Goal: Communication & Community: Answer question/provide support

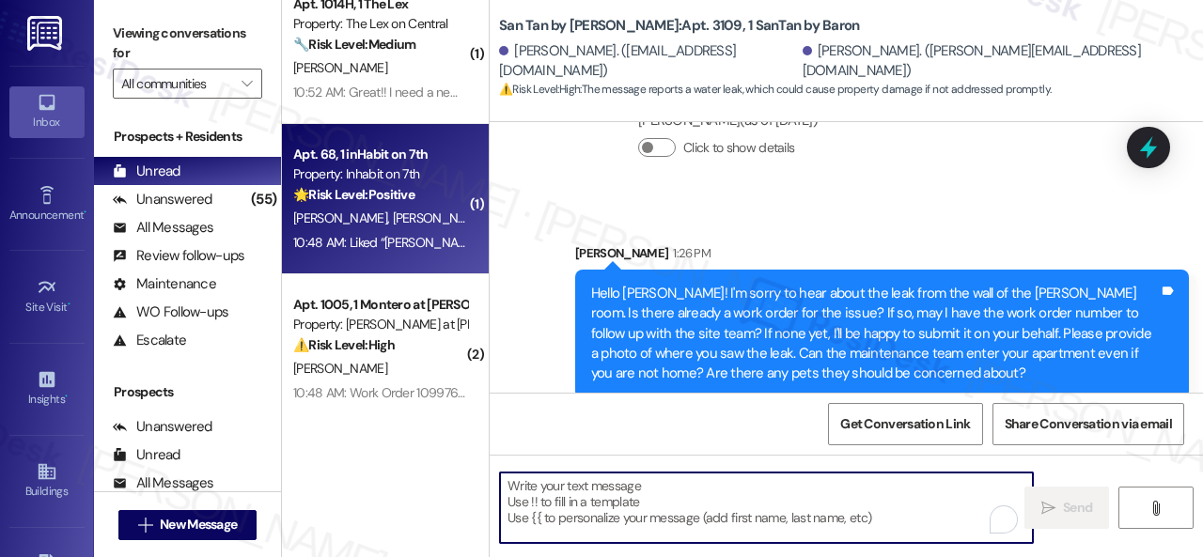
scroll to position [6, 0]
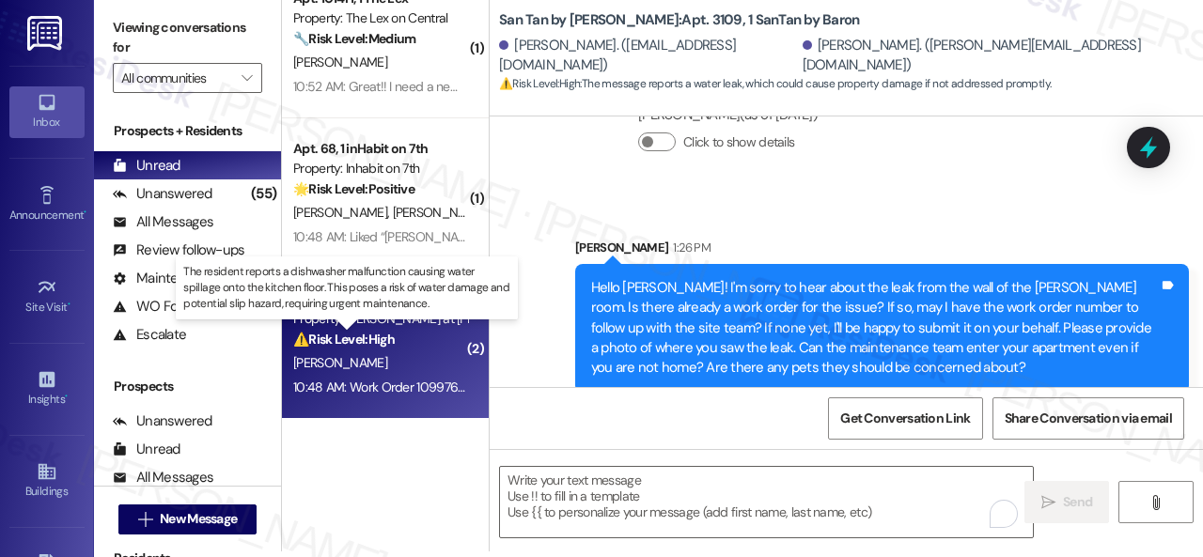
click at [395, 340] on strong "⚠️ Risk Level: High" at bounding box center [343, 339] width 101 height 17
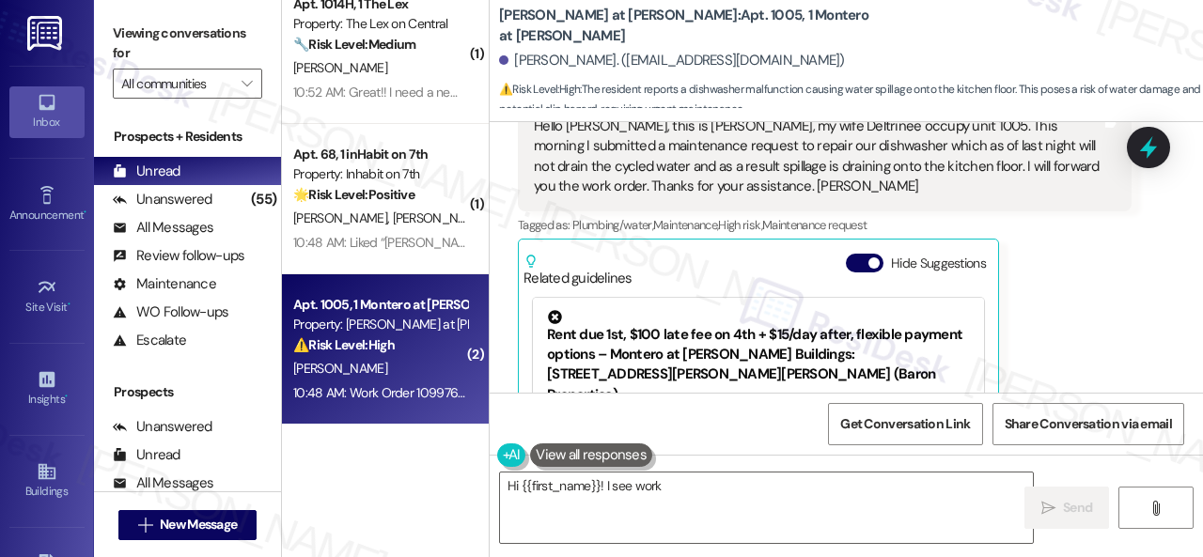
scroll to position [484, 0]
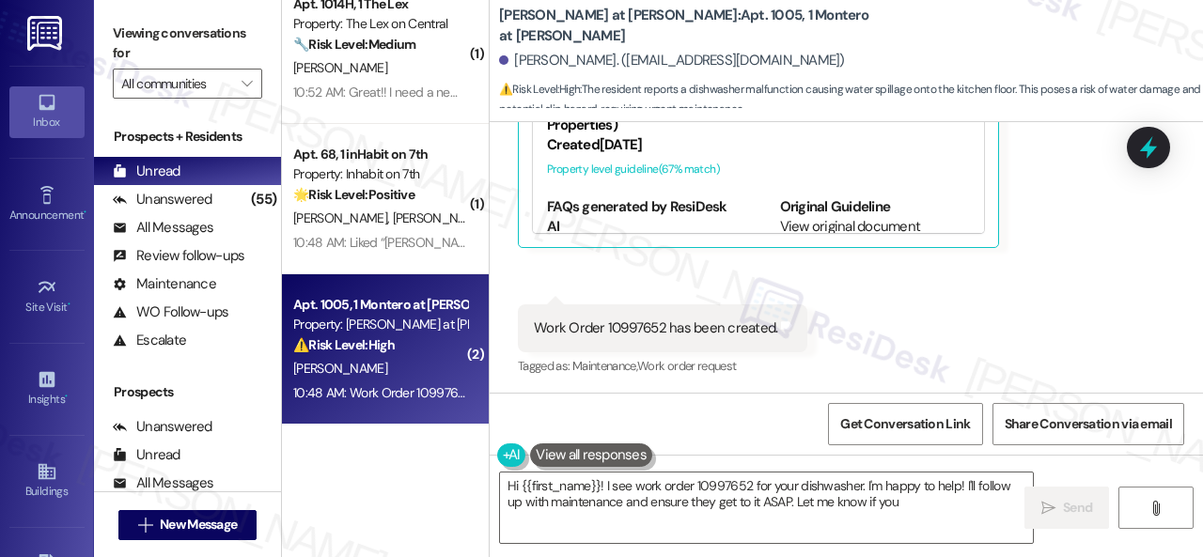
click at [633, 328] on div "Work Order 10997652 has been created." at bounding box center [655, 329] width 243 height 20
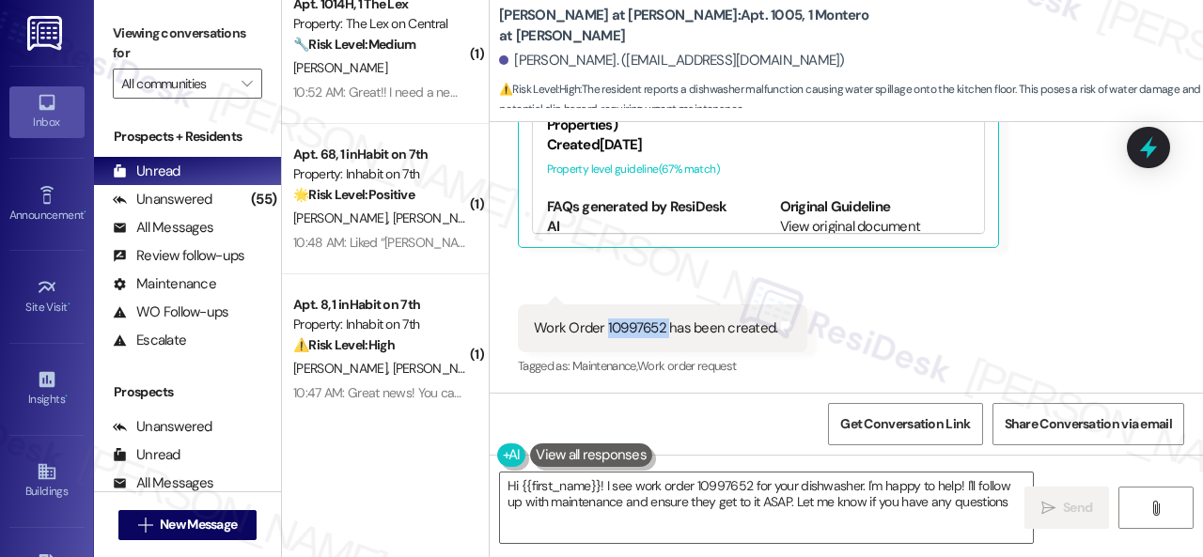
type textarea "Hi {{first_name}}! I see work order 10997652 for your dishwasher. I'm happy to …"
copy div "10997652"
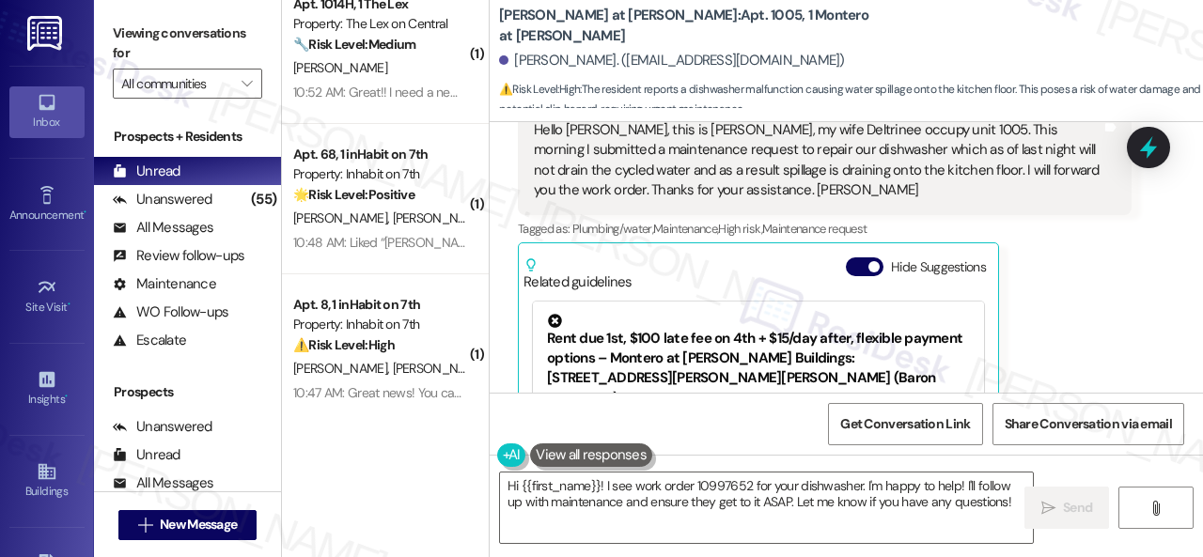
scroll to position [202, 0]
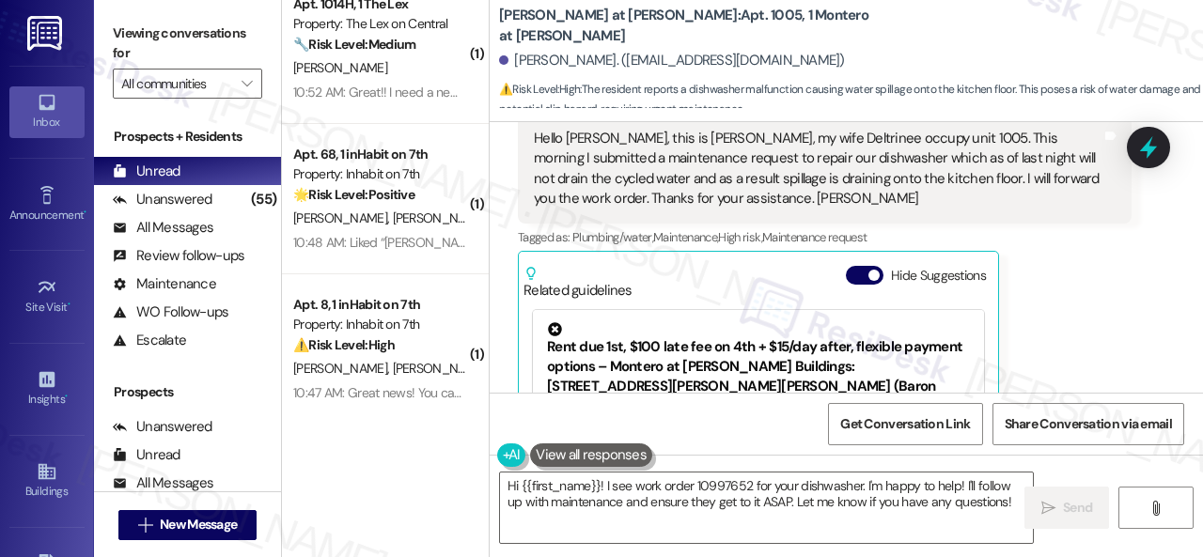
drag, startPoint x: 963, startPoint y: 138, endPoint x: 1083, endPoint y: 307, distance: 207.5
click at [1083, 307] on div "Michael Moore 10:47 AM Hello Sarah, this is Michael Moore, my wife Deltrinee oc…" at bounding box center [825, 309] width 614 height 442
click at [524, 304] on div "Rent due 1st, $100 late fee on 4th + $15/day after, flexible payment options – …" at bounding box center [758, 412] width 470 height 223
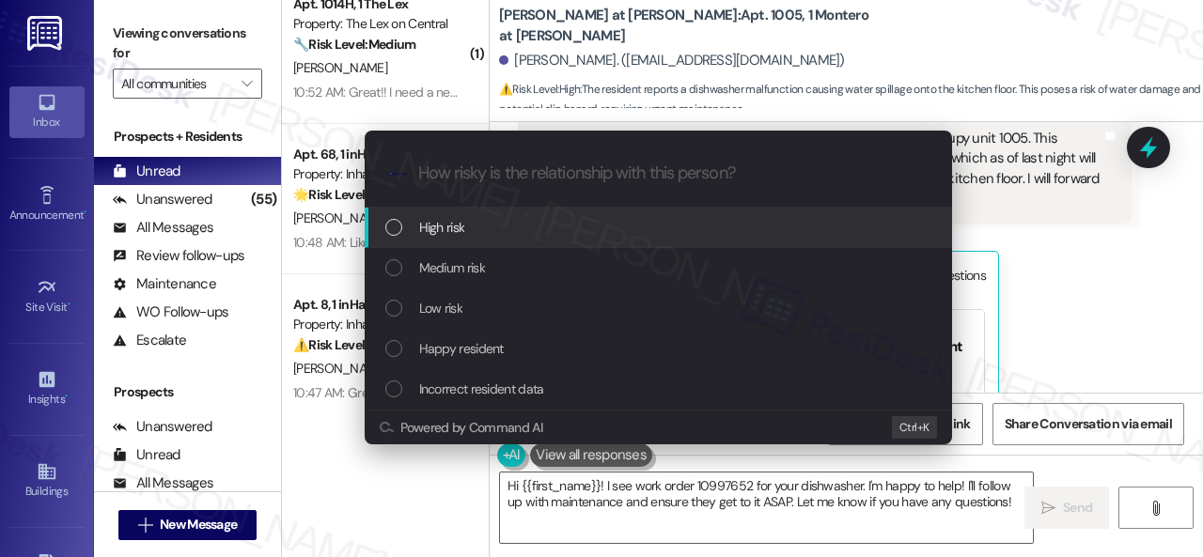
click at [464, 227] on span "High risk" at bounding box center [442, 227] width 46 height 21
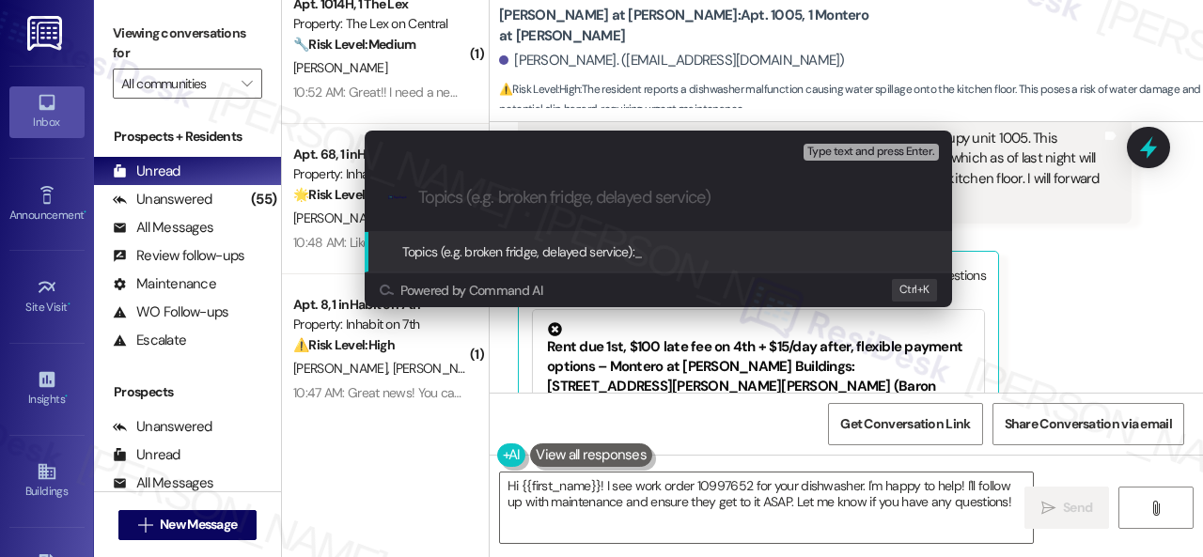
paste input "Follow-up on work order 10997652"
type input "Follow-up on work order 10997652"
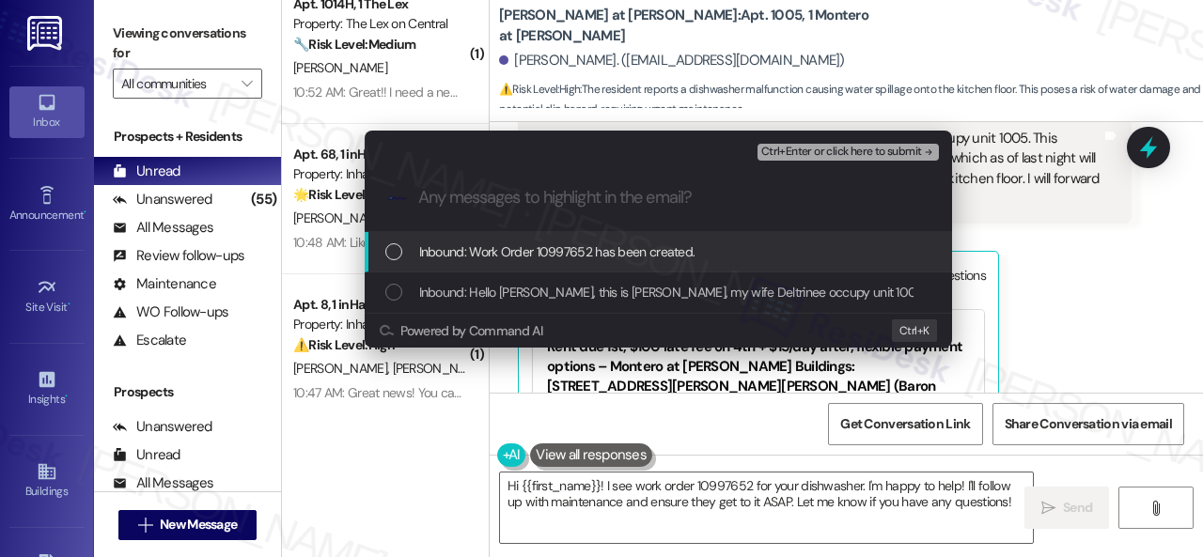
click at [628, 256] on span "Inbound: Work Order 10997652 has been created." at bounding box center [557, 251] width 276 height 21
click at [857, 160] on button "Ctrl+Enter or click here to submit" at bounding box center [847, 152] width 181 height 17
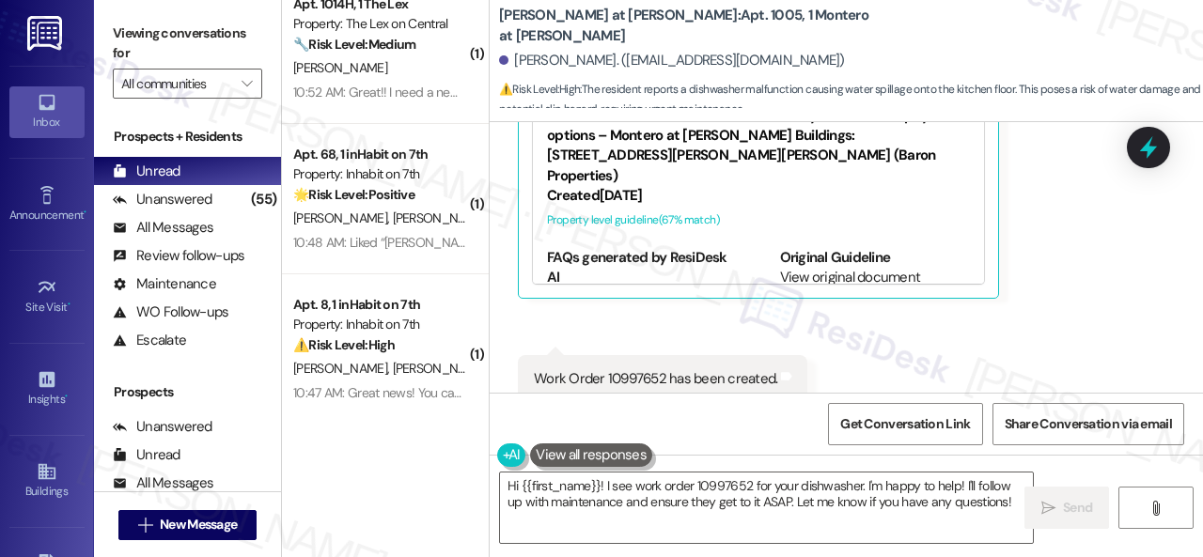
scroll to position [484, 0]
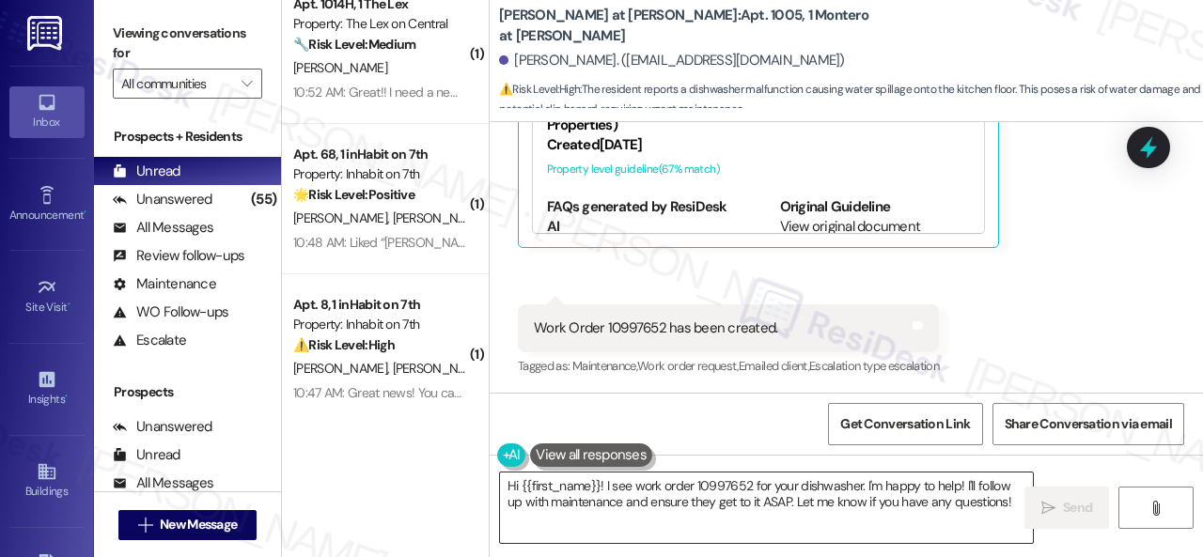
drag, startPoint x: 863, startPoint y: 511, endPoint x: 879, endPoint y: 506, distance: 17.6
click at [863, 509] on textarea "Hi {{first_name}}! I see work order 10997652 for your dishwasher. I'm happy to …" at bounding box center [766, 508] width 533 height 70
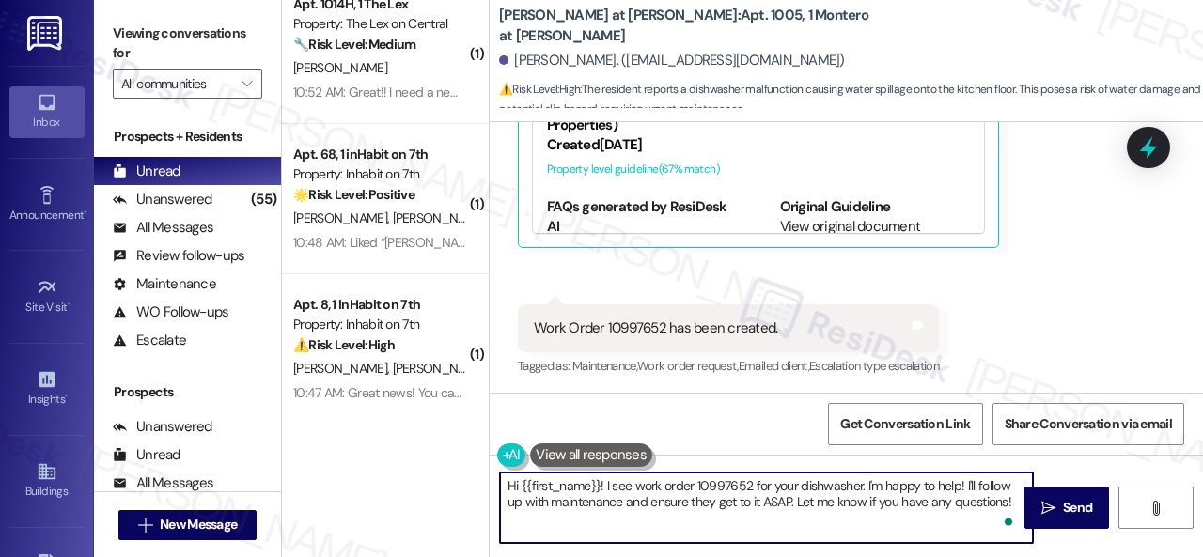
drag, startPoint x: 624, startPoint y: 503, endPoint x: 790, endPoint y: 504, distance: 166.3
click at [790, 504] on textarea "Hi {{first_name}}! I see work order 10997652 for your dishwasher. I'm happy to …" at bounding box center [766, 508] width 533 height 70
type textarea "Hi {{first_name}}! I see work order 10997652 for your dishwasher. I'm happy to …"
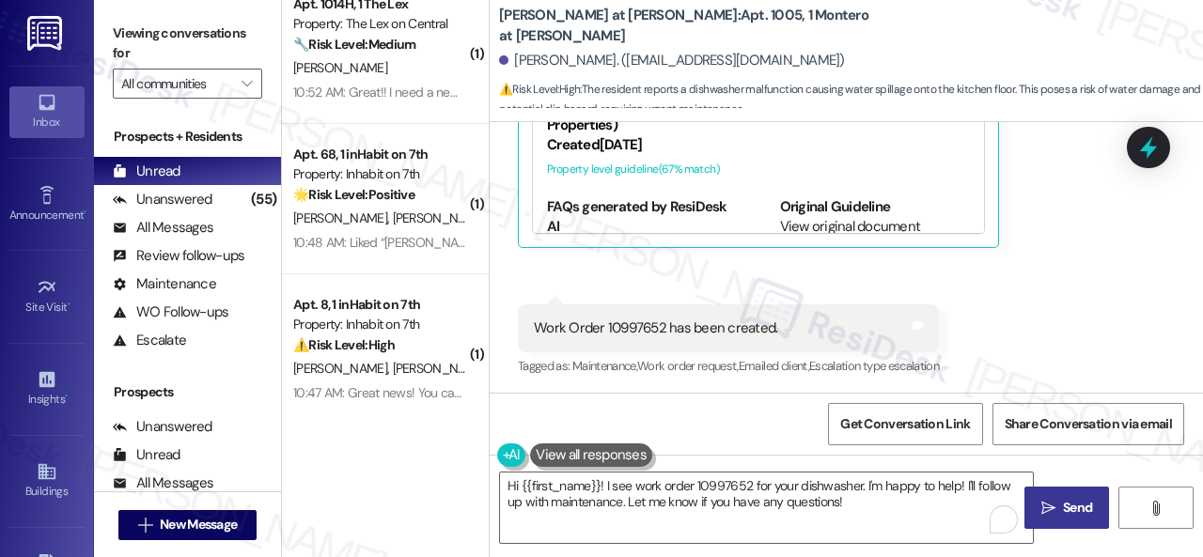
click at [1047, 508] on icon "" at bounding box center [1048, 508] width 14 height 15
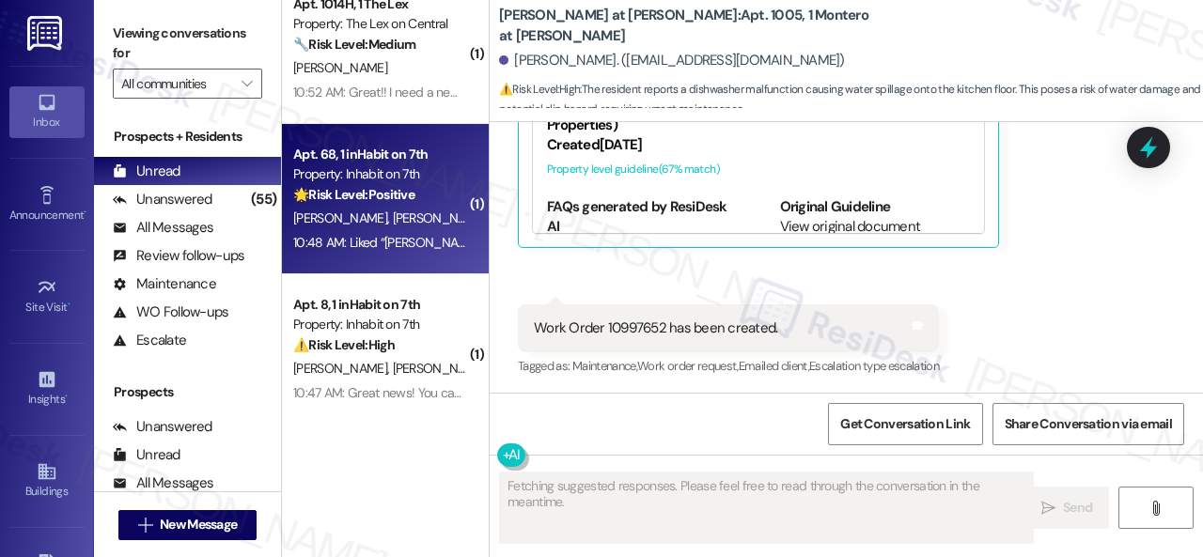
scroll to position [6, 0]
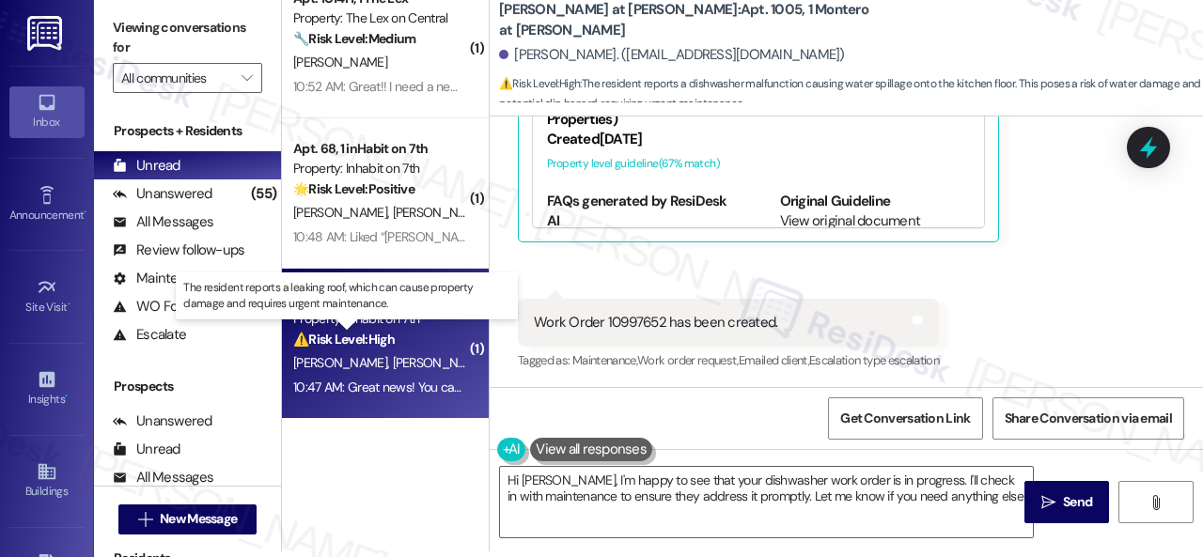
type textarea "Hi Michael, I'm happy to see that your dishwasher work order is in progress. I'…"
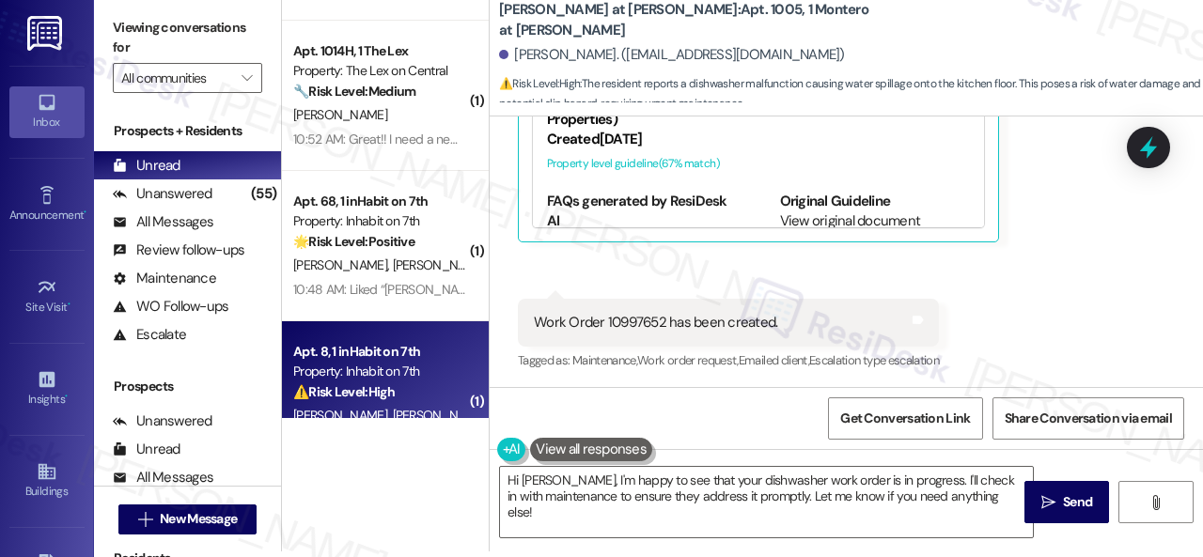
scroll to position [6998, 0]
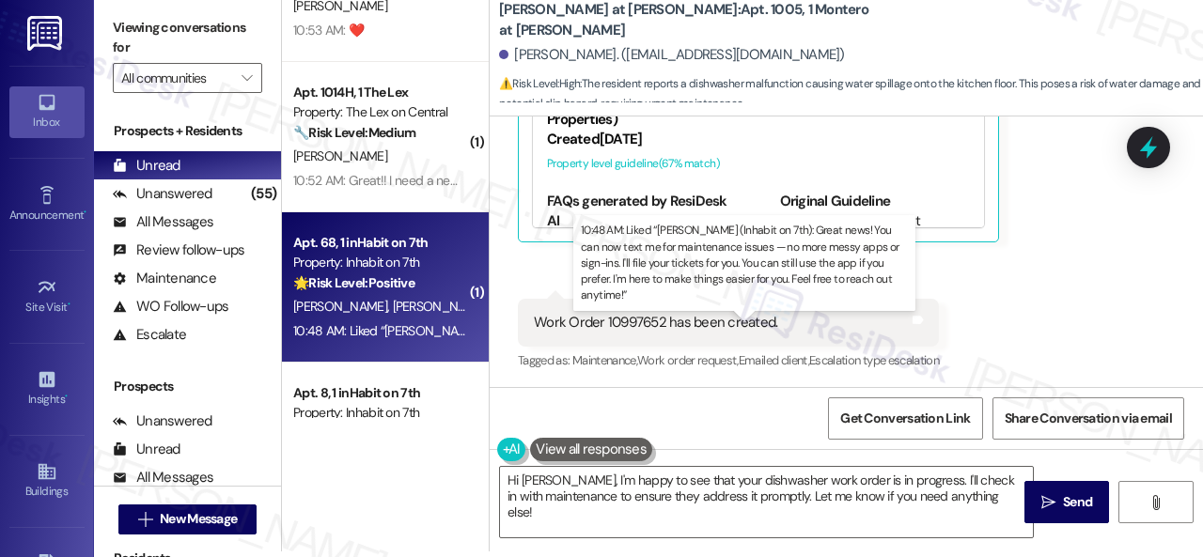
click at [361, 335] on div "10:48 AM: Liked “Sarah (Inhabit on 7th): Great news! You can now text me for ma…" at bounding box center [1046, 330] width 1506 height 17
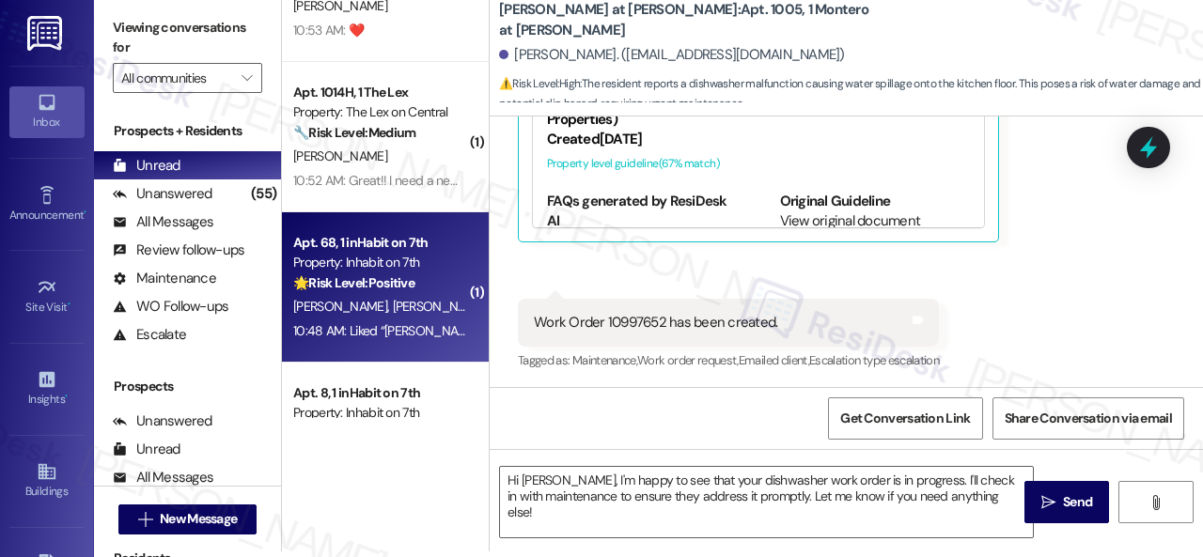
type textarea "Fetching suggested responses. Please feel free to read through the conversation…"
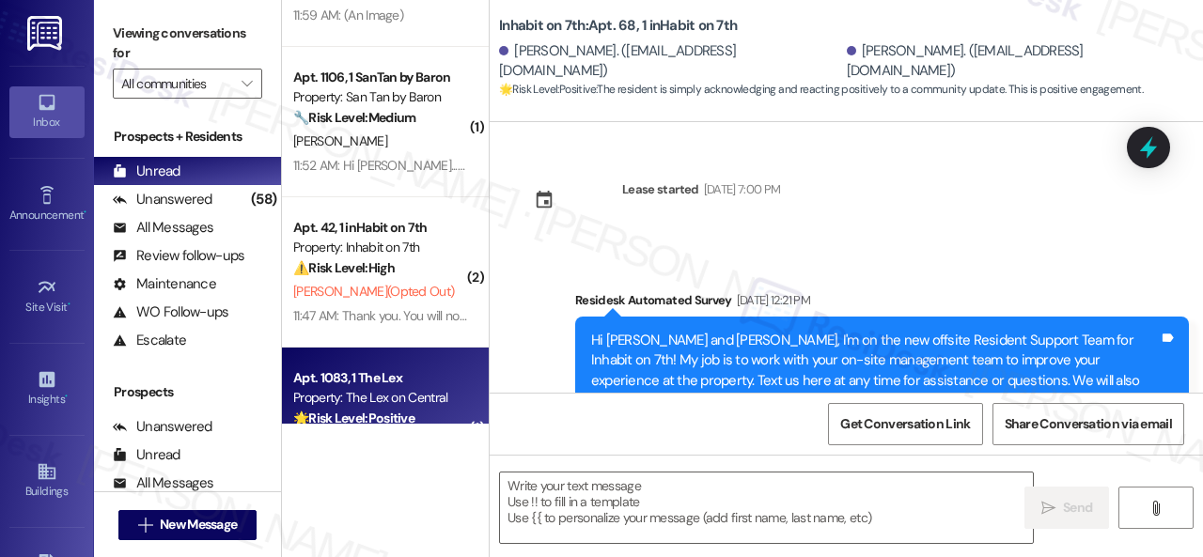
scroll to position [5119, 0]
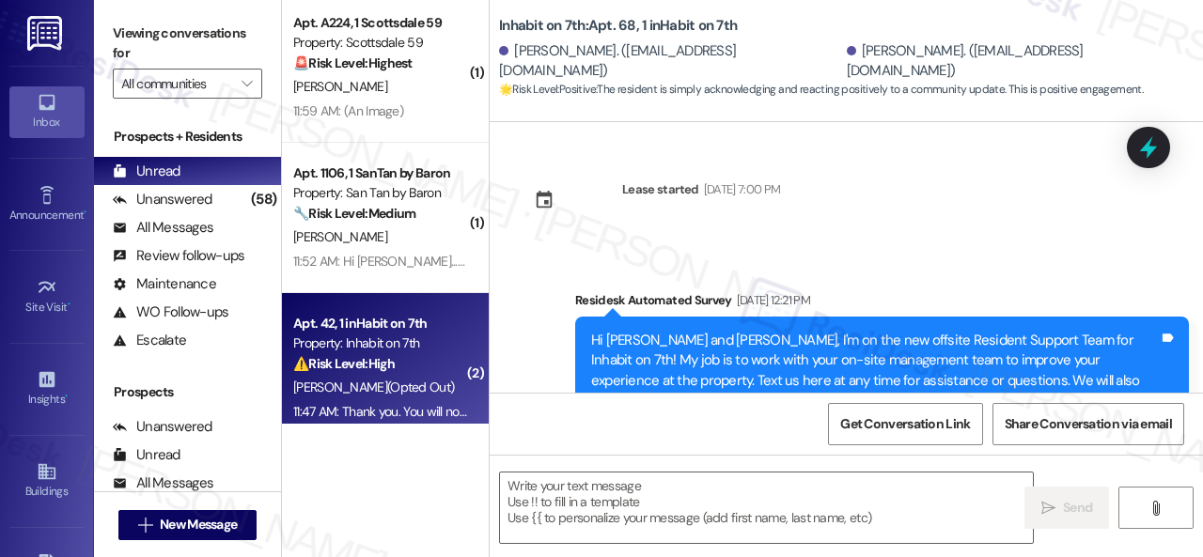
click at [438, 354] on div "⚠️ Risk Level: High The resident has opted out of the text thread. This require…" at bounding box center [380, 364] width 174 height 20
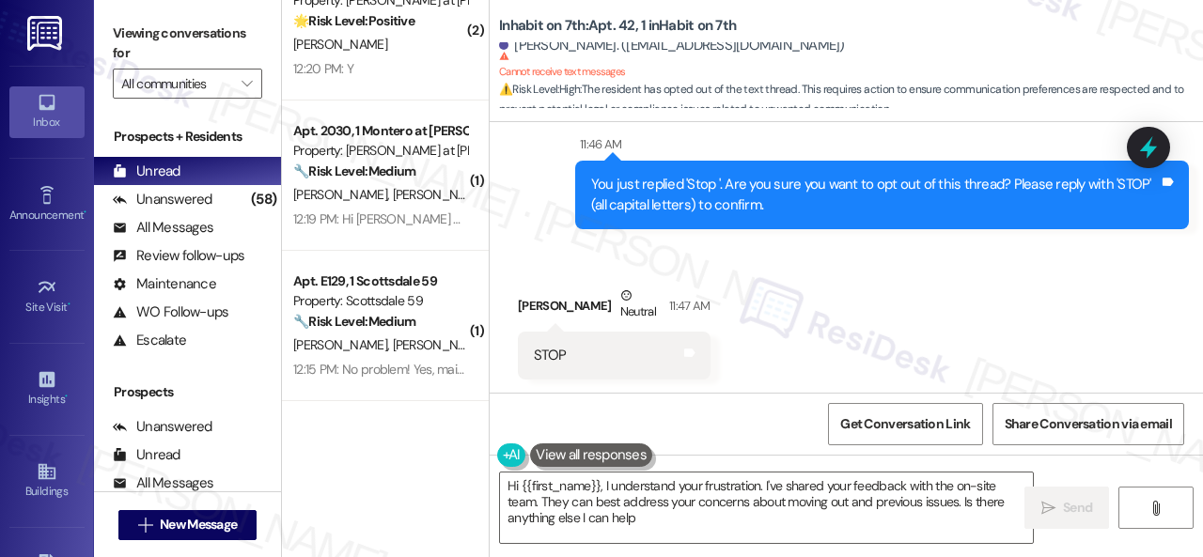
scroll to position [4555, 0]
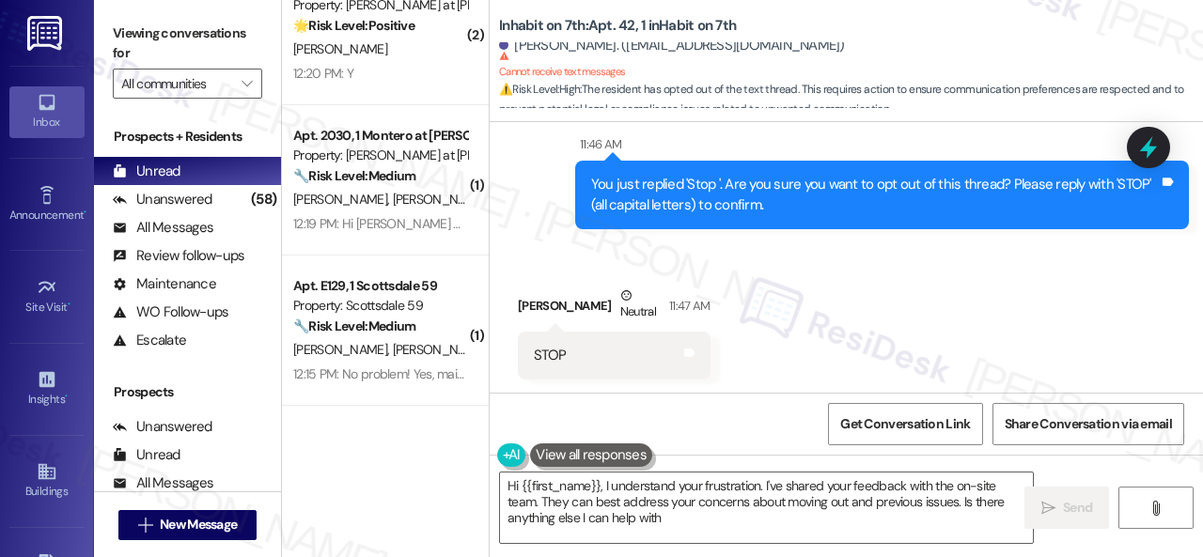
type textarea "Hi {{first_name}}, I understand your frustration. I've shared your feedback wit…"
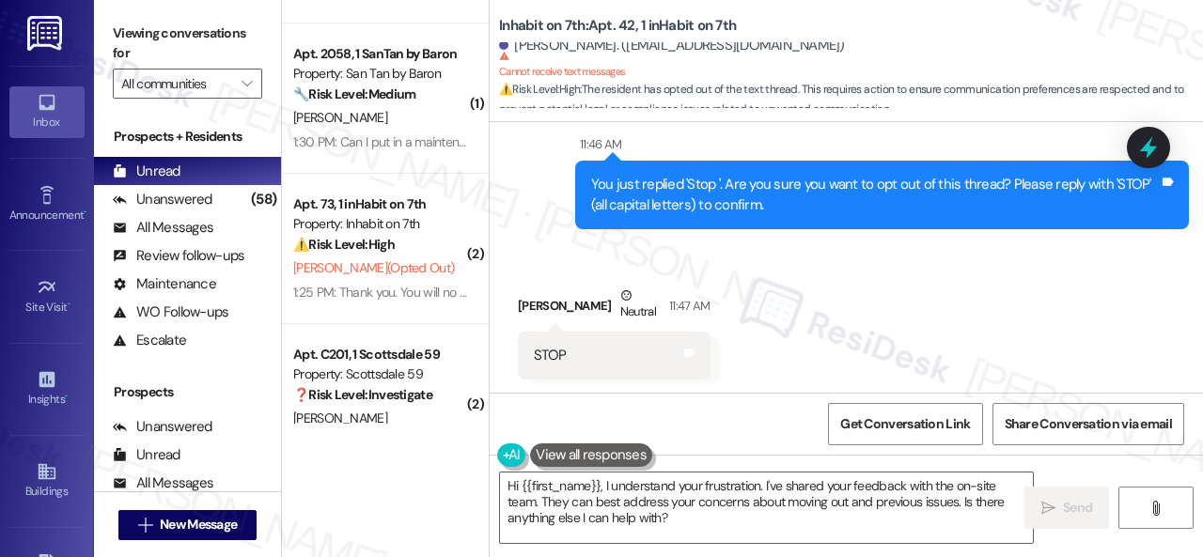
scroll to position [233, 0]
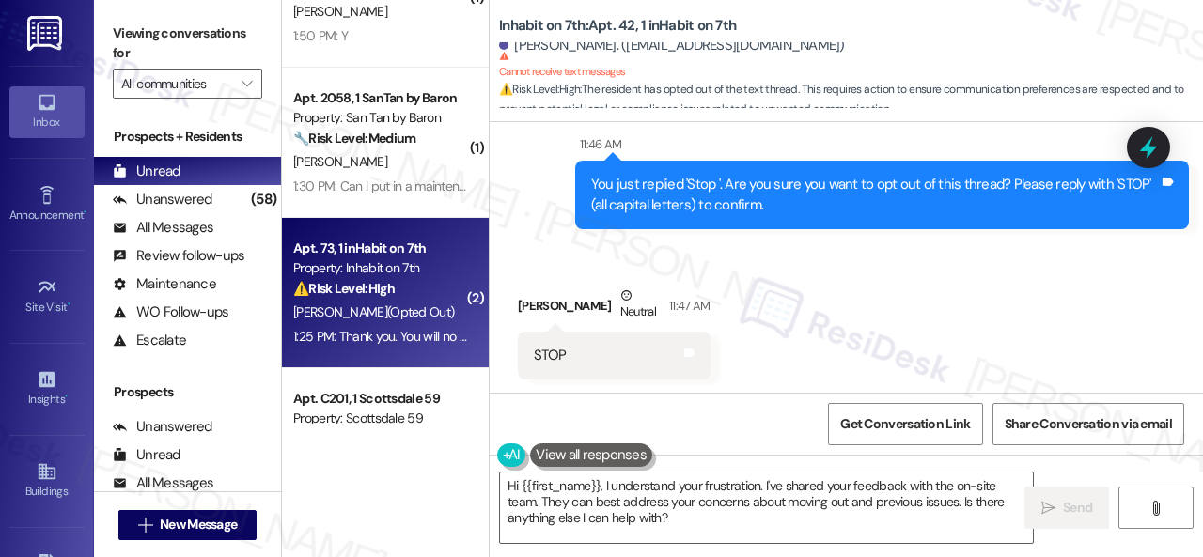
click at [412, 317] on span "L. Hawkins (Opted Out)" at bounding box center [373, 311] width 161 height 17
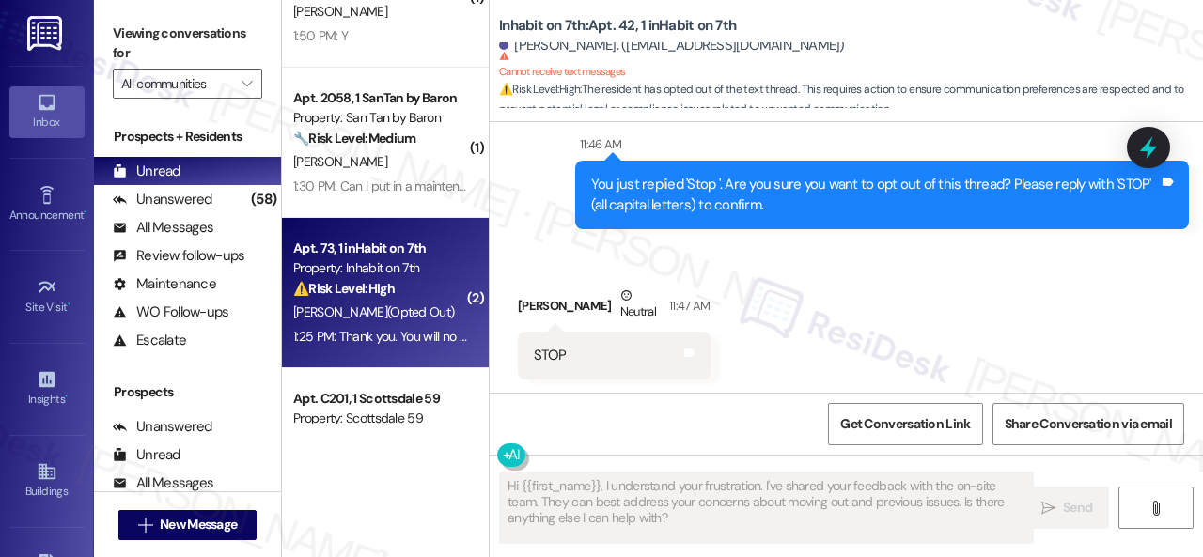
type textarea "Fetching suggested responses. Please feel free to read through the conversation…"
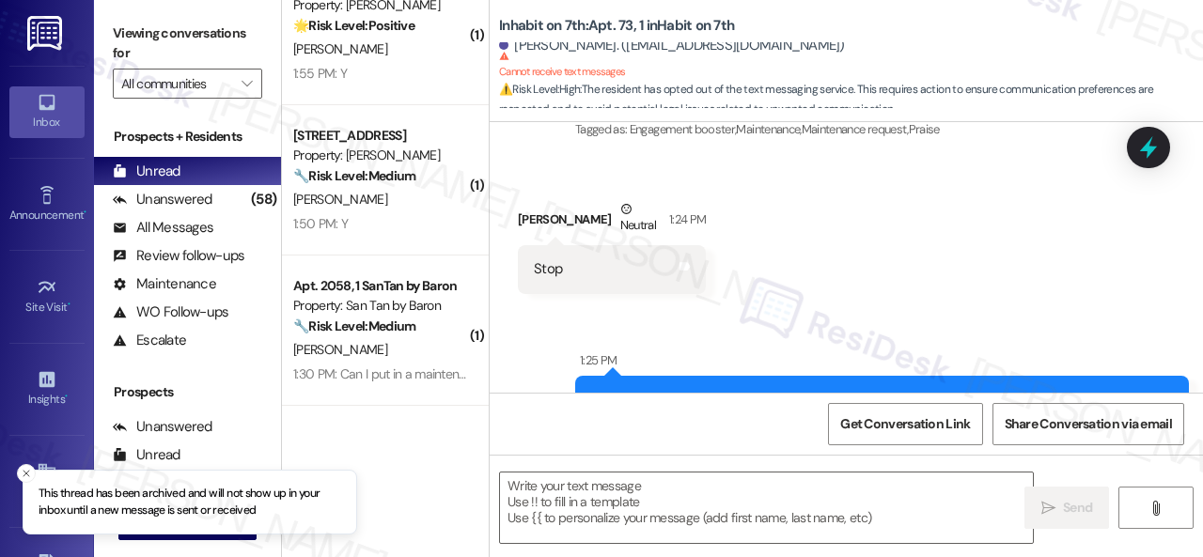
scroll to position [0, 0]
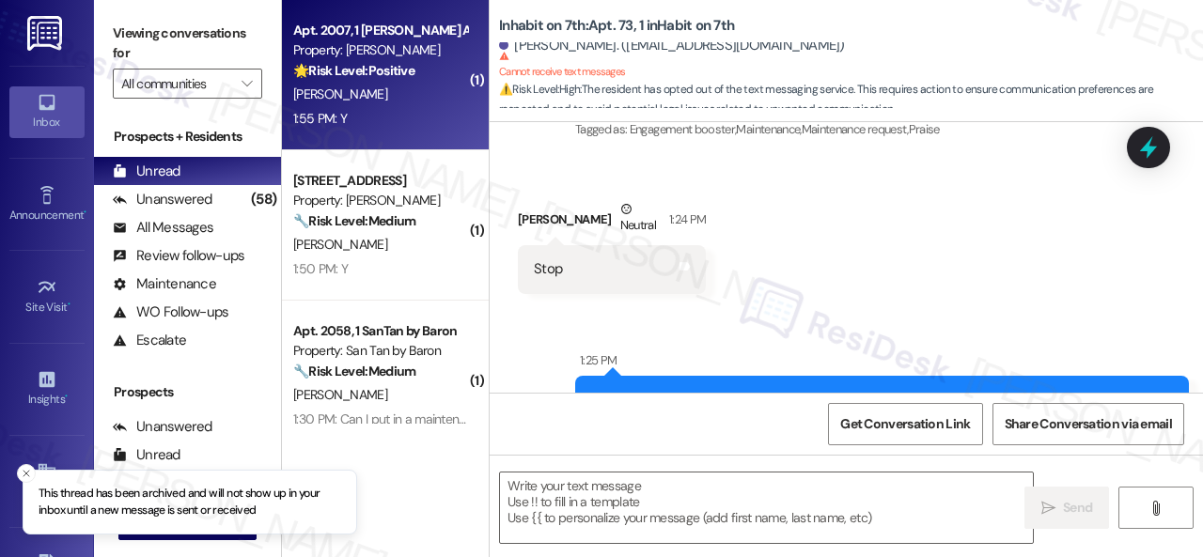
click at [410, 107] on div "1:55 PM: Y 1:55 PM: Y" at bounding box center [380, 118] width 178 height 23
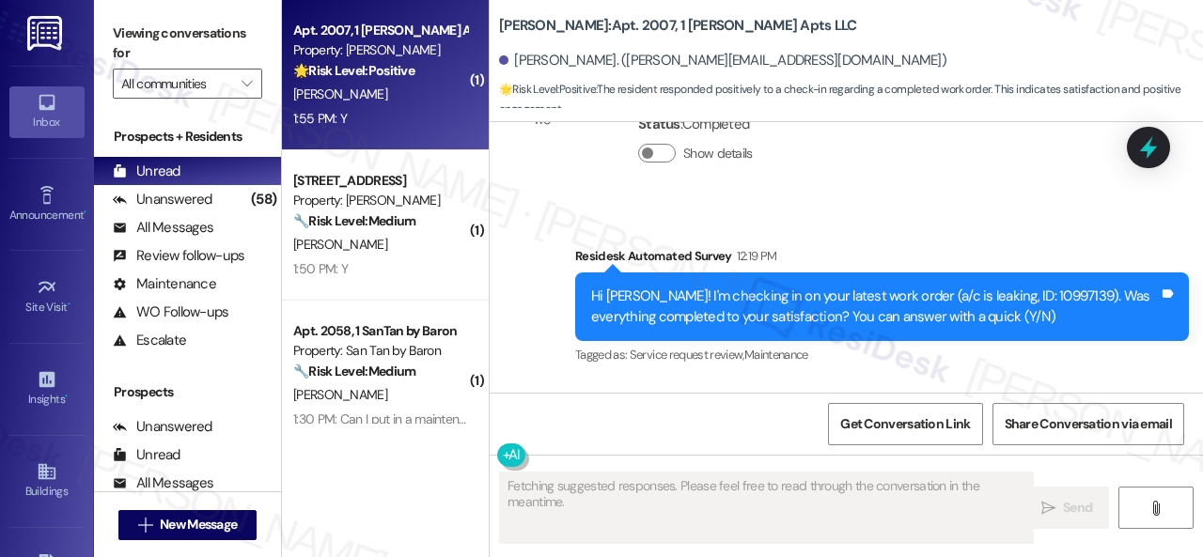
scroll to position [2316, 0]
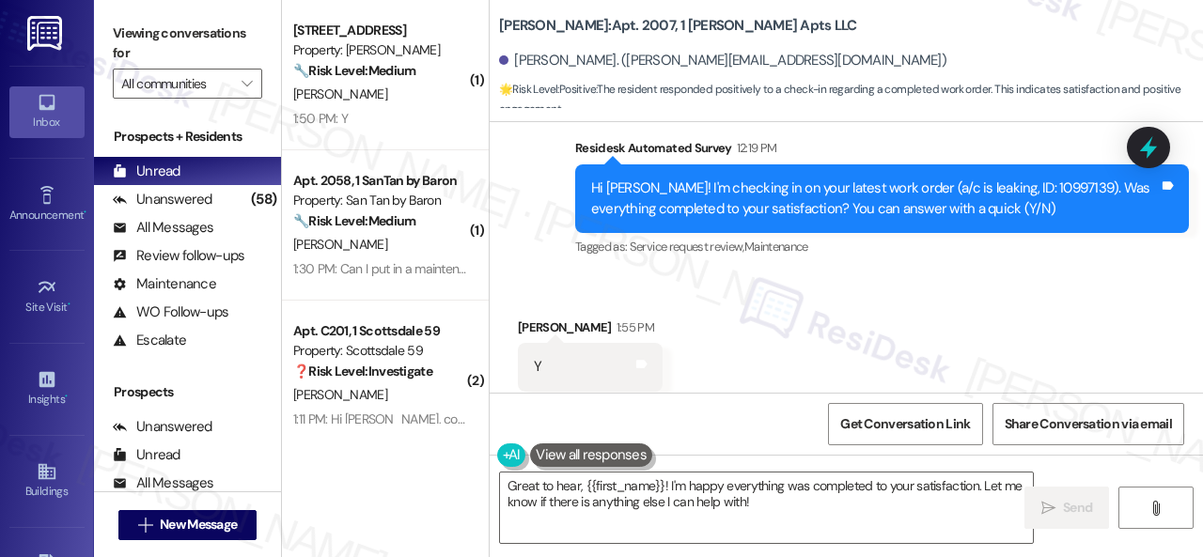
click at [543, 230] on div "Survey, sent via SMS Residesk Automated Survey 12:19 PM Hi Wyatt! I'm checking …" at bounding box center [846, 185] width 713 height 179
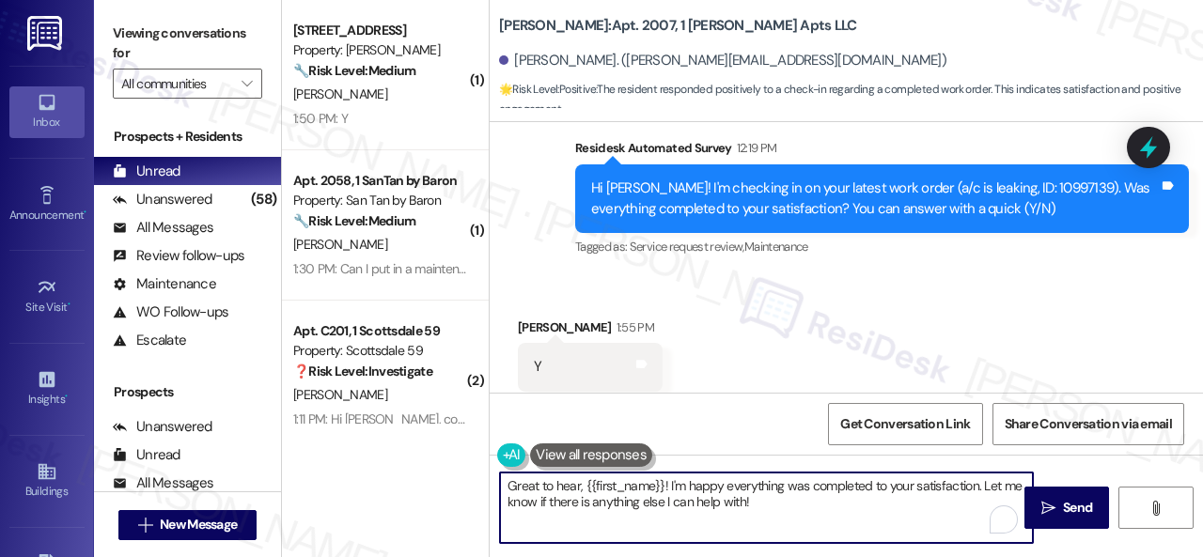
drag, startPoint x: 774, startPoint y: 510, endPoint x: 445, endPoint y: 488, distance: 329.6
click at [445, 488] on div "( 1 ) Apt. 173, 1 Merino Apts LLLP Property: Merino Scottsdale 🔧 Risk Level: Me…" at bounding box center [742, 278] width 921 height 557
paste textarea "We're glad to hear everything’s taken care of. If your experience at {{property…"
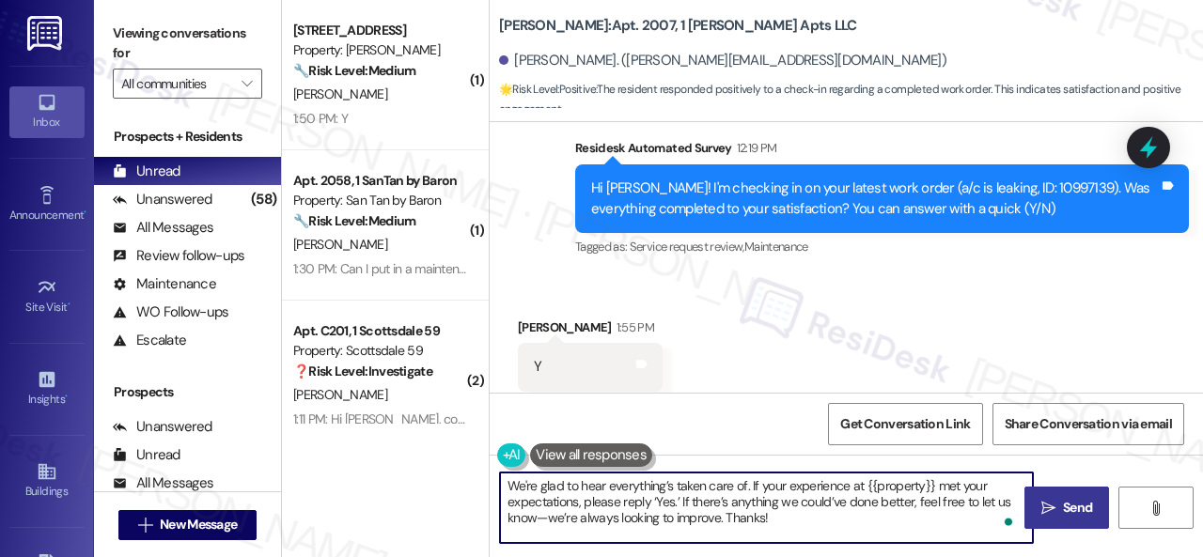
type textarea "We're glad to hear everything’s taken care of. If your experience at {{property…"
click at [1066, 499] on span "Send" at bounding box center [1077, 508] width 29 height 20
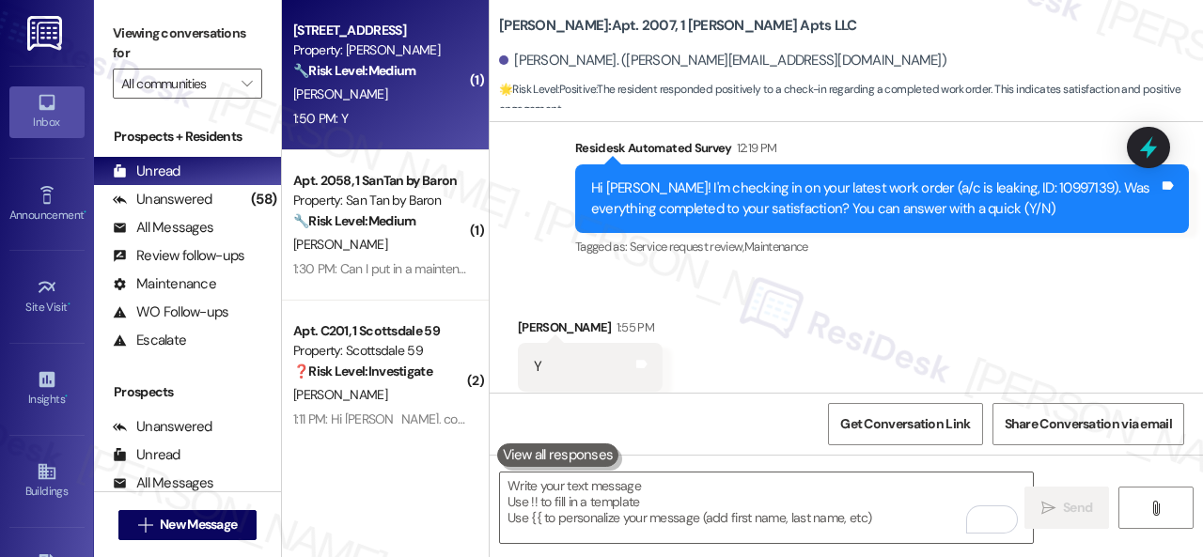
click at [434, 139] on div "Apt. 173, 1 Merino Apts LLLP Property: Merino Scottsdale 🔧 Risk Level: Medium T…" at bounding box center [385, 75] width 207 height 150
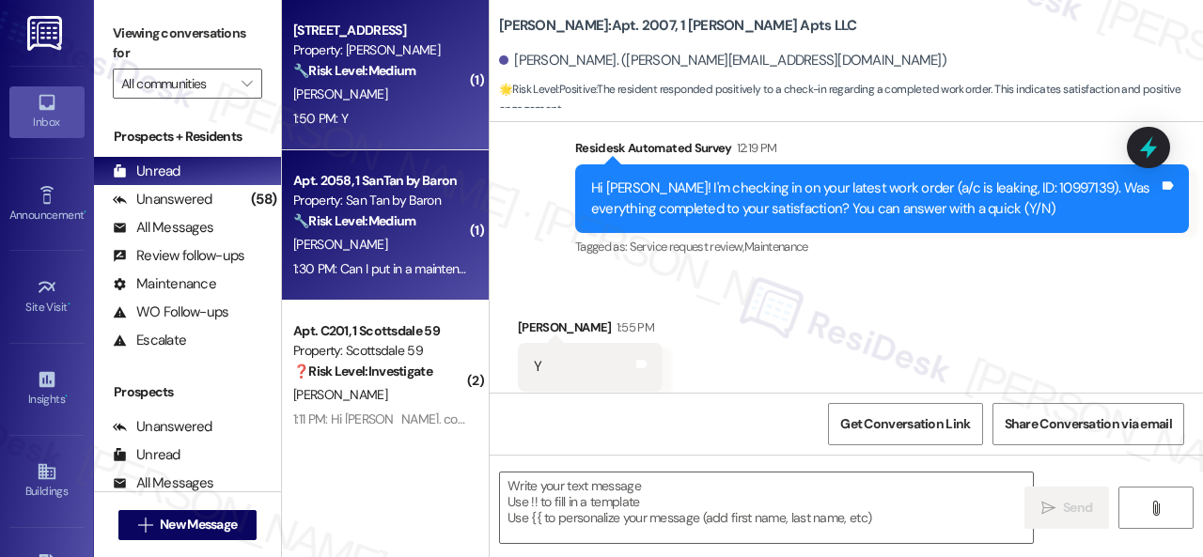
type textarea "Fetching suggested responses. Please feel free to read through the conversation…"
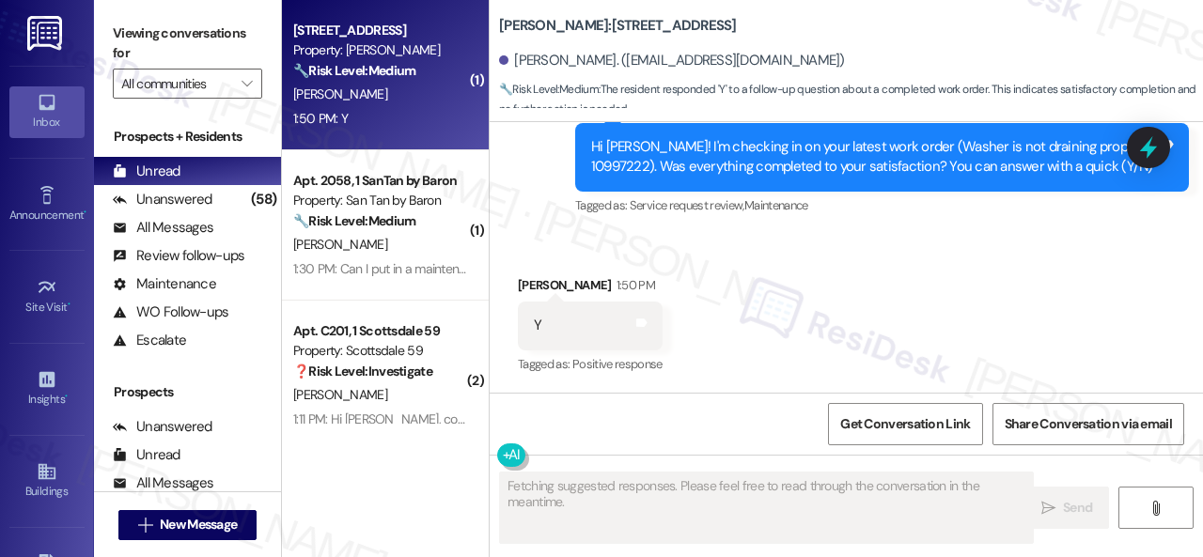
scroll to position [609, 0]
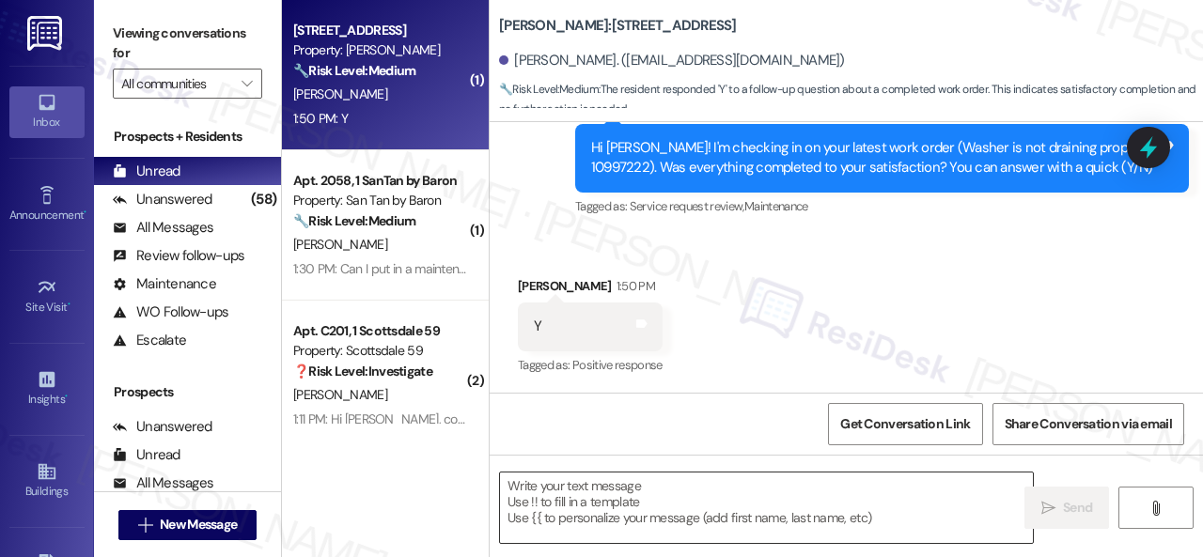
click at [695, 513] on textarea at bounding box center [766, 508] width 533 height 70
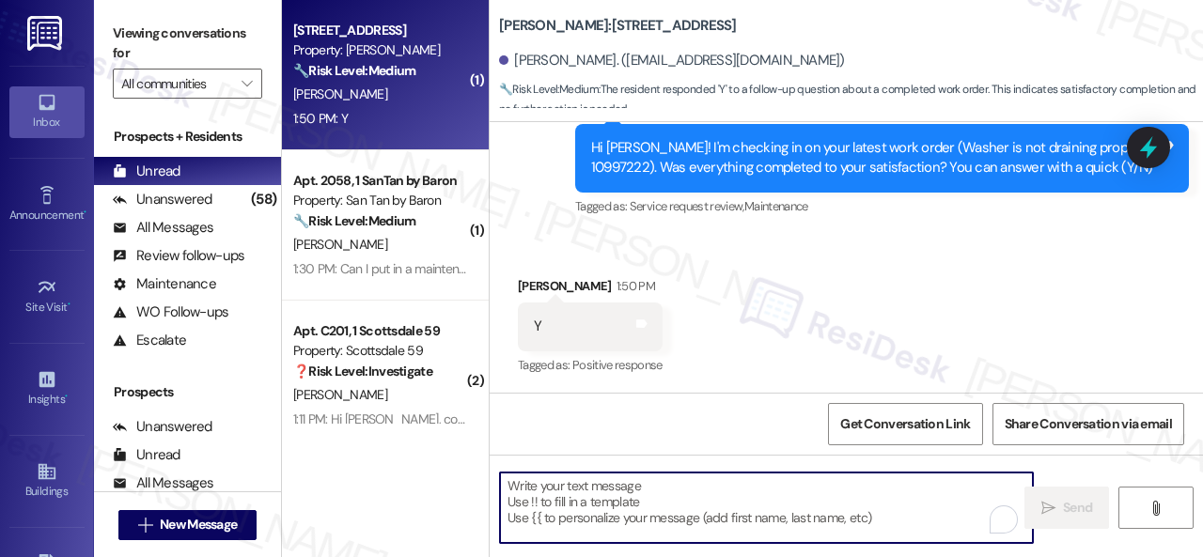
paste textarea "We're glad to hear everything’s taken care of. If your experience at {{property…"
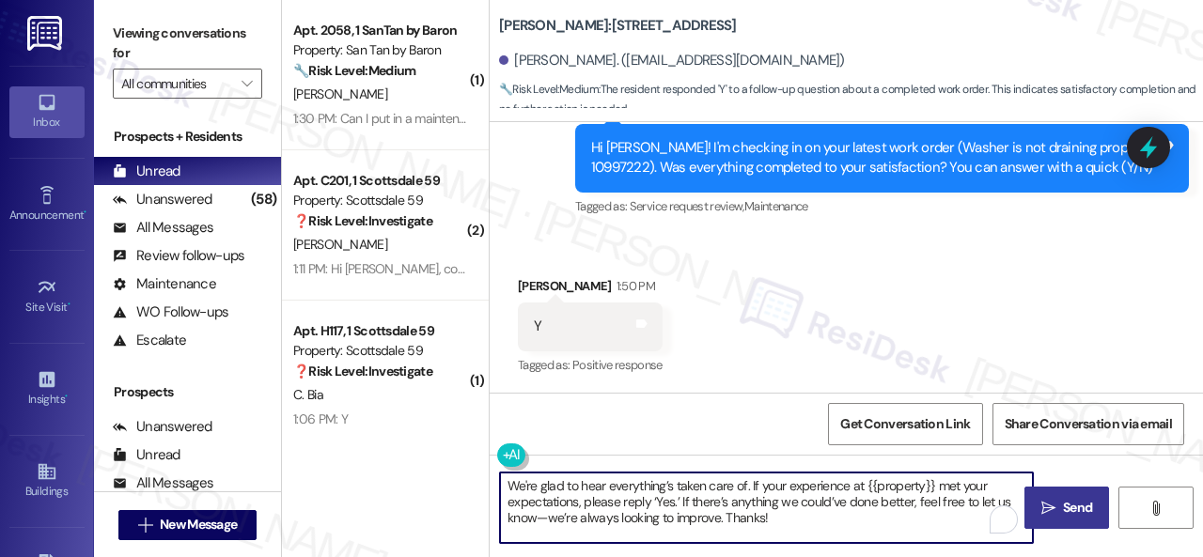
type textarea "We're glad to hear everything’s taken care of. If your experience at {{property…"
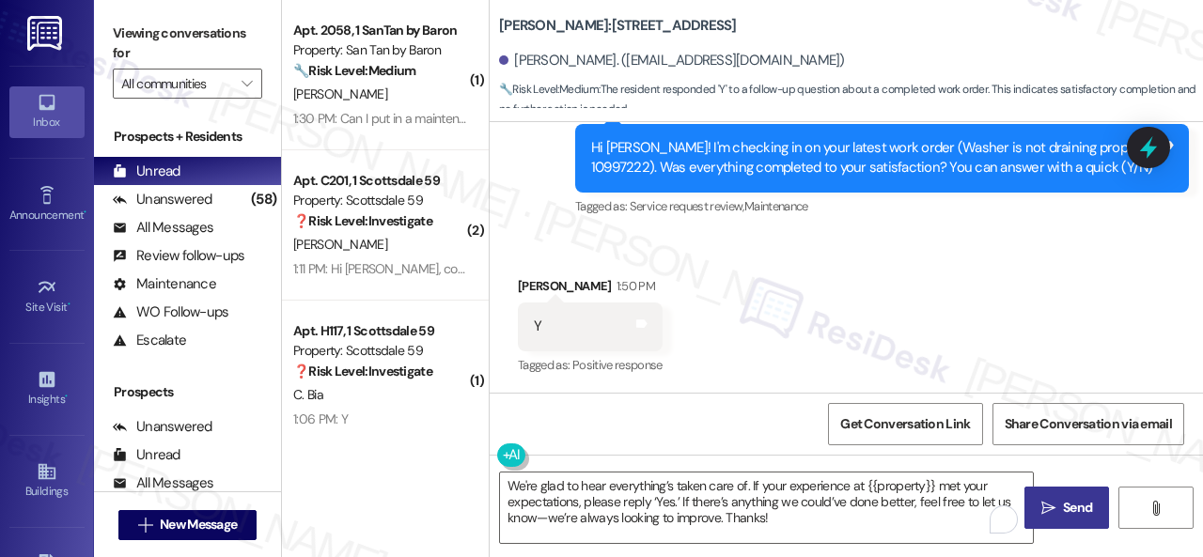
click at [1041, 512] on icon "" at bounding box center [1048, 508] width 14 height 15
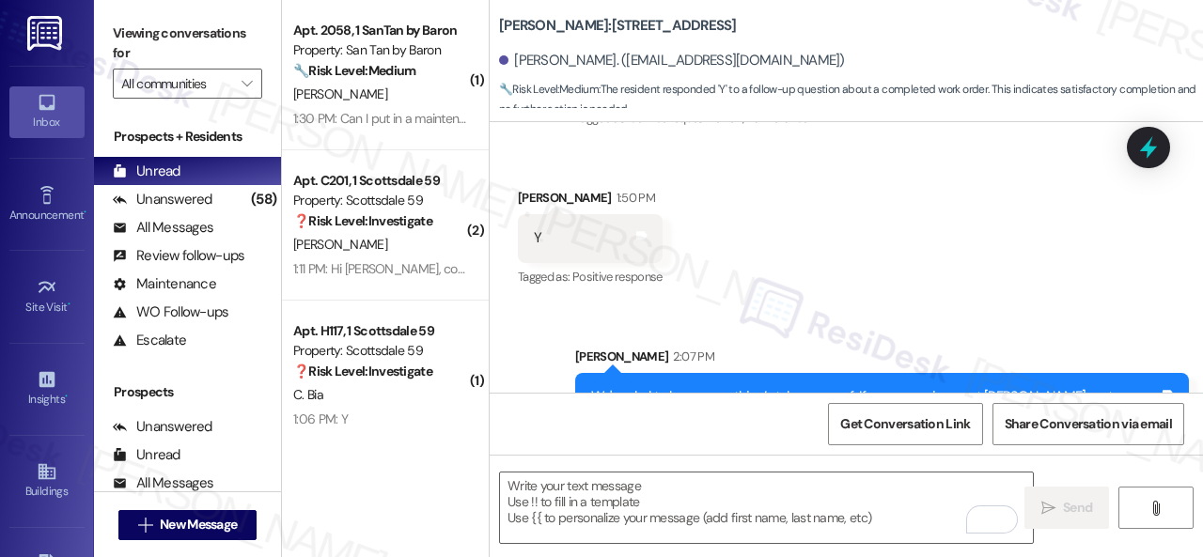
scroll to position [781, 0]
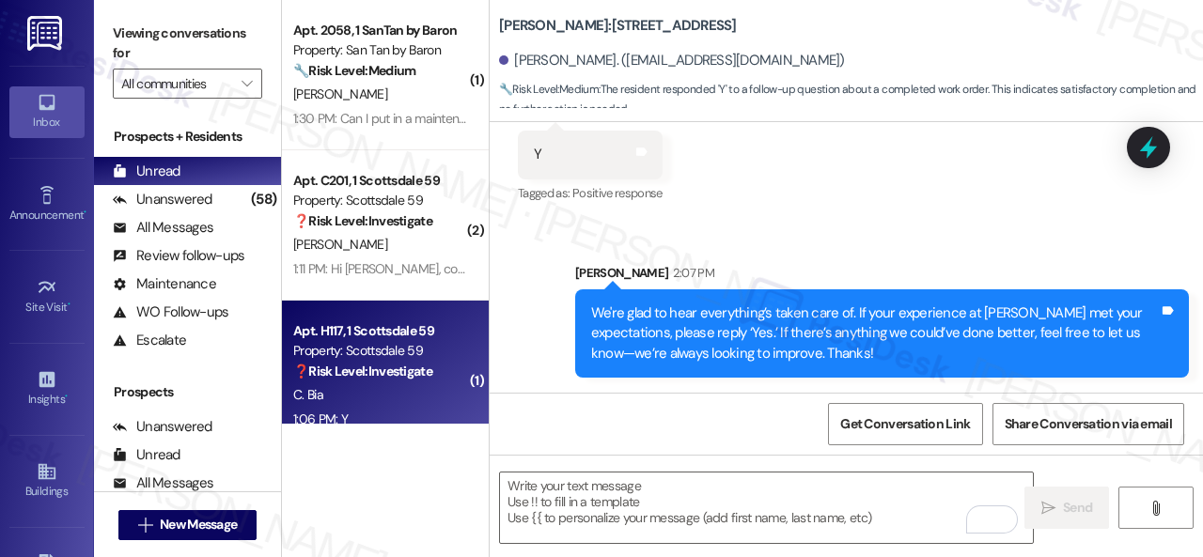
click at [397, 372] on strong "❓ Risk Level: Investigate" at bounding box center [362, 371] width 139 height 17
type textarea "Fetching suggested responses. Please feel free to read through the conversation…"
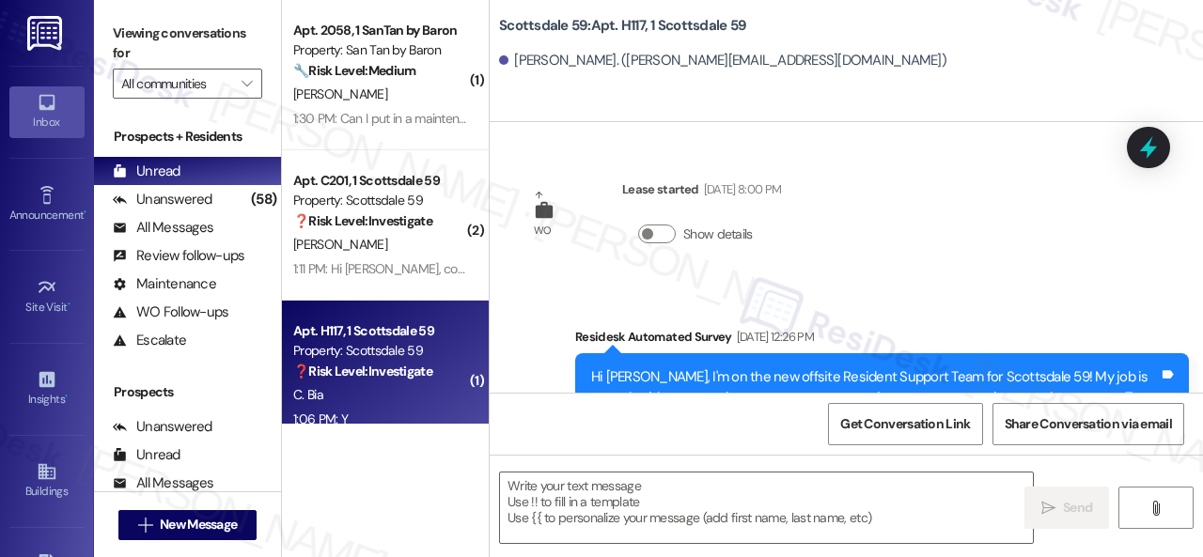
scroll to position [3852, 0]
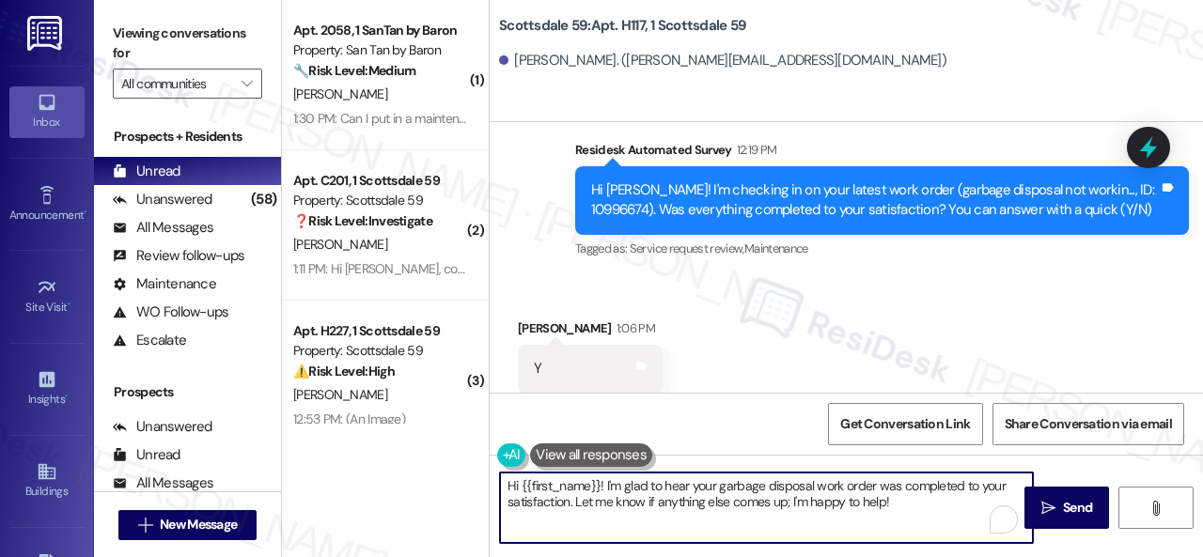
drag, startPoint x: 695, startPoint y: 505, endPoint x: 378, endPoint y: 487, distance: 318.1
click at [378, 487] on div "( 1 ) Apt. 2058, 1 SanTan by Baron Property: San Tan by Baron 🔧 Risk Level: Med…" at bounding box center [742, 278] width 921 height 557
paste textarea "We're glad to hear everything’s taken care of. If your experience at {{property…"
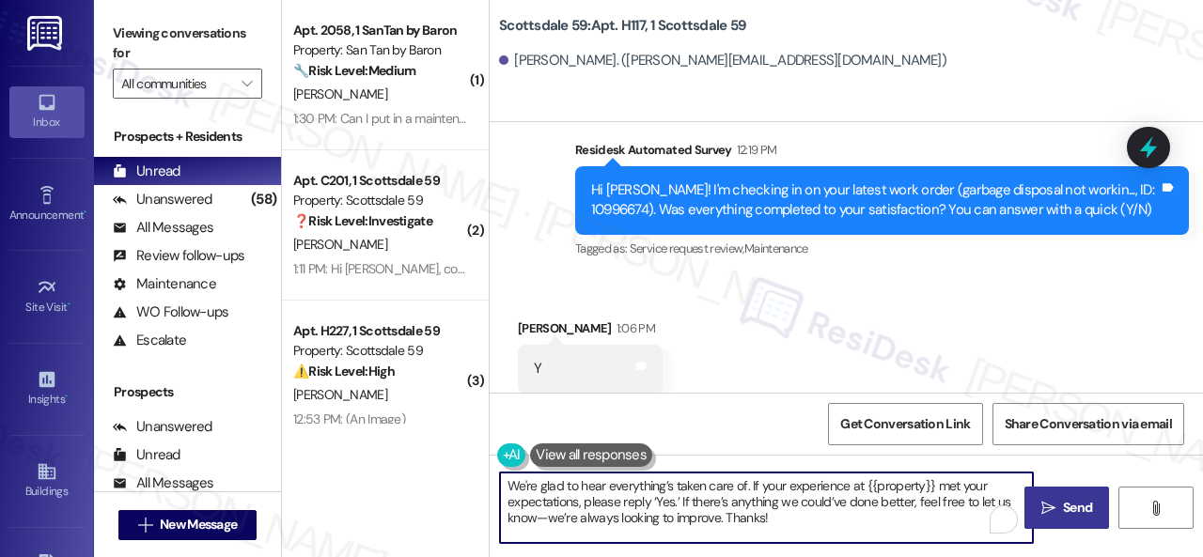
type textarea "We're glad to hear everything’s taken care of. If your experience at {{property…"
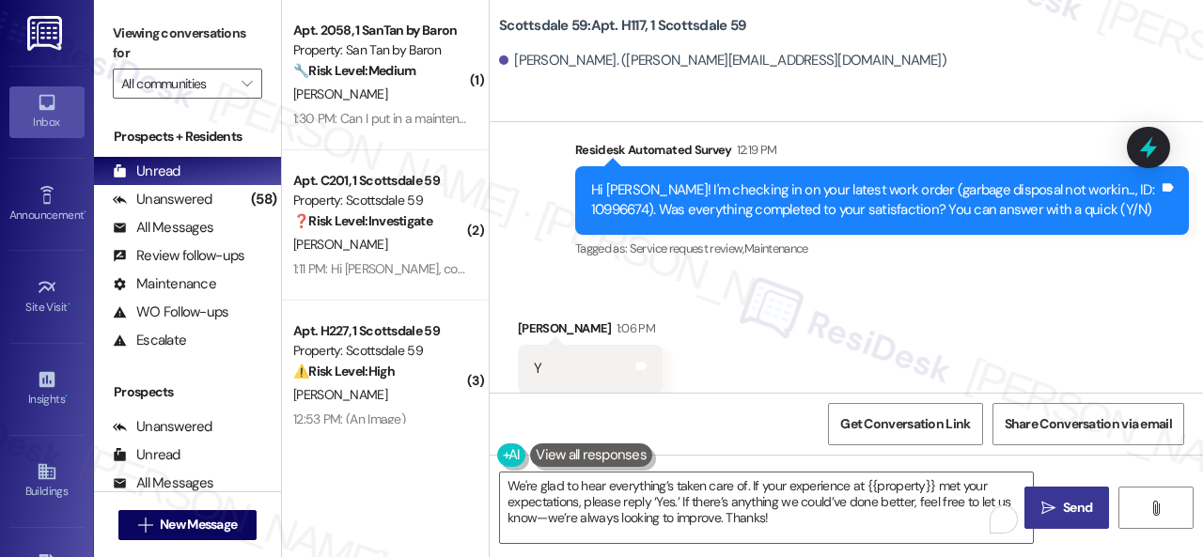
click at [1065, 501] on span "Send" at bounding box center [1077, 508] width 29 height 20
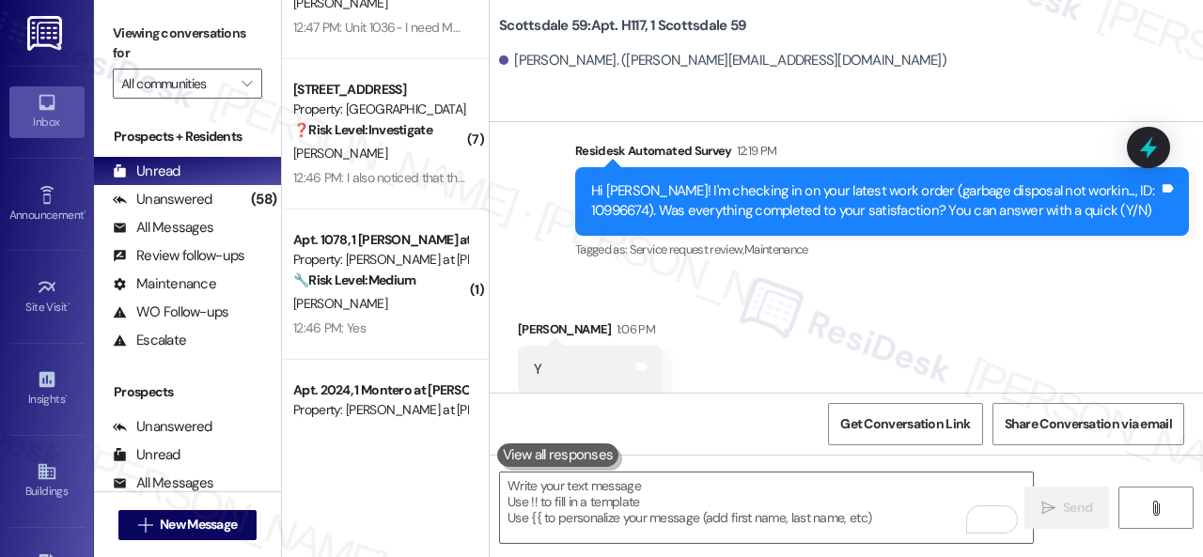
scroll to position [846, 0]
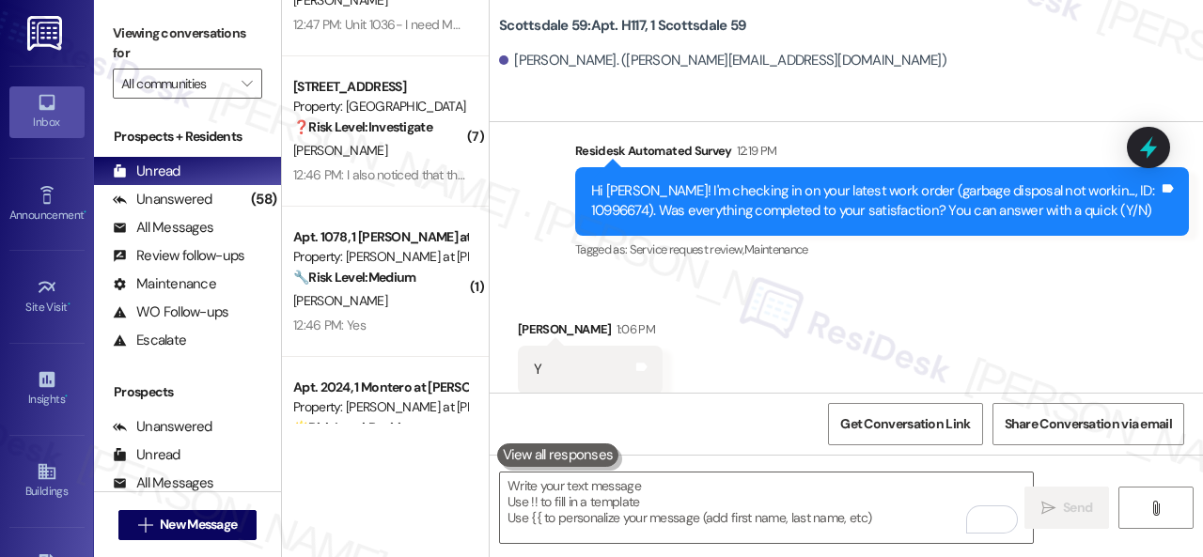
drag, startPoint x: 347, startPoint y: 311, endPoint x: 652, endPoint y: 337, distance: 306.5
click at [349, 311] on div "M. Rubio" at bounding box center [380, 300] width 178 height 23
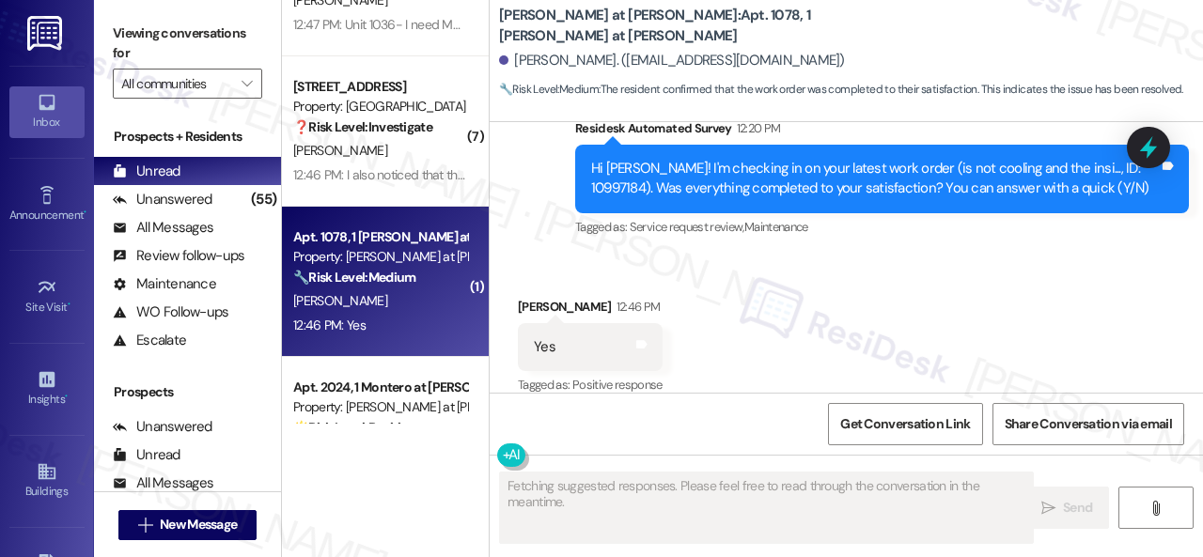
scroll to position [2877, 0]
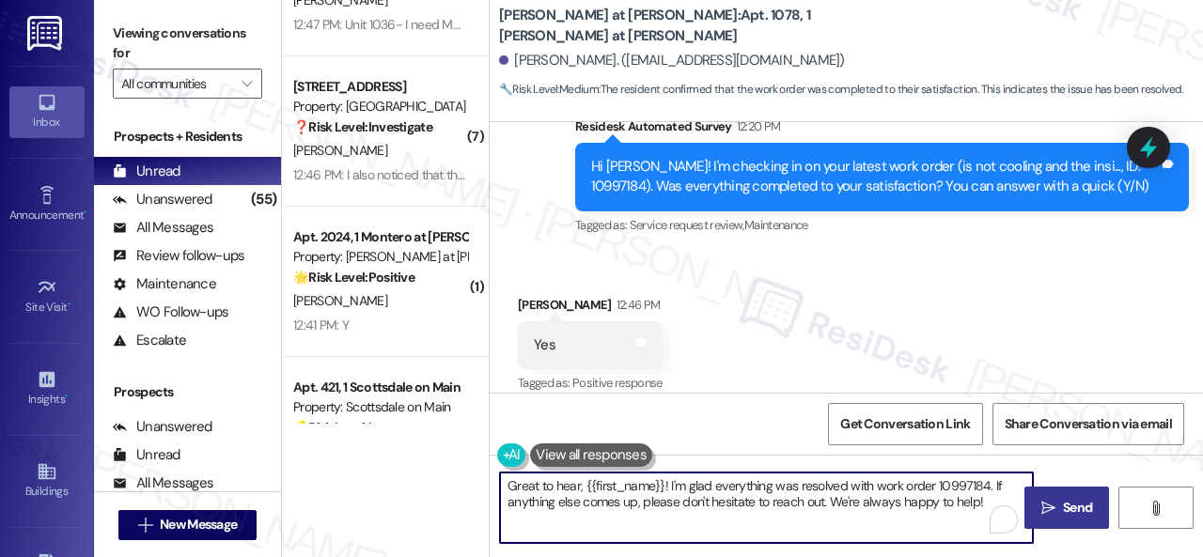
drag, startPoint x: 1006, startPoint y: 506, endPoint x: 567, endPoint y: 484, distance: 440.3
click at [348, 488] on div "( 2 ) Apt. A225, 1 Scottsdale 59 Property: Scottsdale 59 ⚠️ Risk Level: High Th…" at bounding box center [742, 278] width 921 height 557
paste textarea "We're glad to hear everything’s taken care of. If your experience at {{property…"
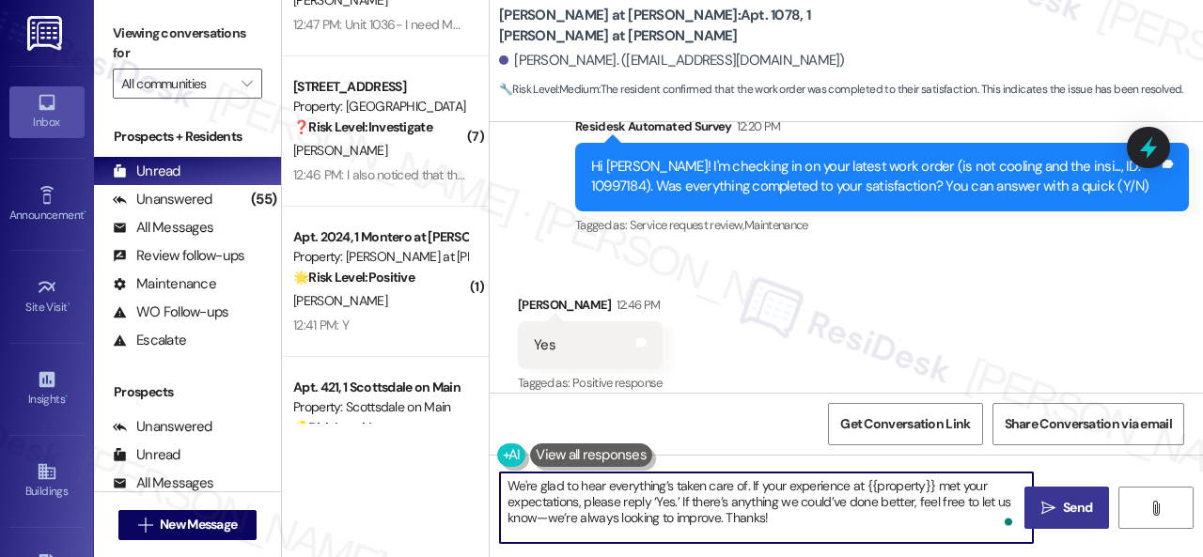
type textarea "We're glad to hear everything’s taken care of. If your experience at {{property…"
click at [1063, 498] on span "Send" at bounding box center [1077, 508] width 29 height 20
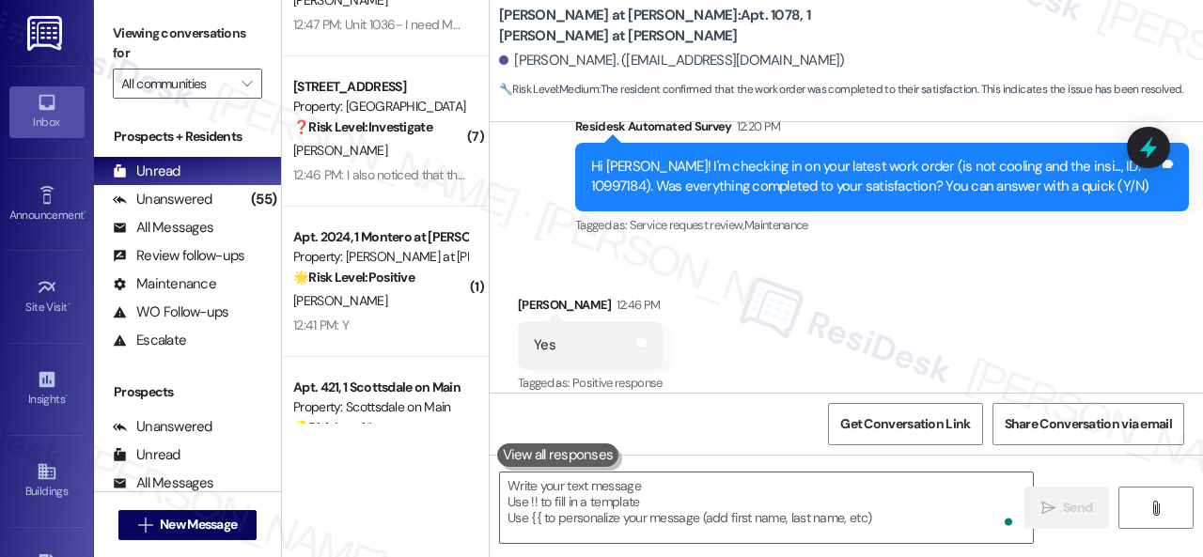
scroll to position [2875, 0]
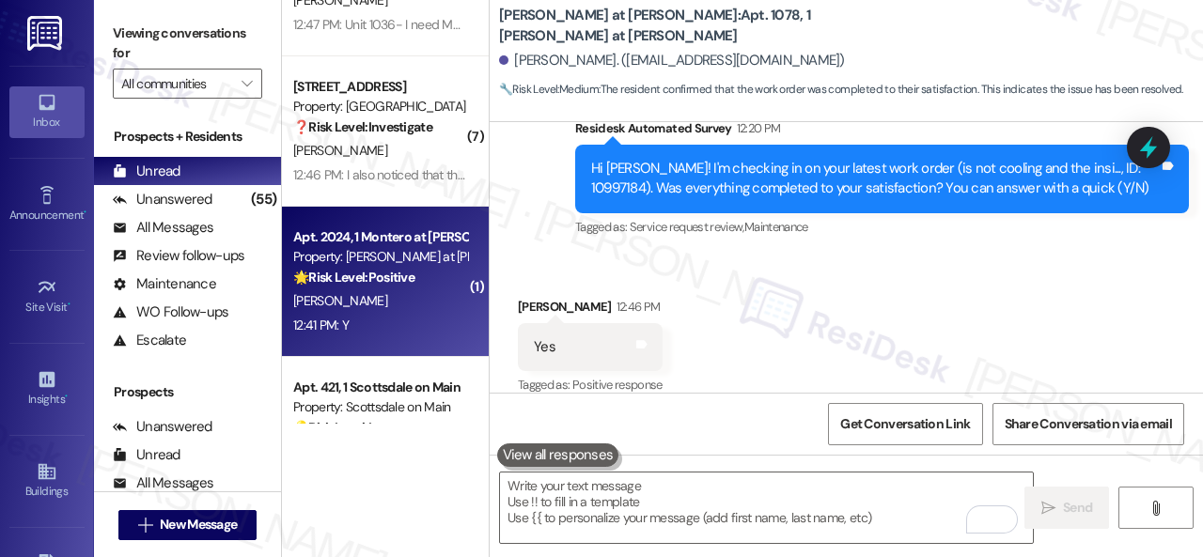
click at [387, 339] on div "Apt. 2024, 1 Montero at Dana Park Property: Montero at Dana Park 🌟 Risk Level: …" at bounding box center [385, 282] width 207 height 150
type textarea "Fetching suggested responses. Please feel free to read through the conversation…"
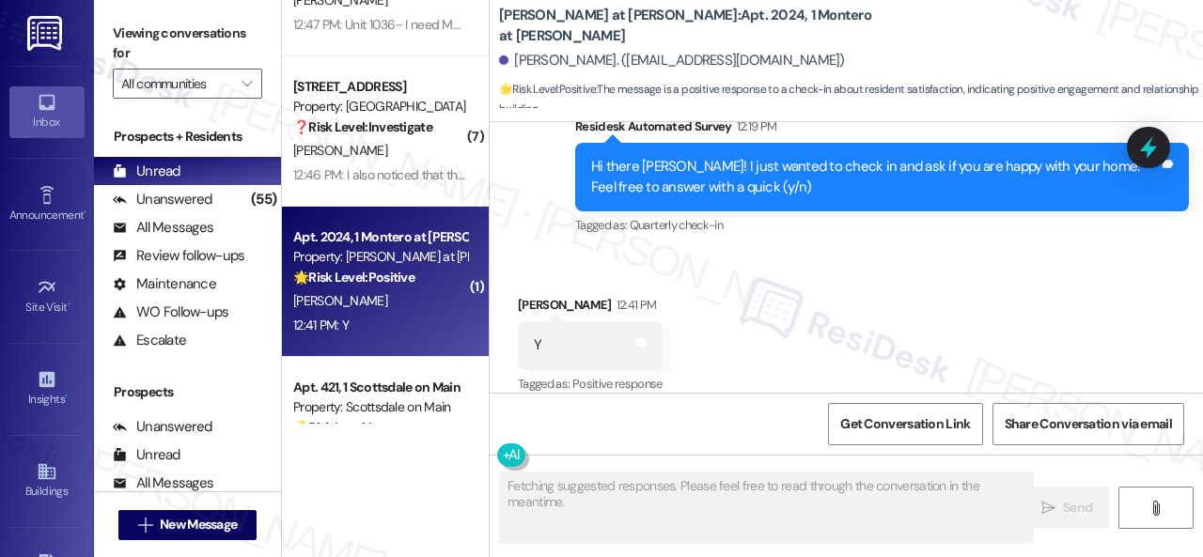
scroll to position [823, 0]
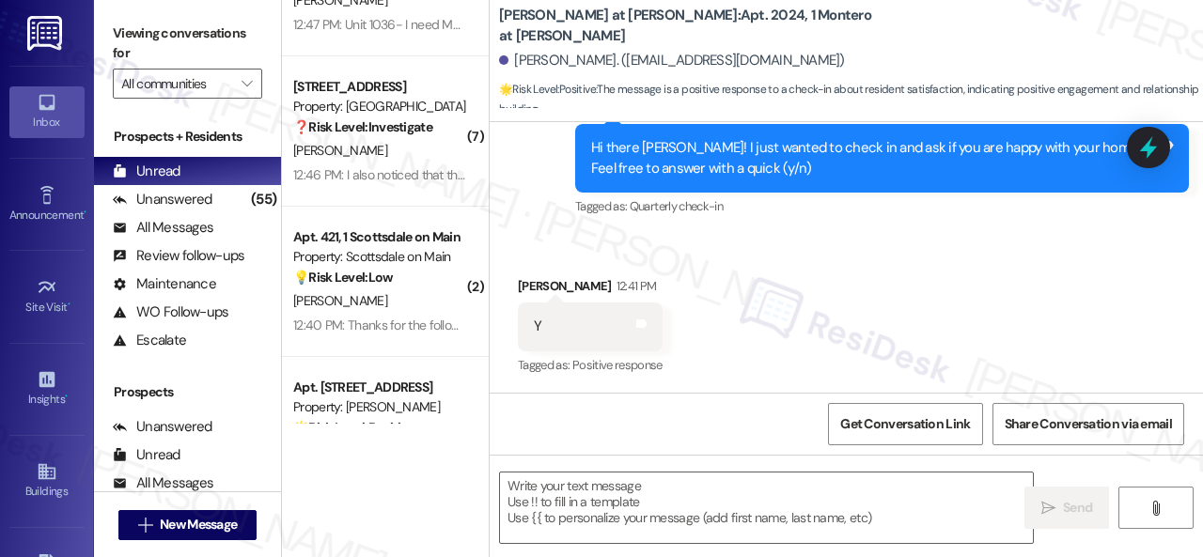
click at [554, 269] on div "Received via SMS Stephen Ryder 12:41 PM Y Tags and notes Tagged as: Positive re…" at bounding box center [590, 327] width 173 height 131
click at [625, 501] on textarea at bounding box center [766, 508] width 533 height 70
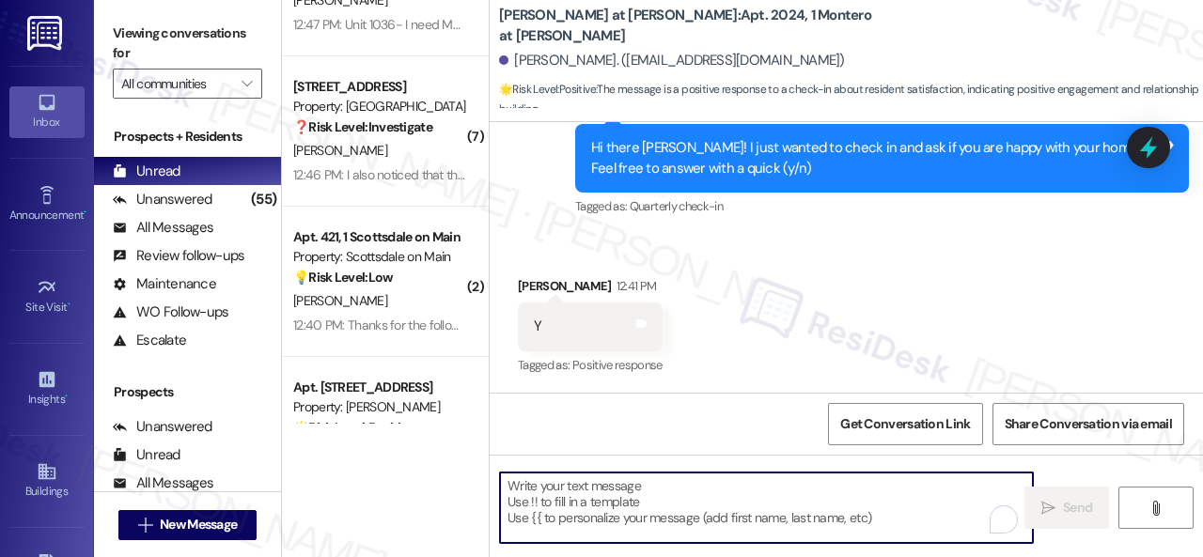
paste textarea "I'm glad you are satisfied with your home. Have you written a review for us bef…"
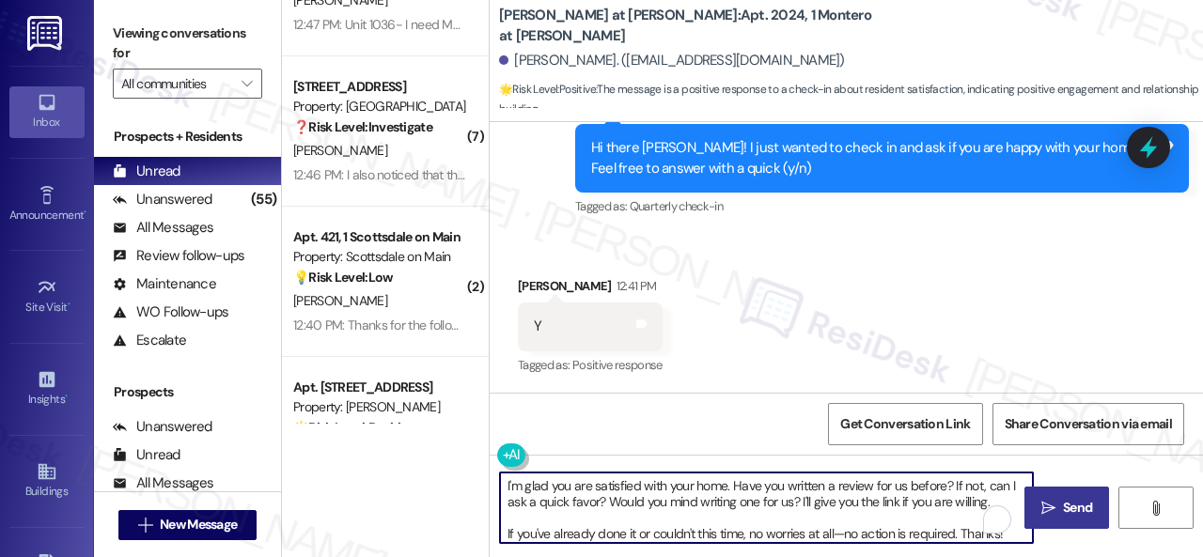
type textarea "I'm glad you are satisfied with your home. Have you written a review for us bef…"
click at [1045, 505] on icon "" at bounding box center [1048, 508] width 14 height 15
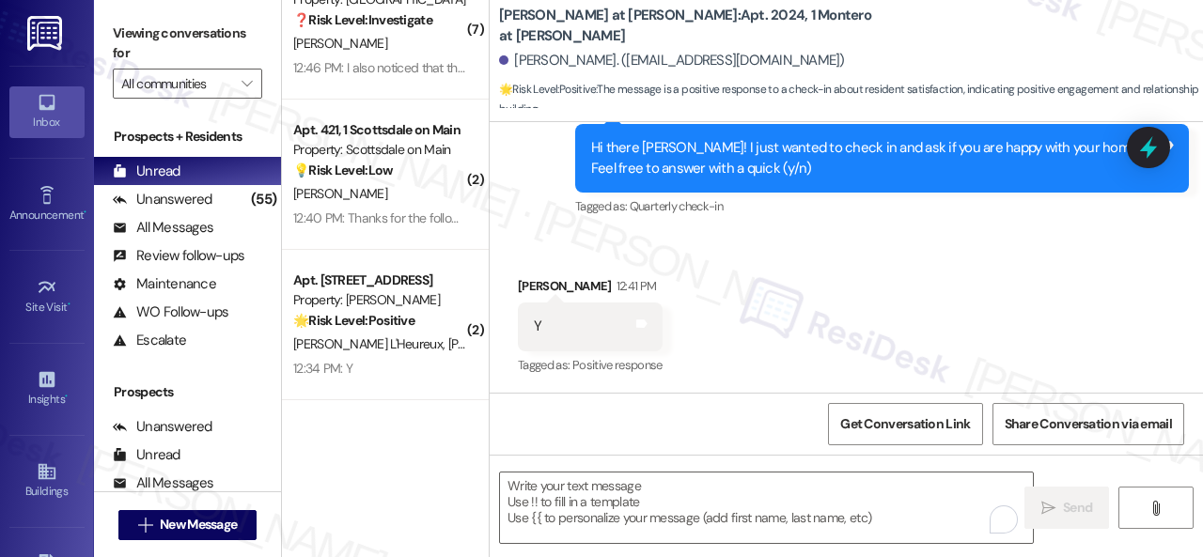
scroll to position [1034, 0]
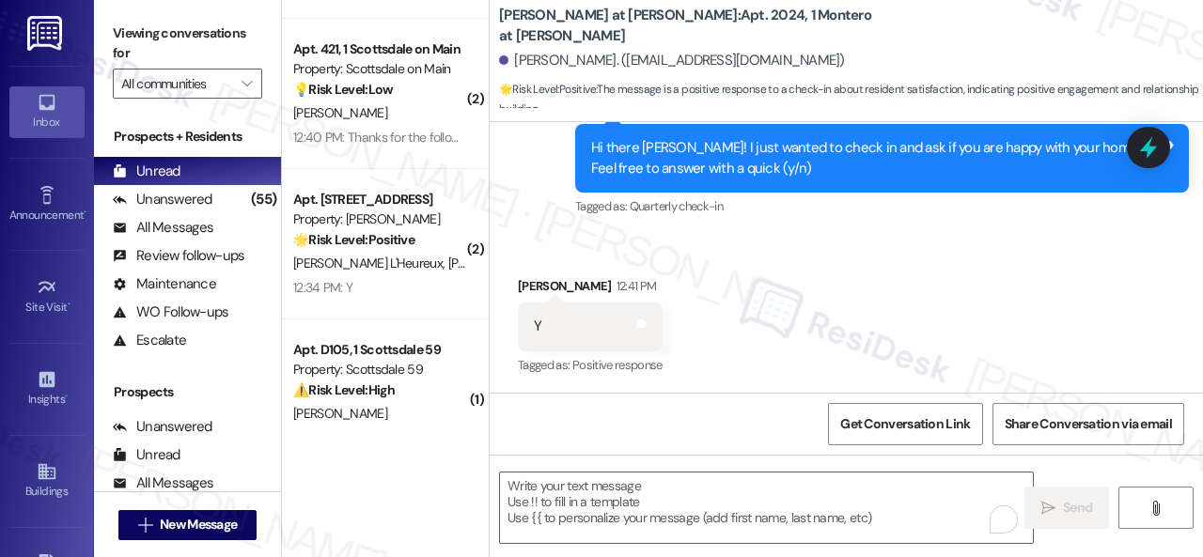
click at [385, 284] on div "12:34 PM: Y 12:34 PM: Y" at bounding box center [380, 287] width 178 height 23
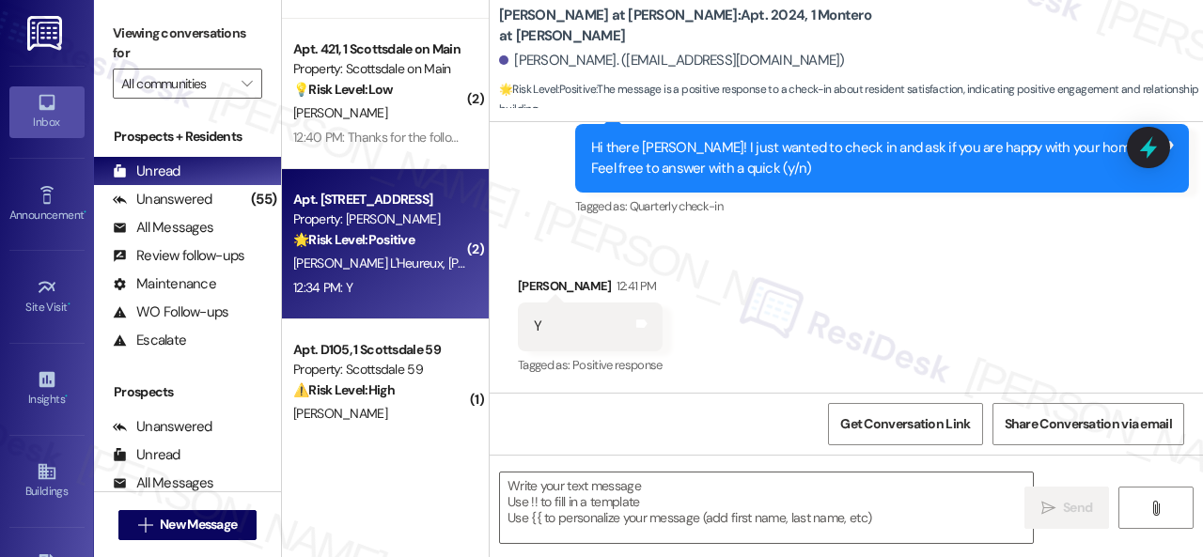
type textarea "Fetching suggested responses. Please feel free to read through the conversation…"
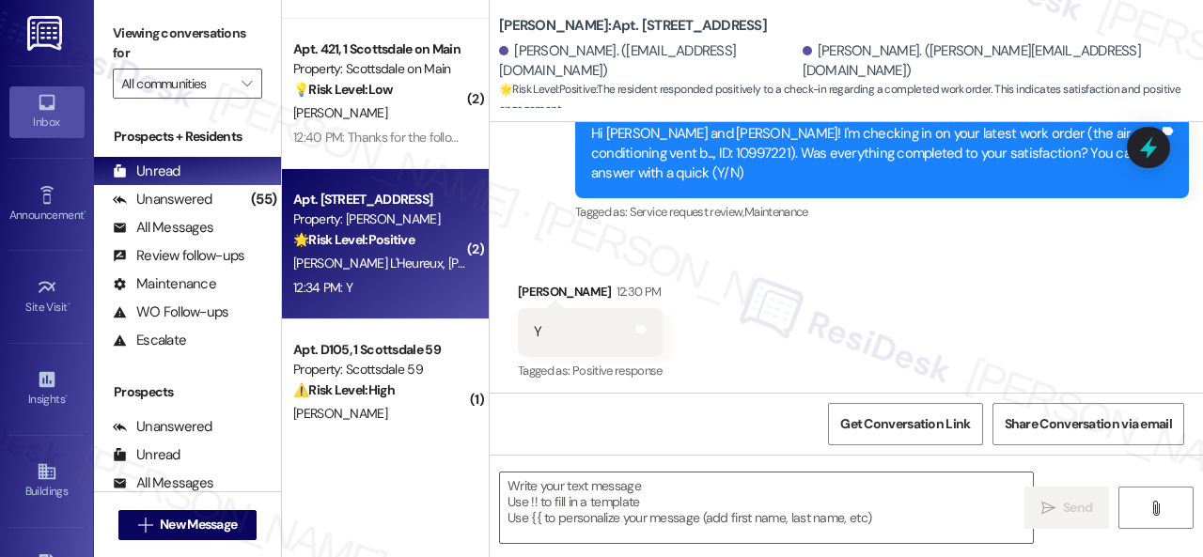
scroll to position [550, 0]
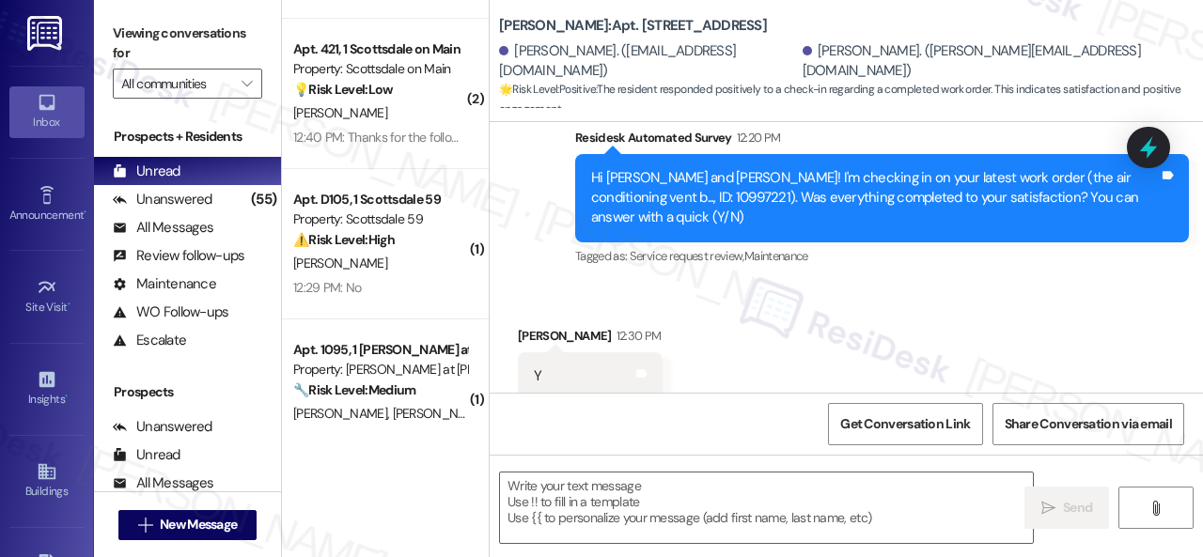
click at [539, 289] on div "Received via SMS Jacob L'Heureux 12:30 PM Y Tags and notes Tagged as: Positive …" at bounding box center [846, 443] width 713 height 318
click at [588, 498] on textarea at bounding box center [766, 508] width 533 height 70
paste textarea "We're glad to hear everything’s taken care of. If your experience at {{property…"
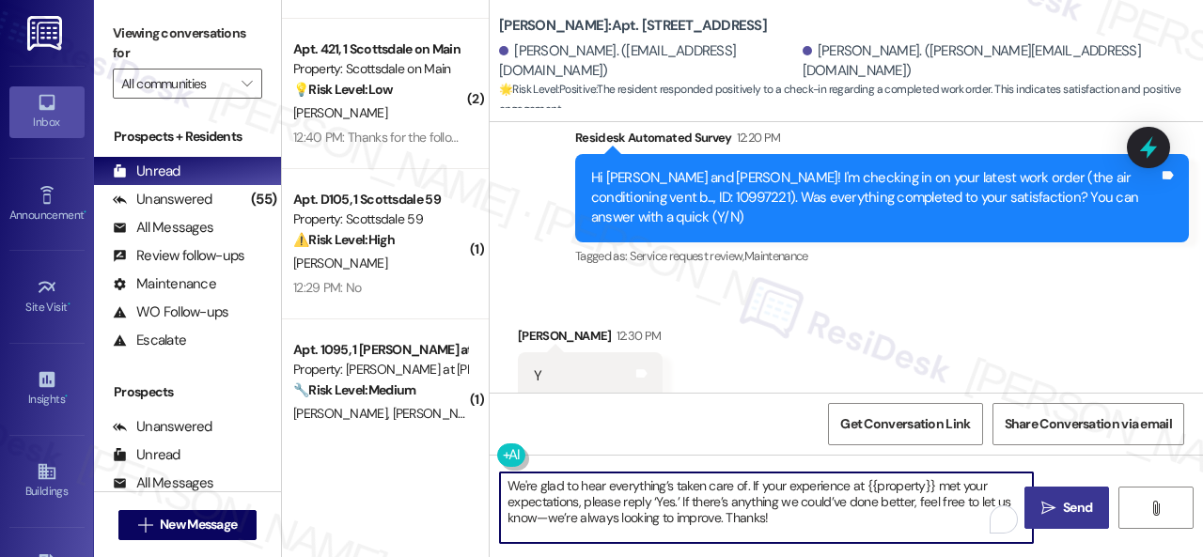
type textarea "We're glad to hear everything’s taken care of. If your experience at {{property…"
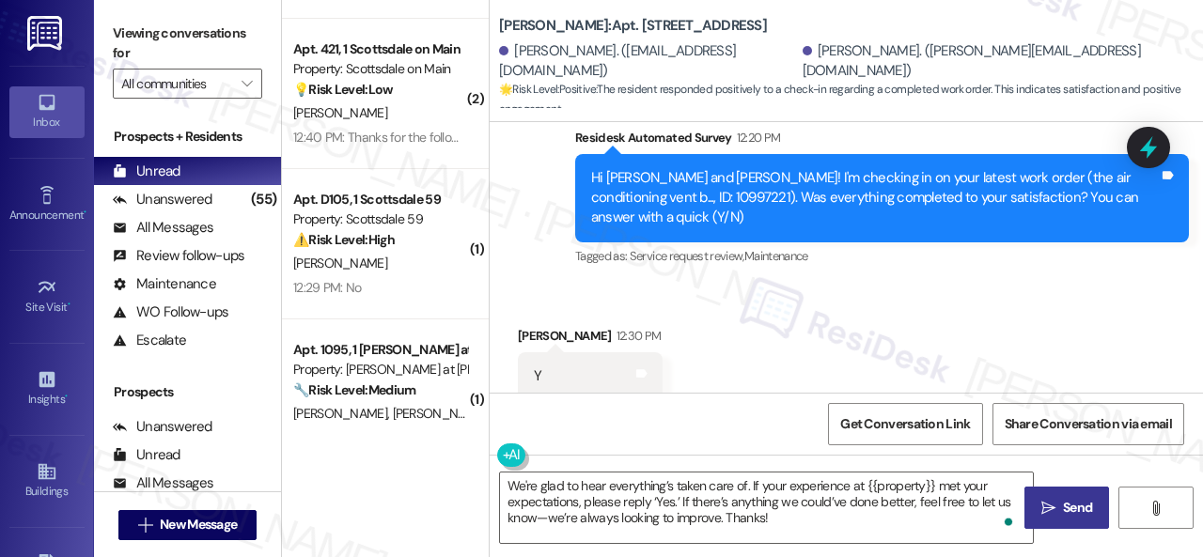
click at [1025, 505] on button " Send" at bounding box center [1066, 508] width 85 height 42
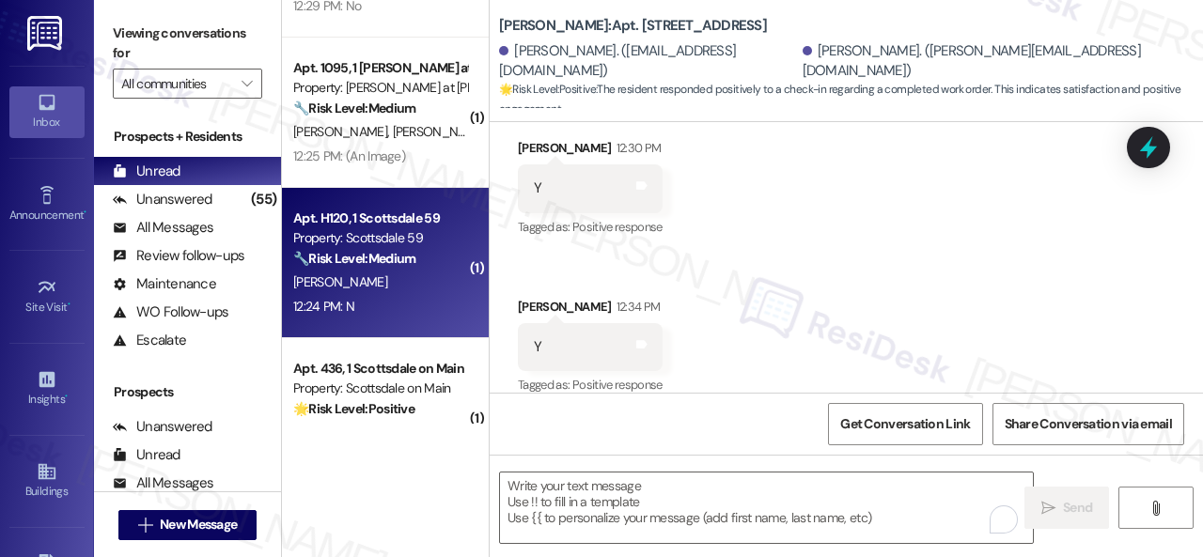
scroll to position [1409, 0]
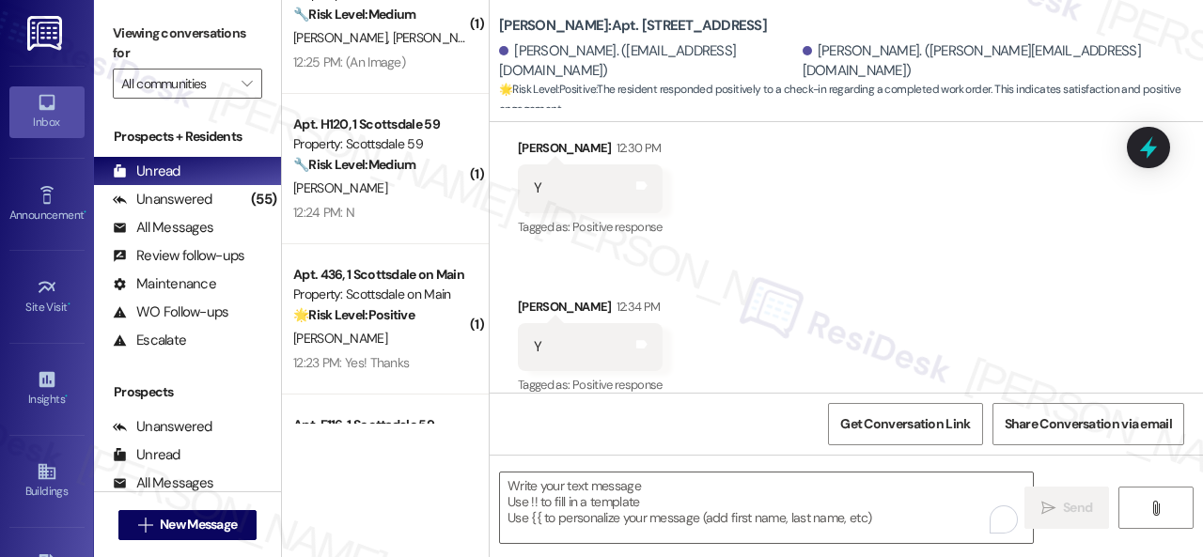
click at [429, 353] on div "12:23 PM: Yes! Thanks 12:23 PM: Yes! Thanks" at bounding box center [380, 362] width 178 height 23
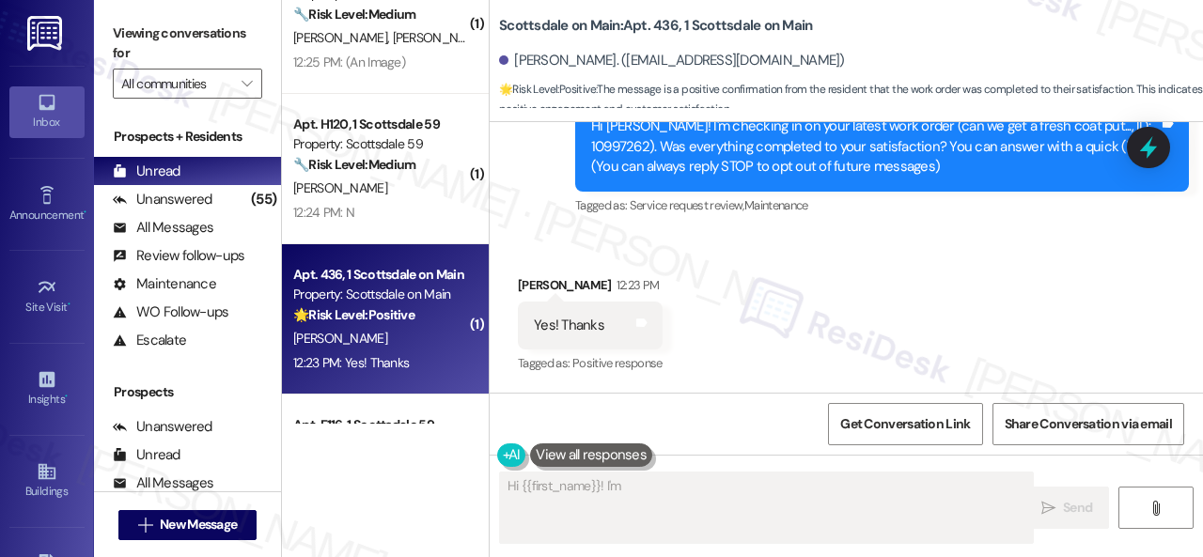
scroll to position [249, 0]
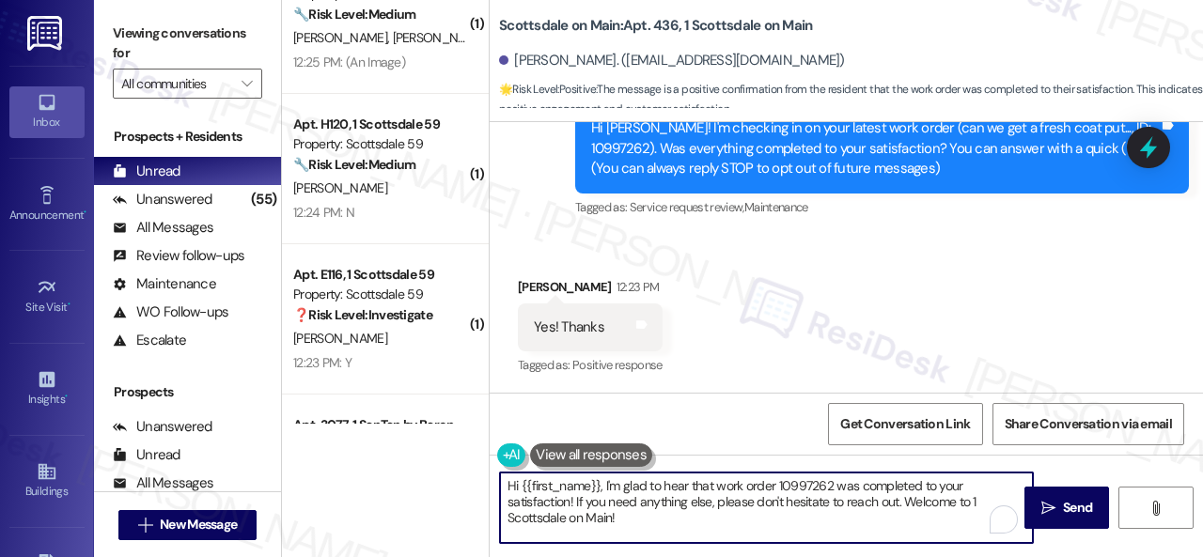
drag, startPoint x: 630, startPoint y: 521, endPoint x: 419, endPoint y: 449, distance: 222.6
click at [419, 449] on div "( 2 ) Apt. 421, 1 Scottsdale on Main Property: Scottsdale on Main 💡 Risk Level:…" at bounding box center [742, 278] width 921 height 557
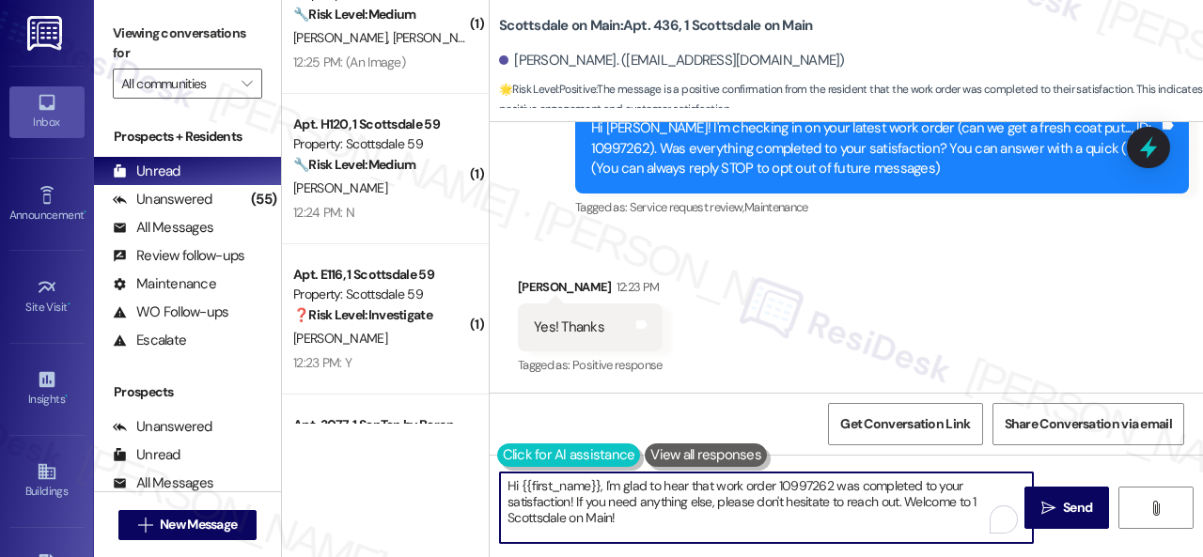
paste textarea "We're glad to hear everything’s taken care of. If your experience at {{property…"
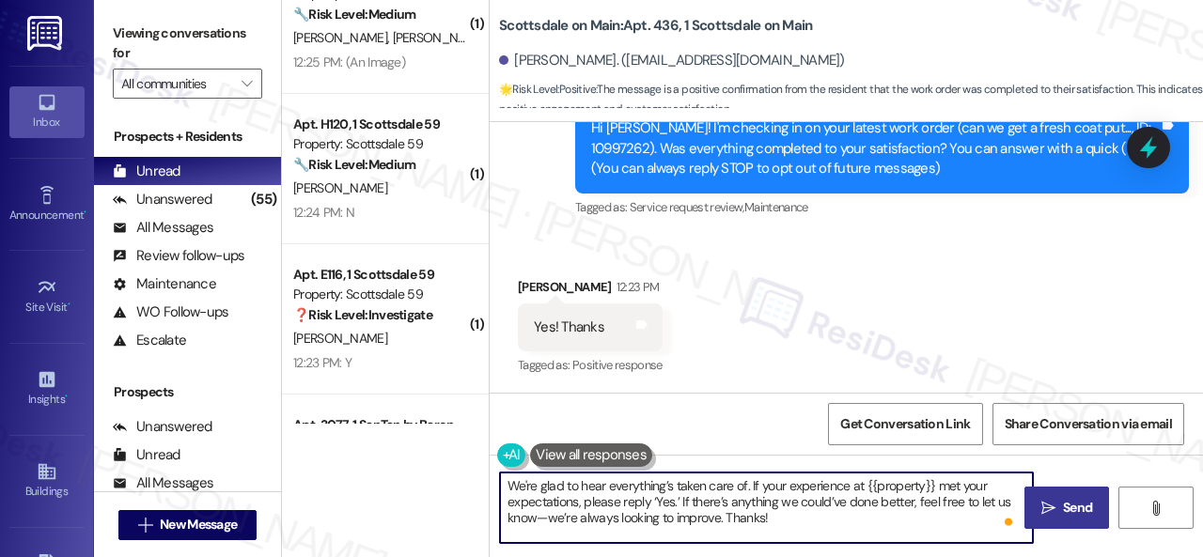
type textarea "We're glad to hear everything’s taken care of. If your experience at {{property…"
click at [1063, 503] on span "Send" at bounding box center [1077, 508] width 29 height 20
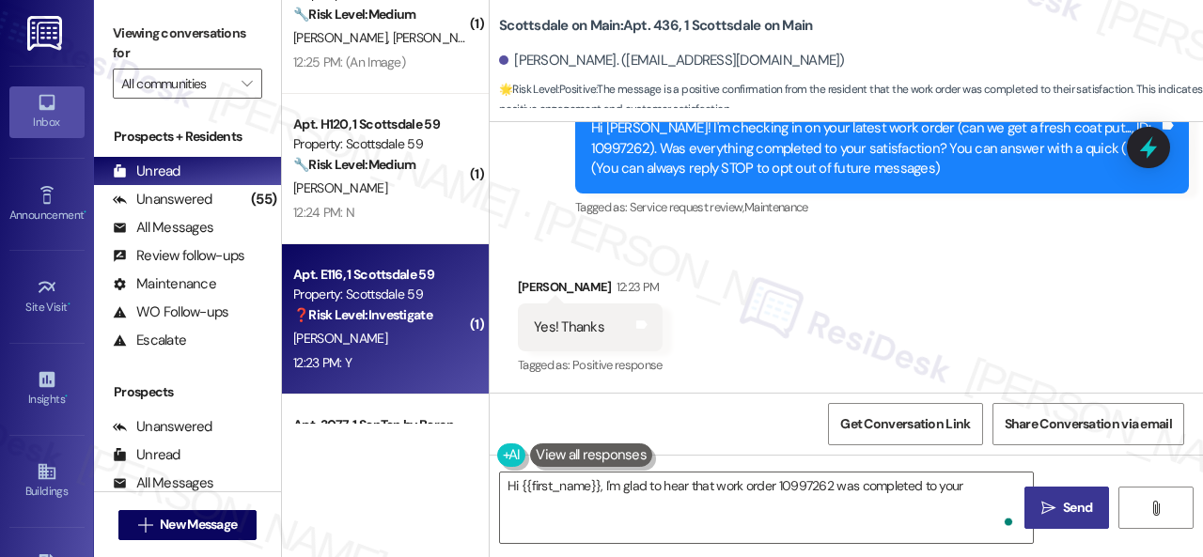
type textarea "Hi {{first_name}}, I'm glad to hear that work order 10997262 was completed to y…"
click at [453, 331] on div "C. Songvilay" at bounding box center [380, 338] width 178 height 23
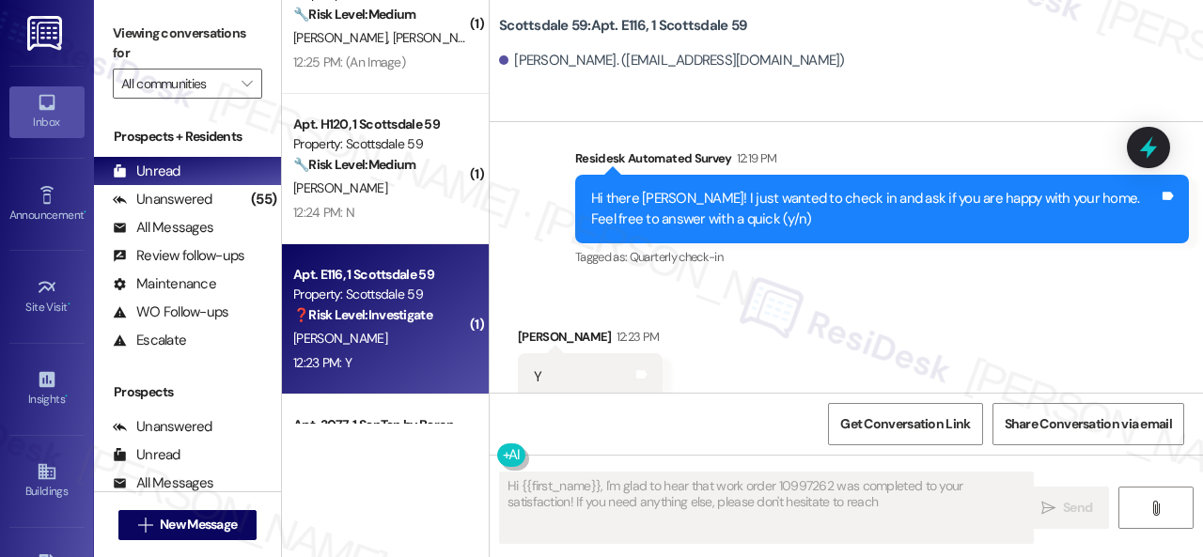
scroll to position [823, 0]
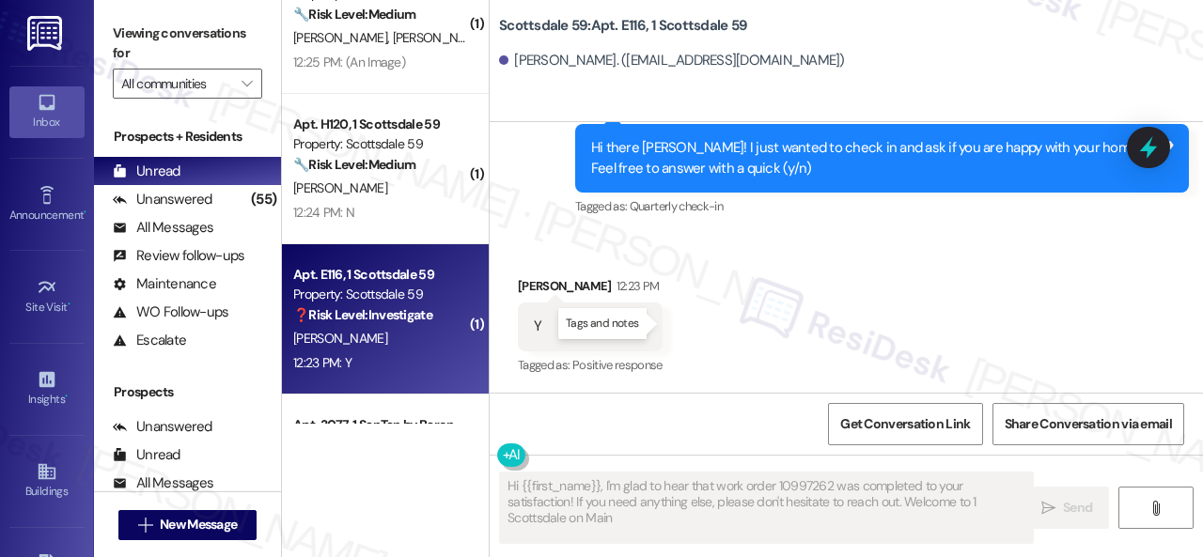
type textarea "Hi {{first_name}}, I'm glad to hear that work order 10997262 was completed to y…"
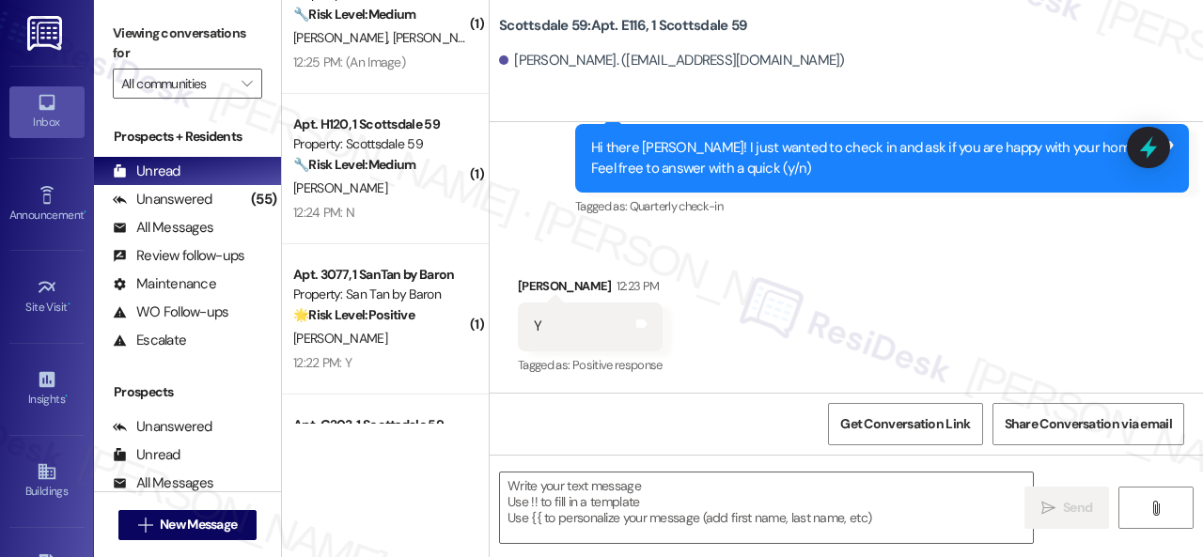
click at [575, 258] on div "Received via SMS Christopher Songvilay 12:23 PM Y Tags and notes Tagged as: Pos…" at bounding box center [846, 313] width 713 height 159
click at [615, 481] on textarea at bounding box center [766, 508] width 533 height 70
paste textarea "I'm glad you are satisfied with your home. Have you written a review for us bef…"
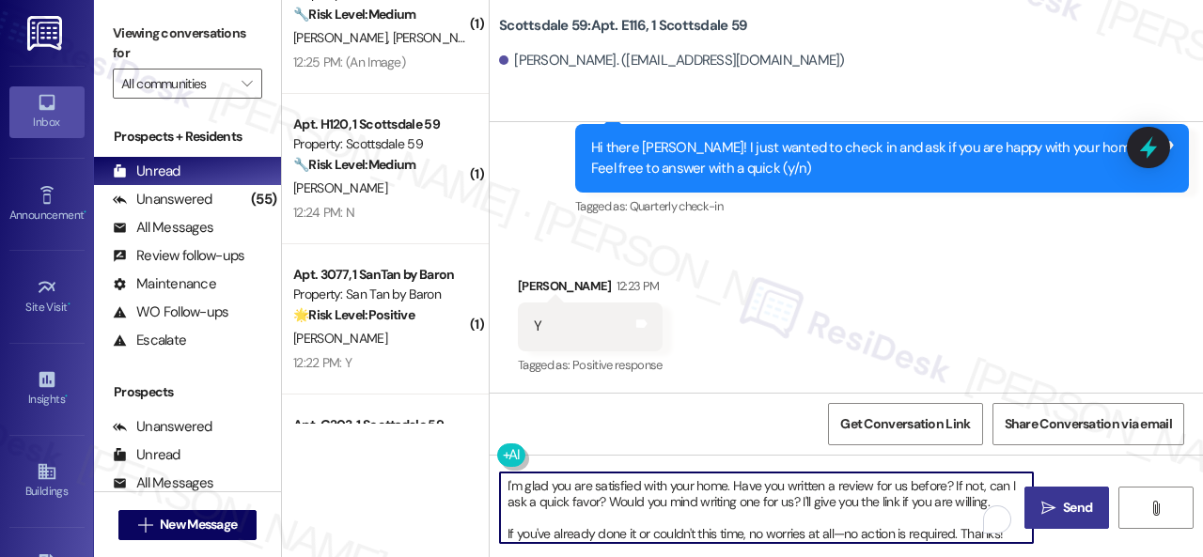
type textarea "I'm glad you are satisfied with your home. Have you written a review for us bef…"
click at [1059, 504] on span "Send" at bounding box center [1077, 508] width 37 height 20
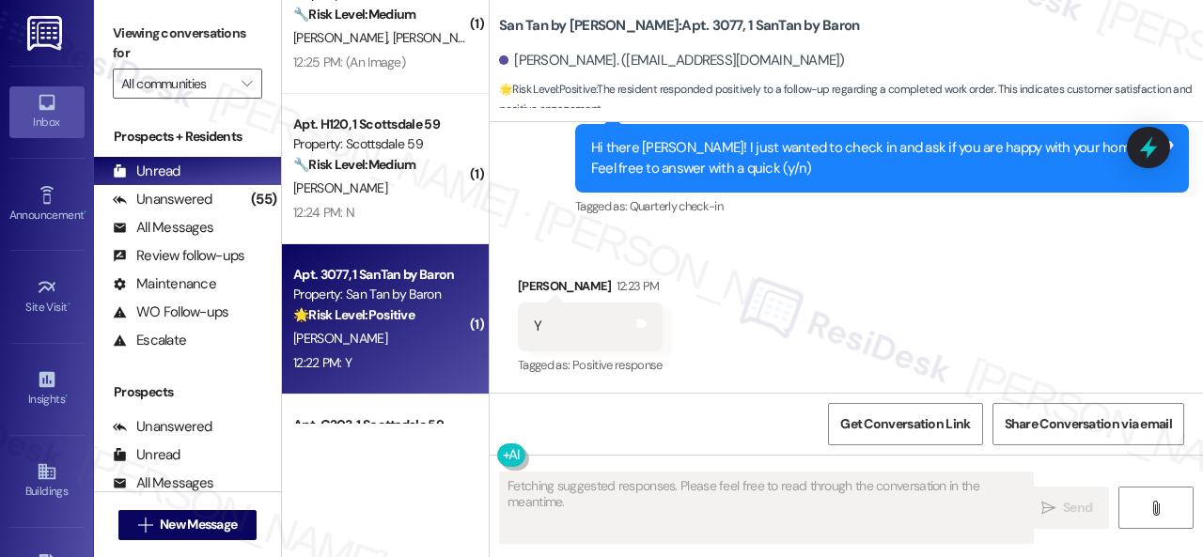
type textarea "Fetching suggested responses. Please feel free to read through the conversation…"
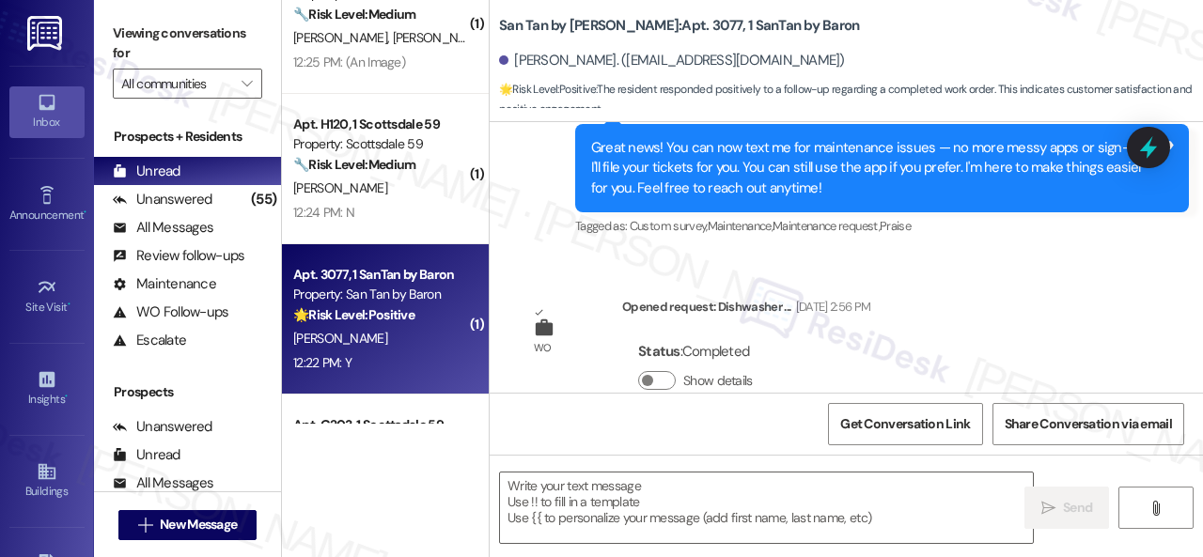
scroll to position [985, 0]
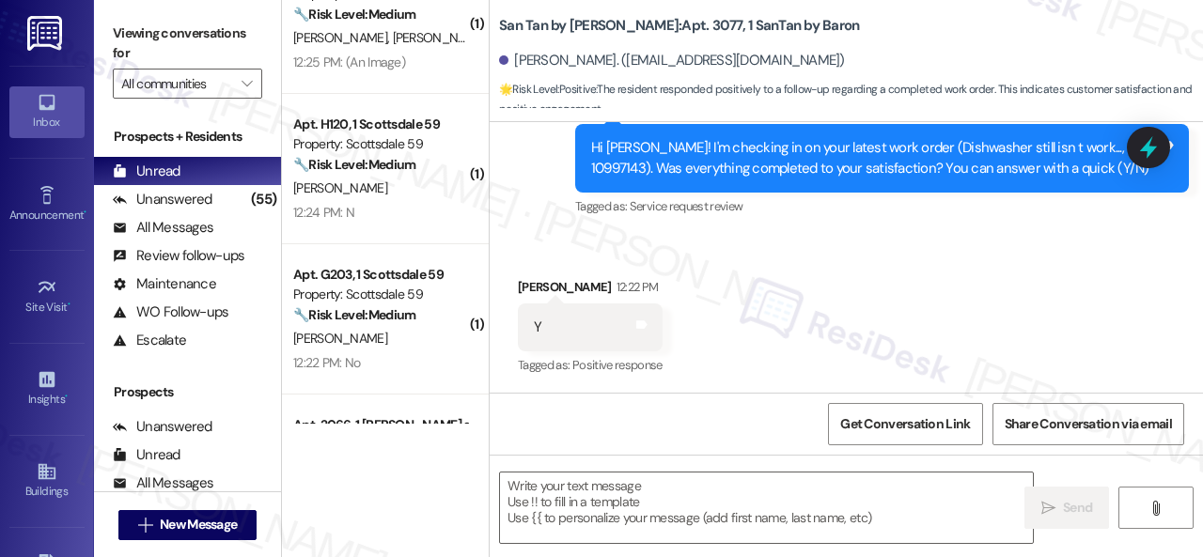
click at [524, 242] on div "Received via SMS Jordan Olson 12:22 PM Y Tags and notes Tagged as: Positive res…" at bounding box center [846, 314] width 713 height 159
click at [550, 489] on textarea at bounding box center [766, 508] width 533 height 70
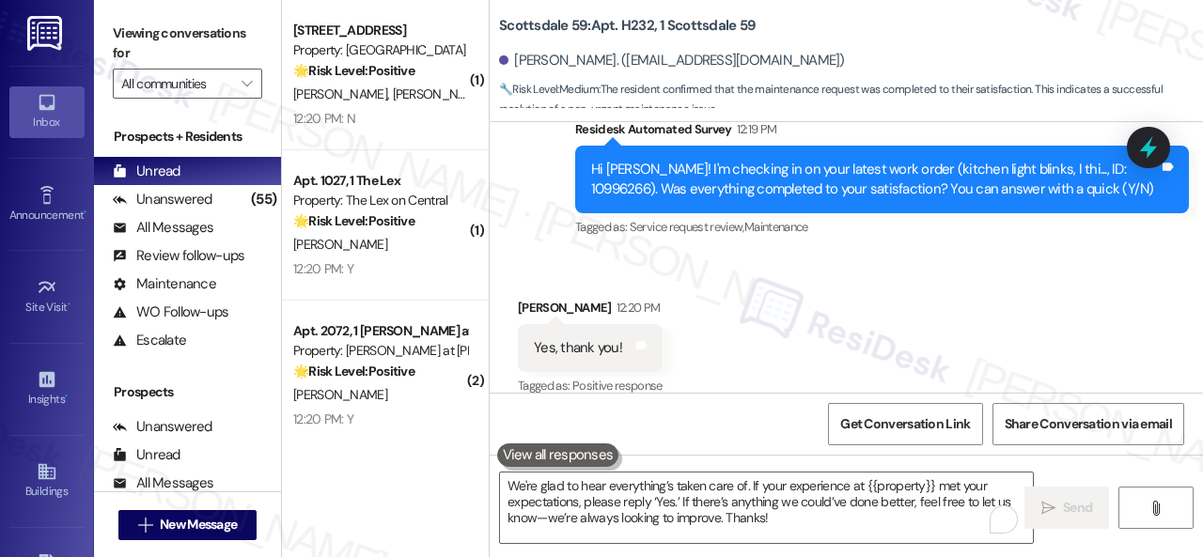
scroll to position [1798, 0]
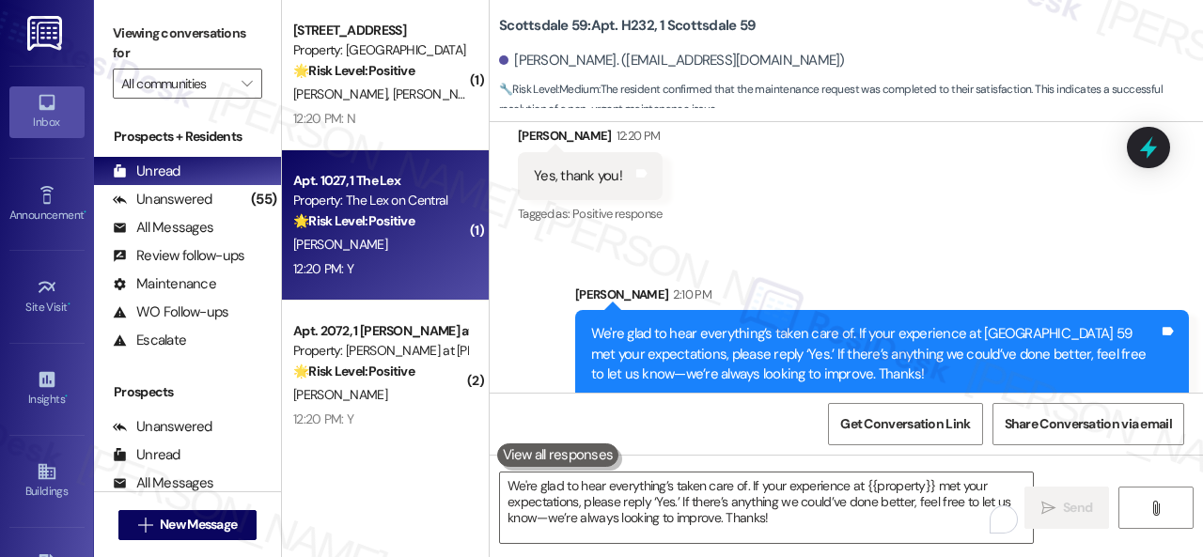
click at [398, 248] on div "[PERSON_NAME]" at bounding box center [380, 244] width 178 height 23
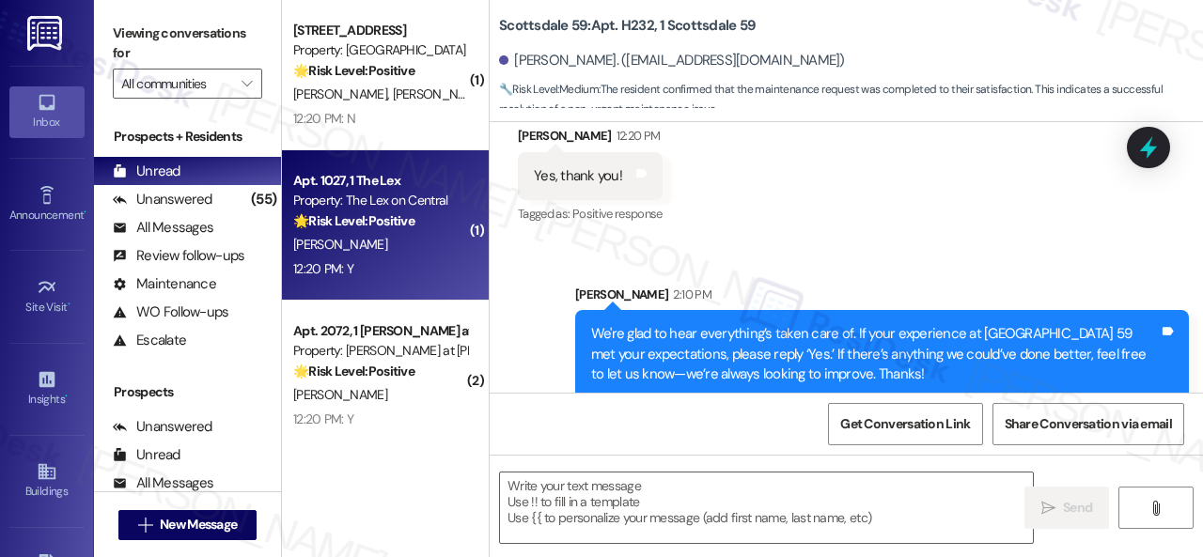
type textarea "Fetching suggested responses. Please feel free to read through the conversation…"
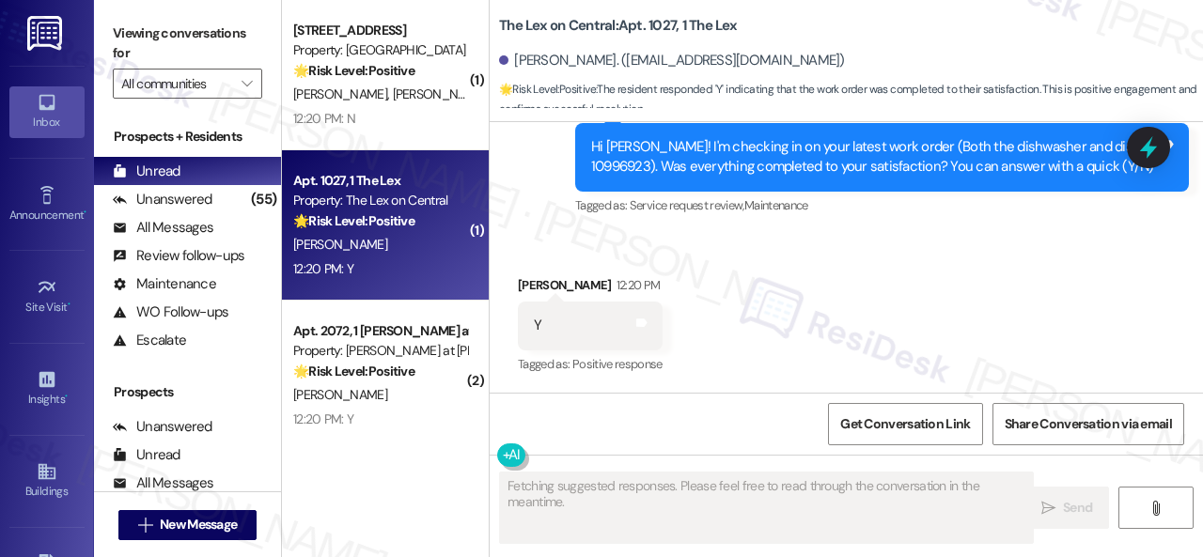
scroll to position [607, 0]
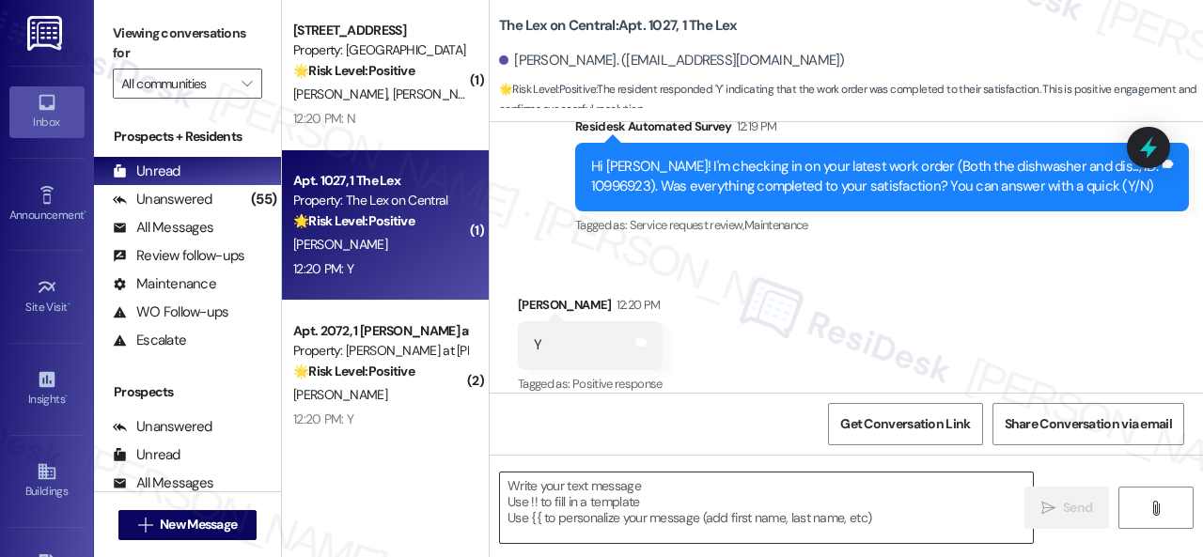
click at [627, 491] on textarea at bounding box center [766, 508] width 533 height 70
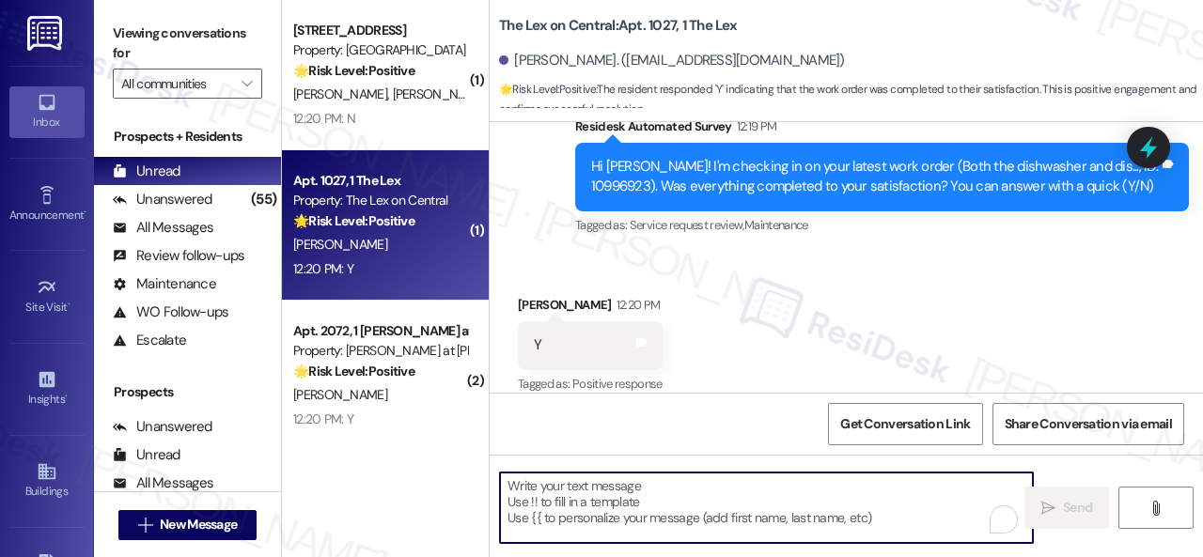
paste textarea "We're glad to hear everything’s taken care of. If your experience at {{property…"
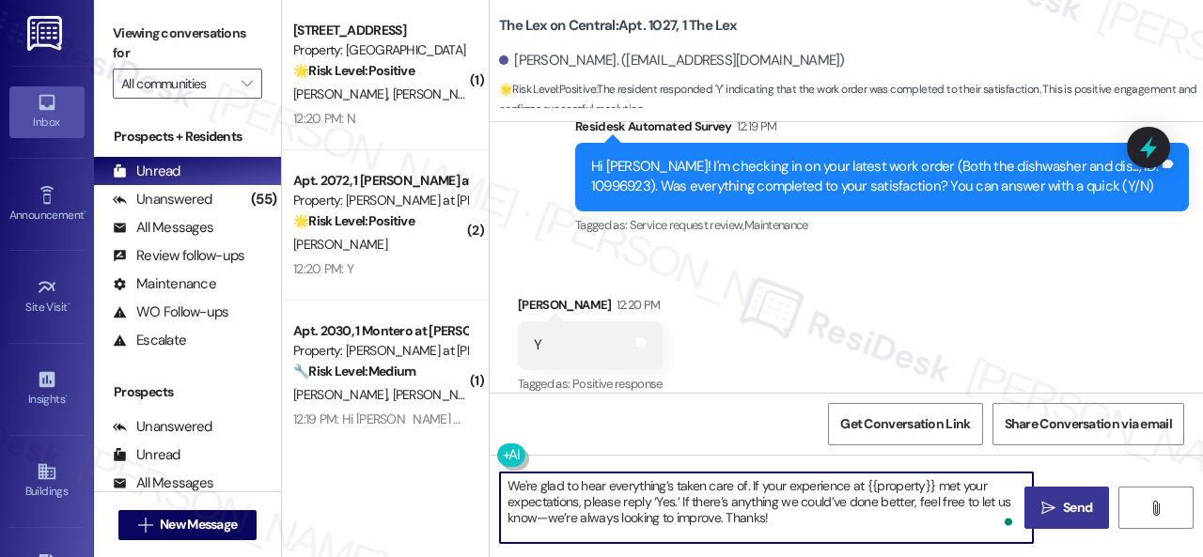
type textarea "We're glad to hear everything’s taken care of. If your experience at {{property…"
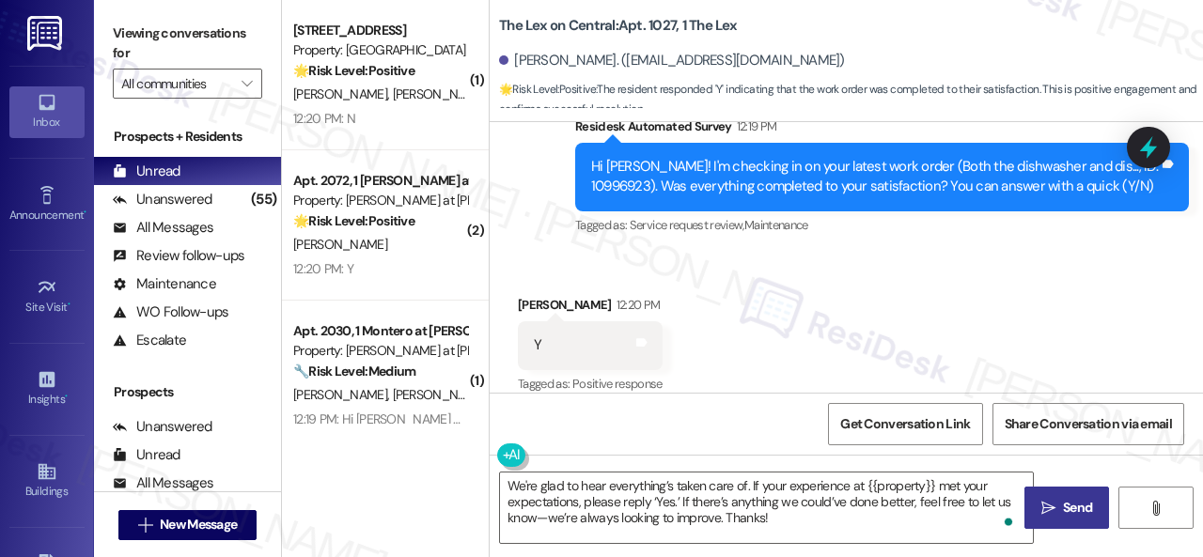
click at [1048, 506] on icon "" at bounding box center [1048, 508] width 14 height 15
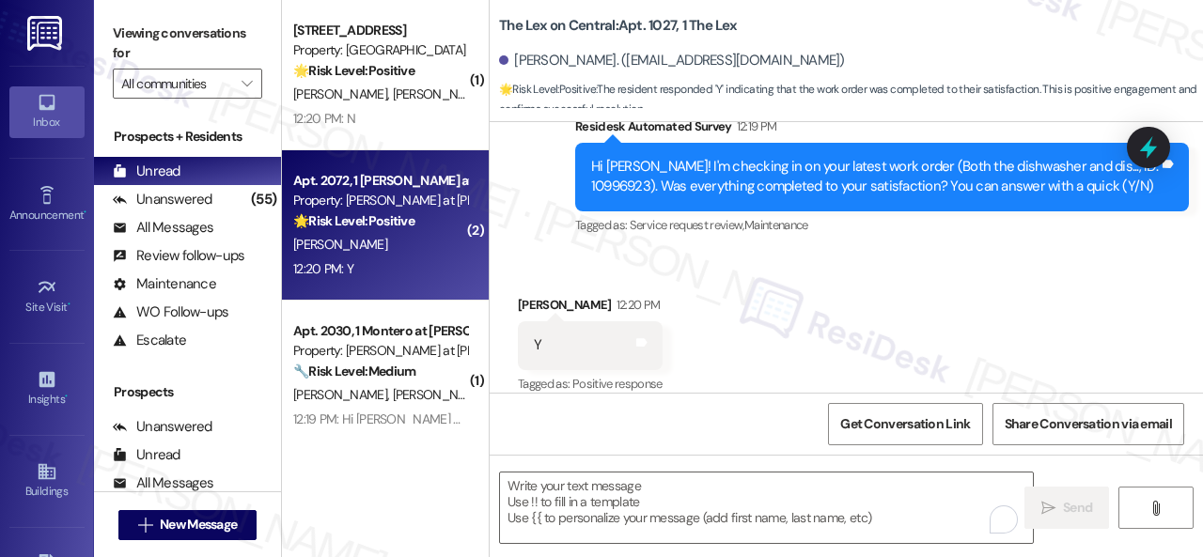
click at [372, 236] on div "[PERSON_NAME]" at bounding box center [380, 244] width 178 height 23
type textarea "Fetching suggested responses. Please feel free to read through the conversation…"
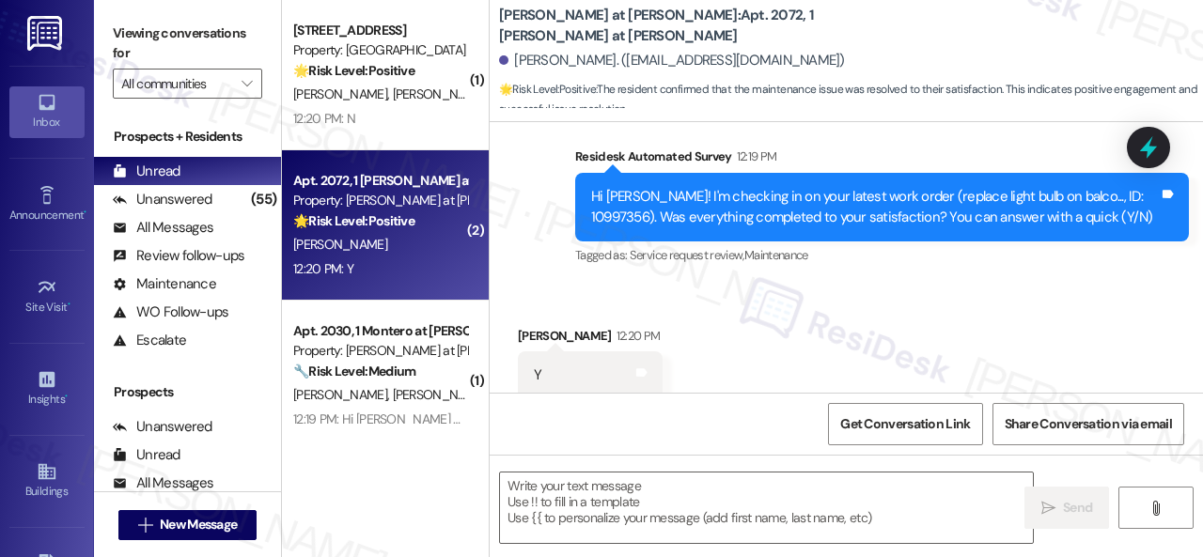
scroll to position [1543, 0]
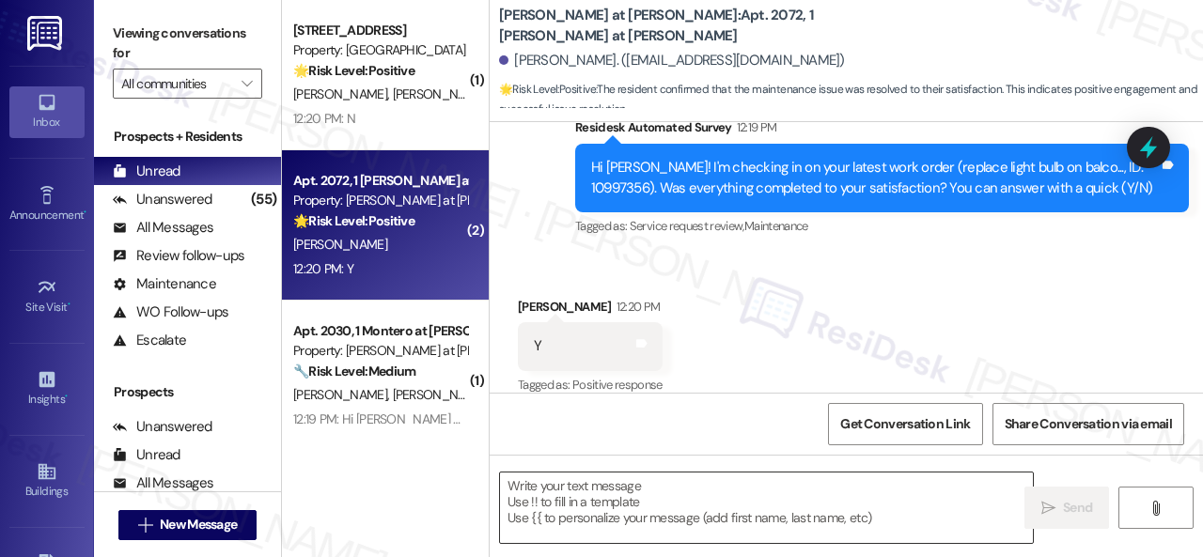
click at [640, 487] on textarea at bounding box center [766, 508] width 533 height 70
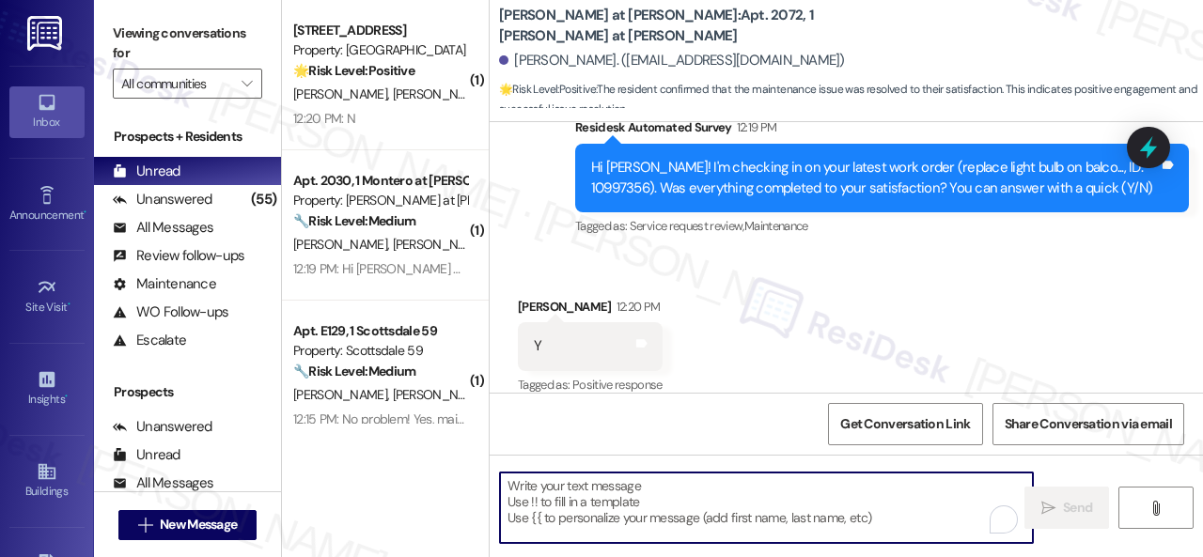
paste textarea "We're glad to hear everything’s taken care of. If your experience at {{property…"
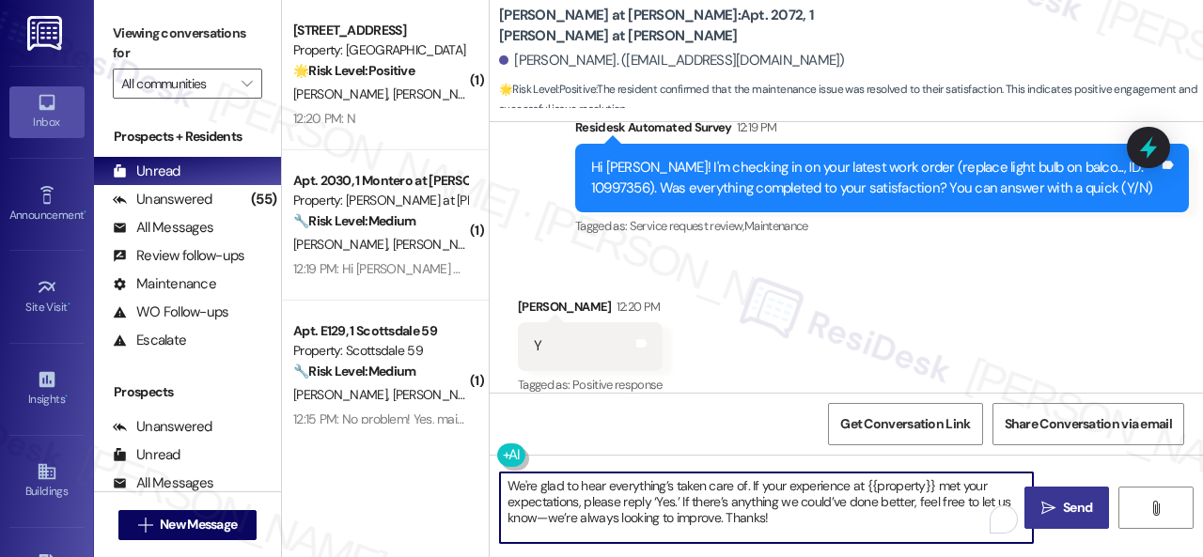
type textarea "We're glad to hear everything’s taken care of. If your experience at {{property…"
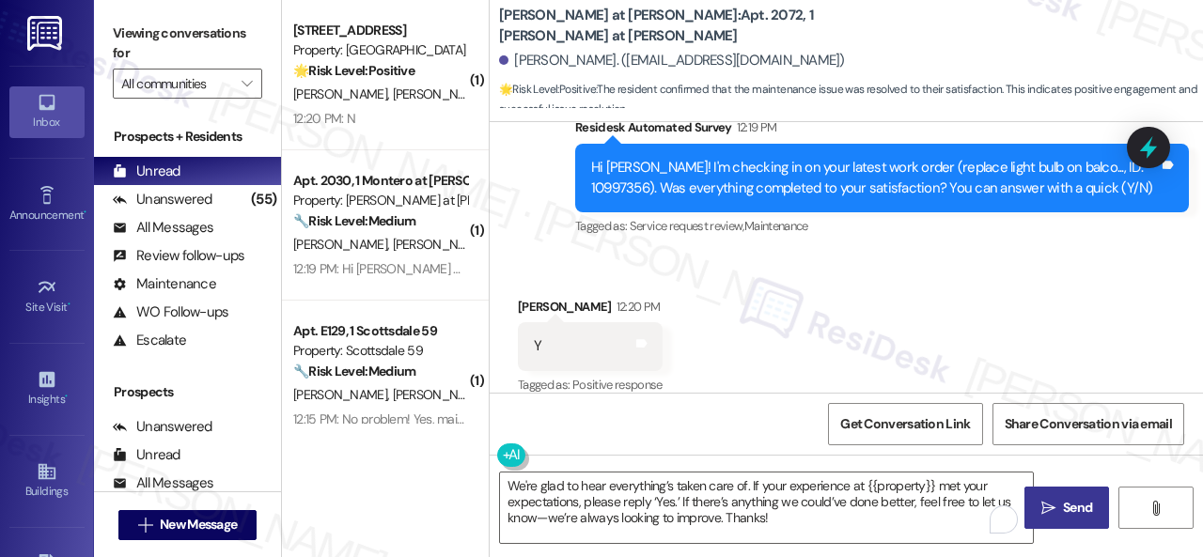
click at [1039, 495] on button " Send" at bounding box center [1066, 508] width 85 height 42
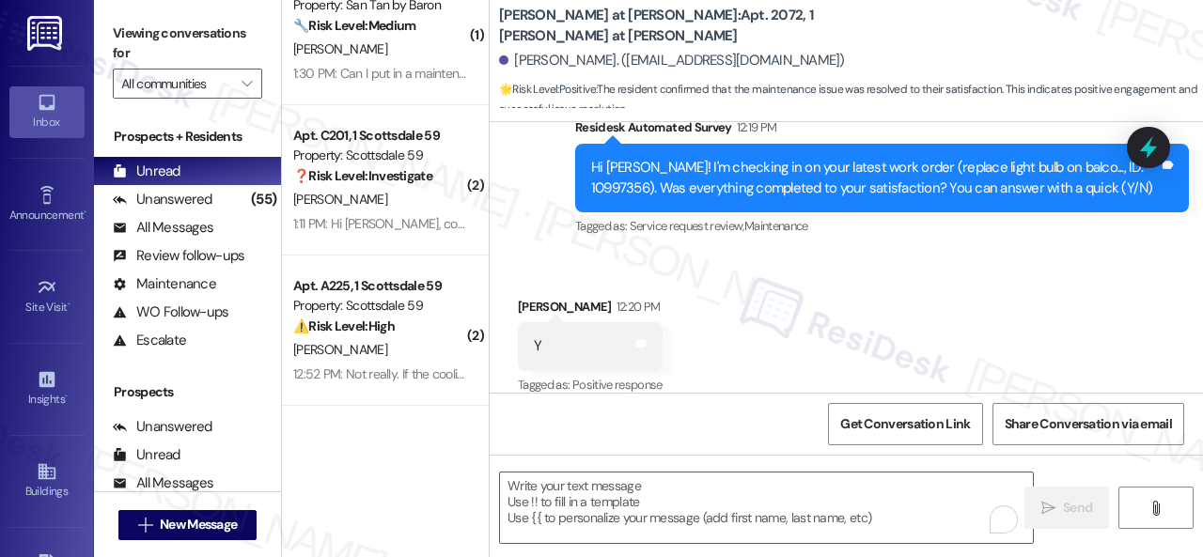
scroll to position [0, 0]
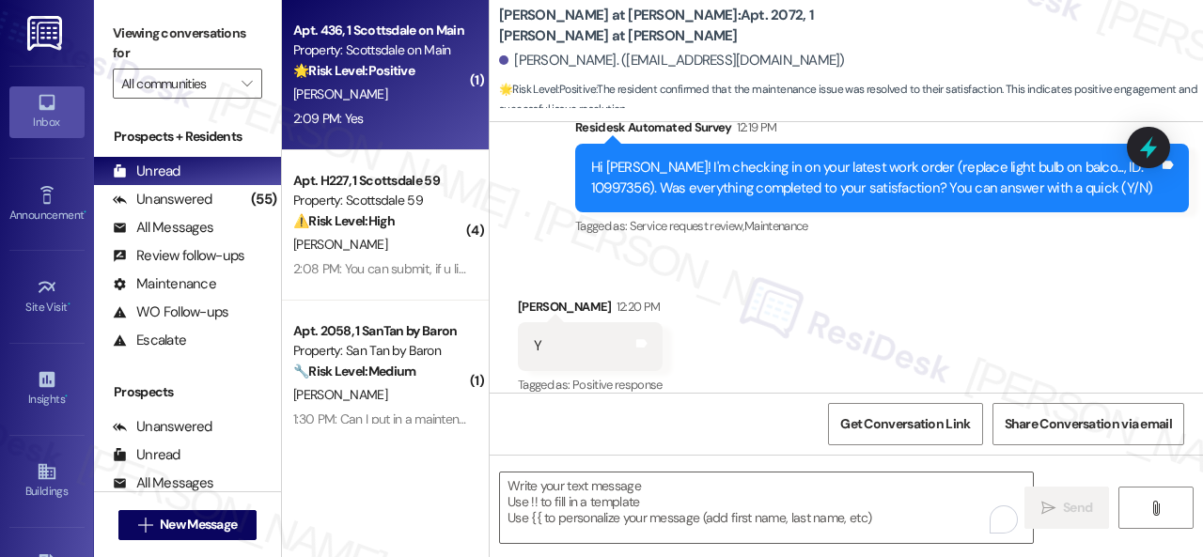
click at [412, 90] on div "[PERSON_NAME]" at bounding box center [380, 94] width 178 height 23
type textarea "Fetching suggested responses. Please feel free to read through the conversation…"
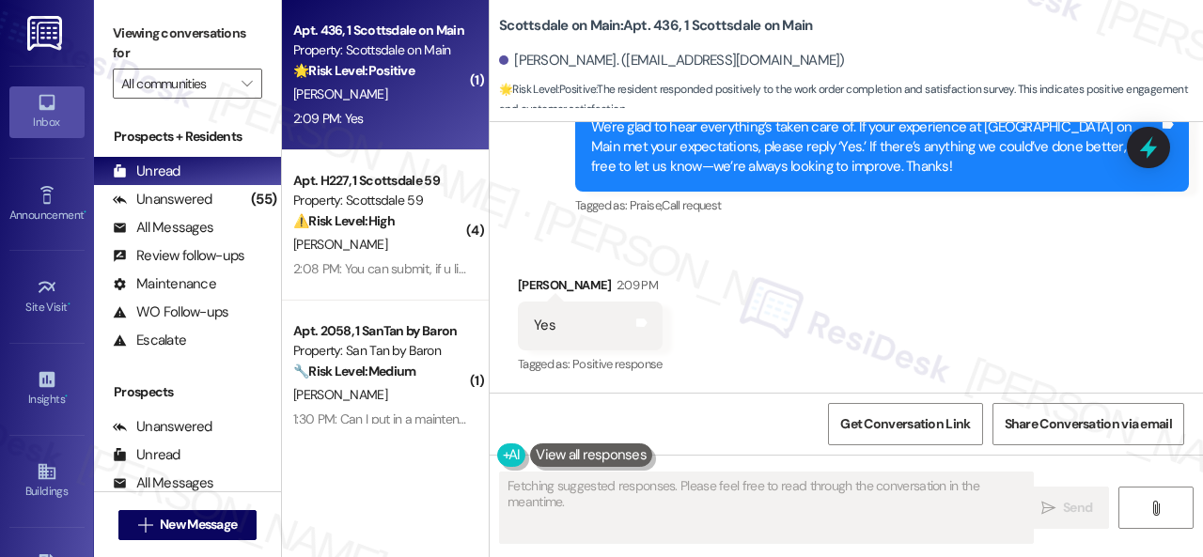
scroll to position [607, 0]
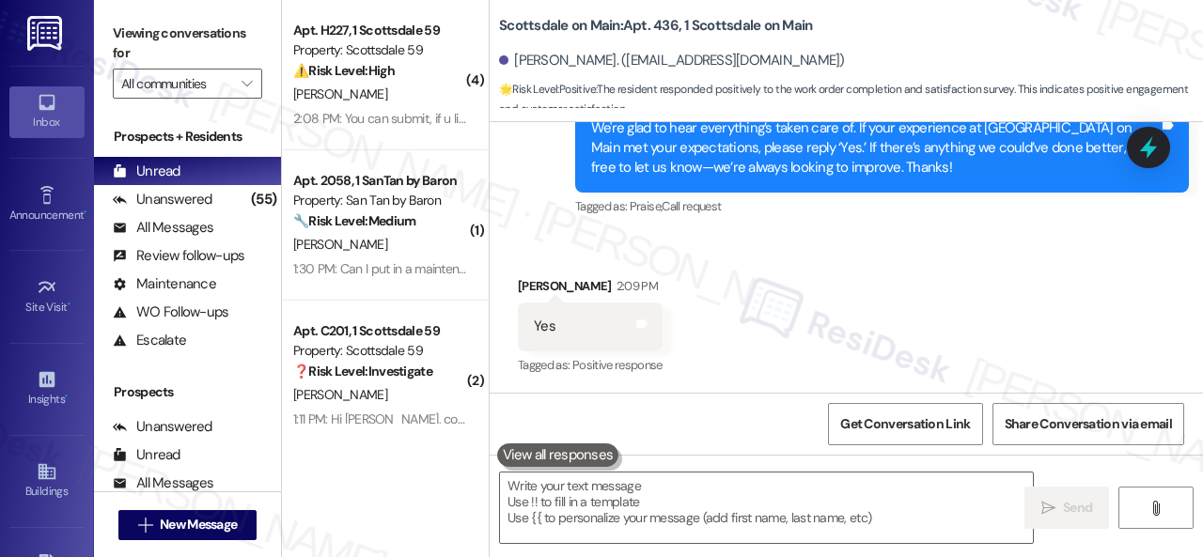
click at [603, 225] on div "Sent via SMS [PERSON_NAME] (ResiDesk) 2:08 PM We're glad to hear everything’s t…" at bounding box center [882, 149] width 642 height 171
click at [666, 493] on textarea at bounding box center [766, 508] width 533 height 70
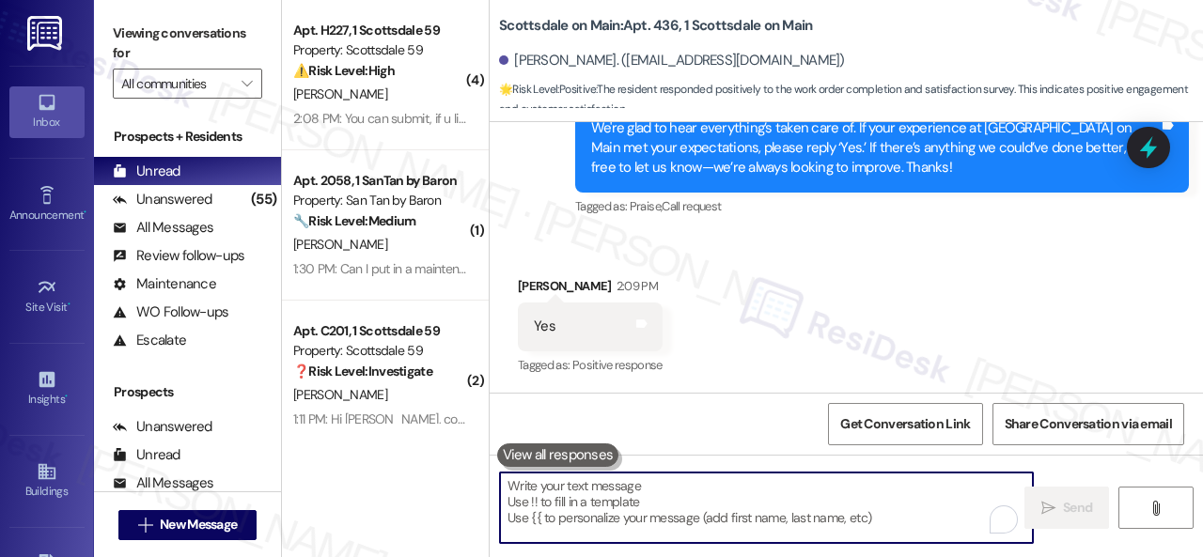
paste textarea "I'm glad you are satisfied with your home. Have you written a review for us bef…"
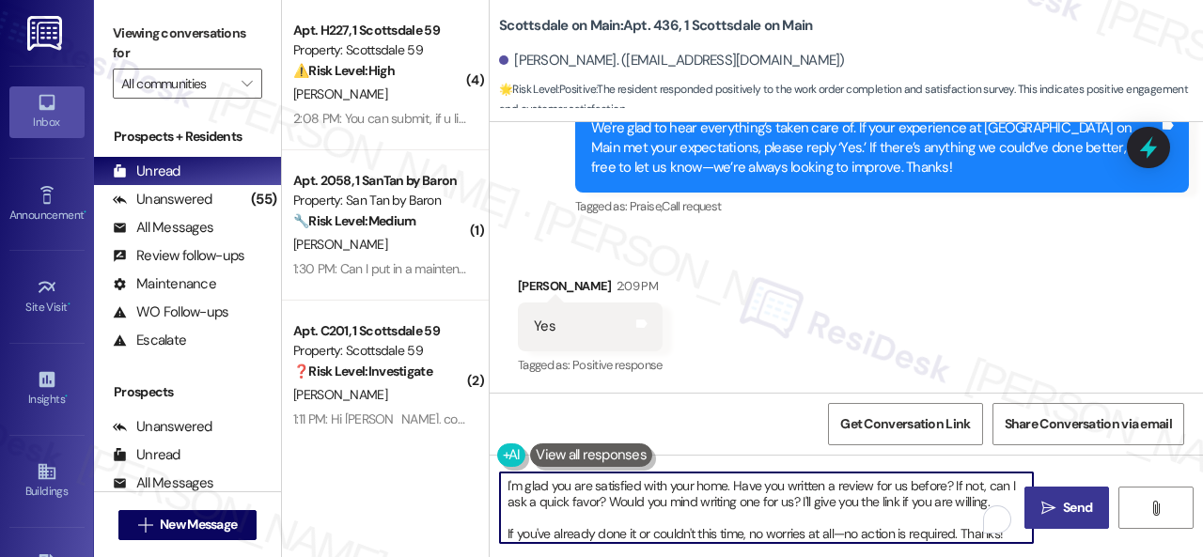
type textarea "I'm glad you are satisfied with your home. Have you written a review for us bef…"
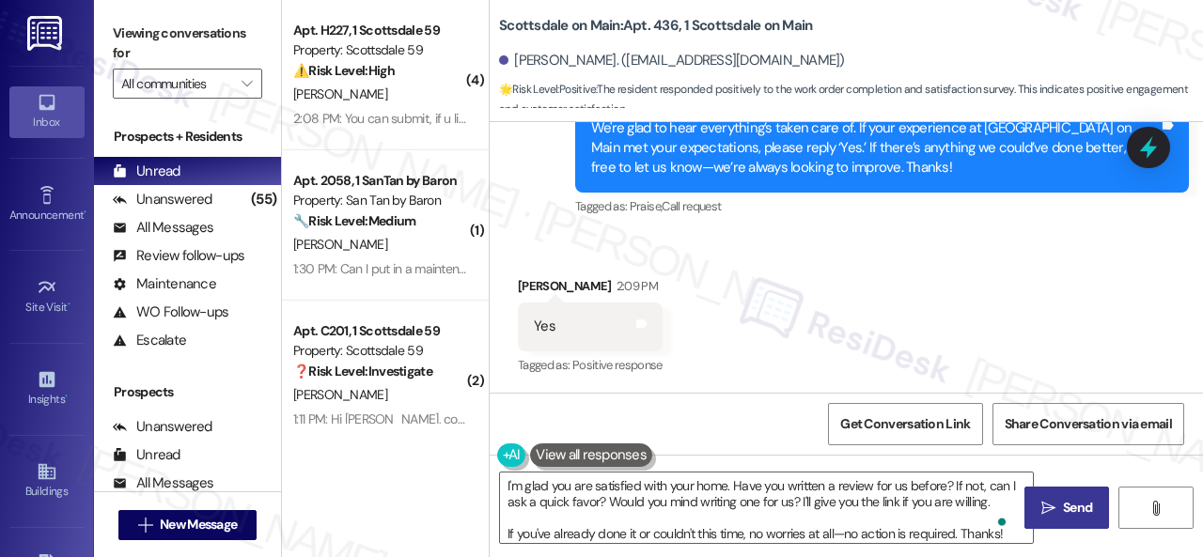
click at [1063, 505] on span "Send" at bounding box center [1077, 508] width 29 height 20
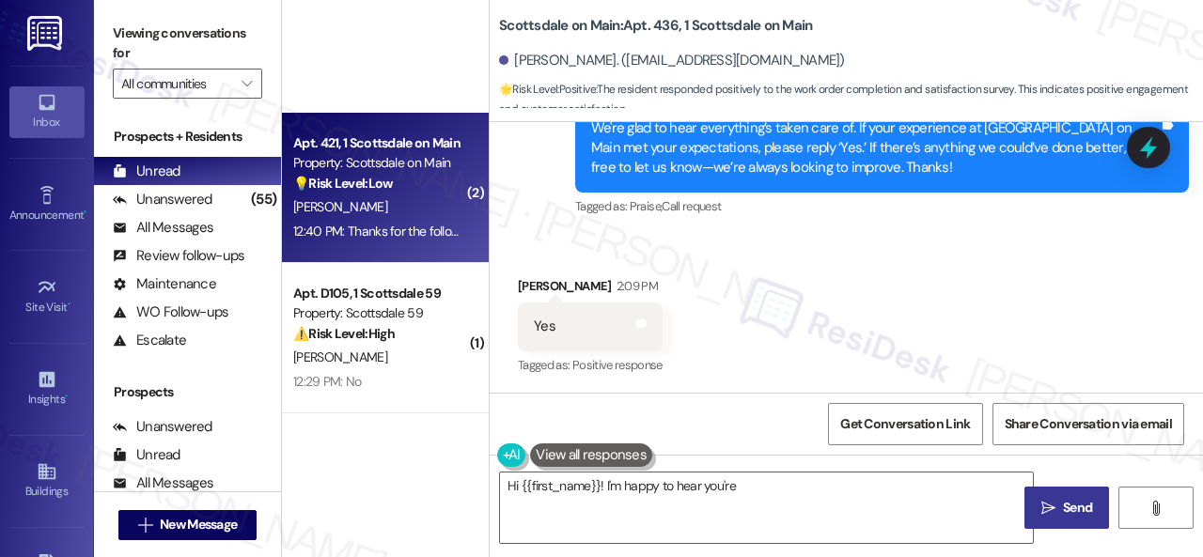
scroll to position [1315, 0]
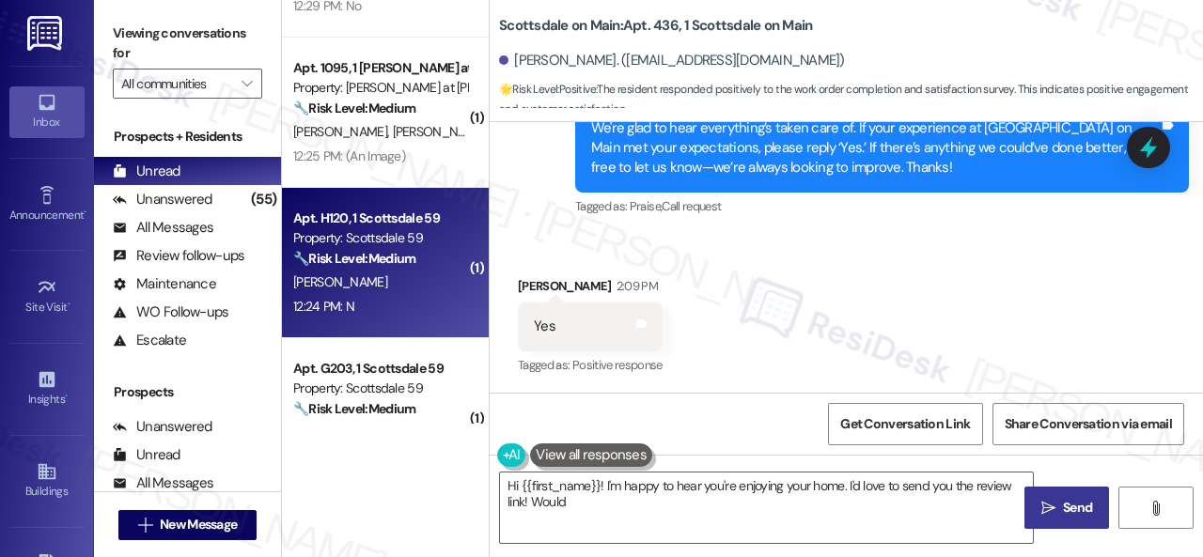
type textarea "Hi {{first_name}}! I'm happy to hear you're enjoying your home. I'd love to sen…"
click at [415, 298] on div "12:24 PM: N 12:24 PM: N" at bounding box center [380, 306] width 178 height 23
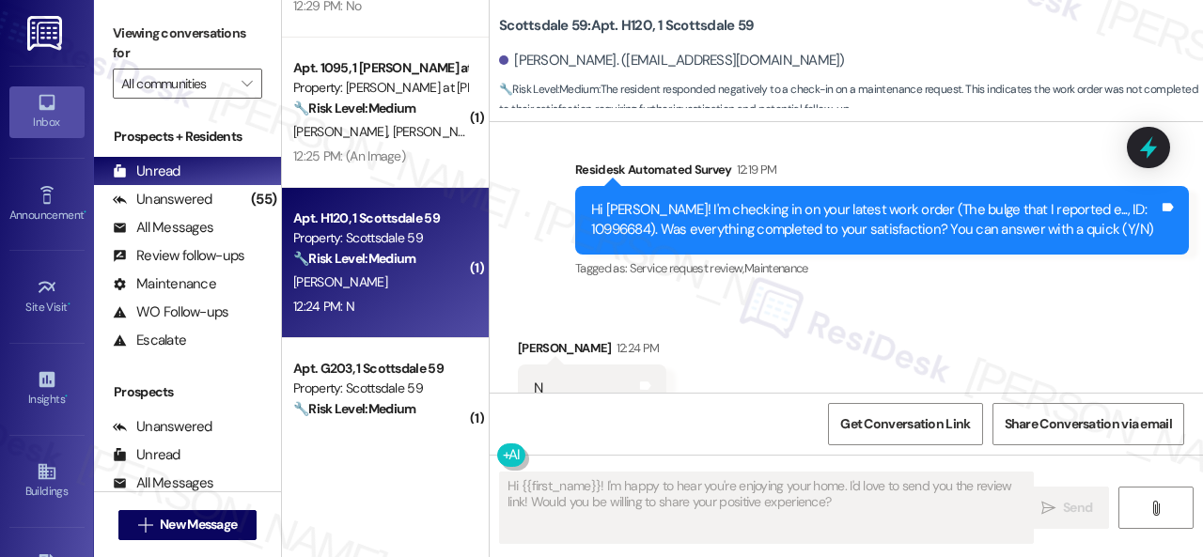
scroll to position [1022, 0]
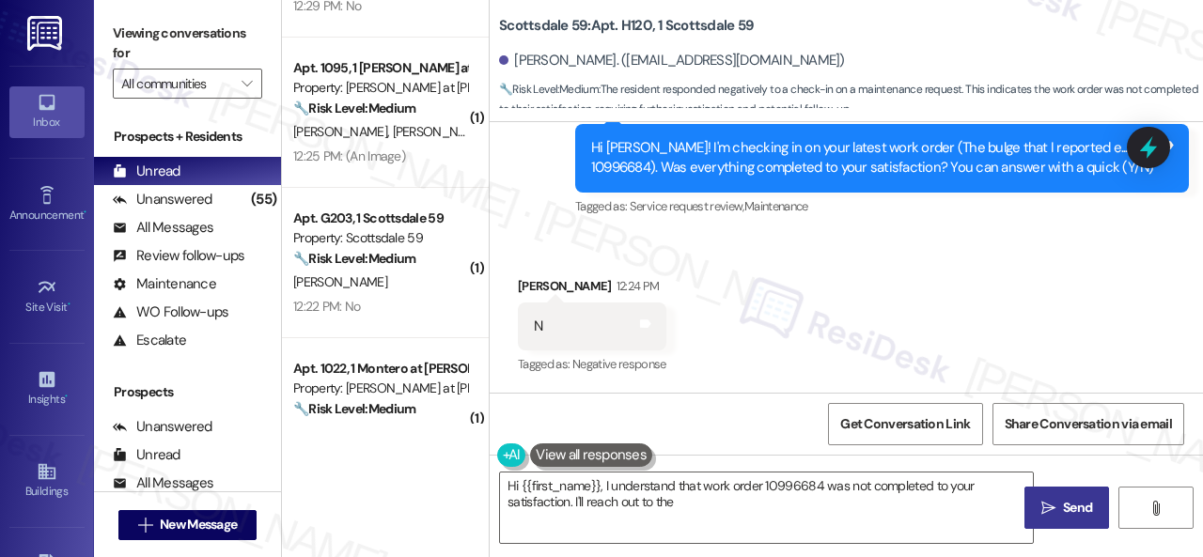
drag, startPoint x: 551, startPoint y: 257, endPoint x: 551, endPoint y: 273, distance: 16.9
click at [551, 257] on div "Received via SMS Damani Ward 12:24 PM N Tags and notes Tagged as: Negative resp…" at bounding box center [846, 313] width 713 height 159
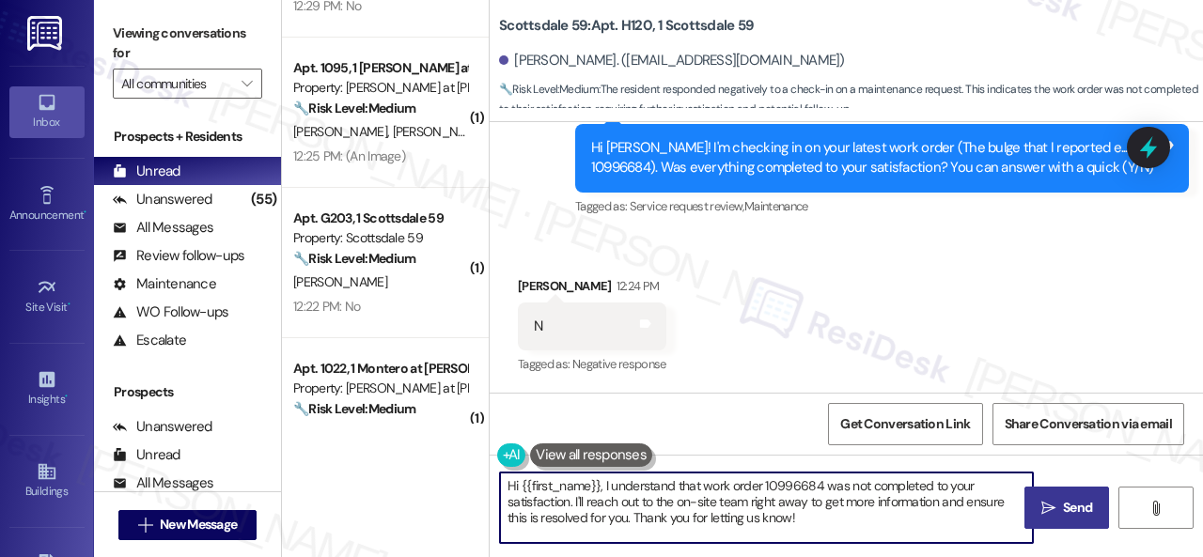
drag, startPoint x: 453, startPoint y: 446, endPoint x: 841, endPoint y: 455, distance: 388.1
click at [370, 425] on div "( 7 ) Apt. 102, 1 Melrose 3130 Apts LLLP Property: Melrose ❓ Risk Level: Invest…" at bounding box center [742, 278] width 921 height 557
paste textarea "I'm sorry that the work order wasn't completed to your satisfaction. Can you pl…"
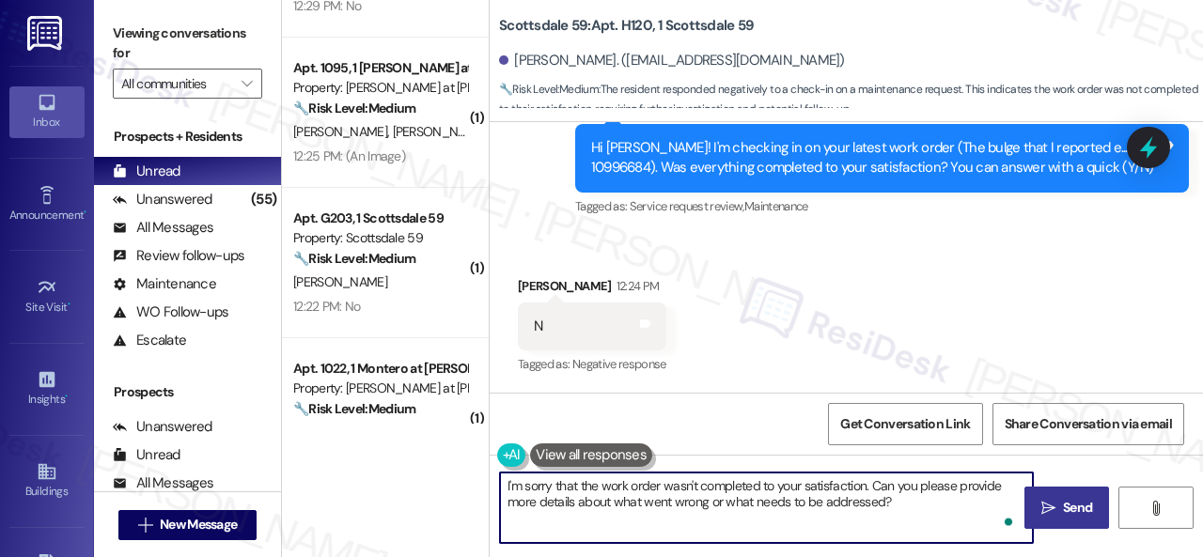
type textarea "I'm sorry that the work order wasn't completed to your satisfaction. Can you pl…"
click at [1063, 500] on span "Send" at bounding box center [1077, 508] width 29 height 20
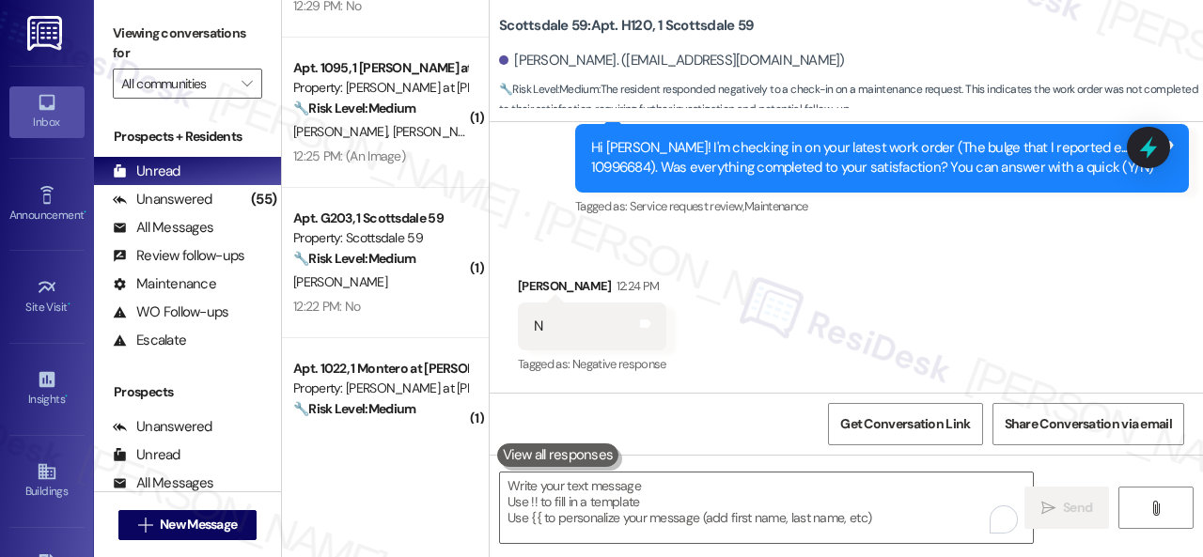
click at [381, 296] on div "12:22 PM: No 12:22 PM: No" at bounding box center [380, 306] width 178 height 23
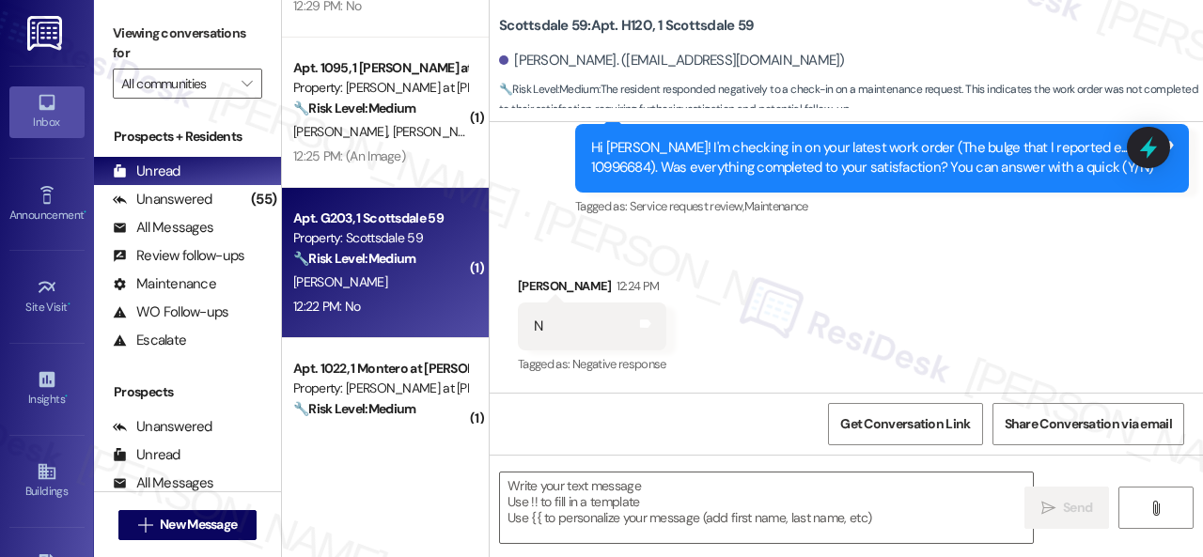
type textarea "Fetching suggested responses. Please feel free to read through the conversation…"
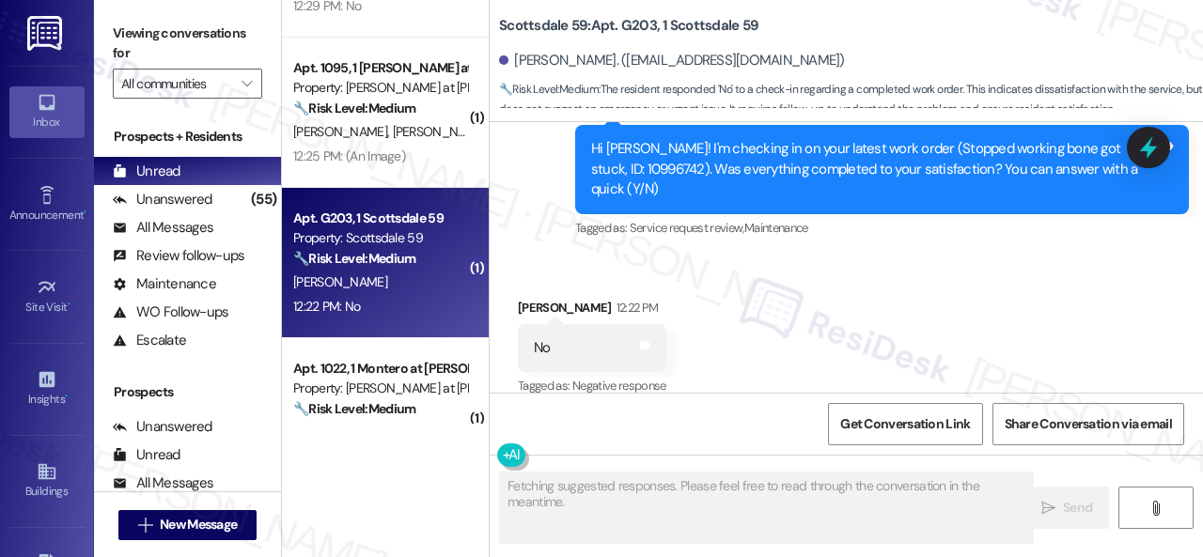
scroll to position [985, 0]
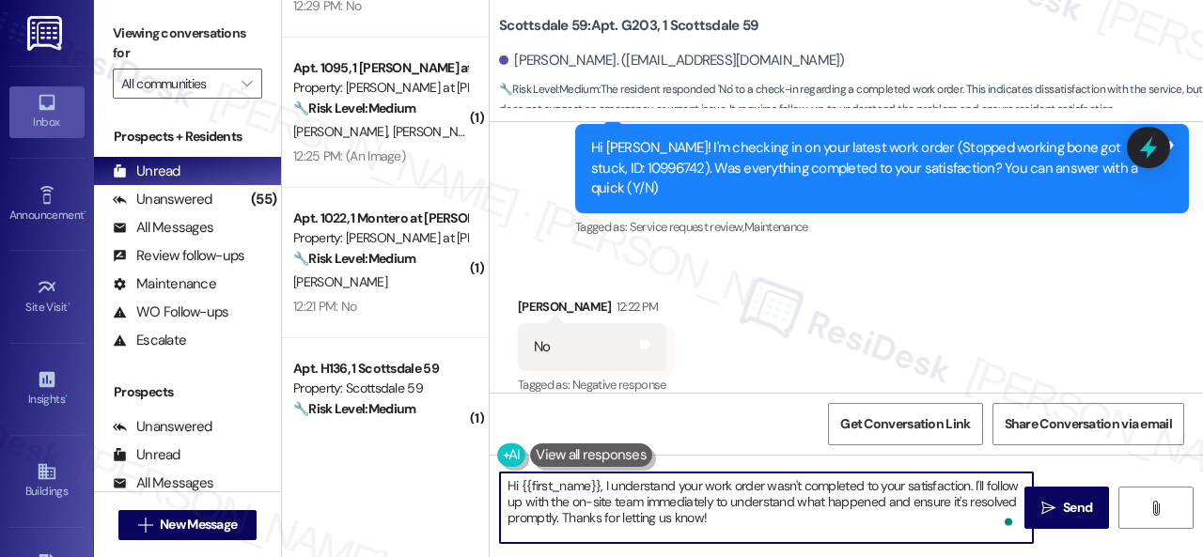
drag, startPoint x: 723, startPoint y: 512, endPoint x: 447, endPoint y: 464, distance: 280.4
click at [447, 464] on div "( 7 ) Apt. 102, 1 Melrose 3130 Apts LLLP Property: Melrose ❓ Risk Level: Invest…" at bounding box center [742, 278] width 921 height 557
paste textarea "I'm sorry that the work order wasn't completed to your satisfaction. Can you pl…"
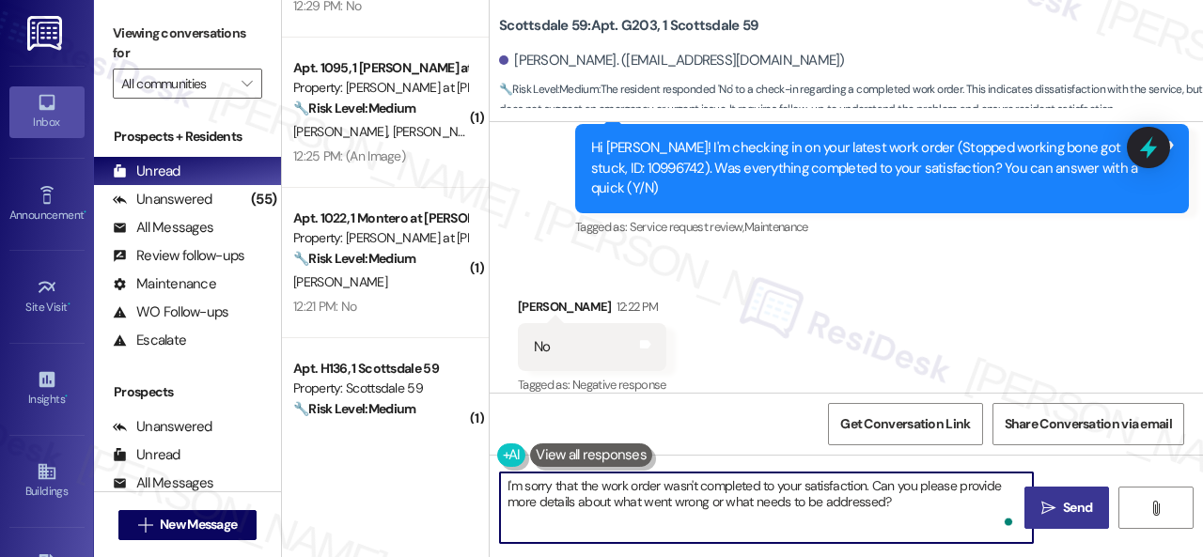
type textarea "I'm sorry that the work order wasn't completed to your satisfaction. Can you pl…"
click at [1063, 505] on span "Send" at bounding box center [1077, 508] width 29 height 20
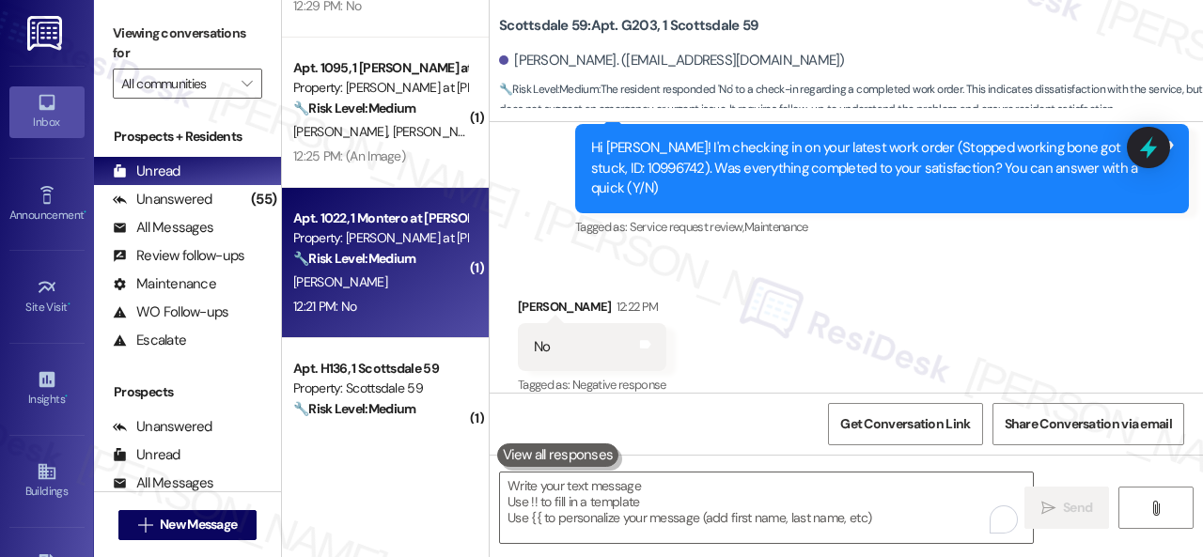
click at [387, 272] on div "A. Moorhead" at bounding box center [380, 282] width 178 height 23
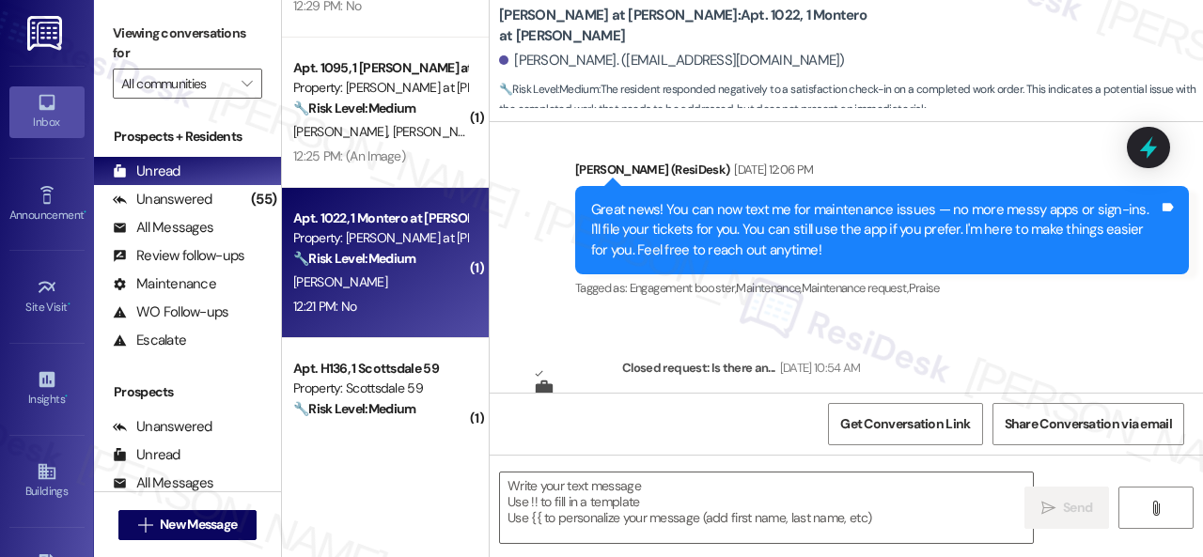
type textarea "Fetching suggested responses. Please feel free to read through the conversation…"
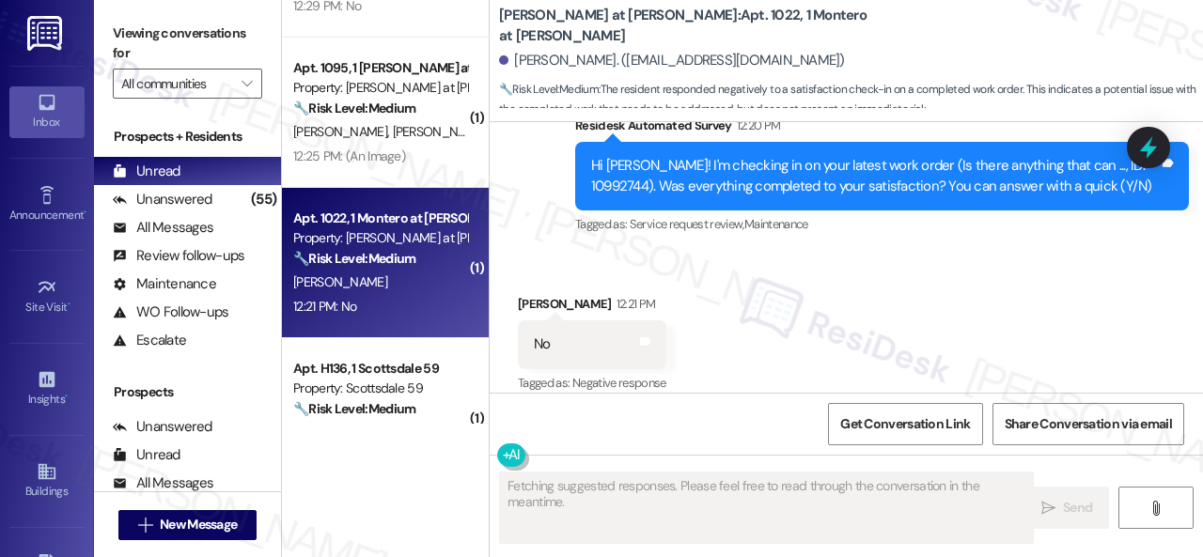
scroll to position [844, 0]
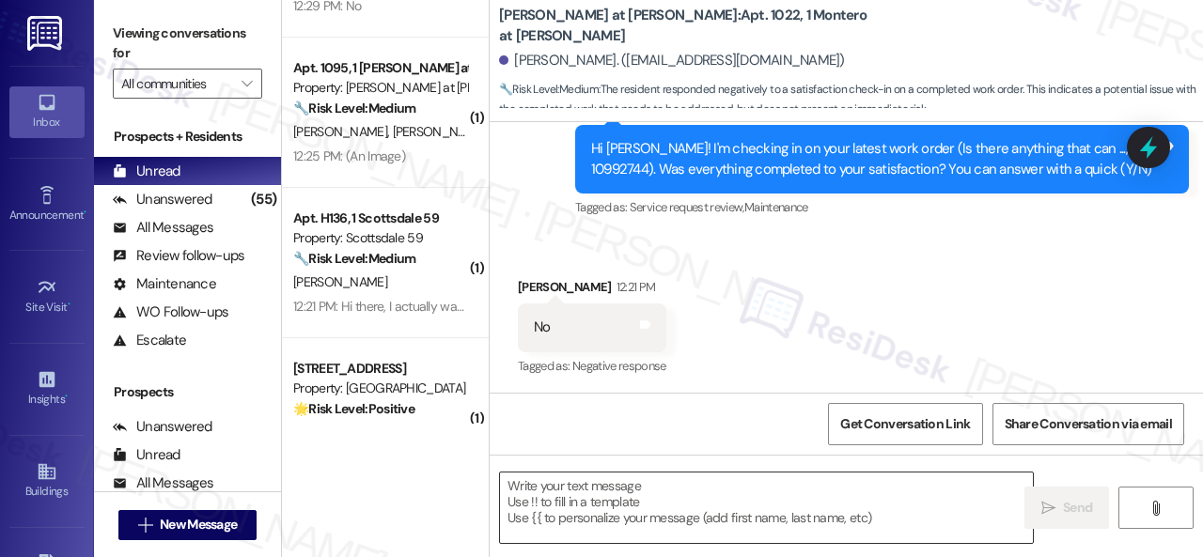
click at [583, 497] on textarea at bounding box center [766, 508] width 533 height 70
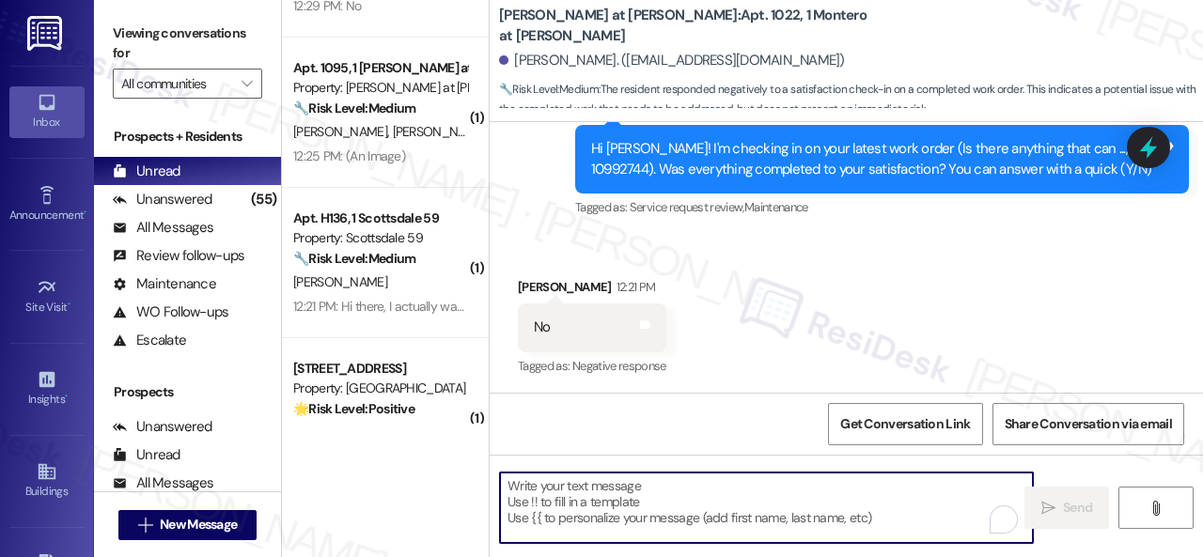
paste textarea "I'm sorry that the work order wasn't completed to your satisfaction. Can you pl…"
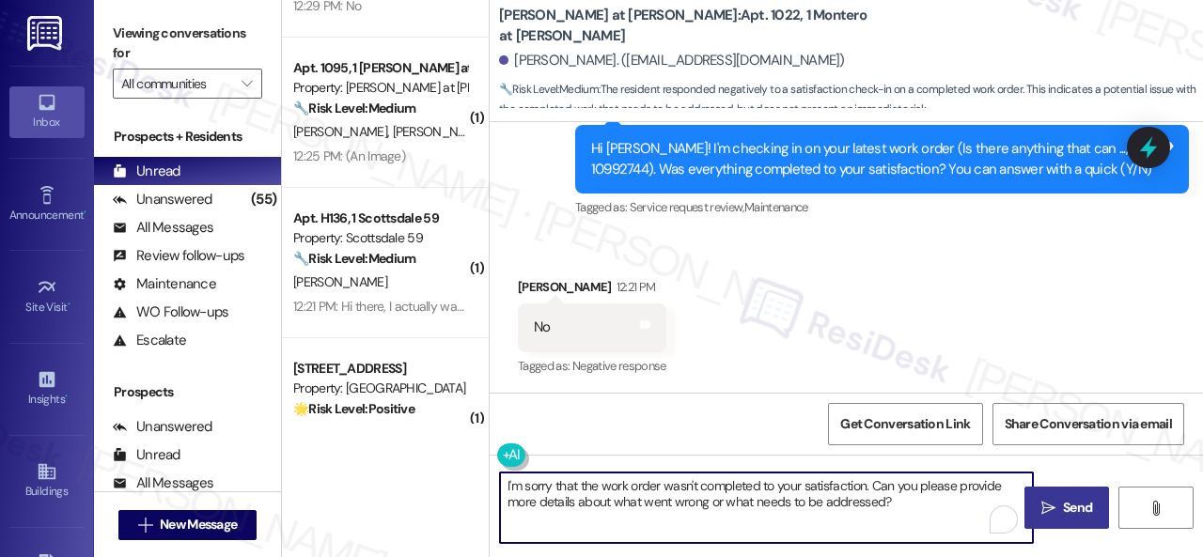
type textarea "I'm sorry that the work order wasn't completed to your satisfaction. Can you pl…"
drag, startPoint x: 1066, startPoint y: 508, endPoint x: 1041, endPoint y: 497, distance: 27.8
click at [1066, 507] on span "Send" at bounding box center [1077, 508] width 29 height 20
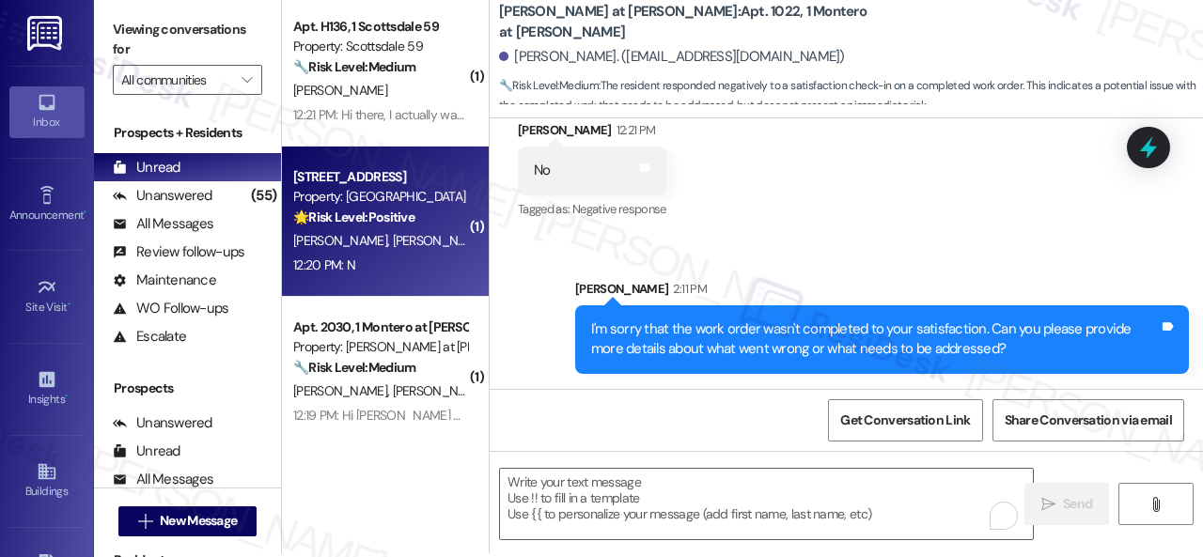
scroll to position [6, 0]
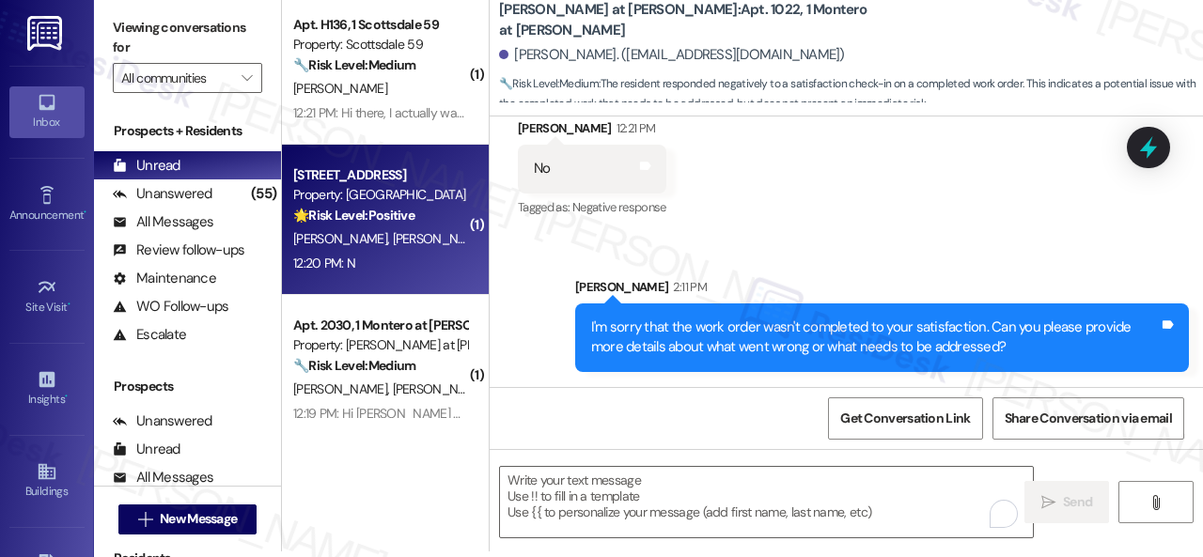
click at [417, 256] on div "12:20 PM: N 12:20 PM: N" at bounding box center [380, 263] width 178 height 23
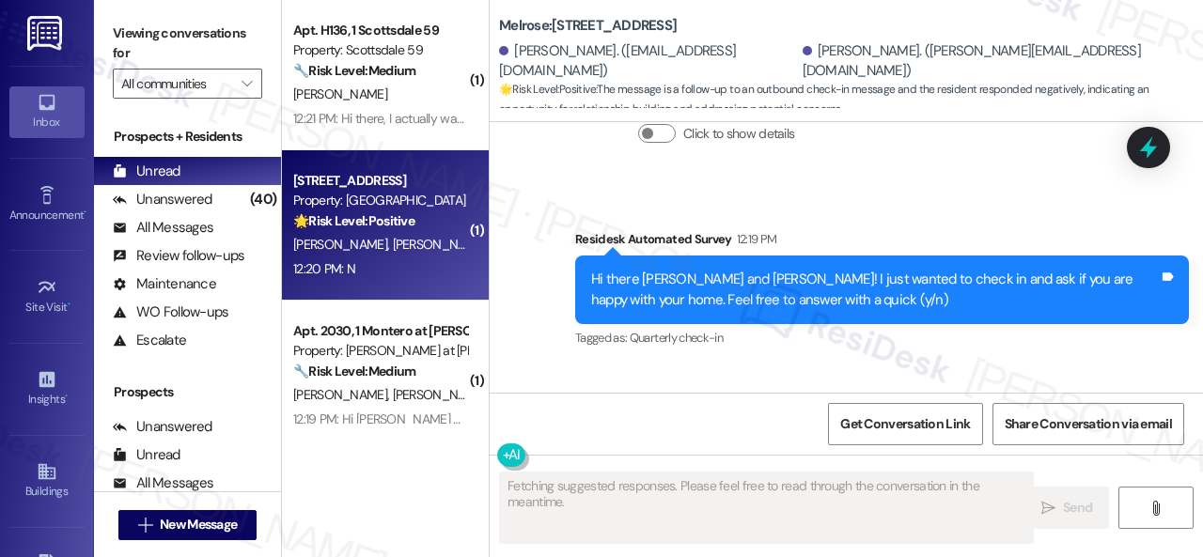
scroll to position [3728, 0]
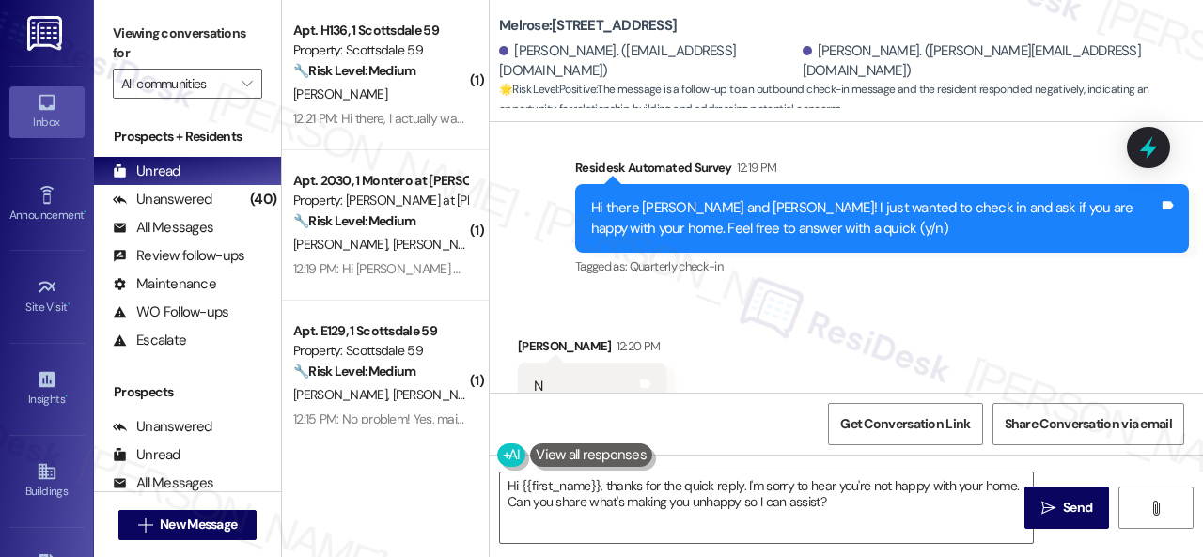
click at [560, 294] on div "Received via SMS Braxton Mcgregor 12:20 PM N Tags and notes Tagged as: Negative…" at bounding box center [846, 373] width 713 height 159
click at [639, 483] on textarea "Hi {{first_name}}, thanks for the quick reply. I'm sorry to hear you're not hap…" at bounding box center [766, 508] width 533 height 70
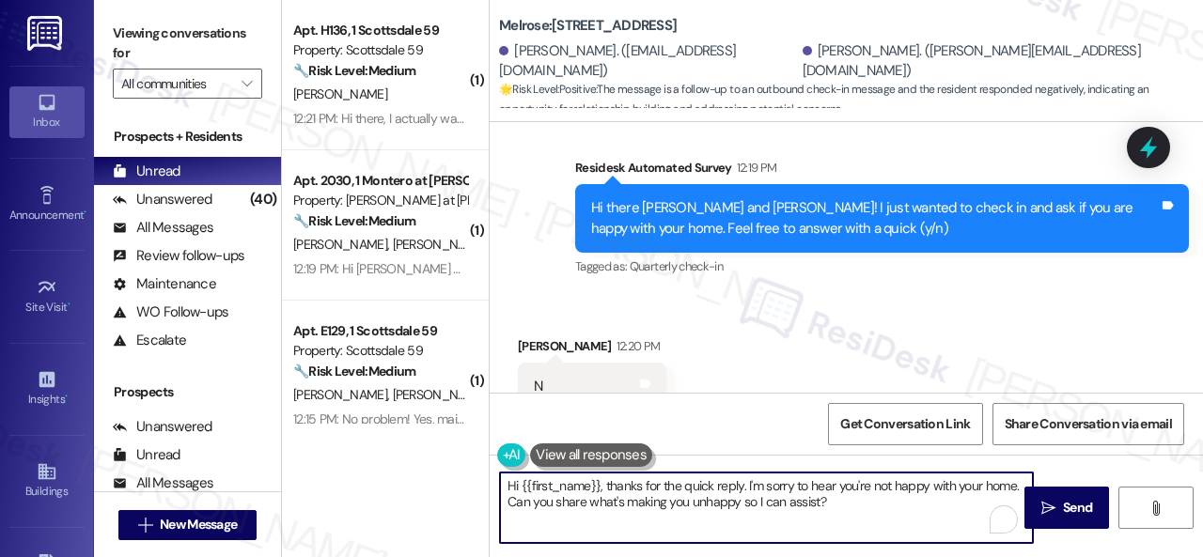
paste textarea "Thank you for sharing your feedback. We're here to help improve your experience…"
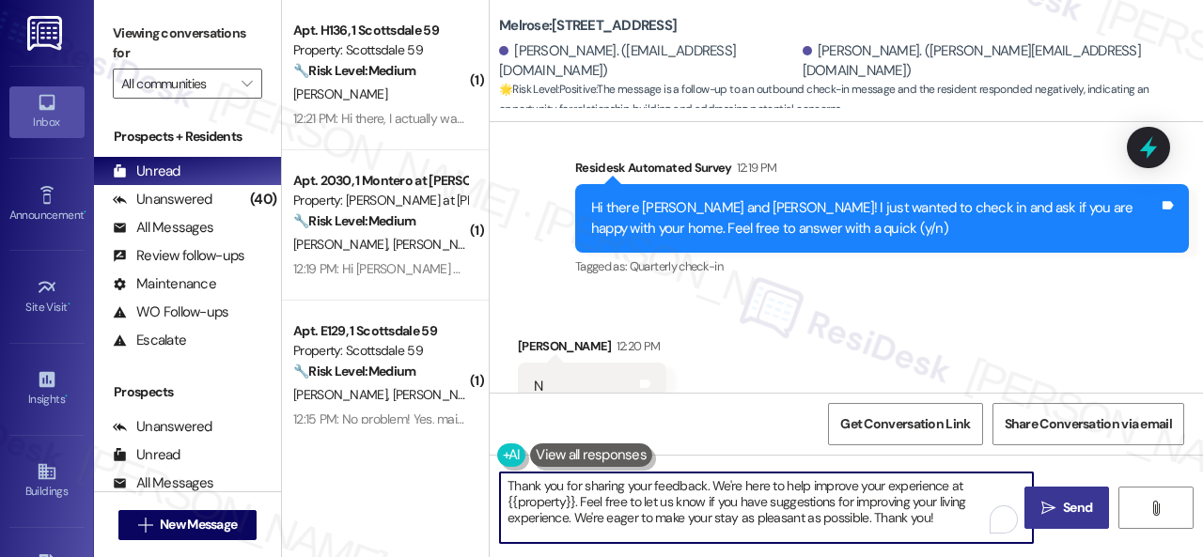
type textarea "Thank you for sharing your feedback. We're here to help improve your experience…"
click at [1050, 506] on span " Send" at bounding box center [1066, 508] width 59 height 20
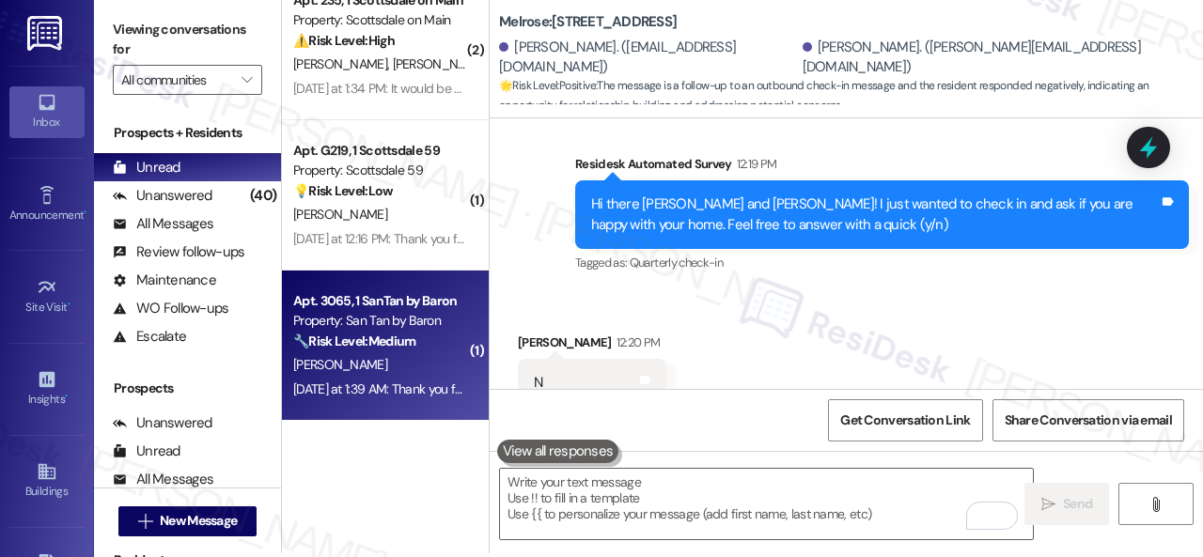
scroll to position [6, 0]
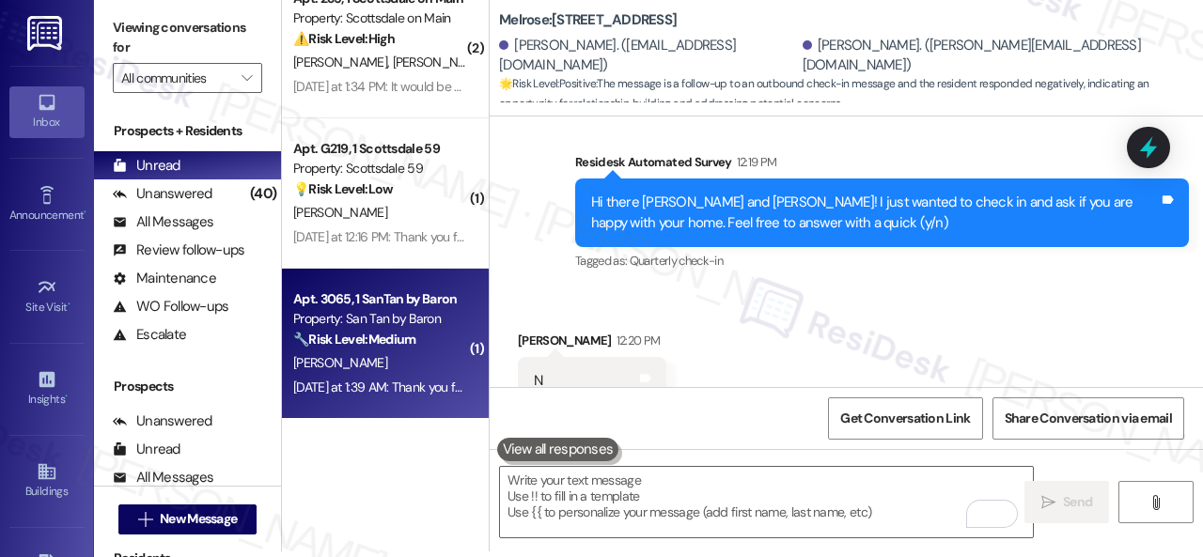
click at [381, 376] on div "Yesterday at 1:39 AM: Thank you for your message. Our offices are currently clo…" at bounding box center [380, 387] width 178 height 23
type textarea "Fetching suggested responses. Please feel free to read through the conversation…"
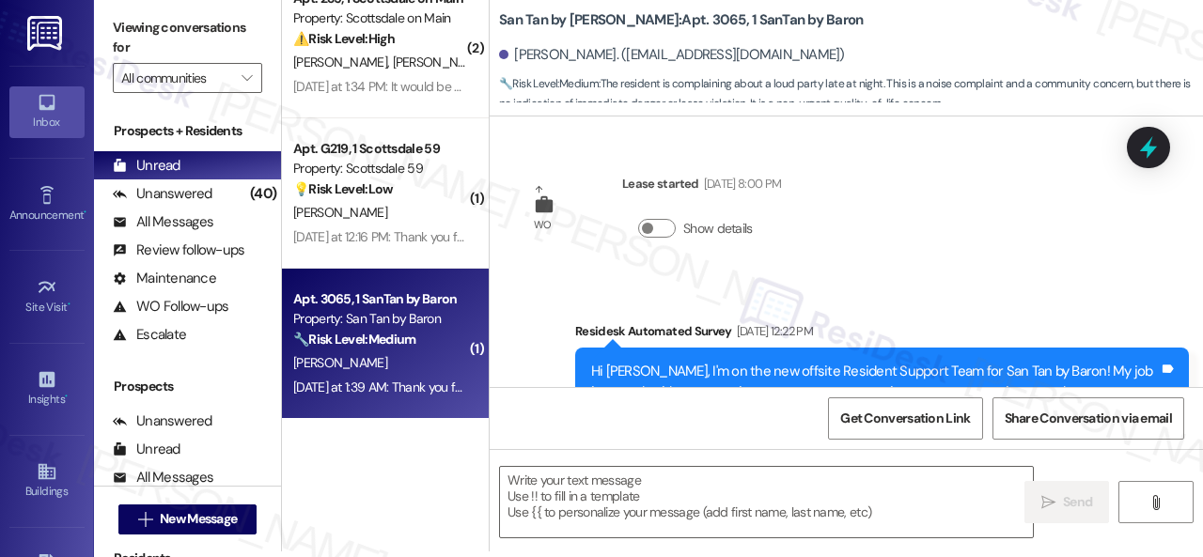
scroll to position [0, 0]
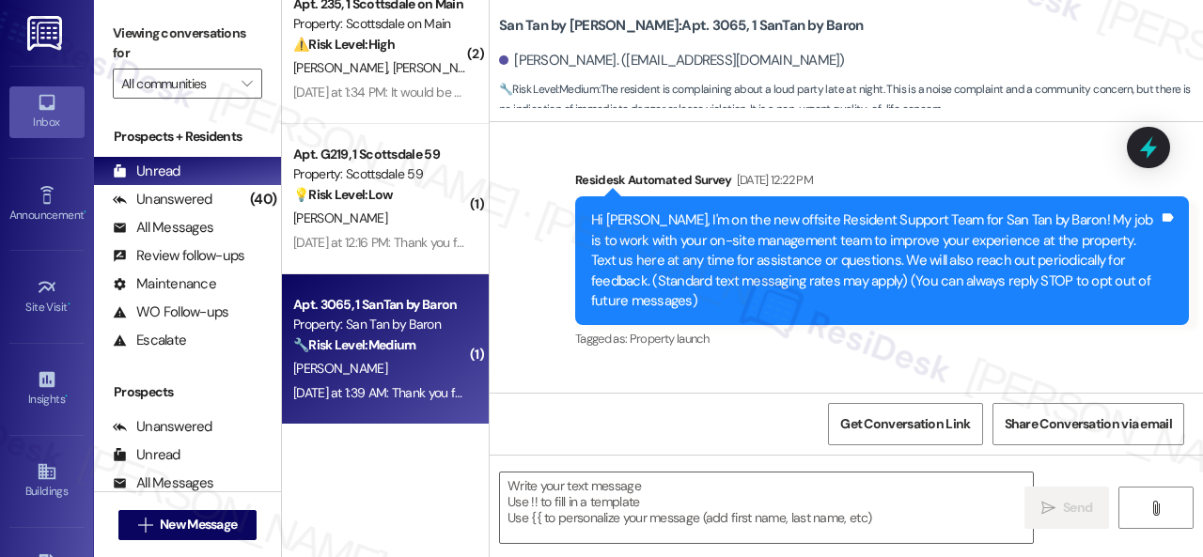
type textarea "Fetching suggested responses. Please feel free to read through the conversation…"
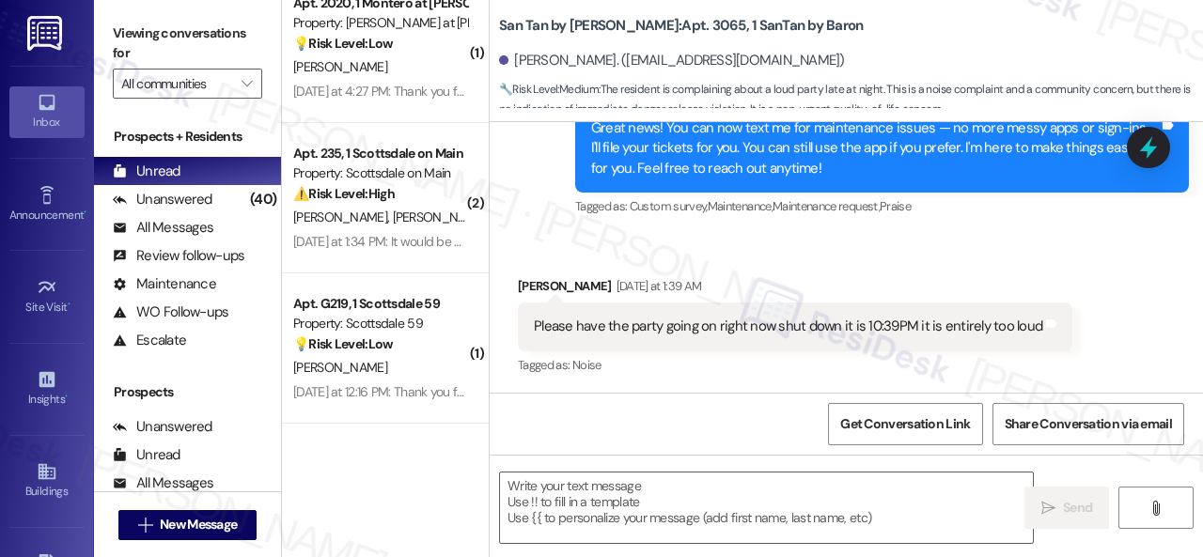
scroll to position [4536, 0]
click at [956, 300] on div "Rebecca Beskow Yesterday at 1:39 AM" at bounding box center [795, 289] width 554 height 26
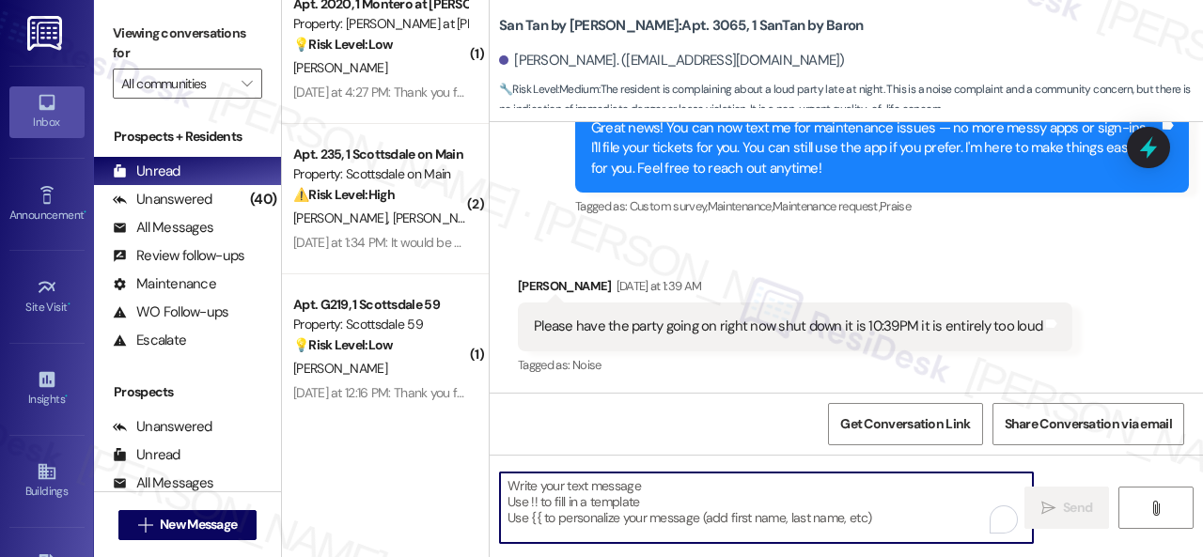
click at [536, 498] on textarea "To enrich screen reader interactions, please activate Accessibility in Grammarl…" at bounding box center [766, 508] width 533 height 70
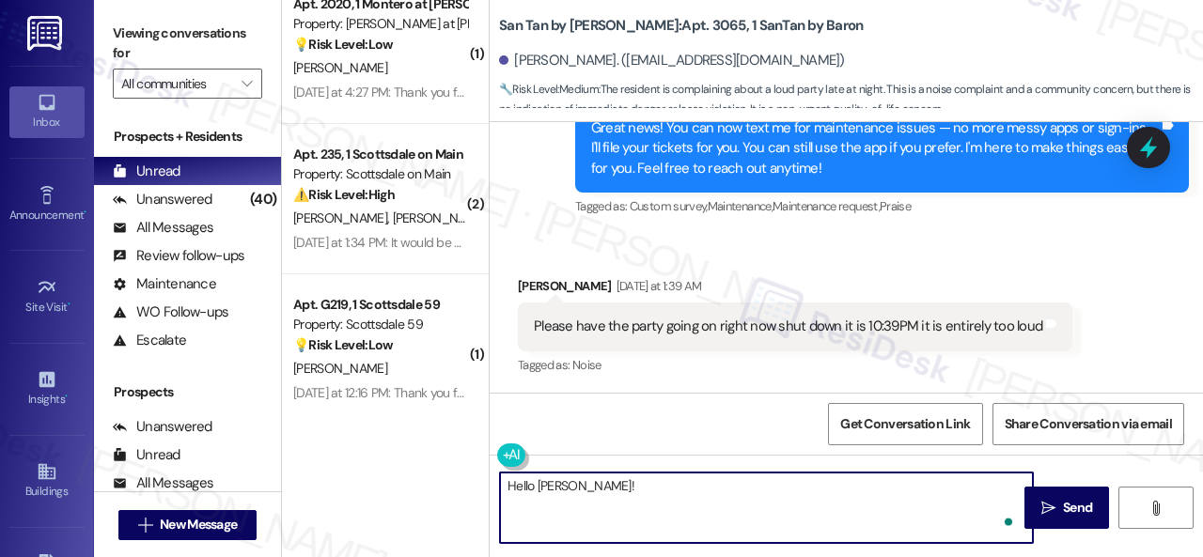
paste textarea "I apologize for the late reply. I was away for the weekend. Please don’t hesita…"
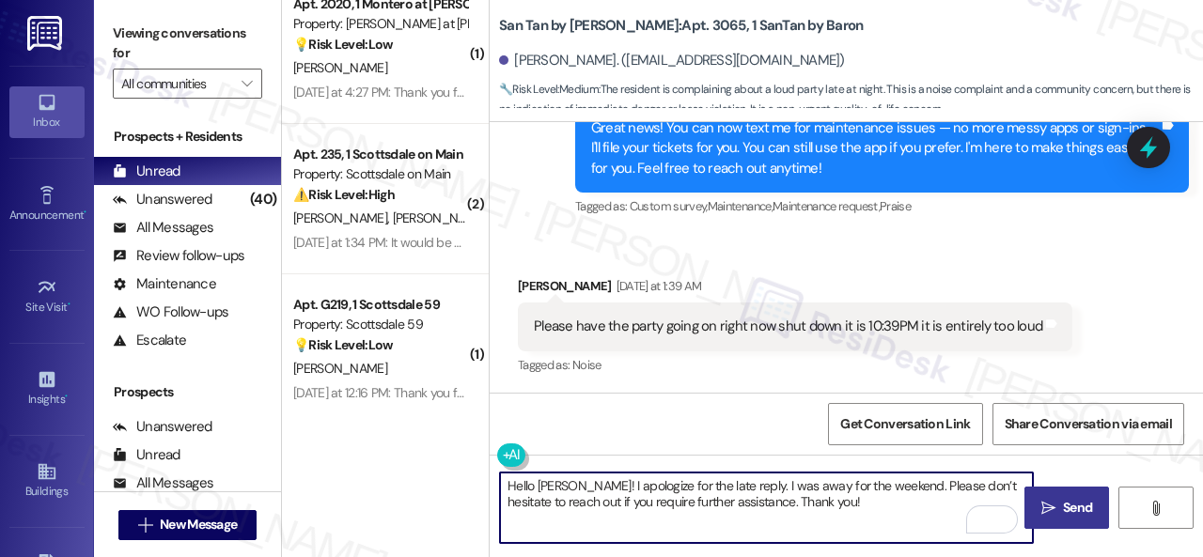
type textarea "Hello Rebecca! I apologize for the late reply. I was away for the weekend. Plea…"
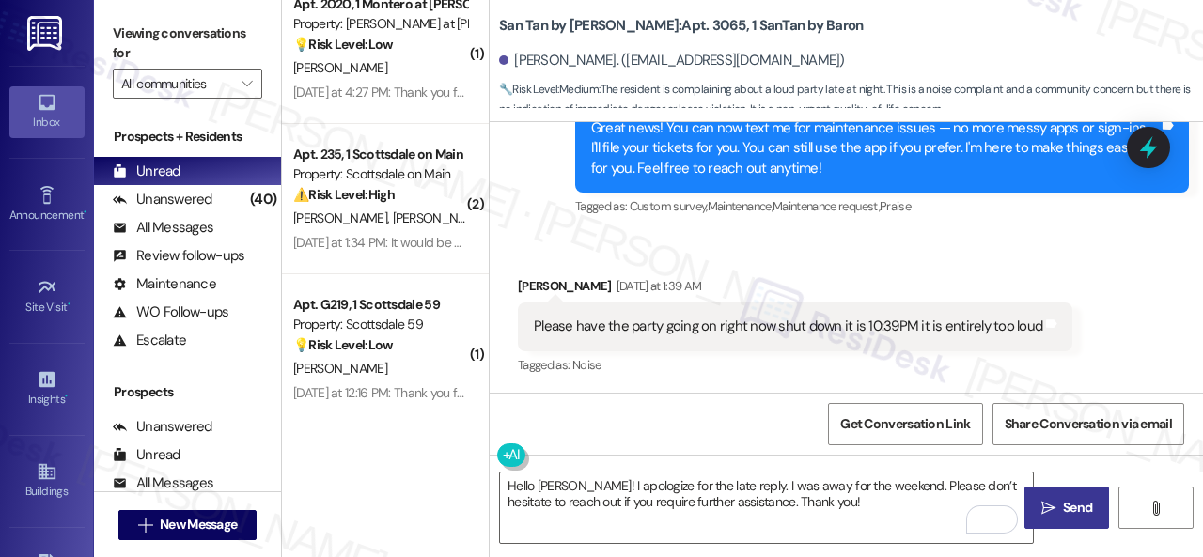
click at [1079, 495] on button " Send" at bounding box center [1066, 508] width 85 height 42
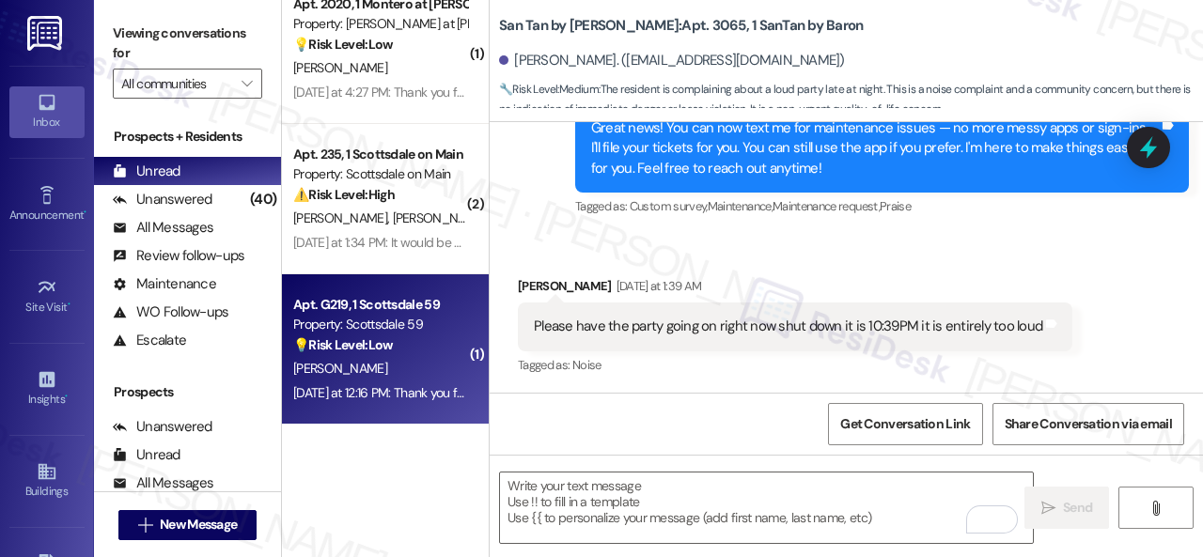
scroll to position [6, 0]
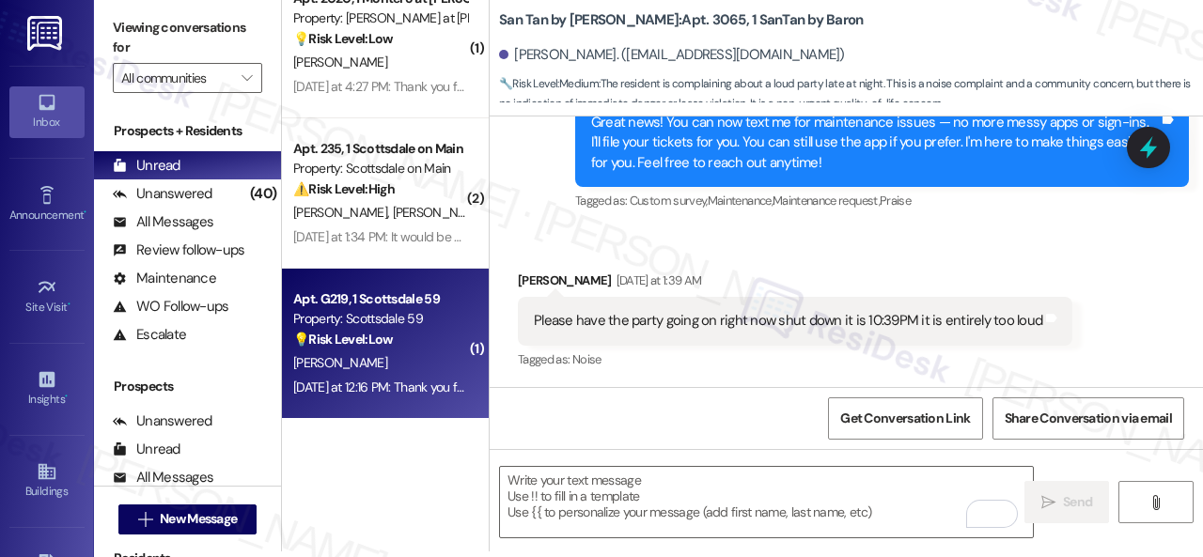
click at [365, 379] on div "Yesterday at 12:16 PM: Thank you for your message. Our offices are currently cl…" at bounding box center [1078, 387] width 1570 height 17
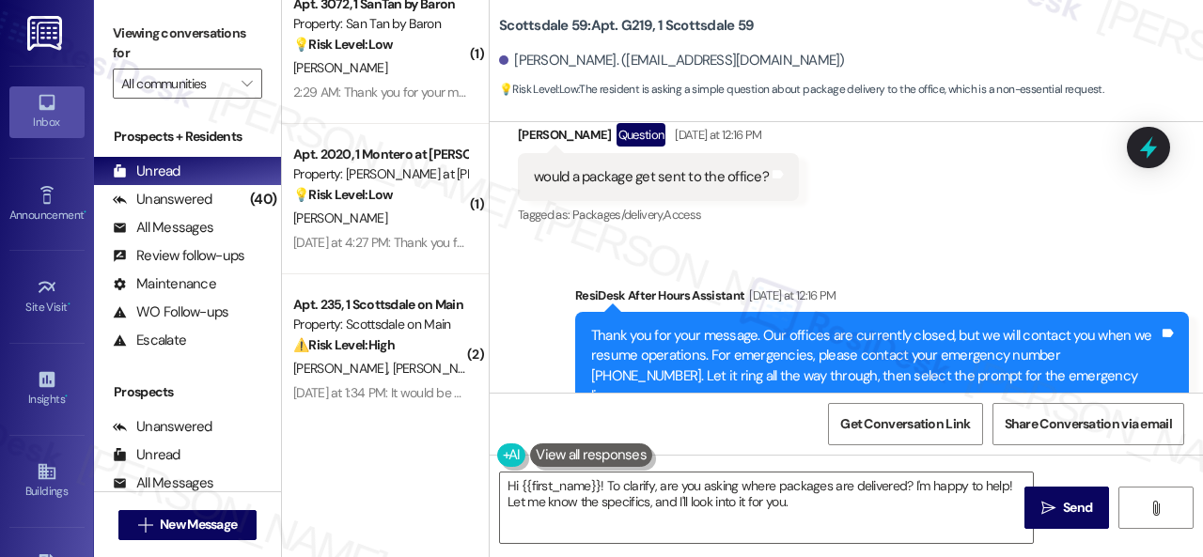
scroll to position [452, 0]
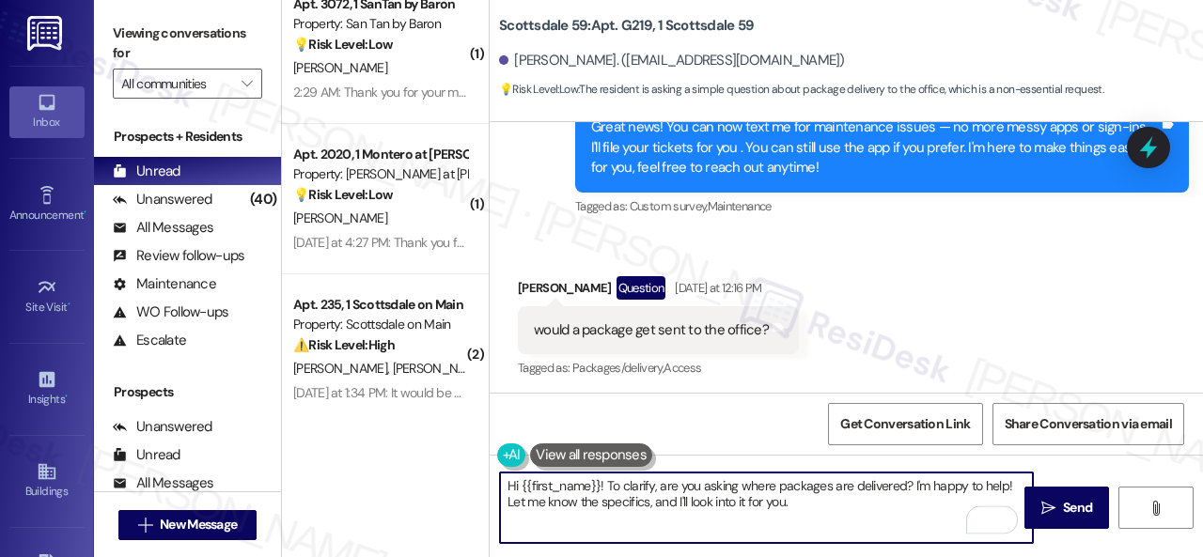
drag, startPoint x: 908, startPoint y: 486, endPoint x: 1009, endPoint y: 480, distance: 101.6
click at [1009, 480] on textarea "Hi {{first_name}}! To clarify, are you asking where packages are delivered? I'm…" at bounding box center [766, 508] width 533 height 70
type textarea "Hi {{first_name}}! To clarify, are you asking where packages are delivered? Let…"
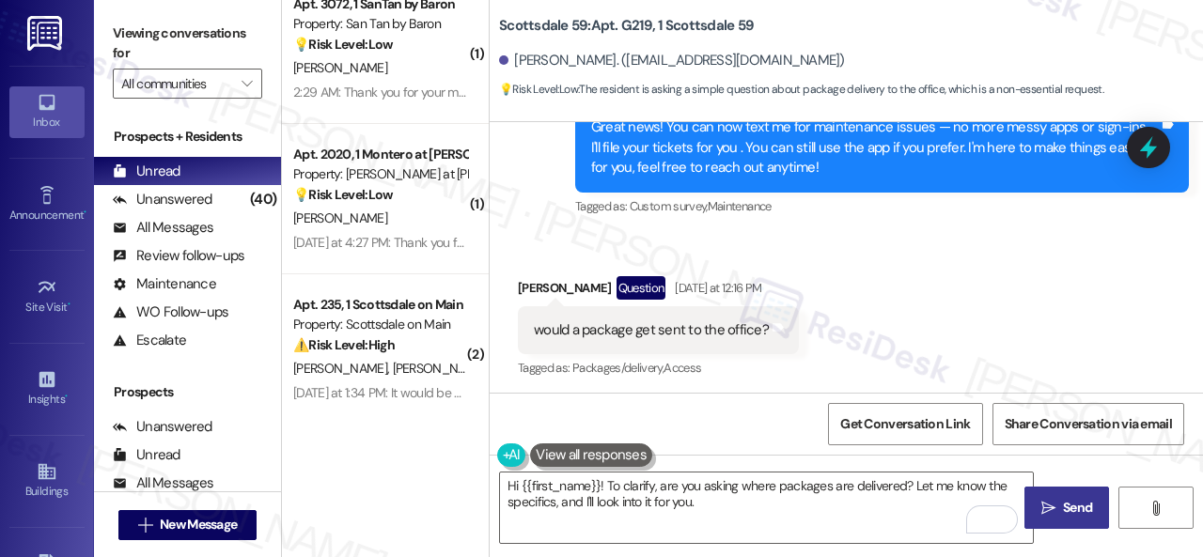
click at [1090, 502] on button " Send" at bounding box center [1066, 508] width 85 height 42
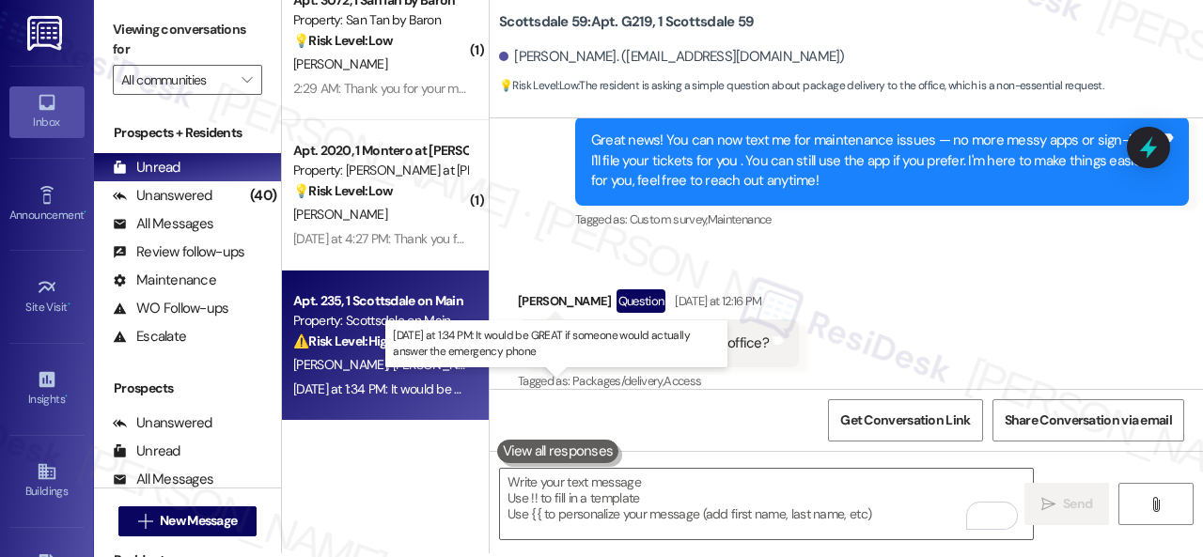
scroll to position [6, 0]
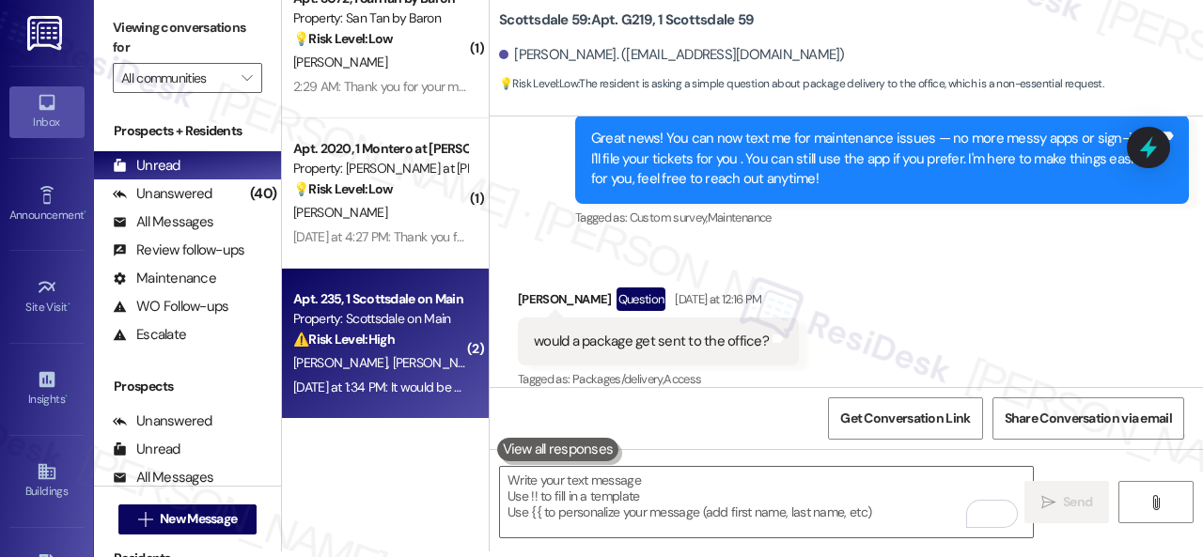
click at [423, 346] on div "⚠️ Risk Level: High The resident reports a broken AC and inability to reach eme…" at bounding box center [380, 340] width 174 height 20
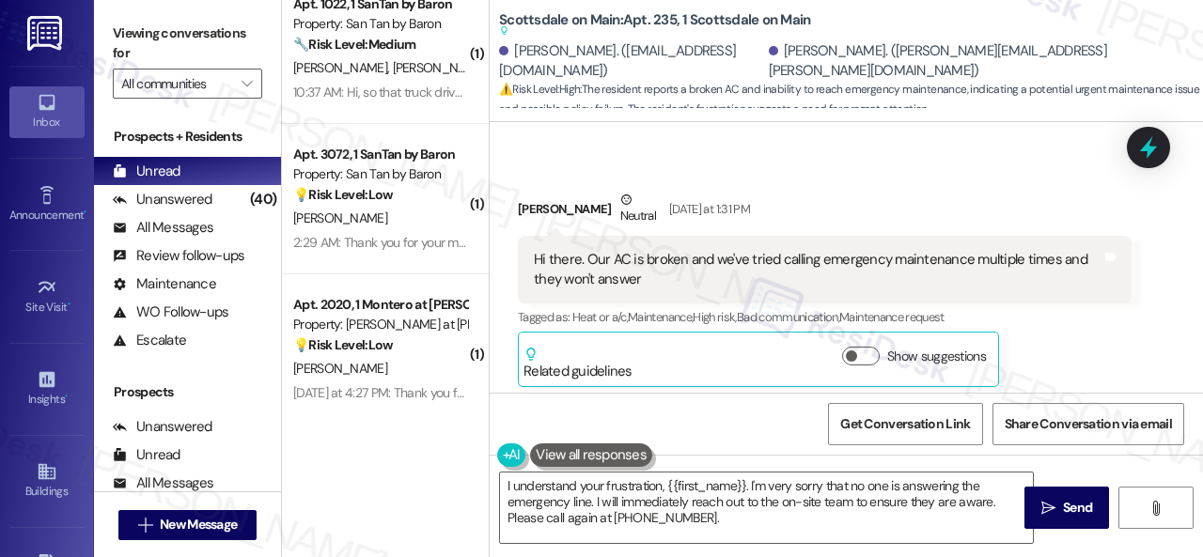
scroll to position [5389, 0]
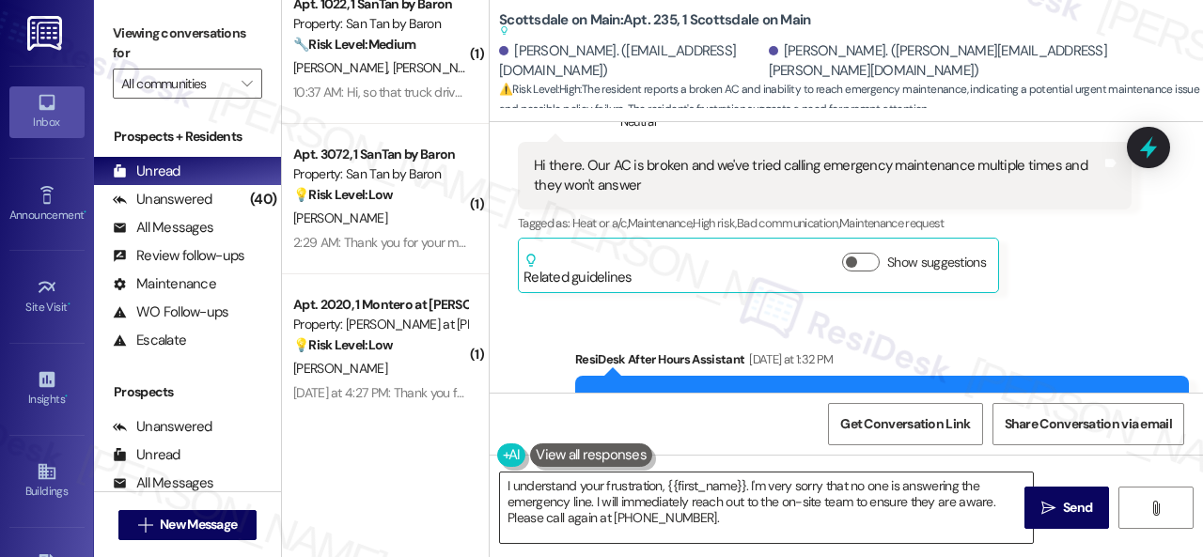
click at [1052, 307] on div "Sent via SMS ResiDesk After Hours Assistant Yesterday at 1:32 PM Thank you for …" at bounding box center [846, 406] width 713 height 199
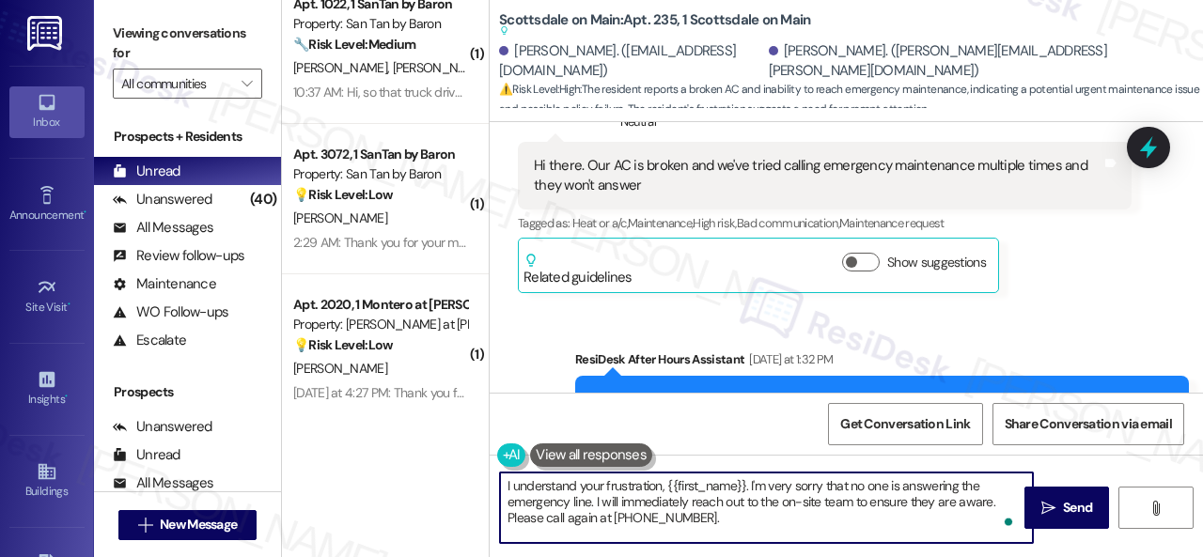
drag, startPoint x: 504, startPoint y: 486, endPoint x: 663, endPoint y: 487, distance: 159.7
click at [663, 487] on textarea "I understand your frustration, {{first_name}}. I'm very sorry that no one is an…" at bounding box center [766, 508] width 533 height 70
click at [618, 487] on textarea "Hello {{first_name}}. I'm very sorry that no one is answering the emergency lin…" at bounding box center [766, 508] width 533 height 70
paste textarea "I apologize for the late reply. I was away for the weekend."
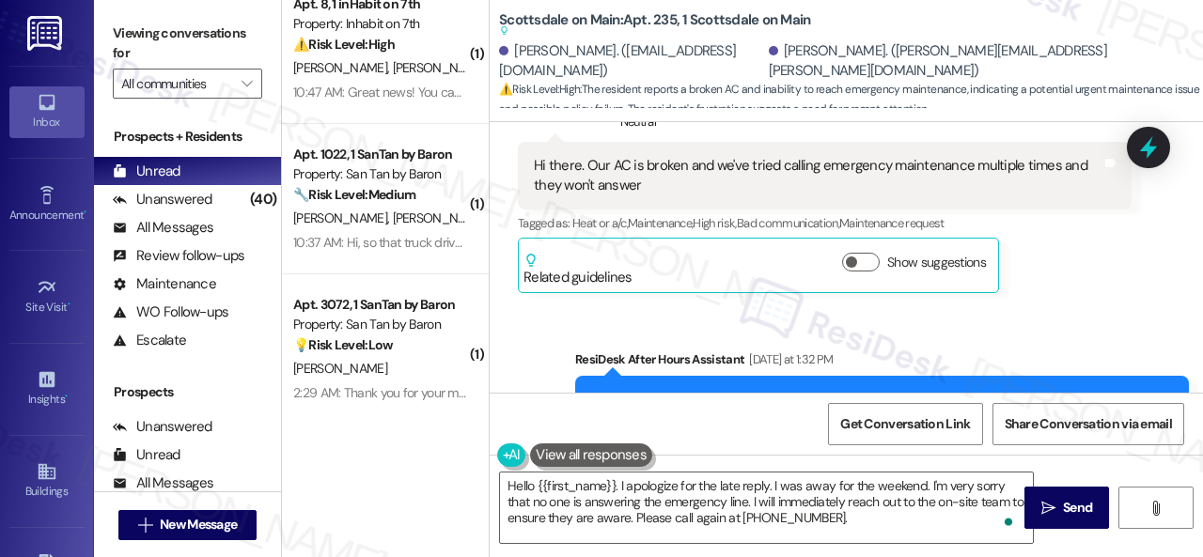
click at [1050, 307] on div "Sent via SMS ResiDesk After Hours Assistant Yesterday at 1:32 PM Thank you for …" at bounding box center [846, 406] width 713 height 199
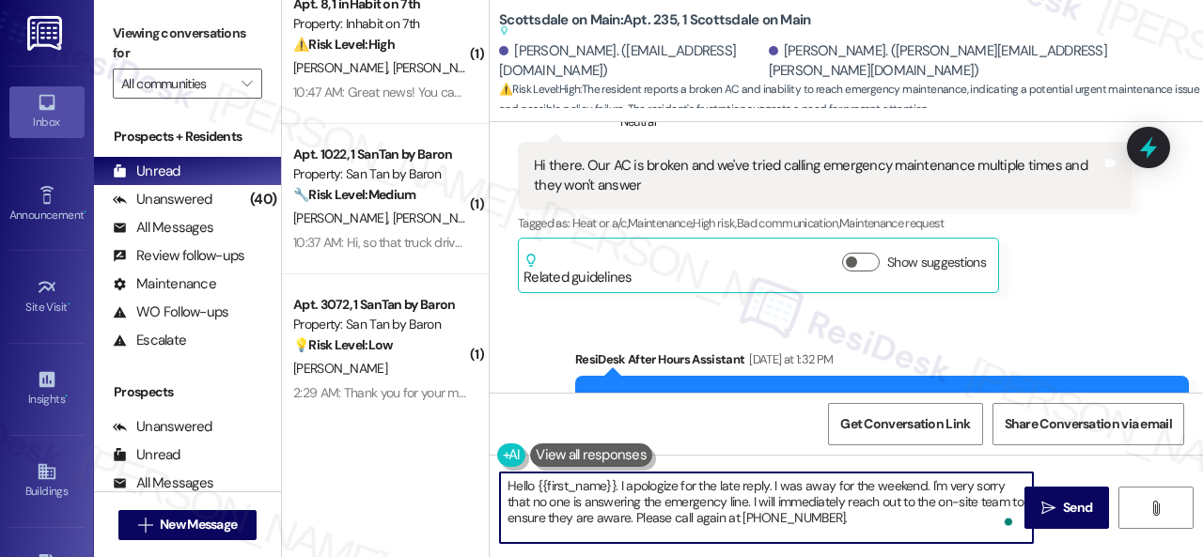
drag, startPoint x: 749, startPoint y: 498, endPoint x: 885, endPoint y: 537, distance: 141.6
click at [883, 537] on textarea "Hello {{first_name}}. I apologize for the late reply. I was away for the weeken…" at bounding box center [766, 508] width 533 height 70
paste textarea "We apologize for any inconvenience this may have caused. Is there already a wor…"
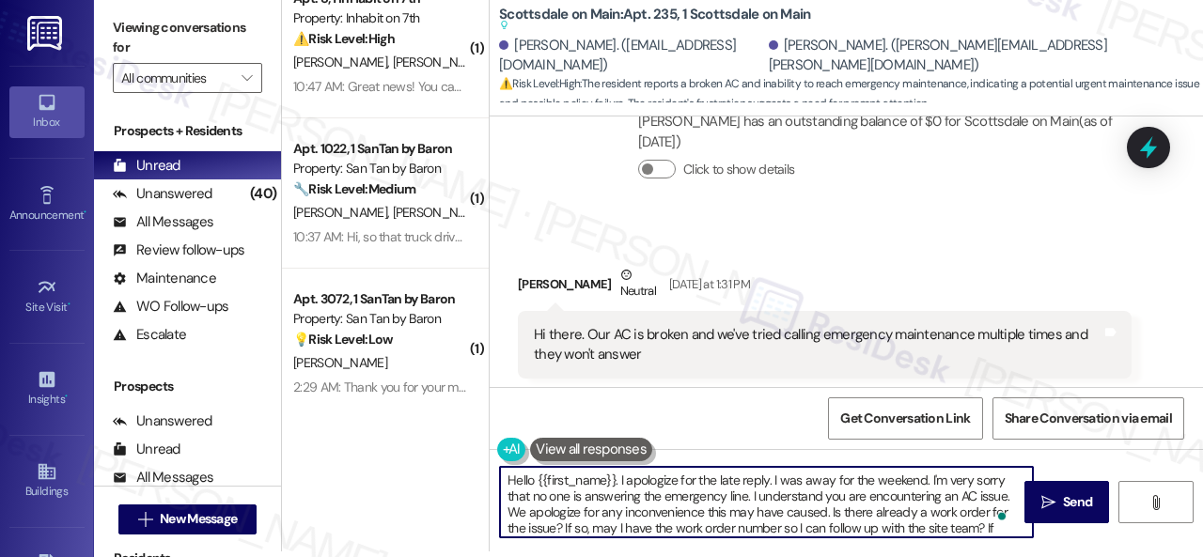
scroll to position [5202, 0]
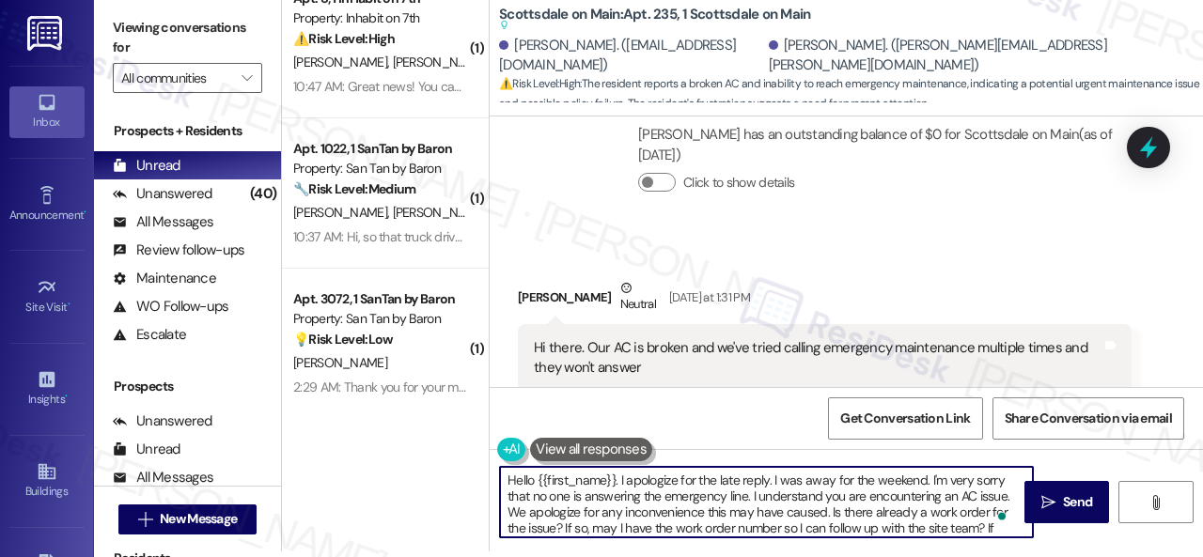
drag, startPoint x: 538, startPoint y: 479, endPoint x: 666, endPoint y: 481, distance: 127.8
click at [615, 478] on textarea "Hello {{first_name}}. I apologize for the late reply. I was away for the weeken…" at bounding box center [766, 502] width 533 height 70
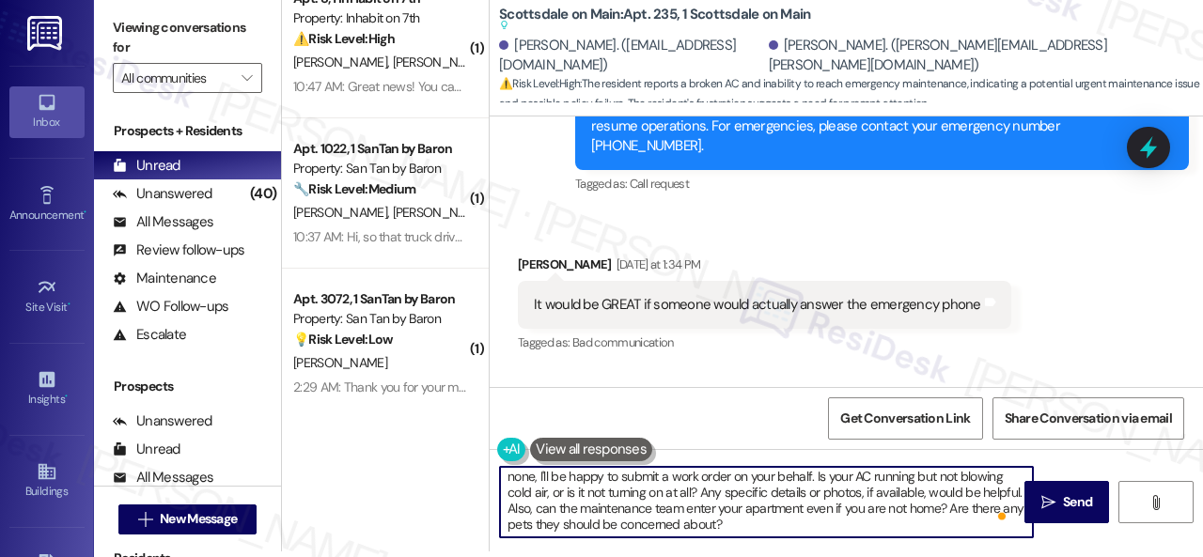
scroll to position [0, 0]
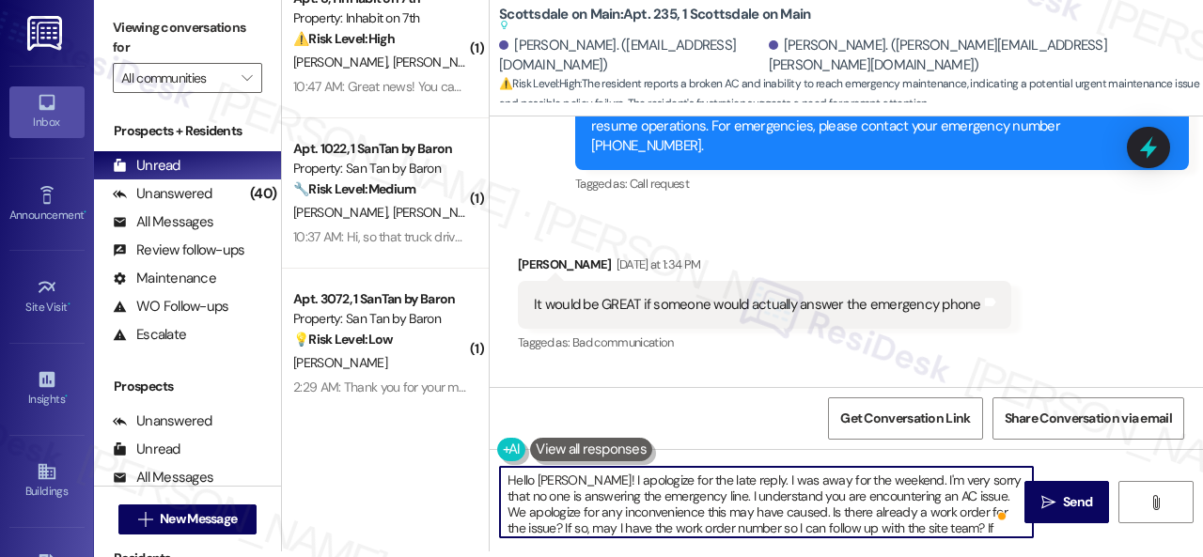
click at [551, 480] on textarea "Hello Rebecca! I apologize for the late reply. I was away for the weekend. I'm …" at bounding box center [766, 502] width 533 height 70
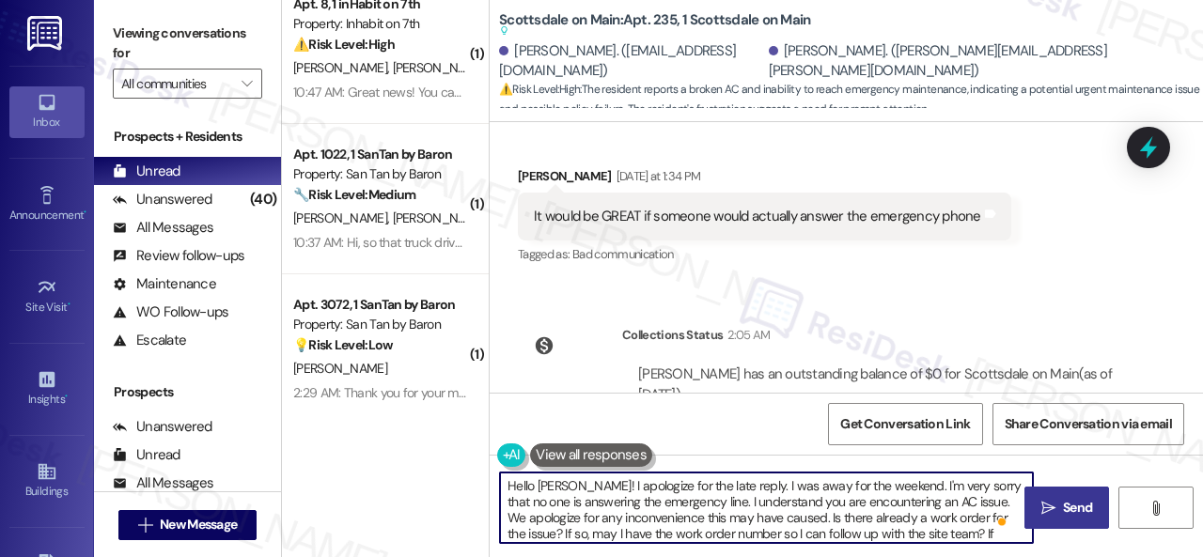
type textarea "Hello Reilly! I apologize for the late reply. I was away for the weekend. I'm v…"
click at [1077, 502] on span "Send" at bounding box center [1077, 508] width 29 height 20
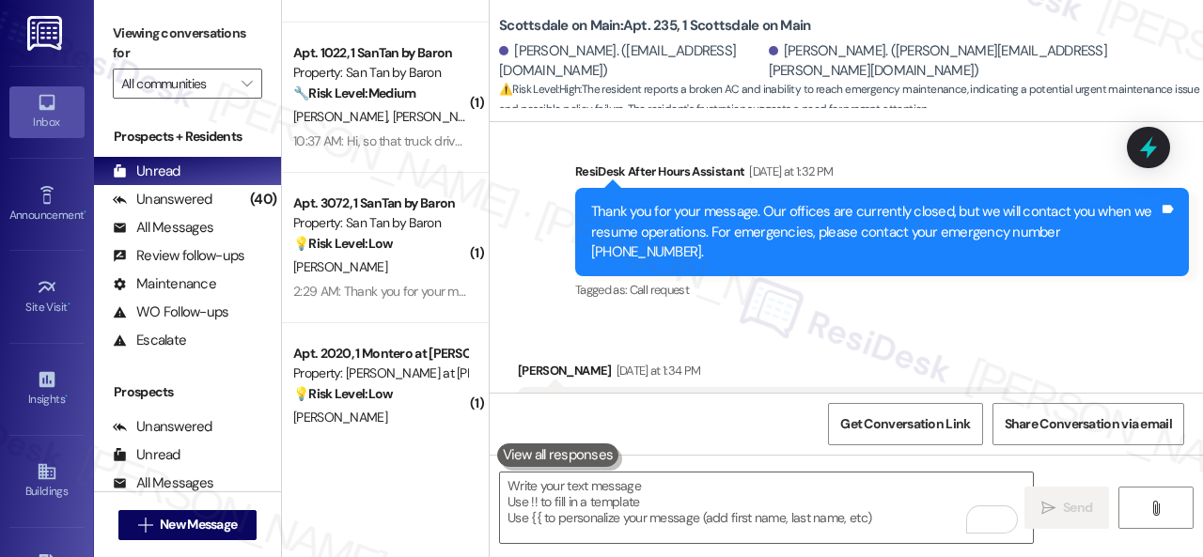
scroll to position [4687, 0]
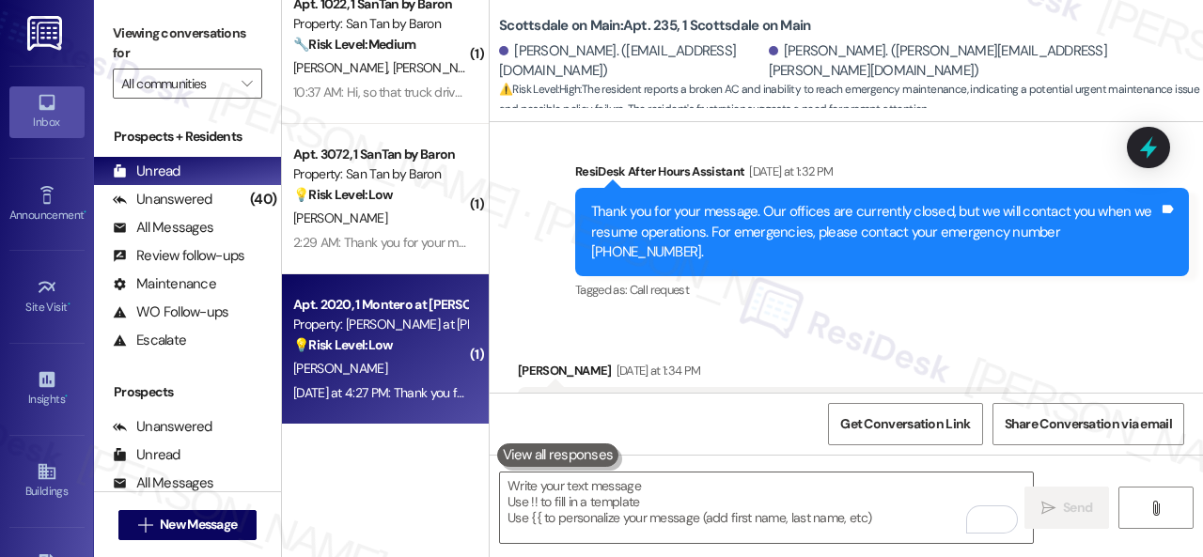
click at [401, 374] on div "L. Gray" at bounding box center [380, 368] width 178 height 23
type textarea "Fetching suggested responses. Please feel free to read through the conversation…"
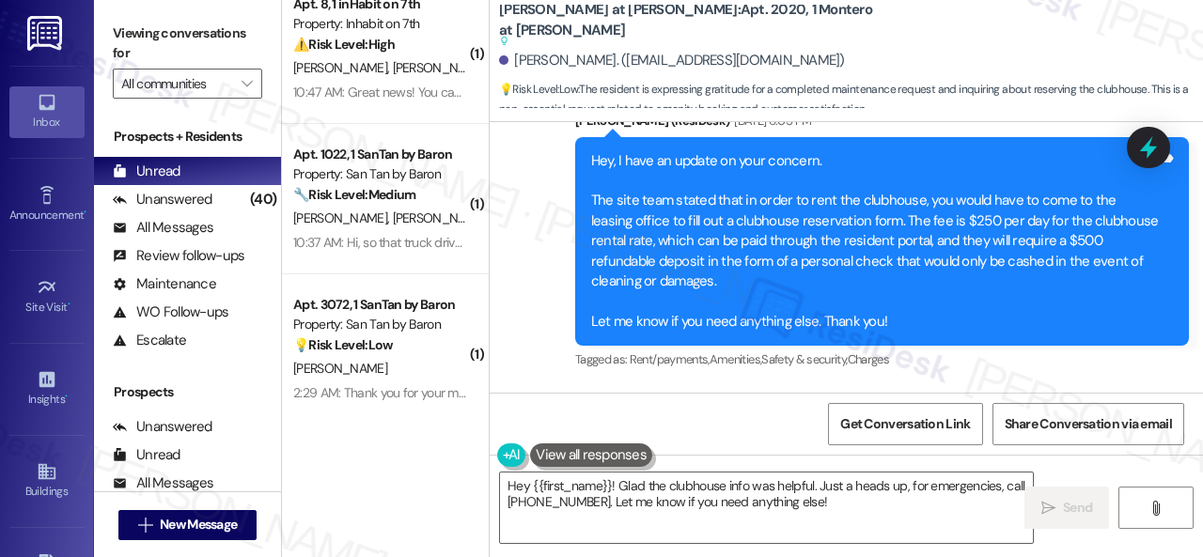
scroll to position [4552, 0]
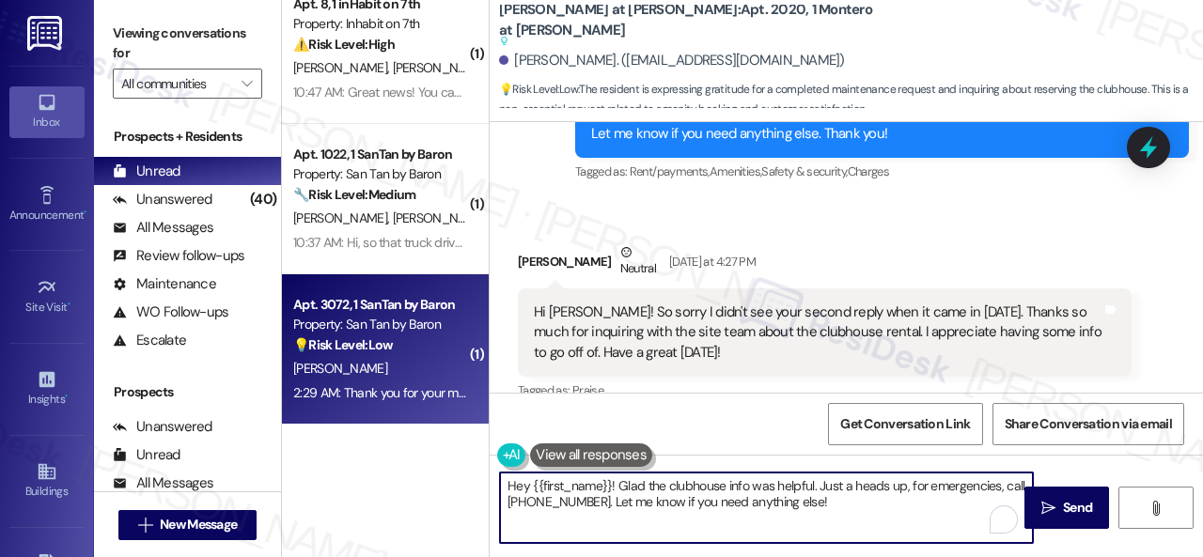
drag, startPoint x: 826, startPoint y: 505, endPoint x: 288, endPoint y: 394, distance: 548.8
click at [306, 400] on div "( 1 ) Apt. 1107, 1 The Lex Property: The Lex on Central 🌟 Risk Level: Positive …" at bounding box center [742, 278] width 921 height 557
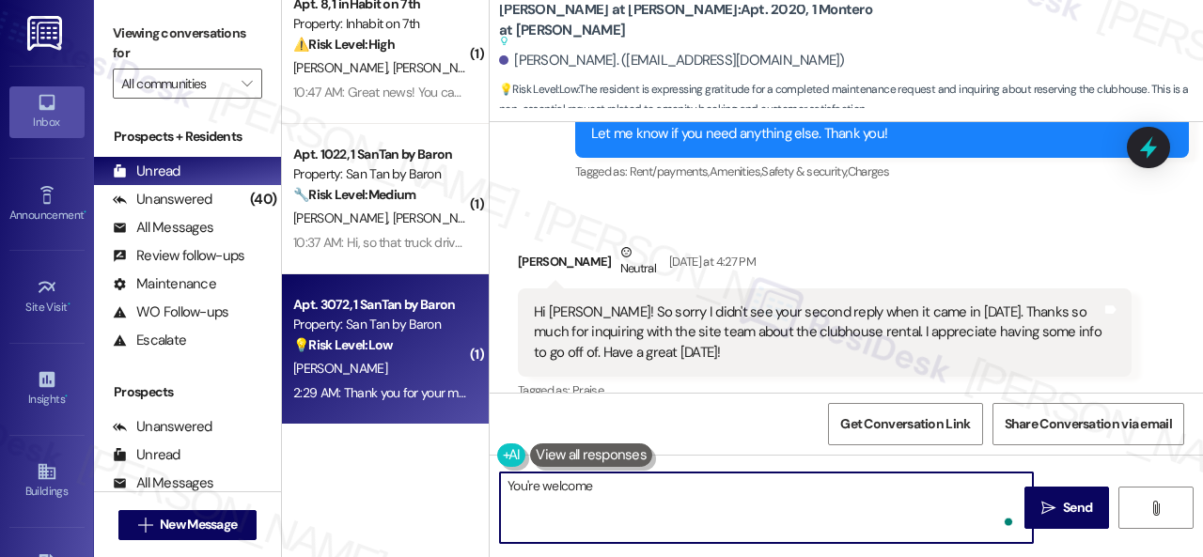
type textarea "You're welcome!"
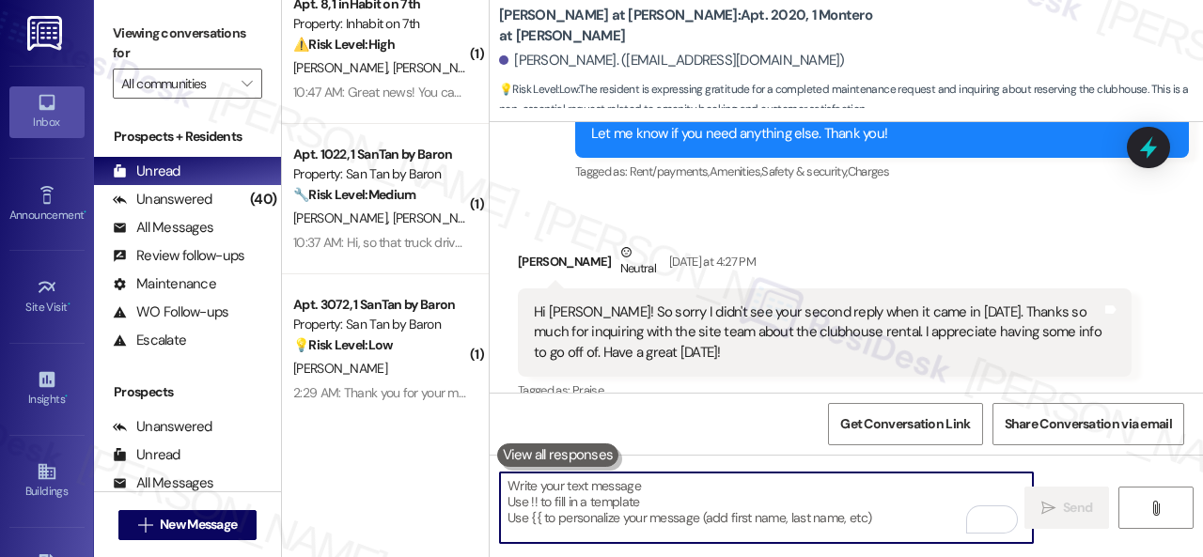
scroll to position [4834, 0]
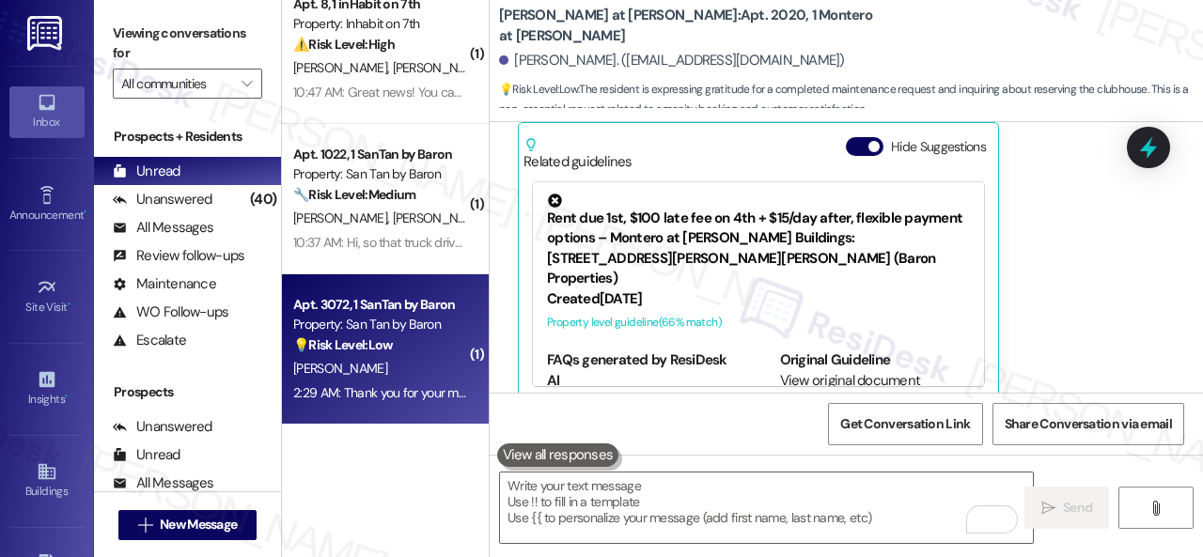
click at [404, 377] on div "[PERSON_NAME]" at bounding box center [380, 368] width 178 height 23
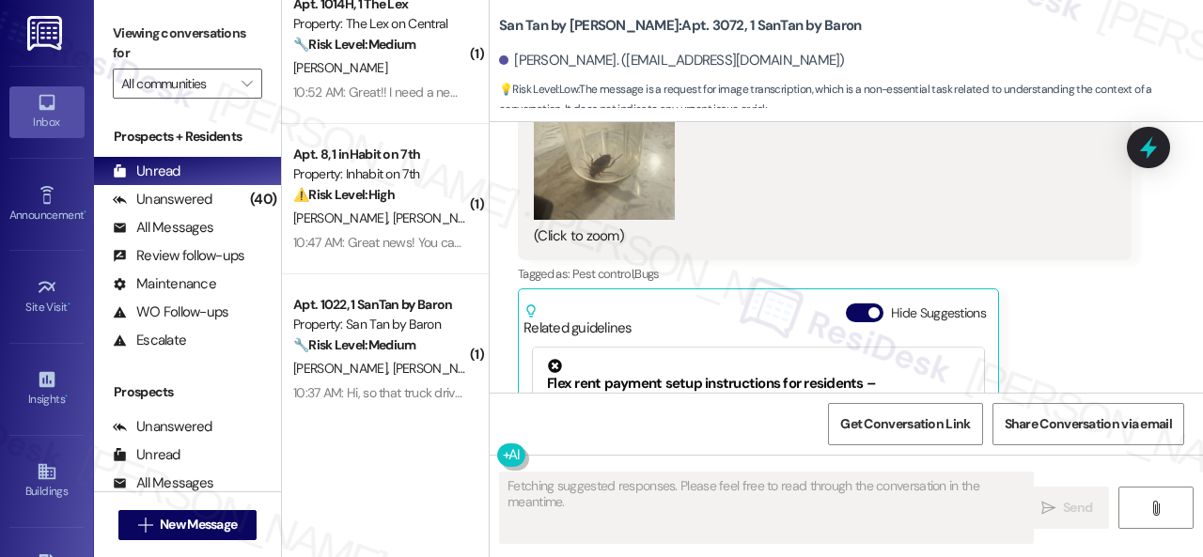
scroll to position [1368, 0]
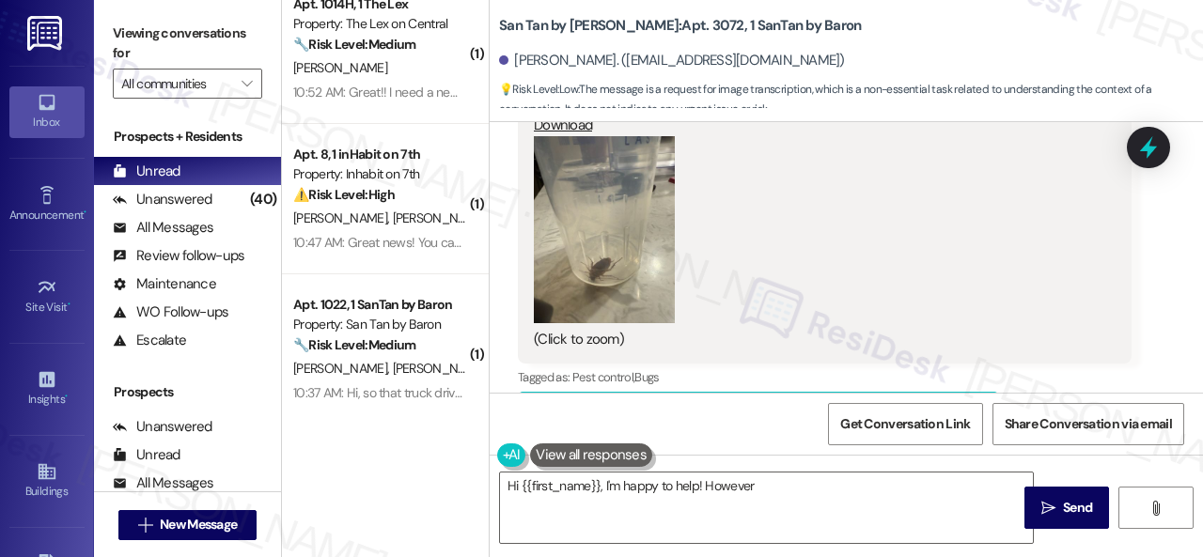
click at [596, 220] on button "Zoom image" at bounding box center [604, 230] width 141 height 188
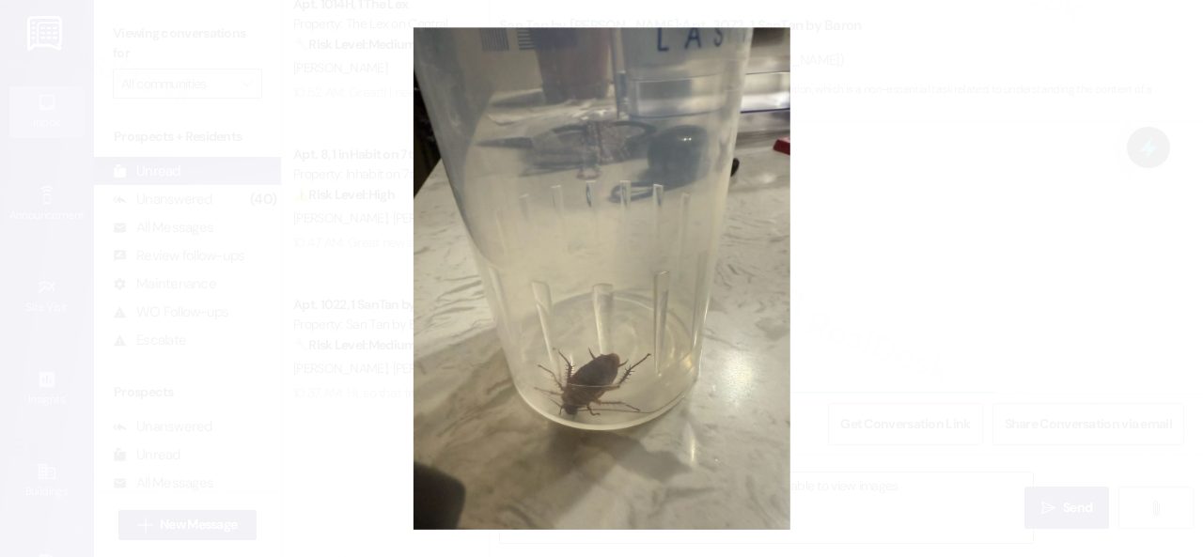
type textarea "Hi {{first_name}}, I'm happy to help! However, I'm unable to view images at"
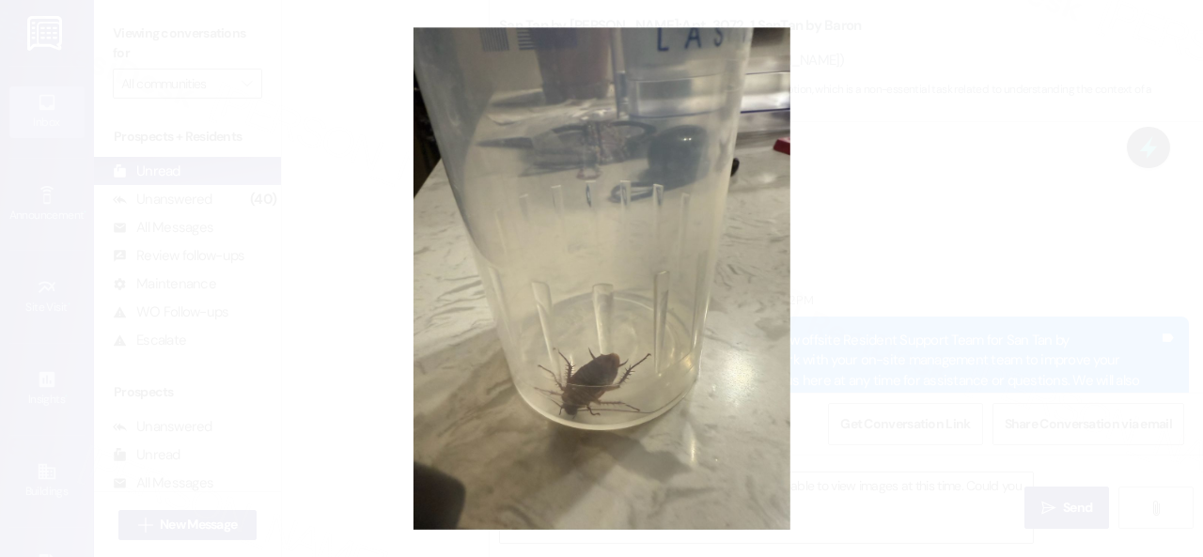
scroll to position [1368, 0]
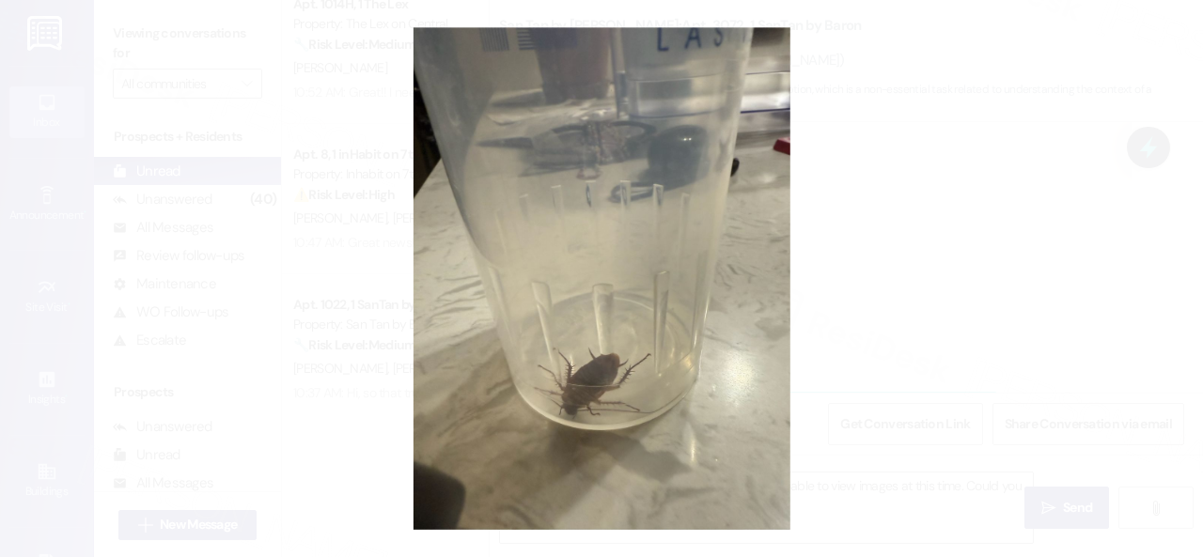
click at [665, 209] on button "Unzoom image" at bounding box center [601, 278] width 1203 height 557
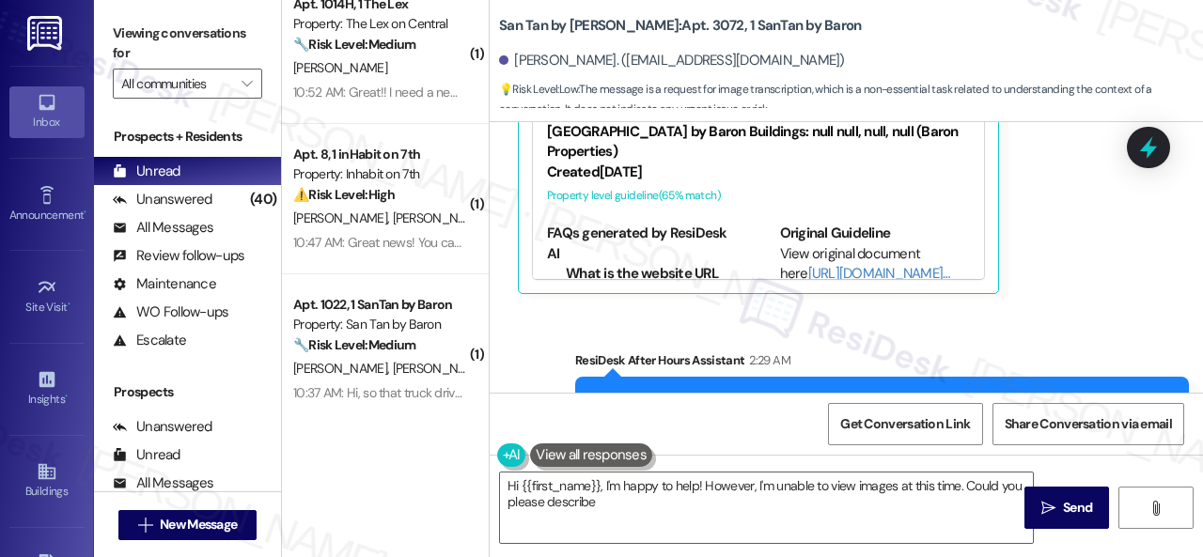
scroll to position [1838, 0]
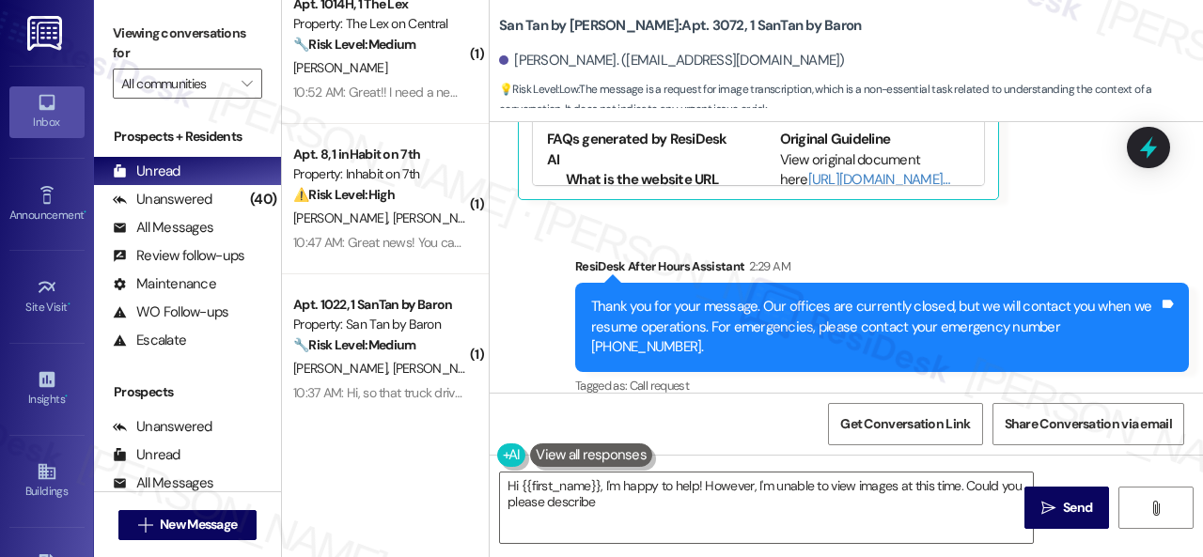
click at [765, 555] on div "Hi {{first_name}}, I'm happy to help! However, I'm unable to view images at thi…" at bounding box center [846, 525] width 713 height 141
click at [1017, 372] on div "Tagged as: Call request Click to highlight conversations about Call request" at bounding box center [882, 385] width 614 height 27
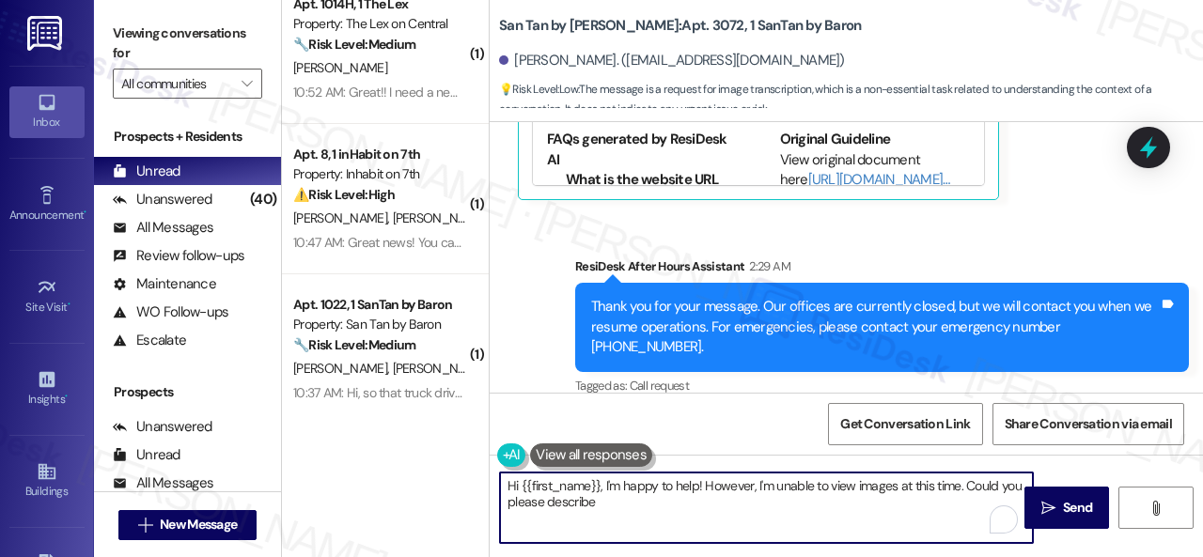
drag, startPoint x: 603, startPoint y: 488, endPoint x: 965, endPoint y: 503, distance: 362.1
click at [965, 503] on textarea "Hi {{first_name}}, I'm happy to help! However, I'm unable to view images at thi…" at bounding box center [766, 508] width 533 height 70
paste textarea "We apologize for the inconvenience. Have you already submitted a pest control s…"
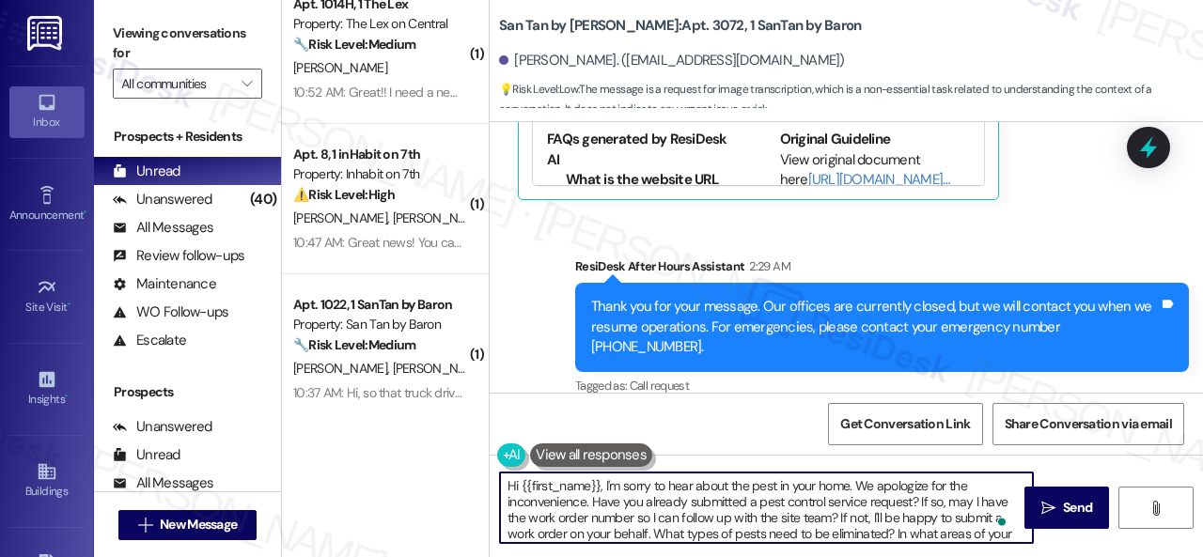
scroll to position [32, 0]
drag, startPoint x: 653, startPoint y: 501, endPoint x: 891, endPoint y: 499, distance: 237.7
click at [891, 499] on textarea "Hi {{first_name}}, I'm sorry to hear about the pest in your home. We apologize …" at bounding box center [766, 508] width 533 height 70
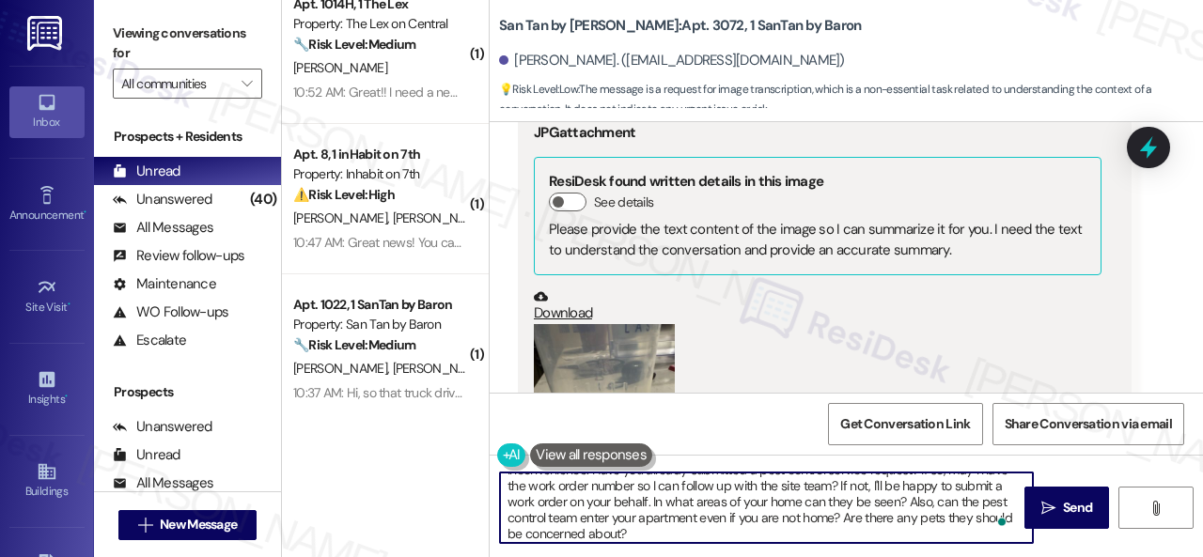
scroll to position [992, 0]
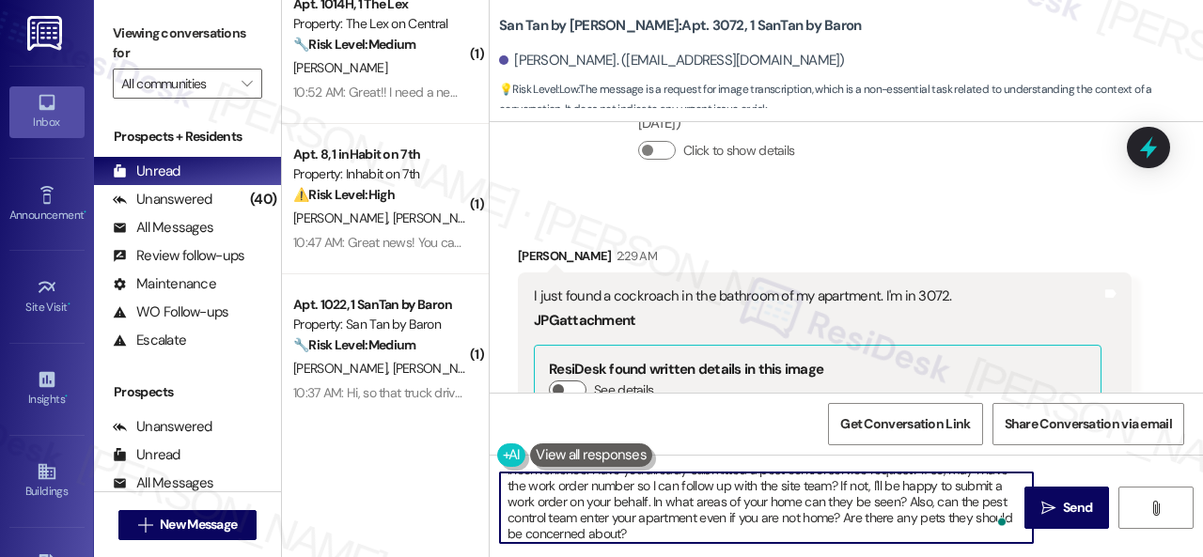
drag, startPoint x: 650, startPoint y: 505, endPoint x: 894, endPoint y: 505, distance: 243.4
click at [894, 505] on textarea "Hi {{first_name}}, I'm sorry to hear about the pest in your home. We apologize …" at bounding box center [766, 508] width 533 height 70
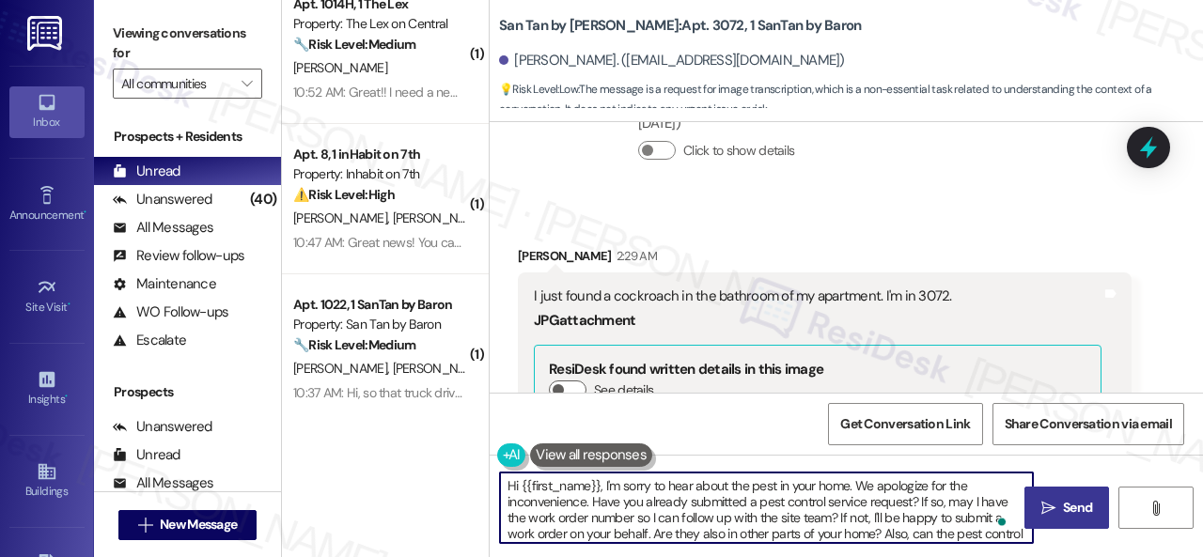
type textarea "Hi {{first_name}}, I'm sorry to hear about the pest in your home. We apologize …"
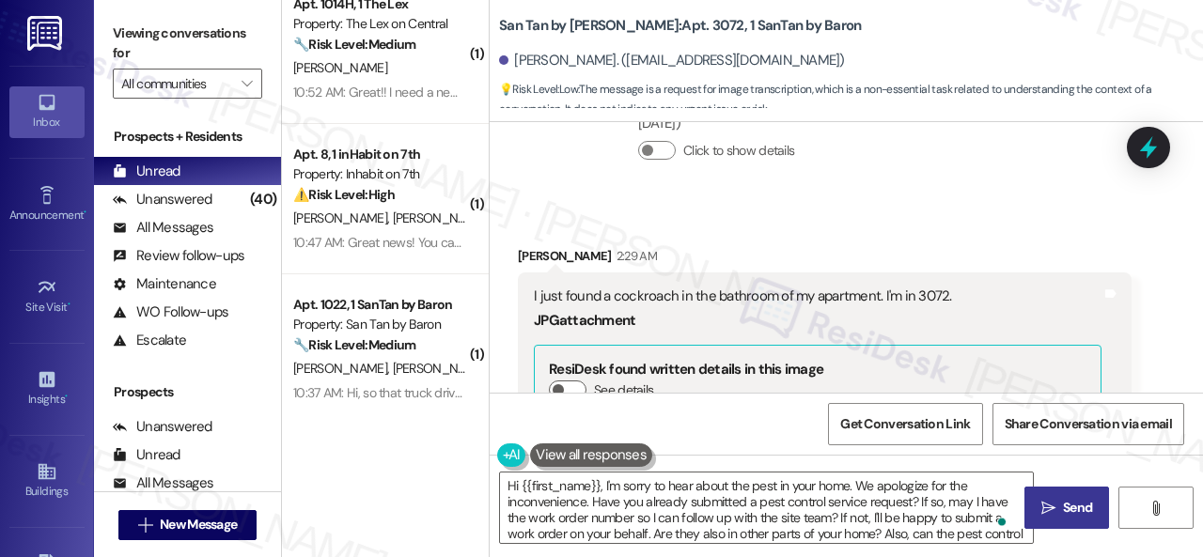
click at [1050, 505] on span " Send" at bounding box center [1066, 508] width 59 height 20
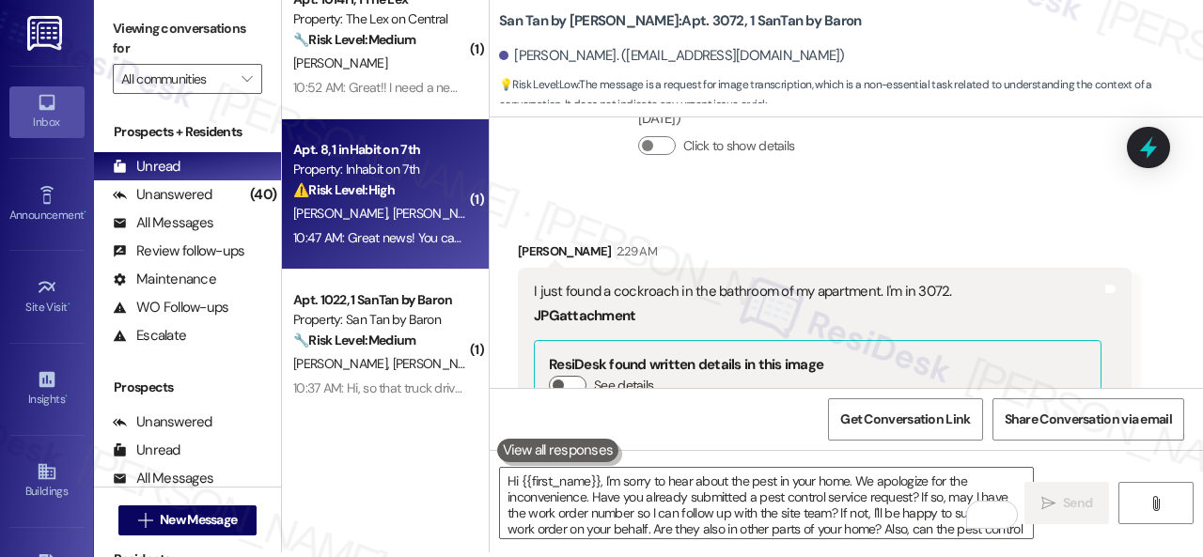
scroll to position [6, 0]
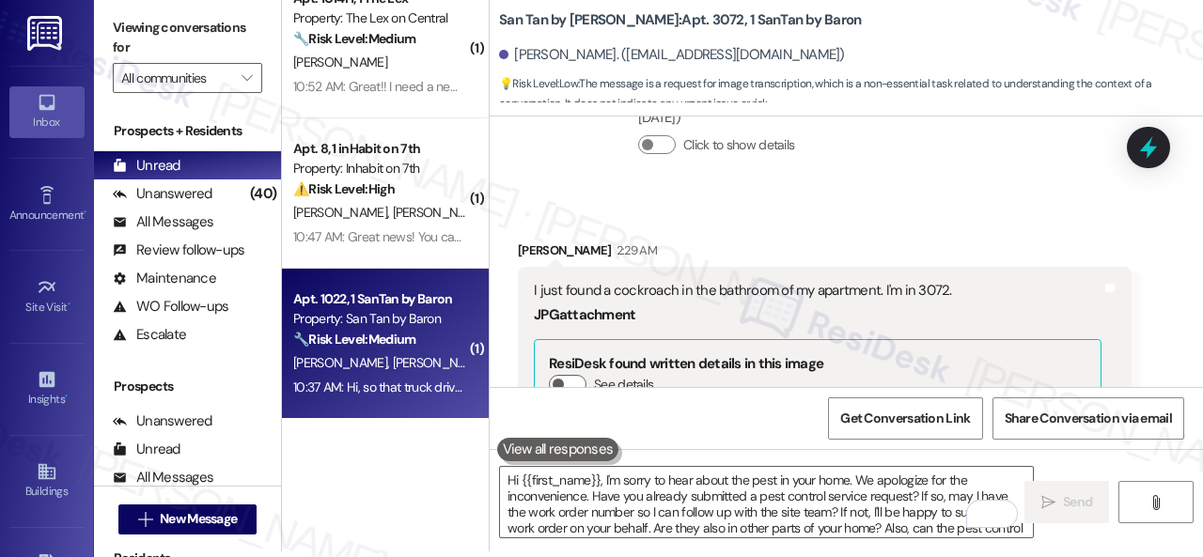
click at [441, 350] on div "Apt. 1022, 1 SanTan by Baron Property: San Tan by Baron 🔧 Risk Level: Medium Th…" at bounding box center [380, 320] width 178 height 64
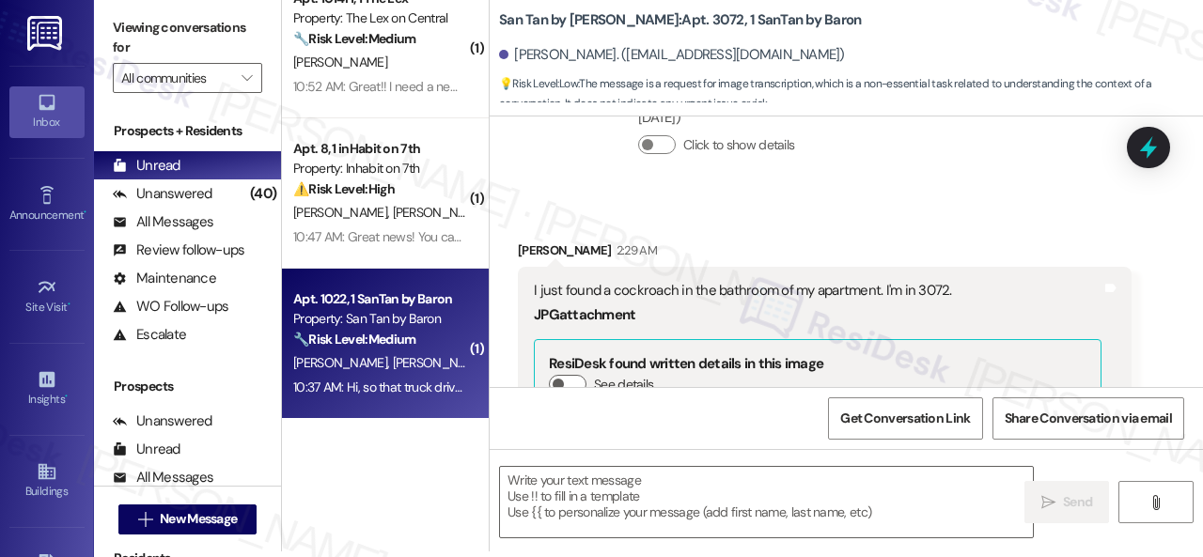
type textarea "Fetching suggested responses. Please feel free to read through the conversation…"
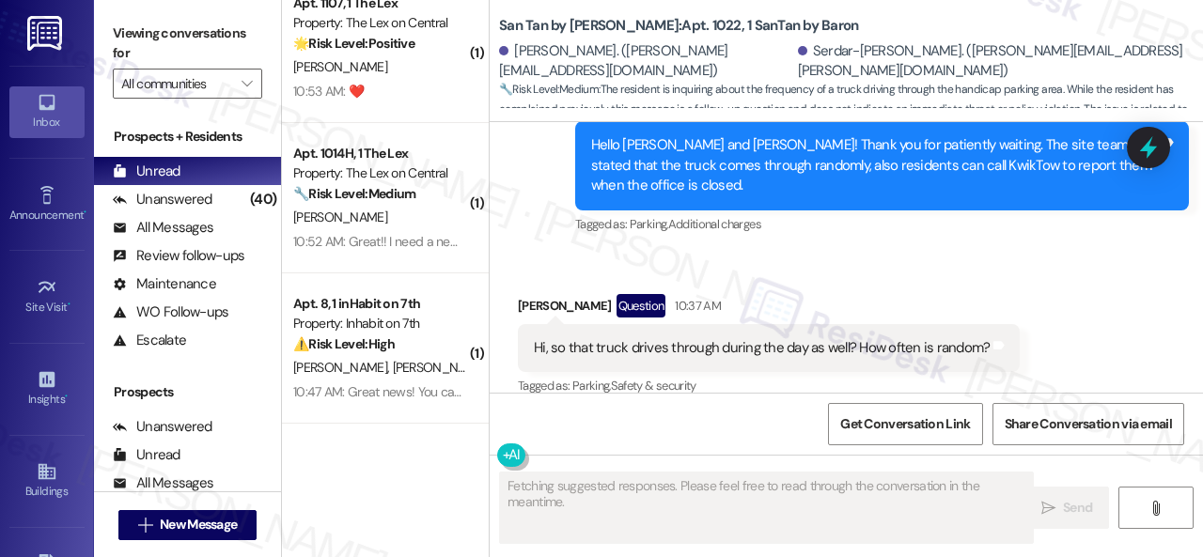
scroll to position [4236, 0]
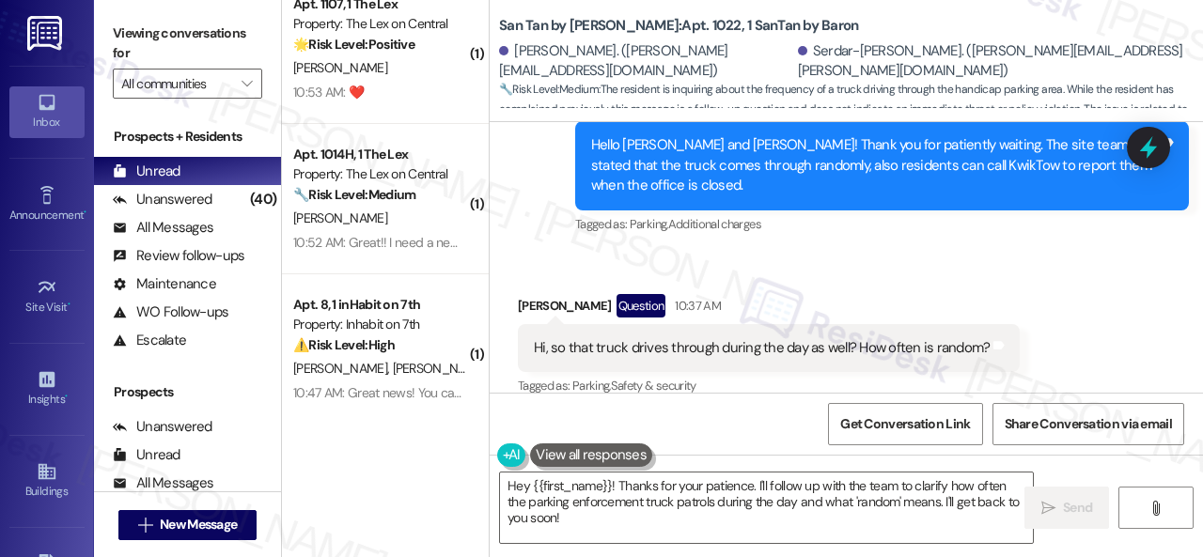
click at [660, 30] on b "San Tan by Baron: Apt. 1022, 1 SanTan by Baron" at bounding box center [678, 26] width 359 height 20
copy b "1022"
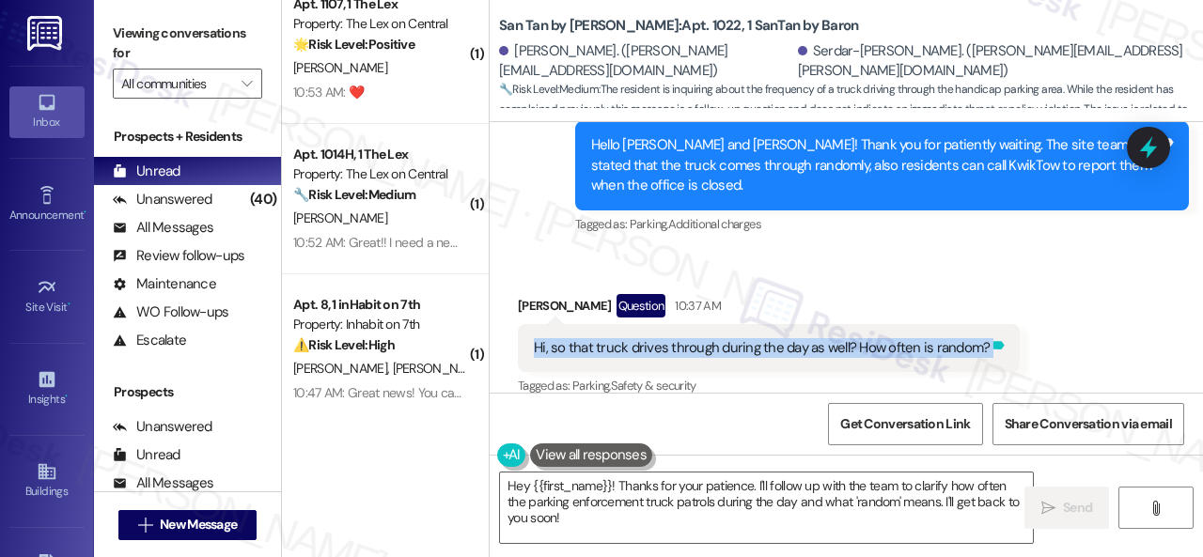
drag, startPoint x: 536, startPoint y: 322, endPoint x: 985, endPoint y: 334, distance: 449.3
click at [985, 334] on div "Hi, so that truck drives through during the day as well? How often is random? T…" at bounding box center [769, 348] width 502 height 48
copy div "Hi, so that truck drives through during the day as well? How often is random? T…"
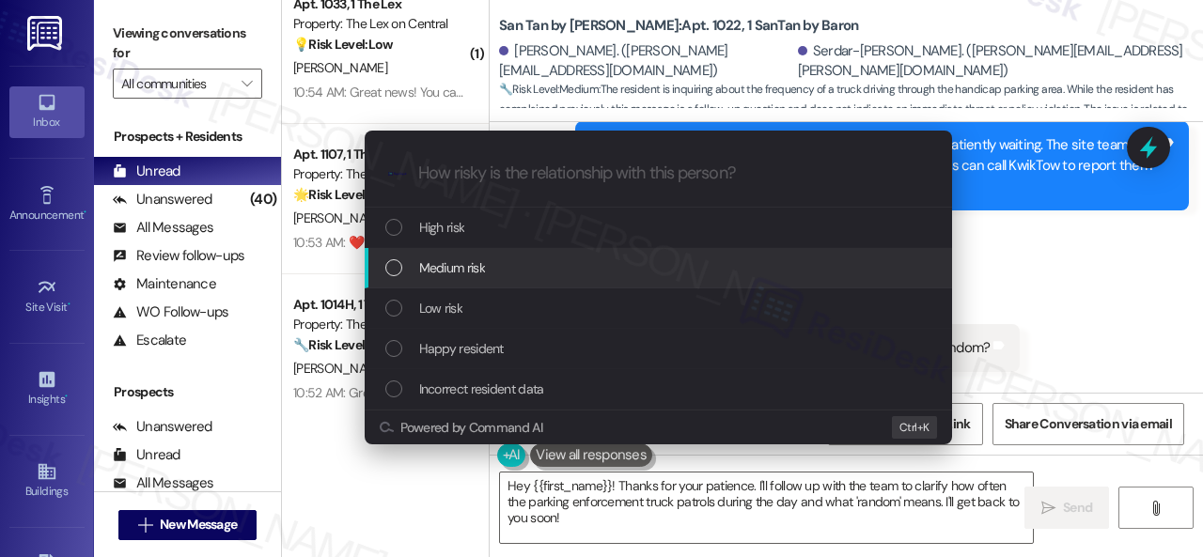
click at [984, 279] on div "Escalate Conversation How risky is the relationship with this person? Topics (e…" at bounding box center [601, 278] width 1203 height 557
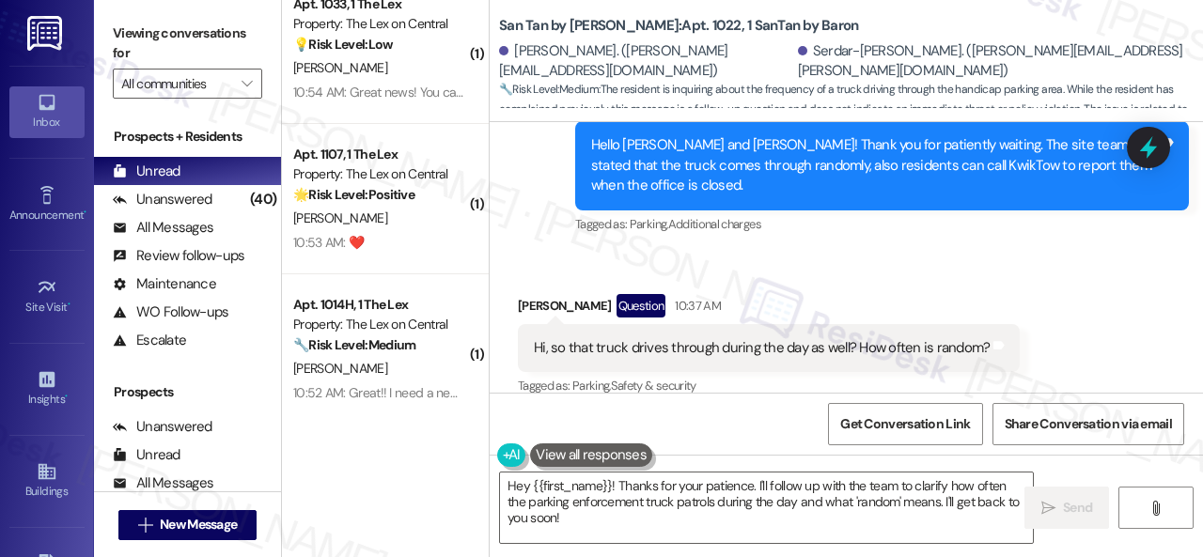
drag, startPoint x: 571, startPoint y: 523, endPoint x: 376, endPoint y: 445, distance: 210.4
click at [398, 452] on div "( 2 ) Apt. 1029, 1 The Lex Property: The Lex on Central 🔧 Risk Level: Medium Th…" at bounding box center [742, 278] width 921 height 557
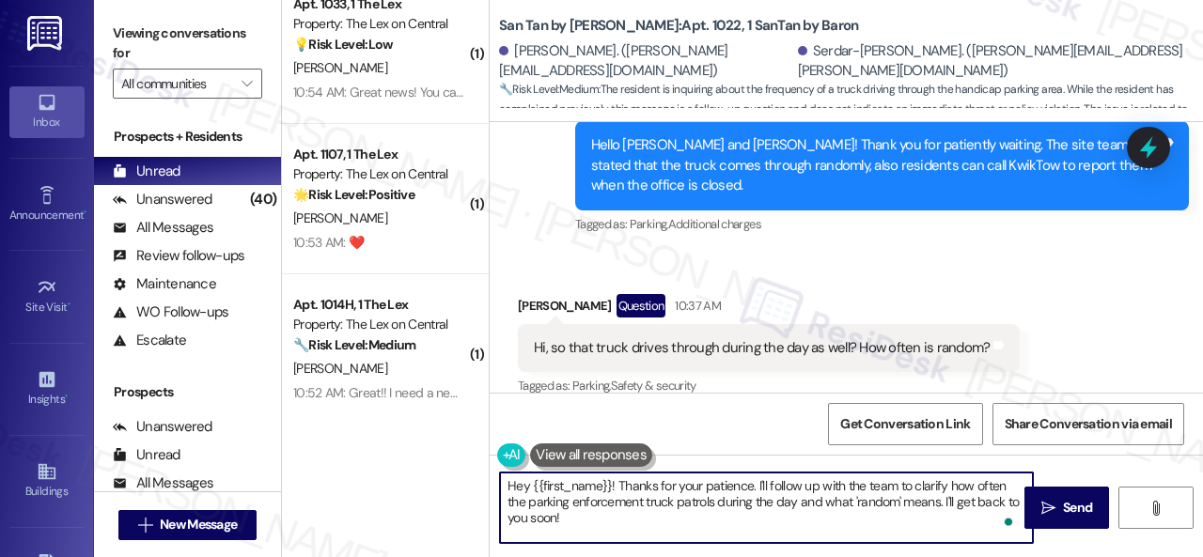
click at [807, 541] on textarea "Hey {{first_name}}! Thanks for your patience. I'll follow up with the team to c…" at bounding box center [766, 508] width 533 height 70
drag, startPoint x: 942, startPoint y: 497, endPoint x: 353, endPoint y: 435, distance: 592.4
click at [353, 435] on div "( 2 ) Apt. 1029, 1 The Lex Property: The Lex on Central 🔧 Risk Level: Medium Th…" at bounding box center [742, 278] width 921 height 557
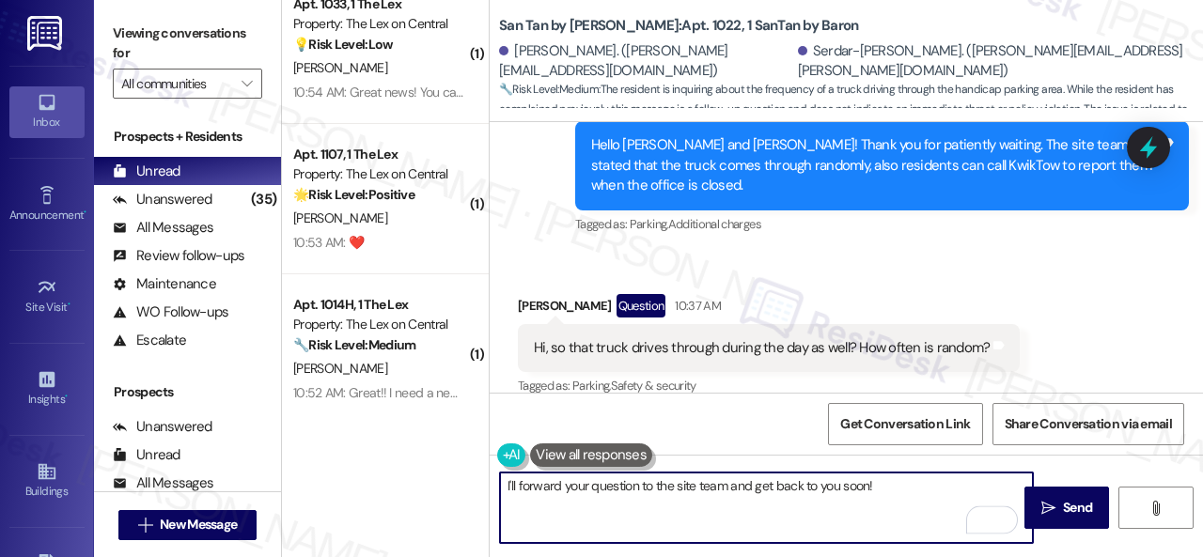
click at [921, 493] on textarea "I'll forward your question to the site team and get back to you soon!" at bounding box center [766, 508] width 533 height 70
type textarea "I'll forward your question to the site team and get back to you soon!"
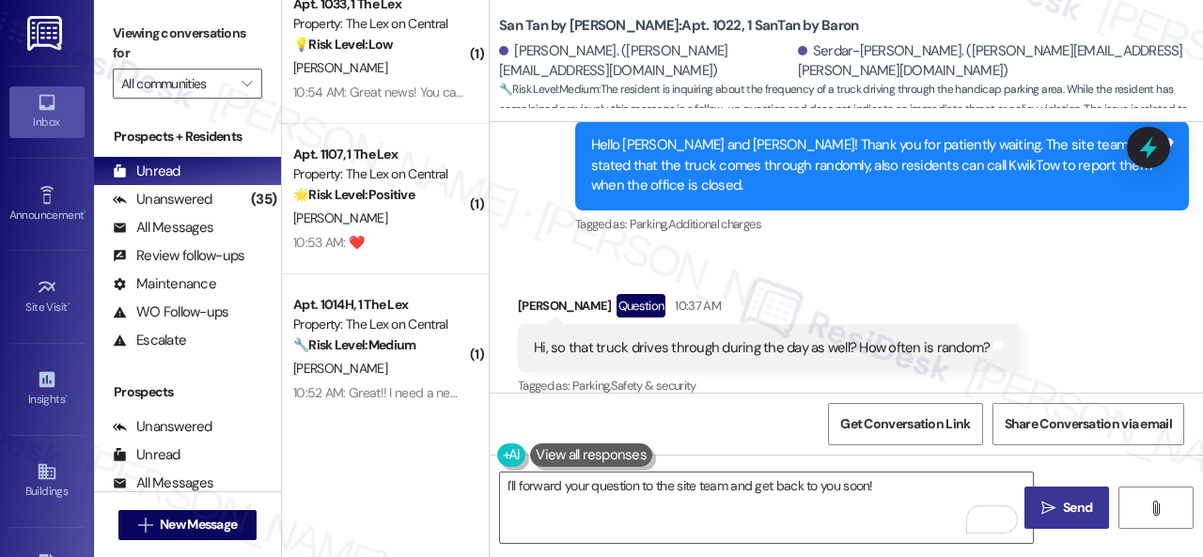
click at [1063, 503] on span "Send" at bounding box center [1077, 508] width 29 height 20
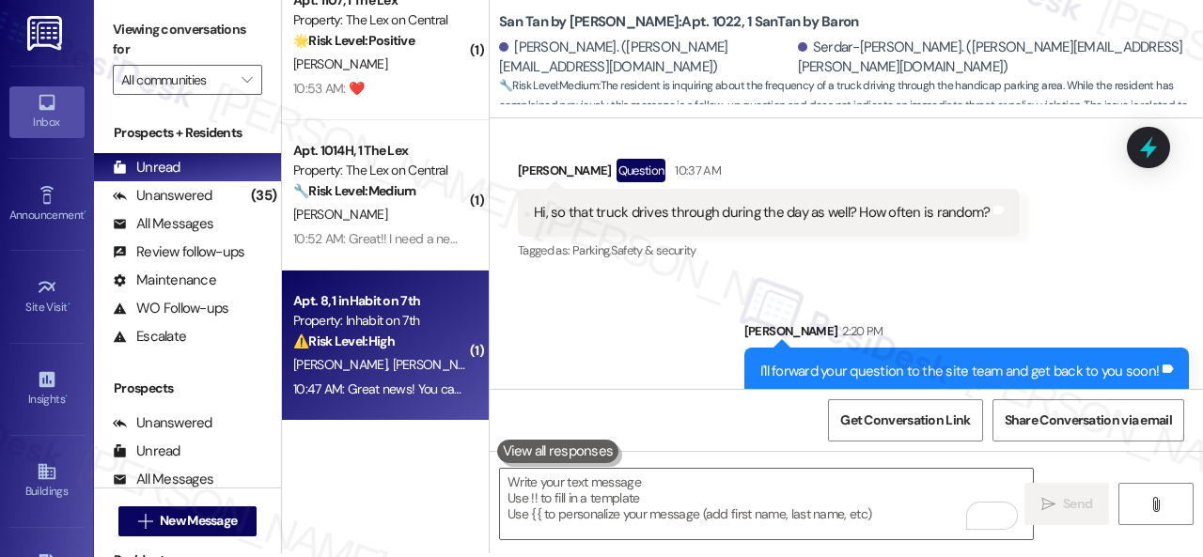
scroll to position [6, 0]
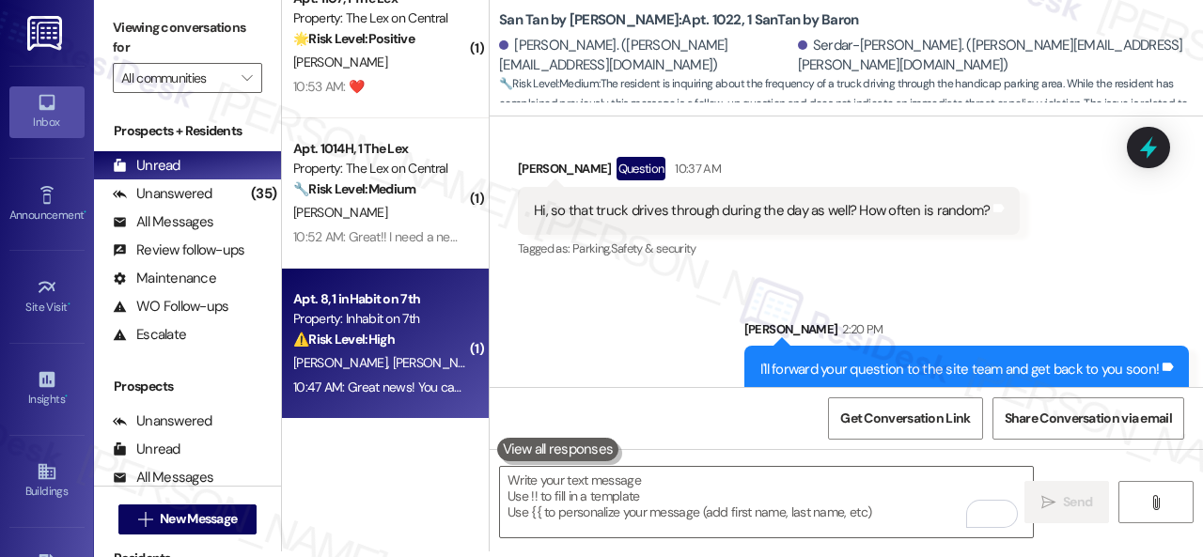
click at [418, 366] on div "K. Daugherty C. Schaar" at bounding box center [380, 362] width 178 height 23
type textarea "Fetching suggested responses. Please feel free to read through the conversation…"
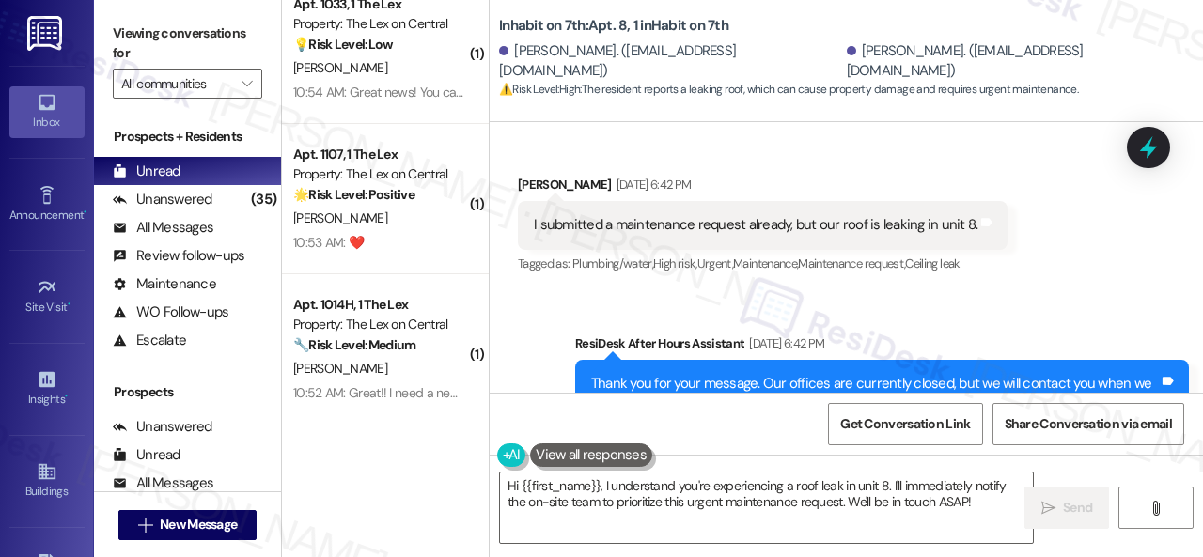
scroll to position [638, 0]
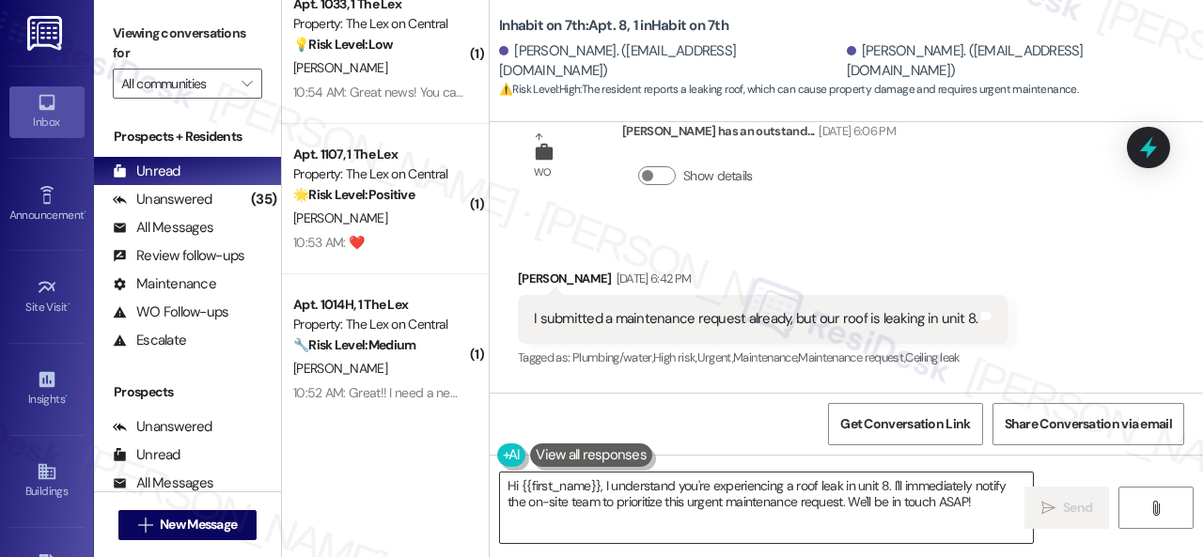
click at [956, 510] on textarea "Hi {{first_name}}, I understand you're experiencing a roof leak in unit 8. I'll…" at bounding box center [766, 508] width 533 height 70
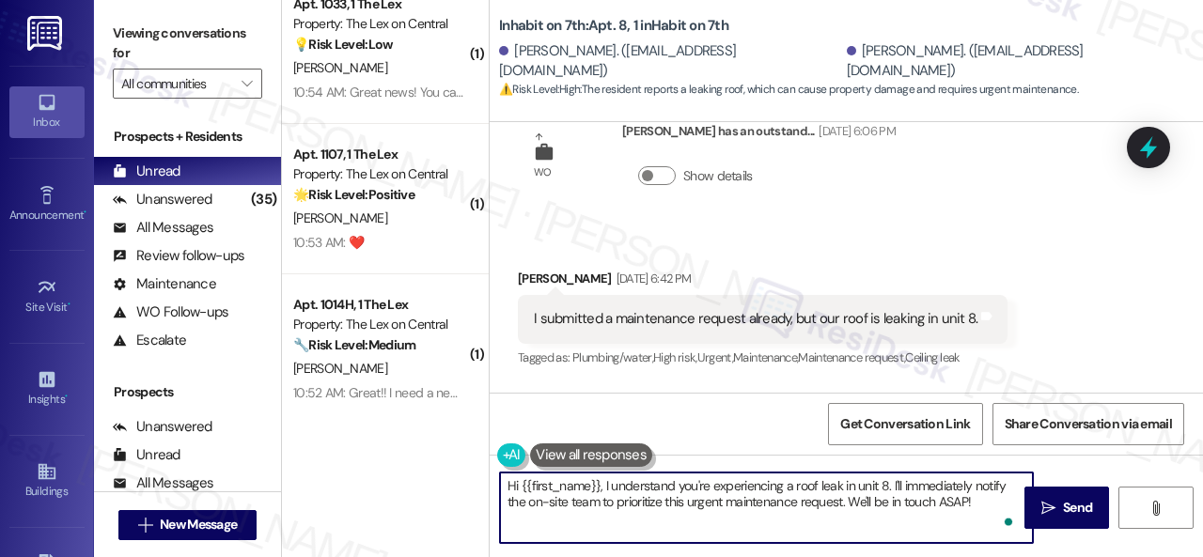
drag, startPoint x: 891, startPoint y: 482, endPoint x: 977, endPoint y: 499, distance: 88.1
click at [977, 499] on textarea "Hi {{first_name}}, I understand you're experiencing a roof leak in unit 8. I'll…" at bounding box center [766, 508] width 533 height 70
paste textarea "Do you have a maintenance request for the issue? If so, is the work order still…"
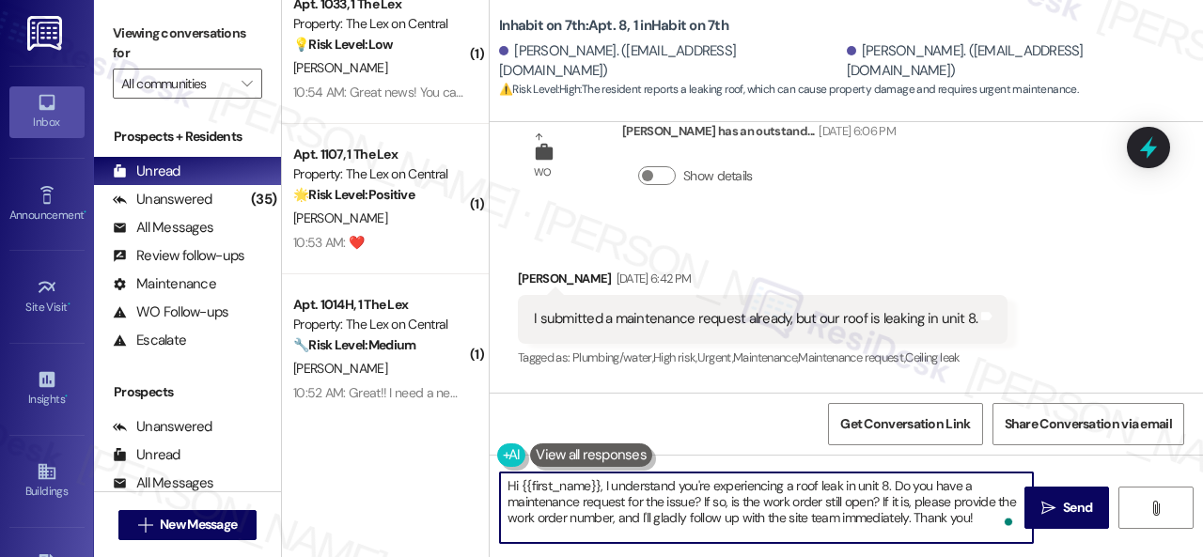
click at [542, 503] on textarea "Hi {{first_name}}, I understand you're experiencing a roof leak in unit 8. Do y…" at bounding box center [766, 508] width 533 height 70
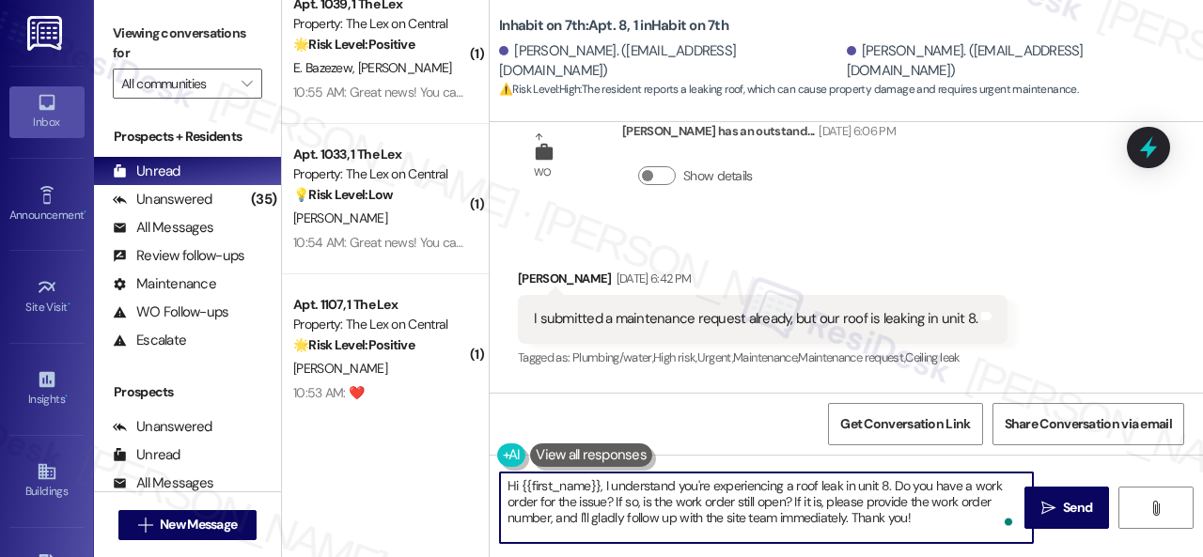
click at [930, 521] on textarea "Hi {{first_name}}, I understand you're experiencing a roof leak in unit 8. Do y…" at bounding box center [766, 508] width 533 height 70
drag, startPoint x: 527, startPoint y: 488, endPoint x: 598, endPoint y: 479, distance: 71.0
click at [598, 479] on textarea "Hi {{first_name}}, I understand you're experiencing a roof leak in unit 8. Do y…" at bounding box center [766, 508] width 533 height 70
type textarea "Hi Kevin, I understand you're experiencing a roof leak in unit 8. Do you have a…"
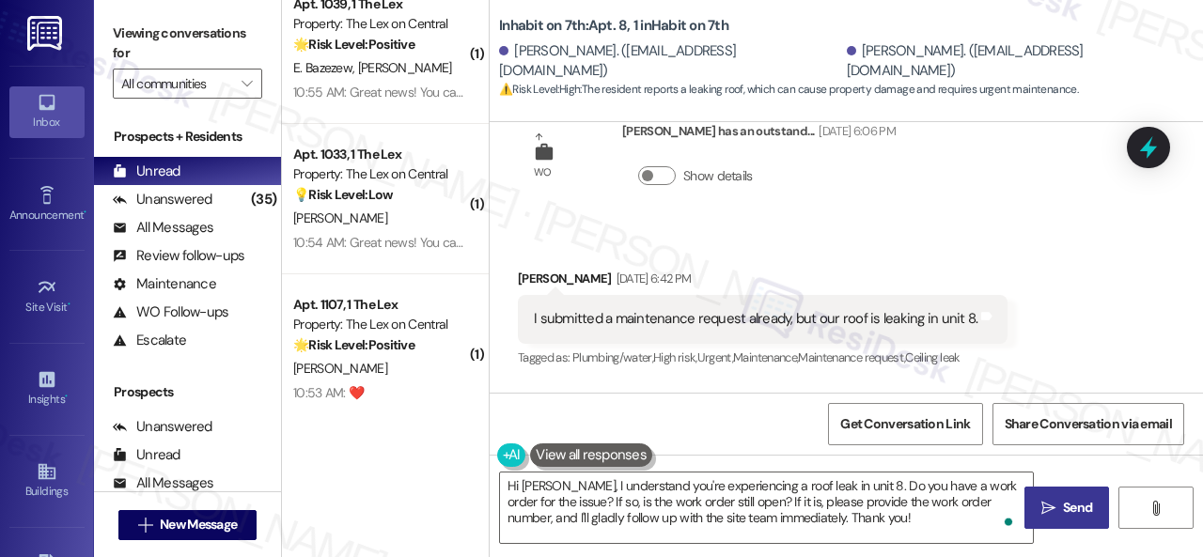
click at [1065, 508] on span "Send" at bounding box center [1077, 508] width 29 height 20
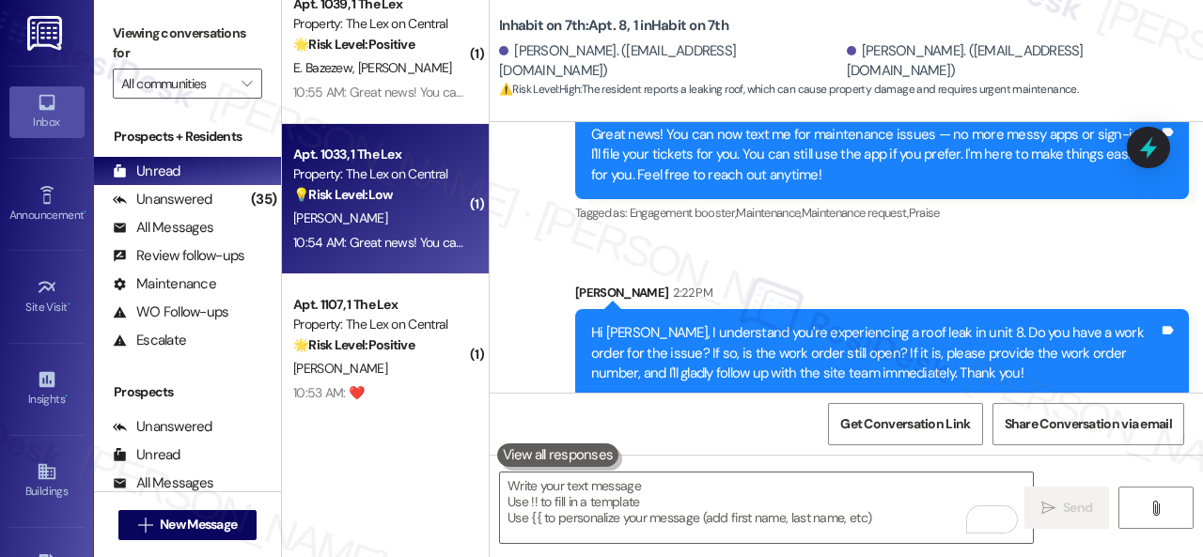
scroll to position [4386, 0]
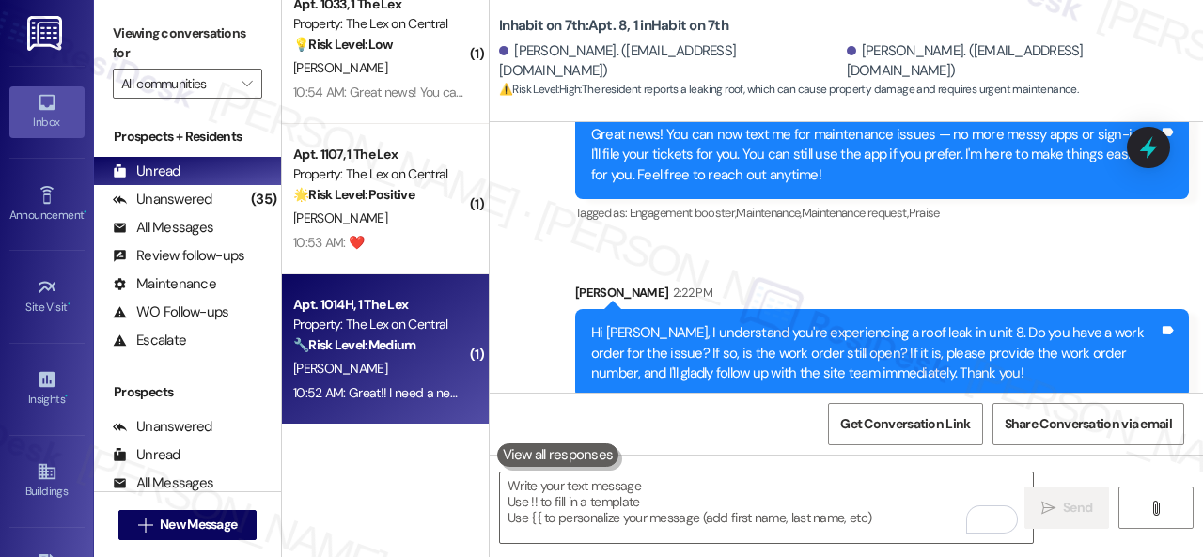
click at [397, 368] on div "[PERSON_NAME]" at bounding box center [380, 368] width 178 height 23
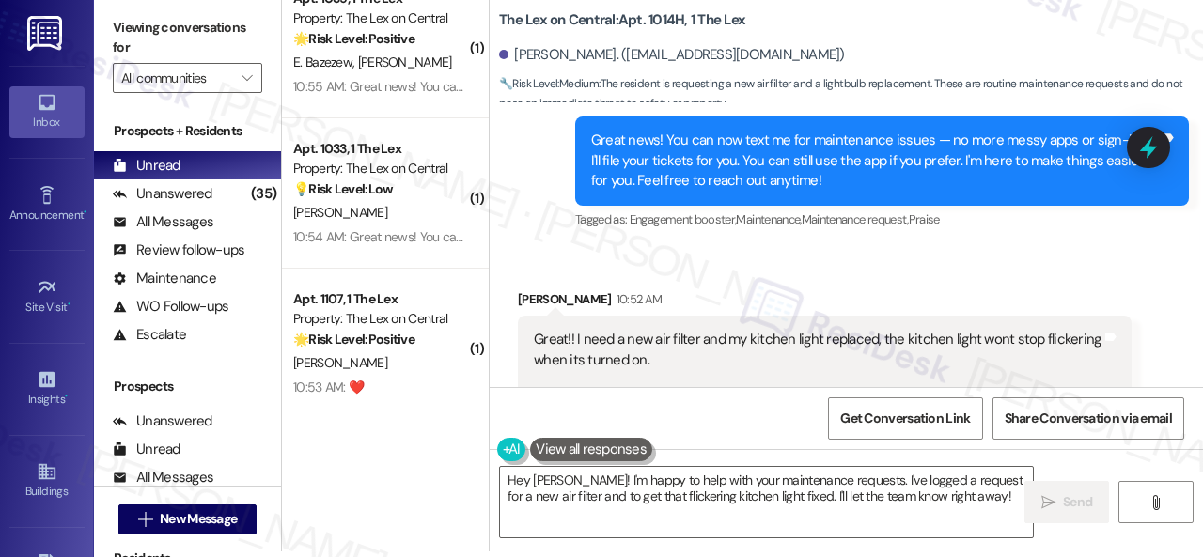
scroll to position [722, 0]
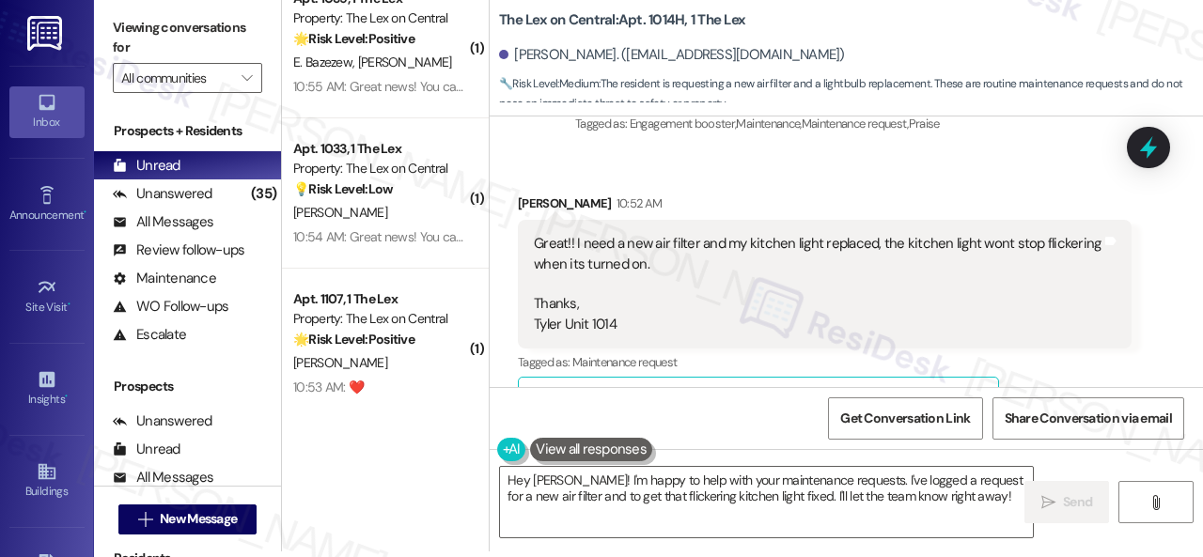
click at [1049, 371] on div "Tagged as: Maintenance request Click to highlight conversations about Maintenan…" at bounding box center [825, 362] width 614 height 27
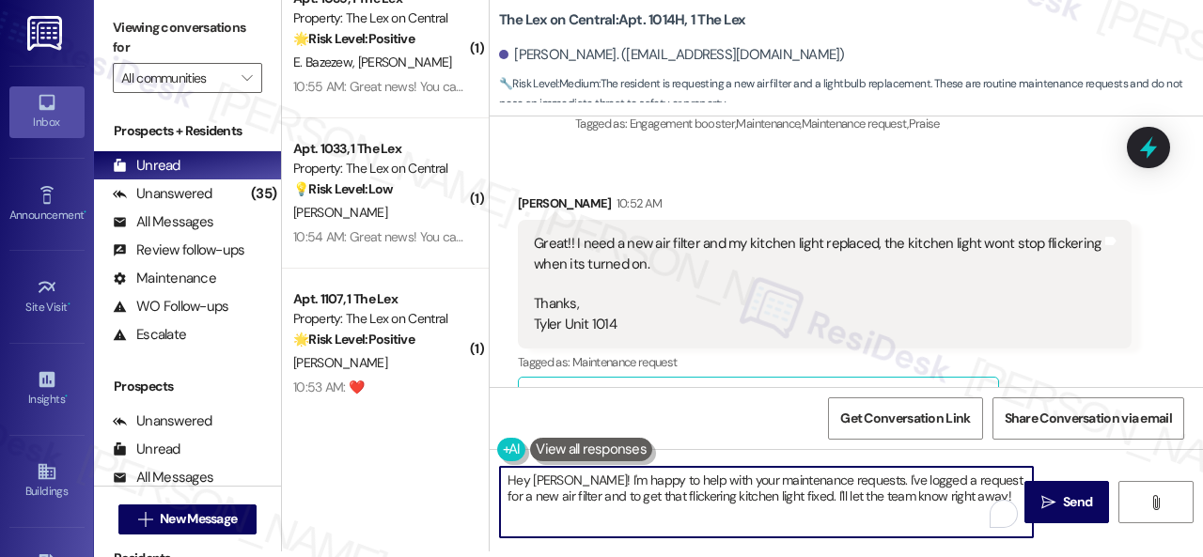
drag, startPoint x: 769, startPoint y: 493, endPoint x: 950, endPoint y: 492, distance: 181.3
click at [950, 492] on textarea "Hey Tyler! I'm happy to help with your maintenance requests. I've logged a requ…" at bounding box center [766, 502] width 533 height 70
paste textarea "Can the maintenance team enter your apartment even if you are not home? Are the…"
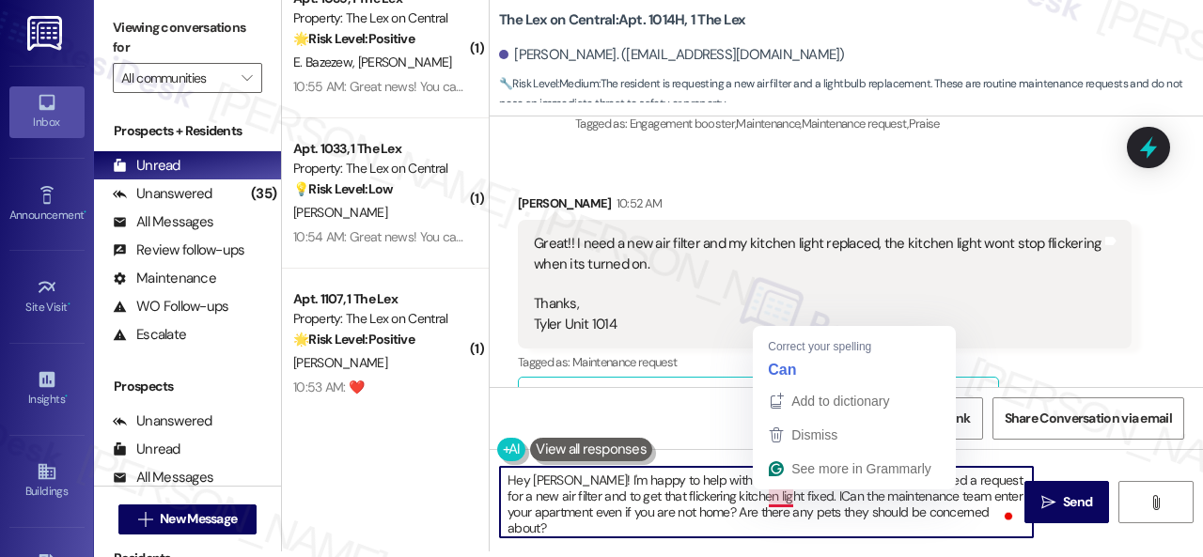
click at [769, 497] on textarea "Hey Tyler! I'm happy to help with your maintenance requests. I've logged a requ…" at bounding box center [766, 502] width 533 height 70
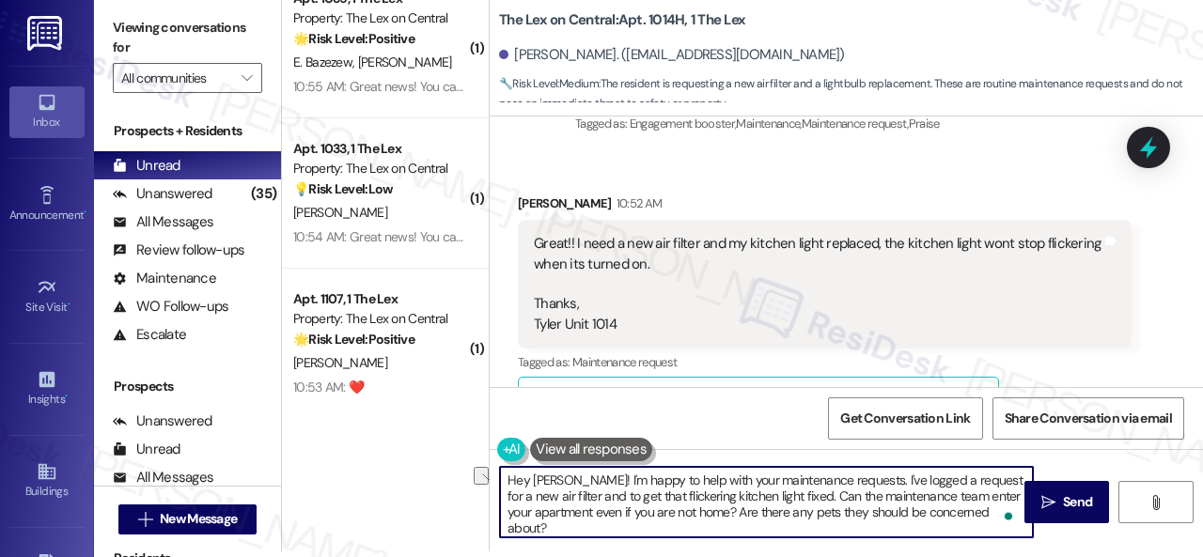
drag, startPoint x: 842, startPoint y: 476, endPoint x: 950, endPoint y: 481, distance: 108.2
click at [950, 481] on textarea "Hey Tyler! I'm happy to help with your maintenance requests. I've logged a requ…" at bounding box center [766, 502] width 533 height 70
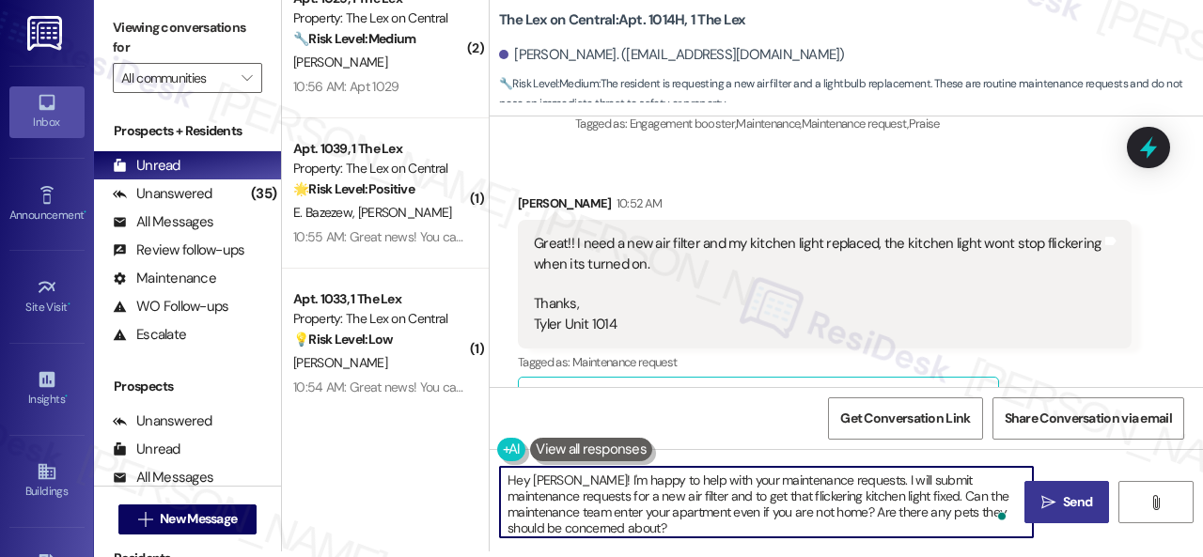
type textarea "Hey Tyler! I'm happy to help with your maintenance requests. I will submit main…"
click at [1068, 510] on span "Send" at bounding box center [1077, 502] width 29 height 20
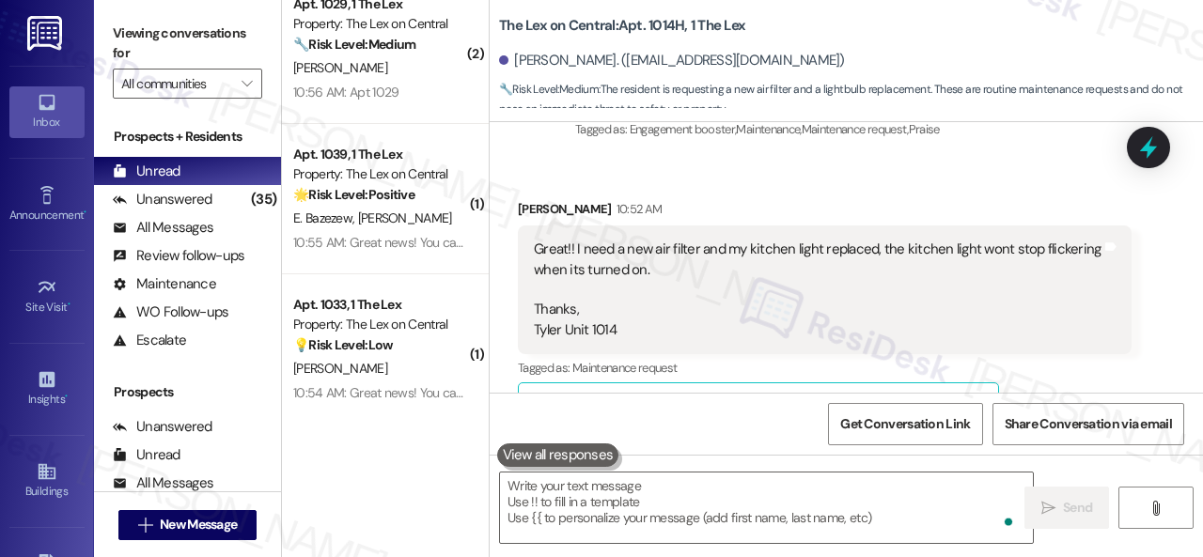
scroll to position [1003, 0]
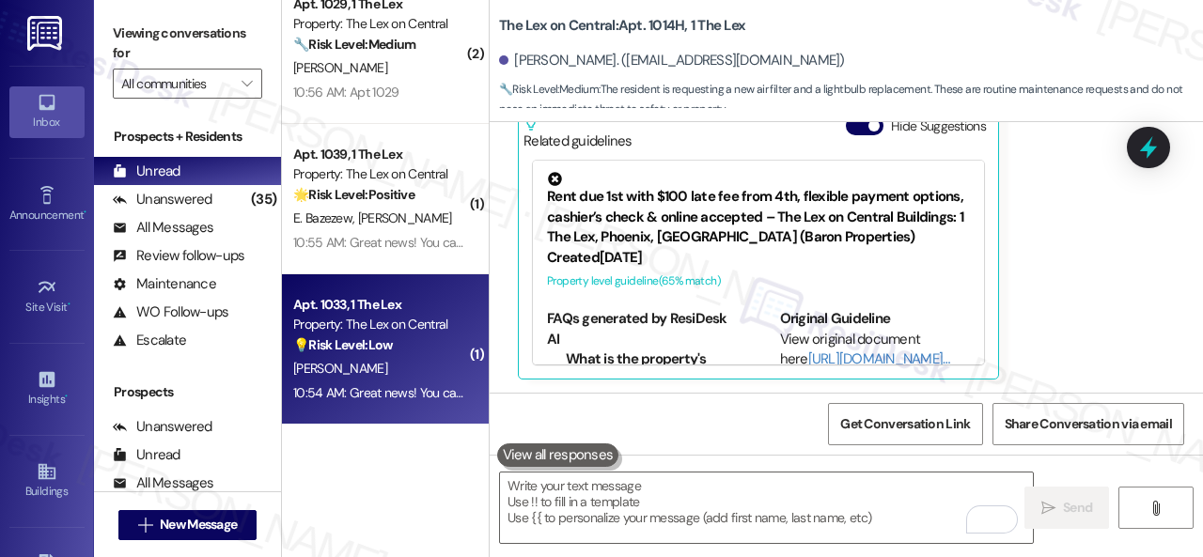
click at [380, 357] on div "[PERSON_NAME]" at bounding box center [380, 368] width 178 height 23
type textarea "Fetching suggested responses. Please feel free to read through the conversation…"
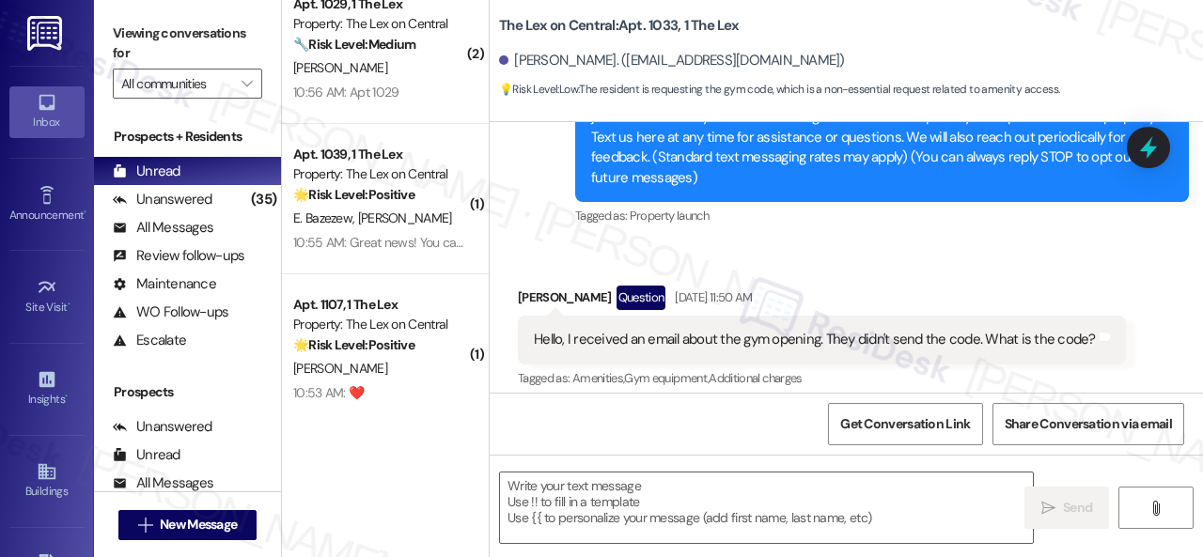
scroll to position [282, 0]
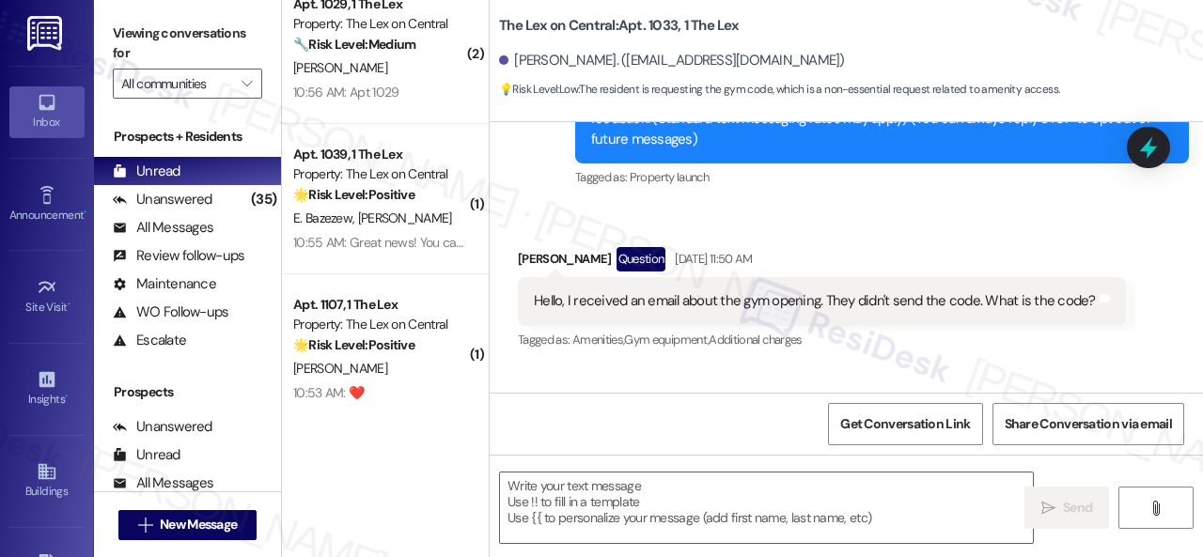
click at [1059, 341] on div "Tagged as: Amenities , Click to highlight conversations about Amenities Gym equ…" at bounding box center [822, 339] width 608 height 27
click at [572, 498] on textarea at bounding box center [766, 508] width 533 height 70
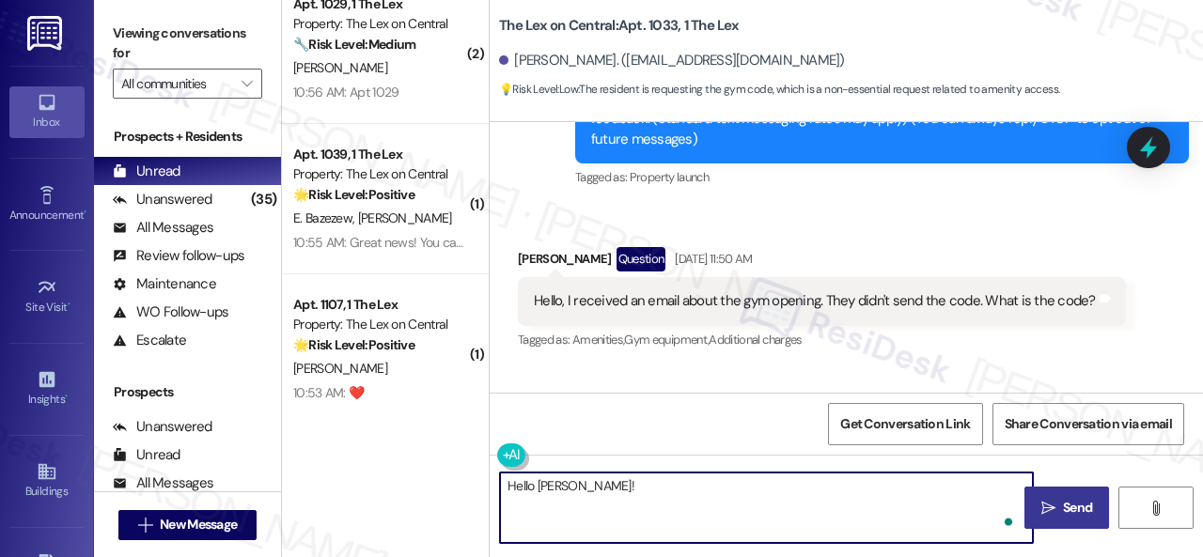
paste textarea "I will forward your inquiry to the site team and get back to you as soon as I r…"
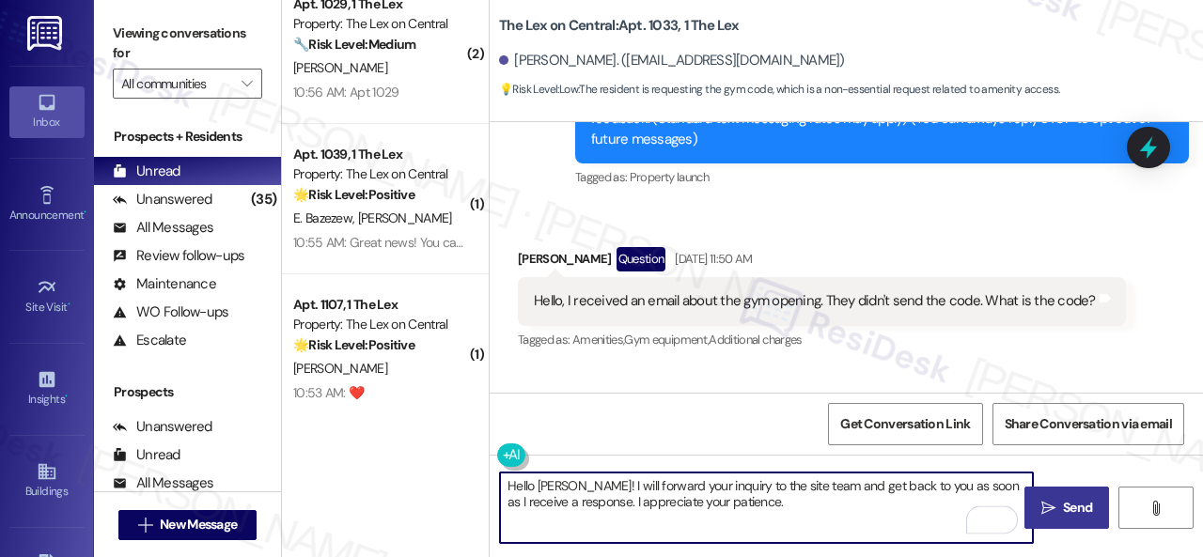
click at [680, 482] on textarea "Hello Moneca! I will forward your inquiry to the site team and get back to you …" at bounding box center [766, 508] width 533 height 70
click at [890, 496] on textarea "Hello Moneca! I will forward your gym code inquiry to the site team and get bac…" at bounding box center [766, 508] width 533 height 70
type textarea "Hello Moneca! I will forward your gym code inquiry to the site team and get bac…"
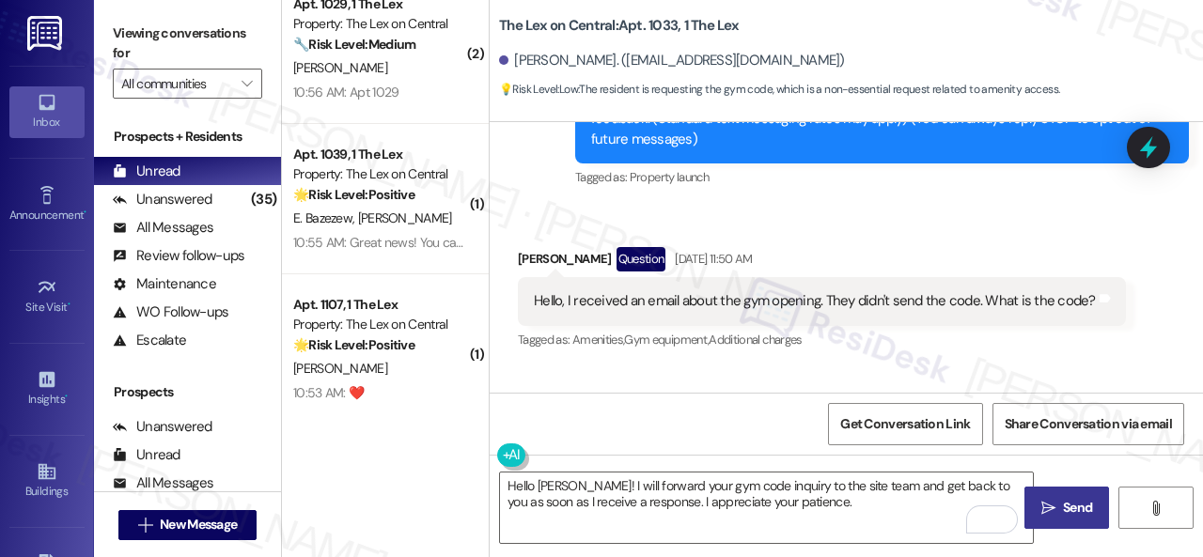
click at [1059, 512] on span "Send" at bounding box center [1077, 508] width 37 height 20
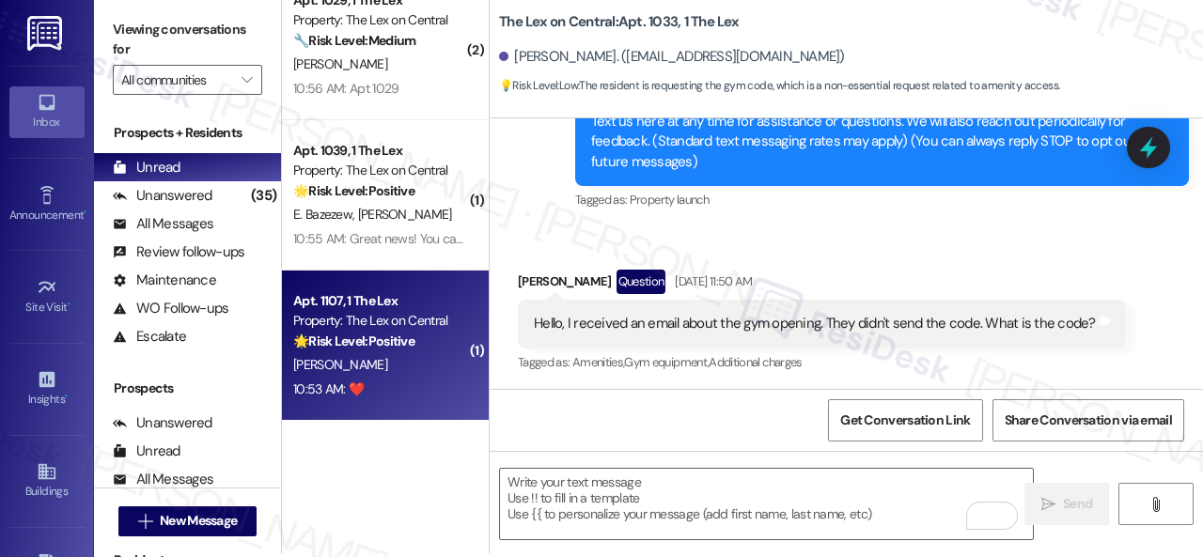
scroll to position [6, 0]
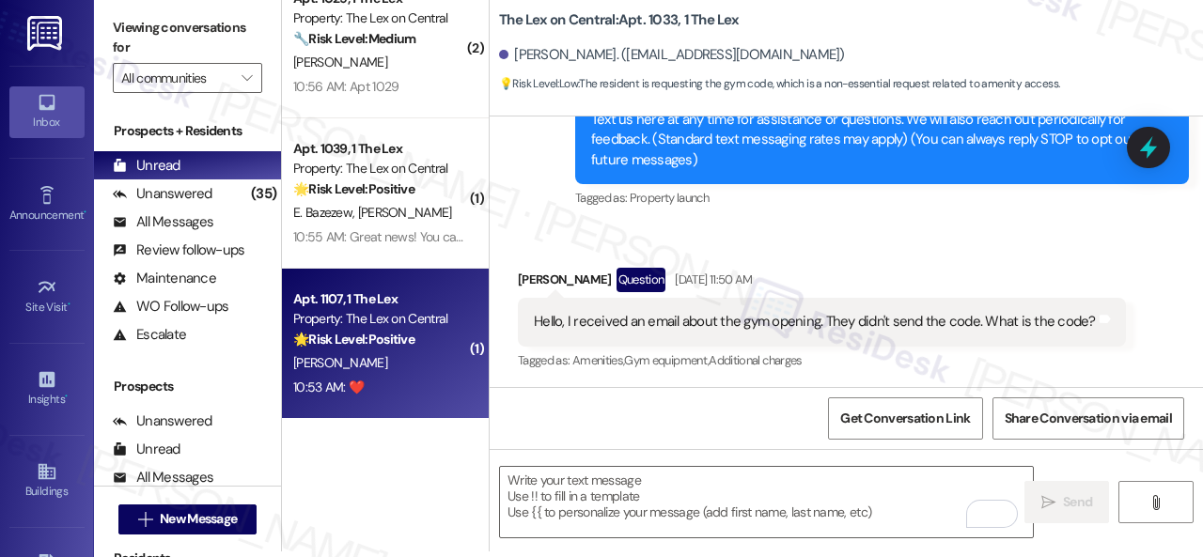
click at [397, 382] on div "10:53 AM: ❤️ 10:53 AM: ❤️" at bounding box center [380, 387] width 178 height 23
type textarea "Fetching suggested responses. Please feel free to read through the conversation…"
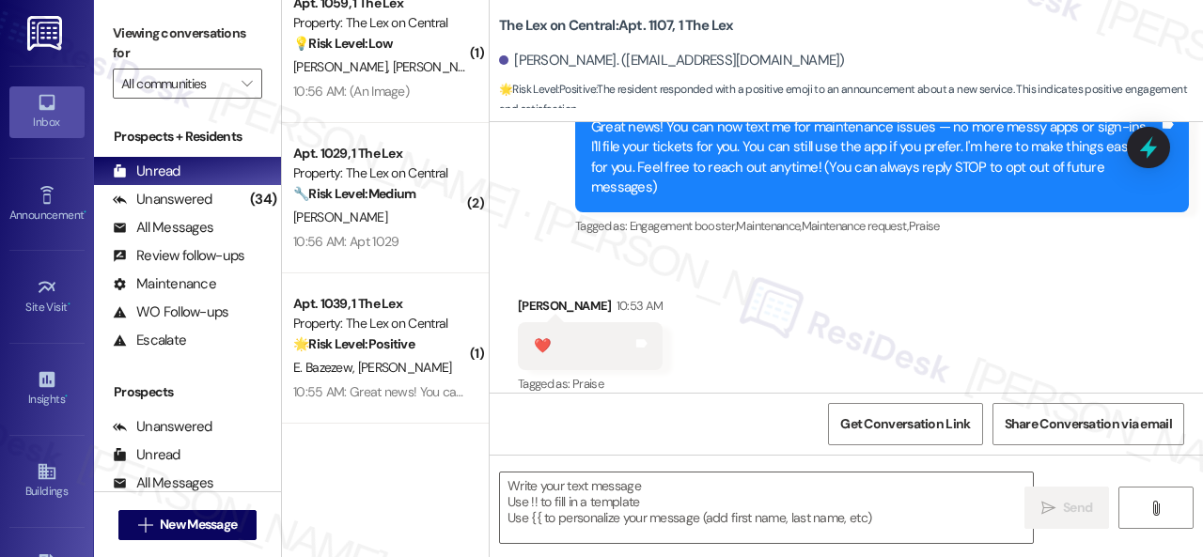
scroll to position [4085, 0]
click at [624, 493] on textarea at bounding box center [766, 508] width 533 height 70
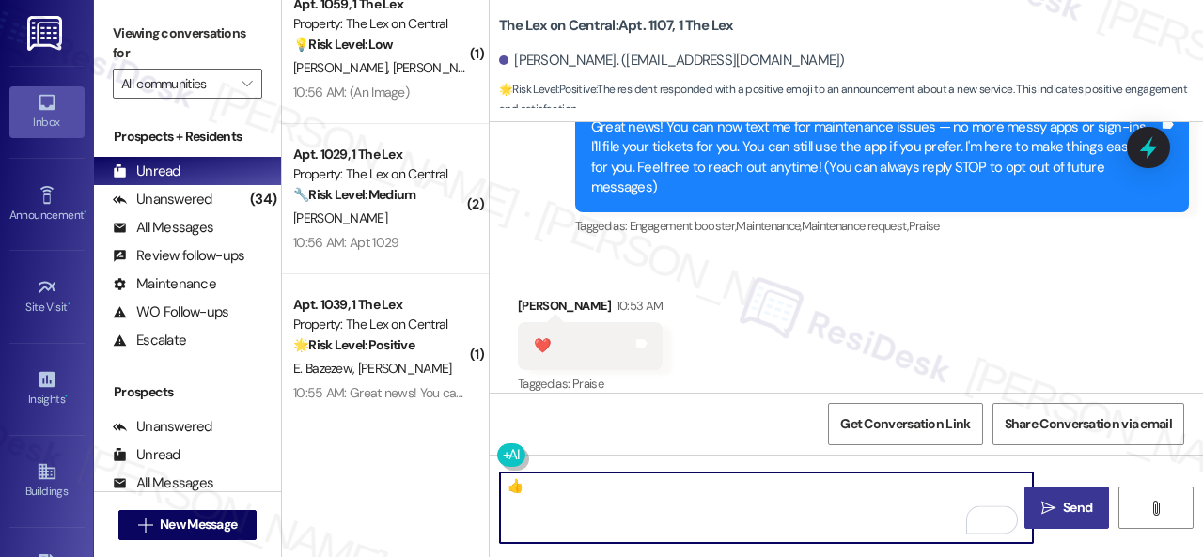
type textarea "👍"
click at [1052, 506] on span " Send" at bounding box center [1066, 508] width 59 height 20
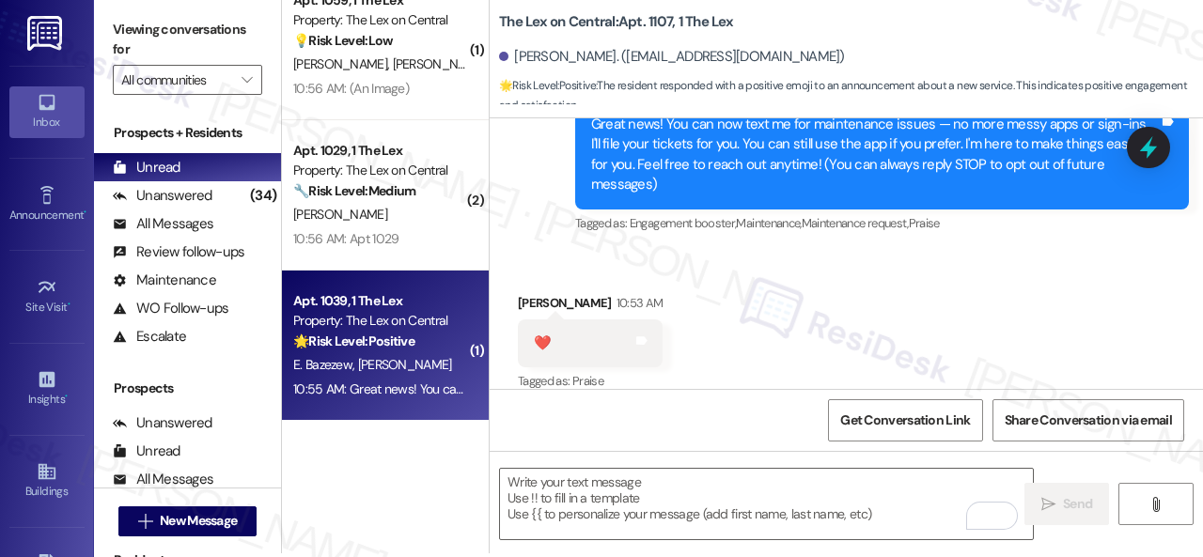
scroll to position [6, 0]
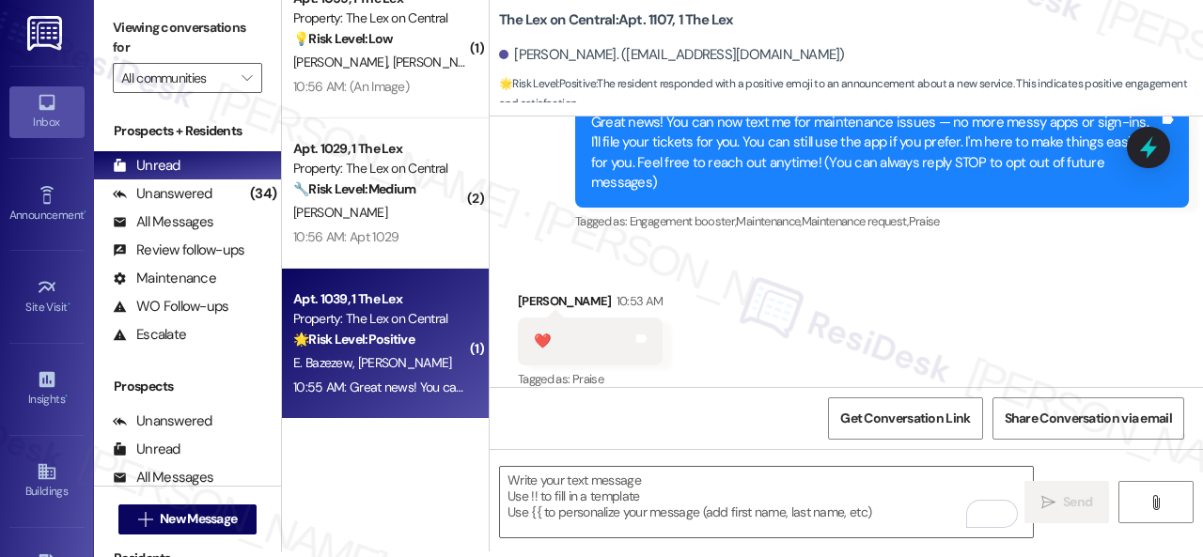
click at [443, 366] on div "E. Bazezew D. Degefe" at bounding box center [380, 362] width 178 height 23
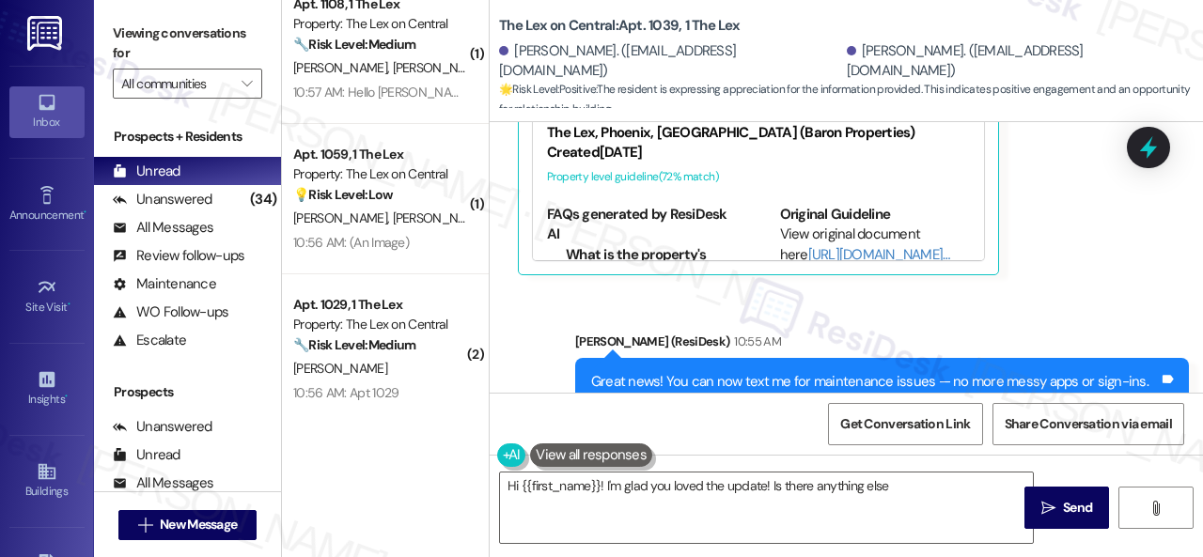
scroll to position [3442, 0]
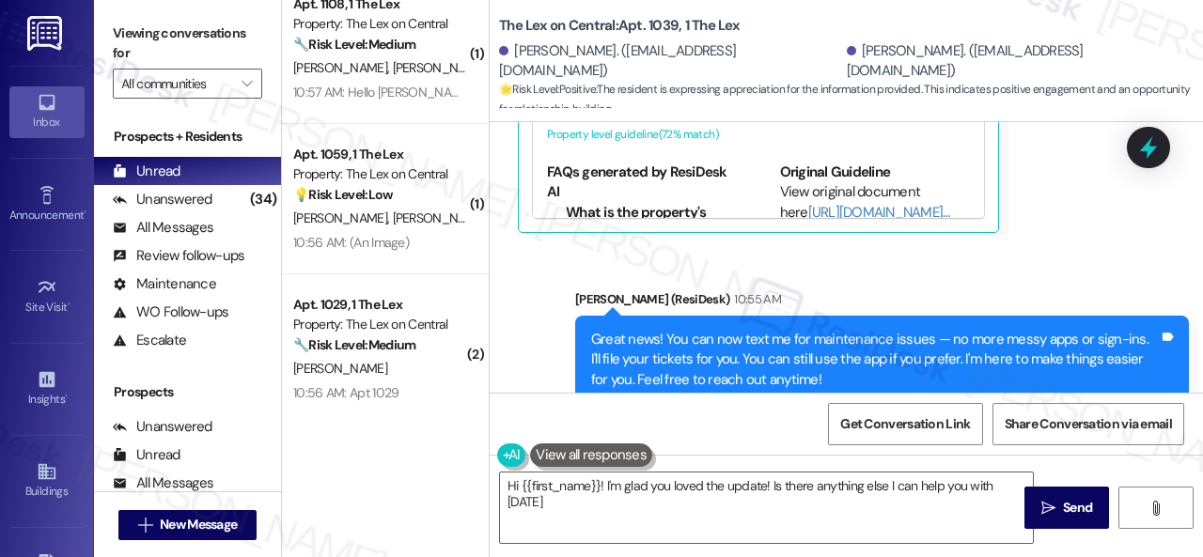
type textarea "Hi {{first_name}}! I'm glad you loved the update! Is there anything else I can …"
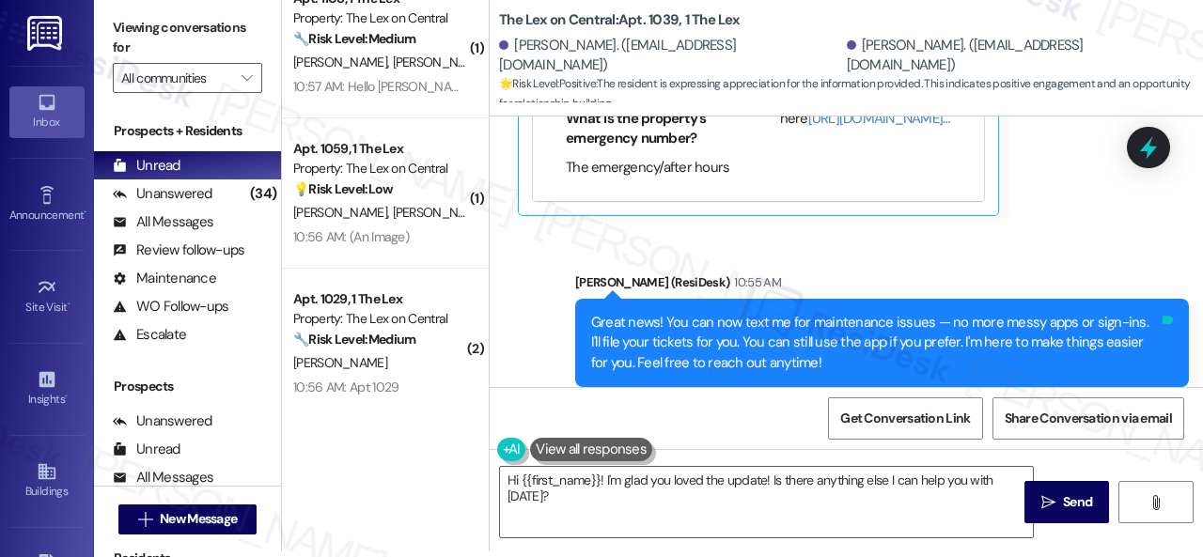
scroll to position [3454, 0]
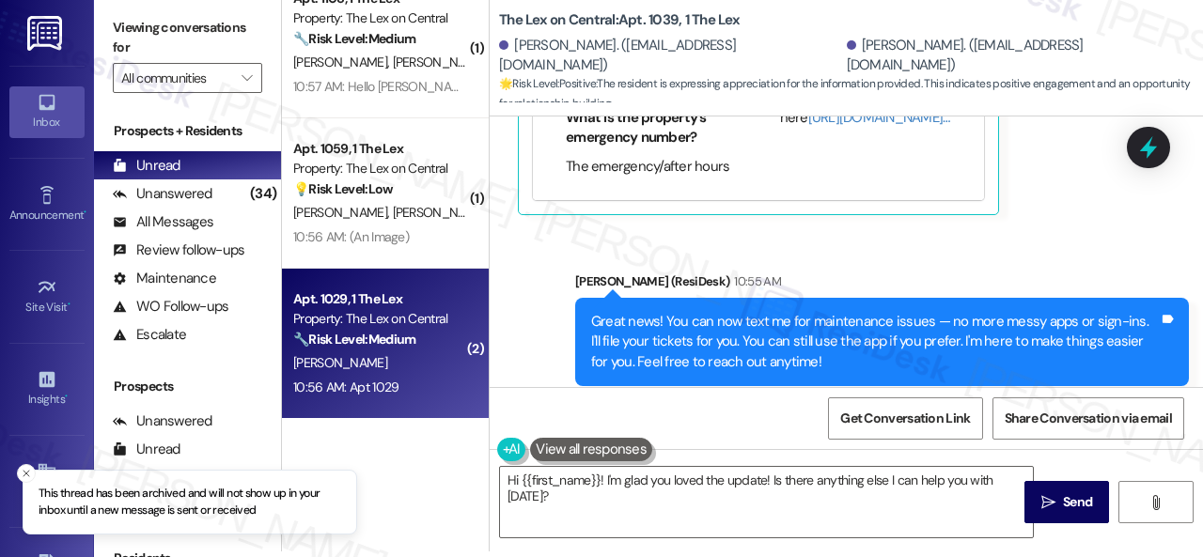
click at [387, 365] on div "[PERSON_NAME]" at bounding box center [380, 362] width 178 height 23
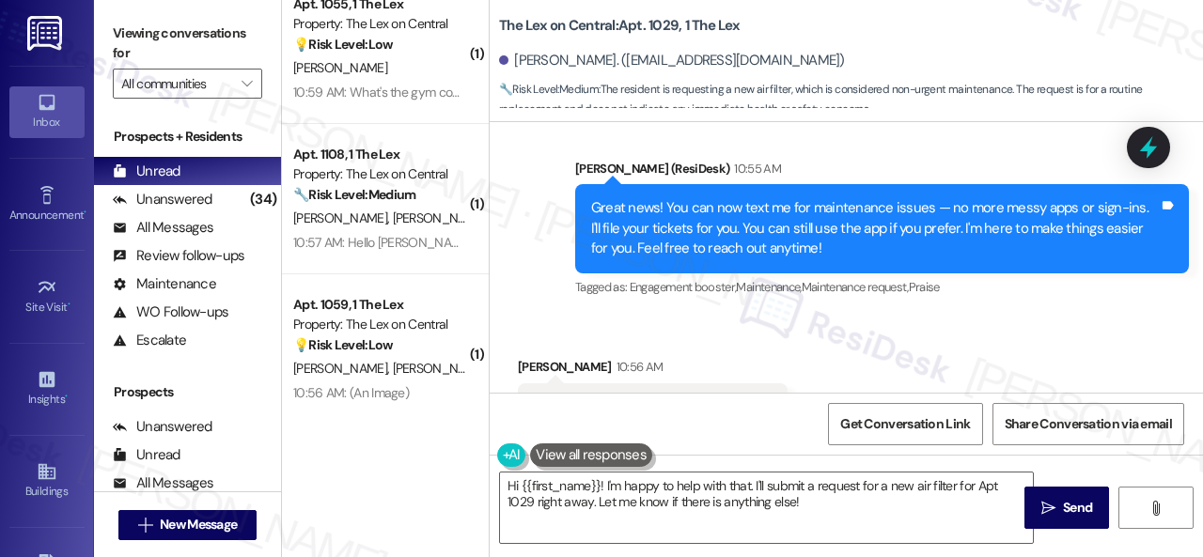
scroll to position [6, 0]
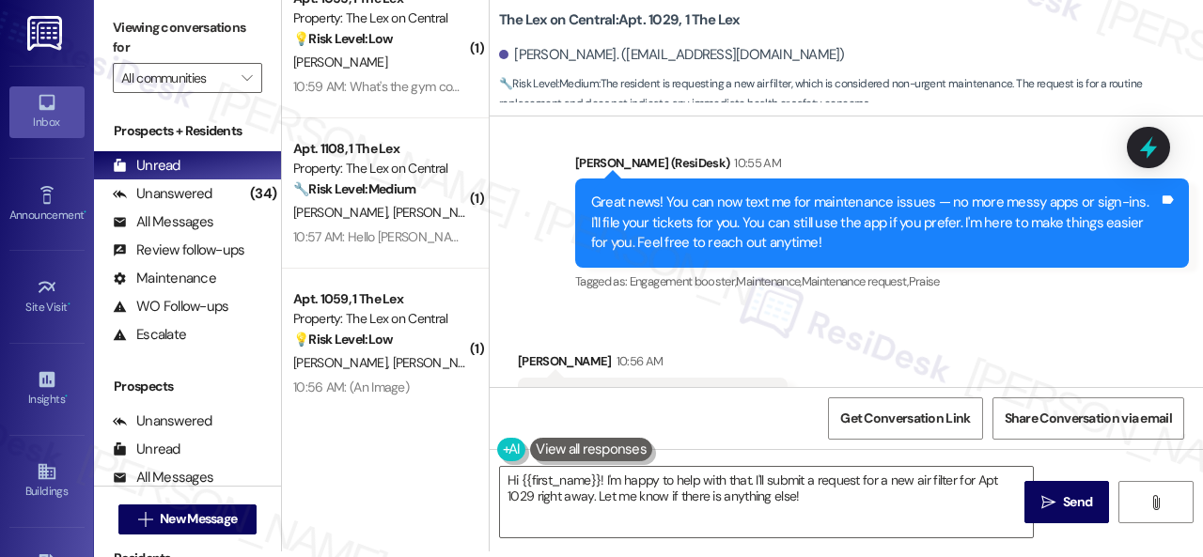
click at [1004, 334] on div "Received via SMS Wanda Baker 10:56 AM Hi good morning I need a new air filter T…" at bounding box center [846, 454] width 713 height 291
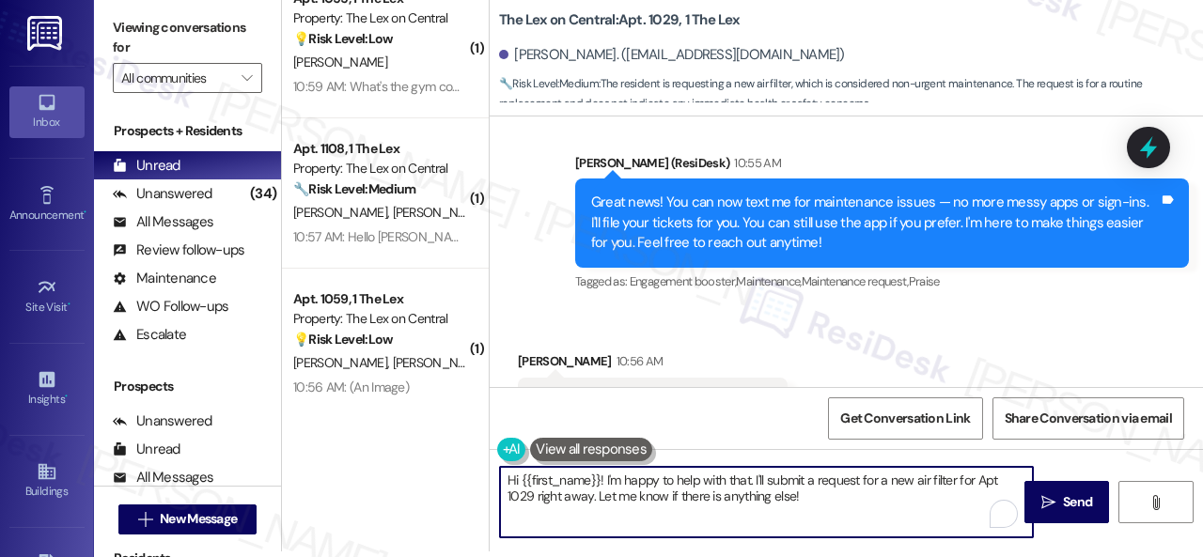
drag, startPoint x: 739, startPoint y: 501, endPoint x: 821, endPoint y: 490, distance: 82.5
click at [821, 490] on textarea "Hi {{first_name}}! I'm happy to help with that. I'll submit a request for a new…" at bounding box center [766, 502] width 533 height 70
paste textarea "Can the maintenance team enter your apartment even if you are not home? Are the…"
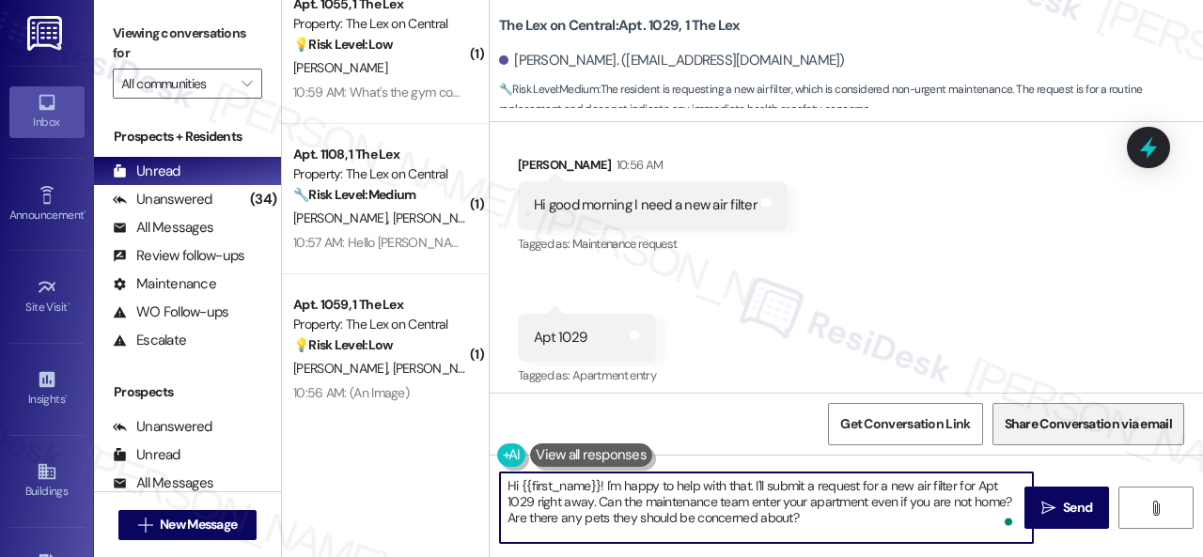
scroll to position [778, 0]
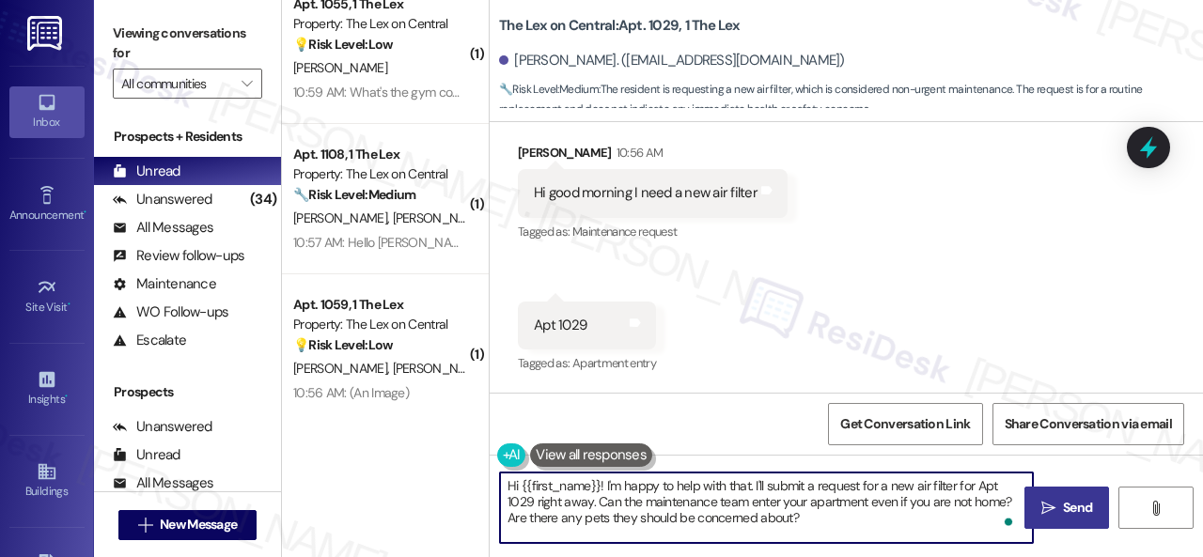
type textarea "Hi {{first_name}}! I'm happy to help with that. I'll submit a request for a new…"
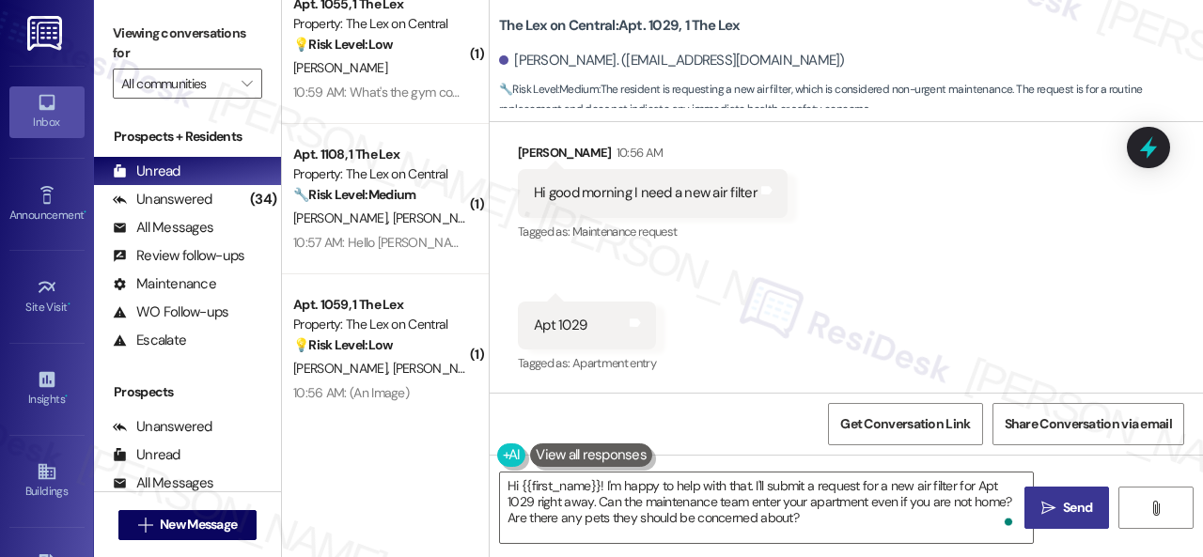
click at [1063, 505] on span "Send" at bounding box center [1077, 508] width 29 height 20
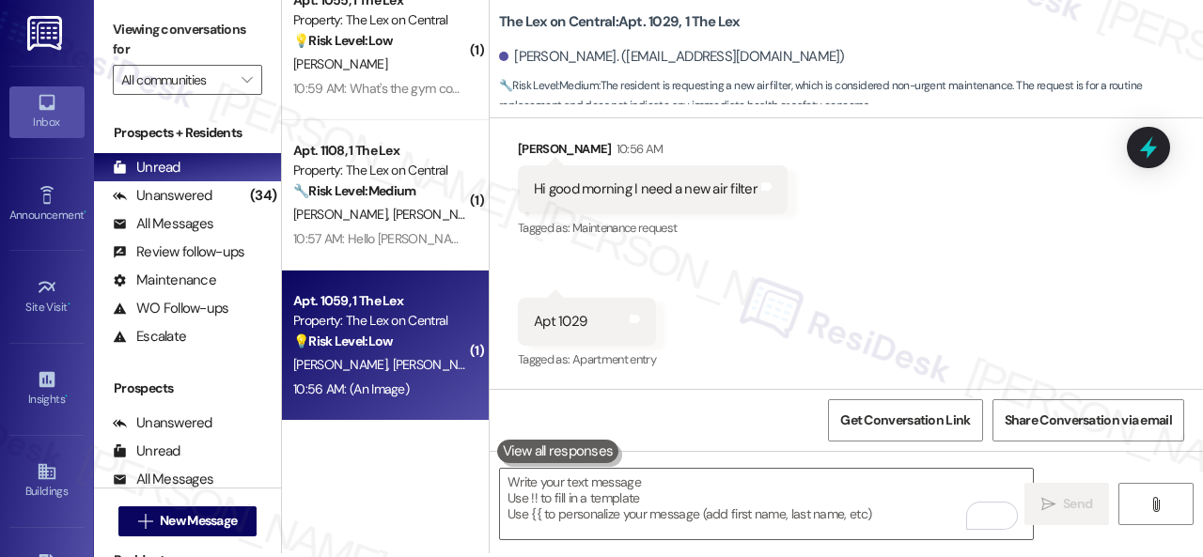
scroll to position [6, 0]
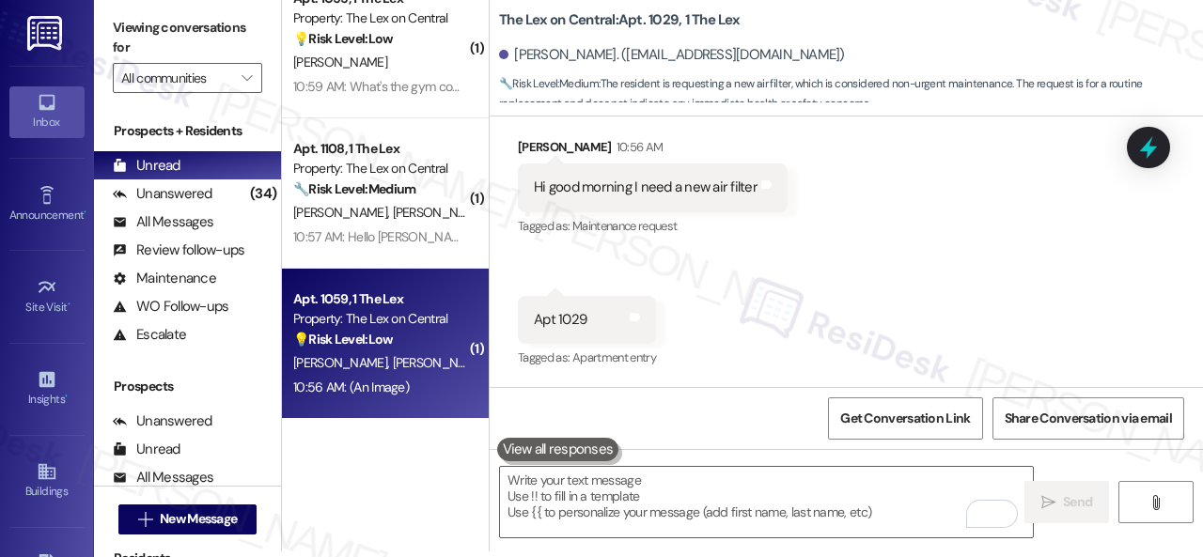
click at [421, 343] on div "💡 Risk Level: Low The resident sent a map screenshot with no accompanying text.…" at bounding box center [380, 340] width 174 height 20
type textarea "Fetching suggested responses. Please feel free to read through the conversation…"
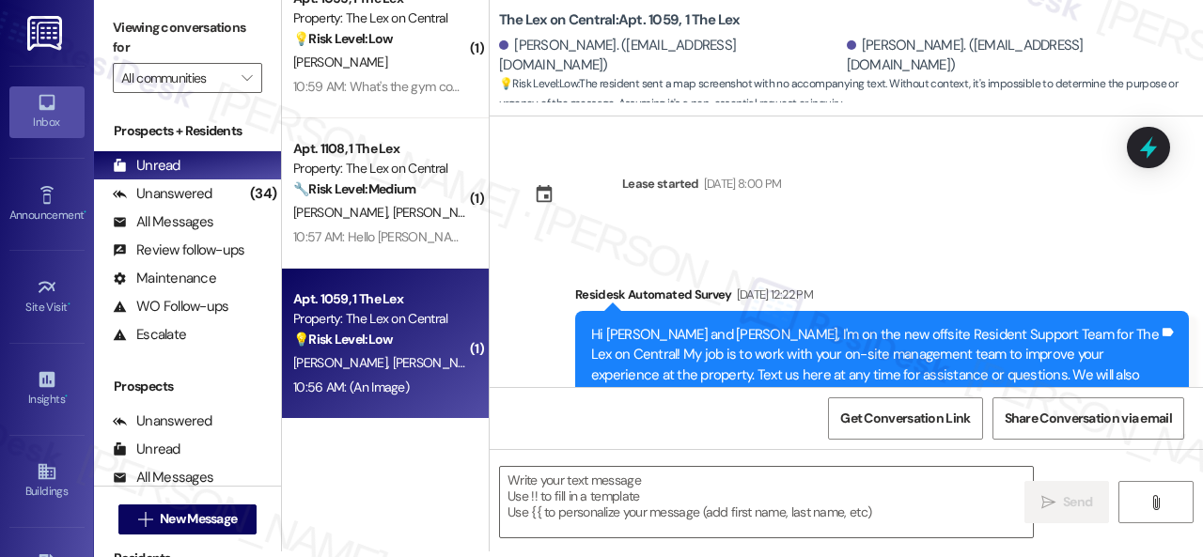
scroll to position [0, 0]
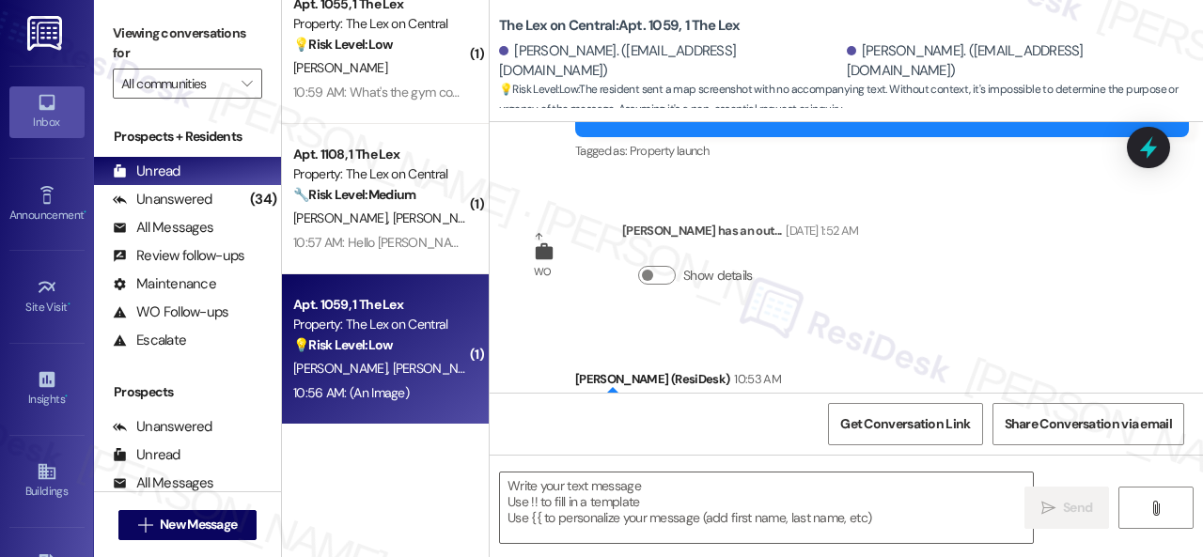
type textarea "Fetching suggested responses. Please feel free to read through the conversation…"
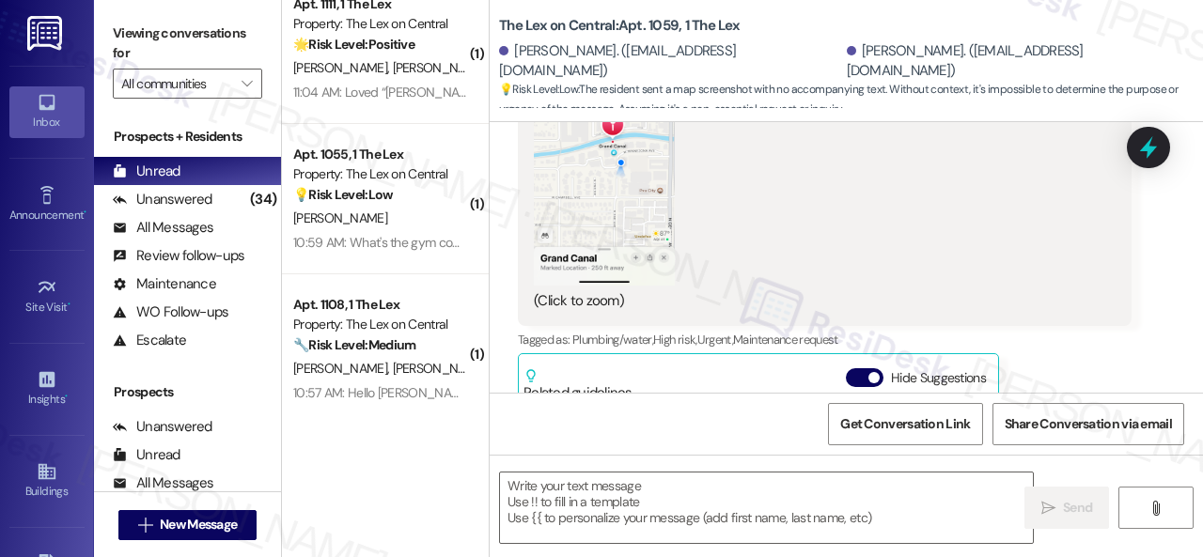
scroll to position [1174, 0]
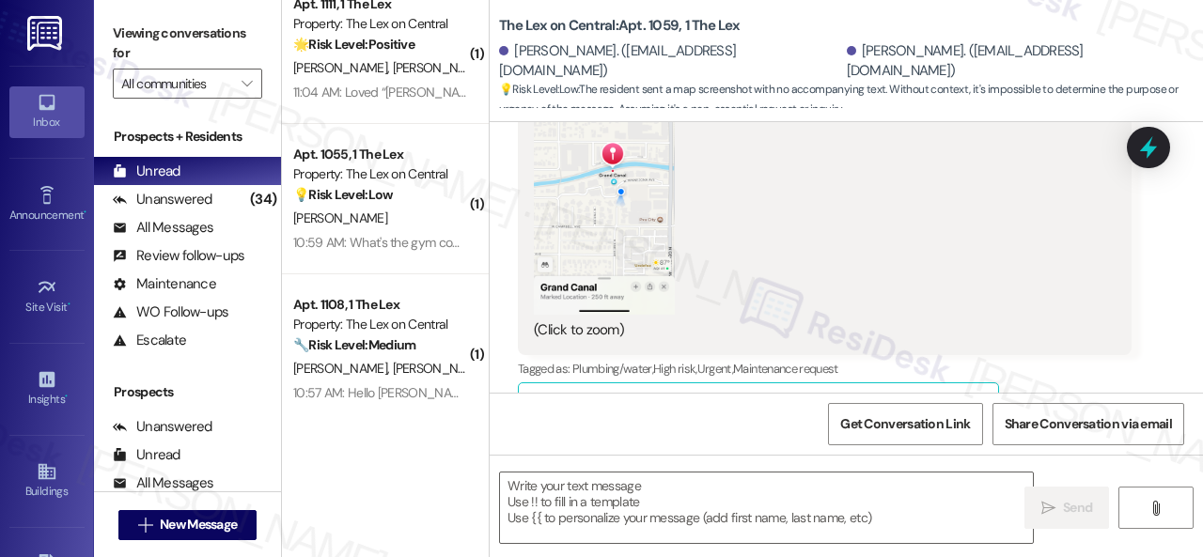
click at [622, 253] on button "Zoom image" at bounding box center [604, 161] width 141 height 306
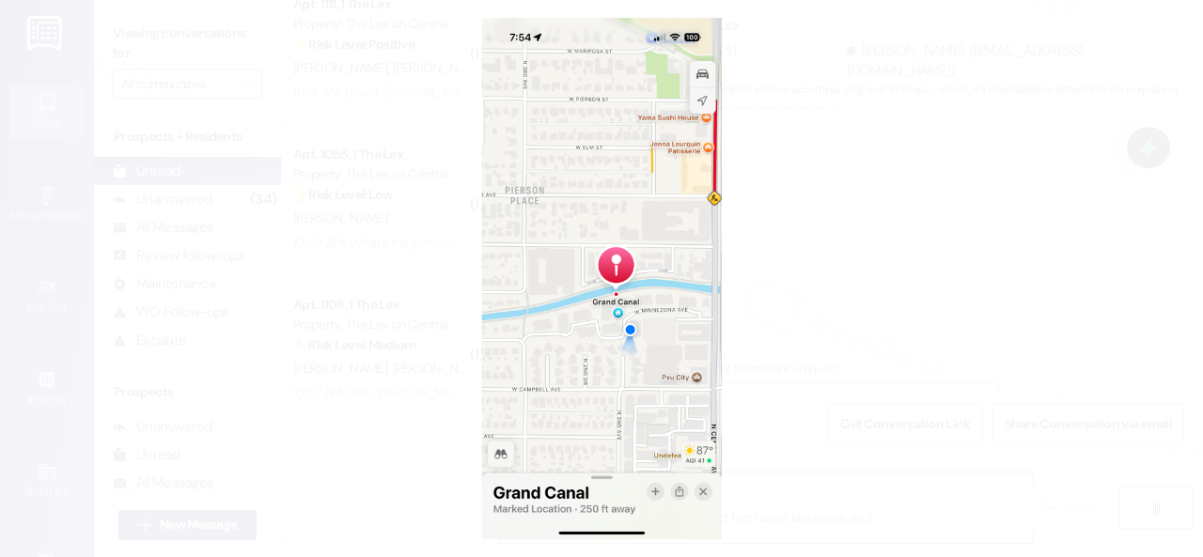
click at [655, 244] on button "Unzoom image" at bounding box center [601, 278] width 1203 height 557
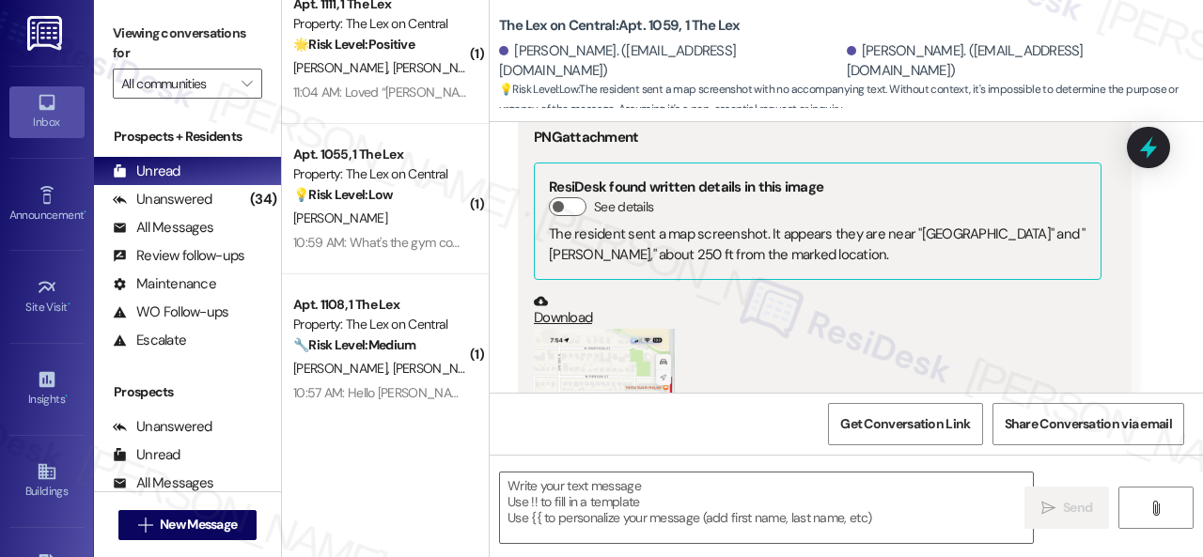
scroll to position [704, 0]
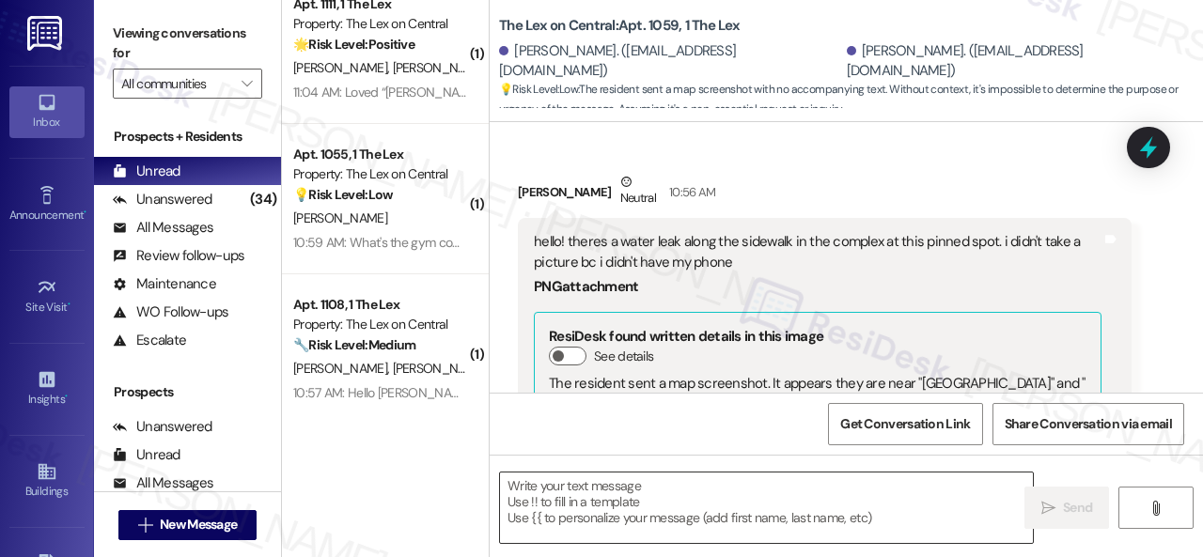
click at [539, 495] on textarea at bounding box center [766, 508] width 533 height 70
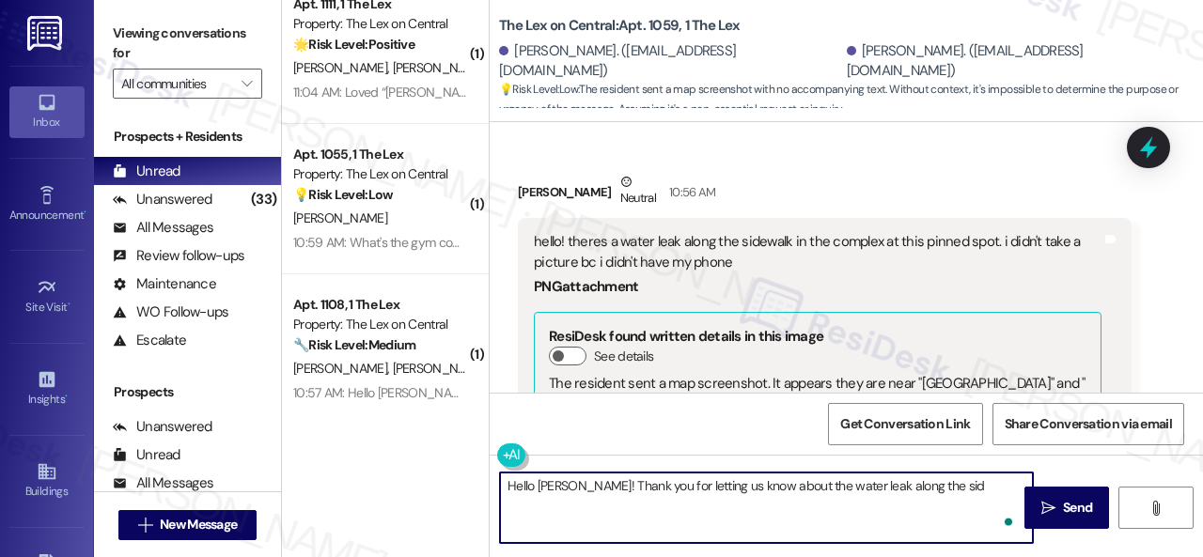
type textarea "Hello Alicia! Thank you for letting us know about the water leak along the side"
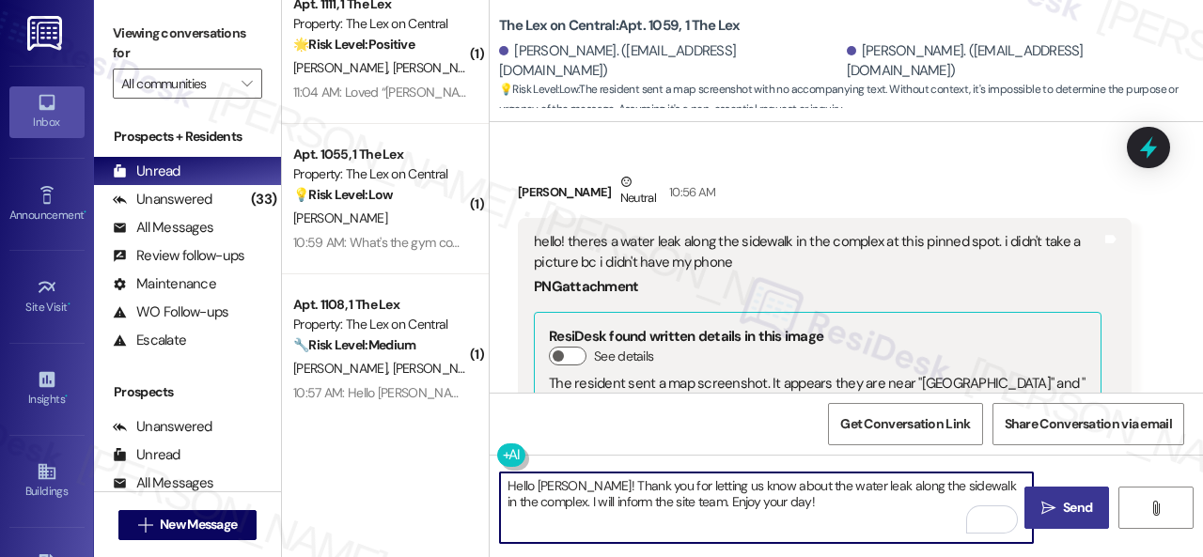
type textarea "Hello Alicia! Thank you for letting us know about the water leak along the side…"
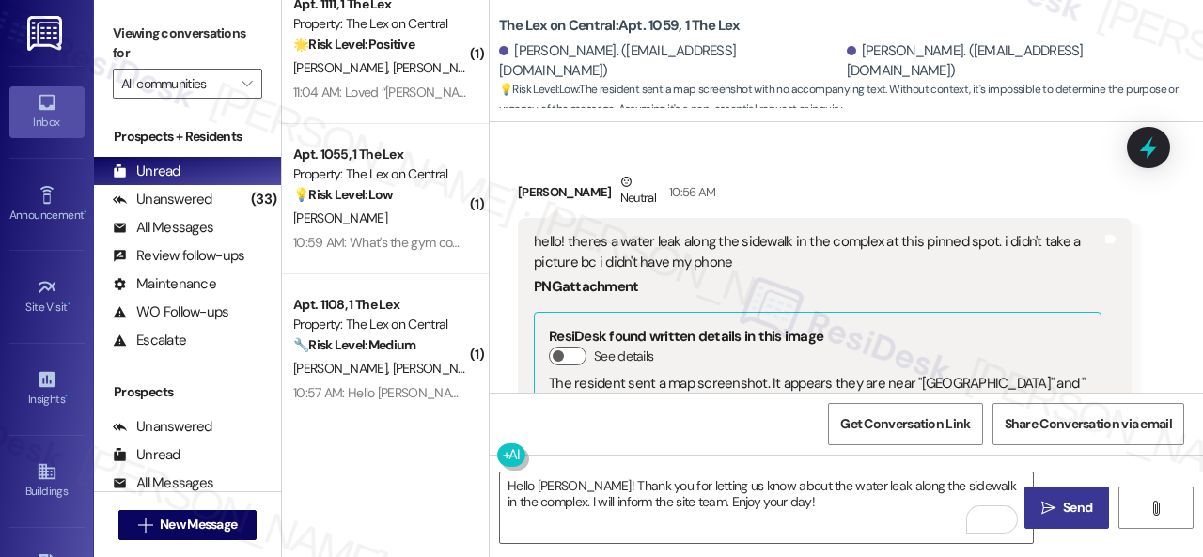
click at [1071, 506] on span "Send" at bounding box center [1077, 508] width 29 height 20
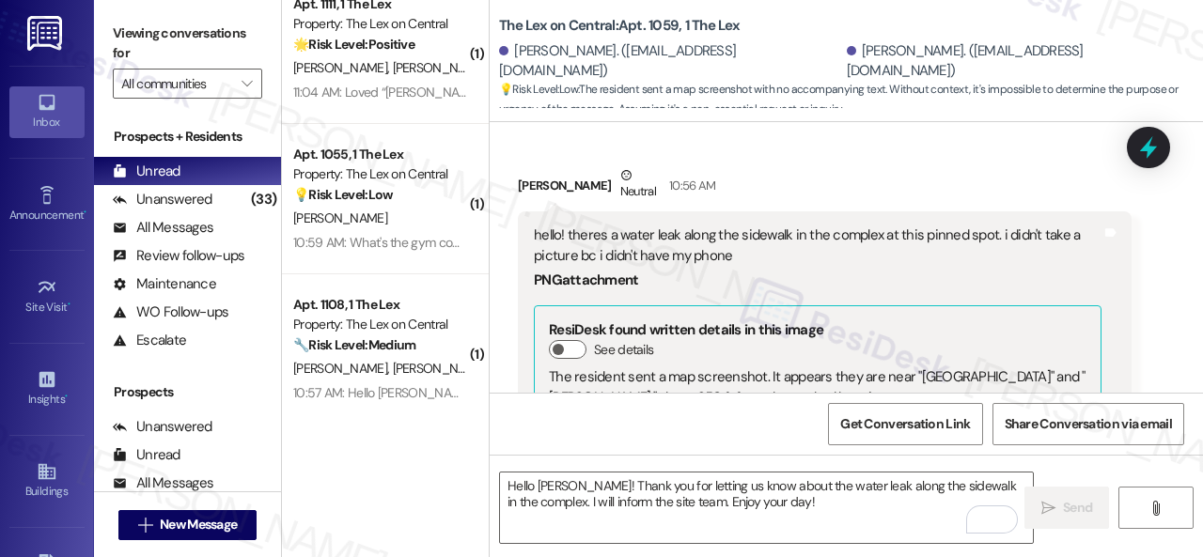
scroll to position [703, 0]
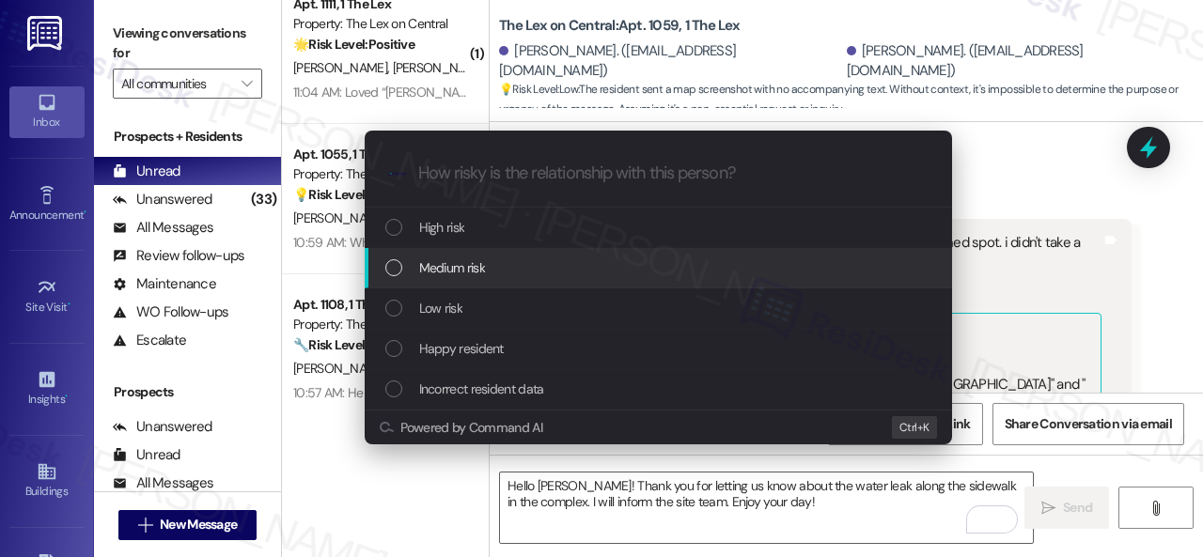
click at [453, 266] on span "Medium risk" at bounding box center [452, 267] width 66 height 21
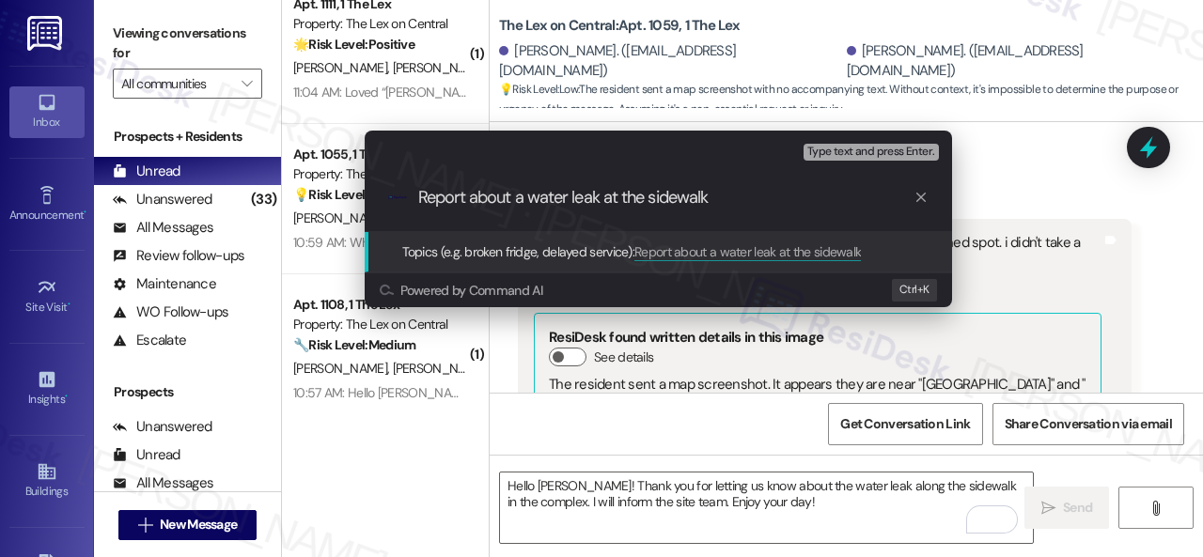
type input "Report about a water leak at the sidewalk."
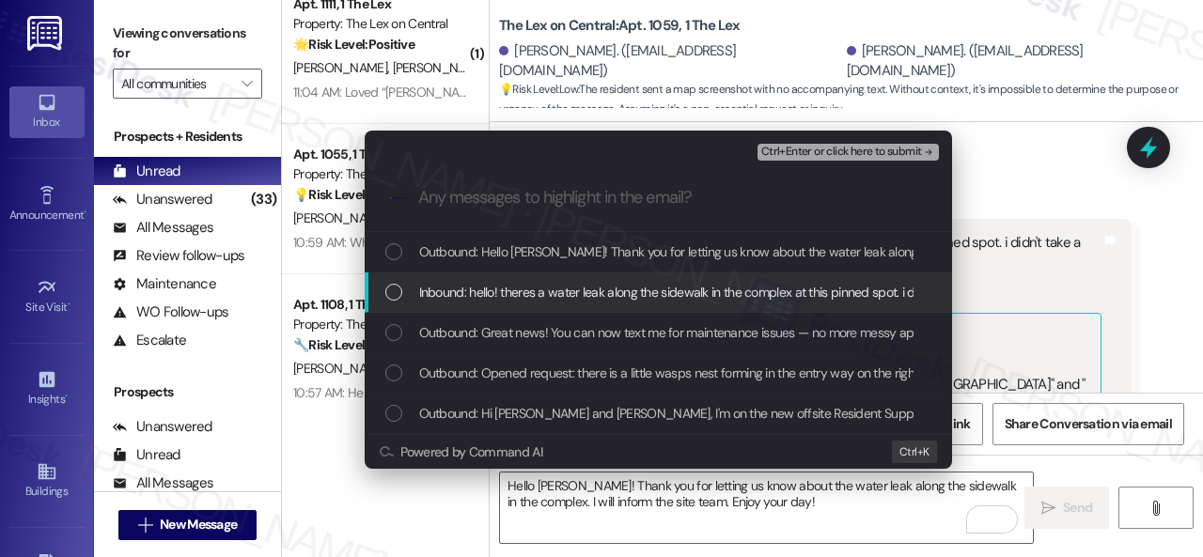
click at [511, 294] on span "Inbound: hello! theres a water leak along the sidewalk in the complex at this p…" at bounding box center [788, 292] width 739 height 21
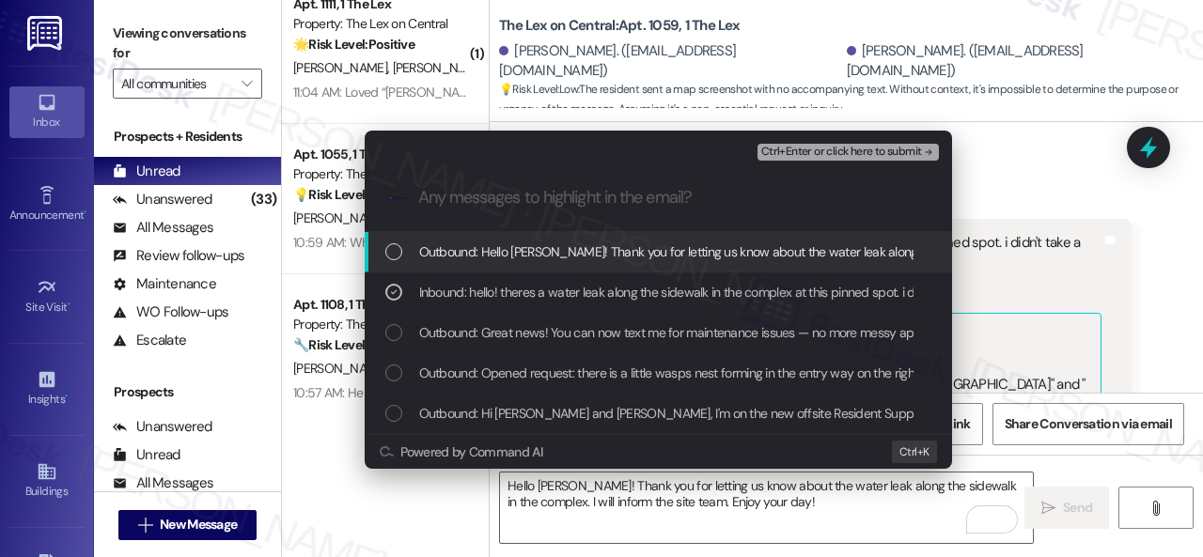
click at [807, 151] on span "Ctrl+Enter or click here to submit" at bounding box center [841, 152] width 161 height 13
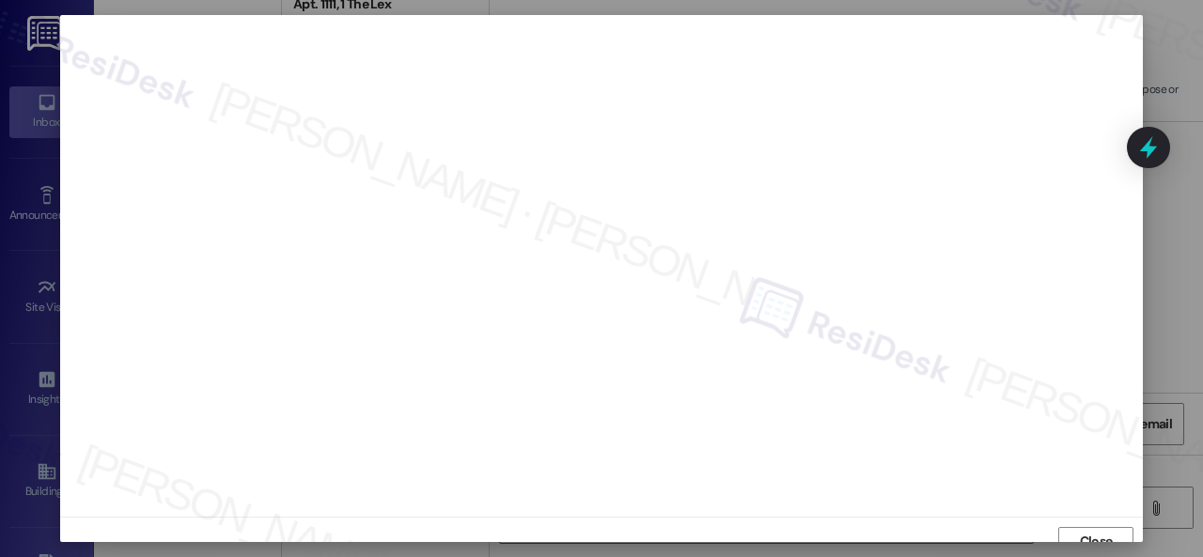
scroll to position [14, 0]
click at [1083, 533] on span "Close" at bounding box center [1096, 528] width 33 height 20
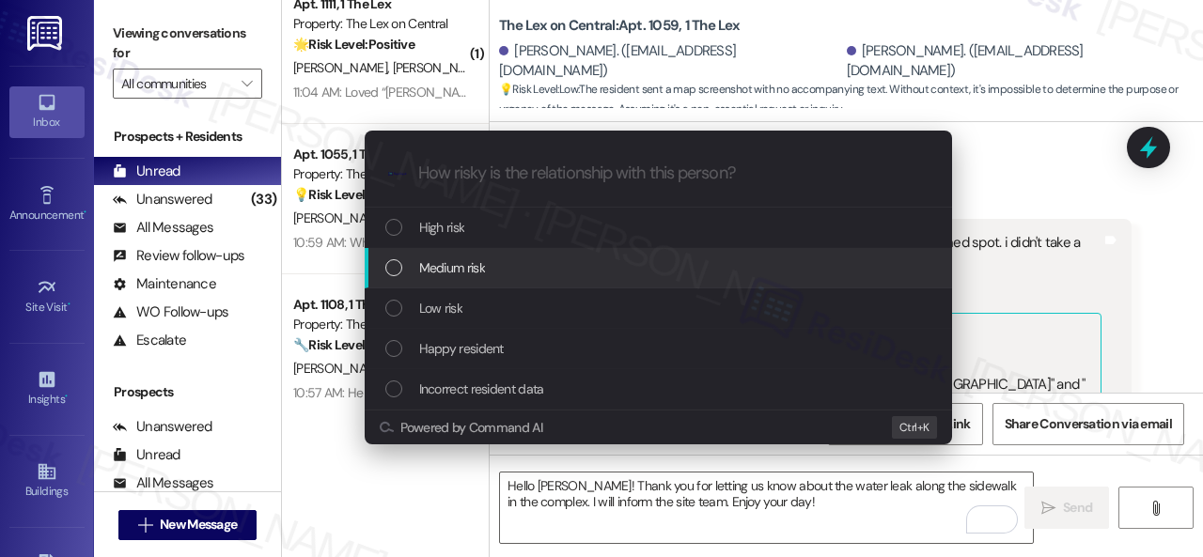
click at [438, 272] on span "Medium risk" at bounding box center [452, 267] width 66 height 21
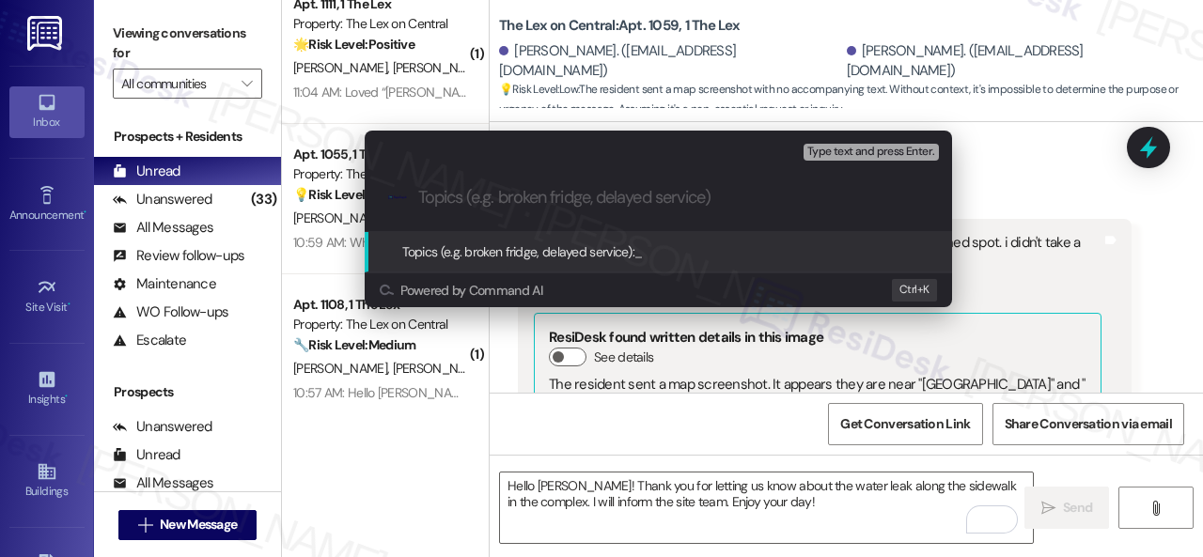
paste input "Report about a water leak at the sidewalk."
type input "Report about a water leak at the sidewalk."
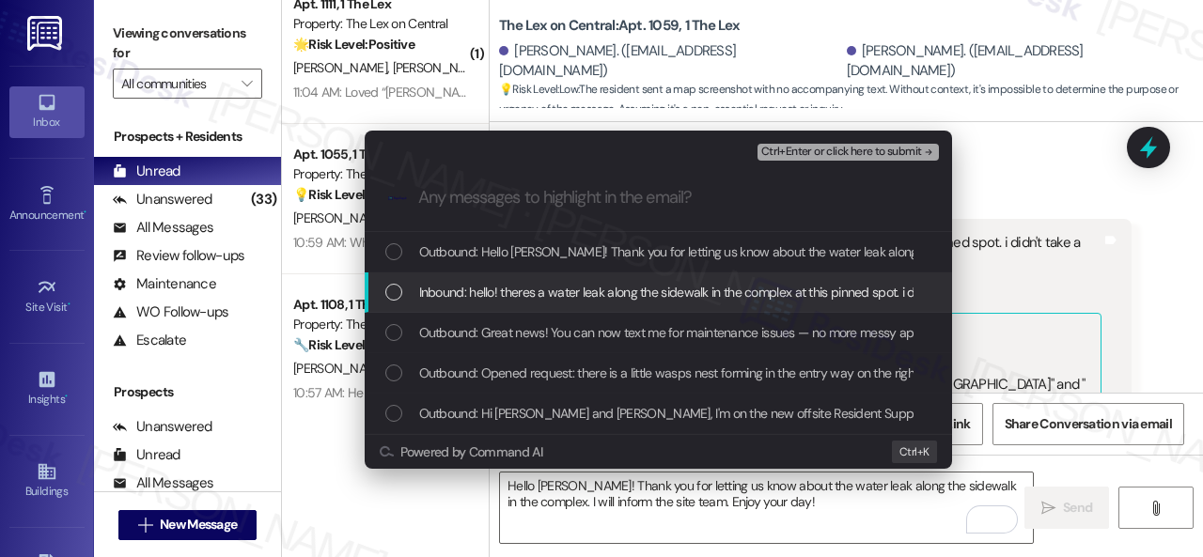
click at [490, 300] on span "Inbound: hello! theres a water leak along the sidewalk in the complex at this p…" at bounding box center [788, 292] width 739 height 21
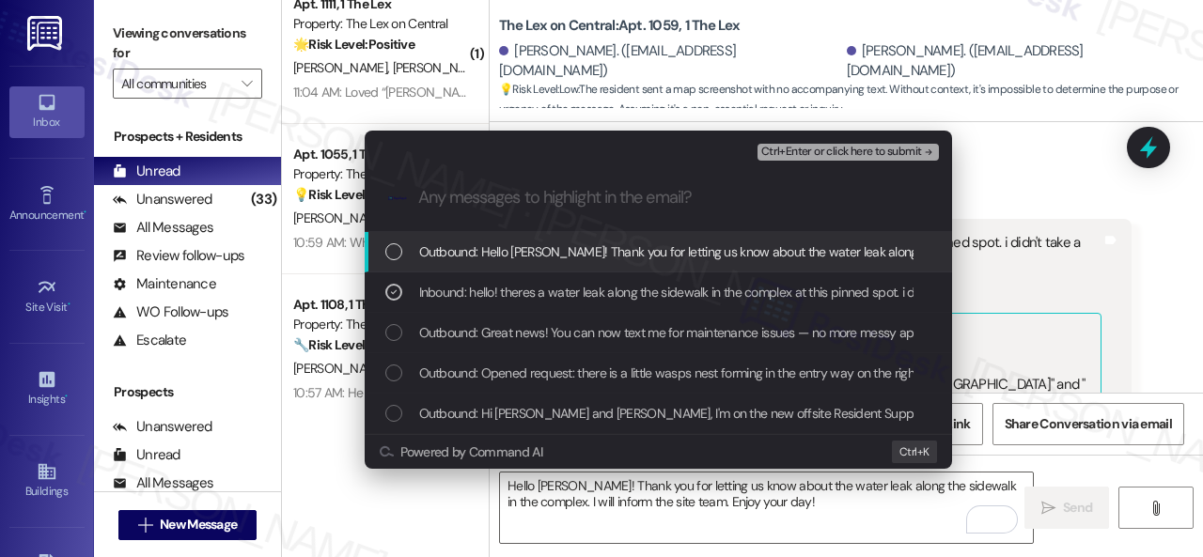
click at [818, 147] on span "Ctrl+Enter or click here to submit" at bounding box center [841, 152] width 161 height 13
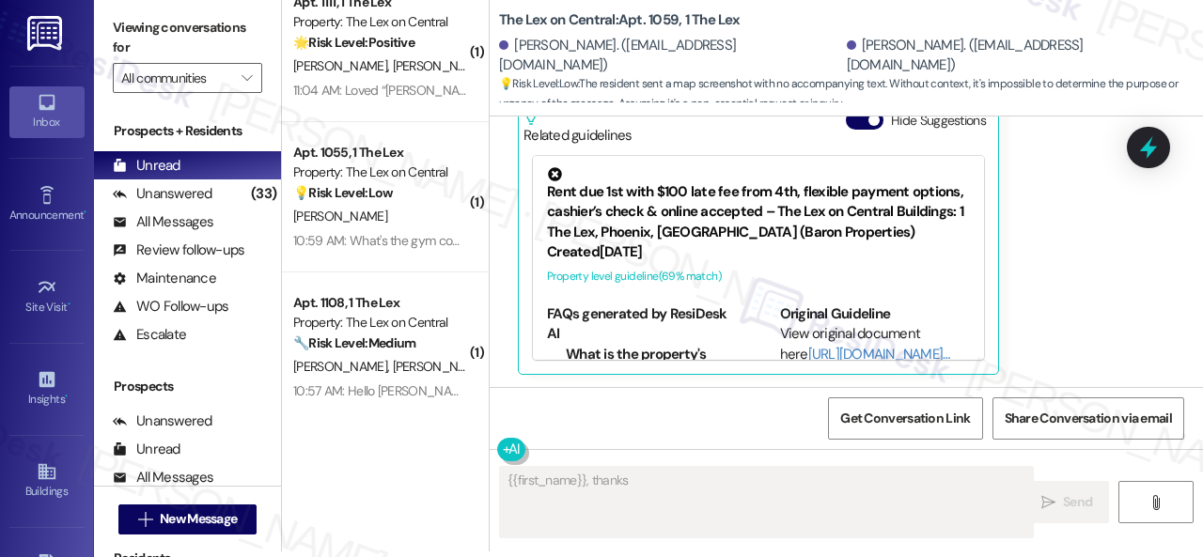
scroll to position [3785, 0]
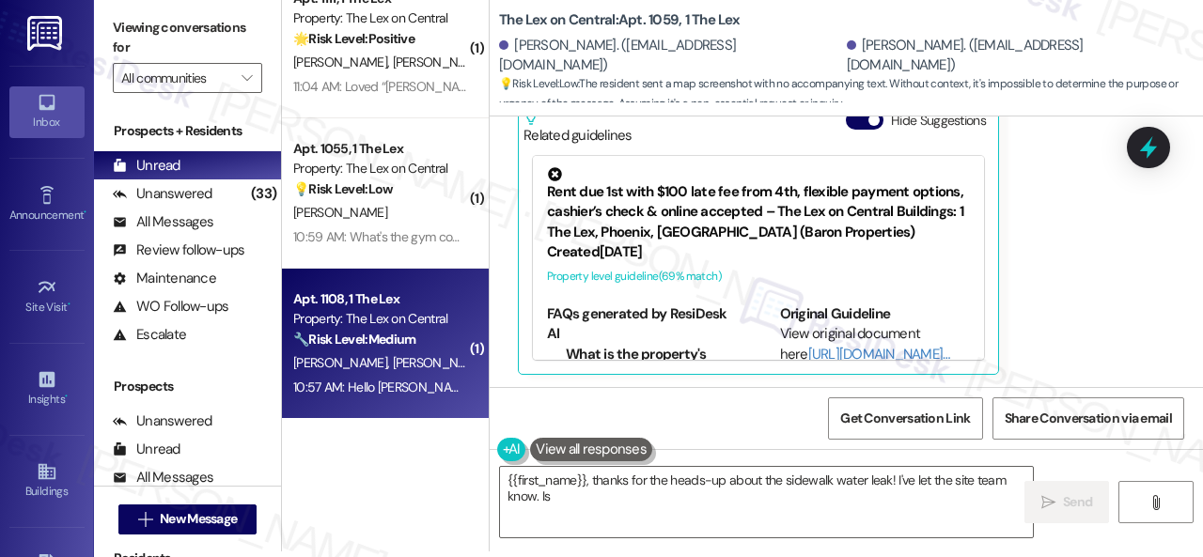
type textarea "{{first_name}}, thanks for the heads-up about the sidewalk water leak! I've let…"
click at [423, 348] on div "🔧 Risk Level: Medium The resident is reporting a hole in the stucco, ants along…" at bounding box center [380, 340] width 174 height 20
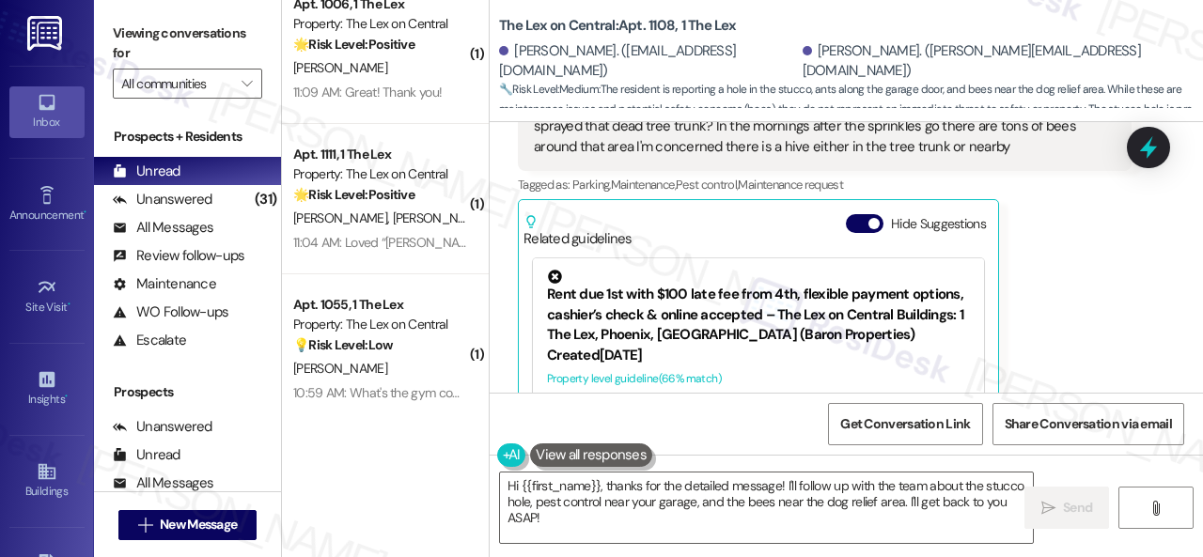
scroll to position [1066, 0]
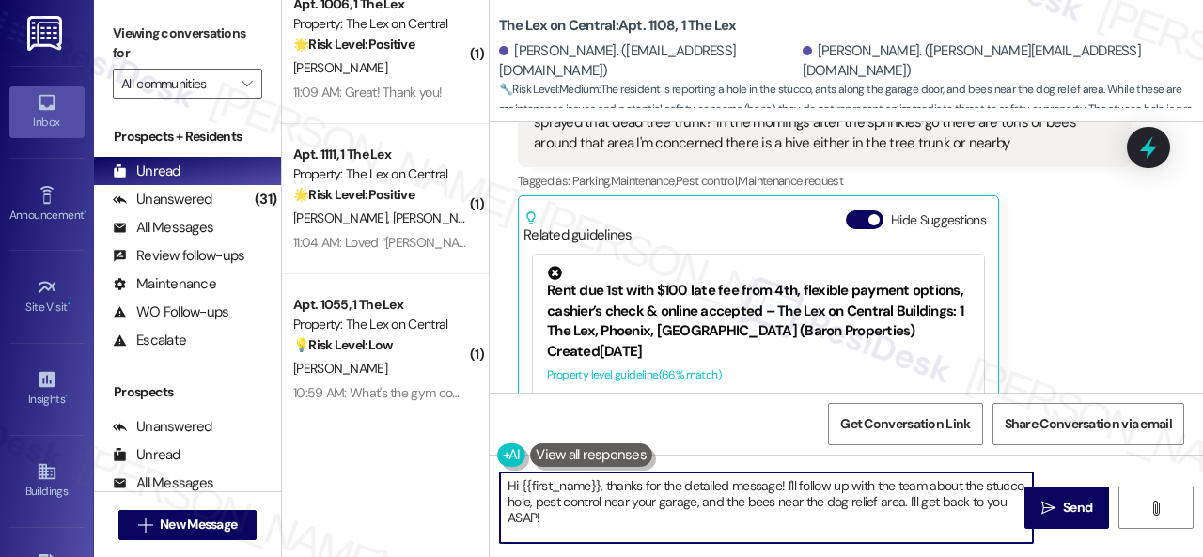
drag, startPoint x: 660, startPoint y: 488, endPoint x: 925, endPoint y: 554, distance: 273.2
click at [941, 556] on html "Inbox Go to Inbox Announcement • Send A Text Announcement Site Visit • Go to Si…" at bounding box center [601, 278] width 1203 height 557
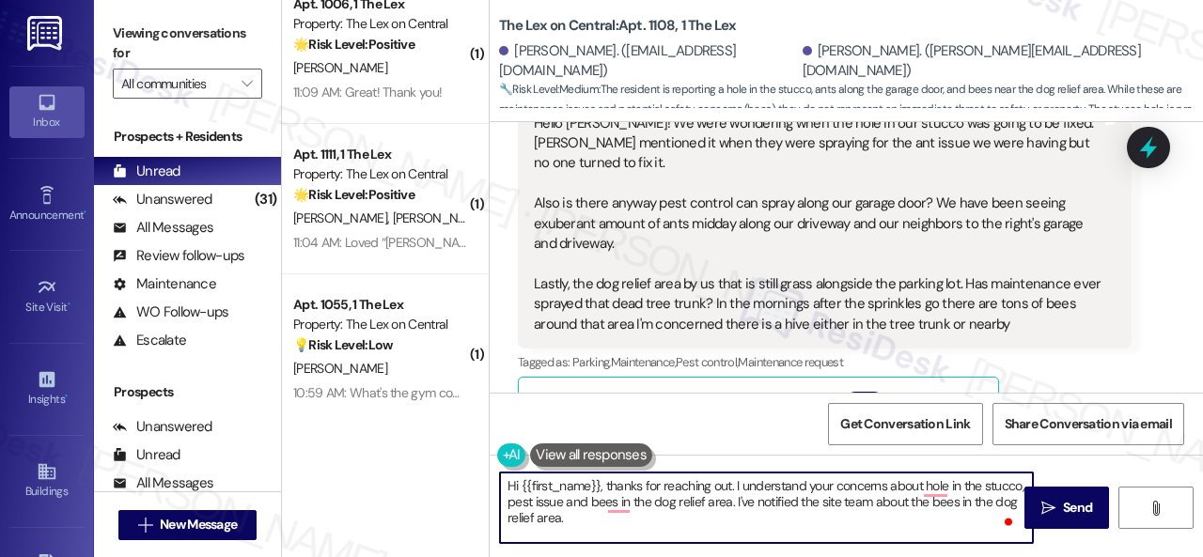
scroll to position [785, 0]
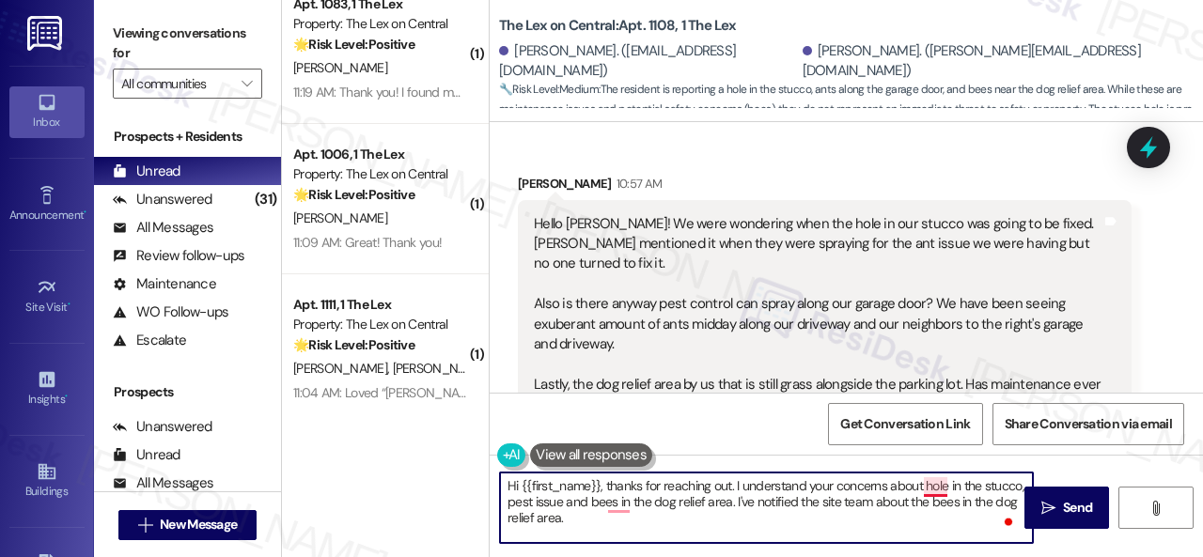
click at [937, 489] on textarea "Hi {{first_name}}, thanks for reaching out. I understand your concerns about ho…" at bounding box center [766, 508] width 533 height 70
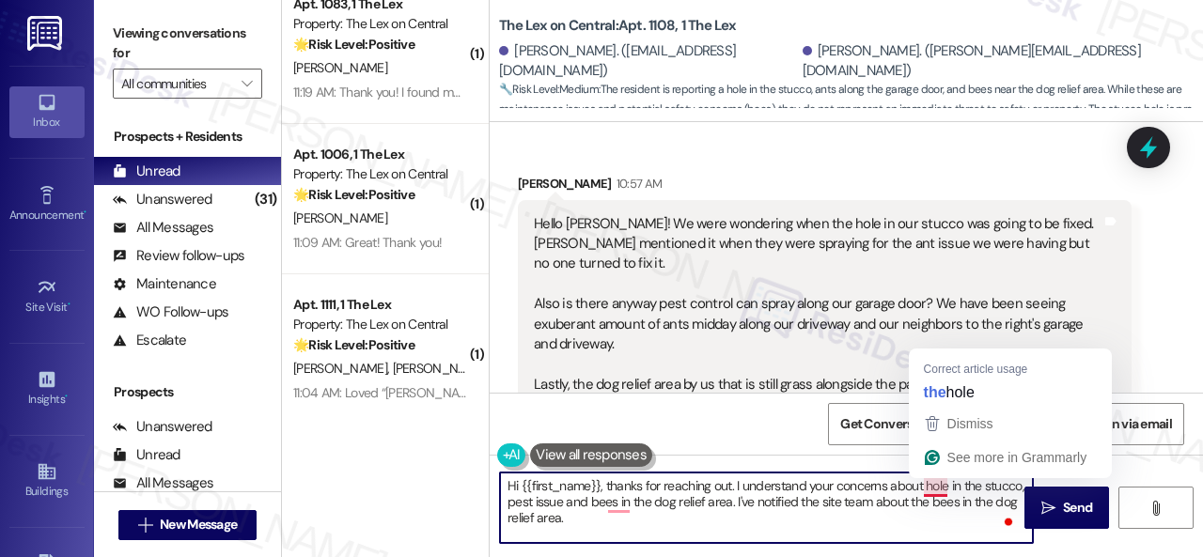
click at [929, 482] on textarea "Hi {{first_name}}, thanks for reaching out. I understand your concerns about ho…" at bounding box center [766, 508] width 533 height 70
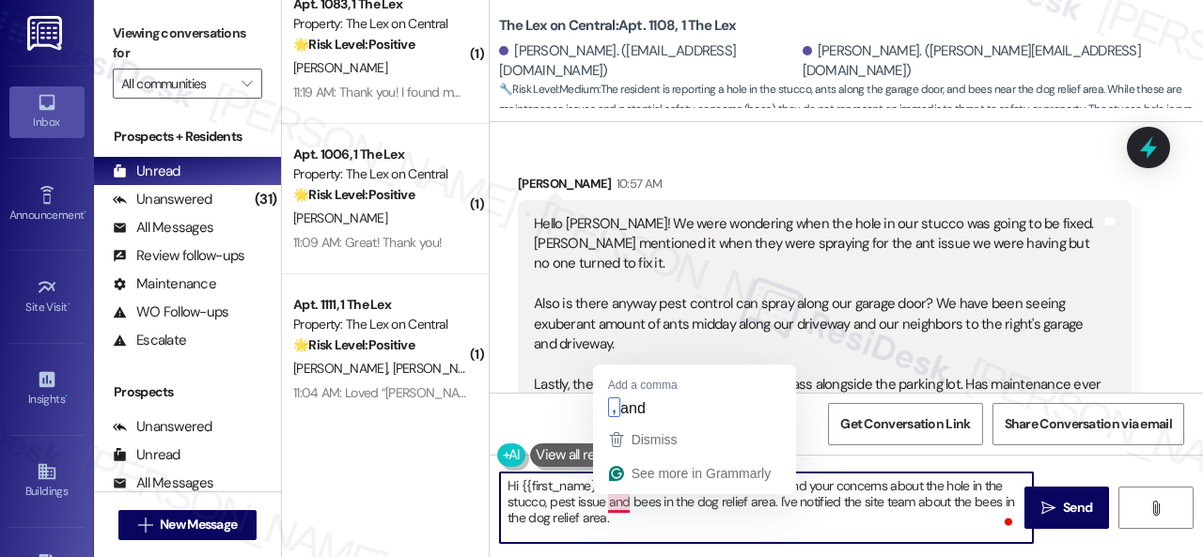
click at [620, 498] on textarea "Hi {{first_name}}, thanks for reaching out. I understand your concerns about th…" at bounding box center [766, 508] width 533 height 70
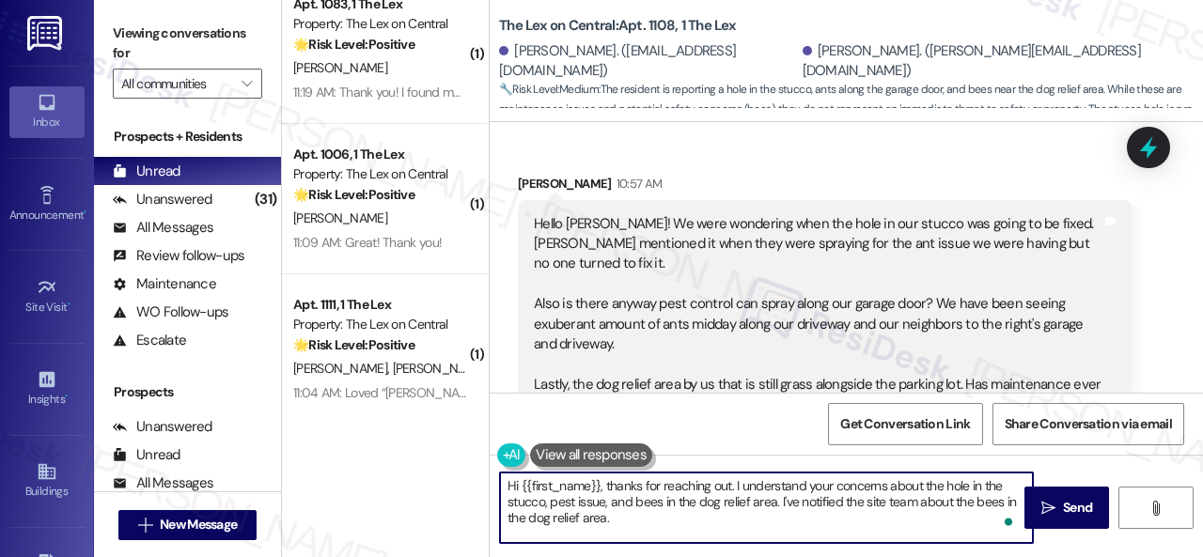
click at [627, 518] on textarea "Hi {{first_name}}, thanks for reaching out. I understand your concerns about th…" at bounding box center [766, 508] width 533 height 70
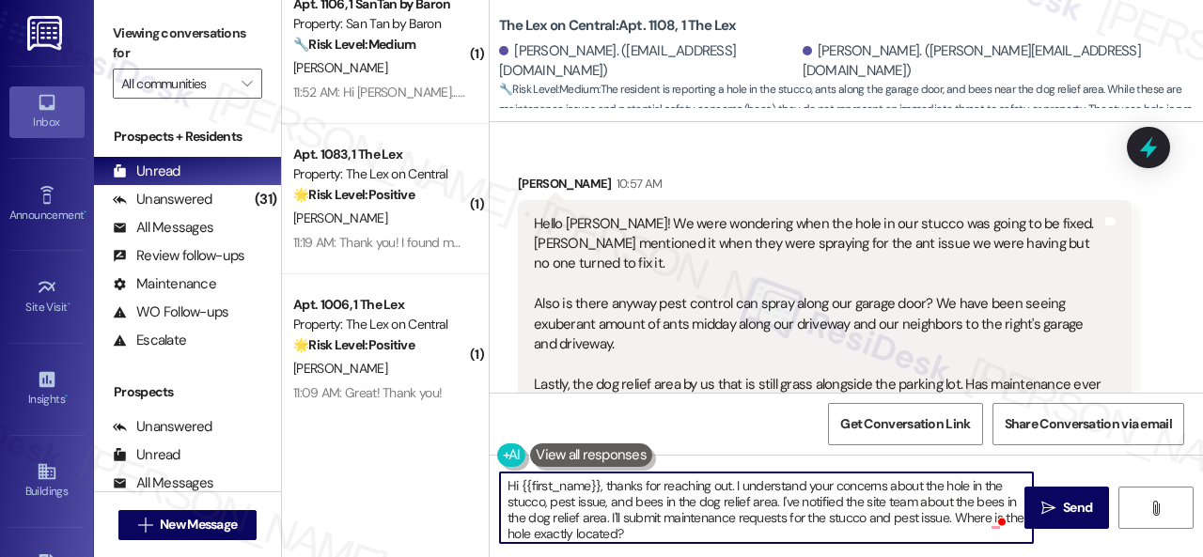
click at [568, 533] on textarea "Hi {{first_name}}, thanks for reaching out. I understand your concerns about th…" at bounding box center [766, 508] width 533 height 70
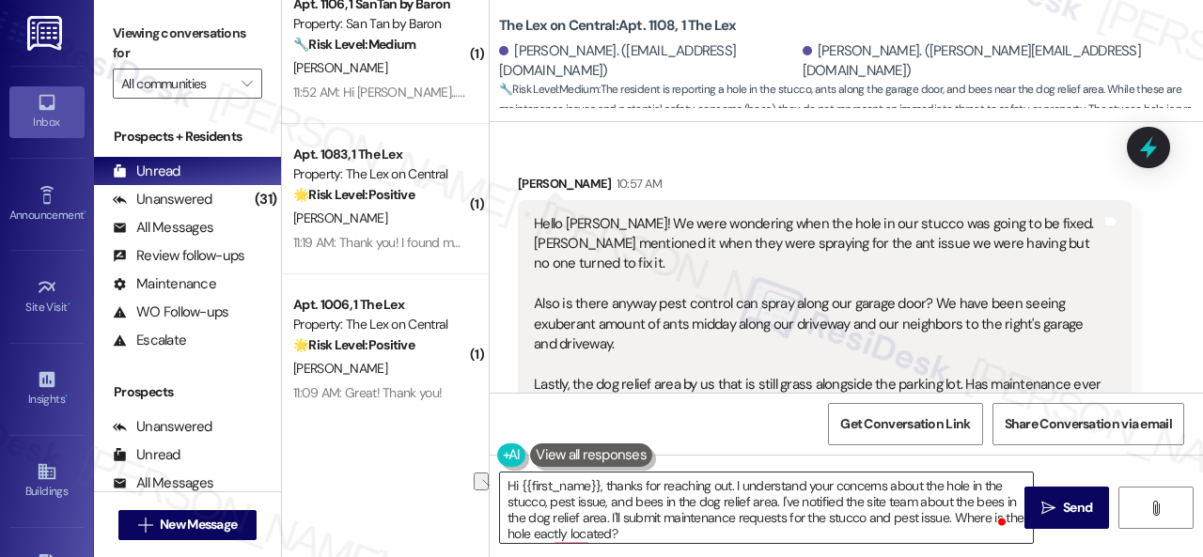
click at [941, 533] on textarea "Hi {{first_name}}, thanks for reaching out. I understand your concerns about th…" at bounding box center [766, 508] width 533 height 70
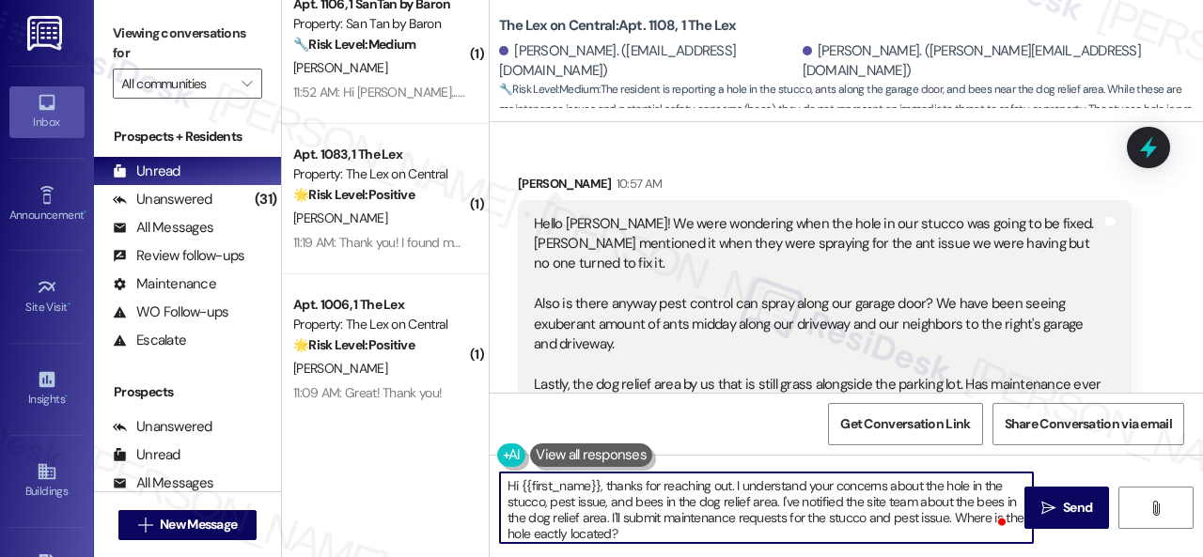
scroll to position [4, 0]
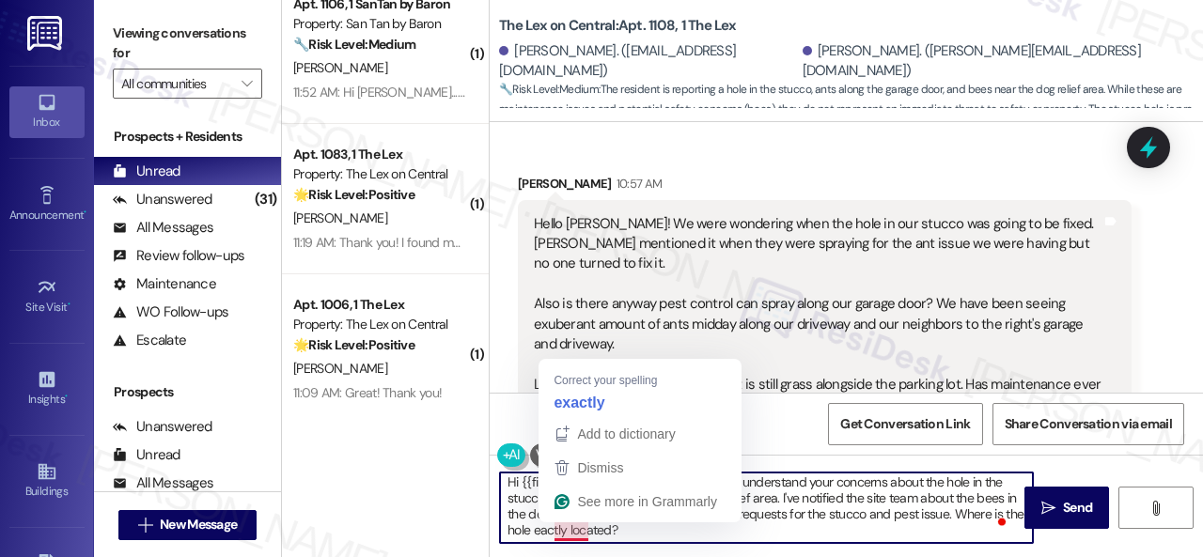
drag, startPoint x: 571, startPoint y: 534, endPoint x: 568, endPoint y: 497, distance: 36.8
click at [571, 534] on textarea "Hi {{first_name}}, thanks for reaching out. I understand your concerns about th…" at bounding box center [766, 508] width 533 height 70
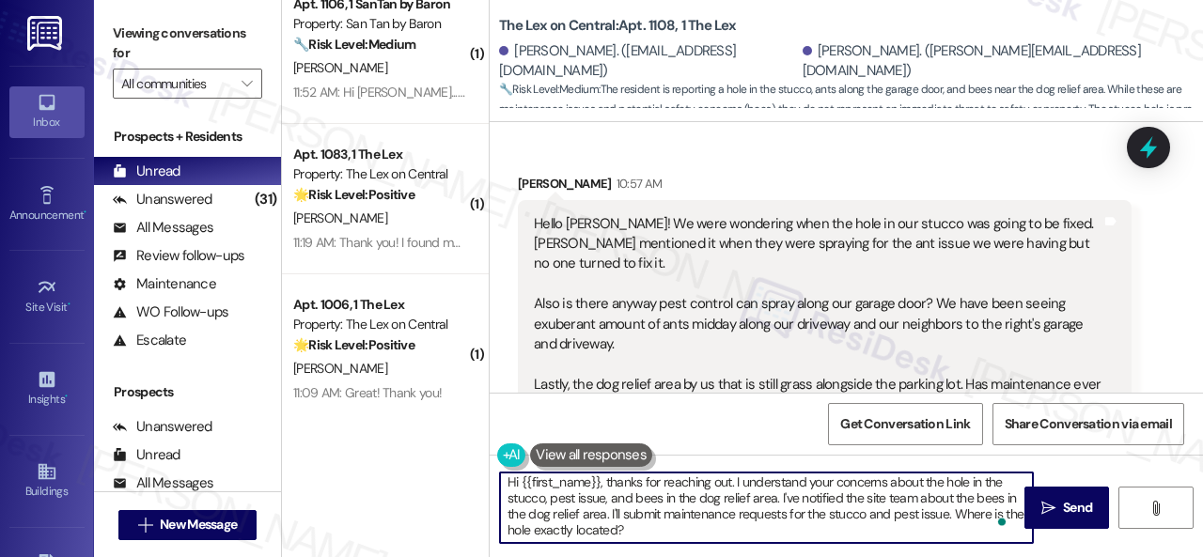
click at [568, 526] on textarea "Hi {{first_name}}, thanks for reaching out. I understand your concerns about th…" at bounding box center [766, 508] width 533 height 70
click at [671, 531] on textarea "Hi {{first_name}}, thanks for reaching out. I understand your concerns about th…" at bounding box center [766, 508] width 533 height 70
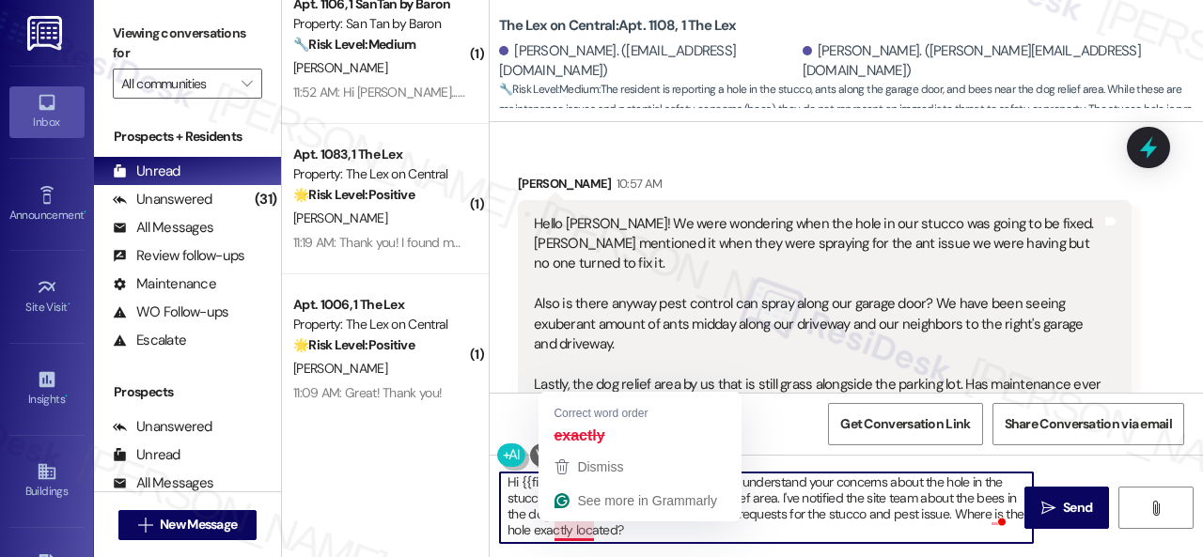
click at [575, 525] on textarea "Hi {{first_name}}, thanks for reaching out. I understand your concerns about th…" at bounding box center [766, 508] width 533 height 70
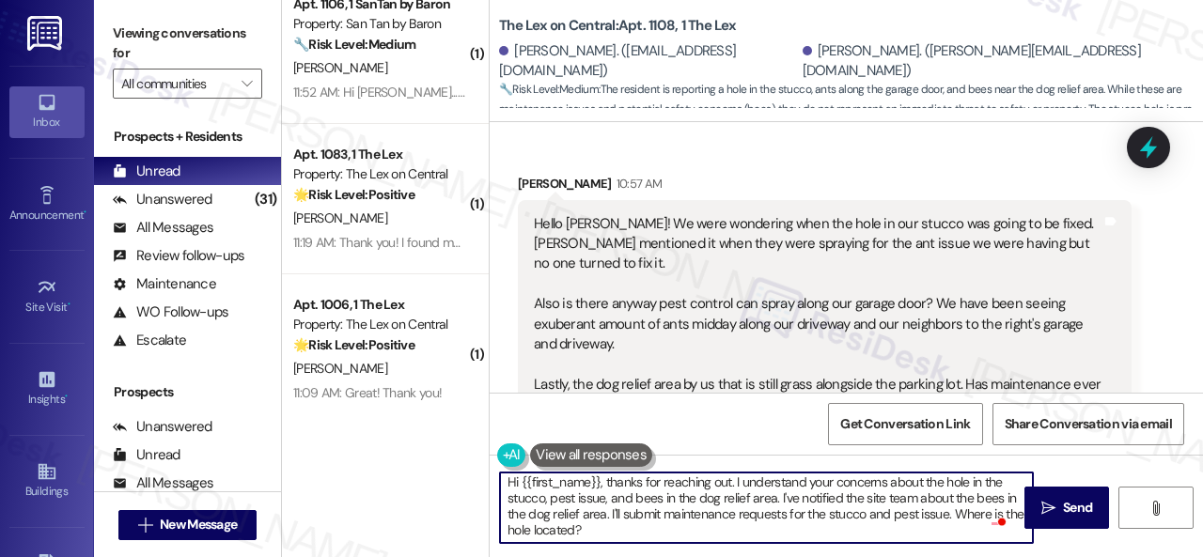
click at [626, 531] on textarea "Hi {{first_name}}, thanks for reaching out. I understand your concerns about th…" at bounding box center [766, 508] width 533 height 70
paste textarea "Can the maintenance team enter your apartment even if you are not home? Are the…"
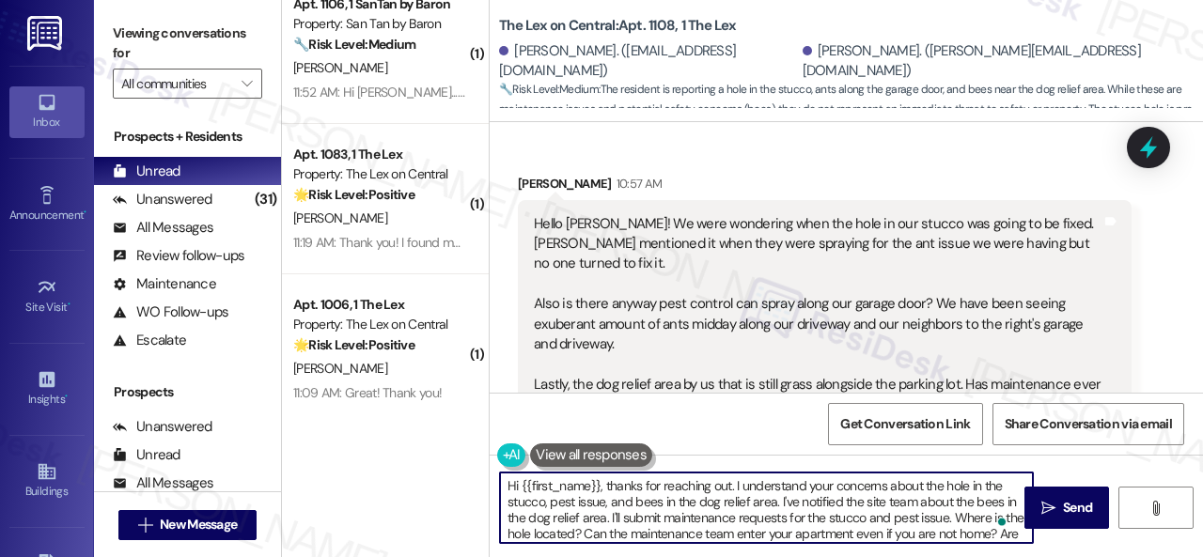
scroll to position [879, 0]
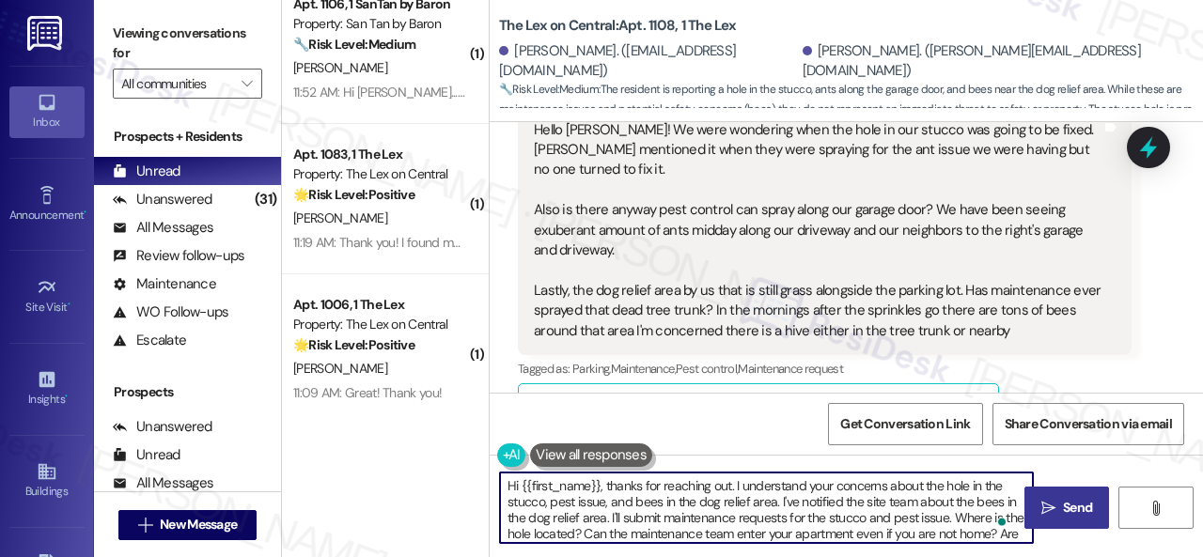
type textarea "Hi {{first_name}}, thanks for reaching out. I understand your concerns about th…"
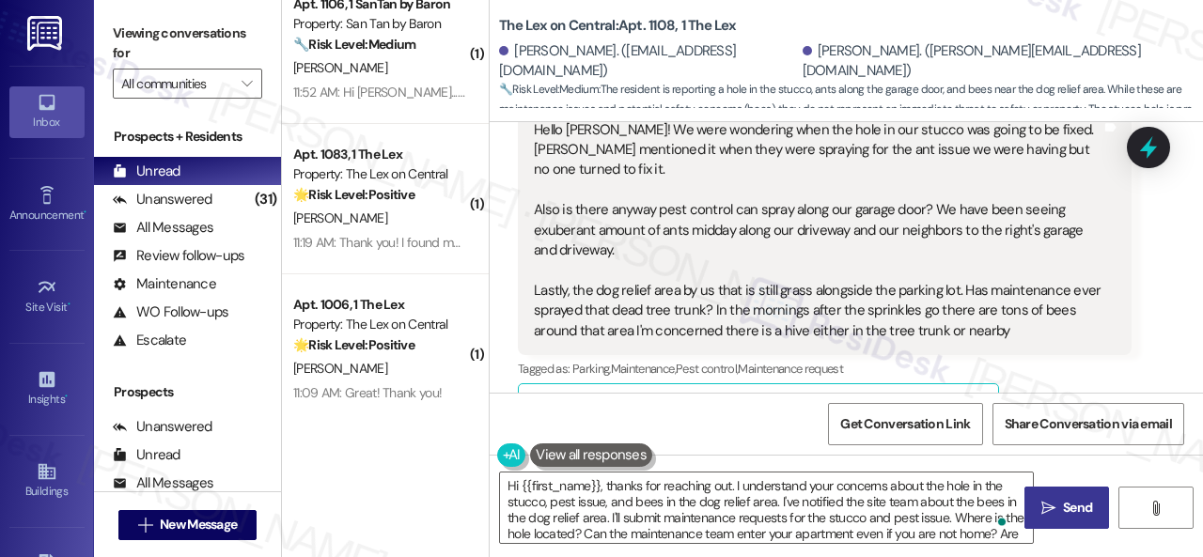
click at [1082, 501] on span "Send" at bounding box center [1077, 508] width 29 height 20
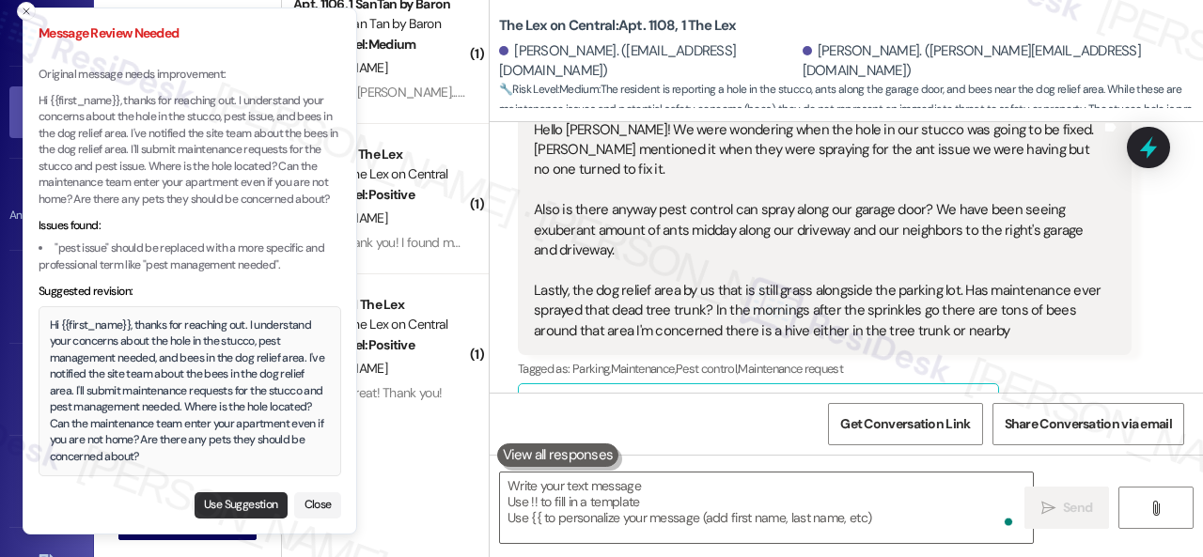
click at [241, 510] on button "Use Suggestion" at bounding box center [240, 505] width 93 height 26
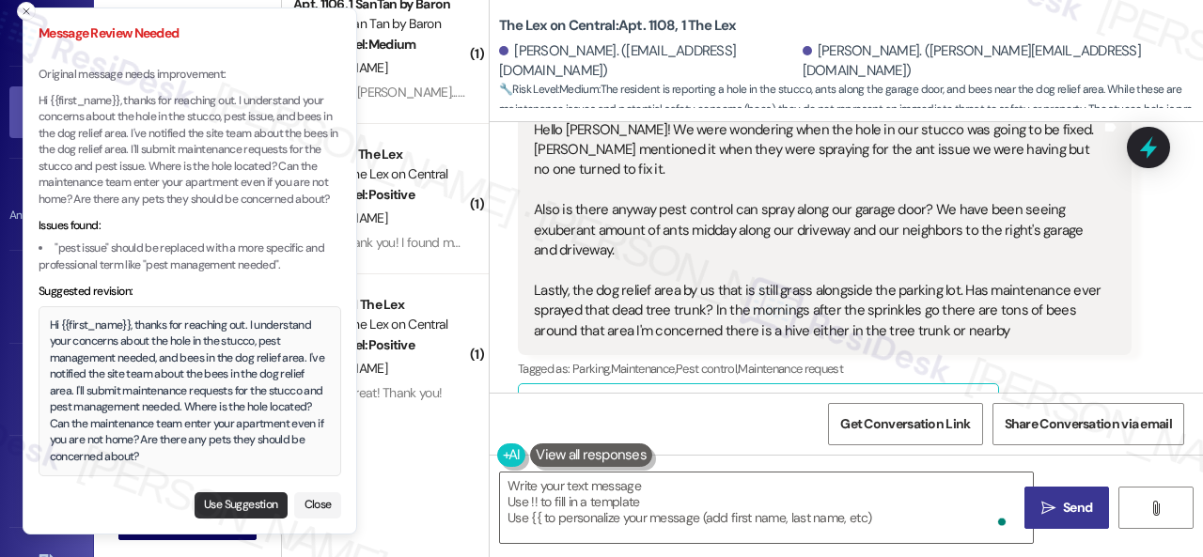
click at [218, 500] on button "Use Suggestion" at bounding box center [240, 505] width 93 height 26
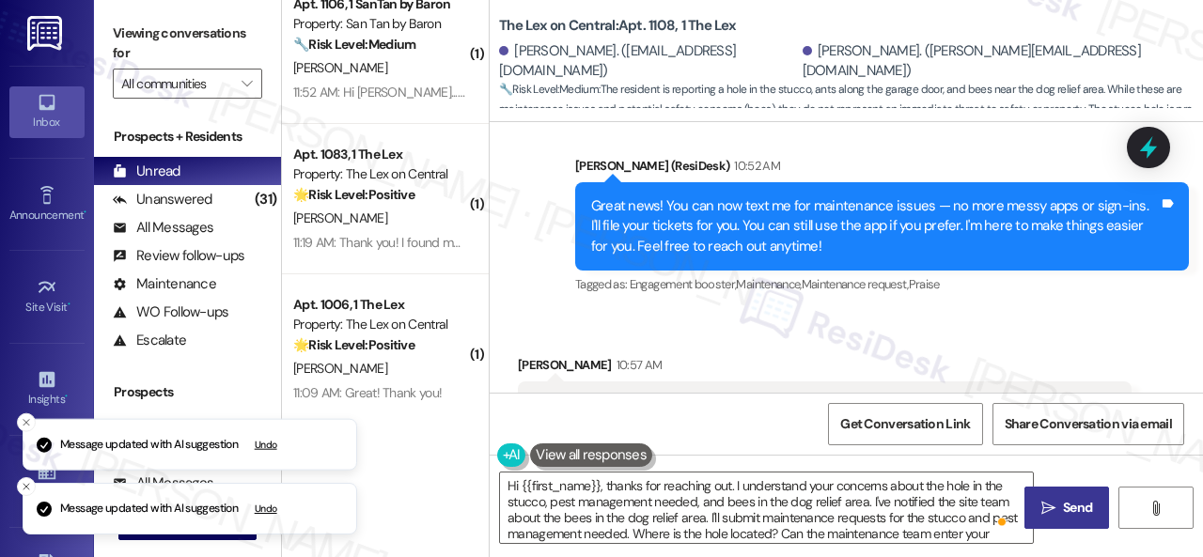
scroll to position [785, 0]
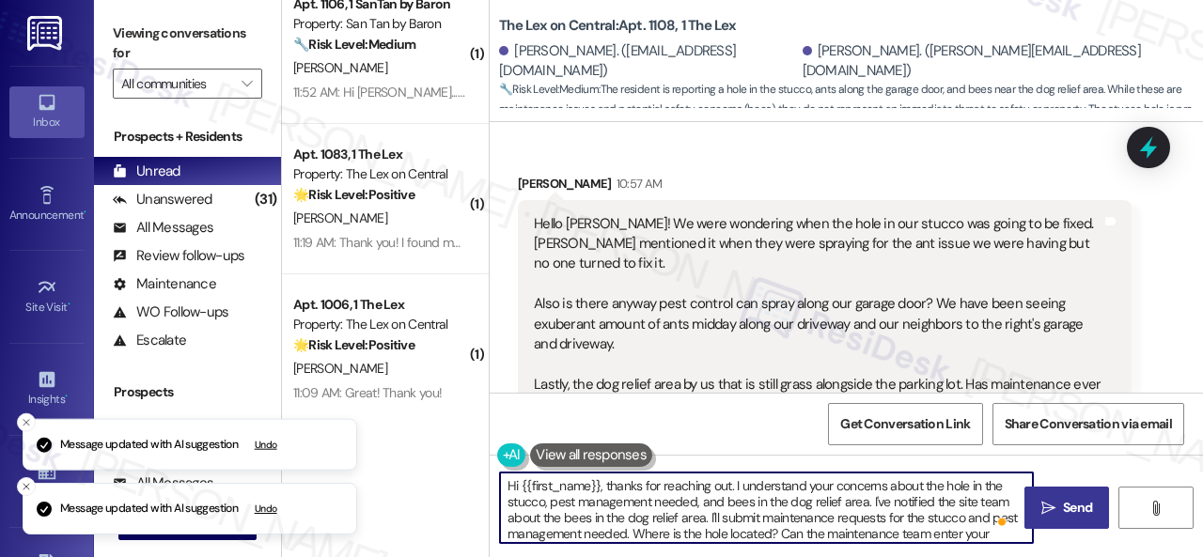
click at [523, 486] on textarea "Hi {{first_name}}, thanks for reaching out. I understand your concerns about th…" at bounding box center [766, 508] width 533 height 70
drag, startPoint x: 519, startPoint y: 485, endPoint x: 599, endPoint y: 484, distance: 79.9
click at [599, 484] on textarea "Hi {{first_name}}, thanks for reaching out. I understand your concerns about th…" at bounding box center [766, 508] width 533 height 70
type textarea "Hi [PERSON_NAME], thanks for reaching out. I understand your concerns about the…"
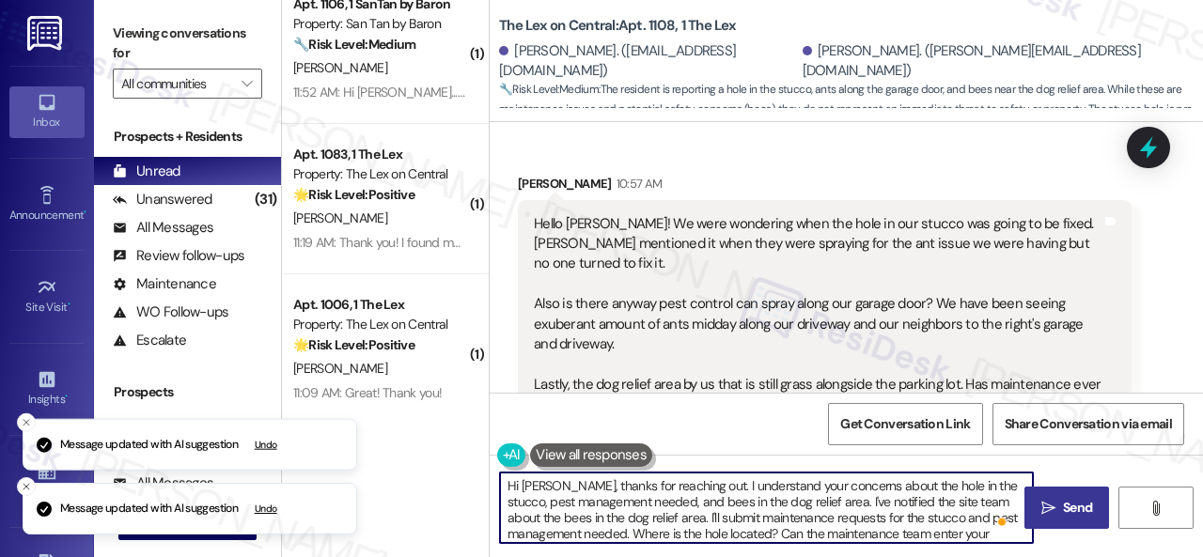
click at [544, 495] on textarea "Hi Emily, thanks for reaching out. I understand your concerns about the hole in…" at bounding box center [766, 508] width 533 height 70
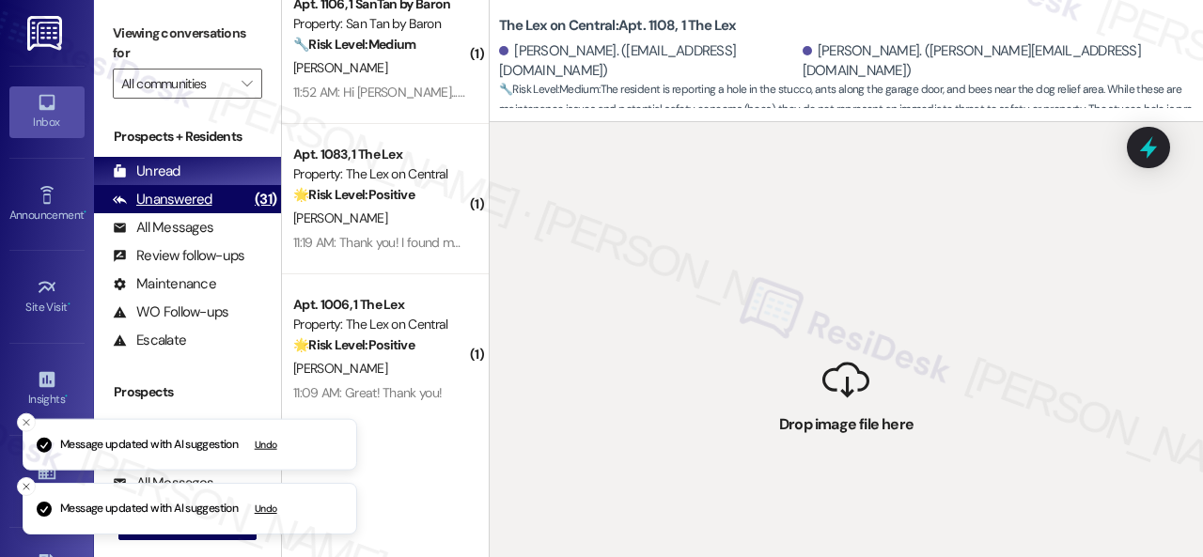
scroll to position [3916, 0]
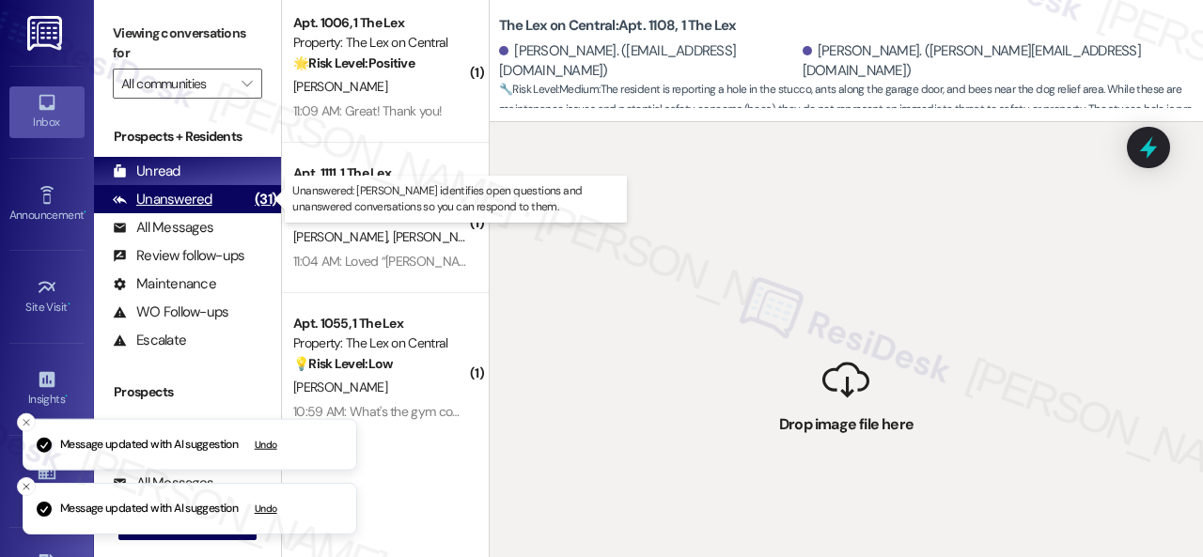
click at [182, 200] on div "Unanswered" at bounding box center [163, 200] width 100 height 20
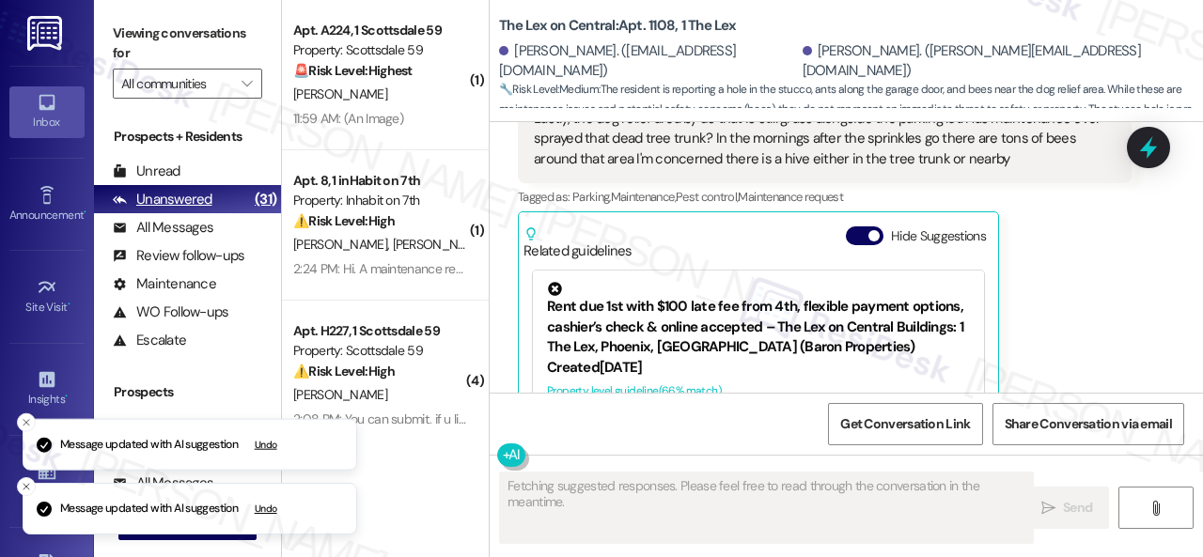
scroll to position [1160, 0]
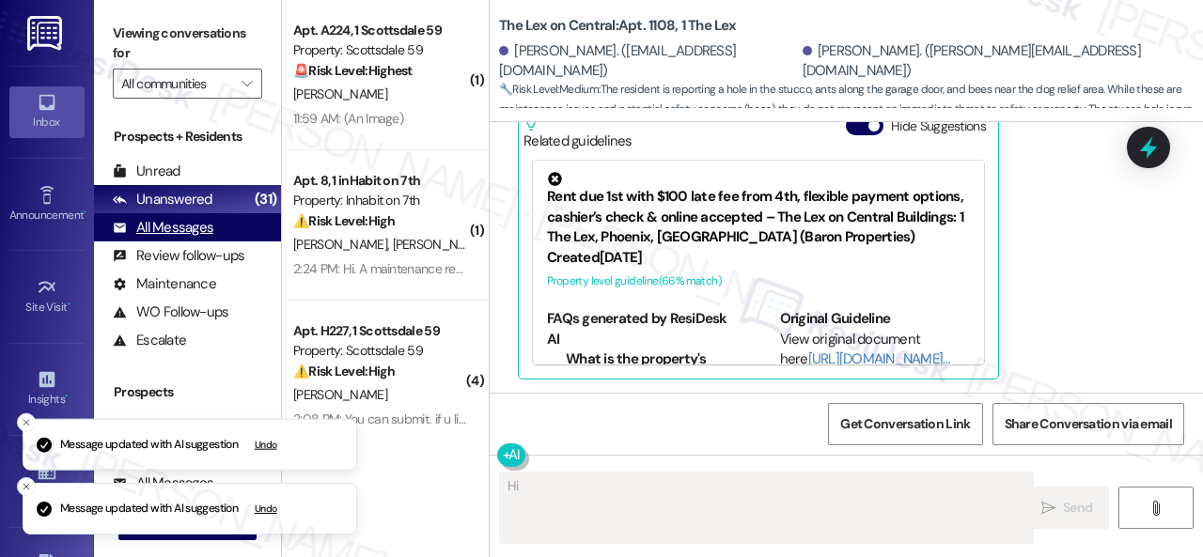
click at [192, 225] on div "All Messages" at bounding box center [163, 228] width 101 height 20
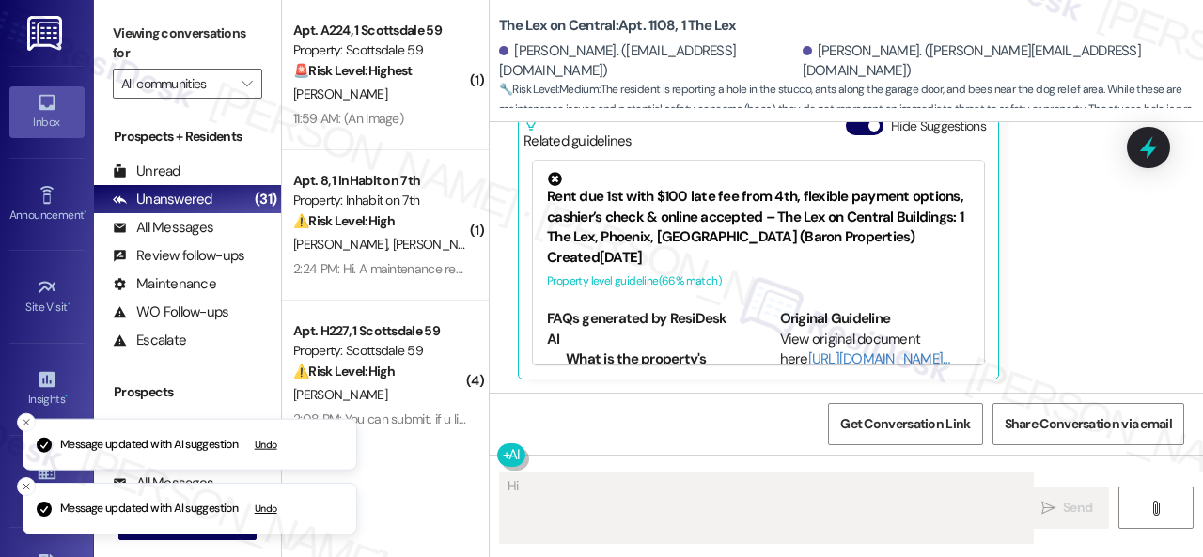
click at [26, 422] on line "Close toast" at bounding box center [26, 423] width 6 height 6
click at [24, 490] on icon "Close toast" at bounding box center [26, 486] width 11 height 11
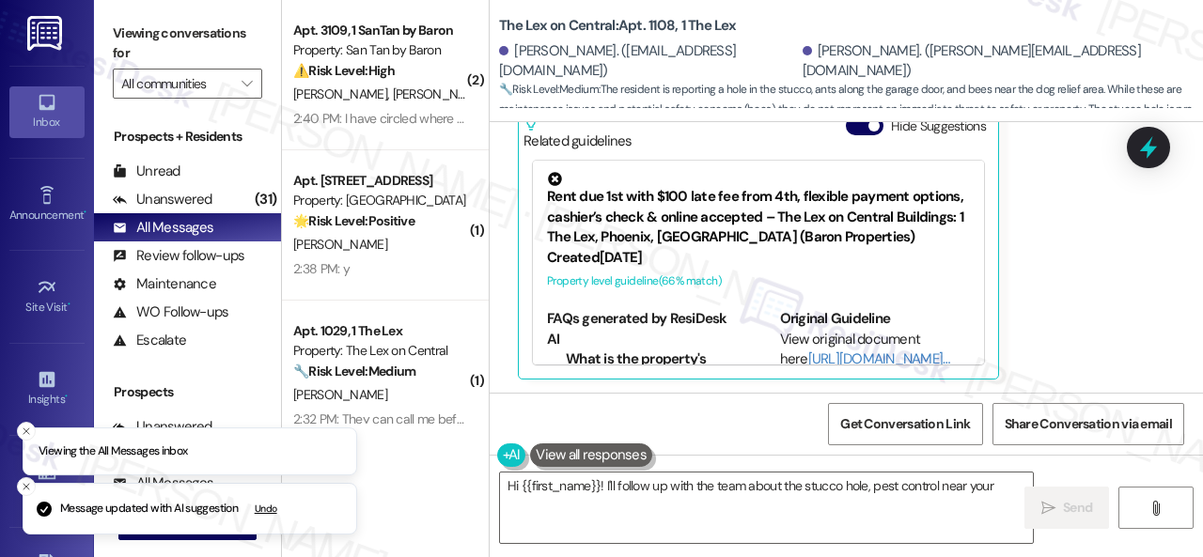
click at [28, 429] on line "Close toast" at bounding box center [26, 431] width 6 height 6
click at [21, 492] on icon "Close toast" at bounding box center [26, 486] width 11 height 11
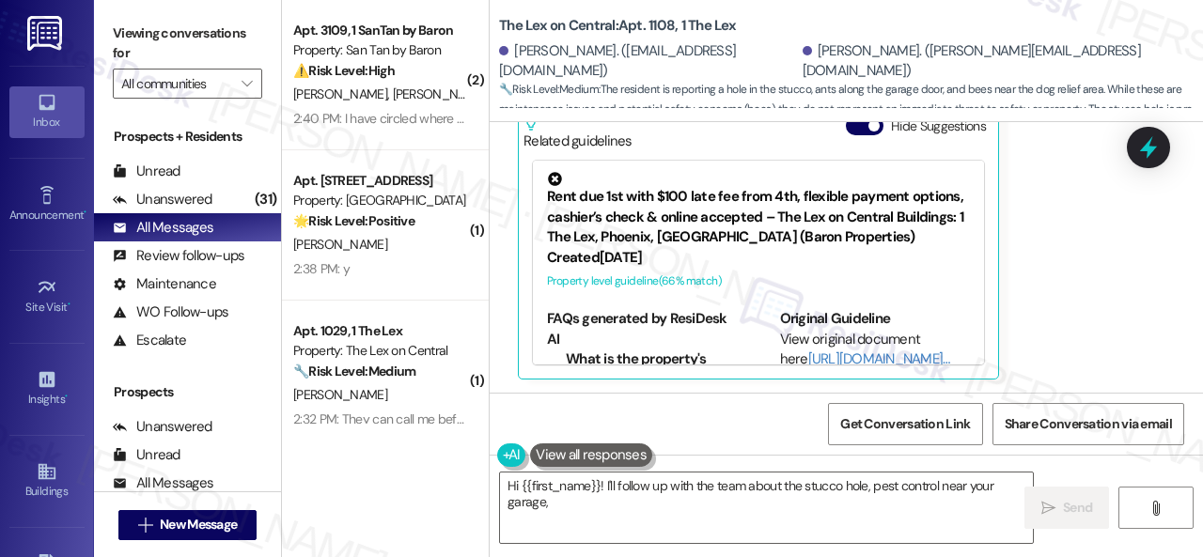
scroll to position [282, 0]
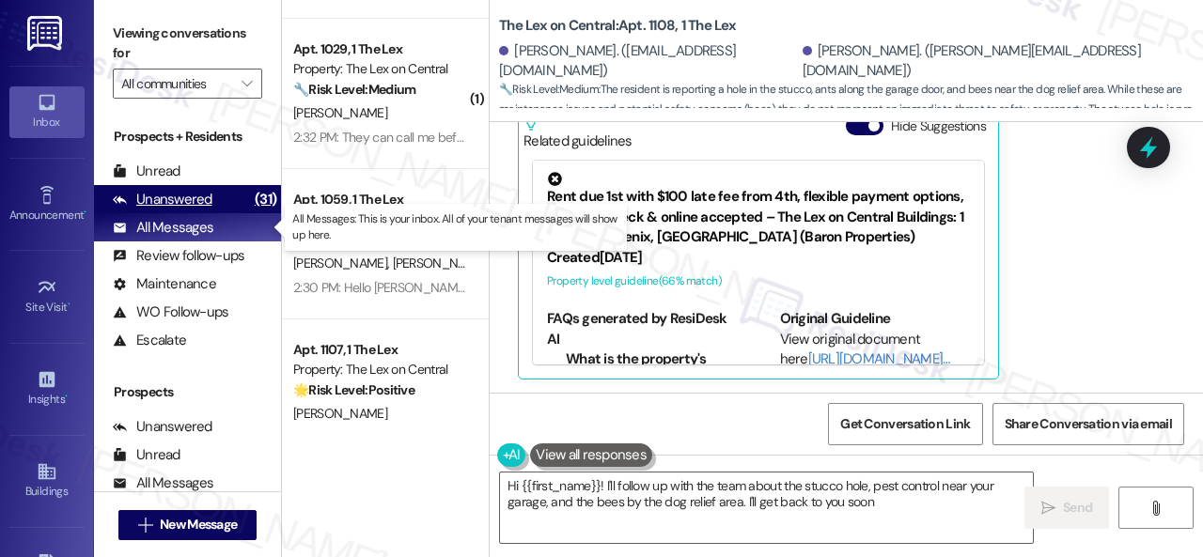
type textarea "Hi {{first_name}}! I'll follow up with the team about the stucco hole, pest con…"
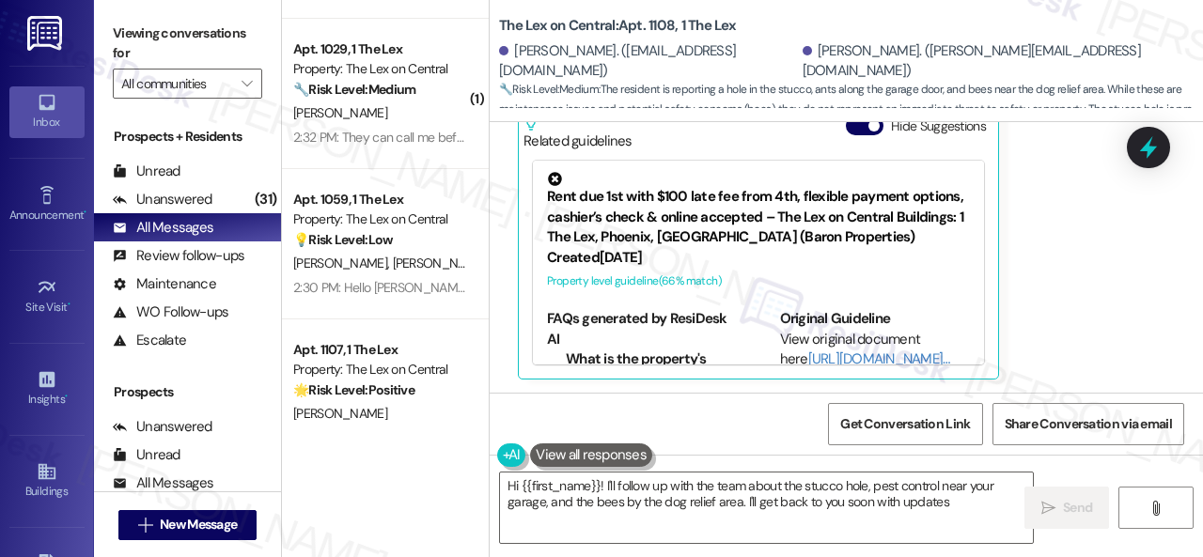
click at [393, 272] on span "J. Spearnock" at bounding box center [440, 263] width 94 height 17
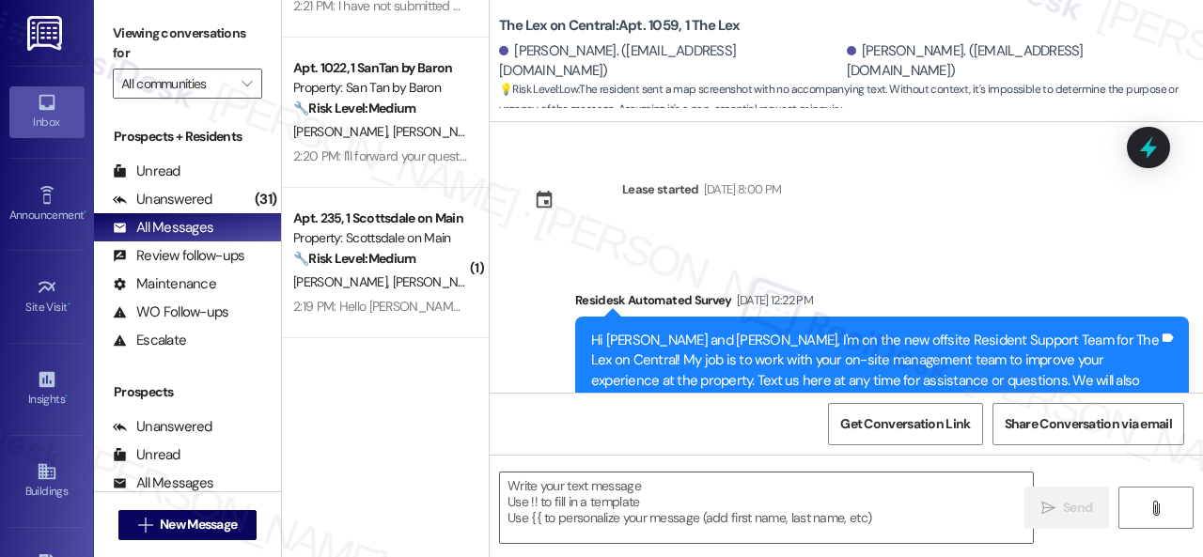
scroll to position [1468, 0]
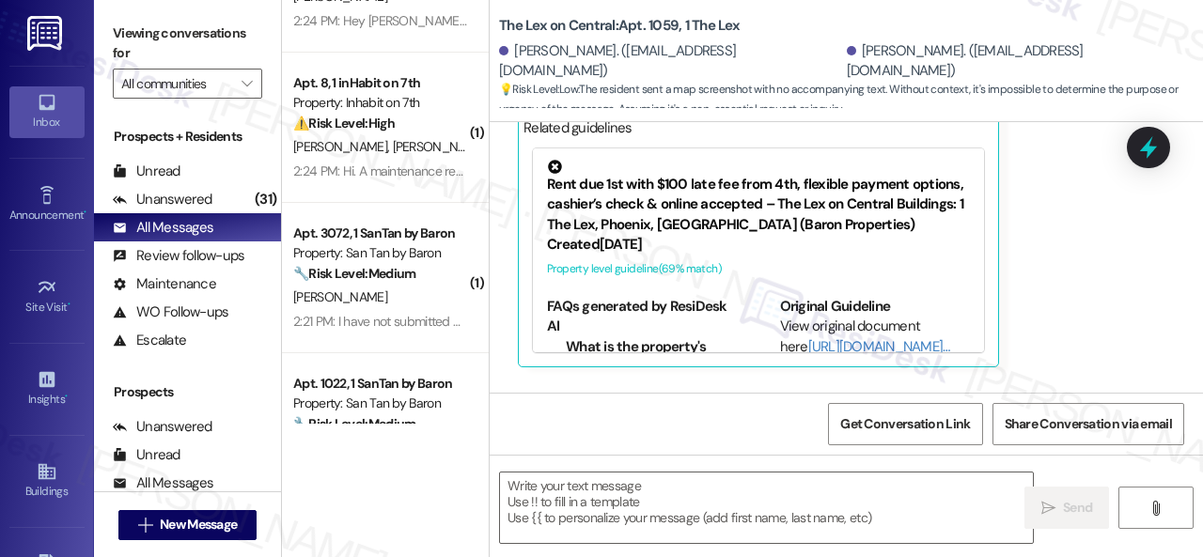
type textarea "Fetching suggested responses. Please feel free to read through the conversation…"
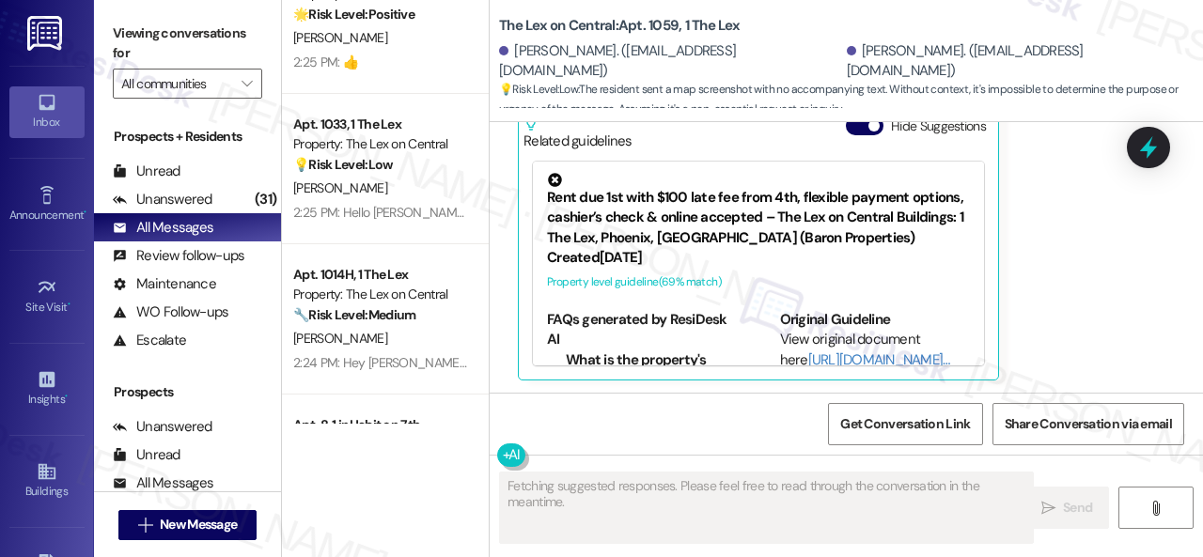
scroll to position [286, 0]
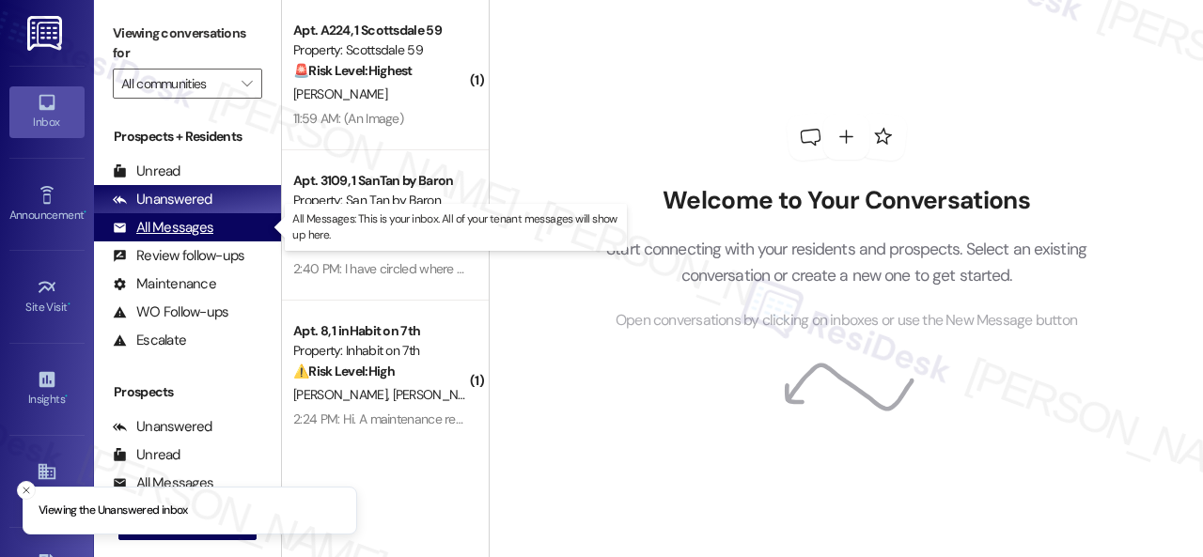
click at [173, 232] on div "All Messages" at bounding box center [163, 228] width 101 height 20
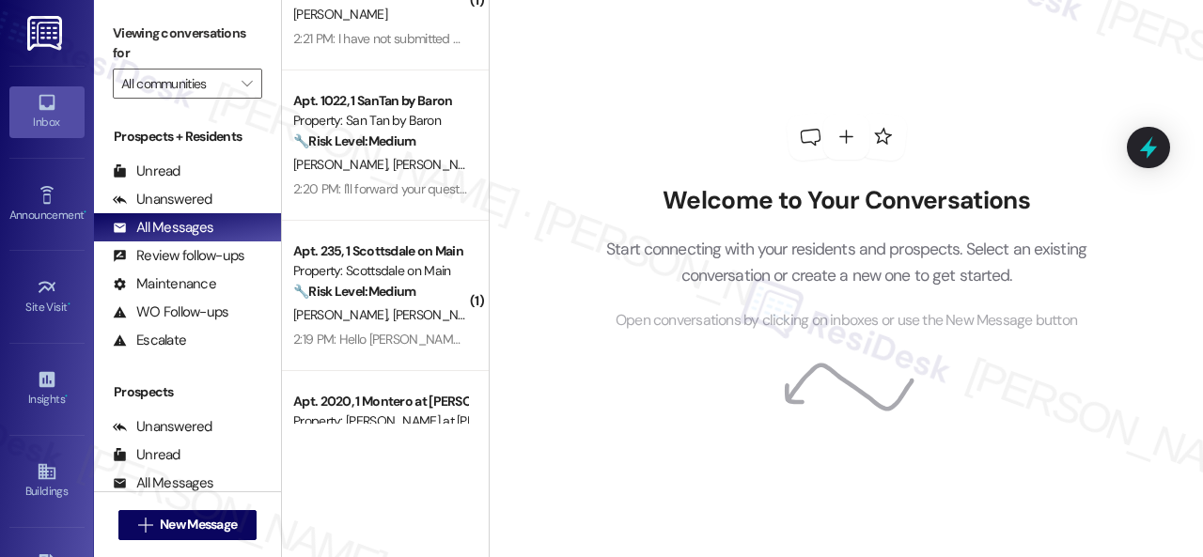
scroll to position [1315, 0]
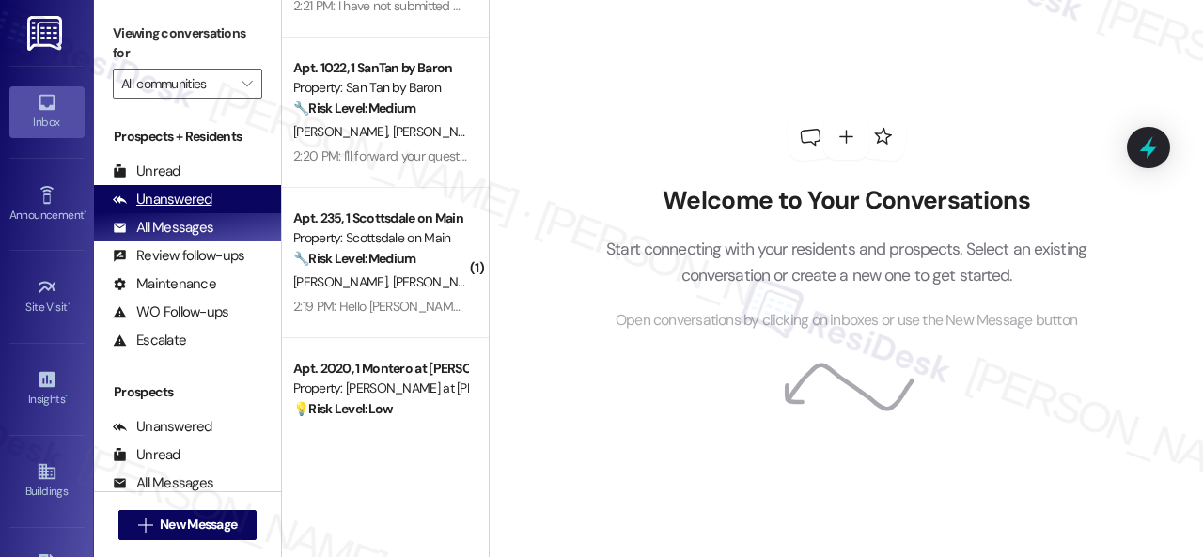
click at [184, 199] on div "Unanswered" at bounding box center [163, 200] width 100 height 20
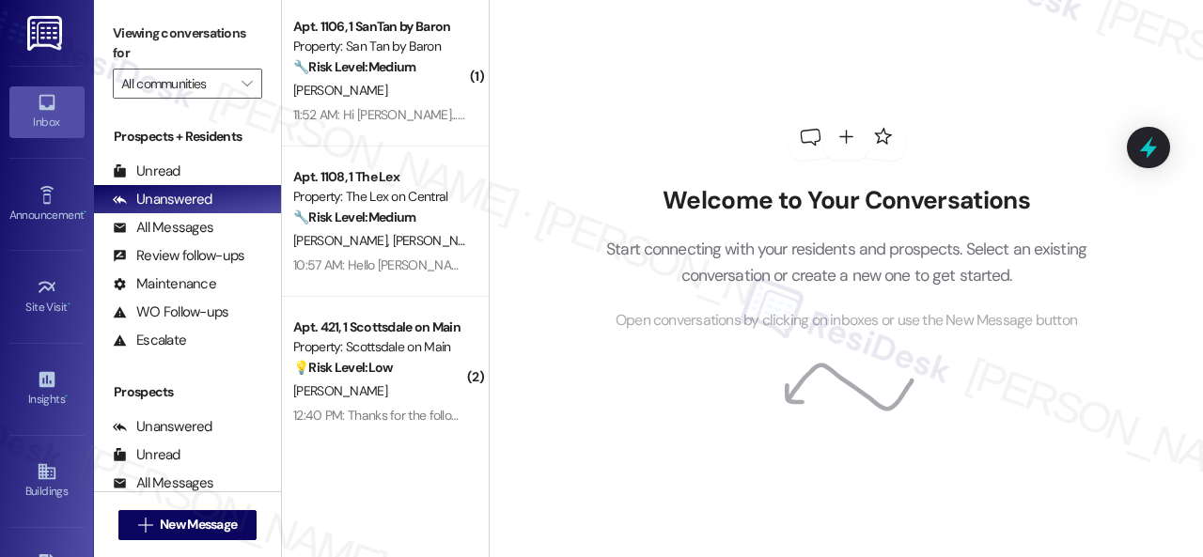
scroll to position [2725, 0]
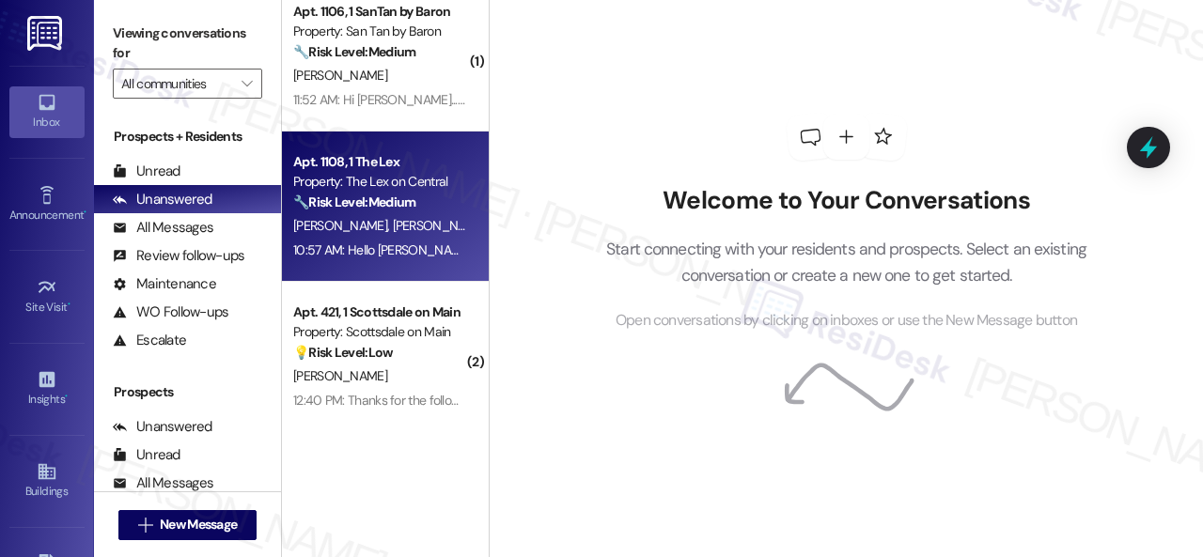
click at [387, 202] on strong "🔧 Risk Level: Medium" at bounding box center [354, 202] width 122 height 17
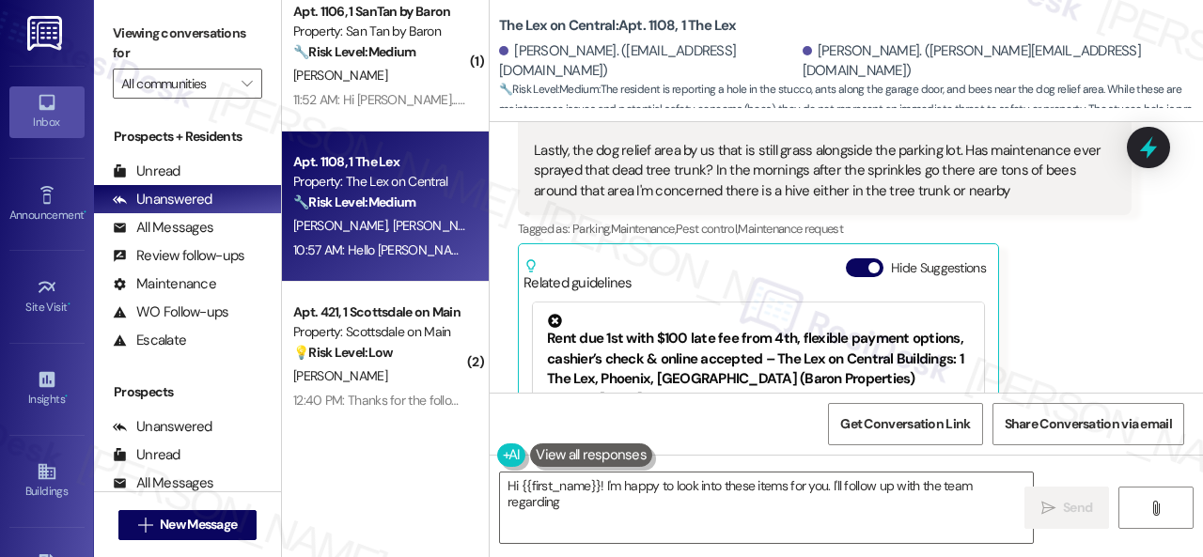
scroll to position [1066, 0]
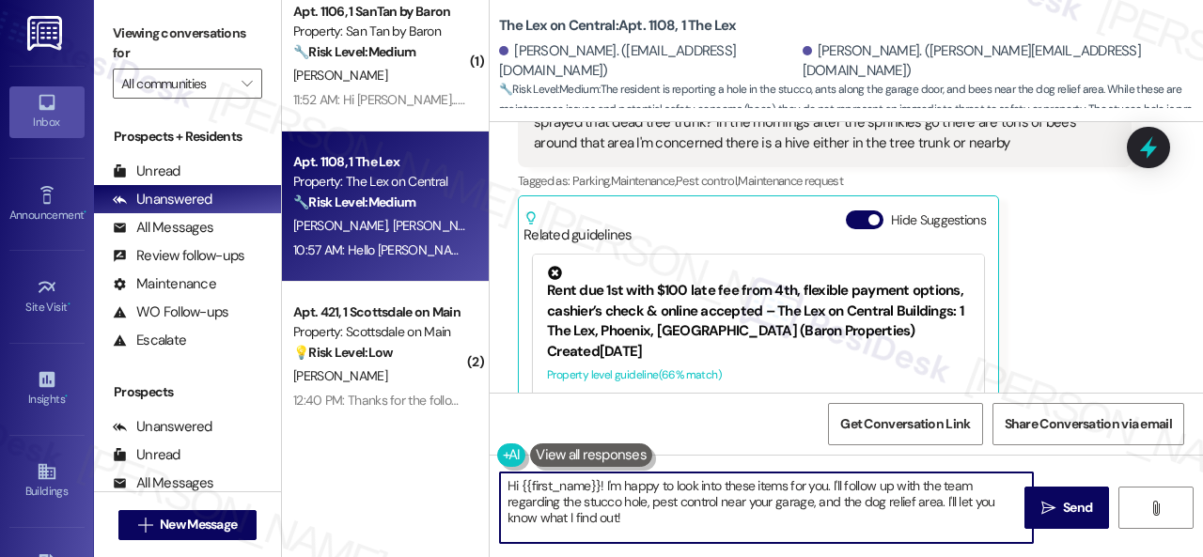
drag, startPoint x: 643, startPoint y: 519, endPoint x: 468, endPoint y: 465, distance: 182.8
click at [468, 465] on div "( 1 ) Apt. E129, 1 Scottsdale 59 Property: Scottsdale 59 🔧 Risk Level: Medium T…" at bounding box center [742, 278] width 921 height 557
paste textarea "[PERSON_NAME], thanks for reaching out. I understand your concerns about the ho…"
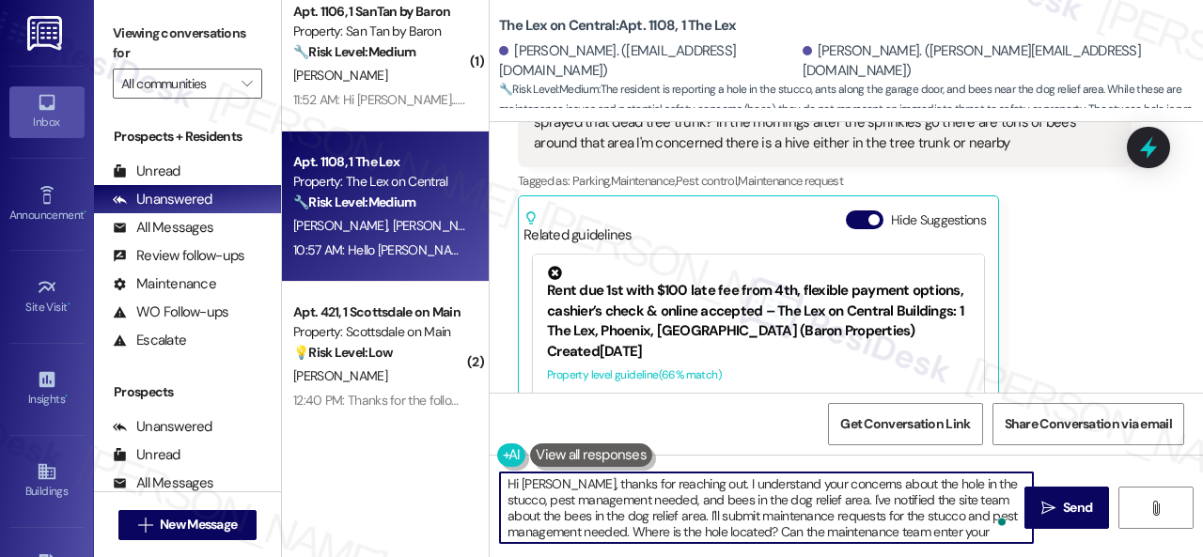
scroll to position [0, 0]
type textarea "Hi [PERSON_NAME], thanks for reaching out. I understand your concerns about the…"
click at [1063, 505] on span "Send" at bounding box center [1077, 508] width 29 height 20
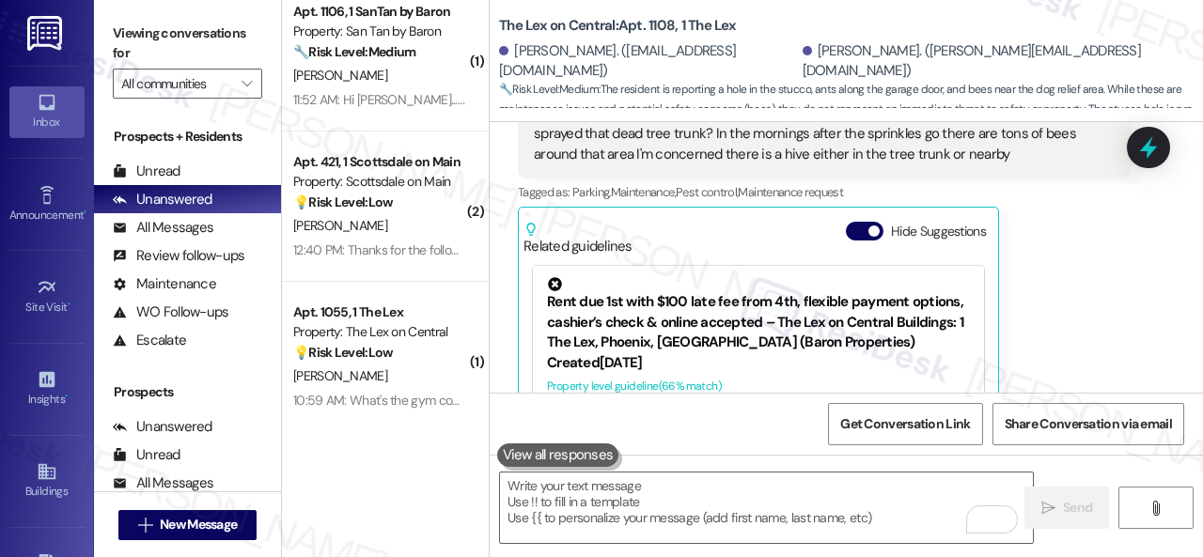
scroll to position [998, 0]
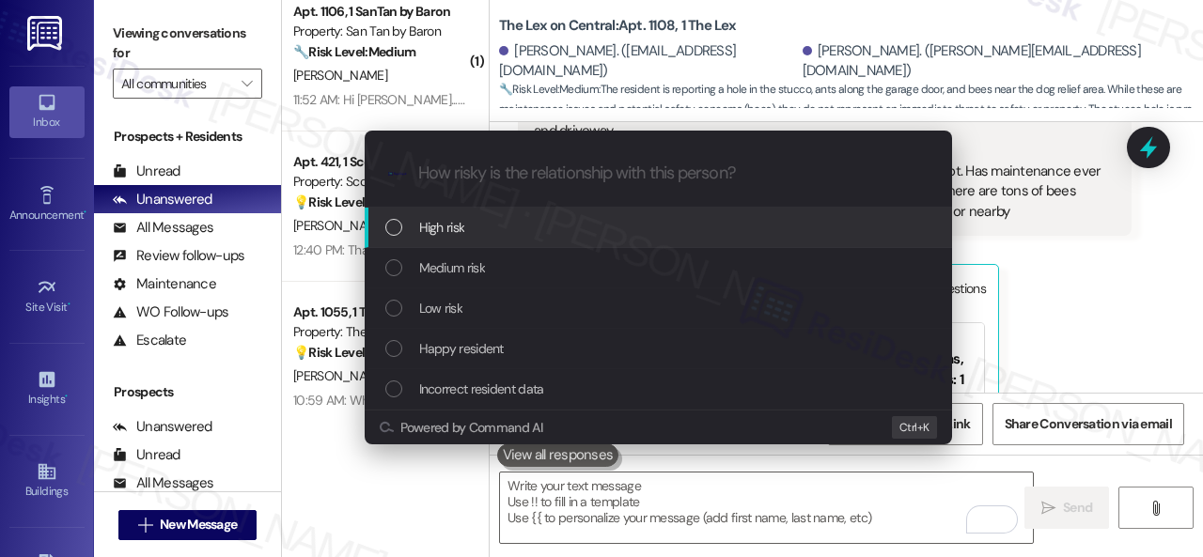
click at [443, 227] on span "High risk" at bounding box center [442, 227] width 46 height 21
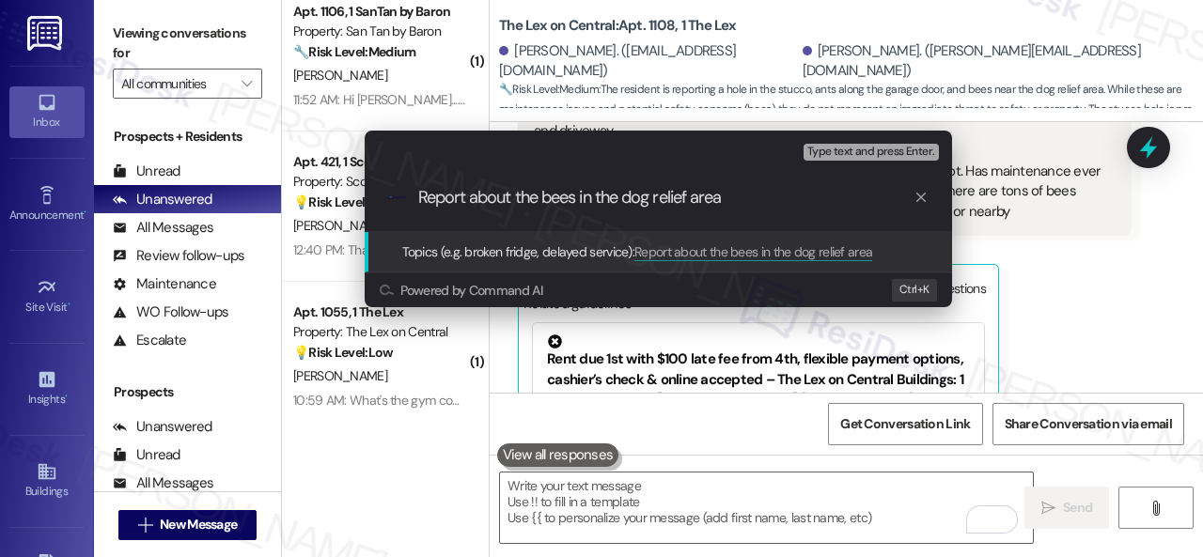
type input "Report about the bees in the dog relief area."
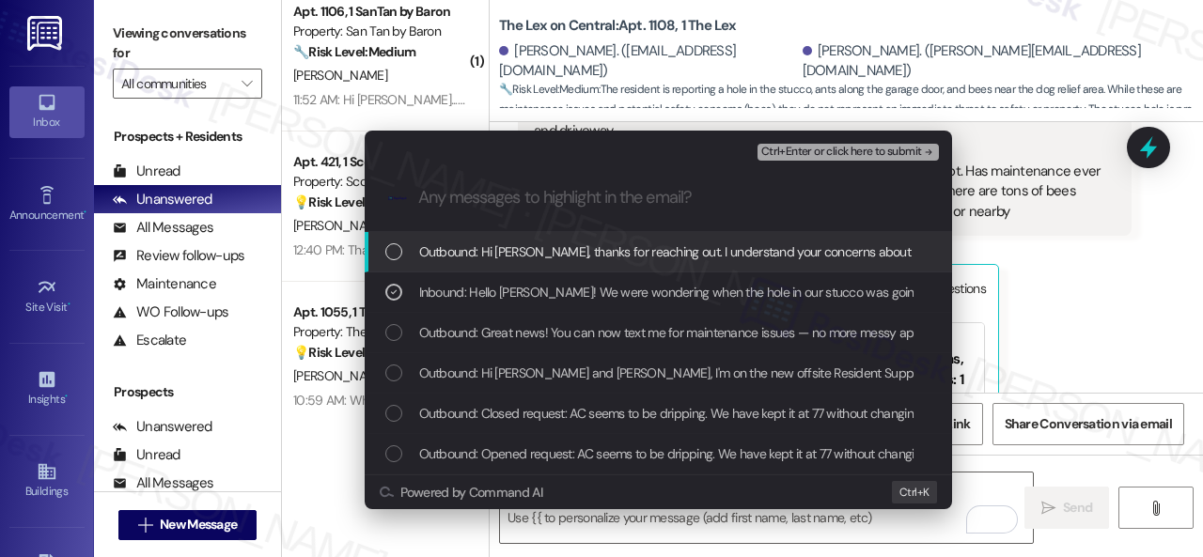
click at [816, 148] on span "Ctrl+Enter or click here to submit" at bounding box center [841, 152] width 161 height 13
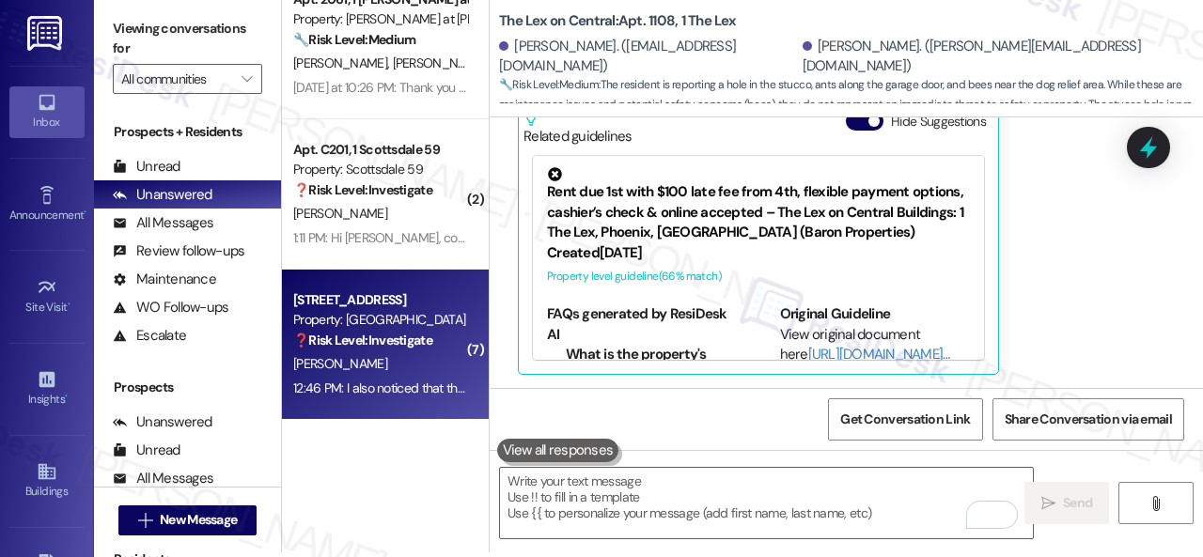
scroll to position [6, 0]
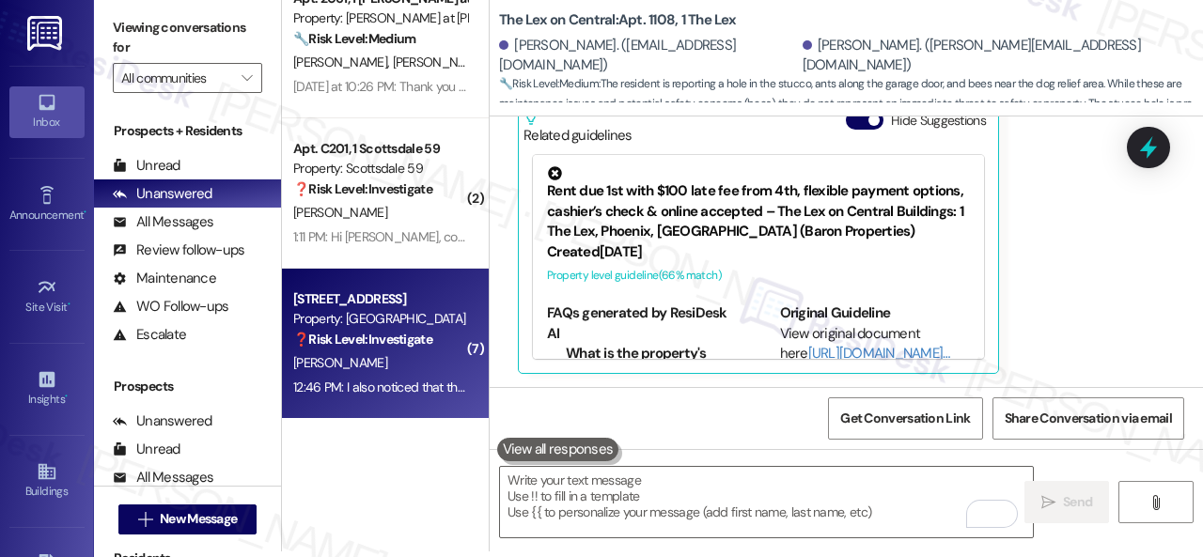
click at [440, 356] on div "[PERSON_NAME]" at bounding box center [380, 362] width 178 height 23
type textarea "Fetching suggested responses. Please feel free to read through the conversation…"
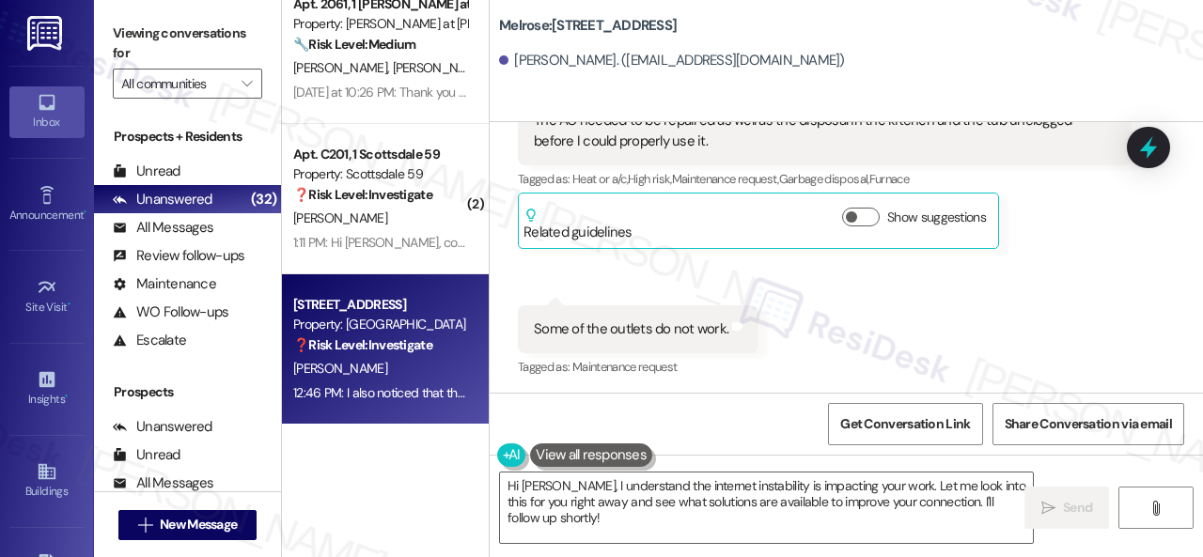
scroll to position [588, 0]
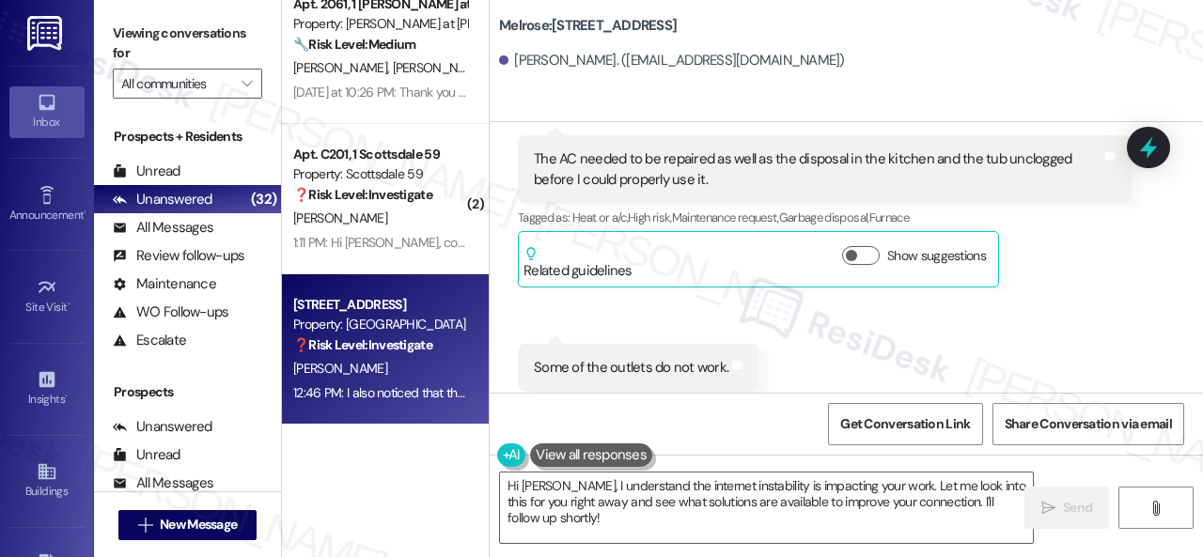
click at [635, 91] on div "Melrose: Apt. 102, 1 Melrose 3130 Apts LLLP [PERSON_NAME]. ([EMAIL_ADDRESS][DOM…" at bounding box center [846, 61] width 713 height 122
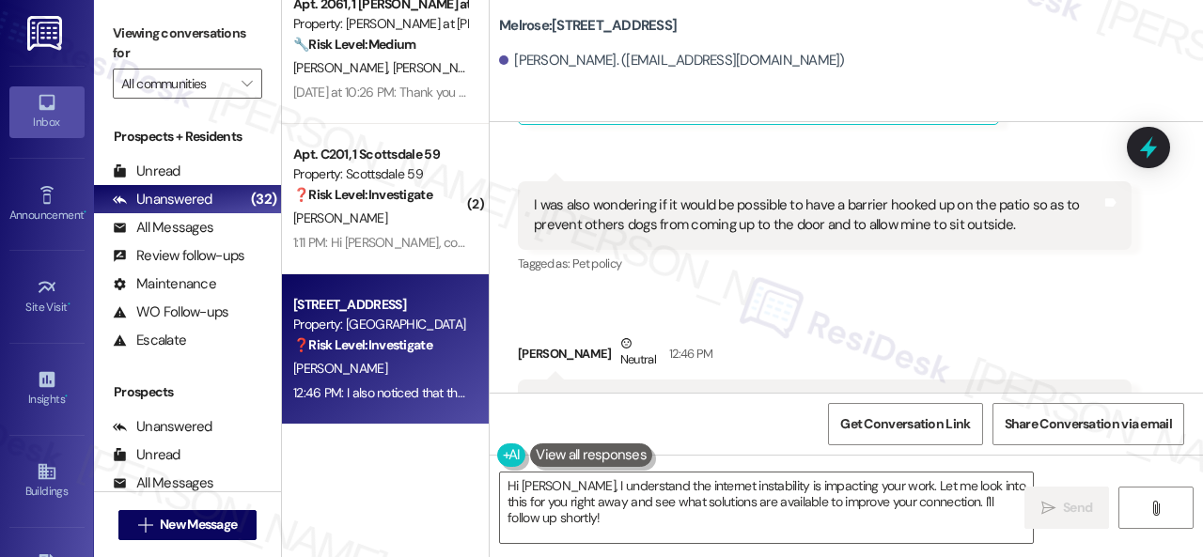
scroll to position [1434, 0]
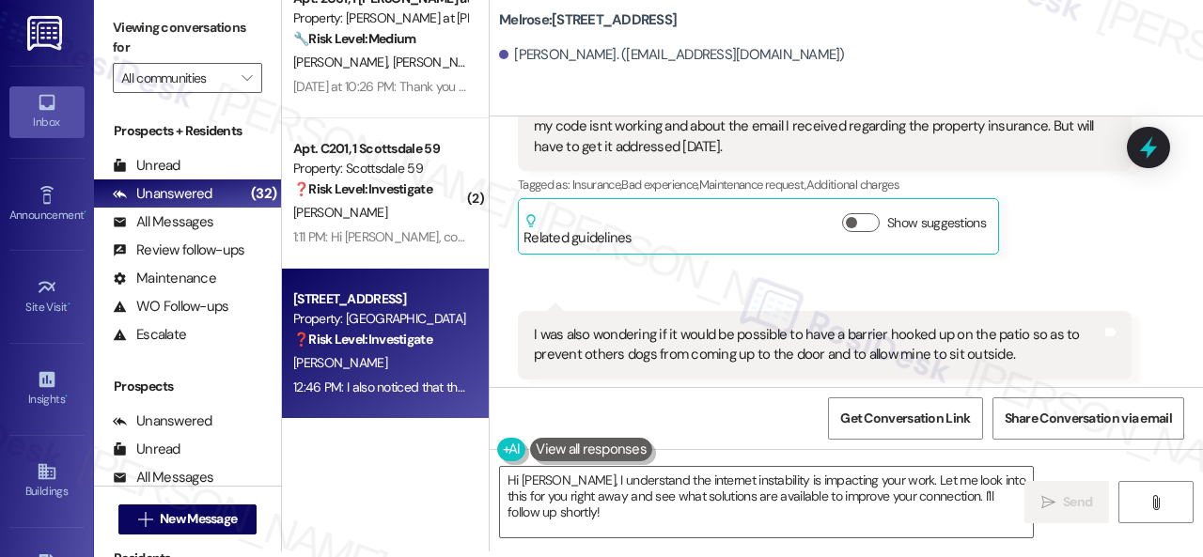
scroll to position [1248, 0]
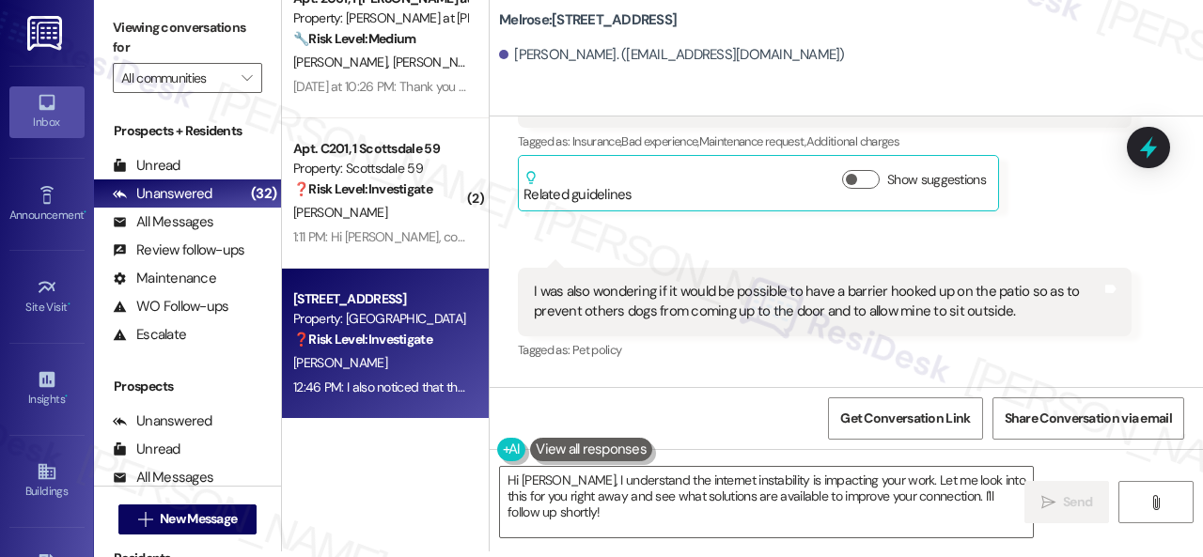
click at [444, 459] on div "( 1 ) Apt. 1111, 1 The Lex Property: The Lex on Central 🌟 Risk Level: Positive …" at bounding box center [742, 272] width 921 height 557
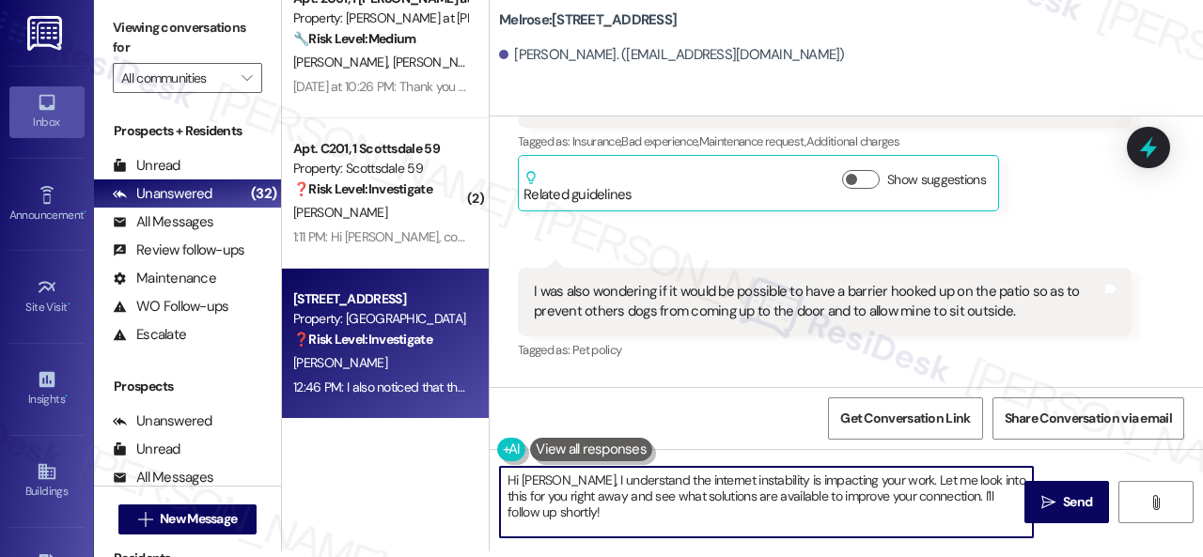
paste textarea "[PERSON_NAME]! I'm sorry to hear about the issues with your home upon move-in. …"
click at [741, 511] on textarea "Hello [PERSON_NAME]! I'm sorry to hear about the issues with your home upon mov…" at bounding box center [766, 502] width 533 height 70
click at [744, 511] on textarea "Hello [PERSON_NAME]! I'm sorry to hear about the issues with your home upon mov…" at bounding box center [766, 502] width 533 height 70
click at [754, 503] on textarea "Hello [PERSON_NAME]! I'm sorry to hear about the issues with your home upon mov…" at bounding box center [766, 502] width 533 height 70
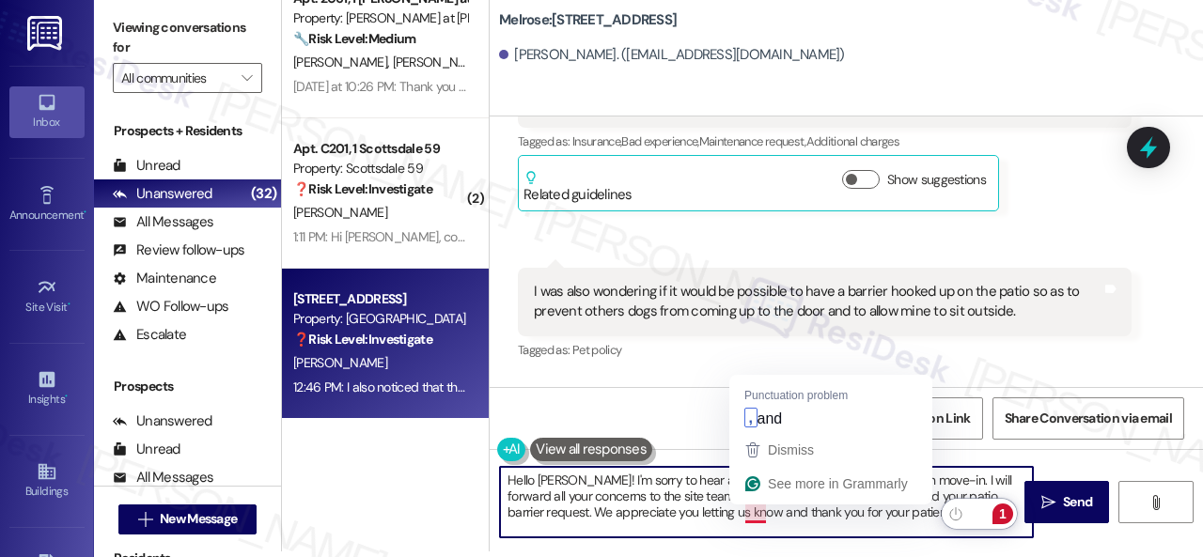
click at [754, 512] on textarea "Hello [PERSON_NAME]! I'm sorry to hear about the issues with your home upon mov…" at bounding box center [766, 502] width 533 height 70
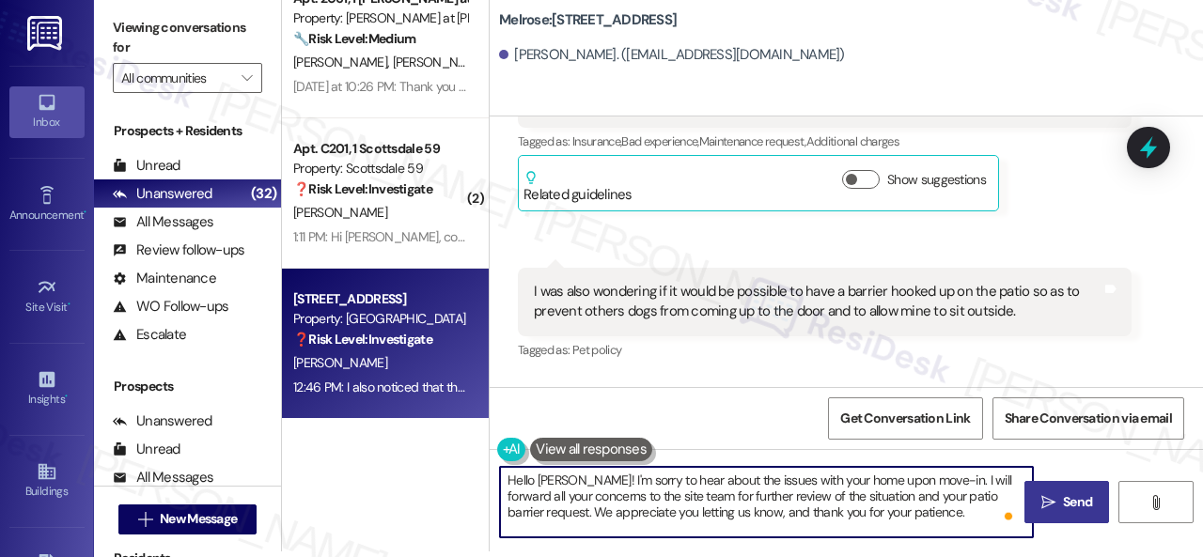
type textarea "Hello [PERSON_NAME]! I'm sorry to hear about the issues with your home upon mov…"
click at [1065, 496] on span "Send" at bounding box center [1077, 502] width 29 height 20
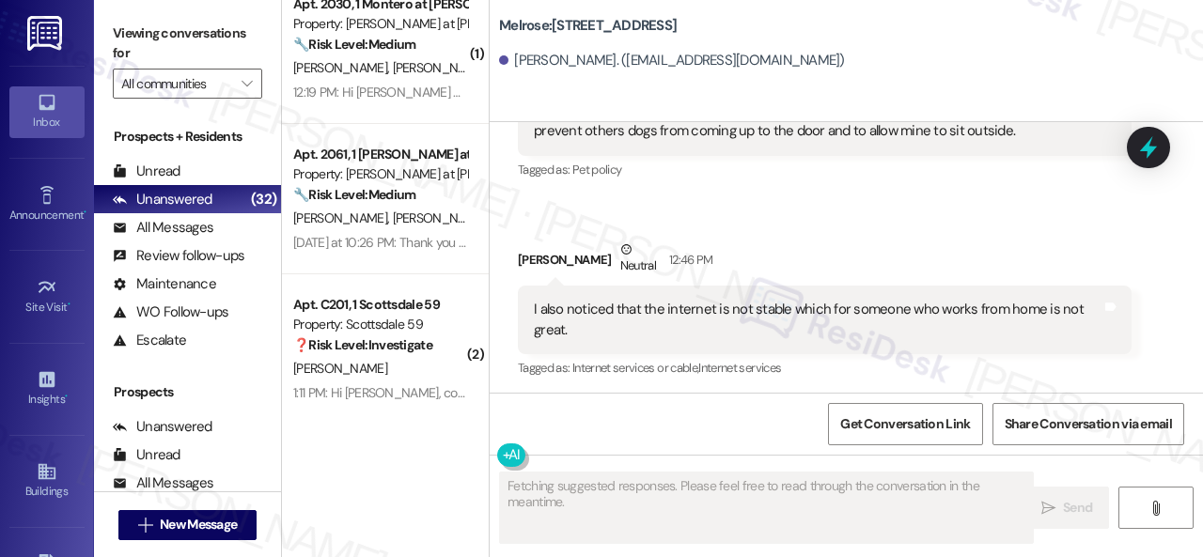
scroll to position [1528, 0]
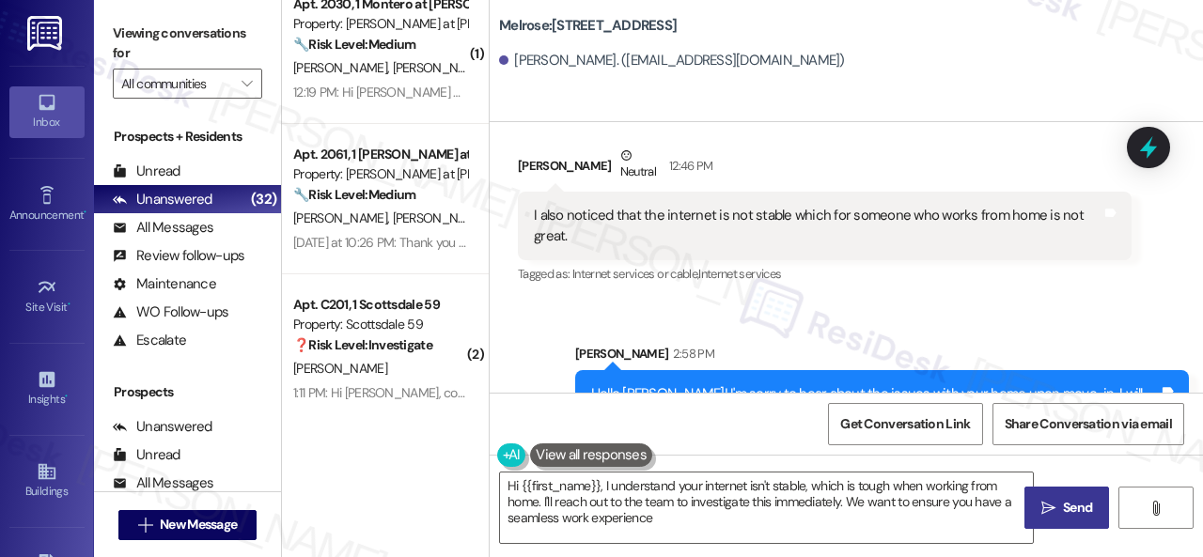
type textarea "Hi {{first_name}}, I understand your internet isn't stable, which is tough when…"
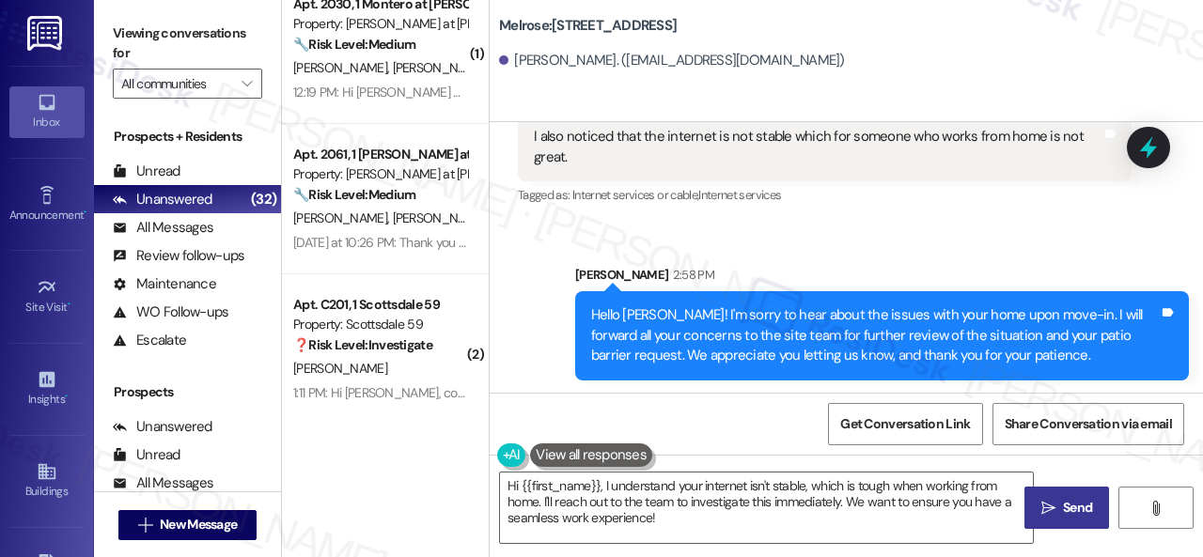
scroll to position [6, 0]
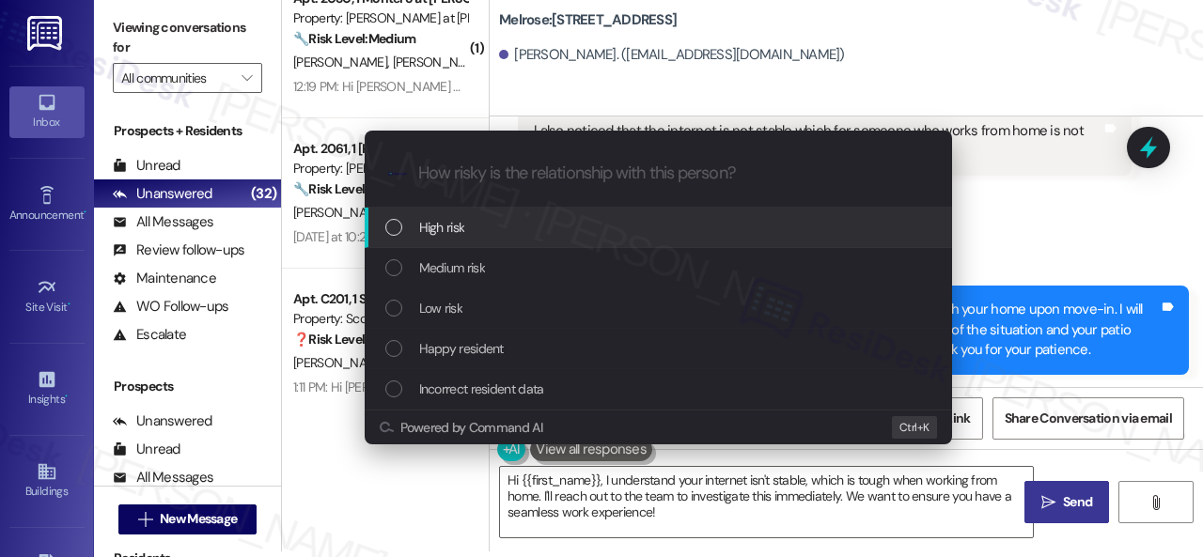
click at [444, 225] on span "High risk" at bounding box center [442, 227] width 46 height 21
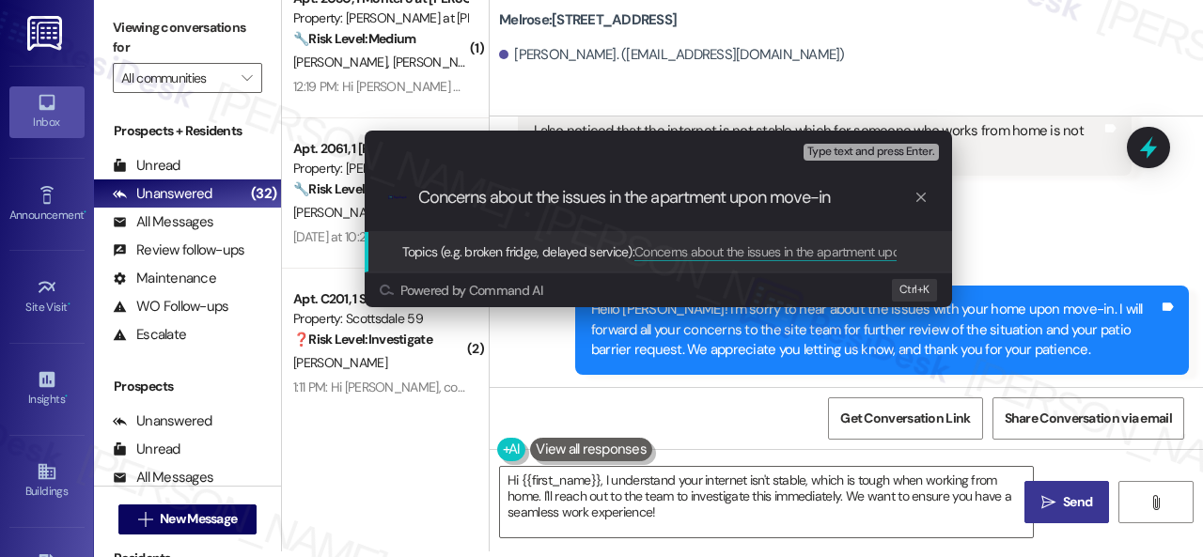
type input "Concerns about the issues in the apartment upon move-in."
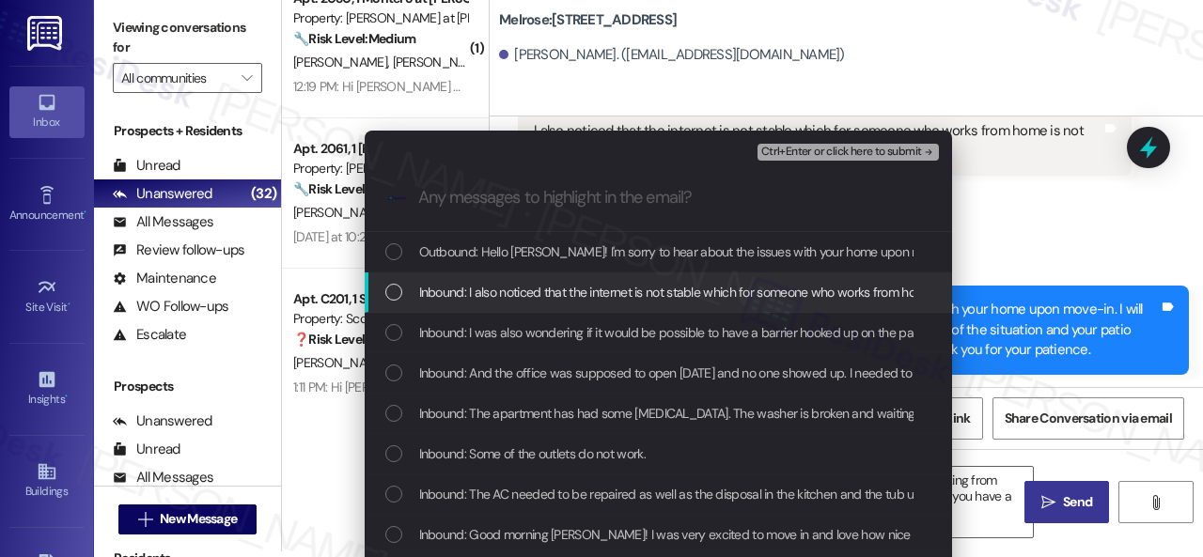
click at [485, 279] on div "Inbound: I also noticed that the internet is not stable which for someone who w…" at bounding box center [658, 292] width 587 height 40
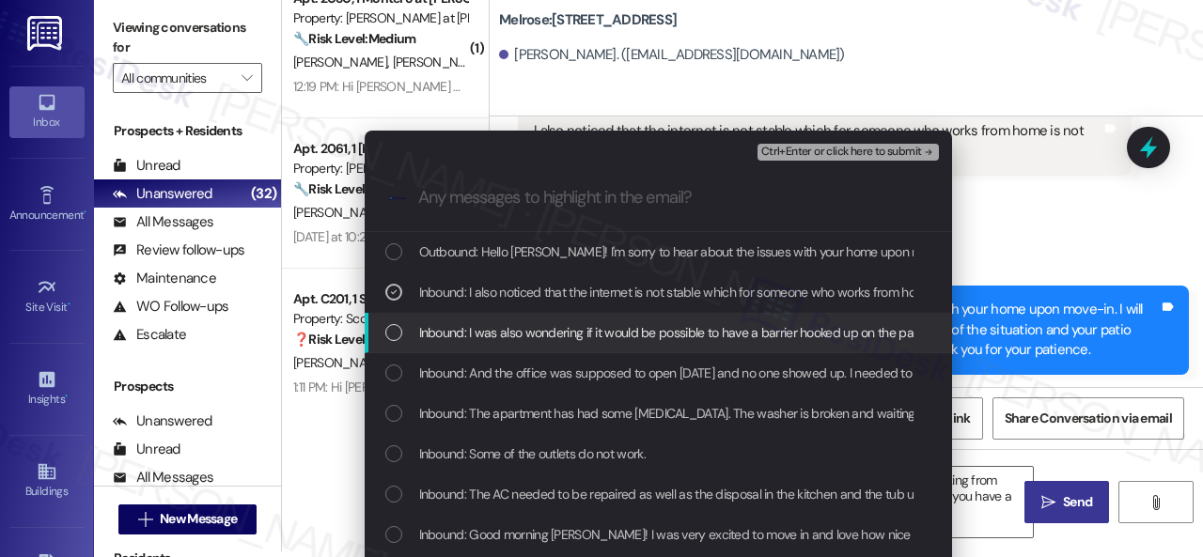
click at [489, 330] on span "Inbound: I was also wondering if it would be possible to have a barrier hooked …" at bounding box center [916, 332] width 994 height 21
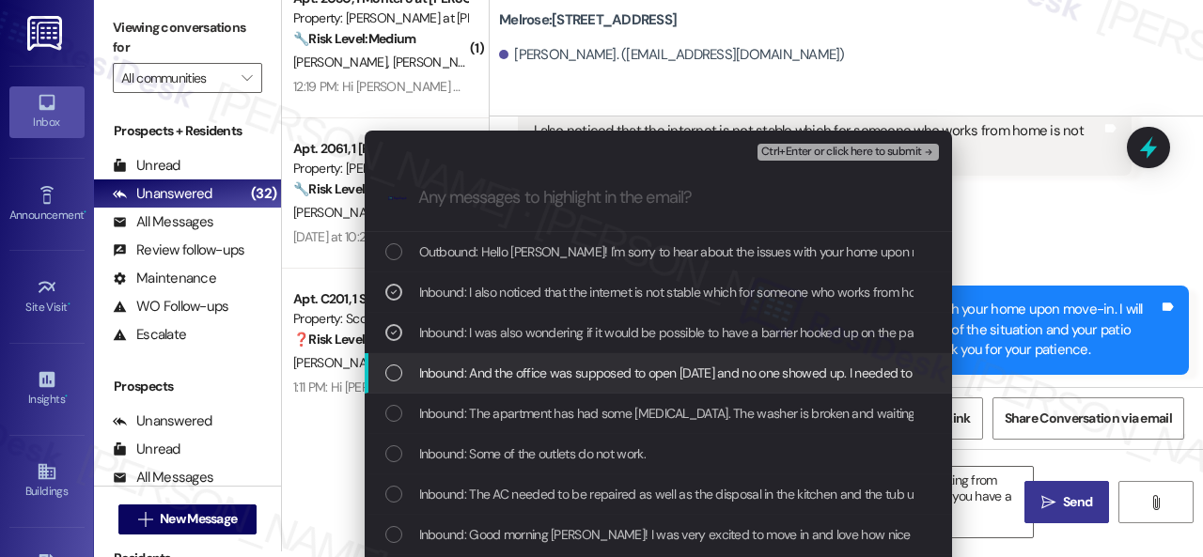
click at [482, 375] on span "Inbound: And the office was supposed to open [DATE] and no one showed up. I nee…" at bounding box center [1051, 373] width 1265 height 21
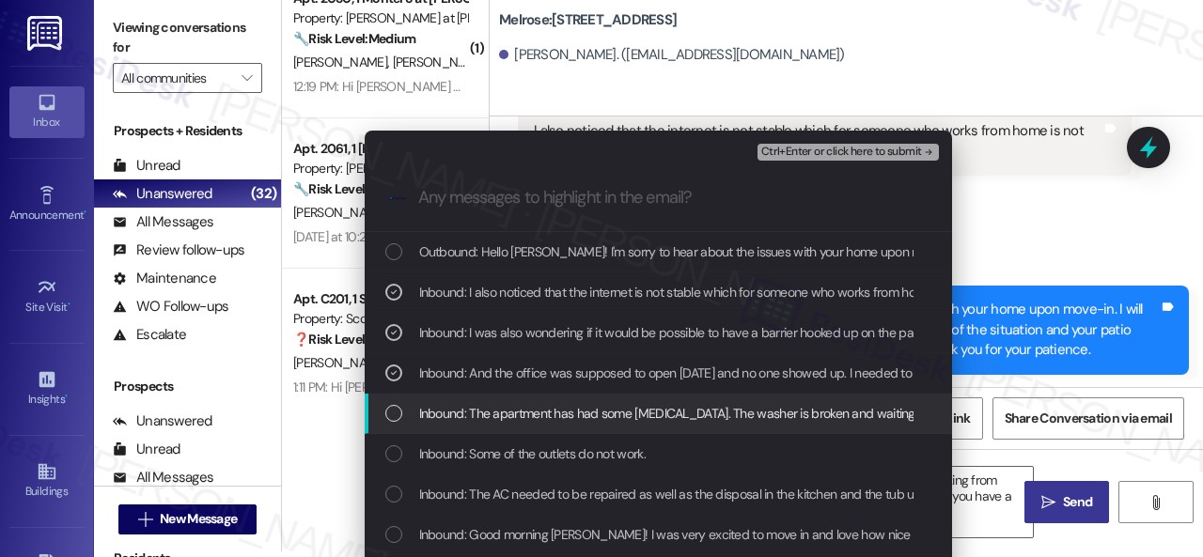
click at [477, 409] on span "Inbound: The apartment has had some [MEDICAL_DATA]. The washer is broken and wa…" at bounding box center [1037, 413] width 1236 height 21
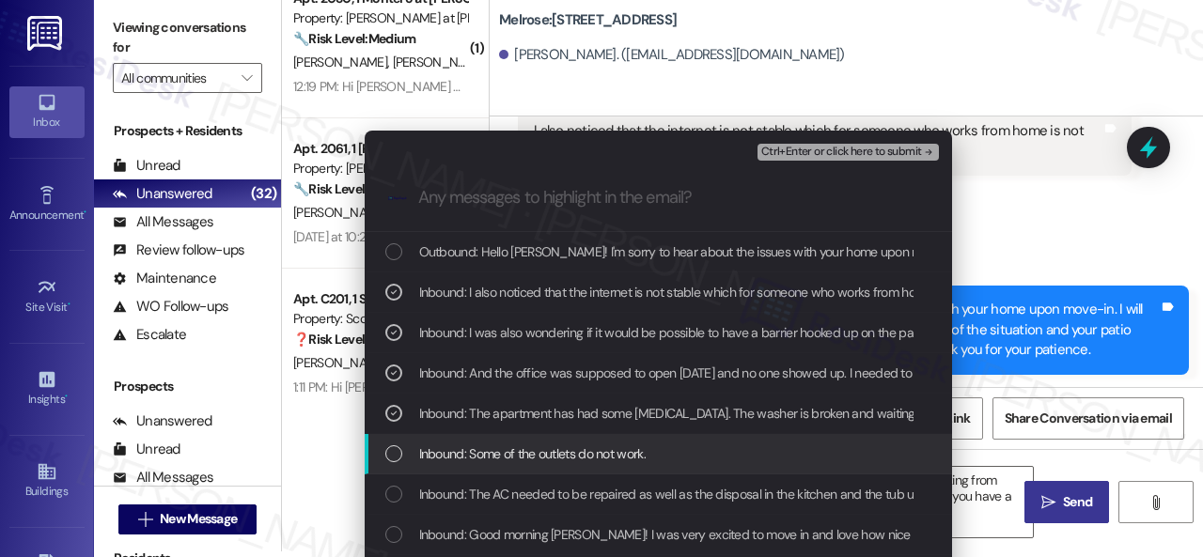
click at [479, 456] on span "Inbound: Some of the outlets do not work." at bounding box center [532, 453] width 226 height 21
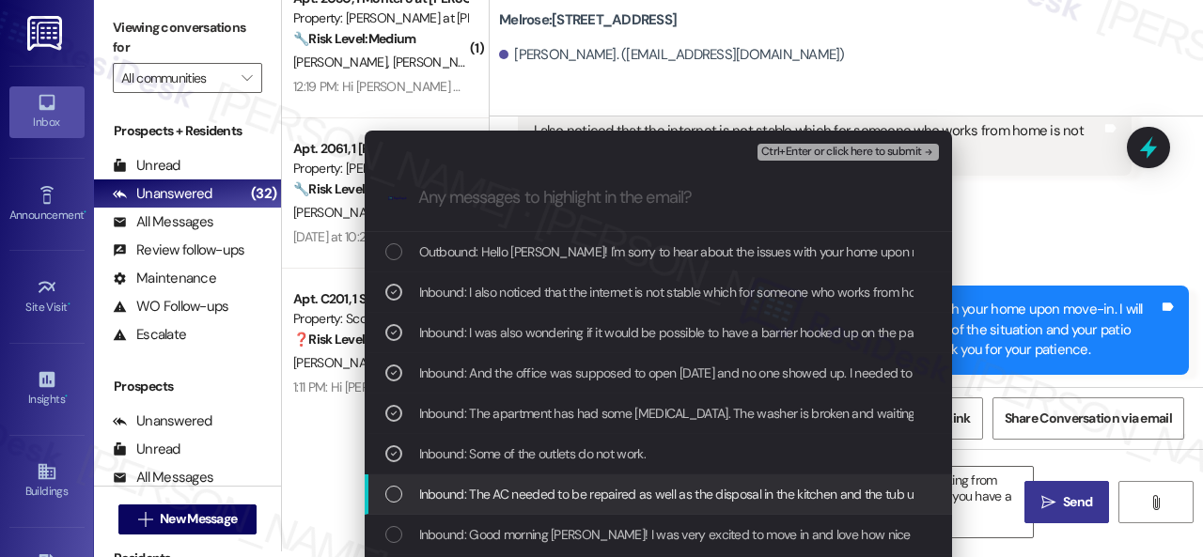
click at [475, 490] on span "Inbound: The AC needed to be repaired as well as the disposal in the kitchen an…" at bounding box center [773, 494] width 708 height 21
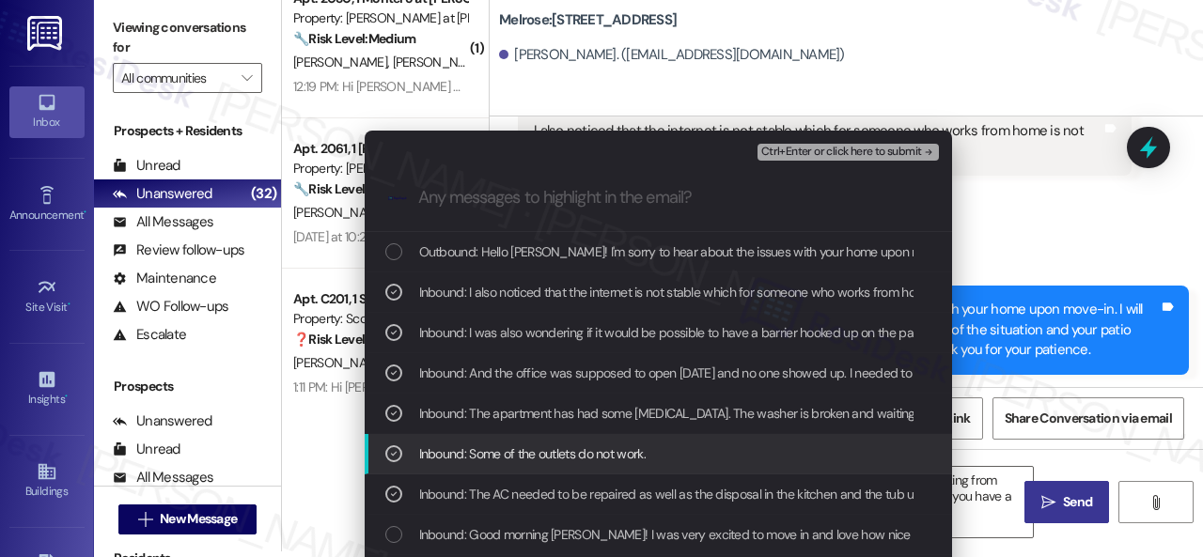
scroll to position [34, 0]
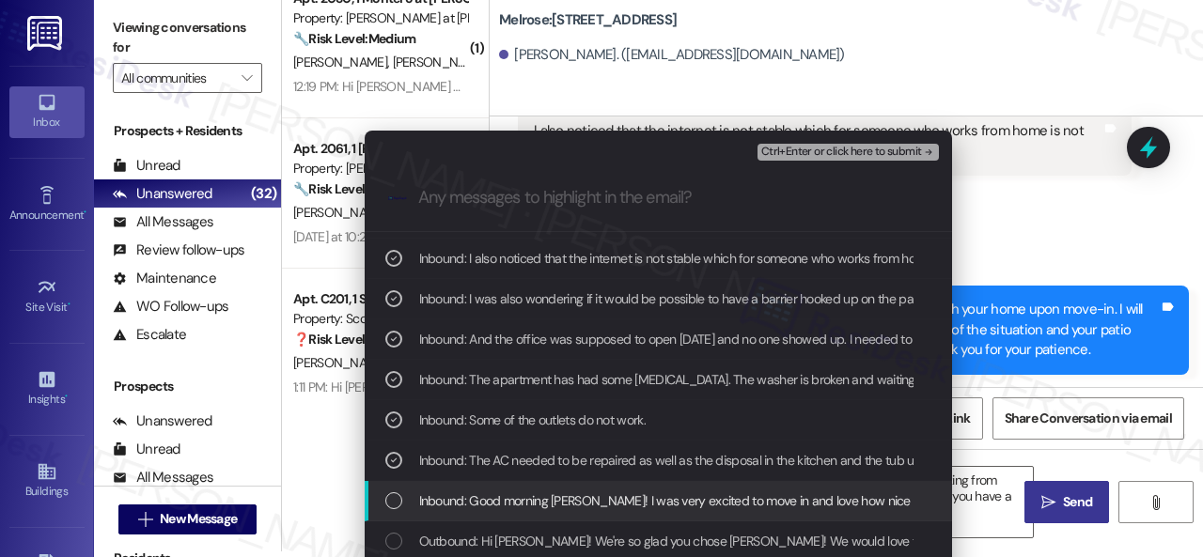
click at [531, 503] on span "Inbound: Good morning [PERSON_NAME]! I was very excited to move in and love how…" at bounding box center [855, 500] width 873 height 21
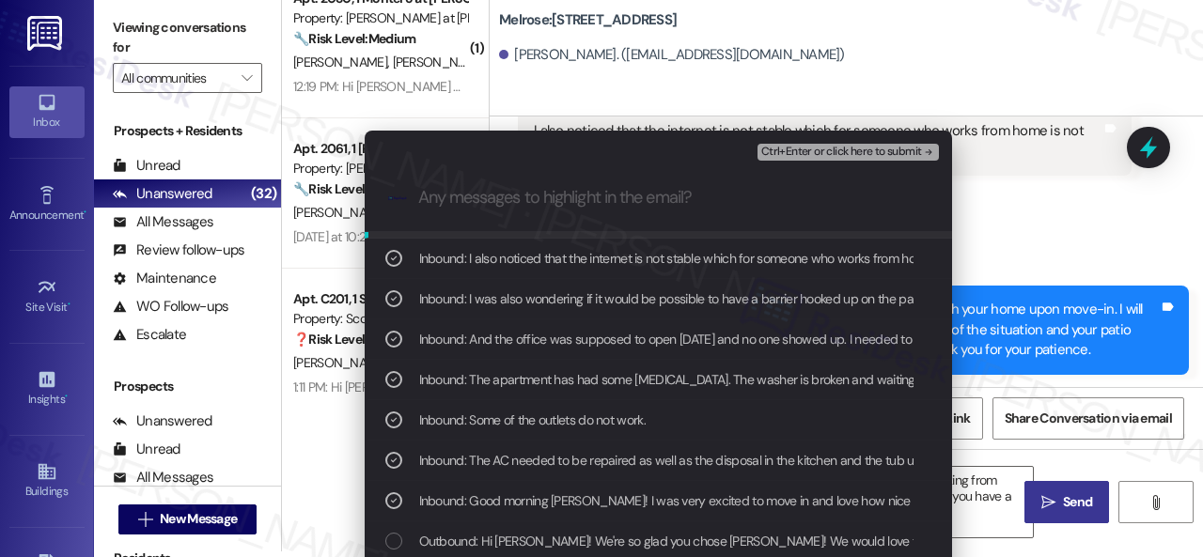
click at [804, 149] on span "Ctrl+Enter or click here to submit" at bounding box center [841, 152] width 161 height 13
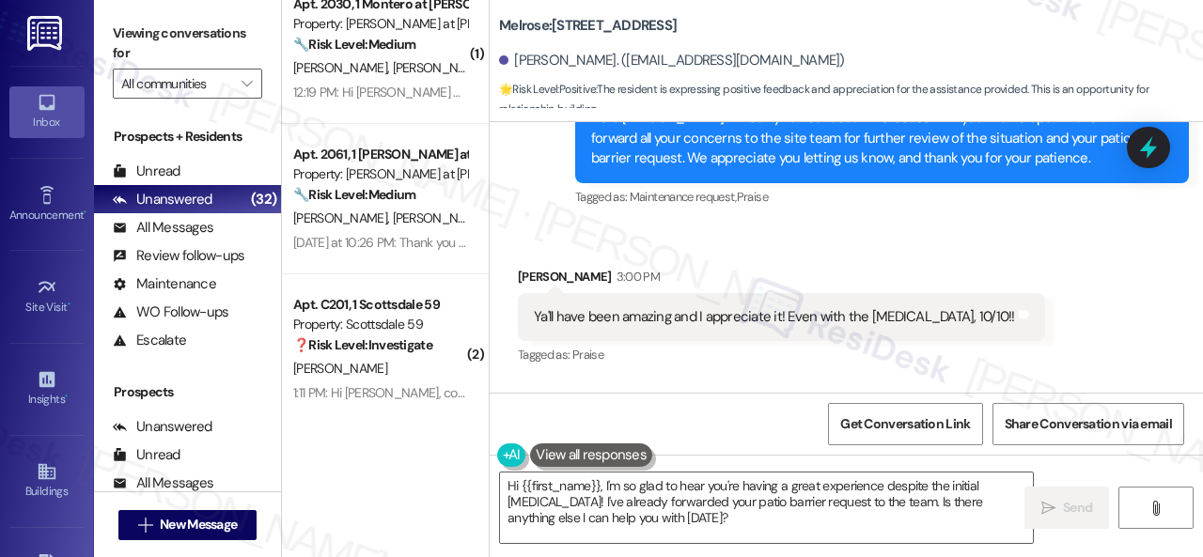
scroll to position [1832, 0]
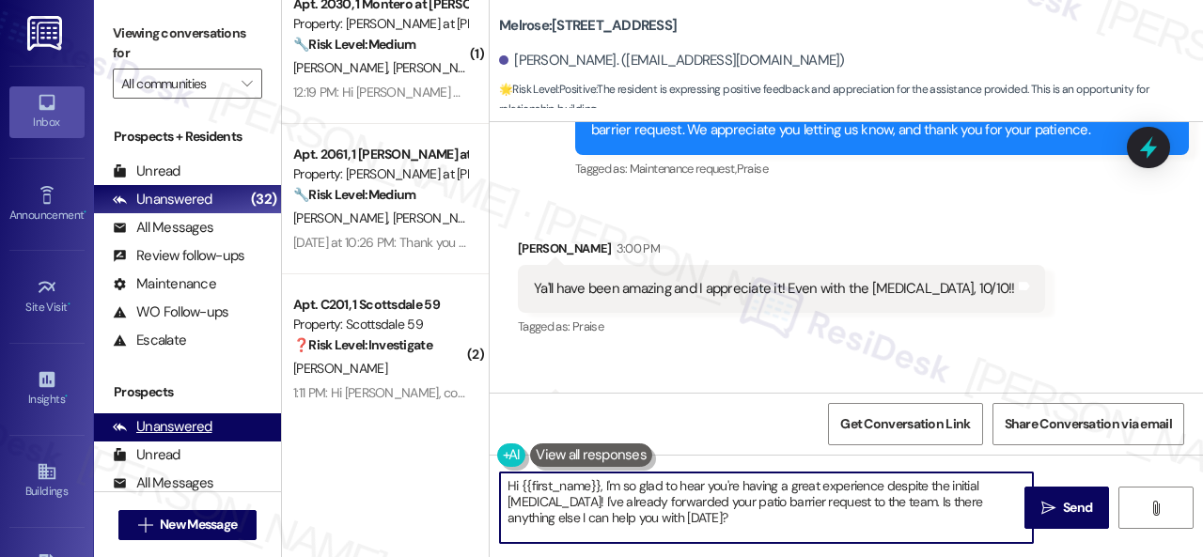
drag, startPoint x: 683, startPoint y: 523, endPoint x: 263, endPoint y: 427, distance: 431.0
click at [307, 442] on div "( 1 ) Apt. 1006, 1 The Lex Property: The Lex on Central 🌟 Risk Level: Positive …" at bounding box center [742, 278] width 921 height 557
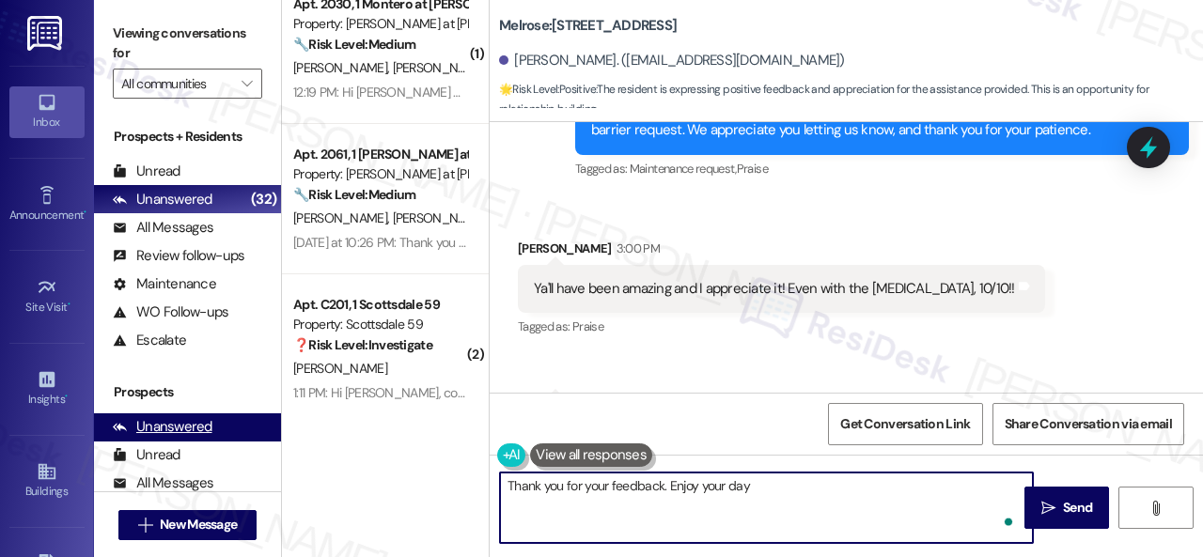
type textarea "Thank you for your feedback. Enjoy your day!"
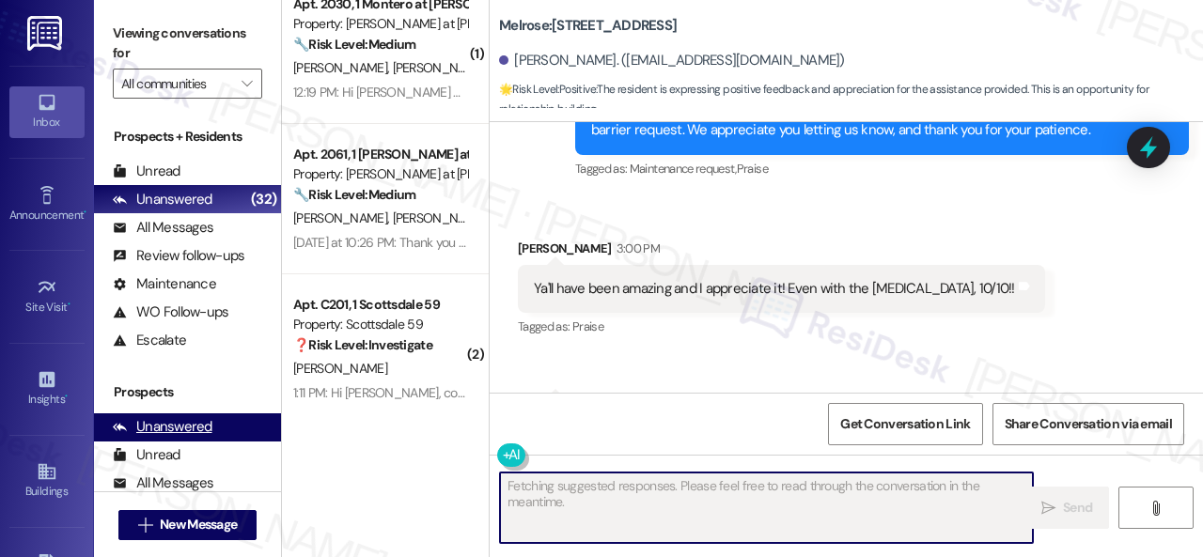
scroll to position [2019, 0]
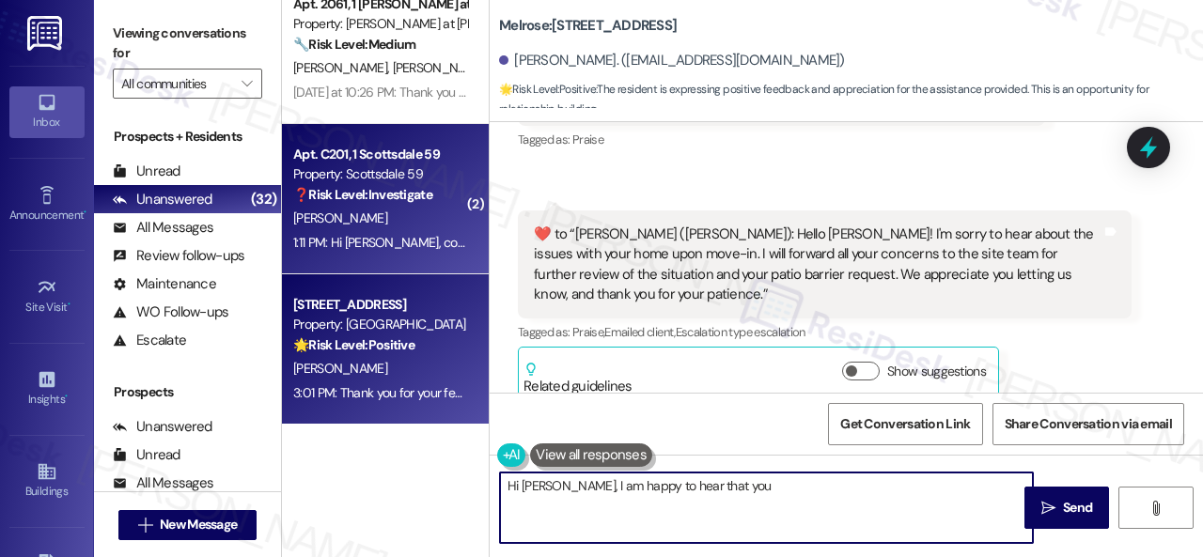
type textarea "Hi [PERSON_NAME], I am happy to hear that you are"
click at [414, 232] on div "1:11 PM: Hi [PERSON_NAME], could you also update me on the laundry facilities? …" at bounding box center [380, 242] width 178 height 23
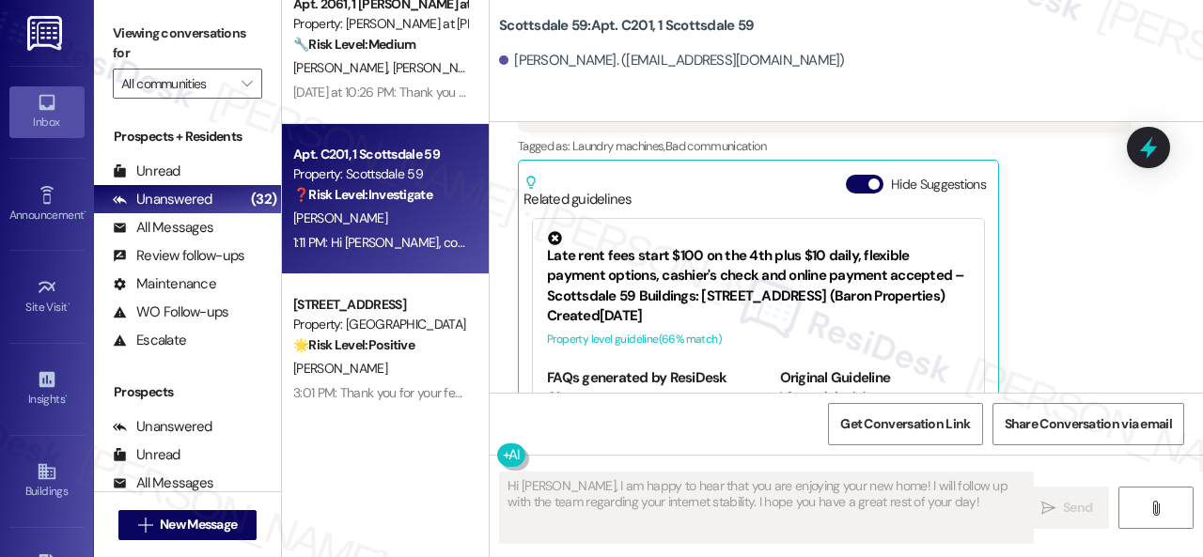
scroll to position [3008, 0]
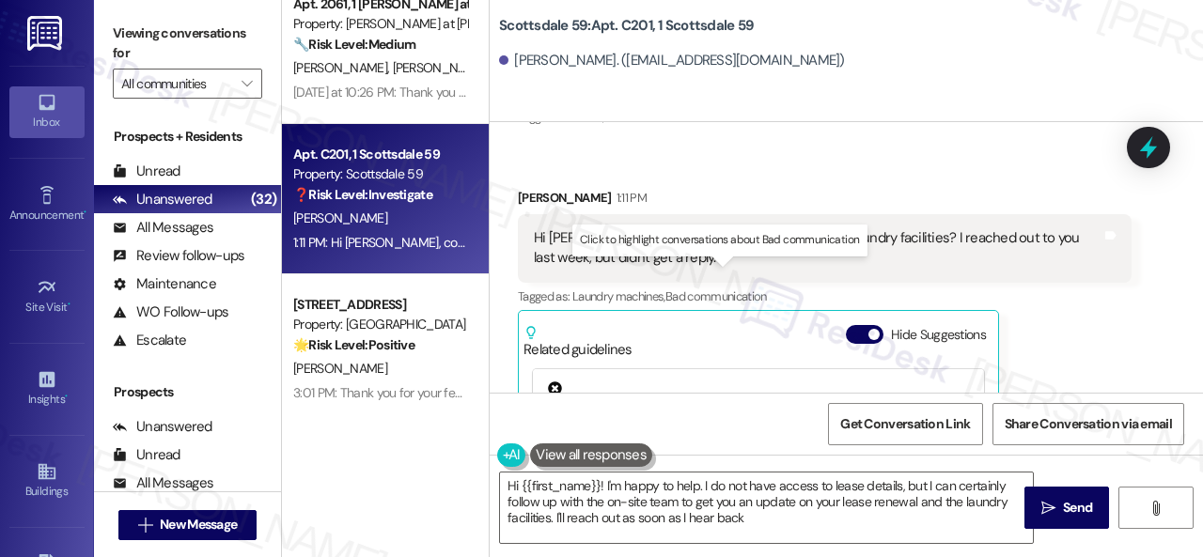
type textarea "Hi {{first_name}}! I'm happy to help. I do not have access to lease details, bu…"
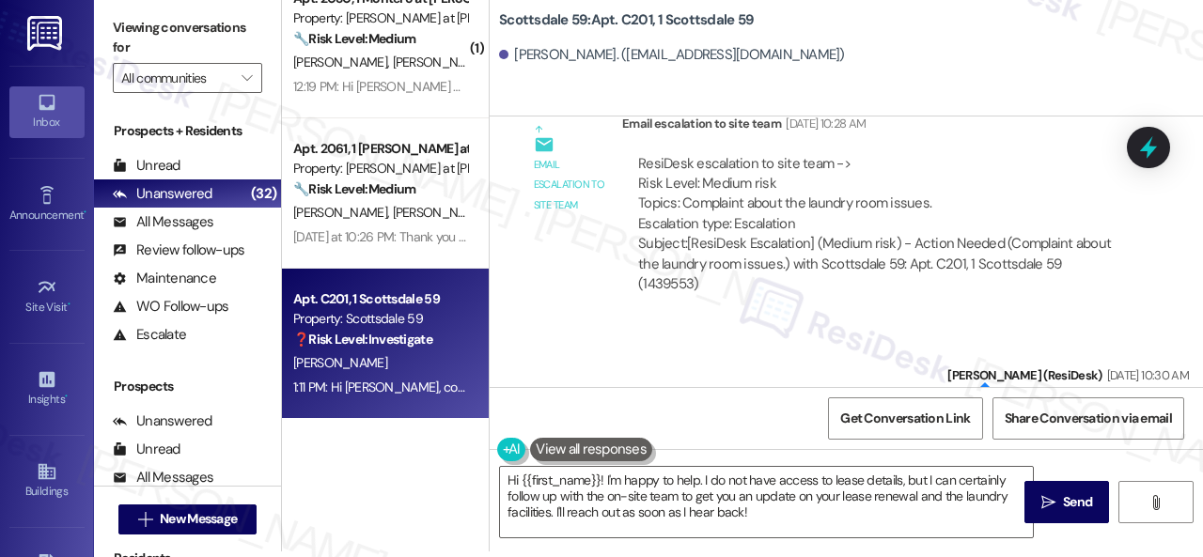
scroll to position [2069, 0]
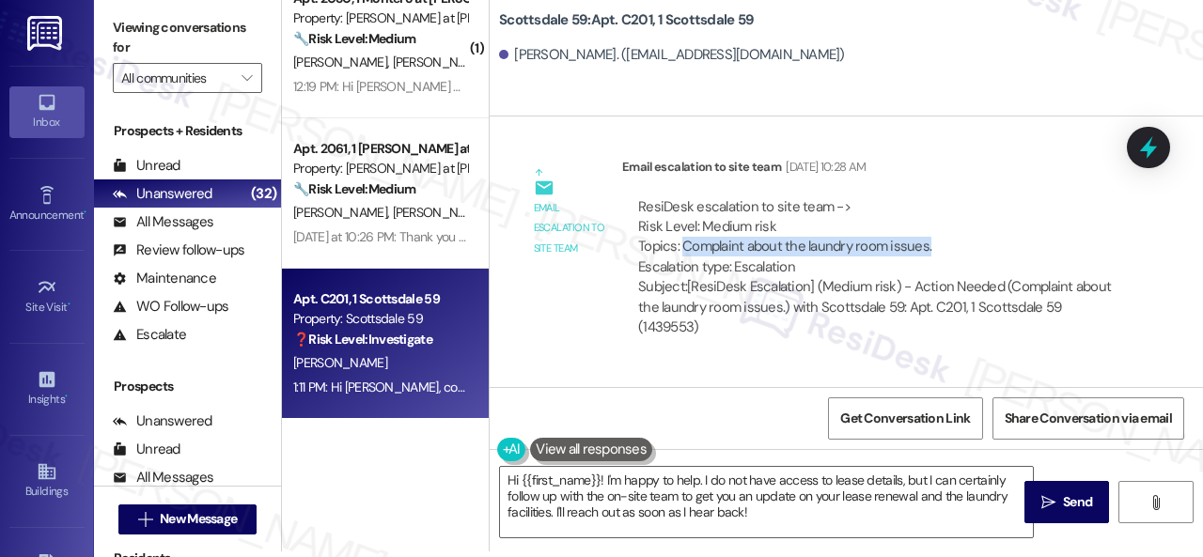
drag, startPoint x: 682, startPoint y: 226, endPoint x: 930, endPoint y: 228, distance: 248.1
click at [930, 228] on div "ResiDesk escalation to site team -> Risk Level: Medium risk Topics: Complaint a…" at bounding box center [876, 237] width 477 height 81
copy div "Complaint about the laundry room issues."
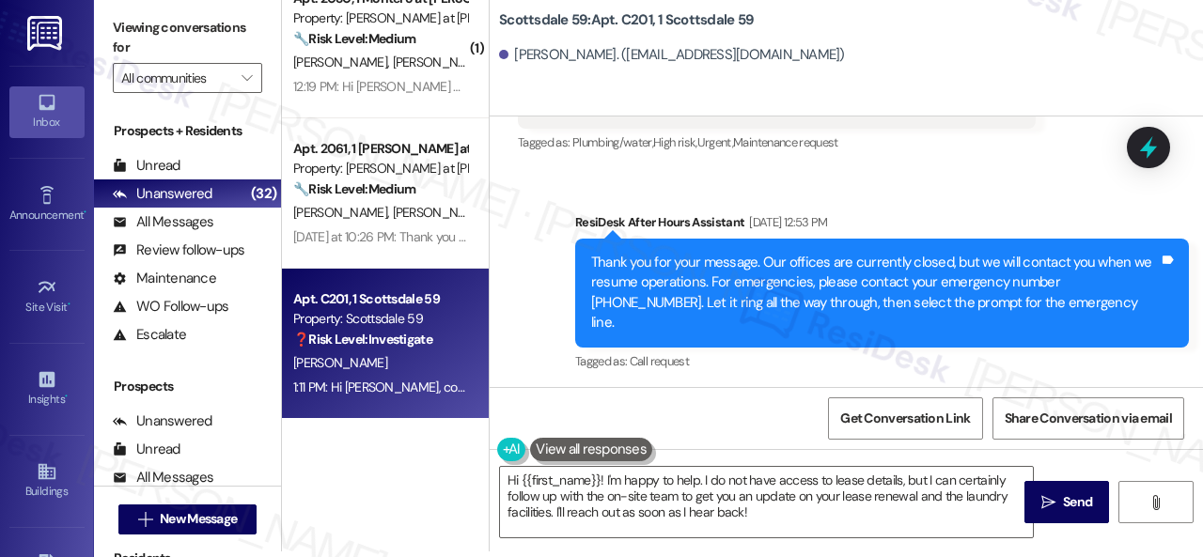
scroll to position [940, 0]
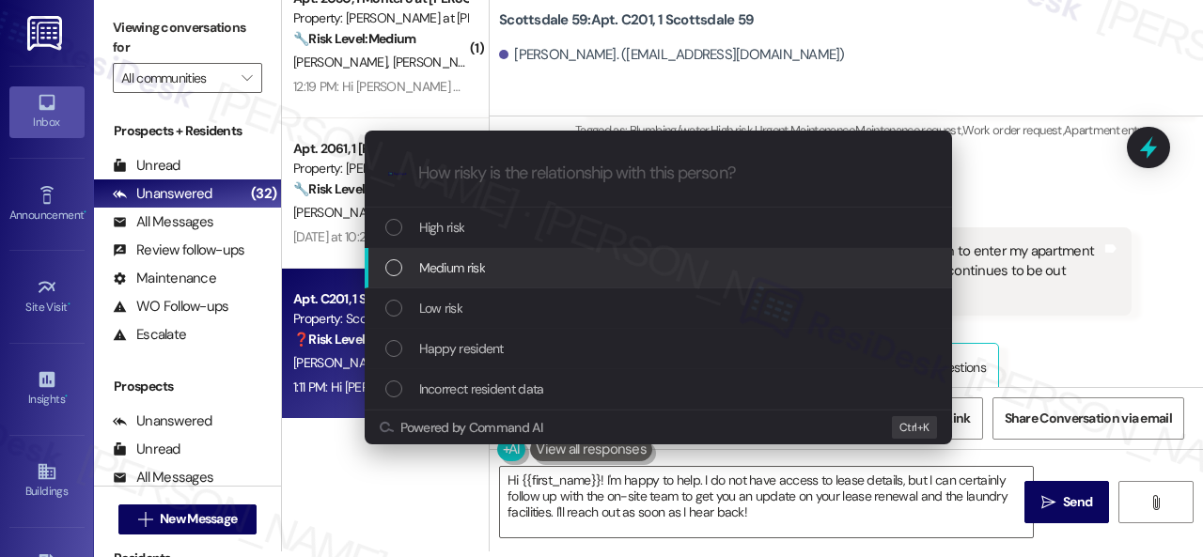
click at [443, 264] on span "Medium risk" at bounding box center [452, 267] width 66 height 21
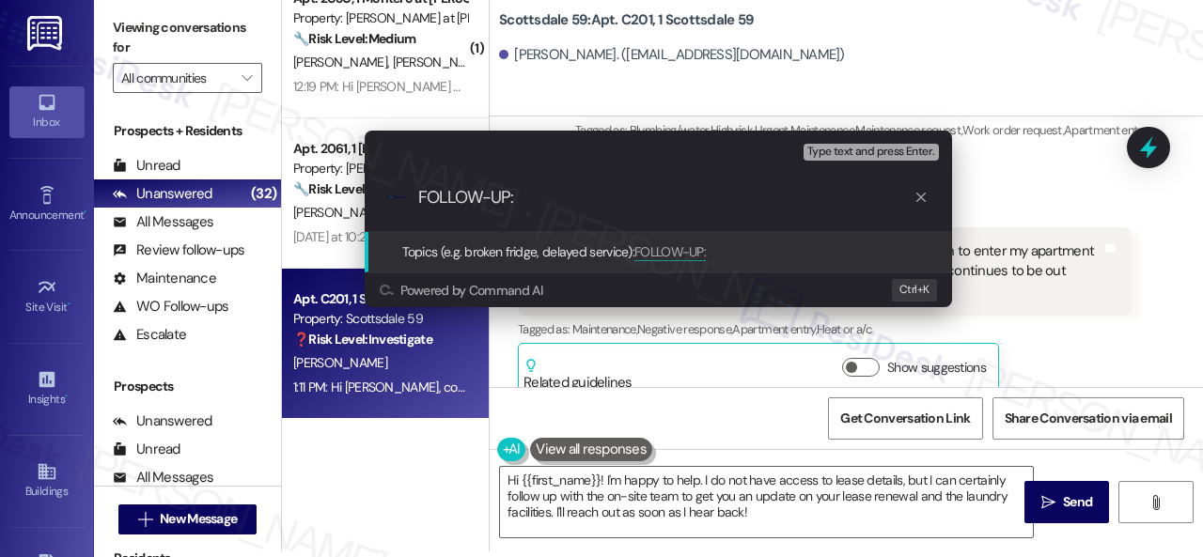
paste input "Complaint about the laundry room issues."
type input "FOLLOW-UP: Complaint about the laundry room issues."
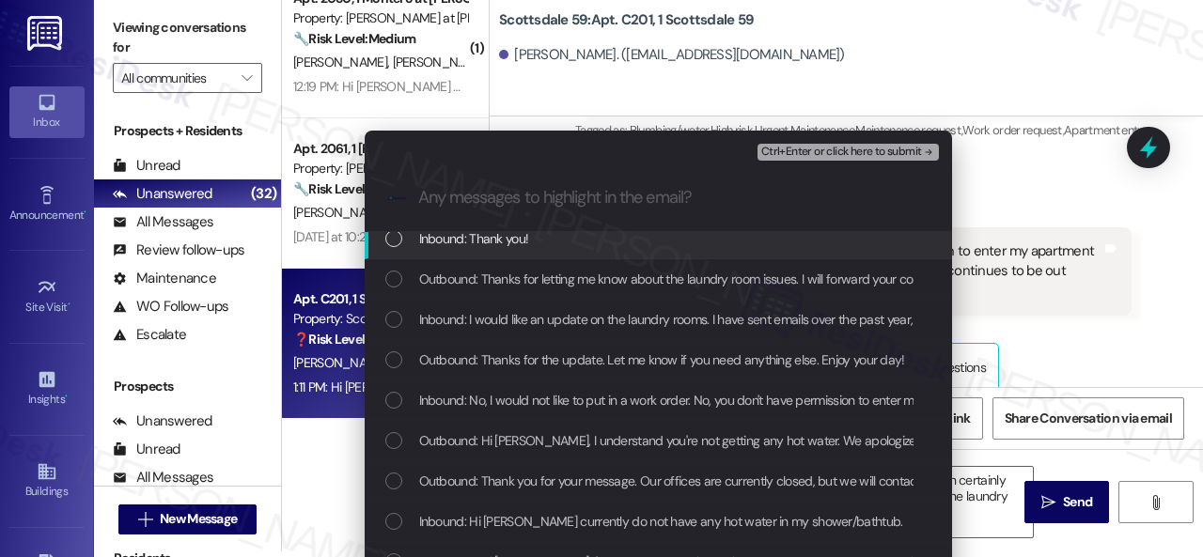
scroll to position [188, 0]
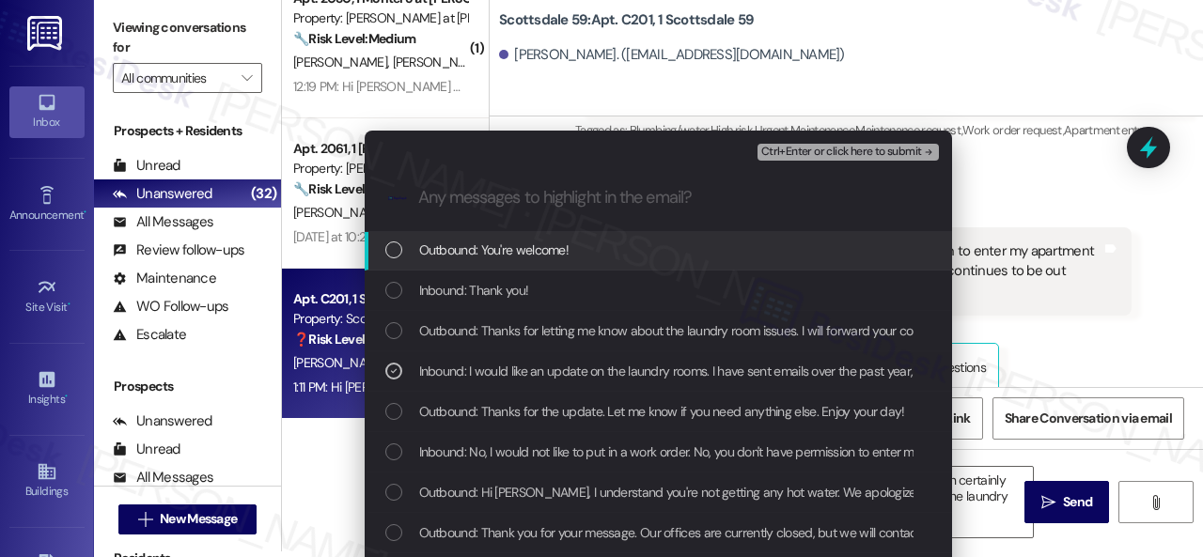
scroll to position [0, 0]
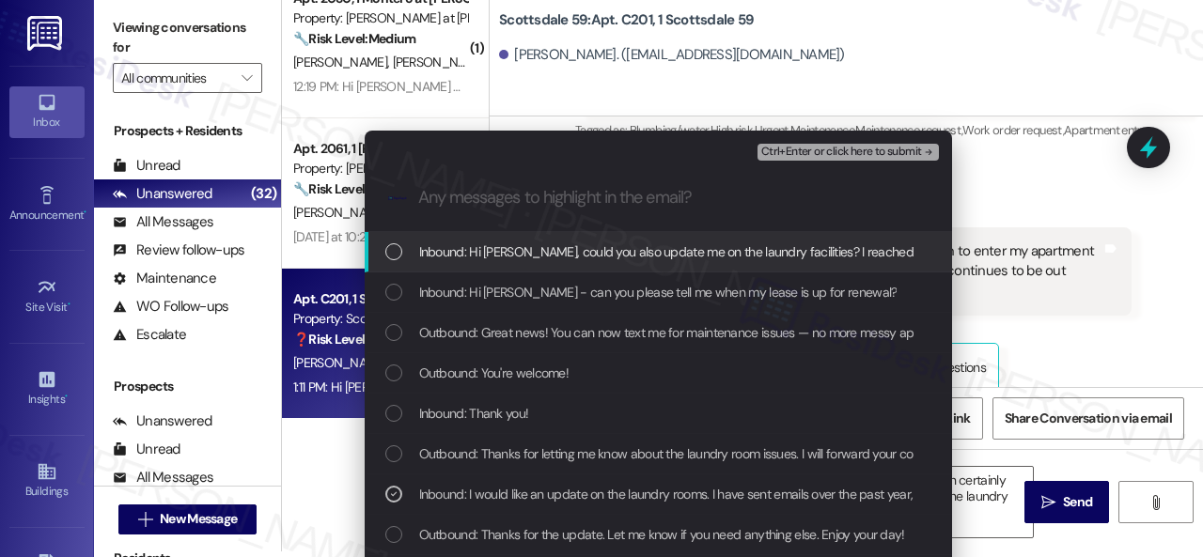
click at [631, 249] on span "Inbound: Hi [PERSON_NAME], could you also update me on the laundry facilities? …" at bounding box center [781, 251] width 725 height 21
click at [814, 151] on span "Ctrl+Enter or click here to submit" at bounding box center [841, 152] width 161 height 13
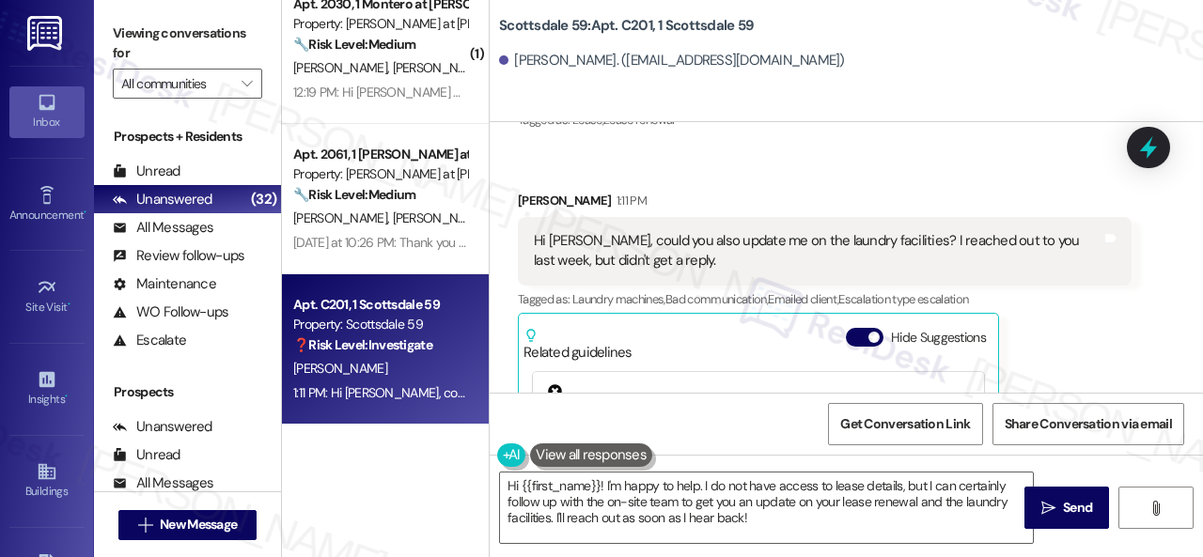
scroll to position [2914, 0]
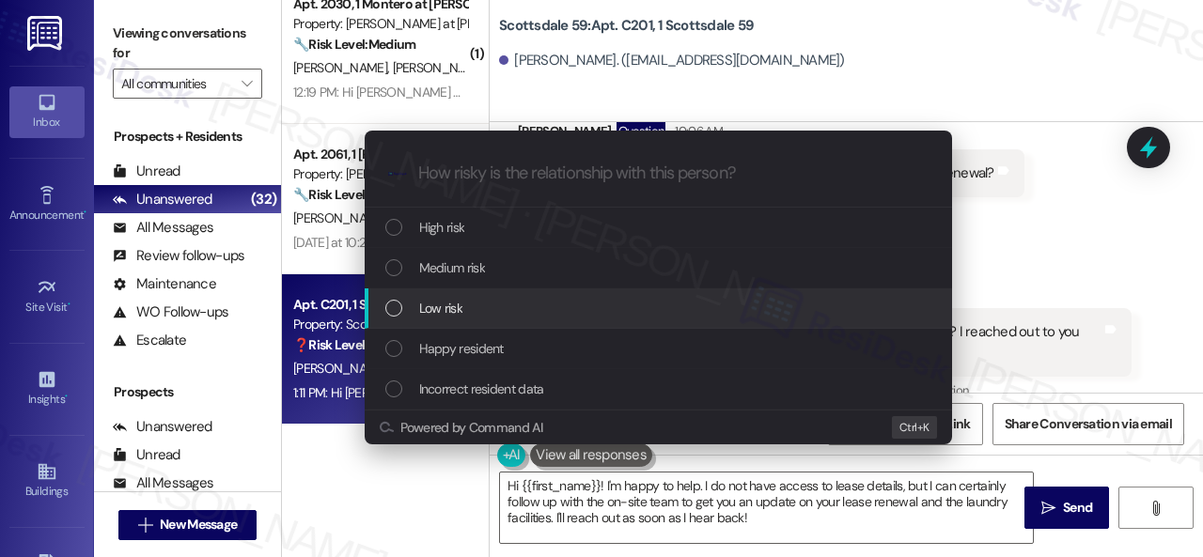
click at [430, 303] on span "Low risk" at bounding box center [440, 308] width 43 height 21
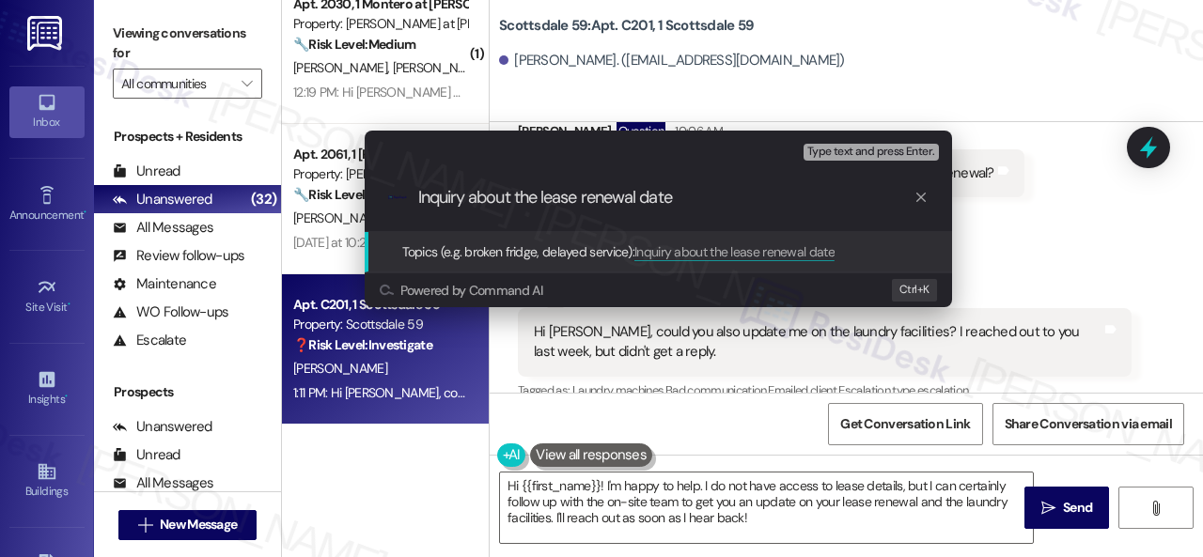
type input "Inquiry about the lease renewal date."
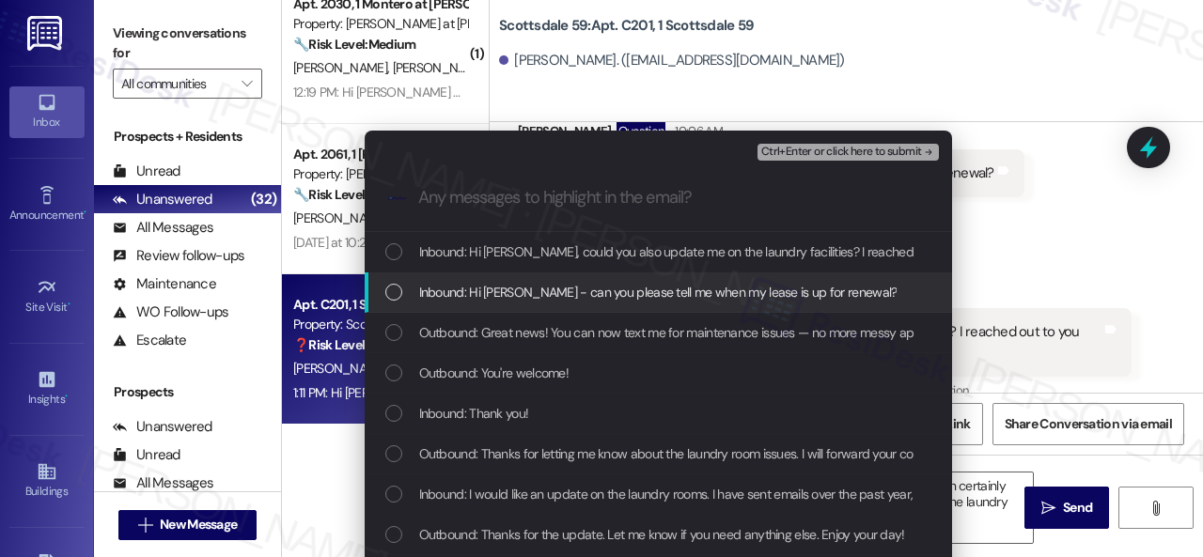
click at [464, 294] on span "Inbound: Hi [PERSON_NAME] - can you please tell me when my lease is up for rene…" at bounding box center [658, 292] width 478 height 21
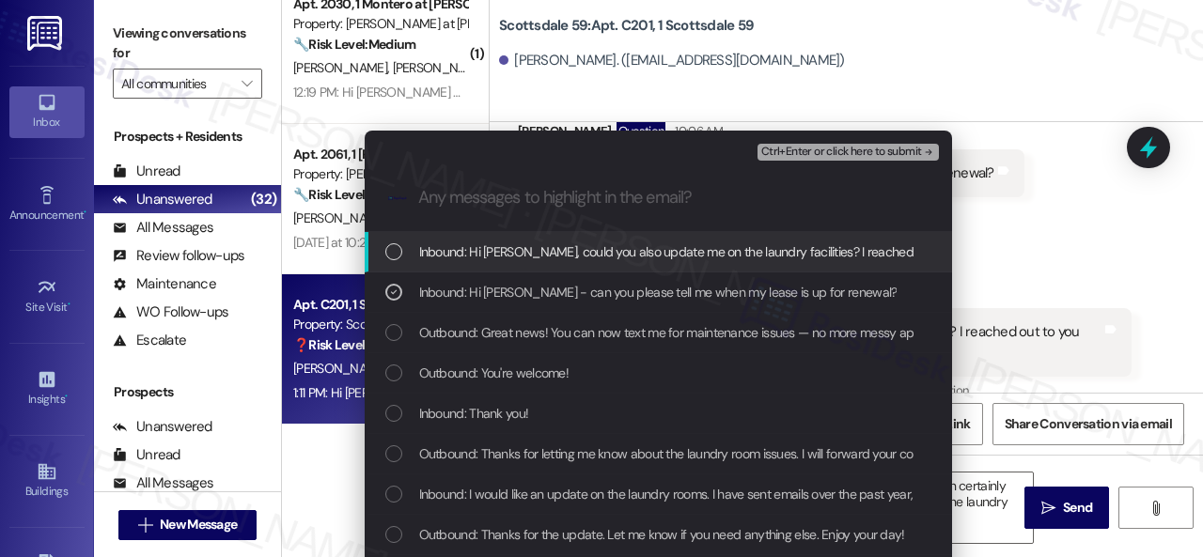
click at [799, 148] on span "Ctrl+Enter or click here to submit" at bounding box center [841, 152] width 161 height 13
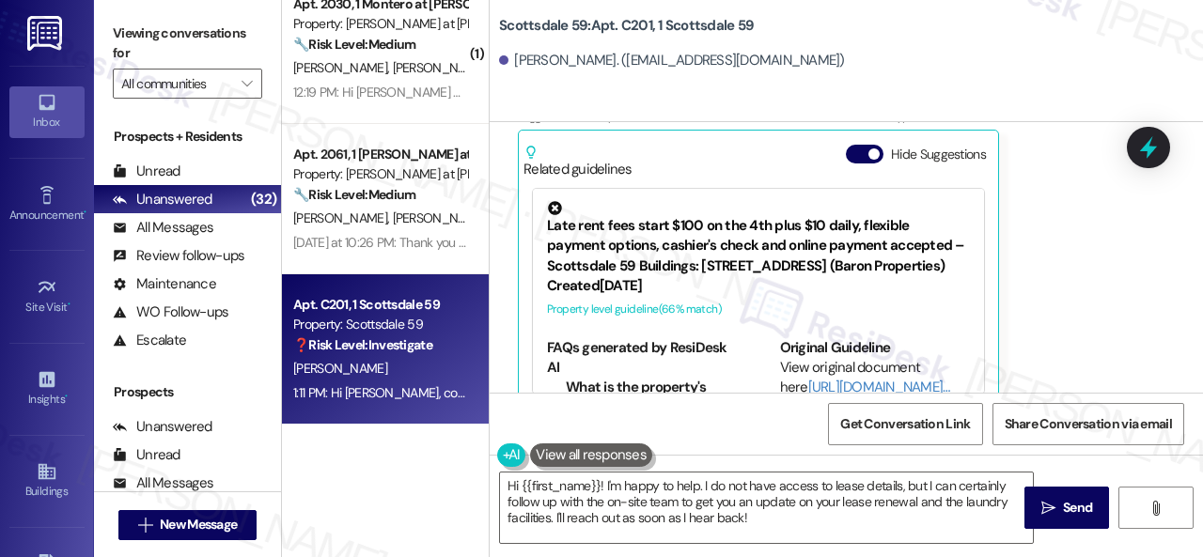
scroll to position [3215, 0]
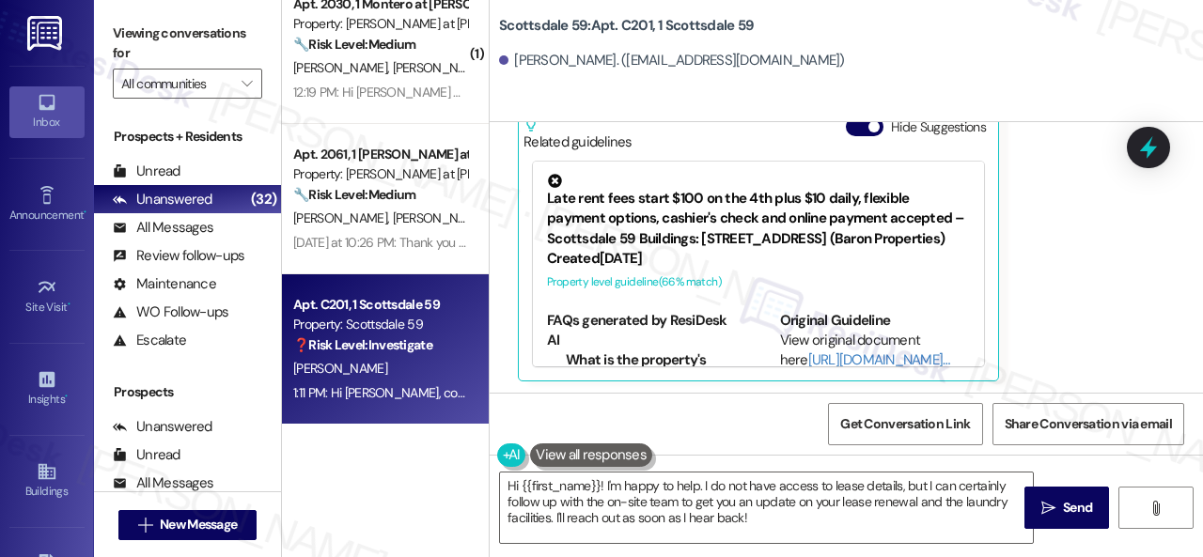
click at [1041, 317] on div "[PERSON_NAME] 1:11 PM Hi [PERSON_NAME], could you also update me on the laundry…" at bounding box center [825, 180] width 614 height 401
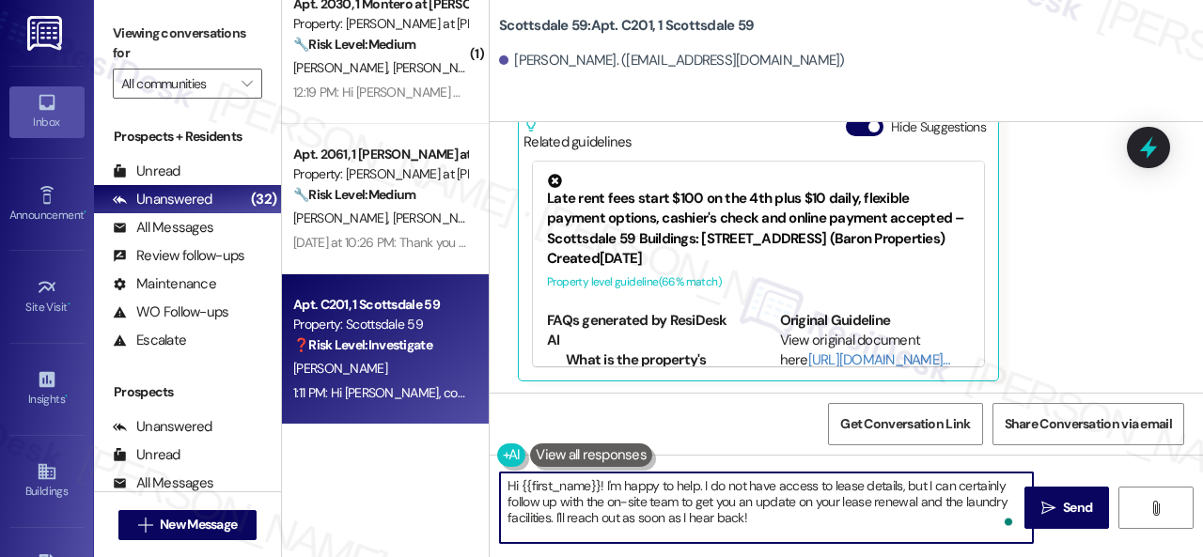
drag, startPoint x: 599, startPoint y: 509, endPoint x: 448, endPoint y: 477, distance: 154.6
click at [448, 477] on div "( 1 ) Apt. 1006, 1 The Lex Property: The Lex on Central 🌟 Risk Level: Positive …" at bounding box center [742, 278] width 921 height 557
paste textarea "I haven't received a response from the site team yet, but I have made a follow-…"
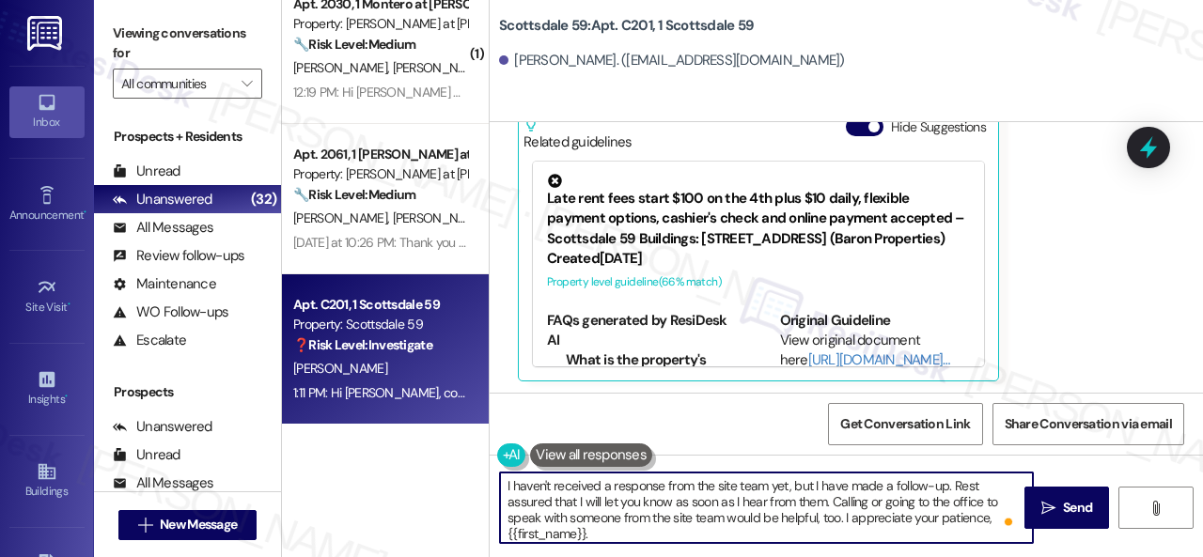
click at [949, 482] on textarea "I haven't received a response from the site team yet, but I have made a follow-…" at bounding box center [766, 508] width 533 height 70
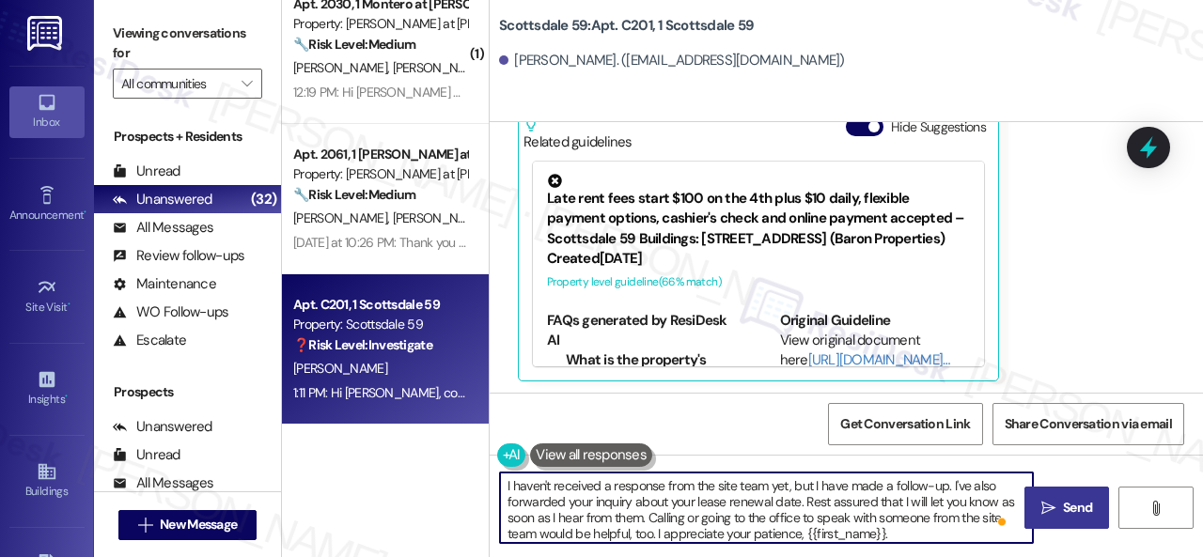
type textarea "I haven't received a response from the site team yet, but I have made a follow-…"
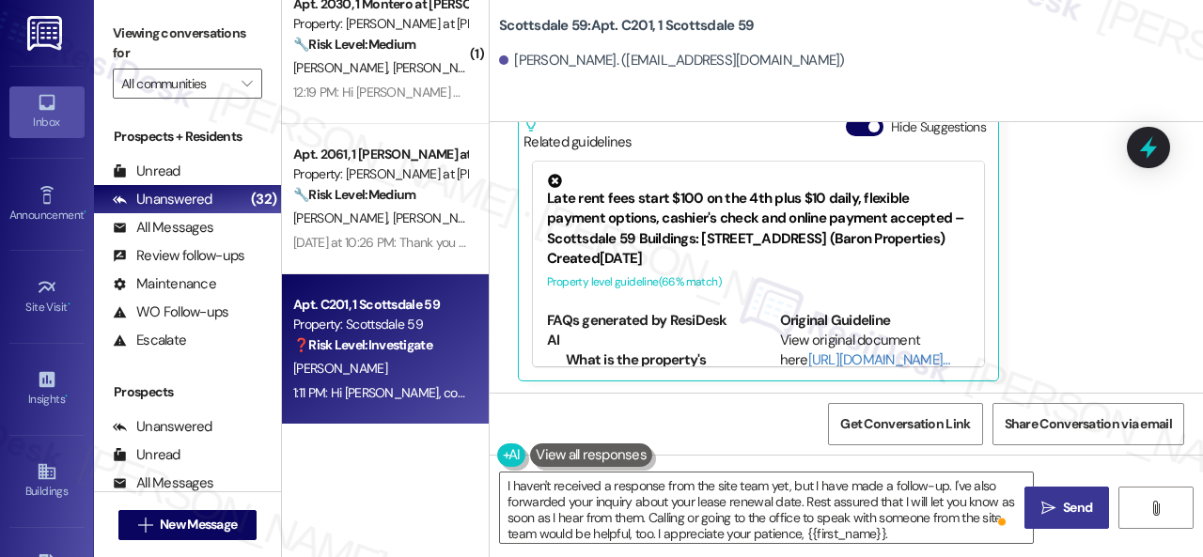
click at [1085, 491] on button " Send" at bounding box center [1066, 508] width 85 height 42
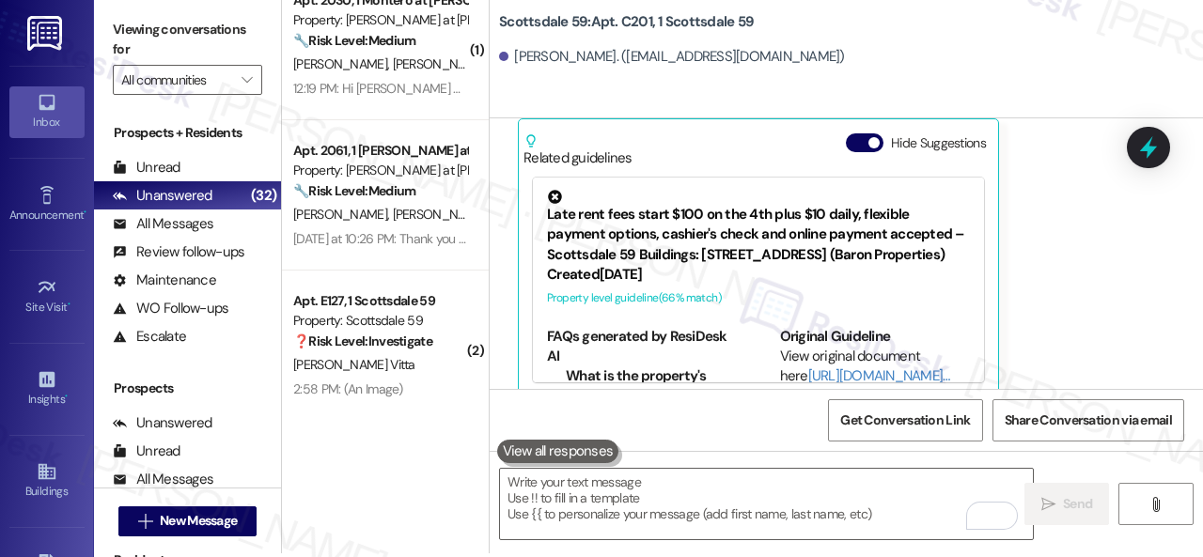
scroll to position [6, 0]
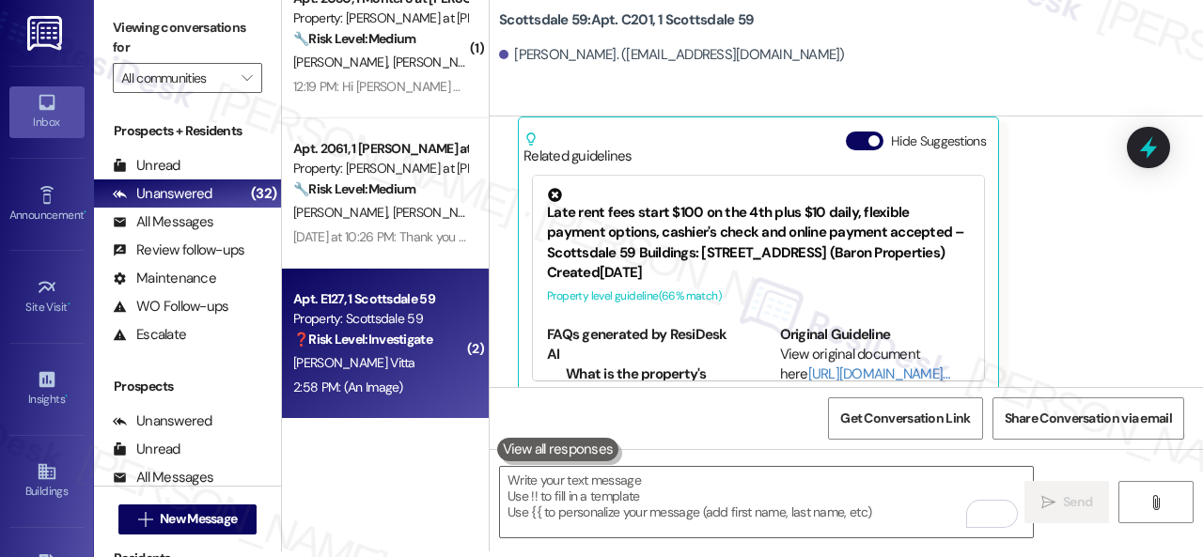
click at [447, 365] on div "[PERSON_NAME] Vitta" at bounding box center [380, 362] width 178 height 23
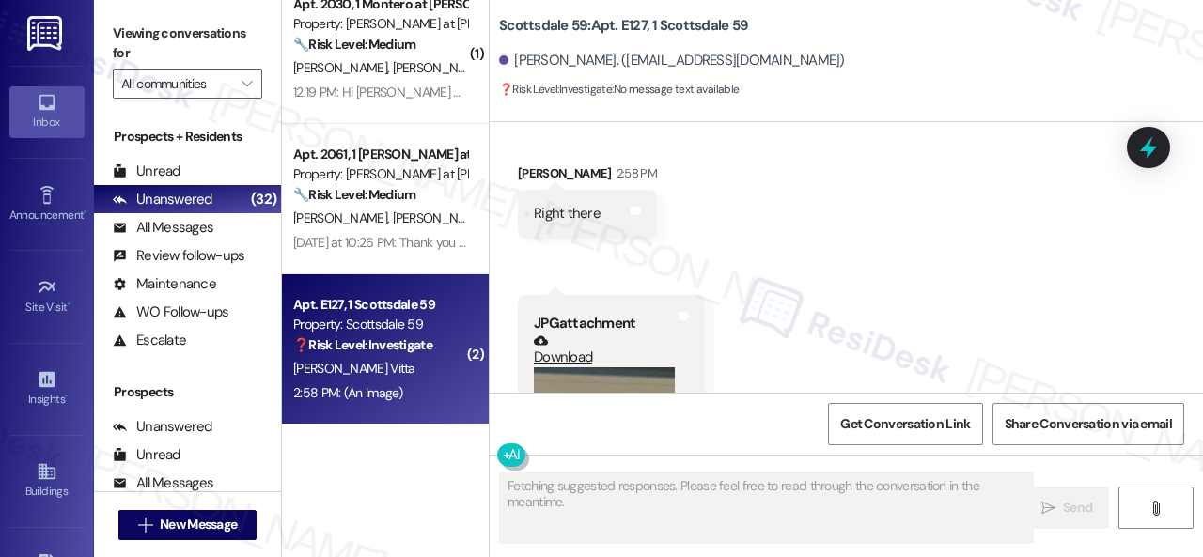
scroll to position [5699, 0]
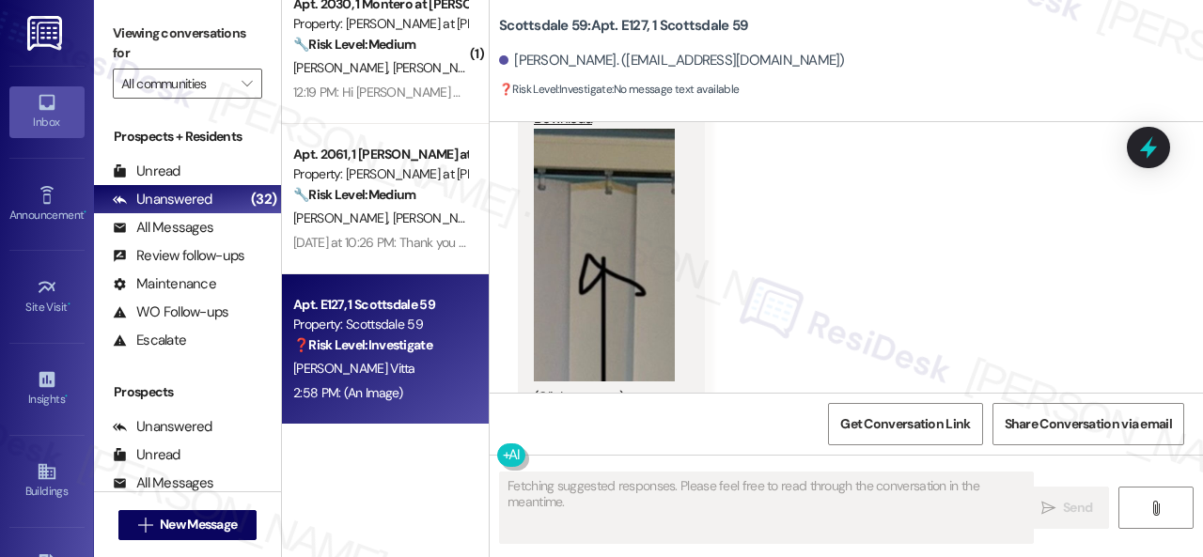
click at [614, 262] on button "Zoom image" at bounding box center [604, 255] width 141 height 253
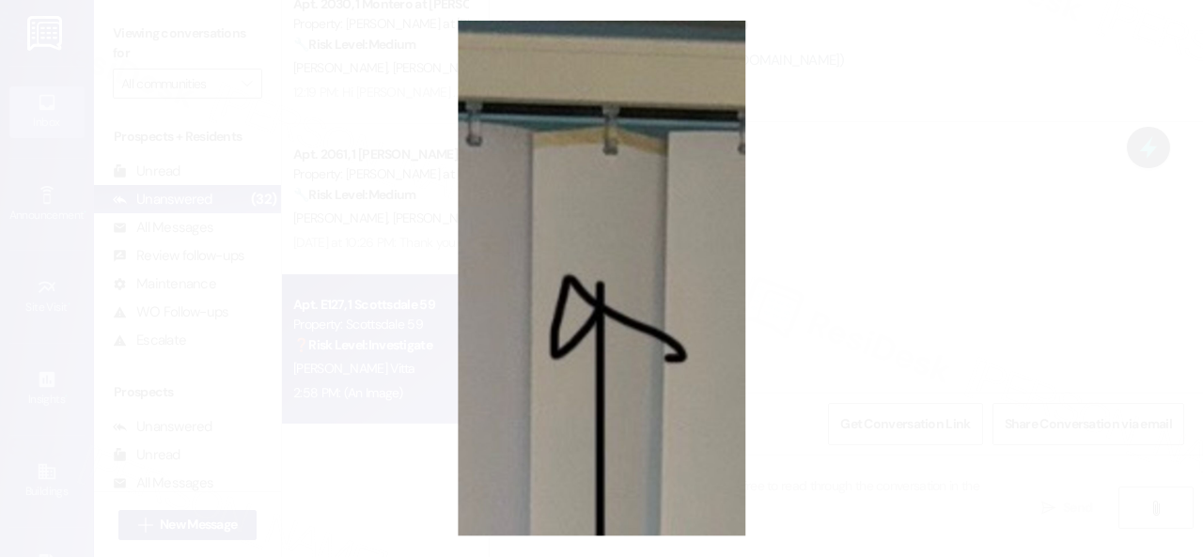
scroll to position [5699, 0]
type textarea "Hey {{first_name}}, thanks for the closer shot! I see the damage to the blind. …"
click at [667, 255] on button "Unzoom image" at bounding box center [601, 278] width 1203 height 557
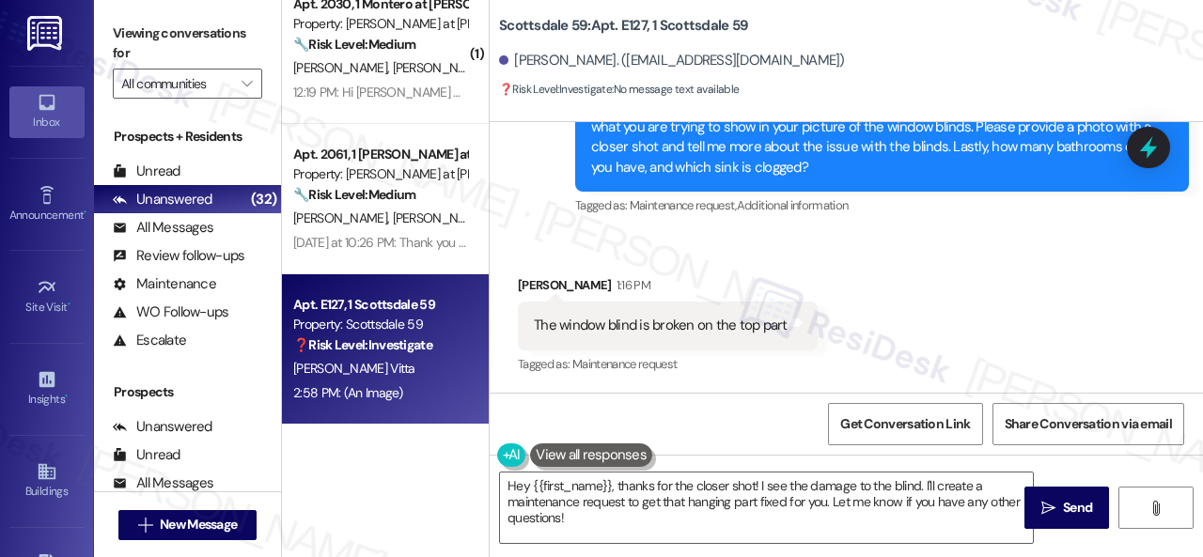
scroll to position [3914, 0]
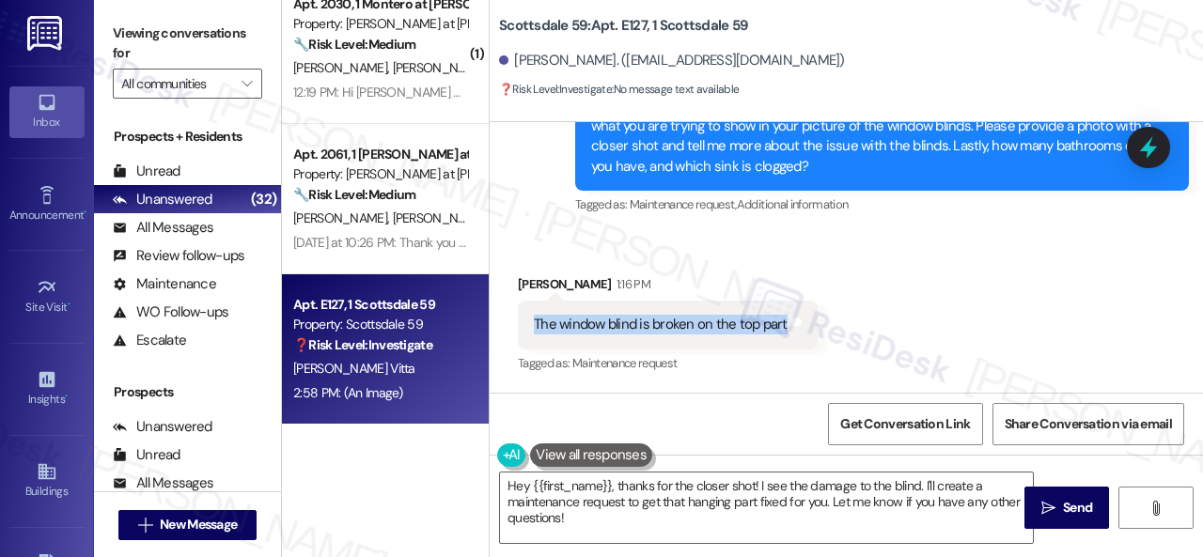
drag, startPoint x: 534, startPoint y: 279, endPoint x: 782, endPoint y: 279, distance: 248.0
click at [782, 315] on div "The window blind is broken on the top part" at bounding box center [661, 325] width 254 height 20
copy div "The window blind is broken on the top part"
click at [737, 260] on div "Received via SMS [PERSON_NAME] 1:16 PM The window blind is broken on the top pa…" at bounding box center [668, 325] width 328 height 131
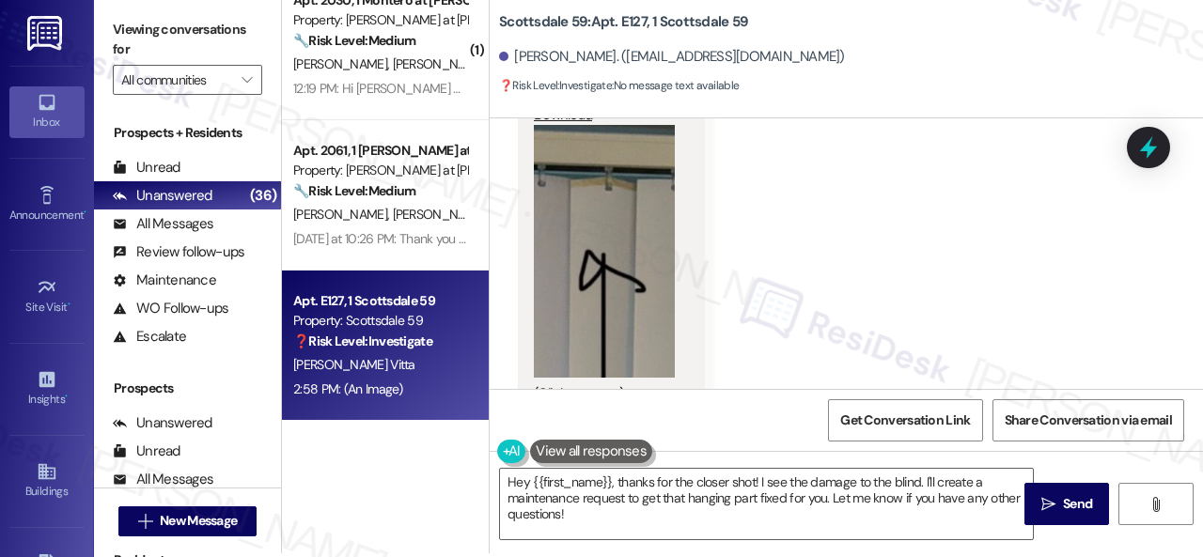
scroll to position [6, 0]
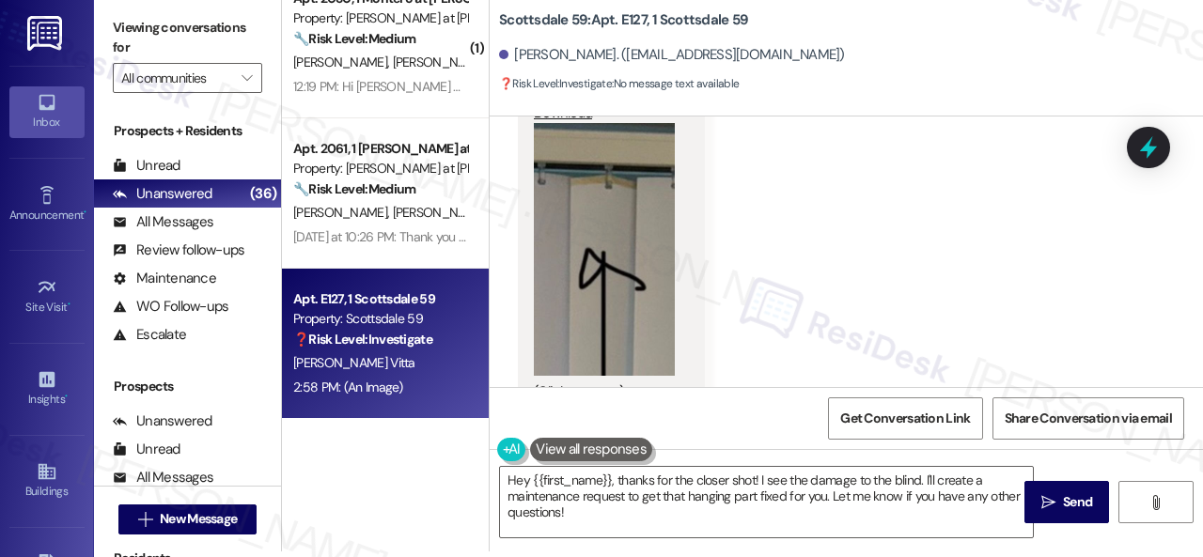
click at [612, 300] on button "Zoom image" at bounding box center [604, 249] width 141 height 253
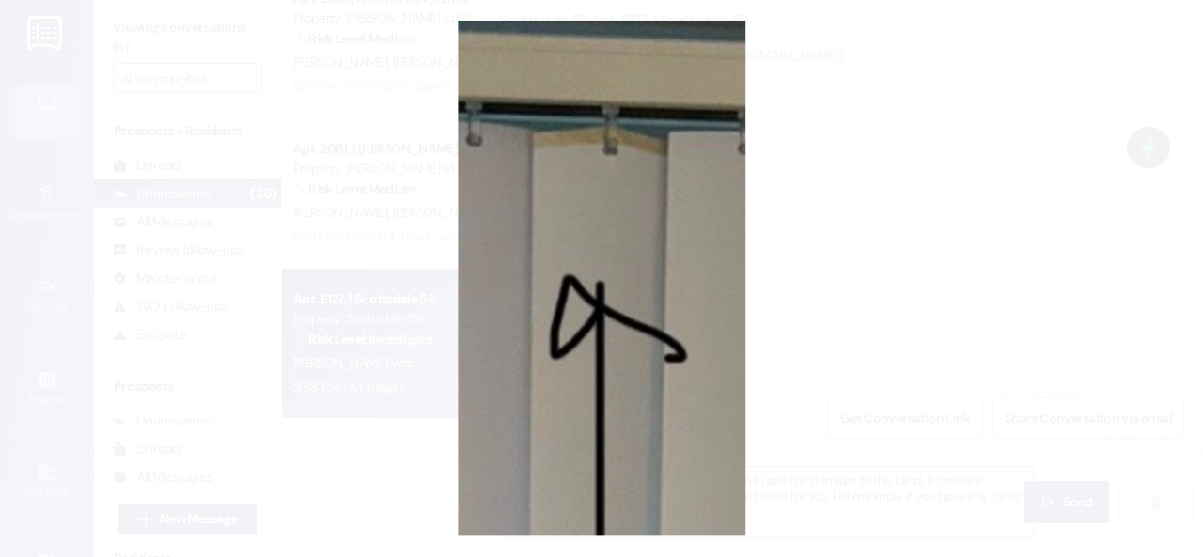
scroll to position [5699, 0]
click at [827, 419] on button "Unzoom image" at bounding box center [601, 278] width 1203 height 557
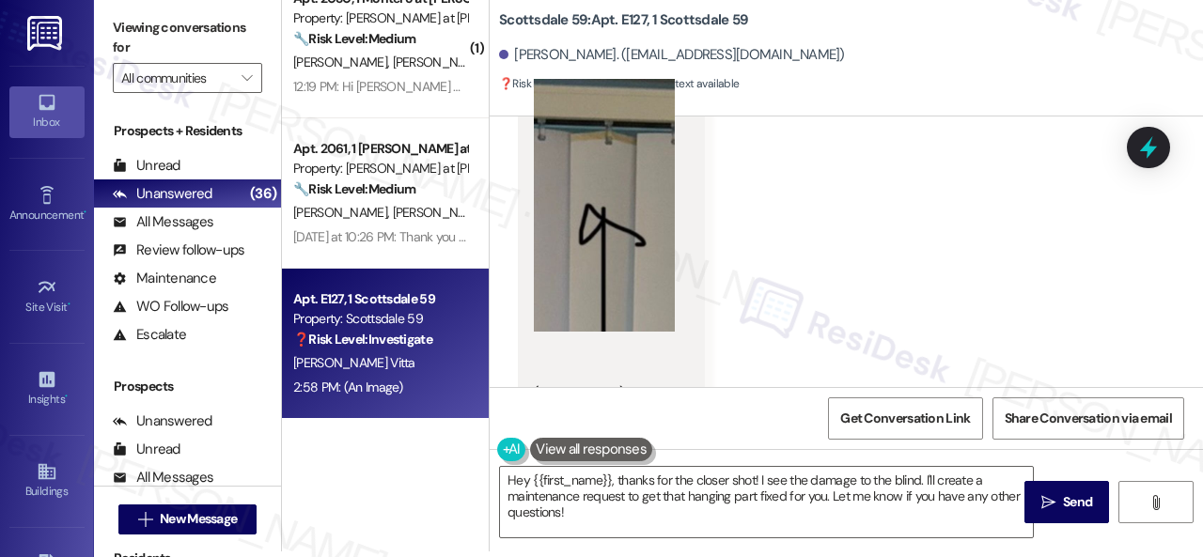
scroll to position [5699, 0]
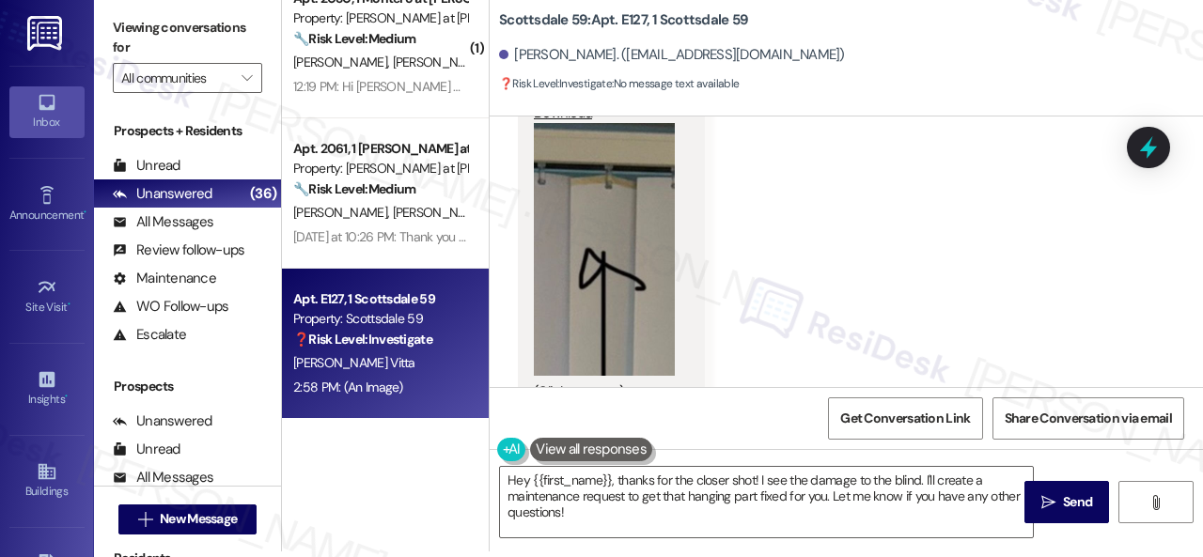
click at [792, 290] on div "Received via SMS [PERSON_NAME] 2:58 PM Right there Tags and notes Received via …" at bounding box center [846, 153] width 713 height 553
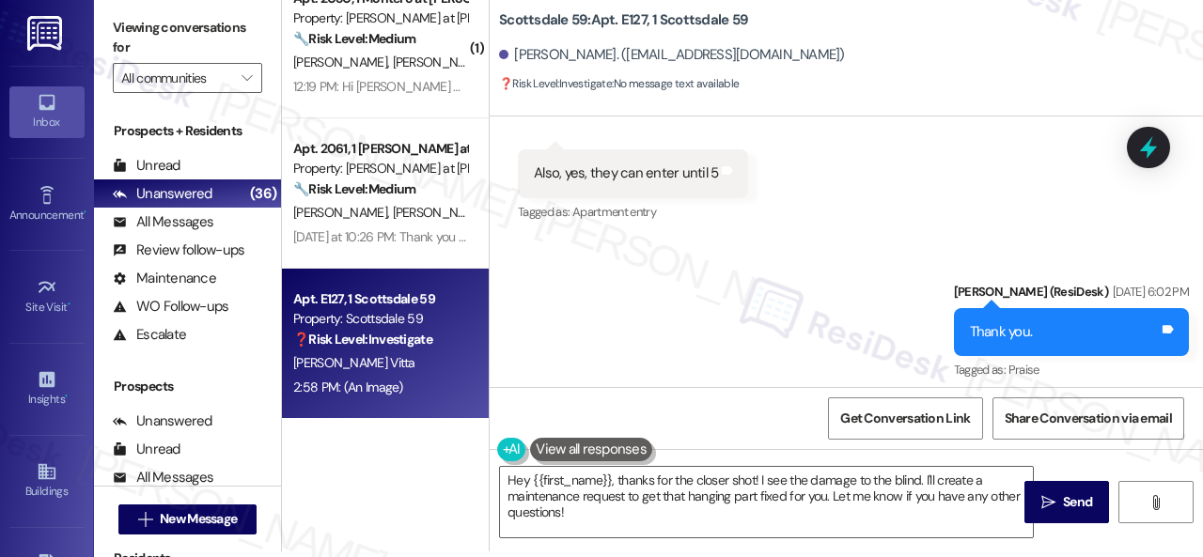
scroll to position [1096, 0]
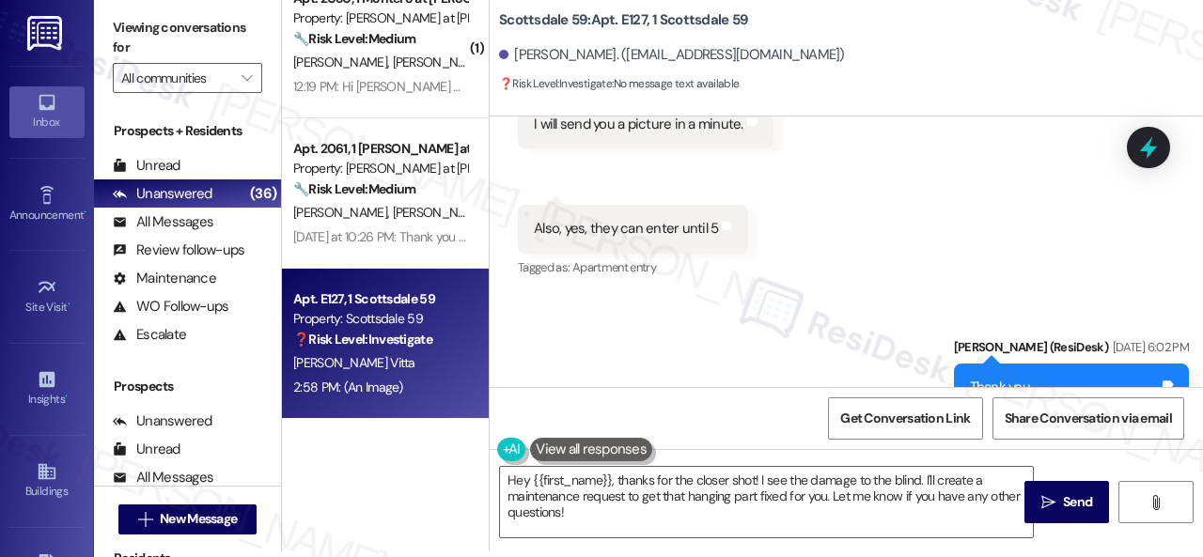
click at [781, 350] on div "Sent via SMS [PERSON_NAME] (ResiDesk) [DATE] 6:02 PM Thank you. Tags and notes …" at bounding box center [846, 374] width 713 height 159
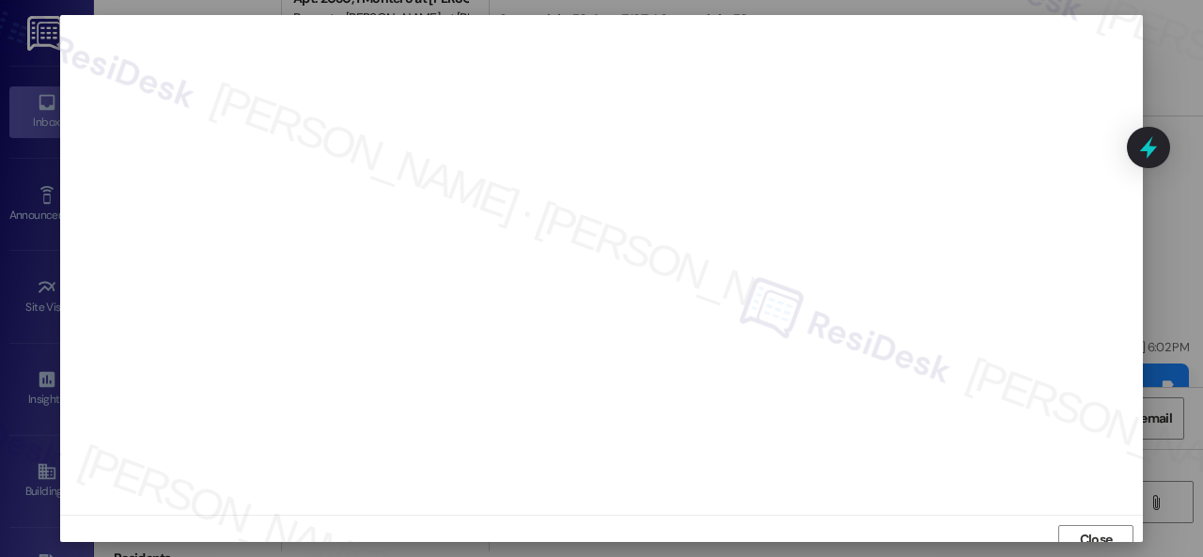
scroll to position [0, 0]
click at [1088, 533] on span "Close" at bounding box center [1096, 542] width 33 height 20
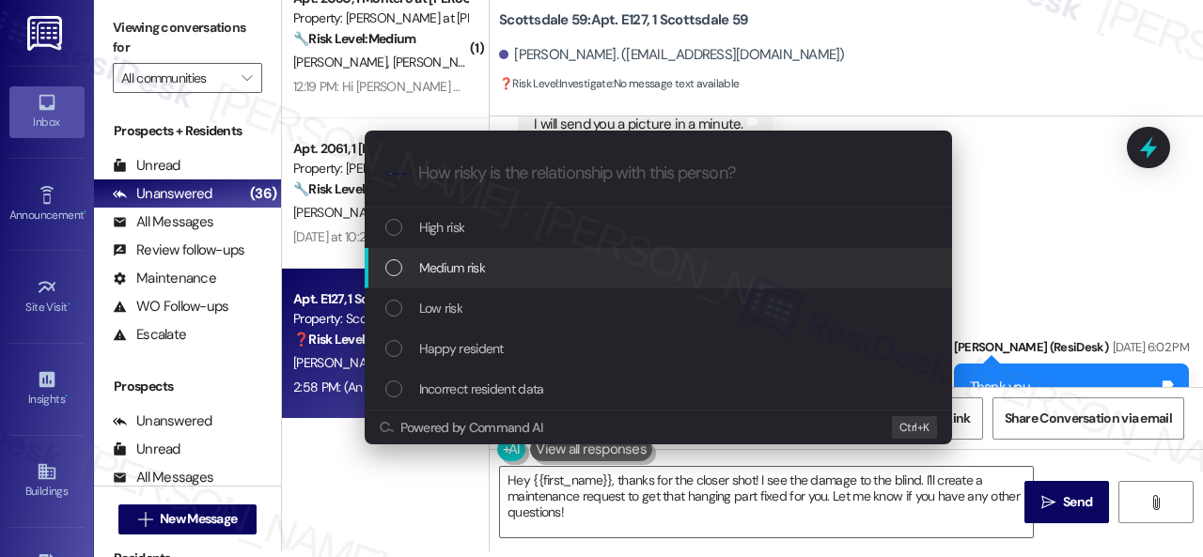
click at [443, 270] on span "Medium risk" at bounding box center [452, 267] width 66 height 21
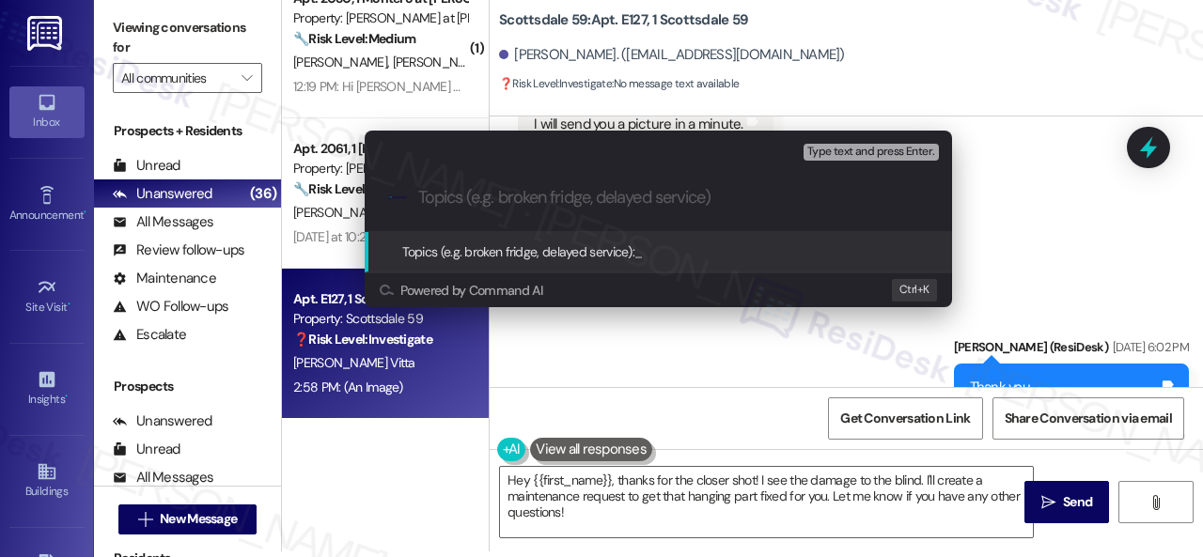
paste input "New work order/s submitted - Broken window blinds"
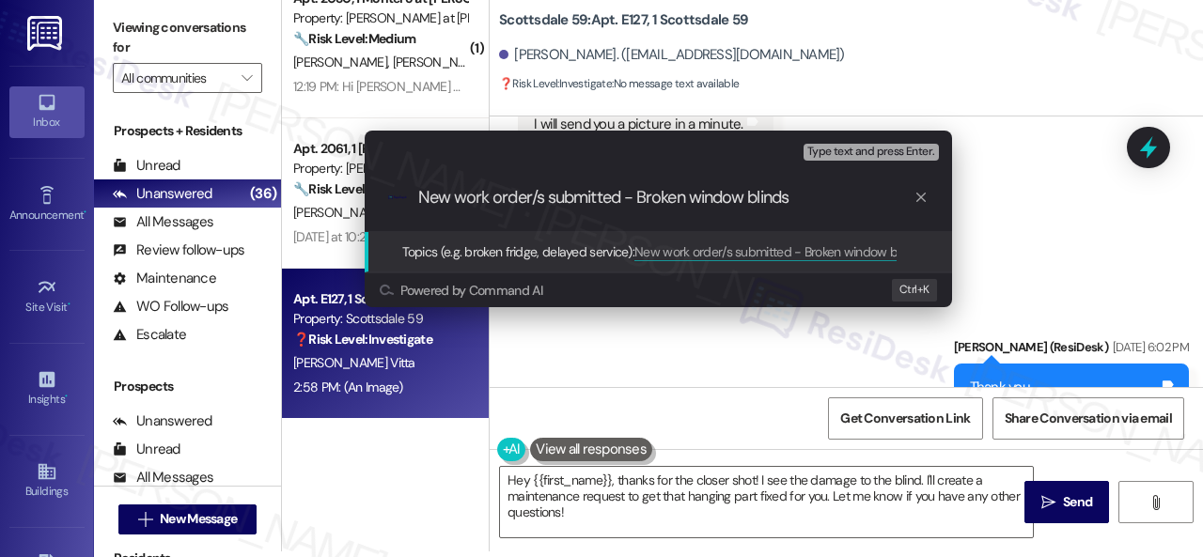
type input "New work order/s submitted - Broken window blind"
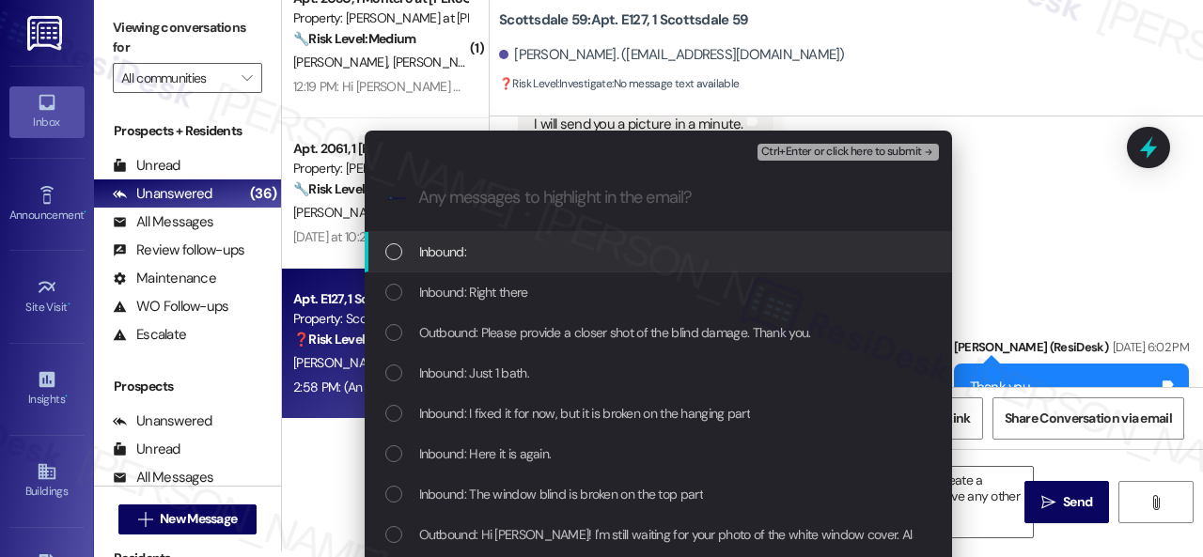
click at [430, 248] on span "Inbound:" at bounding box center [442, 251] width 47 height 21
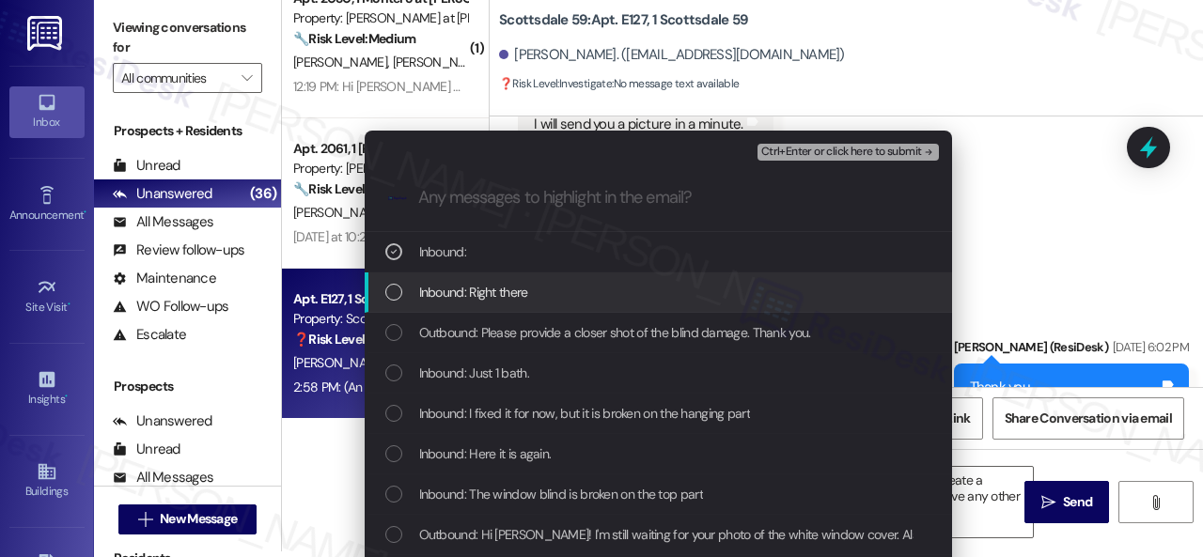
click at [436, 298] on span "Inbound: Right there" at bounding box center [473, 292] width 109 height 21
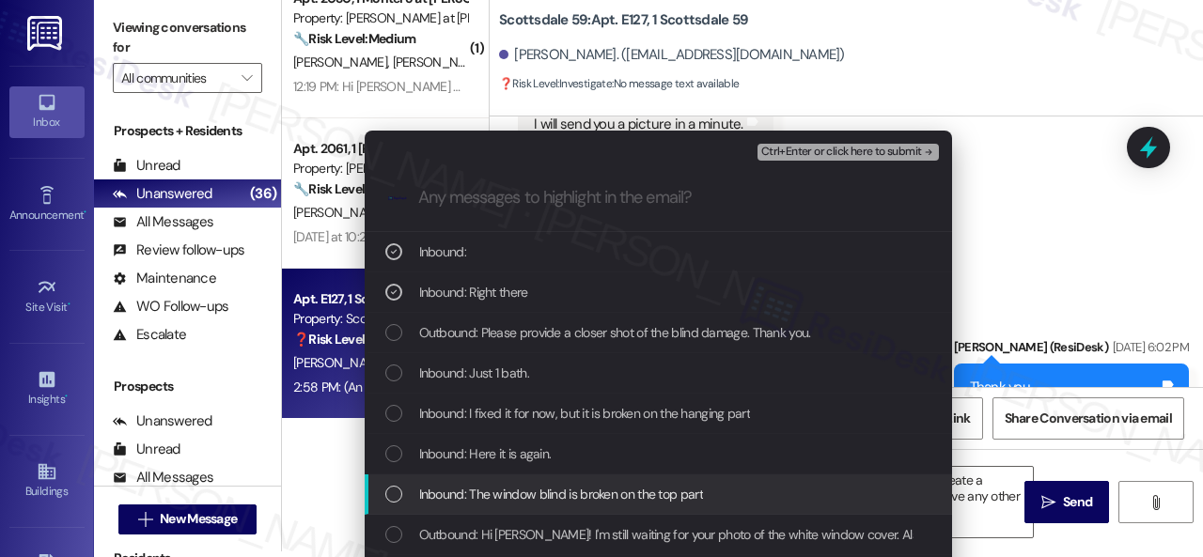
click at [583, 491] on span "Inbound: The window blind is broken on the top part" at bounding box center [561, 494] width 284 height 21
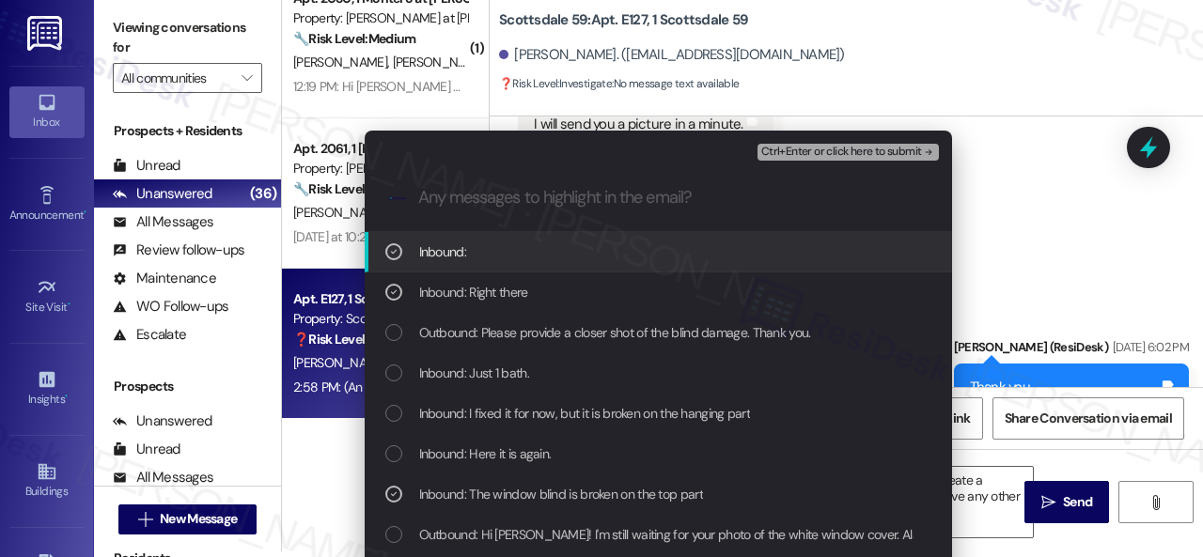
click at [831, 155] on span "Ctrl+Enter or click here to submit" at bounding box center [841, 152] width 161 height 13
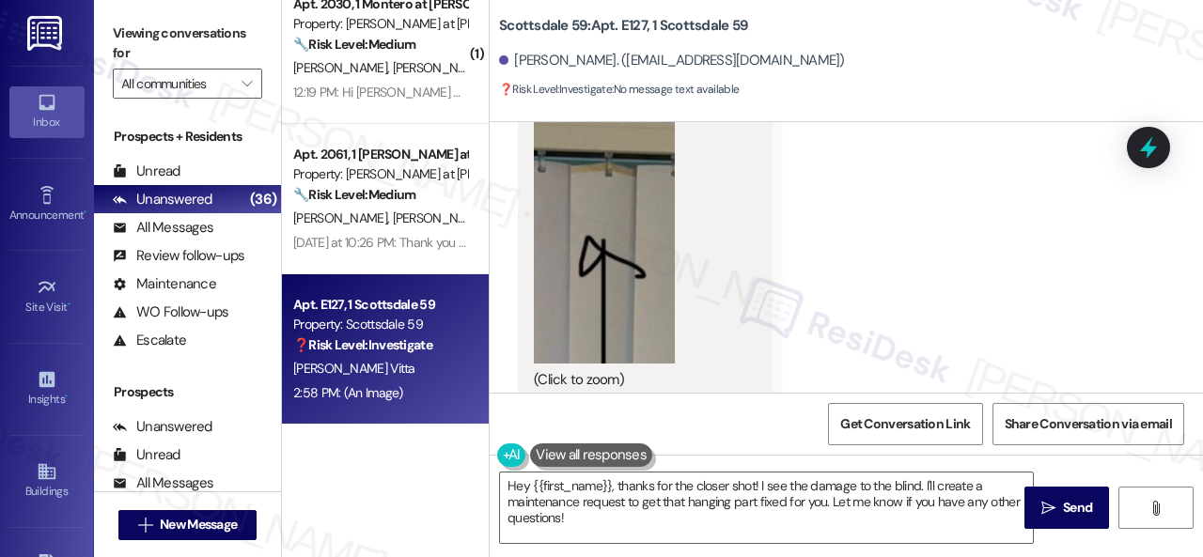
scroll to position [5727, 0]
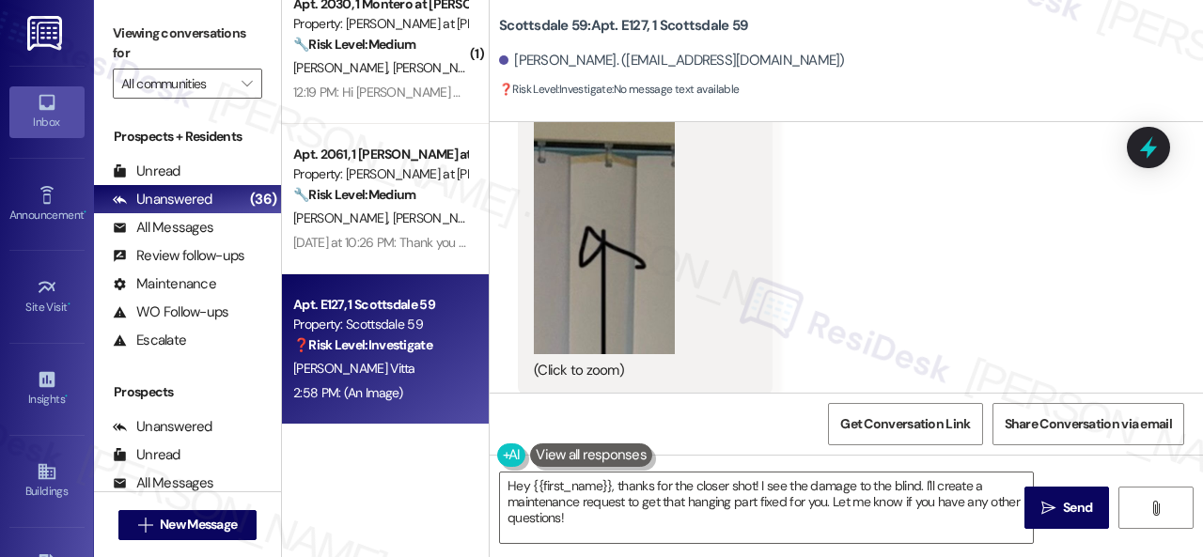
click at [1024, 204] on div "Received via SMS Juan Gomez Vitta 2:58 PM Right there Tags and notes Received v…" at bounding box center [846, 145] width 713 height 581
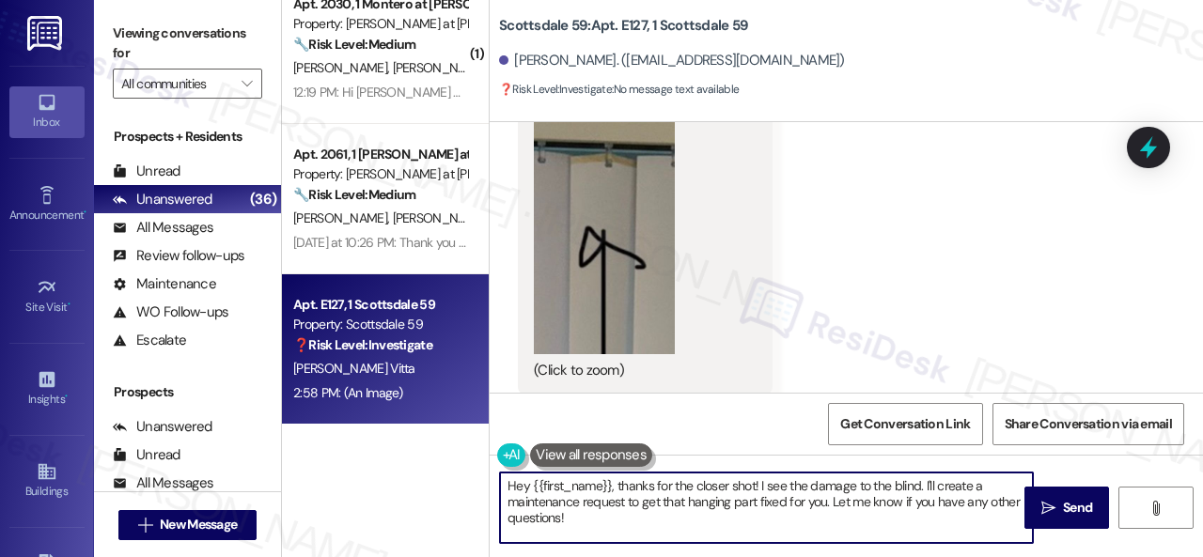
click at [442, 446] on div "( 1 ) Apt. 1006, 1 The Lex Property: The Lex on Central 🌟 Risk Level: Positive …" at bounding box center [742, 278] width 921 height 557
paste textarea "Thank you. I've submitted work orders on your behalf and notified the site team…"
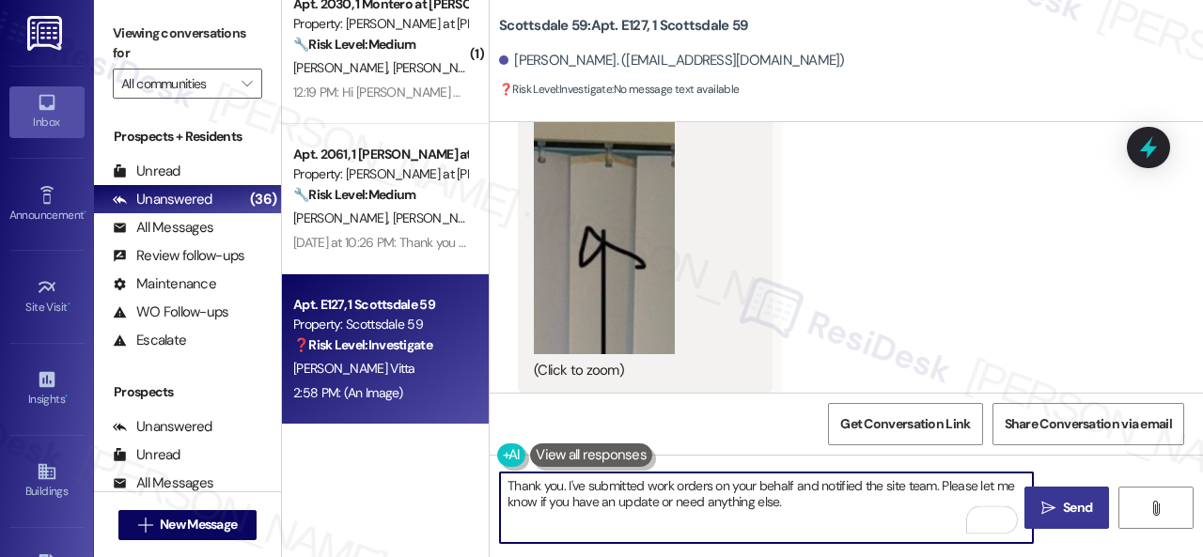
type textarea "Thank you. I've submitted work orders on your behalf and notified the site team…"
click at [1075, 499] on span "Send" at bounding box center [1077, 508] width 29 height 20
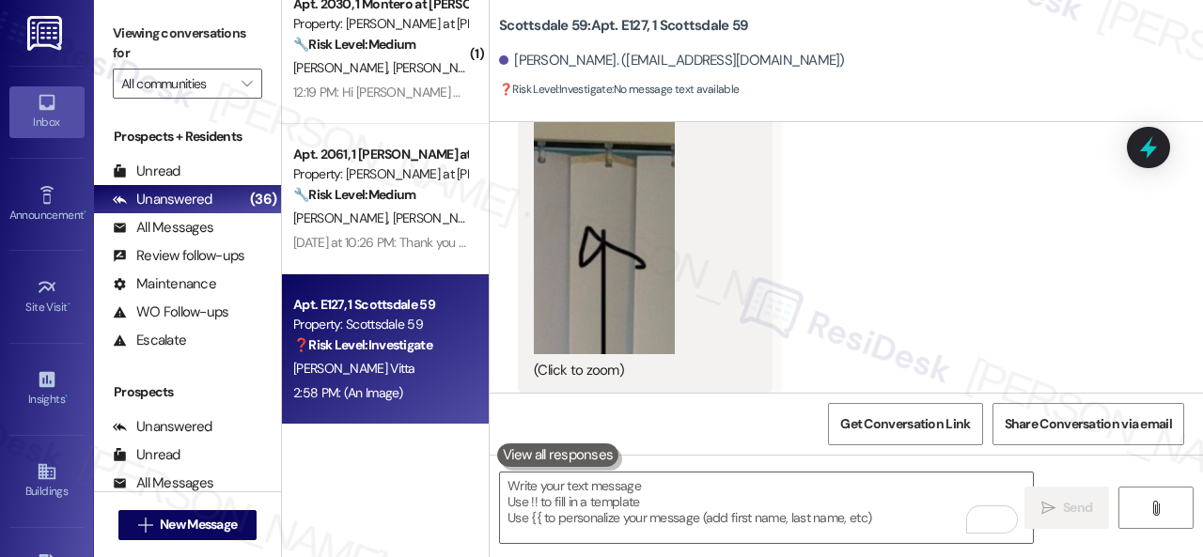
scroll to position [5726, 0]
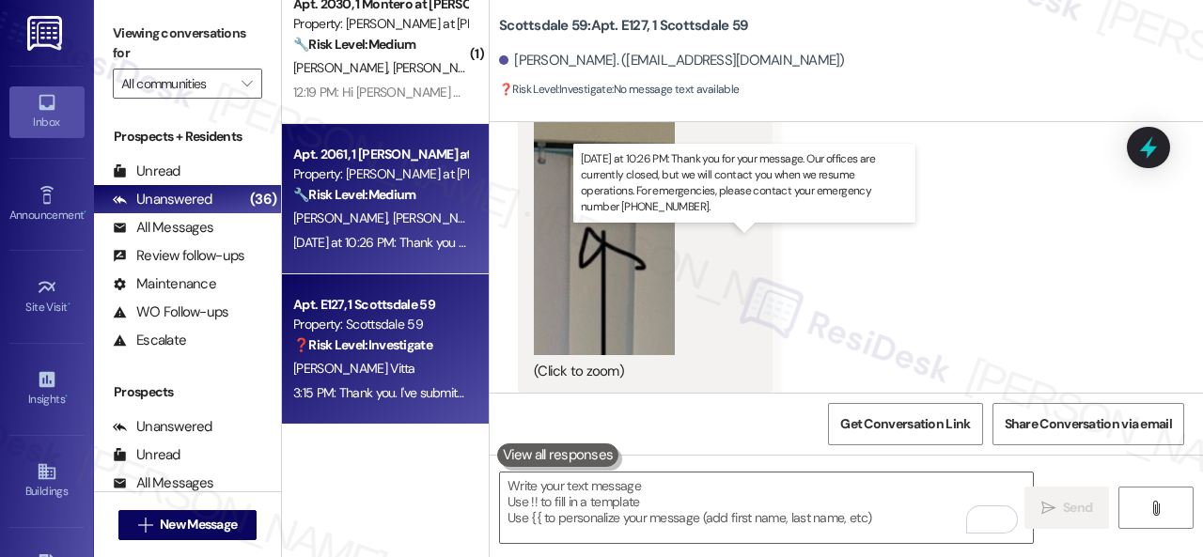
click at [428, 236] on div "Yesterday at 10:26 PM: Thank you for your message. Our offices are currently cl…" at bounding box center [872, 242] width 1158 height 17
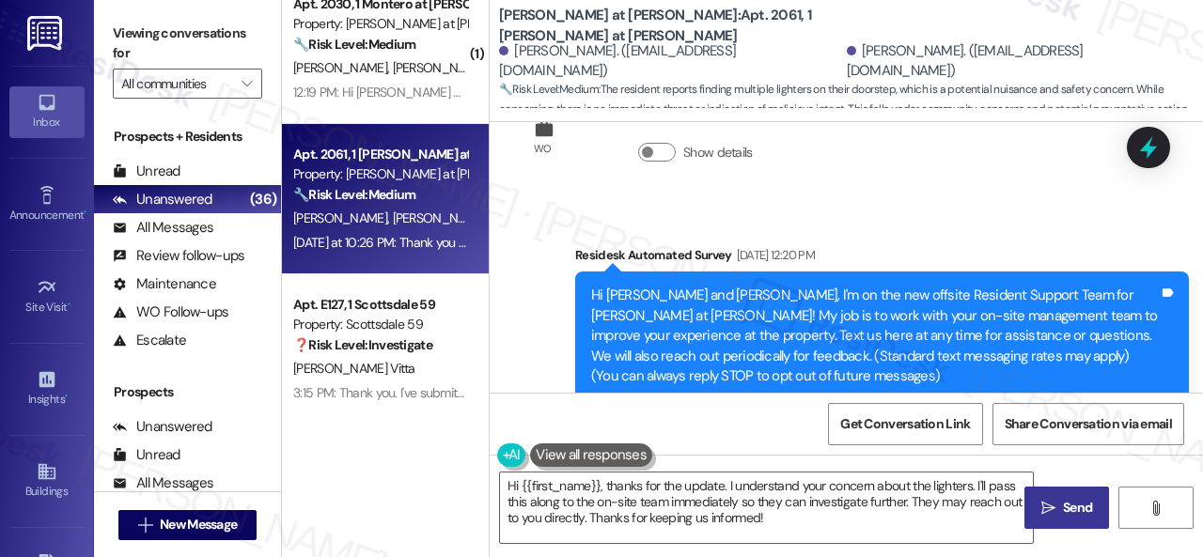
scroll to position [81, 0]
click at [679, 25] on b "Montero at Dana Park: Apt. 2061, 1 Montero at Dana Park" at bounding box center [687, 26] width 376 height 40
copy b "2061"
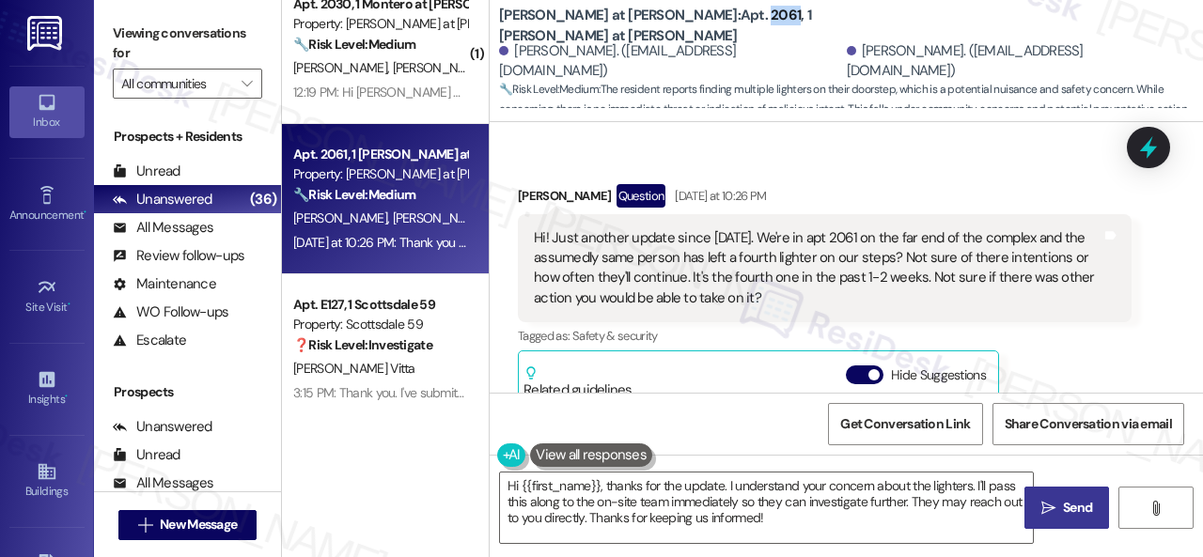
scroll to position [739, 0]
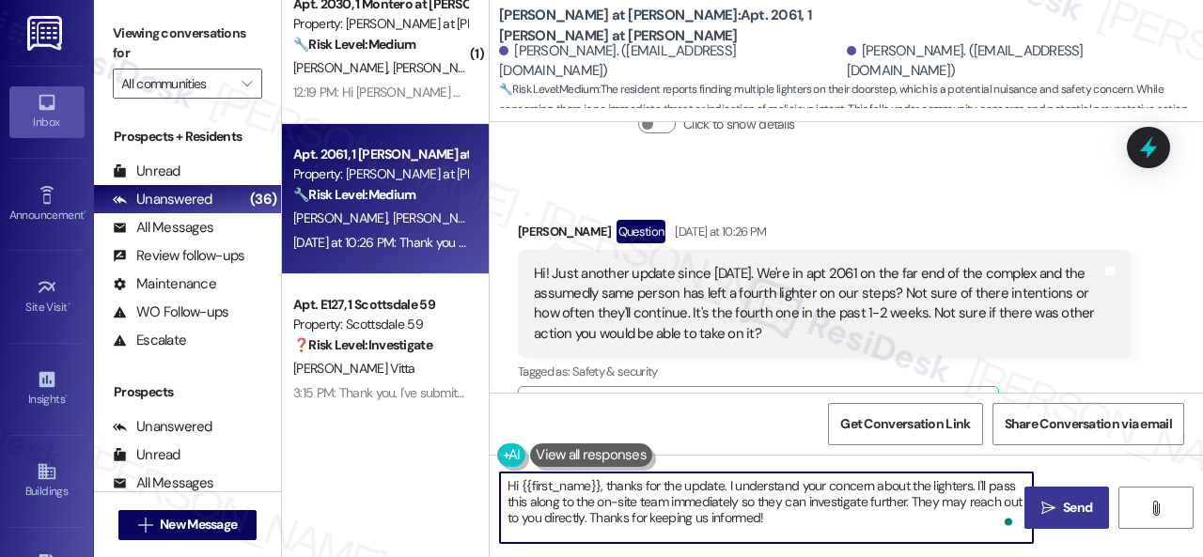
drag, startPoint x: 975, startPoint y: 484, endPoint x: 1007, endPoint y: 542, distance: 66.4
click at [996, 544] on div "Hi {{first_name}}, thanks for the update. I understand your concern about the l…" at bounding box center [846, 525] width 713 height 141
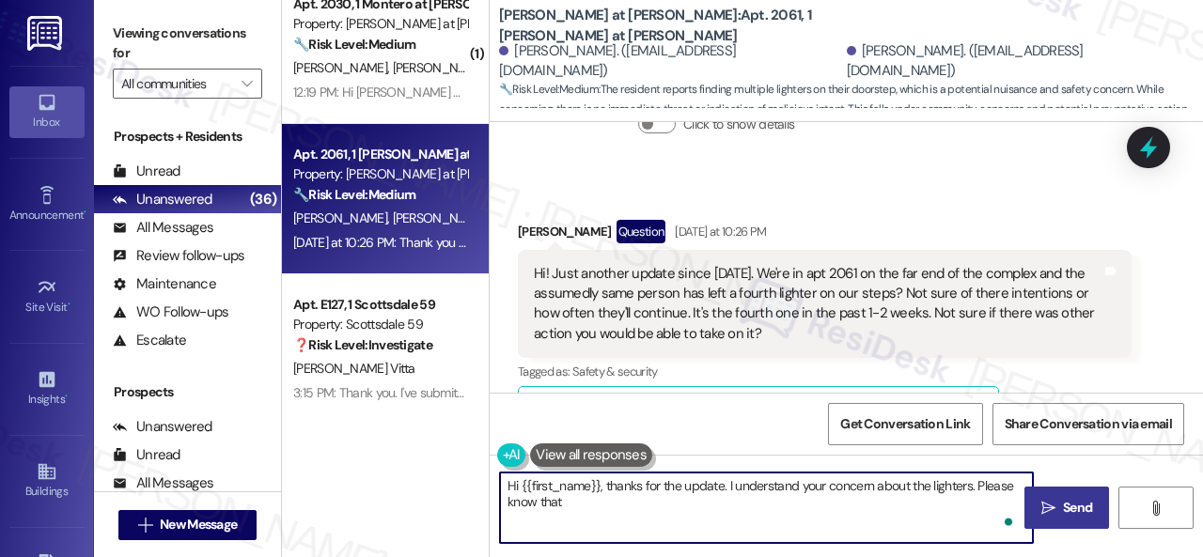
paste textarea "a community wide email has gone out again regarding the property's non-smoking …"
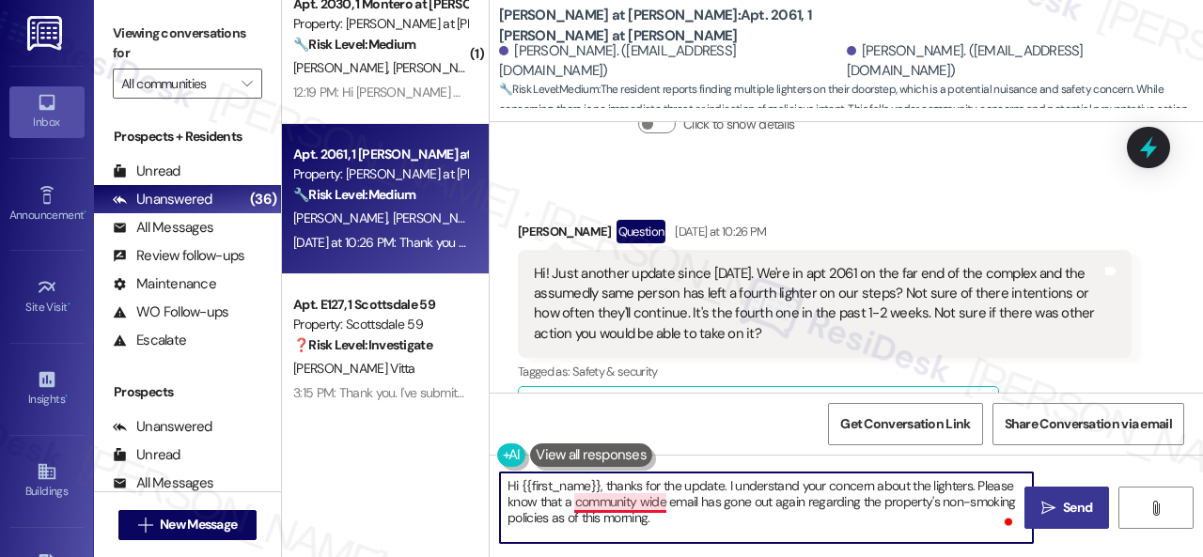
click at [630, 501] on textarea "Hi {{first_name}}, thanks for the update. I understand your concern about the l…" at bounding box center [766, 508] width 533 height 70
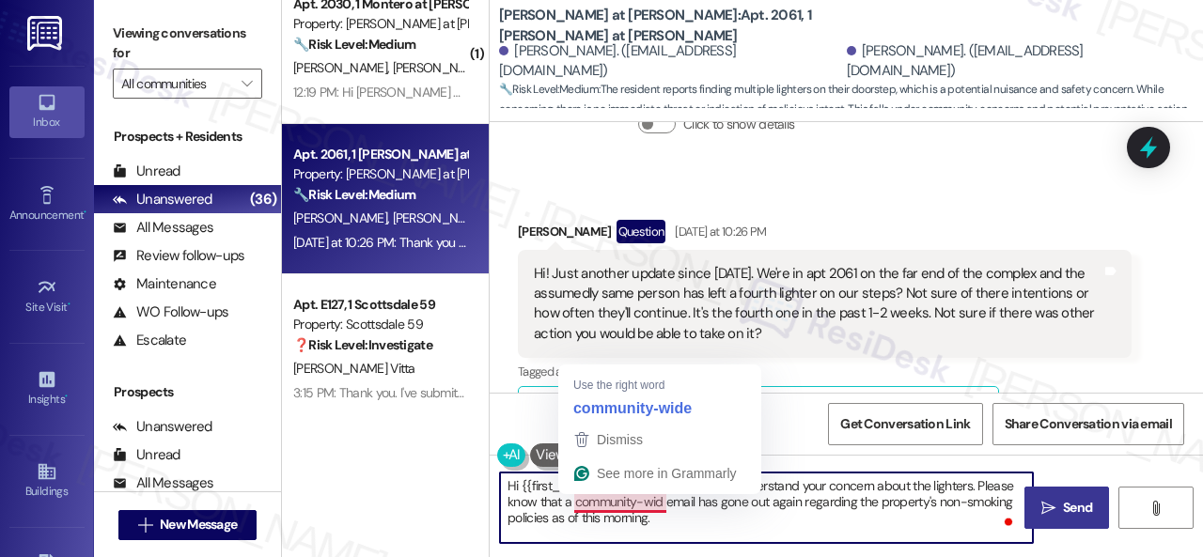
type textarea "Hi {{first_name}}, thanks for the update. I understand your concern about the l…"
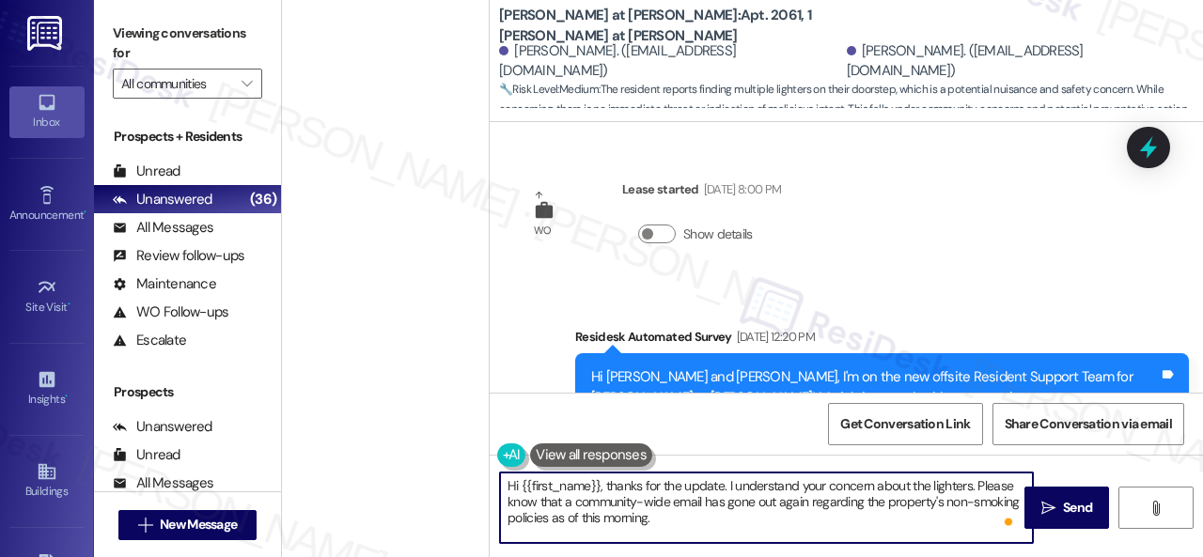
scroll to position [94, 0]
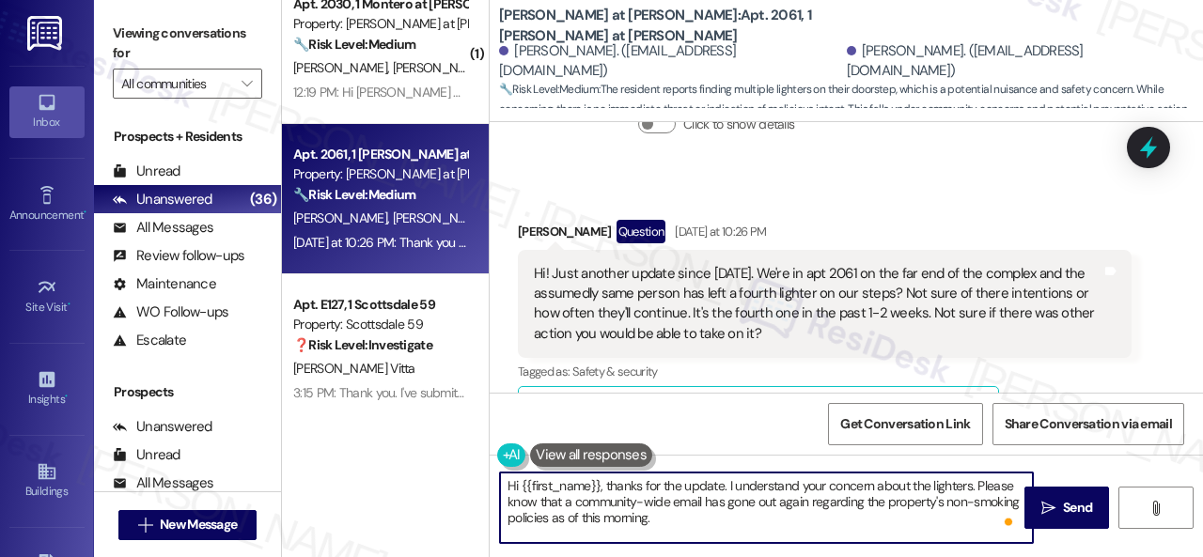
click at [648, 518] on textarea "Hi {{first_name}}, thanks for the update. I understand your concern about the l…" at bounding box center [766, 508] width 533 height 70
click at [712, 518] on textarea "Hi {{first_name}}, thanks for the update. I understand your concern about the l…" at bounding box center [766, 508] width 533 height 70
drag, startPoint x: 519, startPoint y: 486, endPoint x: 624, endPoint y: 486, distance: 105.2
click at [598, 482] on textarea "Hi {{first_name}}, thanks for the update. I understand your concern about the l…" at bounding box center [766, 508] width 533 height 70
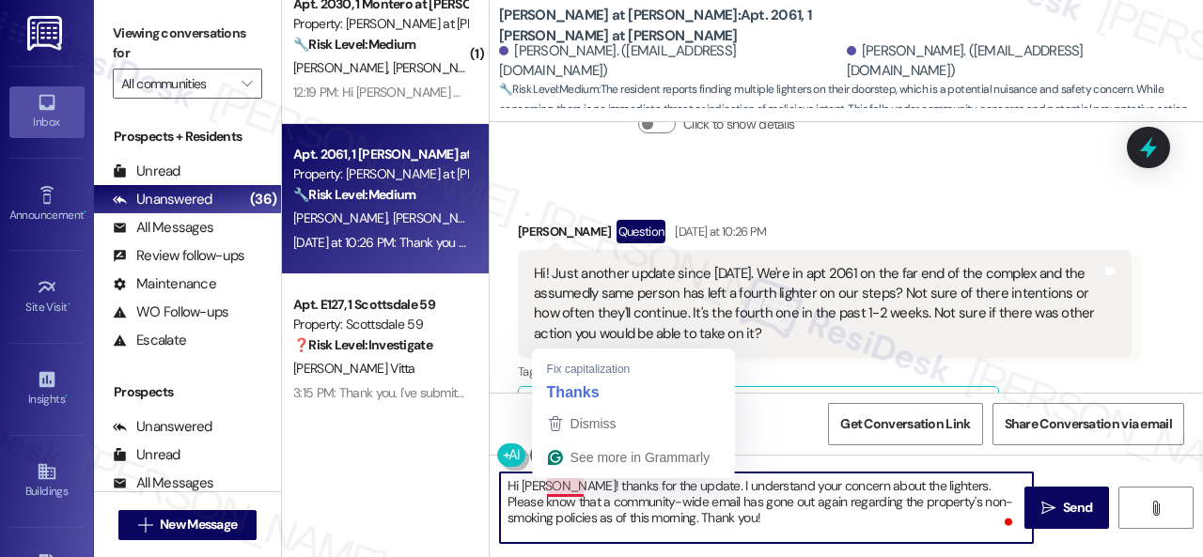
click at [548, 488] on textarea "Hi [PERSON_NAME]! thanks for the update. I understand your concern about the li…" at bounding box center [766, 508] width 533 height 70
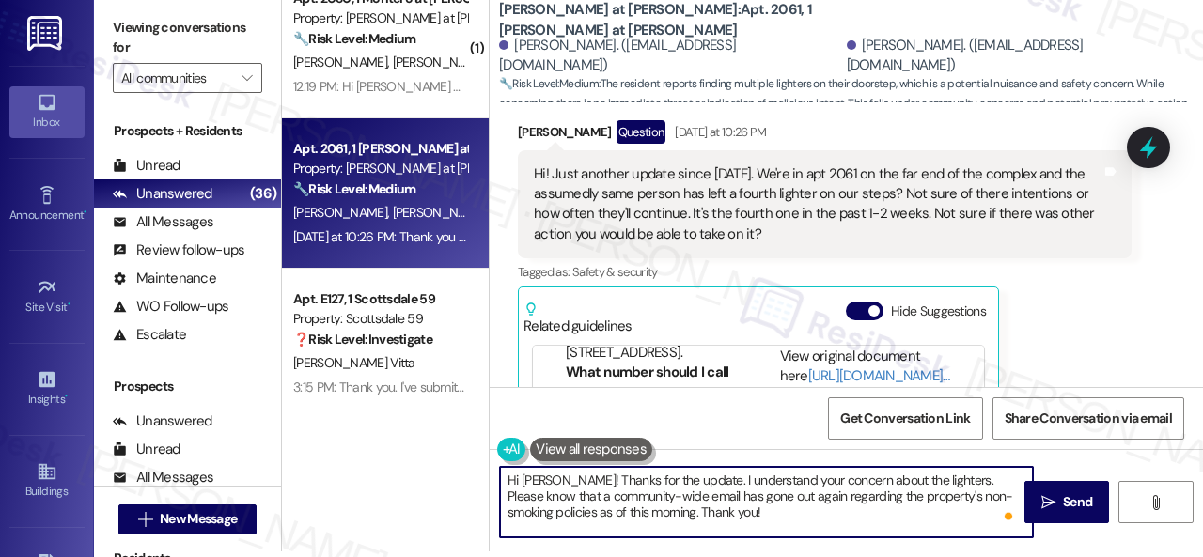
scroll to position [832, 0]
type textarea "Hi [PERSON_NAME]! Thanks for the update. I understand your concern about the li…"
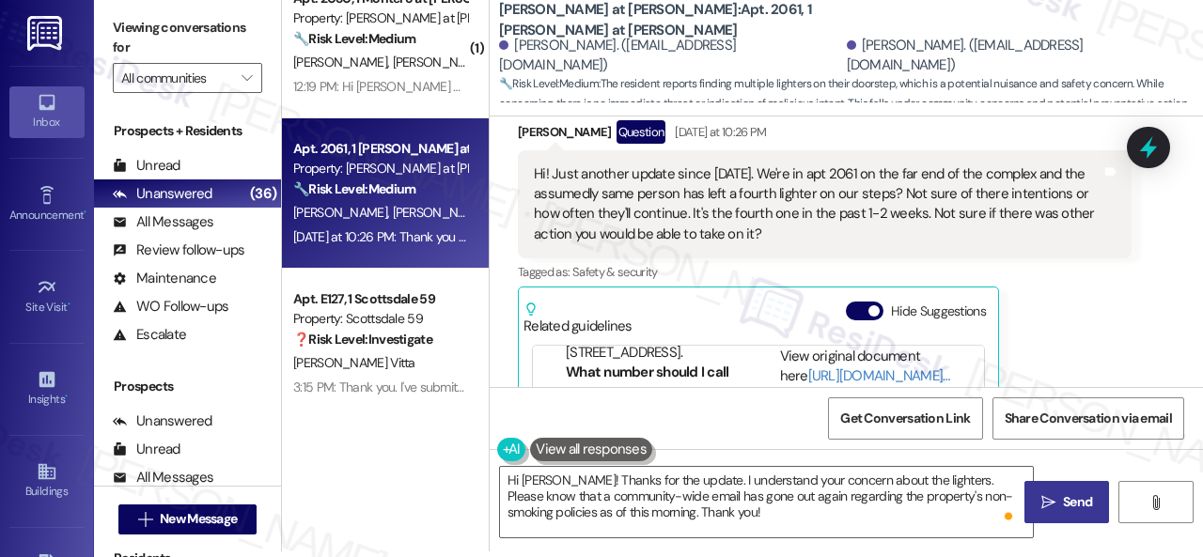
click at [1043, 497] on icon "" at bounding box center [1048, 502] width 14 height 15
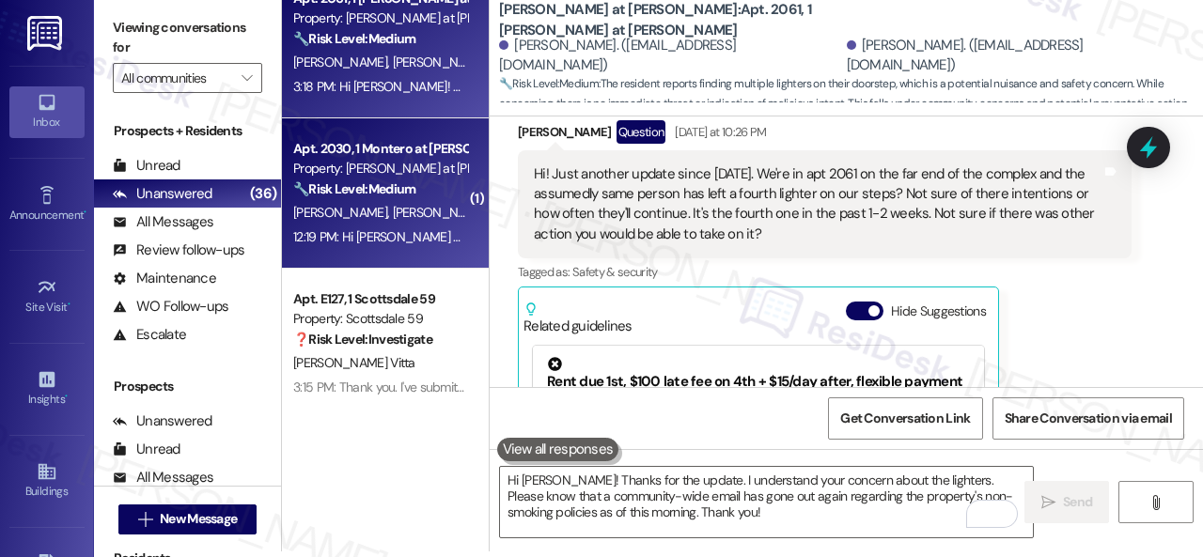
click at [393, 215] on span "[PERSON_NAME]" at bounding box center [440, 212] width 94 height 17
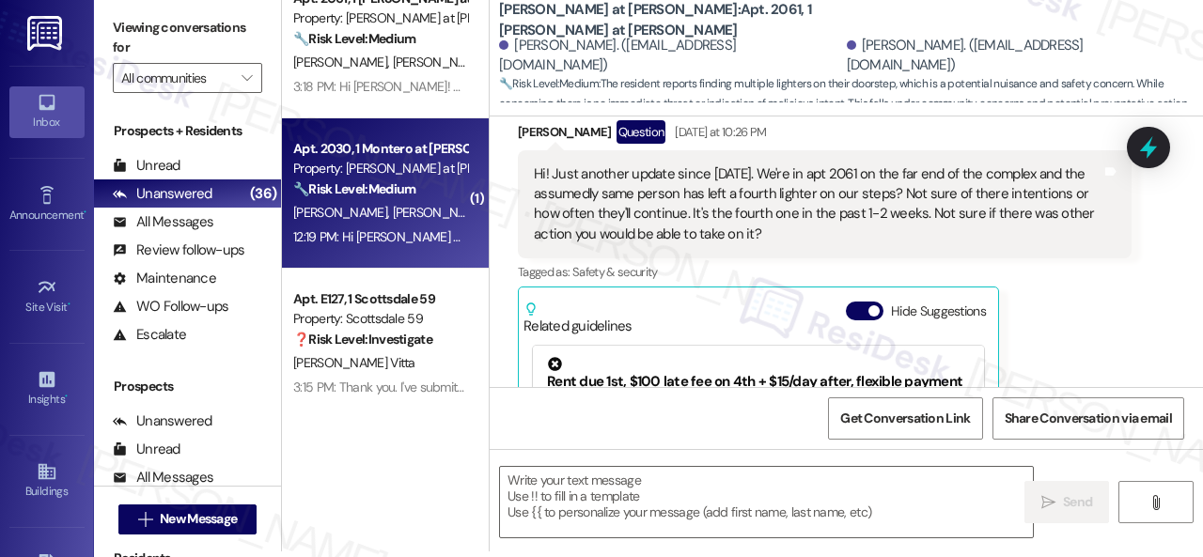
type textarea "Fetching suggested responses. Please feel free to read through the conversation…"
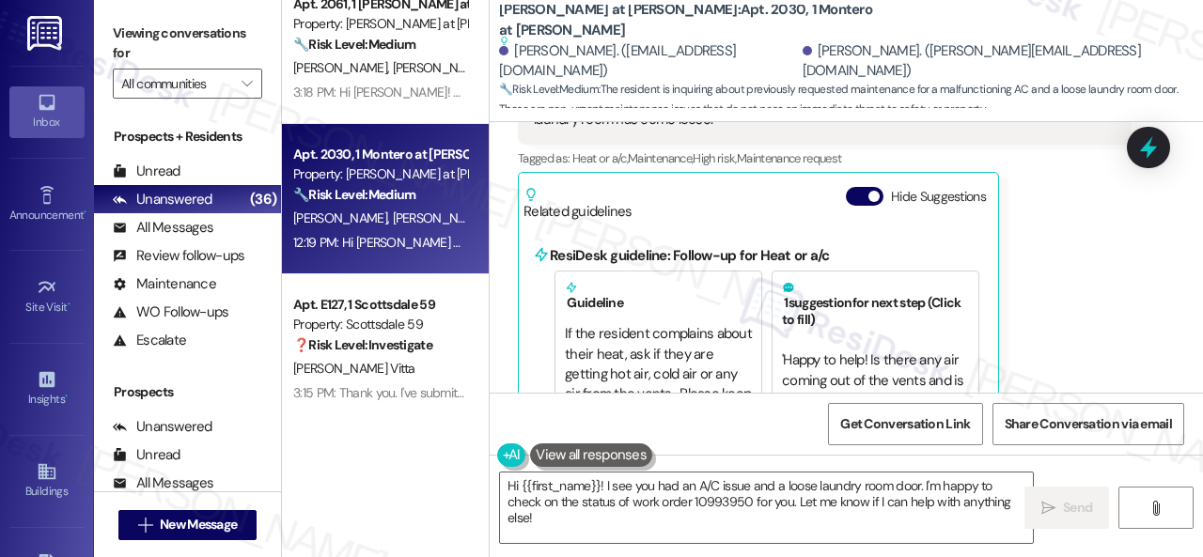
scroll to position [1136, 0]
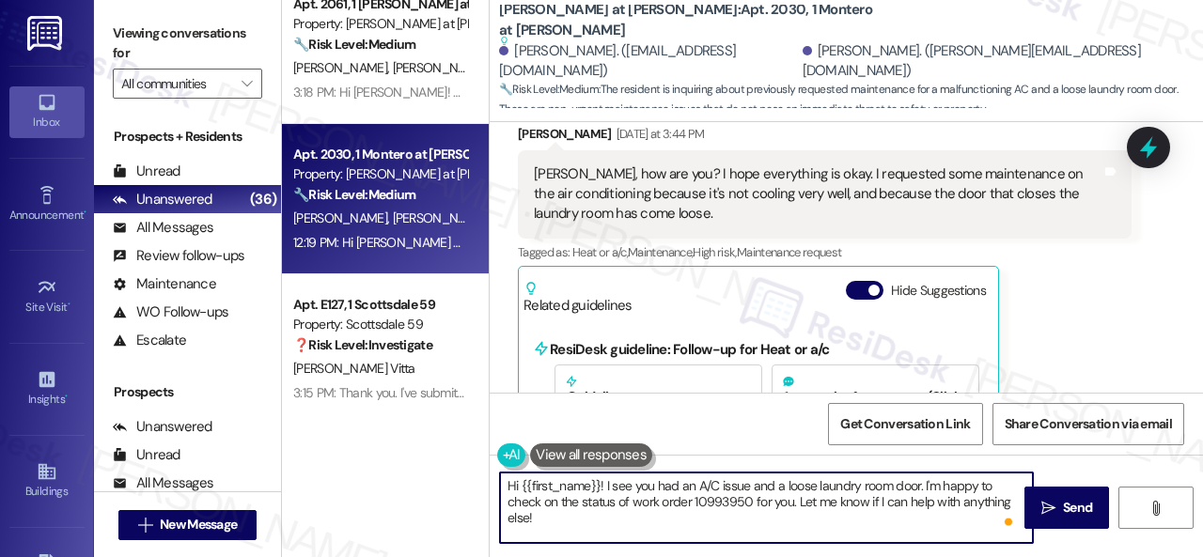
drag, startPoint x: 522, startPoint y: 486, endPoint x: 598, endPoint y: 488, distance: 75.2
click at [598, 488] on textarea "Hi {{first_name}}! I see you had an A/C issue and a loose laundry room door. I'…" at bounding box center [766, 508] width 533 height 70
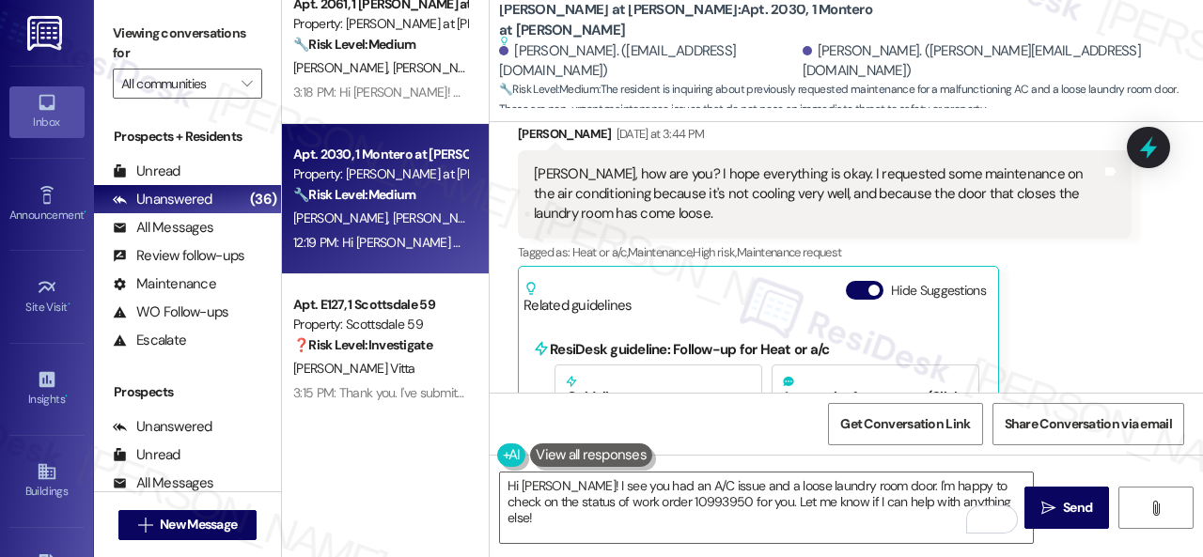
click at [949, 469] on div "Hi [PERSON_NAME]! I see you had an A/C issue and a loose laundry room door. I'm…" at bounding box center [846, 525] width 713 height 141
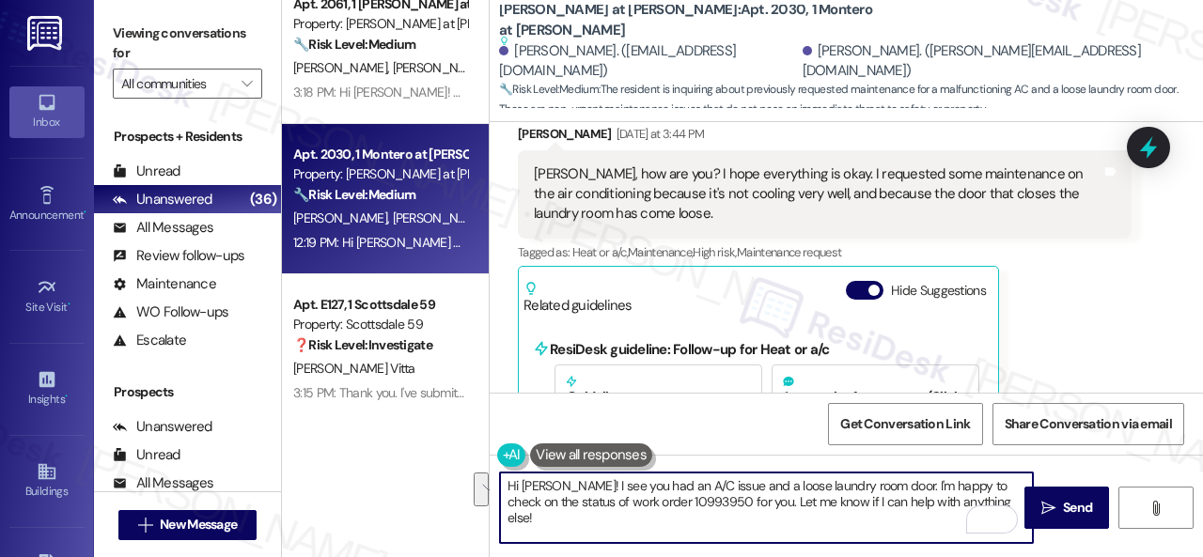
drag, startPoint x: 870, startPoint y: 486, endPoint x: 972, endPoint y: 503, distance: 102.9
click at [972, 503] on textarea "Hi [PERSON_NAME]! I see you had an A/C issue and a loose laundry room door. I'm…" at bounding box center [766, 508] width 533 height 70
paste textarea "Do you have maintenance requests for the issues? If so, are the work orders sti…"
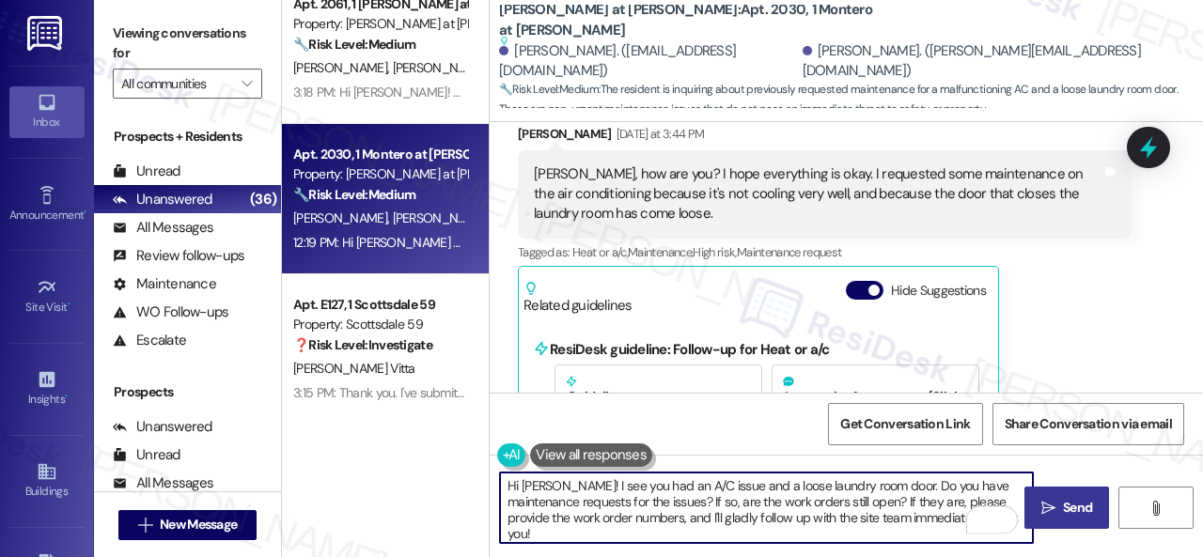
type textarea "Hi [PERSON_NAME]! I see you had an A/C issue and a loose laundry room door. Do …"
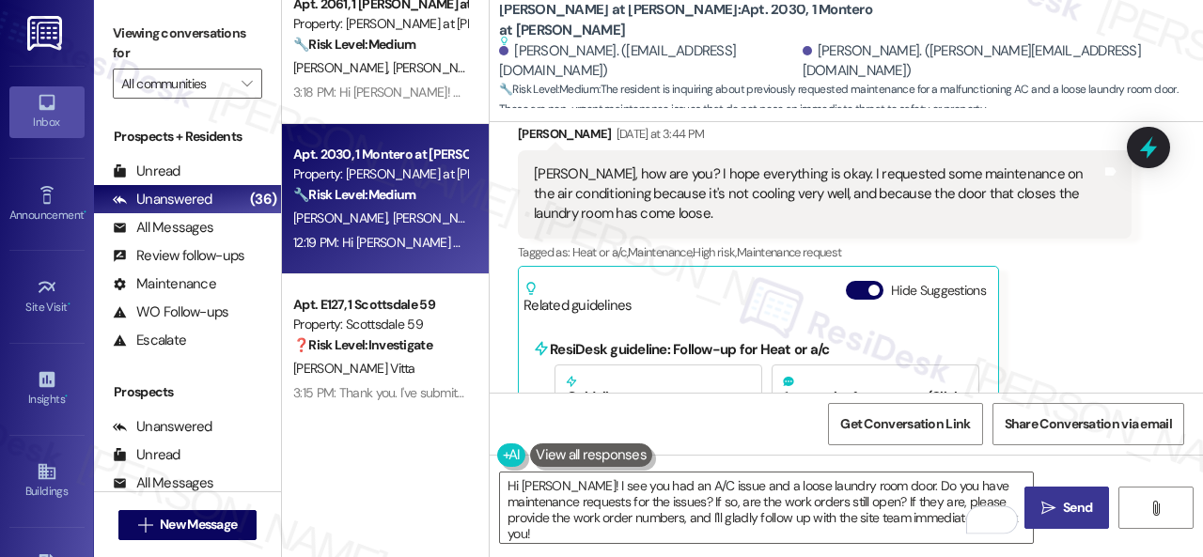
click at [1047, 503] on icon "" at bounding box center [1048, 508] width 14 height 15
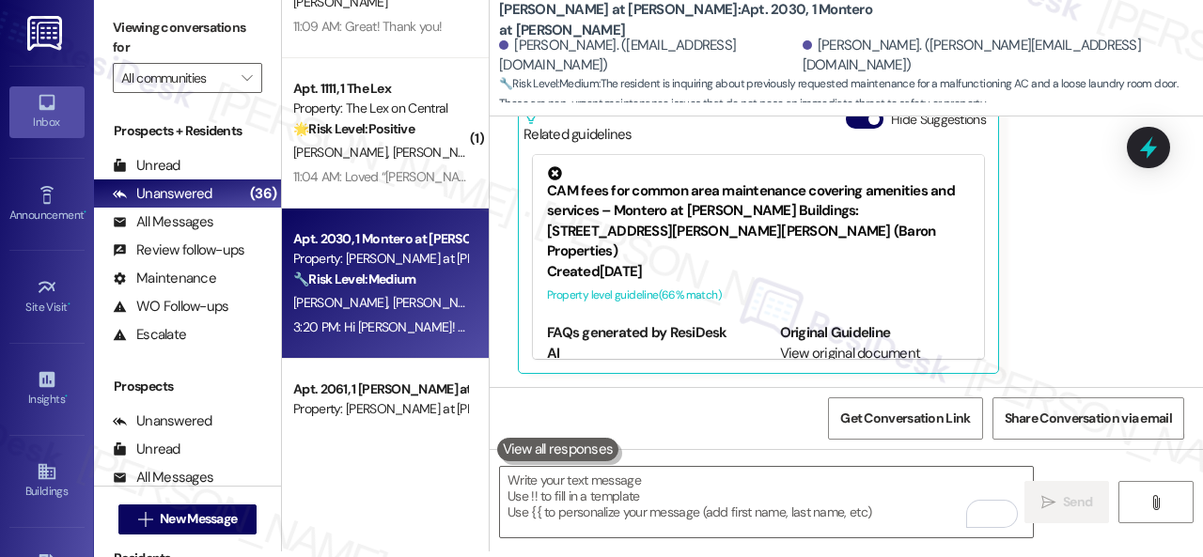
scroll to position [4705, 0]
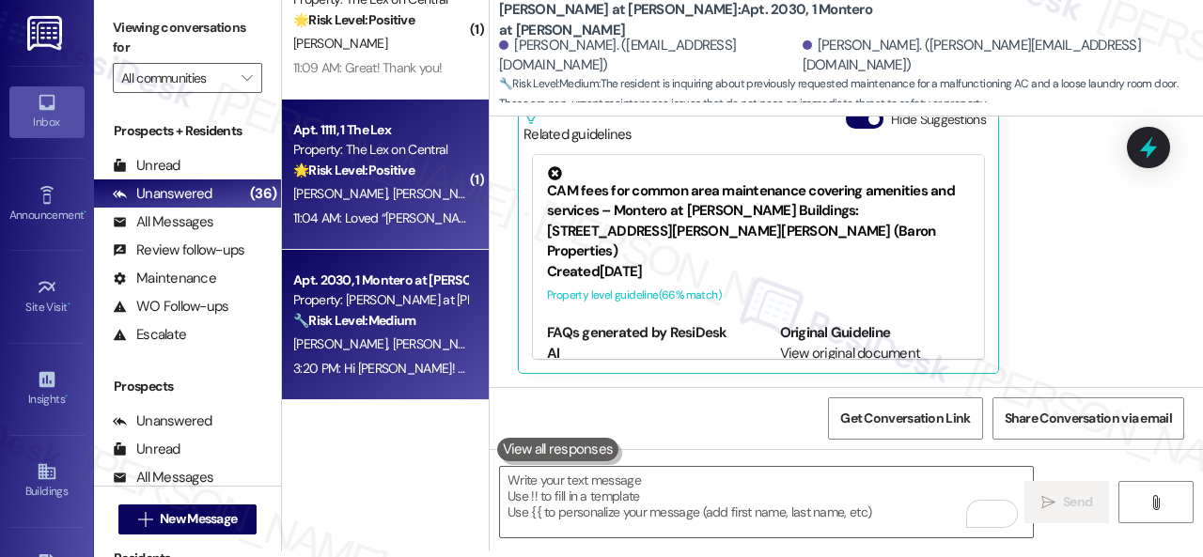
click at [383, 208] on div "11:04 AM: Loved “[PERSON_NAME] (The Lex on Central): Great news! You can now te…" at bounding box center [380, 218] width 178 height 23
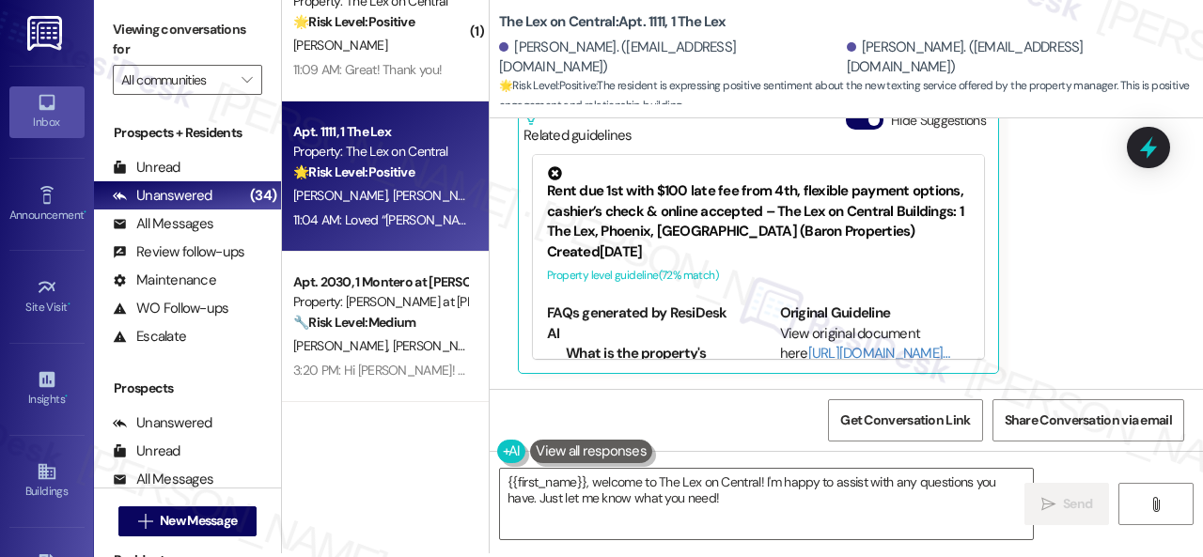
scroll to position [6, 0]
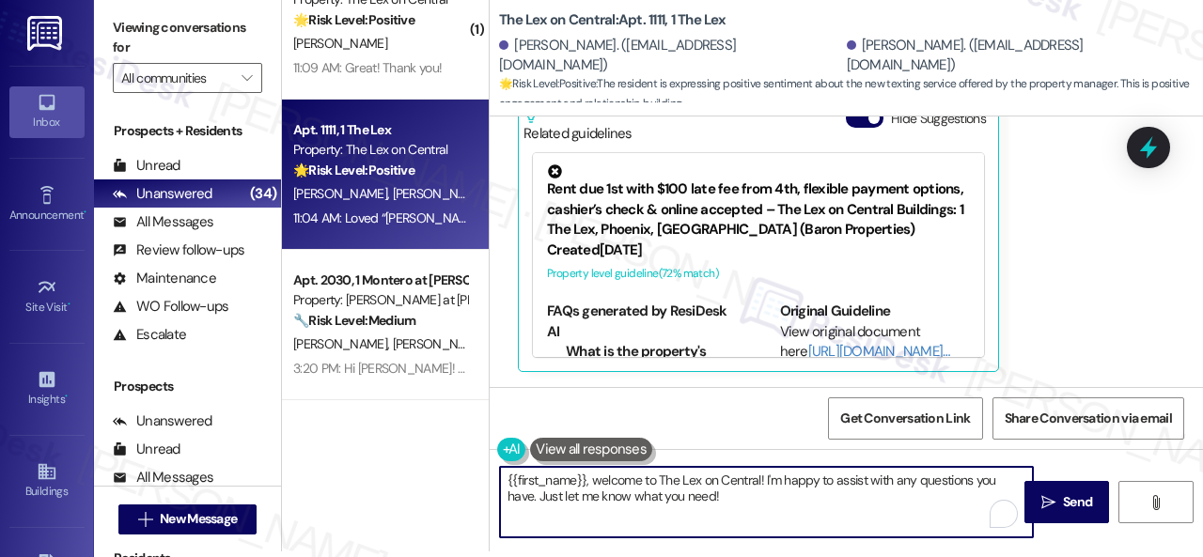
drag, startPoint x: 630, startPoint y: 496, endPoint x: 446, endPoint y: 460, distance: 187.6
click at [446, 460] on div "( 1 ) Apt. G203, 1 Scottsdale 59 Property: Scottsdale 59 🌟 Risk Level: Positive…" at bounding box center [742, 272] width 921 height 557
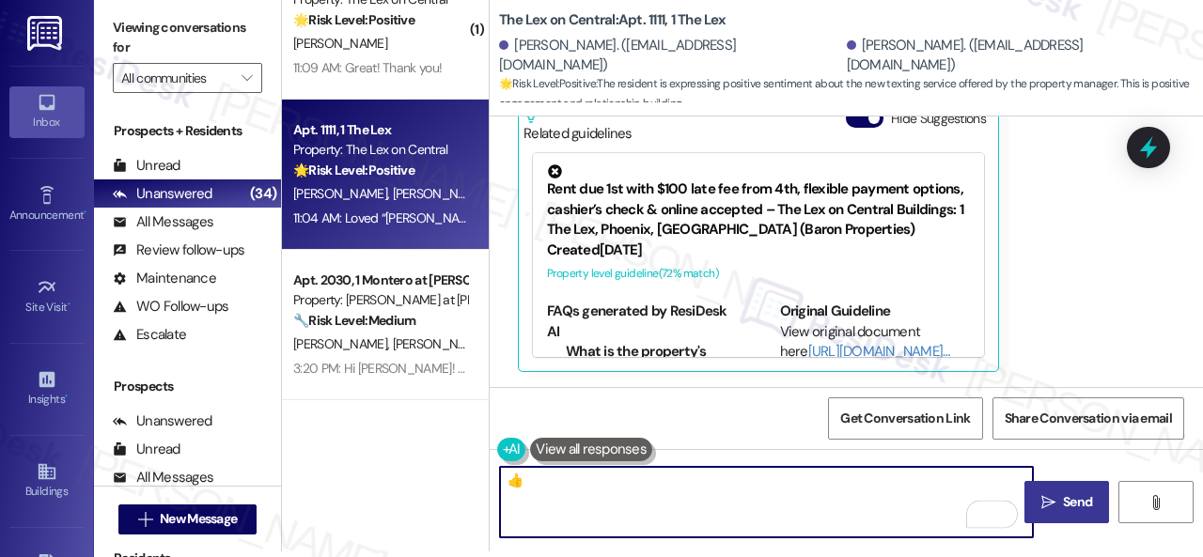
type textarea "👍"
click at [1047, 510] on span " Send" at bounding box center [1066, 502] width 59 height 20
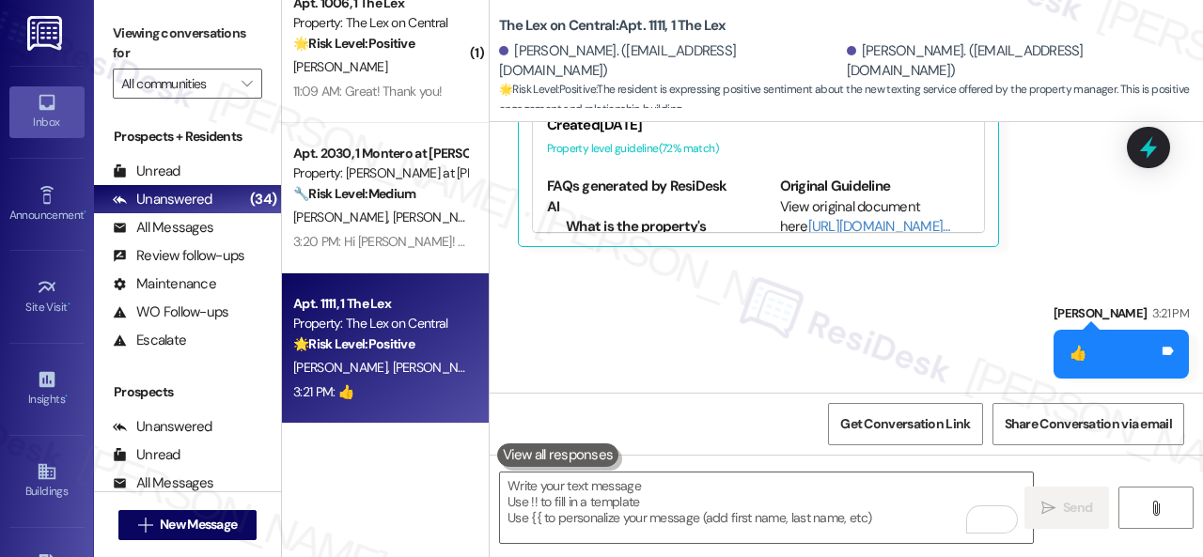
scroll to position [4687, 0]
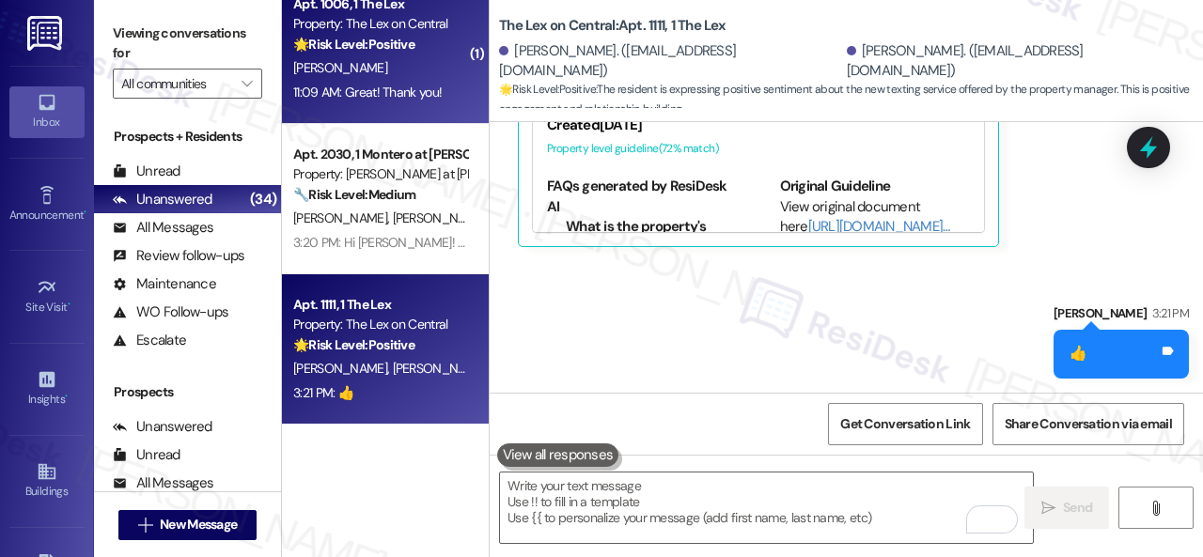
click at [370, 75] on div "[PERSON_NAME]" at bounding box center [380, 67] width 178 height 23
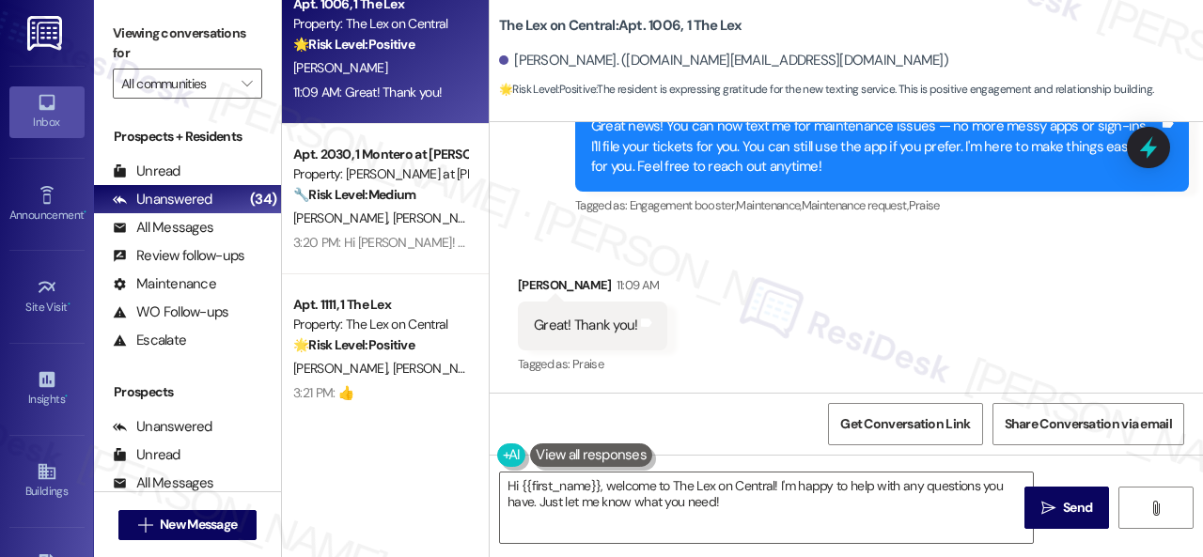
scroll to position [6, 0]
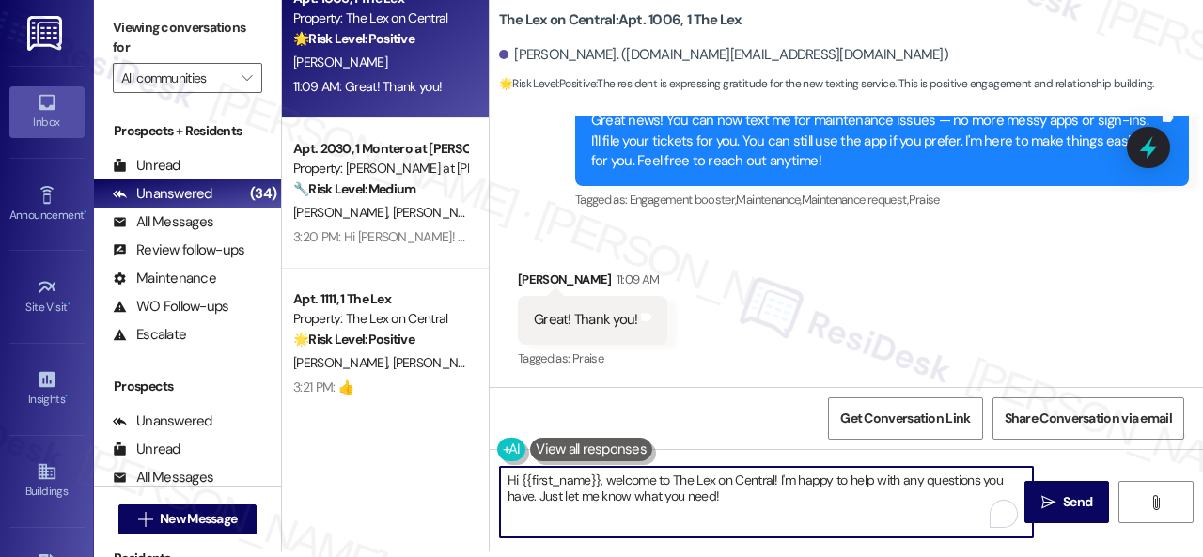
drag, startPoint x: 729, startPoint y: 503, endPoint x: 256, endPoint y: 396, distance: 485.5
click at [408, 436] on div "( 1 ) Apt. G203, 1 Scottsdale 59 Property: Scottsdale 59 🌟 Risk Level: Positive…" at bounding box center [742, 272] width 921 height 557
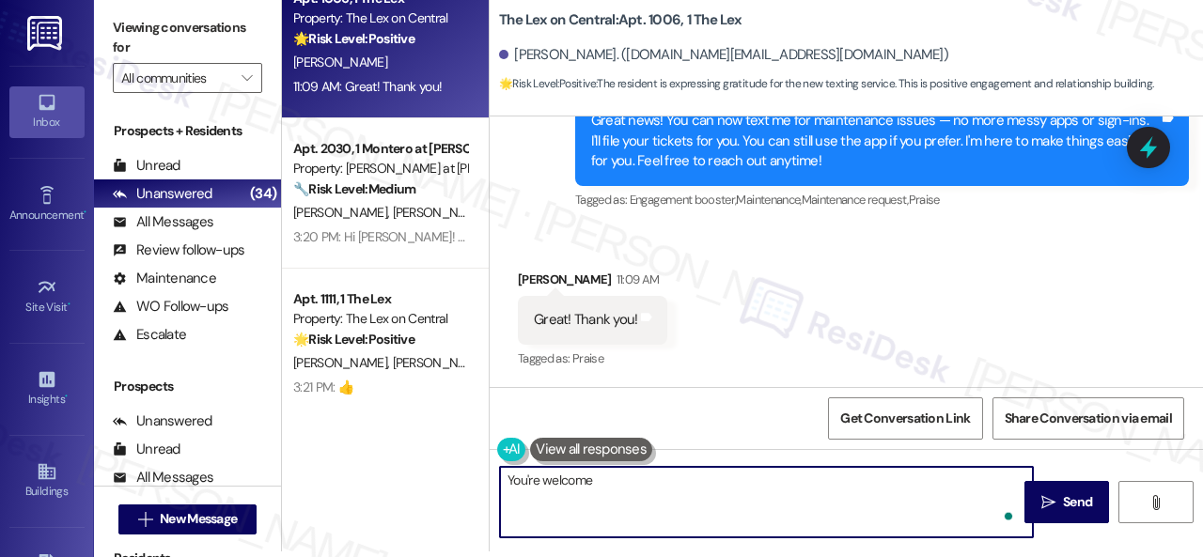
type textarea "You're welcome!"
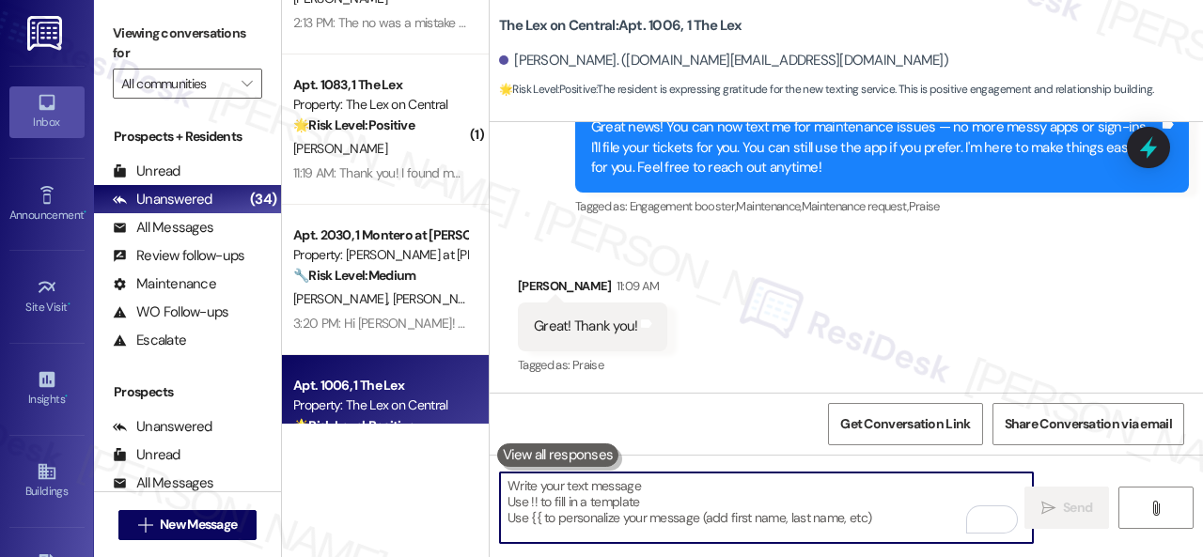
scroll to position [4405, 0]
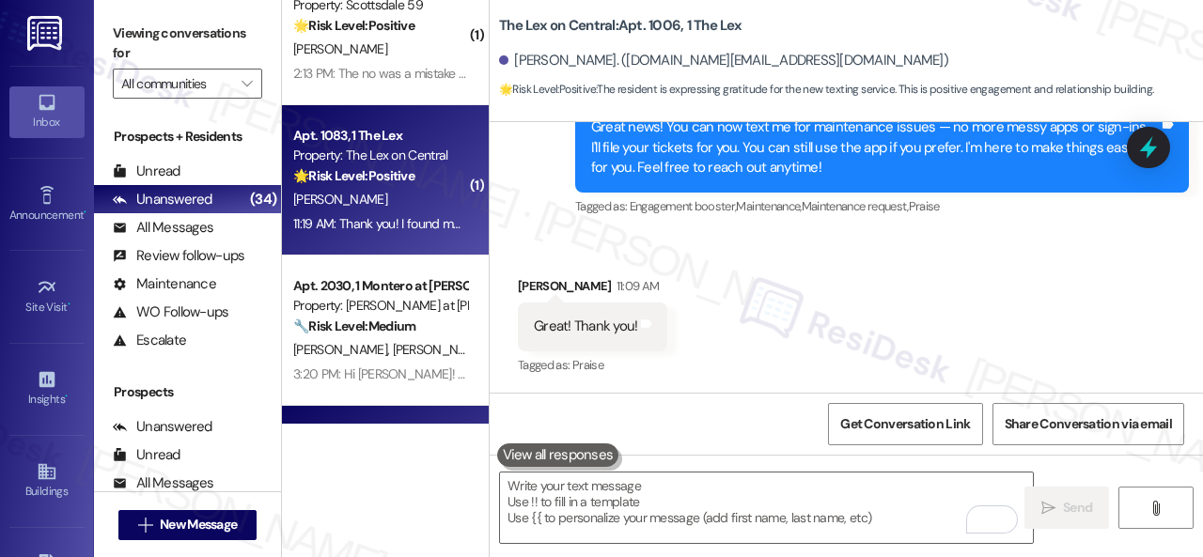
click at [406, 209] on div "[PERSON_NAME]" at bounding box center [380, 199] width 178 height 23
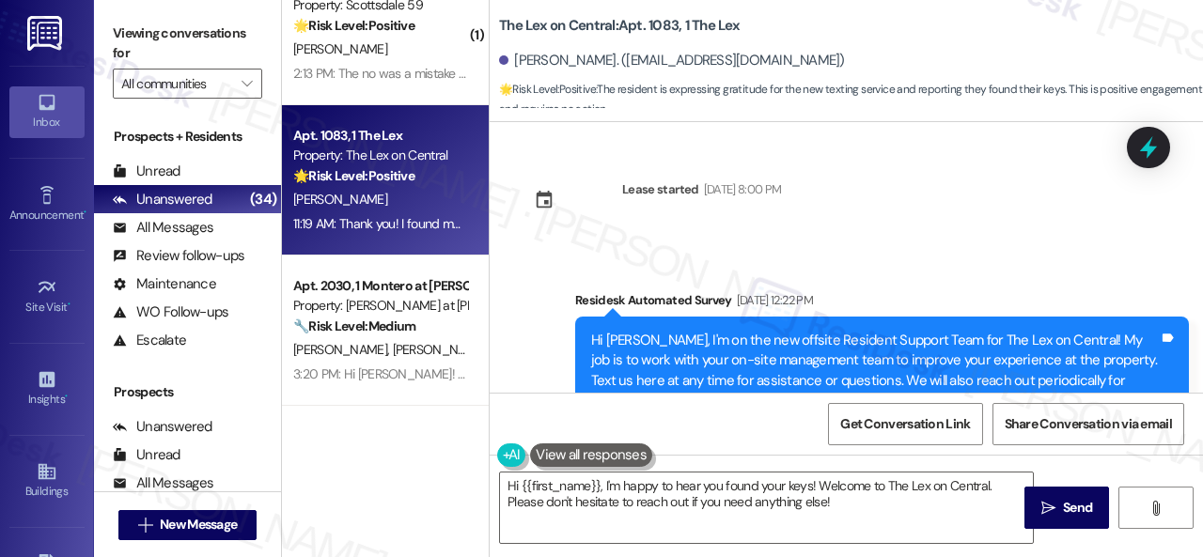
scroll to position [453, 0]
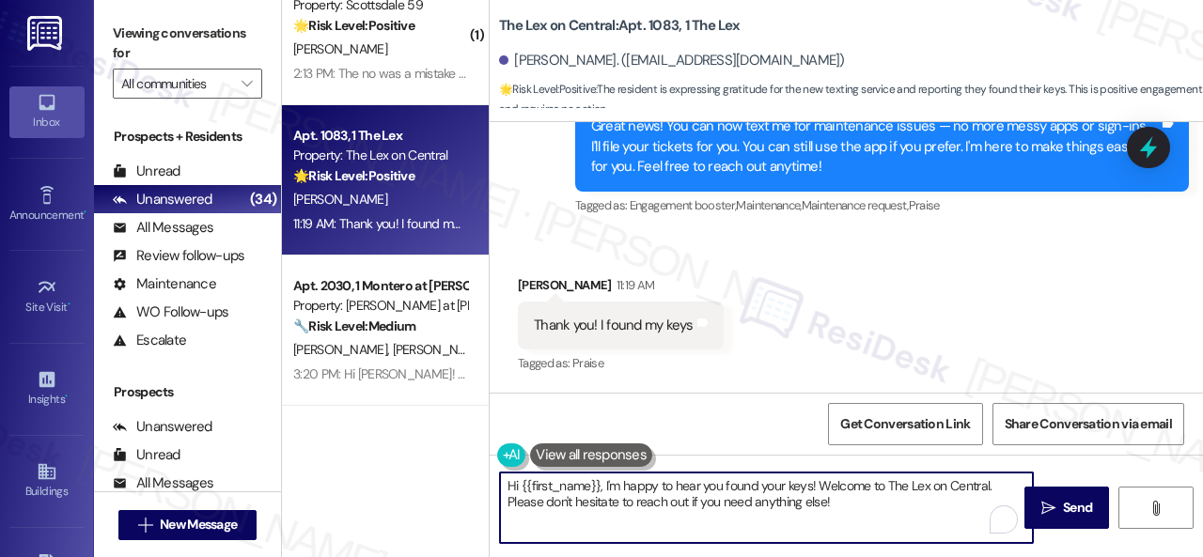
drag, startPoint x: 857, startPoint y: 505, endPoint x: 462, endPoint y: 444, distance: 399.3
click at [413, 463] on div "( 1 ) Apt. 323, 1 Melrose 3130 Apts LLLP Property: Melrose 🌟 Risk Level: Positi…" at bounding box center [742, 278] width 921 height 557
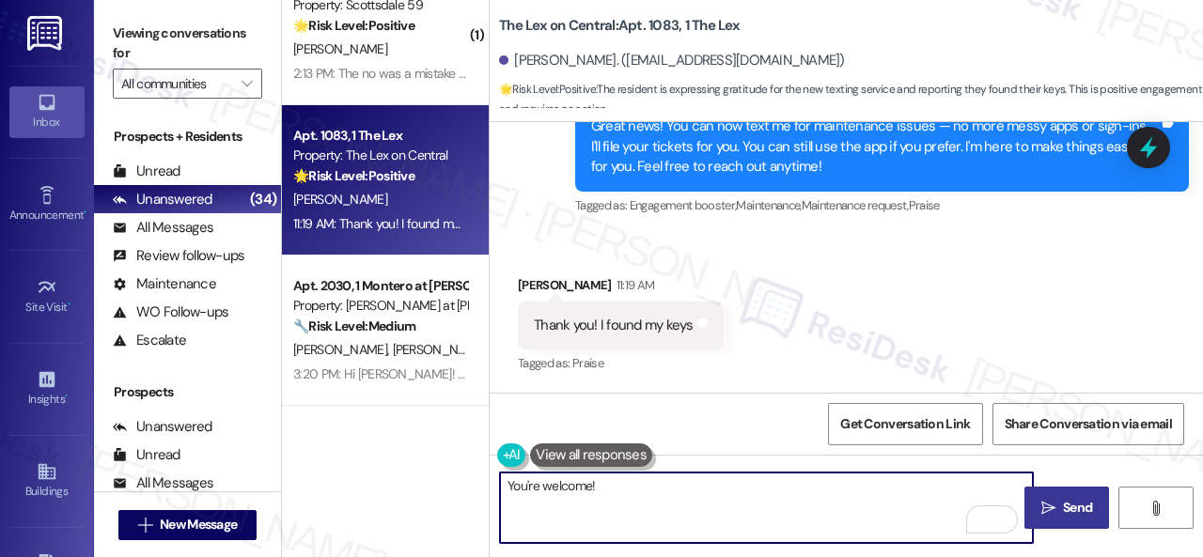
type textarea "You're welcome!"
click at [1050, 510] on span " Send" at bounding box center [1066, 508] width 59 height 20
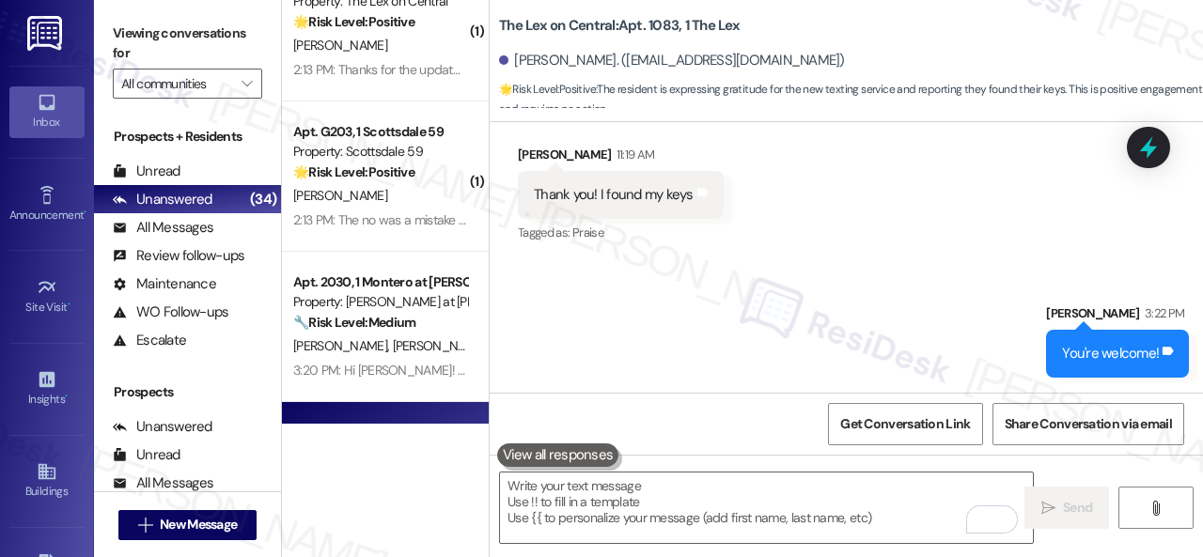
scroll to position [4217, 0]
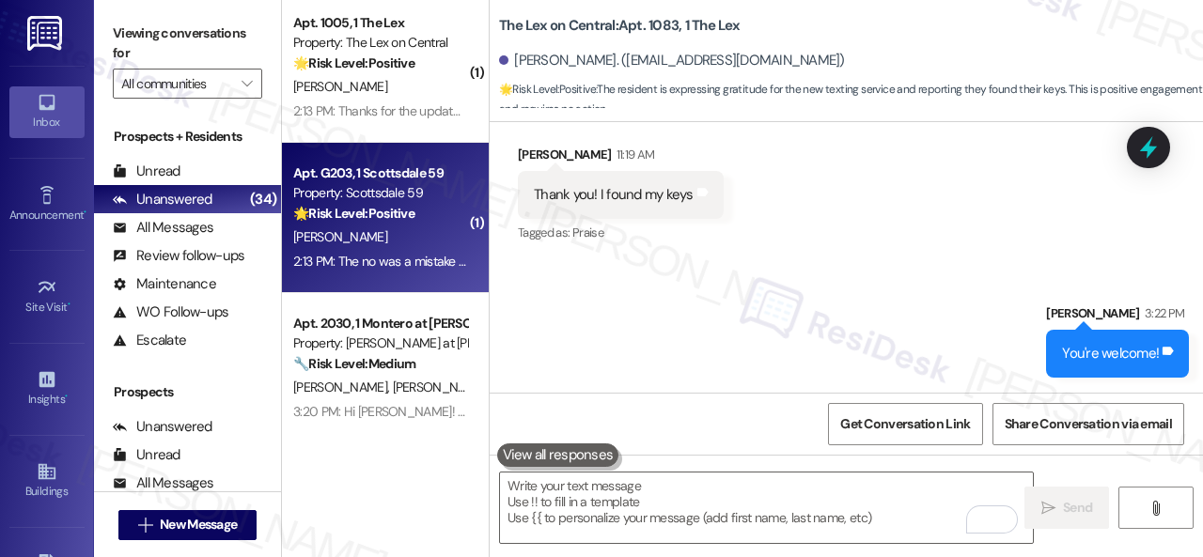
click at [384, 236] on div "[PERSON_NAME]" at bounding box center [380, 236] width 178 height 23
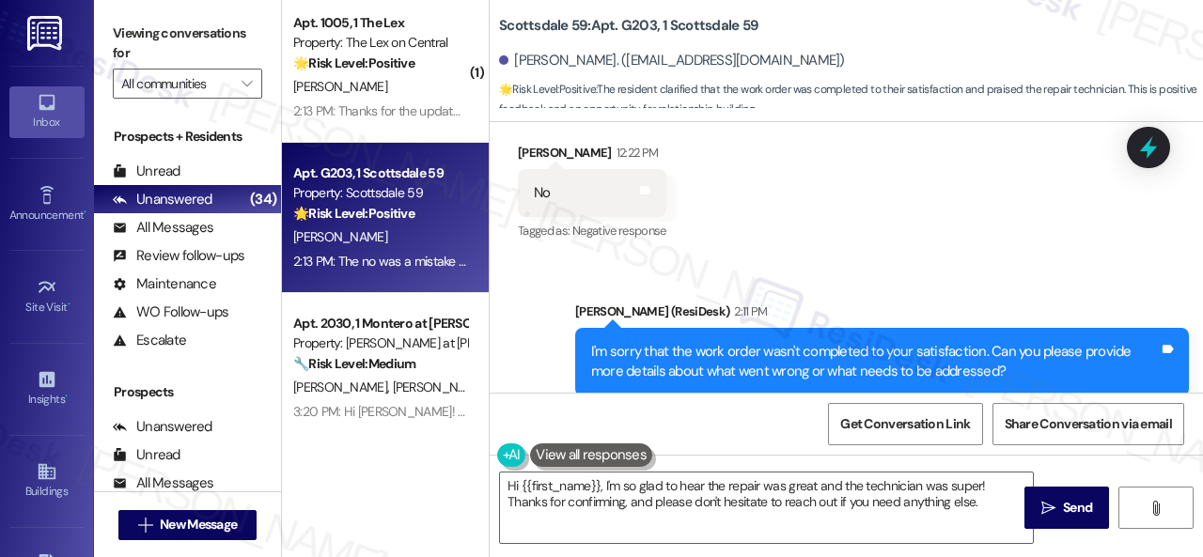
scroll to position [1343, 0]
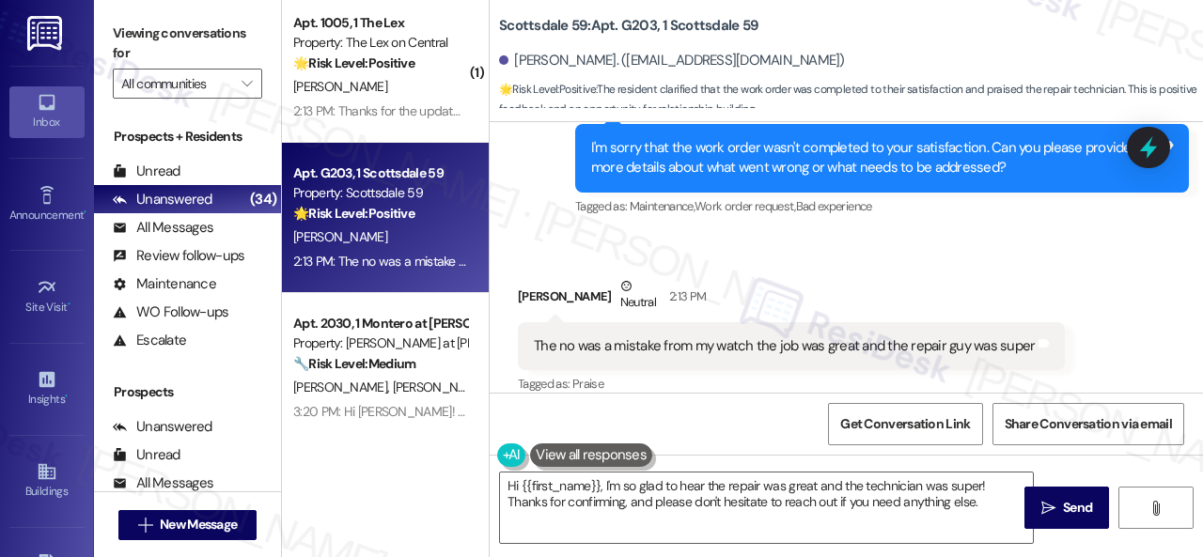
click at [630, 262] on div "Received via SMS [PERSON_NAME] Neutral 2:13 PM The no was a mistake from my wat…" at bounding box center [791, 337] width 575 height 150
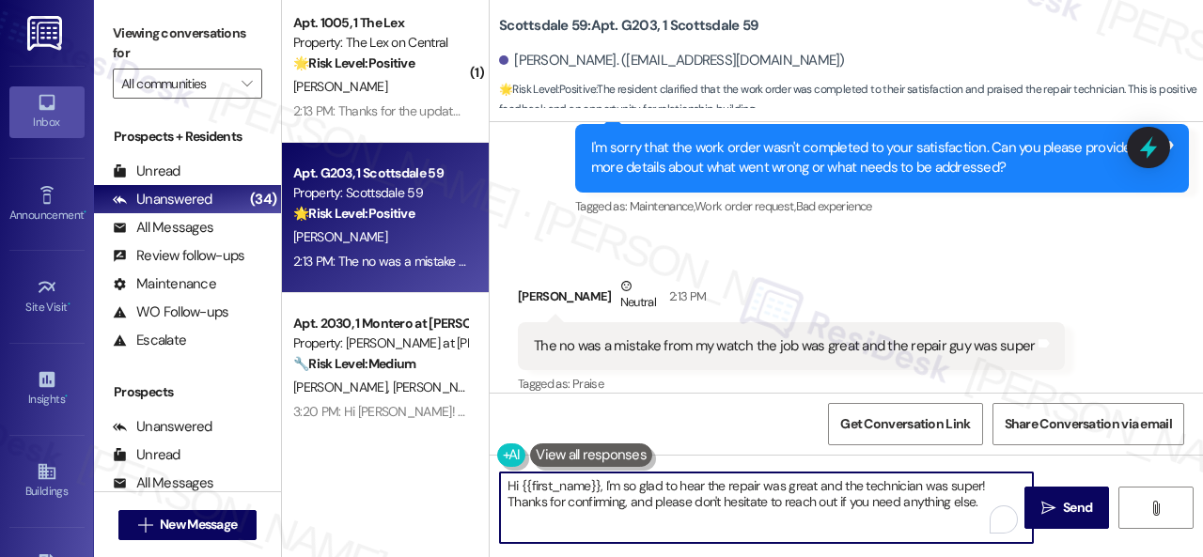
drag, startPoint x: 800, startPoint y: 478, endPoint x: 288, endPoint y: 468, distance: 511.2
click at [288, 468] on div "( 1 ) Apt. 65, 1 inHabit on 7th Property: Inhabit on 7th 🌟 Risk Level: Positive…" at bounding box center [742, 278] width 921 height 557
paste textarea "Thanks for your feedback. We appreciate it. Enjoy your day!"
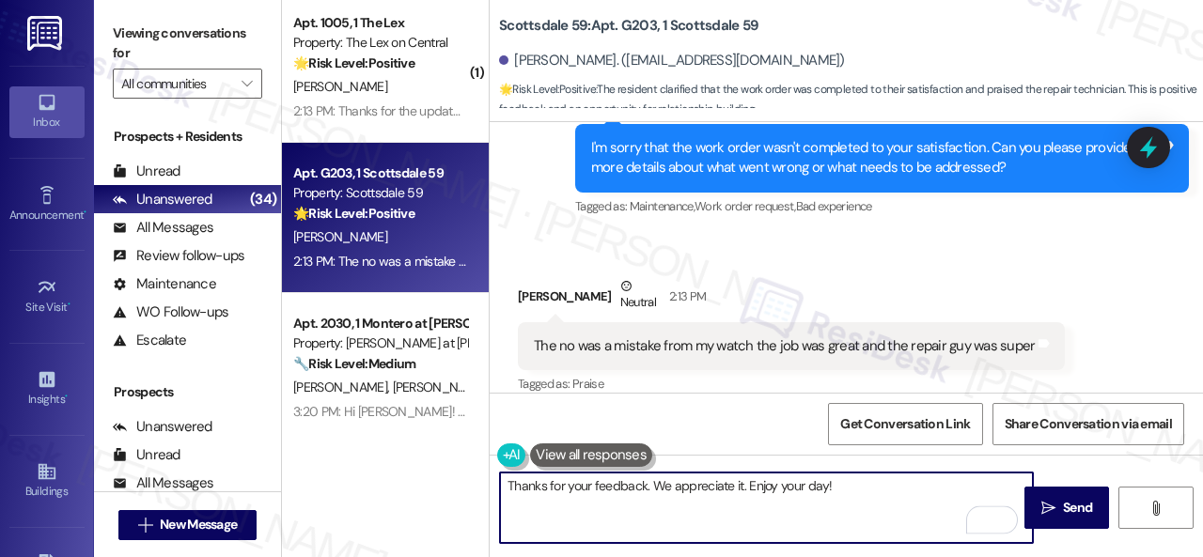
click at [562, 484] on textarea "Thanks for your feedback. We appreciate it. Enjoy your day!" at bounding box center [766, 508] width 533 height 70
type textarea "Thanks for clarifying and for your feedback. We appreciate it. Enjoy your day!"
click at [1056, 517] on span " Send" at bounding box center [1066, 508] width 59 height 20
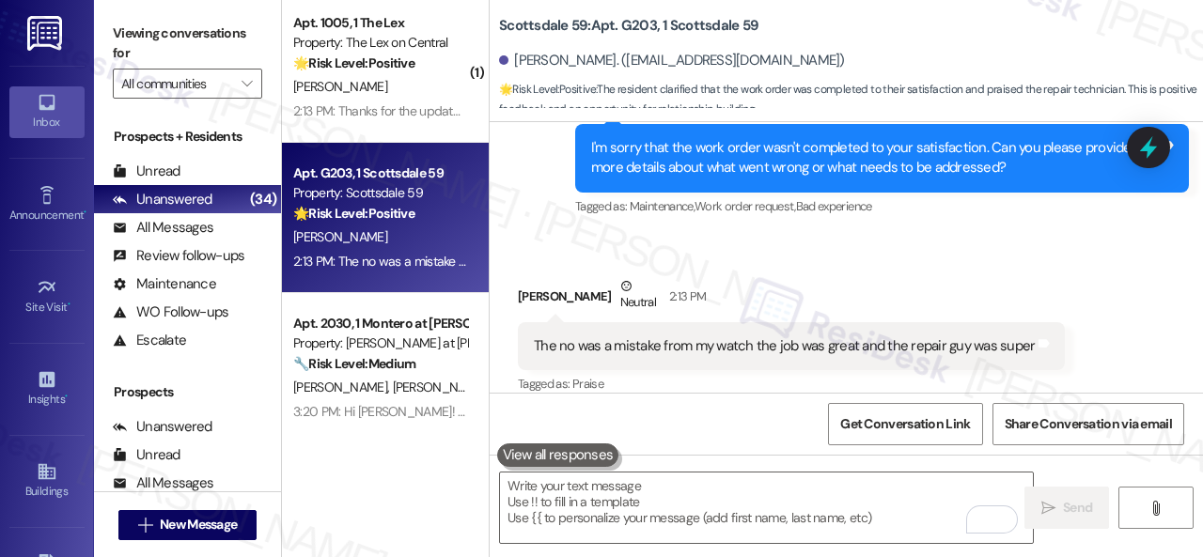
scroll to position [1342, 0]
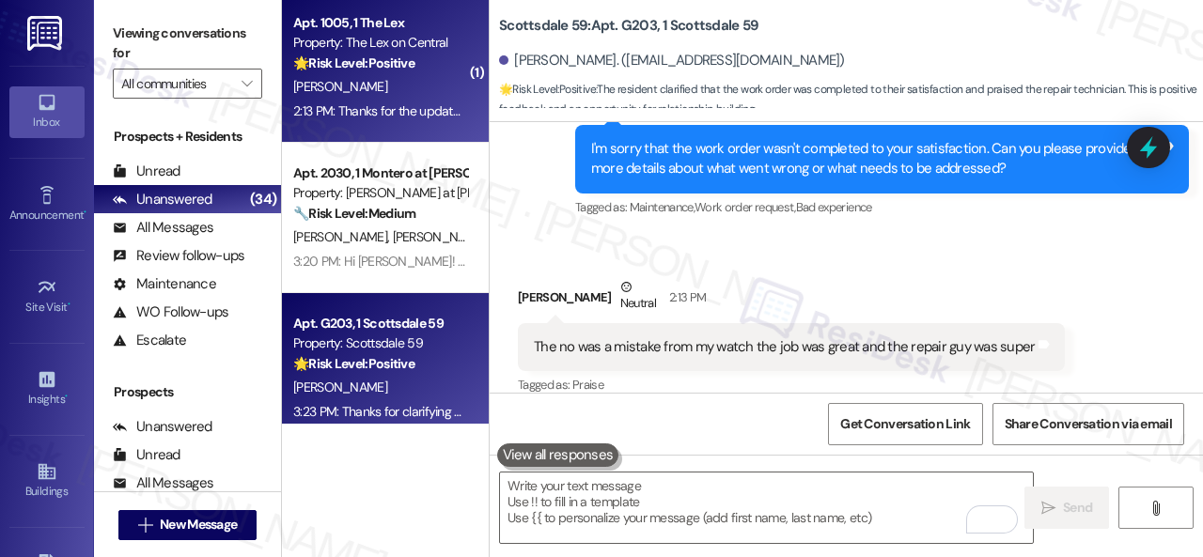
click at [395, 86] on div "[PERSON_NAME]" at bounding box center [380, 86] width 178 height 23
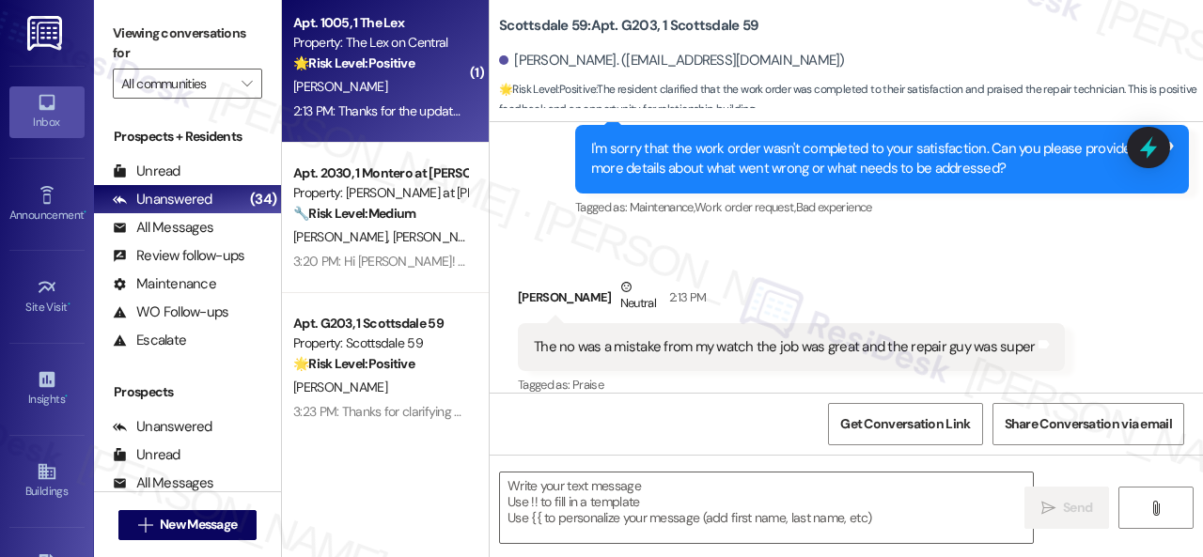
type textarea "Fetching suggested responses. Please feel free to read through the conversation…"
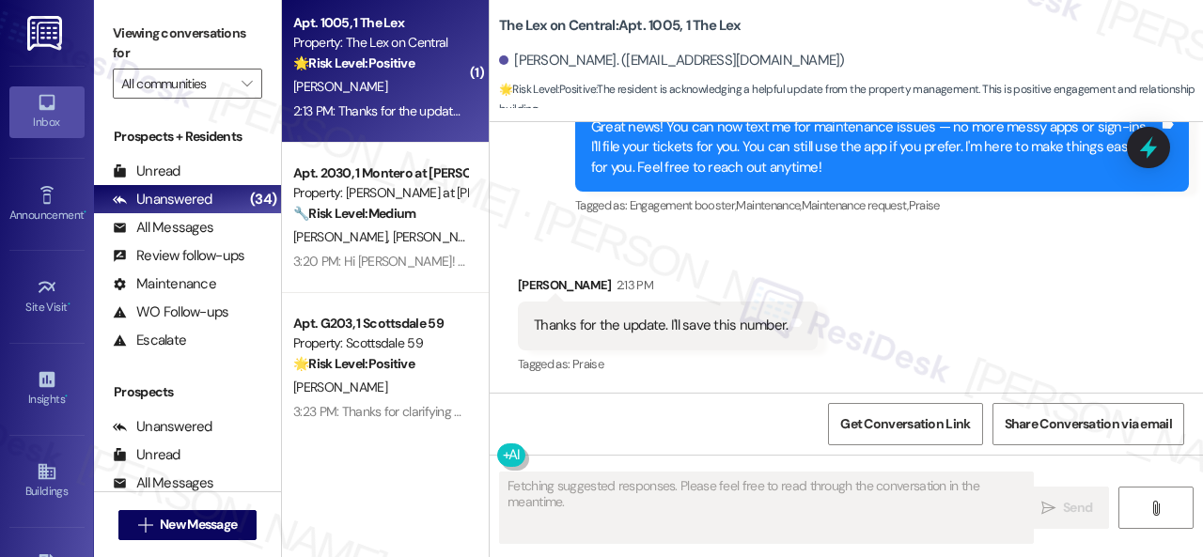
scroll to position [489, 0]
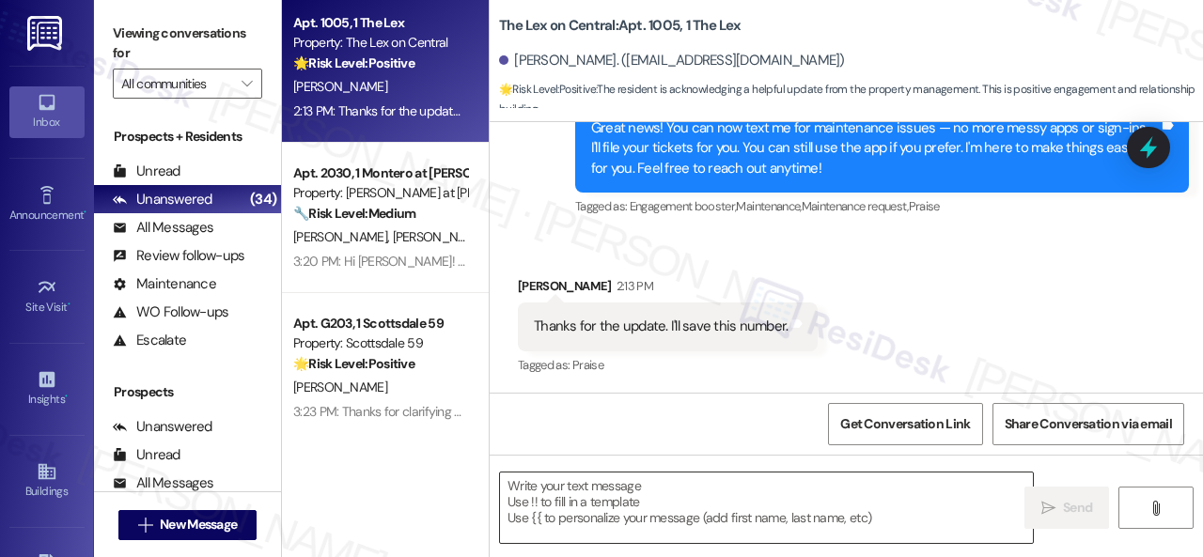
click at [635, 505] on textarea at bounding box center [766, 508] width 533 height 70
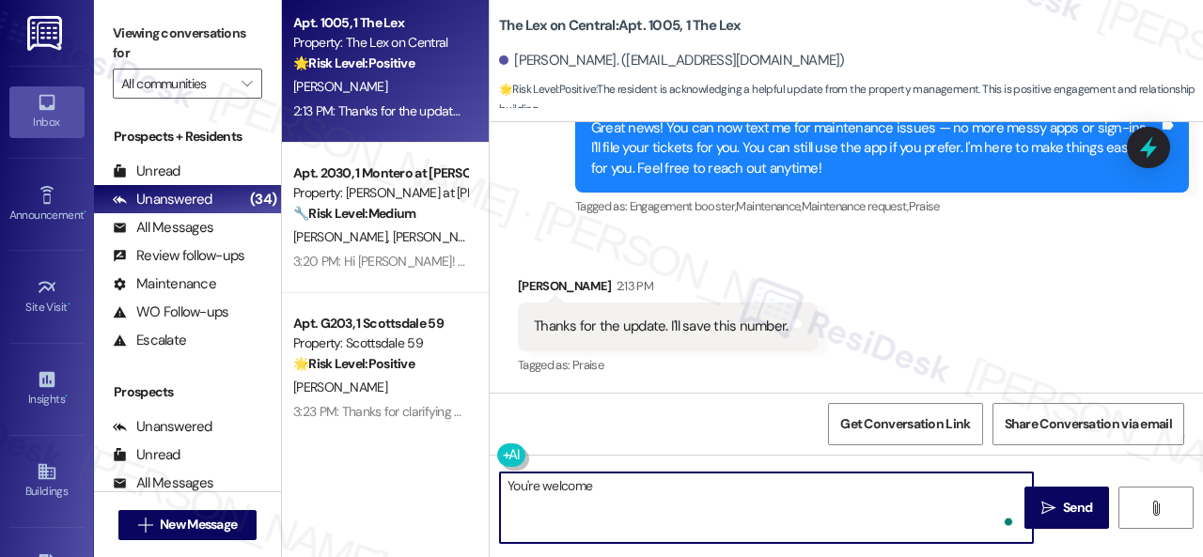
type textarea "You're welcome!"
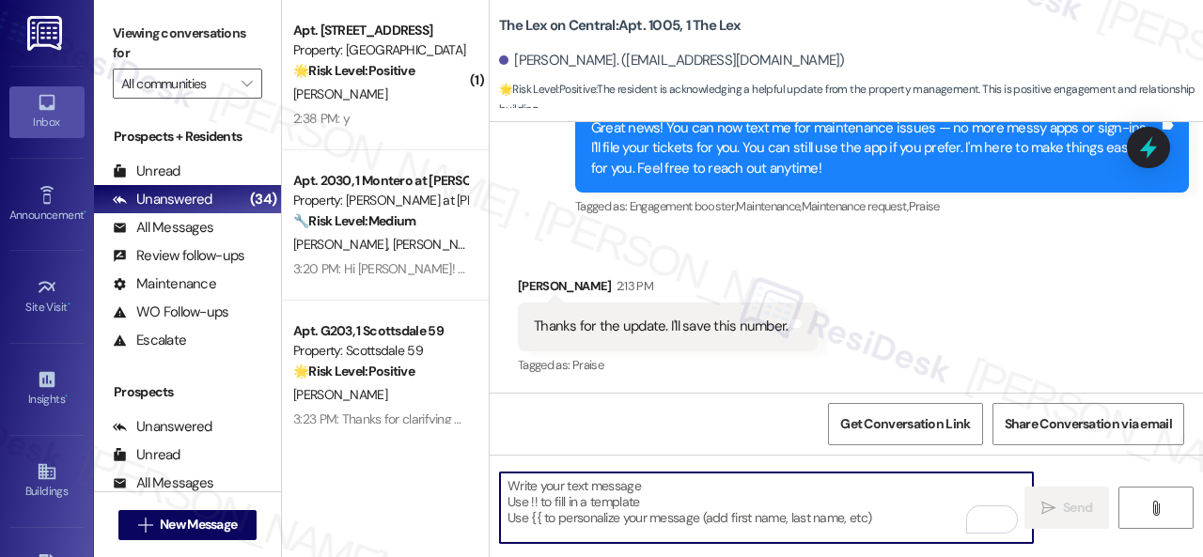
scroll to position [4029, 0]
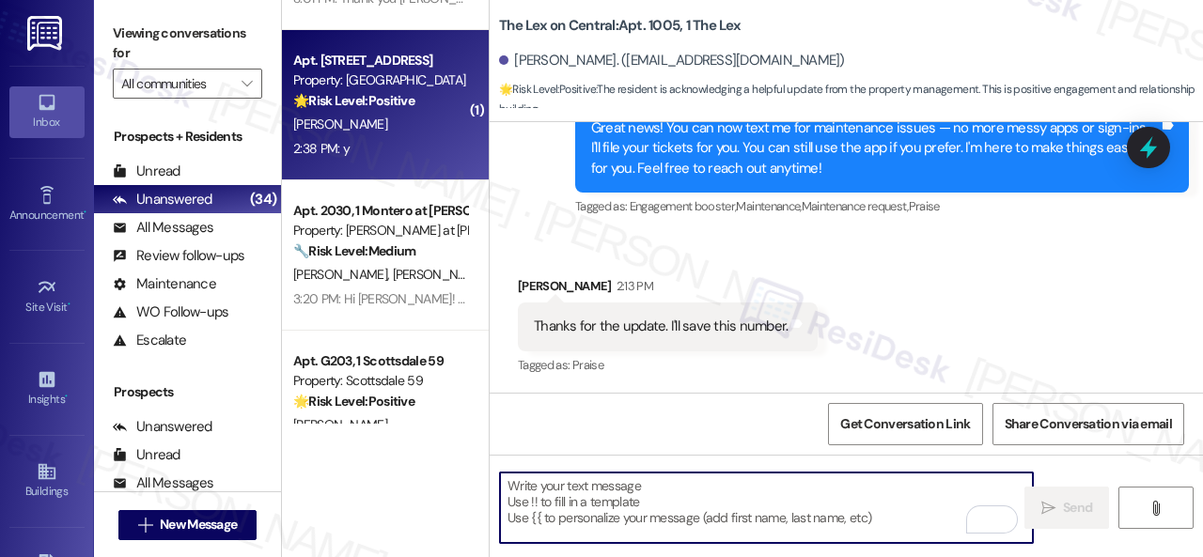
click at [389, 126] on div "[PERSON_NAME]" at bounding box center [380, 124] width 178 height 23
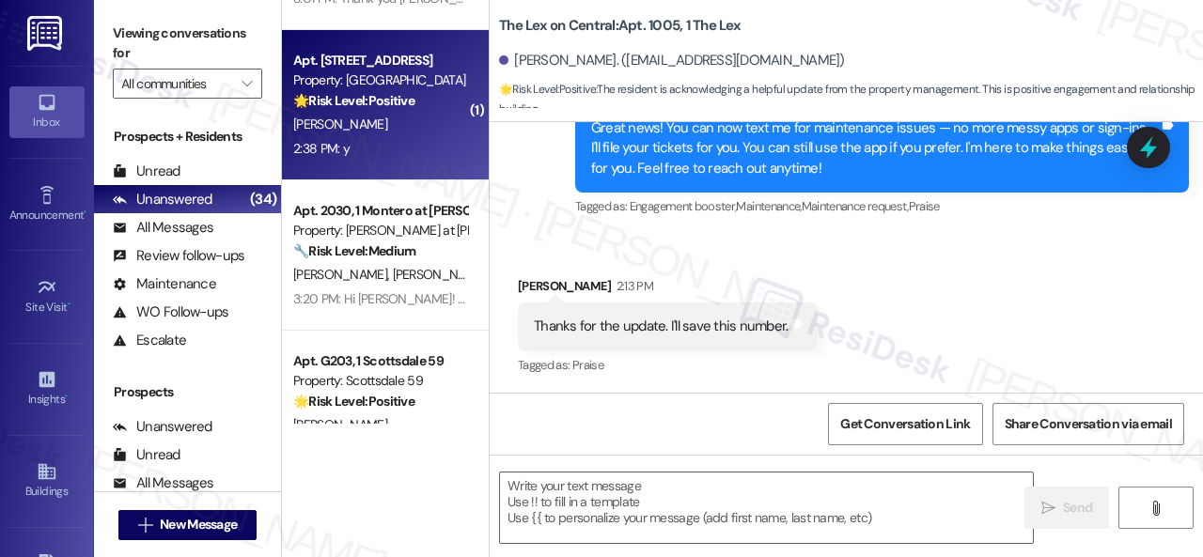
type textarea "Fetching suggested responses. Please feel free to read through the conversation…"
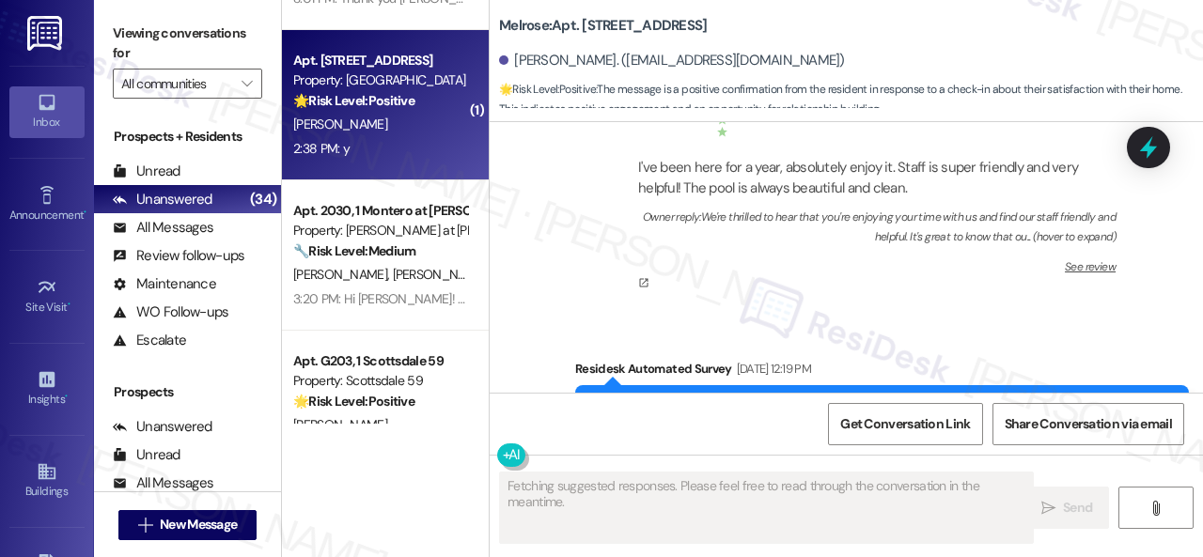
scroll to position [7581, 0]
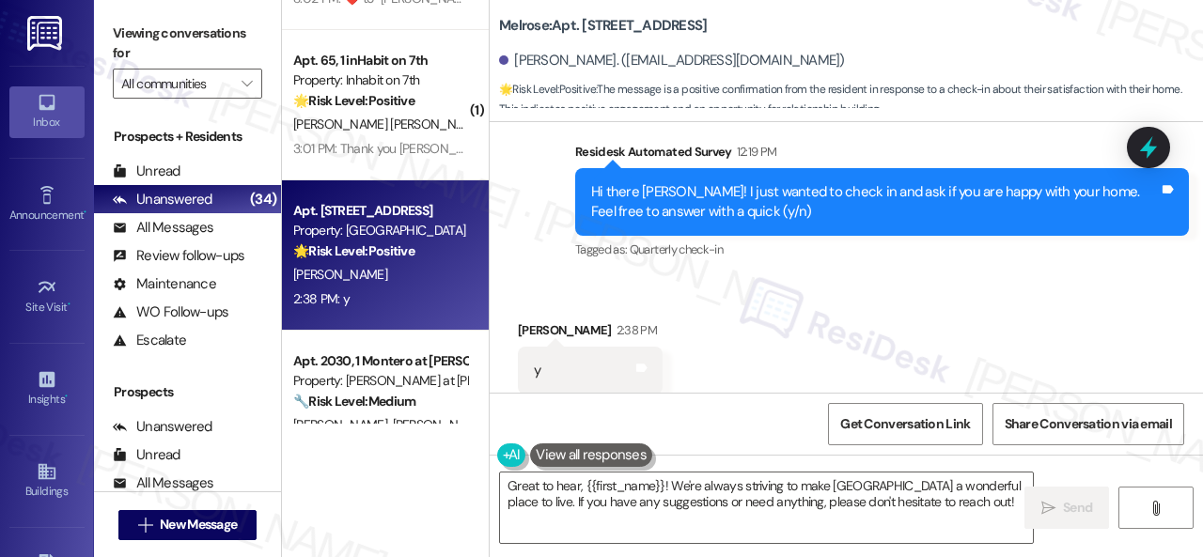
drag, startPoint x: 604, startPoint y: 241, endPoint x: 605, endPoint y: 251, distance: 10.4
click at [604, 278] on div "Received via SMS Jasmine Phifer 2:38 PM y Tags and notes Tagged as: Positive re…" at bounding box center [846, 357] width 713 height 159
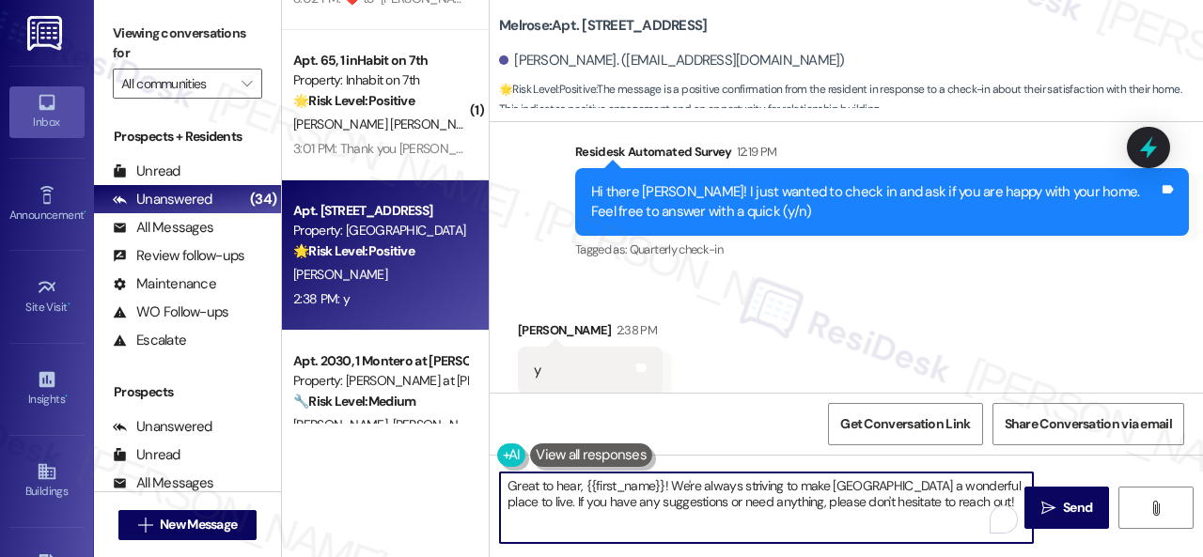
drag, startPoint x: 951, startPoint y: 505, endPoint x: 384, endPoint y: 476, distance: 567.3
click at [384, 476] on div "( 1 ) Apt. 1055, 1 The Lex Property: The Lex on Central 💡 Risk Level: Low The r…" at bounding box center [742, 278] width 921 height 557
paste textarea "I'm glad you are satisfied with your home. Have you written a review for us bef…"
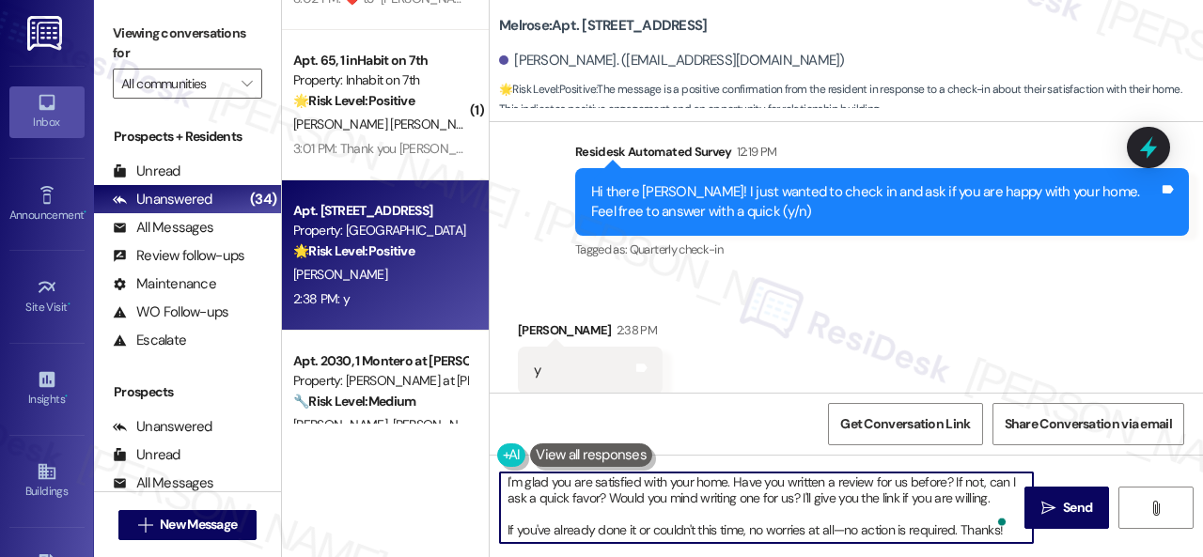
scroll to position [0, 0]
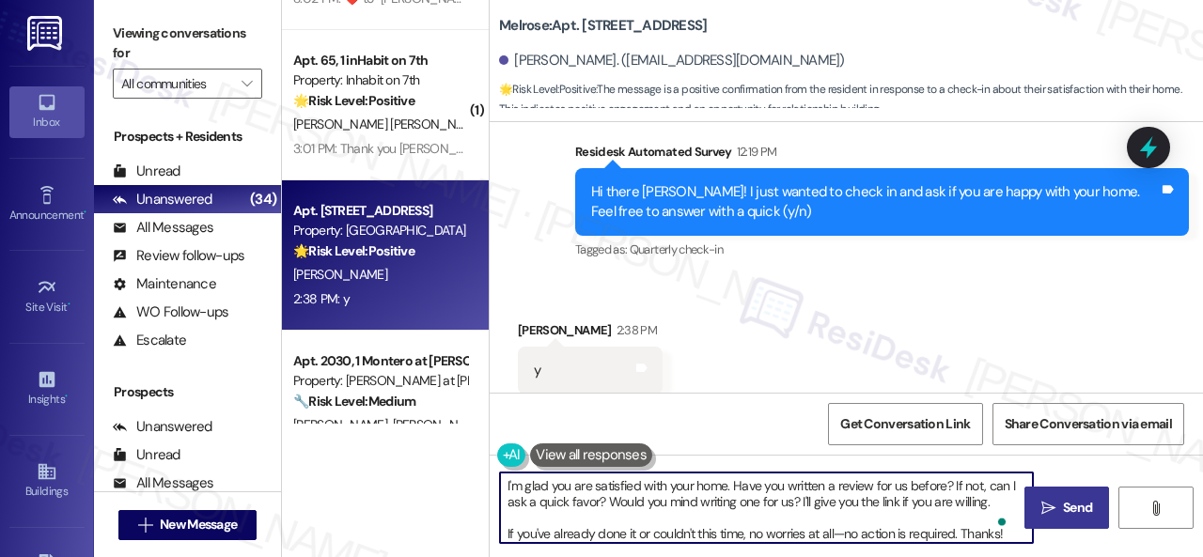
type textarea "I'm glad you are satisfied with your home. Have you written a review for us bef…"
click at [1063, 504] on span "Send" at bounding box center [1077, 508] width 29 height 20
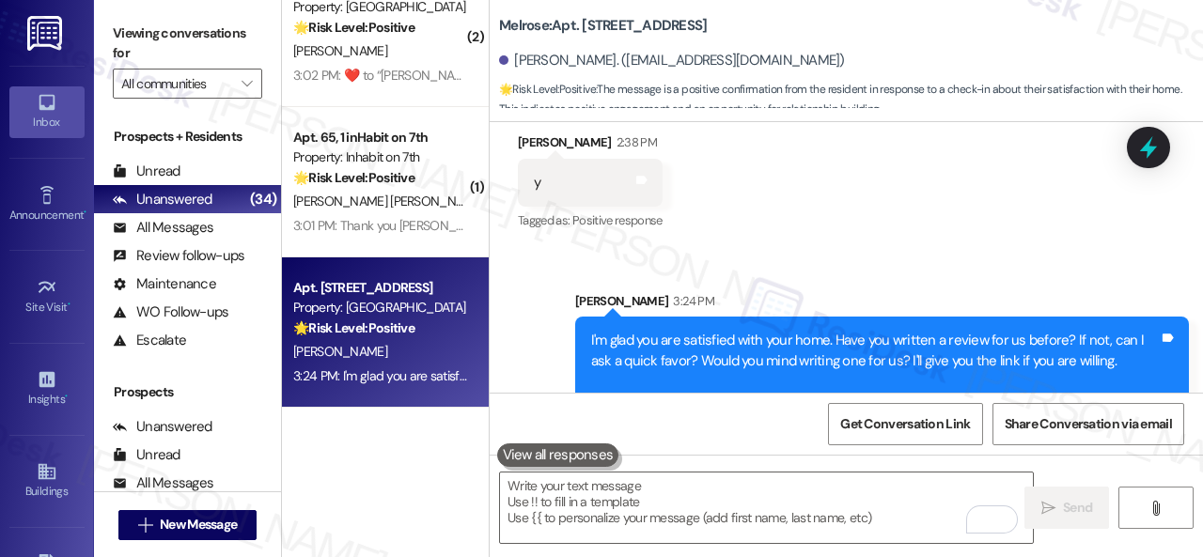
scroll to position [3935, 0]
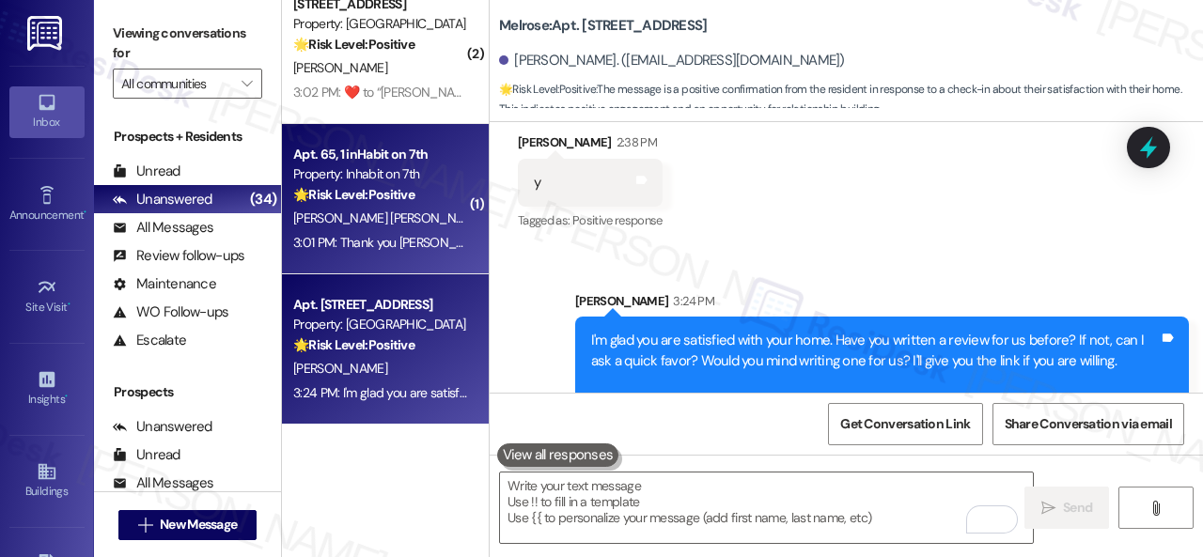
click at [412, 223] on div "[PERSON_NAME] [PERSON_NAME]" at bounding box center [380, 218] width 178 height 23
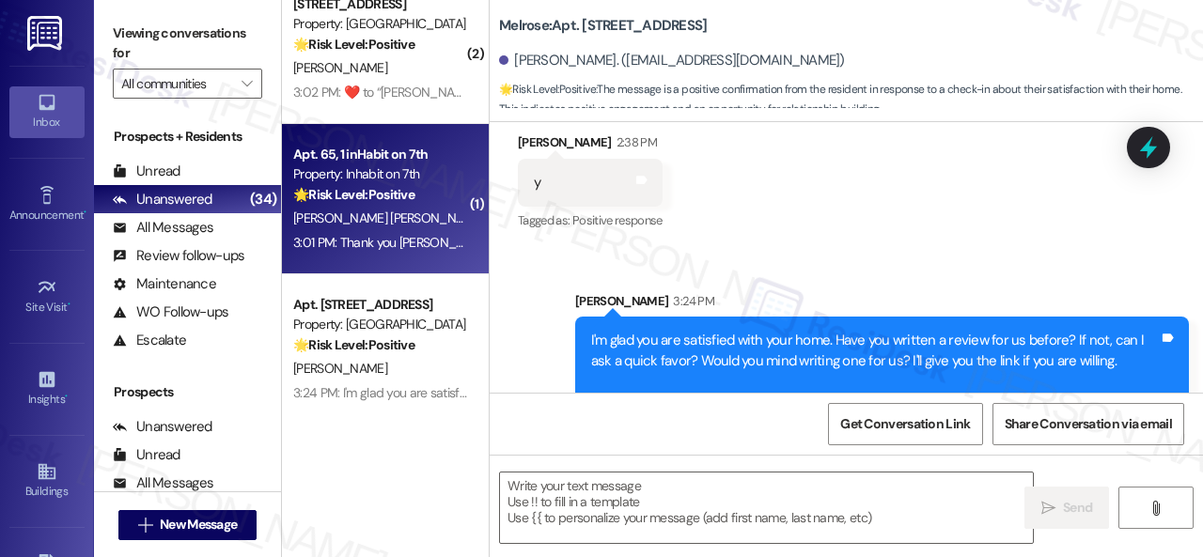
type textarea "Fetching suggested responses. Please feel free to read through the conversation…"
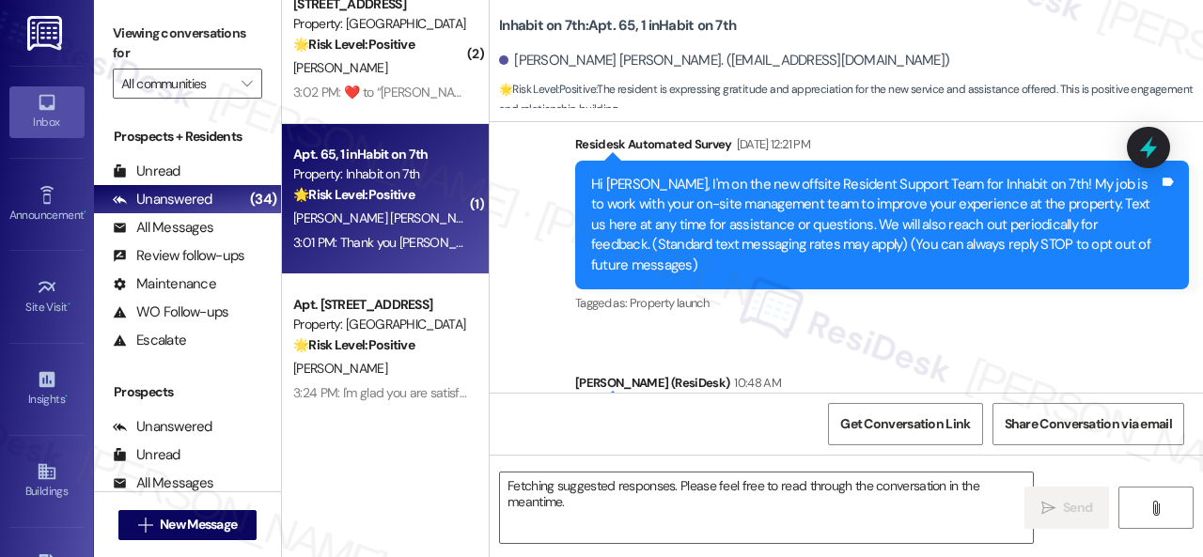
scroll to position [451, 0]
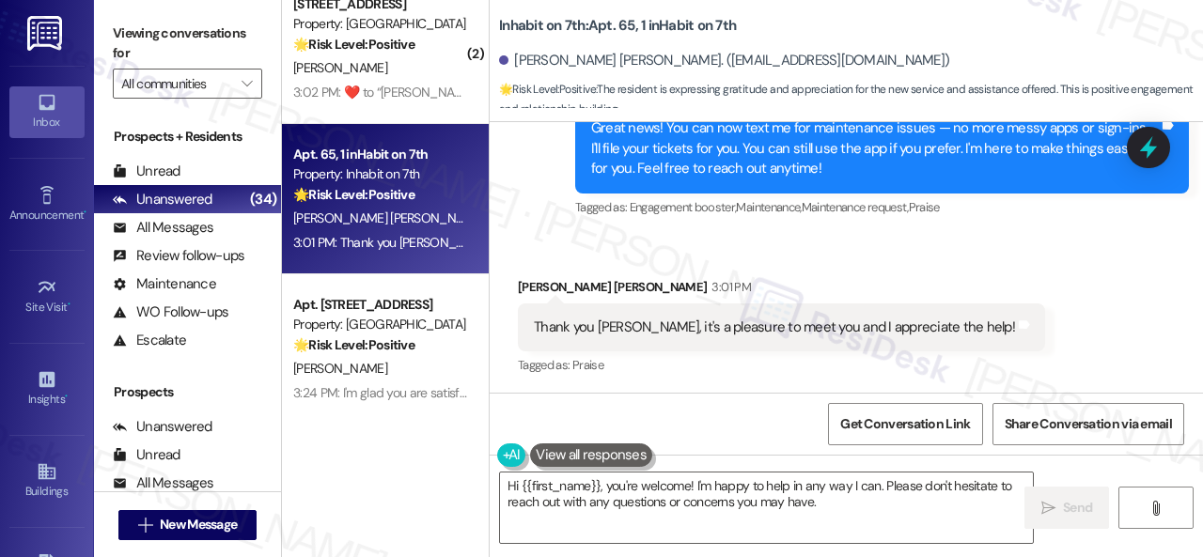
drag, startPoint x: 836, startPoint y: 506, endPoint x: 275, endPoint y: 398, distance: 571.2
click at [433, 440] on div "( 1 ) Apt. 1055, 1 The Lex Property: The Lex on Central 💡 Risk Level: Low The r…" at bounding box center [742, 278] width 921 height 557
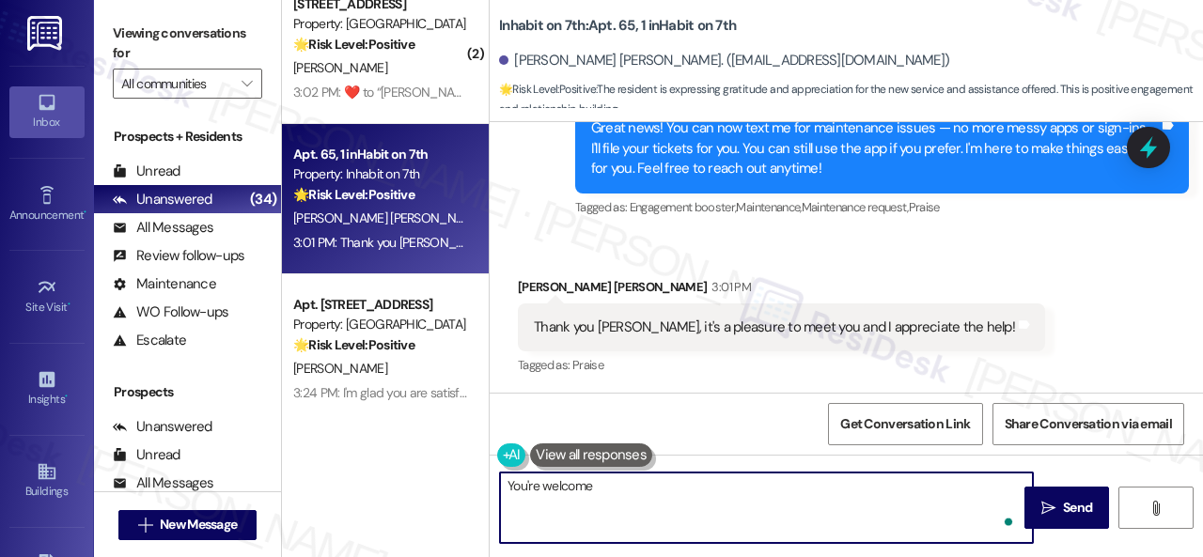
type textarea "You're welcome!"
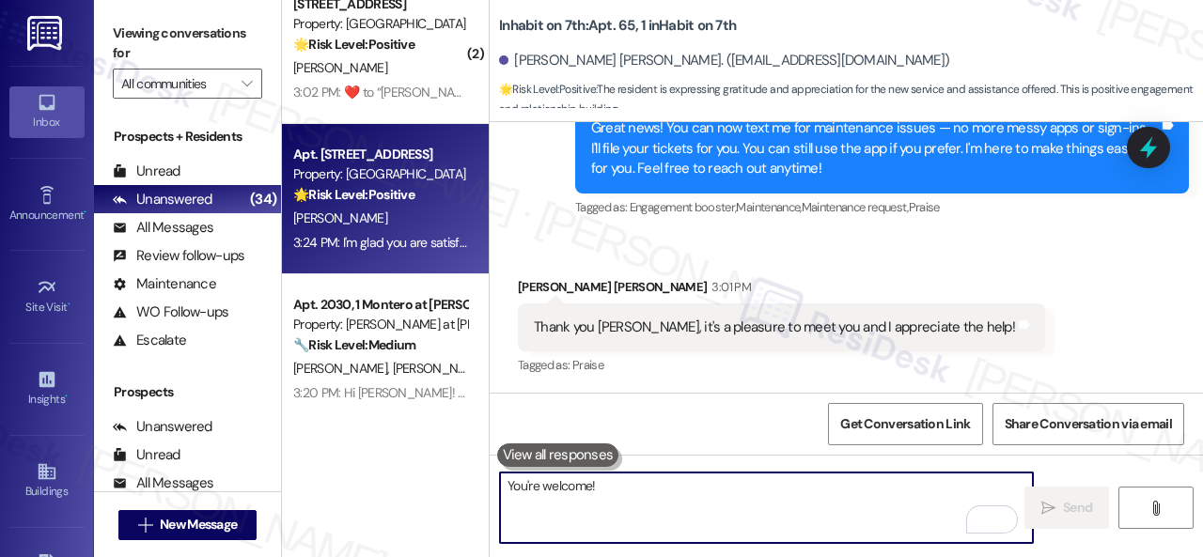
scroll to position [3841, 0]
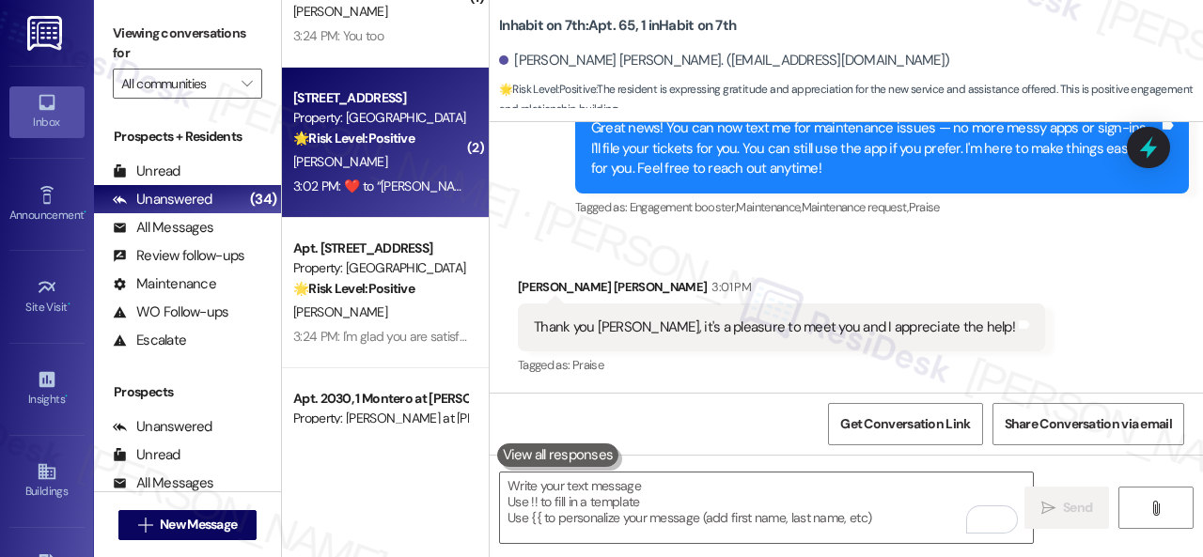
click at [423, 162] on div "[PERSON_NAME]" at bounding box center [380, 161] width 178 height 23
type textarea "Fetching suggested responses. Please feel free to read through the conversation…"
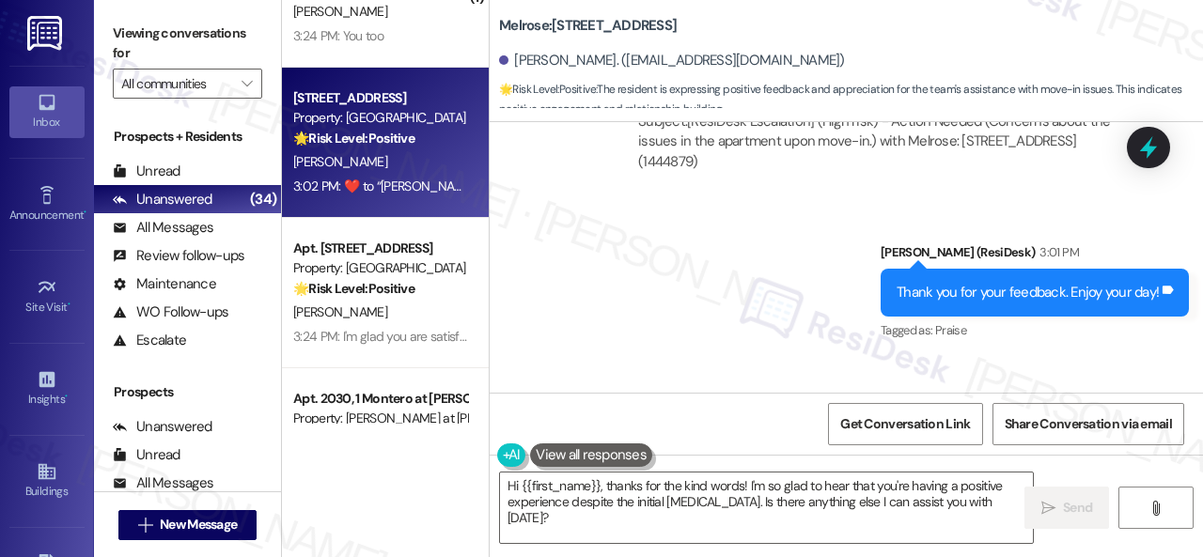
scroll to position [2628, 0]
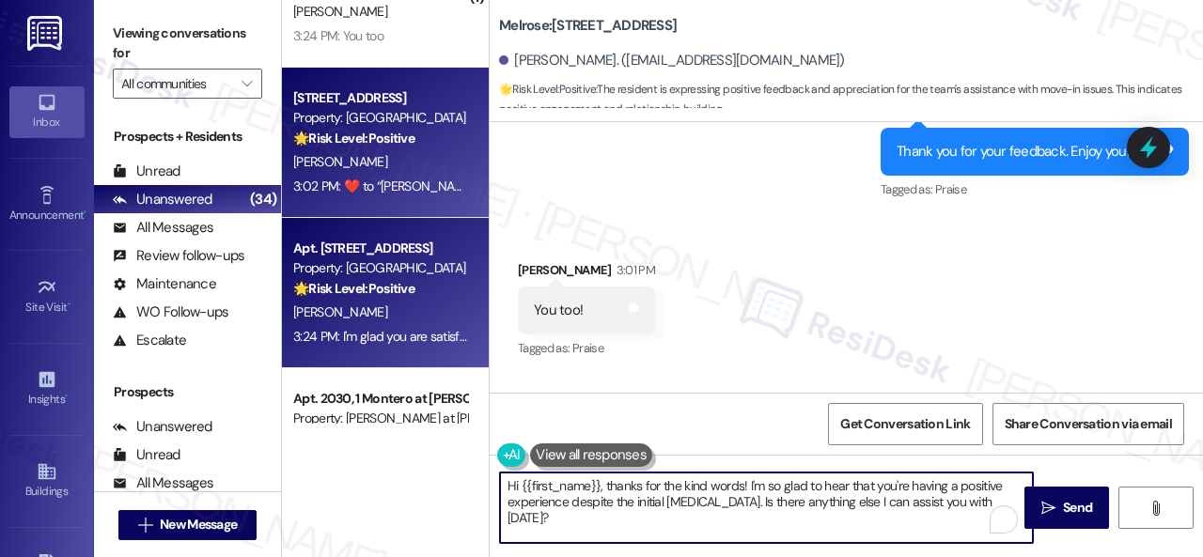
drag, startPoint x: 984, startPoint y: 501, endPoint x: 304, endPoint y: 324, distance: 701.9
click at [305, 324] on div "( 2 ) Apt. 421, 1 Scottsdale on Main Property: [GEOGRAPHIC_DATA] on Main 💡 Risk…" at bounding box center [742, 278] width 921 height 557
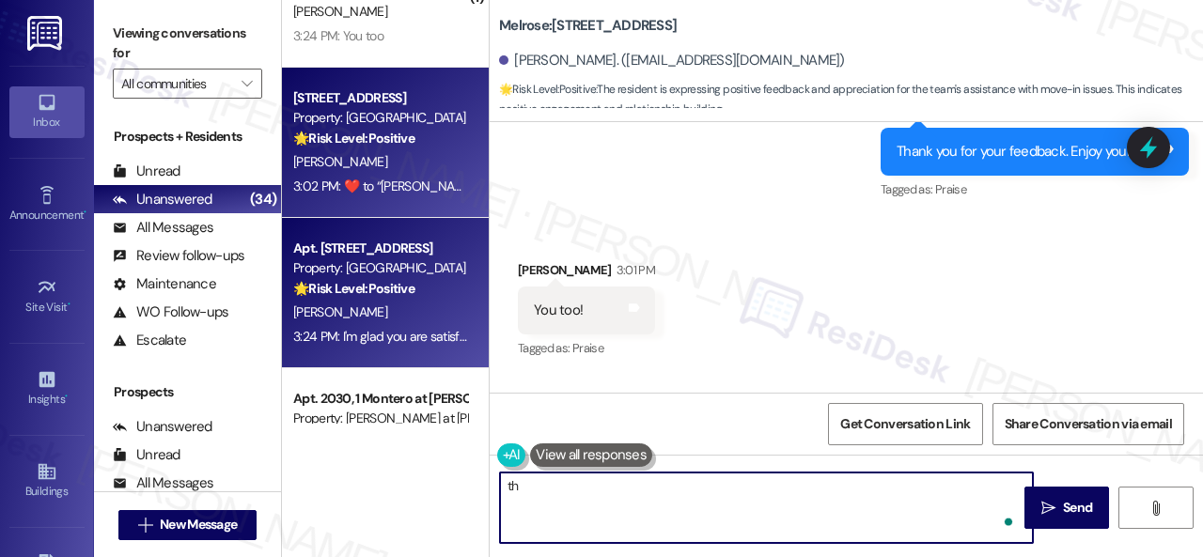
type textarea "t"
type textarea "Thank you!"
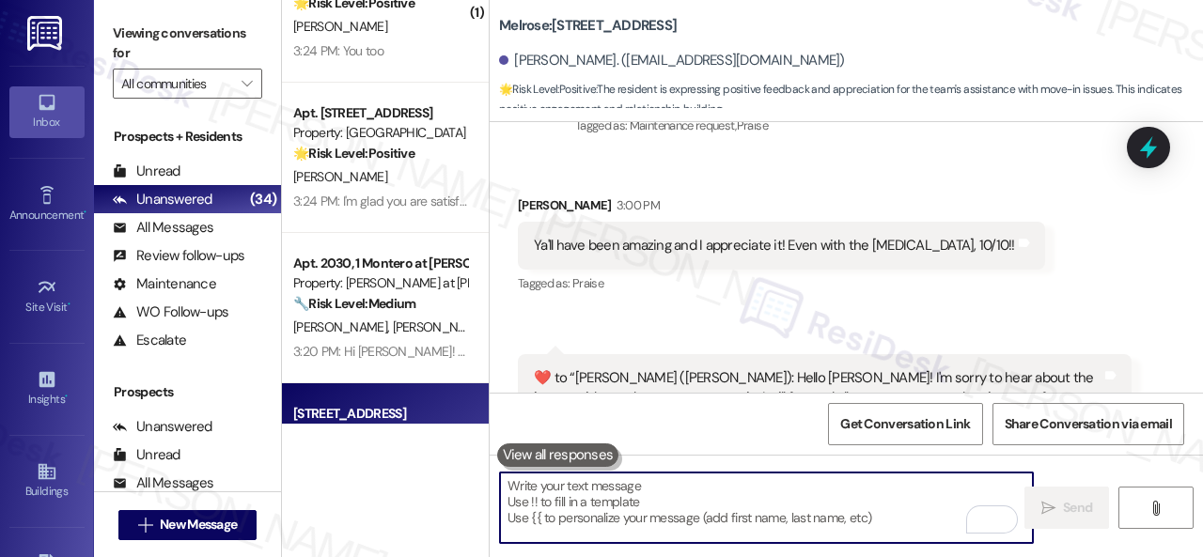
scroll to position [3747, 0]
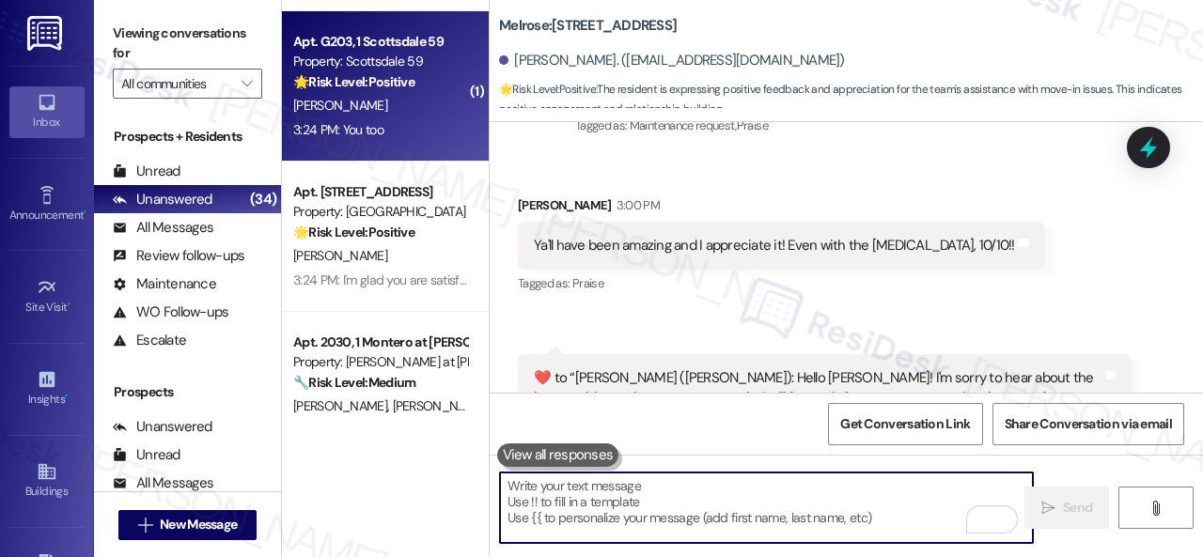
click at [420, 118] on div "3:24 PM: You too 3:24 PM: You too" at bounding box center [380, 129] width 178 height 23
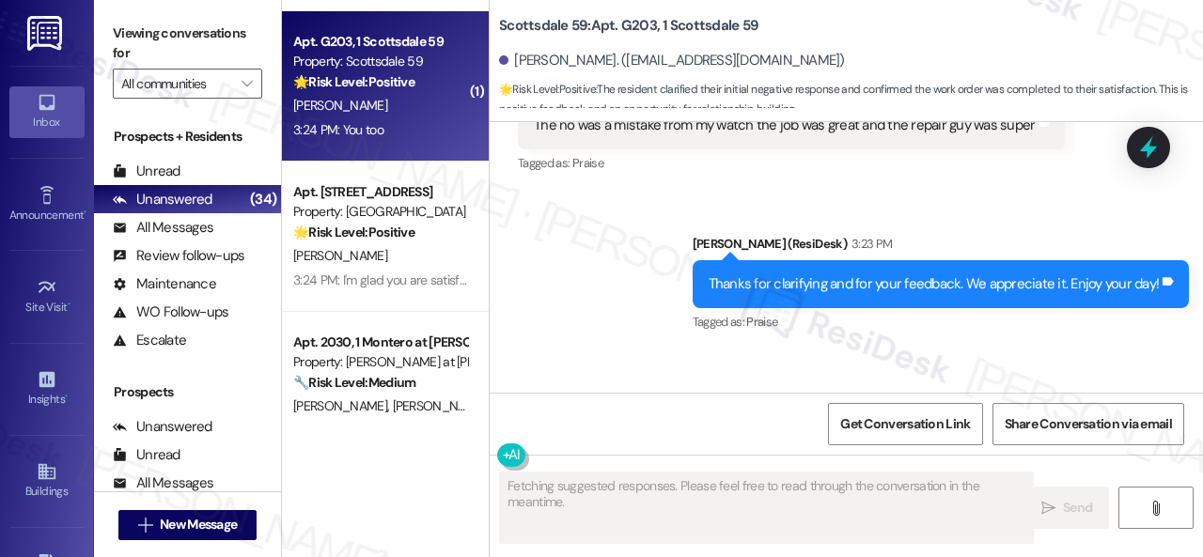
scroll to position [1659, 0]
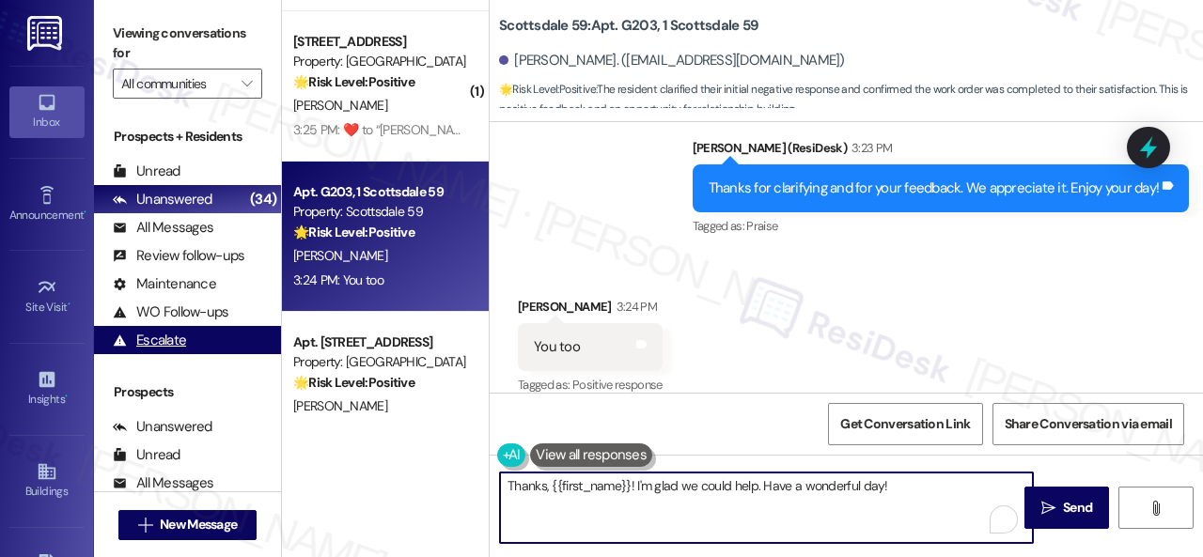
drag, startPoint x: 924, startPoint y: 485, endPoint x: 157, endPoint y: 349, distance: 778.7
click at [242, 415] on div "Viewing conversations for All communities  Prospects + Residents Unread (0) Un…" at bounding box center [648, 278] width 1109 height 557
type textarea "A"
type textarea "Thank you!"
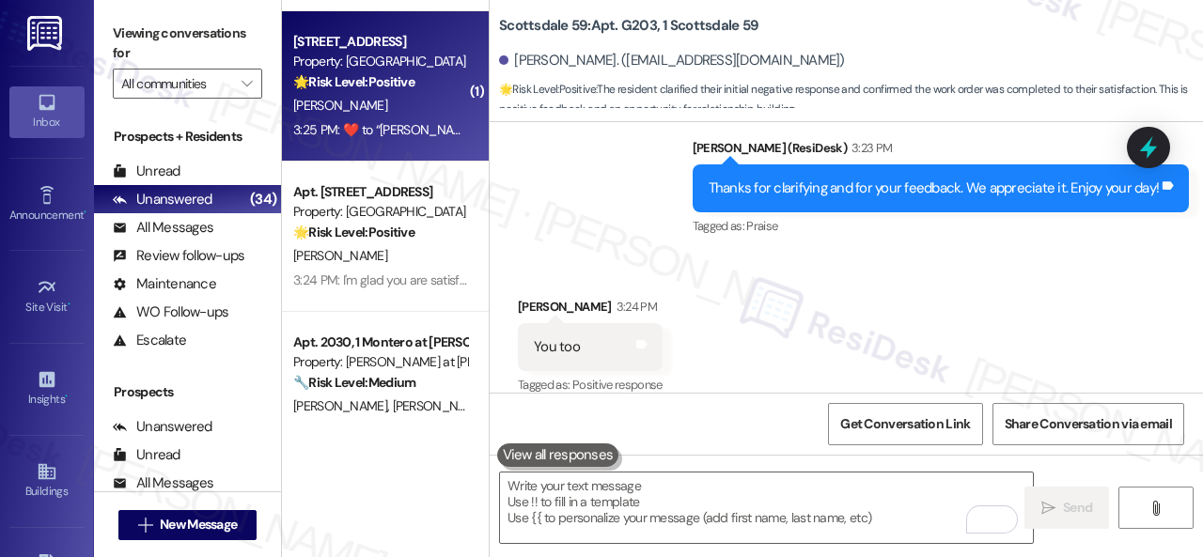
click at [436, 105] on div "J. Weaver-Sandoval" at bounding box center [380, 105] width 178 height 23
type textarea "Fetching suggested responses. Please feel free to read through the conversation…"
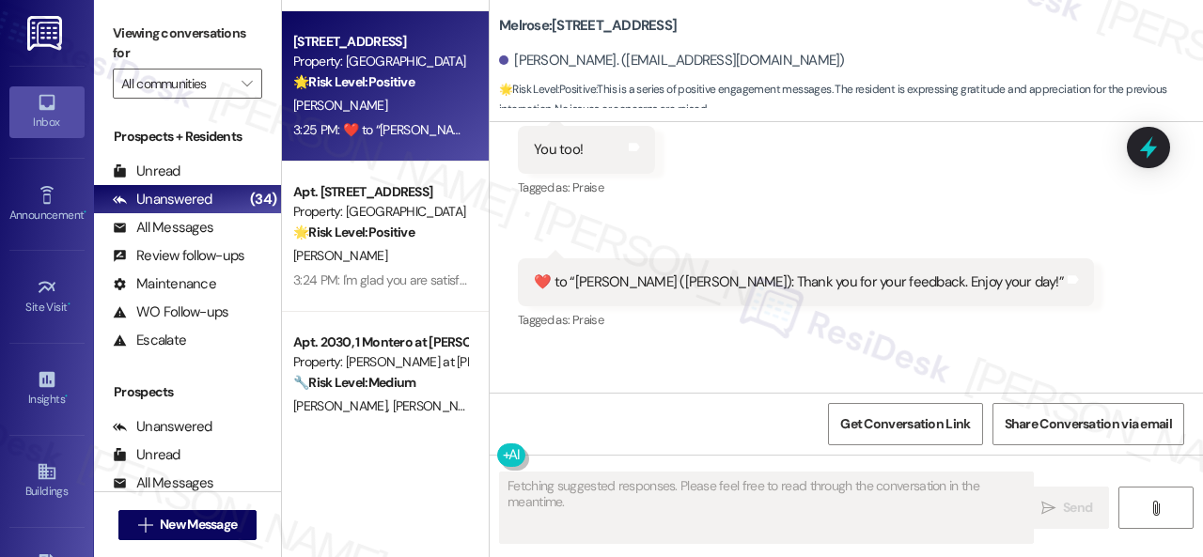
scroll to position [2756, 0]
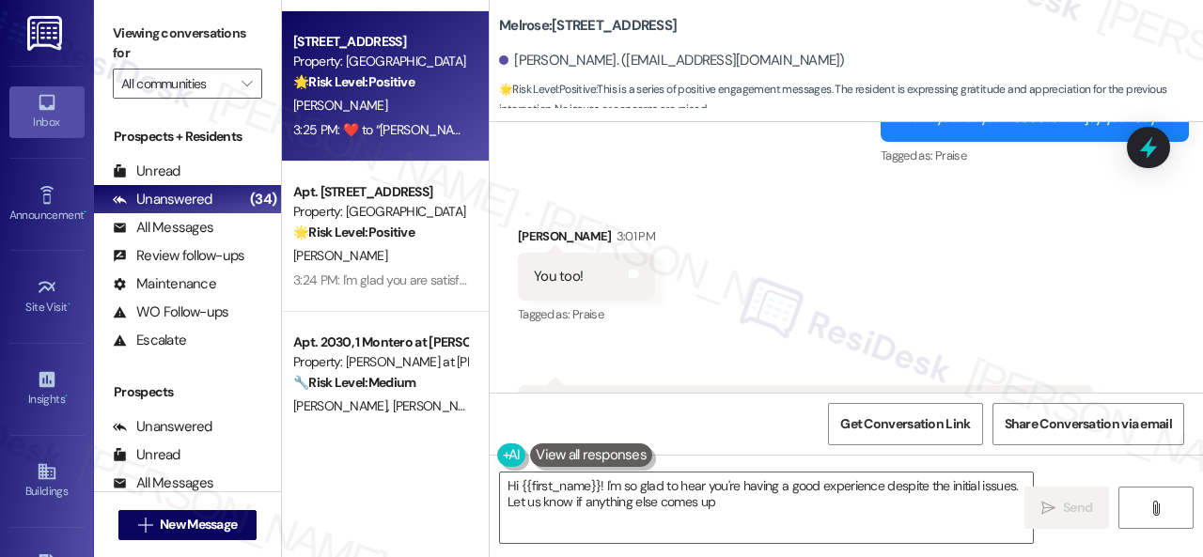
type textarea "Hi {{first_name}}! I'm so glad to hear you're having a good experience despite …"
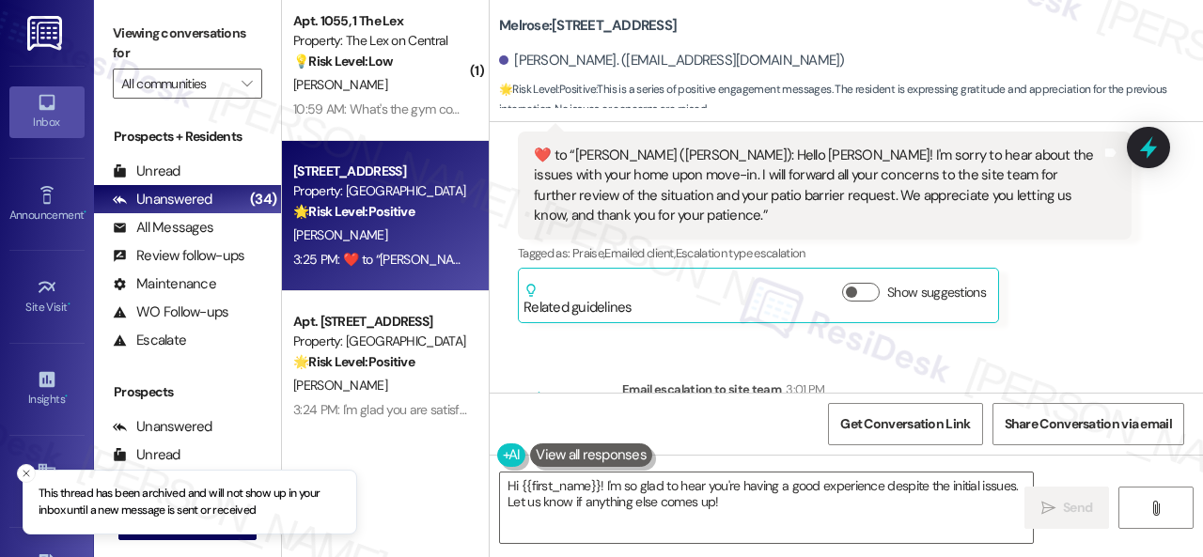
scroll to position [3559, 0]
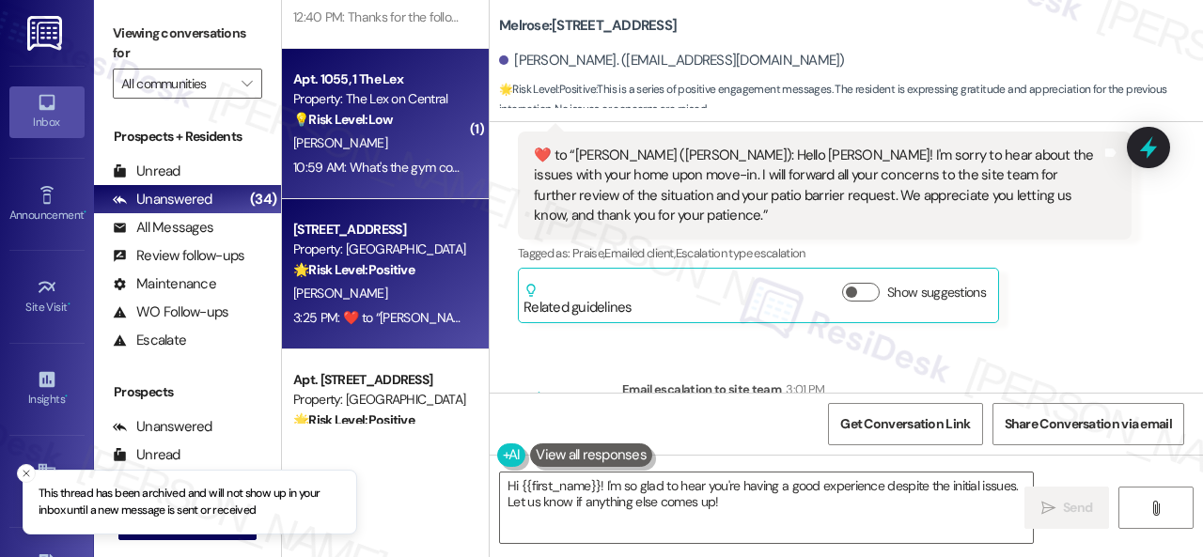
click at [400, 166] on div "10:59 AM: What's the gym code? 10:59 AM: What's the gym code?" at bounding box center [382, 167] width 179 height 17
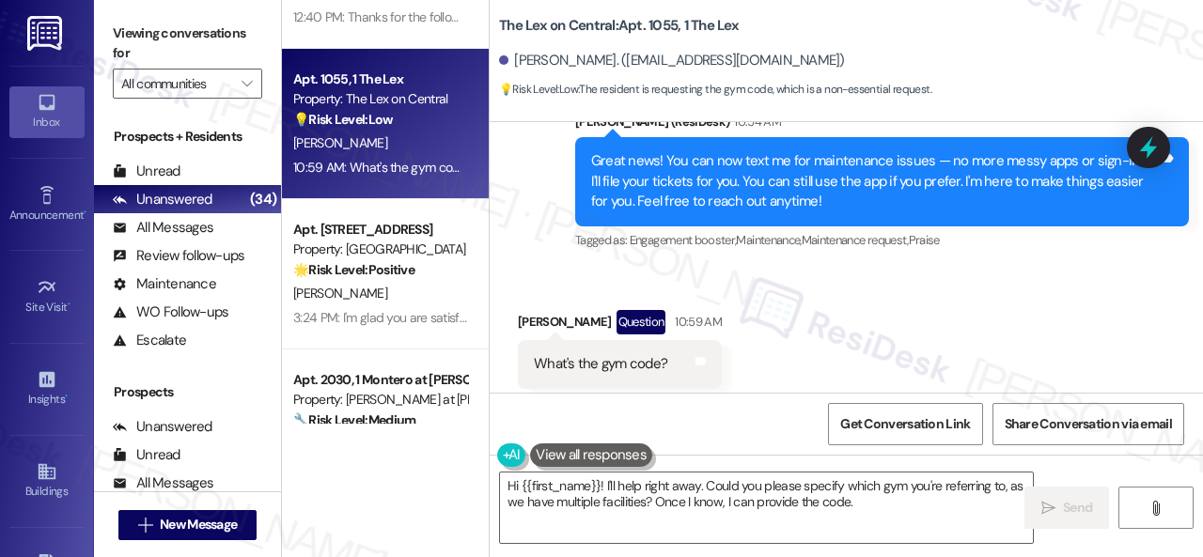
scroll to position [649, 0]
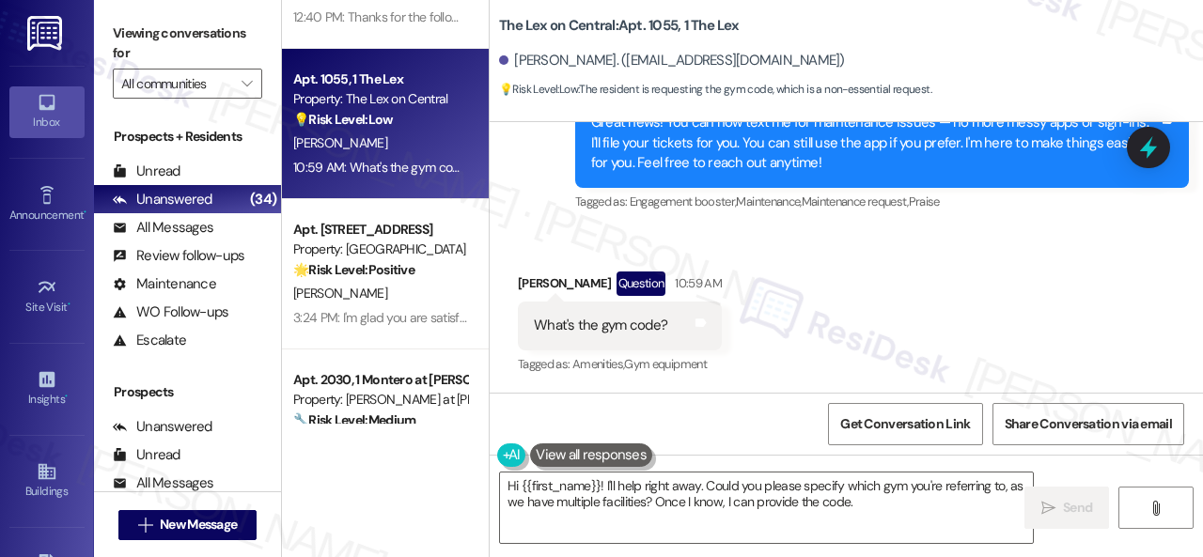
click at [1047, 231] on div "Received via SMS Virginio Castillo Question 10:59 AM What's the gym code? Tags …" at bounding box center [846, 310] width 713 height 163
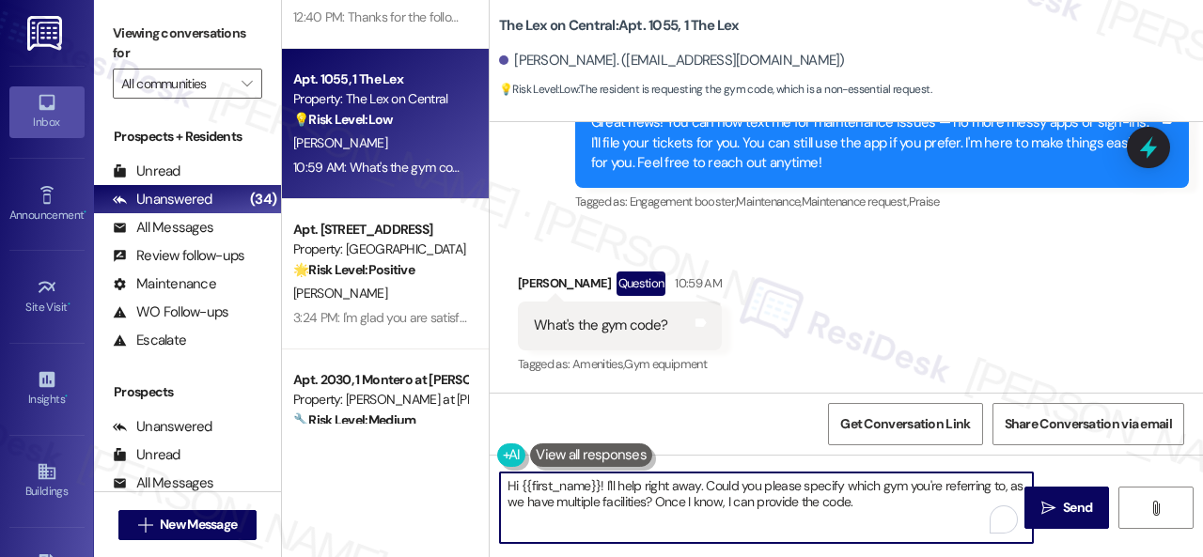
drag, startPoint x: 607, startPoint y: 484, endPoint x: 896, endPoint y: 499, distance: 289.8
click at [896, 499] on textarea "Hi {{first_name}}! I'll help right away. Could you please specify which gym you…" at bounding box center [766, 508] width 533 height 70
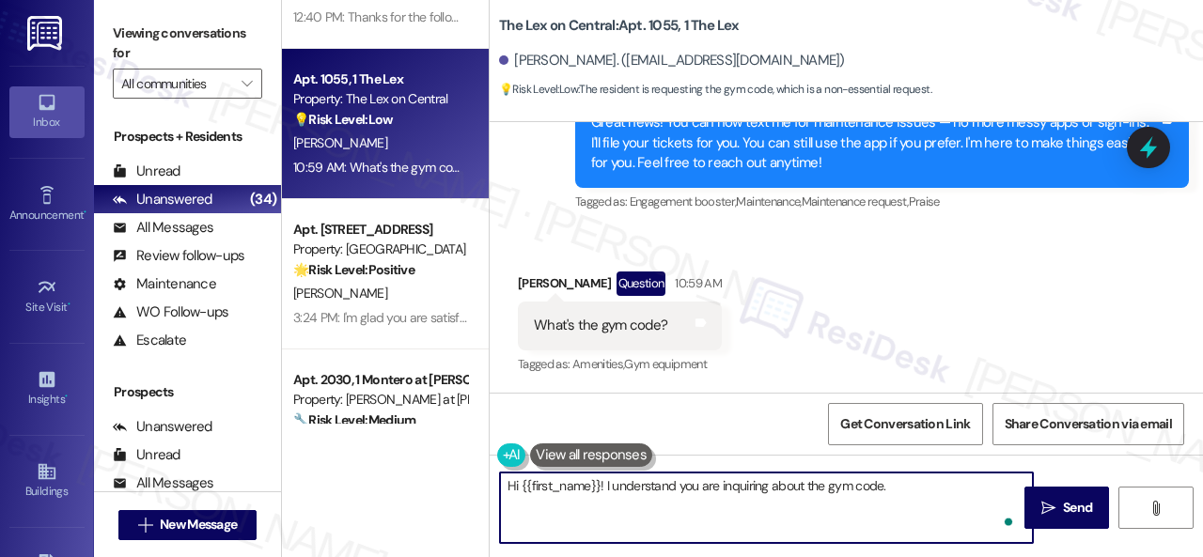
paste textarea "I will forward your inquiry to the site team and get back to you as soon as I r…"
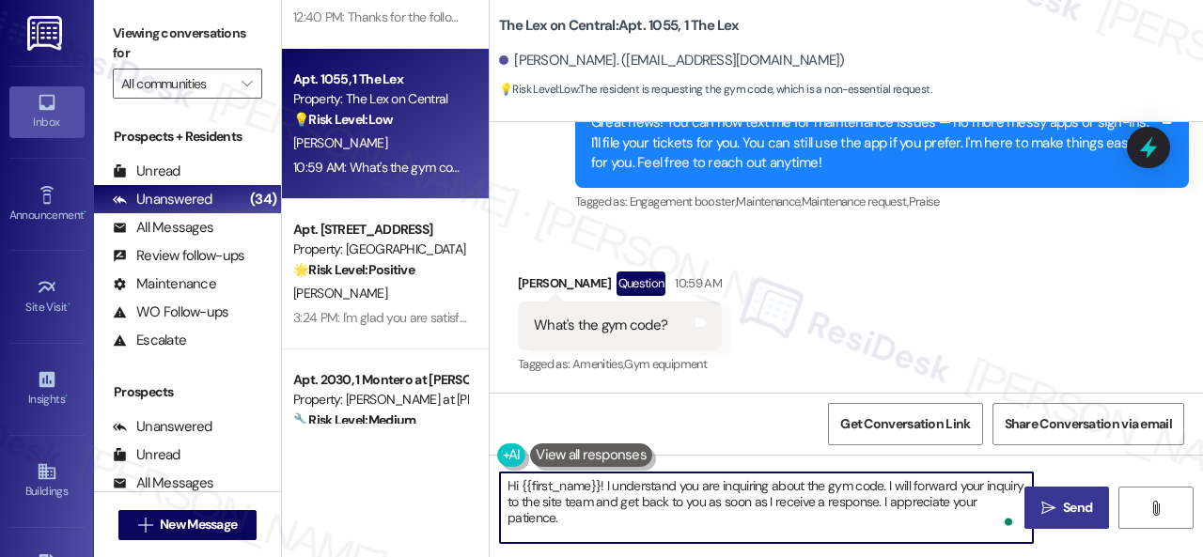
type textarea "Hi {{first_name}}! I understand you are inquiring about the gym code. I will fo…"
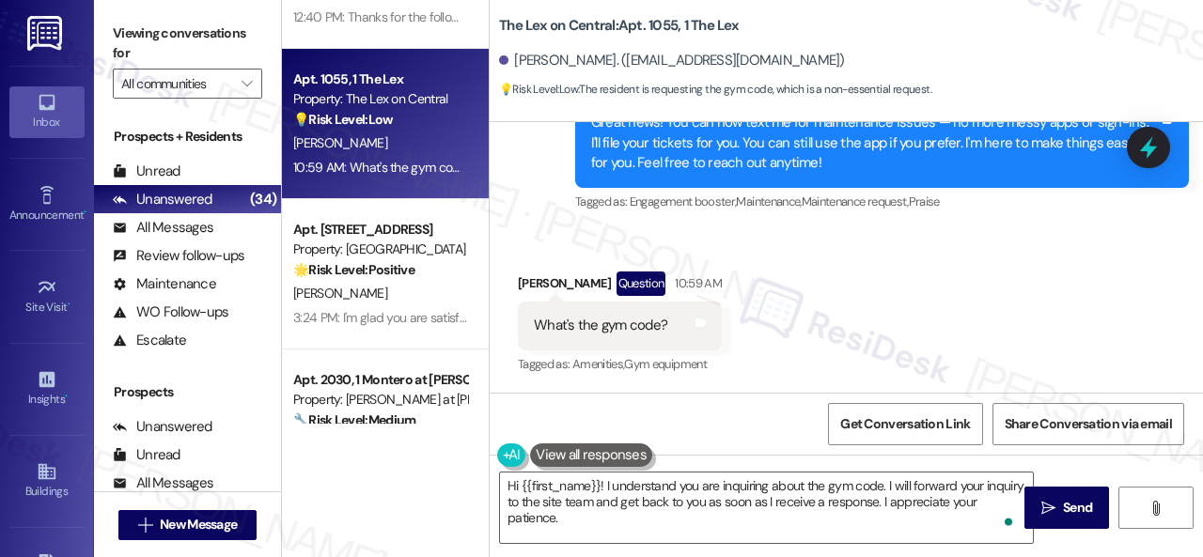
drag, startPoint x: 1075, startPoint y: 506, endPoint x: 1065, endPoint y: 480, distance: 27.9
click at [1075, 506] on span "Send" at bounding box center [1077, 508] width 29 height 20
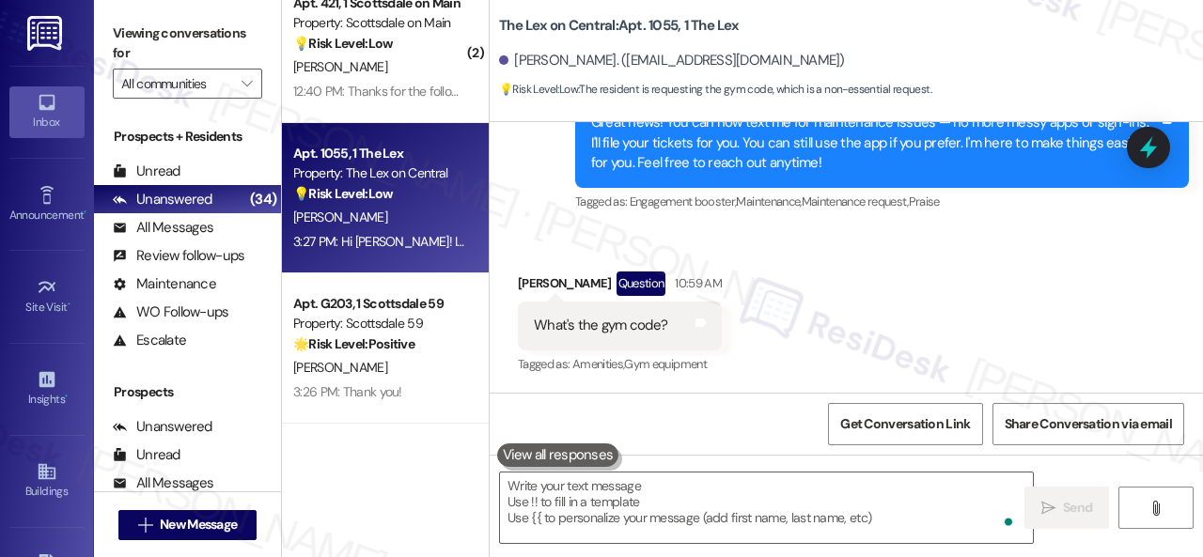
scroll to position [3484, 0]
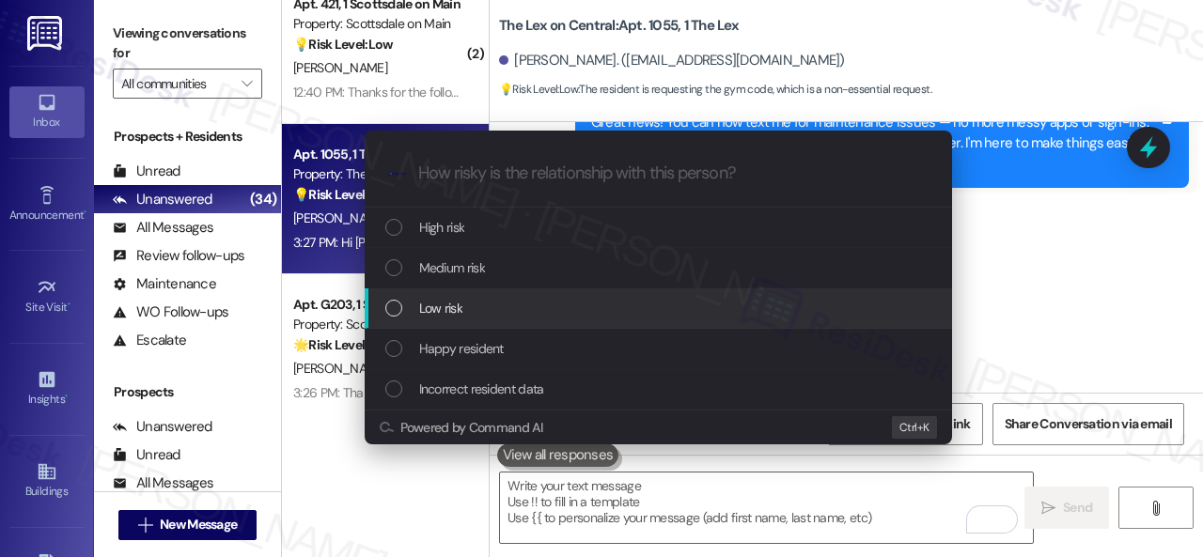
click at [429, 307] on span "Low risk" at bounding box center [440, 308] width 43 height 21
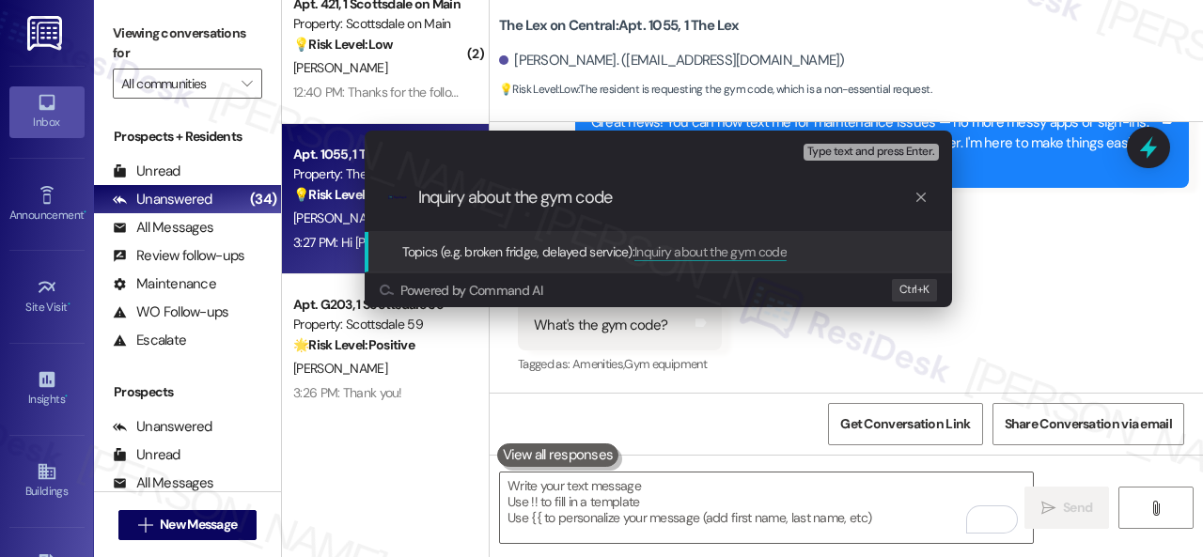
type input "Inquiry about the gym code."
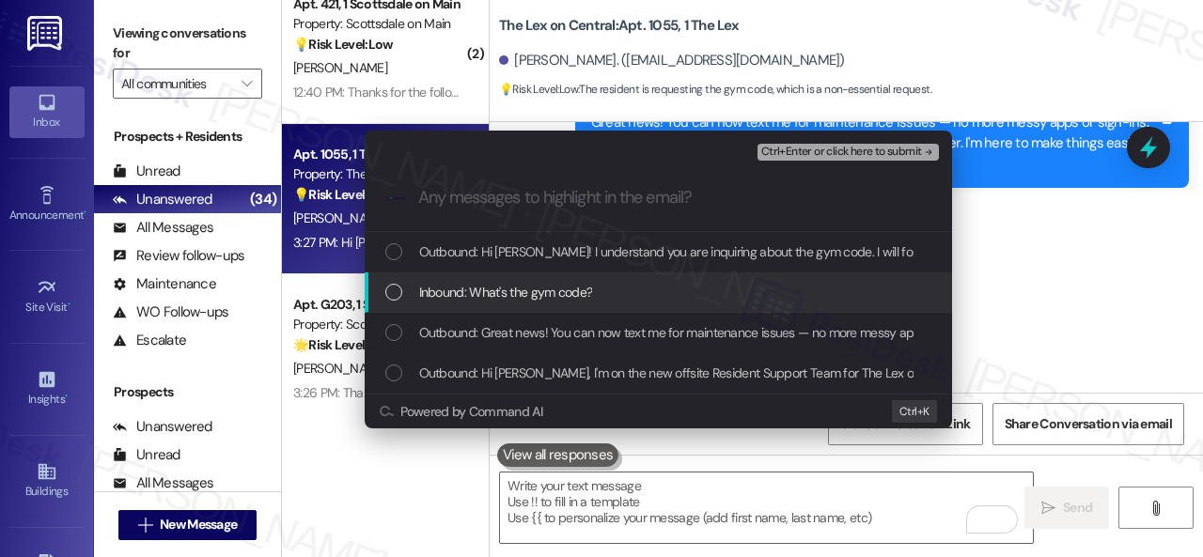
click at [545, 279] on div "Inbound: What's the gym code?" at bounding box center [658, 292] width 587 height 40
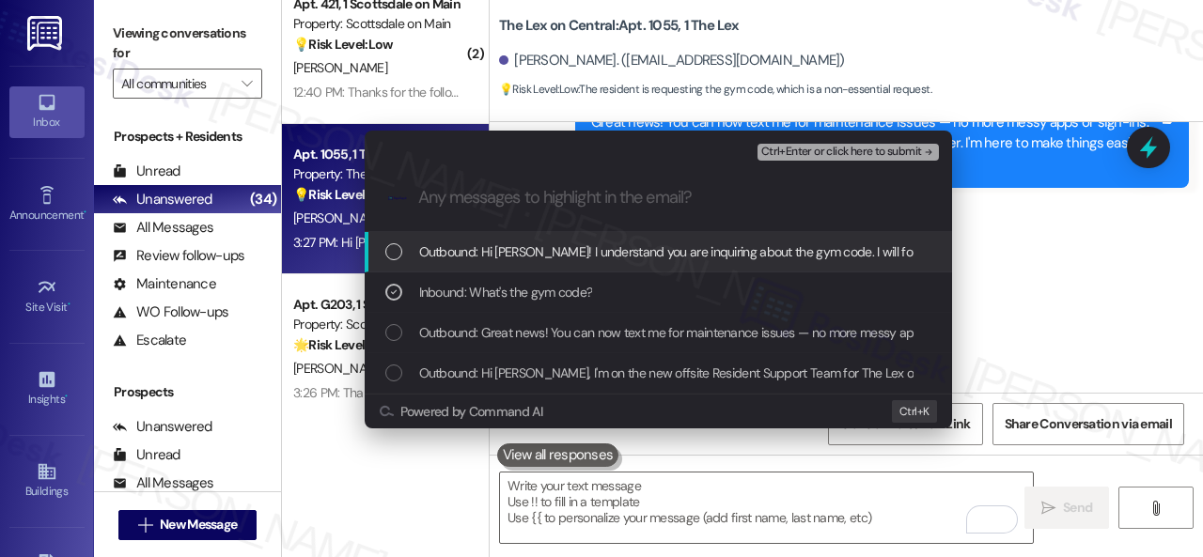
click at [808, 154] on span "Ctrl+Enter or click here to submit" at bounding box center [841, 152] width 161 height 13
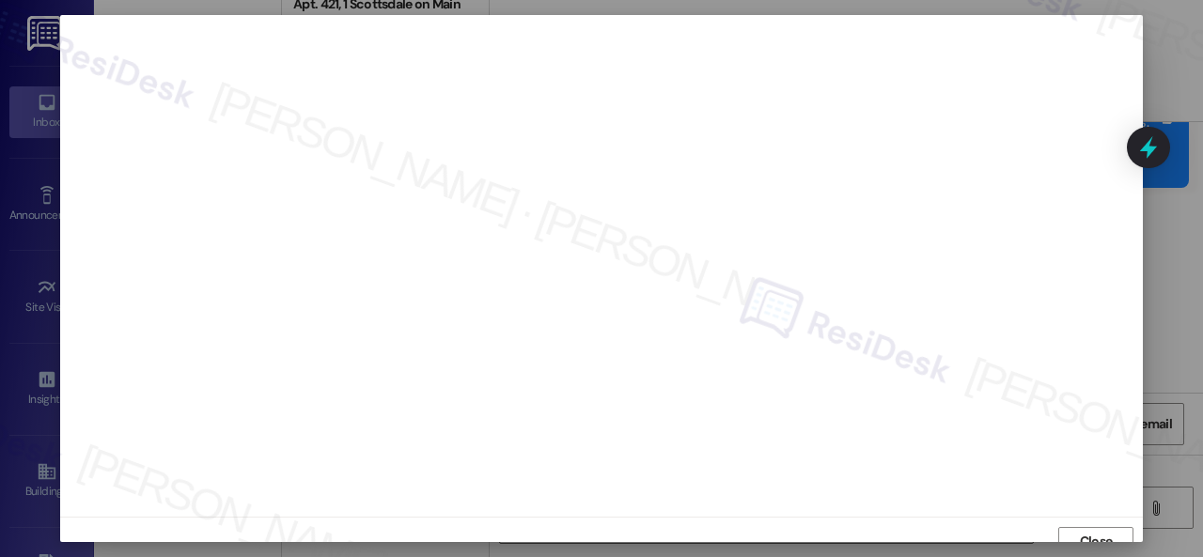
scroll to position [14, 0]
click at [1084, 523] on span "Close" at bounding box center [1096, 528] width 33 height 20
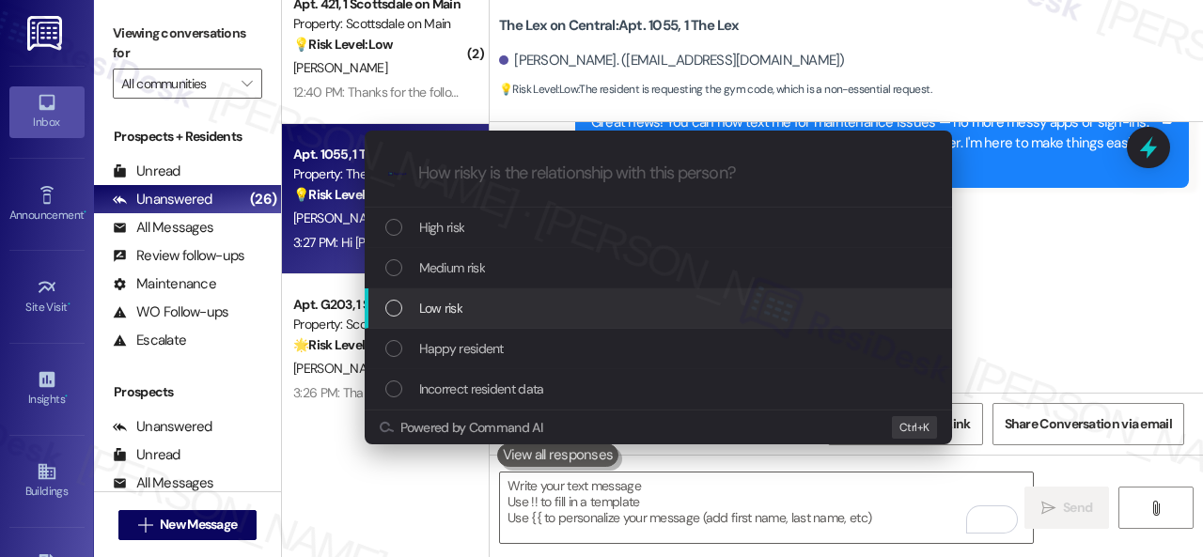
click at [423, 306] on span "Low risk" at bounding box center [440, 308] width 43 height 21
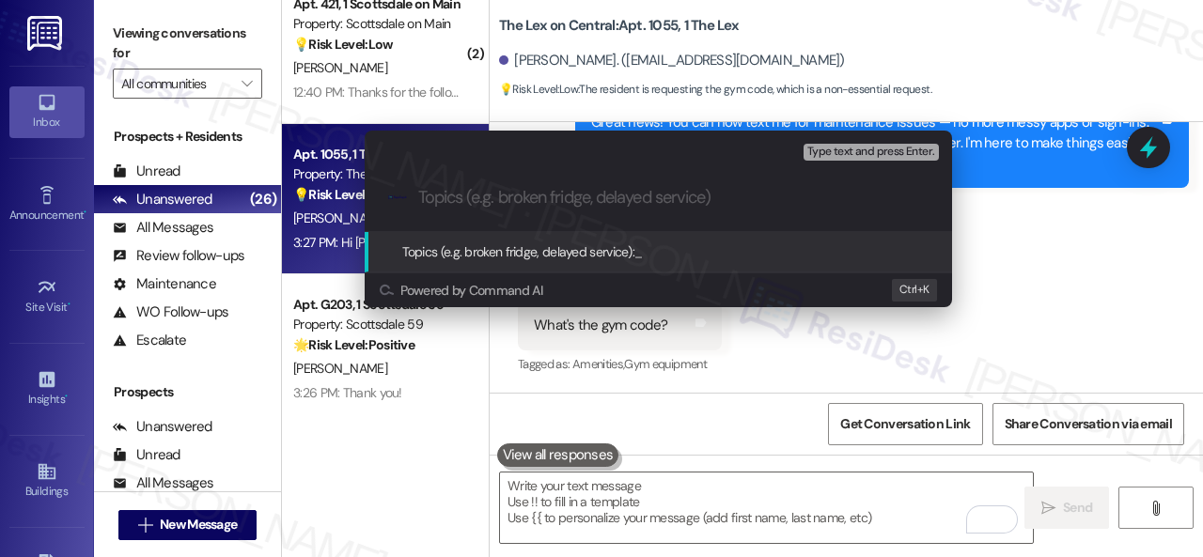
paste input "Inquiry about the gym code."
type input "Inquiry about the gym code."
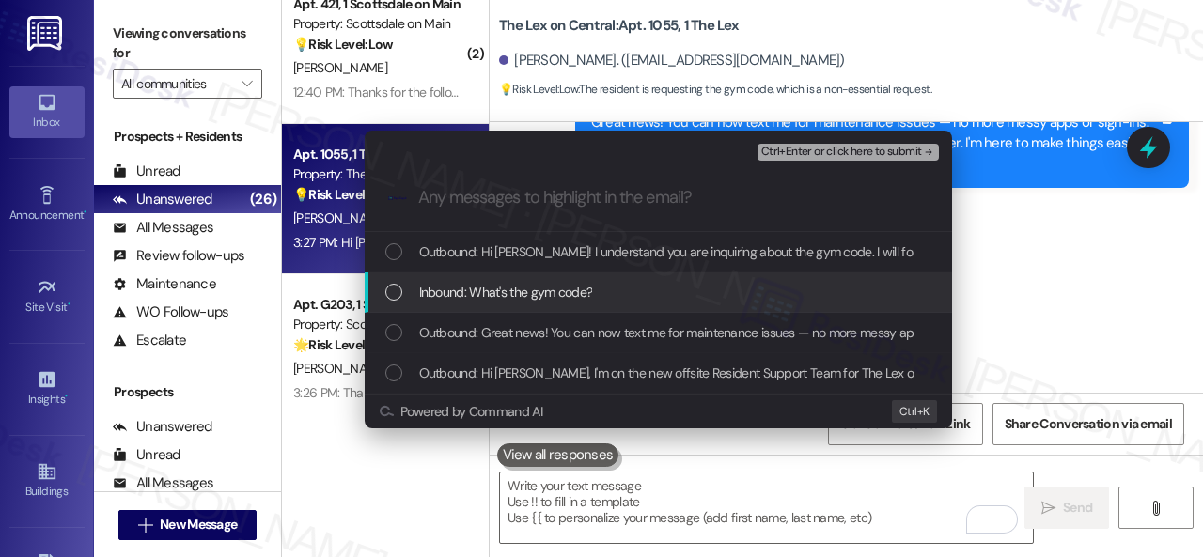
click at [491, 281] on div "Inbound: What's the gym code?" at bounding box center [658, 292] width 587 height 40
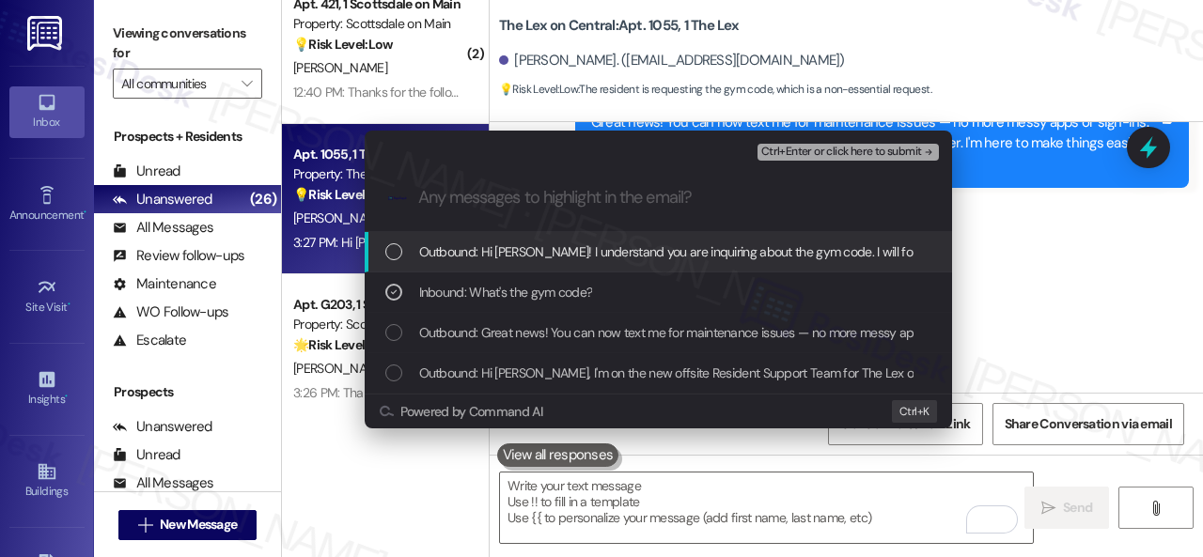
click at [797, 153] on span "Ctrl+Enter or click here to submit" at bounding box center [841, 152] width 161 height 13
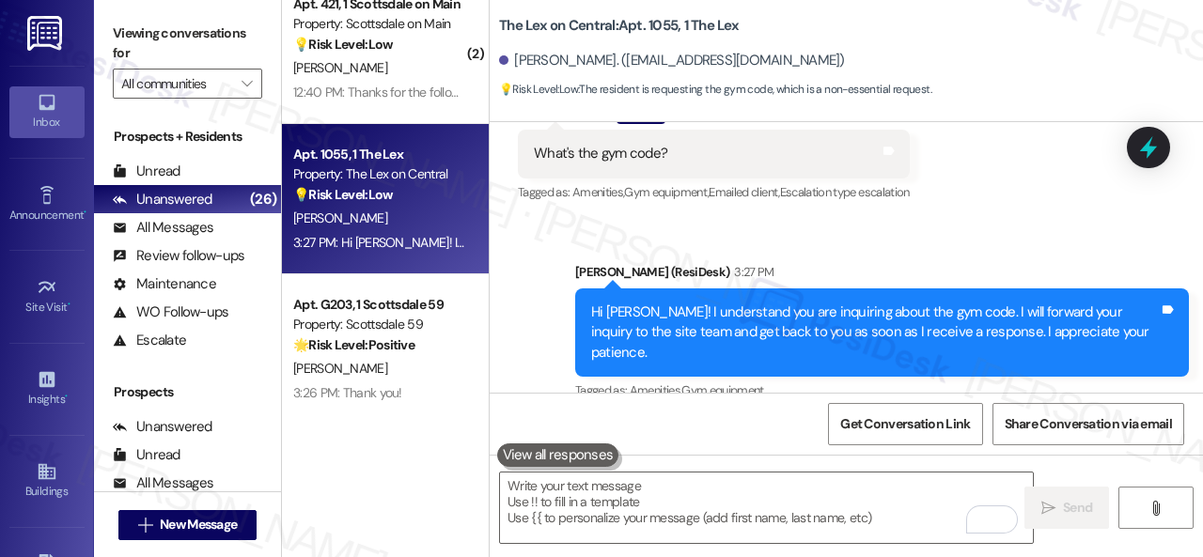
scroll to position [828, 0]
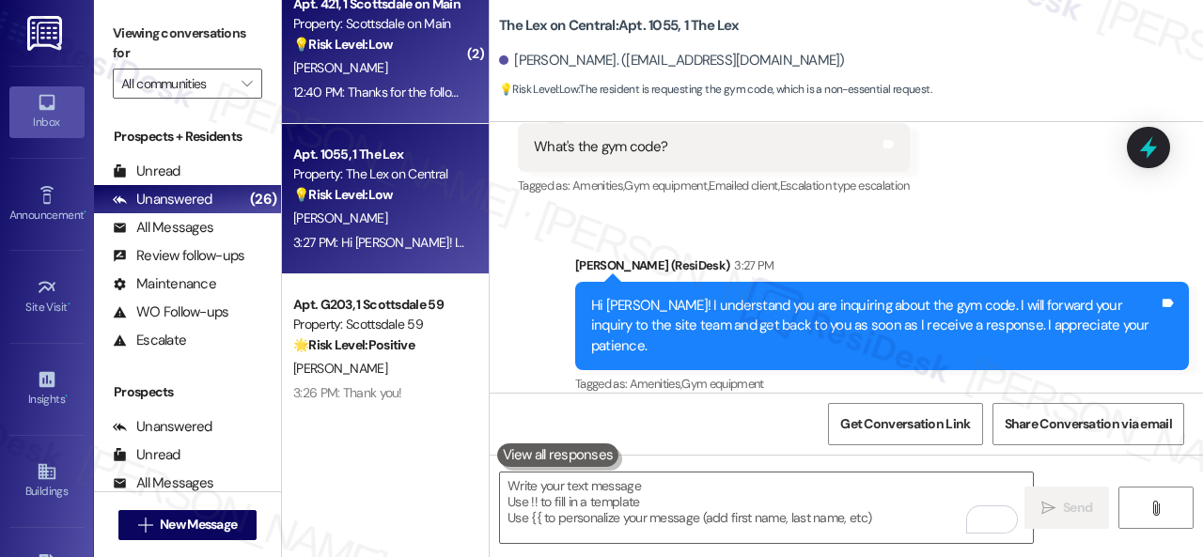
click at [417, 74] on div "R. Reder" at bounding box center [380, 67] width 178 height 23
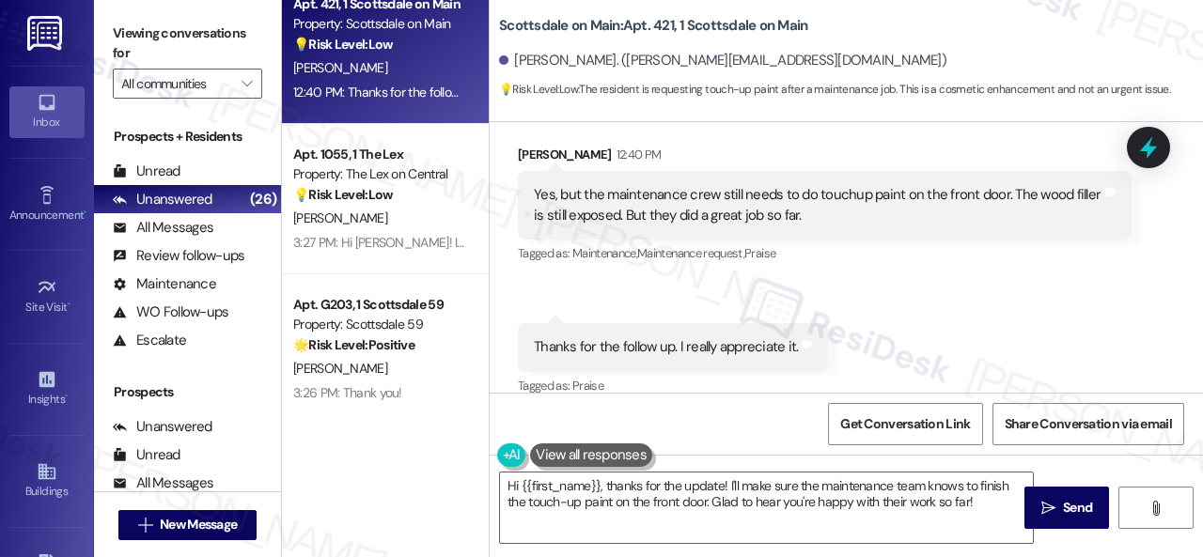
scroll to position [1116, 0]
click at [616, 264] on div "Received via SMS Robert Reder 12:40 PM Yes, but the maintenance crew still need…" at bounding box center [846, 256] width 713 height 311
drag, startPoint x: 623, startPoint y: 499, endPoint x: 810, endPoint y: 499, distance: 187.0
click at [623, 499] on textarea "Hi {{first_name}}, thanks for the update! I'll make sure the maintenance team k…" at bounding box center [766, 508] width 533 height 70
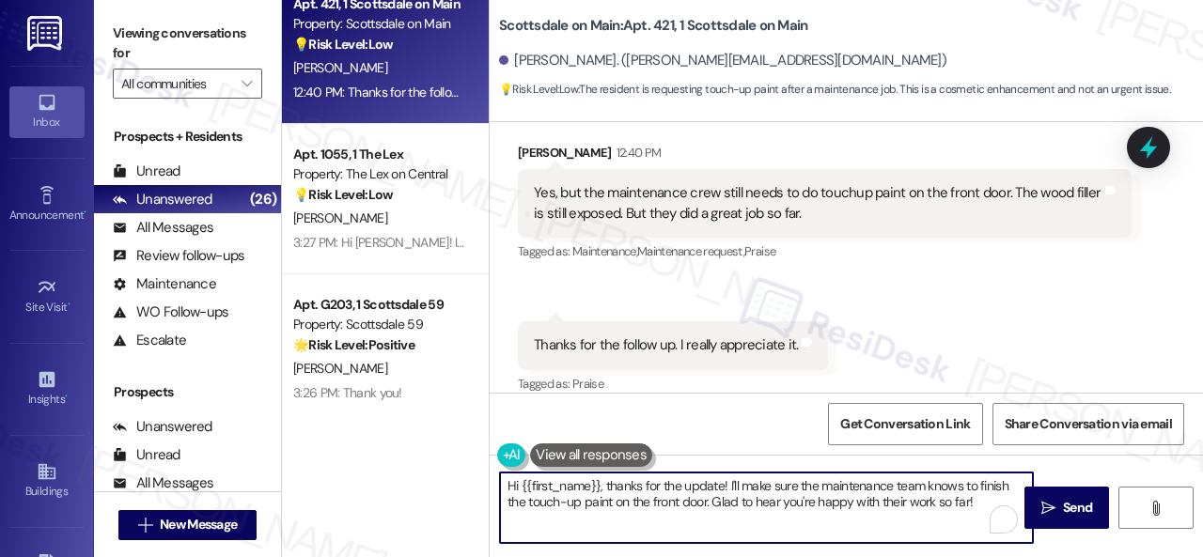
drag, startPoint x: 979, startPoint y: 497, endPoint x: 395, endPoint y: 458, distance: 585.7
click at [395, 458] on div "( 1 ) Apt. 2090, 1 SanTan by Baron Property: San Tan by Baron 🔧 Risk Level: Med…" at bounding box center [742, 278] width 921 height 557
paste textarea "I'm sorry to hear the issue hasn't been resolved yet. We apologize for the dela…"
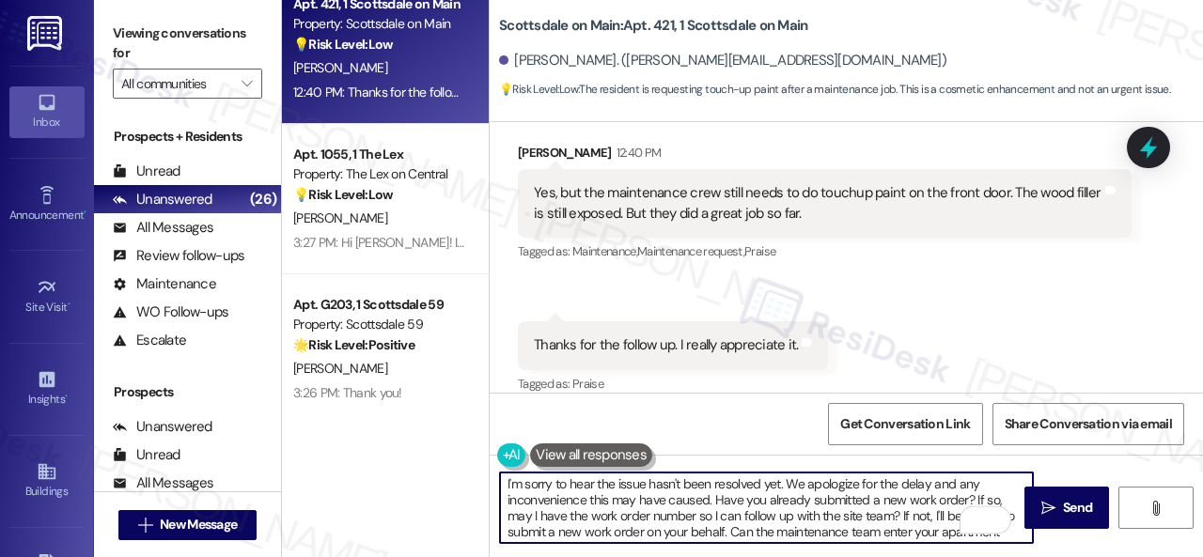
scroll to position [0, 0]
drag, startPoint x: 616, startPoint y: 482, endPoint x: 778, endPoint y: 480, distance: 161.6
click at [778, 480] on textarea "I'm sorry to hear the issue hasn't been resolved yet. We apologize for the dela…" at bounding box center [766, 508] width 533 height 70
drag, startPoint x: 902, startPoint y: 482, endPoint x: 707, endPoint y: 505, distance: 196.7
click at [707, 505] on textarea "I'm sorry to hear the work was not completed. We apologize for the delay and an…" at bounding box center [766, 508] width 533 height 70
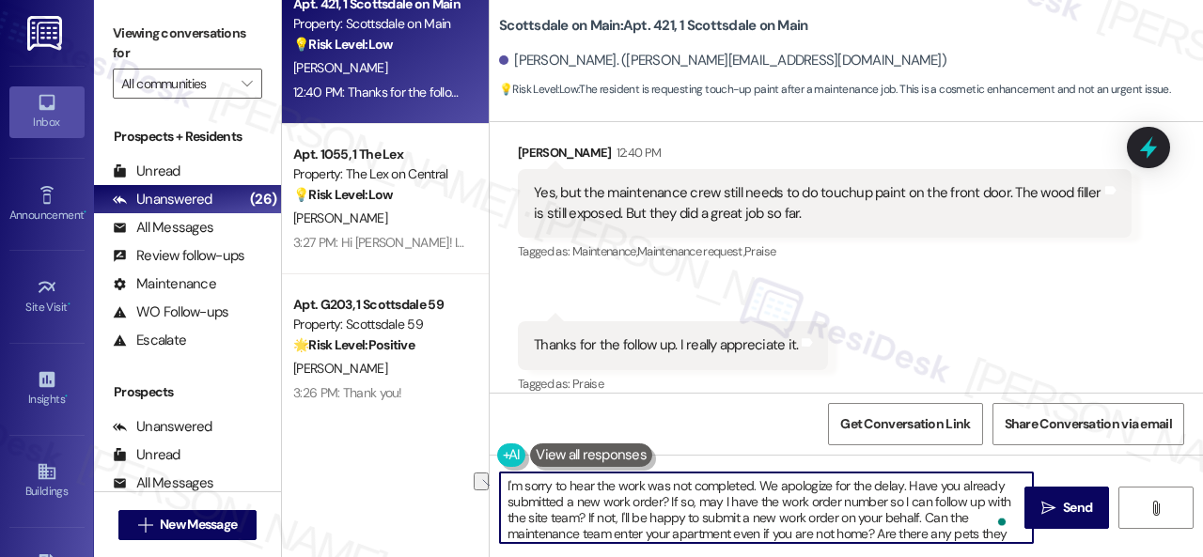
drag, startPoint x: 648, startPoint y: 485, endPoint x: 690, endPoint y: 482, distance: 41.4
click at [690, 482] on textarea "I'm sorry to hear the work was not completed. We apologize for the delay. Have …" at bounding box center [766, 508] width 533 height 70
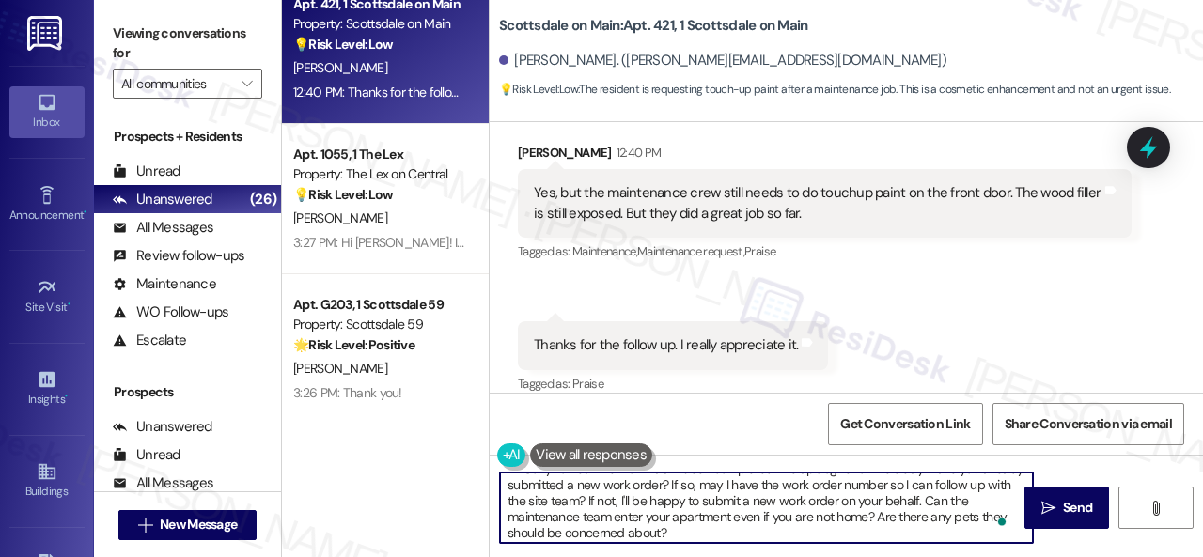
scroll to position [21, 0]
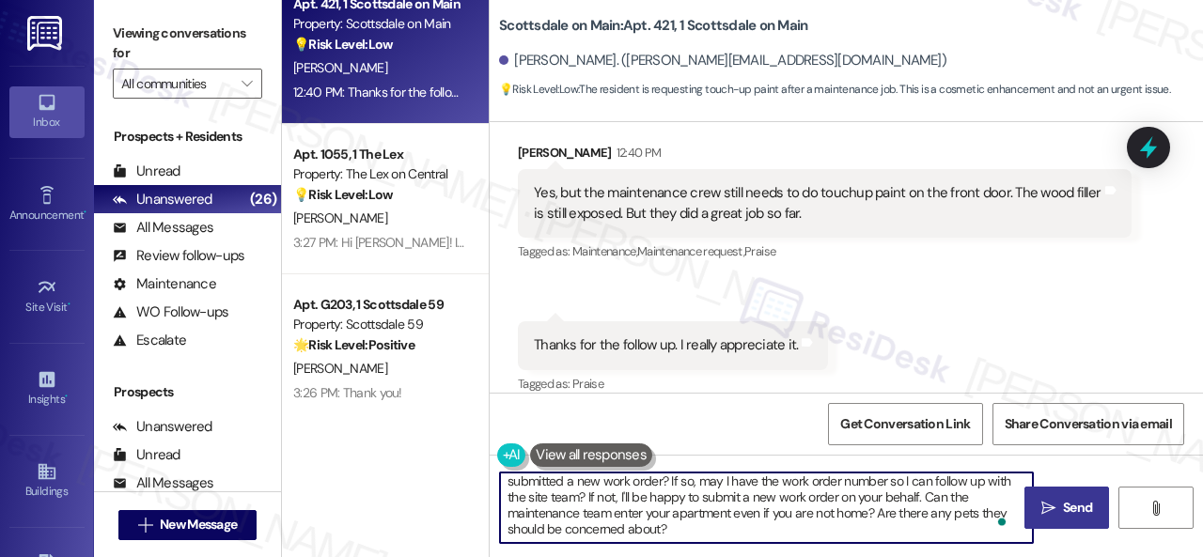
type textarea "I'm sorry to hear the work hasn't been completed. We apologize for the delay. H…"
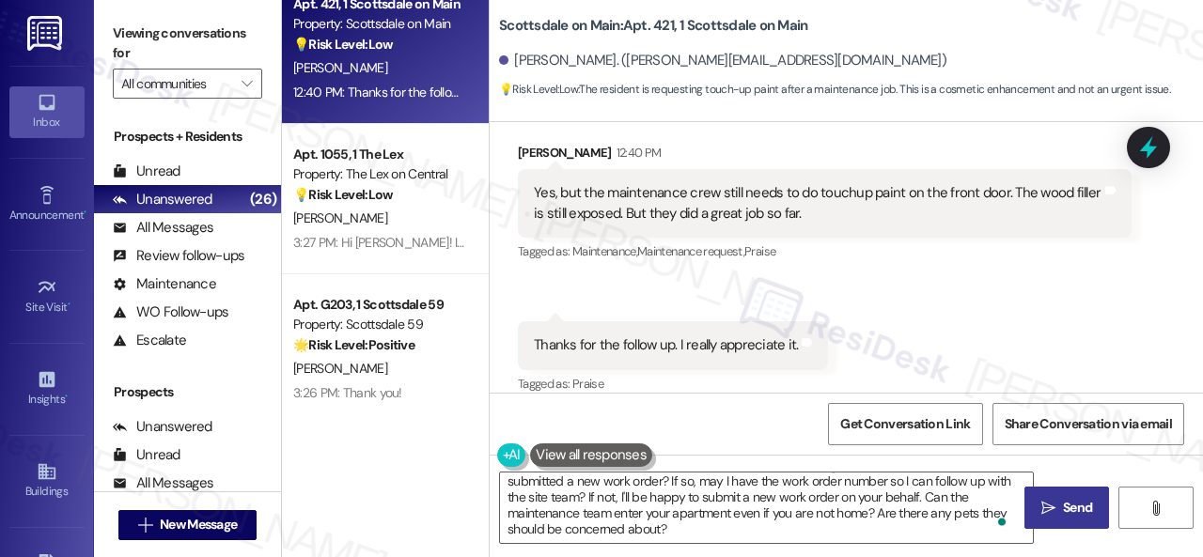
click at [1041, 512] on icon "" at bounding box center [1048, 508] width 14 height 15
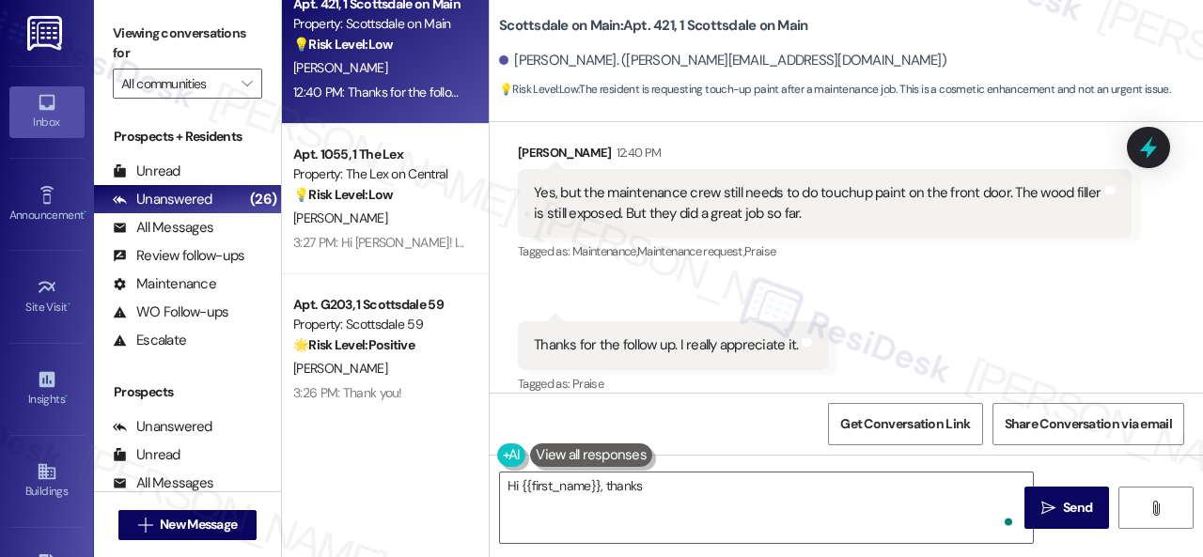
scroll to position [1114, 0]
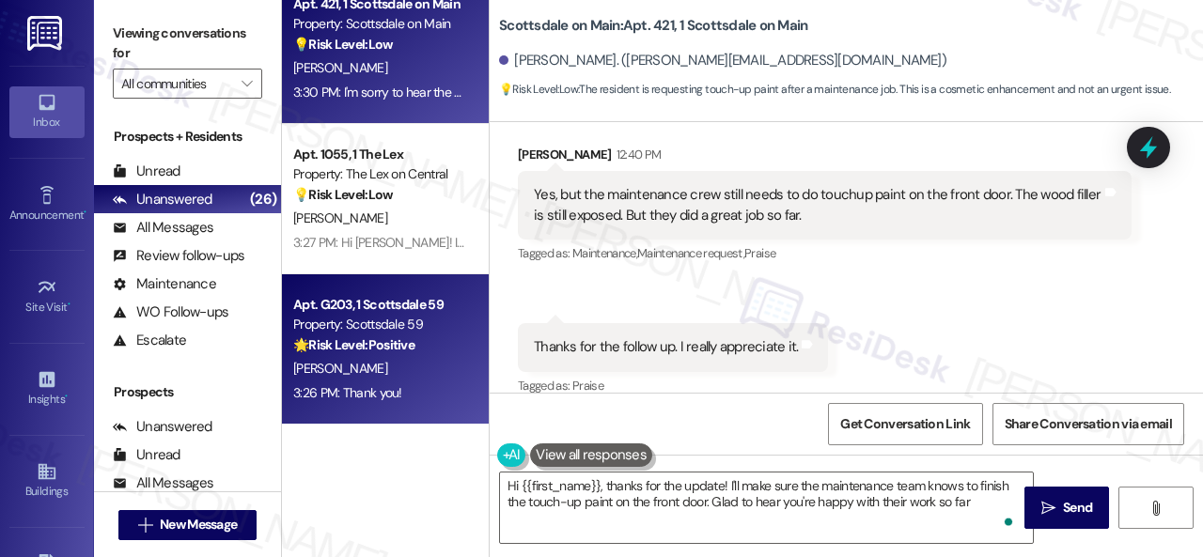
type textarea "Hi {{first_name}}, thanks for the update! I'll make sure the maintenance team k…"
click at [413, 390] on div "3:26 PM: Thank you! 3:26 PM: Thank you!" at bounding box center [380, 392] width 178 height 23
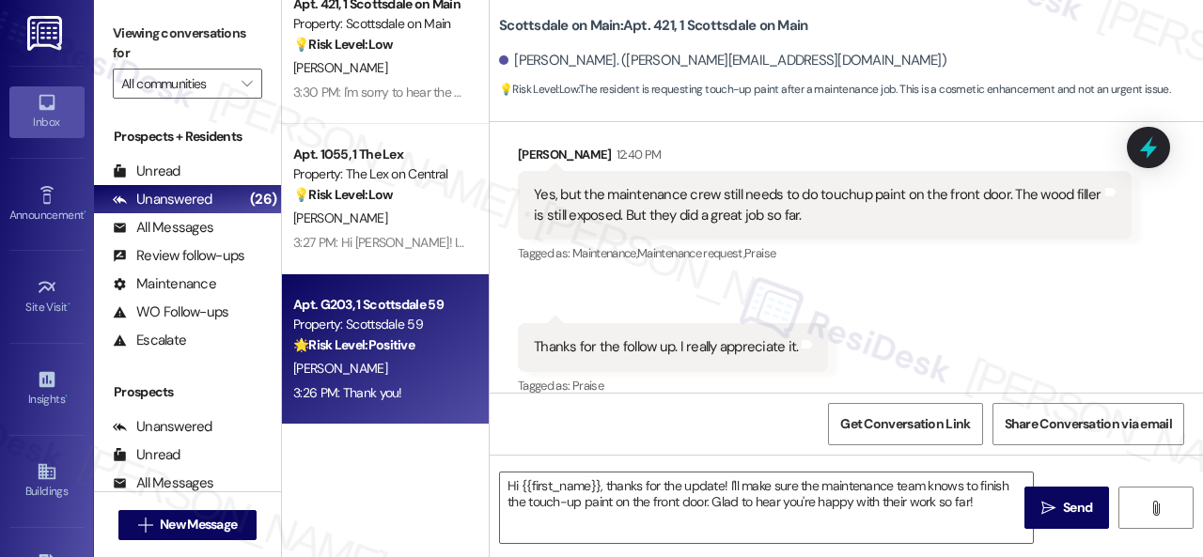
type textarea "Fetching suggested responses. Please feel free to read through the conversation…"
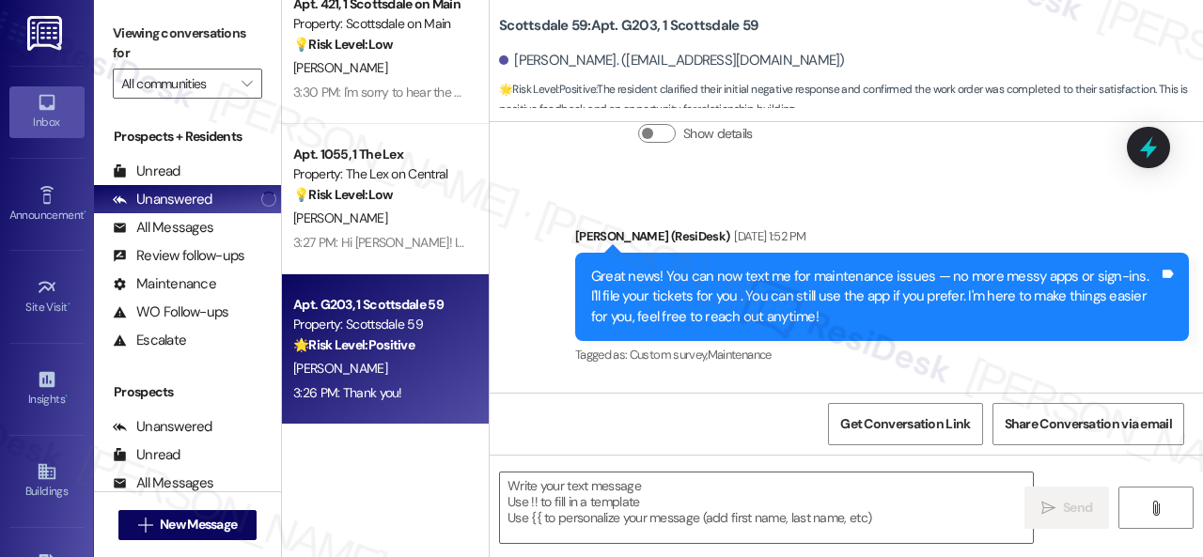
type textarea "Fetching suggested responses. Please feel free to read through the conversation…"
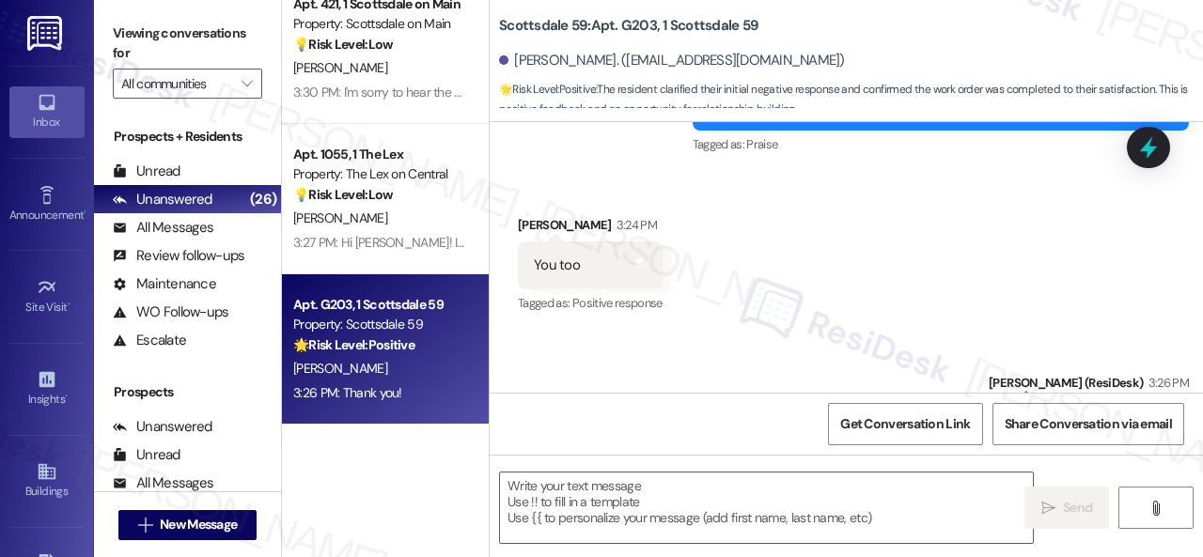
scroll to position [1819, 0]
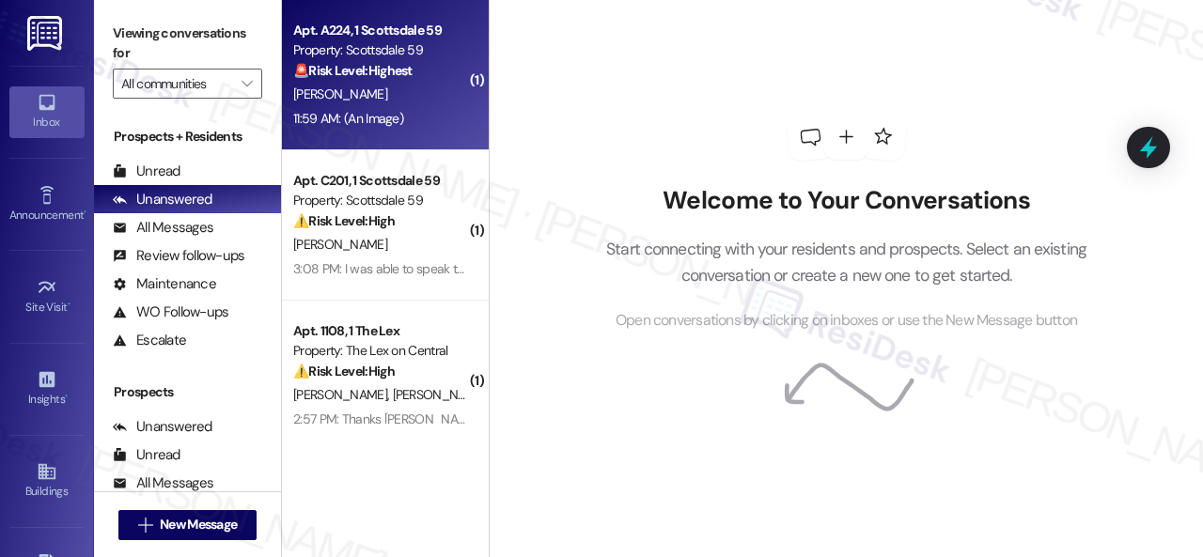
click at [419, 86] on div "[PERSON_NAME]" at bounding box center [380, 94] width 178 height 23
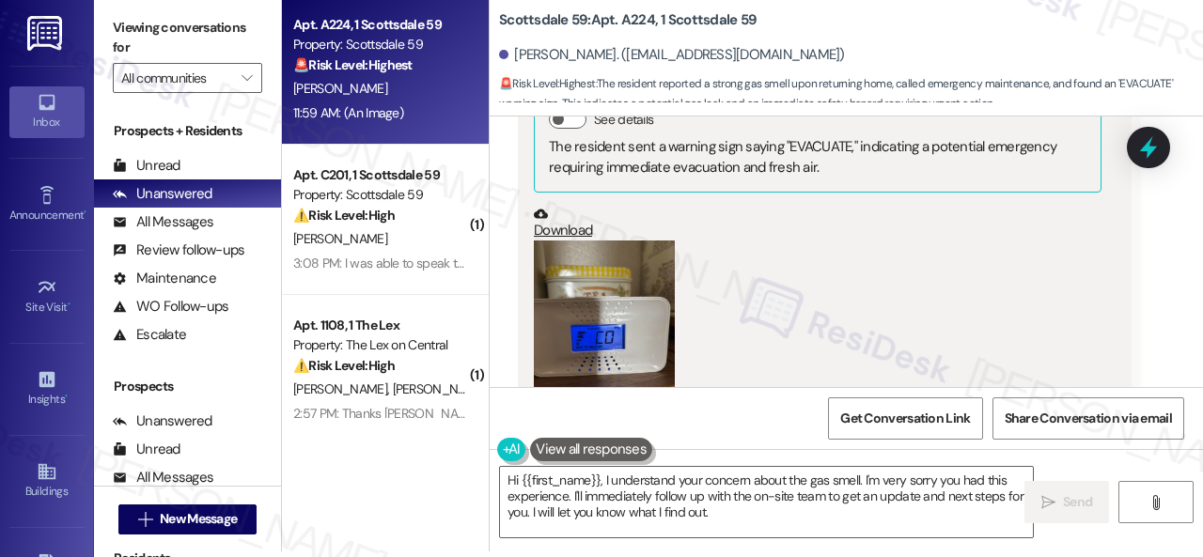
scroll to position [1781, 0]
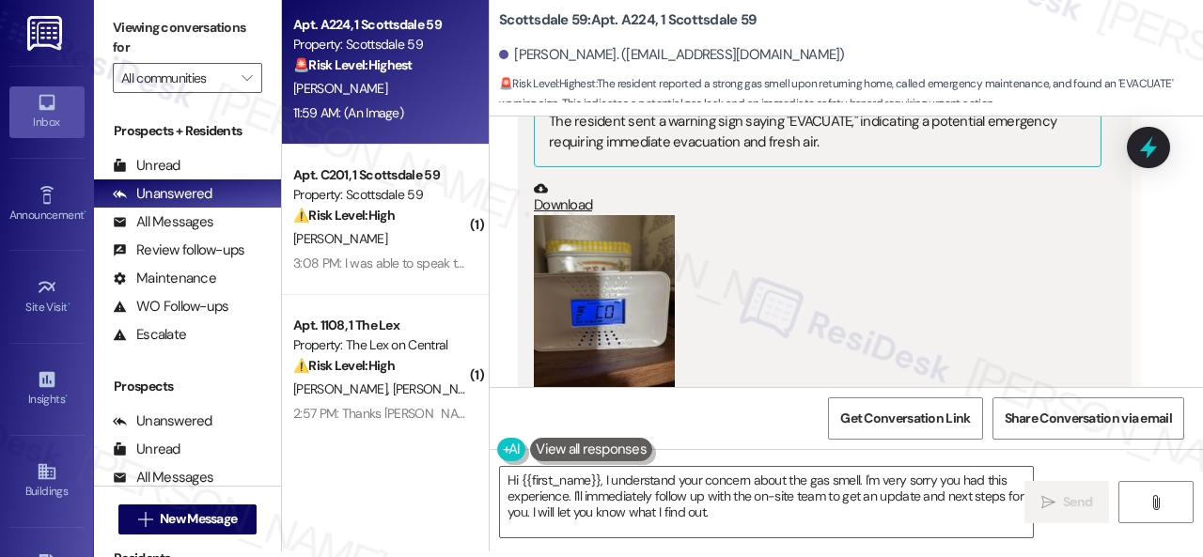
click at [621, 226] on button "Zoom image" at bounding box center [604, 309] width 141 height 188
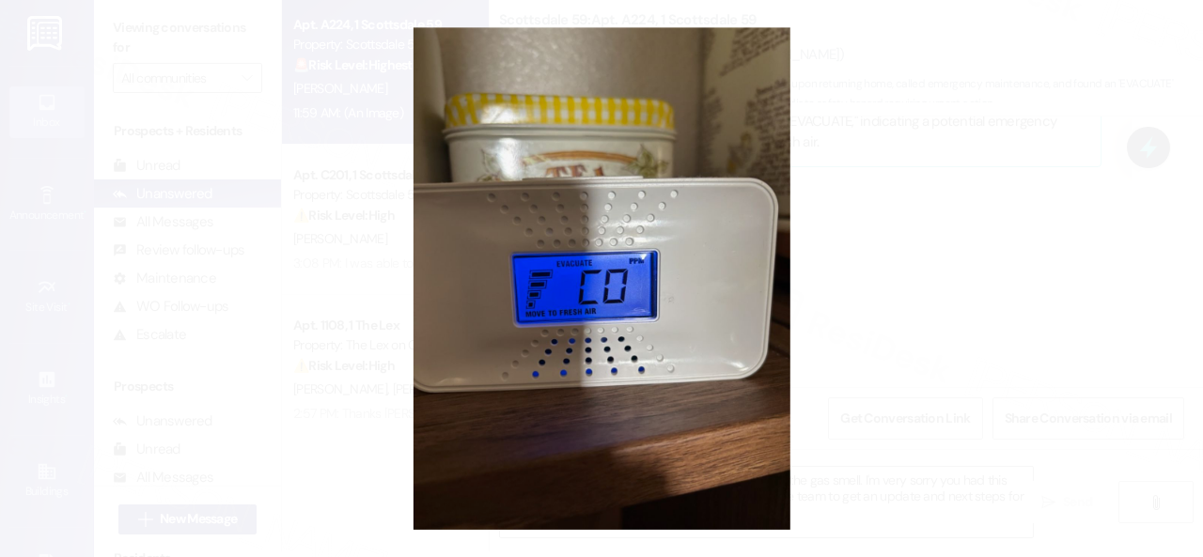
click at [708, 232] on button "Unzoom image" at bounding box center [601, 278] width 1203 height 557
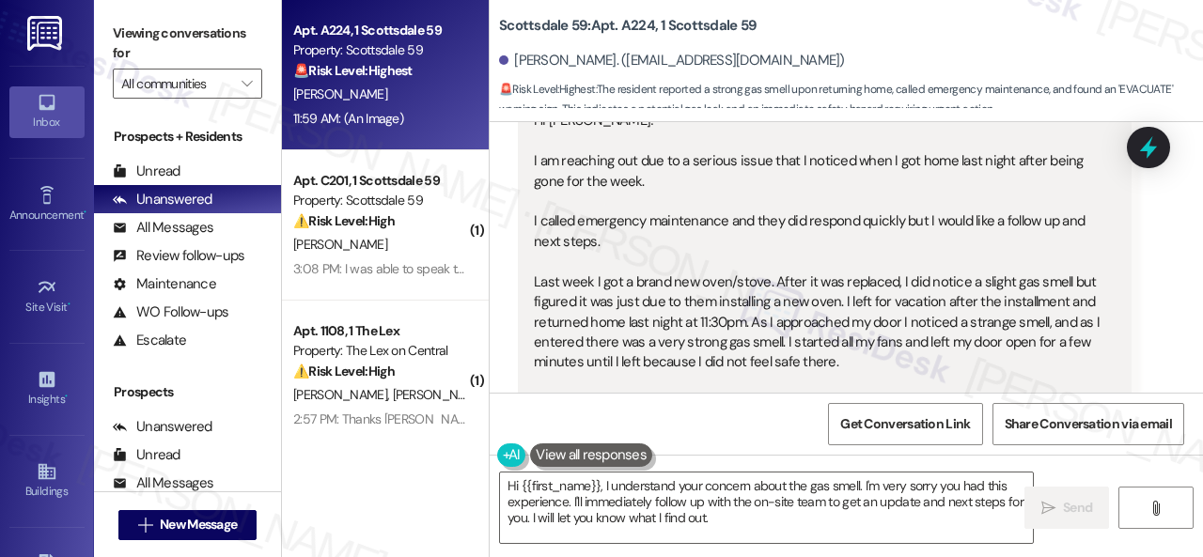
scroll to position [1127, 0]
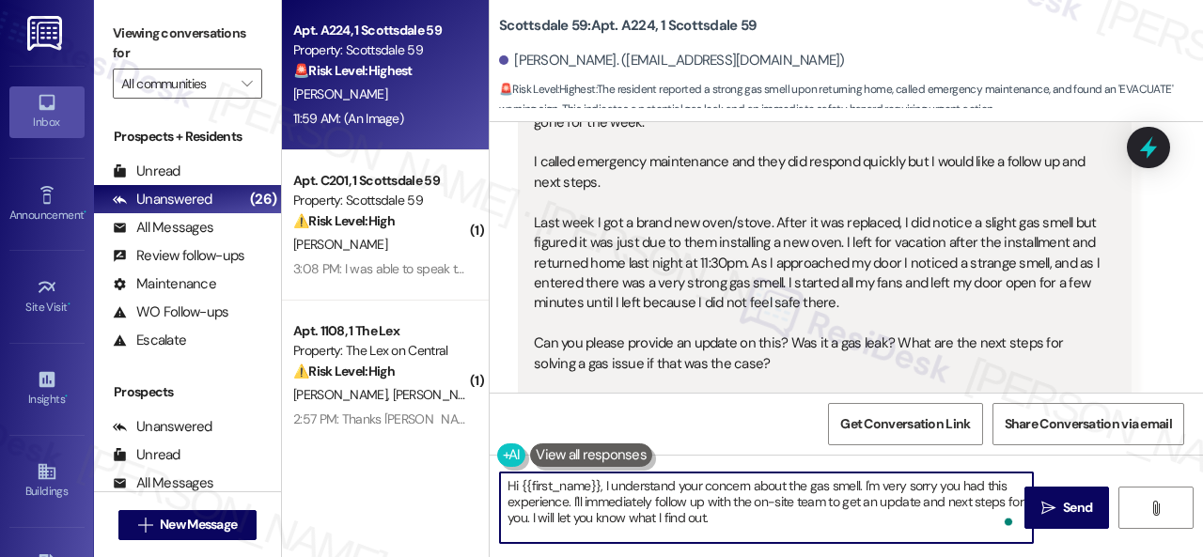
drag, startPoint x: 864, startPoint y: 482, endPoint x: 891, endPoint y: 519, distance: 45.1
click at [891, 519] on textarea "Hi {{first_name}}, I understand your concern about the gas smell. I'm very sorr…" at bounding box center [766, 508] width 533 height 70
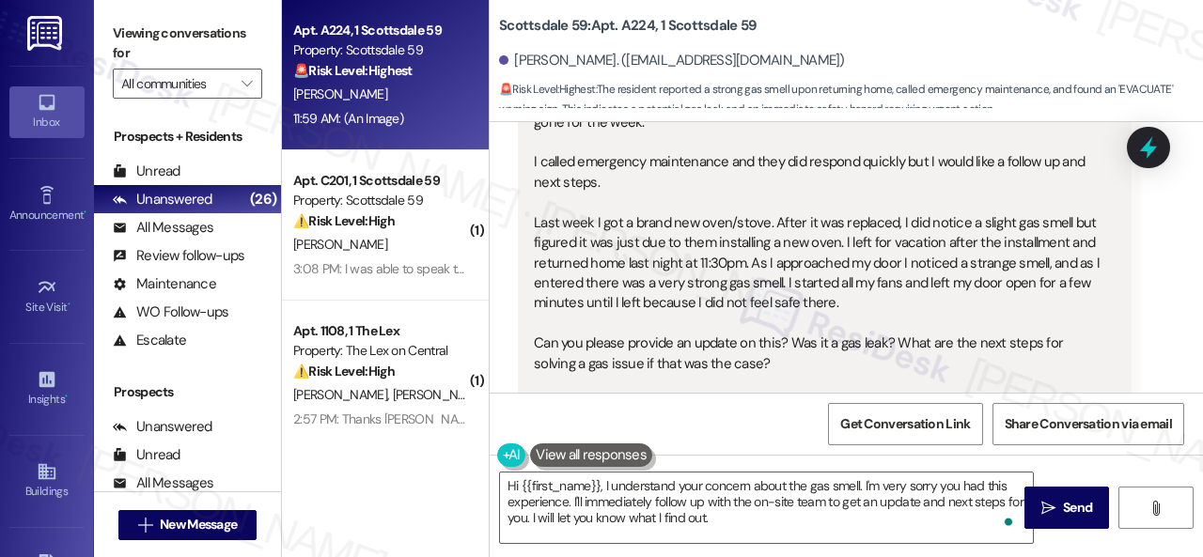
click at [795, 426] on div "Get Conversation Link Share Conversation via email" at bounding box center [846, 424] width 713 height 62
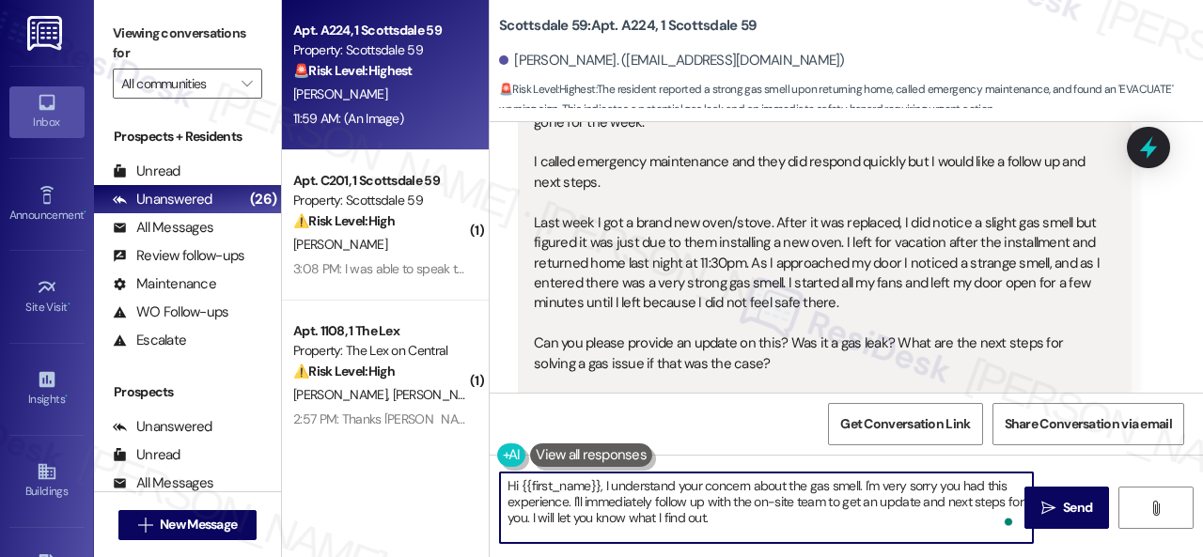
click at [863, 484] on textarea "Hi {{first_name}}, I understand your concern about the gas smell. I'm very sorr…" at bounding box center [766, 508] width 533 height 70
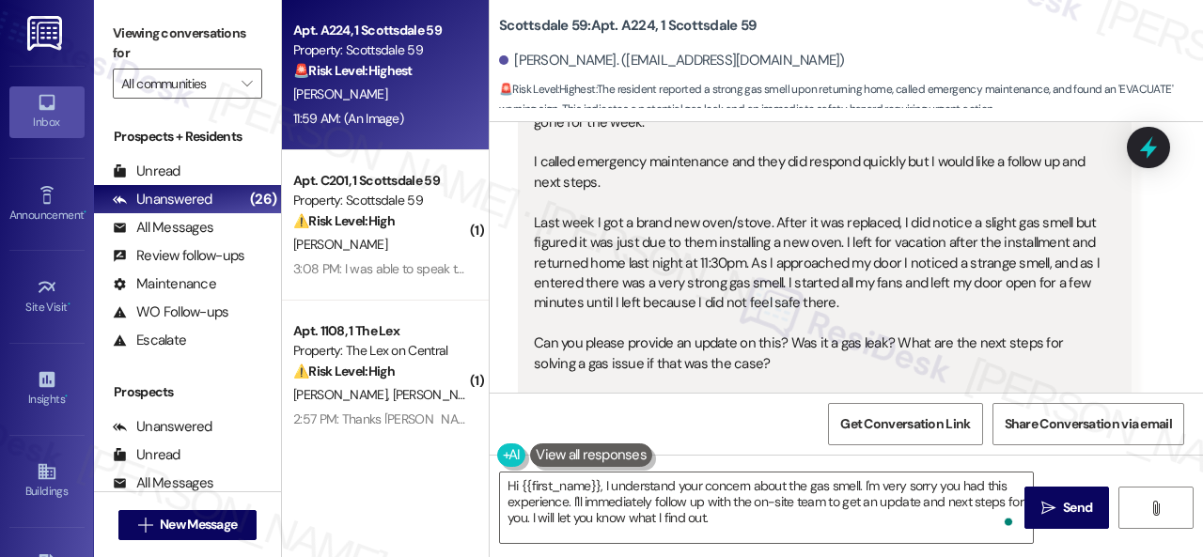
click at [979, 525] on textarea "Hi {{first_name}}, I understand your concern about the gas smell. I'm very sorr…" at bounding box center [766, 508] width 533 height 70
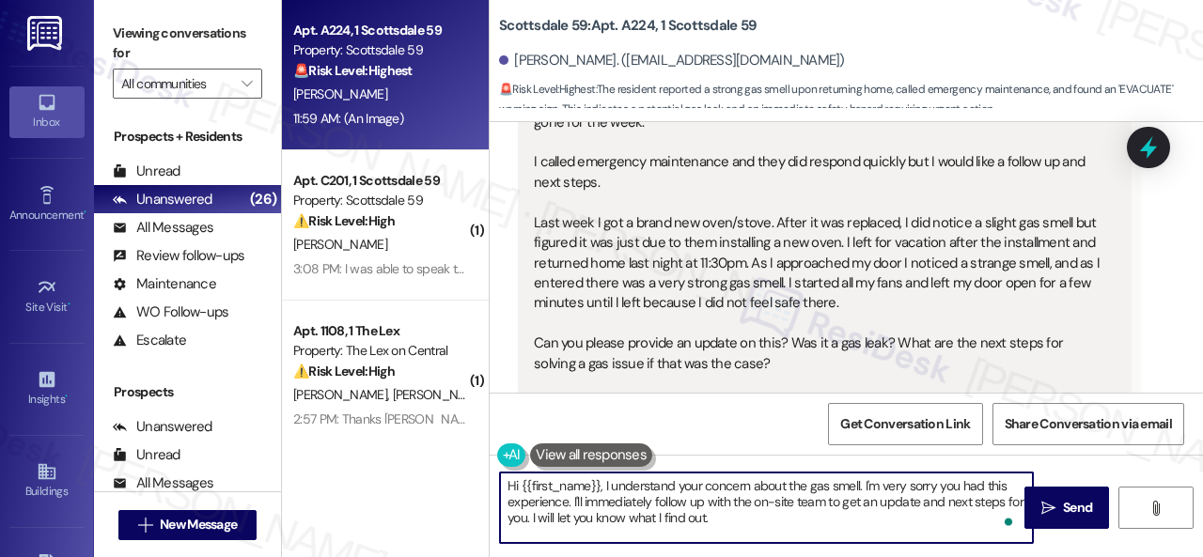
click at [863, 485] on textarea "Hi {{first_name}}, I understand your concern about the gas smell. I'm very sorr…" at bounding box center [766, 508] width 533 height 70
drag, startPoint x: 571, startPoint y: 499, endPoint x: 739, endPoint y: 531, distance: 170.3
click at [739, 531] on textarea "Hi {{first_name}}, I understand your concern about the gas smell. I'm very sorr…" at bounding box center [766, 508] width 533 height 70
paste textarea "be happy to submit a work order on your behalf. Can the maintenance team enter …"
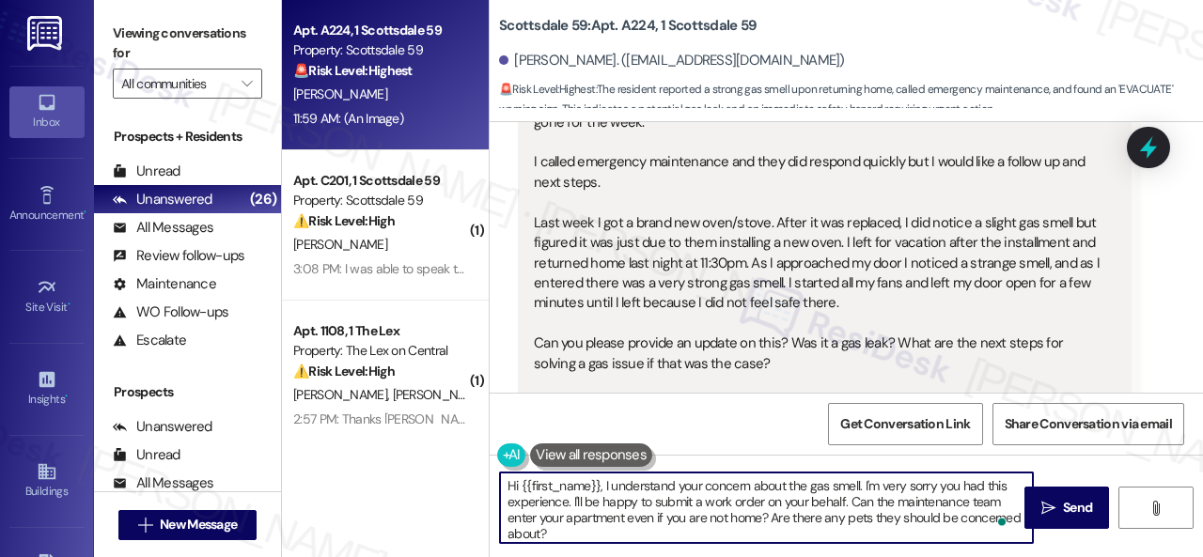
click at [843, 501] on textarea "Hi {{first_name}}, I understand your concern about the gas smell. I'm very sorr…" at bounding box center [766, 508] width 533 height 70
click at [849, 531] on textarea "Hi {{first_name}}, I understand your concern about the gas smell. I'm very sorr…" at bounding box center [766, 508] width 533 height 70
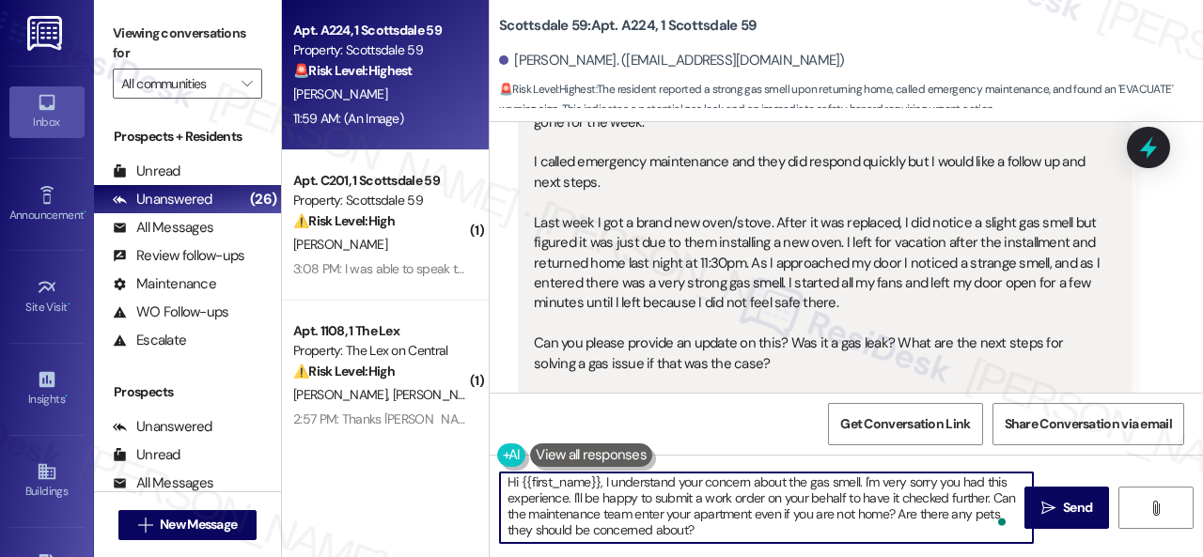
scroll to position [0, 0]
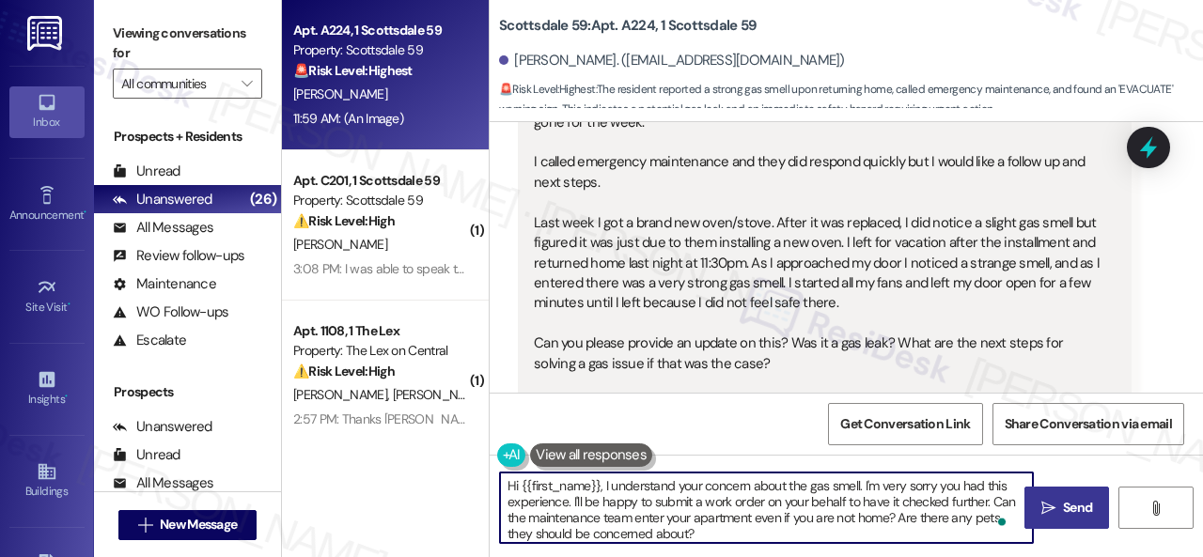
type textarea "Hi {{first_name}}, I understand your concern about the gas smell. I'm very sorr…"
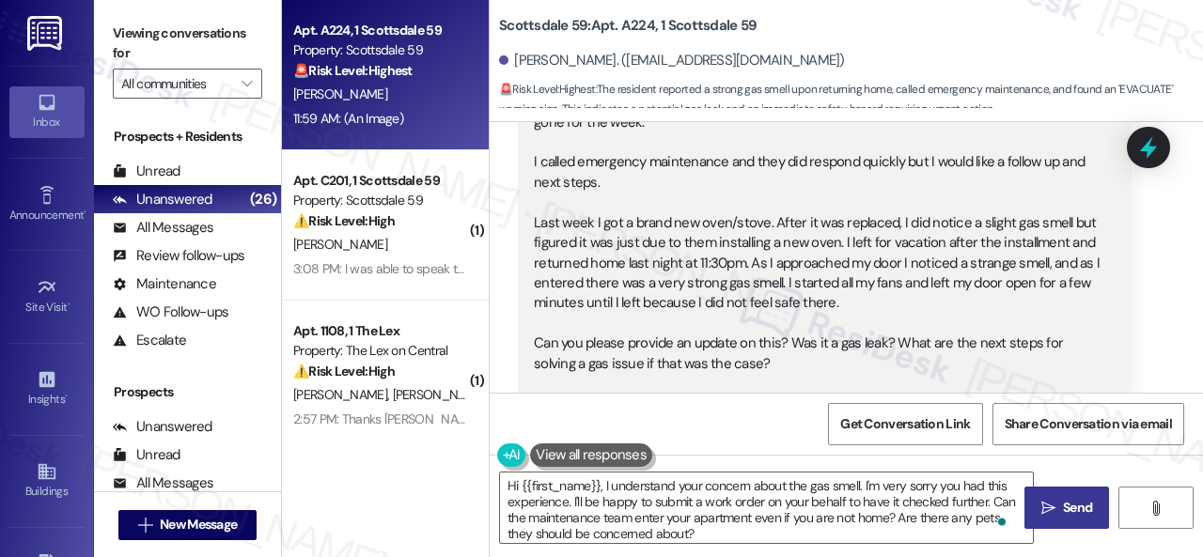
click at [1059, 510] on span "Send" at bounding box center [1077, 508] width 37 height 20
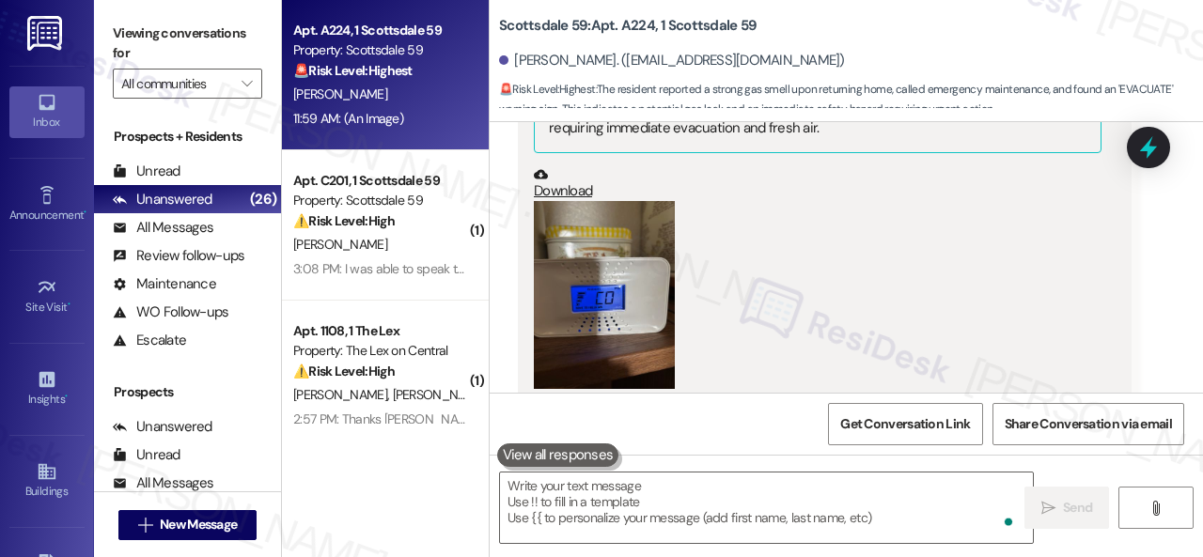
scroll to position [2155, 0]
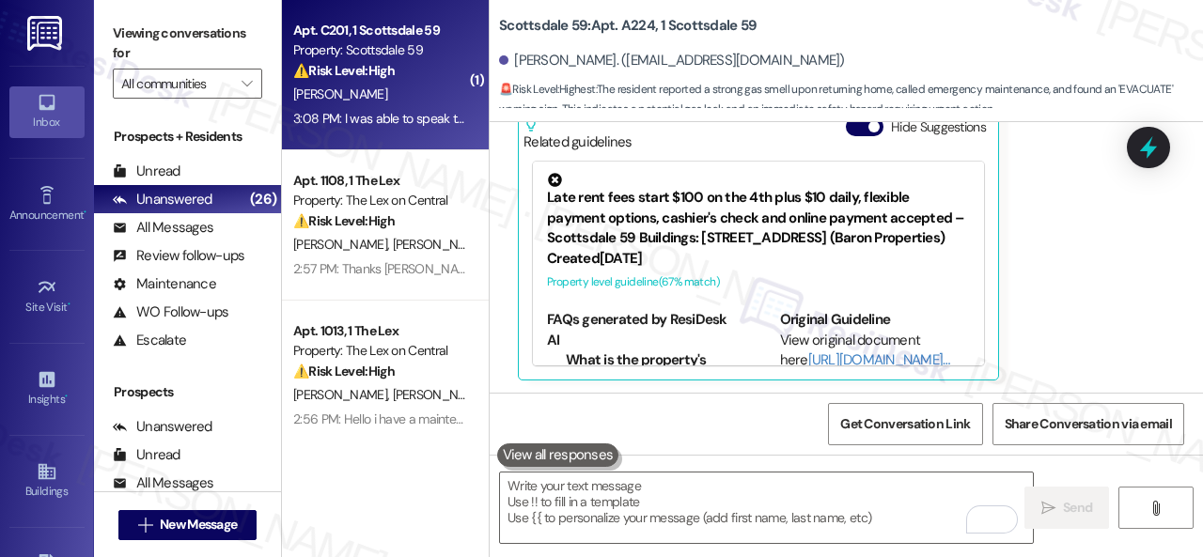
click at [439, 101] on div "Z. Jackson" at bounding box center [380, 94] width 178 height 23
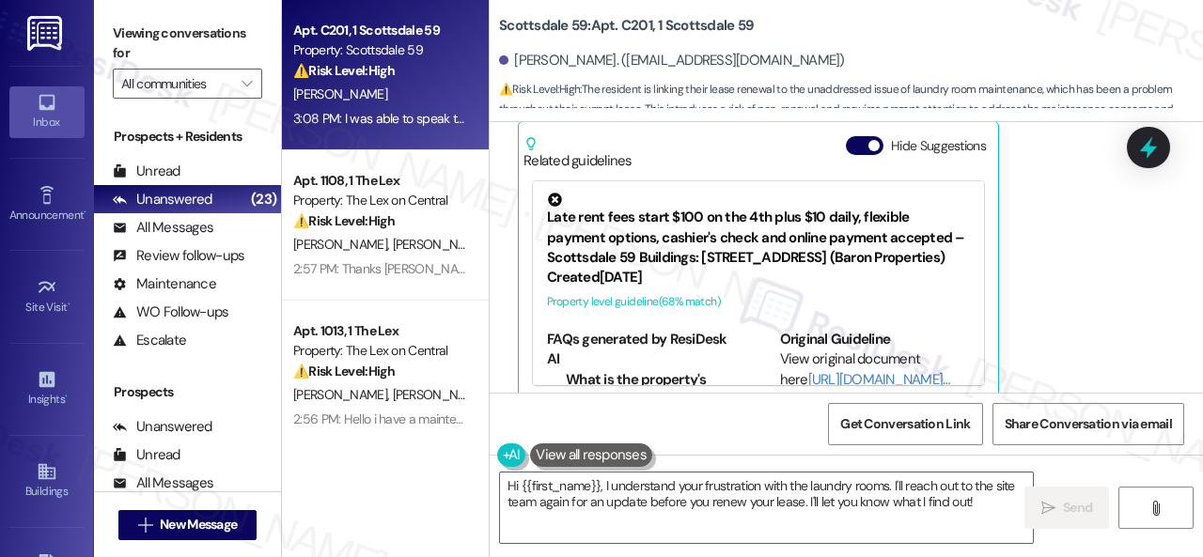
scroll to position [6, 0]
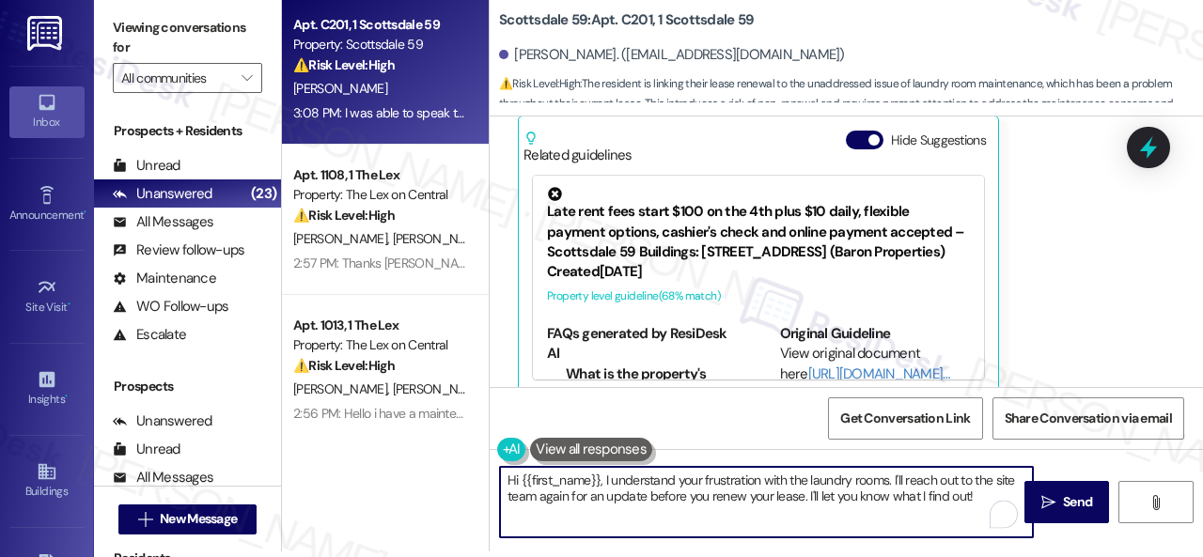
drag, startPoint x: 513, startPoint y: 479, endPoint x: 803, endPoint y: 500, distance: 291.1
click at [803, 500] on textarea "Hi {{first_name}}, I understand your frustration with the laundry rooms. I'll r…" at bounding box center [766, 502] width 533 height 70
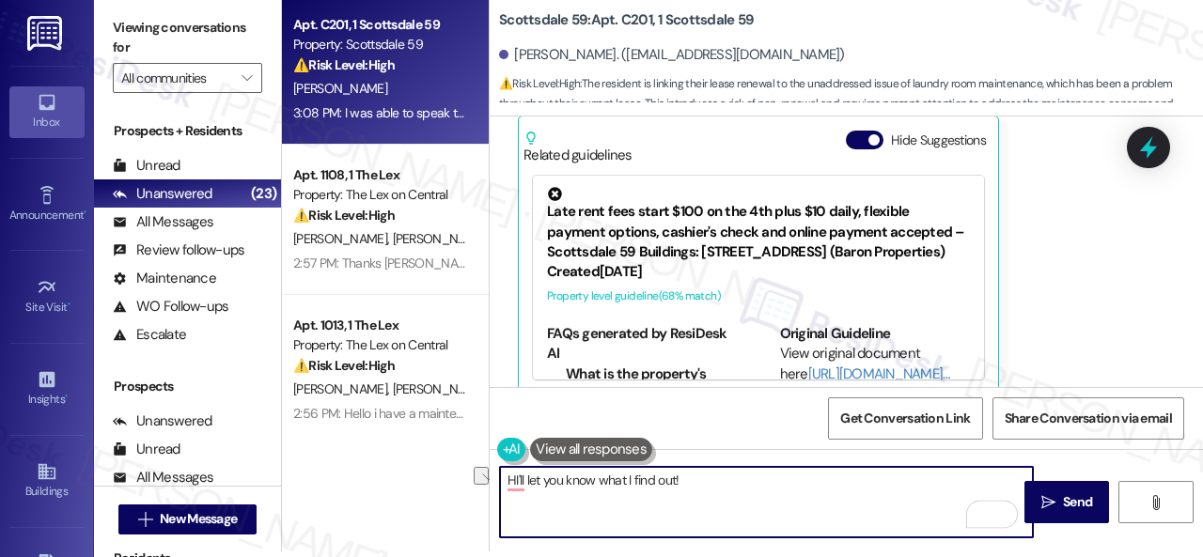
drag, startPoint x: 598, startPoint y: 483, endPoint x: 778, endPoint y: 490, distance: 180.6
click at [778, 490] on textarea "HI'll let you know what I find out!" at bounding box center [766, 502] width 533 height 70
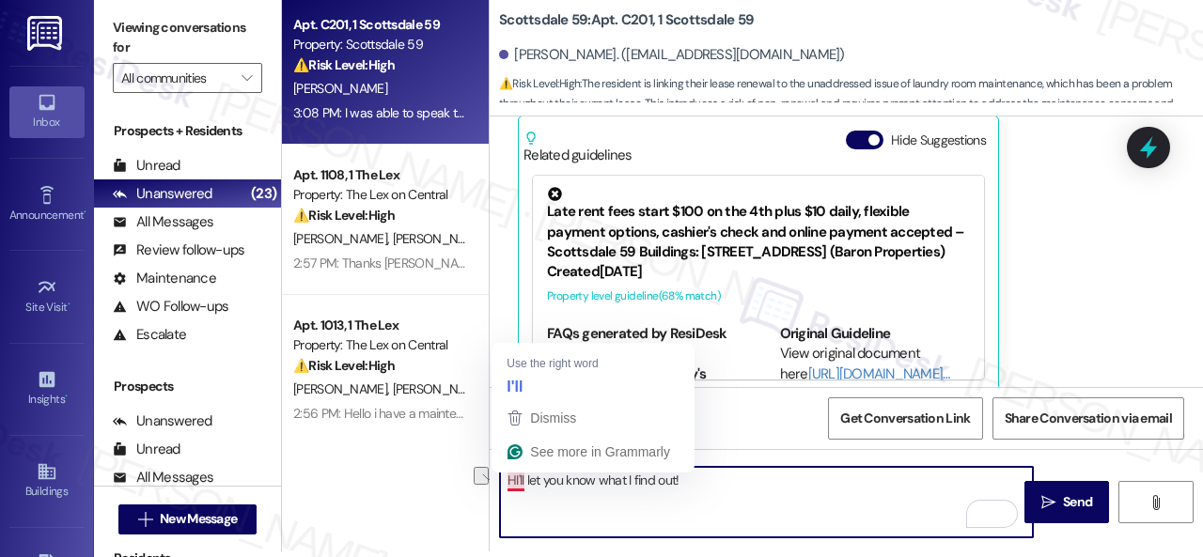
click at [513, 477] on textarea "HI'll let you know what I find out!" at bounding box center [766, 502] width 533 height 70
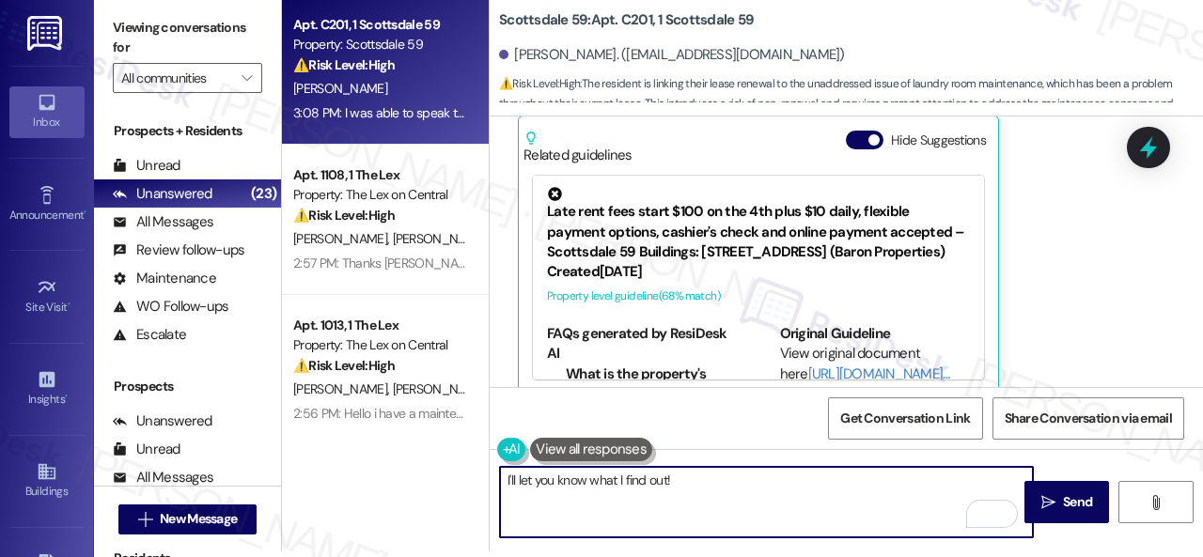
drag, startPoint x: 586, startPoint y: 482, endPoint x: 724, endPoint y: 490, distance: 138.3
click at [723, 490] on textarea "I'll let you know what I find out!" at bounding box center [766, 502] width 533 height 70
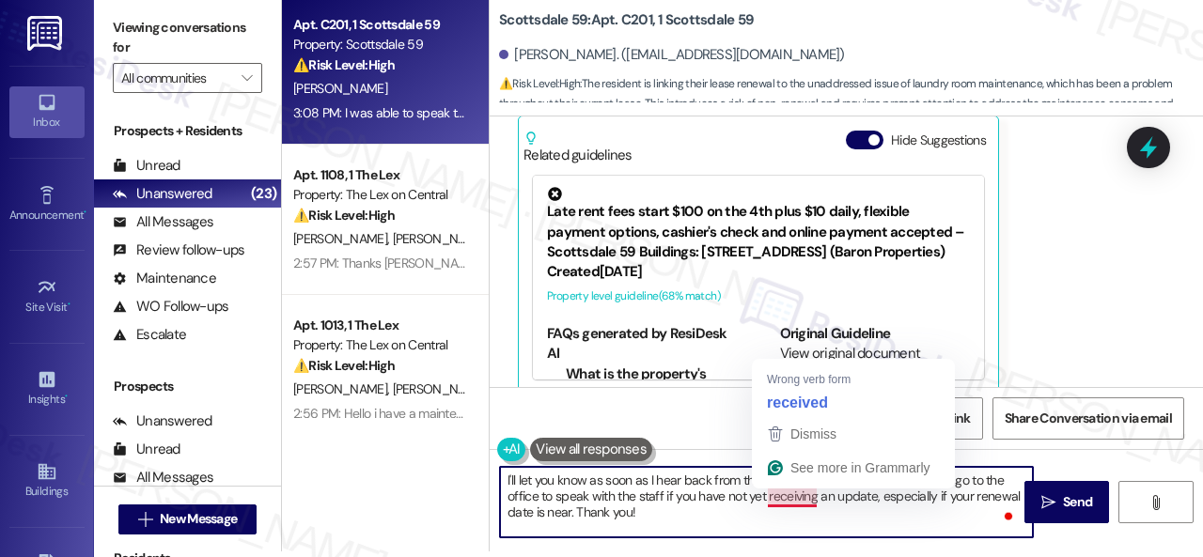
click at [782, 499] on textarea "I'll let you know as soon as I hear back from the site team. I still advise you…" at bounding box center [766, 502] width 533 height 70
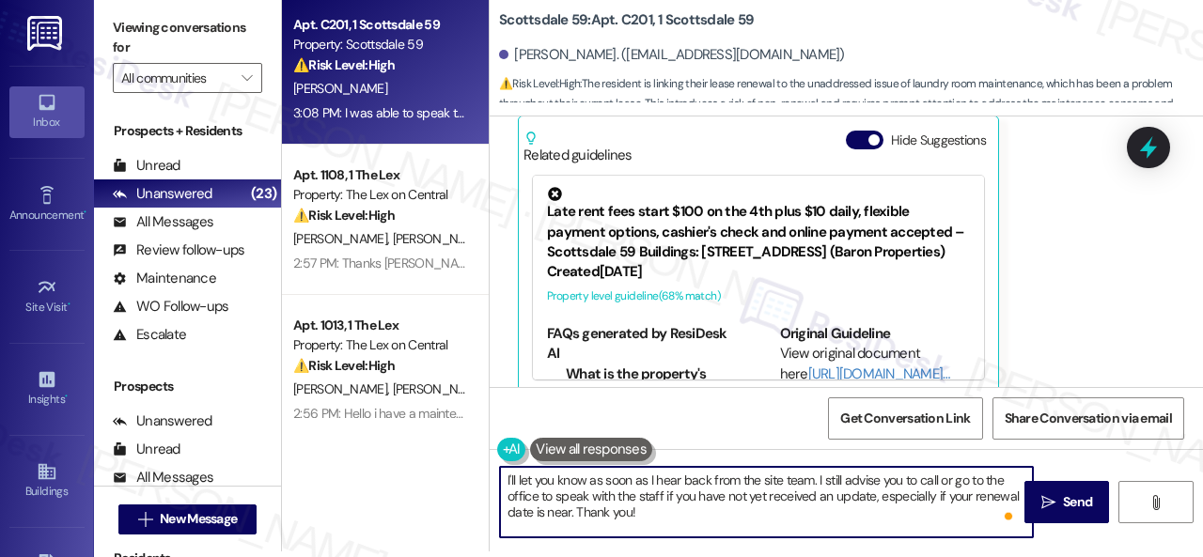
type textarea "I'll let you know as soon as I hear back from the site team. I still advise you…"
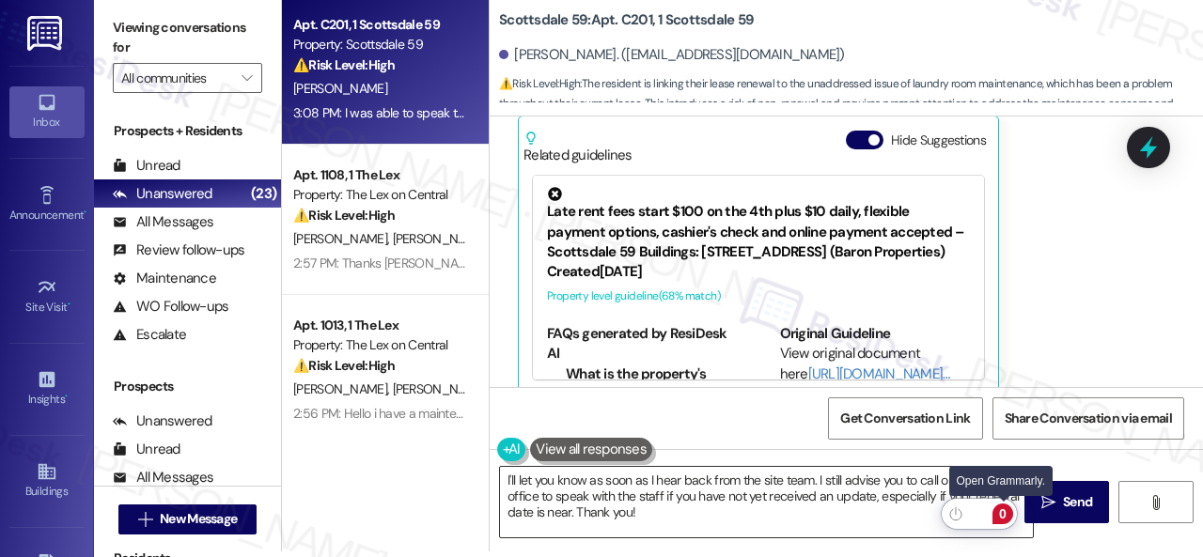
click at [1003, 520] on div "0" at bounding box center [1002, 514] width 21 height 21
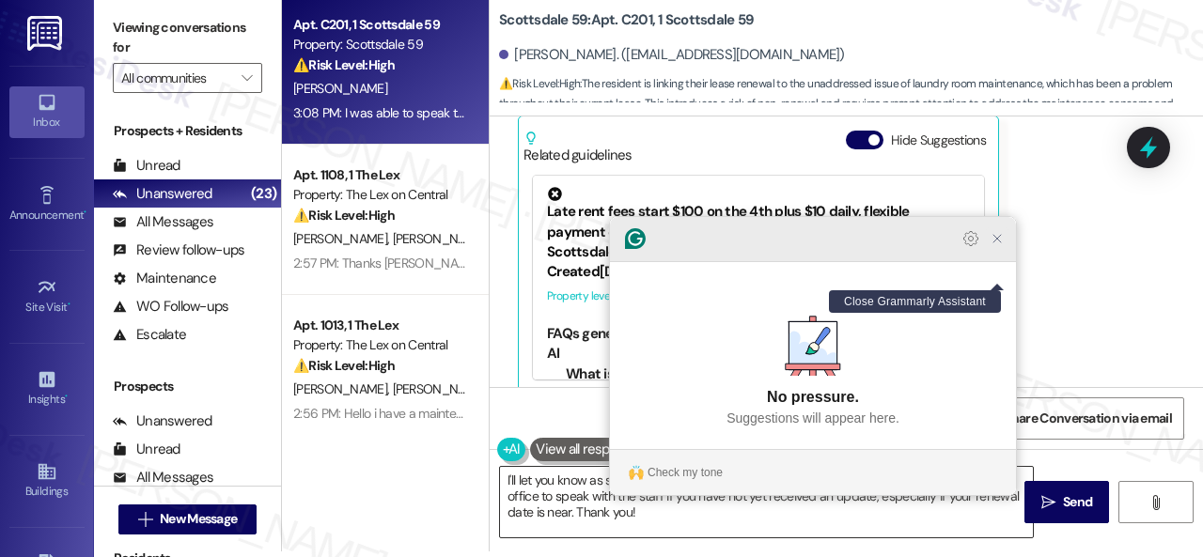
click at [1000, 246] on icon "Close Grammarly Assistant" at bounding box center [996, 238] width 15 height 15
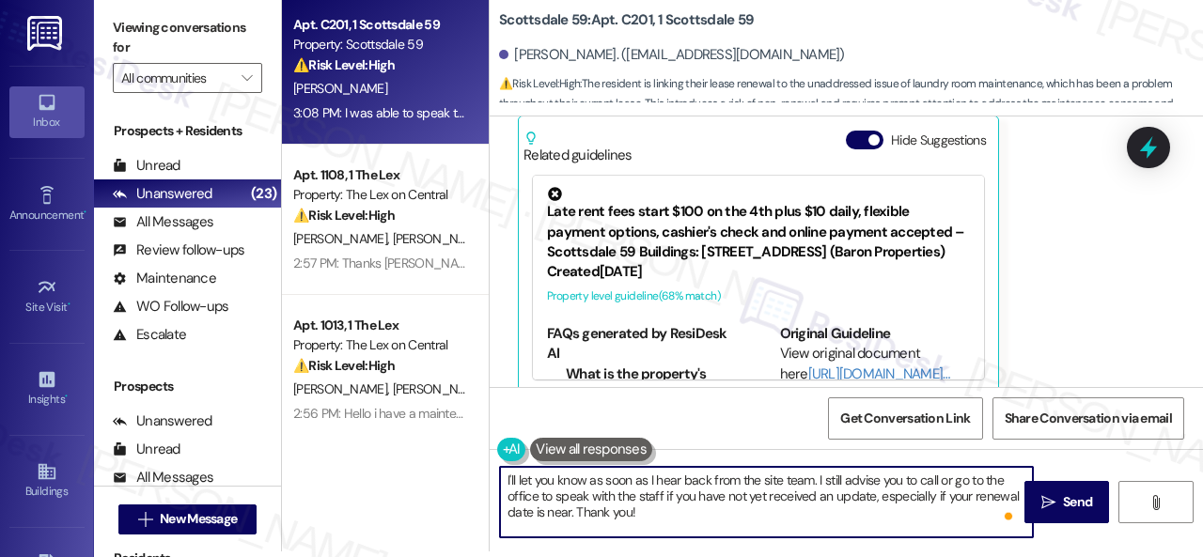
click at [876, 516] on textarea "I'll let you know as soon as I hear back from the site team. I still advise you…" at bounding box center [766, 502] width 533 height 70
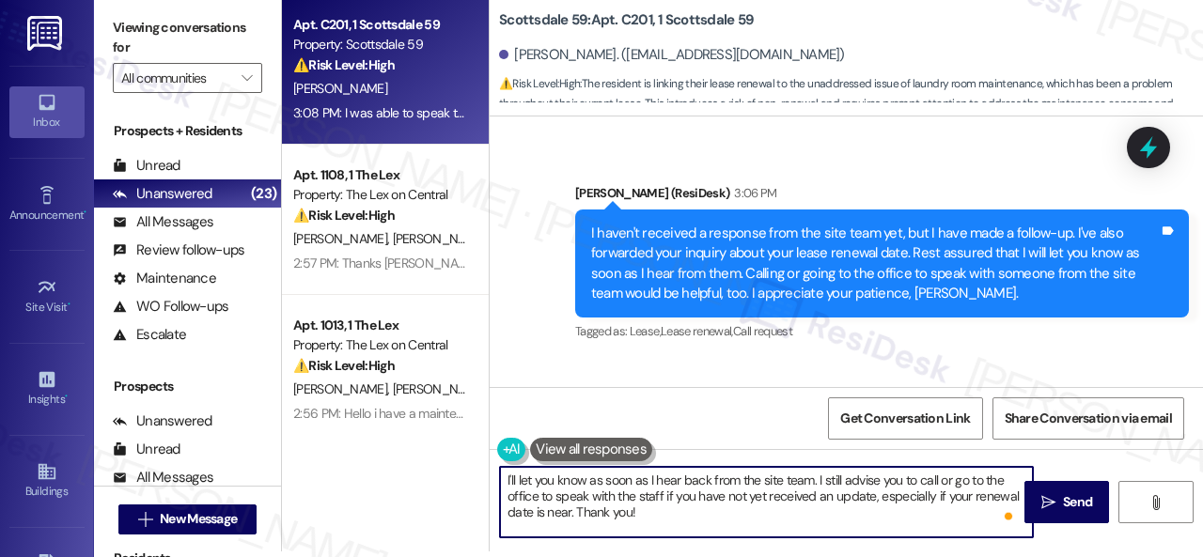
scroll to position [3683, 0]
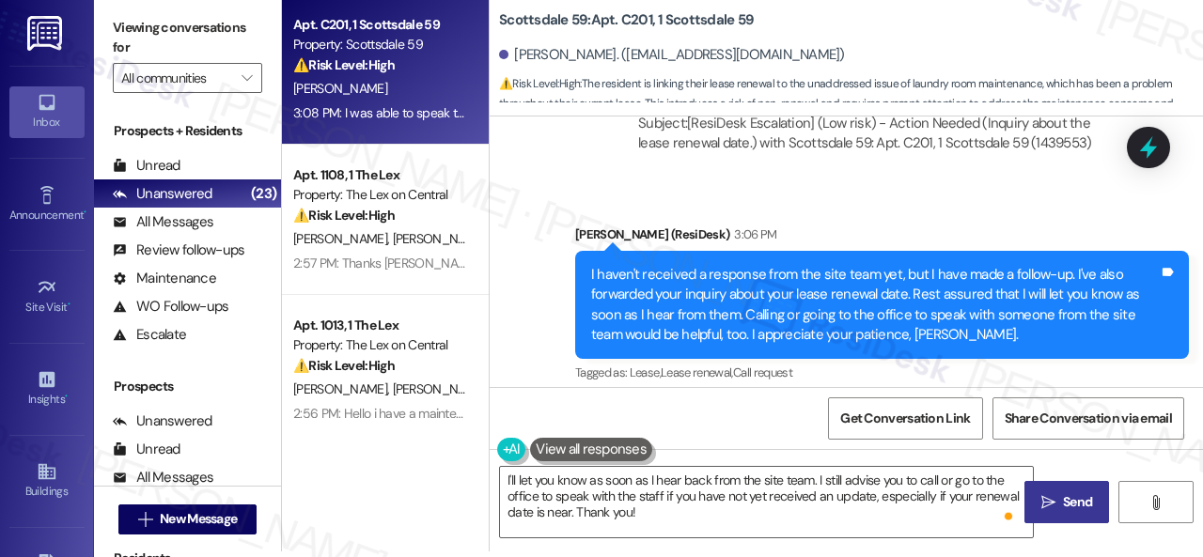
click at [1059, 506] on span "Send" at bounding box center [1077, 502] width 37 height 20
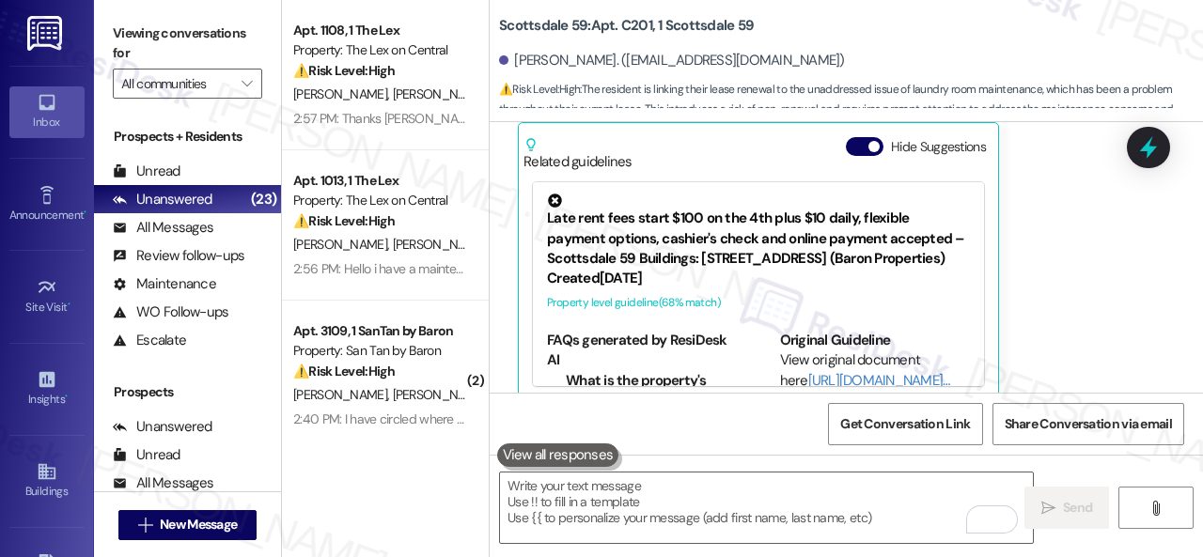
scroll to position [94, 0]
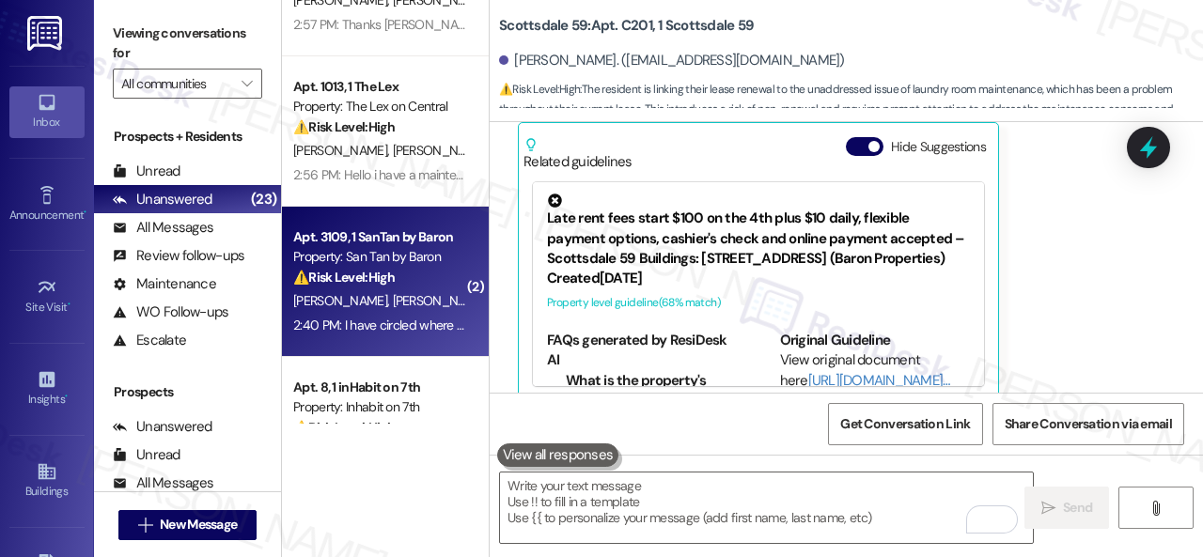
click at [442, 290] on div "[PERSON_NAME] [PERSON_NAME]" at bounding box center [380, 300] width 178 height 23
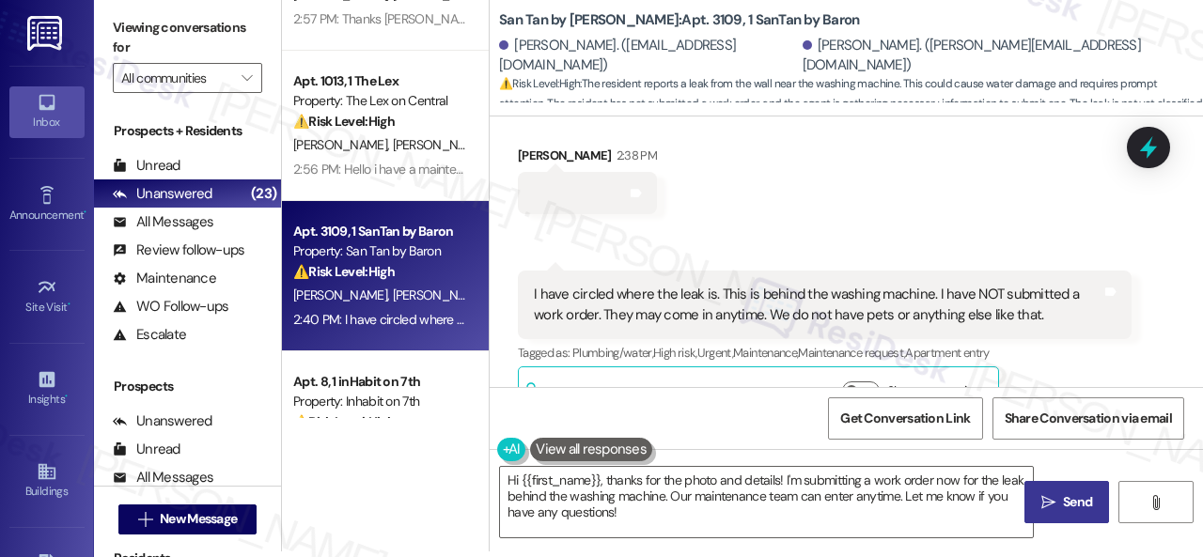
scroll to position [1609, 0]
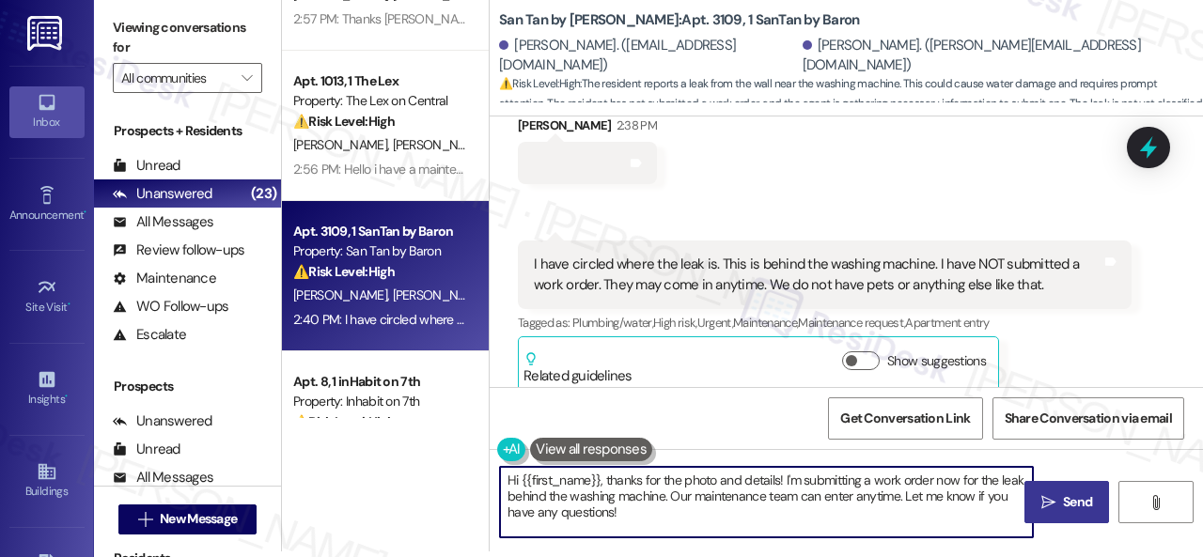
drag, startPoint x: 681, startPoint y: 516, endPoint x: 241, endPoint y: 352, distance: 470.0
click at [357, 429] on div "Apt. 1108, 1 The Lex Property: The Lex on Central ⚠️ Risk Level: High The resid…" at bounding box center [742, 272] width 921 height 557
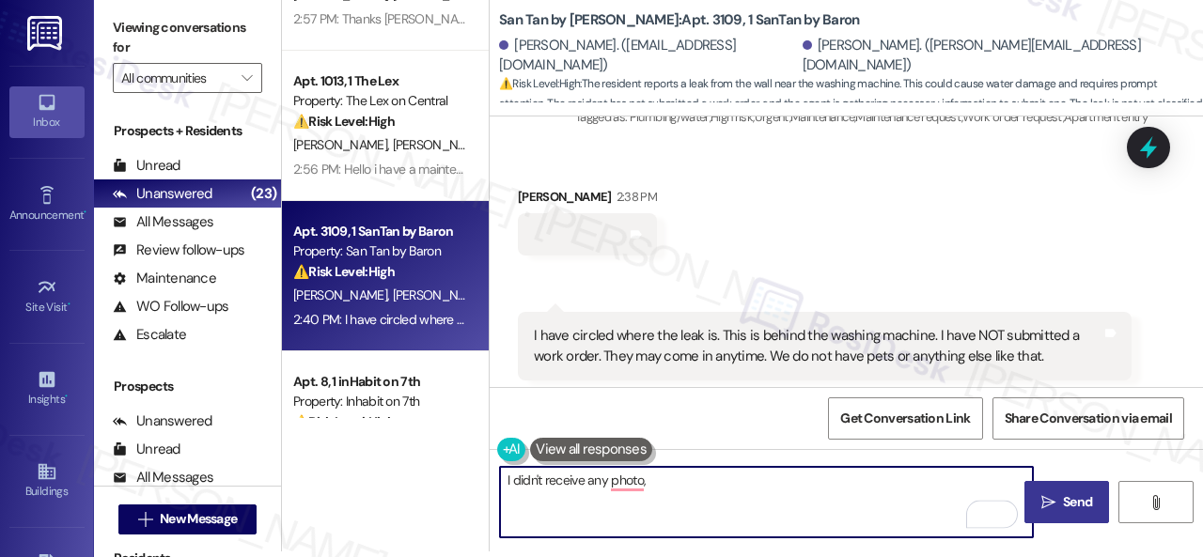
scroll to position [1421, 0]
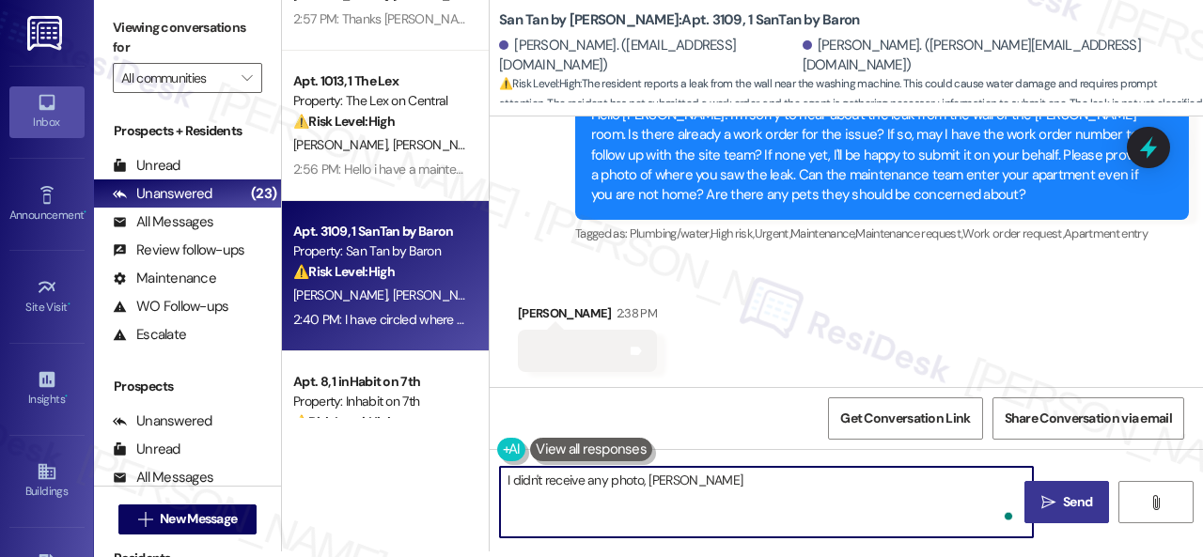
type textarea "I didn't receive any photo, [PERSON_NAME]."
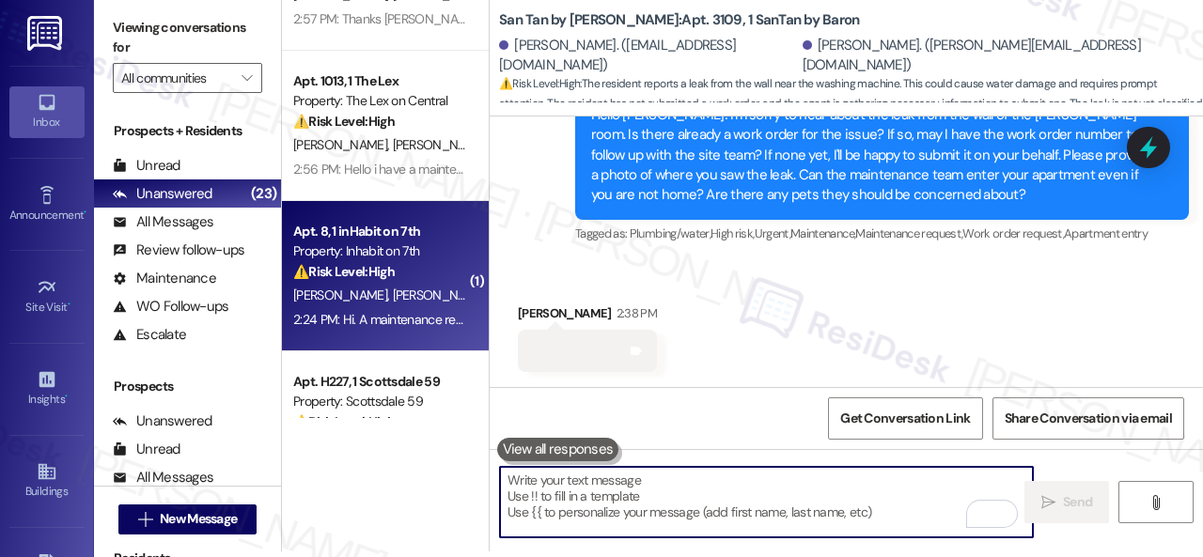
click at [392, 305] on div "K. Daugherty C. Schaar" at bounding box center [380, 295] width 178 height 23
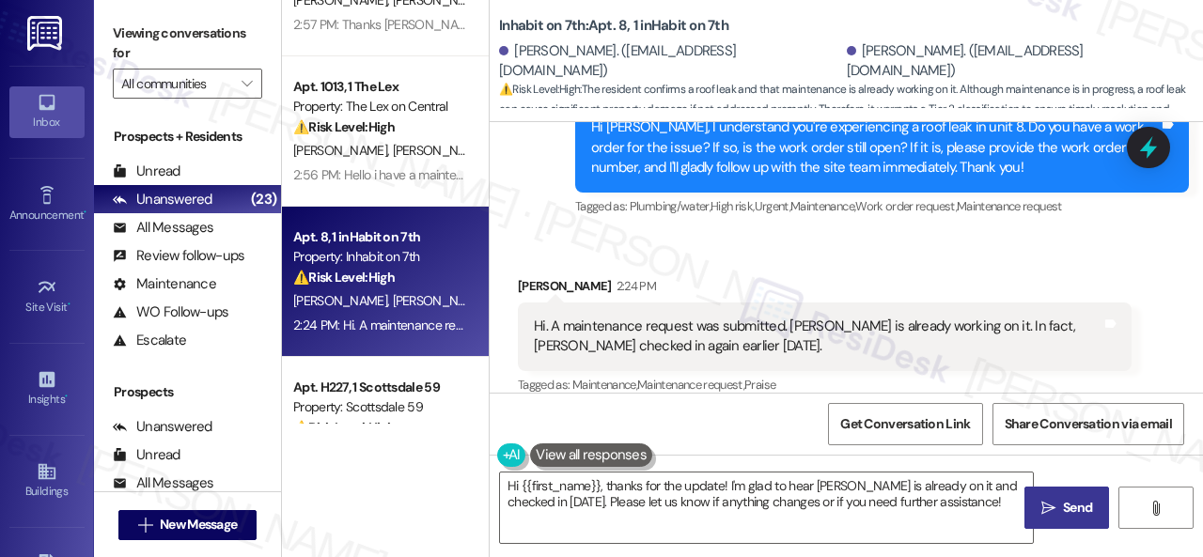
scroll to position [1485, 0]
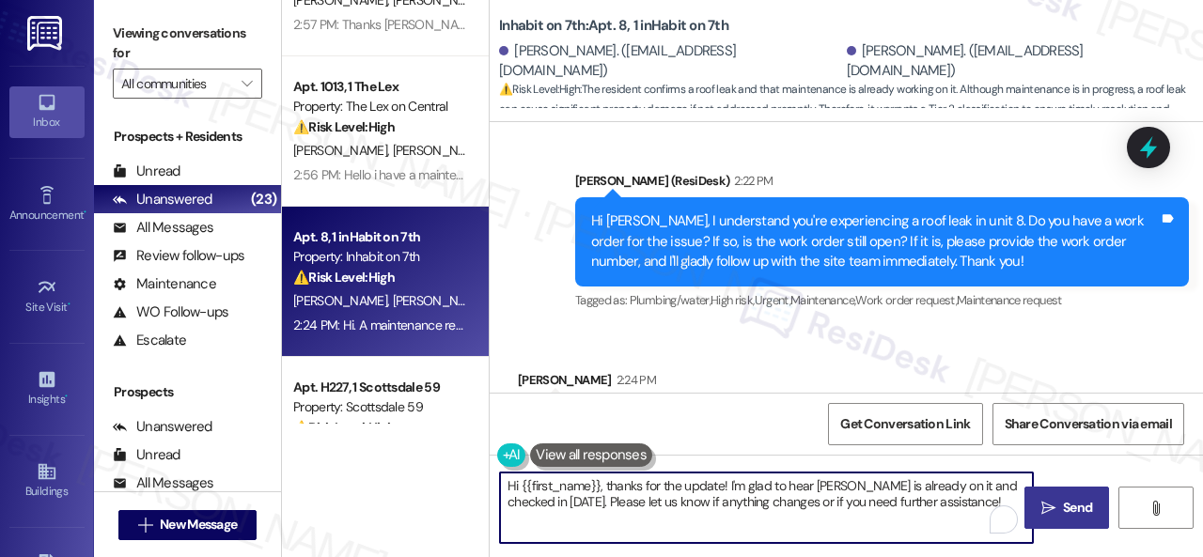
drag, startPoint x: 609, startPoint y: 486, endPoint x: 438, endPoint y: 484, distance: 171.0
click at [438, 484] on div "Apt. 1108, 1 The Lex Property: The Lex on Central ⚠️ Risk Level: High The resid…" at bounding box center [742, 278] width 921 height 557
click at [849, 501] on textarea "Thanks for the update! I'm glad to hear Ray is already on it and checked in tod…" at bounding box center [766, 508] width 533 height 70
type textarea "Thanks for the update! I'm glad to hear Ray is already on it and checked in tod…"
click at [1062, 497] on button " Send" at bounding box center [1066, 508] width 85 height 42
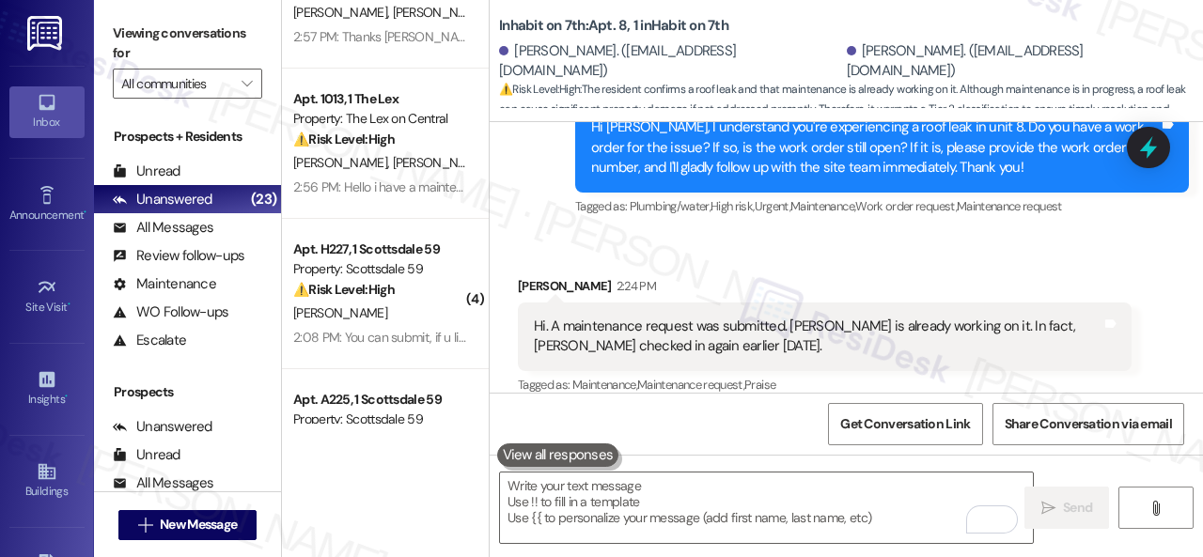
scroll to position [188, 0]
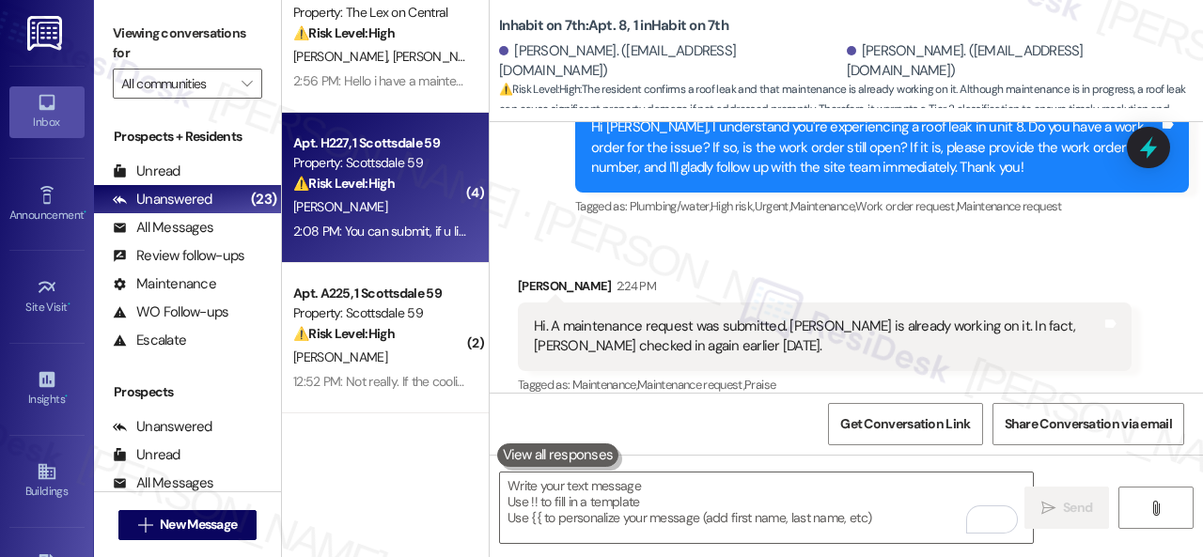
click at [421, 197] on div "[PERSON_NAME]" at bounding box center [380, 206] width 178 height 23
type textarea "Fetching suggested responses. Please feel free to read through the conversation…"
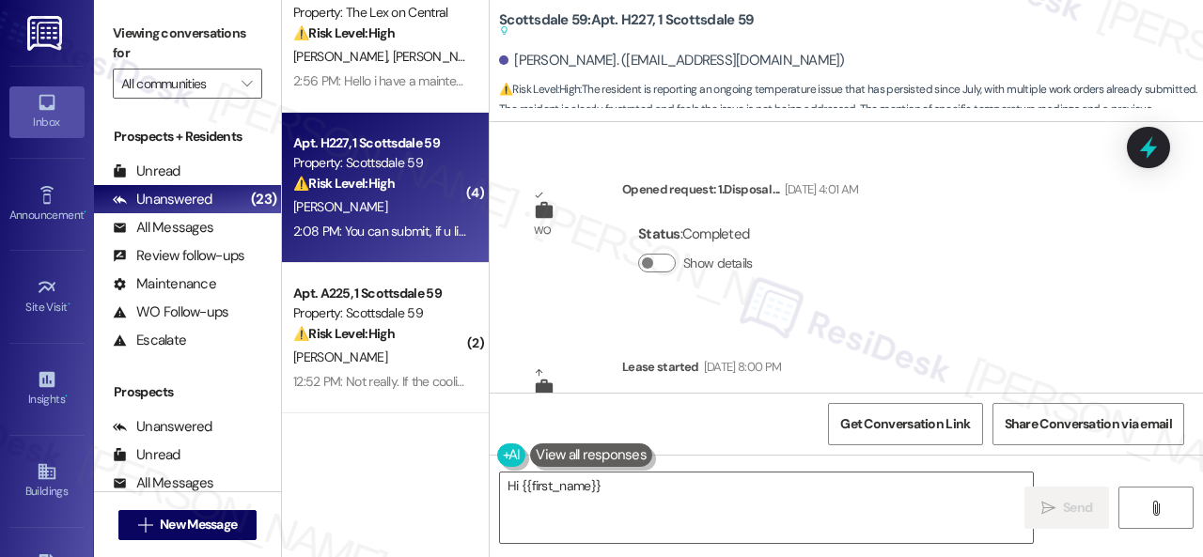
scroll to position [19895, 0]
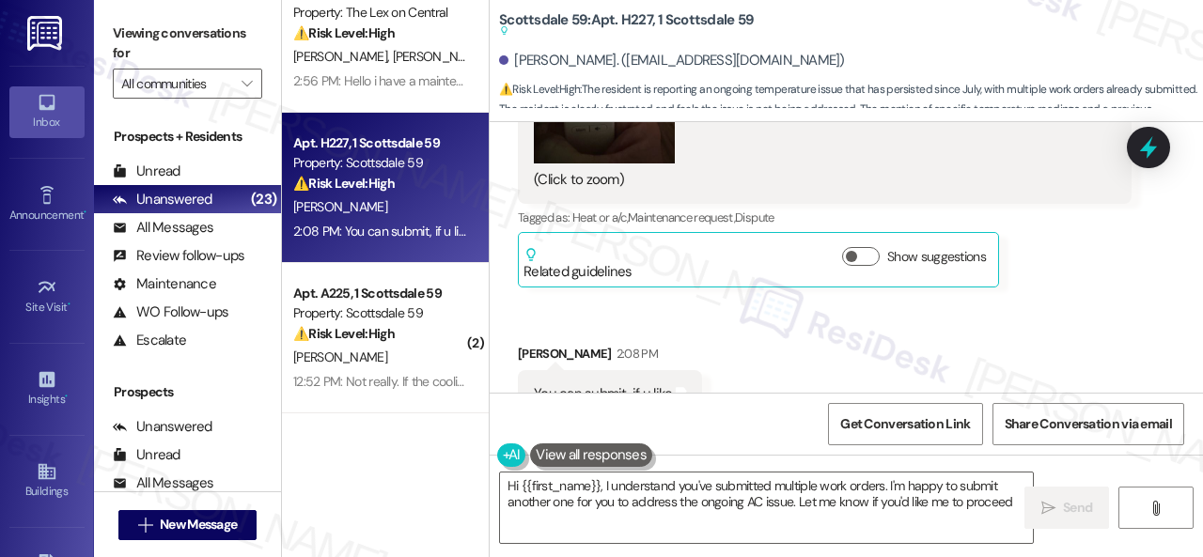
type textarea "Hi {{first_name}}, I understand you've submitted multiple work orders. I'm happ…"
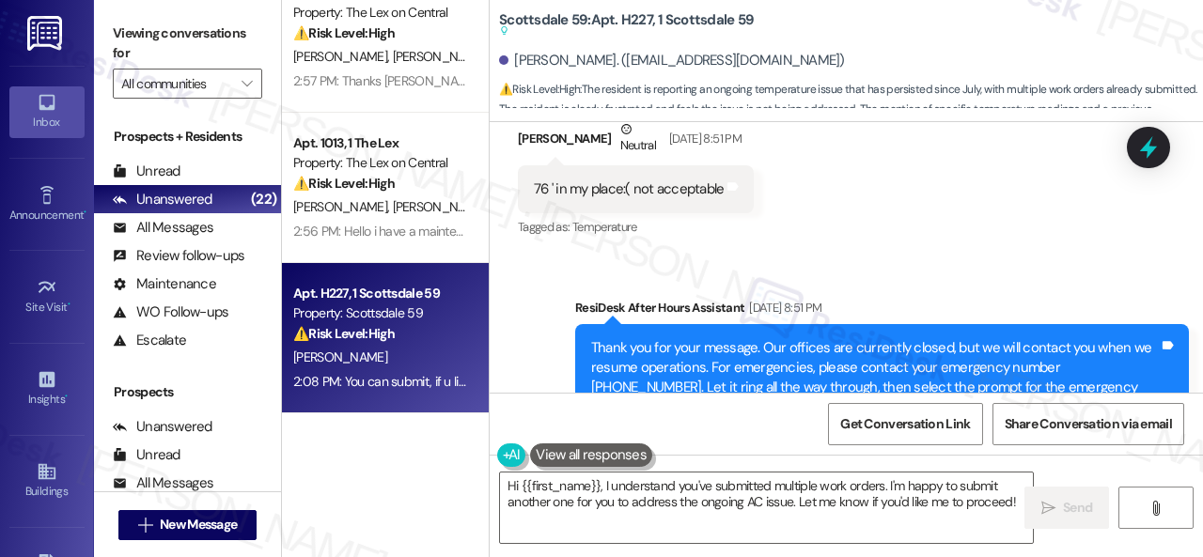
scroll to position [18109, 0]
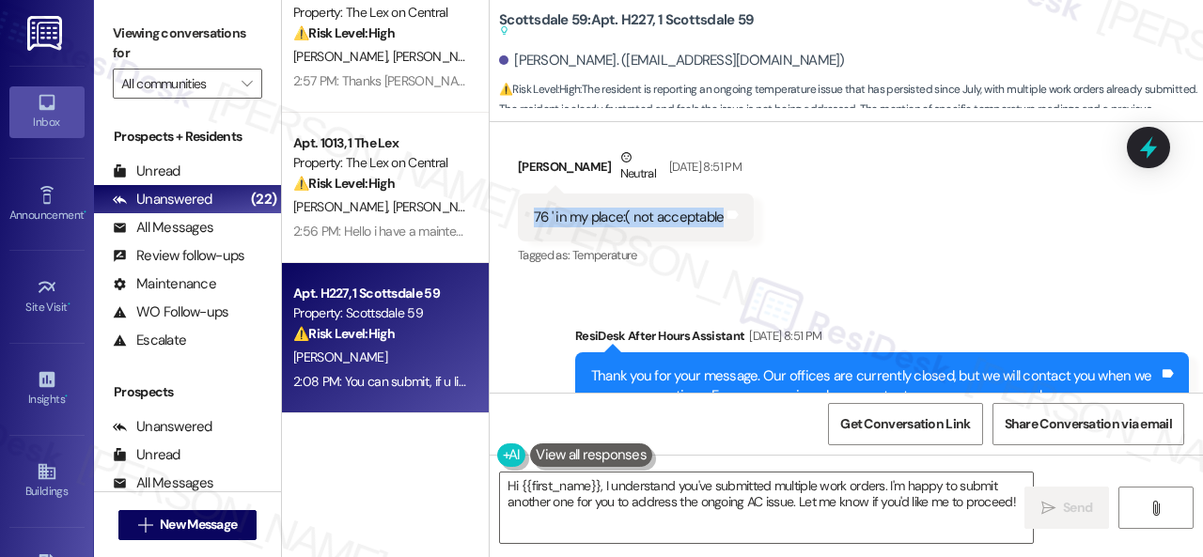
drag, startPoint x: 536, startPoint y: 166, endPoint x: 720, endPoint y: 172, distance: 184.2
click at [720, 208] on div "76 ' in my place:( not acceptable" at bounding box center [629, 218] width 190 height 20
copy div "76 ' in my place:( not acceptable"
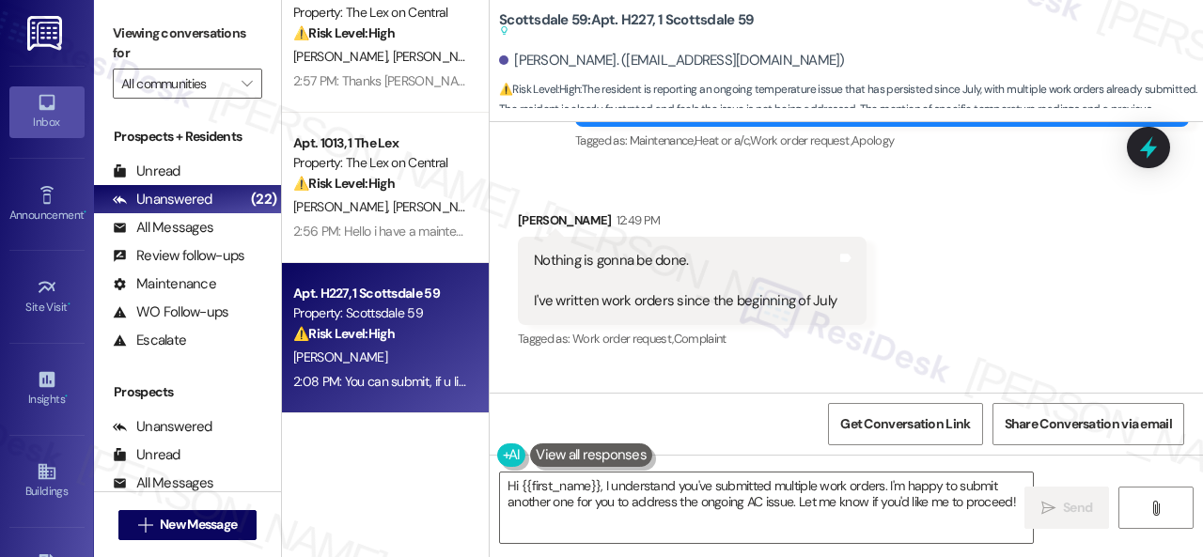
scroll to position [18861, 0]
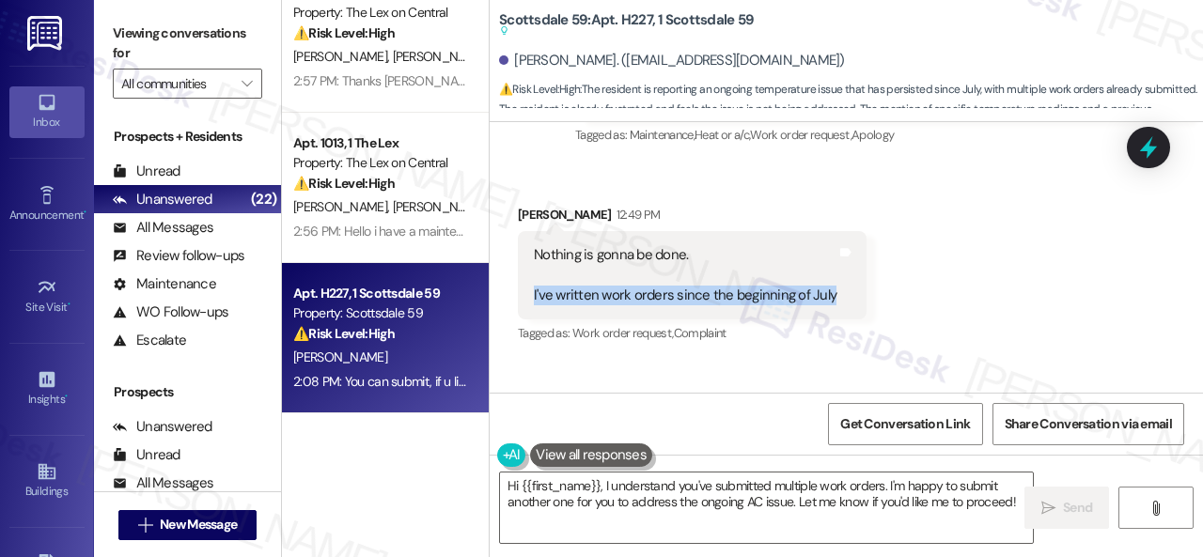
drag, startPoint x: 532, startPoint y: 230, endPoint x: 823, endPoint y: 230, distance: 291.3
click at [823, 245] on div "Nothing is gonna be done. I've written work orders since the beginning of July" at bounding box center [685, 275] width 306 height 60
copy div "I've written work orders since the beginning of July"
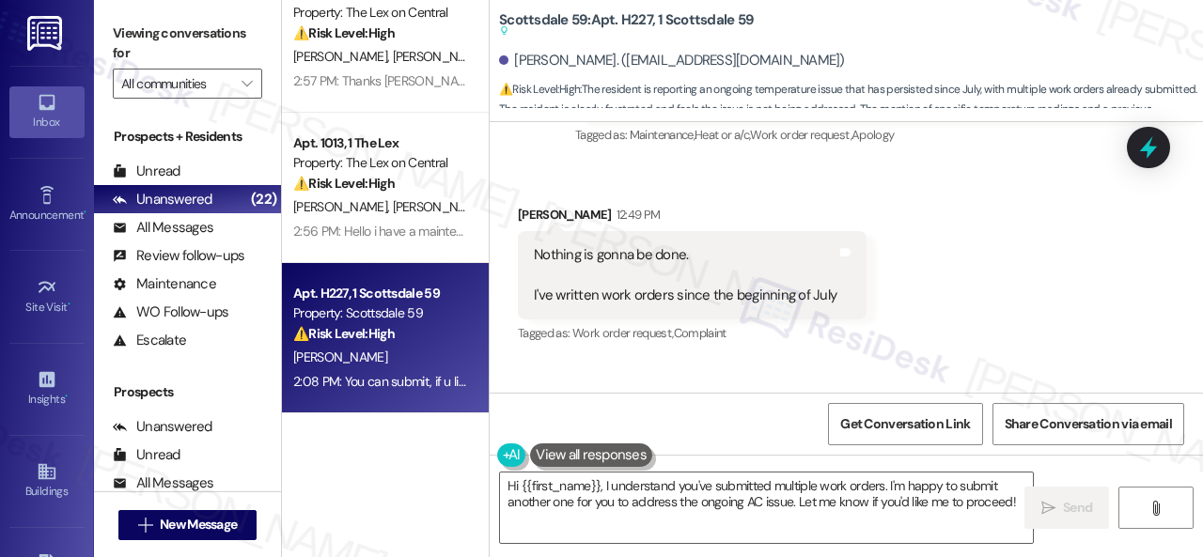
drag, startPoint x: 592, startPoint y: 356, endPoint x: 612, endPoint y: 358, distance: 19.8
click at [612, 404] on div "6 to be exact Tags and notes" at bounding box center [580, 428] width 124 height 48
copy div "6 to be exact Tags and notes Received via SMS 12:53 PM Kimberly Dubs 12:53 PM"
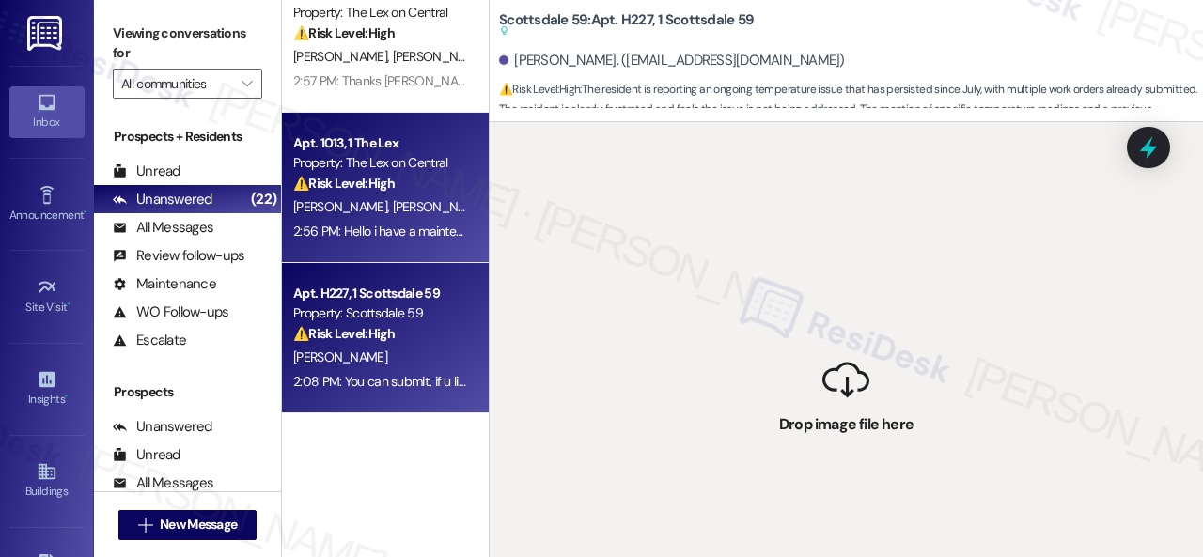
scroll to position [0, 0]
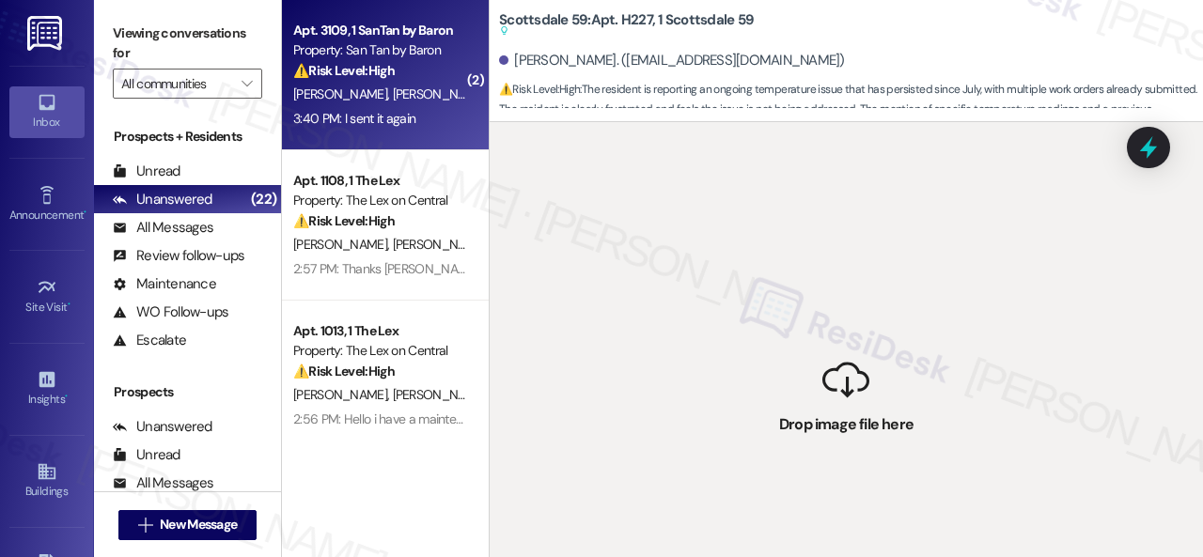
click at [419, 101] on div "[PERSON_NAME] [PERSON_NAME]" at bounding box center [380, 94] width 178 height 23
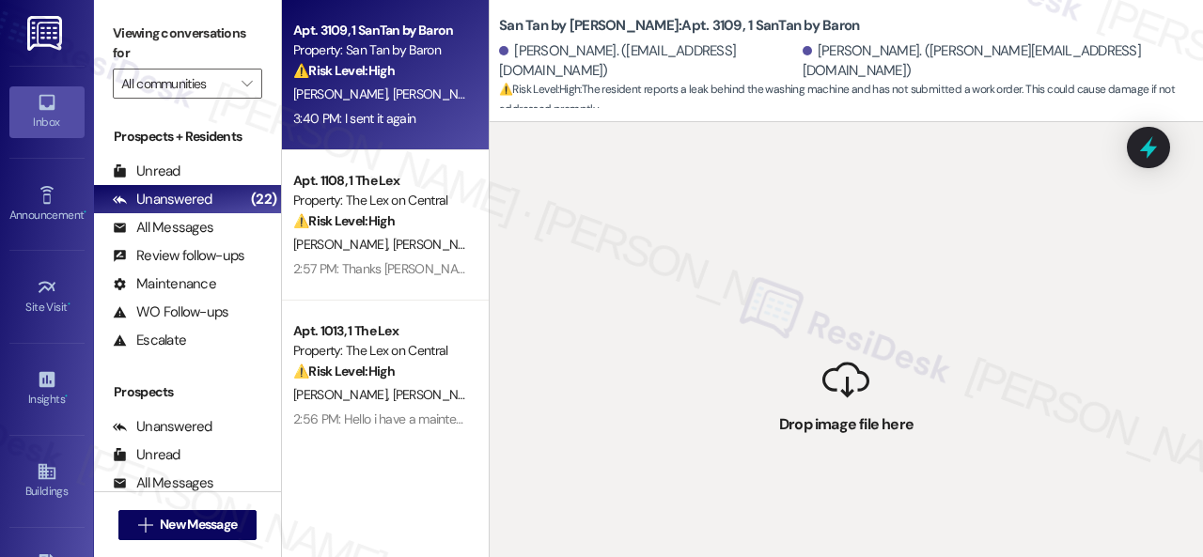
click at [423, 84] on div "[PERSON_NAME] [PERSON_NAME]" at bounding box center [380, 94] width 178 height 23
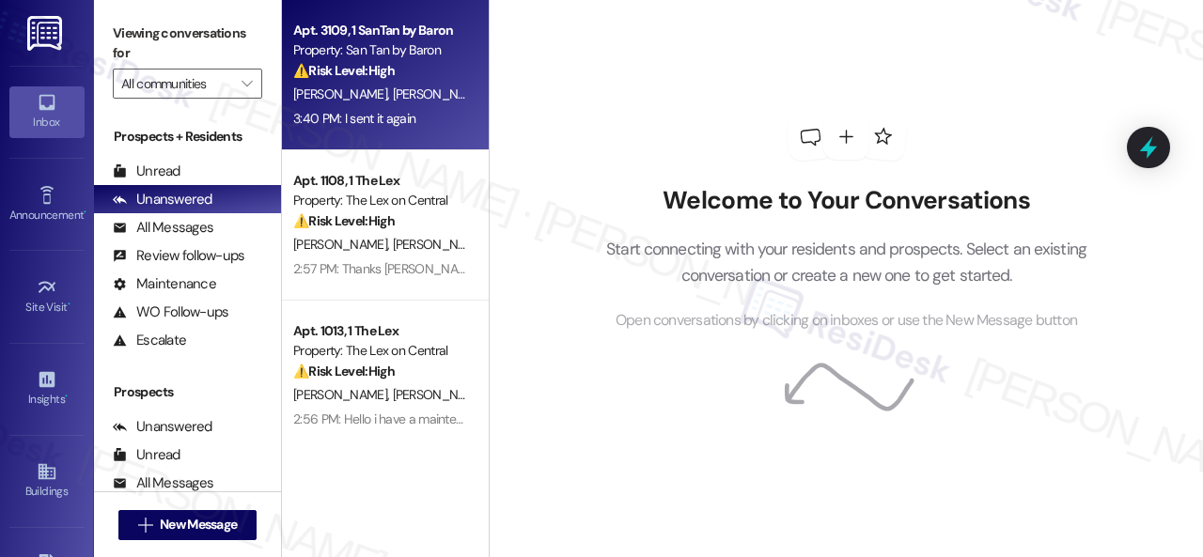
click at [449, 67] on div "⚠️ Risk Level: High The resident reports a leak behind the washing machine and …" at bounding box center [380, 71] width 174 height 20
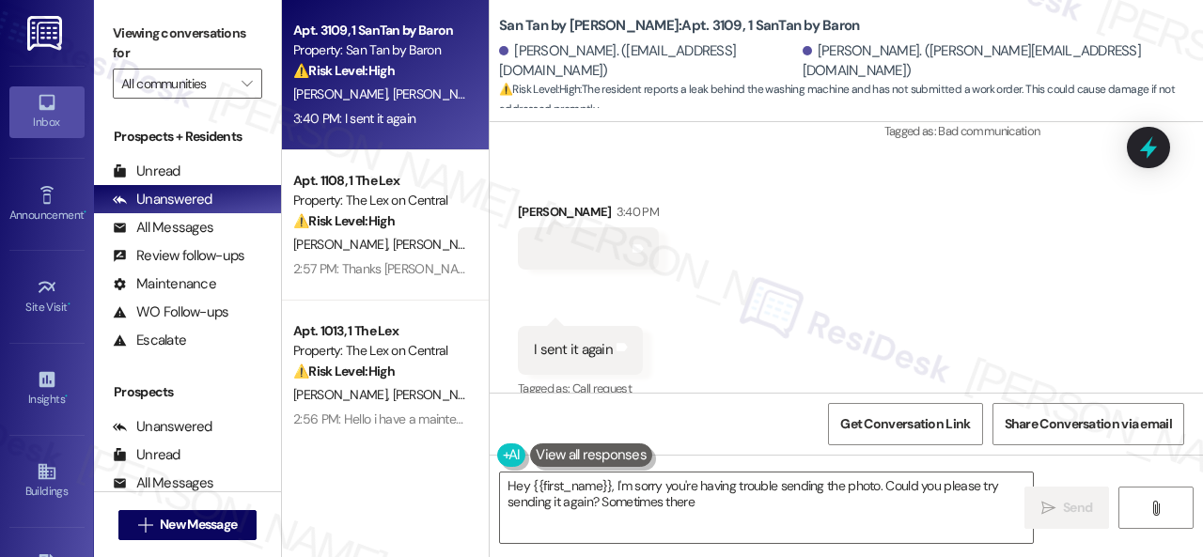
scroll to position [2024, 0]
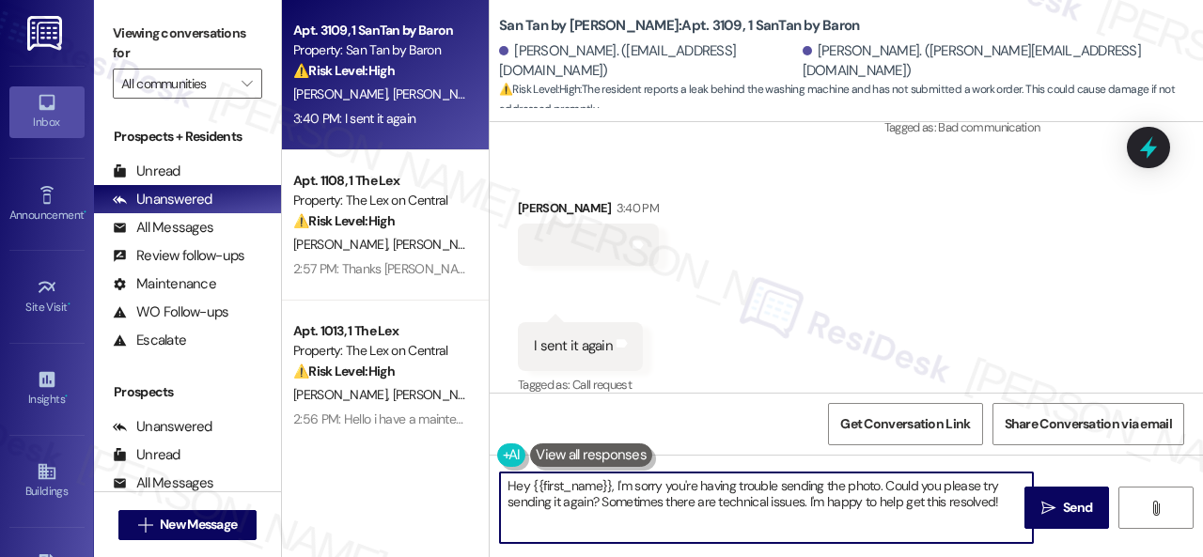
drag, startPoint x: 1005, startPoint y: 501, endPoint x: 483, endPoint y: 418, distance: 528.9
click at [483, 418] on div "Apt. 3109, 1 SanTan by Baron Property: San Tan by Baron ⚠️ Risk Level: High The…" at bounding box center [742, 278] width 921 height 557
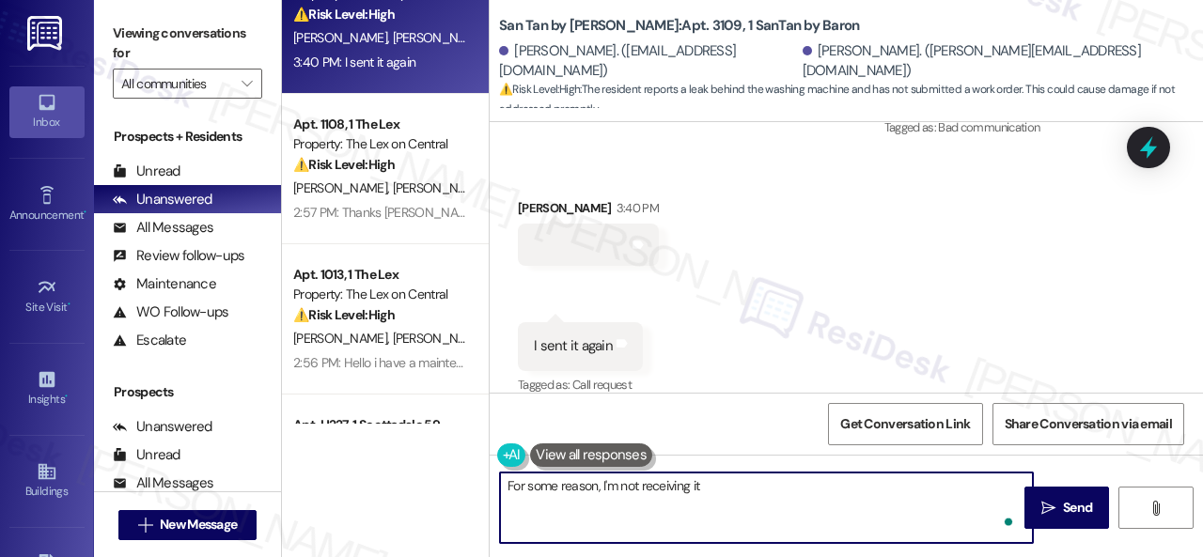
type textarea "For some reason, I'm not receiving it."
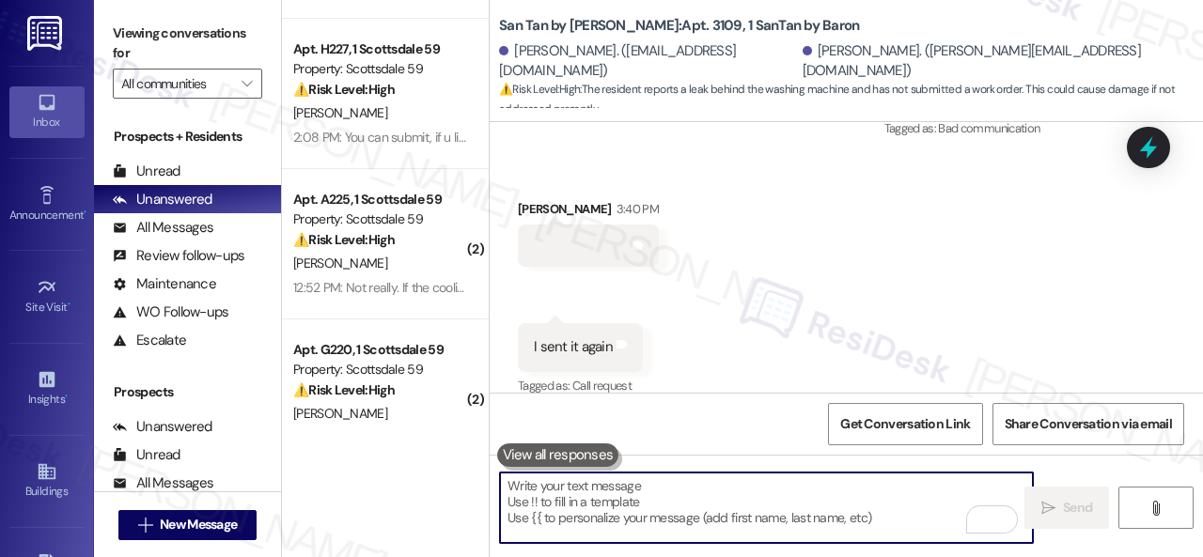
scroll to position [0, 0]
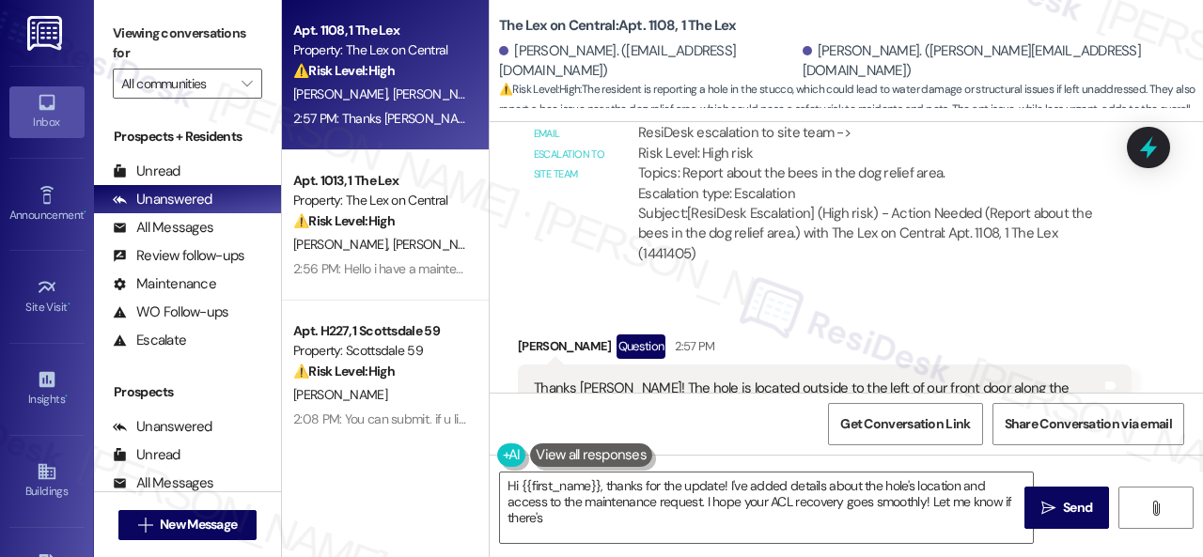
scroll to position [1505, 0]
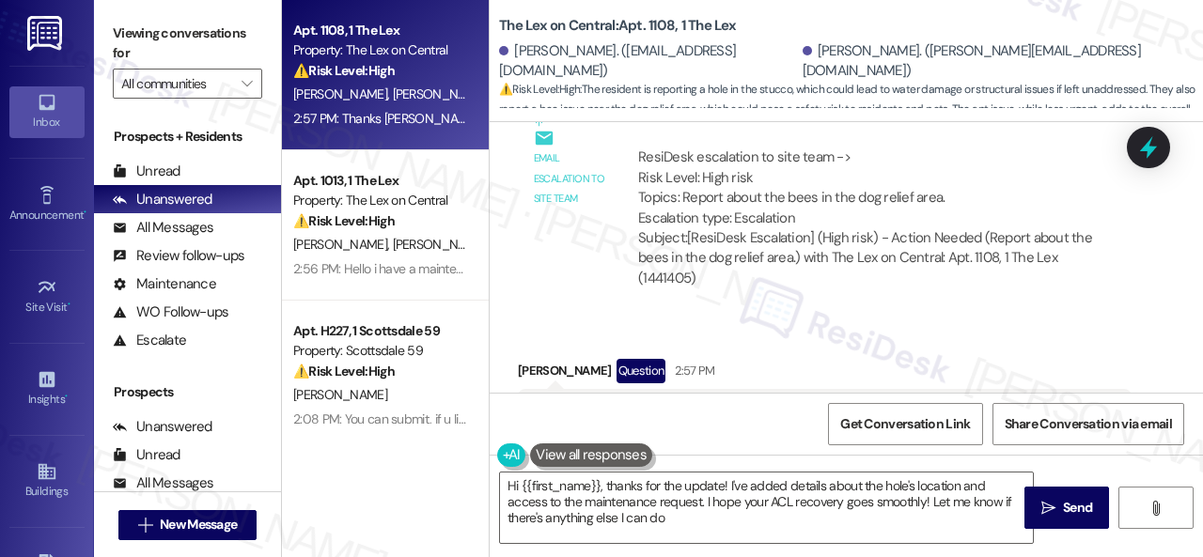
type textarea "Hi {{first_name}}, thanks for the update! I've added details about the hole's l…"
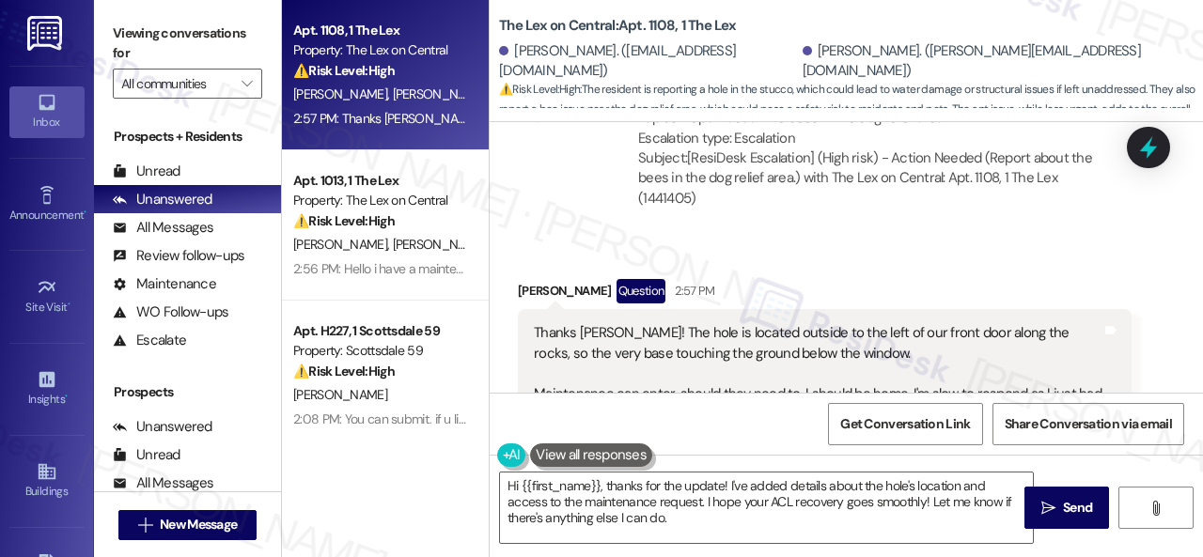
scroll to position [1693, 0]
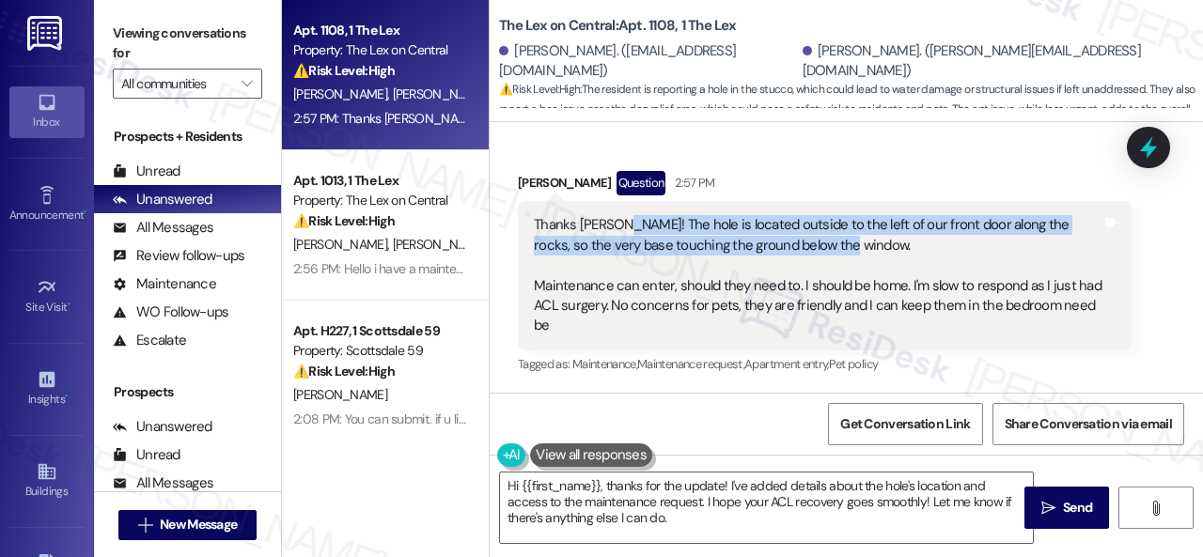
drag, startPoint x: 619, startPoint y: 227, endPoint x: 824, endPoint y: 248, distance: 205.9
click at [824, 248] on div "Thanks [PERSON_NAME]! The hole is located outside to the left of our front door…" at bounding box center [818, 275] width 568 height 121
copy div "The hole is located outside to the left of our front door along the rocks, so t…"
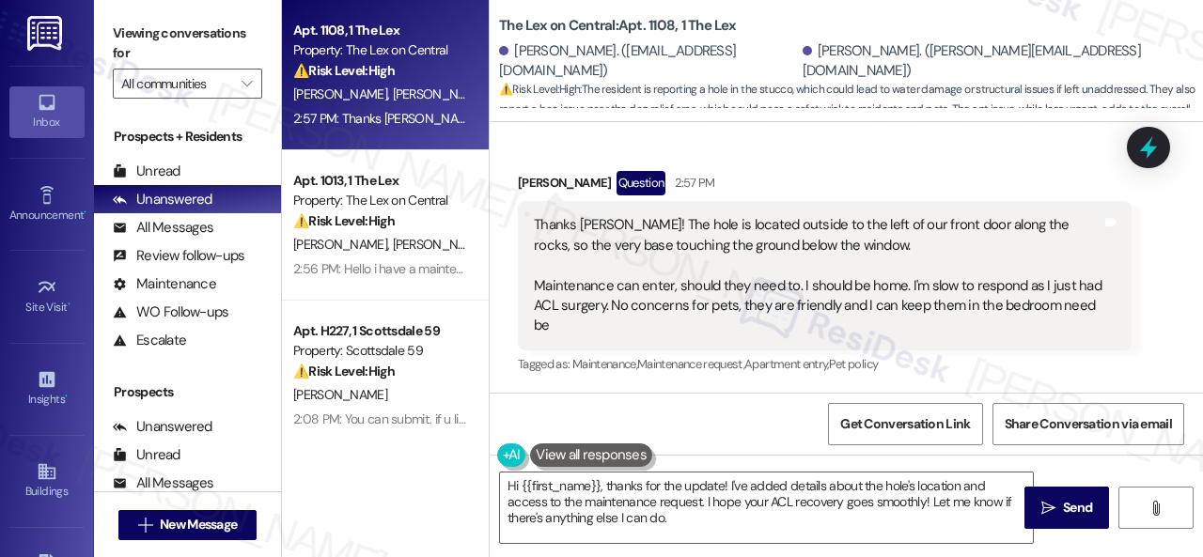
click at [771, 193] on div "[PERSON_NAME] Question 2:57 PM" at bounding box center [825, 186] width 614 height 30
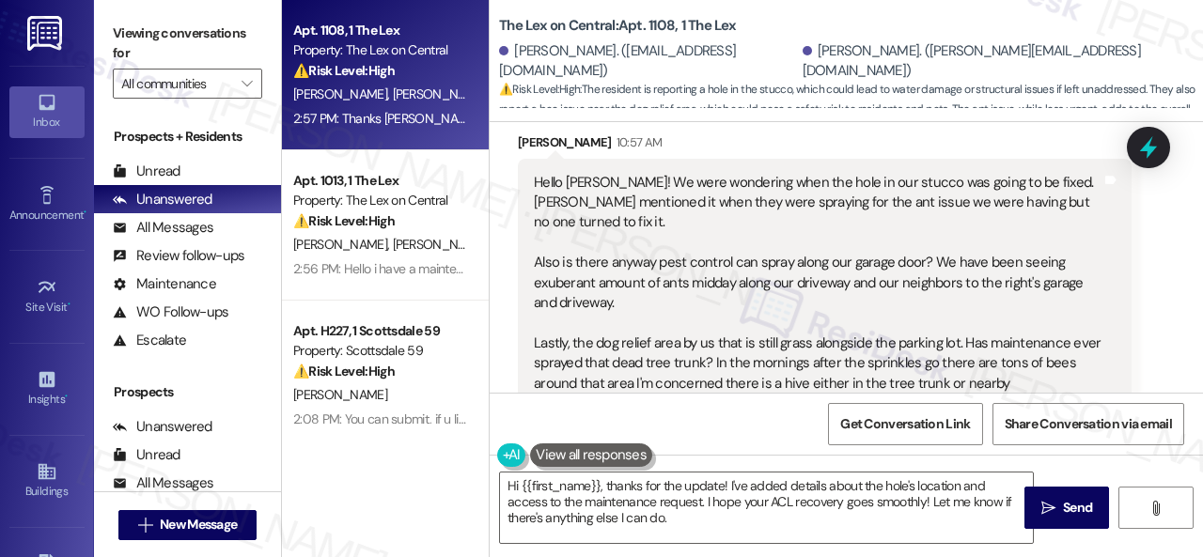
scroll to position [754, 0]
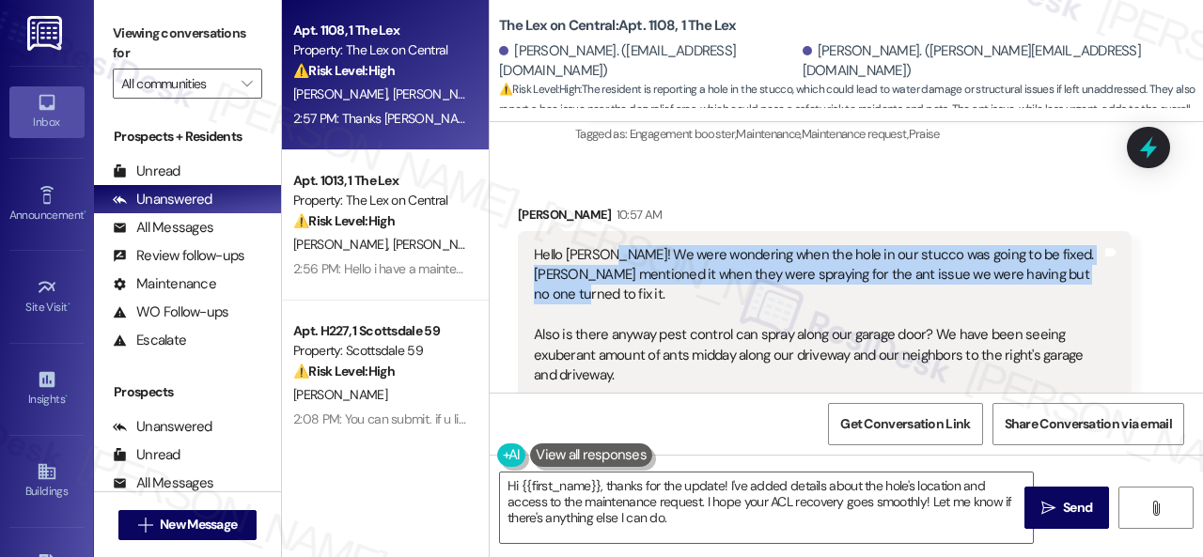
drag, startPoint x: 605, startPoint y: 253, endPoint x: 842, endPoint y: 292, distance: 240.0
click at [842, 292] on div "Hello [PERSON_NAME]! We were wondering when the hole in our stucco was going to…" at bounding box center [818, 356] width 568 height 222
copy div "We were wondering when the hole in our stucco was going to be fixed. [PERSON_NA…"
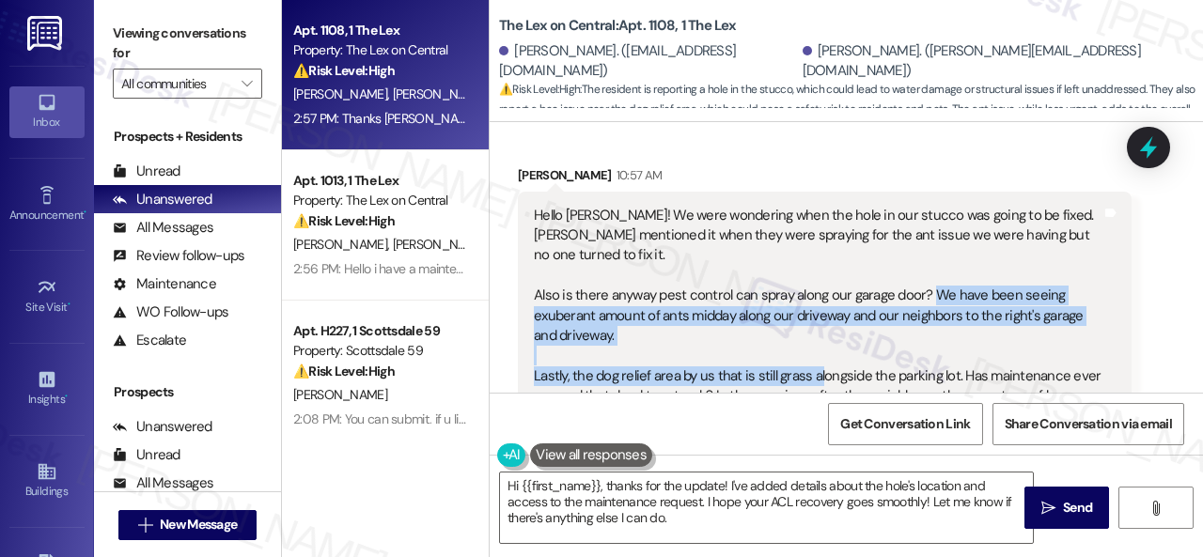
scroll to position [807, 0]
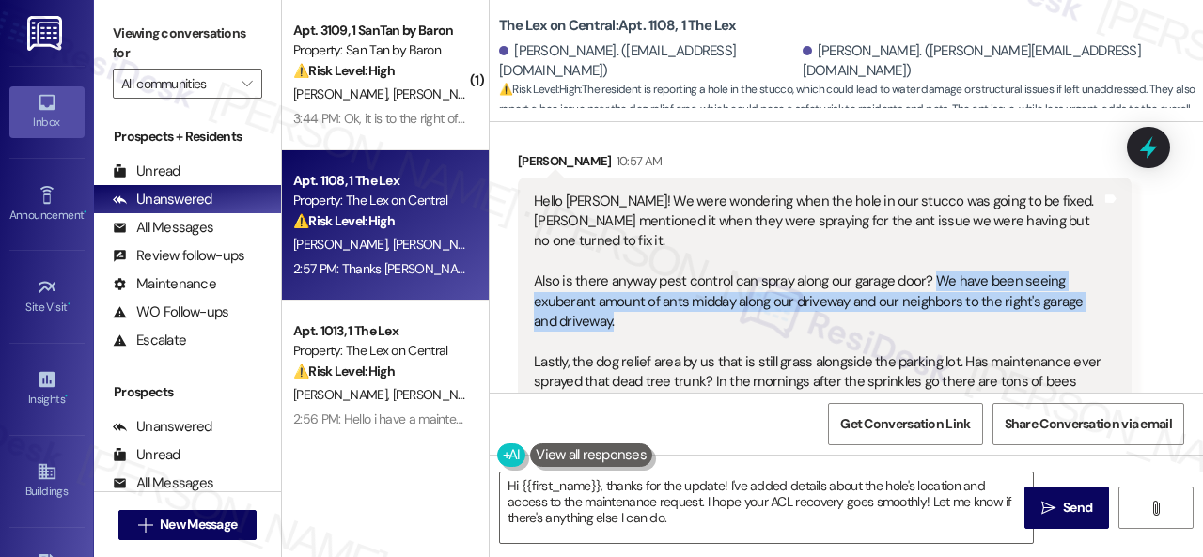
drag, startPoint x: 930, startPoint y: 335, endPoint x: 652, endPoint y: 328, distance: 278.2
click at [652, 328] on div "Hello [PERSON_NAME]! We were wondering when the hole in our stucco was going to…" at bounding box center [818, 303] width 568 height 222
click at [654, 328] on div "Hello [PERSON_NAME]! We were wondering when the hole in our stucco was going to…" at bounding box center [818, 303] width 568 height 222
drag, startPoint x: 754, startPoint y: 285, endPoint x: 754, endPoint y: 317, distance: 31.9
click at [754, 317] on div "Hello [PERSON_NAME]! We were wondering when the hole in our stucco was going to…" at bounding box center [818, 303] width 568 height 222
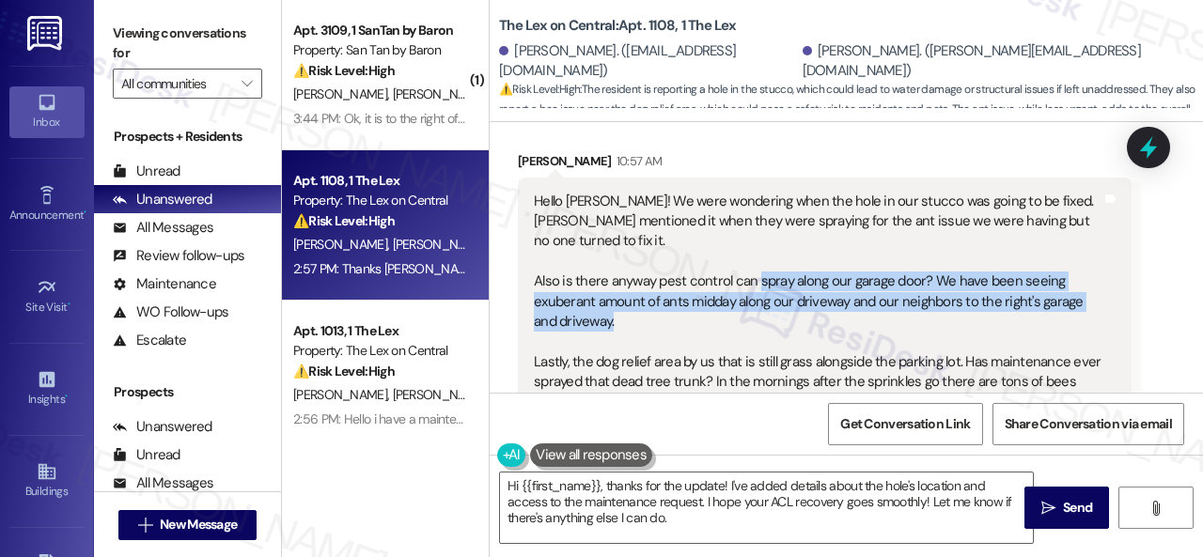
copy div "spray along our garage door? We have been seeing exuberant amount of ants midda…"
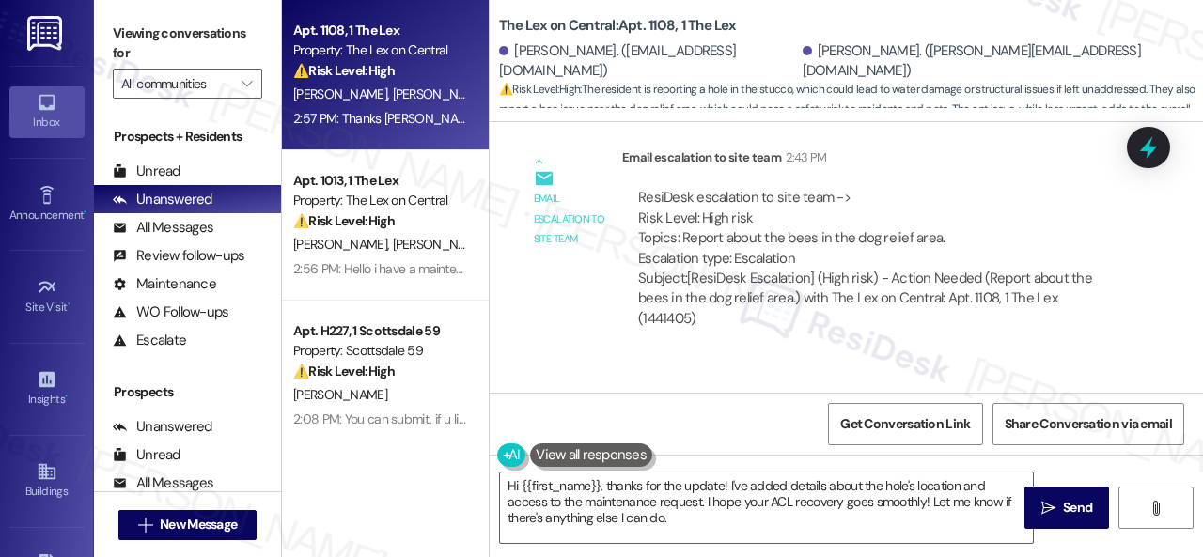
scroll to position [1693, 0]
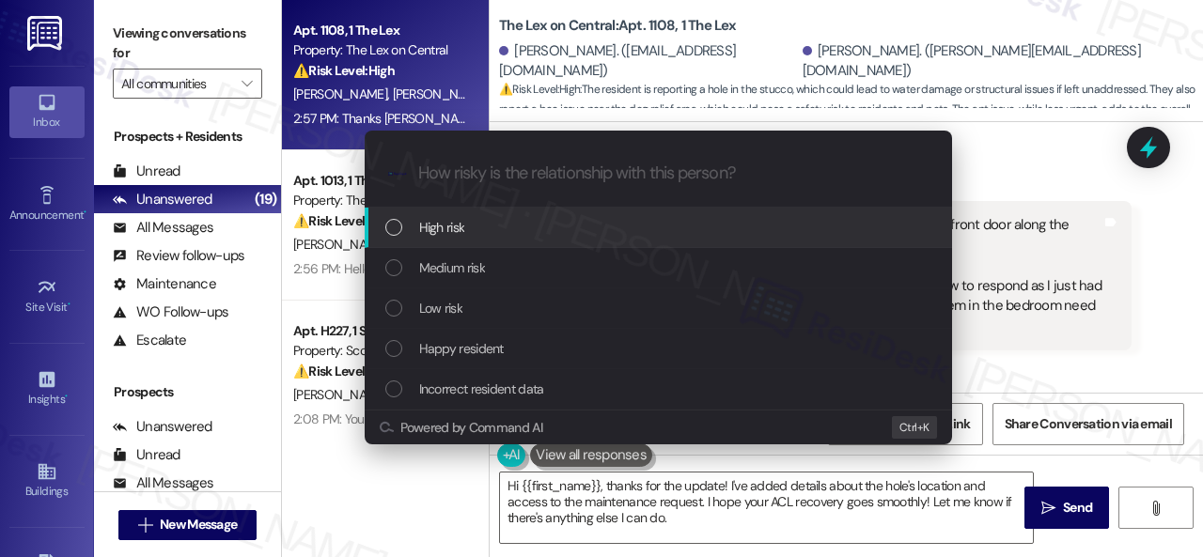
click at [1044, 155] on div "Escalate Conversation How risky is the relationship with this person? Topics (e…" at bounding box center [601, 278] width 1203 height 557
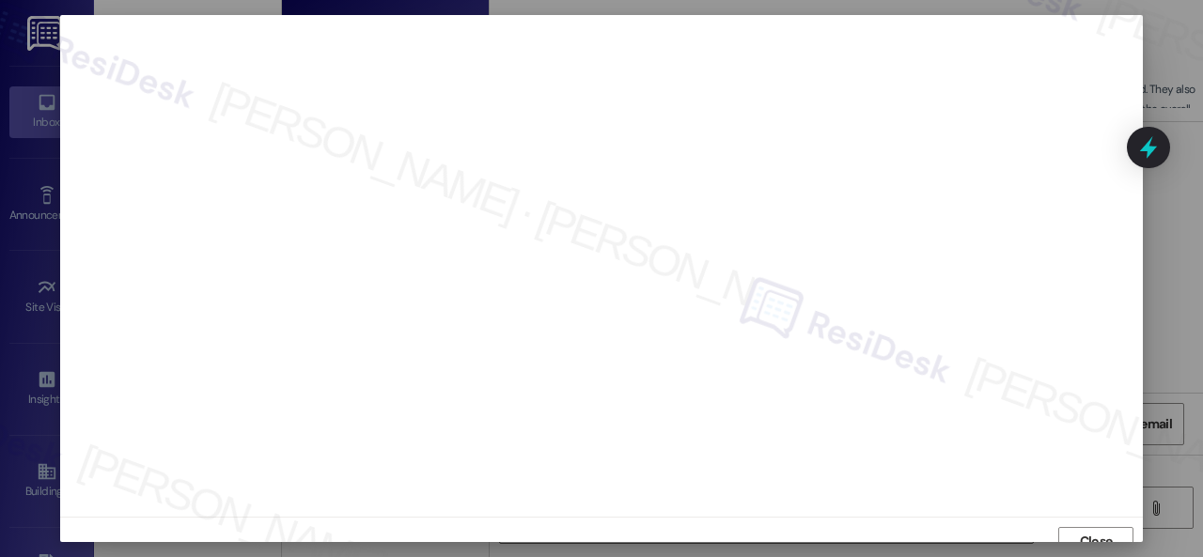
scroll to position [14, 0]
click at [1097, 521] on span "Close" at bounding box center [1096, 528] width 33 height 20
click at [1080, 526] on span "Close" at bounding box center [1096, 532] width 33 height 20
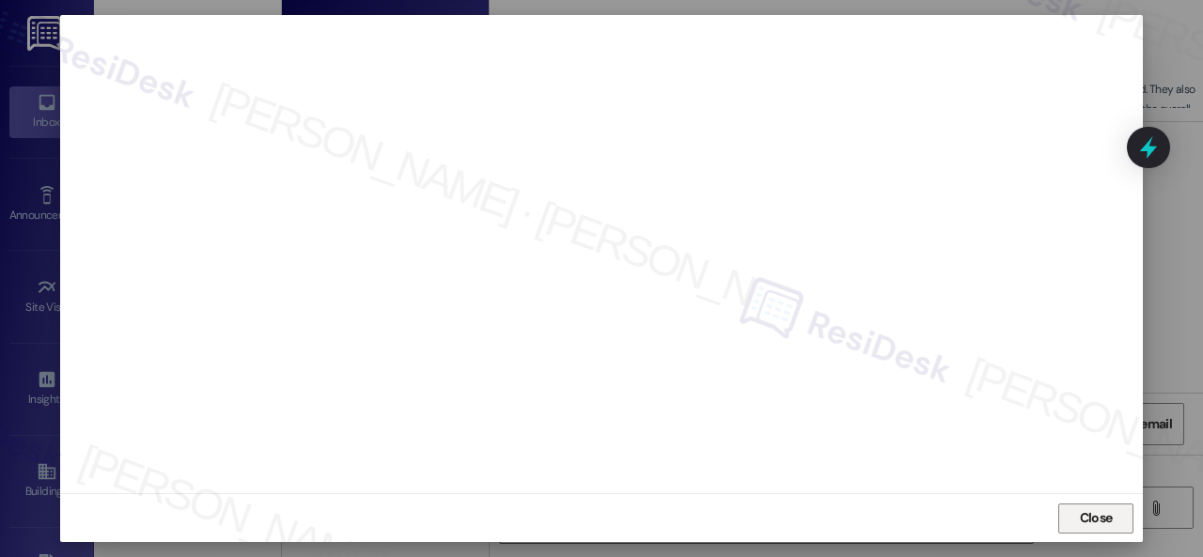
click at [1082, 510] on span "Close" at bounding box center [1096, 518] width 33 height 20
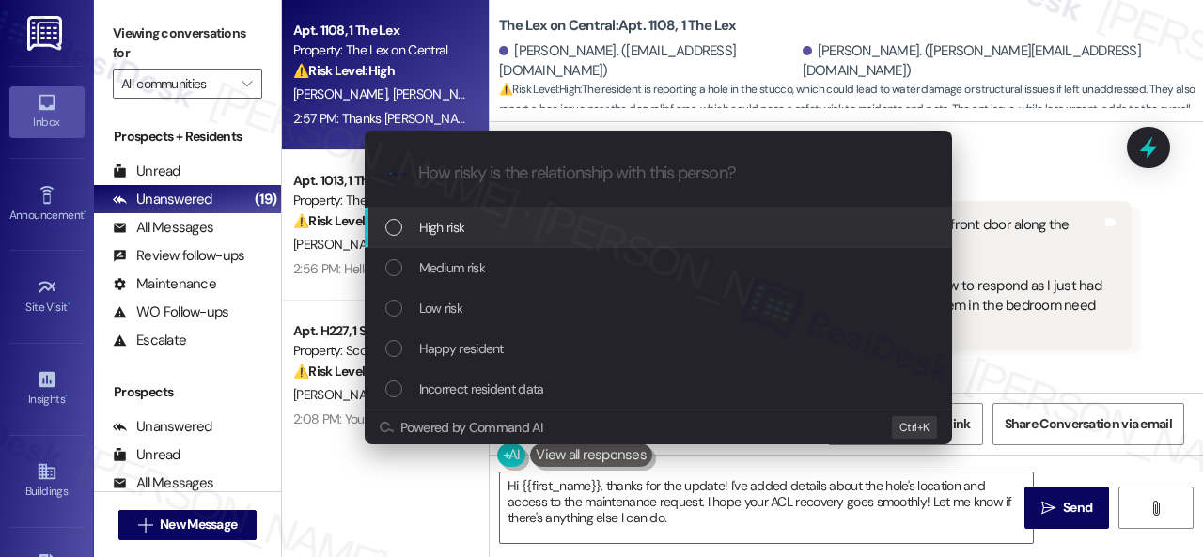
click at [436, 221] on span "High risk" at bounding box center [442, 227] width 46 height 21
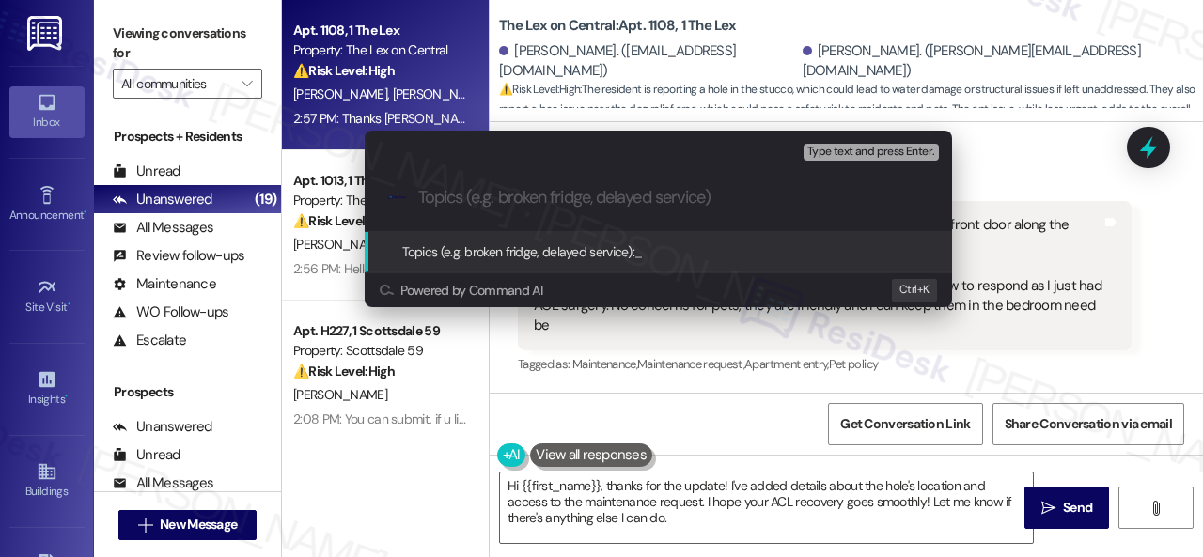
paste input "New work order/s submitted - Wall and pest issues"
type input "New work order/s submitted - Wall and pest issues"
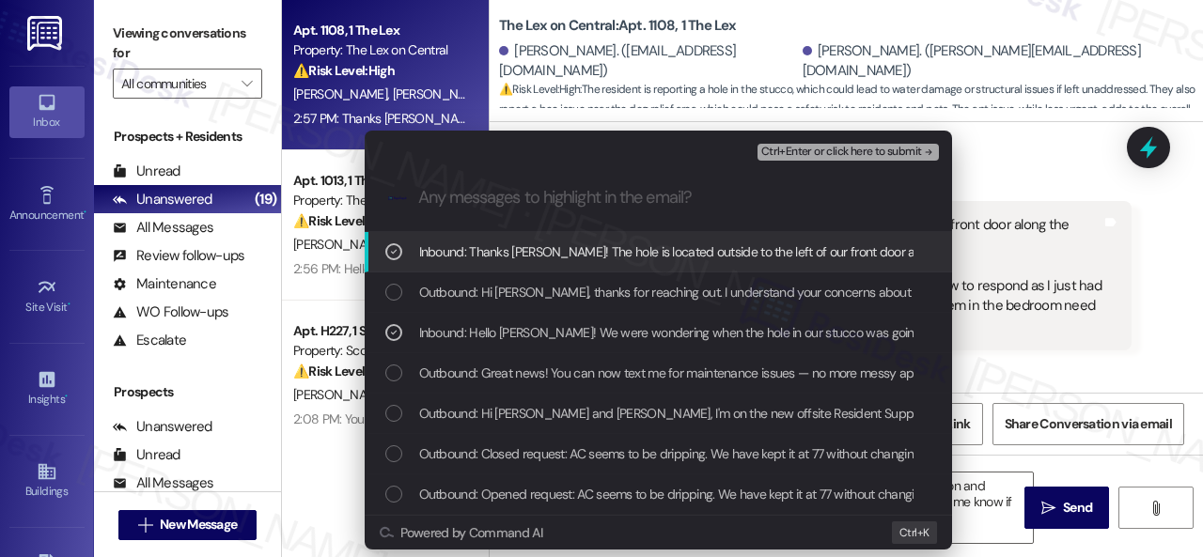
click at [783, 148] on span "Ctrl+Enter or click here to submit" at bounding box center [841, 152] width 161 height 13
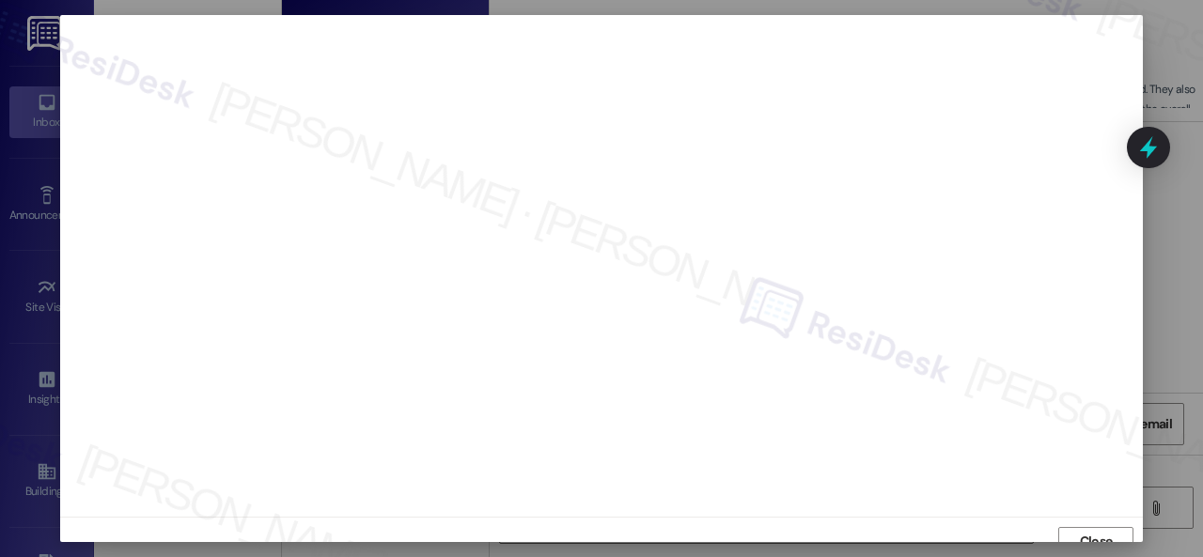
scroll to position [14, 0]
click at [1096, 531] on span "Close" at bounding box center [1096, 528] width 33 height 20
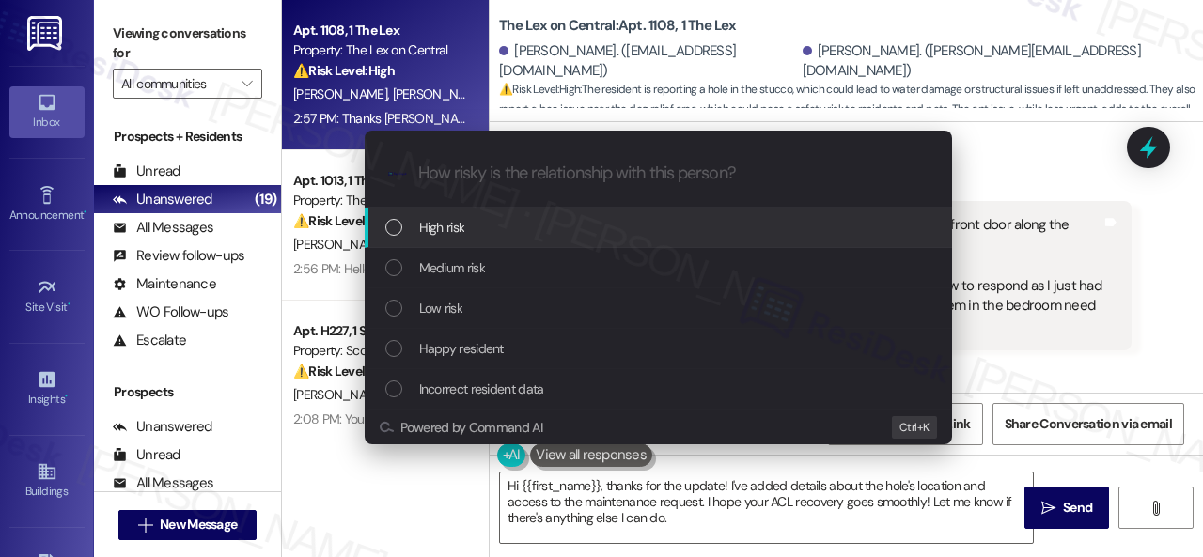
click at [436, 230] on span "High risk" at bounding box center [442, 227] width 46 height 21
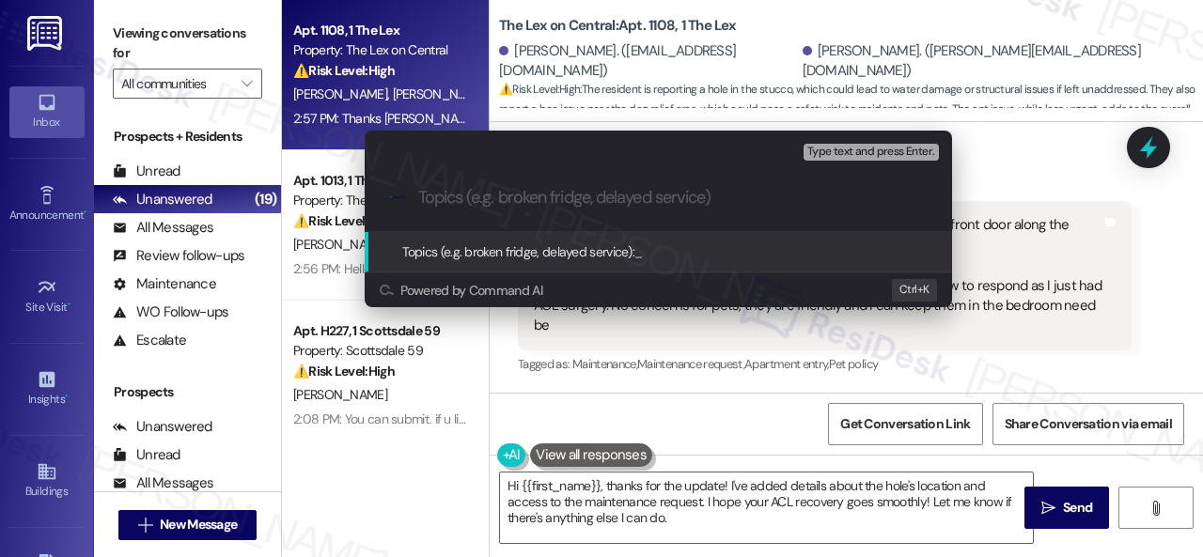
paste input "New work order/s submitted - Wall and pest issues"
type input "New work order/s submitted - Wall and pest issues"
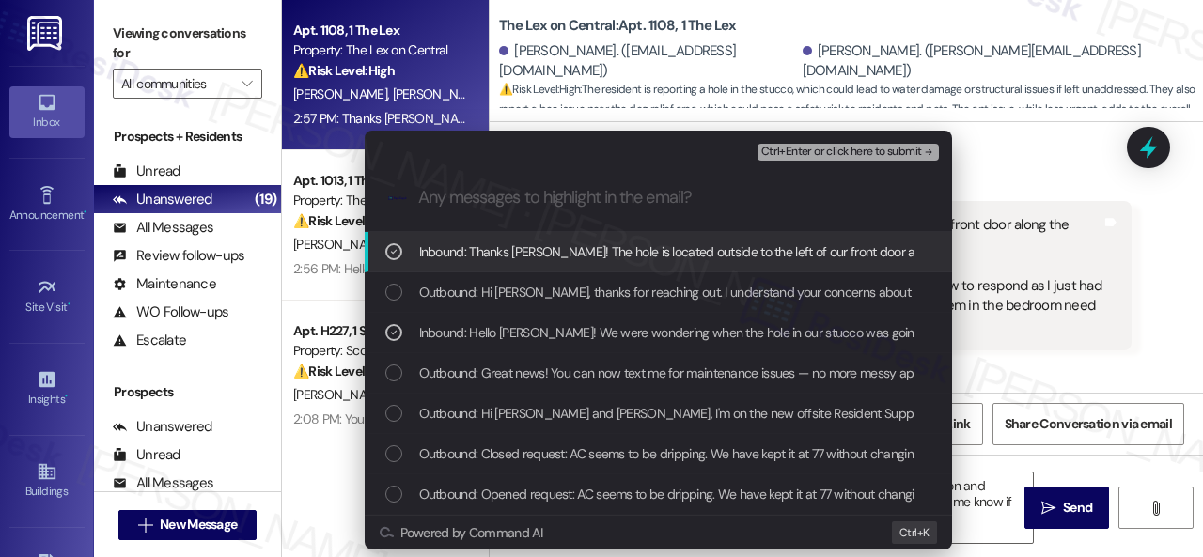
click at [793, 148] on span "Ctrl+Enter or click here to submit" at bounding box center [841, 152] width 161 height 13
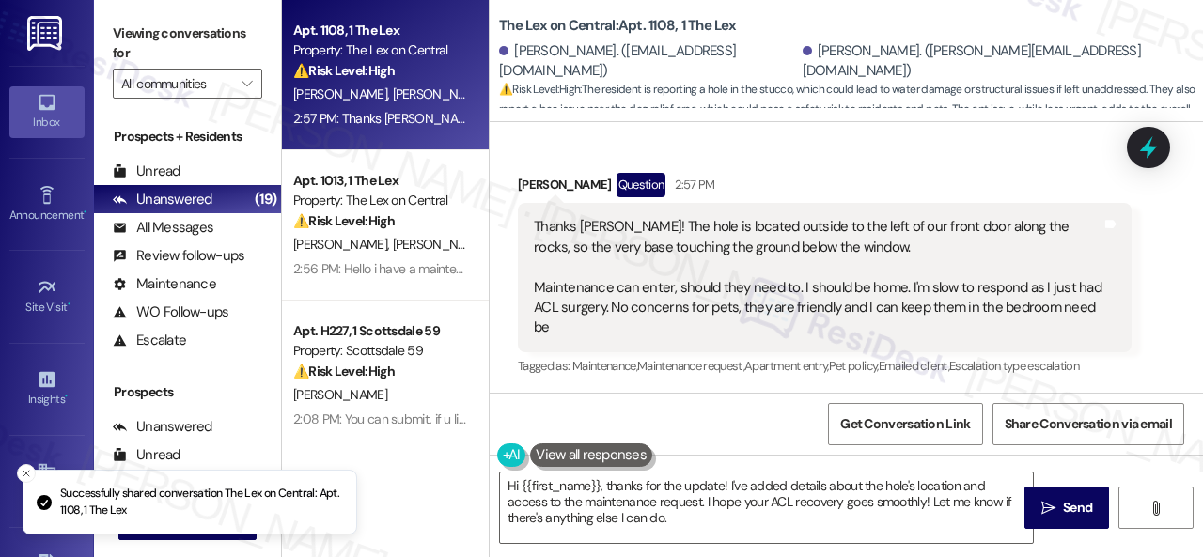
scroll to position [1691, 0]
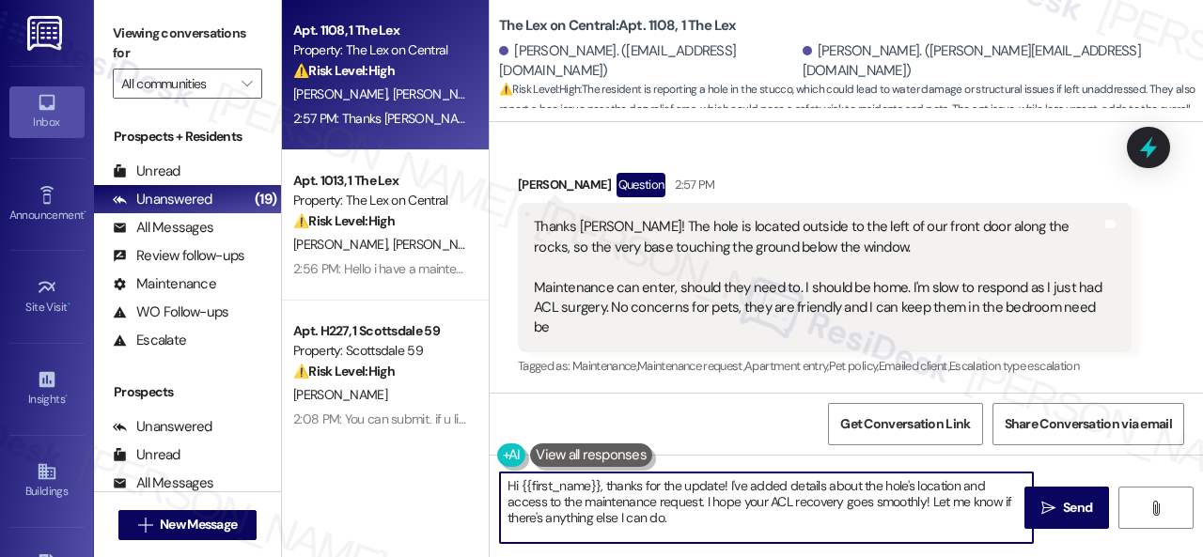
drag, startPoint x: 541, startPoint y: 490, endPoint x: 413, endPoint y: 456, distance: 132.2
click at [413, 456] on div "Apt. 1108, 1 The Lex Property: The Lex on Central ⚠️ Risk Level: High The resid…" at bounding box center [742, 278] width 921 height 557
paste textarea "Thank you. I've submitted work orders on your behalf and notified the site team…"
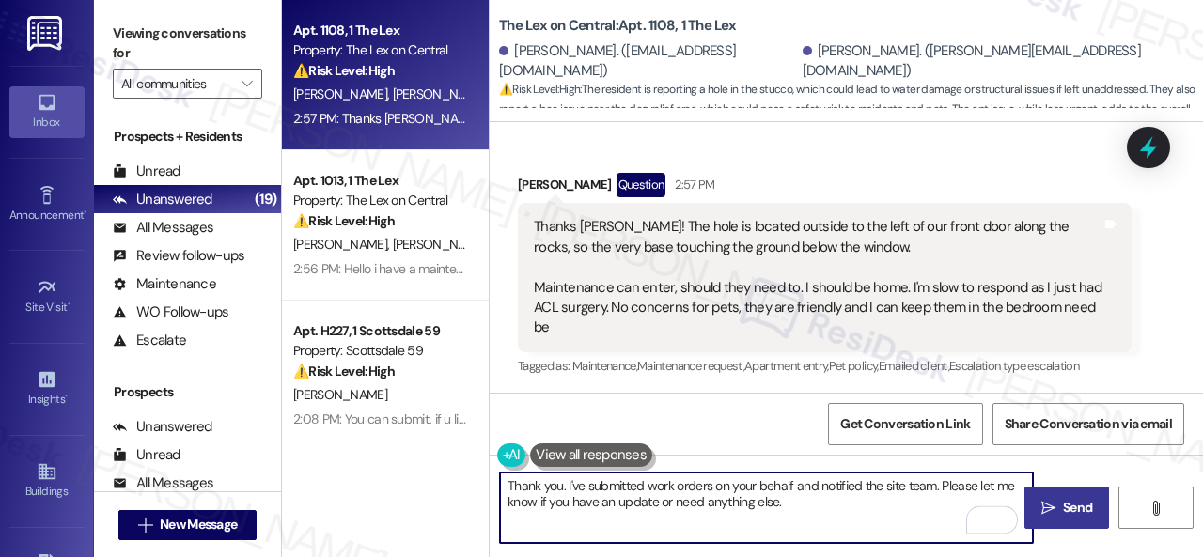
type textarea "Thank you. I've submitted work orders on your behalf and notified the site team…"
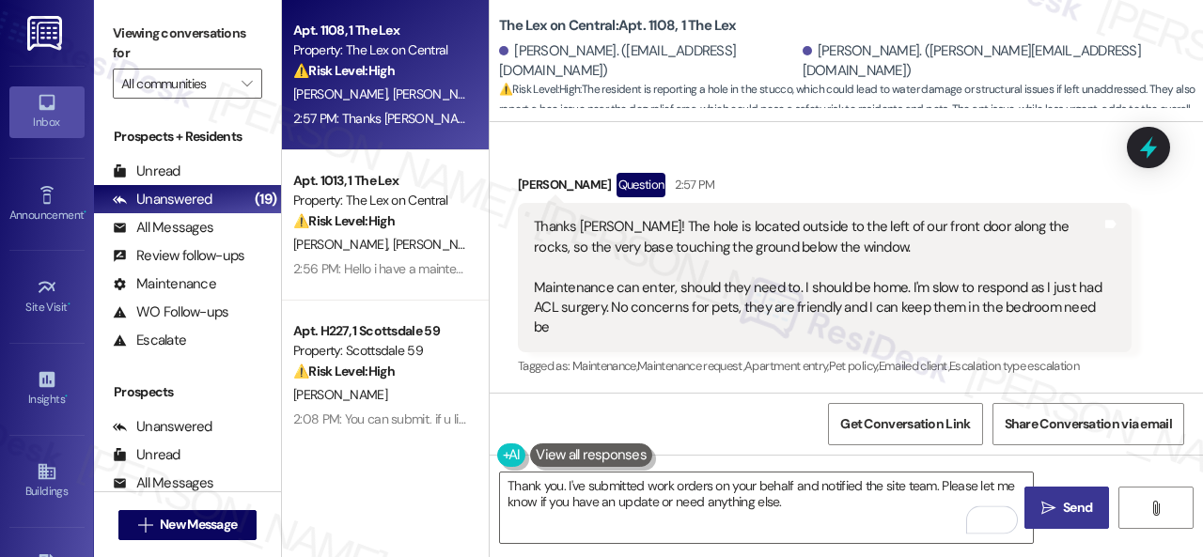
click at [1067, 504] on span "Send" at bounding box center [1077, 508] width 29 height 20
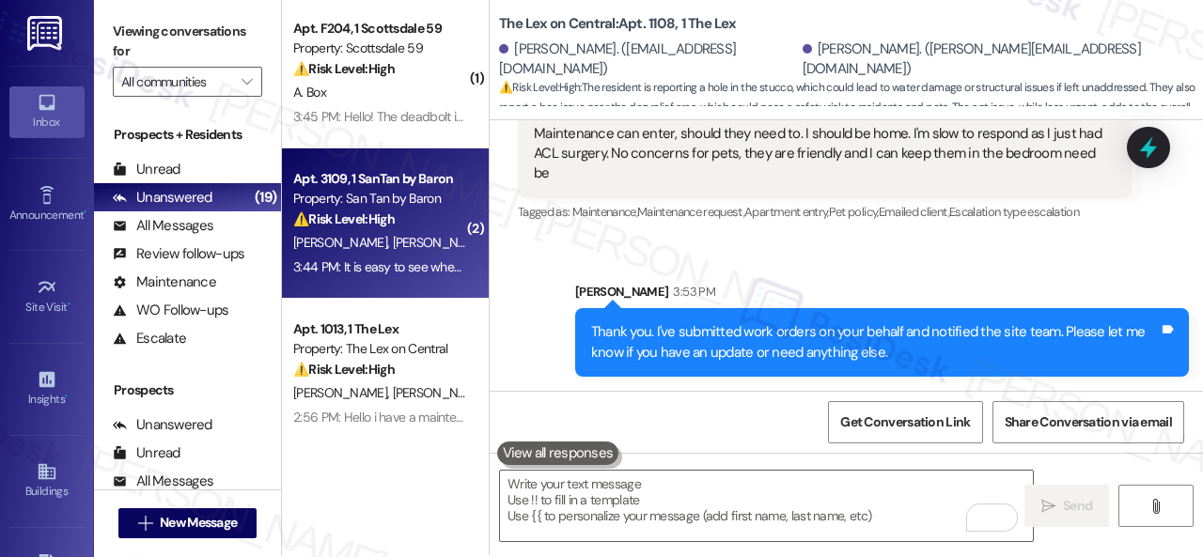
scroll to position [0, 0]
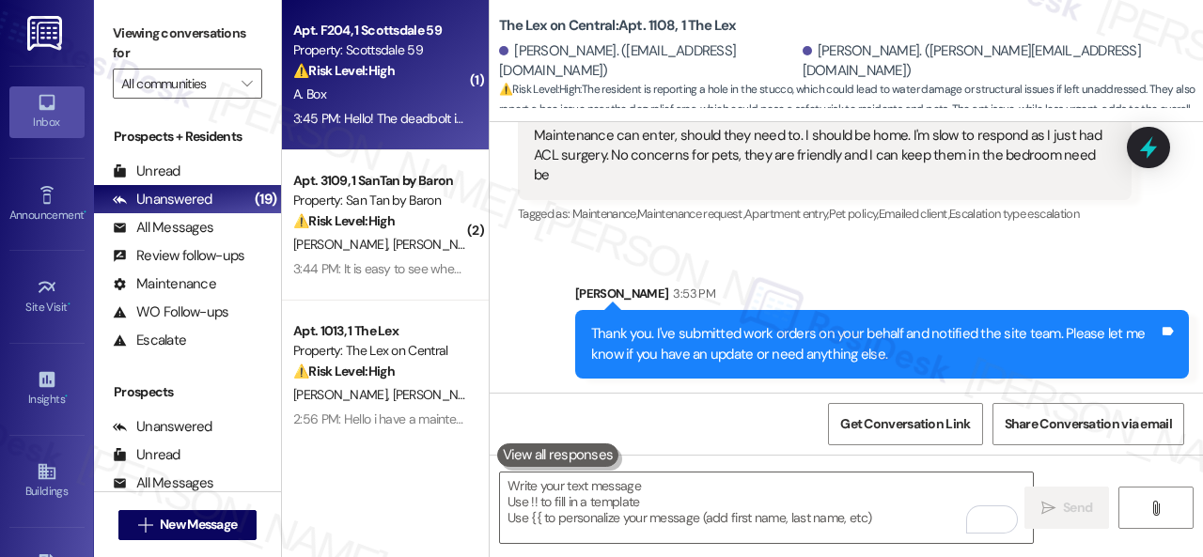
click at [427, 87] on div "A. Box" at bounding box center [380, 94] width 178 height 23
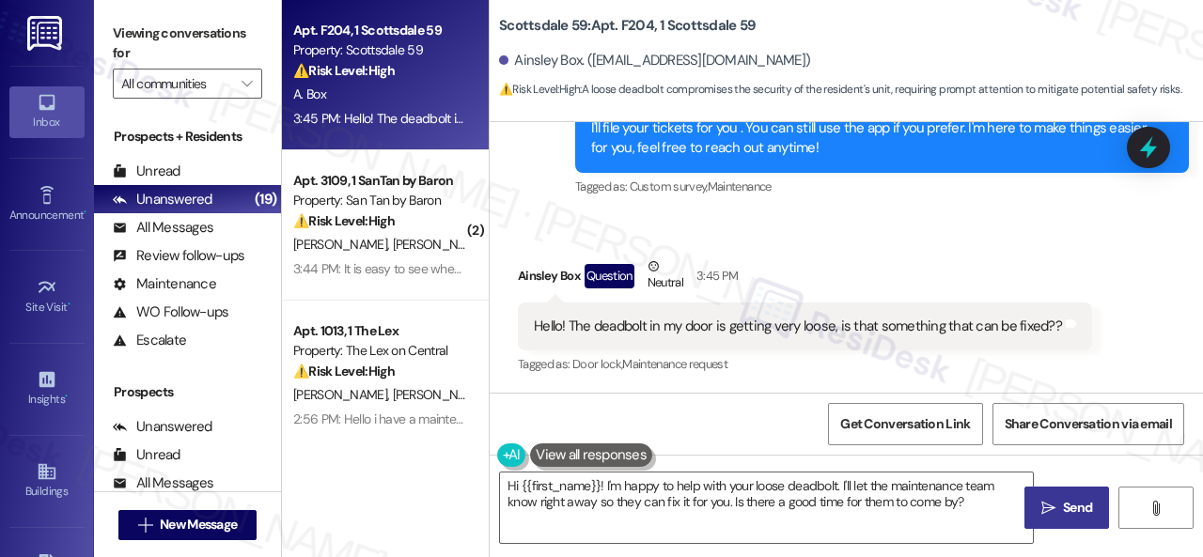
scroll to position [472, 0]
click at [1028, 243] on div "Received via SMS Ainsley Box Question Neutral 3:45 PM Hello! The deadbolt in my…" at bounding box center [805, 317] width 602 height 150
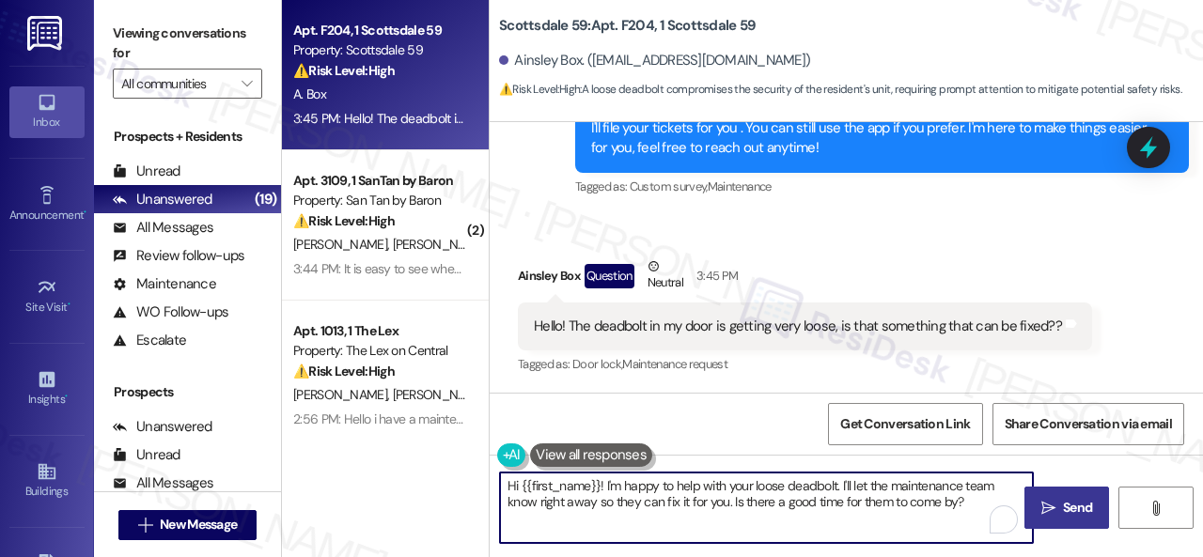
drag, startPoint x: 840, startPoint y: 484, endPoint x: 968, endPoint y: 498, distance: 128.6
click at [968, 498] on textarea "Hi {{first_name}}! I'm happy to help with your loose deadbolt. I'll let the mai…" at bounding box center [766, 508] width 533 height 70
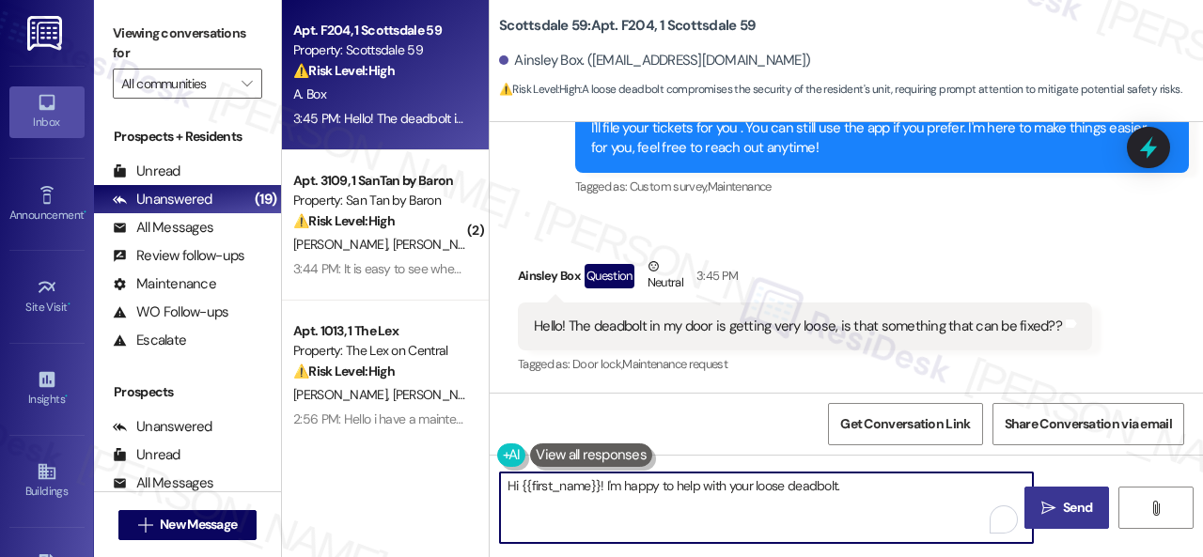
paste textarea "Is there already a work order for the issue? If so, may I have the work order n…"
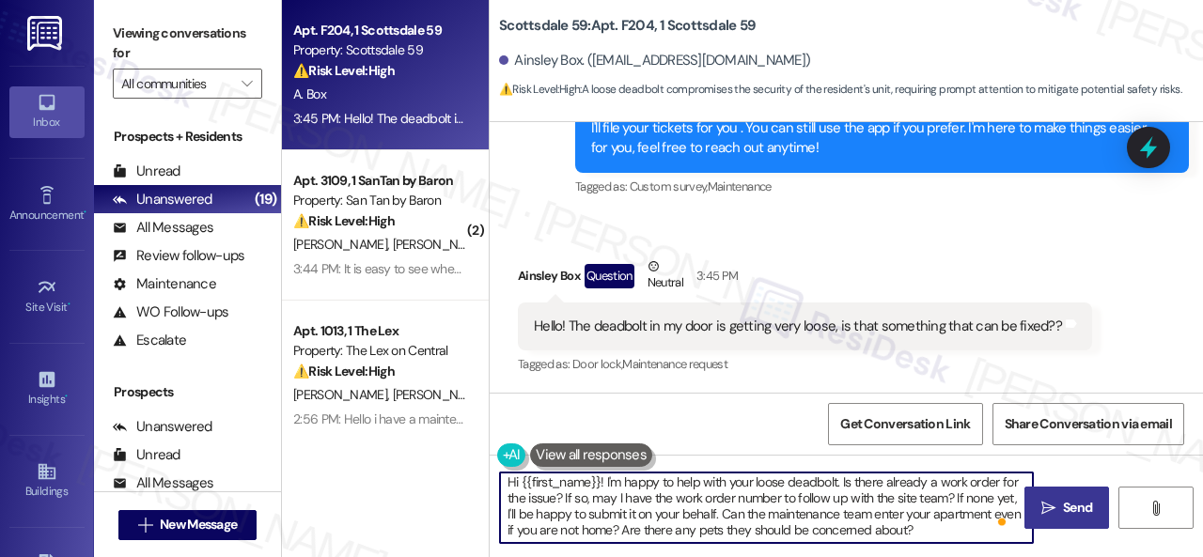
scroll to position [4, 0]
click at [742, 510] on textarea "Hi {{first_name}}! I'm happy to help with your loose deadbolt. Is there already…" at bounding box center [766, 508] width 533 height 70
type textarea "Hi {{first_name}}! I'm happy to help with your loose deadbolt. Is there already…"
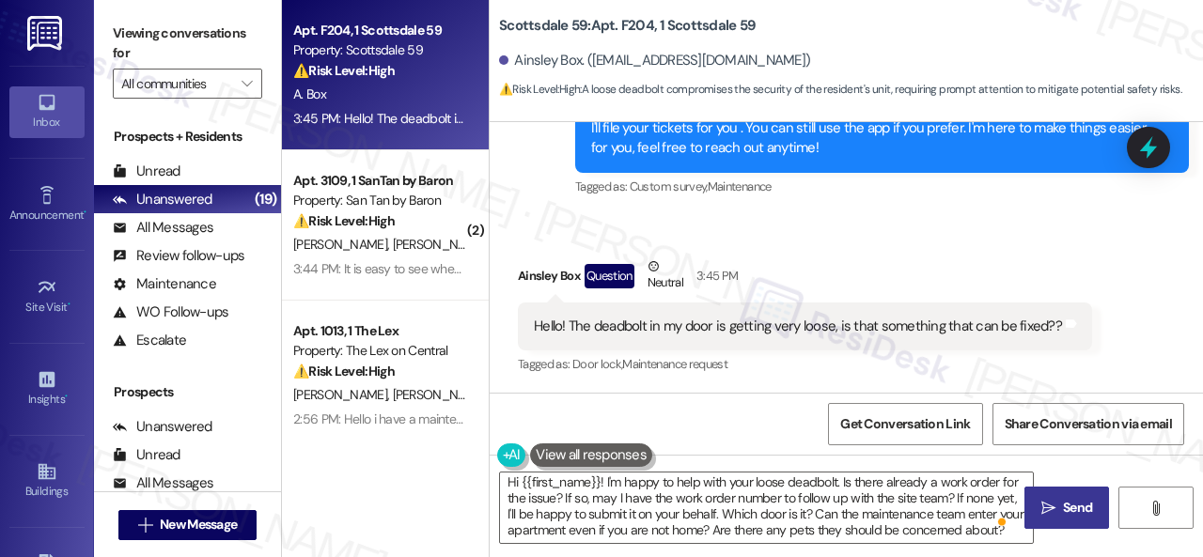
click at [1067, 493] on button " Send" at bounding box center [1066, 508] width 85 height 42
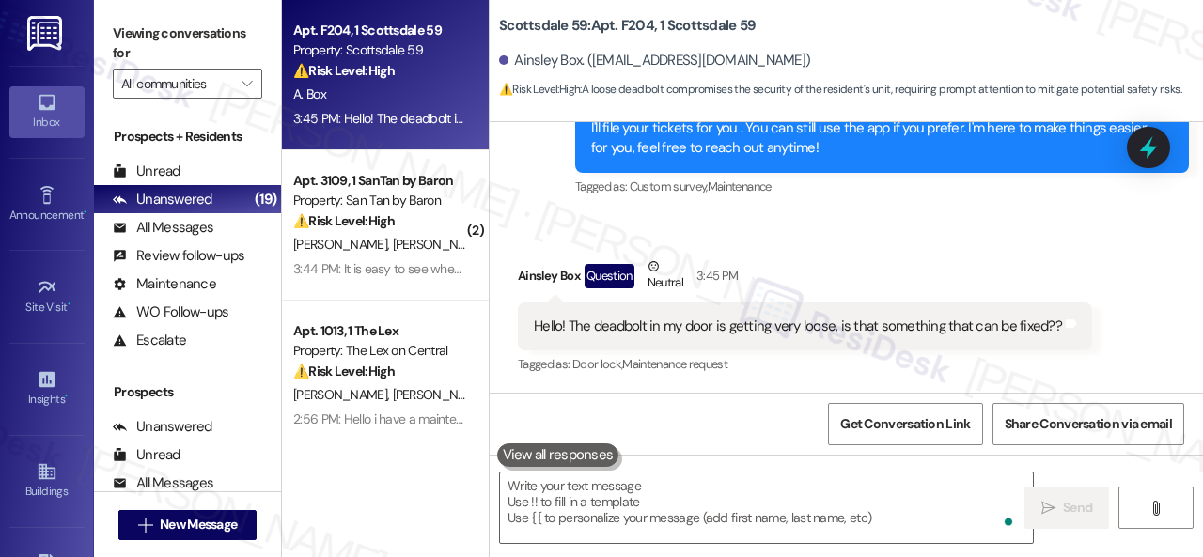
scroll to position [471, 0]
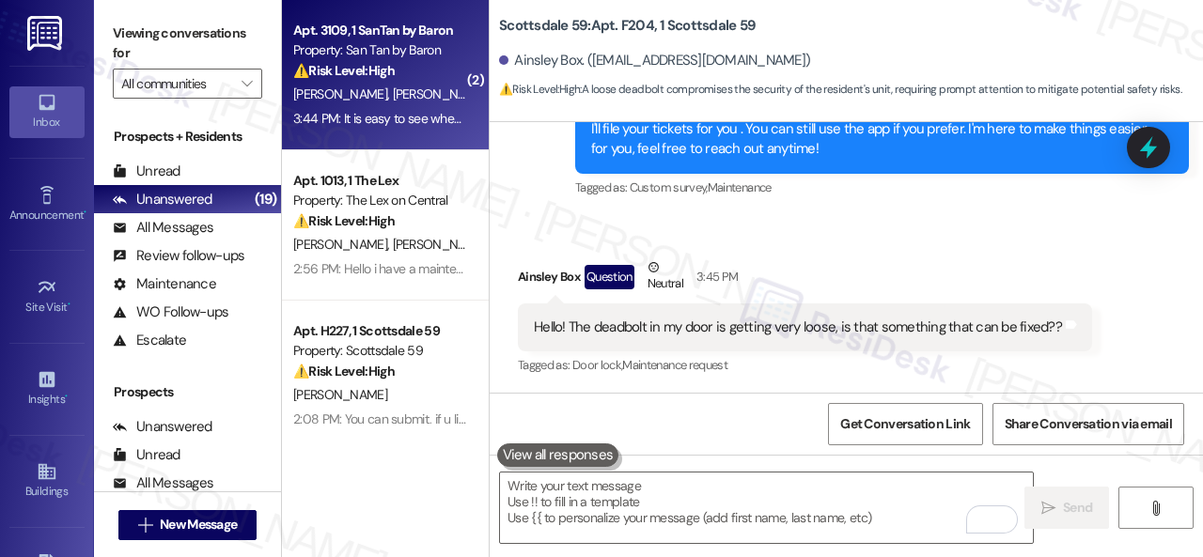
click at [425, 99] on div "[PERSON_NAME] [PERSON_NAME]" at bounding box center [380, 94] width 178 height 23
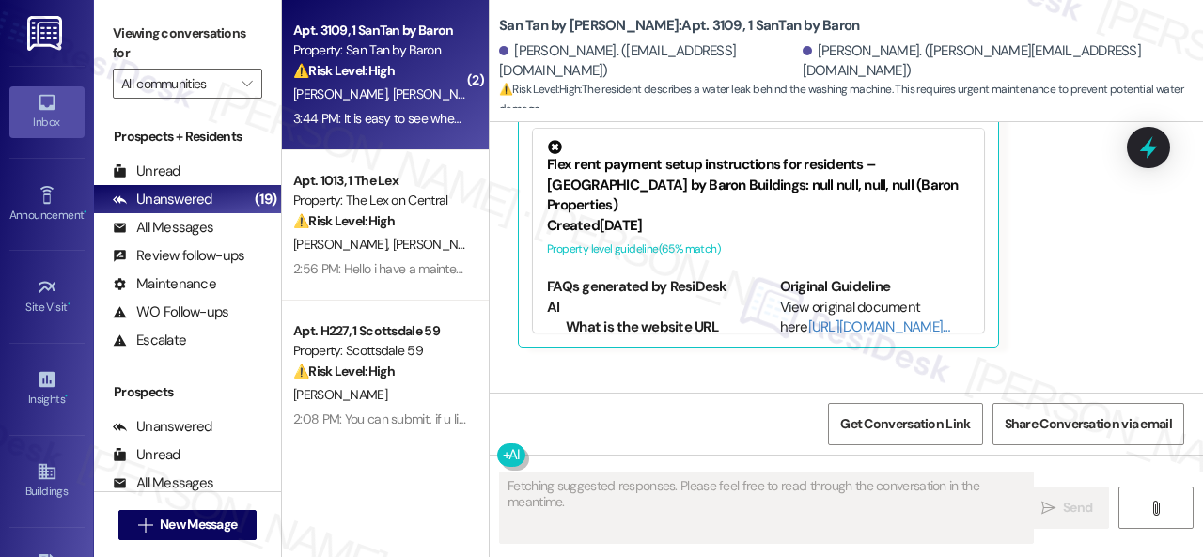
scroll to position [2791, 0]
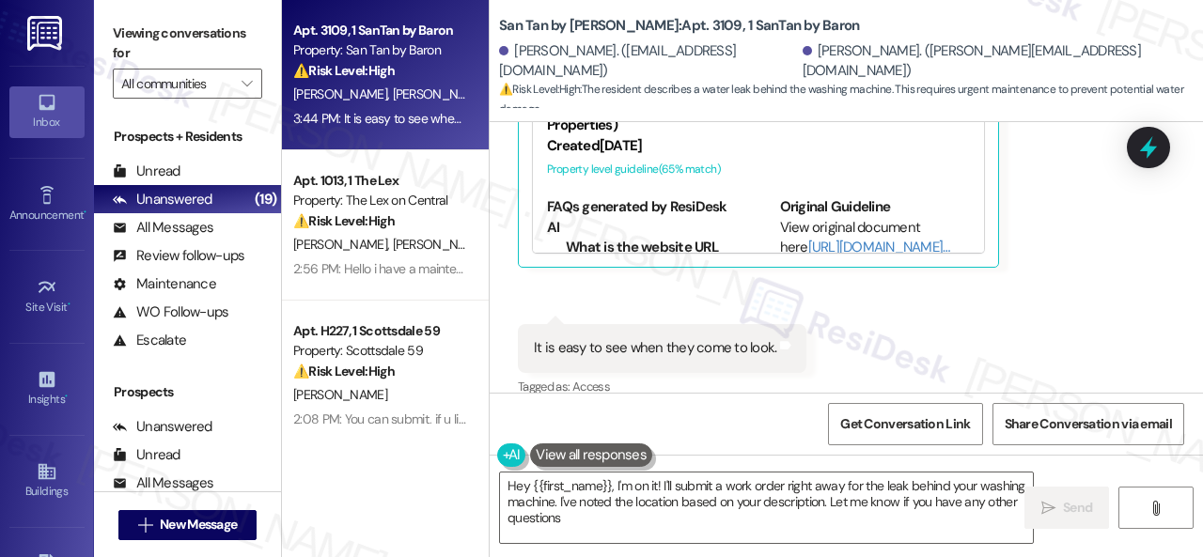
type textarea "Hey {{first_name}}, I'm on it! I'll submit a work order right away for the leak…"
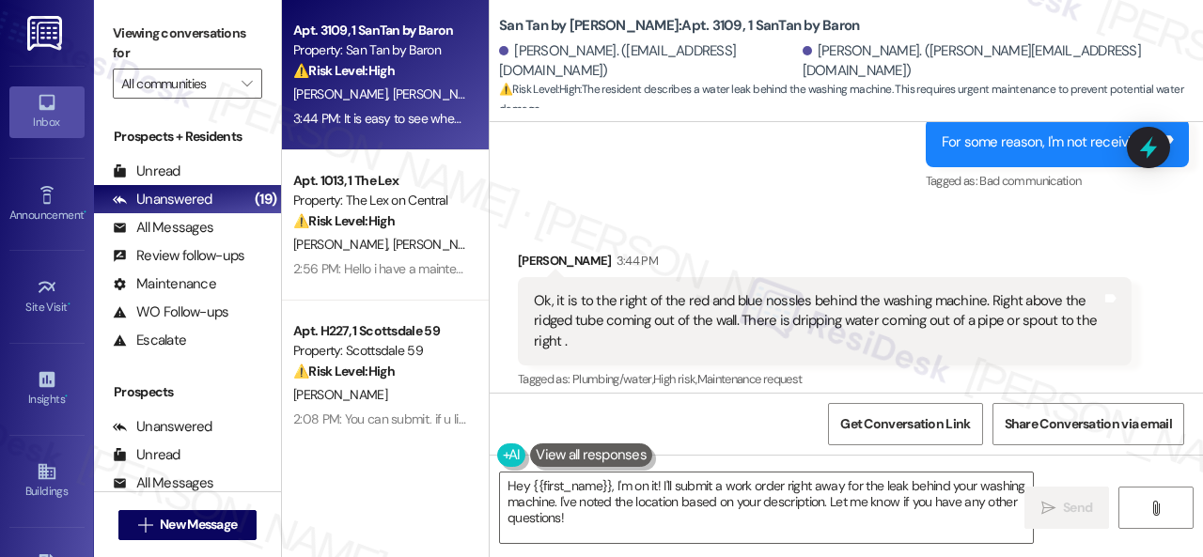
scroll to position [2415, 0]
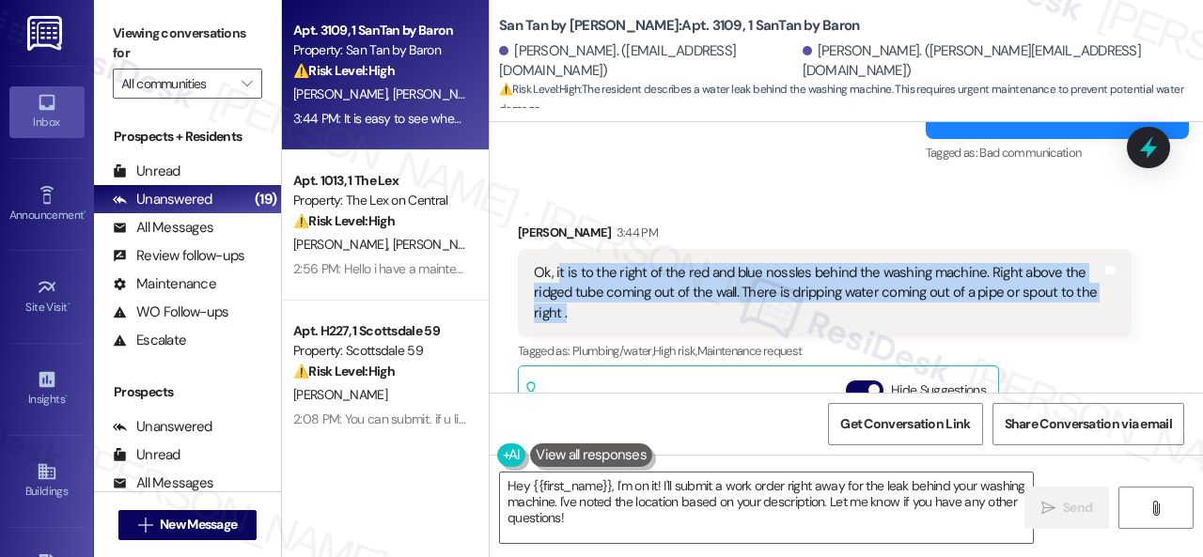
drag, startPoint x: 557, startPoint y: 253, endPoint x: 590, endPoint y: 299, distance: 56.6
click at [590, 299] on div "Ok, it is to the right of the red and blue nossles behind the washing machine. …" at bounding box center [818, 293] width 568 height 60
copy div "t is to the right of the red and blue nossles behind the washing machine. Right…"
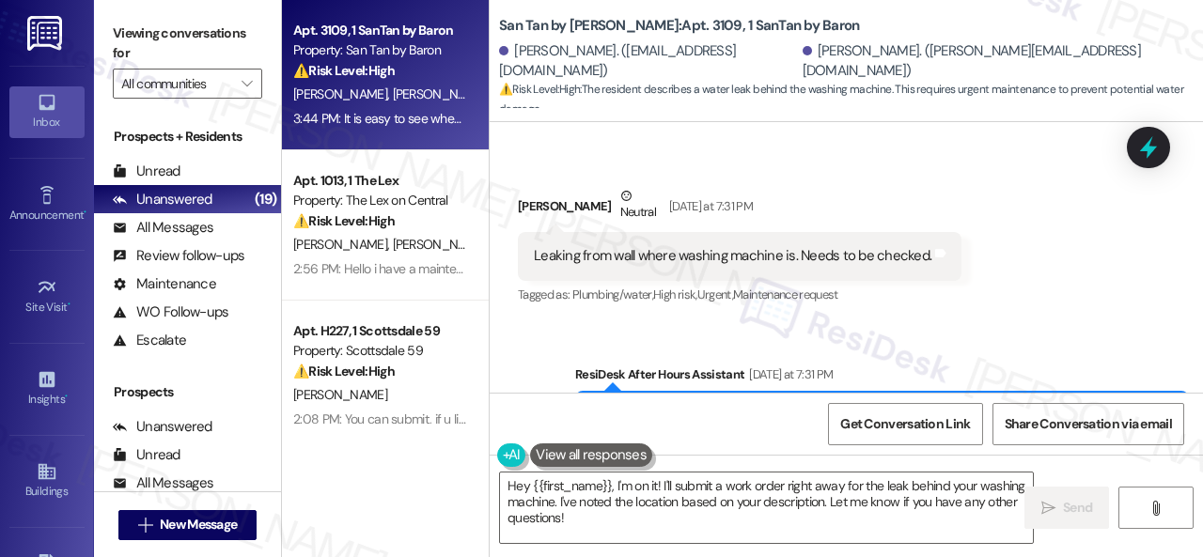
scroll to position [723, 0]
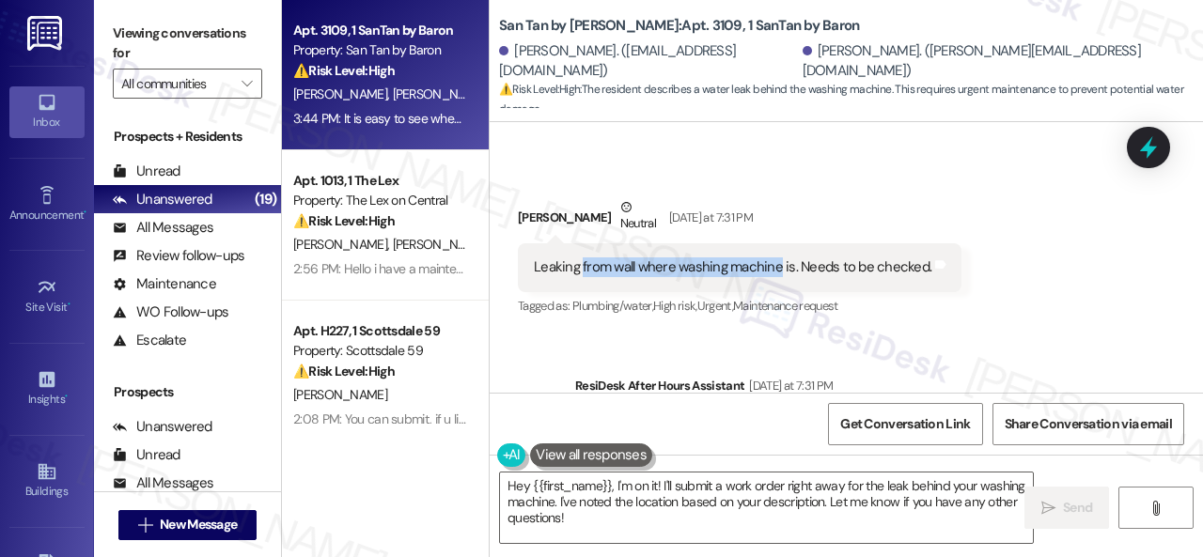
drag, startPoint x: 580, startPoint y: 266, endPoint x: 776, endPoint y: 270, distance: 196.4
click at [776, 270] on div "Leaking from wall where washing machine is. Needs to be checked." at bounding box center [732, 267] width 397 height 20
copy div "from wall where washing machine"
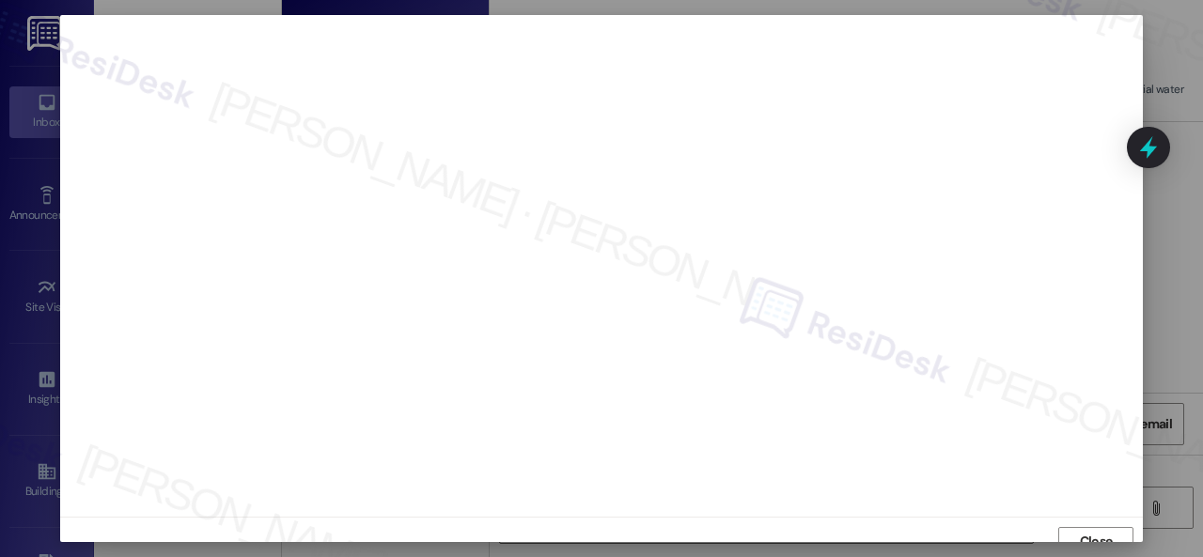
scroll to position [14, 0]
click at [1090, 521] on span "Close" at bounding box center [1096, 528] width 33 height 20
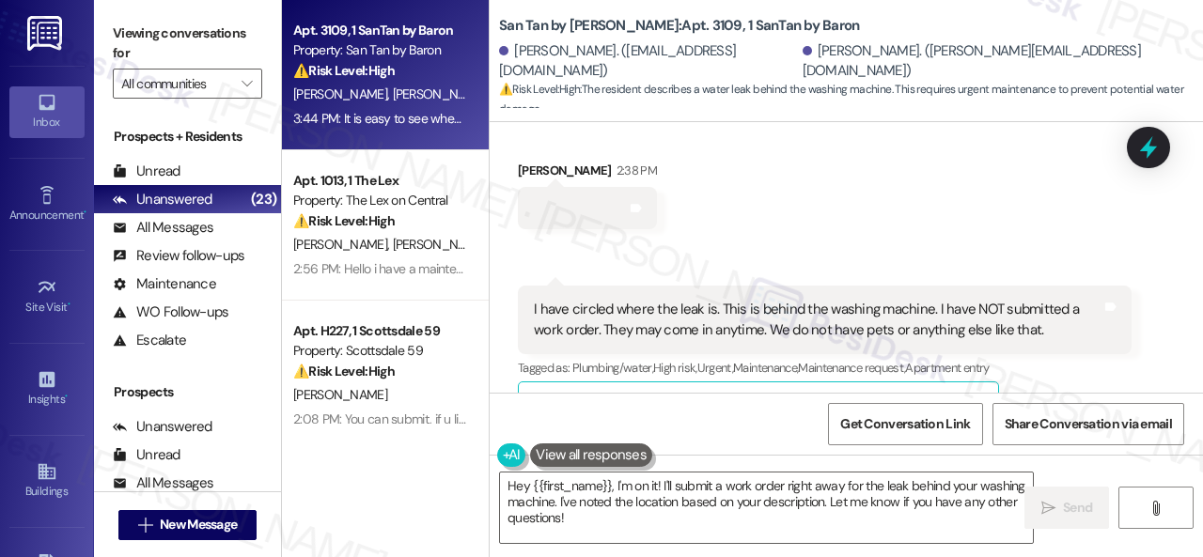
click at [928, 180] on div "Received via SMS [PERSON_NAME] 2:38 PM Tags and notes Received via SMS 2:40 PM …" at bounding box center [846, 285] width 713 height 334
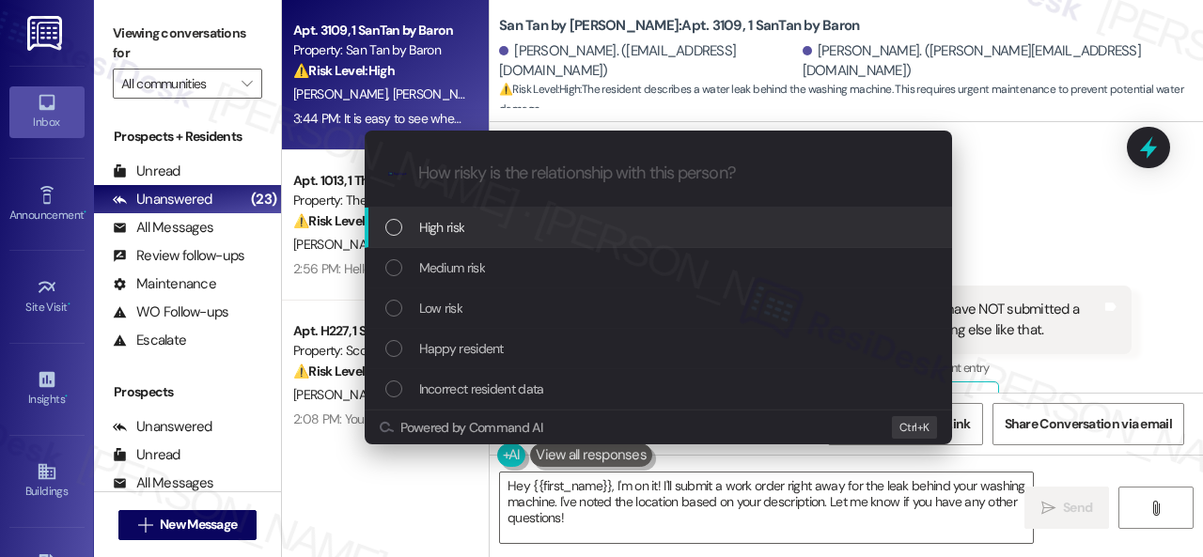
click at [413, 222] on div "High risk" at bounding box center [660, 227] width 550 height 21
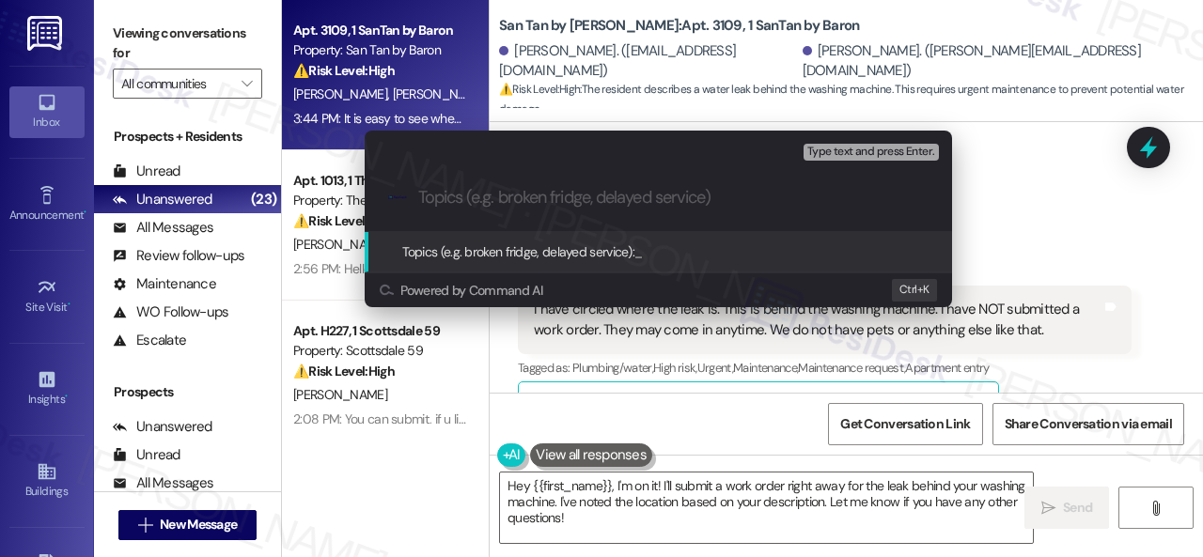
paste input "New work order/s submitted - Wall leak"
type input "New work order/s submitted - Wall leak"
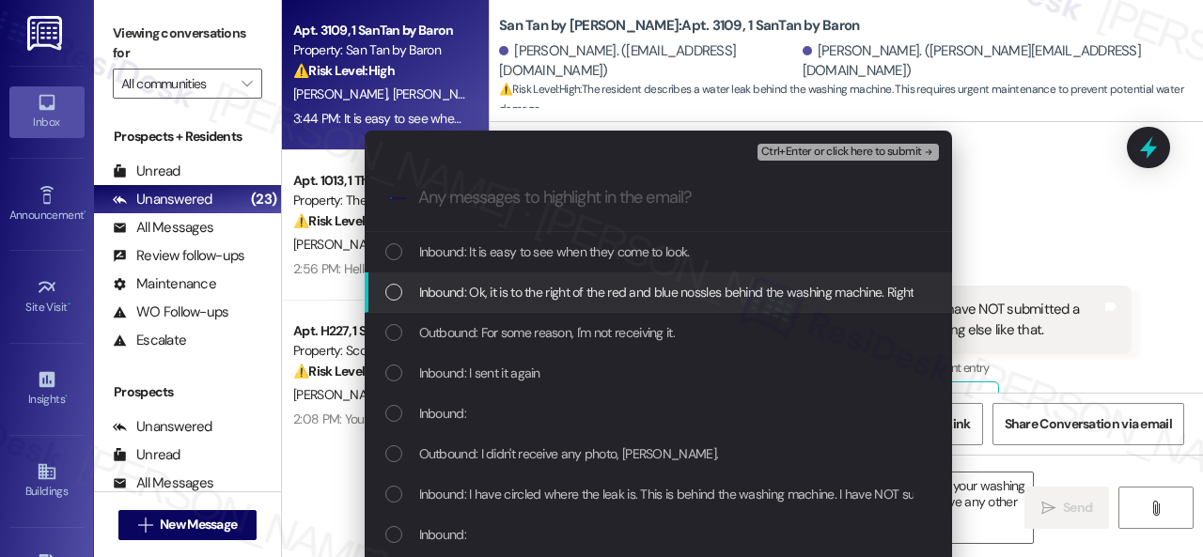
click at [542, 287] on span "Inbound: Ok, it is to the right of the red and blue nossles behind the washing …" at bounding box center [972, 292] width 1106 height 21
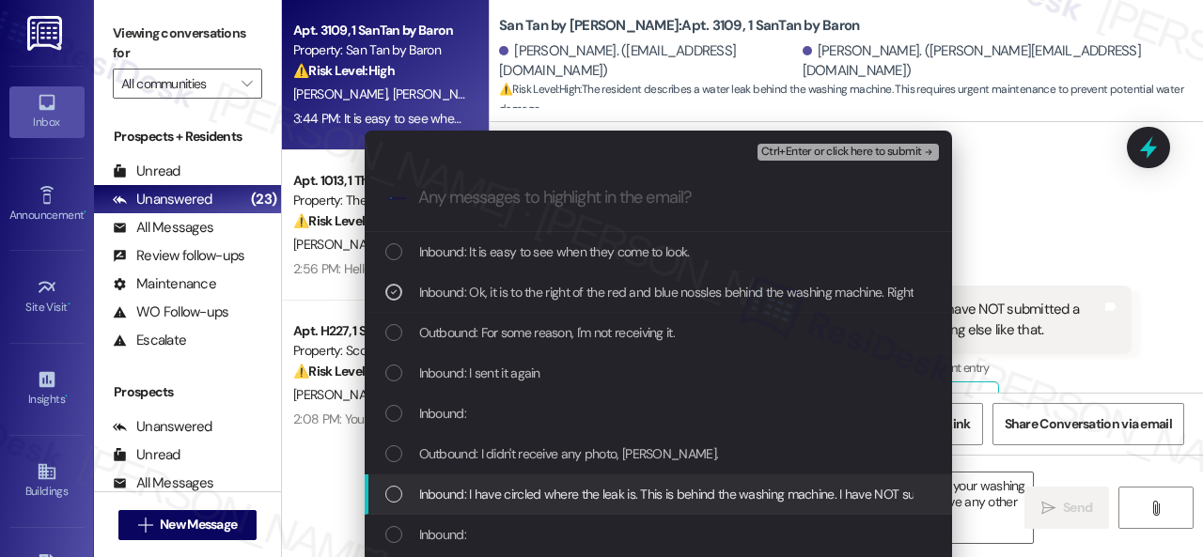
click at [444, 498] on span "Inbound: I have circled where the leak is. This is behind the washing machine. …" at bounding box center [928, 494] width 1019 height 21
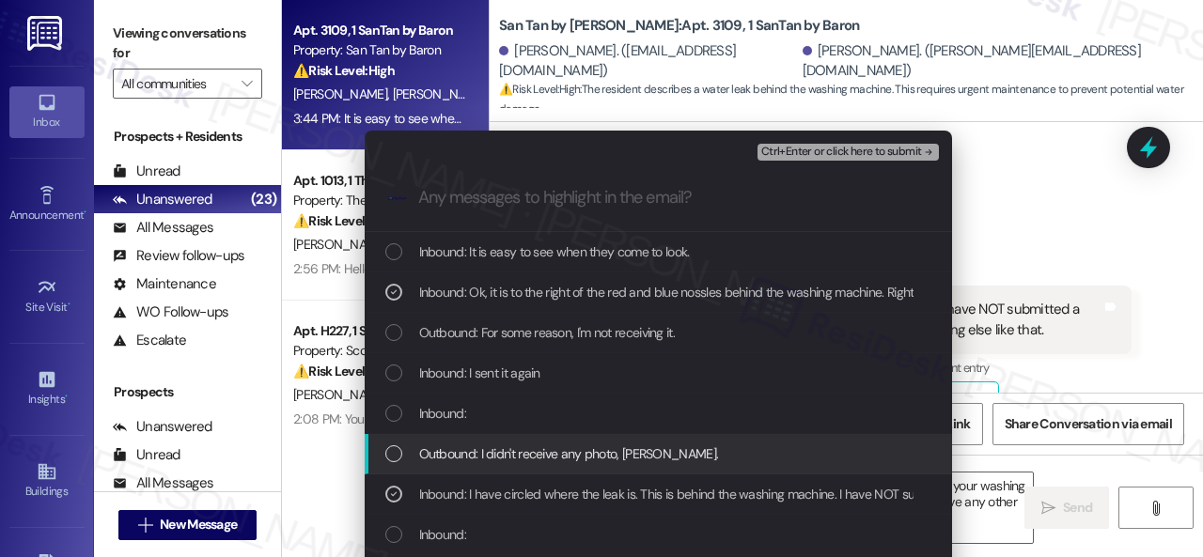
scroll to position [94, 0]
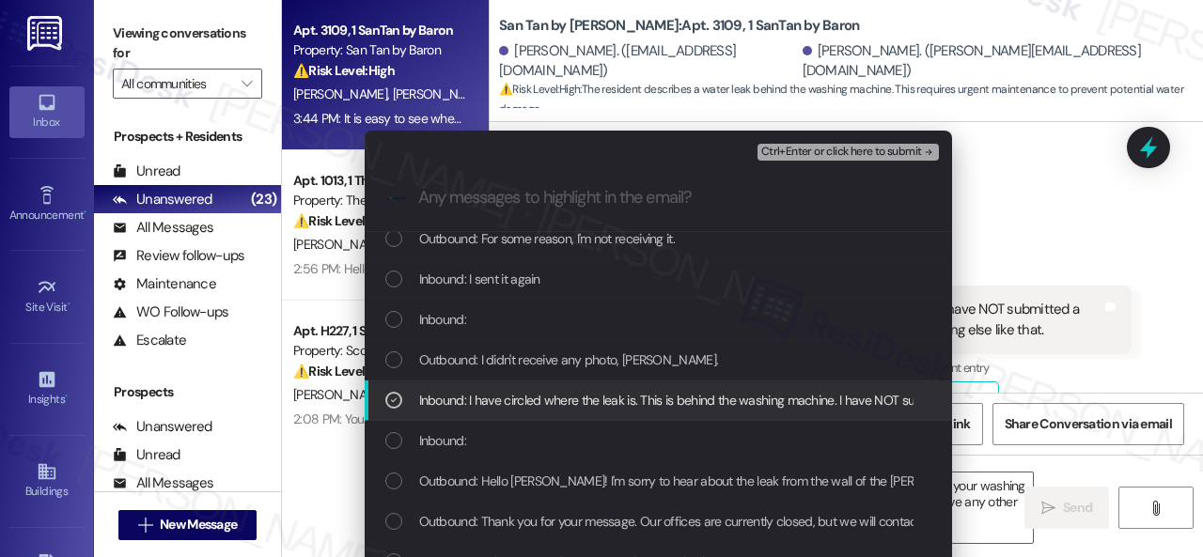
click at [443, 401] on span "Inbound: I have circled where the leak is. This is behind the washing machine. …" at bounding box center [928, 400] width 1019 height 21
click at [483, 401] on span "Inbound: I have circled where the leak is. This is behind the washing machine. …" at bounding box center [928, 400] width 1019 height 21
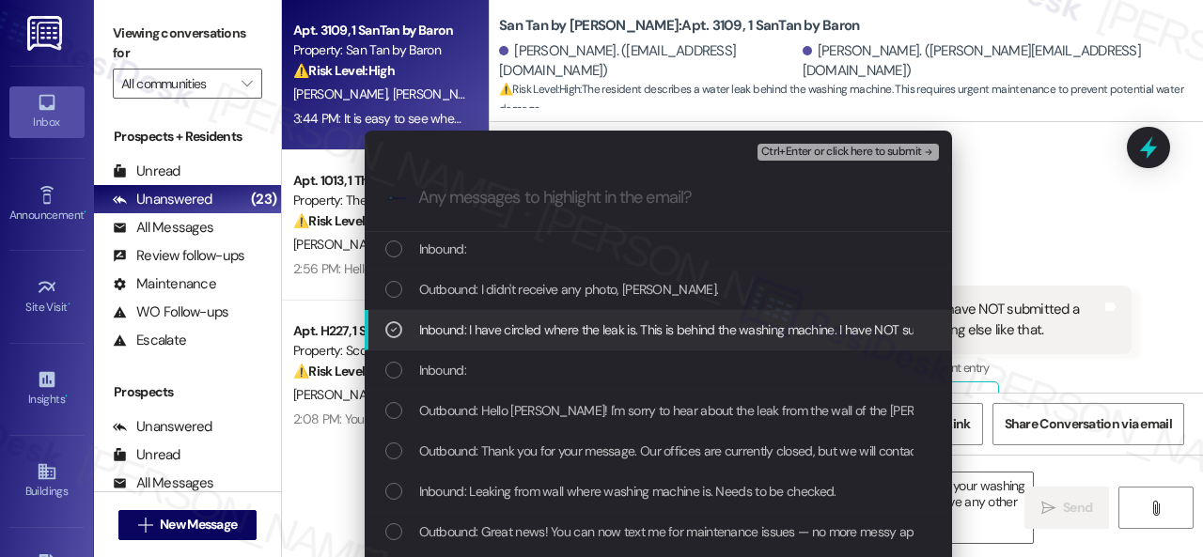
scroll to position [195, 0]
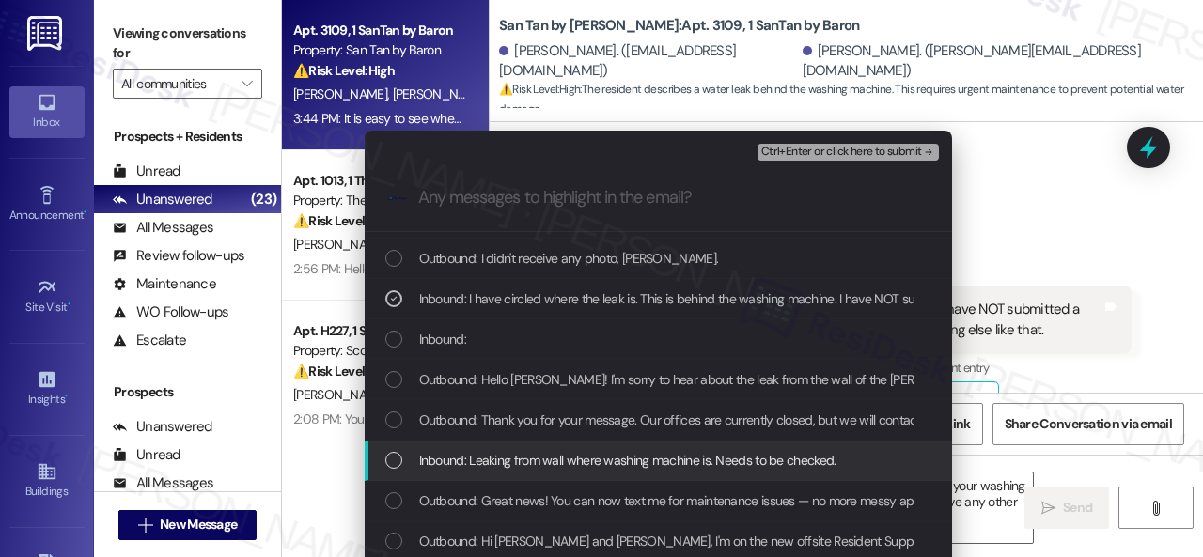
click at [485, 462] on span "Inbound: Leaking from wall where washing machine is. Needs to be checked." at bounding box center [627, 460] width 417 height 21
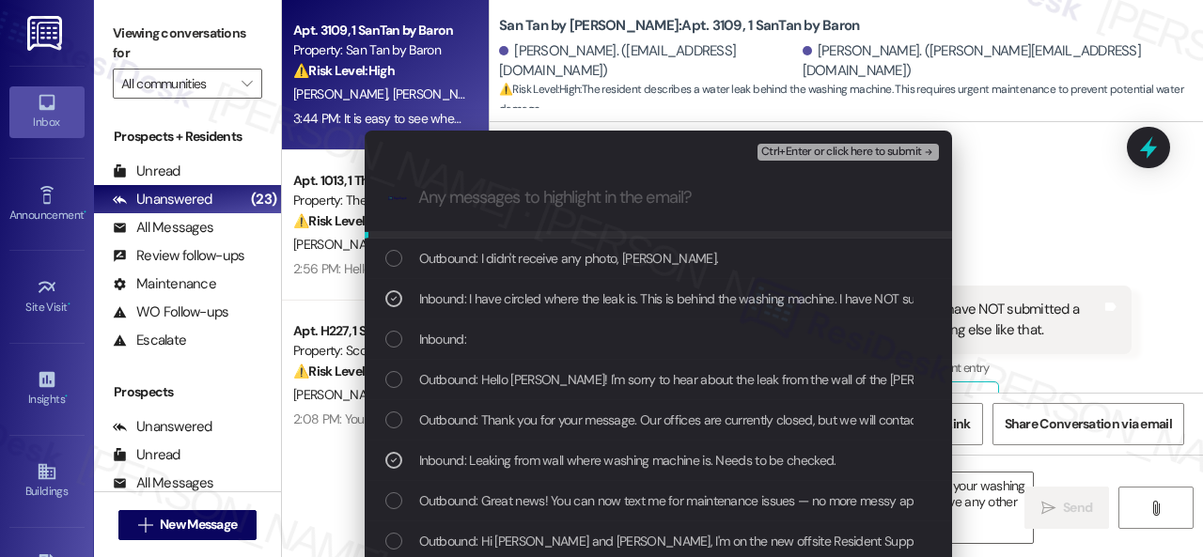
click at [826, 149] on span "Ctrl+Enter or click here to submit" at bounding box center [841, 152] width 161 height 13
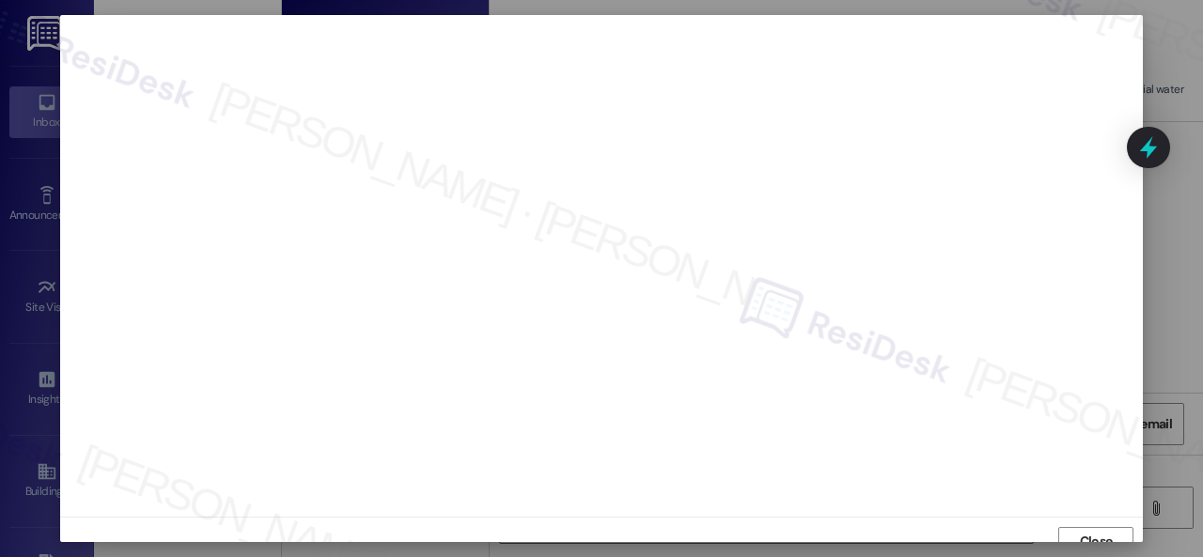
scroll to position [14, 0]
click at [1086, 525] on span "Close" at bounding box center [1096, 528] width 33 height 20
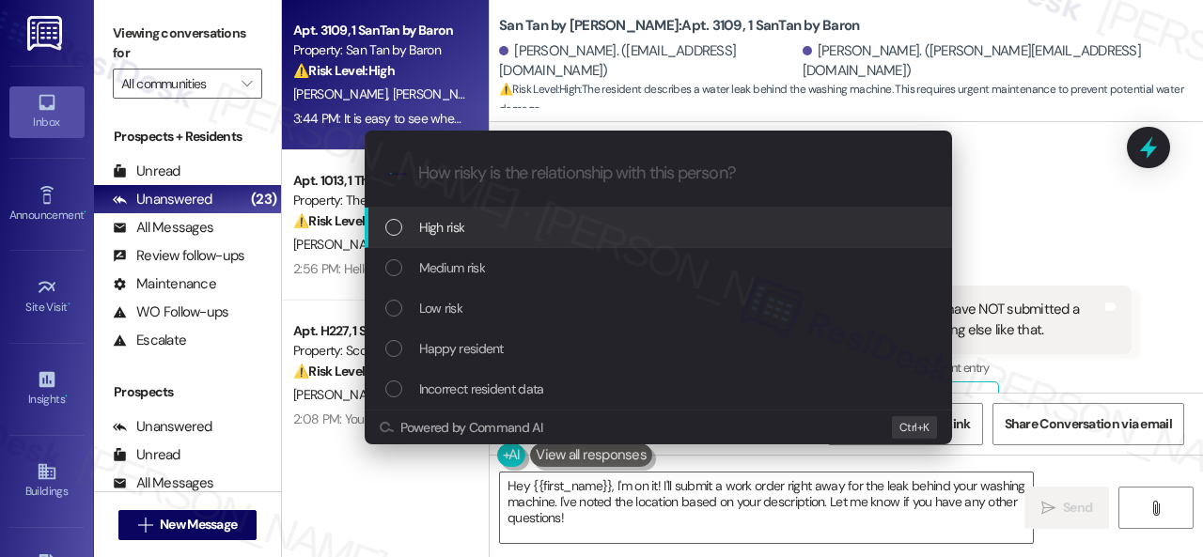
click at [443, 221] on span "High risk" at bounding box center [442, 227] width 46 height 21
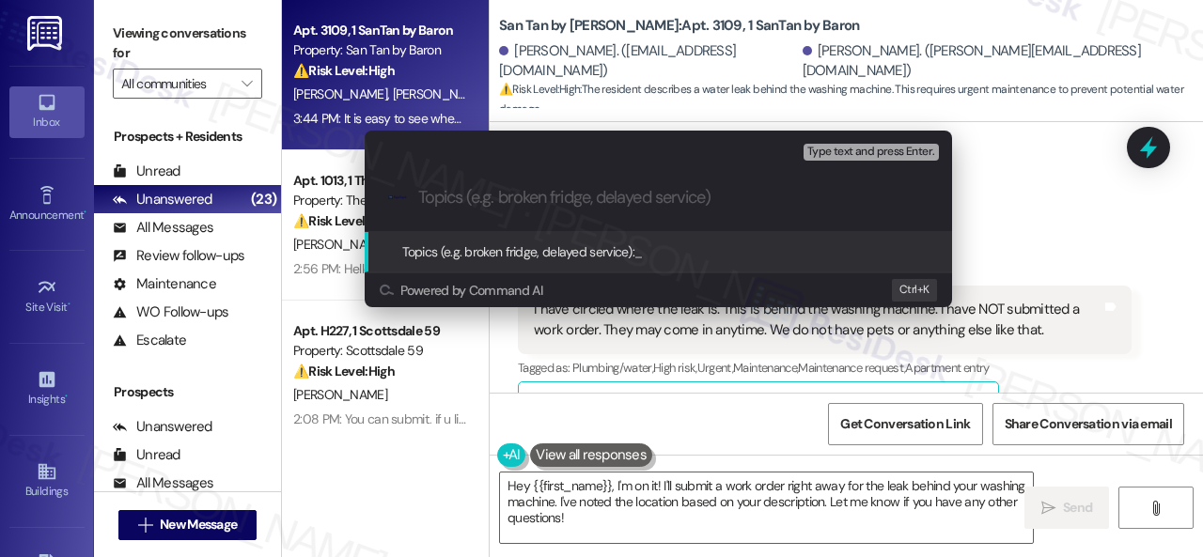
paste input "New work order/s submitted - Wall leak"
type input "New work order/s submitted - Wall leak"
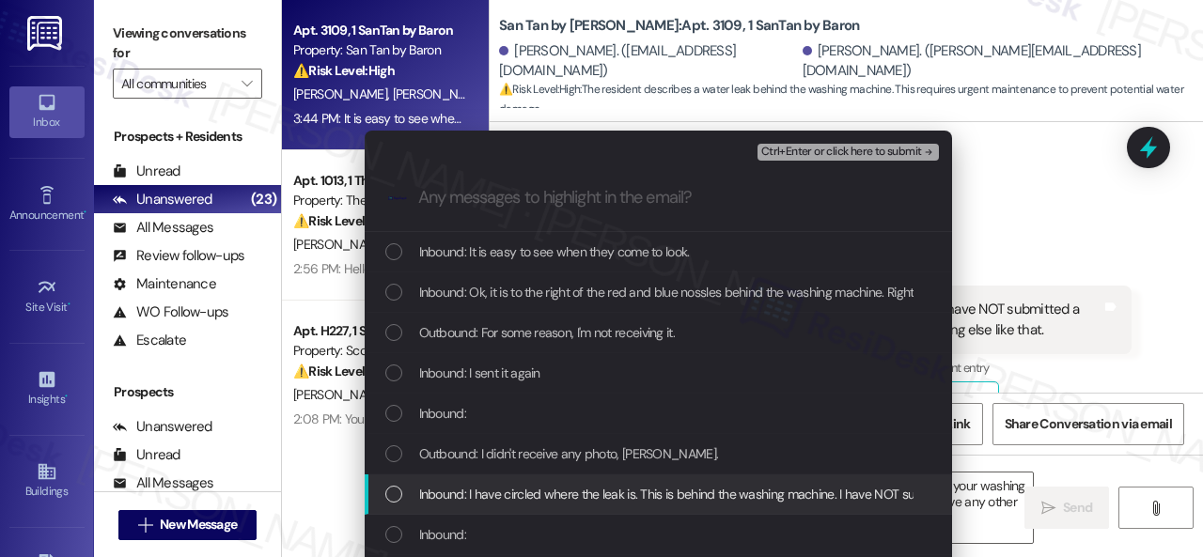
click at [467, 491] on span "Inbound: I have circled where the leak is. This is behind the washing machine. …" at bounding box center [928, 494] width 1019 height 21
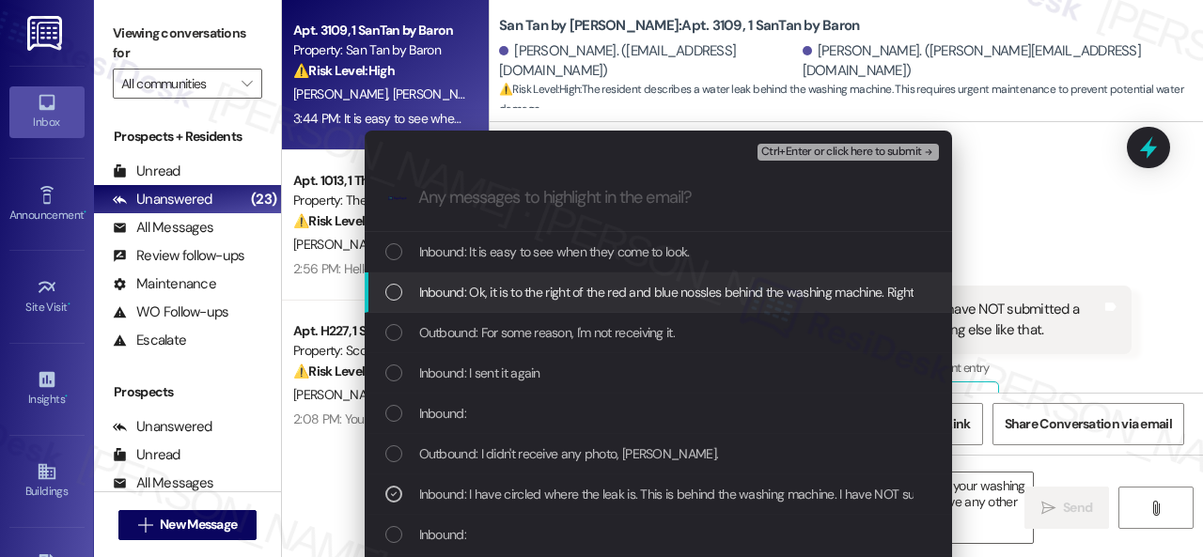
click at [503, 290] on span "Inbound: Ok, it is to the right of the red and blue nossles behind the washing …" at bounding box center [972, 292] width 1106 height 21
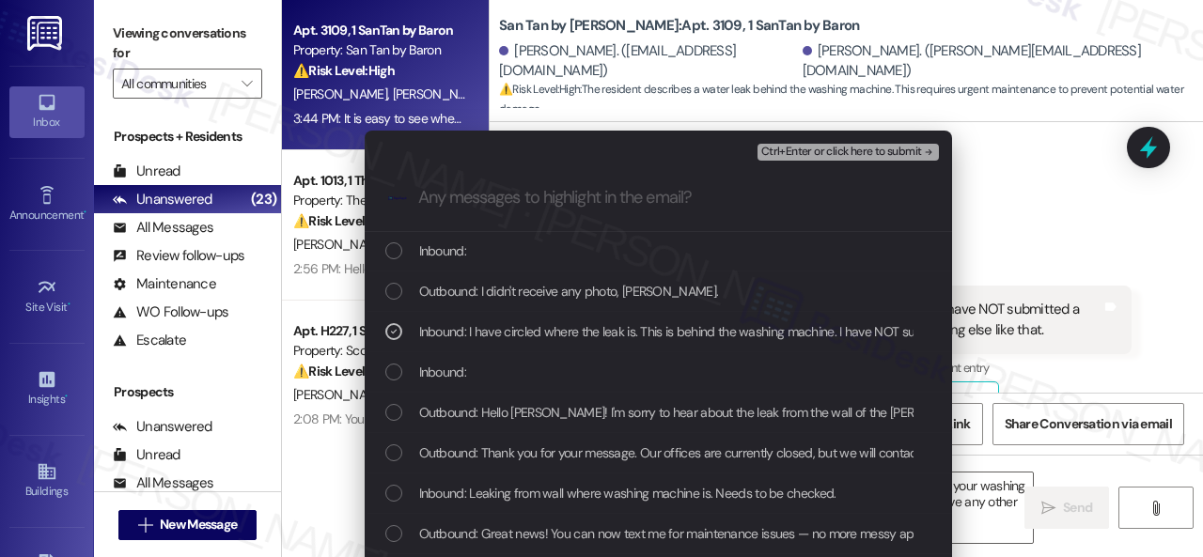
scroll to position [188, 0]
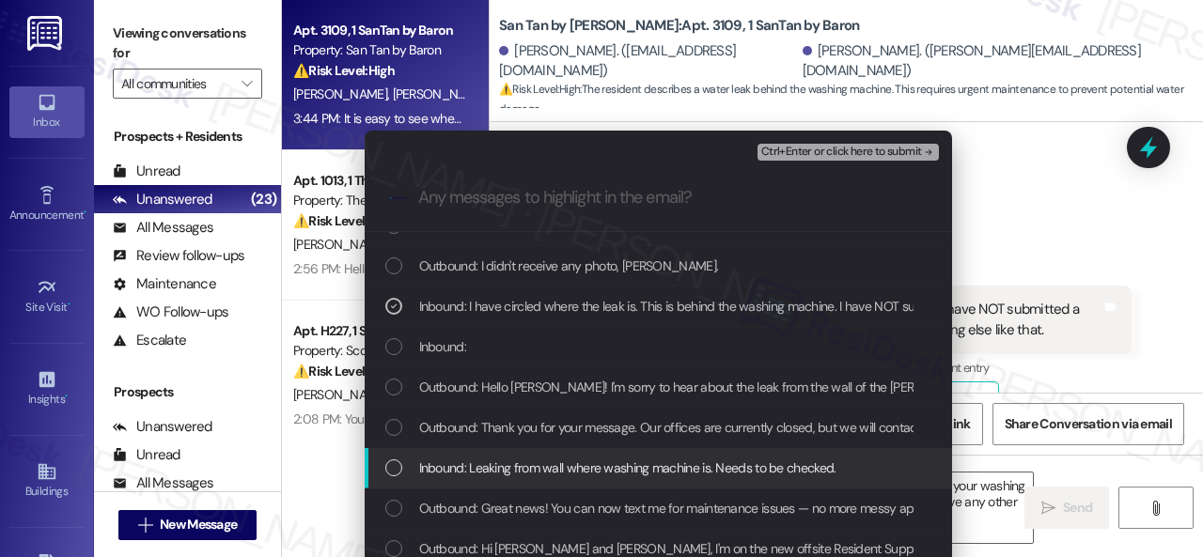
click at [492, 465] on span "Inbound: Leaking from wall where washing machine is. Needs to be checked." at bounding box center [627, 468] width 417 height 21
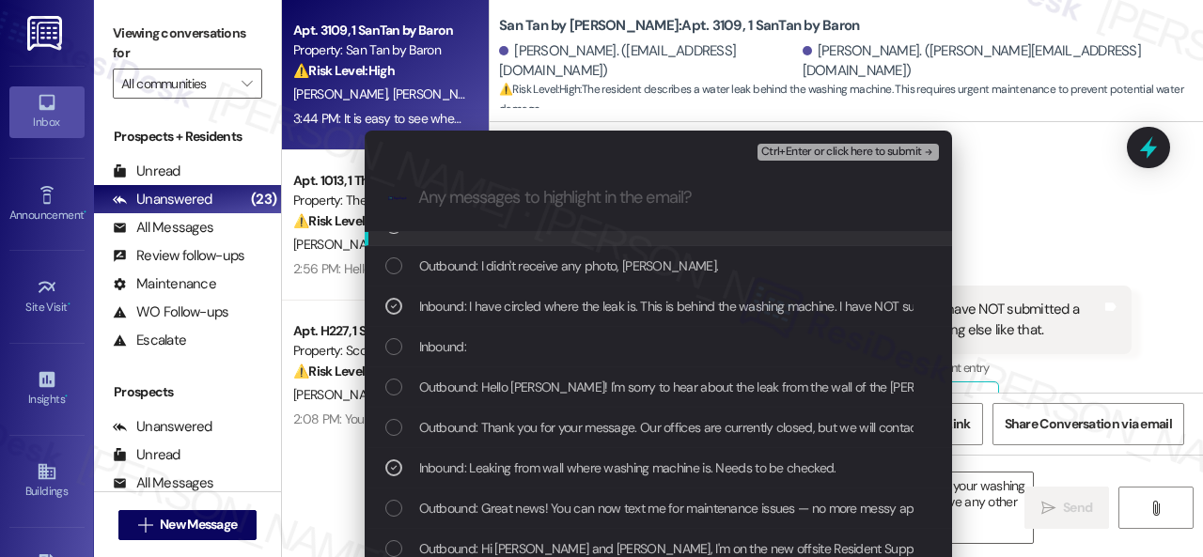
click at [792, 144] on button "Ctrl+Enter or click here to submit" at bounding box center [847, 152] width 181 height 17
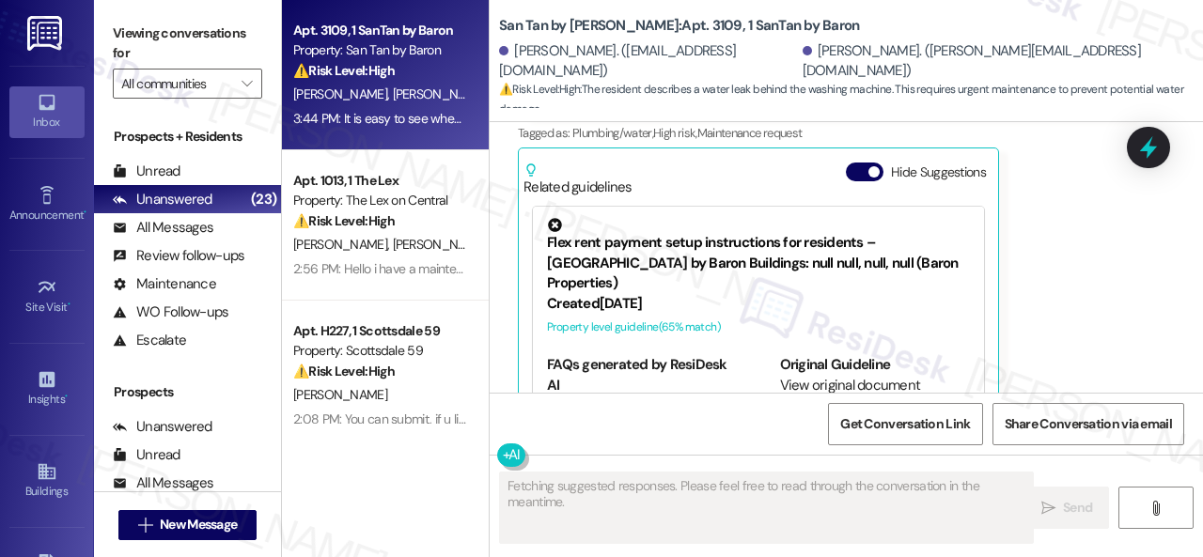
scroll to position [2791, 0]
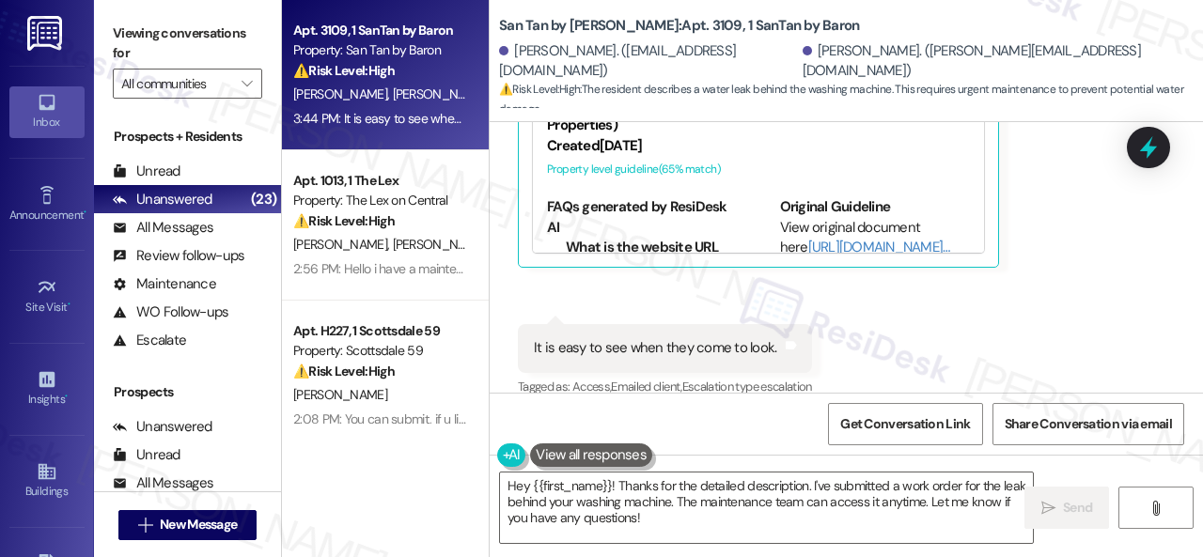
click at [1060, 317] on div "Received via SMS Robert Thatcher 3:44 PM Ok, it is to the right of the red and …" at bounding box center [846, 110] width 713 height 610
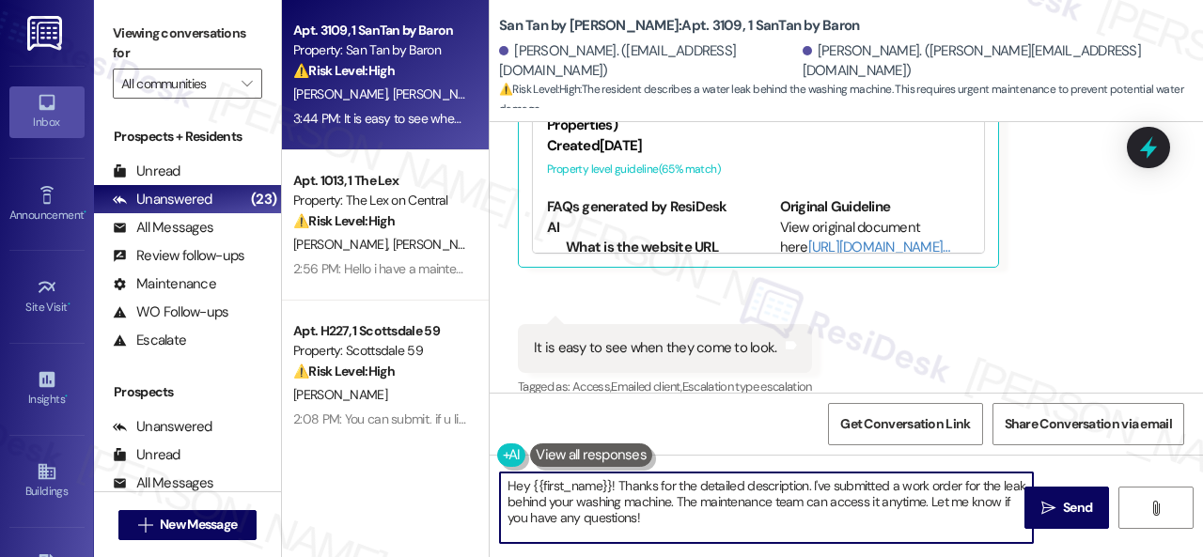
drag, startPoint x: 704, startPoint y: 520, endPoint x: 455, endPoint y: 450, distance: 258.5
click at [455, 450] on div "Apt. 3109, 1 SanTan by Baron Property: San Tan by Baron ⚠️ Risk Level: High The…" at bounding box center [742, 278] width 921 height 557
paste textarea "Thank you. I've submitted a work order on your behalf and notified the site tea…"
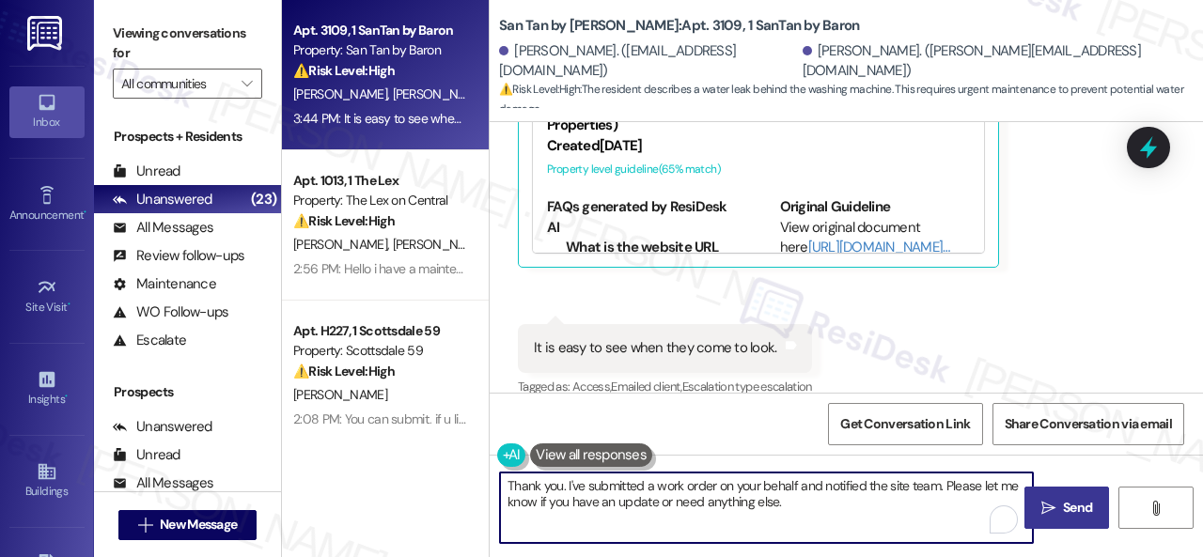
type textarea "Thank you. I've submitted a work order on your behalf and notified the site tea…"
click at [1071, 506] on span "Send" at bounding box center [1077, 508] width 29 height 20
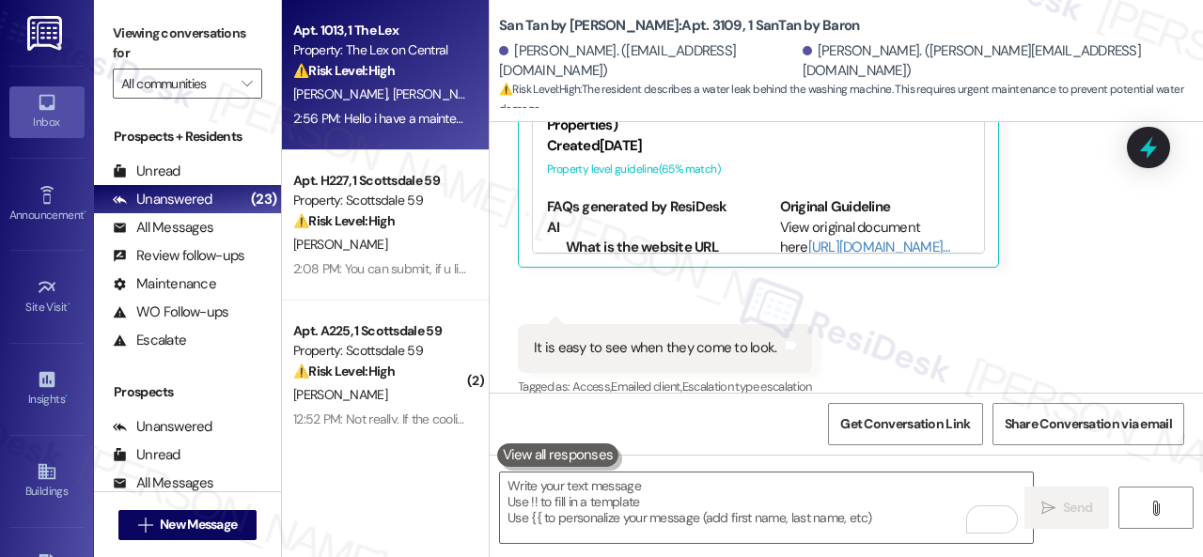
click at [447, 84] on div "B. Miramontes E. Diaz Vargas" at bounding box center [380, 94] width 178 height 23
type textarea "Fetching suggested responses. Please feel free to read through the conversation…"
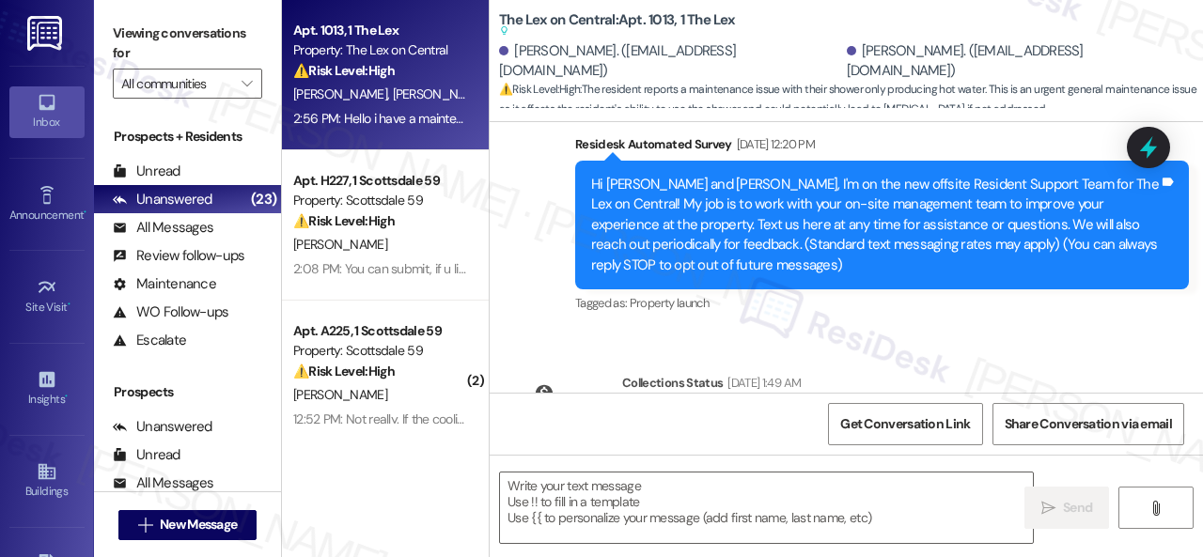
type textarea "Fetching suggested responses. Please feel free to read through the conversation…"
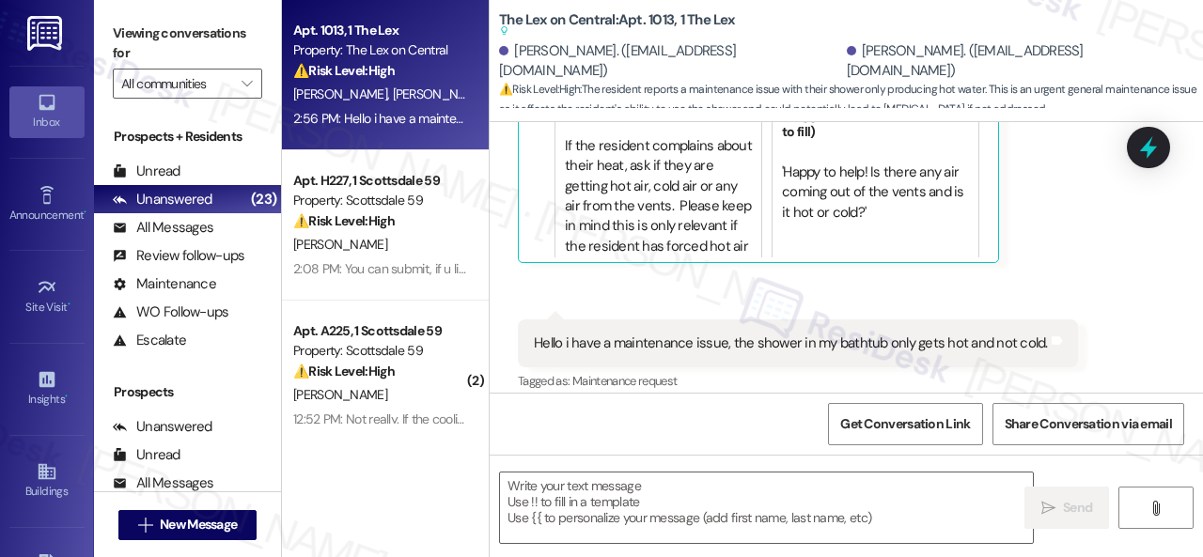
scroll to position [1058, 0]
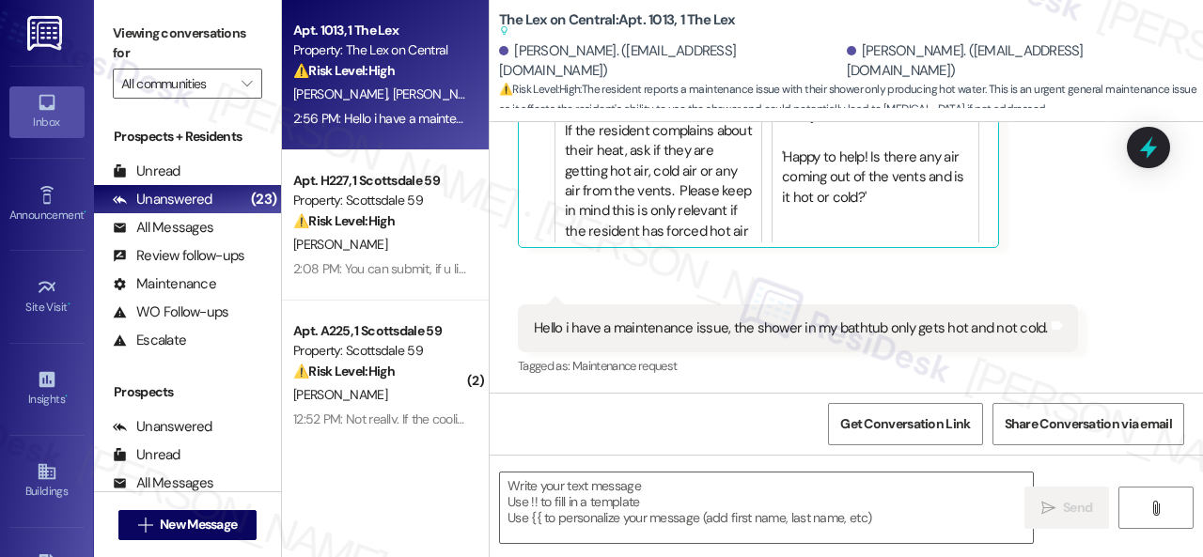
click at [1100, 286] on div "Received via SMS Brianna Miramontes Question 2:56 PM Hello i have a maintenance…" at bounding box center [846, 107] width 713 height 573
click at [643, 508] on textarea at bounding box center [766, 508] width 533 height 70
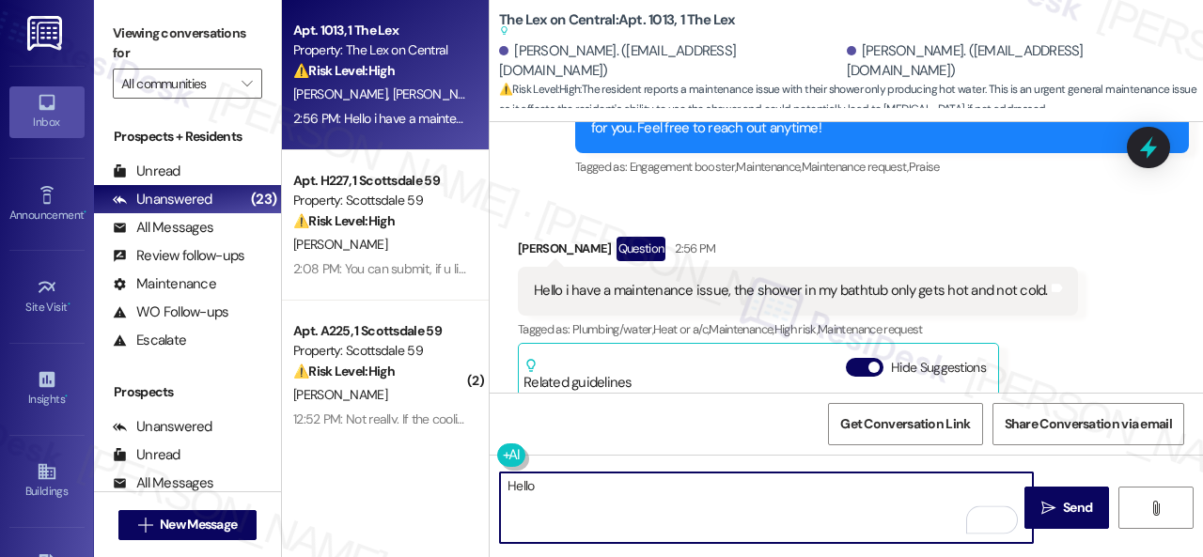
scroll to position [682, 0]
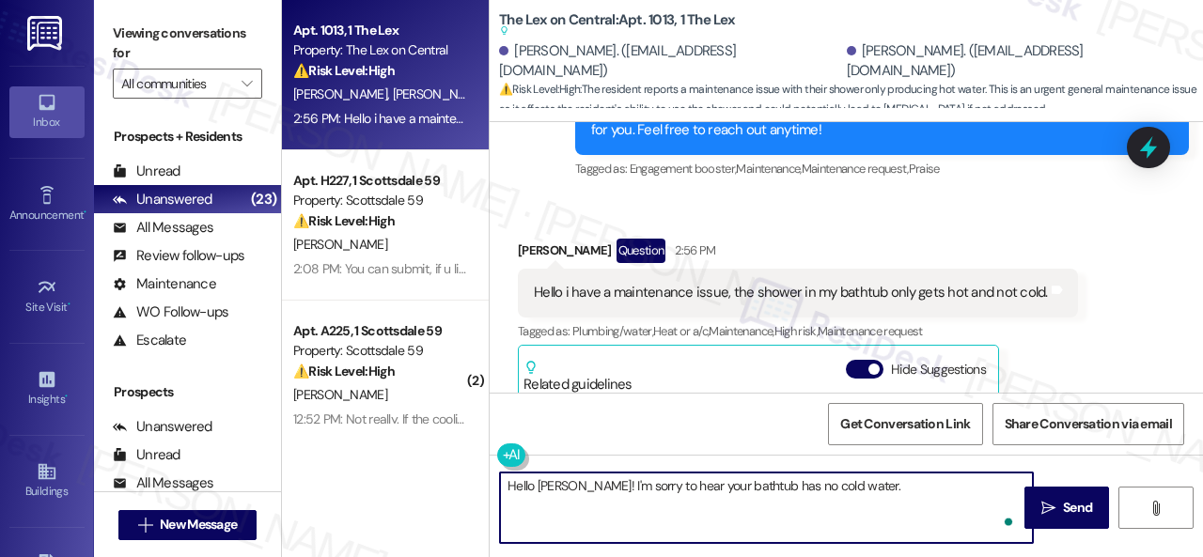
paste textarea "Is there already a work order for the issue? If so, may I have the work order n…"
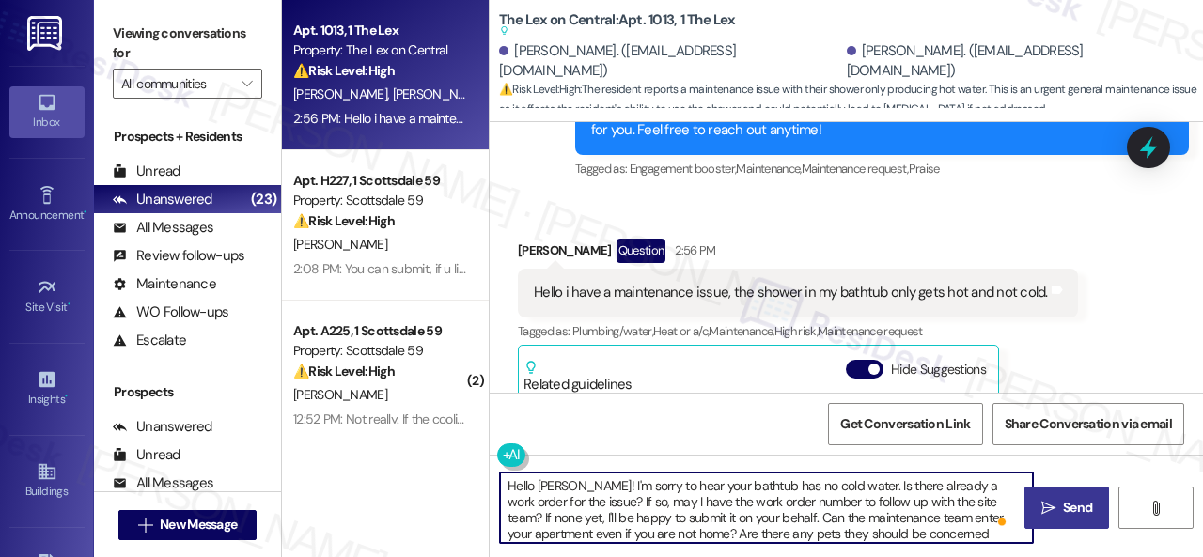
type textarea "Hello Brianna! I'm sorry to hear your bathtub has no cold water. Is there alrea…"
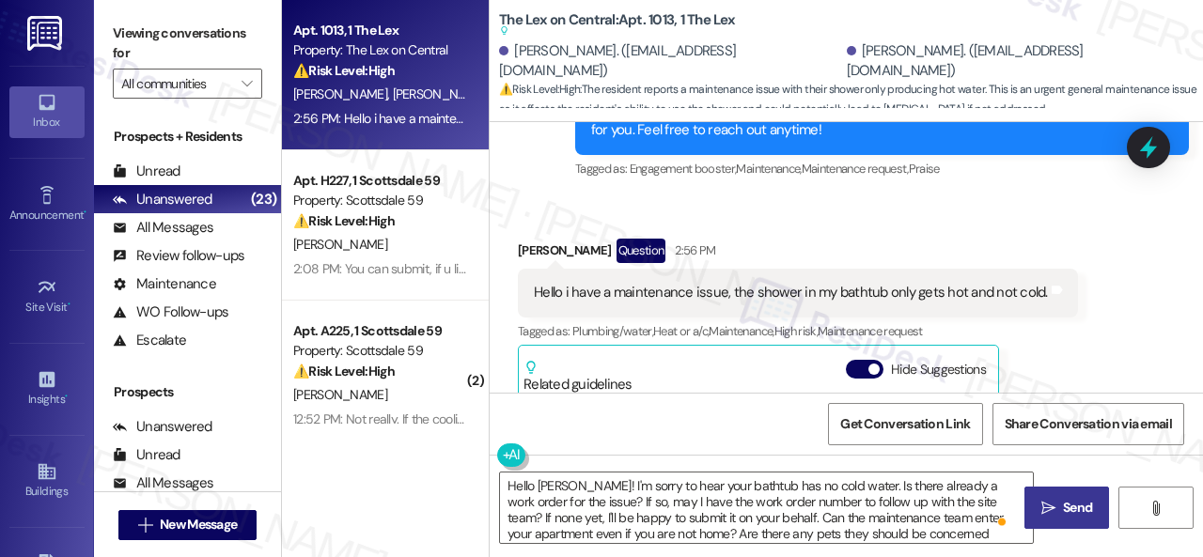
drag, startPoint x: 1050, startPoint y: 510, endPoint x: 1050, endPoint y: 497, distance: 13.2
click at [1050, 510] on span " Send" at bounding box center [1066, 508] width 59 height 20
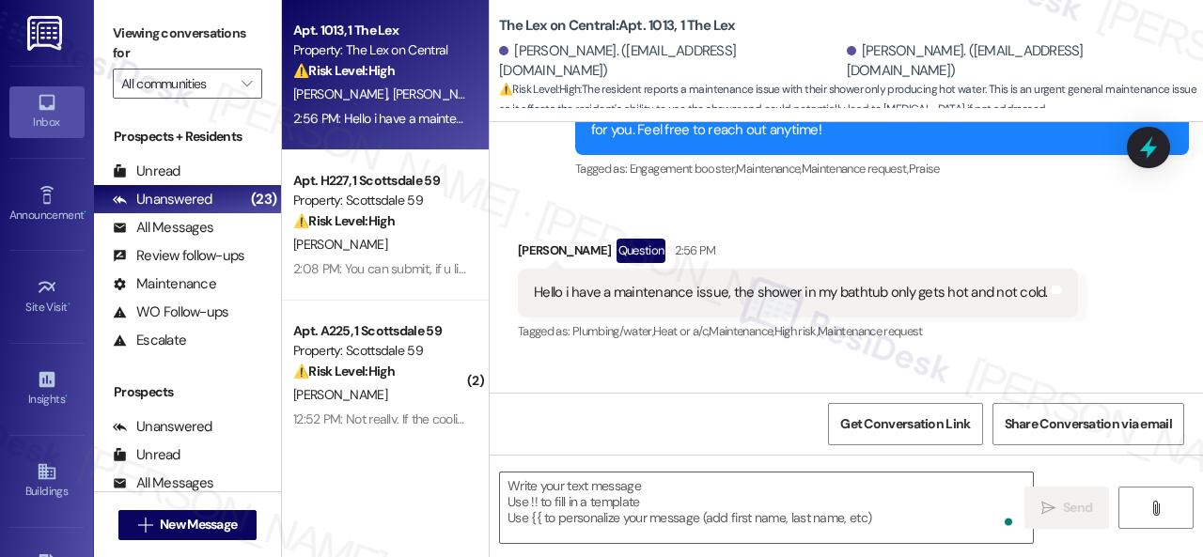
scroll to position [780, 0]
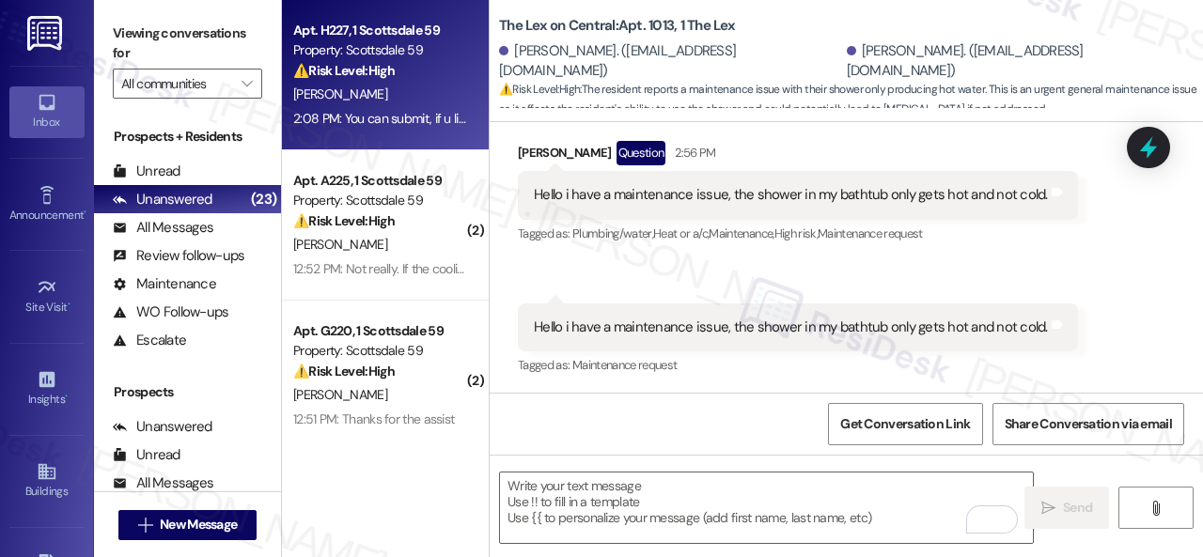
click at [425, 108] on div "2:08 PM: You can submit, if u like 2:08 PM: You can submit, if u like" at bounding box center [380, 118] width 178 height 23
type textarea "Fetching suggested responses. Please feel free to read through the conversation…"
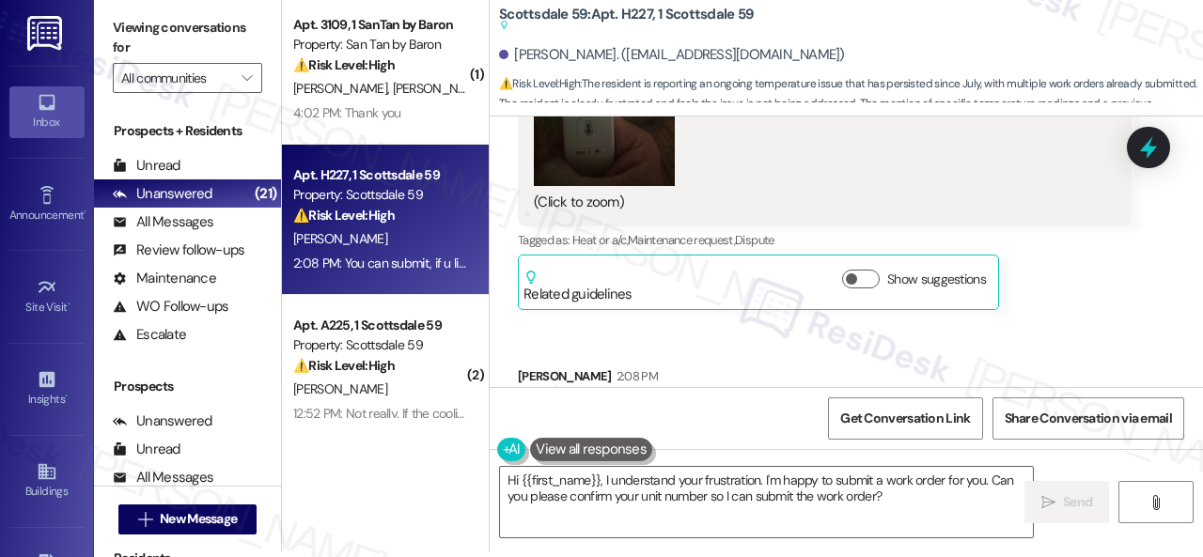
scroll to position [19895, 0]
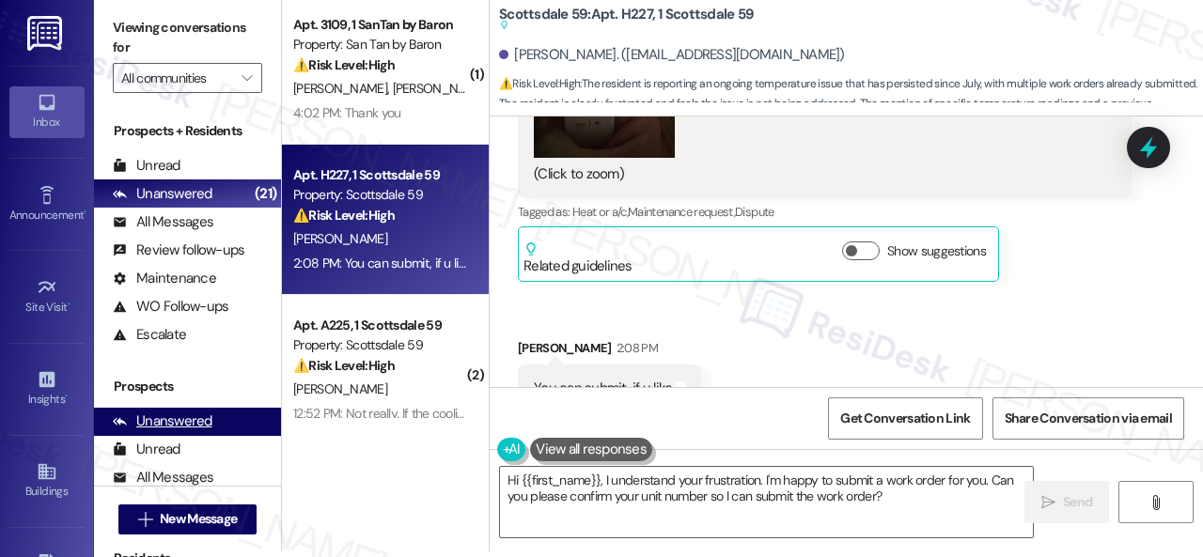
drag, startPoint x: 893, startPoint y: 495, endPoint x: 190, endPoint y: 418, distance: 707.0
click at [297, 452] on div "( 1 ) Apt. 3109, 1 SanTan by Baron Property: San Tan by Baron ⚠️ Risk Level: Hi…" at bounding box center [742, 272] width 921 height 557
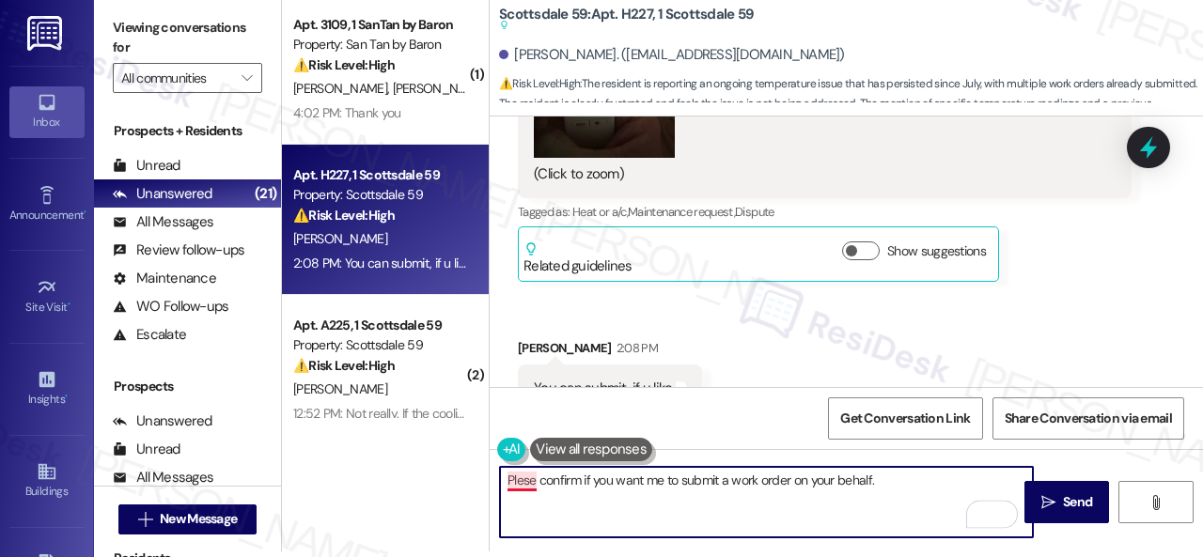
click at [522, 474] on textarea "Plese confirm if you want me to submit a work order on your behalf." at bounding box center [766, 502] width 533 height 70
click at [915, 478] on textarea "Please confirm if you want me to submit a work order on your behalf." at bounding box center [766, 502] width 533 height 70
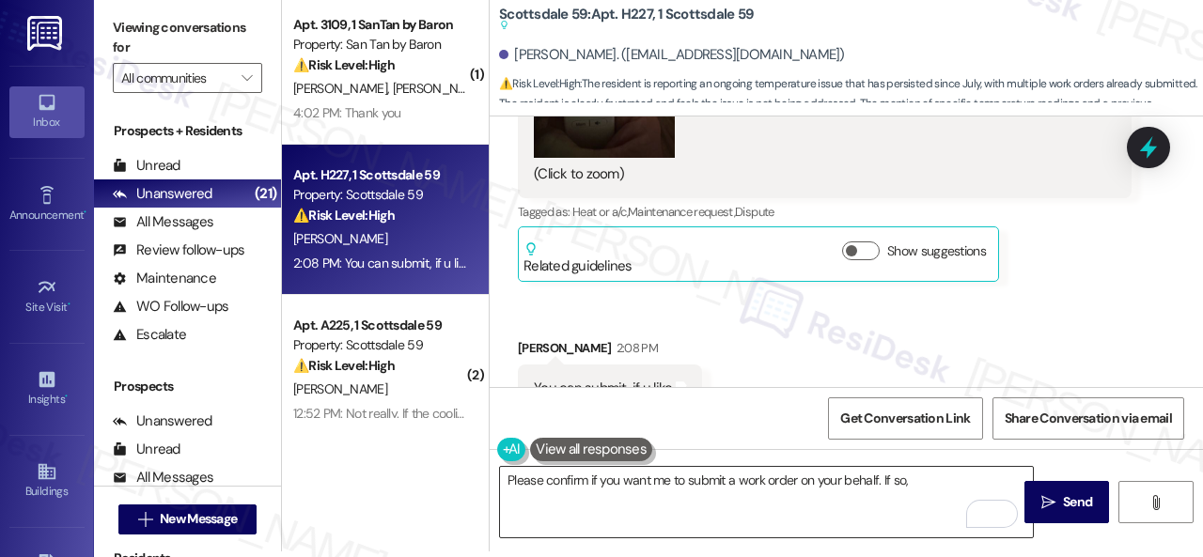
click at [954, 473] on textarea "Please confirm if you want me to submit a work order on your behalf. If so," at bounding box center [766, 502] width 533 height 70
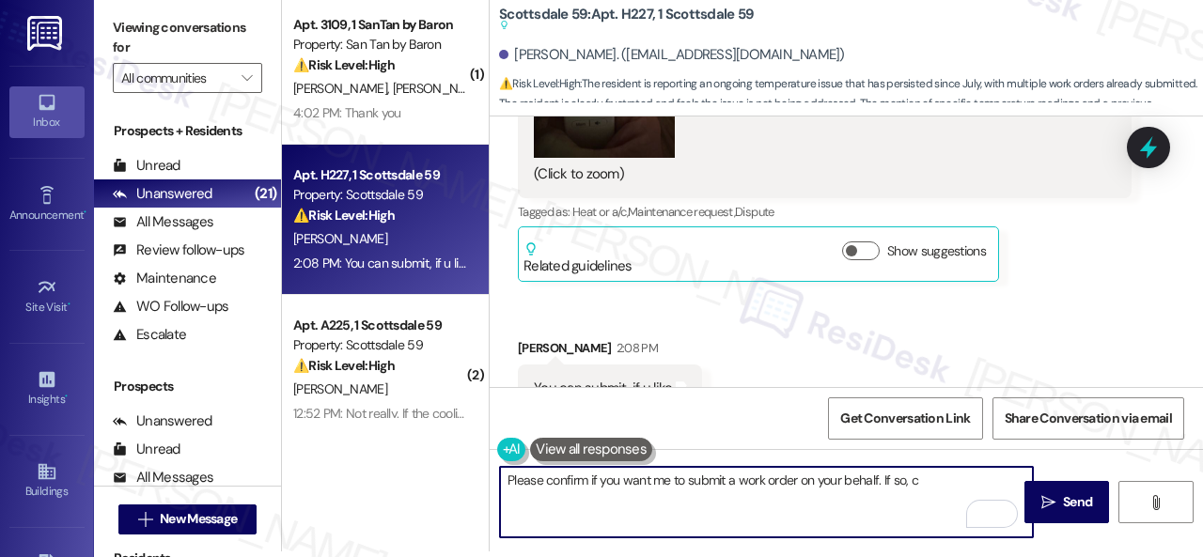
paste textarea "an the maintenance team enter your apartment even if you are not home? Are ther…"
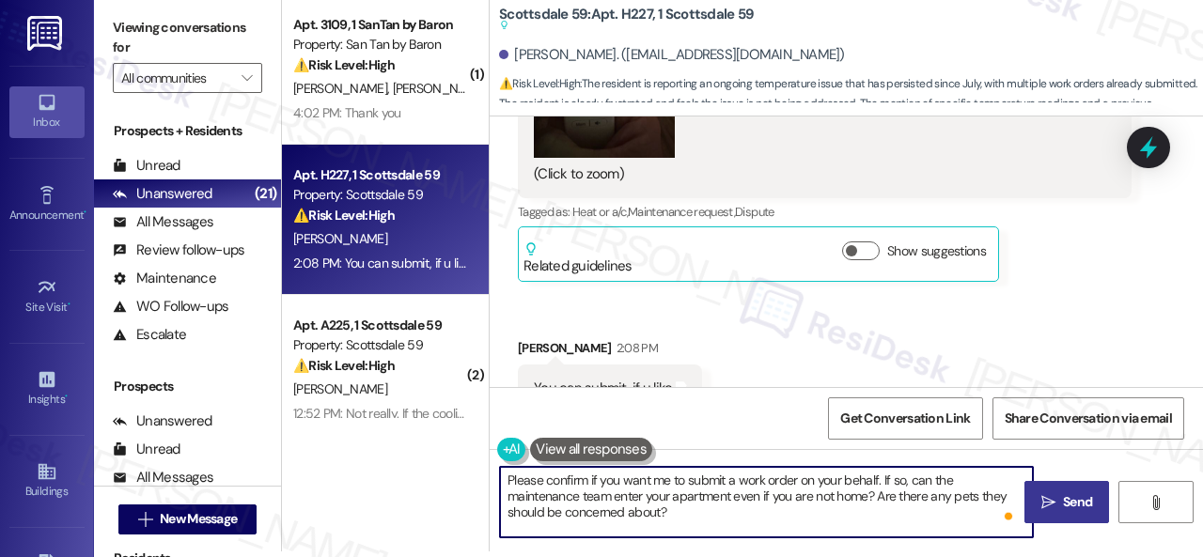
type textarea "Please confirm if you want me to submit a work order on your behalf. If so, can…"
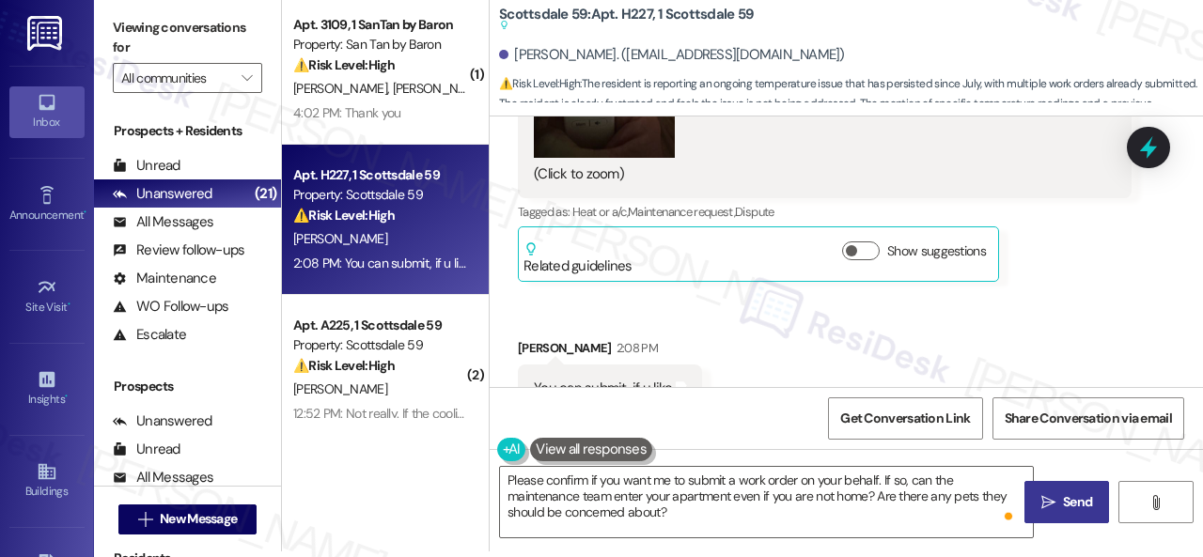
click at [1069, 498] on span "Send" at bounding box center [1077, 502] width 29 height 20
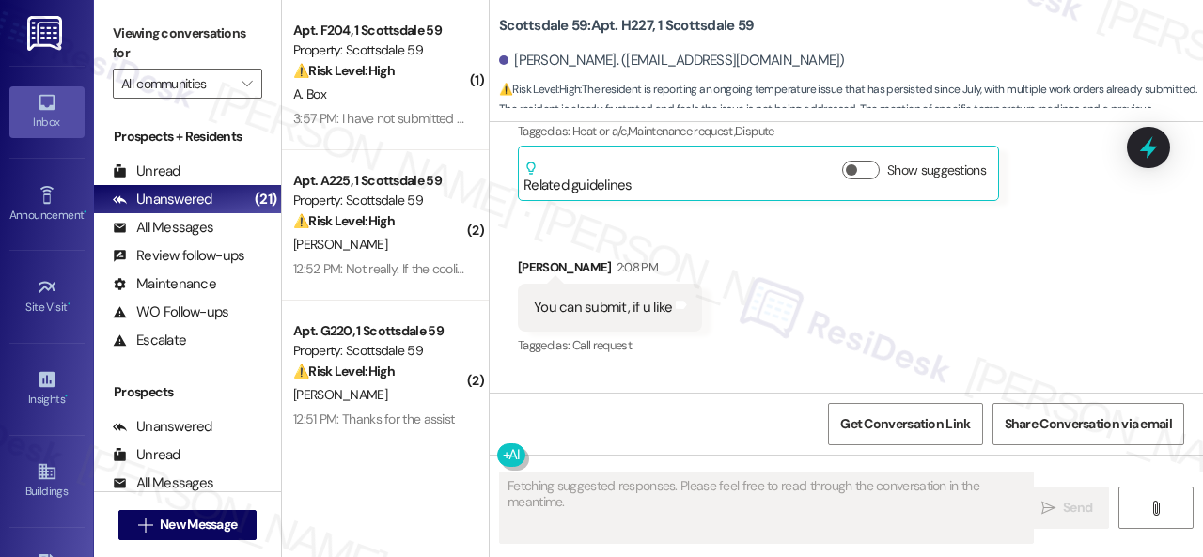
scroll to position [20066, 0]
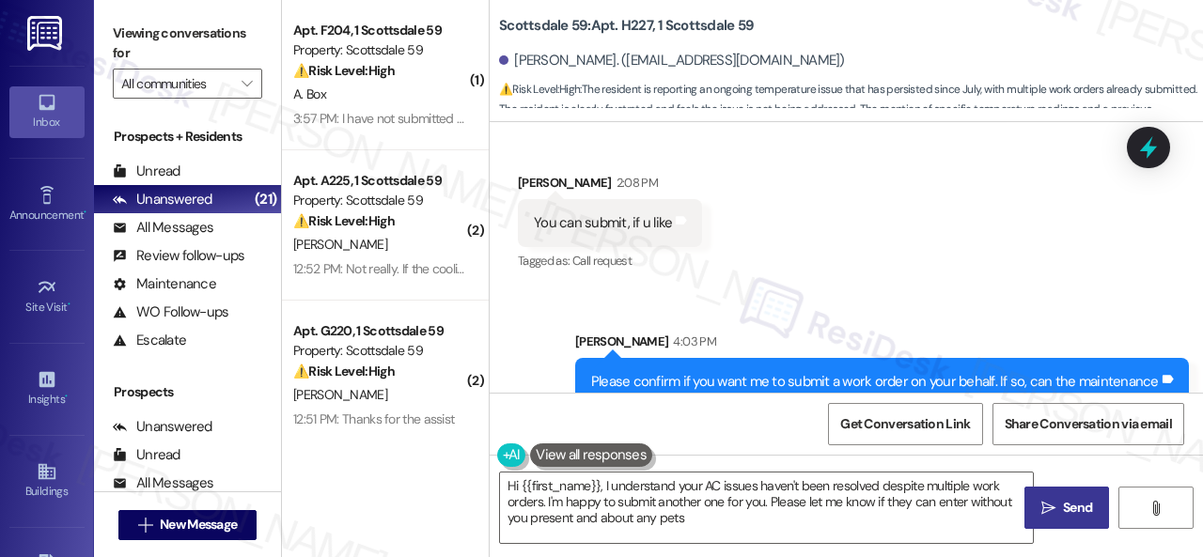
type textarea "Hi {{first_name}}, I understand your AC issues haven't been resolved despite mu…"
click at [394, 104] on div "A. Box" at bounding box center [380, 94] width 178 height 23
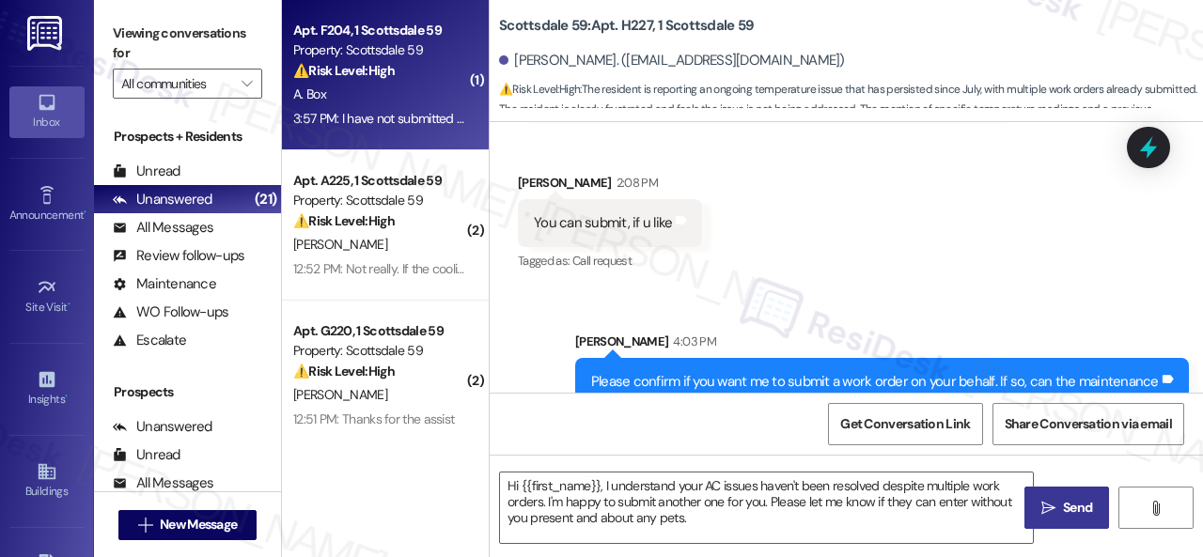
type textarea "Fetching suggested responses. Please feel free to read through the conversation…"
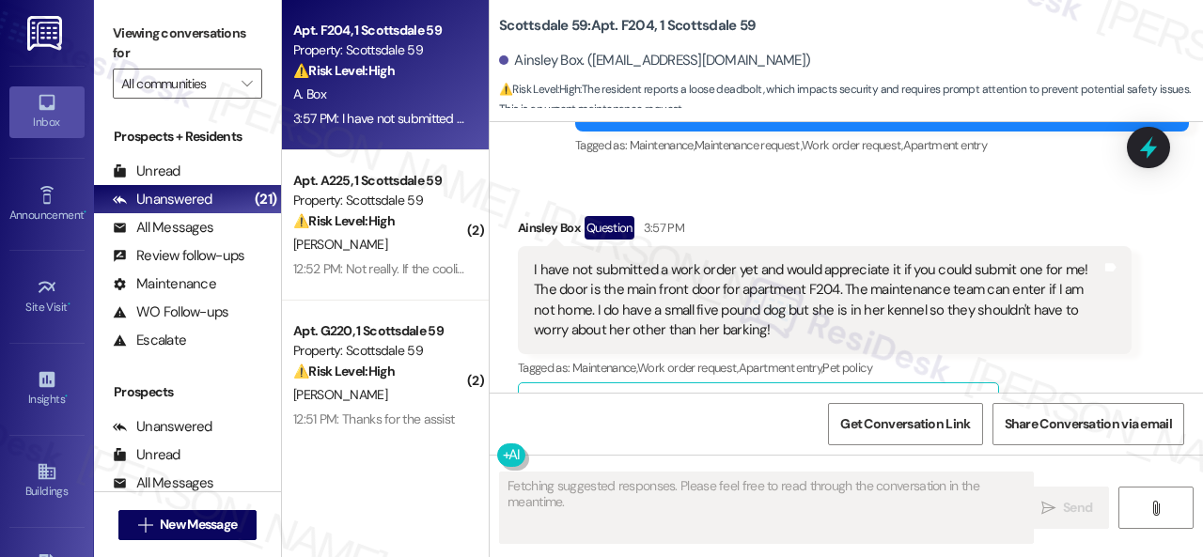
scroll to position [816, 0]
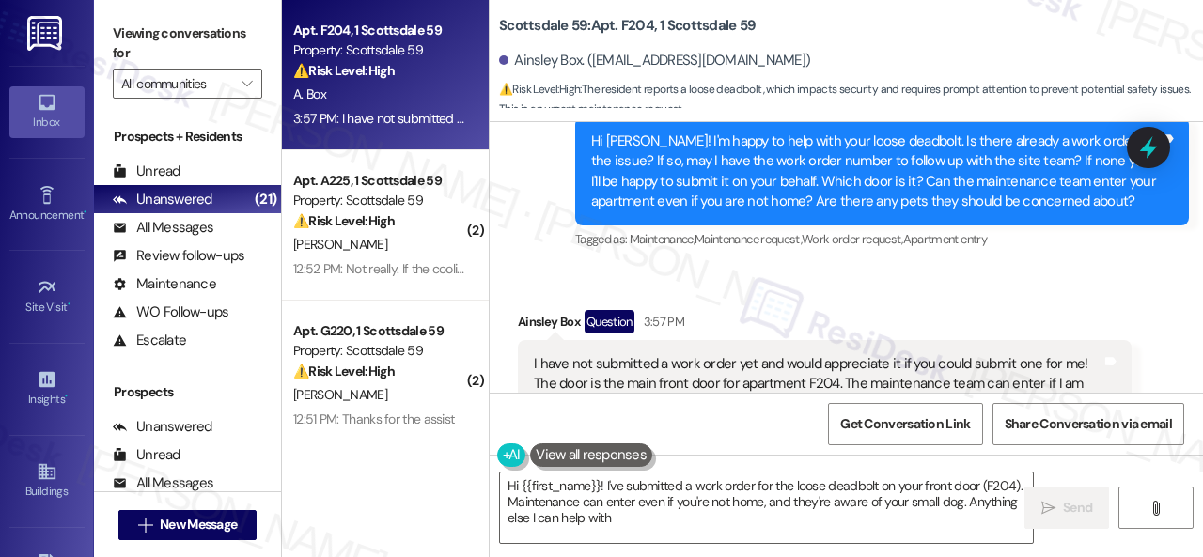
type textarea "Hi {{first_name}}! I've submitted a work order for the loose deadbolt on your f…"
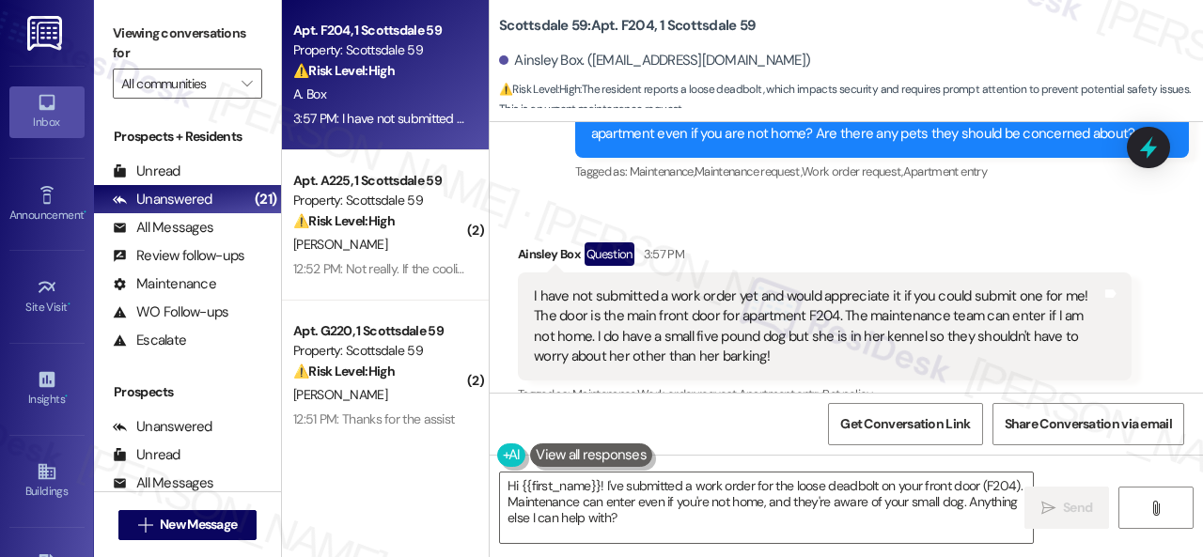
scroll to position [910, 0]
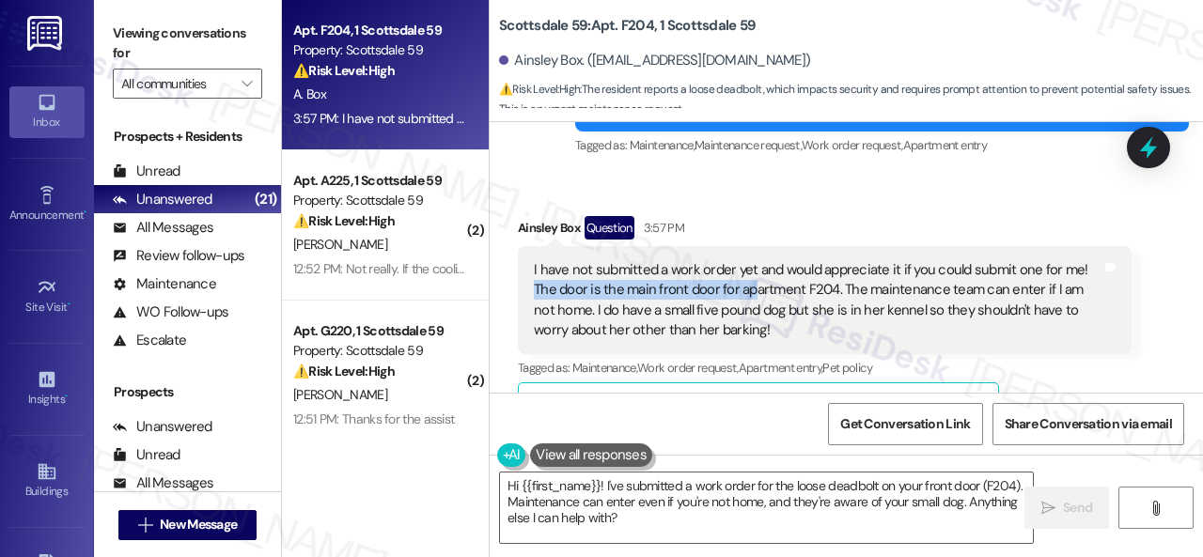
drag, startPoint x: 523, startPoint y: 288, endPoint x: 754, endPoint y: 298, distance: 231.3
click at [754, 298] on div "I have not submitted a work order yet and would appreciate it if you could subm…" at bounding box center [825, 300] width 614 height 109
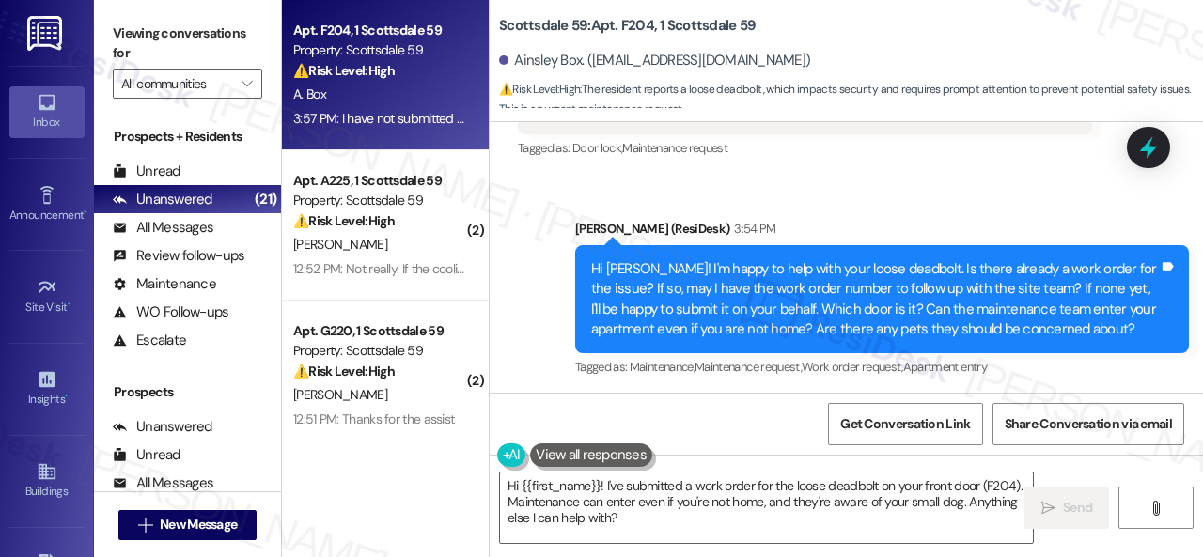
scroll to position [628, 0]
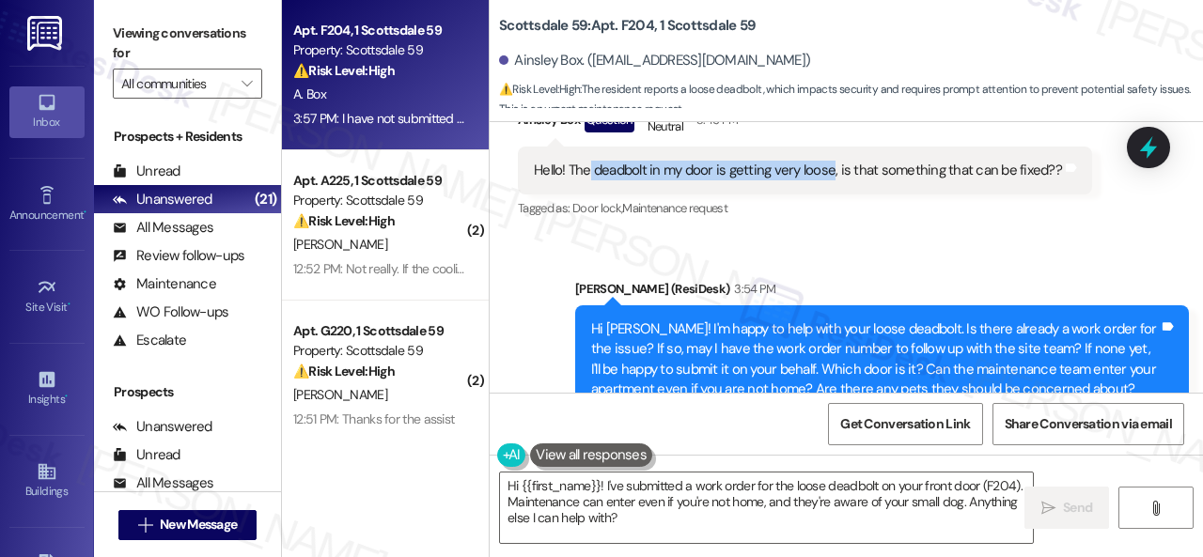
drag, startPoint x: 591, startPoint y: 168, endPoint x: 829, endPoint y: 174, distance: 237.8
click at [829, 174] on div "Hello! The deadbolt in my door is getting very loose, is that something that ca…" at bounding box center [798, 171] width 528 height 20
drag, startPoint x: 571, startPoint y: 172, endPoint x: 829, endPoint y: 170, distance: 257.5
click at [829, 170] on div "Hello! The deadbolt in my door is getting very loose, is that something that ca…" at bounding box center [798, 171] width 528 height 20
copy div "The deadbolt in my door is getting very loose"
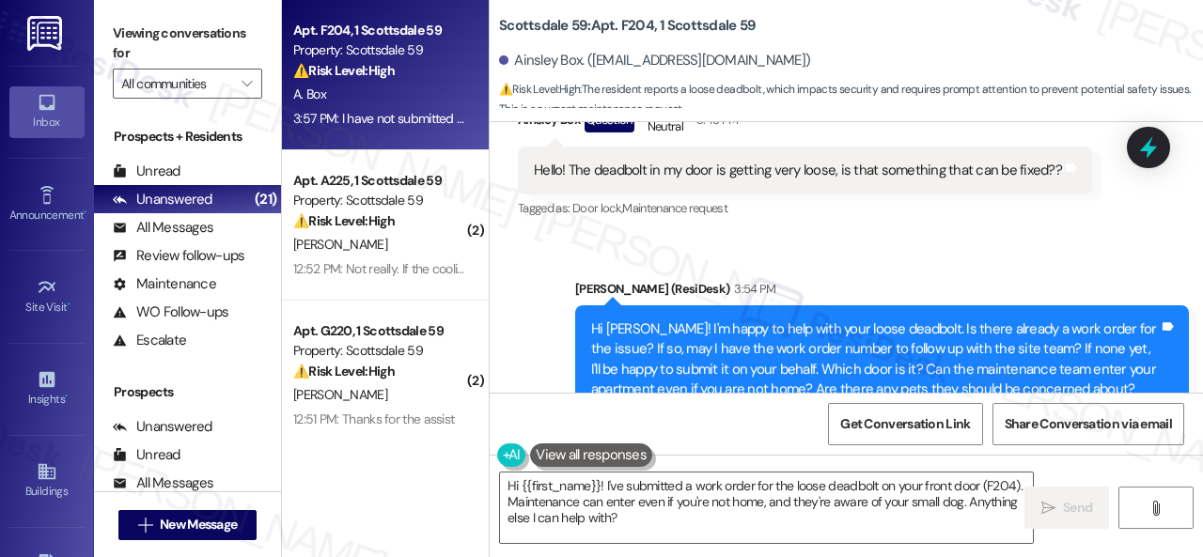
click at [910, 258] on div "Sent via SMS [PERSON_NAME] (ResiDesk) 3:54 PM Hi [PERSON_NAME]! I'm happy to he…" at bounding box center [846, 346] width 713 height 219
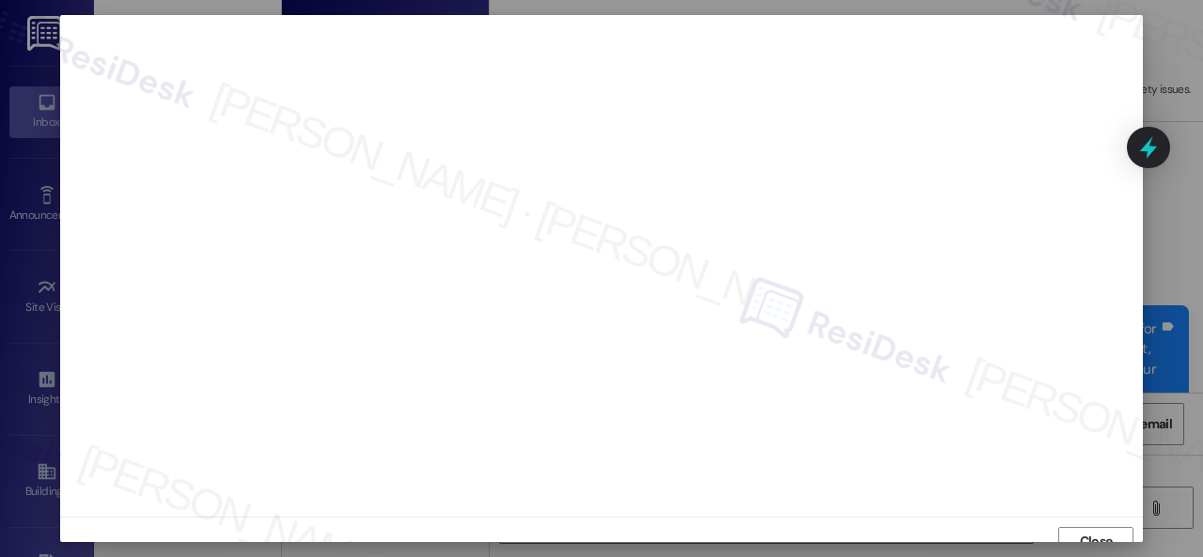
scroll to position [14, 0]
click at [1080, 514] on span "Close" at bounding box center [1096, 518] width 33 height 20
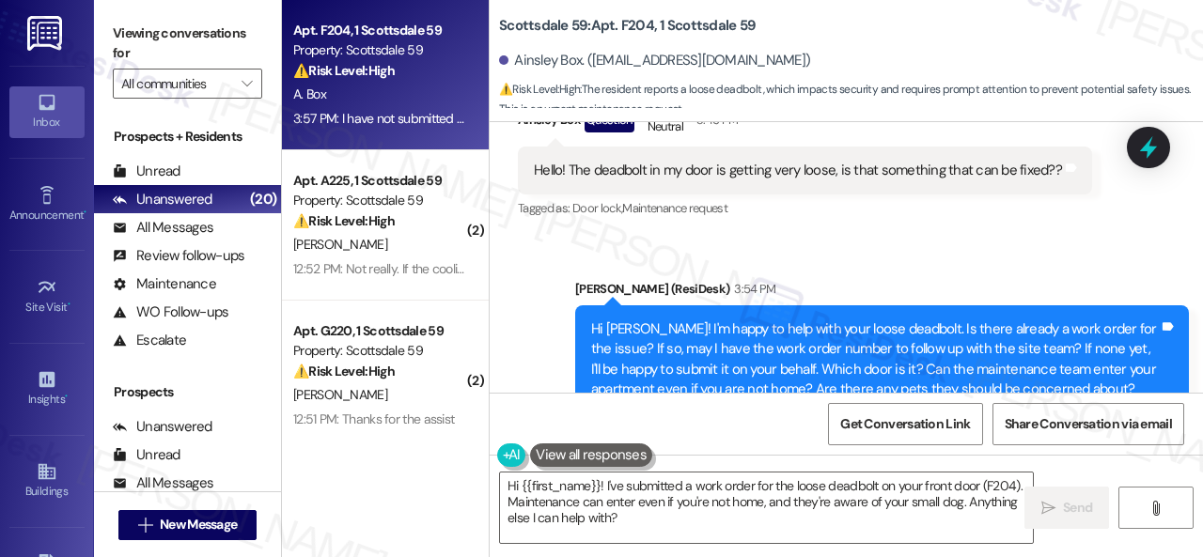
click at [868, 248] on div "Sent via SMS [PERSON_NAME] (ResiDesk) 3:54 PM Hi [PERSON_NAME]! I'm happy to he…" at bounding box center [846, 346] width 713 height 219
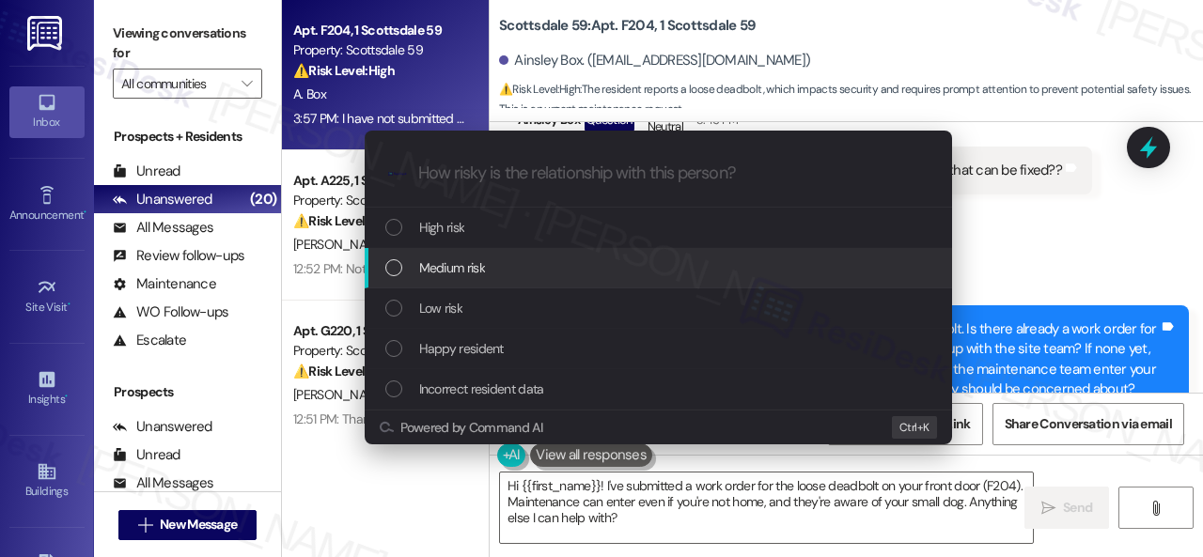
click at [444, 264] on span "Medium risk" at bounding box center [452, 267] width 66 height 21
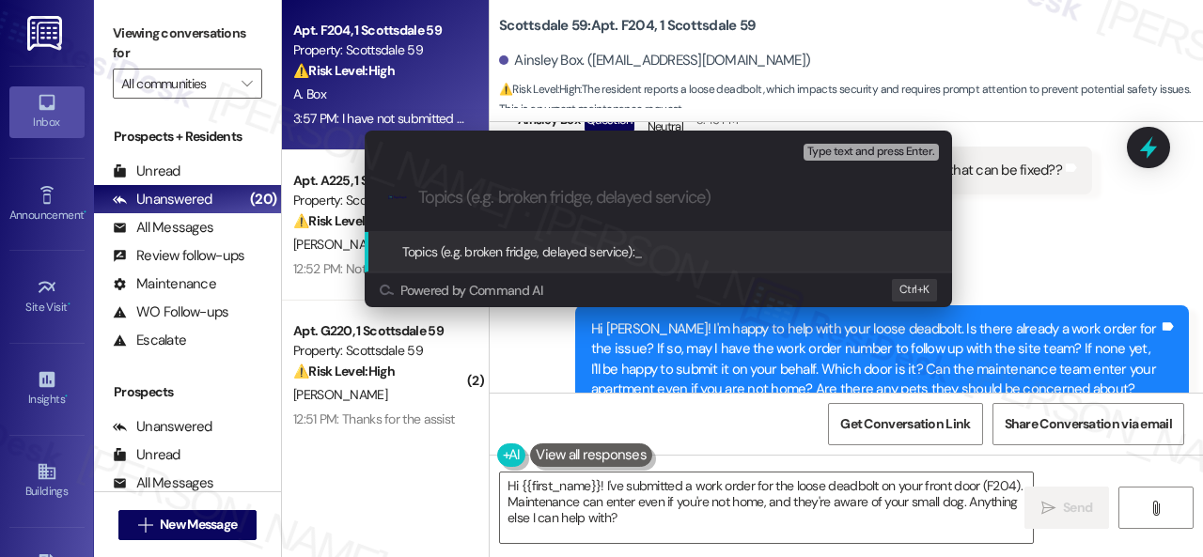
paste input "New work order/s submitted - Deadbolt issue"
type input "New work order/s submitted - Deadbolt issue"
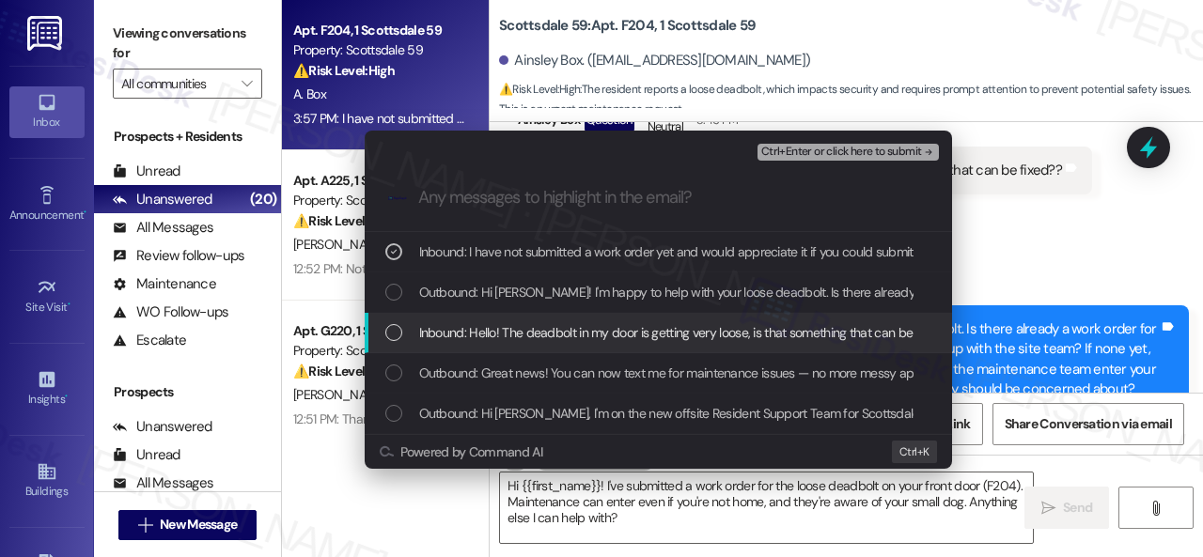
click at [460, 337] on span "Inbound: Hello! The deadbolt in my door is getting very loose, is that somethin…" at bounding box center [687, 332] width 536 height 21
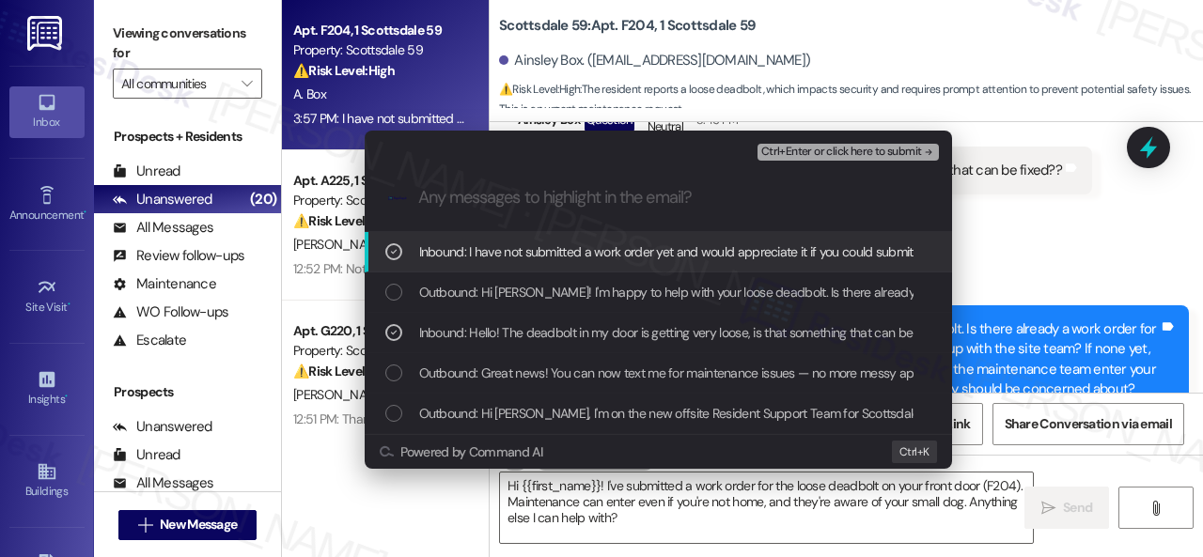
click at [784, 151] on span "Ctrl+Enter or click here to submit" at bounding box center [841, 152] width 161 height 13
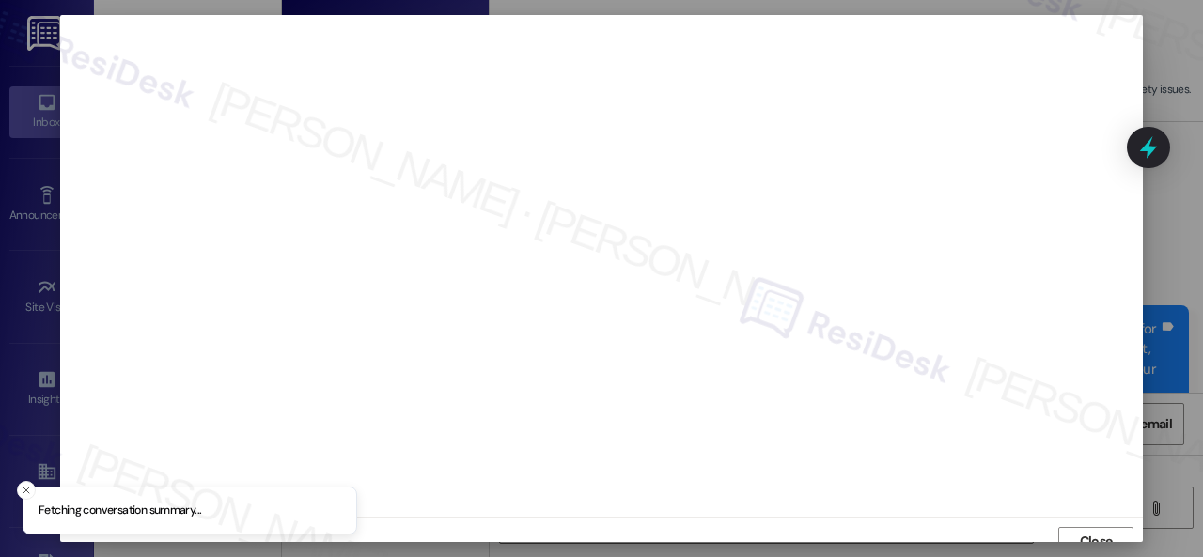
scroll to position [14, 0]
click at [1081, 524] on span "Close" at bounding box center [1096, 528] width 33 height 20
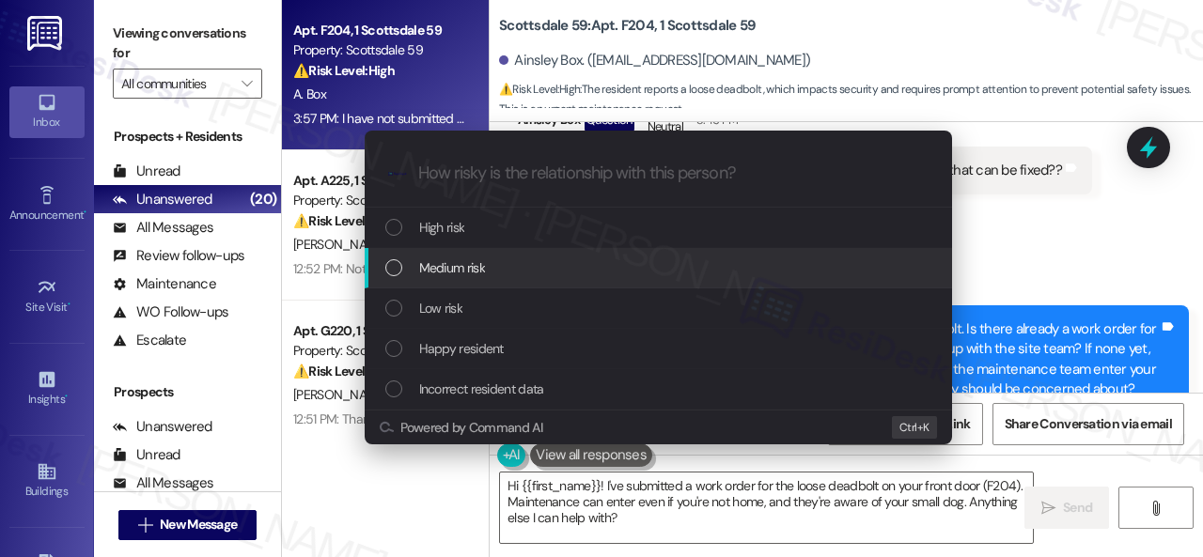
click at [437, 264] on span "Medium risk" at bounding box center [452, 267] width 66 height 21
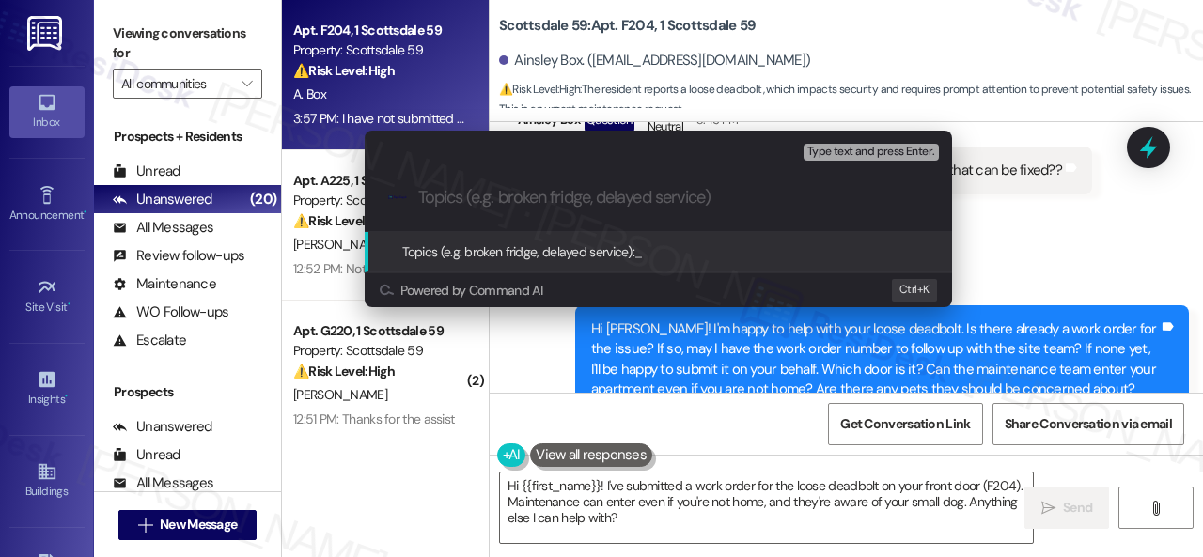
paste input "New work order/s submitted - Deadbolt issue"
type input "New work order/s submitted - Deadbolt issue"
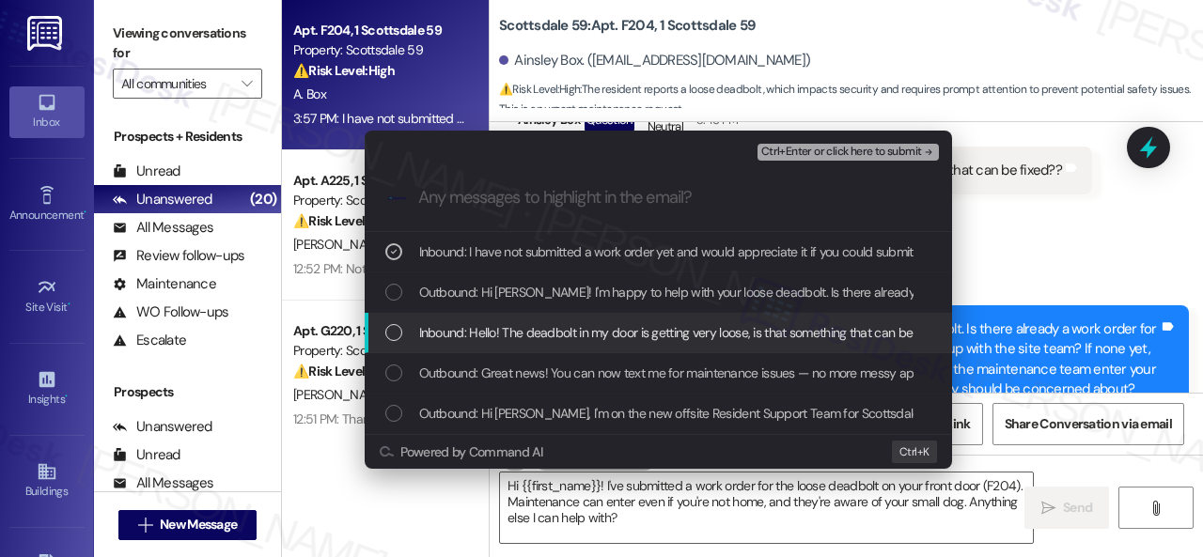
click at [490, 330] on span "Inbound: Hello! The deadbolt in my door is getting very loose, is that somethin…" at bounding box center [687, 332] width 536 height 21
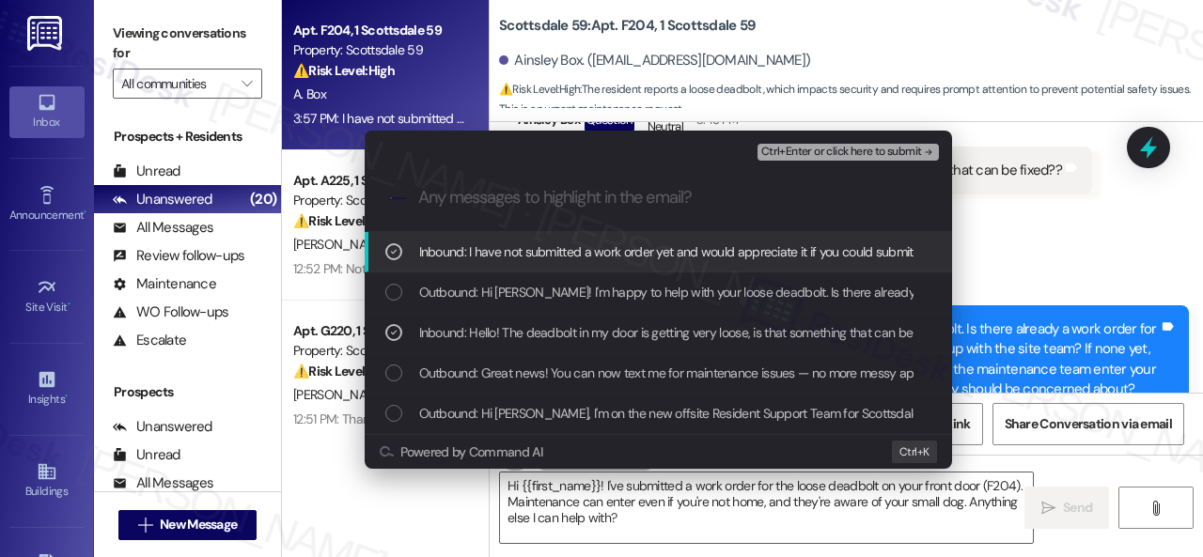
click at [772, 149] on span "Ctrl+Enter or click here to submit" at bounding box center [841, 152] width 161 height 13
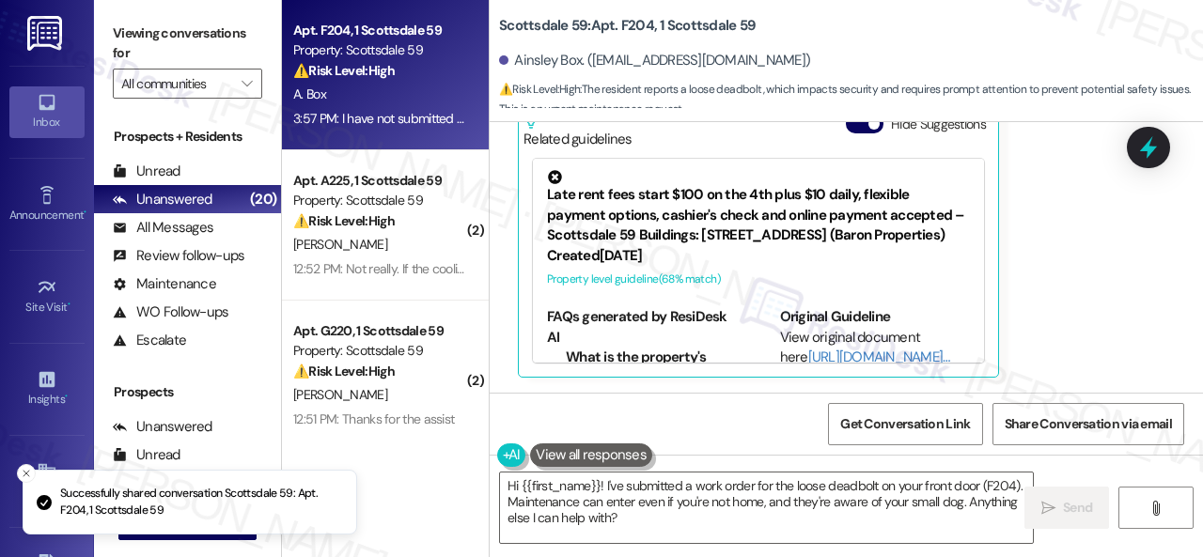
scroll to position [1173, 0]
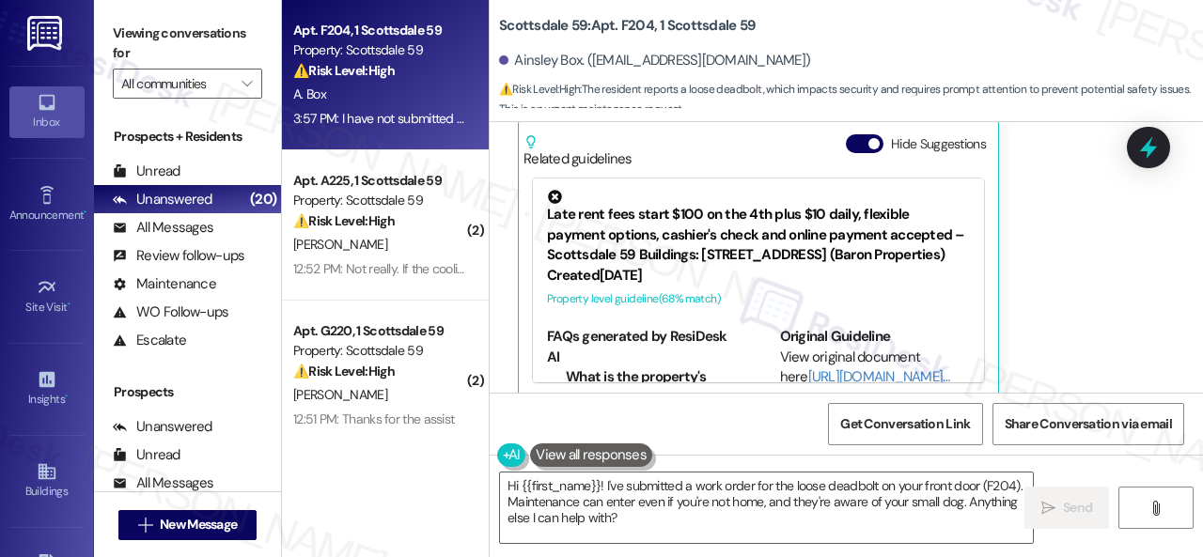
click at [1079, 257] on div "Ainsley Box Question 3:57 PM I have not submitted a work order yet and would ap…" at bounding box center [825, 175] width 614 height 445
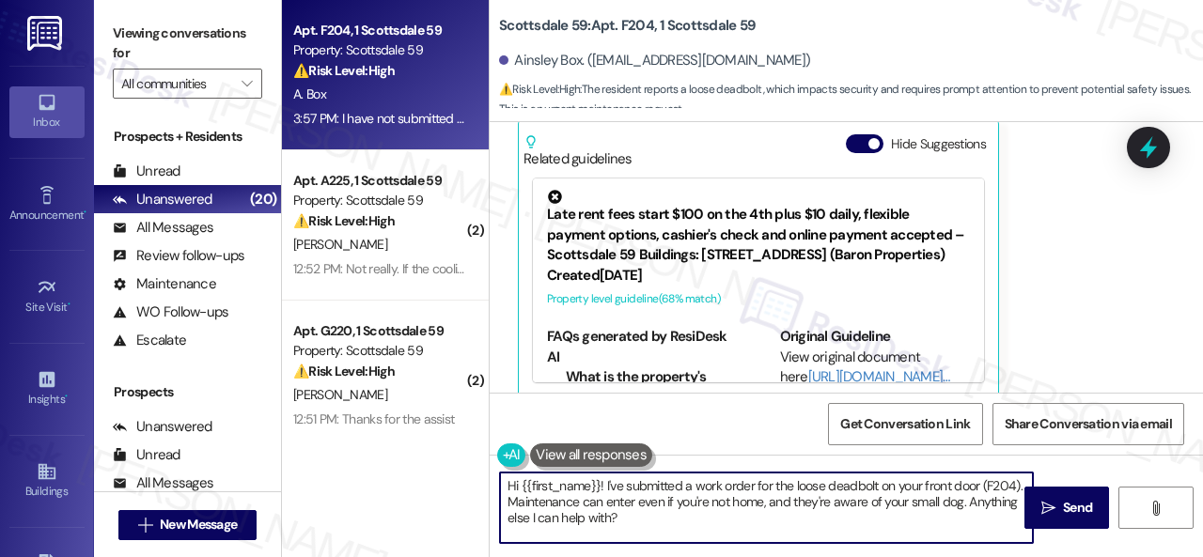
drag, startPoint x: 556, startPoint y: 488, endPoint x: 406, endPoint y: 448, distance: 155.4
click at [406, 448] on div "Apt. F204, 1 Scottsdale 59 Property: Scottsdale 59 ⚠️ Risk Level: High The resi…" at bounding box center [742, 278] width 921 height 557
paste textarea "Thank you. I've submitted a work order on your behalf and notified the site tea…"
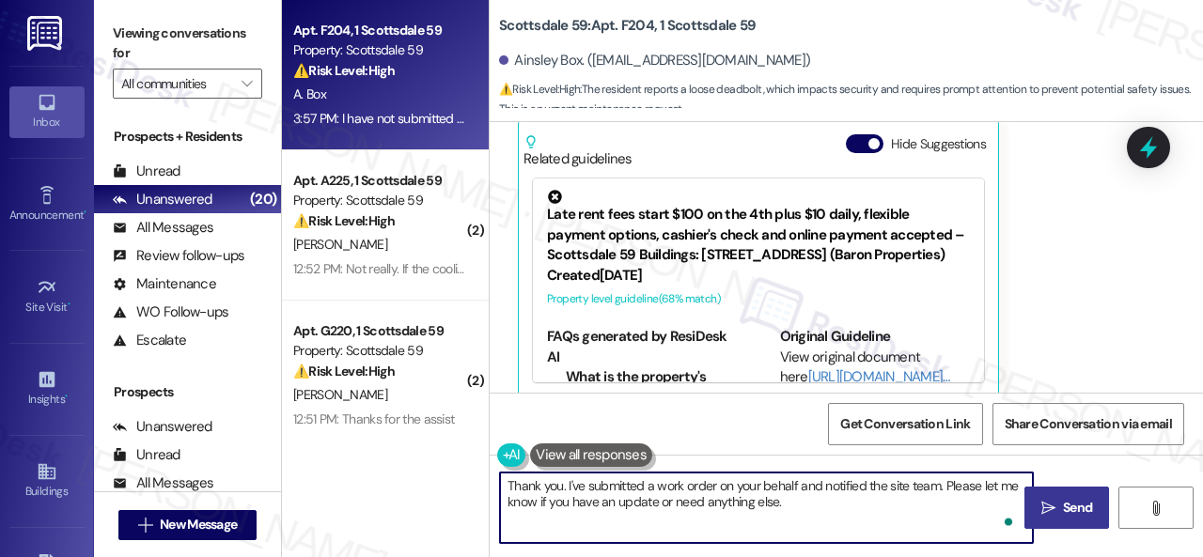
type textarea "Thank you. I've submitted a work order on your behalf and notified the site tea…"
click at [1039, 494] on button " Send" at bounding box center [1066, 508] width 85 height 42
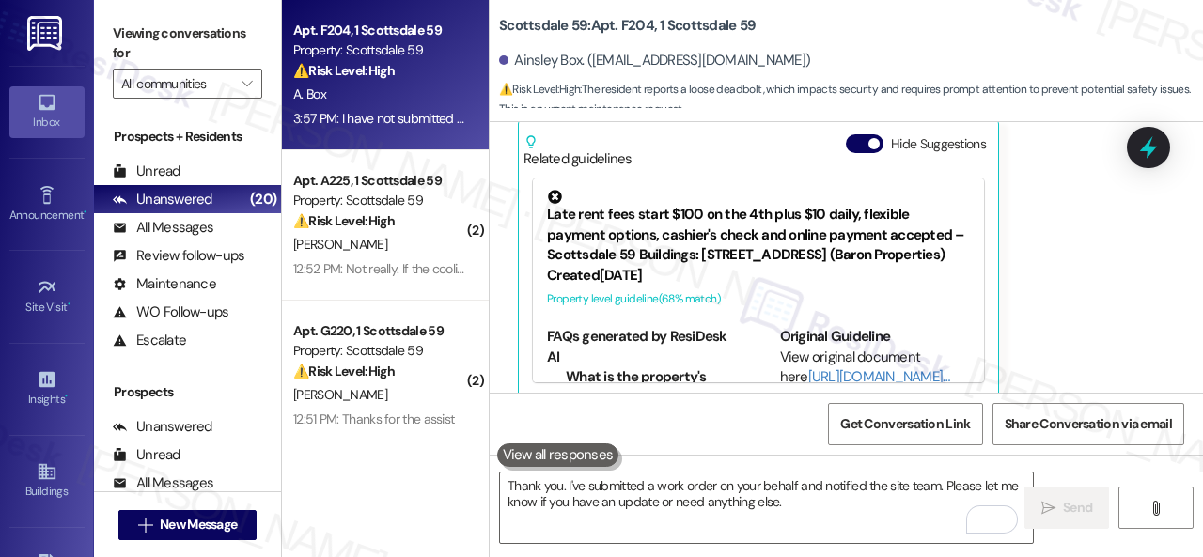
scroll to position [1191, 0]
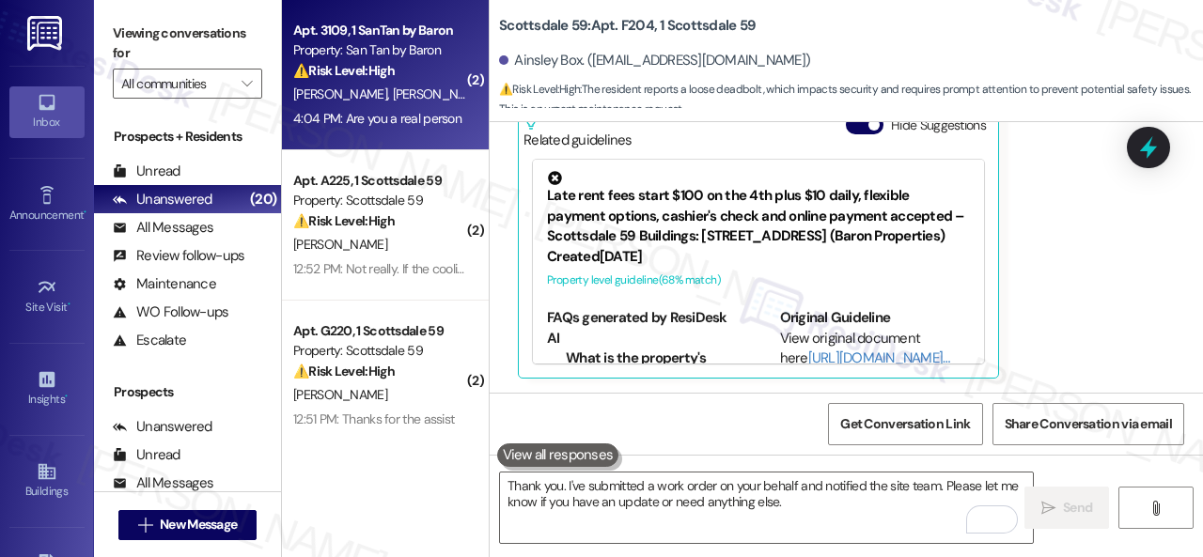
click at [438, 91] on div "[PERSON_NAME] [PERSON_NAME]" at bounding box center [380, 94] width 178 height 23
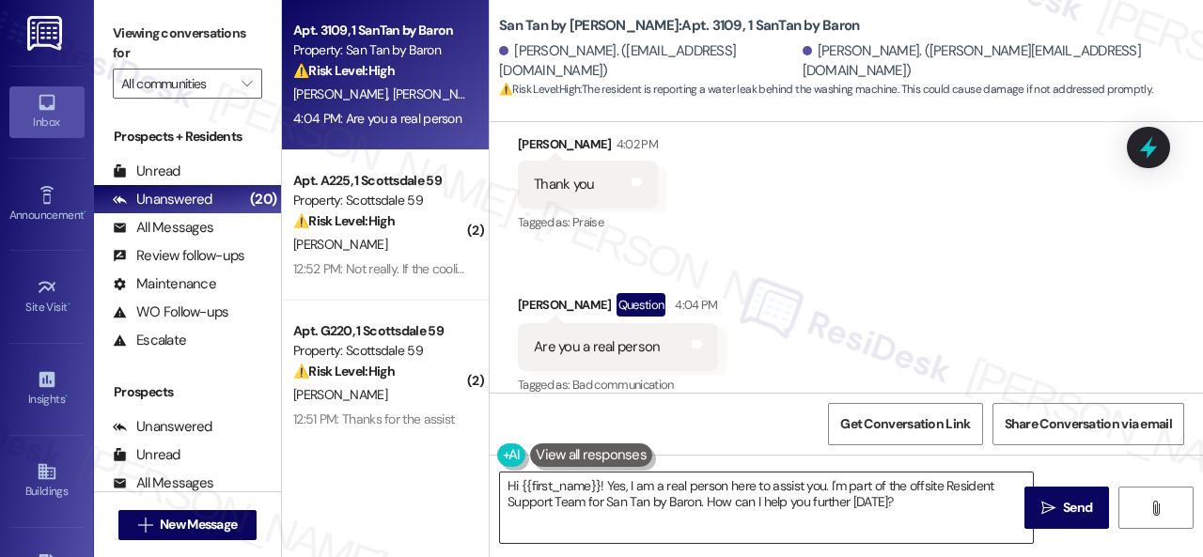
scroll to position [6, 0]
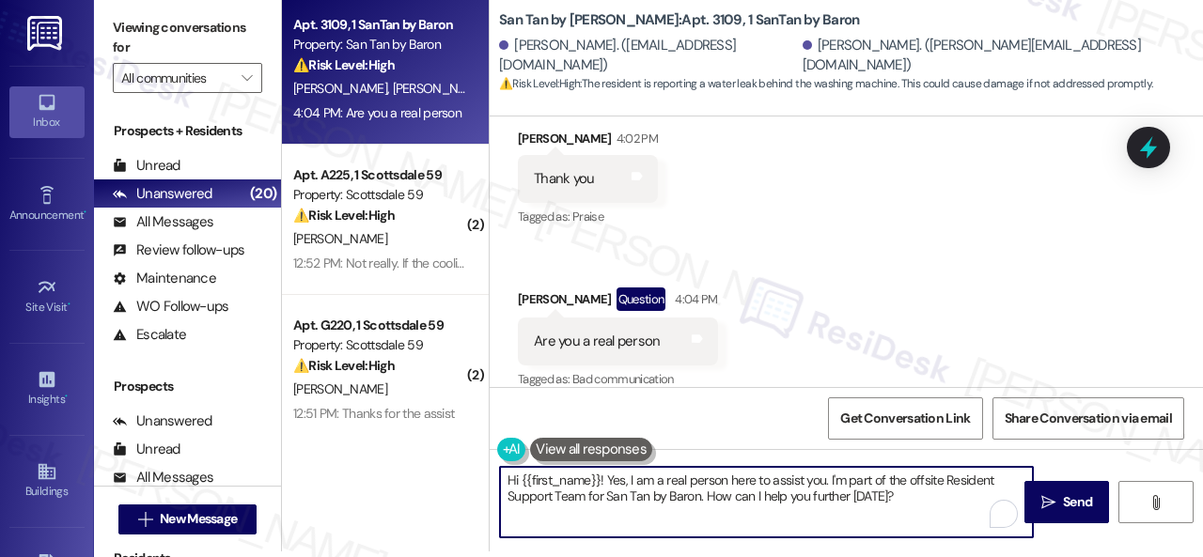
drag, startPoint x: 920, startPoint y: 503, endPoint x: 603, endPoint y: 491, distance: 316.8
click at [539, 484] on textarea "Hi {{first_name}}! Yes, I am a real person here to assist you. I'm part of the …" at bounding box center [766, 502] width 533 height 70
click at [804, 488] on textarea "Hi {{first_name}}! Yes, I am a real person here to assist you. I'm part of the …" at bounding box center [766, 502] width 533 height 70
click at [505, 482] on textarea "Hi {{first_name}}! Yes, I am a real person here to assist you. I'm part of the …" at bounding box center [766, 502] width 533 height 70
drag, startPoint x: 521, startPoint y: 480, endPoint x: 598, endPoint y: 478, distance: 77.1
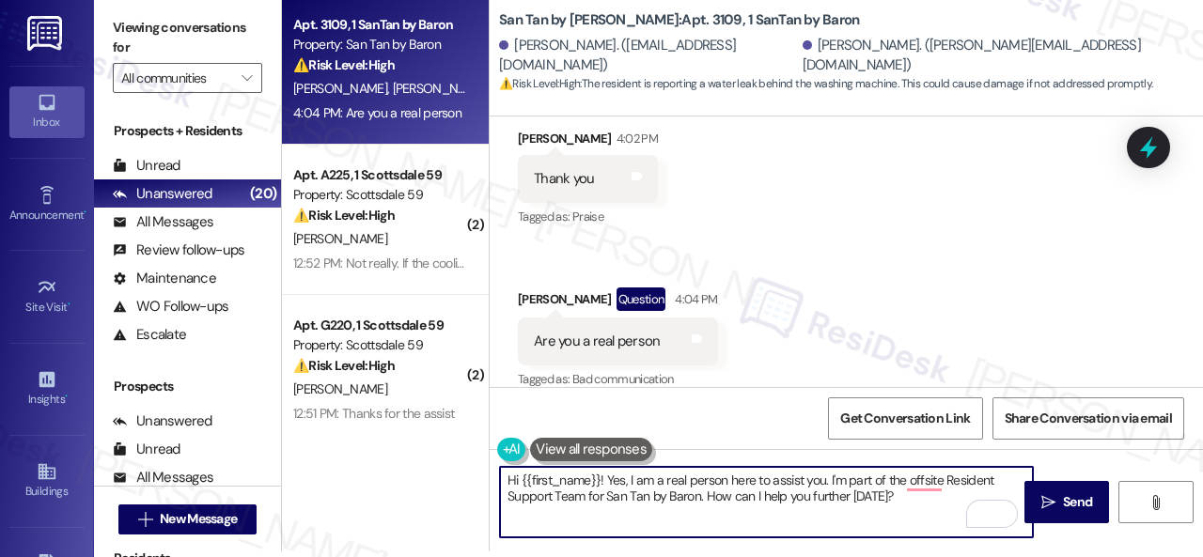
click at [598, 478] on textarea "Hi {{first_name}}! Yes, I am a real person here to assist you. I'm part of the …" at bounding box center [766, 502] width 533 height 70
drag, startPoint x: 673, startPoint y: 486, endPoint x: 840, endPoint y: 498, distance: 167.7
click at [840, 498] on textarea "Hi [PERSON_NAME]! Yes, I am a real person here to assist you. I'm part of the o…" at bounding box center [766, 502] width 533 height 70
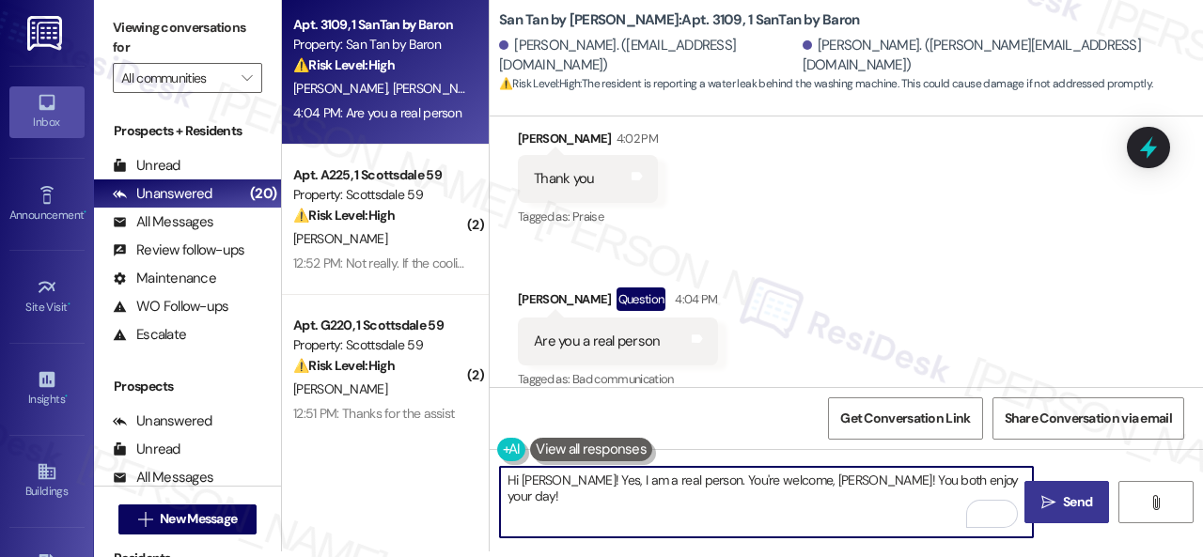
type textarea "Hi [PERSON_NAME]! Yes, I am a real person. You're welcome, [PERSON_NAME]! You b…"
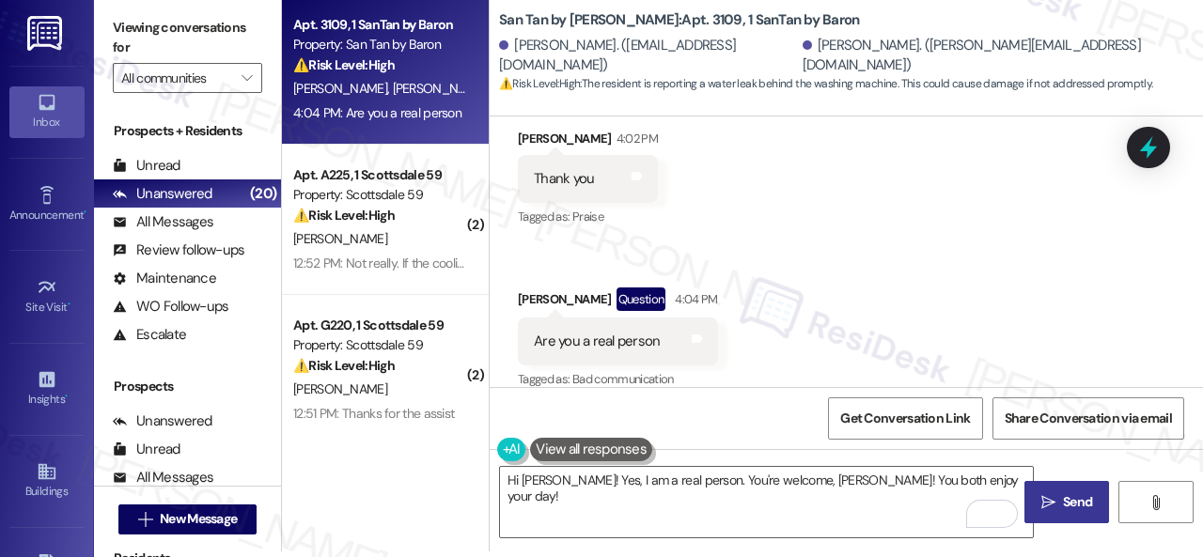
click at [1067, 497] on span "Send" at bounding box center [1077, 502] width 29 height 20
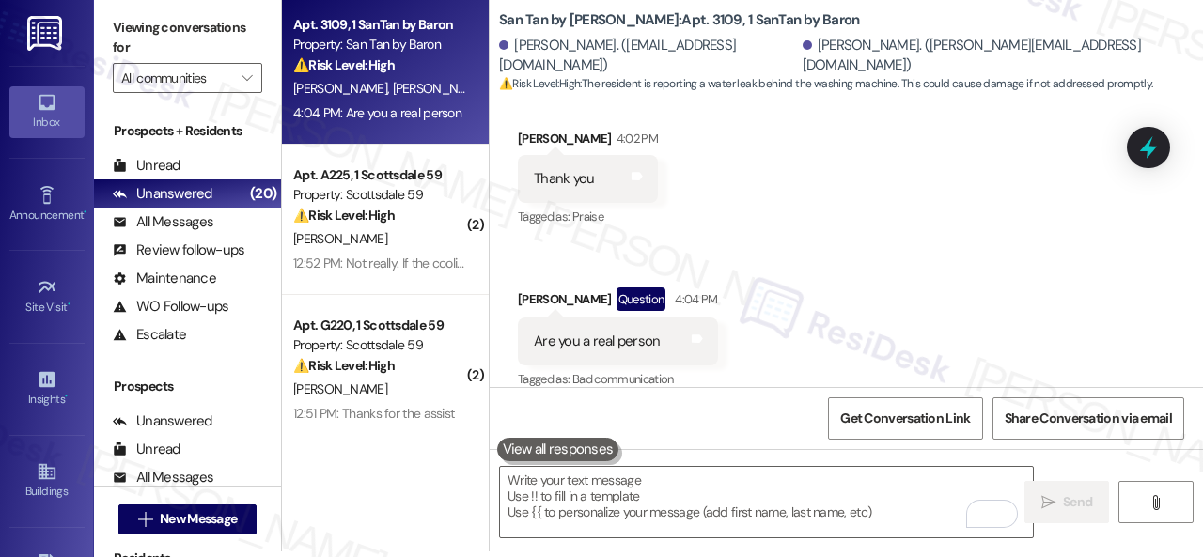
scroll to position [3319, 0]
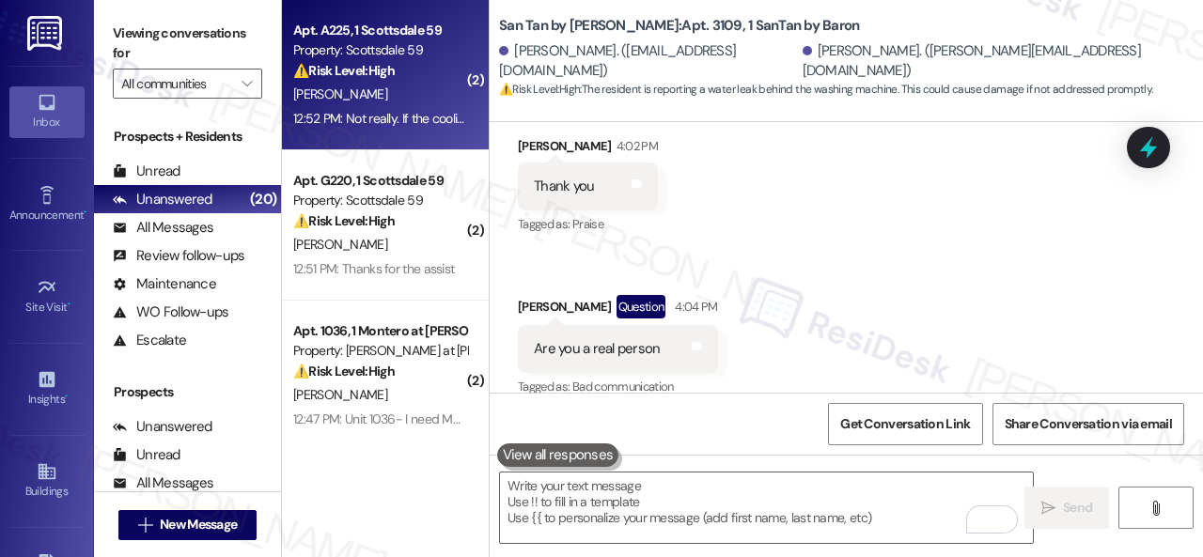
click at [415, 65] on div "⚠️ Risk Level: High The resident reports recurring issues with the cooling syst…" at bounding box center [380, 71] width 174 height 20
type textarea "Fetching suggested responses. Please feel free to read through the conversation…"
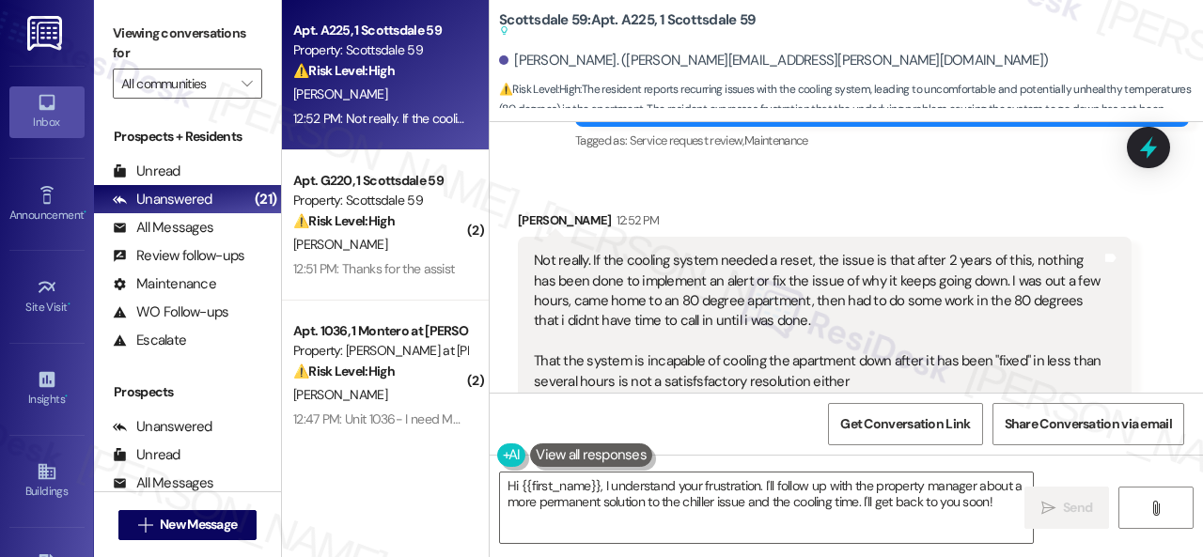
scroll to position [5283, 0]
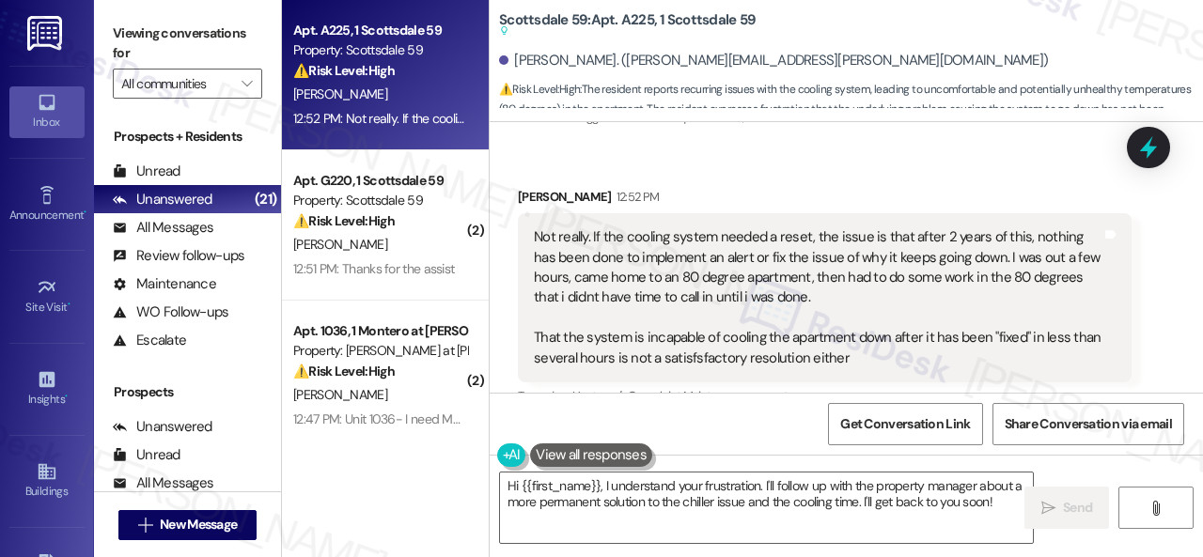
click at [499, 281] on div "Received via SMS [PERSON_NAME] 12:52 PM Not really. If the cooling system neede…" at bounding box center [846, 535] width 713 height 781
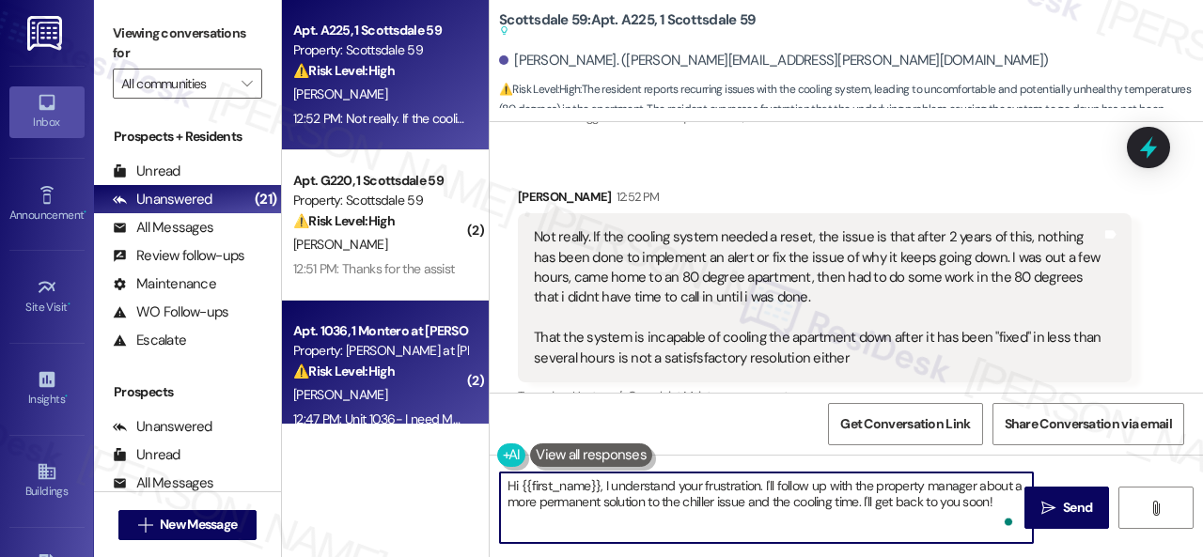
drag, startPoint x: 448, startPoint y: 388, endPoint x: 376, endPoint y: 373, distance: 73.9
click at [376, 373] on div "Apt. A225, 1 Scottsdale 59 Property: Scottsdale 59 ⚠️ Risk Level: High The resi…" at bounding box center [742, 278] width 921 height 557
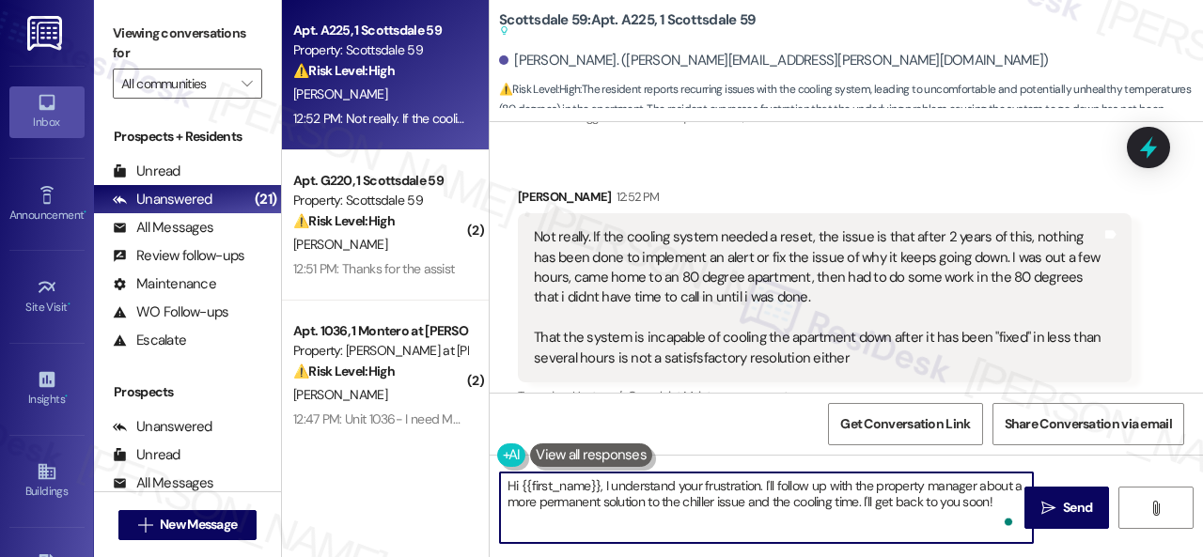
paste textarea "I'm sorry to hear the issue hasn't been resolved yet. We apologize for the dela…"
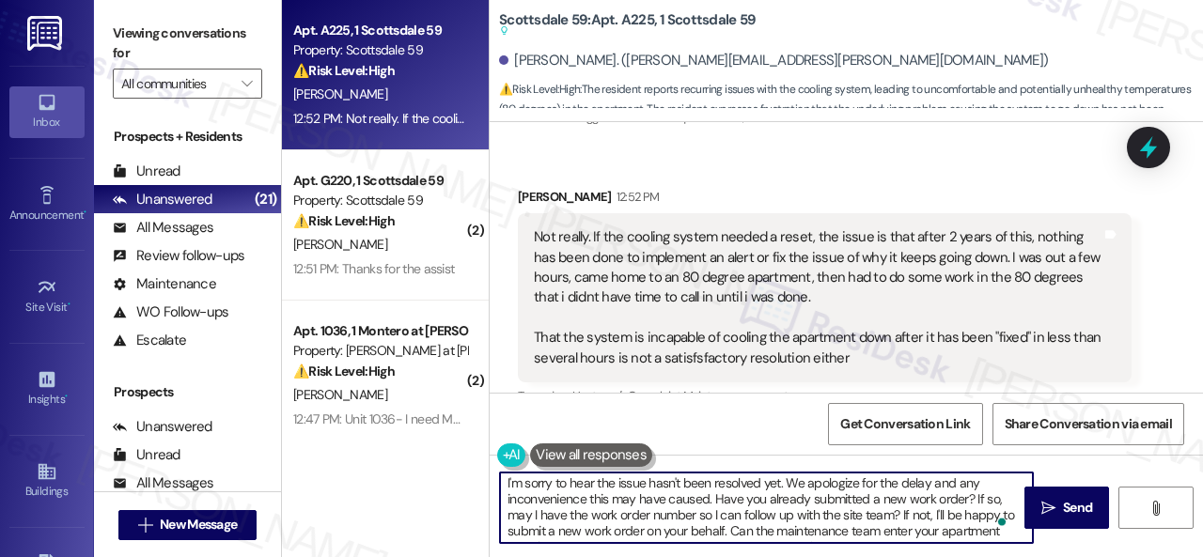
scroll to position [0, 0]
click at [614, 484] on textarea "I'm sorry to hear the issue hasn't been resolved yet. We apologize for the dela…" at bounding box center [766, 508] width 533 height 70
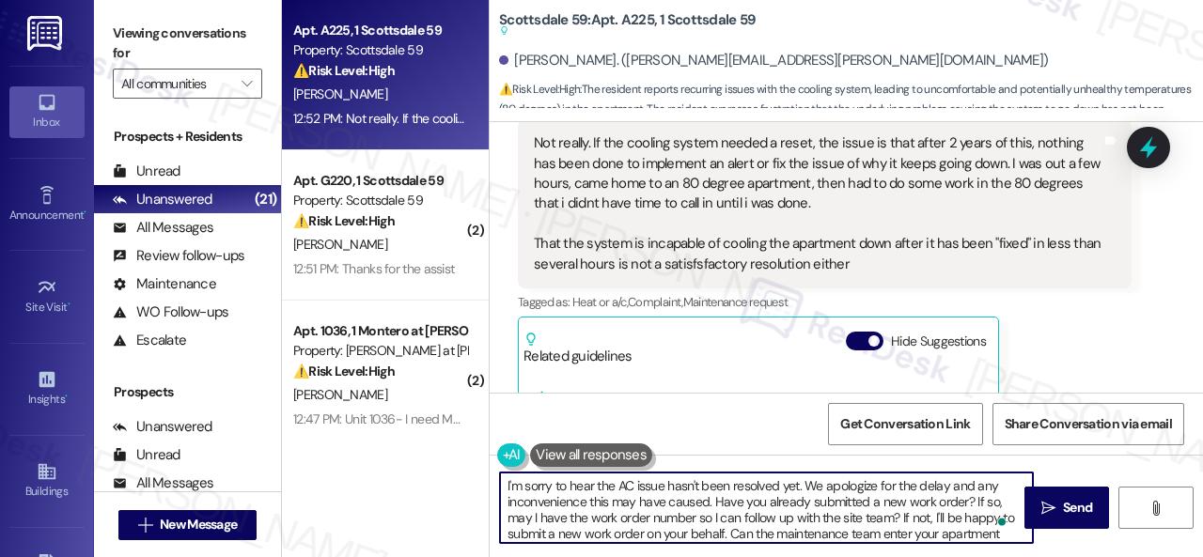
scroll to position [21, 0]
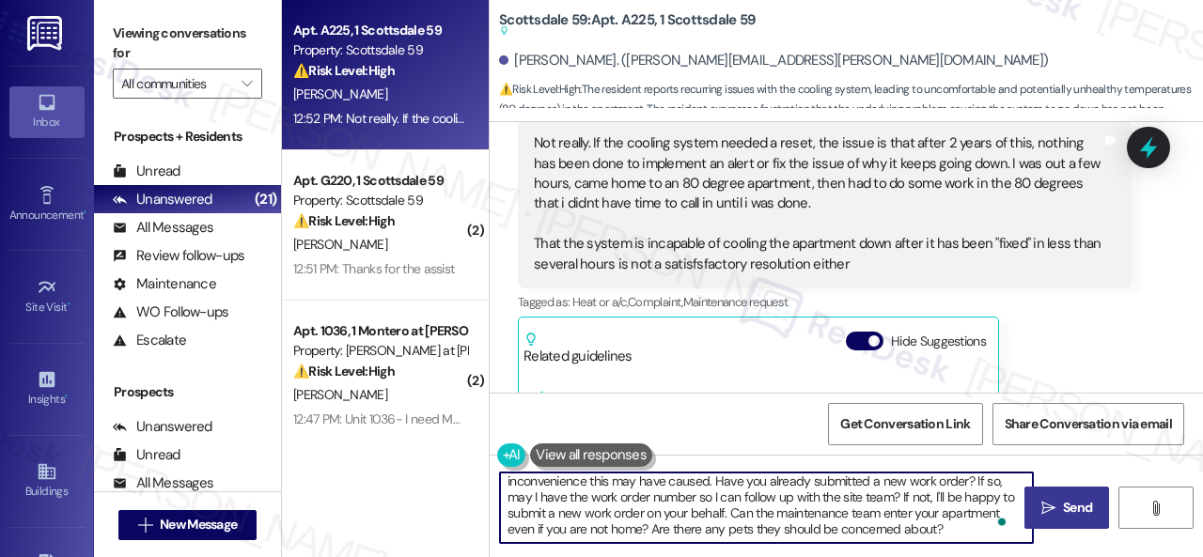
type textarea "I'm sorry to hear the AC issue hasn't been resolved yet. We apologize for the d…"
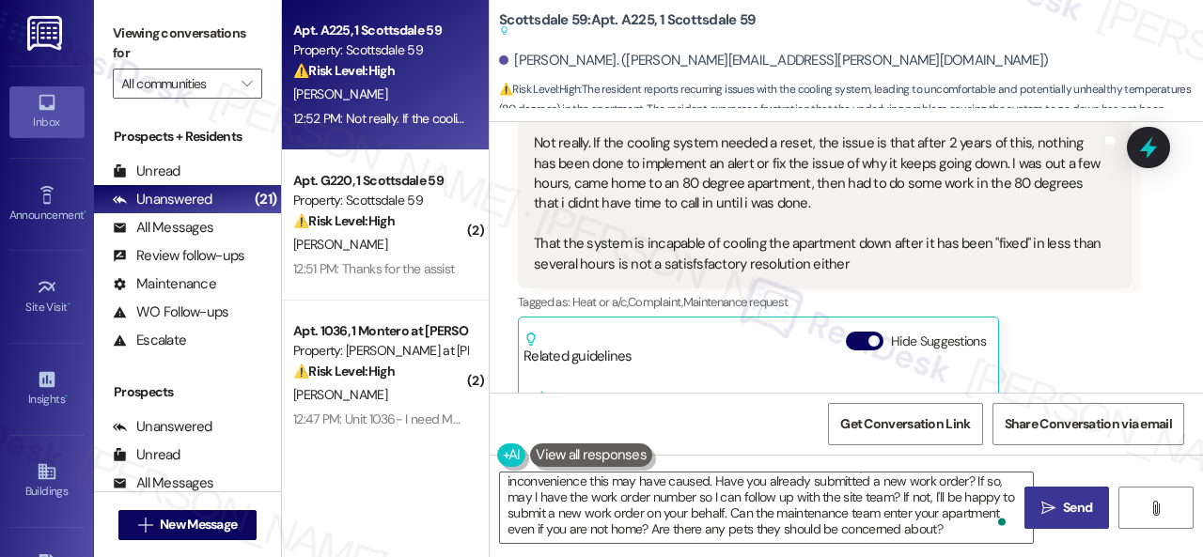
click at [1037, 503] on span " Send" at bounding box center [1066, 508] width 59 height 20
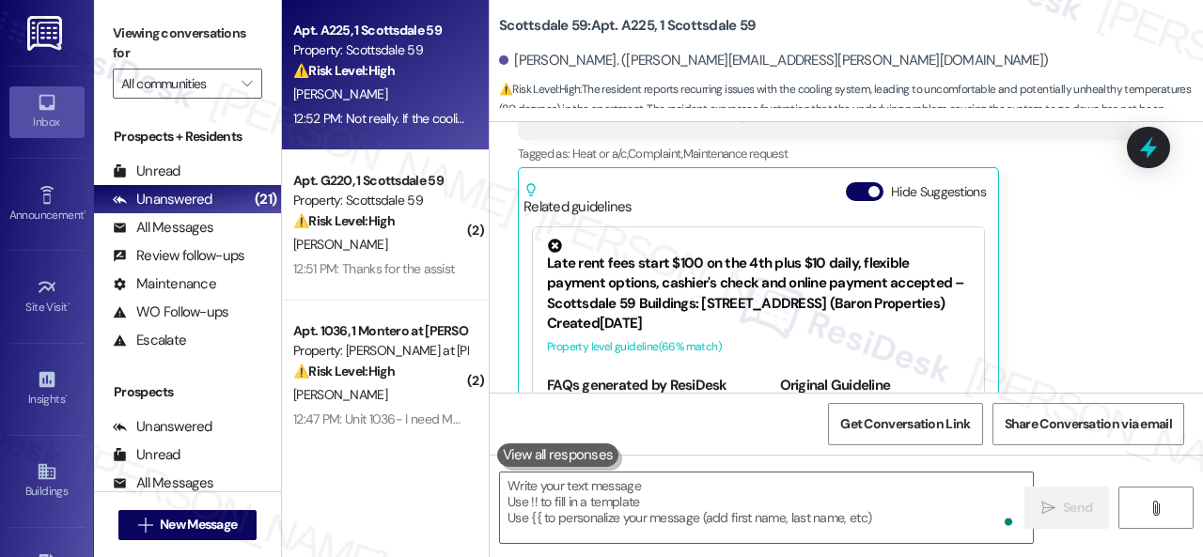
scroll to position [5474, 0]
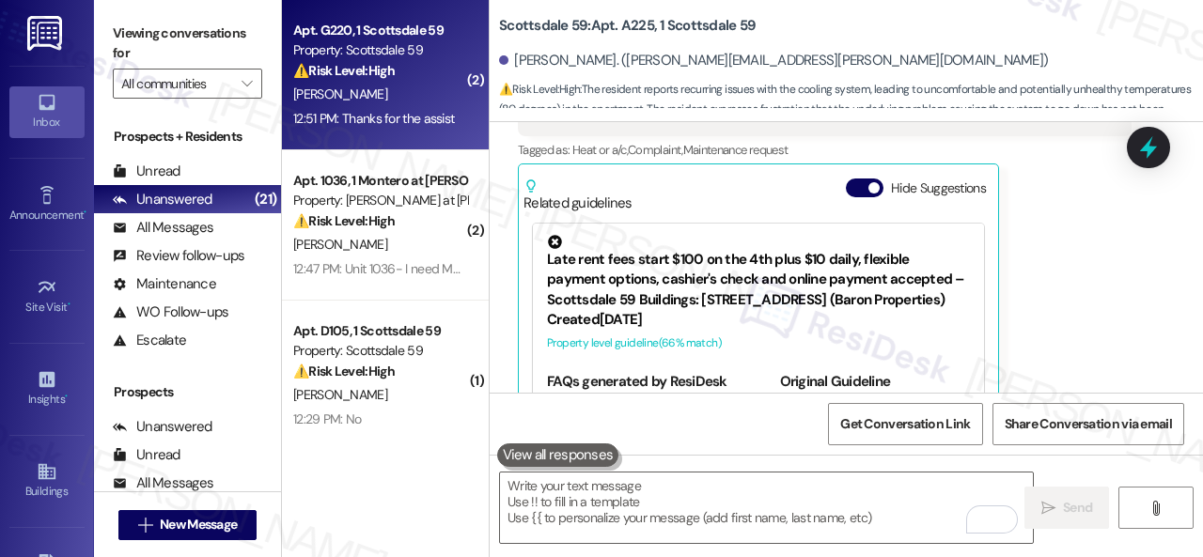
click at [399, 97] on div "T. Richards" at bounding box center [380, 94] width 178 height 23
type textarea "Fetching suggested responses. Please feel free to read through the conversation…"
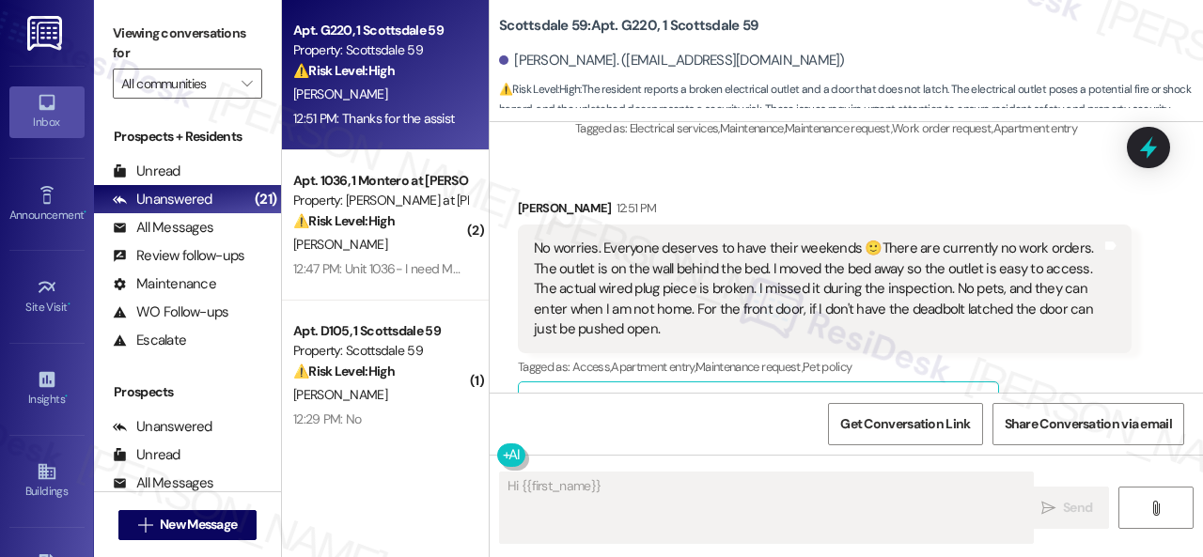
scroll to position [1296, 0]
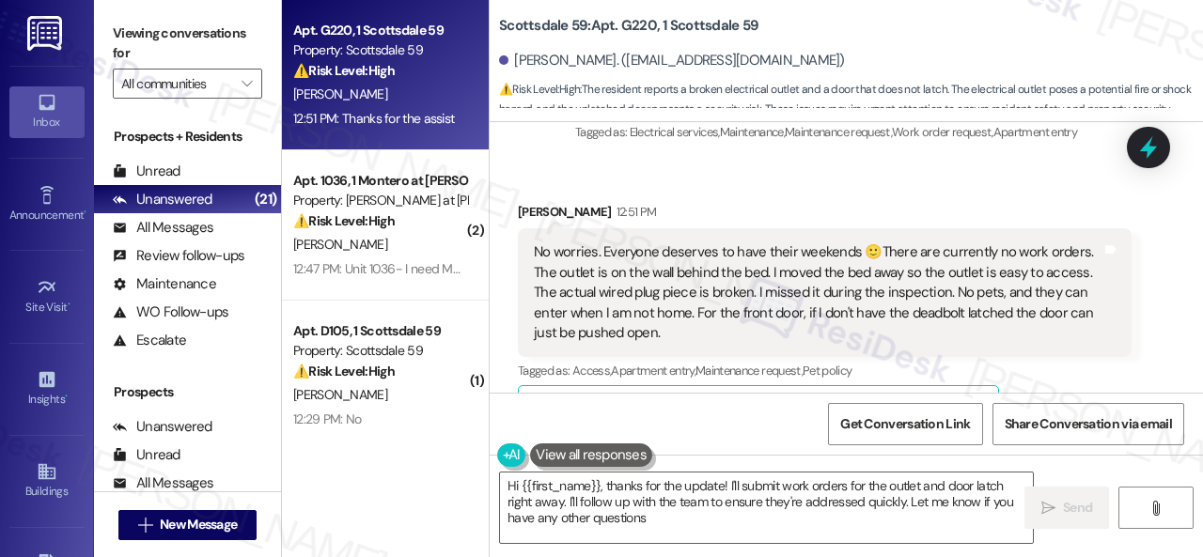
type textarea "Hi {{first_name}}, thanks for the update! I'll submit work orders for the outle…"
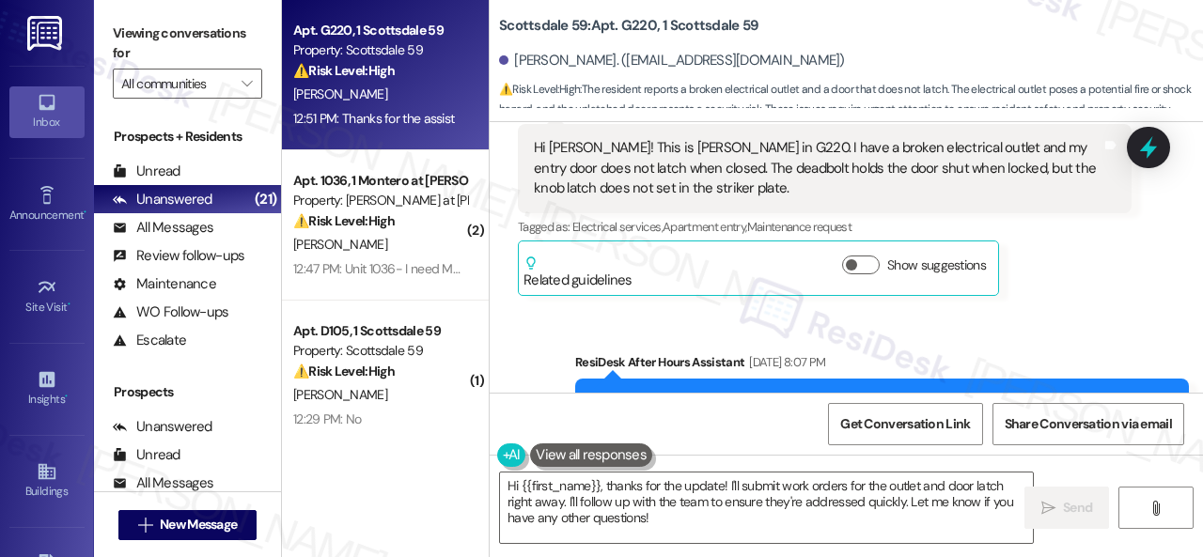
scroll to position [638, 0]
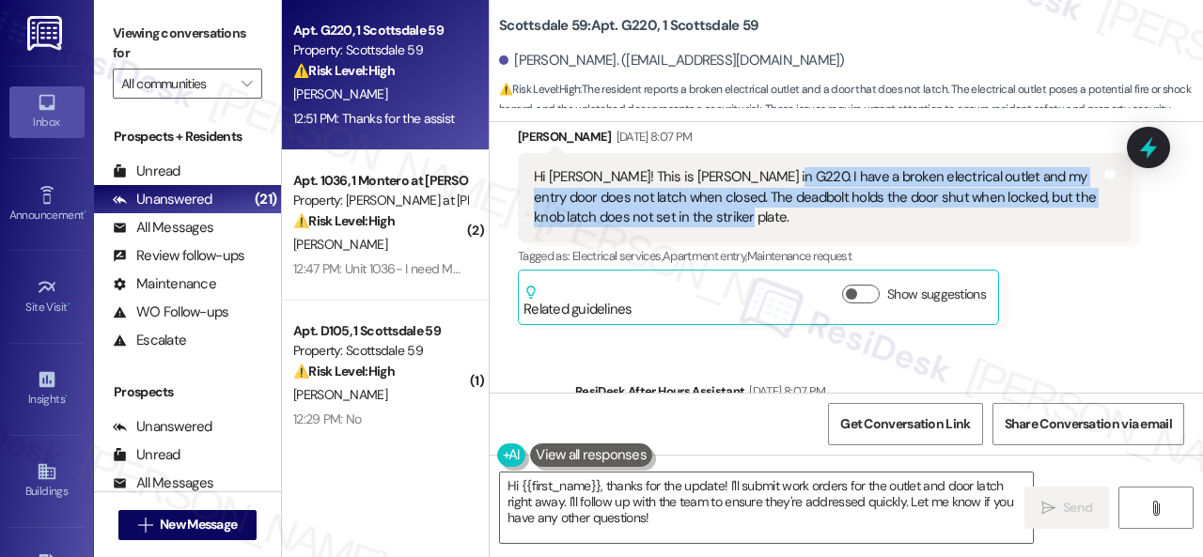
drag, startPoint x: 756, startPoint y: 159, endPoint x: 905, endPoint y: 194, distance: 152.5
click at [905, 194] on div "Hi Sarah! This is Terri Richards in G220. I have a broken electrical outlet and…" at bounding box center [818, 197] width 568 height 60
copy div "I have a broken electrical outlet and my entry door does not latch when closed.…"
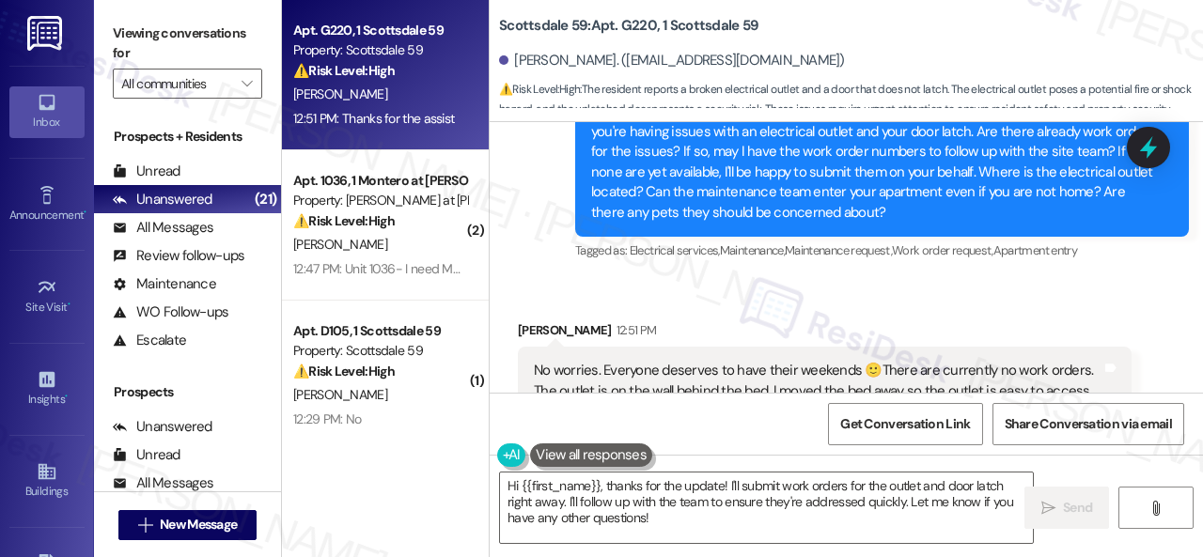
scroll to position [1202, 0]
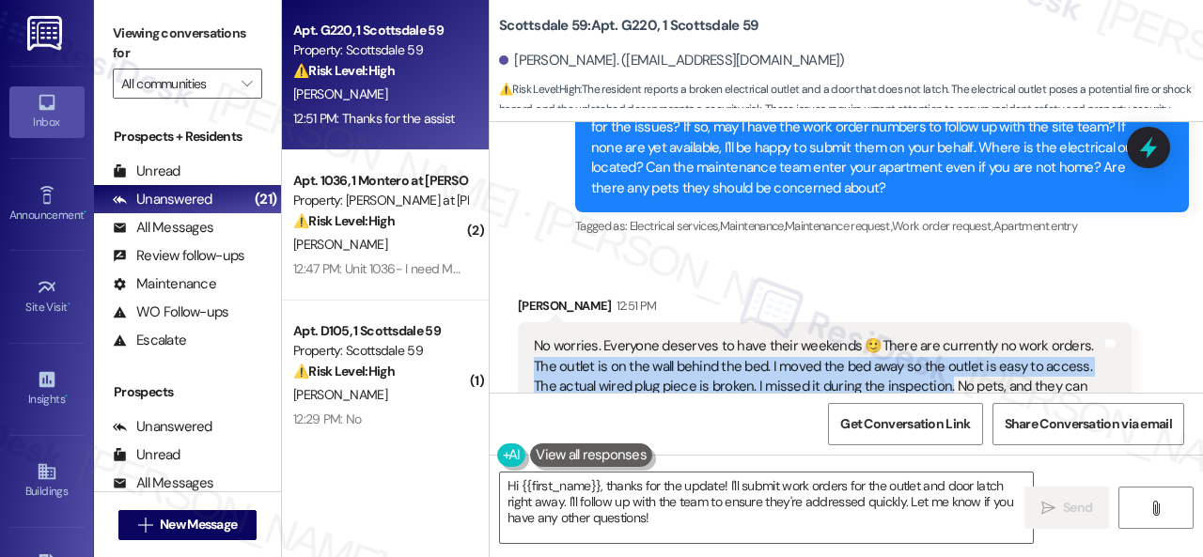
drag, startPoint x: 534, startPoint y: 330, endPoint x: 943, endPoint y: 347, distance: 410.0
click at [943, 347] on div "No worries. Everyone deserves to have their weekends 🙂There are currently no wo…" at bounding box center [818, 386] width 568 height 101
copy div "he outlet is on the wall behind the bed. I moved the bed away so the outlet is …"
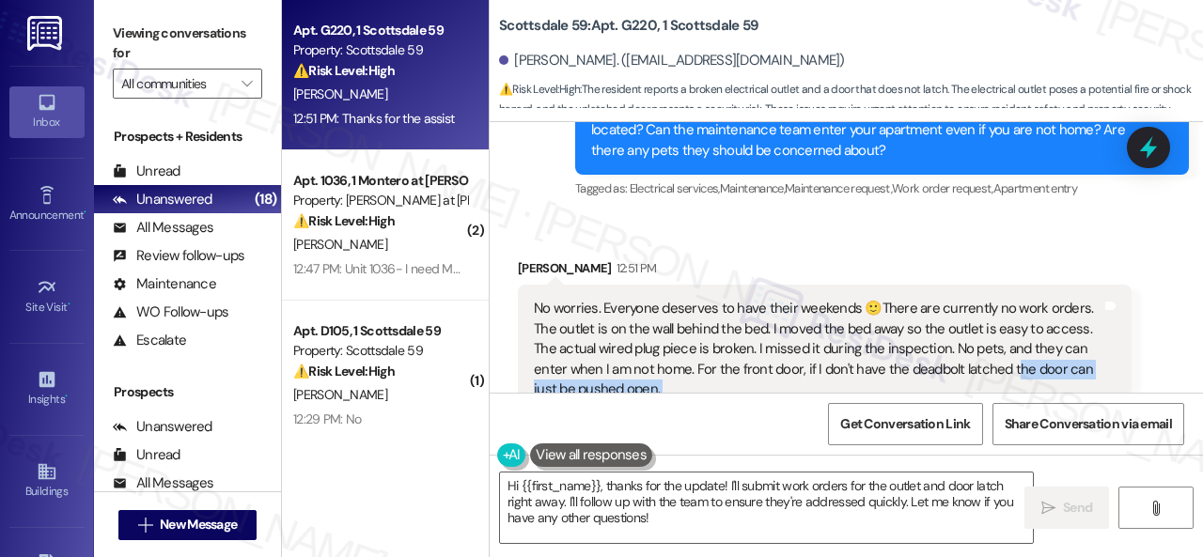
drag, startPoint x: 1011, startPoint y: 368, endPoint x: 1011, endPoint y: 383, distance: 15.0
click at [1011, 383] on div "Terri Richards 12:51 PM No worries. Everyone deserves to have their weekends 🙂T…" at bounding box center [825, 488] width 614 height 461
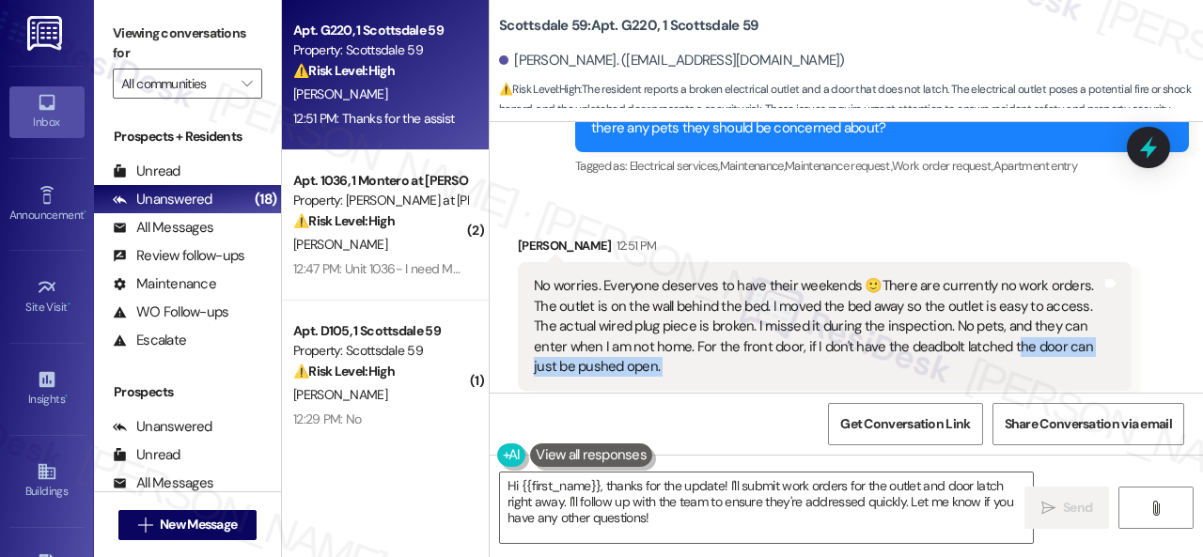
click at [1011, 391] on div "Tagged as: Access , Click to highlight conversations about Access Apartment ent…" at bounding box center [825, 404] width 614 height 27
drag, startPoint x: 1013, startPoint y: 300, endPoint x: 1013, endPoint y: 313, distance: 13.2
click at [1013, 313] on div "No worries. Everyone deserves to have their weekends 🙂There are currently no wo…" at bounding box center [818, 326] width 568 height 101
drag, startPoint x: 1008, startPoint y: 305, endPoint x: 1015, endPoint y: 317, distance: 13.1
click at [1015, 317] on div "No worries. Everyone deserves to have their weekends 🙂There are currently no wo…" at bounding box center [818, 326] width 568 height 101
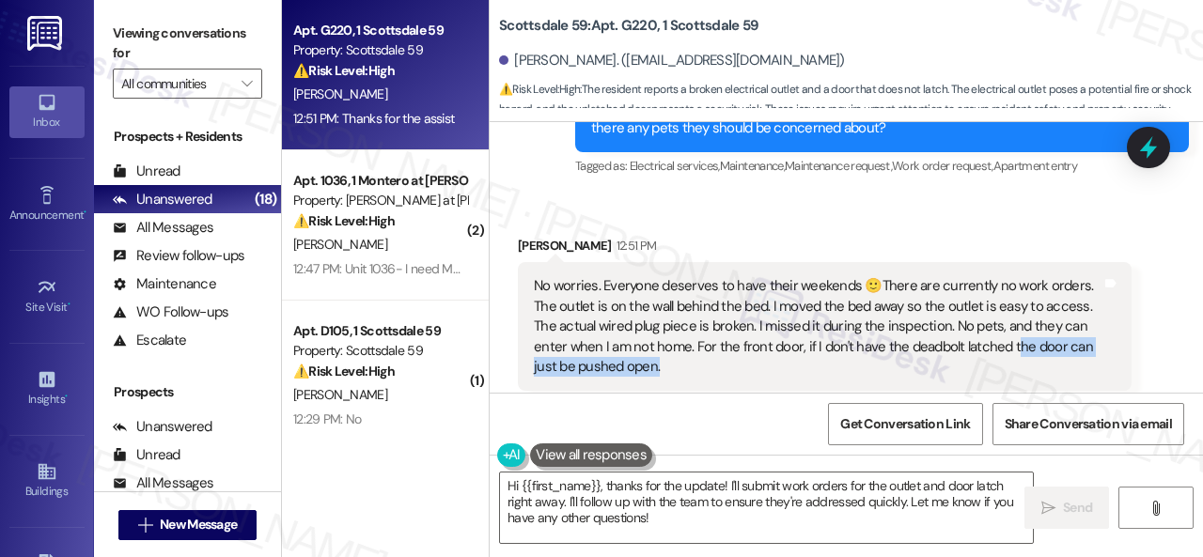
copy div "e door can just be pushed open."
click at [850, 194] on div "Received via SMS Terri Richards 12:51 PM No worries. Everyone deserves to have …" at bounding box center [846, 519] width 713 height 650
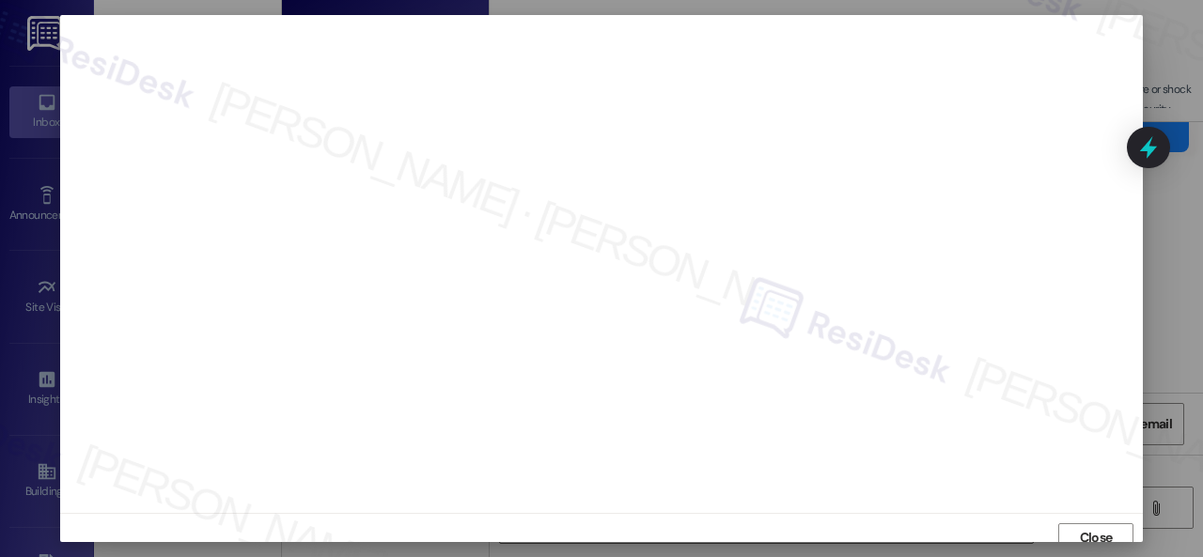
scroll to position [0, 0]
click at [1076, 533] on span "Close" at bounding box center [1096, 542] width 40 height 20
click at [1071, 528] on button "Close" at bounding box center [1095, 528] width 75 height 30
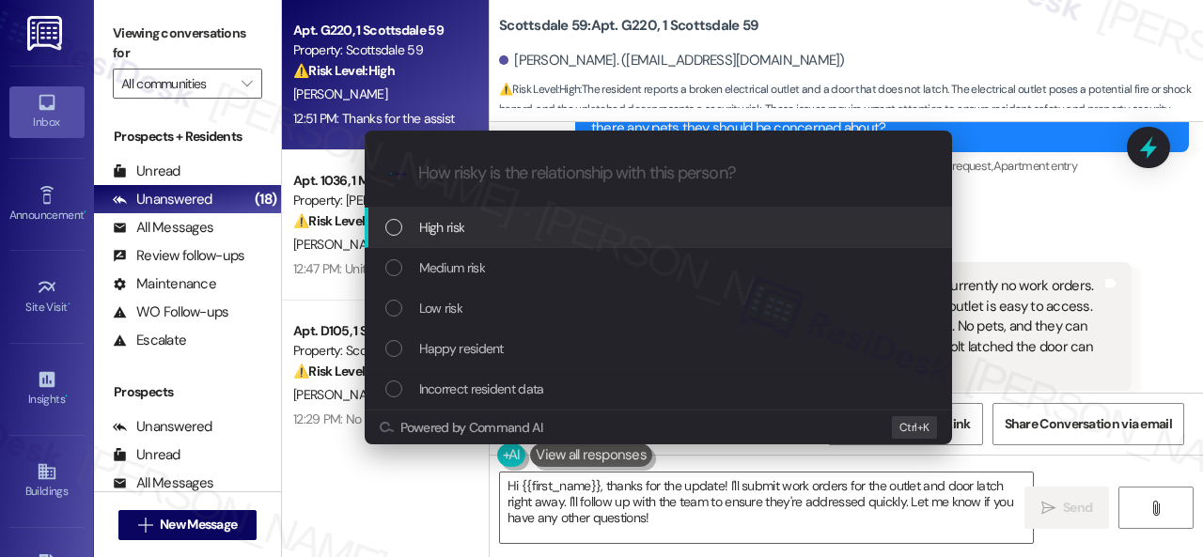
drag, startPoint x: 445, startPoint y: 228, endPoint x: 432, endPoint y: 193, distance: 38.1
click at [445, 226] on span "High risk" at bounding box center [442, 227] width 46 height 21
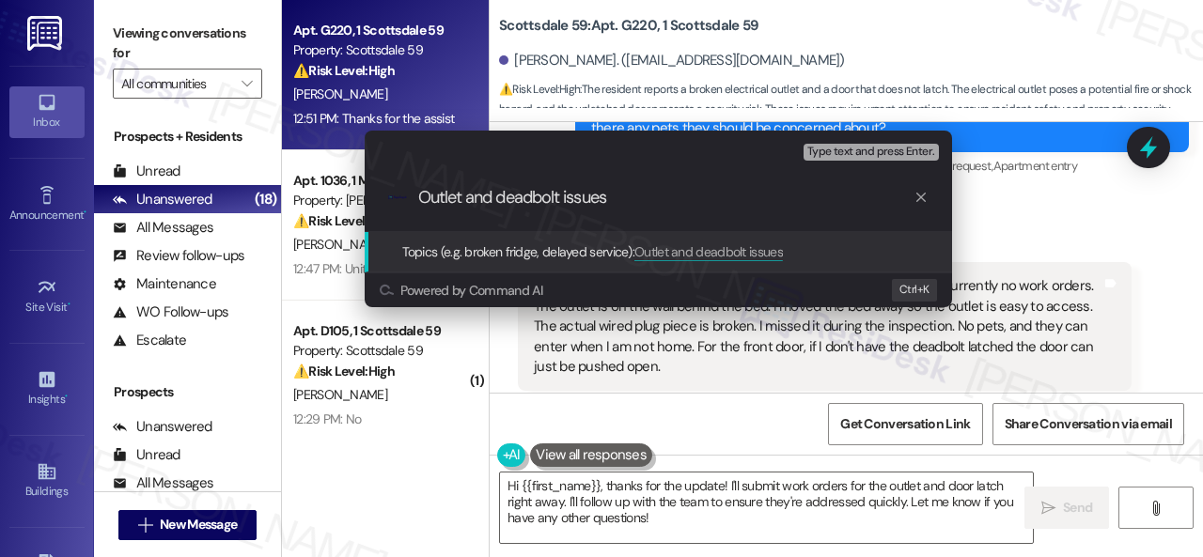
type input "Outlet and deadbolt issues."
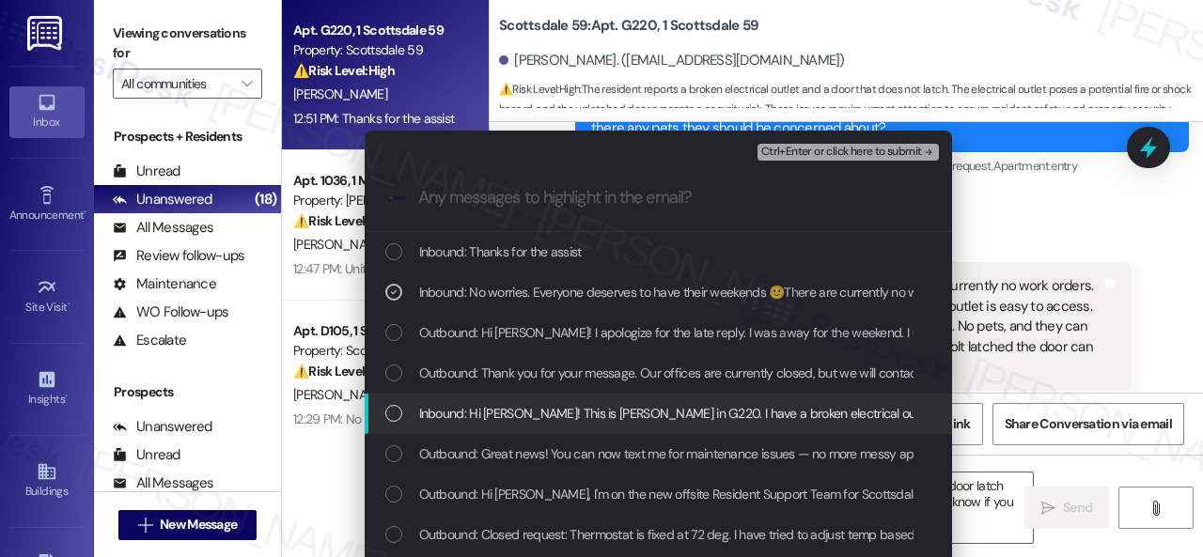
click at [475, 416] on span "Inbound: Hi Sarah! This is Terri Richards in G220. I have a broken electrical o…" at bounding box center [1075, 413] width 1312 height 21
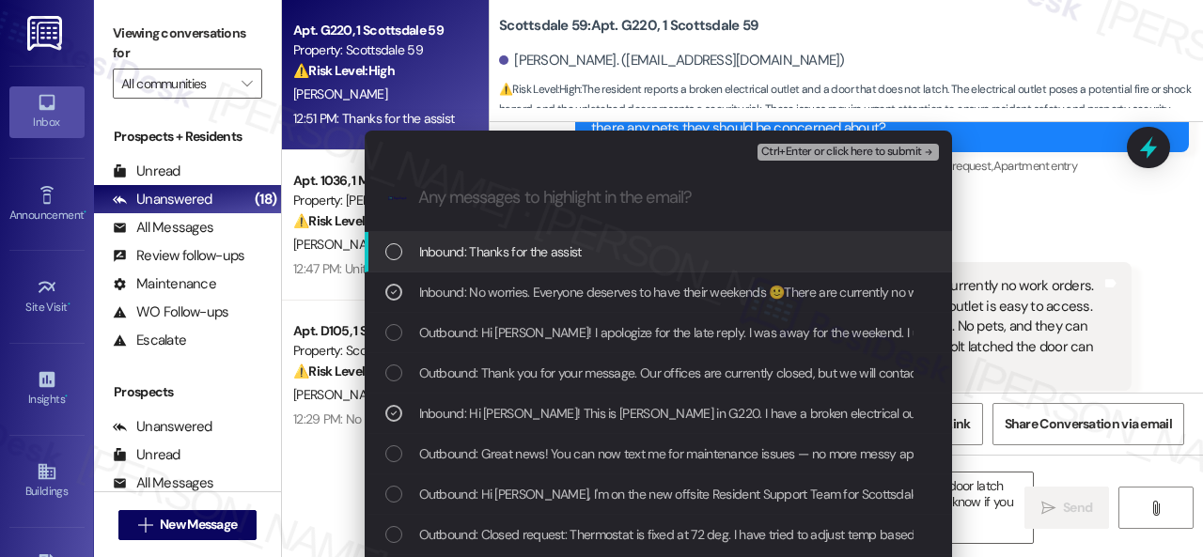
click at [784, 149] on span "Ctrl+Enter or click here to submit" at bounding box center [841, 152] width 161 height 13
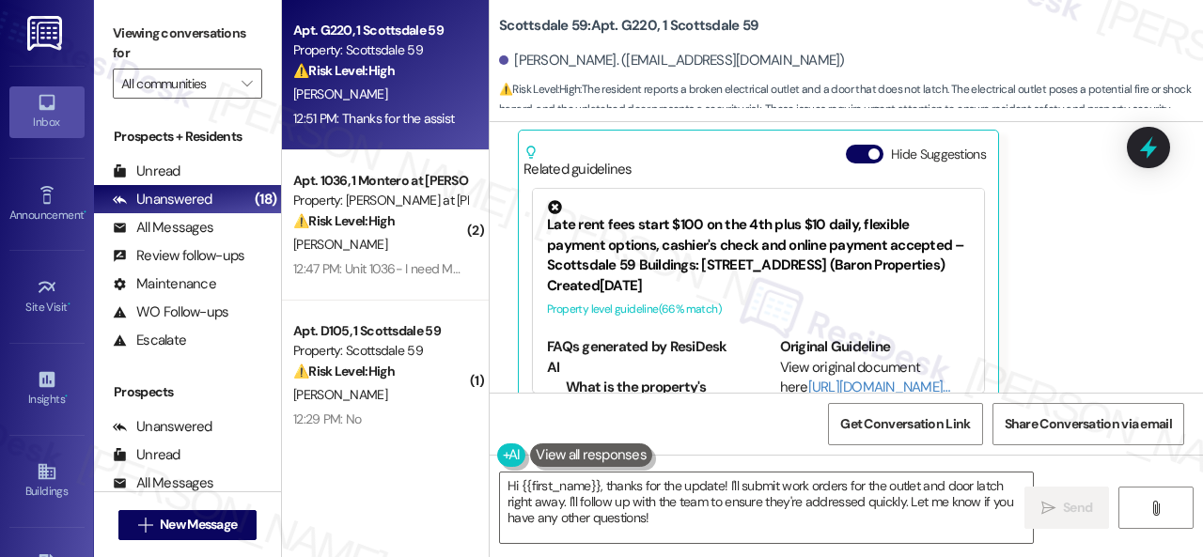
scroll to position [1672, 0]
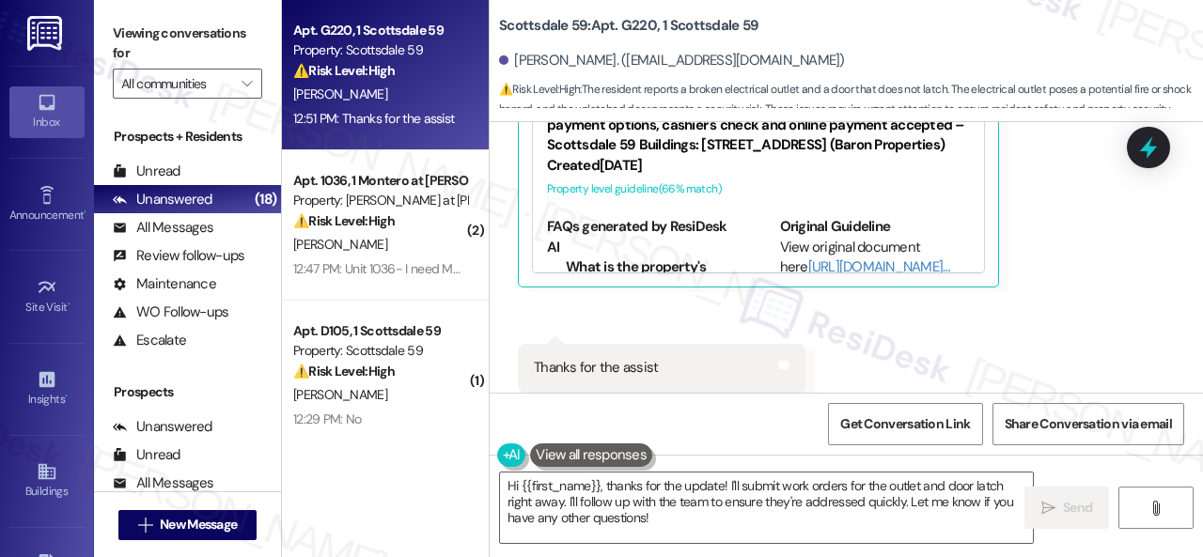
drag, startPoint x: 1028, startPoint y: 298, endPoint x: 976, endPoint y: 318, distance: 55.3
click at [1027, 298] on div "Received via SMS Terri Richards 12:51 PM No worries. Everyone deserves to have …" at bounding box center [846, 109] width 713 height 650
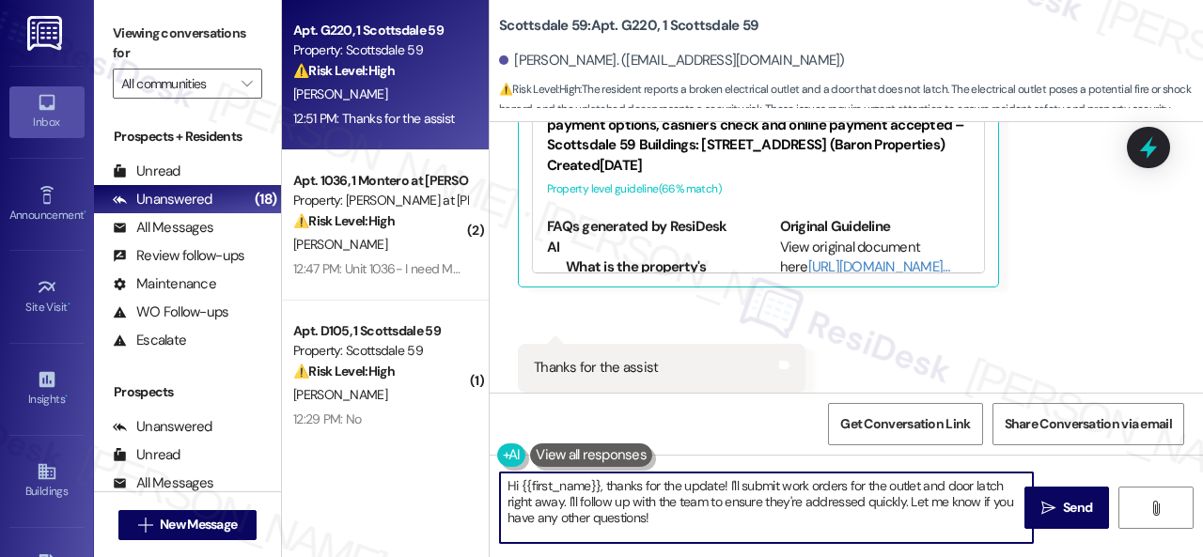
drag, startPoint x: 587, startPoint y: 505, endPoint x: 455, endPoint y: 469, distance: 137.2
click at [455, 469] on div "Apt. G220, 1 Scottsdale 59 Property: Scottsdale 59 ⚠️ Risk Level: High The resi…" at bounding box center [742, 278] width 921 height 557
paste textarea "Thank you. I've submitted work orders on your behalf and notified the site team…"
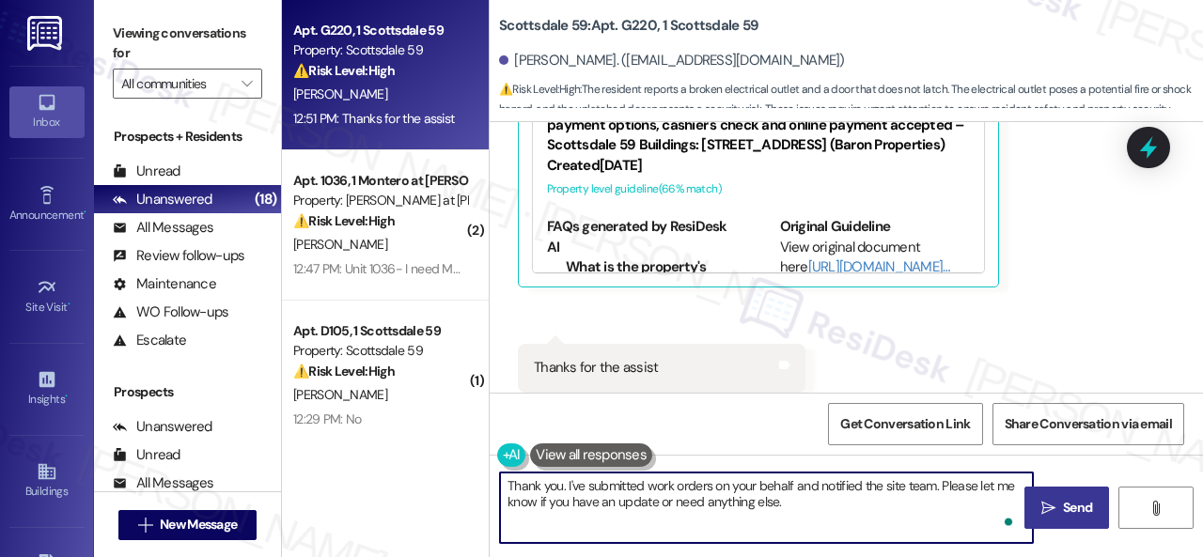
type textarea "Thank you. I've submitted work orders on your behalf and notified the site team…"
click at [1063, 500] on span "Send" at bounding box center [1077, 508] width 29 height 20
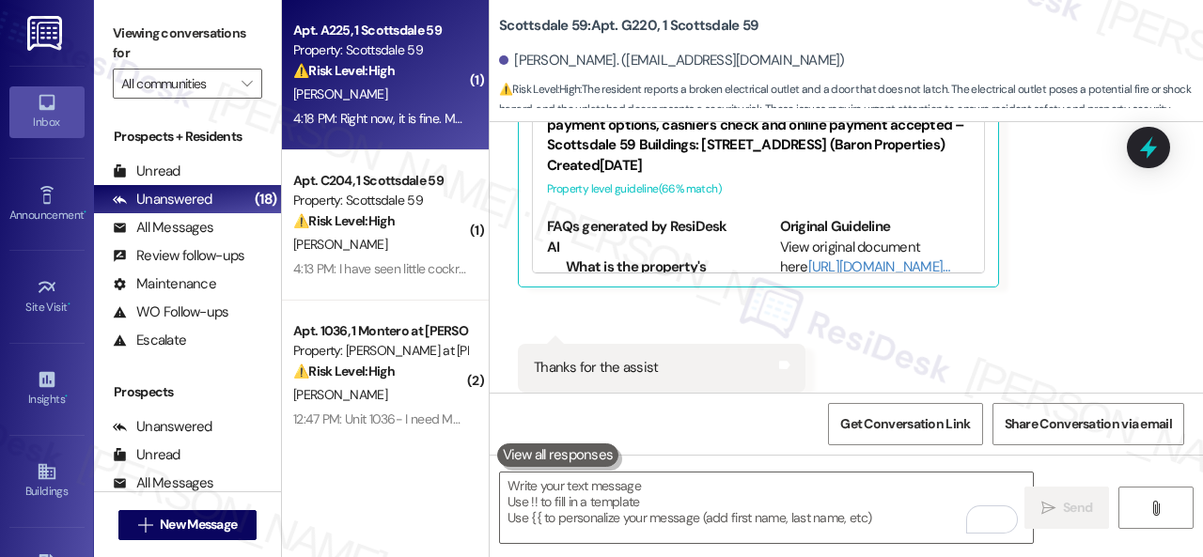
click at [416, 101] on div "K. Hartley" at bounding box center [380, 94] width 178 height 23
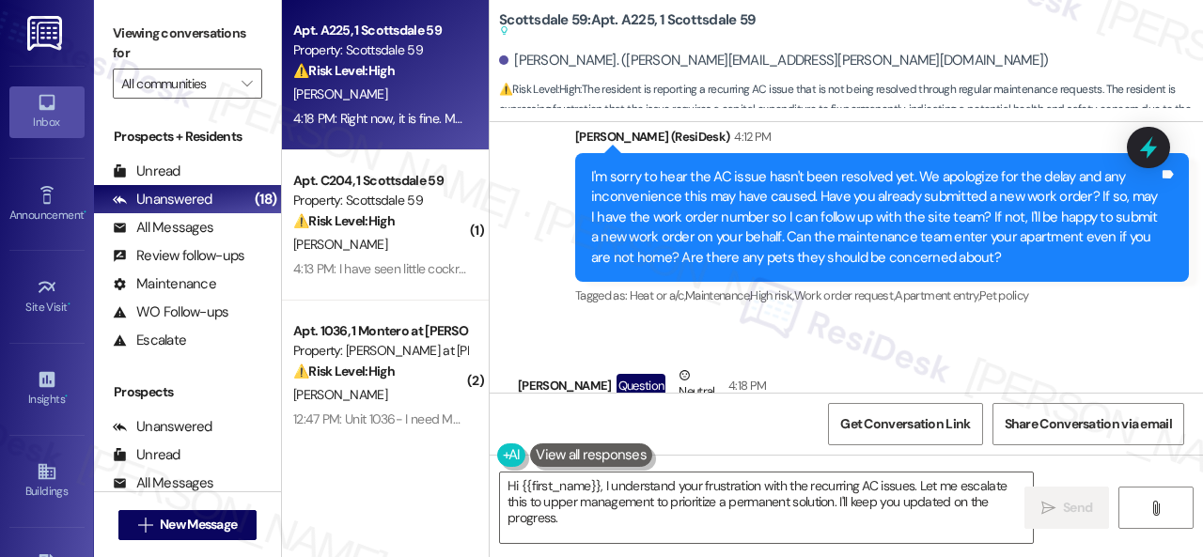
scroll to position [5784, 0]
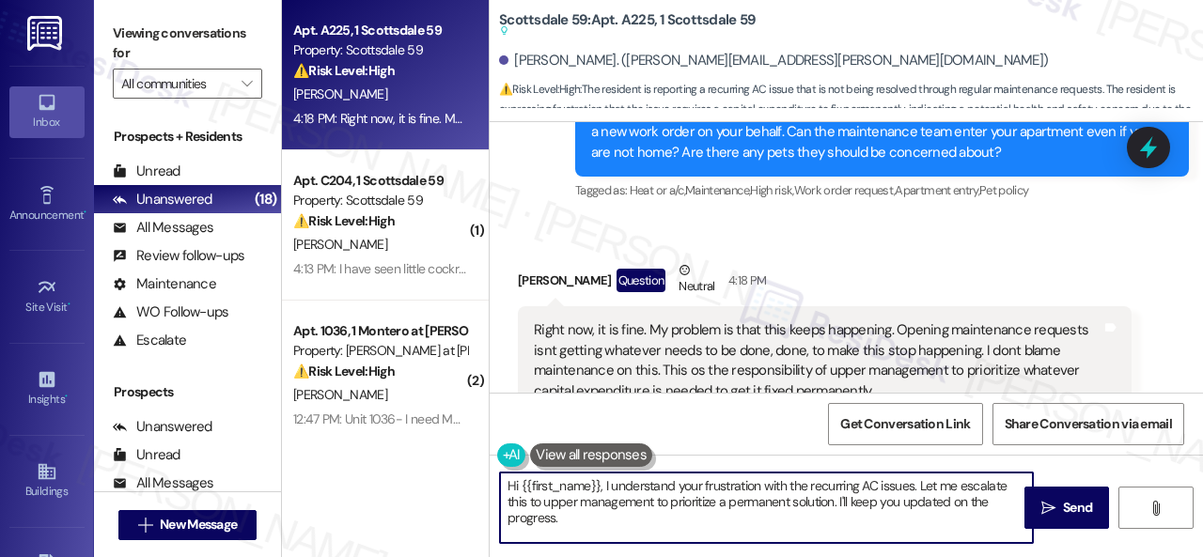
drag, startPoint x: 572, startPoint y: 527, endPoint x: 479, endPoint y: 467, distance: 110.8
click at [479, 467] on div "Apt. A225, 1 Scottsdale 59 Property: Scottsdale 59 ⚠️ Risk Level: High The resi…" at bounding box center [742, 278] width 921 height 557
click at [618, 505] on textarea "Hi {{first_name}}, I understand your frustration with the recurring AC issues. …" at bounding box center [766, 508] width 533 height 70
click at [599, 484] on textarea "Hi {{first_name}}, I understand your frustration with the recurring AC issues. …" at bounding box center [766, 508] width 533 height 70
drag, startPoint x: 603, startPoint y: 484, endPoint x: 460, endPoint y: 474, distance: 143.1
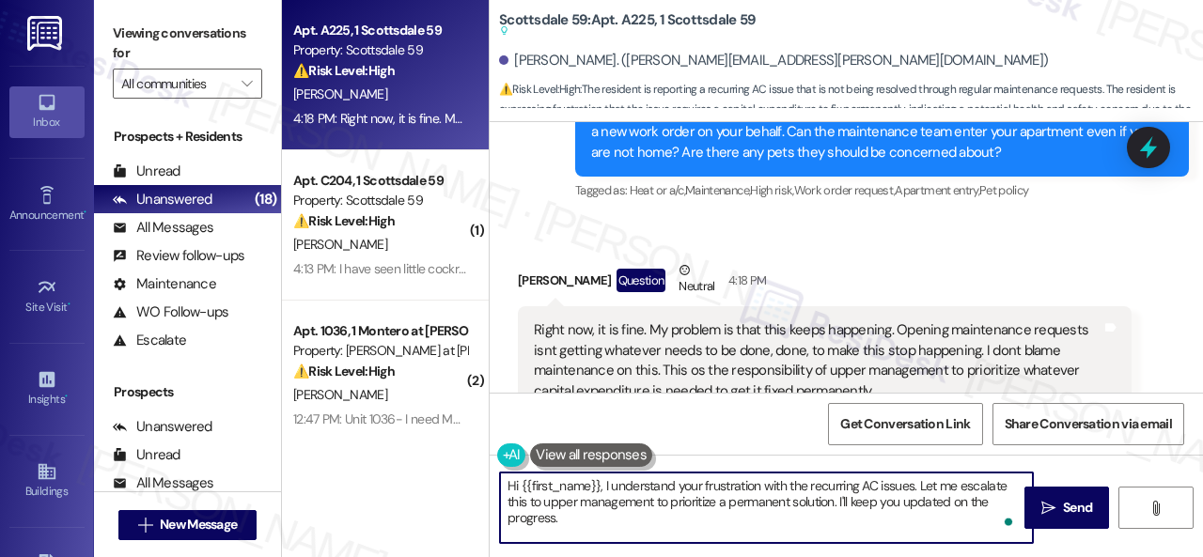
click at [462, 474] on div "Apt. A225, 1 Scottsdale 59 Property: Scottsdale 59 ⚠️ Risk Level: High The resi…" at bounding box center [742, 278] width 921 height 557
drag, startPoint x: 824, startPoint y: 490, endPoint x: 987, endPoint y: 518, distance: 165.0
click at [987, 518] on textarea "I understand your frustration with the recurring AC issues. Let me escalate thi…" at bounding box center [766, 508] width 533 height 70
type textarea "I understand your frustration with the recurring AC issues. We appreciate your …"
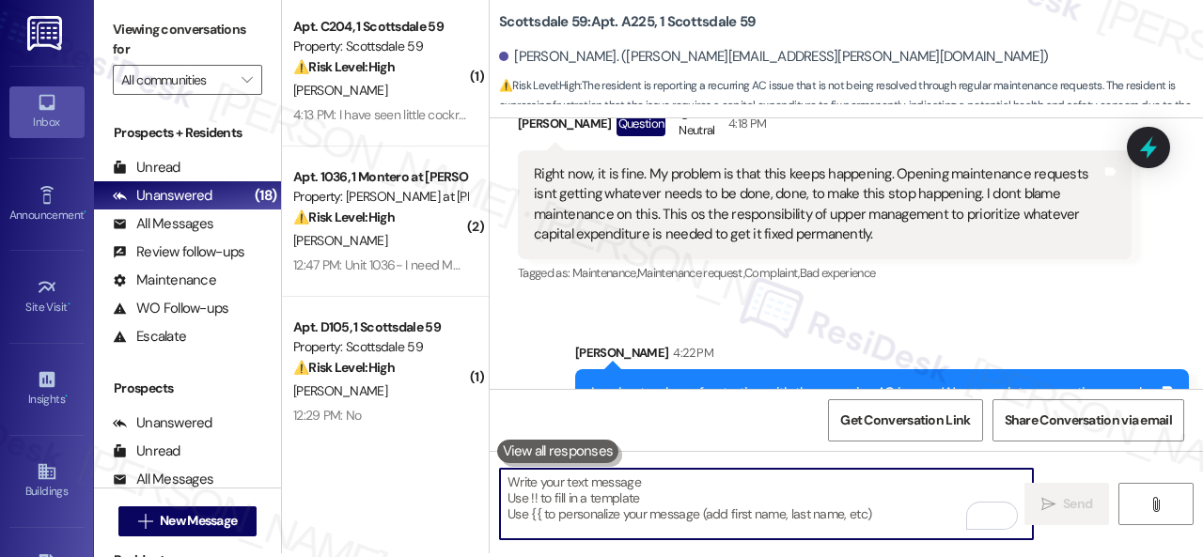
scroll to position [6, 0]
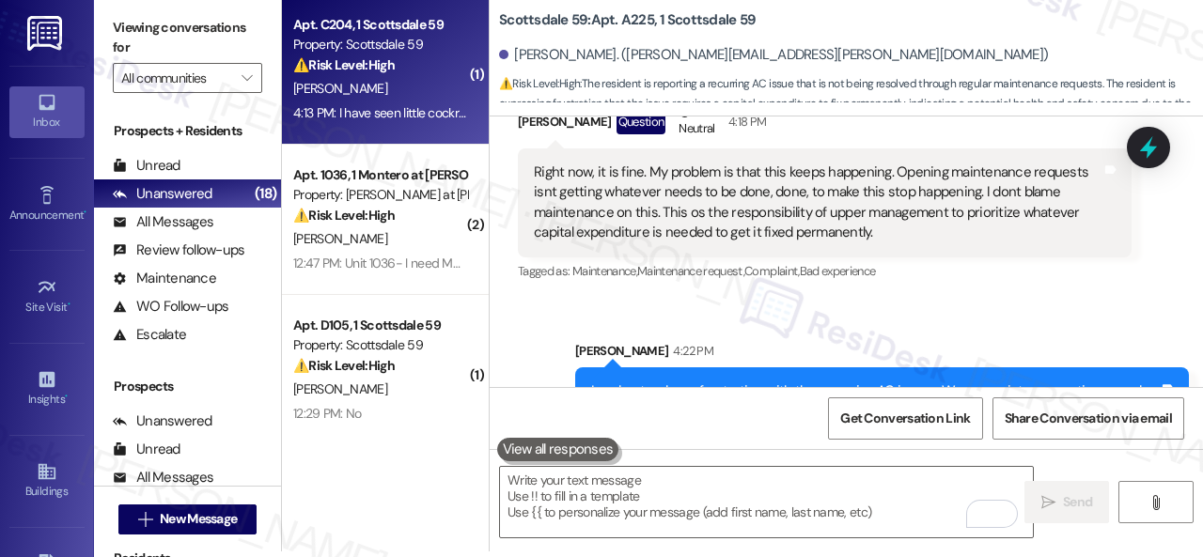
click at [404, 93] on div "R. Schlaefli" at bounding box center [380, 88] width 178 height 23
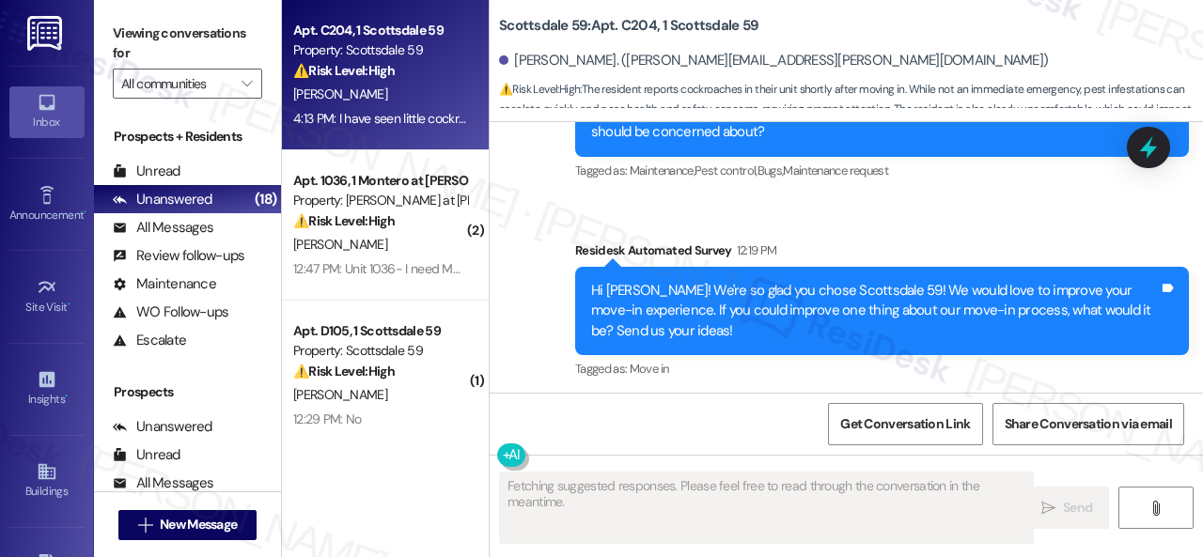
scroll to position [1497, 0]
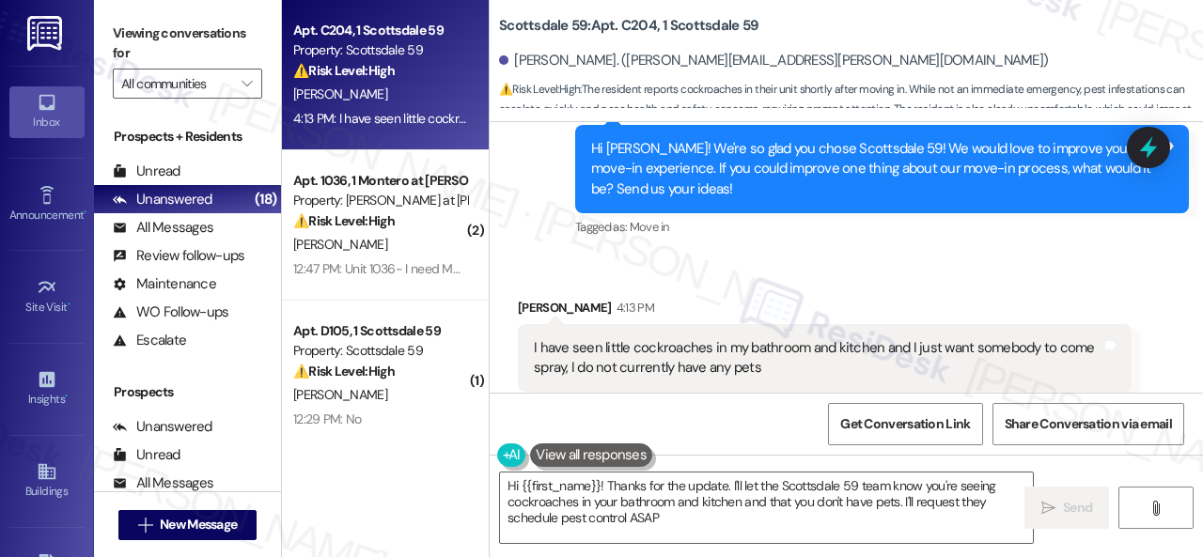
type textarea "Hi {{first_name}}! Thanks for the update. I'll let the Scottsdale 59 team know …"
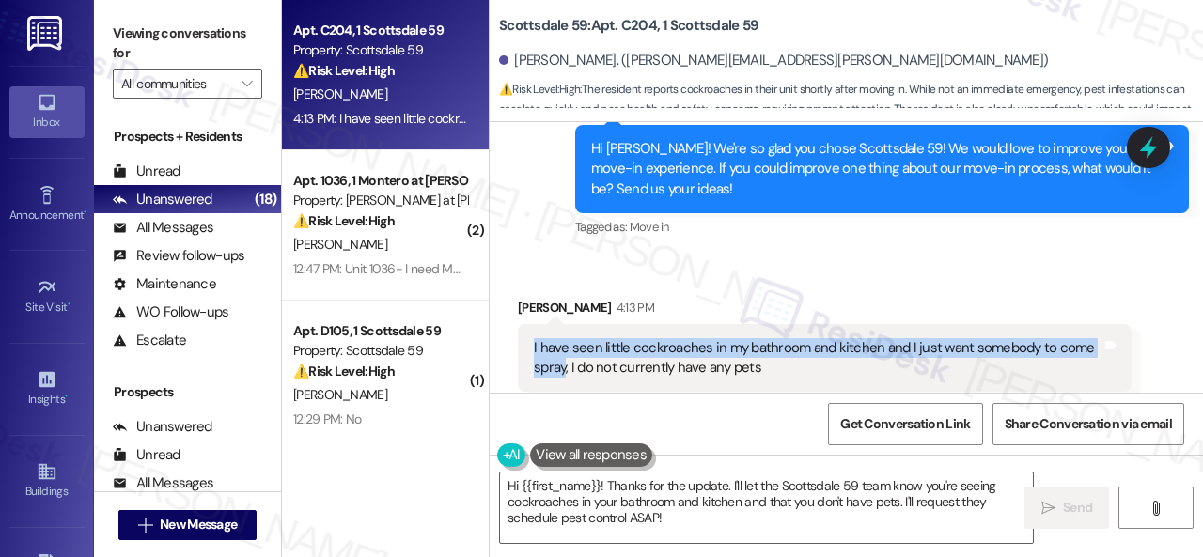
drag, startPoint x: 526, startPoint y: 307, endPoint x: 565, endPoint y: 324, distance: 42.1
click at [565, 324] on div "I have seen little cockroaches in my bathroom and kitchen and I just want someb…" at bounding box center [825, 358] width 614 height 69
copy div "I have seen little cockroaches in my bathroom and kitchen and I just want someb…"
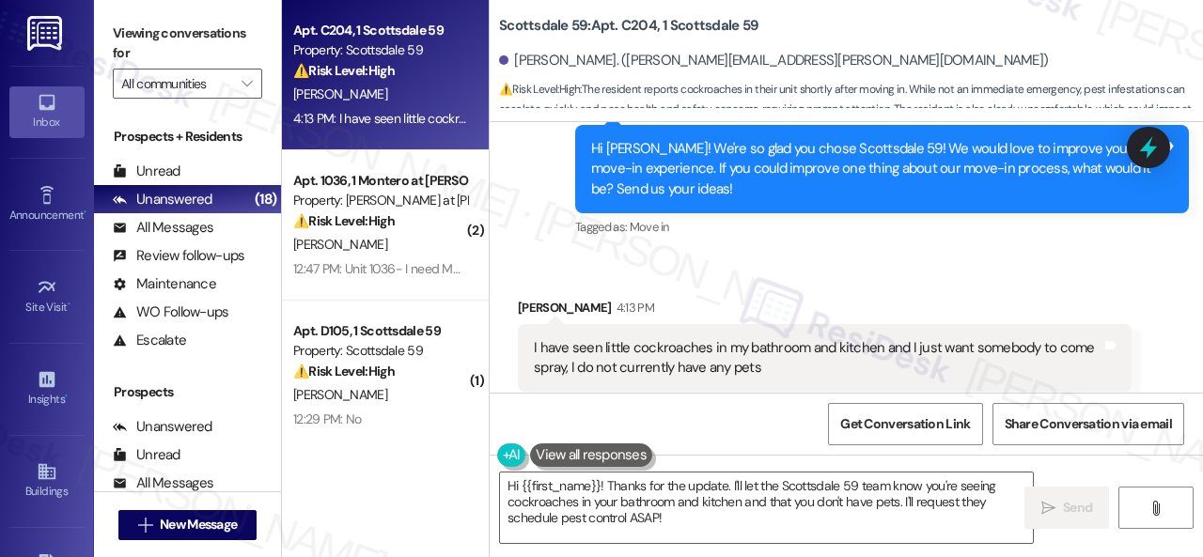
click at [915, 204] on div "Survey, sent via SMS Residesk Automated Survey 12:19 PM Hi Regan! We're so glad…" at bounding box center [882, 170] width 642 height 171
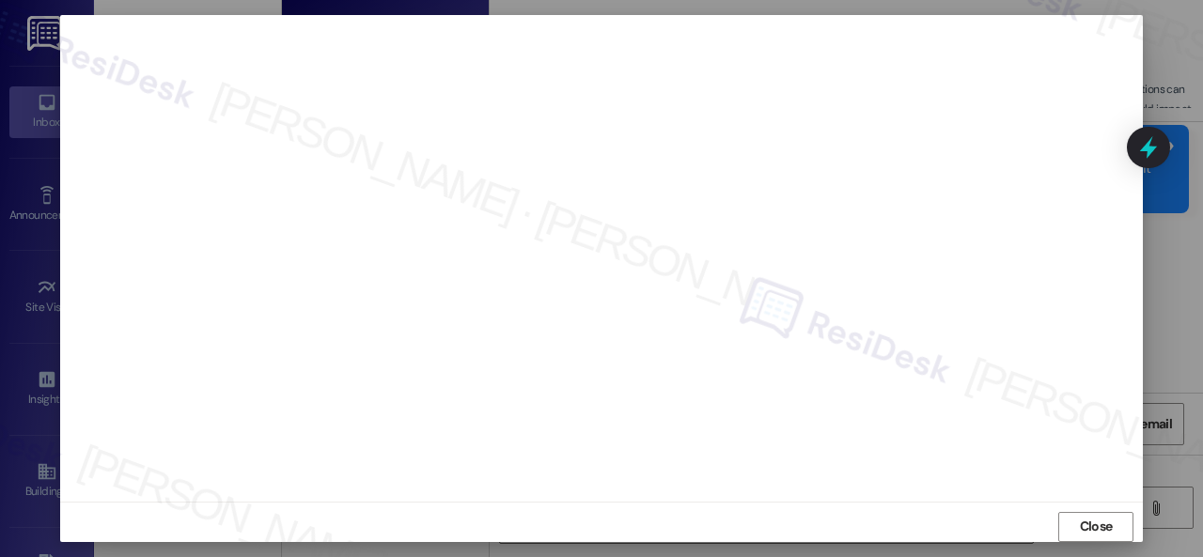
scroll to position [23, 0]
click at [1084, 511] on span "Close" at bounding box center [1096, 518] width 33 height 20
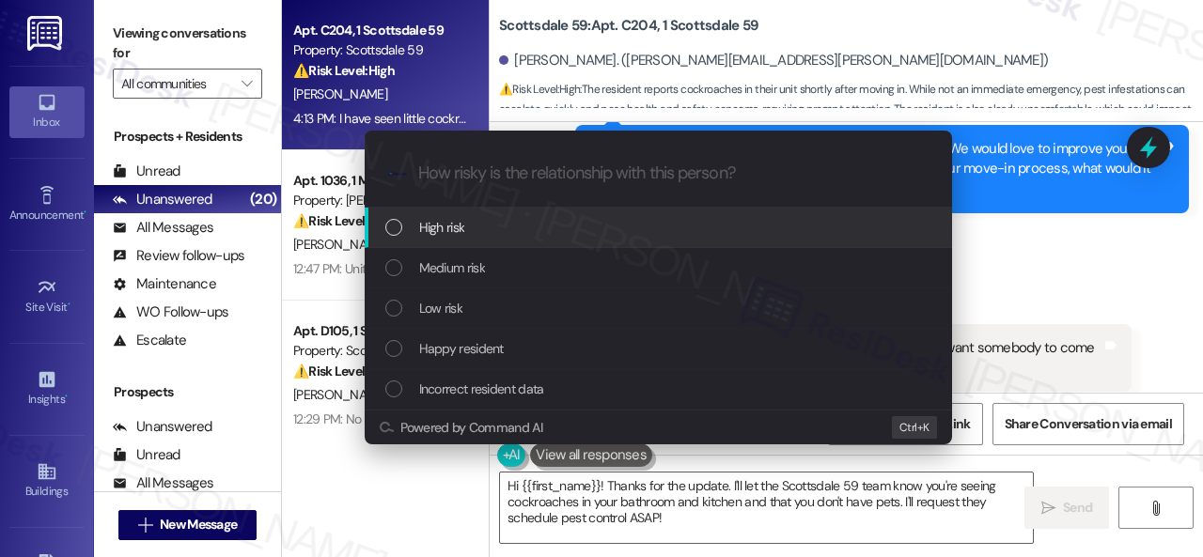
click at [397, 230] on div "List of options" at bounding box center [393, 227] width 17 height 17
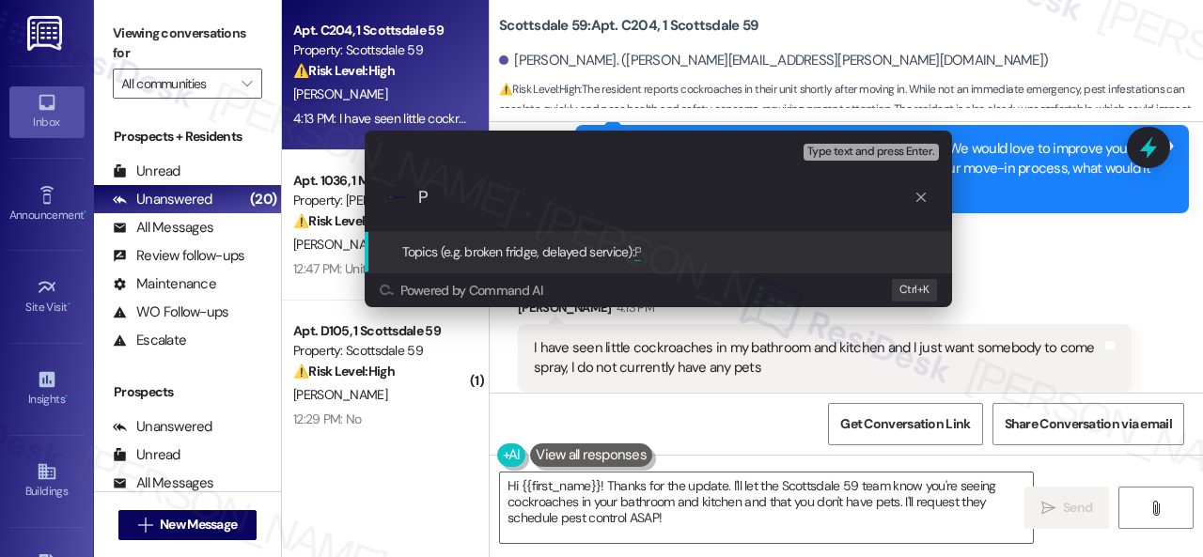
click at [329, 198] on div "Escalate Conversation High risk Topics (e.g. broken fridge, delayed service) An…" at bounding box center [601, 278] width 1203 height 557
paste input "New work order/s submitted - Pest issue"
type input "New work order/s submitted - Pest issue"
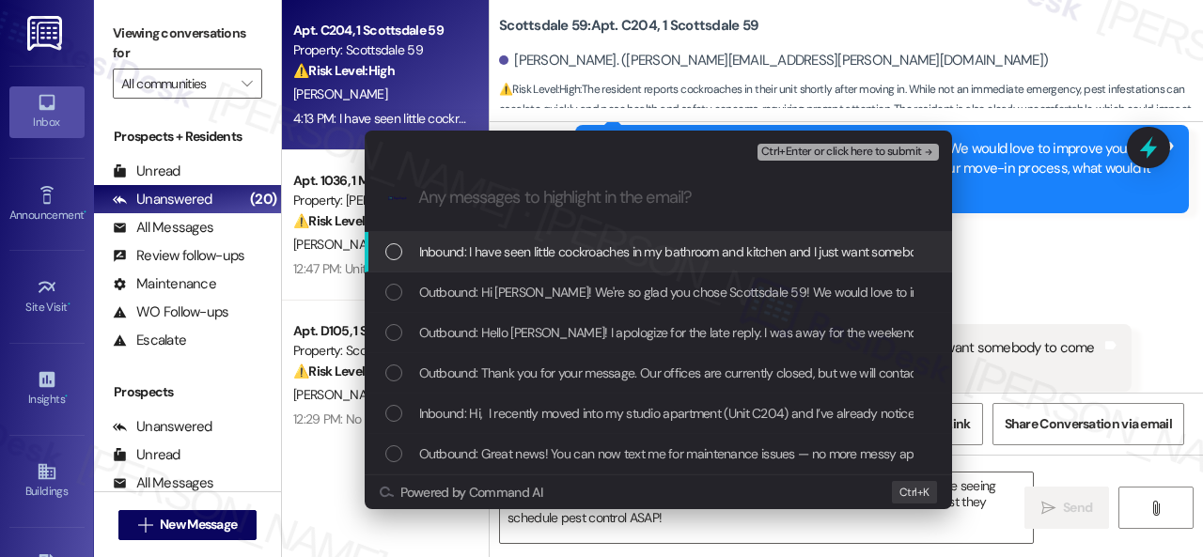
click at [537, 257] on span "Inbound: I have seen little cockroaches in my bathroom and kitchen and I just w…" at bounding box center [805, 251] width 773 height 21
drag, startPoint x: 806, startPoint y: 144, endPoint x: 819, endPoint y: 147, distance: 13.5
click at [810, 146] on span "Ctrl+Enter or click here to submit" at bounding box center [841, 152] width 161 height 13
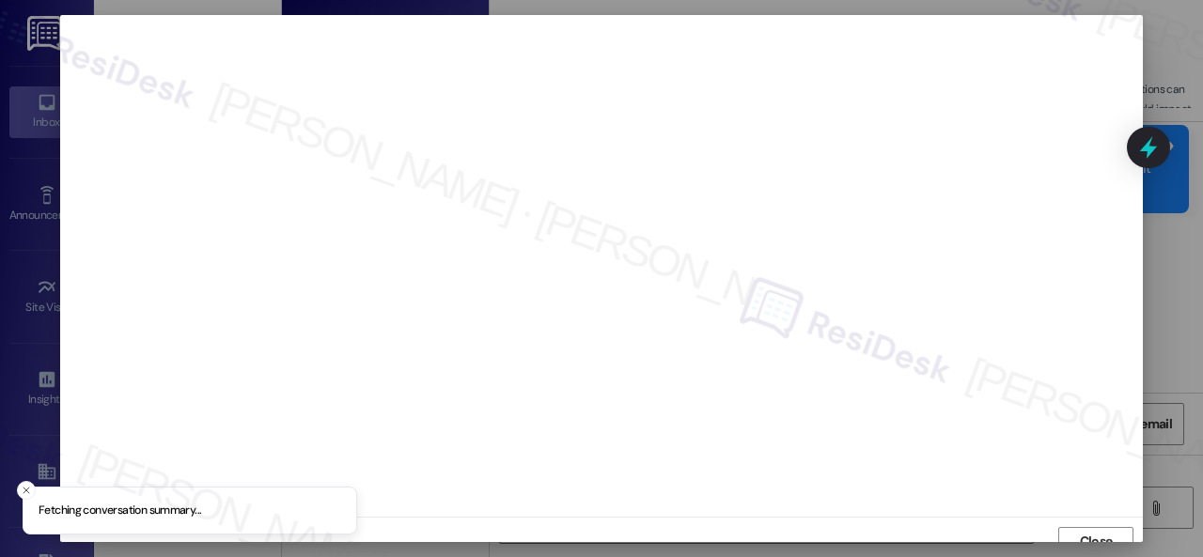
scroll to position [14, 0]
click at [1093, 527] on span "Close" at bounding box center [1096, 528] width 33 height 20
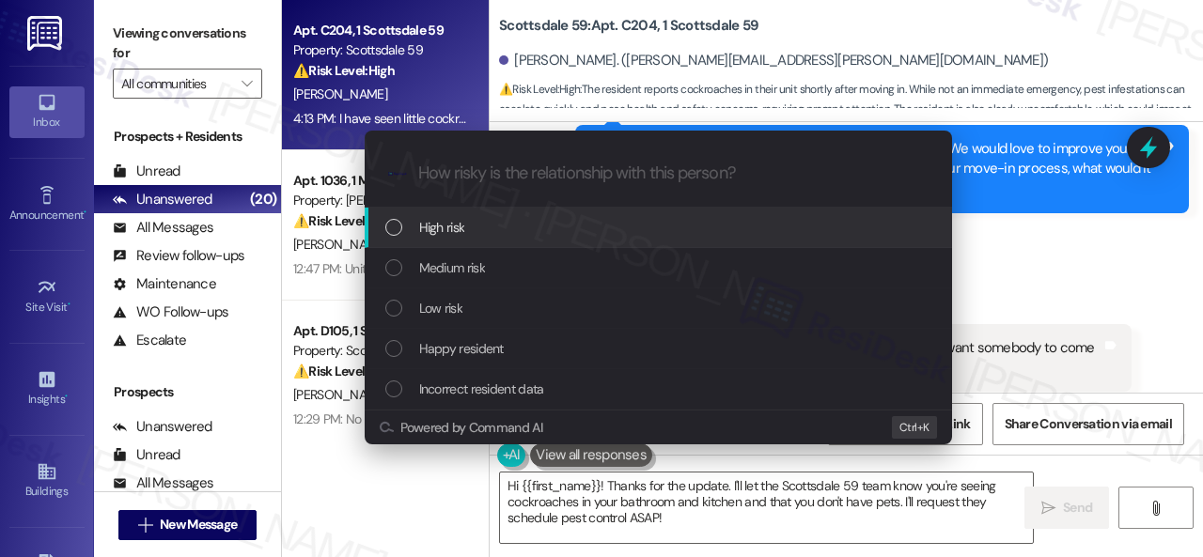
click at [432, 219] on span "High risk" at bounding box center [442, 227] width 46 height 21
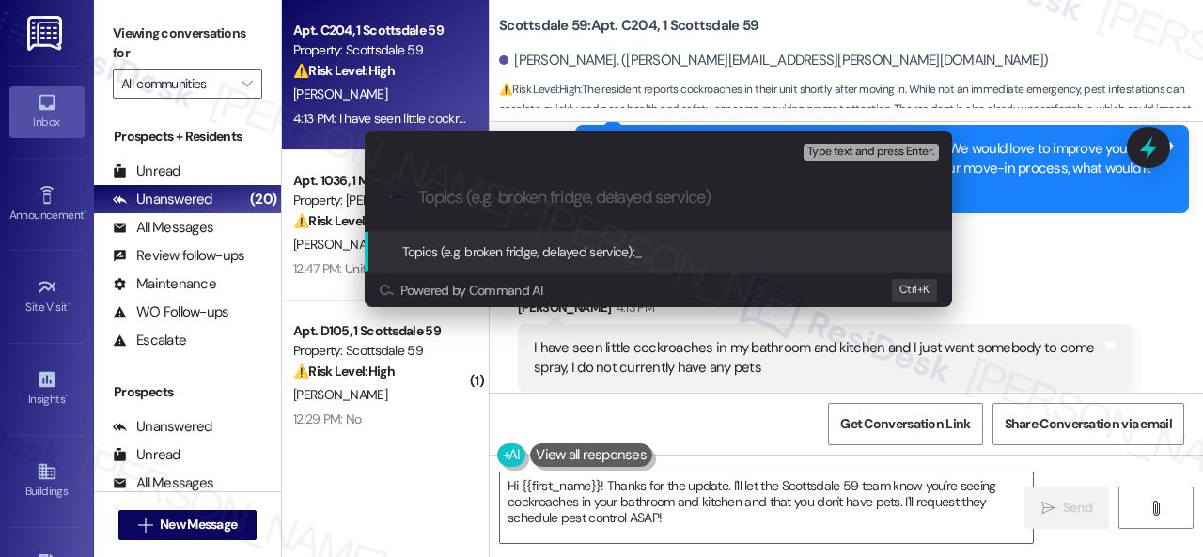
paste input "New work order/s submitted - Pest issue"
type input "New work order/s submitted - Pest issue"
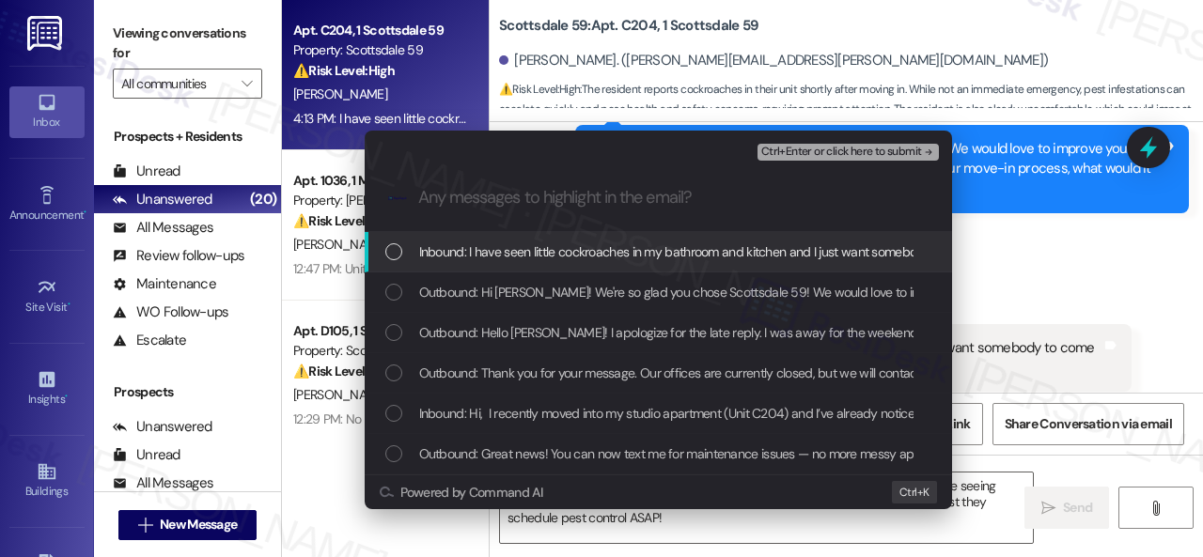
click at [521, 247] on span "Inbound: I have seen little cockroaches in my bathroom and kitchen and I just w…" at bounding box center [805, 251] width 773 height 21
click at [799, 151] on span "Ctrl+Enter or click here to submit" at bounding box center [841, 152] width 161 height 13
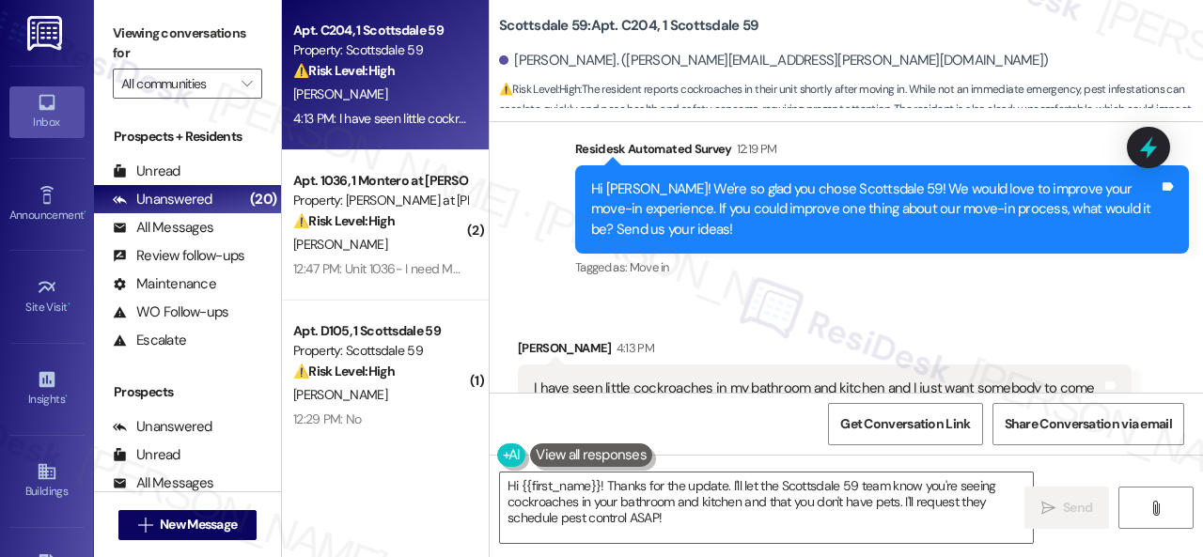
scroll to position [1498, 0]
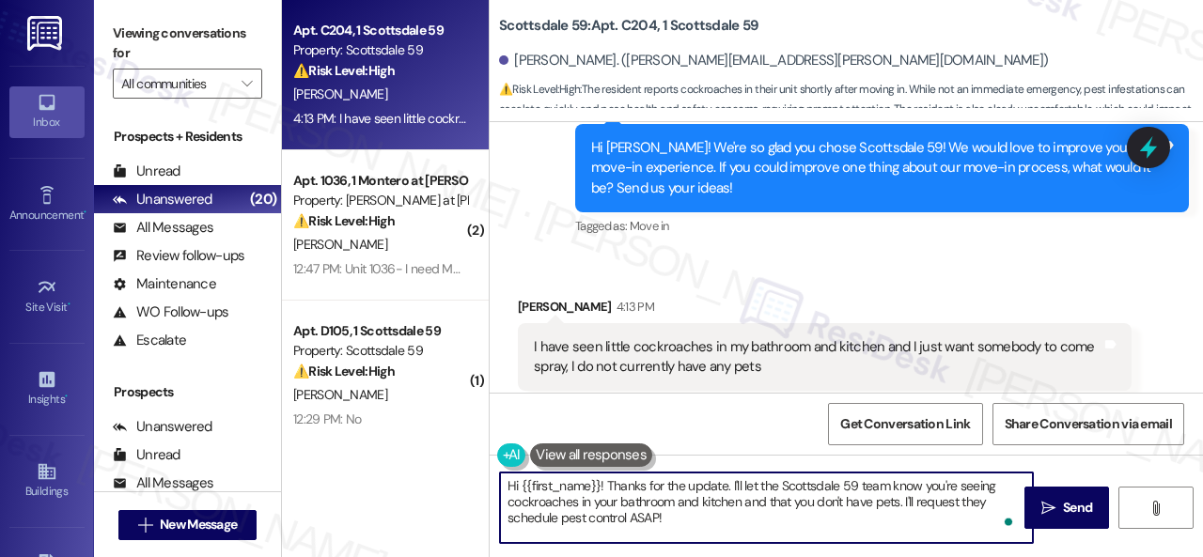
drag, startPoint x: 606, startPoint y: 484, endPoint x: 577, endPoint y: 503, distance: 34.7
click at [577, 503] on textarea "Hi {{first_name}}! Thanks for the update. I'll let the Scottsdale 59 team know …" at bounding box center [766, 508] width 533 height 70
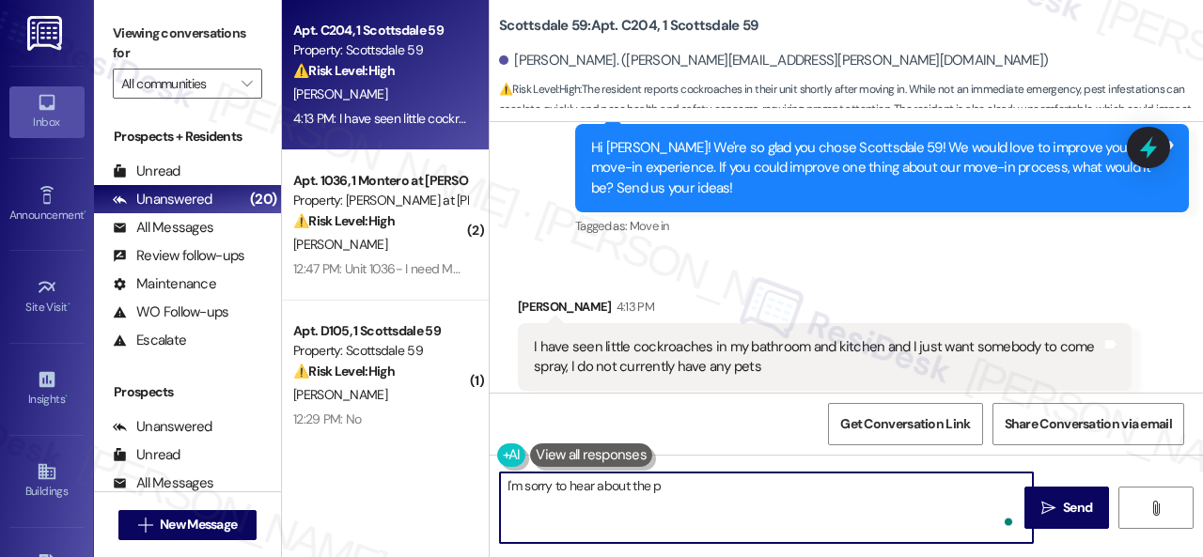
type textarea "I'm sorry to hear about the pe"
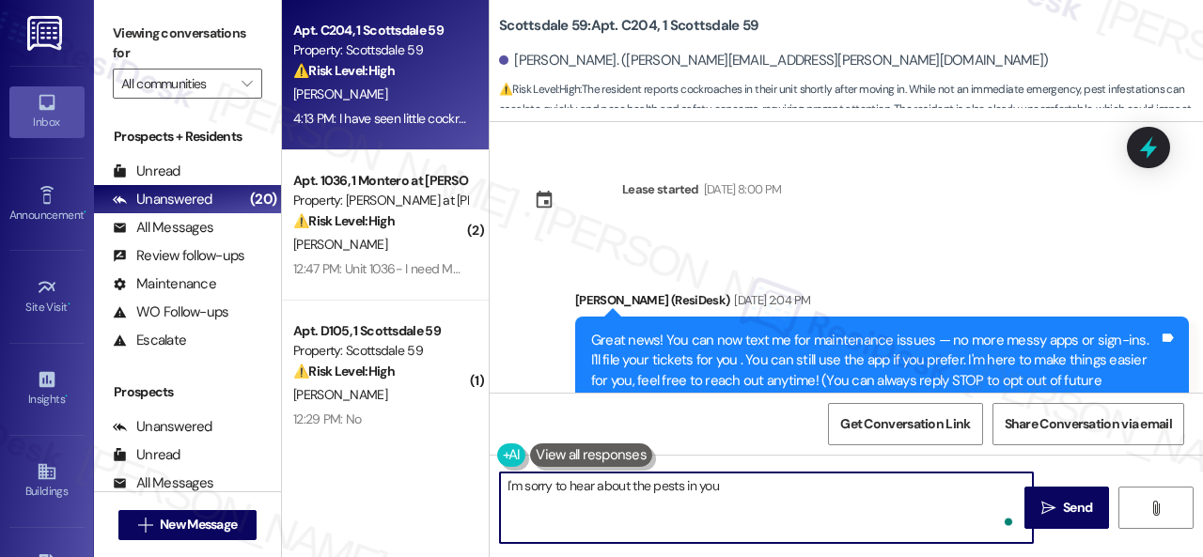
scroll to position [1498, 0]
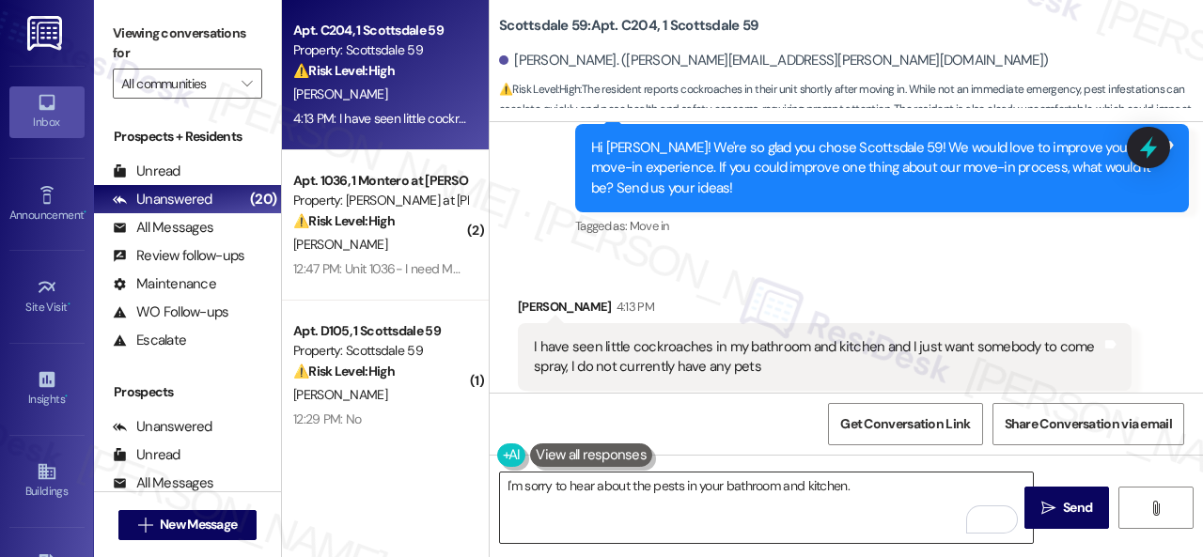
click at [955, 485] on textarea "I'm sorry to hear about the pests in your bathroom and kitchen." at bounding box center [766, 508] width 533 height 70
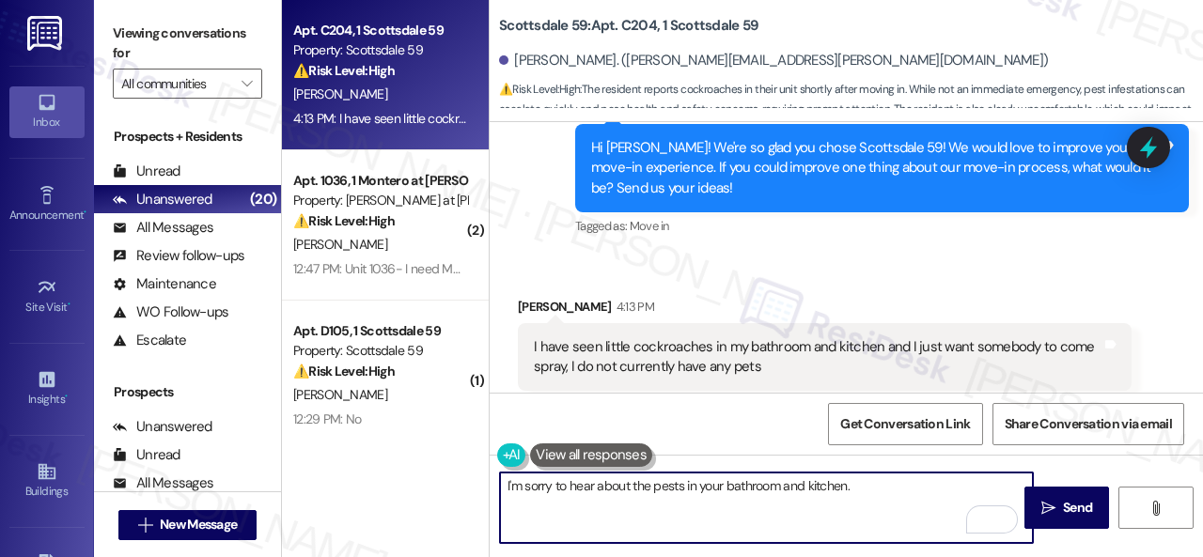
paste textarea "Thank you. I've submitted a work order on your behalf and notified the site tea…"
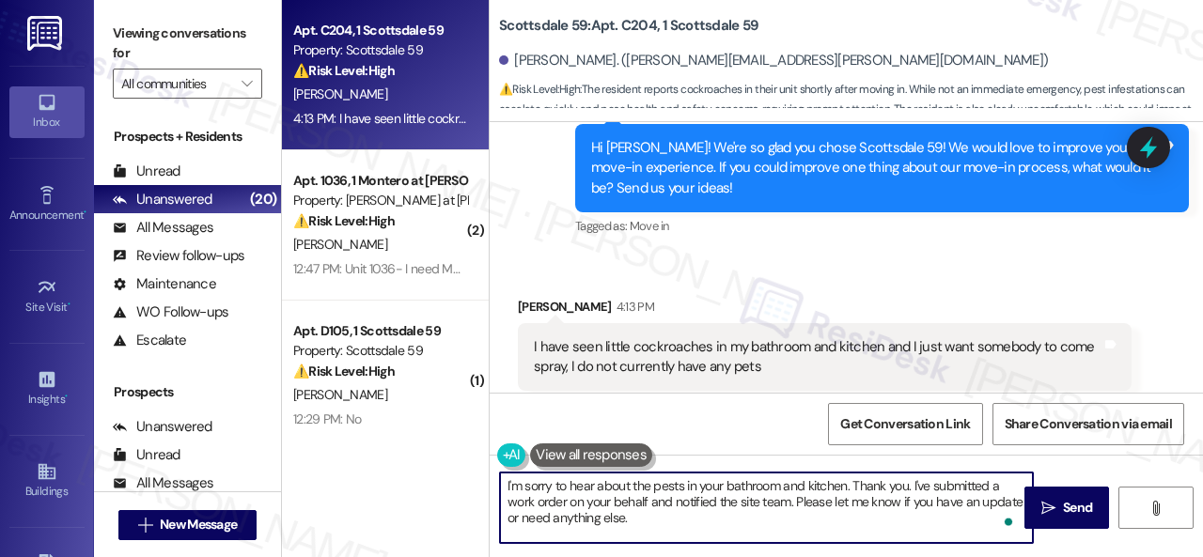
click at [569, 505] on textarea "I'm sorry to hear about the pests in your bathroom and kitchen. Thank you. I've…" at bounding box center [766, 508] width 533 height 70
click at [750, 516] on textarea "I'm sorry to hear about the pests in your bathroom and kitchen. Thank you. I've…" at bounding box center [766, 508] width 533 height 70
drag, startPoint x: 866, startPoint y: 482, endPoint x: 911, endPoint y: 486, distance: 45.3
click at [911, 486] on textarea "I'm sorry to hear about the pests in your bathroom and kitchen. Thank you. I've…" at bounding box center [766, 508] width 533 height 70
click at [865, 516] on textarea "I'm sorry to hear about the pests in your bathroom and kitchen. I've submitted …" at bounding box center [766, 508] width 533 height 70
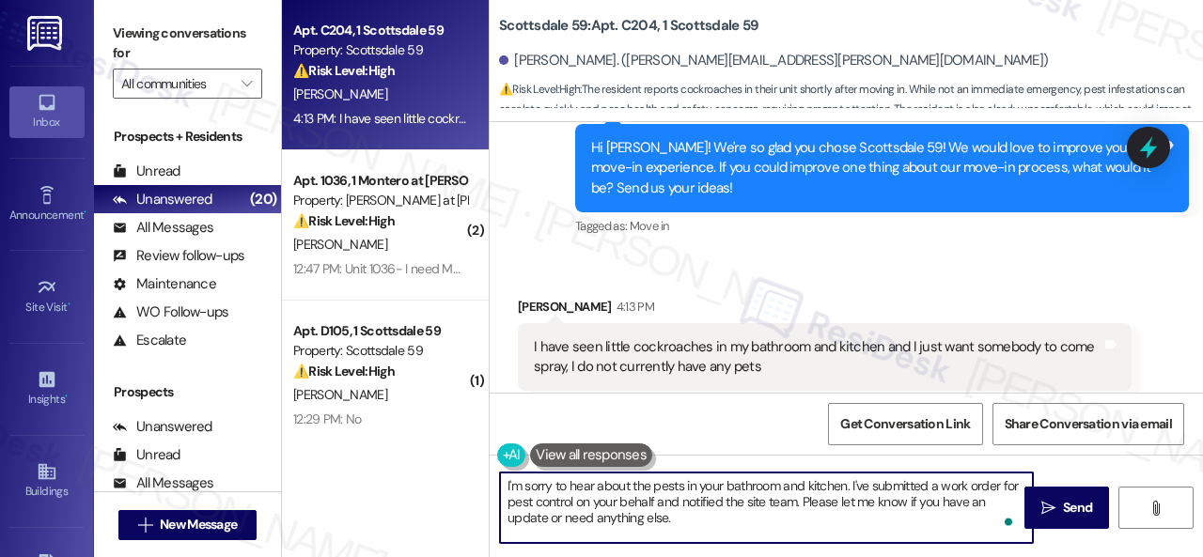
paste textarea "Thank you."
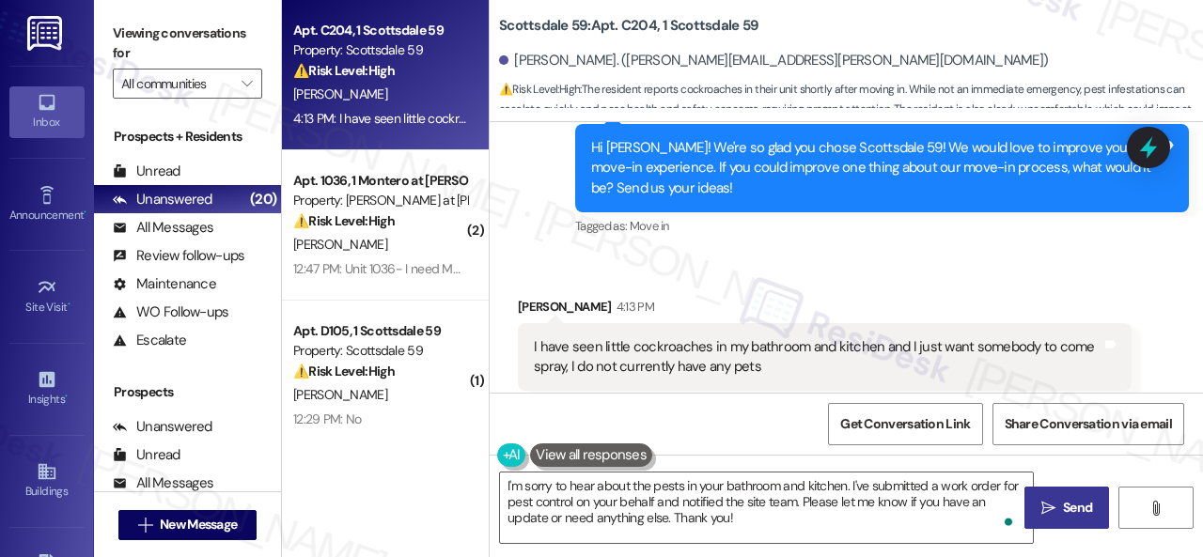
click at [1063, 505] on span "Send" at bounding box center [1077, 508] width 29 height 20
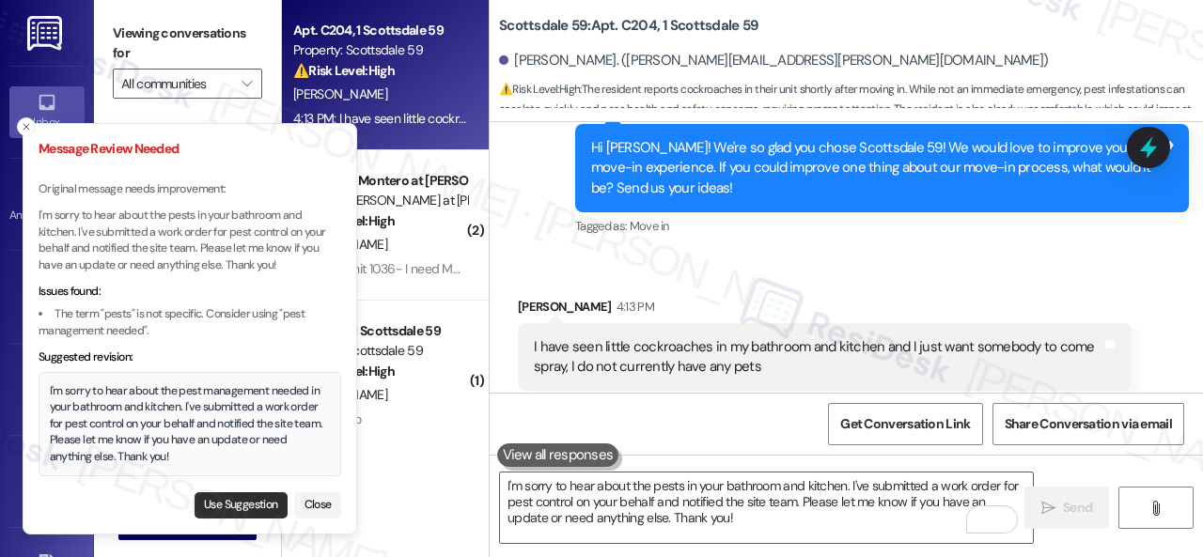
click at [241, 503] on button "Use Suggestion" at bounding box center [240, 505] width 93 height 26
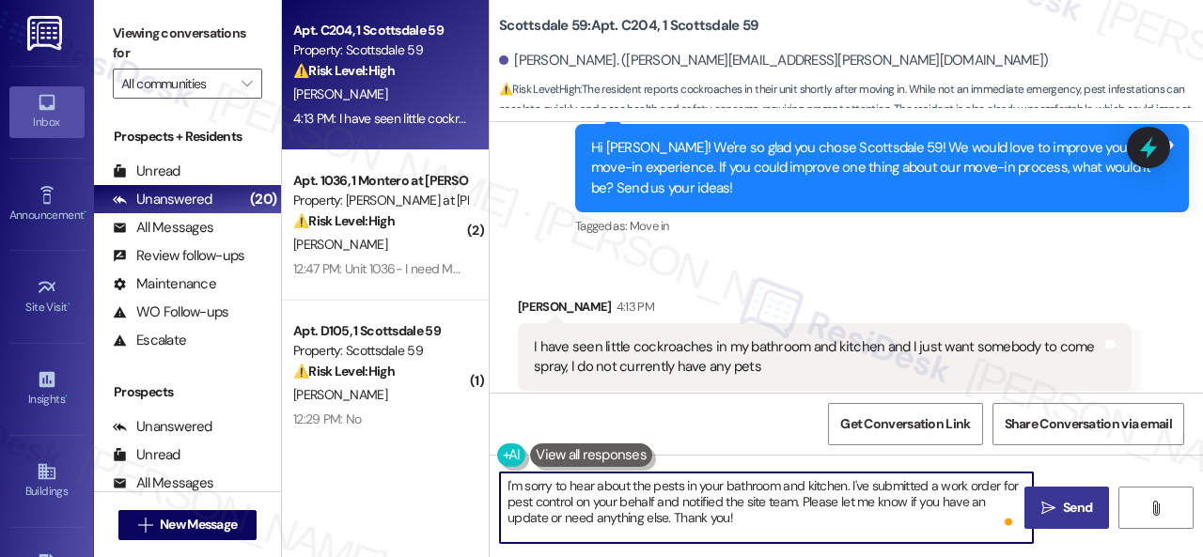
type textarea "I'm sorry to hear about the pest management needed in your bathroom and kitchen…"
drag, startPoint x: 902, startPoint y: 526, endPoint x: 475, endPoint y: 484, distance: 428.7
click at [475, 484] on div "Apt. C204, 1 Scottsdale 59 Property: Scottsdale 59 ⚠️ Risk Level: High The resi…" at bounding box center [742, 278] width 921 height 557
click at [921, 534] on textarea "I'm sorry to hear about the pest management needed in your bathroom and kitchen…" at bounding box center [766, 508] width 533 height 70
click at [910, 515] on textarea "I'm sorry to hear about the pest management needed in your bathroom and kitchen…" at bounding box center [766, 508] width 533 height 70
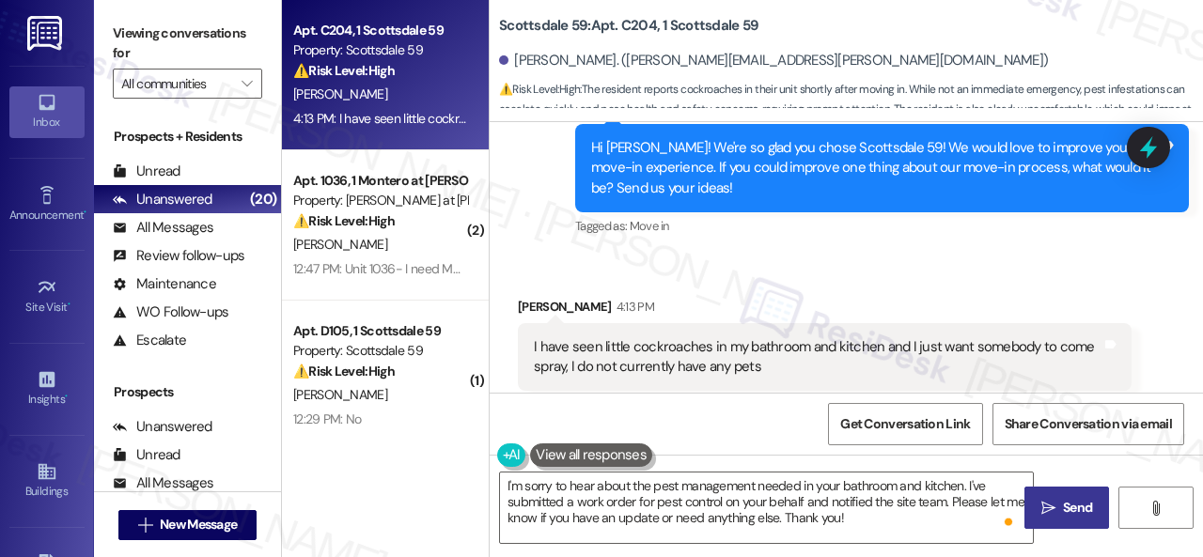
click at [1069, 505] on span "Send" at bounding box center [1077, 508] width 29 height 20
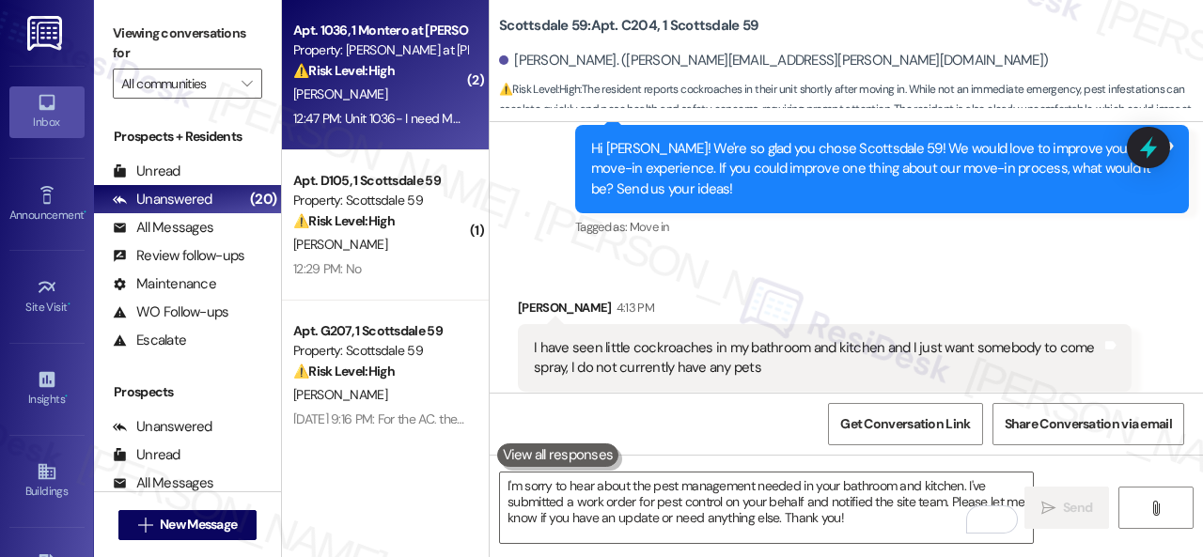
click at [420, 99] on div "[PERSON_NAME]" at bounding box center [380, 94] width 178 height 23
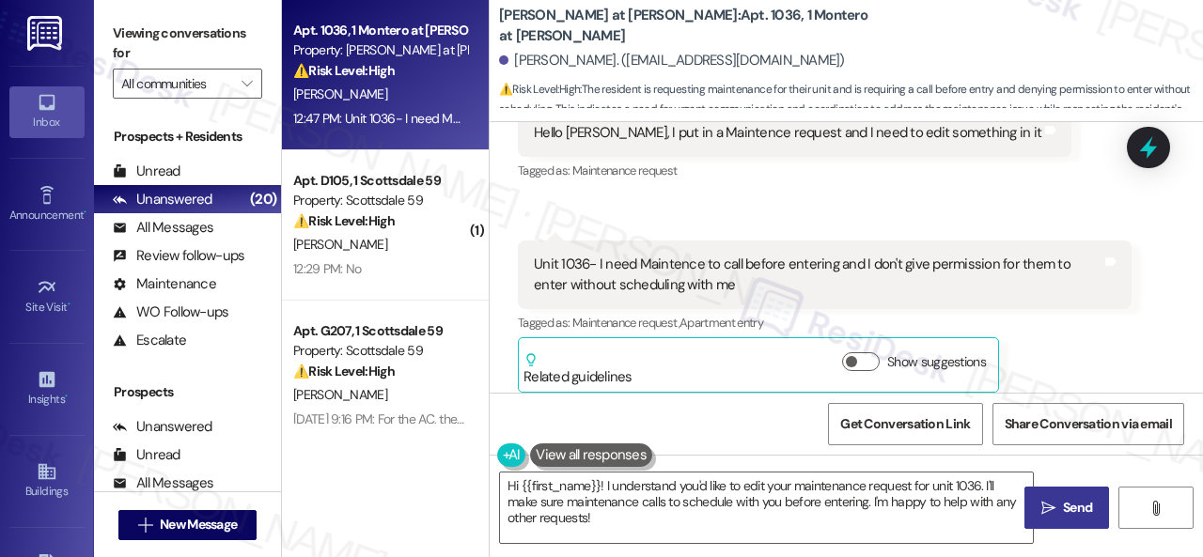
scroll to position [894, 0]
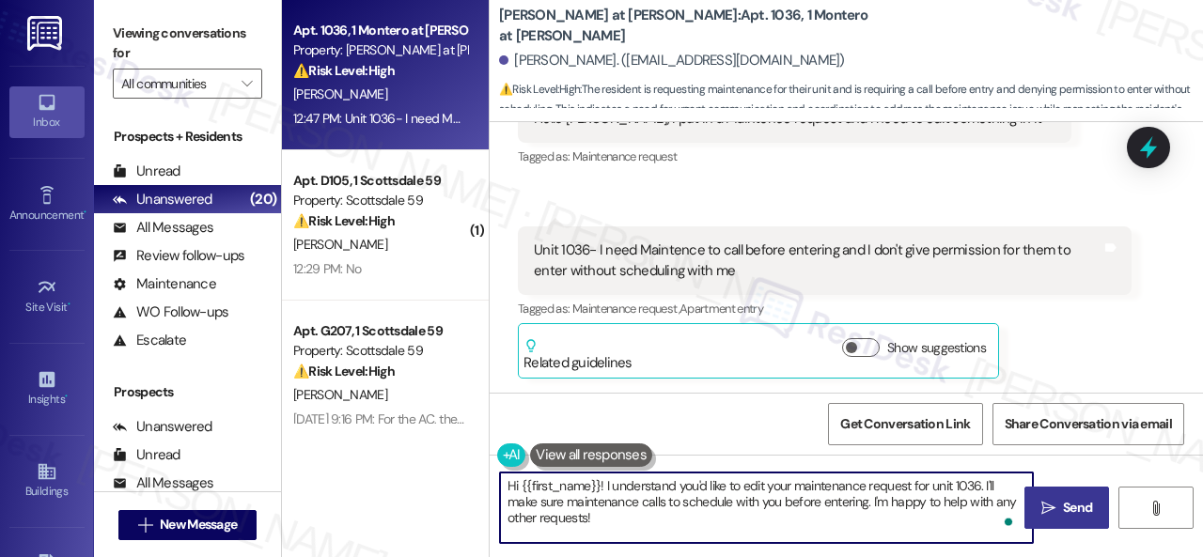
drag, startPoint x: 795, startPoint y: 492, endPoint x: 802, endPoint y: 521, distance: 30.1
click at [810, 520] on textarea "Hi {{first_name}}! I understand you'd like to edit your maintenance request for…" at bounding box center [766, 508] width 533 height 70
type textarea "Hi {{first_name}}! I understand you'd like to edit your permission to enter. Pl…"
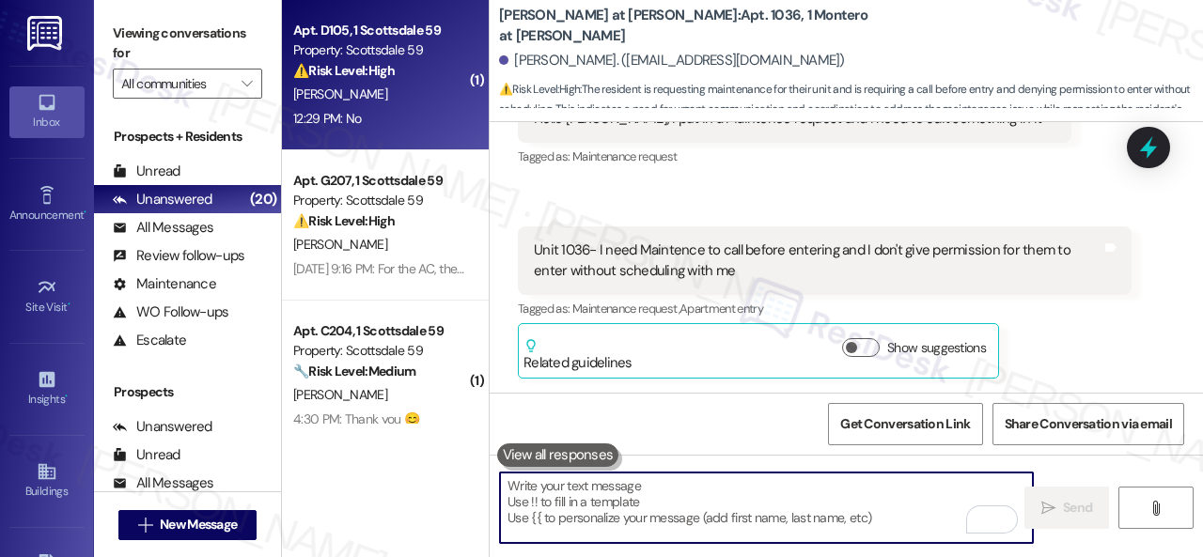
click at [399, 116] on div "12:29 PM: No 12:29 PM: No" at bounding box center [380, 118] width 178 height 23
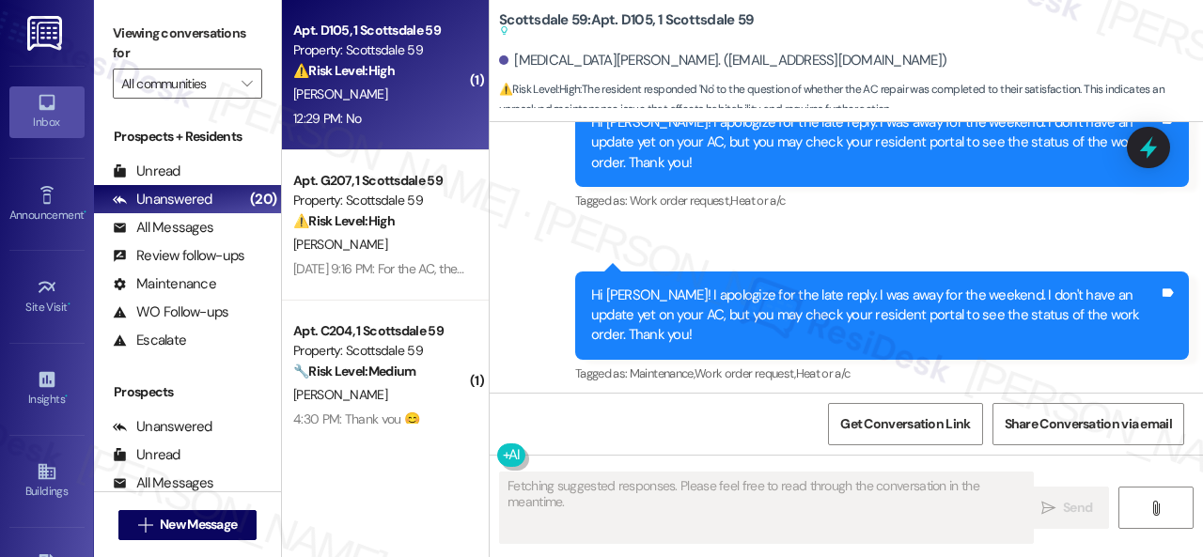
scroll to position [5703, 0]
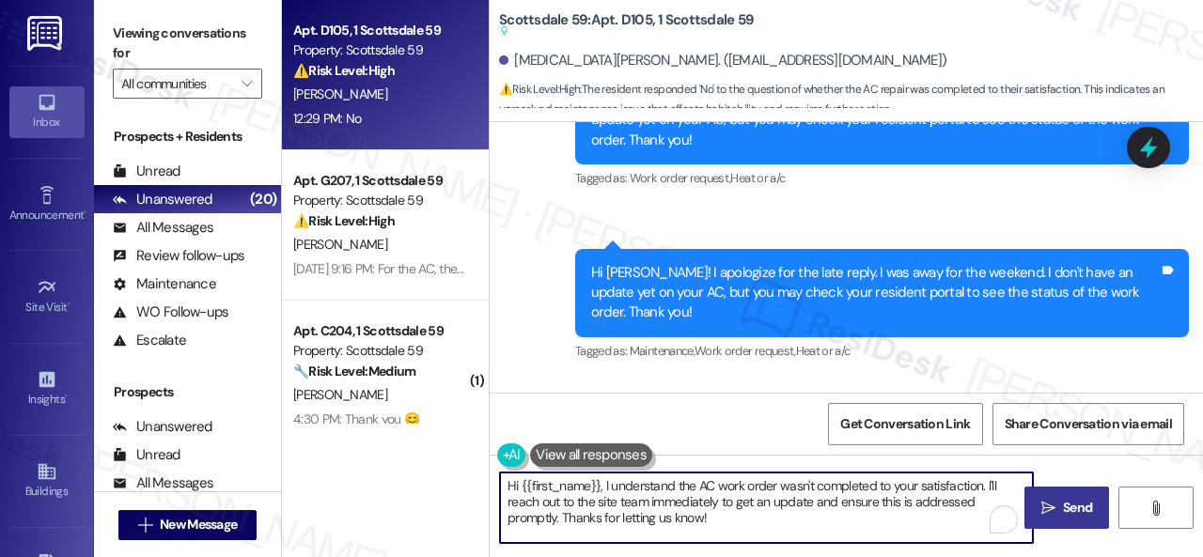
drag, startPoint x: 714, startPoint y: 522, endPoint x: 486, endPoint y: 467, distance: 235.0
click at [486, 467] on div "Apt. D105, 1 Scottsdale 59 Property: Scottsdale 59 ⚠️ Risk Level: High The resi…" at bounding box center [742, 278] width 921 height 557
paste textarea "I'm sorry that the work order wasn't completed to your satisfaction. Can you pl…"
type textarea "I'm sorry that the work order wasn't completed to your satisfaction. Can you pl…"
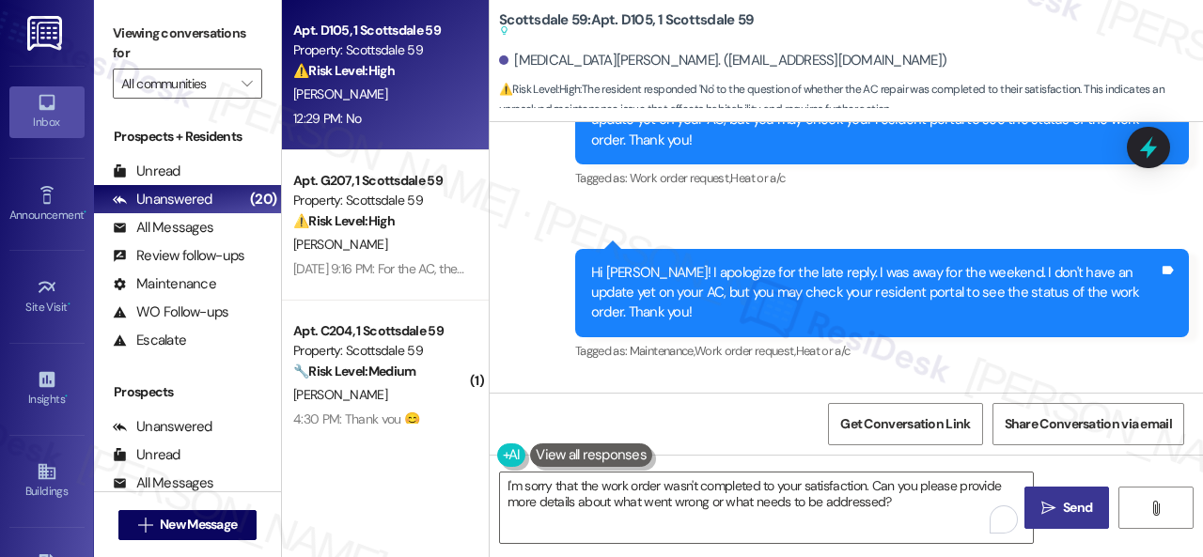
click at [1058, 521] on button " Send" at bounding box center [1066, 508] width 85 height 42
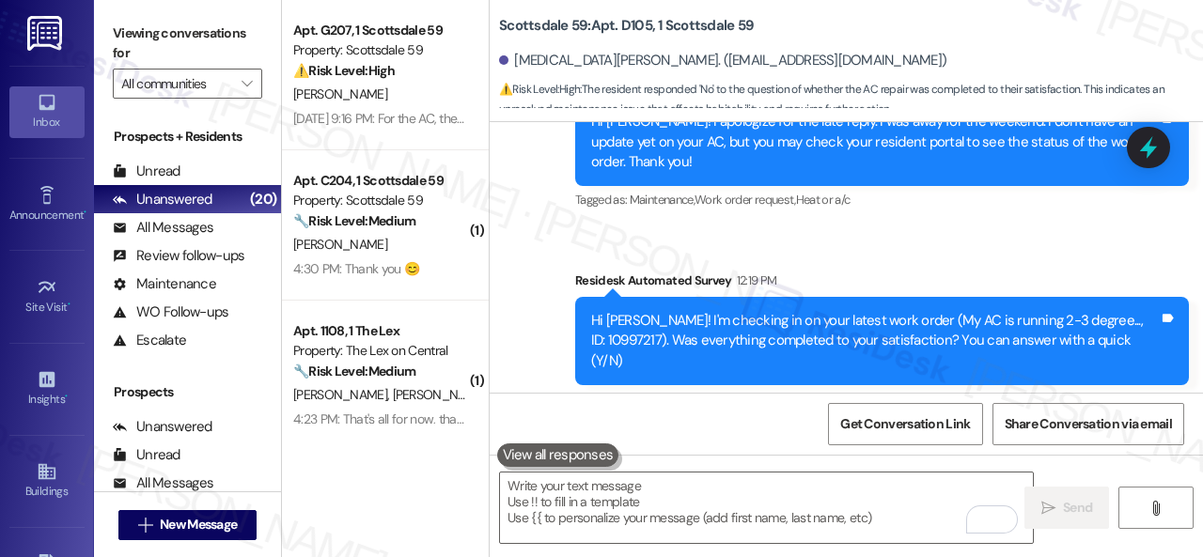
scroll to position [5801, 0]
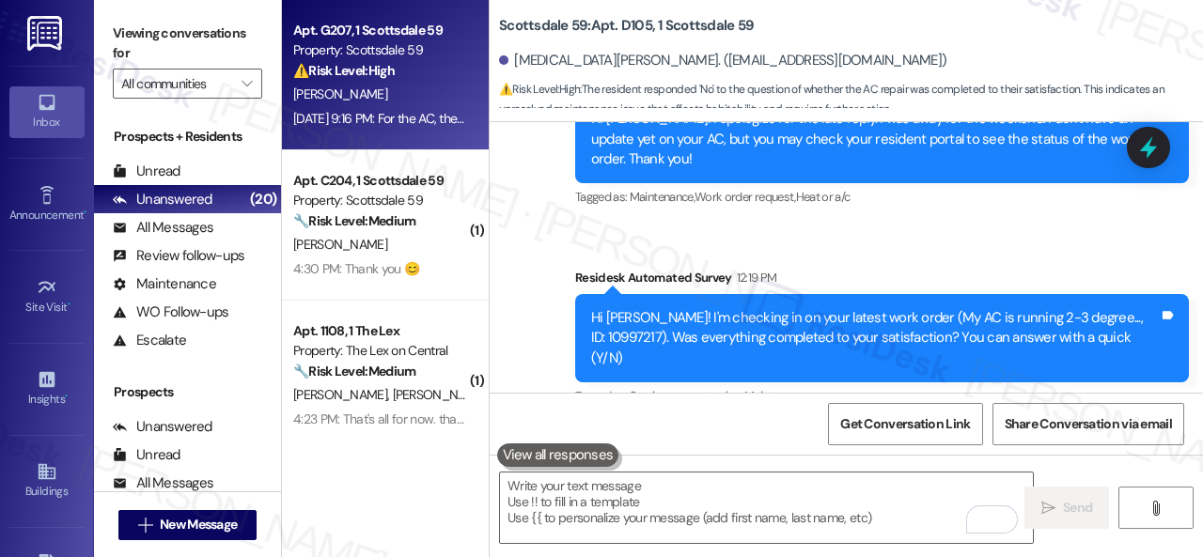
click at [411, 102] on div "V. Abdelnour" at bounding box center [380, 94] width 178 height 23
type textarea "Fetching suggested responses. Please feel free to read through the conversation…"
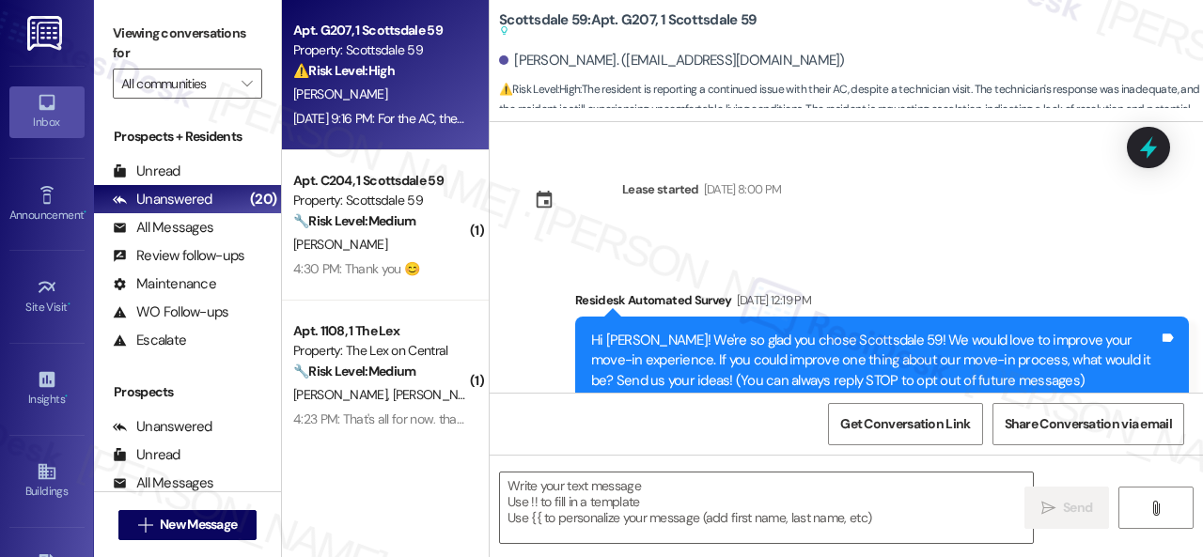
scroll to position [6117, 0]
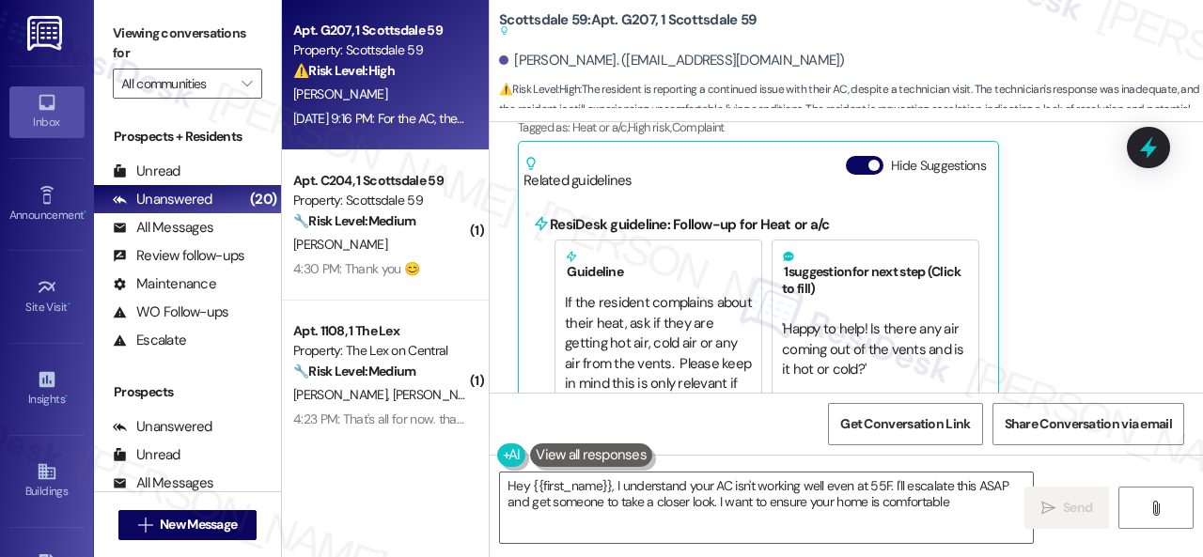
type textarea "Hey {{first_name}}, I understand your AC isn't working well even at 55F. I'll e…"
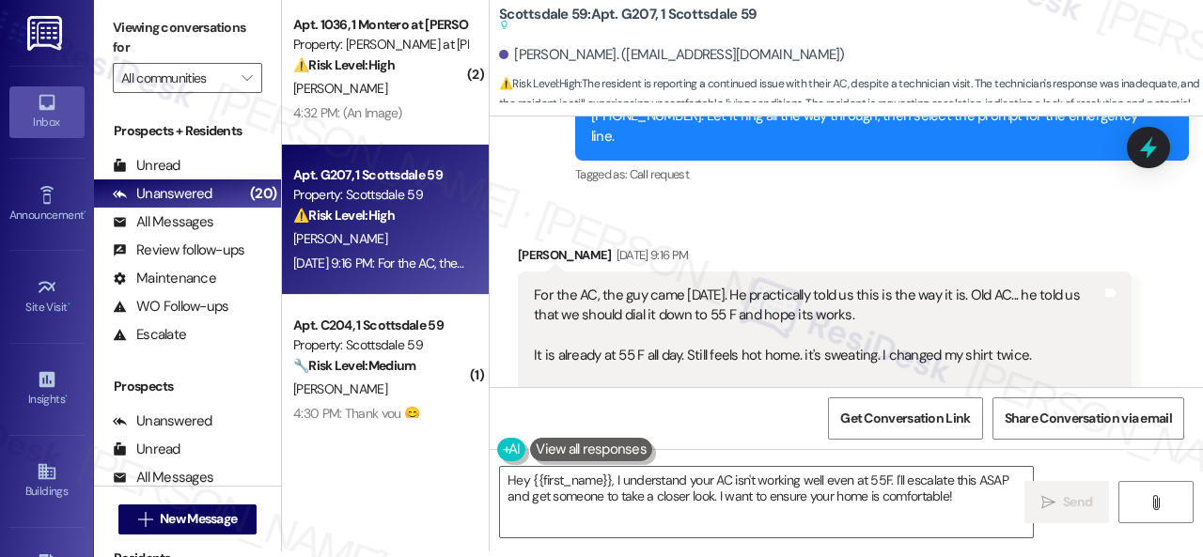
scroll to position [5835, 0]
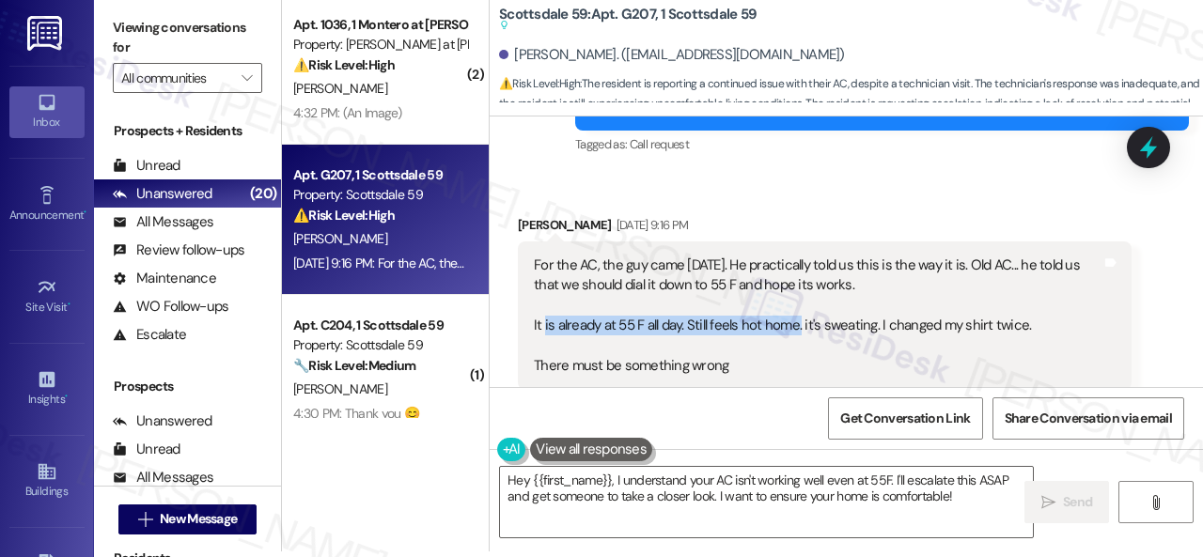
drag, startPoint x: 545, startPoint y: 281, endPoint x: 799, endPoint y: 285, distance: 253.7
click at [799, 285] on div "For the AC, the guy came today. He practically told us this is the way it is. O…" at bounding box center [818, 316] width 568 height 121
copy div "is already at 55 F all day. Still feels hot home."
click at [970, 215] on div "Vladimir Abdelnour Aug 22, 2025 at 9:16 PM" at bounding box center [825, 228] width 614 height 26
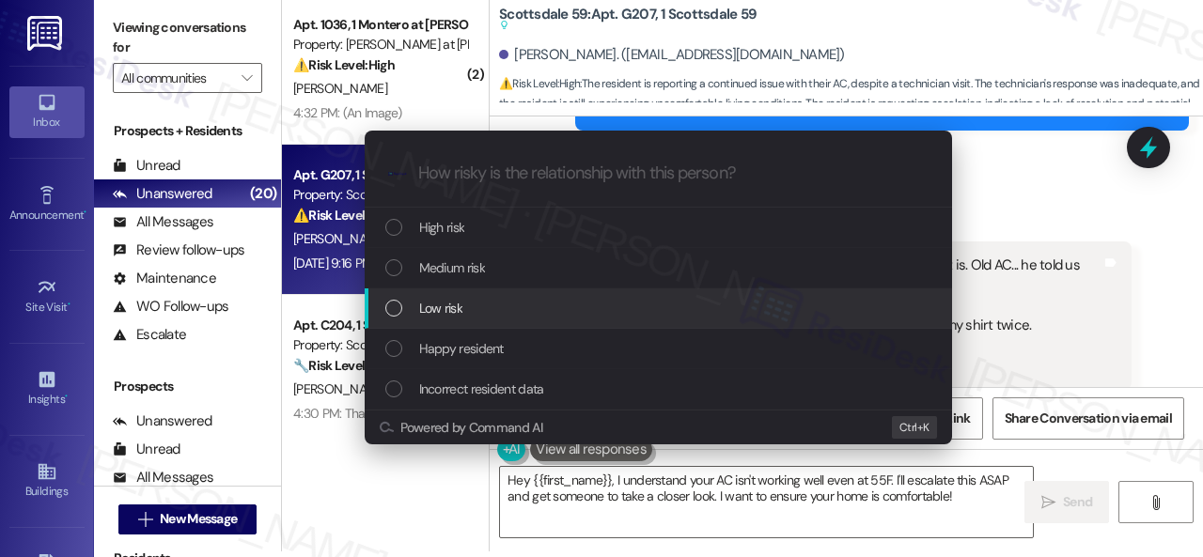
click at [1087, 366] on div "Escalate Conversation How risky is the relationship with this person? Topics (e…" at bounding box center [601, 278] width 1203 height 557
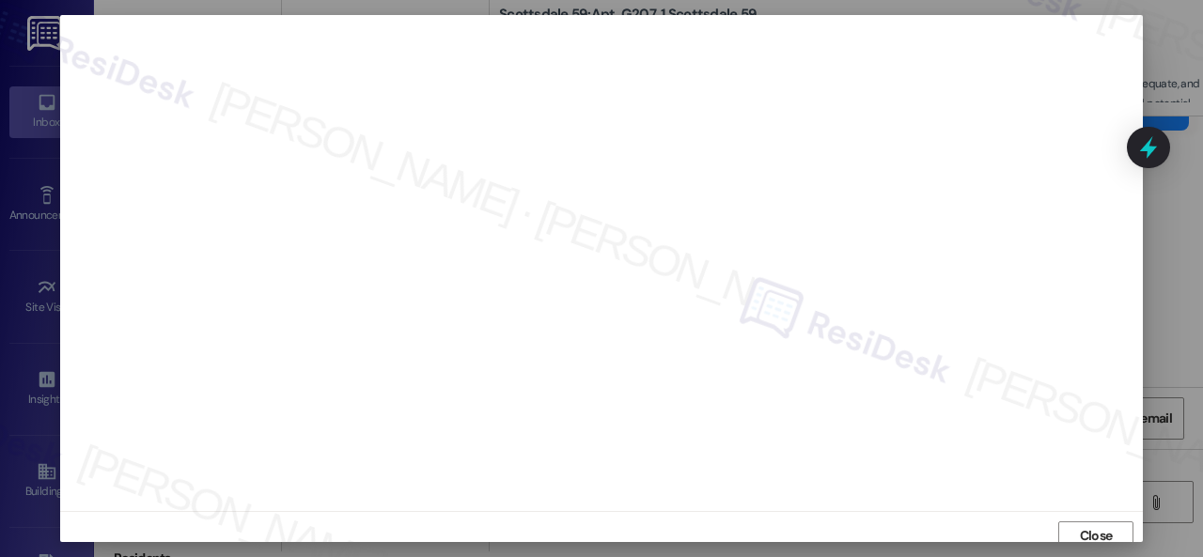
scroll to position [23, 0]
click at [1079, 508] on span "Close" at bounding box center [1096, 519] width 40 height 28
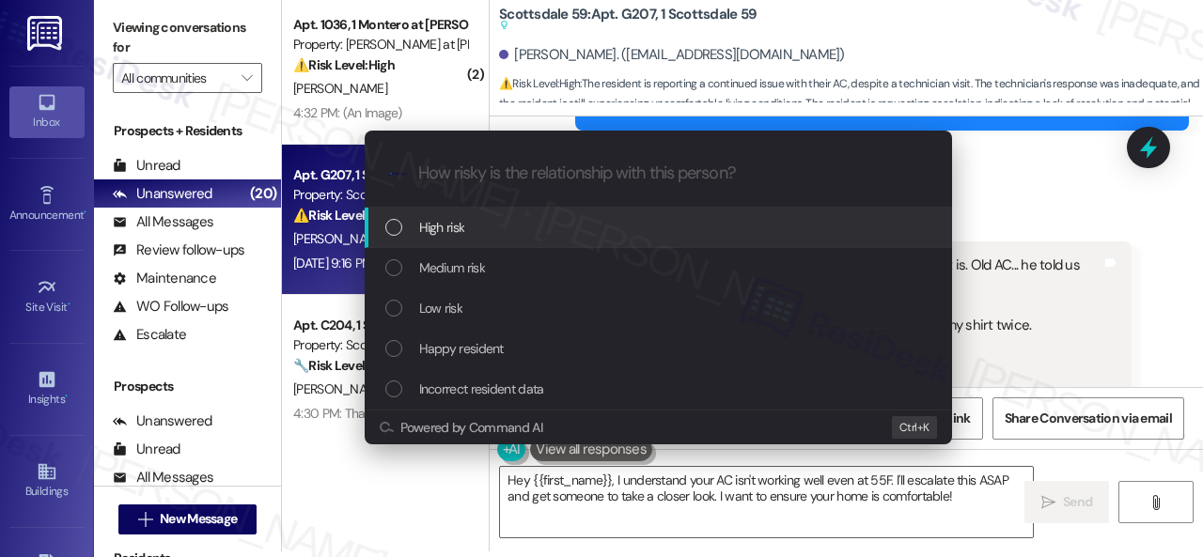
click at [431, 221] on span "High risk" at bounding box center [442, 227] width 46 height 21
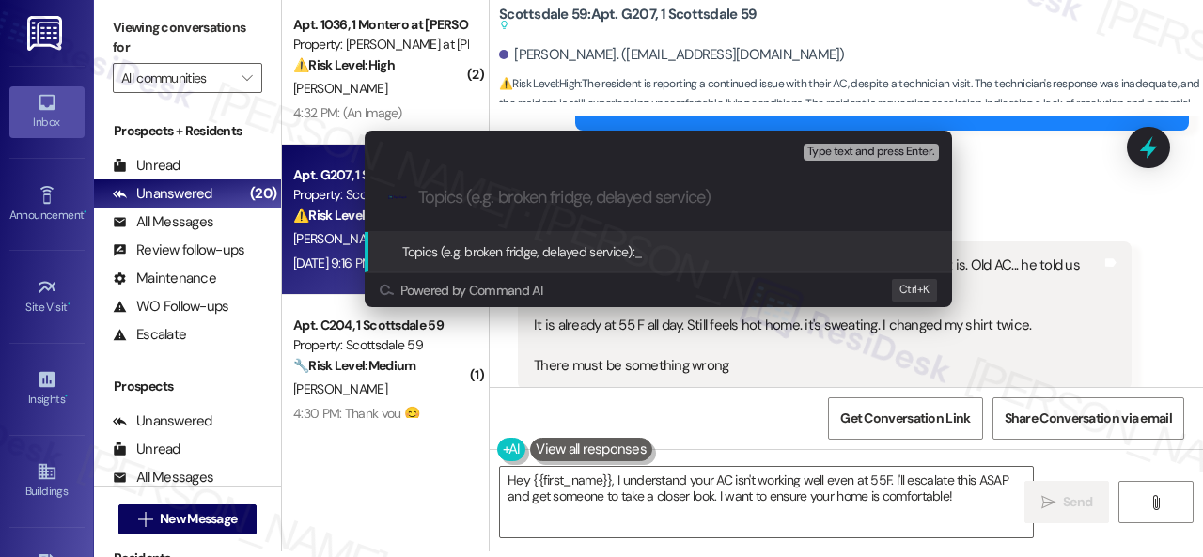
paste input "New work order/s submitted - AC issue"
type input "New work order/s submitted - AC issue"
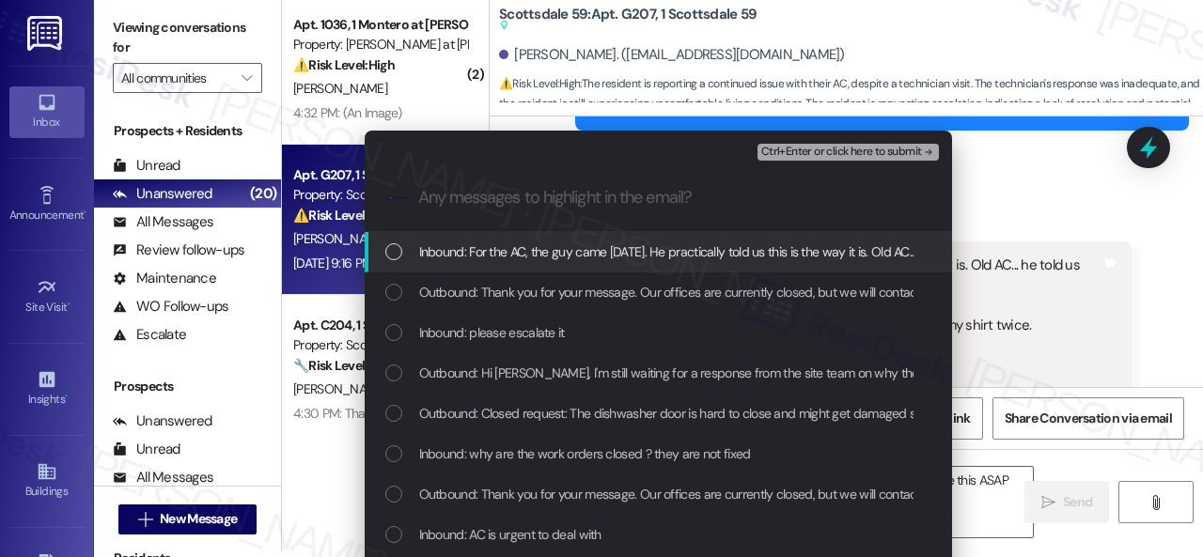
click at [530, 249] on span "Inbound: For the AC, the guy came today. He practically told us this is the way…" at bounding box center [1168, 251] width 1498 height 21
click at [806, 155] on span "Ctrl+Enter or click here to submit" at bounding box center [841, 152] width 161 height 13
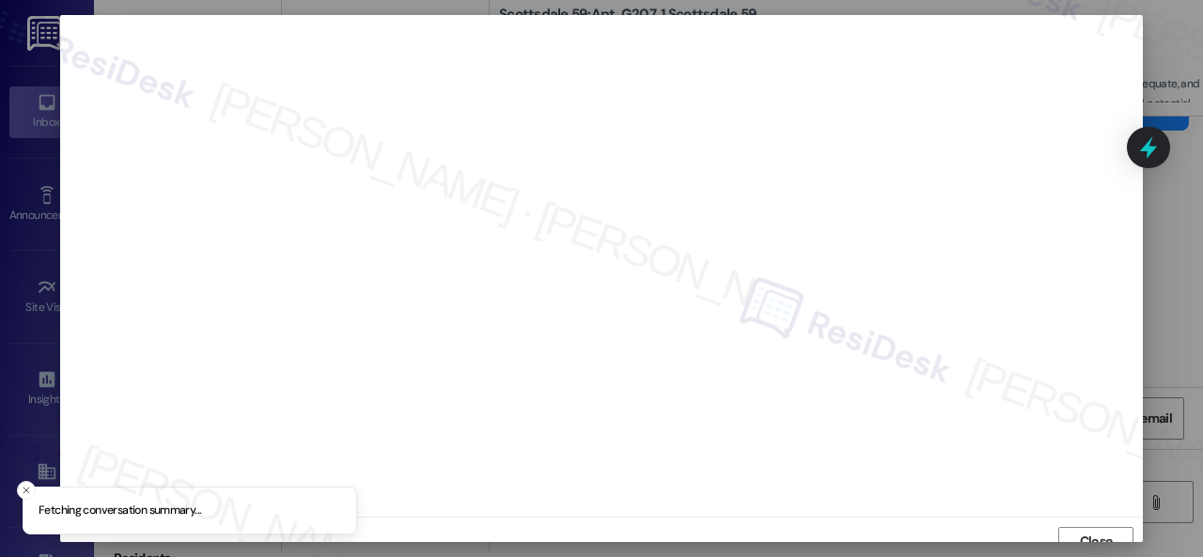
scroll to position [14, 0]
click at [1076, 531] on span "Close" at bounding box center [1096, 528] width 40 height 20
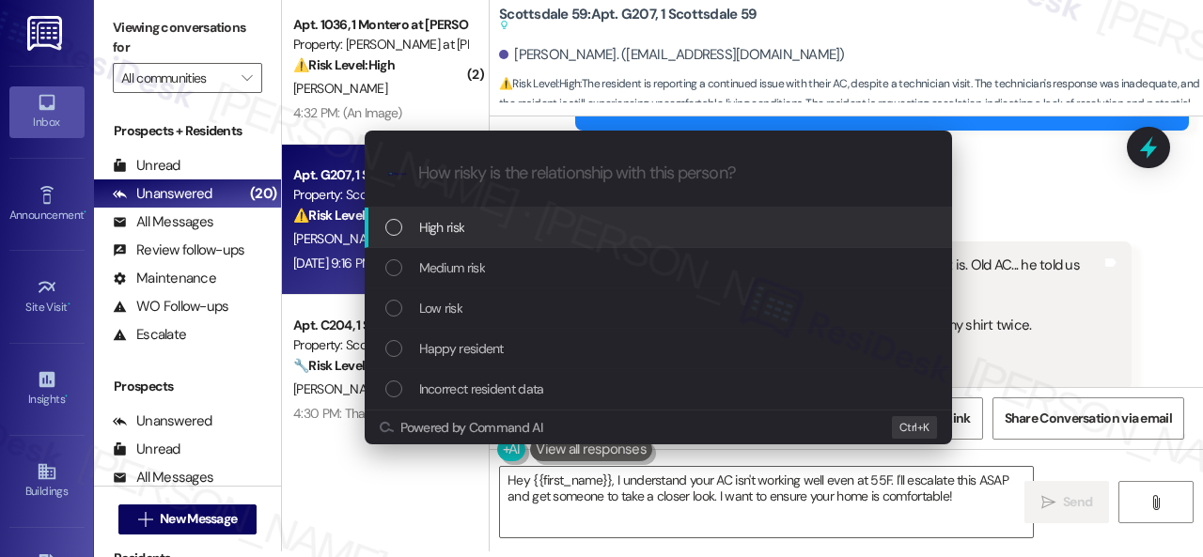
drag, startPoint x: 443, startPoint y: 226, endPoint x: 466, endPoint y: 226, distance: 23.5
click at [443, 226] on span "High risk" at bounding box center [442, 227] width 46 height 21
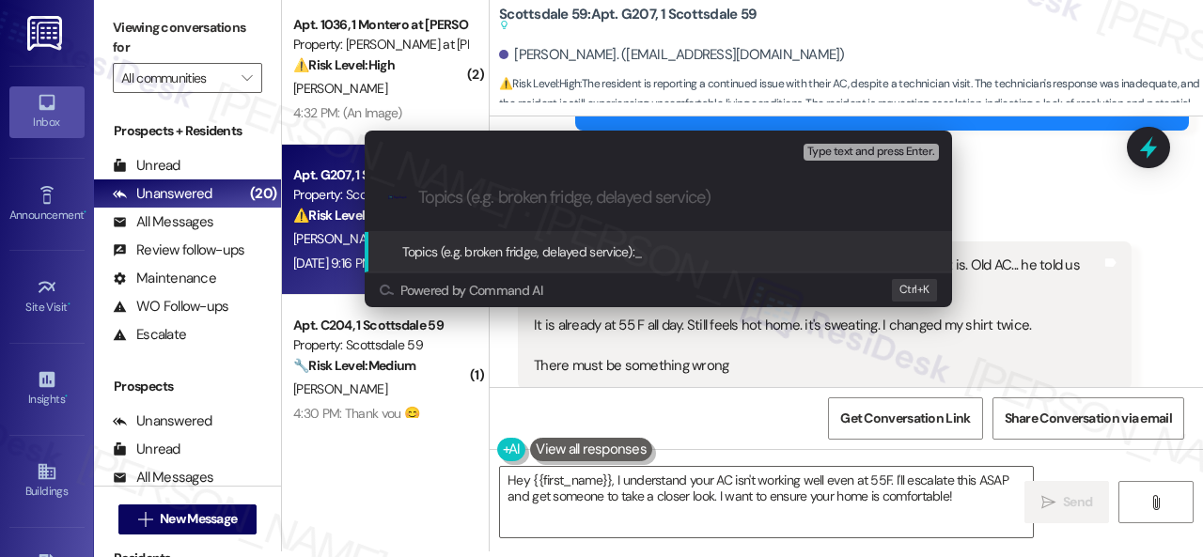
paste input "New work order/s submitted - AC issue"
type input "New work order/s submitted - AC issue"
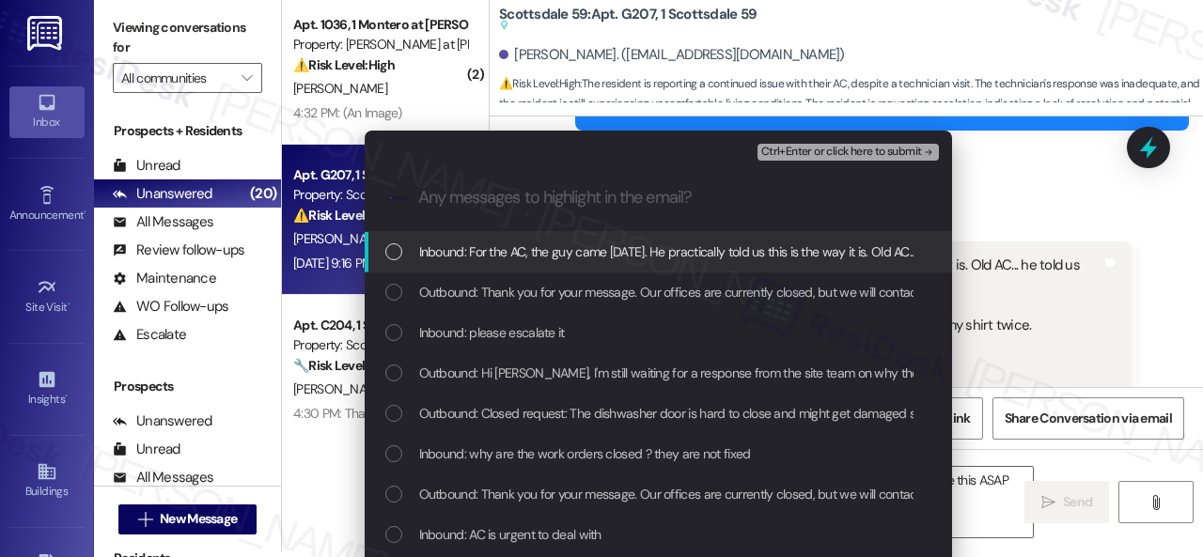
click at [510, 254] on span "Inbound: For the AC, the guy came today. He practically told us this is the way…" at bounding box center [1168, 251] width 1498 height 21
click at [791, 146] on span "Ctrl+Enter or click here to submit" at bounding box center [841, 152] width 161 height 13
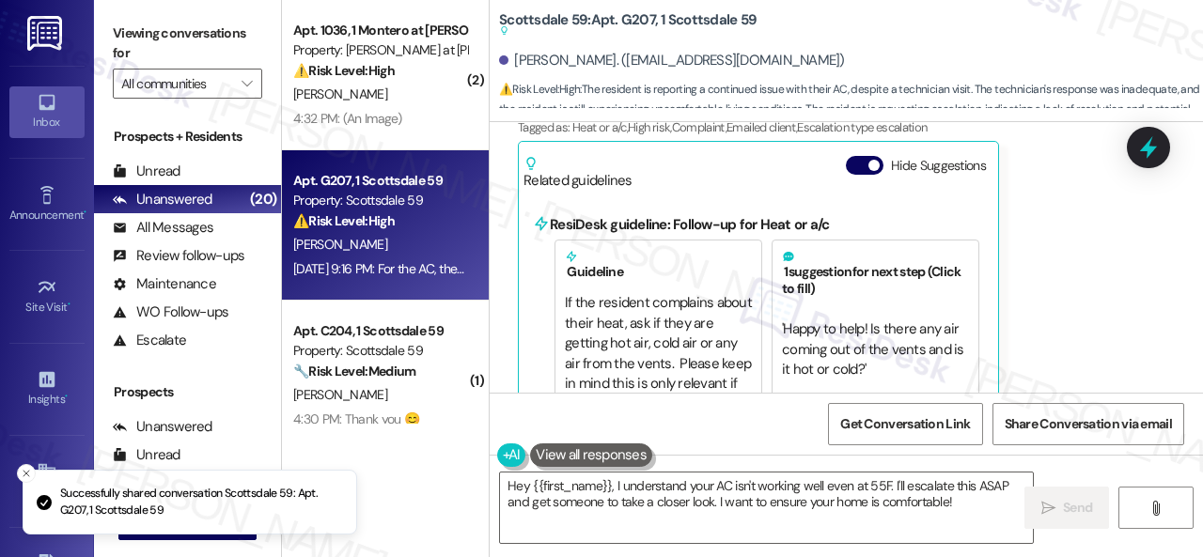
scroll to position [6115, 0]
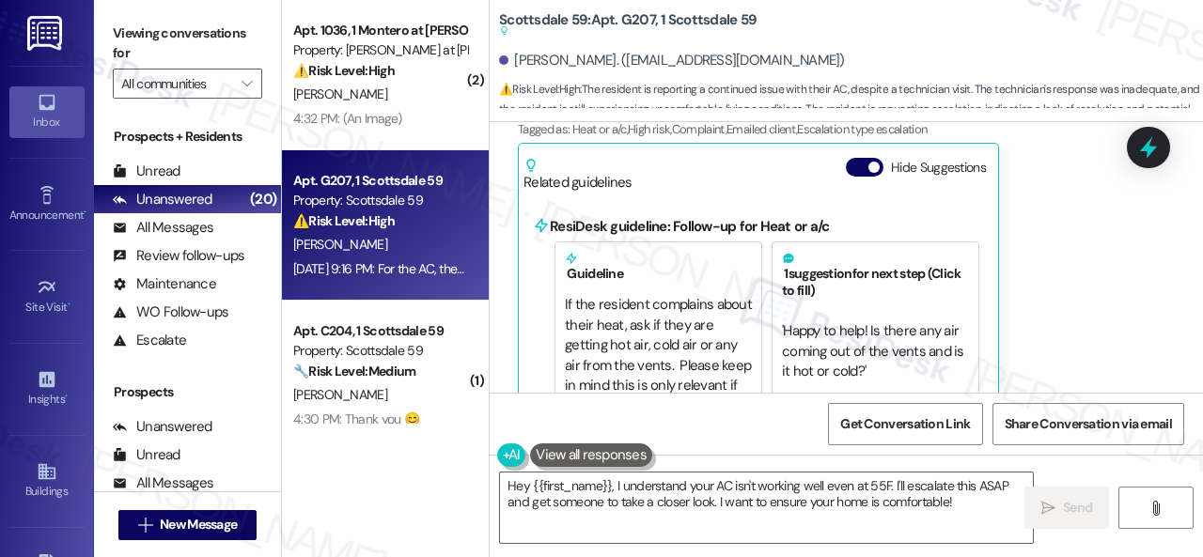
click at [1050, 298] on div "Vladimir Abdelnour Aug 22, 2025 at 9:16 PM For the AC, the guy came today. He p…" at bounding box center [825, 181] width 614 height 481
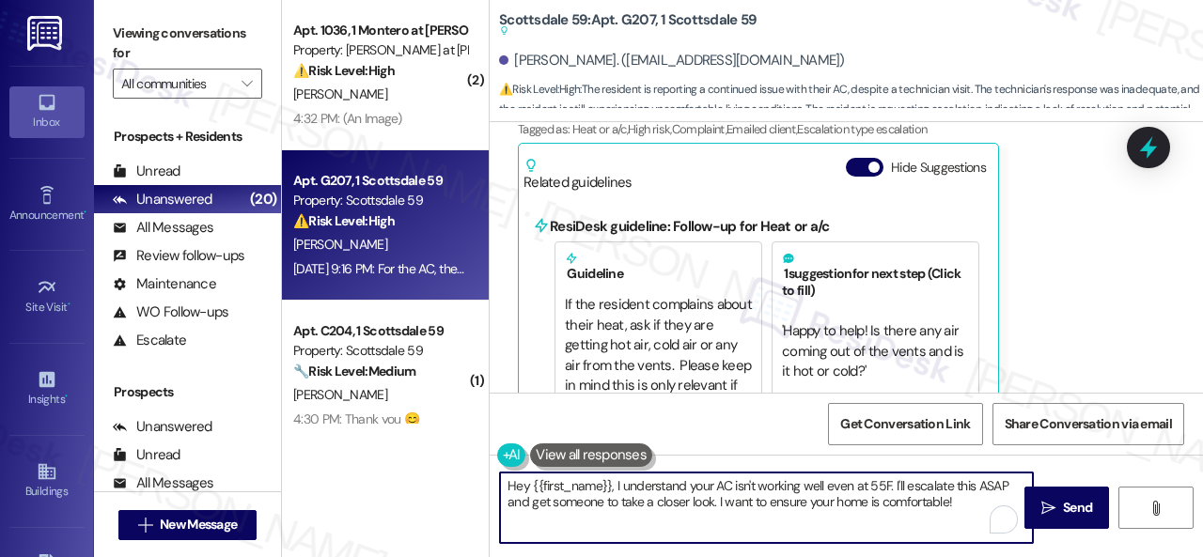
drag, startPoint x: 804, startPoint y: 473, endPoint x: 541, endPoint y: 471, distance: 263.1
click at [393, 427] on div "( 2 ) Apt. 1036, 1 Montero at Dana Park Property: Montero at Dana Park ⚠️ Risk …" at bounding box center [742, 278] width 921 height 557
paste textarea "I've submitted a work order on your behalf and notified the site team. Please l…"
click at [660, 488] on textarea "I've submitted a work order on your behalf and notified the site team. Please l…" at bounding box center [766, 508] width 533 height 70
click at [801, 501] on textarea "I've submitted a work order for the AC on your behalf and notified the site tea…" at bounding box center [766, 508] width 533 height 70
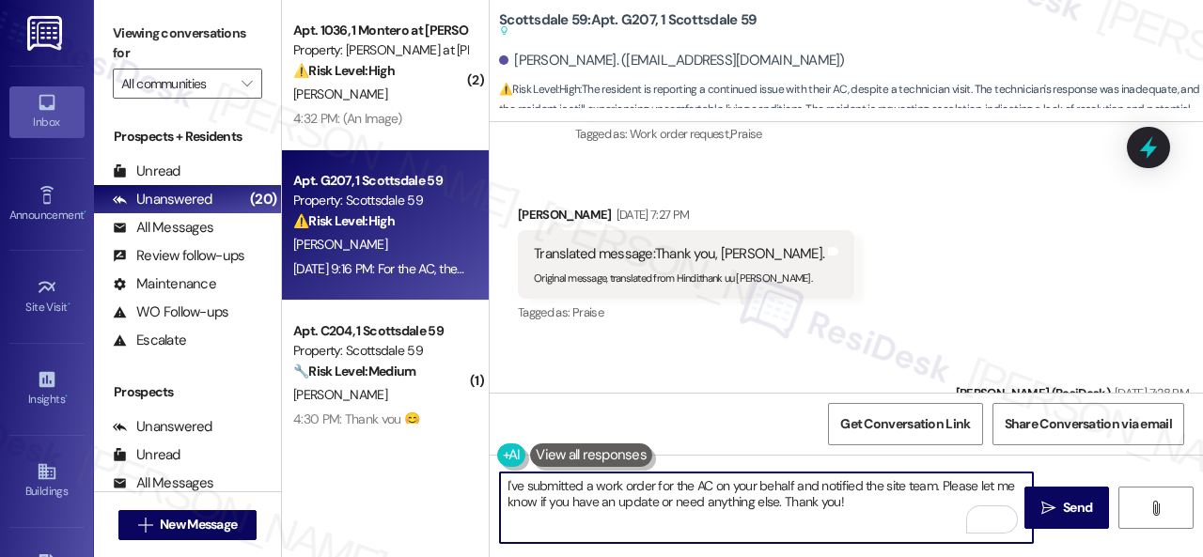
scroll to position [3014, 0]
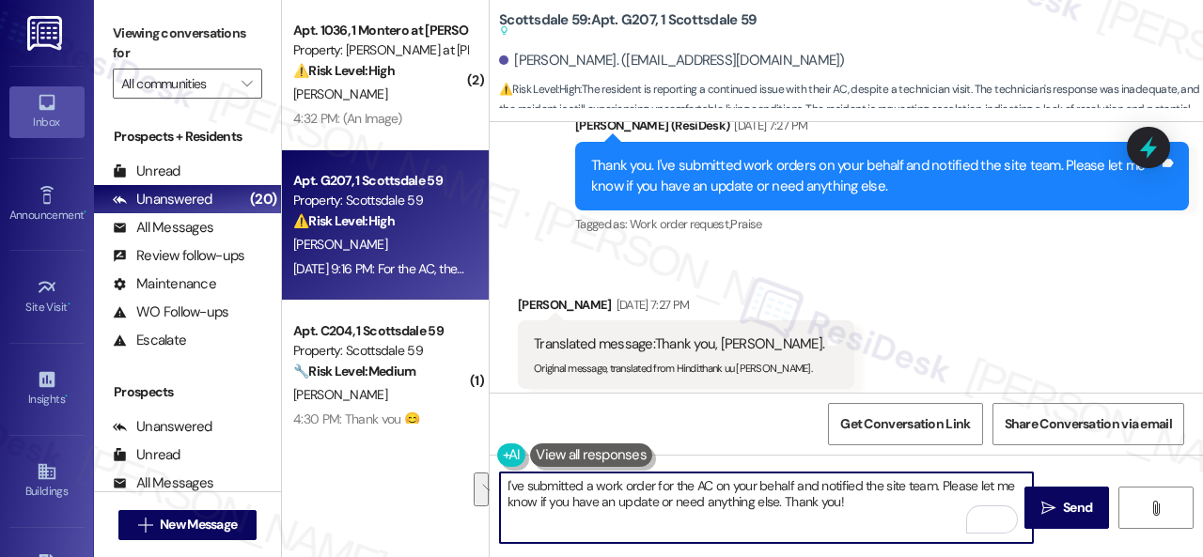
drag, startPoint x: 943, startPoint y: 484, endPoint x: 943, endPoint y: 498, distance: 14.1
click at [943, 498] on textarea "I've submitted a work order for the AC on your behalf and notified the site tea…" at bounding box center [766, 508] width 533 height 70
click at [855, 519] on textarea "I've submitted a work order for the AC on your behalf and notified the site tea…" at bounding box center [766, 508] width 533 height 70
drag, startPoint x: 779, startPoint y: 503, endPoint x: 943, endPoint y: 478, distance: 166.2
click at [943, 478] on textarea "I've submitted a work order for the AC on your behalf and notified the site tea…" at bounding box center [766, 508] width 533 height 70
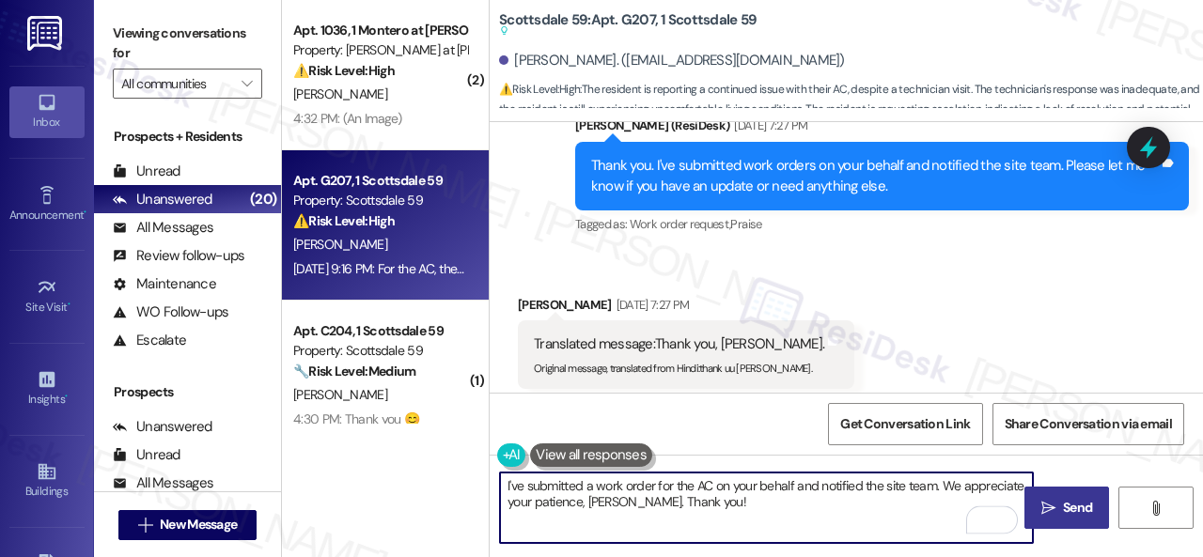
type textarea "I've submitted a work order for the AC on your behalf and notified the site tea…"
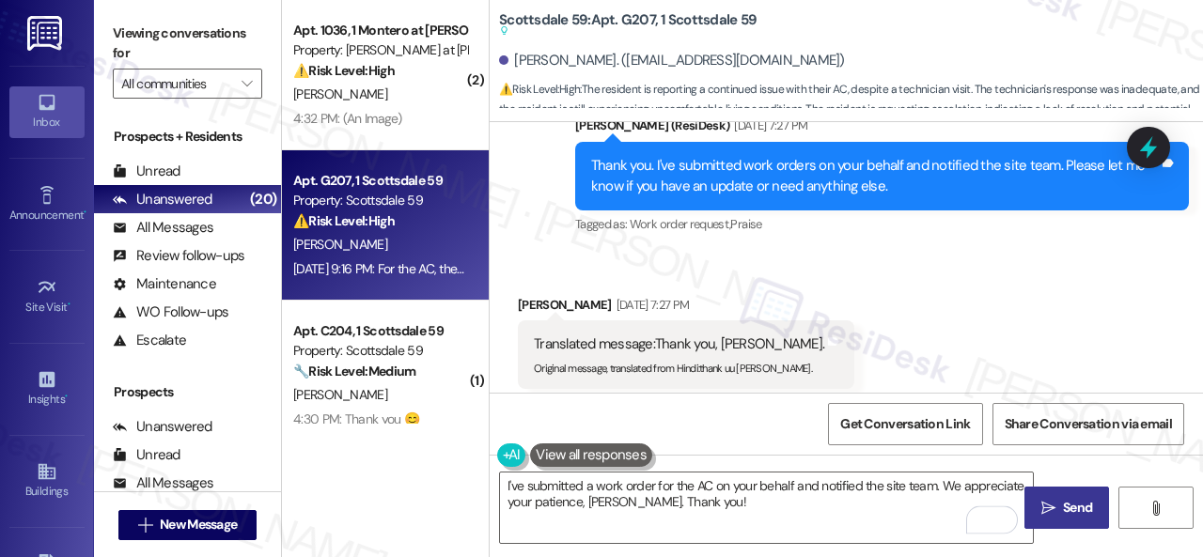
click at [1062, 497] on button " Send" at bounding box center [1066, 508] width 85 height 42
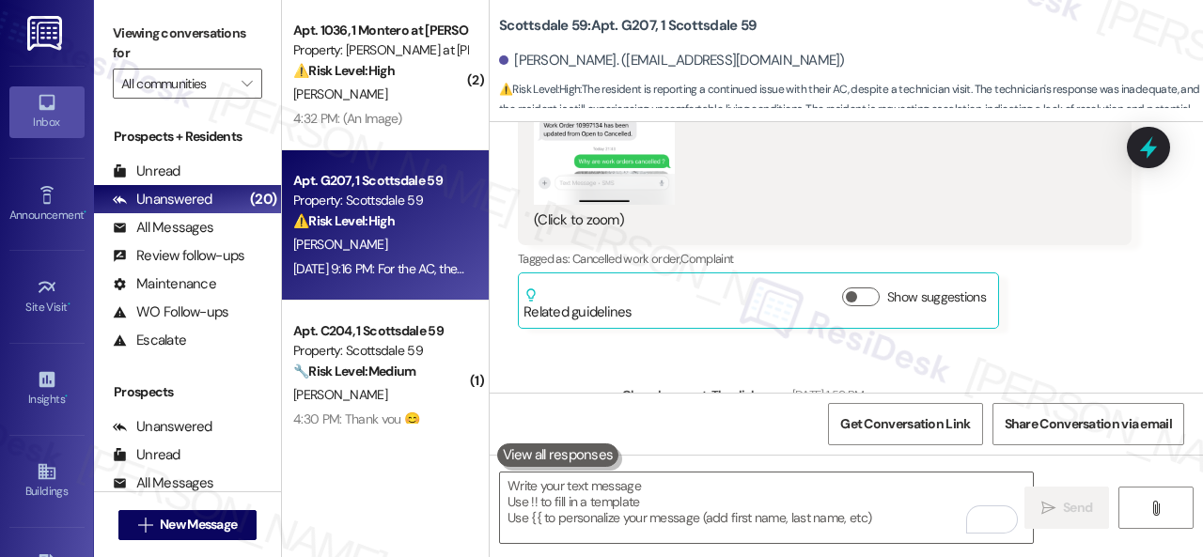
scroll to position [5837, 0]
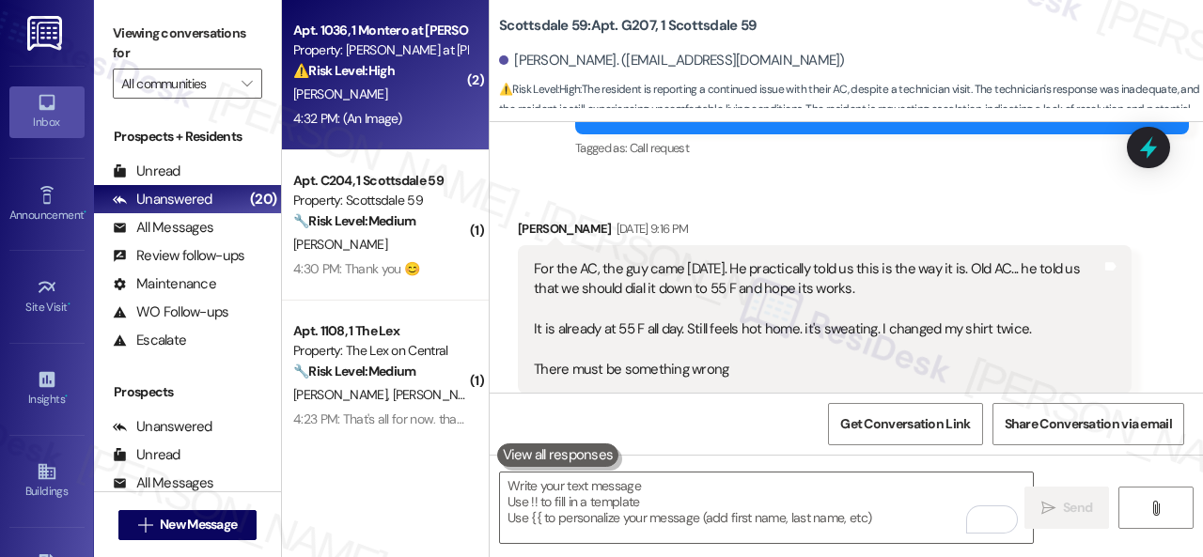
click at [415, 97] on div "[PERSON_NAME]" at bounding box center [380, 94] width 178 height 23
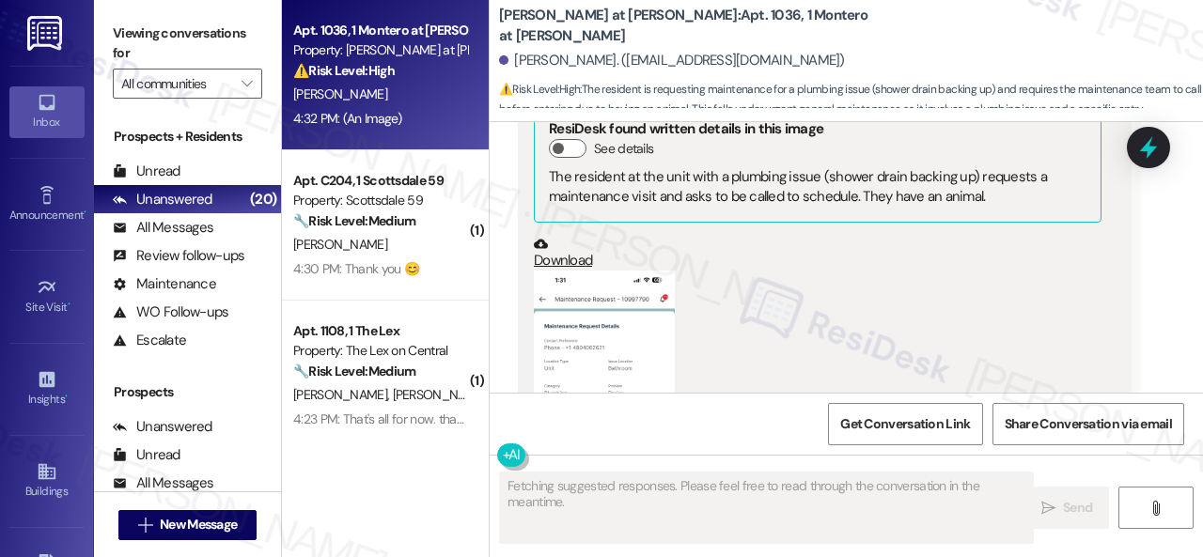
scroll to position [1927, 0]
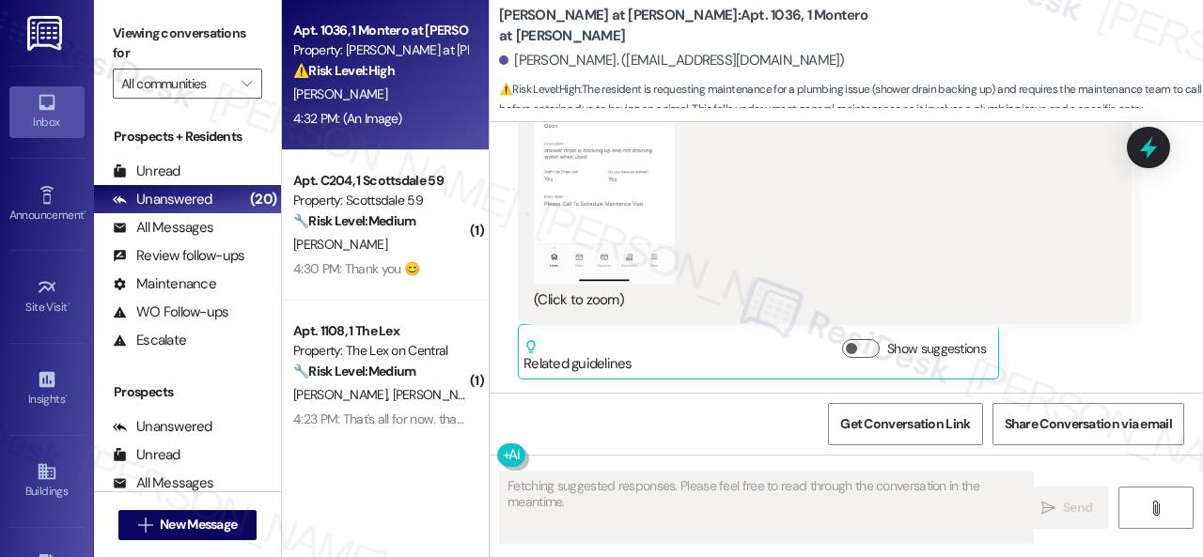
click at [584, 185] on button "Zoom image" at bounding box center [604, 130] width 141 height 305
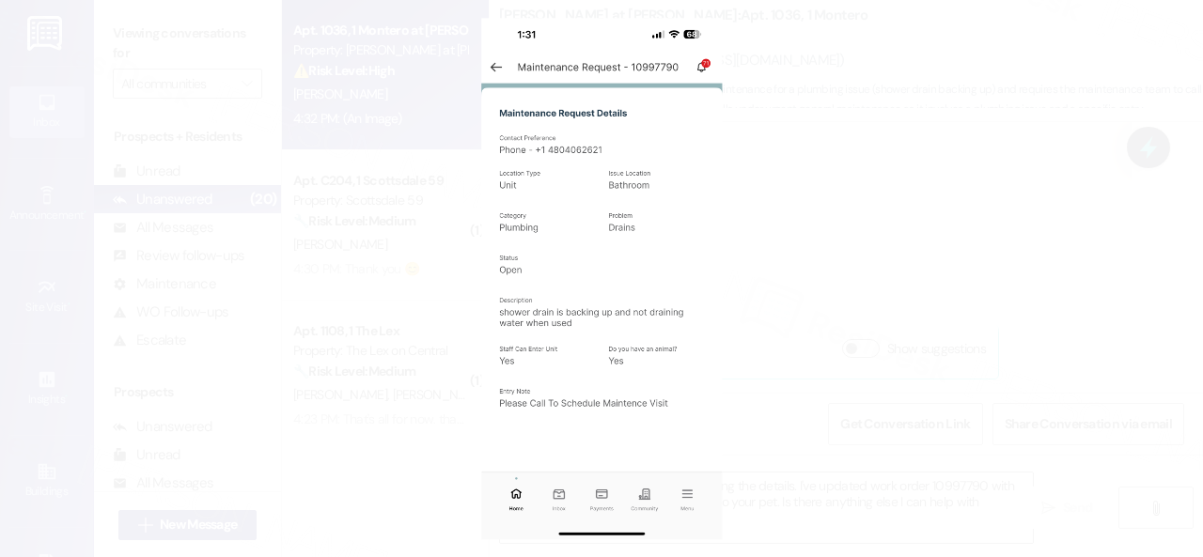
type textarea "Hi {{first_name}}! Thank you for providing the details. I've updated work order…"
click at [726, 195] on button "Unzoom image" at bounding box center [601, 278] width 1203 height 557
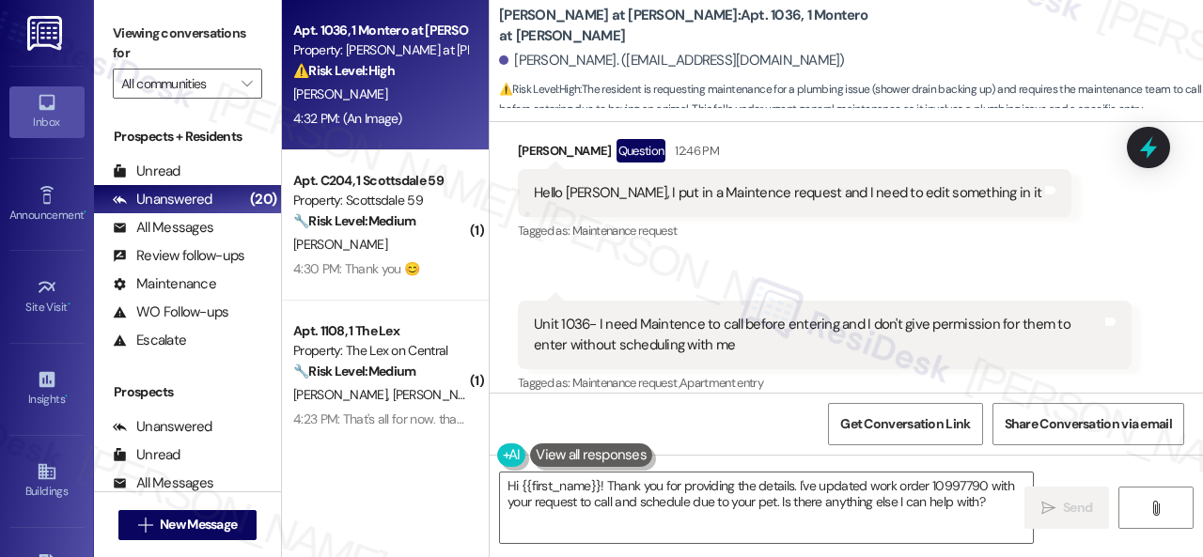
scroll to position [800, 0]
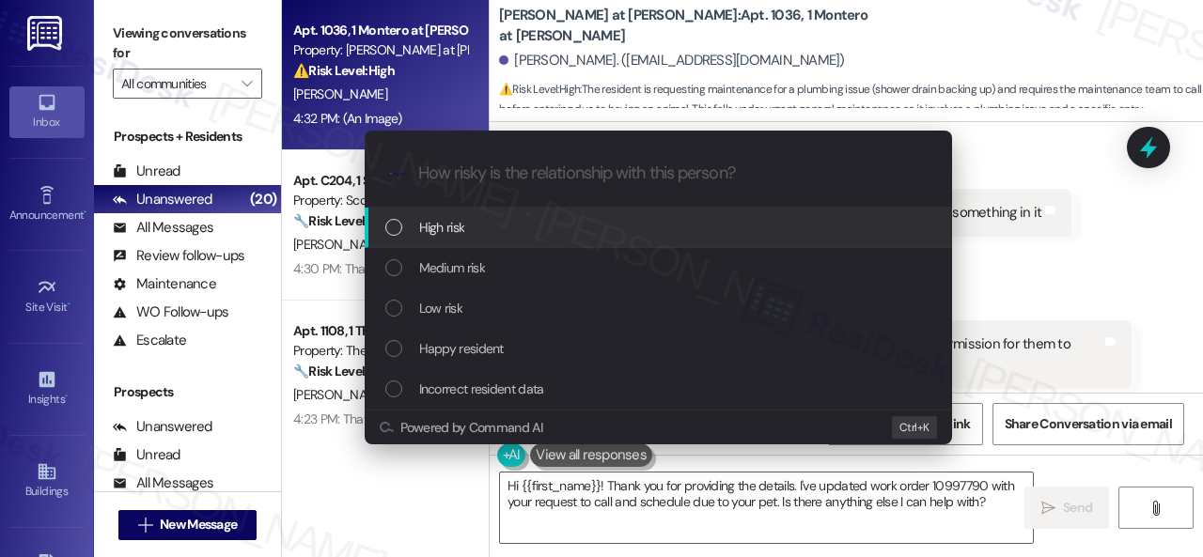
click at [434, 232] on span "High risk" at bounding box center [442, 227] width 46 height 21
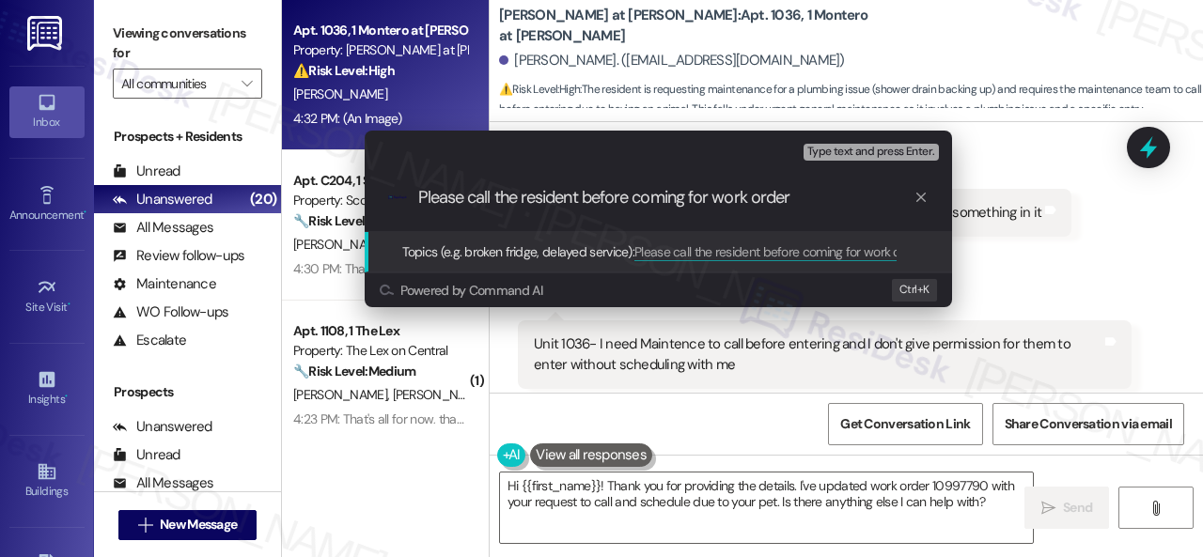
paste input "10997790"
type input "Please call the resident before coming for work order 10997790."
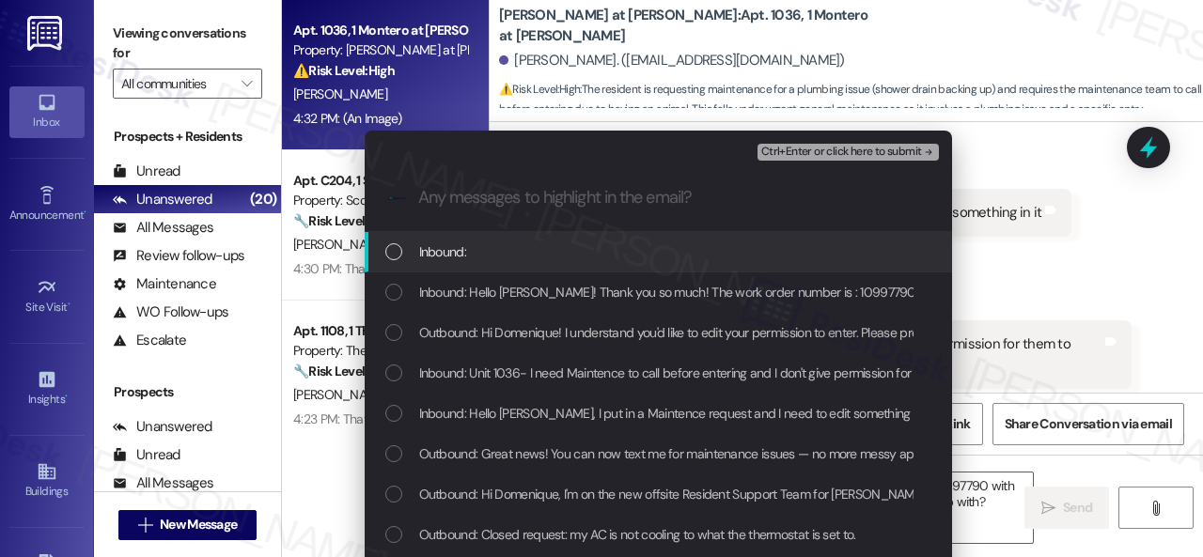
click at [442, 249] on span "Inbound:" at bounding box center [442, 251] width 47 height 21
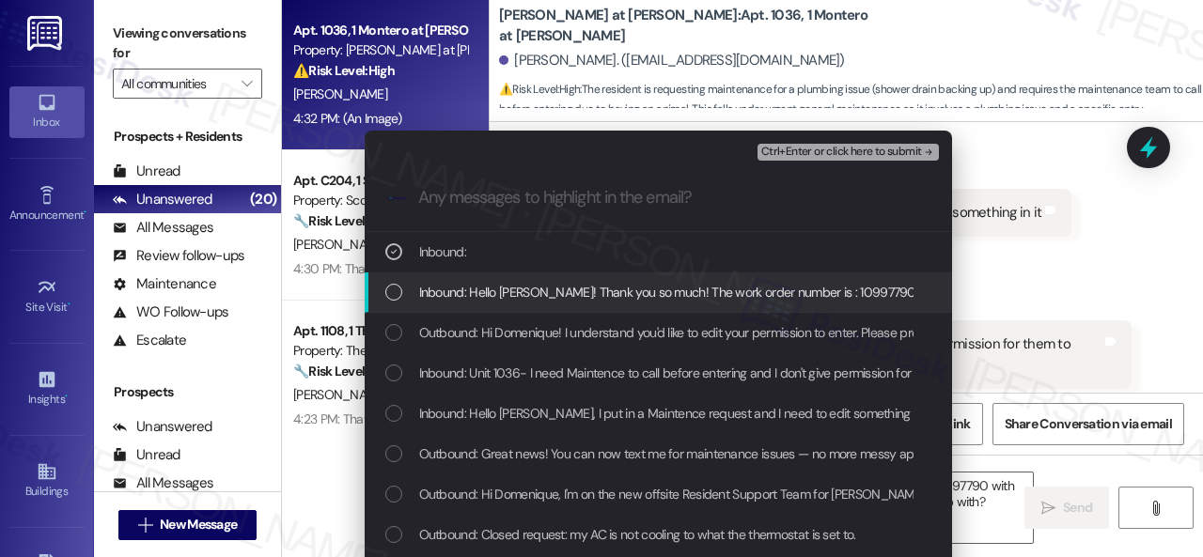
click at [658, 293] on span "Inbound: Hello sarah! Thank you so much! The work order number is : 10997790" at bounding box center [667, 292] width 497 height 21
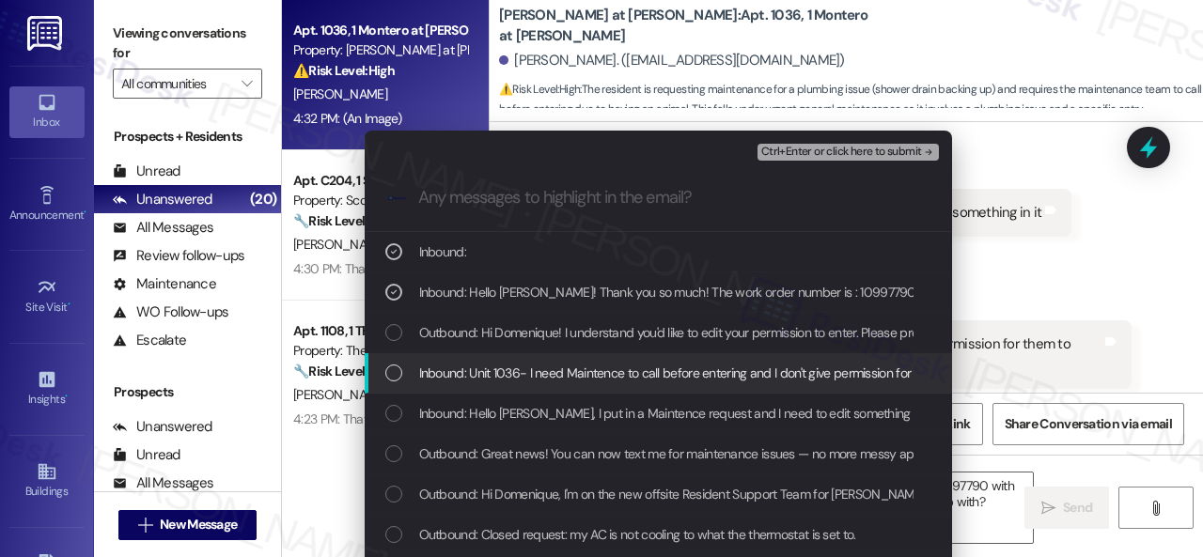
click at [633, 370] on span "Inbound: Unit 1036- I need Maintence to call before entering and I don't give p…" at bounding box center [780, 373] width 722 height 21
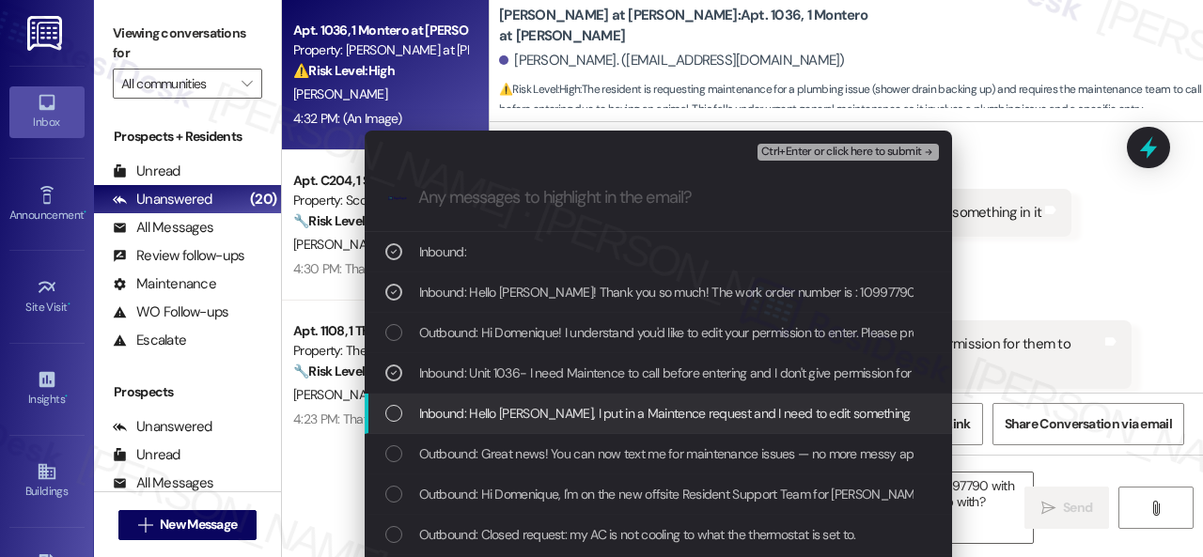
click at [646, 414] on span "Inbound: Hello sarah, I put in a Maintence request and I need to edit something…" at bounding box center [675, 413] width 513 height 21
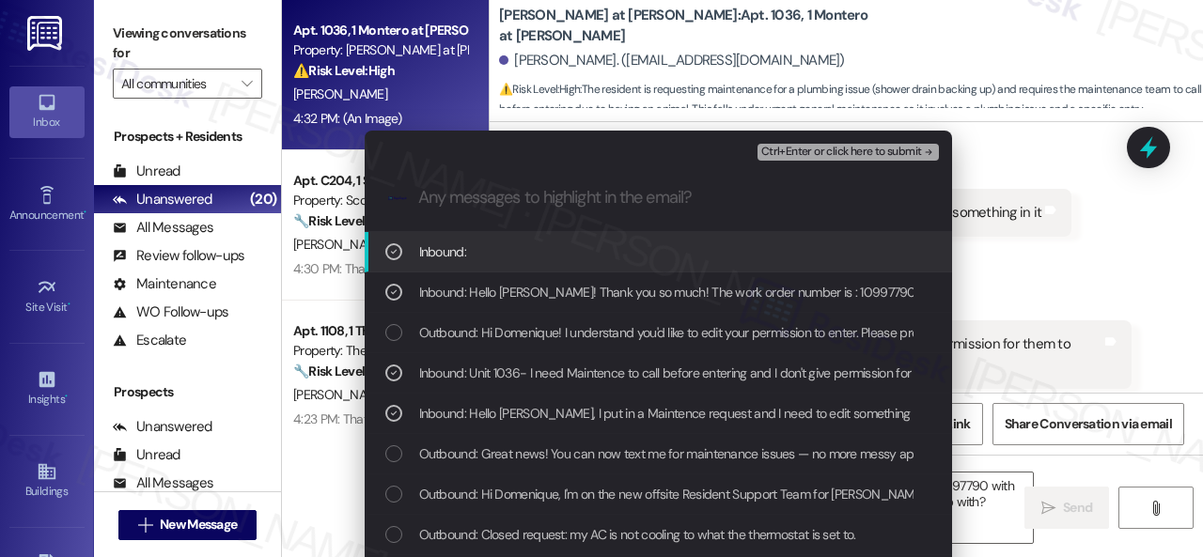
click at [819, 146] on span "Ctrl+Enter or click here to submit" at bounding box center [841, 152] width 161 height 13
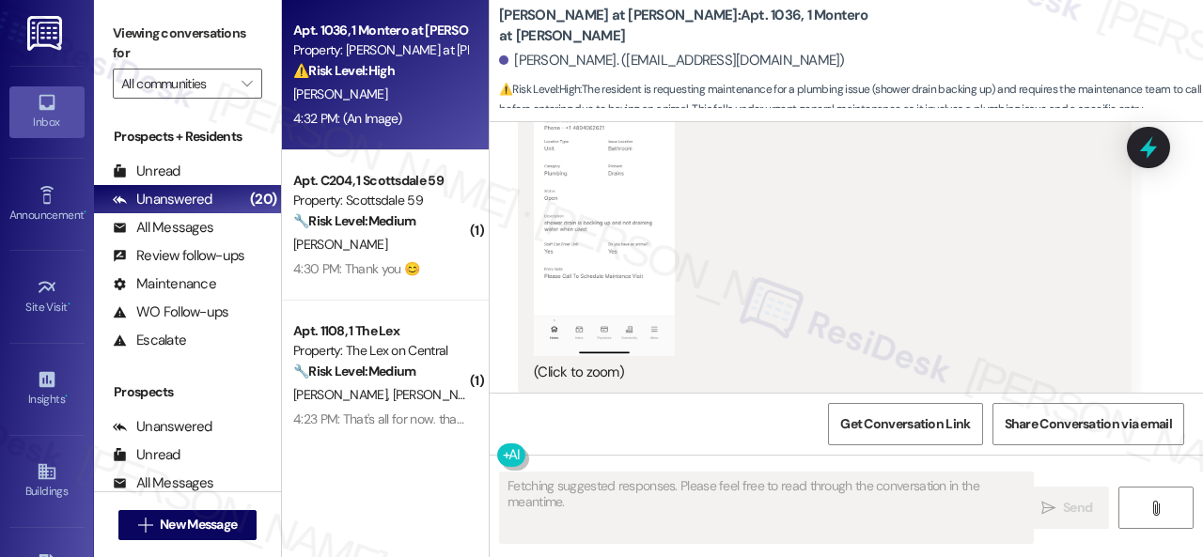
scroll to position [1954, 0]
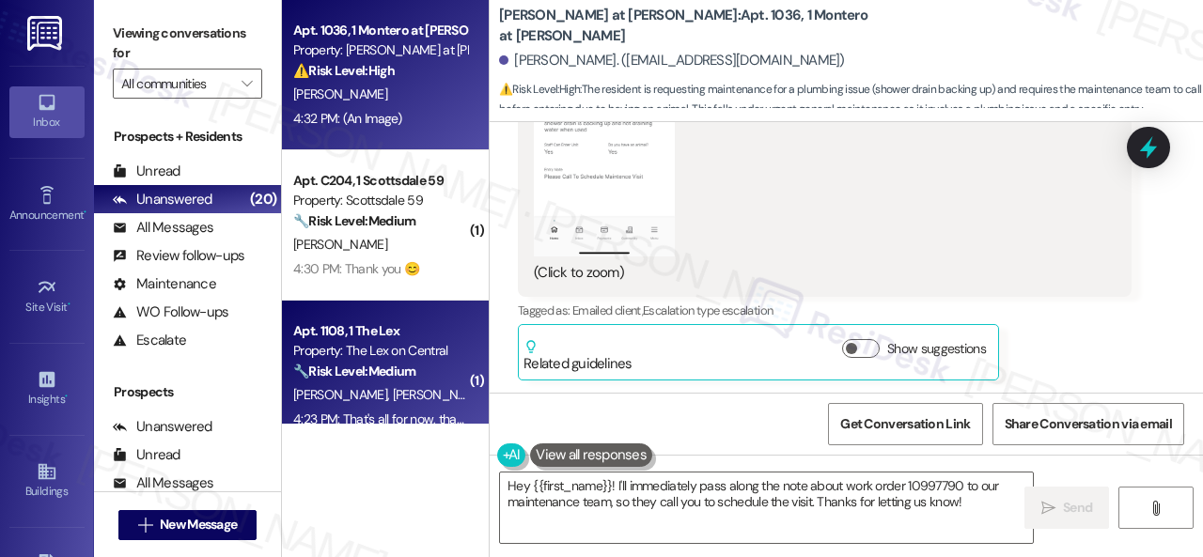
drag, startPoint x: 971, startPoint y: 503, endPoint x: 393, endPoint y: 369, distance: 593.0
click at [492, 433] on div "WO Lease started Jul 31, 2025 at 8:00 PM Show details Survey, sent via SMS Resi…" at bounding box center [846, 400] width 713 height 557
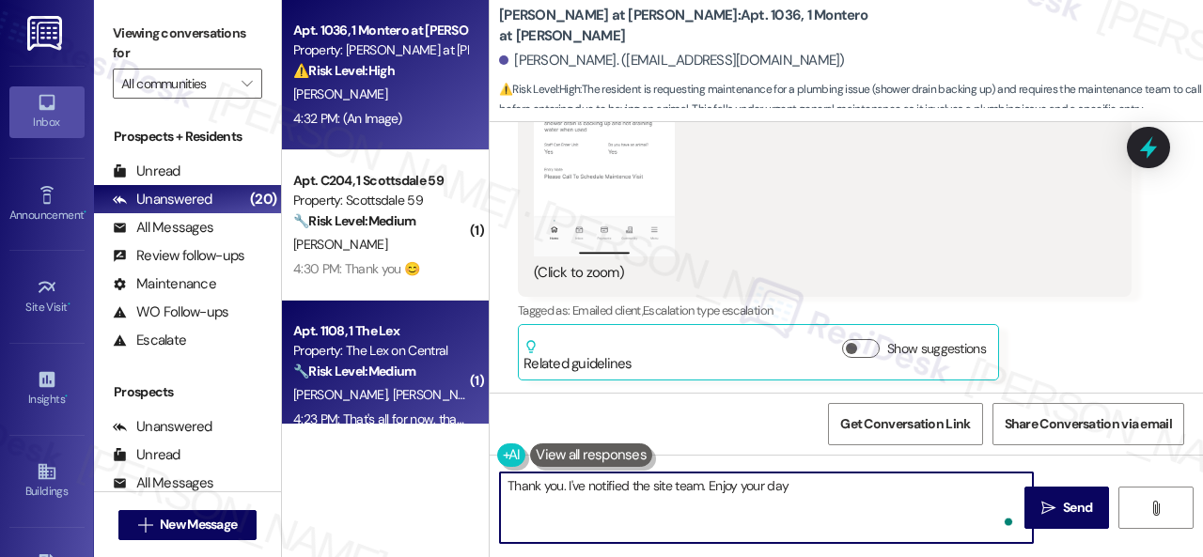
type textarea "Thank you. I've notified the site team. Enjoy your day!"
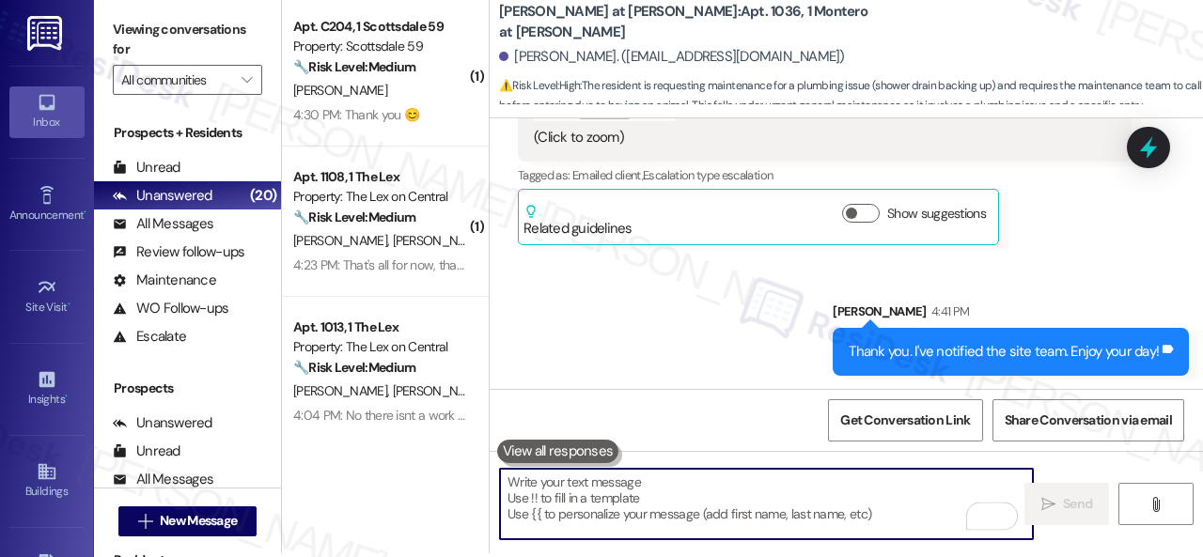
scroll to position [6, 0]
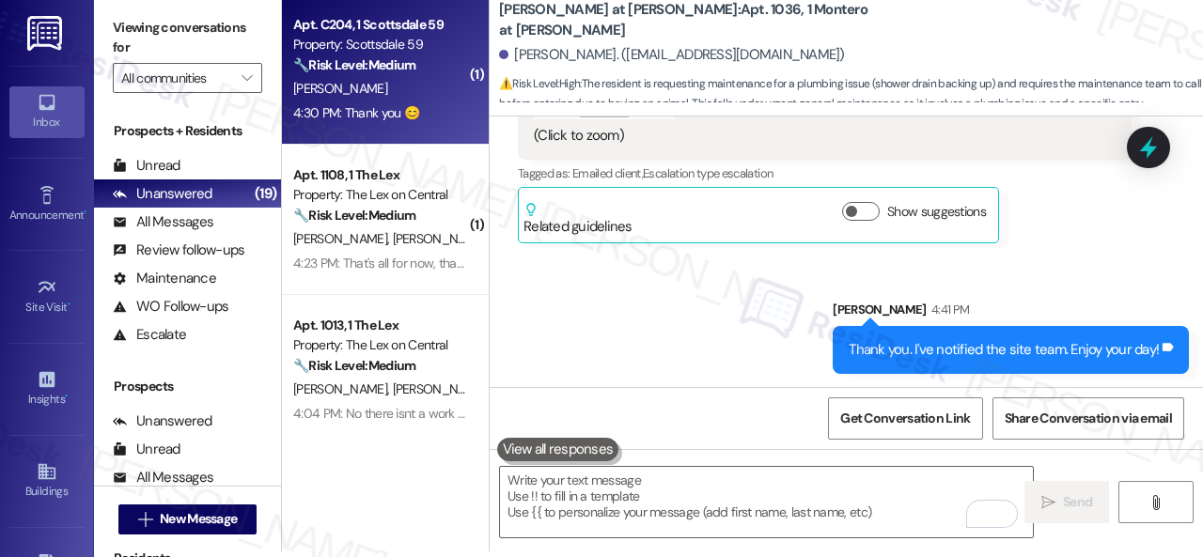
click at [406, 91] on div "R. Schlaefli" at bounding box center [380, 88] width 178 height 23
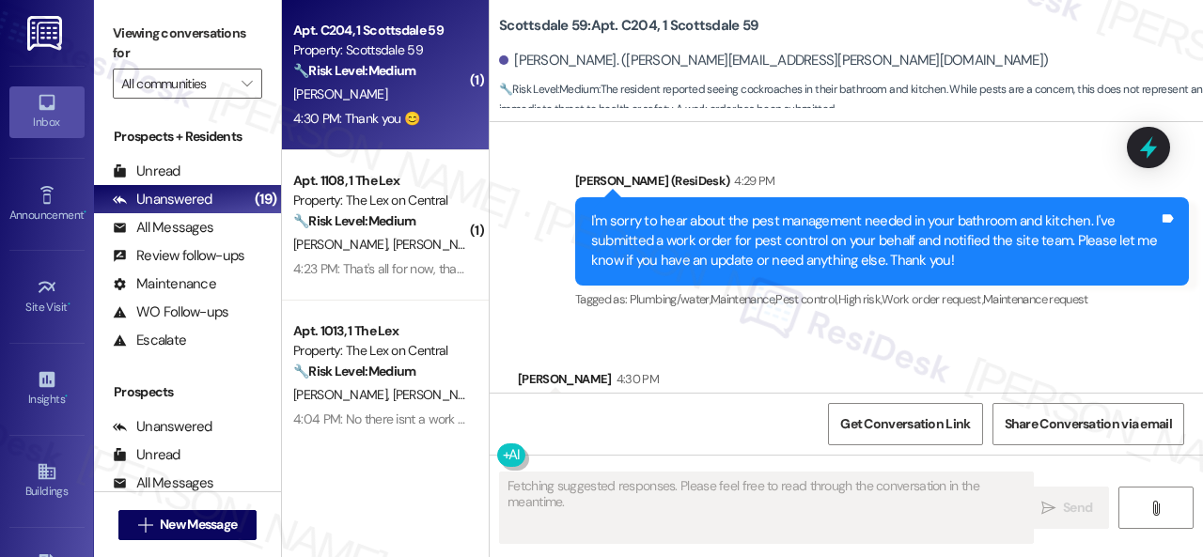
scroll to position [2106, 0]
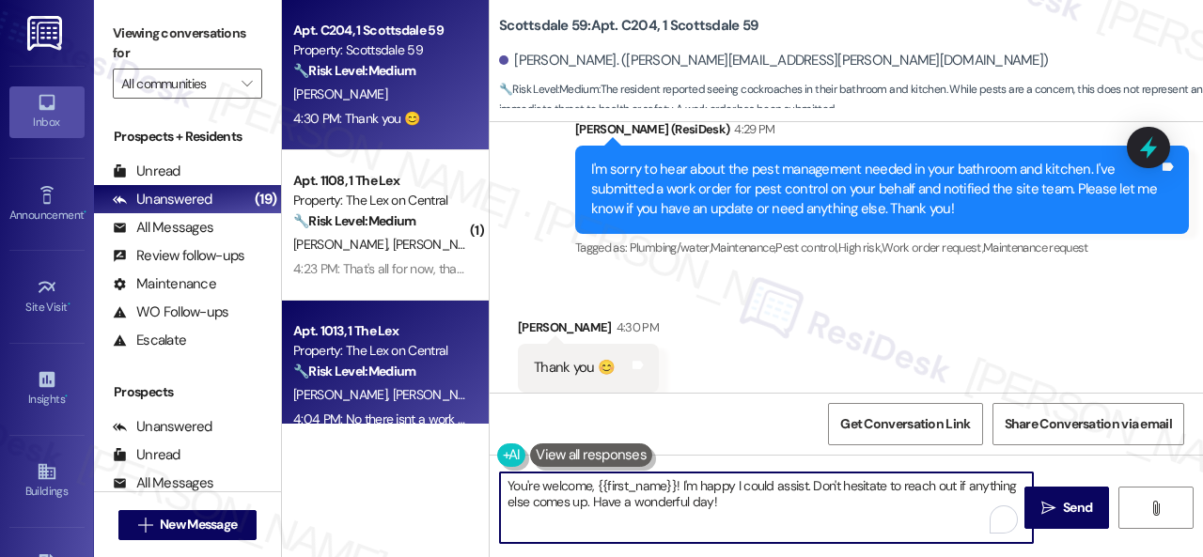
drag, startPoint x: 763, startPoint y: 512, endPoint x: 447, endPoint y: 399, distance: 335.2
click at [447, 399] on div "Apt. C204, 1 Scottsdale 59 Property: Scottsdale 59 🔧 Risk Level: Medium The res…" at bounding box center [742, 278] width 921 height 557
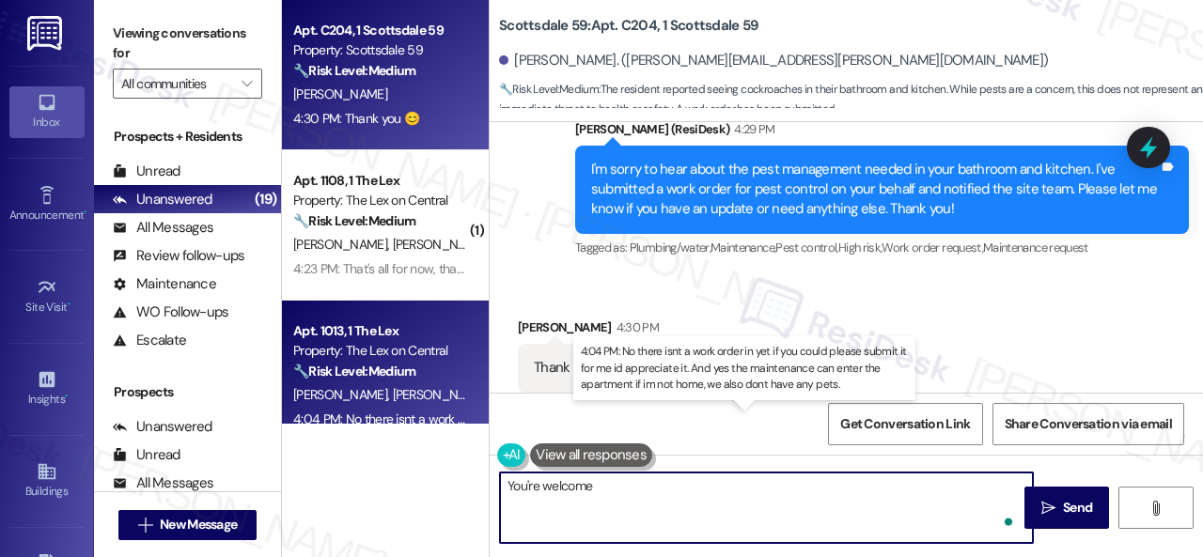
type textarea "You're welcome!"
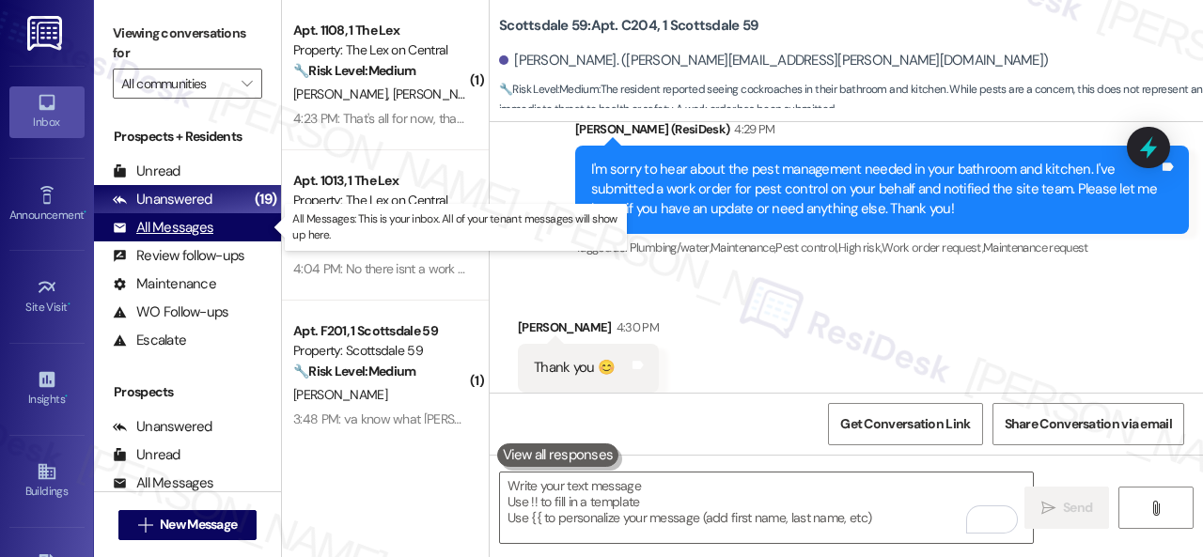
click at [194, 228] on div "All Messages" at bounding box center [163, 228] width 101 height 20
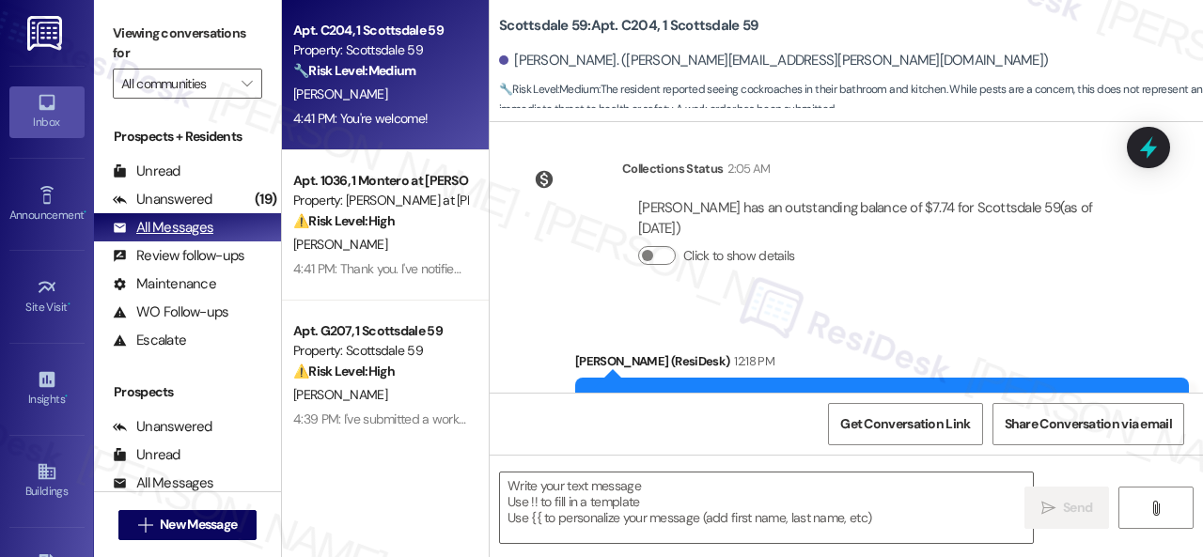
type textarea "Fetching suggested responses. Please feel free to read through the conversation…"
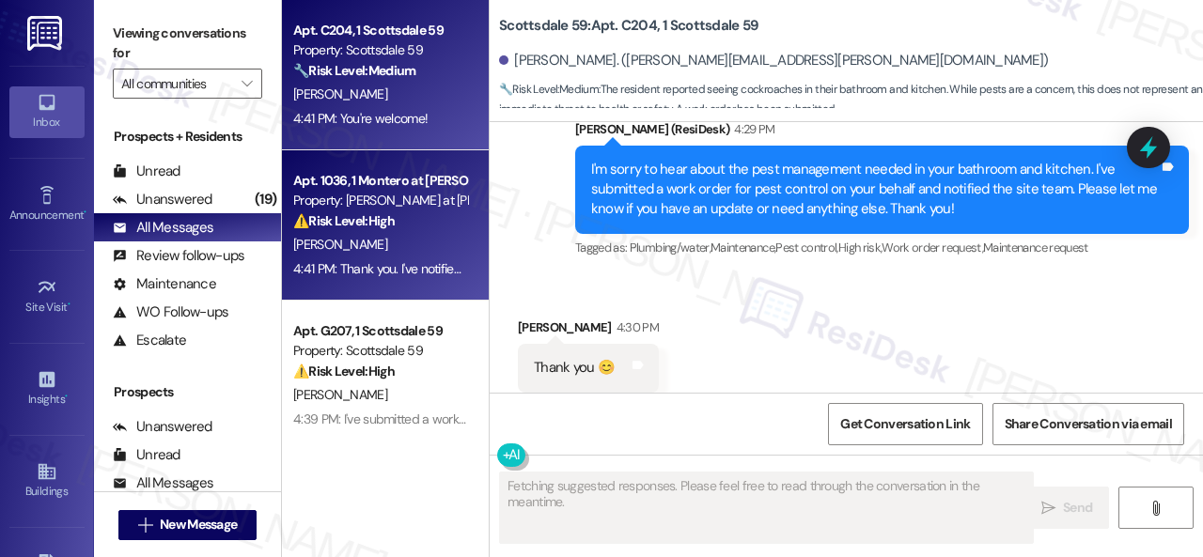
click at [427, 240] on div "[PERSON_NAME]" at bounding box center [380, 244] width 178 height 23
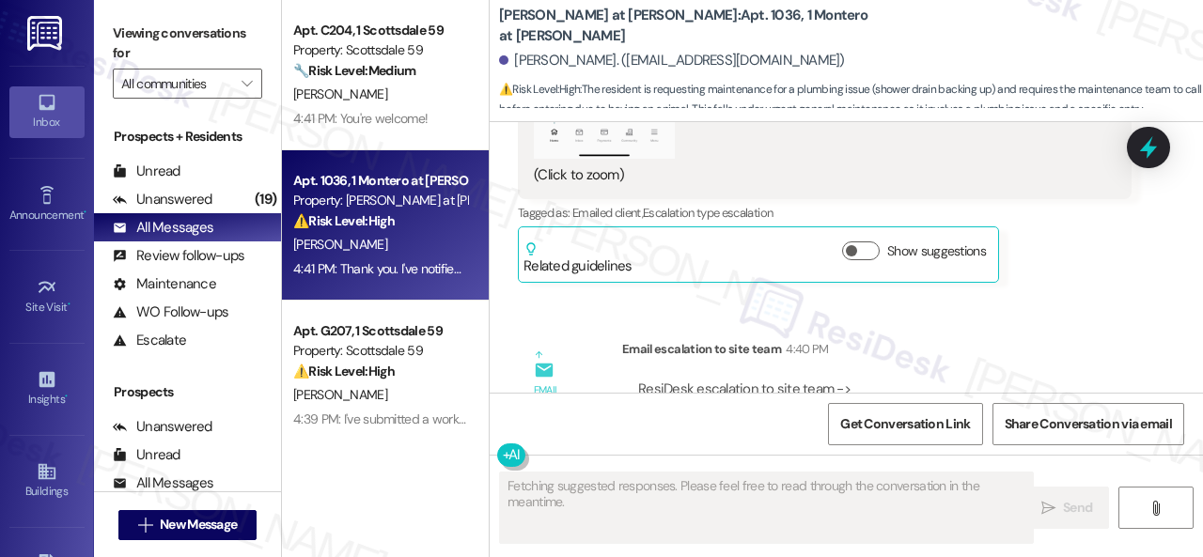
scroll to position [2329, 0]
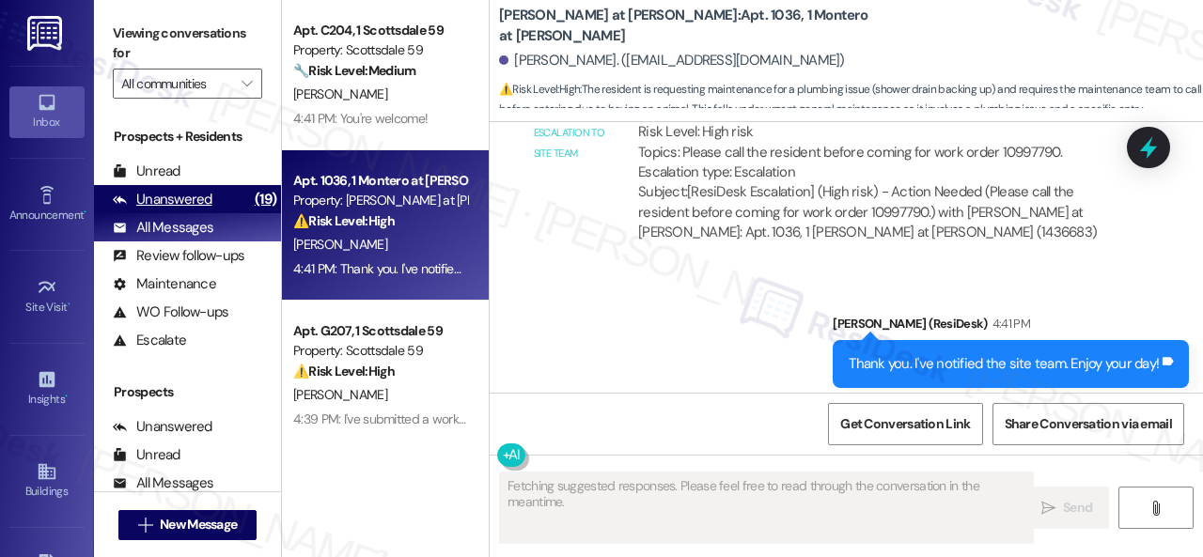
click at [167, 198] on div "Unanswered" at bounding box center [163, 200] width 100 height 20
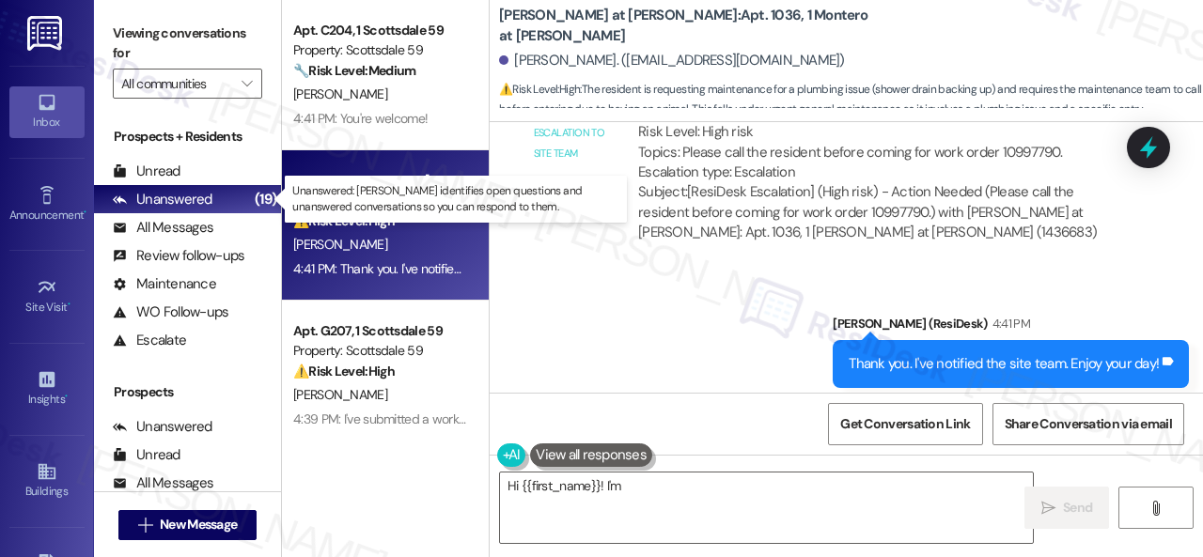
type textarea "Hi {{first_name}}! I'm glad"
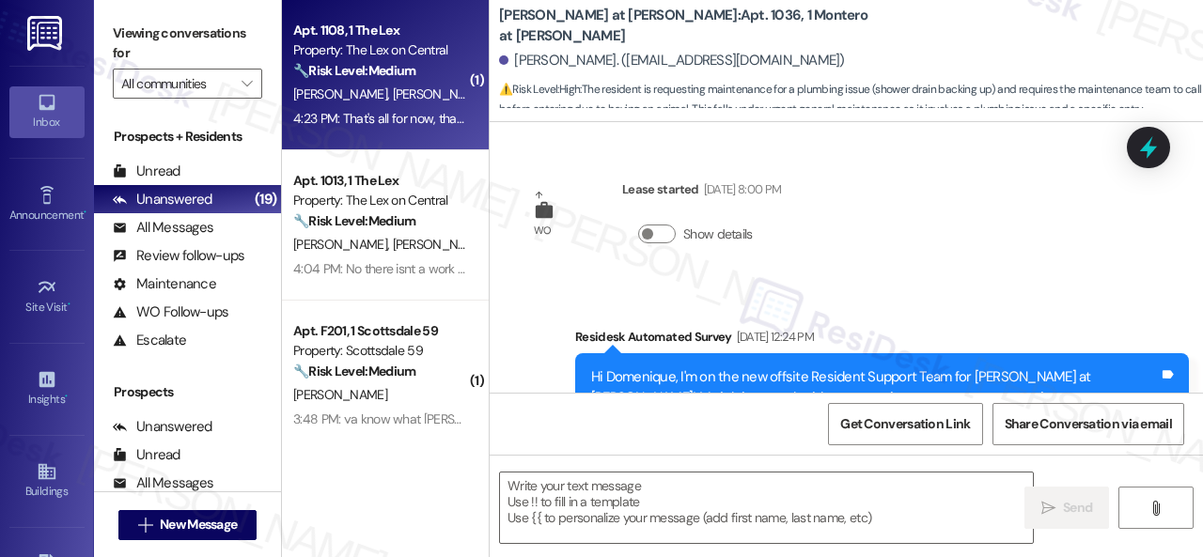
type textarea "Fetching suggested responses. Please feel free to read through the conversation…"
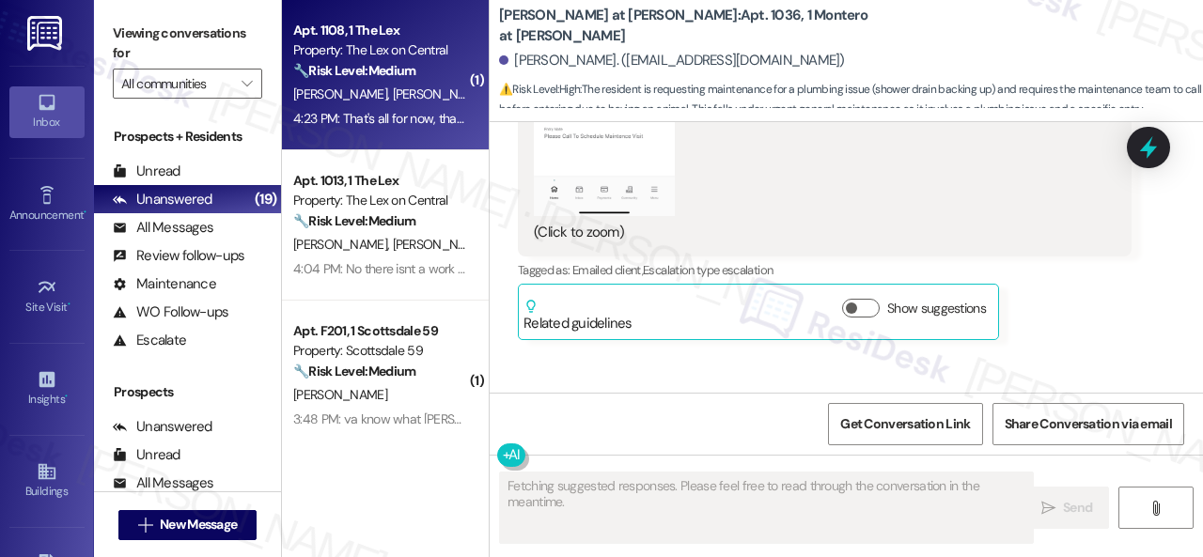
scroll to position [1953, 0]
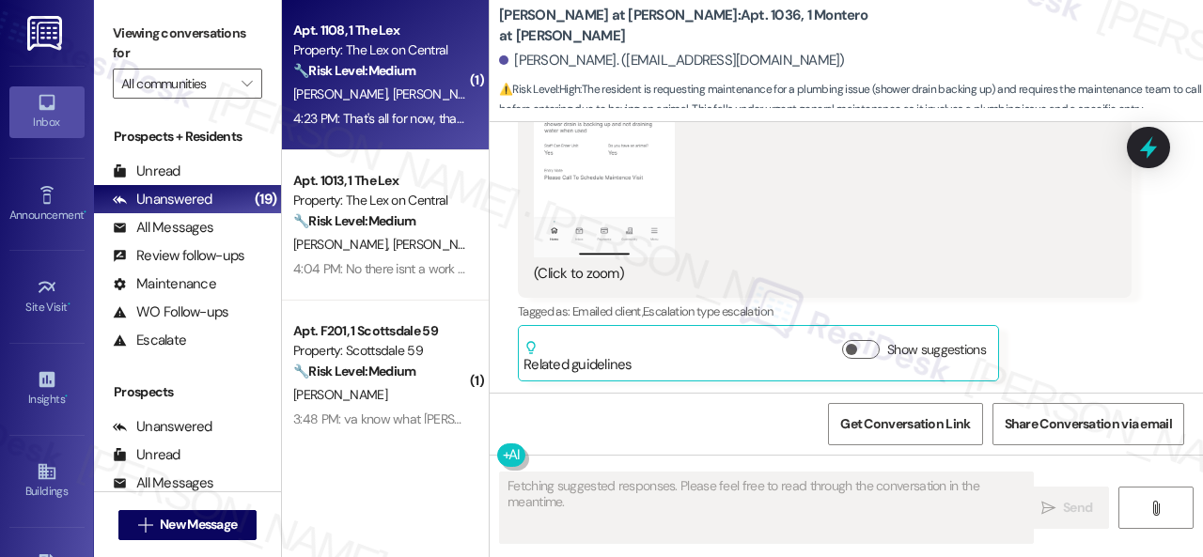
click at [430, 74] on div "🔧 Risk Level: Medium The resident reports a hole in the stucco, ants near the g…" at bounding box center [380, 71] width 174 height 20
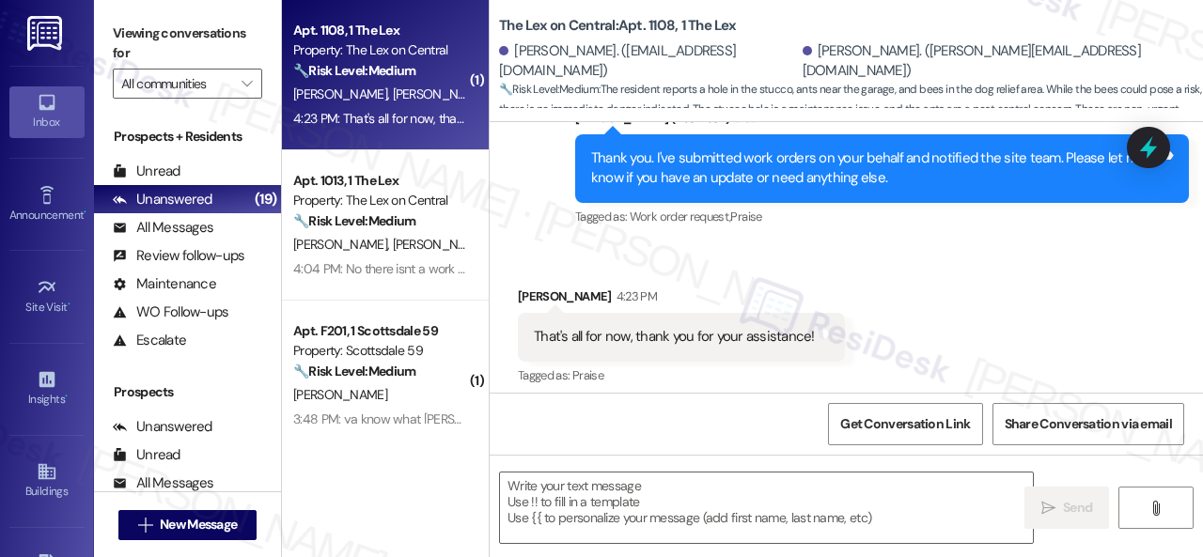
scroll to position [2280, 0]
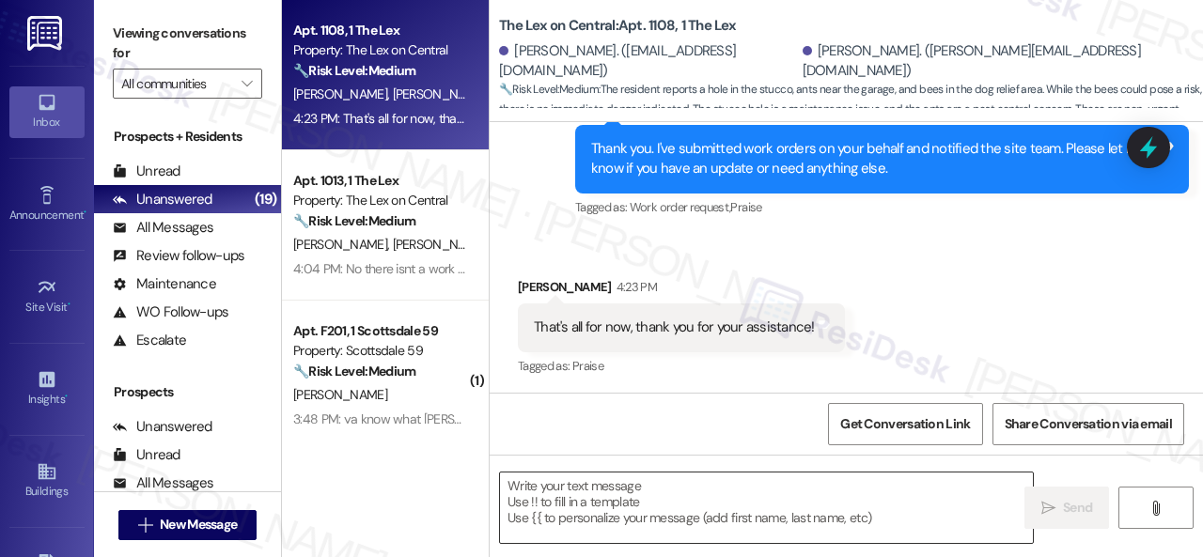
click at [703, 502] on textarea at bounding box center [766, 508] width 533 height 70
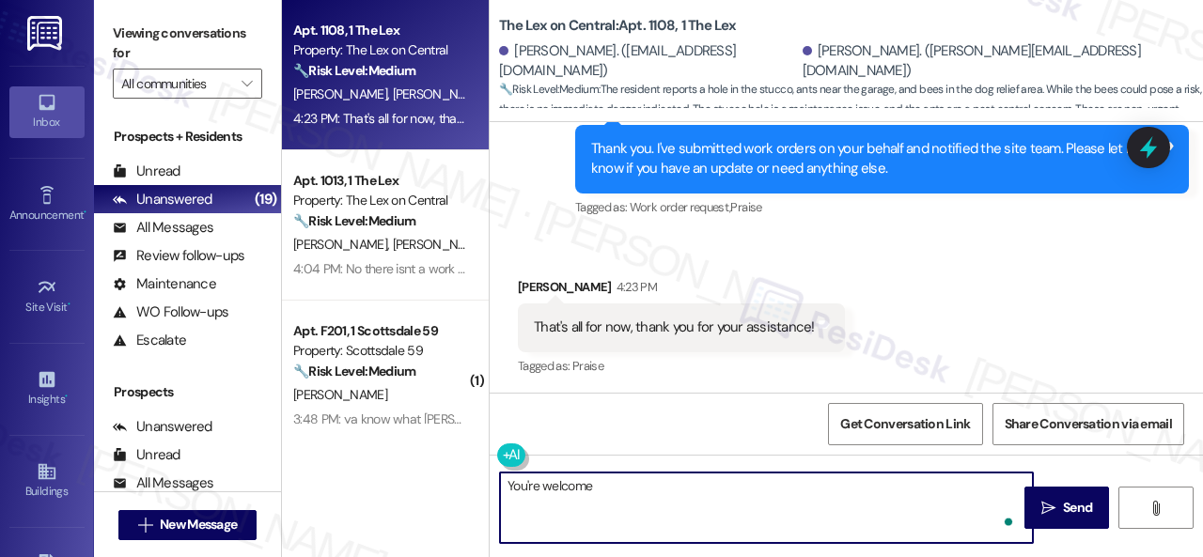
type textarea "You're welcome!"
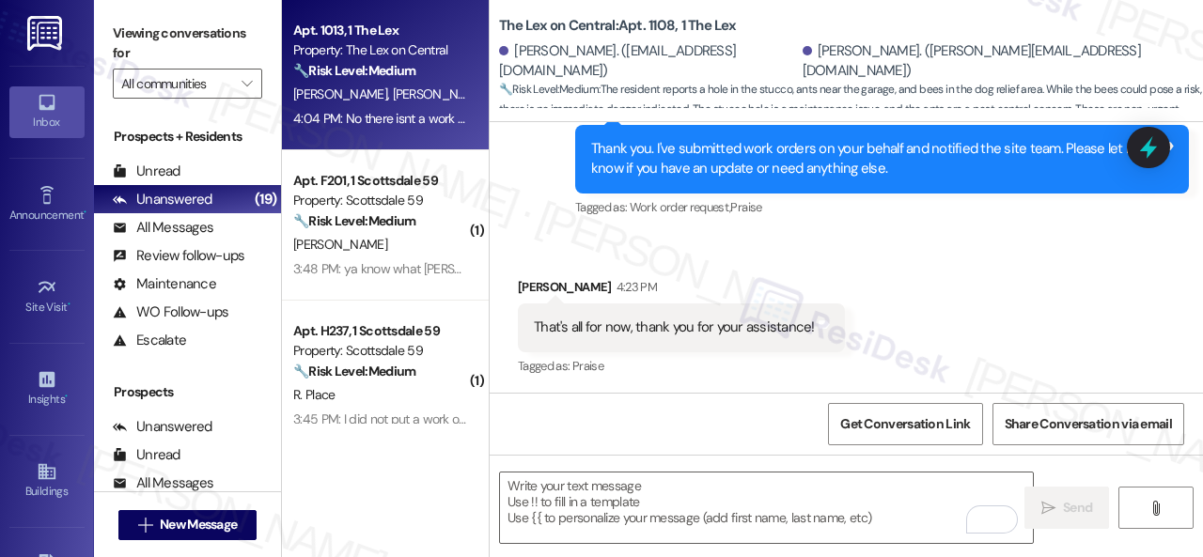
click at [400, 107] on div "4:04 PM: No there isnt a work order in yet if you could please submit it for me…" at bounding box center [380, 118] width 178 height 23
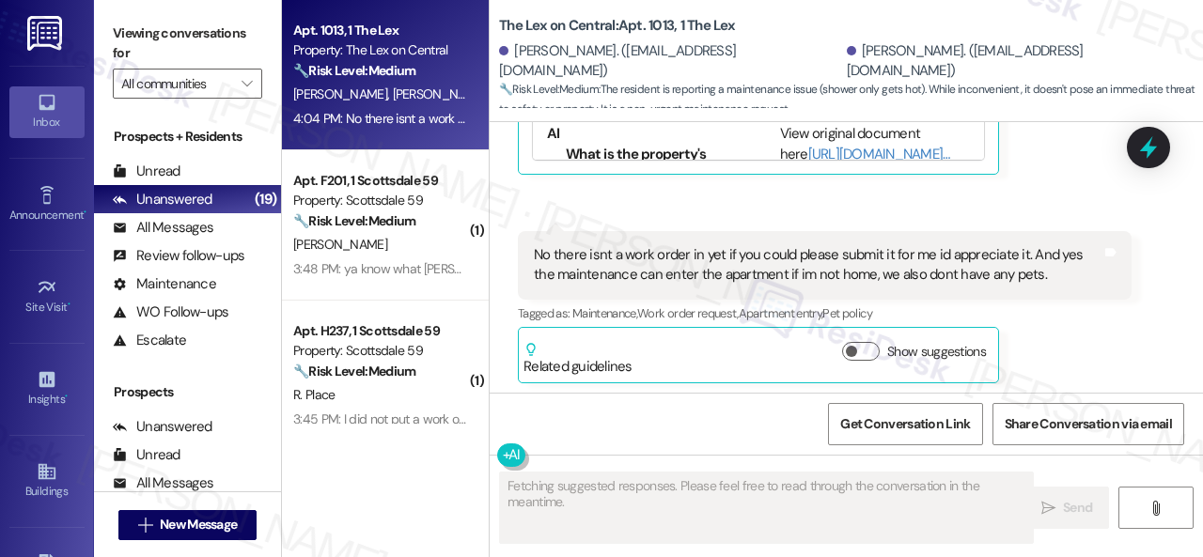
scroll to position [1703, 0]
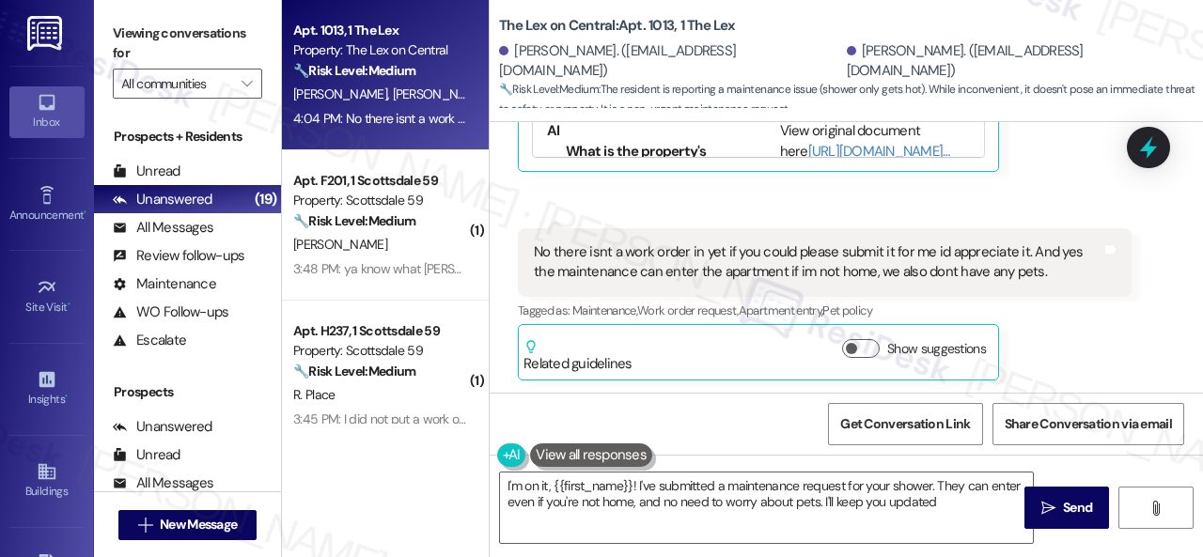
type textarea "I'm on it, {{first_name}}! I've submitted a maintenance request for your shower…"
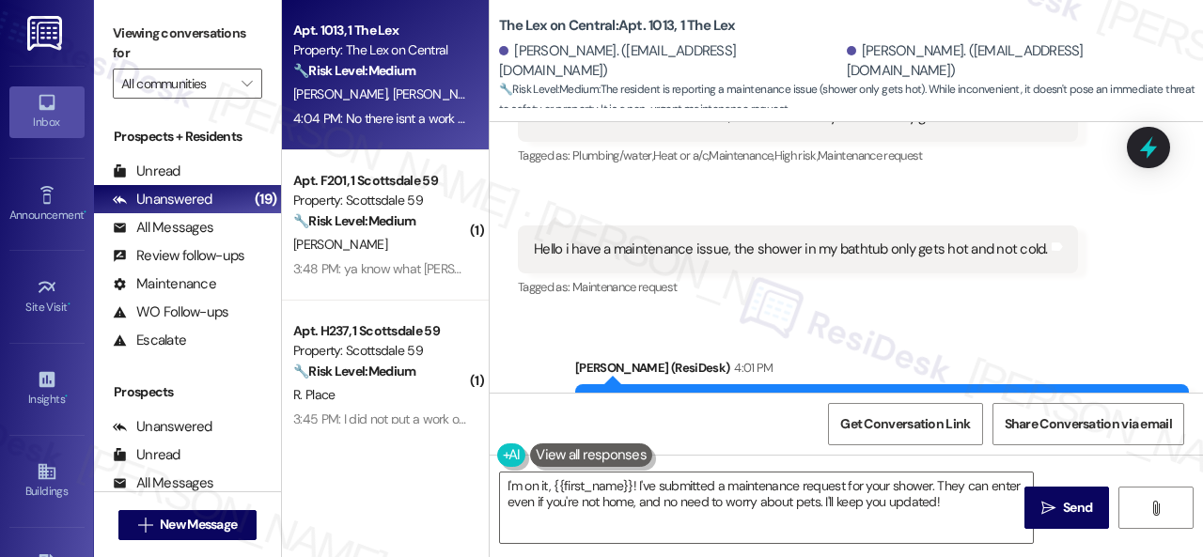
scroll to position [764, 0]
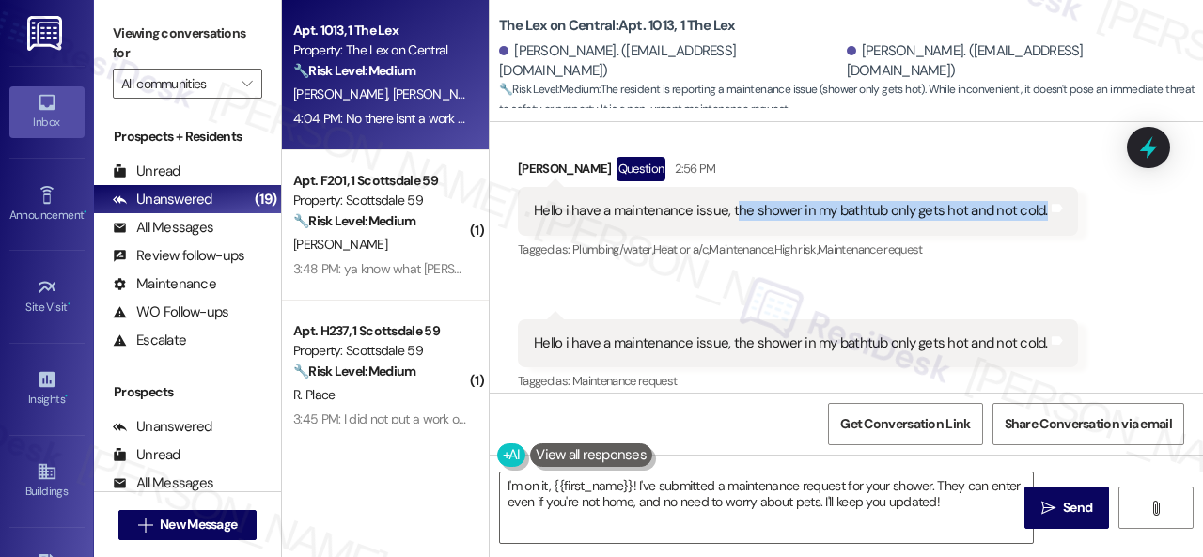
drag, startPoint x: 729, startPoint y: 208, endPoint x: 1034, endPoint y: 210, distance: 305.4
click at [1034, 210] on div "Hello i have a maintenance issue, the shower in my bathtub only gets hot and no…" at bounding box center [791, 211] width 514 height 20
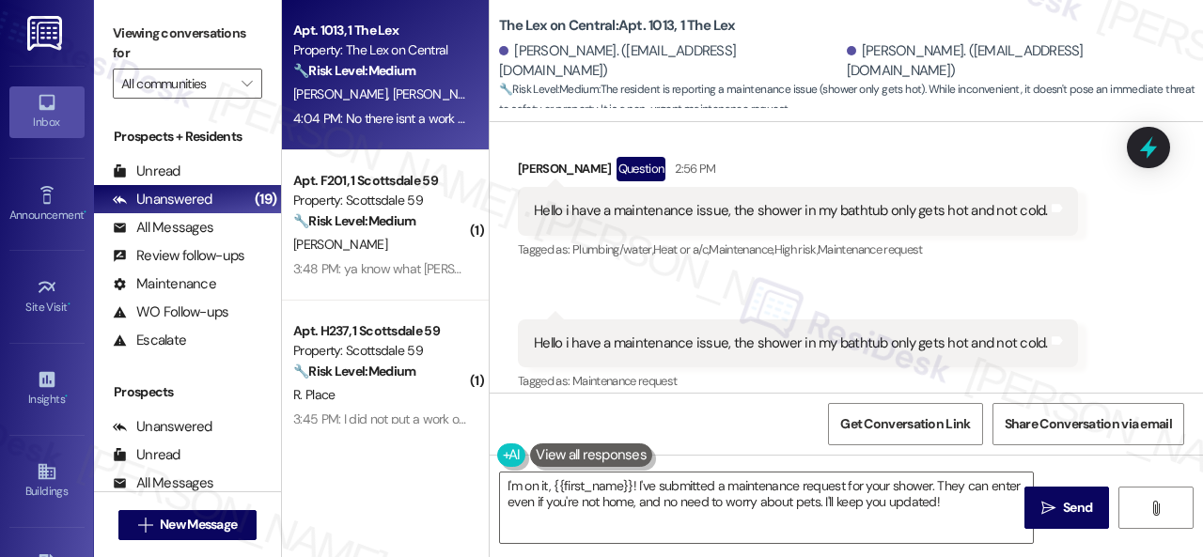
drag, startPoint x: 987, startPoint y: 206, endPoint x: 990, endPoint y: 148, distance: 58.4
click at [990, 148] on div "Received via SMS Brianna Miramontes Question 2:56 PM Hello i have a maintenance…" at bounding box center [798, 210] width 588 height 134
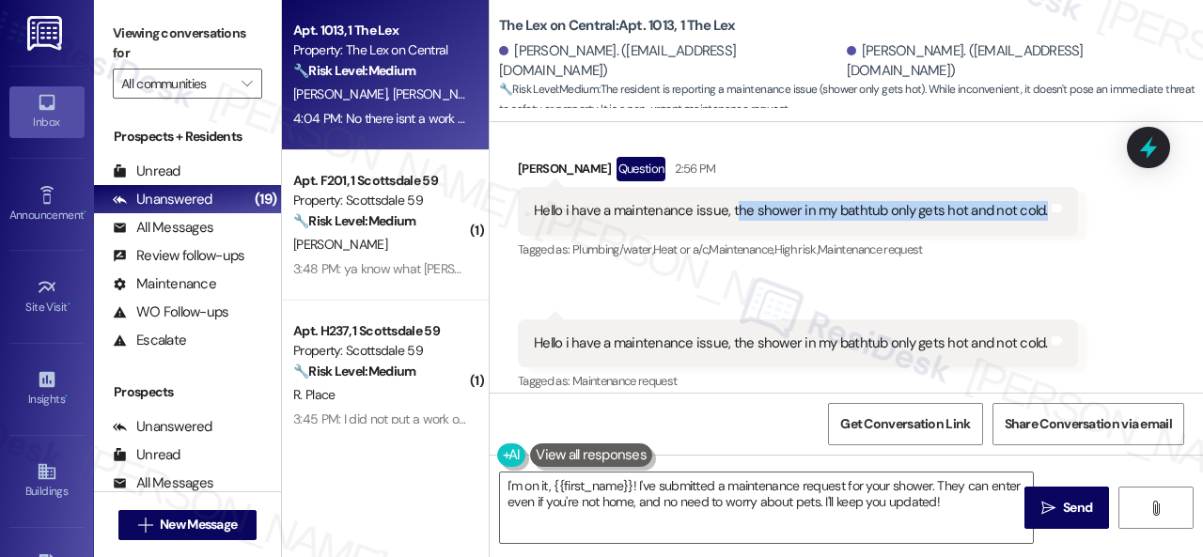
drag, startPoint x: 733, startPoint y: 211, endPoint x: 1034, endPoint y: 211, distance: 301.6
click at [1034, 211] on div "Hello i have a maintenance issue, the shower in my bathtub only gets hot and no…" at bounding box center [791, 211] width 514 height 20
copy div "he shower in my bathtub only gets hot and not cold."
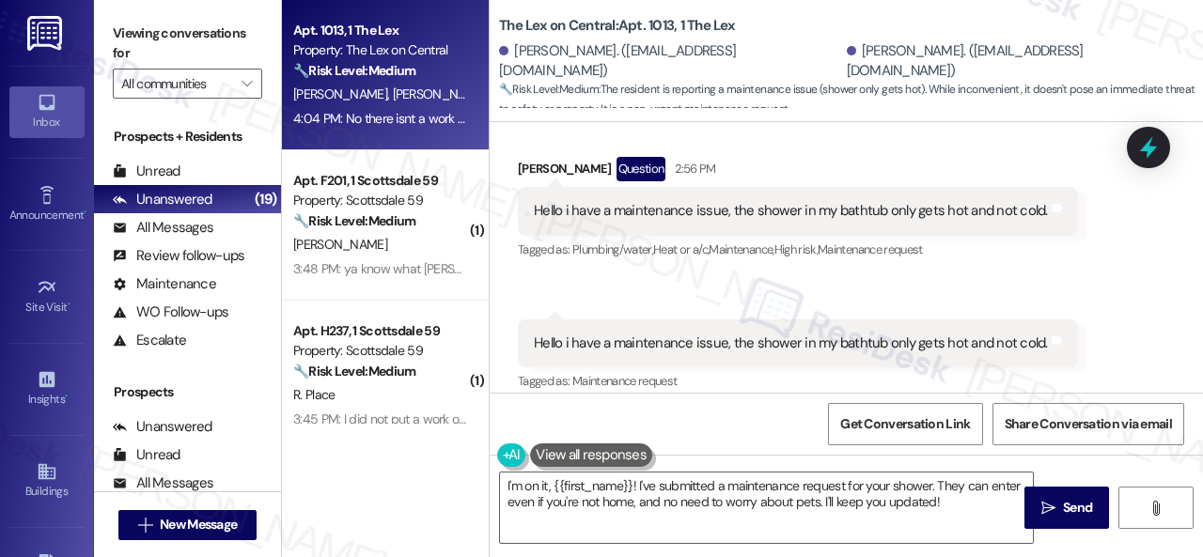
click at [850, 164] on div "Brianna Miramontes Question 2:56 PM" at bounding box center [798, 172] width 560 height 30
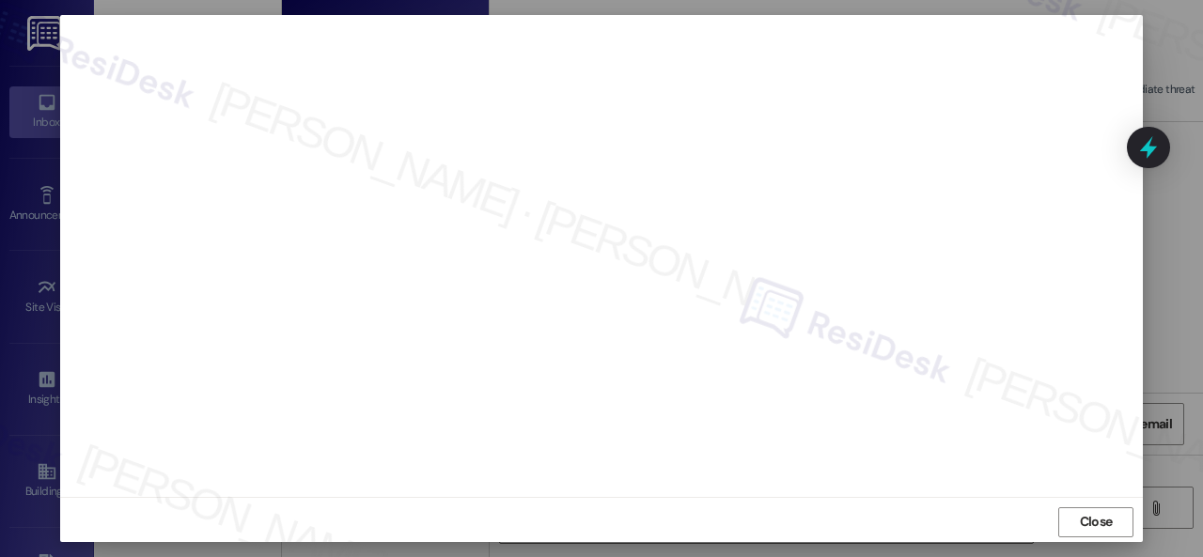
scroll to position [23, 0]
click at [1096, 521] on span "Close" at bounding box center [1096, 518] width 33 height 20
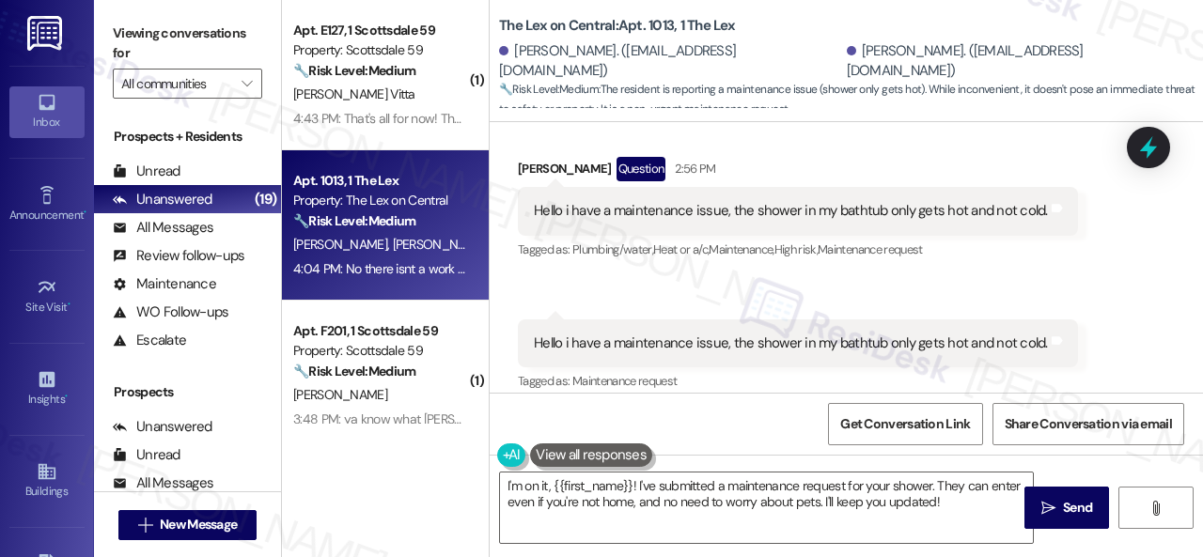
click at [821, 303] on div "Received via SMS Brianna Miramontes Question 2:56 PM Hello i have a maintenance…" at bounding box center [846, 262] width 713 height 295
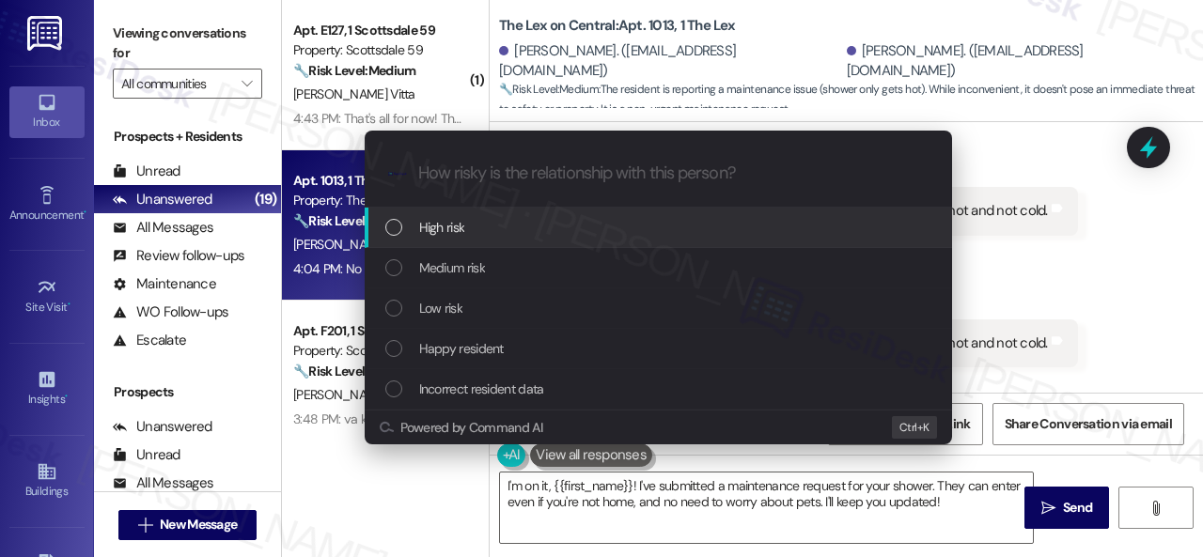
click at [434, 221] on span "High risk" at bounding box center [442, 227] width 46 height 21
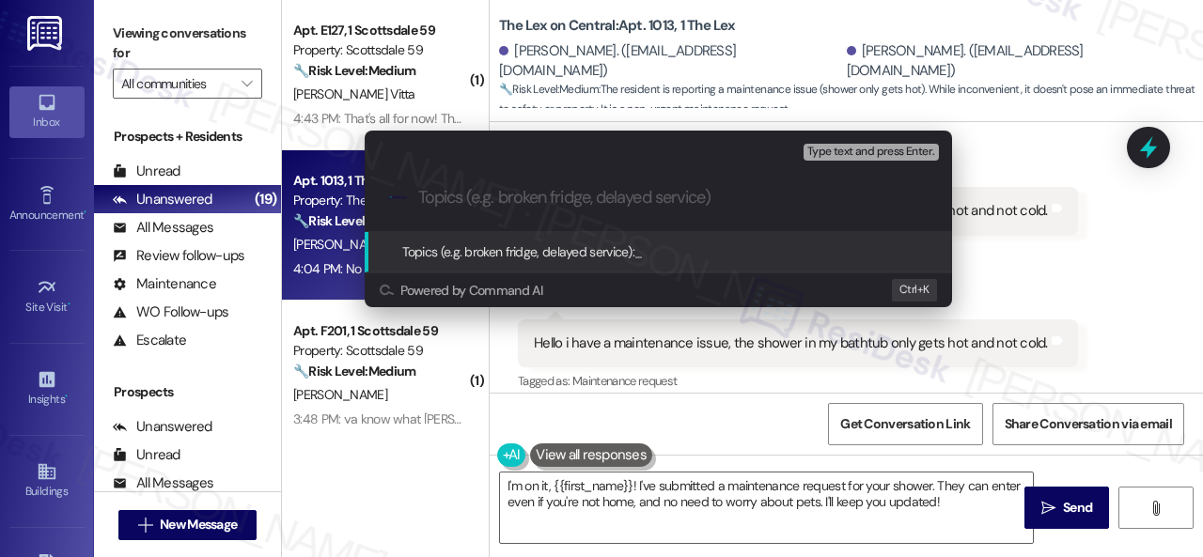
paste input "New work order/s submitted - Shower issue"
type input "New work order/s submitted - Shower issue"
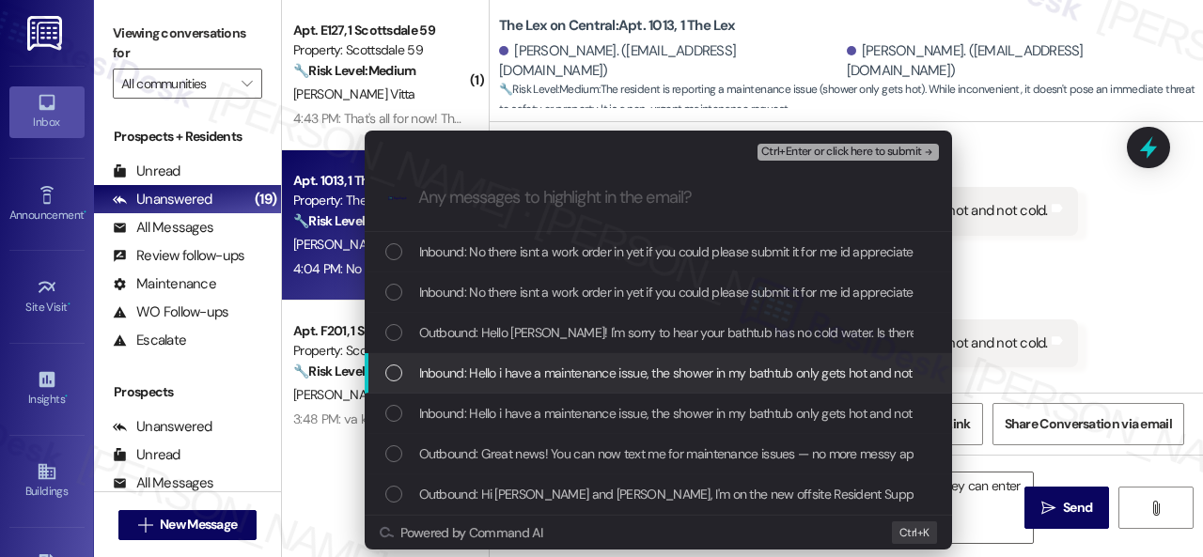
click at [470, 369] on span "Inbound: Hello i have a maintenance issue, the shower in my bathtub only gets h…" at bounding box center [680, 373] width 522 height 21
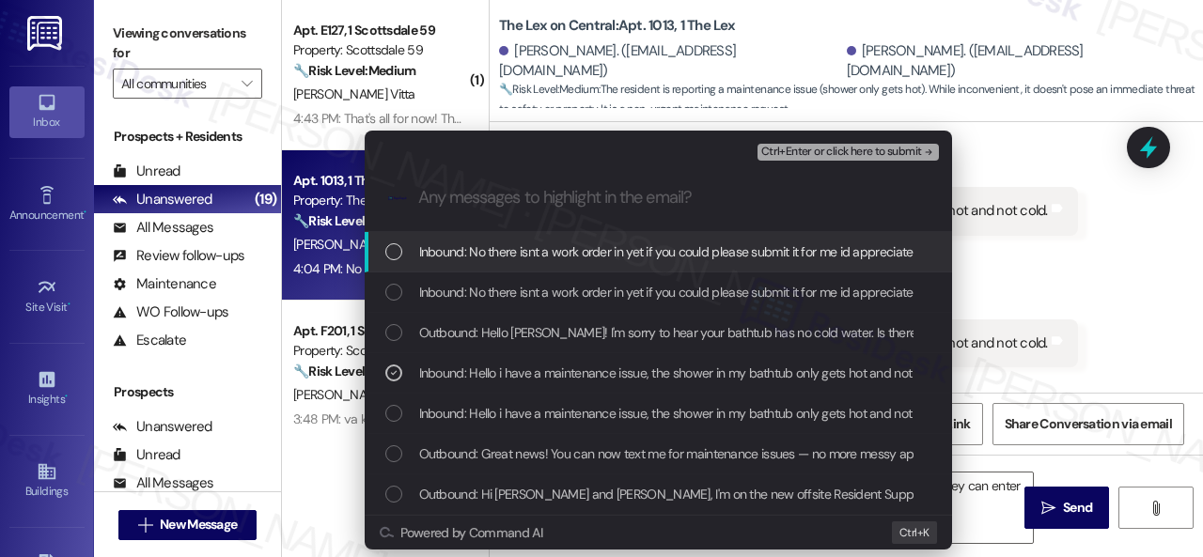
click at [821, 144] on button "Ctrl+Enter or click here to submit" at bounding box center [847, 152] width 181 height 17
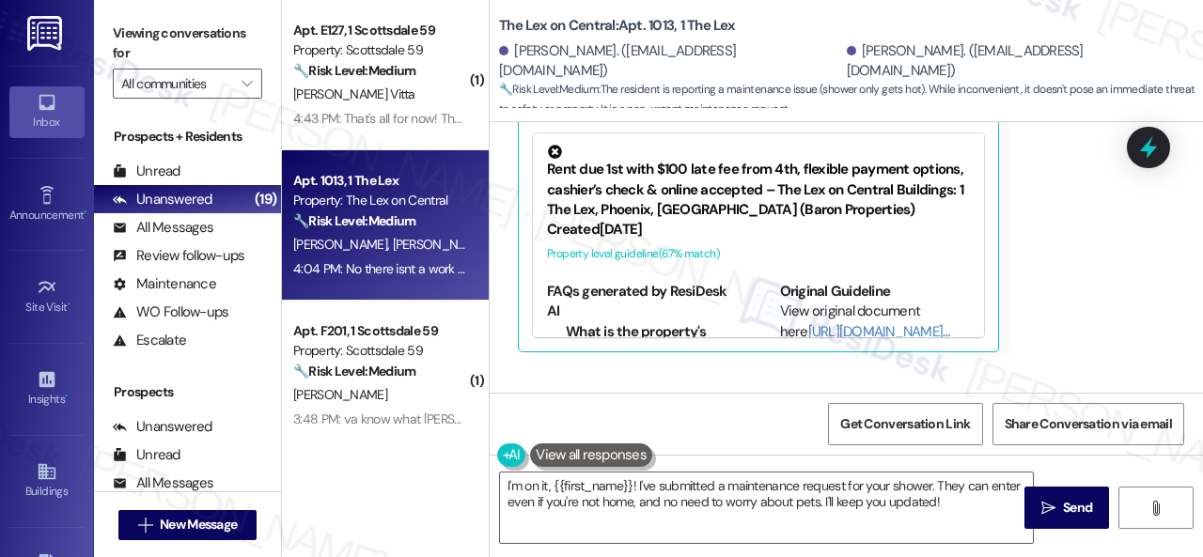
scroll to position [1703, 0]
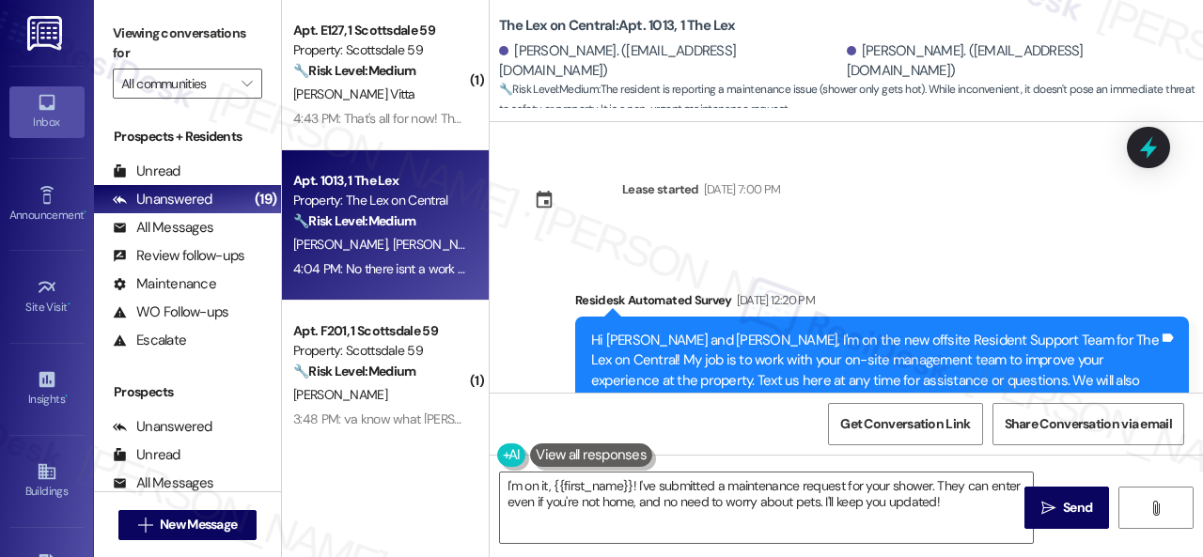
scroll to position [1703, 0]
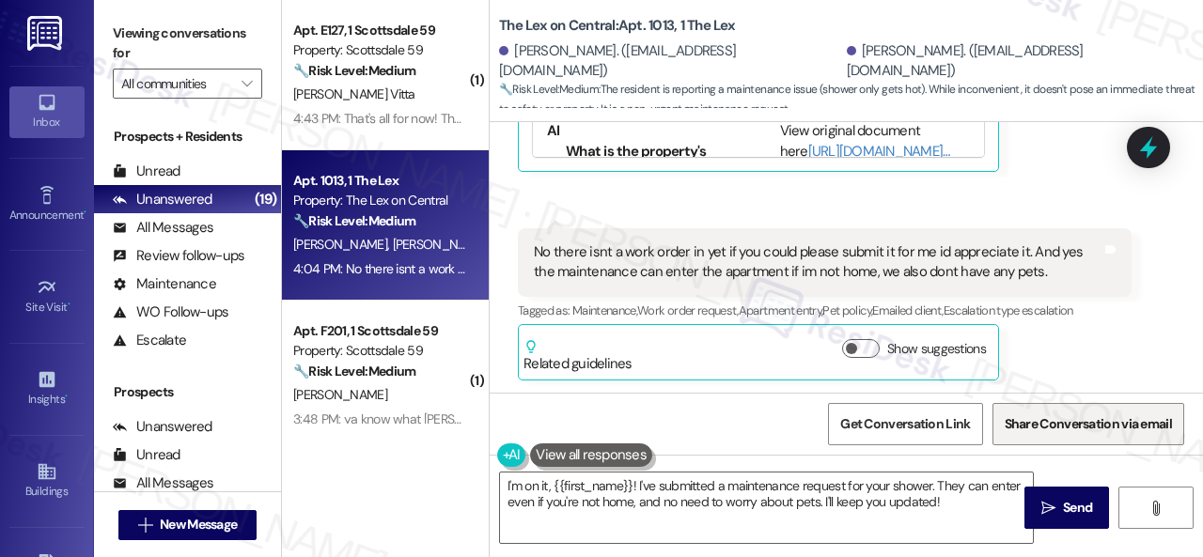
drag, startPoint x: 1081, startPoint y: 352, endPoint x: 988, endPoint y: 409, distance: 108.8
click at [1083, 352] on div "[PERSON_NAME] Neutral 4:04 PM No there isnt a work order in yet if you could pl…" at bounding box center [825, 304] width 614 height 152
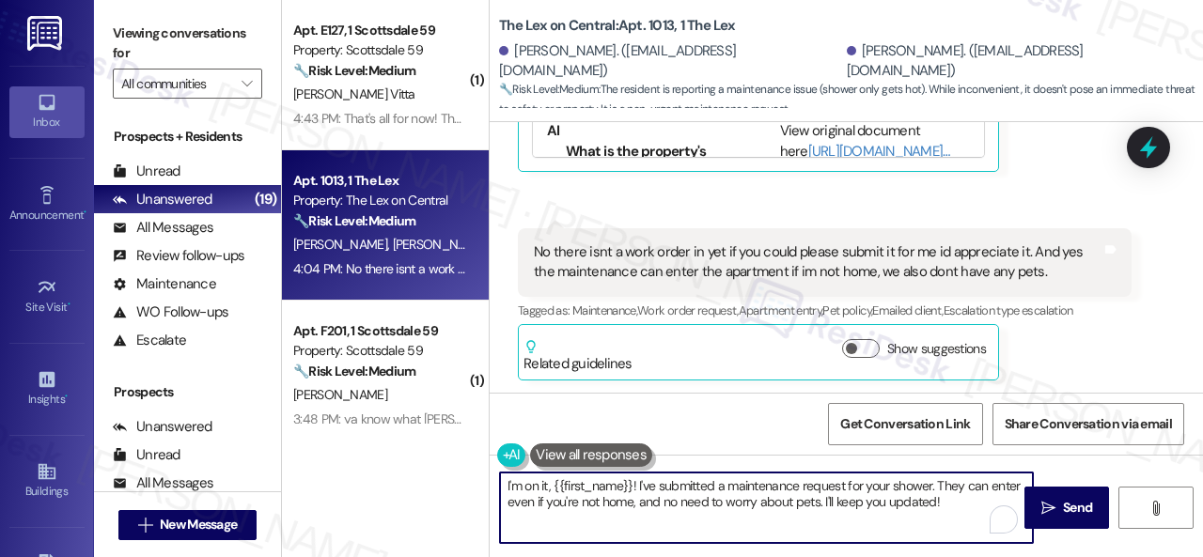
drag, startPoint x: 650, startPoint y: 498, endPoint x: 443, endPoint y: 480, distance: 207.5
click at [365, 474] on div "( 1 ) Apt. E127, 1 Scottsdale 59 Property: Scottsdale 59 🔧 Risk Level: Medium T…" at bounding box center [742, 278] width 921 height 557
paste textarea "Thank you. I've submitted a work order on your behalf and notified the site tea…"
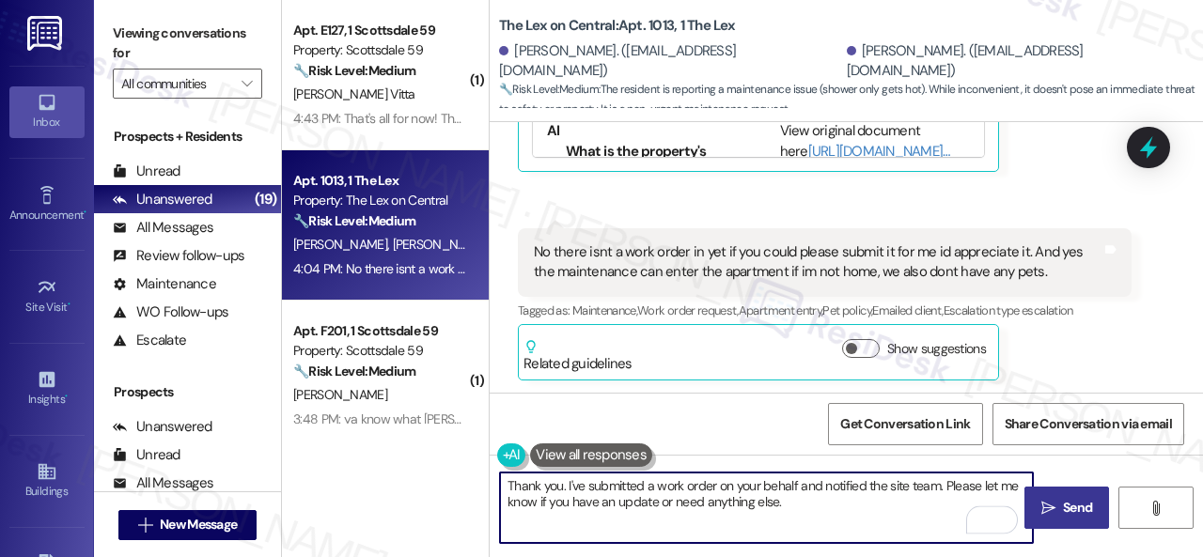
type textarea "Thank you. I've submitted a work order on your behalf and notified the site tea…"
click at [1063, 508] on span "Send" at bounding box center [1077, 508] width 29 height 20
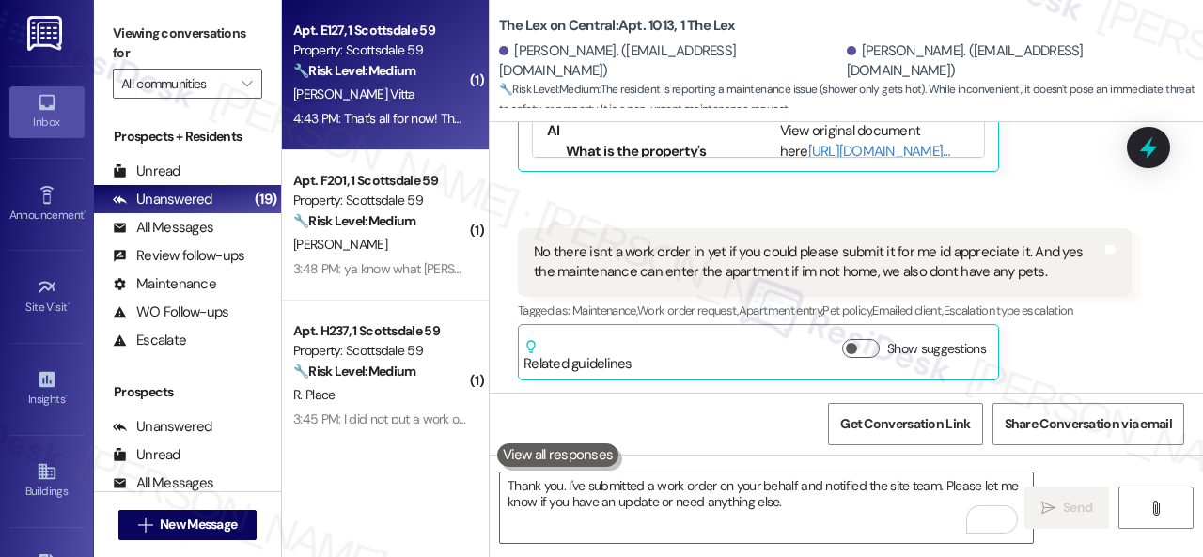
click at [417, 101] on div "[PERSON_NAME] Vitta" at bounding box center [380, 94] width 178 height 23
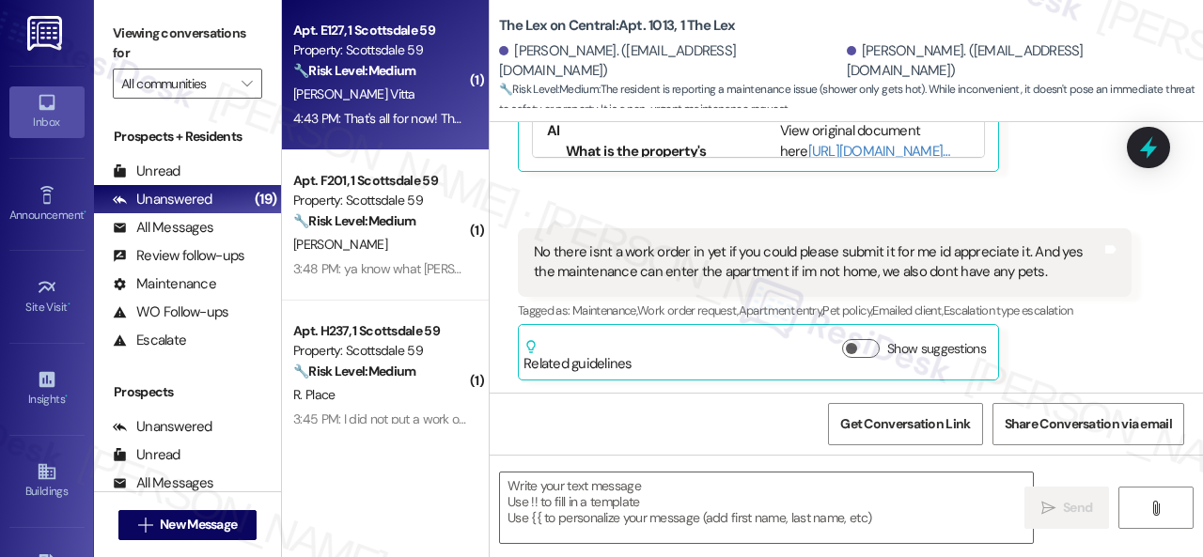
type textarea "Fetching suggested responses. Please feel free to read through the conversation…"
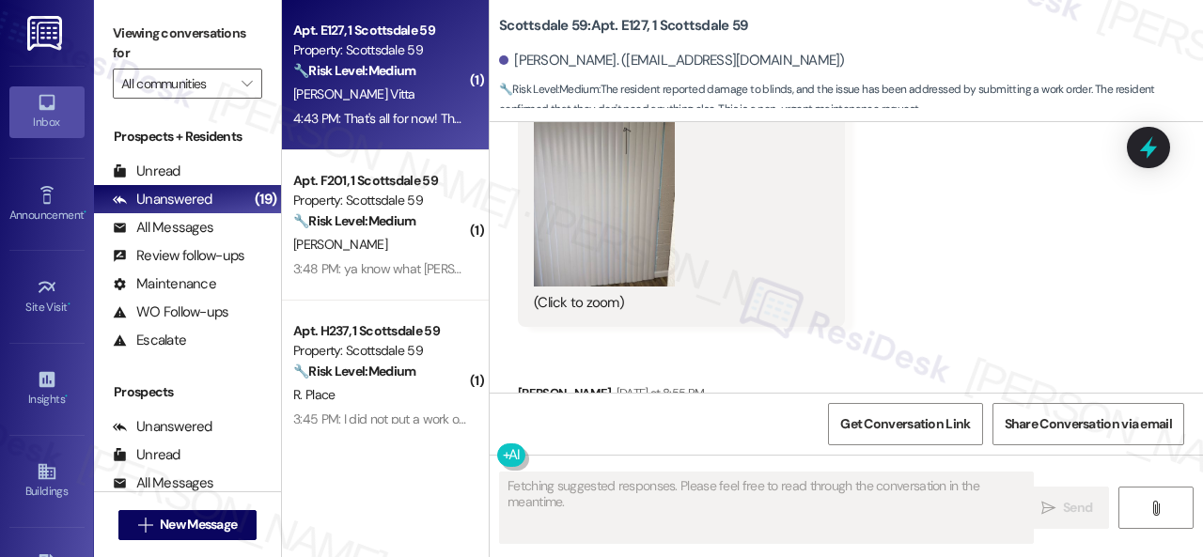
scroll to position [6316, 0]
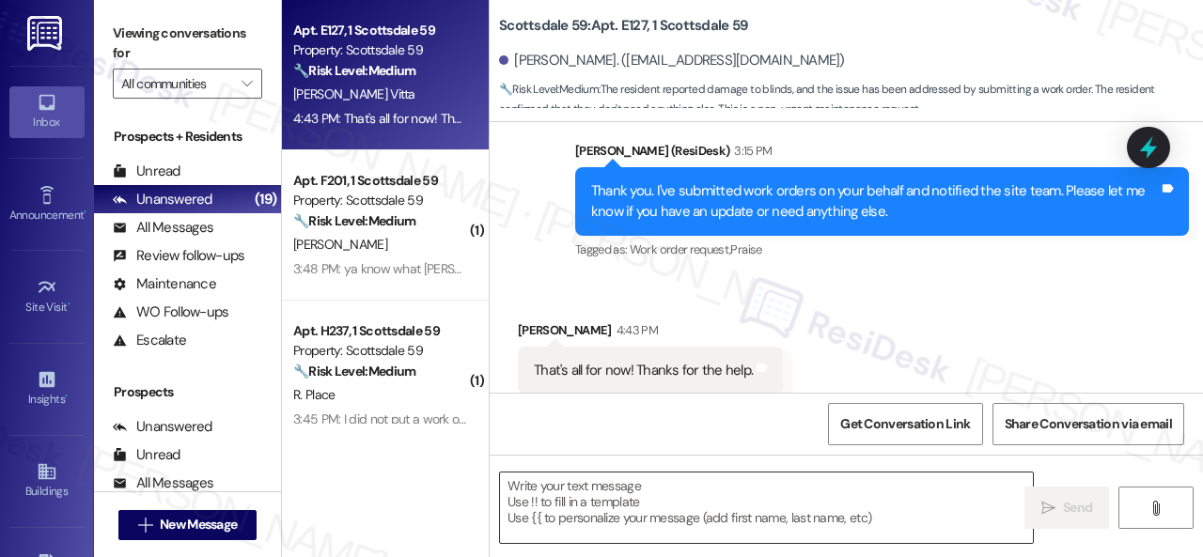
click at [676, 514] on textarea at bounding box center [766, 508] width 533 height 70
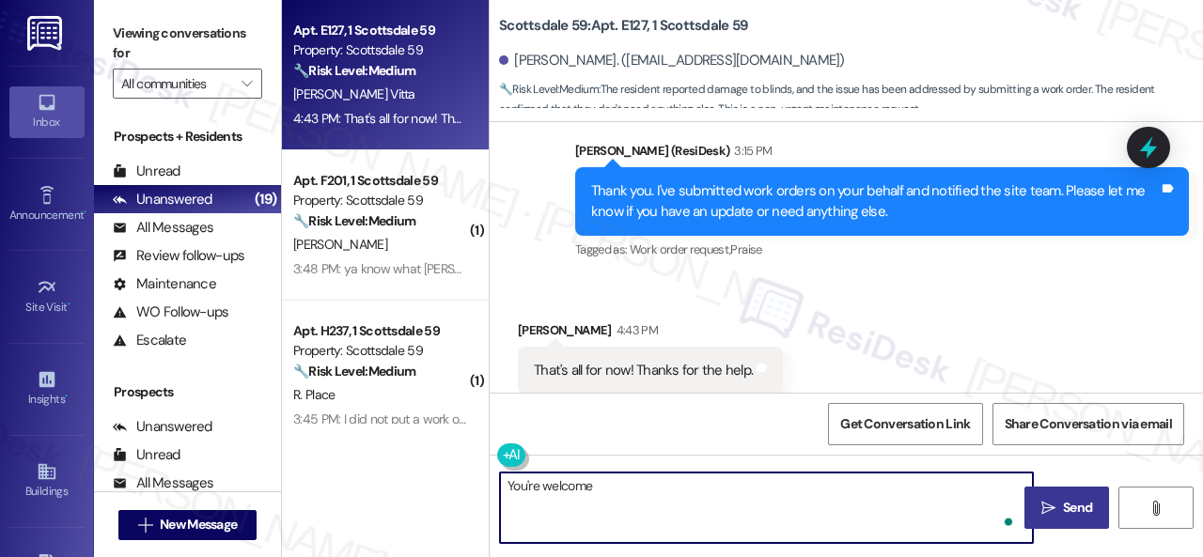
type textarea "You're welcome!"
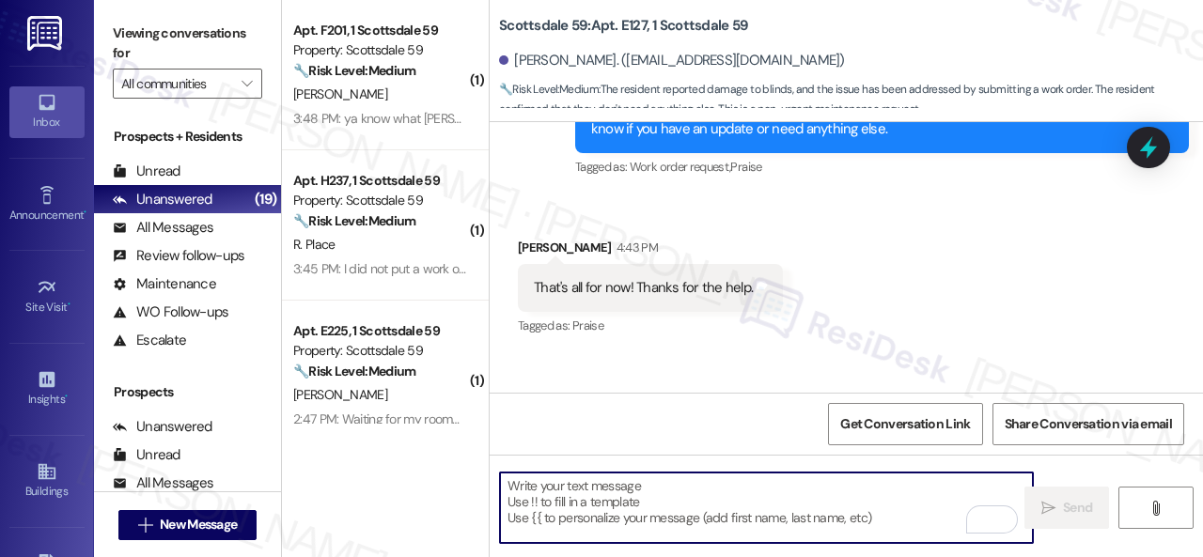
scroll to position [6446, 0]
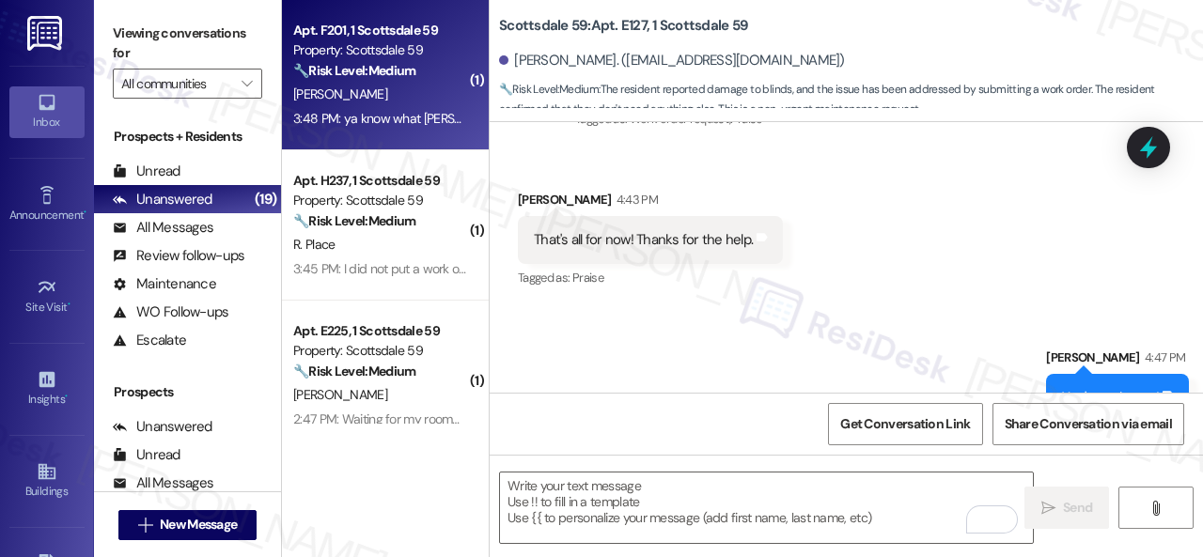
click at [417, 86] on div "[PERSON_NAME]" at bounding box center [380, 94] width 178 height 23
type textarea "Fetching suggested responses. Please feel free to read through the conversation…"
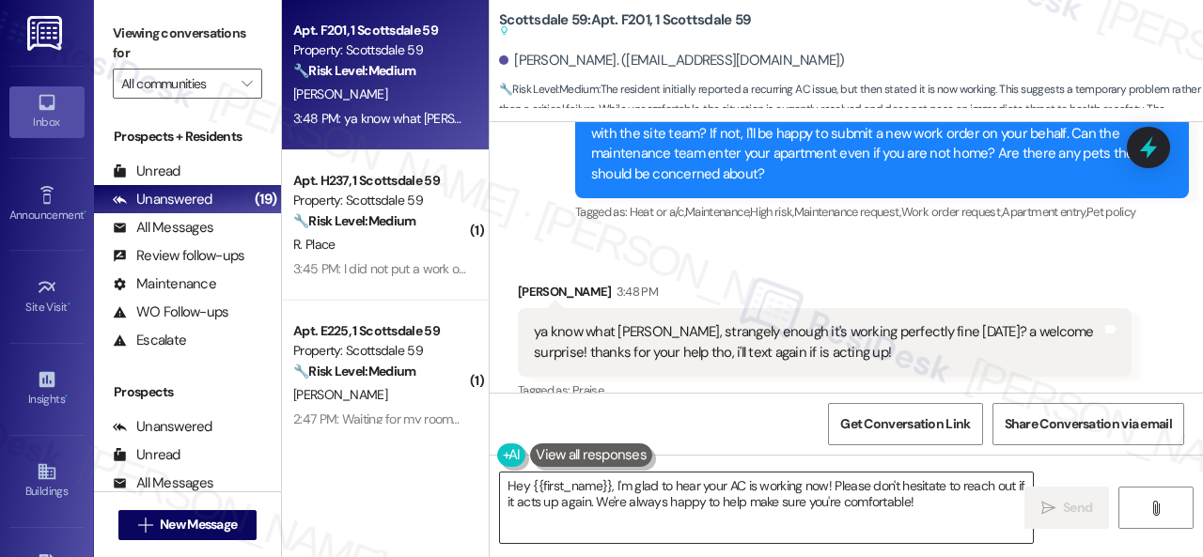
scroll to position [1221, 0]
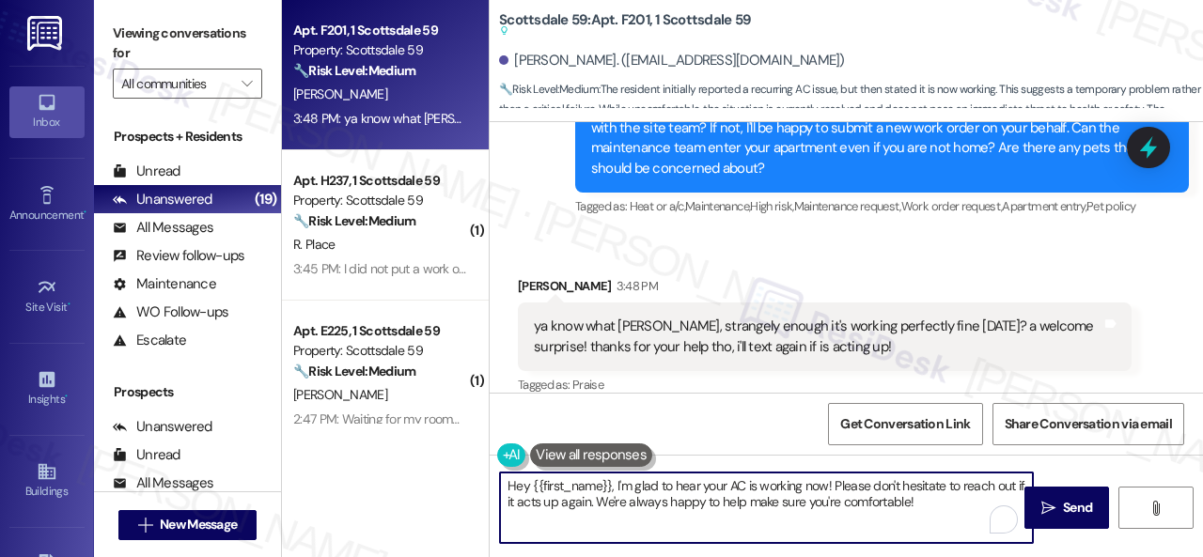
drag, startPoint x: 614, startPoint y: 490, endPoint x: 487, endPoint y: 490, distance: 127.8
click at [487, 490] on div "Apt. F201, 1 Scottsdale 59 Property: Scottsdale 59 🔧 Risk Level: Medium The res…" at bounding box center [742, 278] width 921 height 557
click at [1005, 487] on textarea "I'm glad to hear your AC is working now! Please don't hesitate to reach out if …" at bounding box center [766, 508] width 533 height 70
drag, startPoint x: 1005, startPoint y: 485, endPoint x: 1008, endPoint y: 503, distance: 18.1
click at [1008, 503] on textarea "I'm glad to hear your AC is working now! Please don't hesitate to reach out if …" at bounding box center [766, 508] width 533 height 70
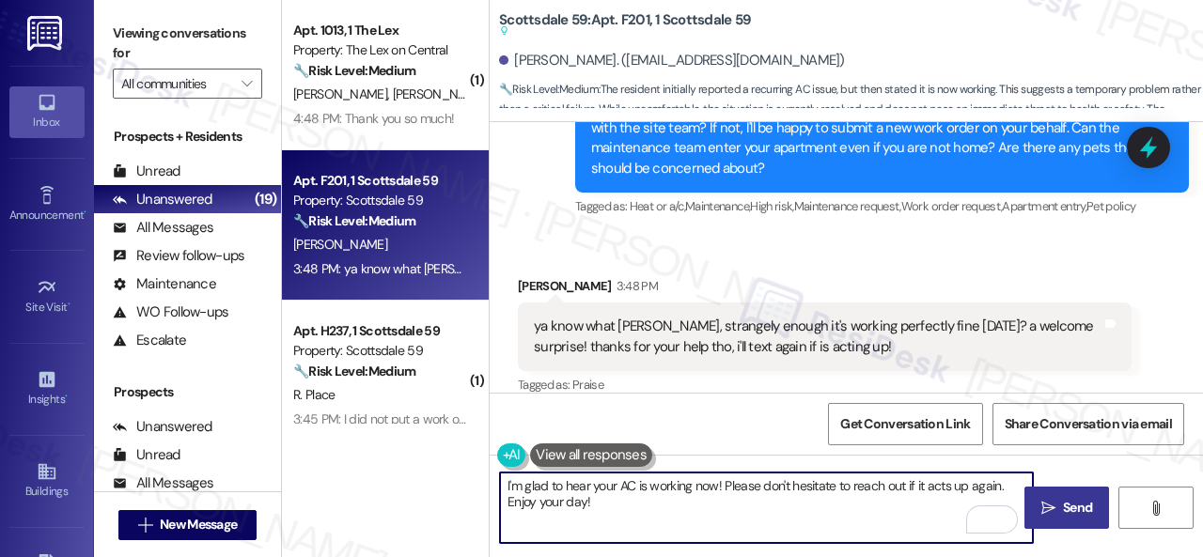
type textarea "I'm glad to hear your AC is working now! Please don't hesitate to reach out if …"
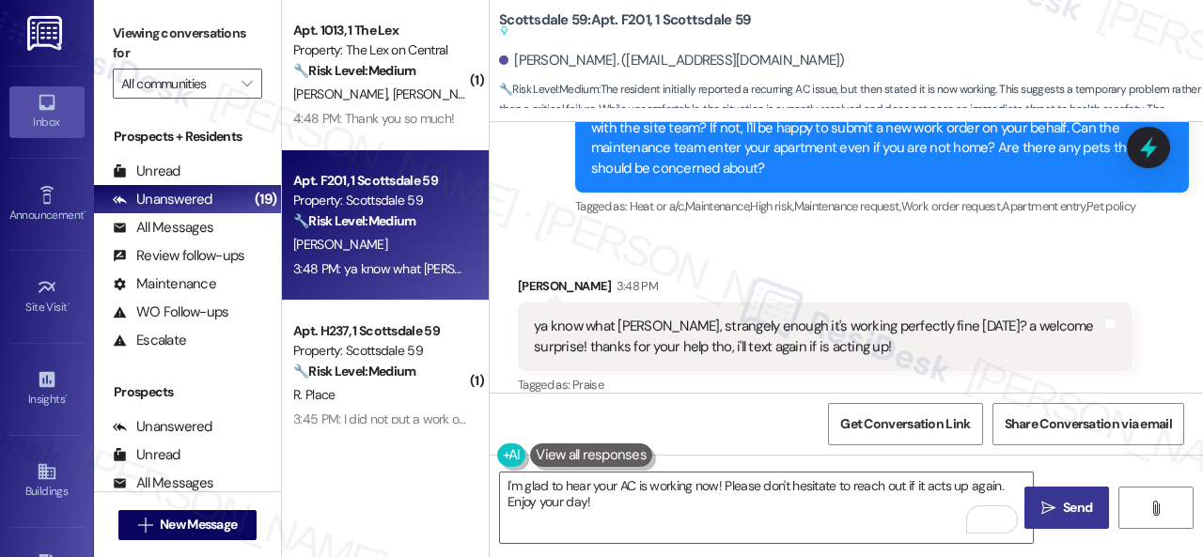
click at [1063, 508] on span "Send" at bounding box center [1077, 508] width 29 height 20
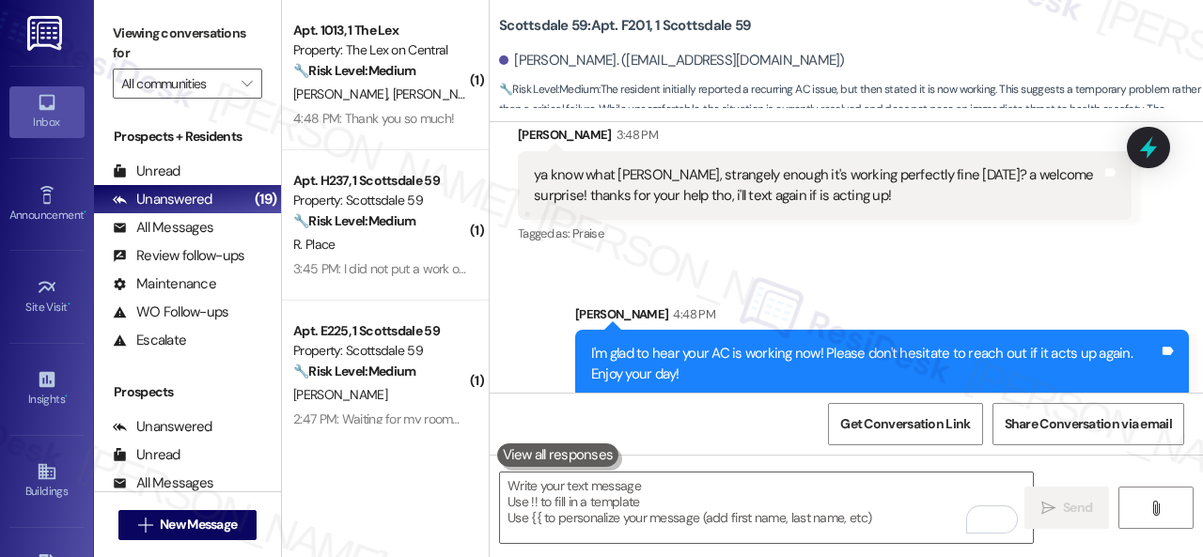
scroll to position [6, 0]
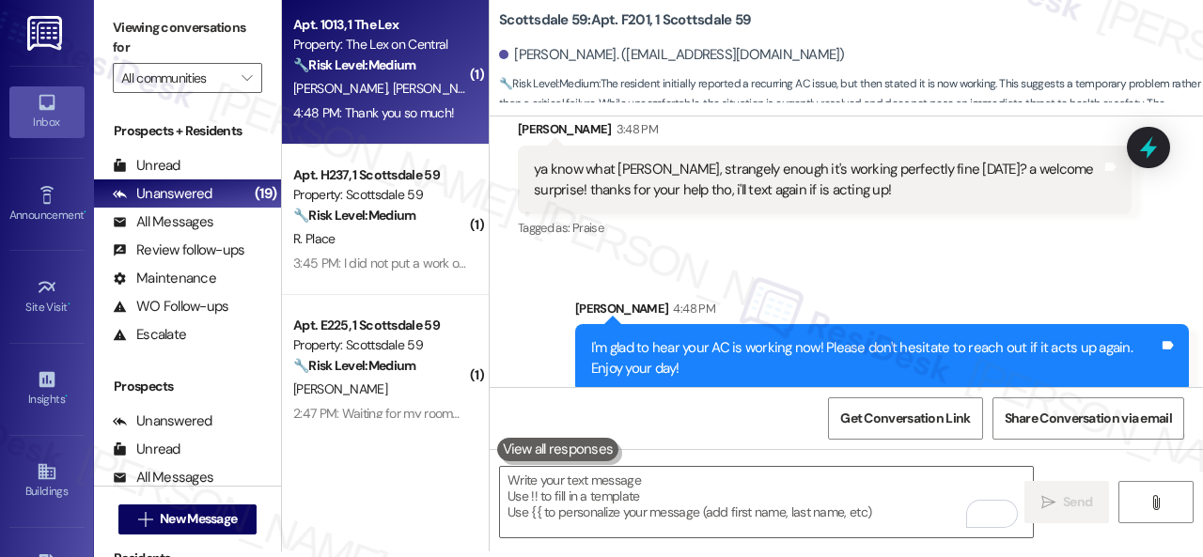
click at [427, 75] on div "🔧 Risk Level: Medium The resident reported a maintenance issue with their showe…" at bounding box center [380, 65] width 174 height 20
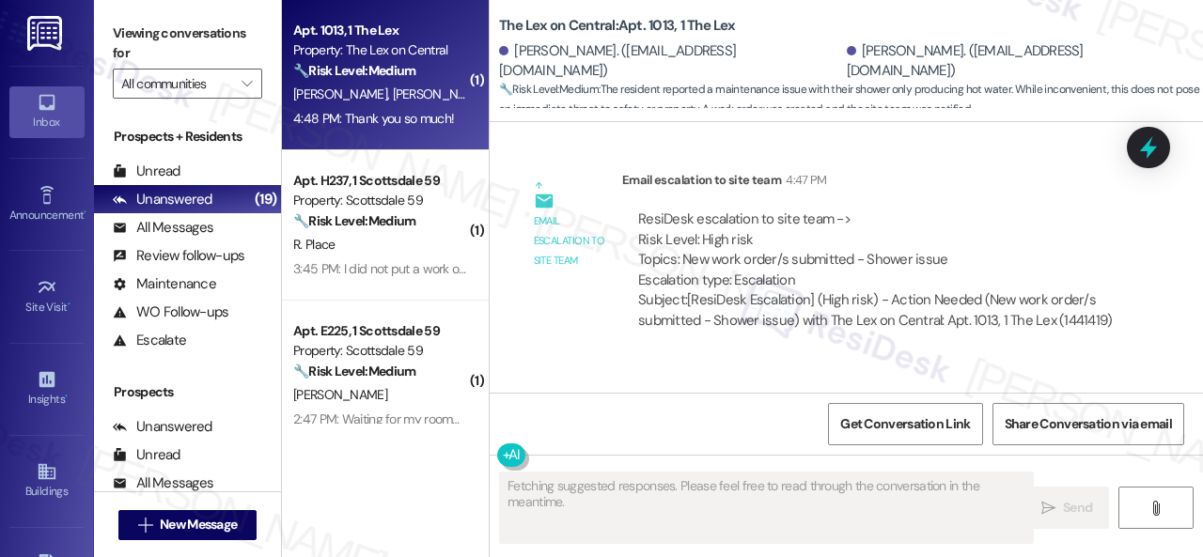
scroll to position [2049, 0]
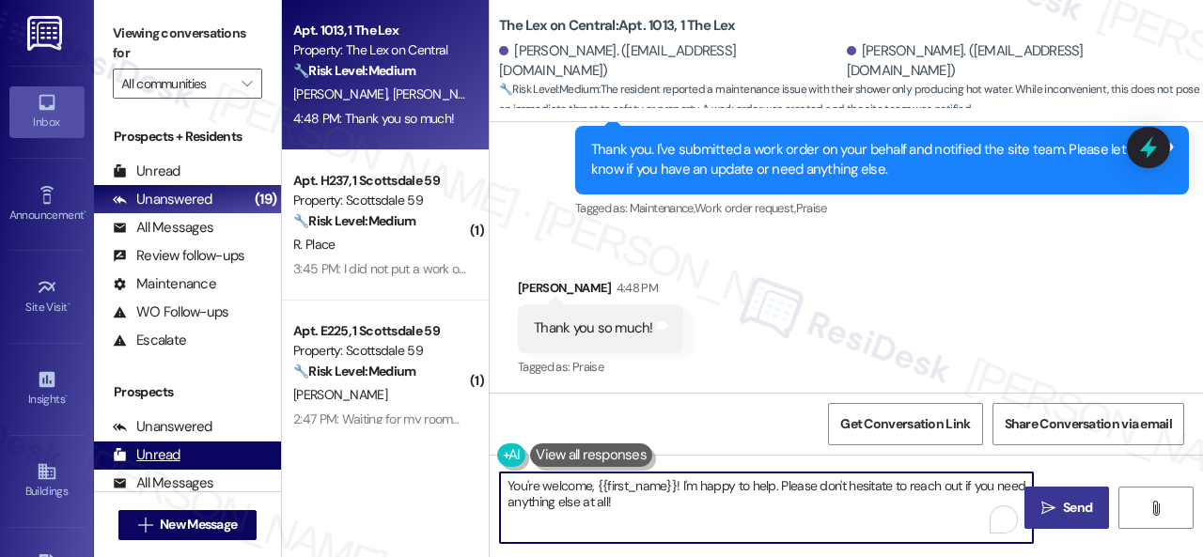
drag, startPoint x: 391, startPoint y: 483, endPoint x: 244, endPoint y: 464, distance: 147.8
click at [316, 479] on div "Apt. 1013, 1 The Lex Property: The Lex on Central 🔧 Risk Level: Medium The resi…" at bounding box center [742, 278] width 921 height 557
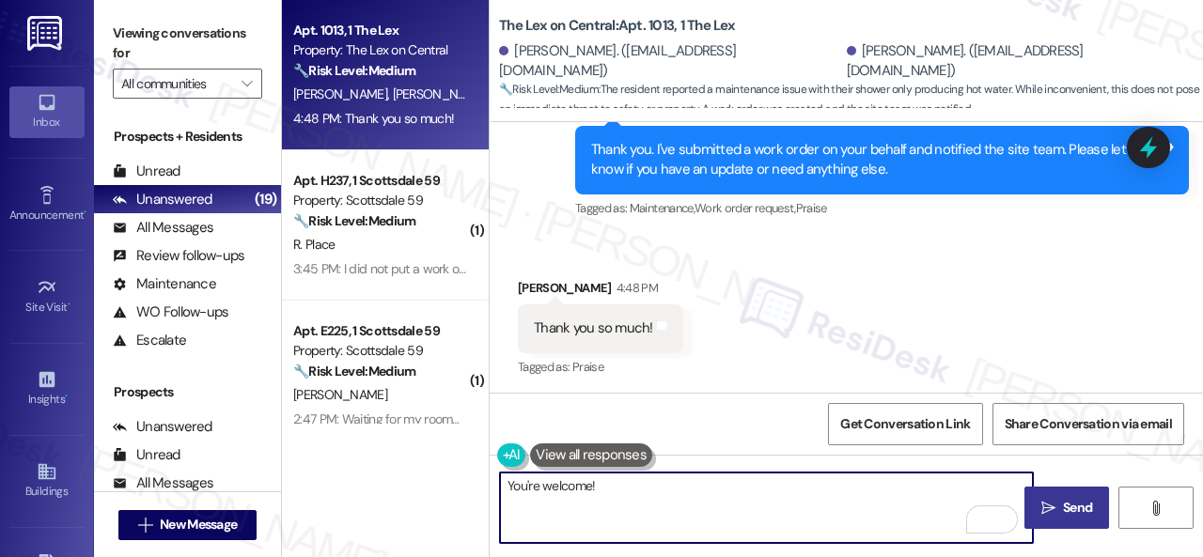
type textarea "You're welcome!"
click at [1055, 495] on button " Send" at bounding box center [1066, 508] width 85 height 42
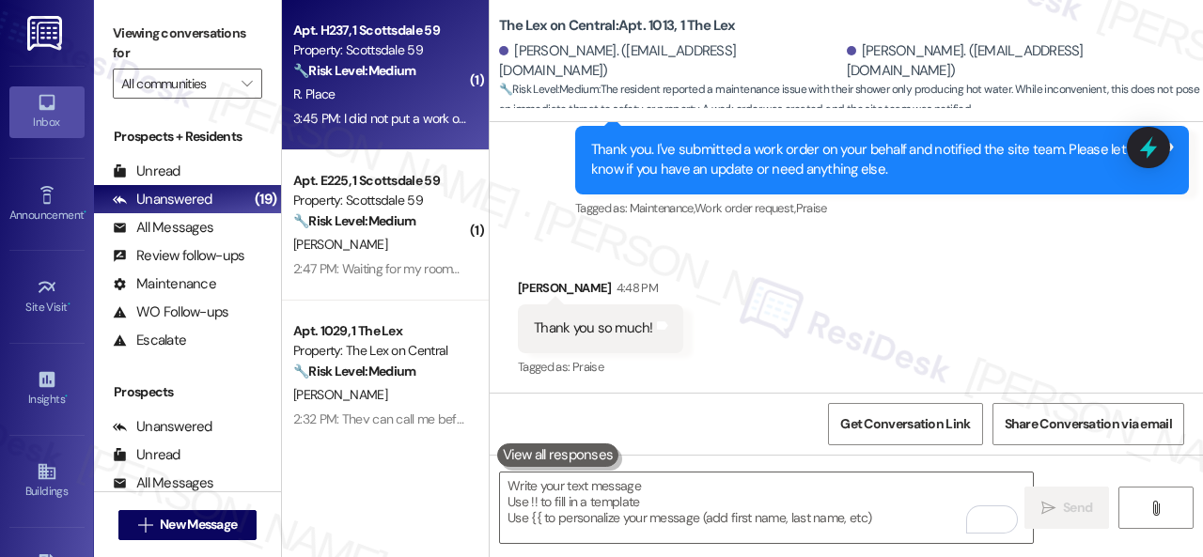
click at [393, 86] on div "R. Place" at bounding box center [380, 94] width 178 height 23
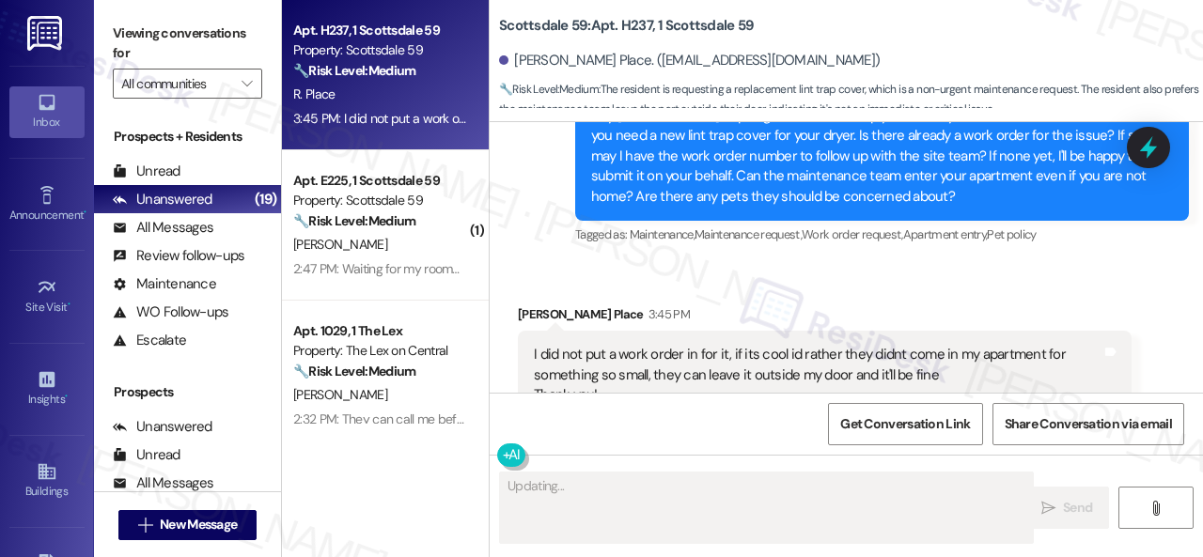
scroll to position [2903, 0]
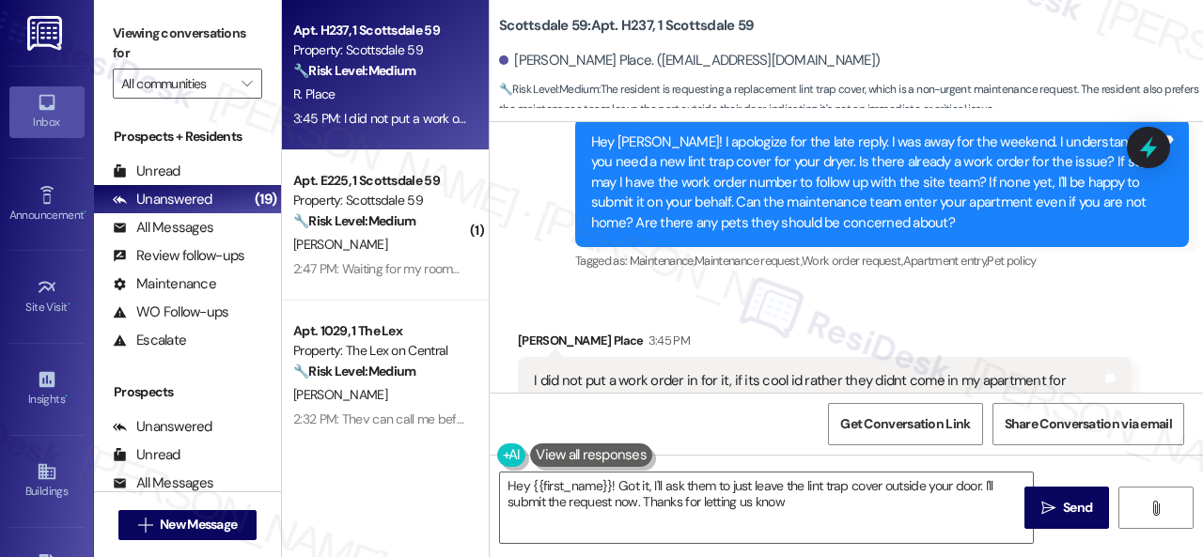
type textarea "Hey {{first_name}}! Got it, I'll ask them to just leave the lint trap cover out…"
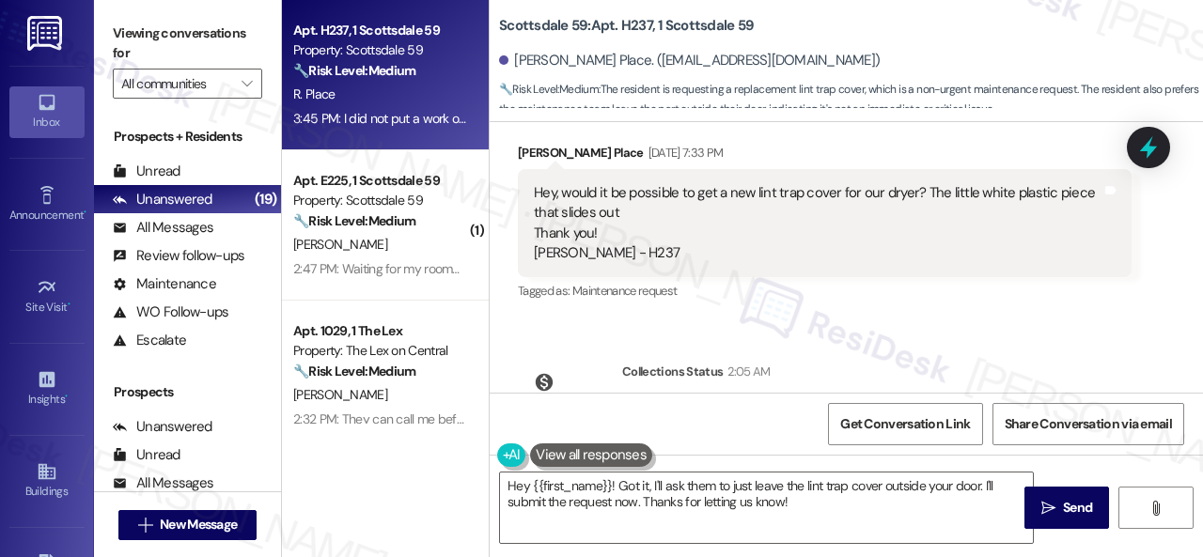
scroll to position [2434, 0]
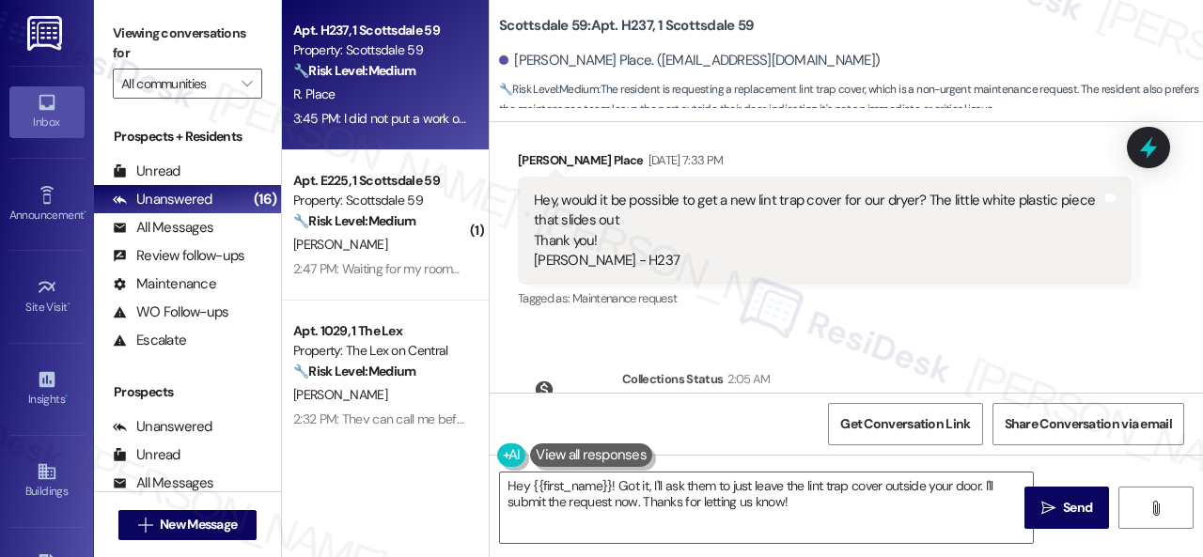
click at [569, 202] on div "Hey, would it be possible to get a new lint trap cover for our dryer? The littl…" at bounding box center [818, 231] width 568 height 81
drag, startPoint x: 716, startPoint y: 198, endPoint x: 912, endPoint y: 196, distance: 196.4
click at [912, 196] on div "Hey, would it be possible to get a new lint trap cover for our dryer? The littl…" at bounding box center [818, 231] width 568 height 81
click at [583, 251] on div "Hey, would it be possible to get a new lint trap cover for our dryer? The littl…" at bounding box center [818, 231] width 568 height 81
click at [720, 216] on div "Hey, would it be possible to get a new lint trap cover for our dryer? The littl…" at bounding box center [818, 231] width 568 height 81
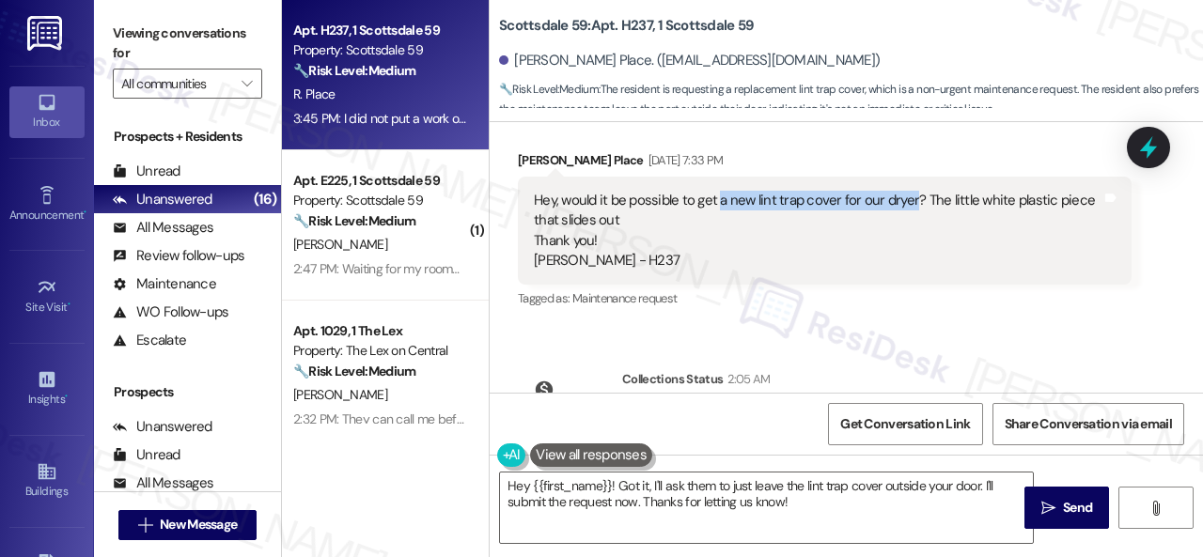
drag, startPoint x: 718, startPoint y: 194, endPoint x: 909, endPoint y: 202, distance: 190.9
click at [909, 202] on div "Hey, would it be possible to get a new lint trap cover for our dryer? The littl…" at bounding box center [818, 231] width 568 height 81
copy div "a new lint trap cover for our dryer"
click at [1002, 319] on div "Received via SMS Randy Place Aug 22, 2025 at 7:33 PM Hey, would it be possible …" at bounding box center [825, 231] width 642 height 191
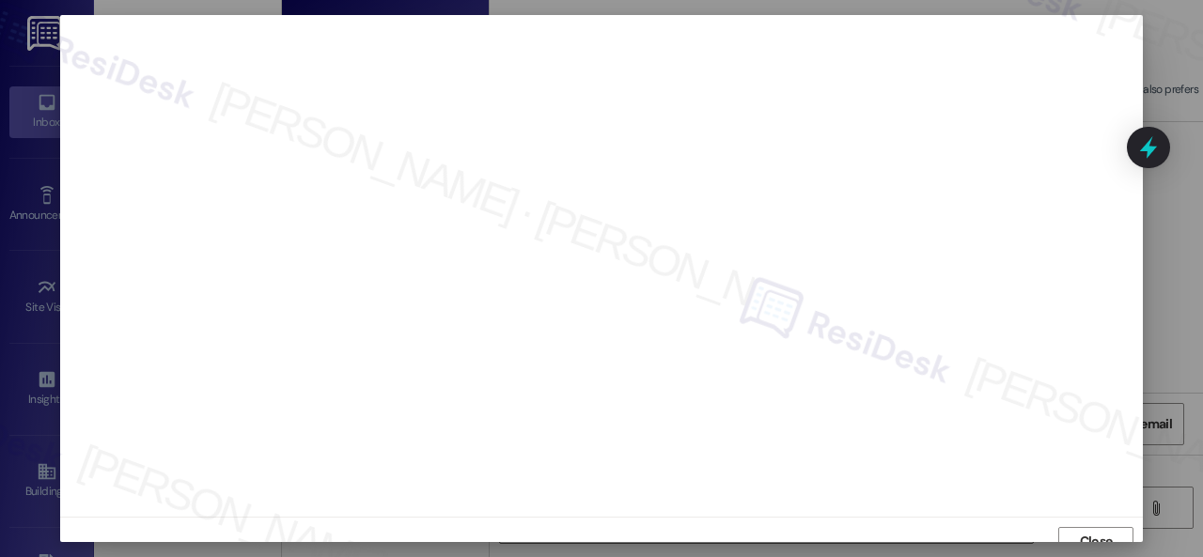
scroll to position [14, 0]
drag, startPoint x: 1109, startPoint y: 527, endPoint x: 1064, endPoint y: 523, distance: 45.3
click at [1105, 526] on span "Close" at bounding box center [1096, 528] width 40 height 20
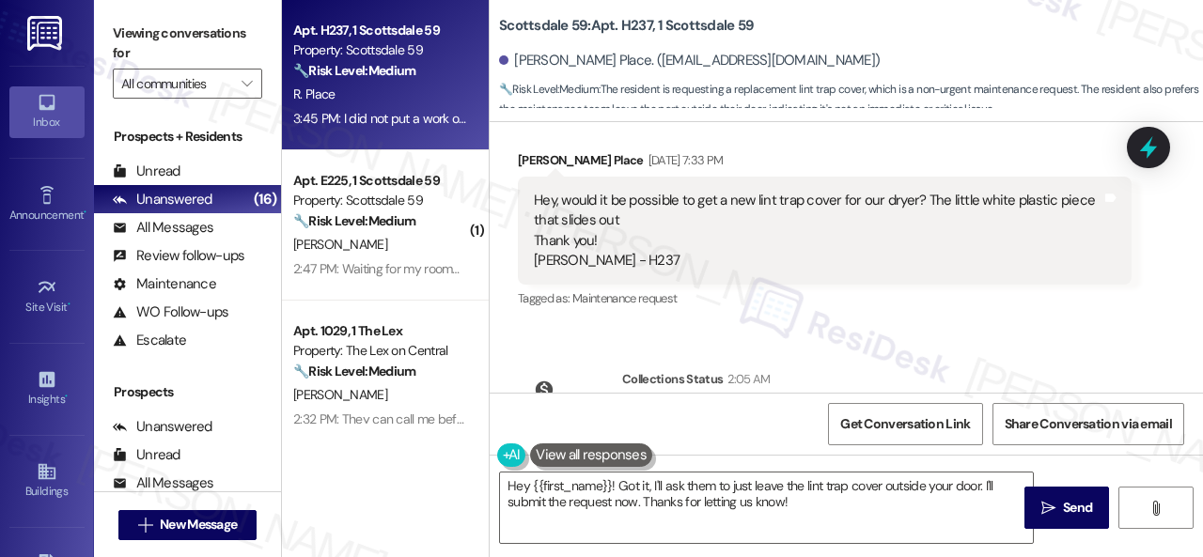
click at [1061, 317] on div "Received via SMS Randy Place Aug 22, 2025 at 7:33 PM Hey, would it be possible …" at bounding box center [825, 231] width 642 height 191
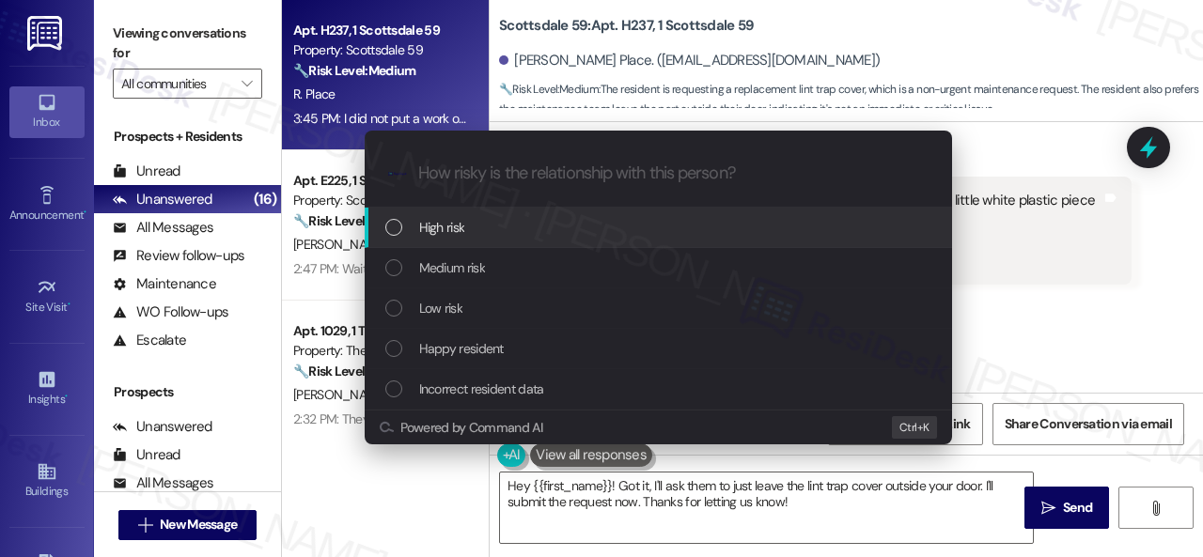
drag, startPoint x: 454, startPoint y: 228, endPoint x: 493, endPoint y: 215, distance: 41.6
click at [454, 228] on span "High risk" at bounding box center [442, 227] width 46 height 21
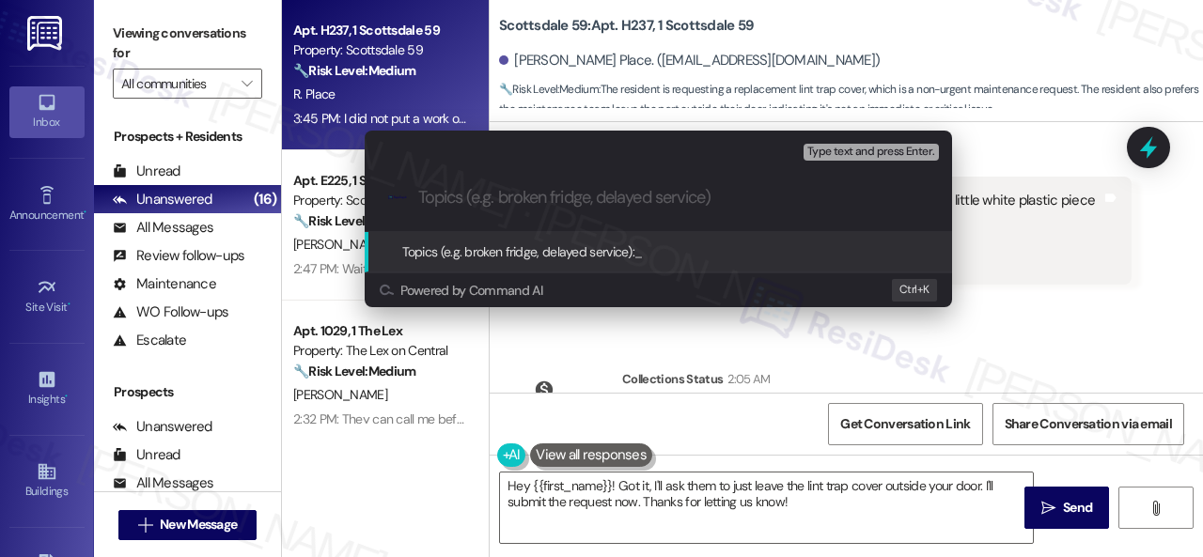
paste input "New work order/s submitted - Dryer issue"
type input "New work order/s submitted - Dryer issue"
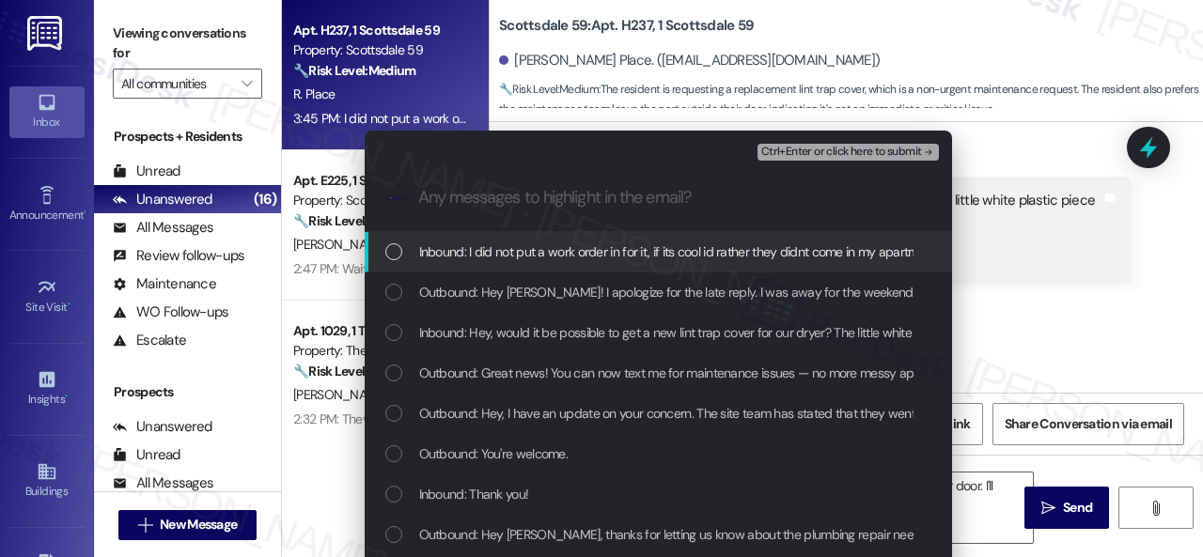
click at [494, 249] on span "Inbound: I did not put a work order in for it, if its cool id rather they didnt…" at bounding box center [905, 251] width 972 height 21
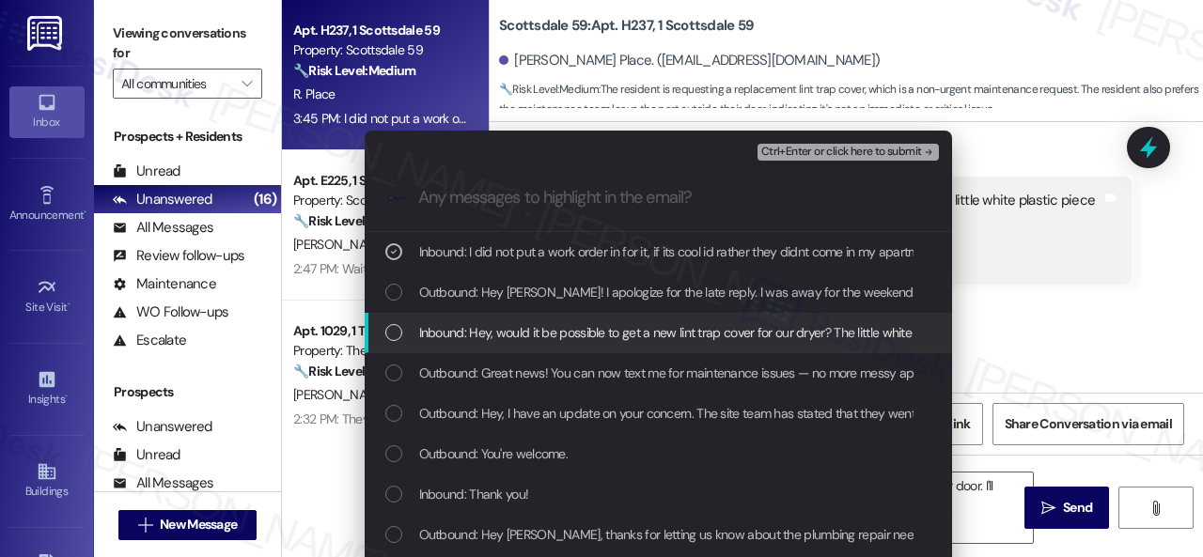
click at [518, 334] on span "Inbound: Hey, would it be possible to get a new lint trap cover for our dryer? …" at bounding box center [842, 332] width 846 height 21
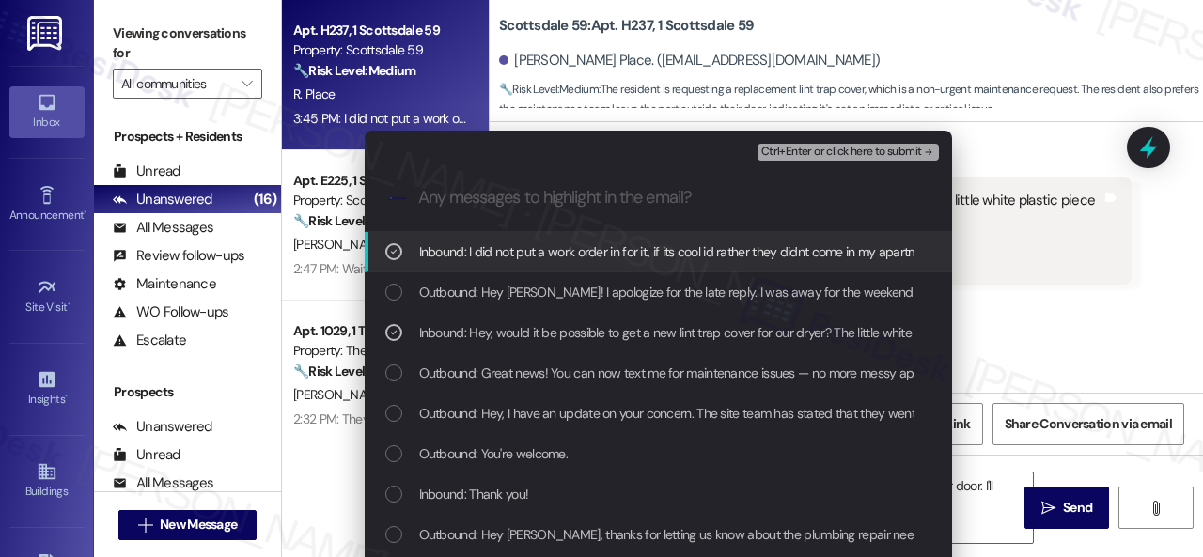
click at [786, 148] on span "Ctrl+Enter or click here to submit" at bounding box center [841, 152] width 161 height 13
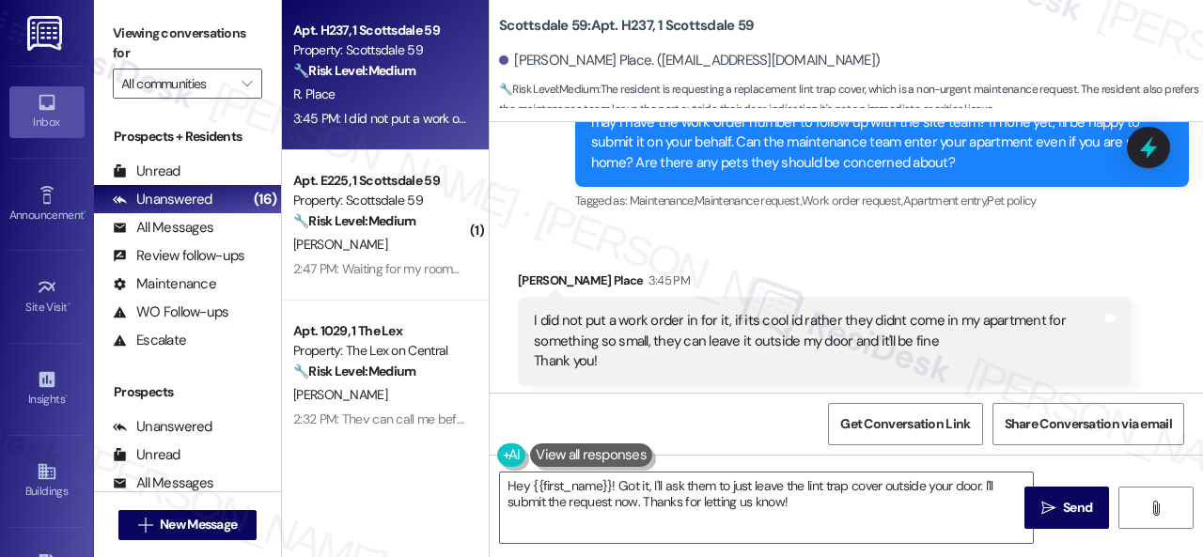
scroll to position [2999, 0]
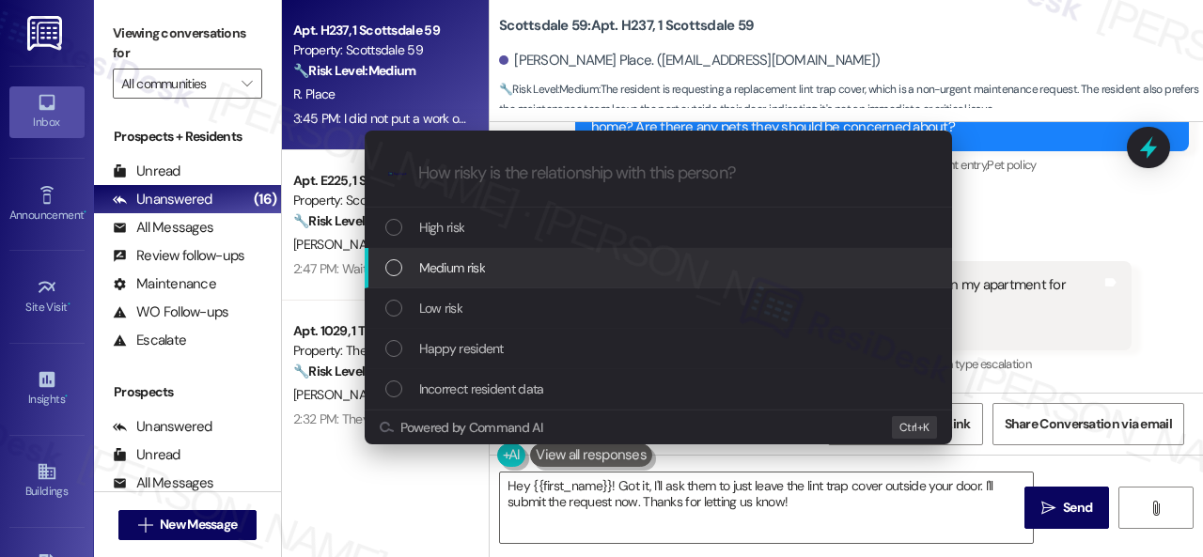
click at [430, 272] on span "Medium risk" at bounding box center [452, 267] width 66 height 21
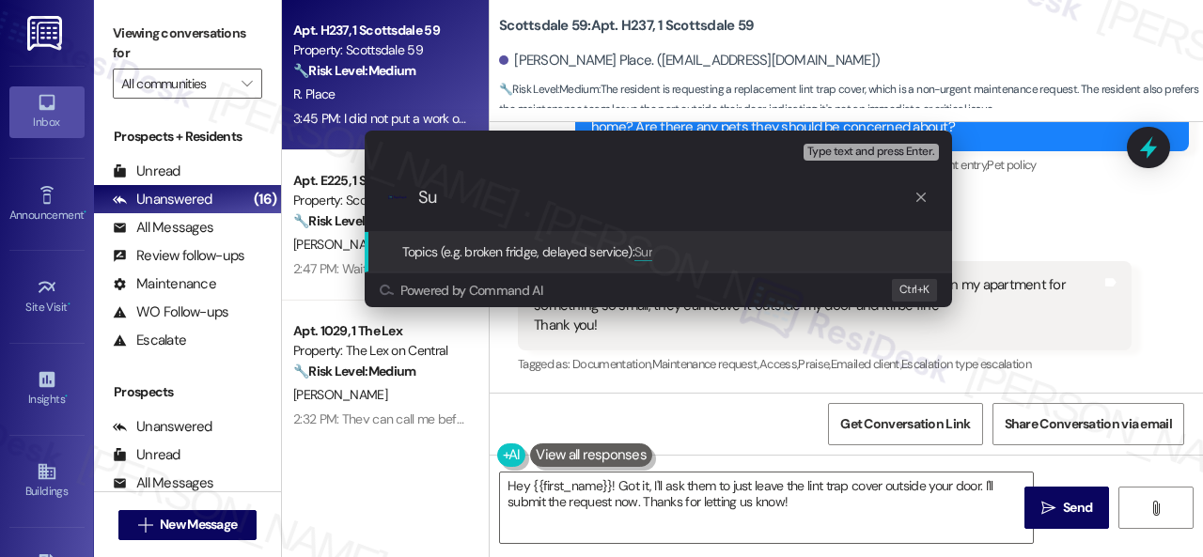
type input "S"
click at [614, 392] on div "Escalate Conversation Medium risk Topics (e.g. broken fridge, delayed service) …" at bounding box center [601, 278] width 1203 height 557
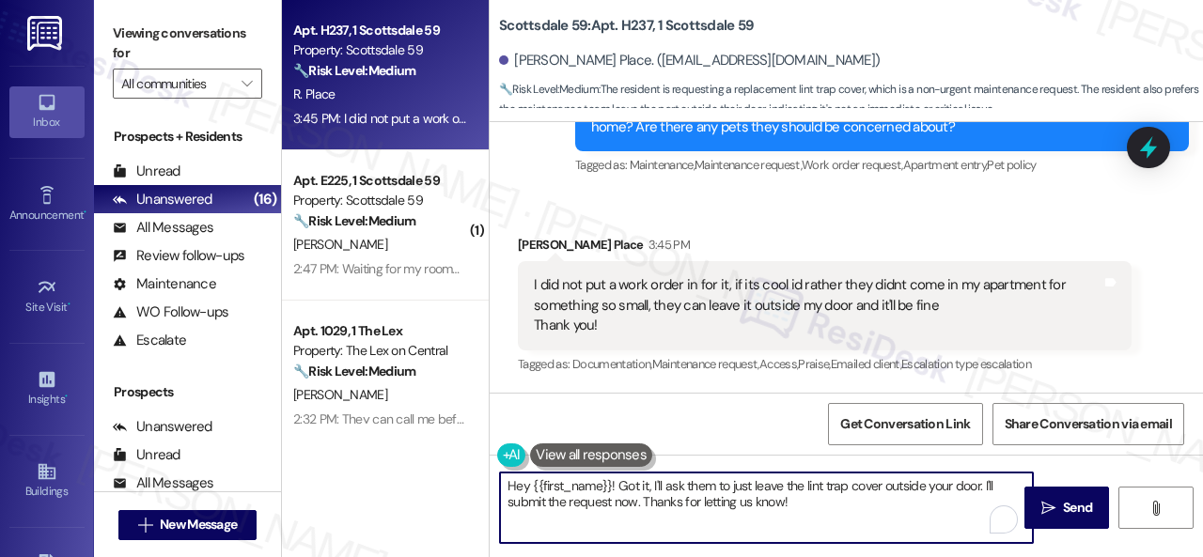
drag, startPoint x: 812, startPoint y: 506, endPoint x: 368, endPoint y: 456, distance: 446.4
click at [368, 458] on div "Apt. H237, 1 Scottsdale 59 Property: Scottsdale 59 🔧 Risk Level: Medium The res…" at bounding box center [742, 278] width 921 height 557
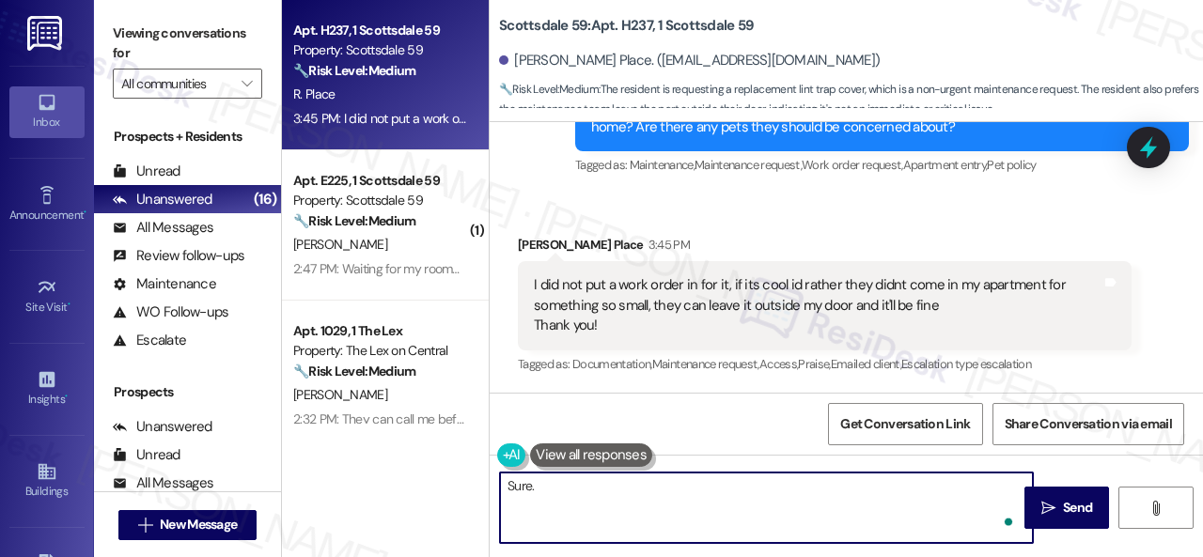
paste textarea "I've submitted a work order on your behalf and notified the site team. Please l…"
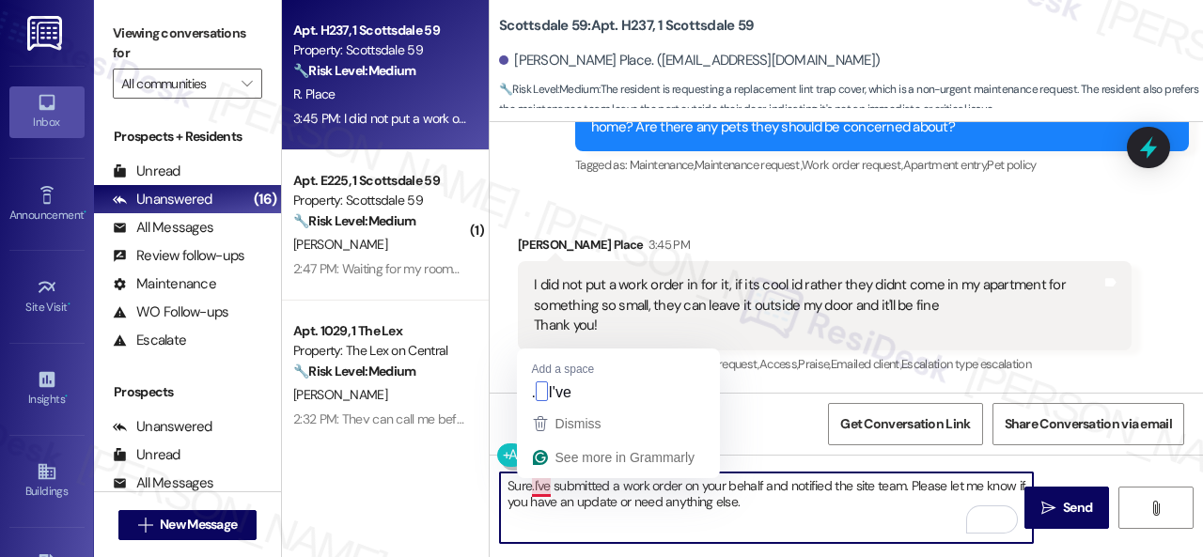
click at [534, 484] on textarea "Sure.I've submitted a work order on your behalf and notified the site team. Ple…" at bounding box center [766, 508] width 533 height 70
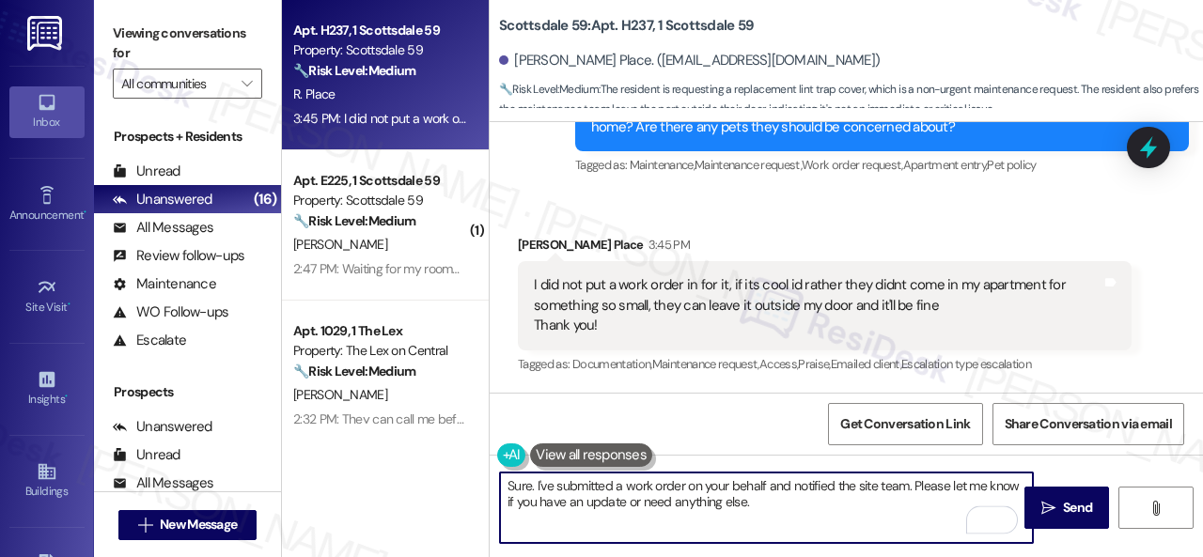
click at [785, 503] on textarea "Sure. I've submitted a work order on your behalf and notified the site team. Pl…" at bounding box center [766, 508] width 533 height 70
type textarea "Sure. I've submitted a work order on your behalf and notified the site team. Pl…"
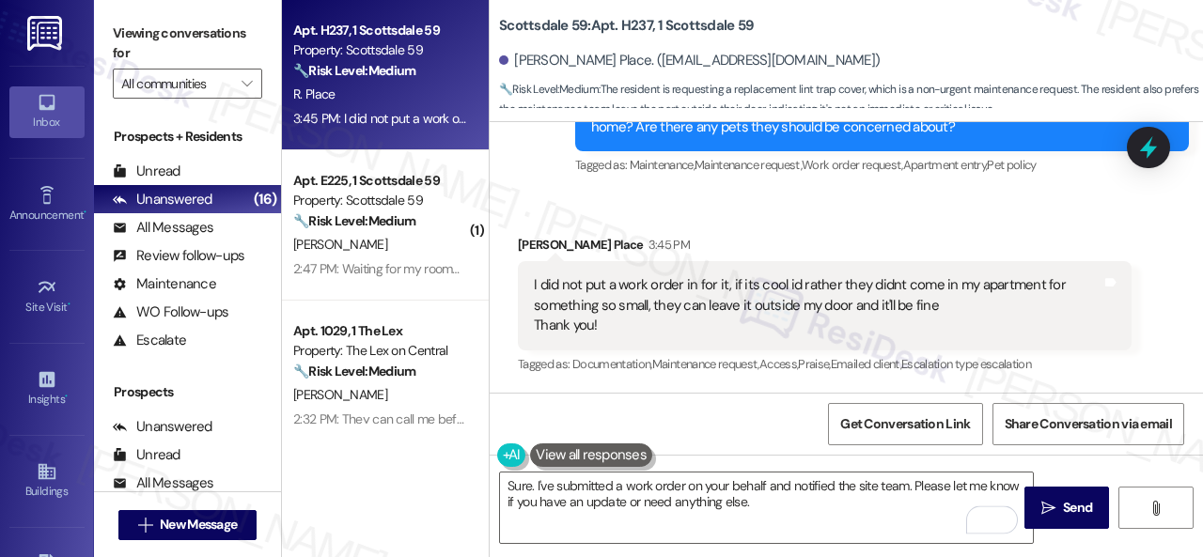
click at [1047, 505] on icon "" at bounding box center [1048, 508] width 14 height 15
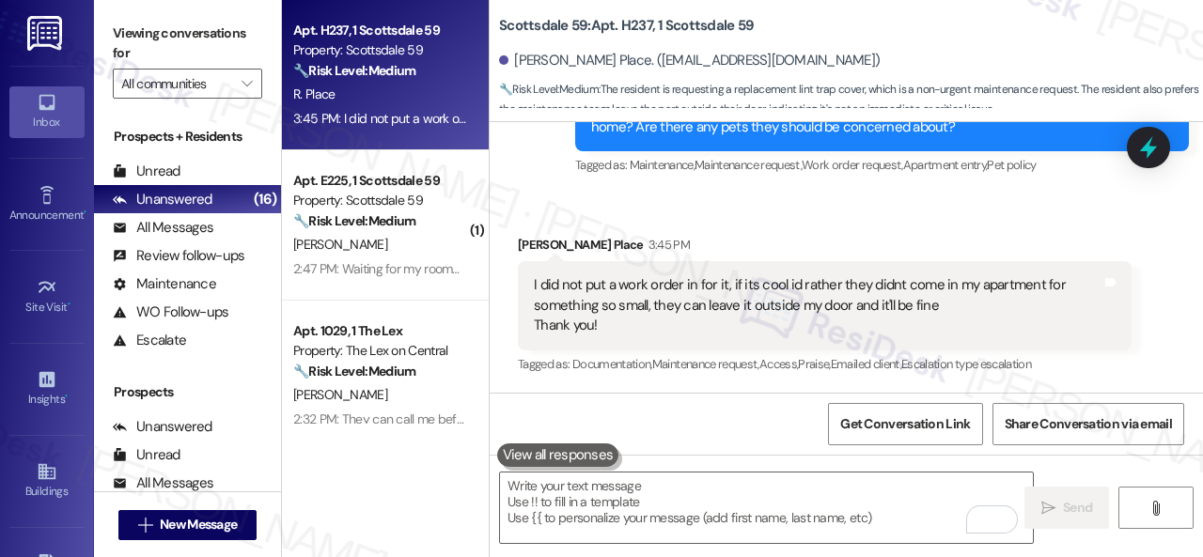
scroll to position [2997, 0]
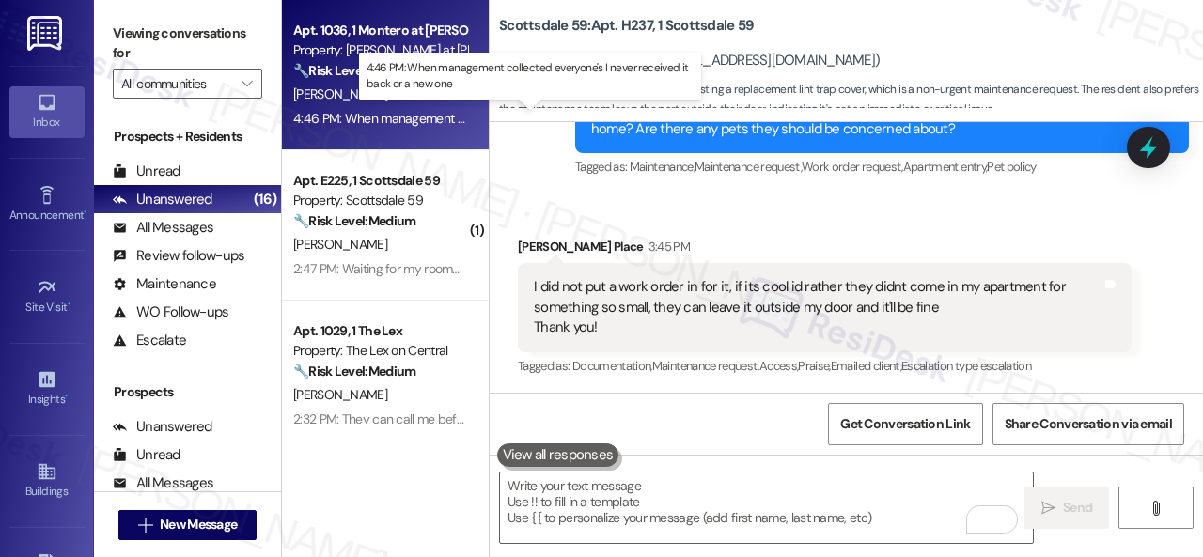
click at [425, 110] on div "4:46 PM: When management collected everyone's I never received it back or a new…" at bounding box center [531, 118] width 477 height 17
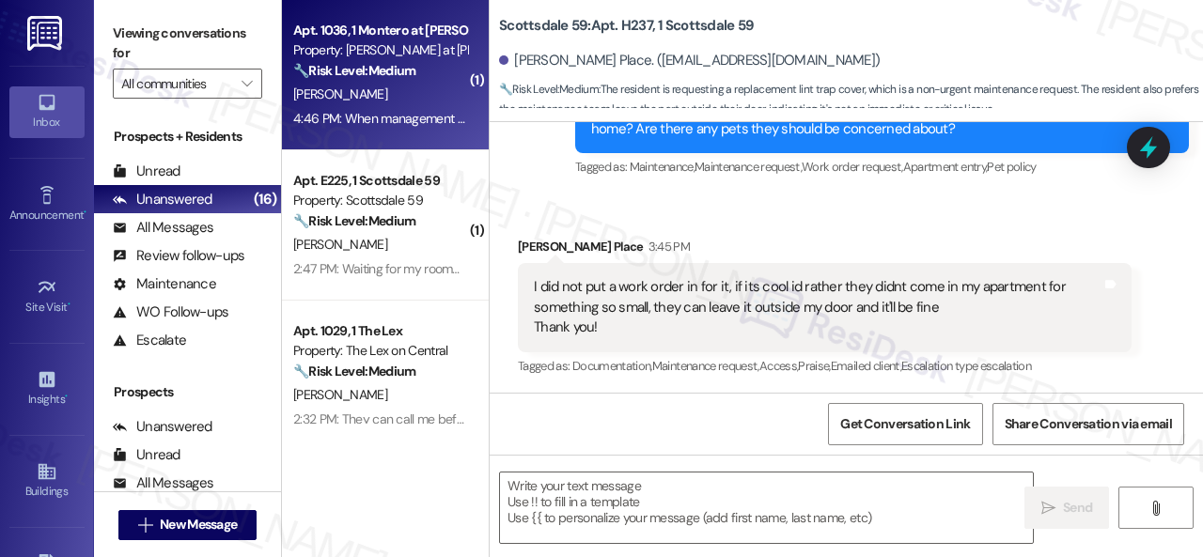
type textarea "Fetching suggested responses. Please feel free to read through the conversation…"
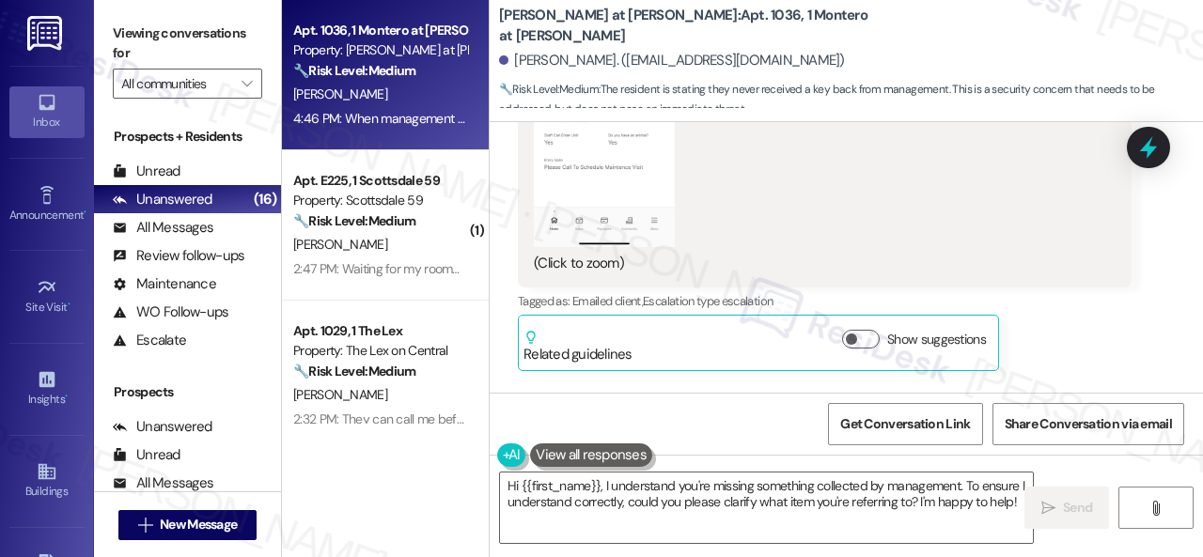
scroll to position [2527, 0]
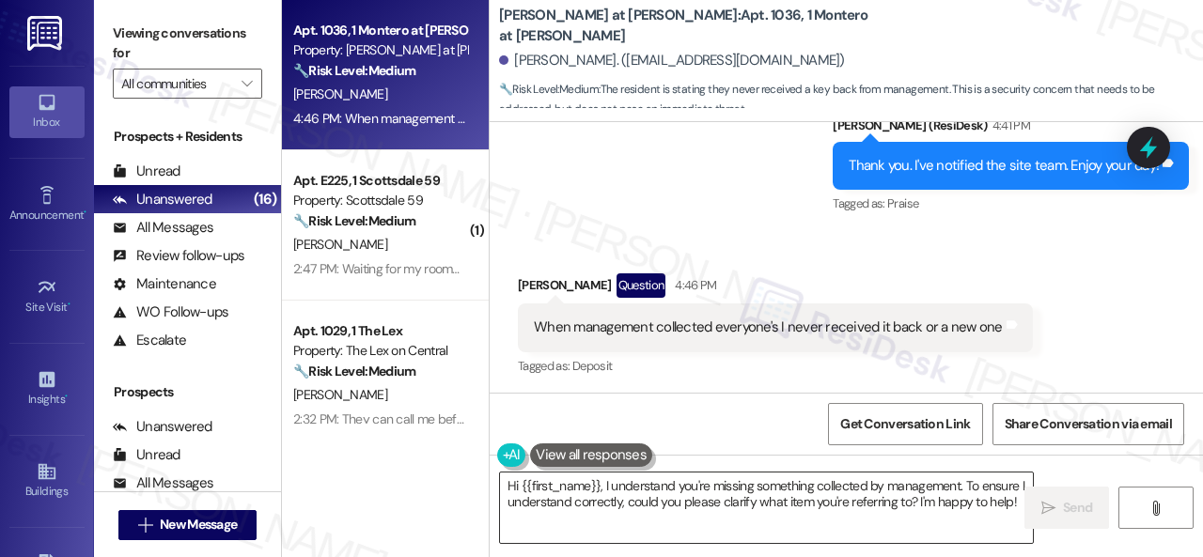
click at [887, 509] on textarea "Hi {{first_name}}, I understand you're missing something collected by managemen…" at bounding box center [766, 508] width 533 height 70
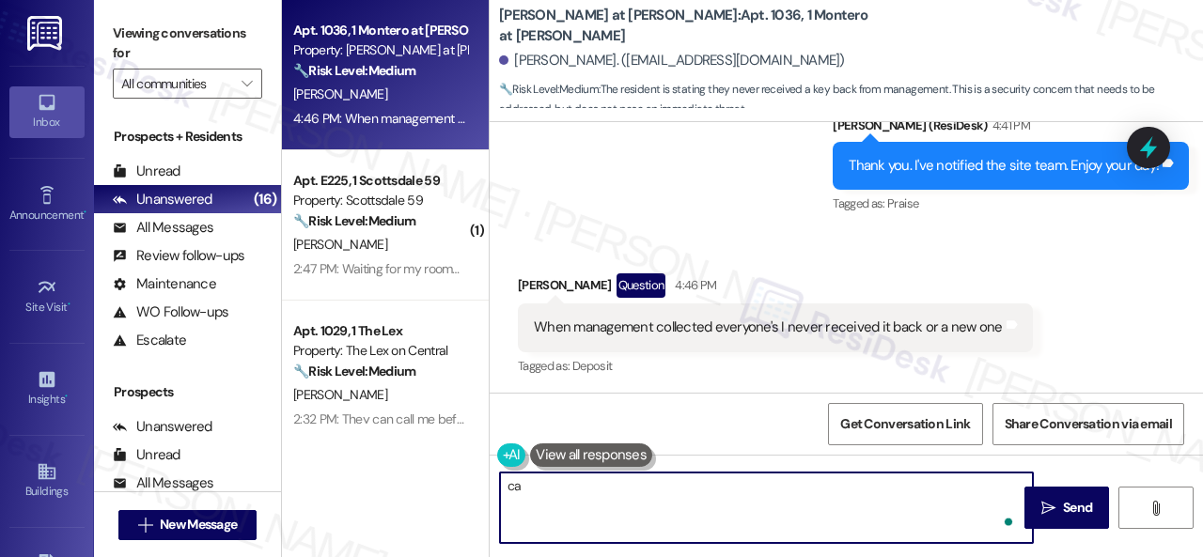
type textarea "c"
type textarea "Can you confirm what is missing?"
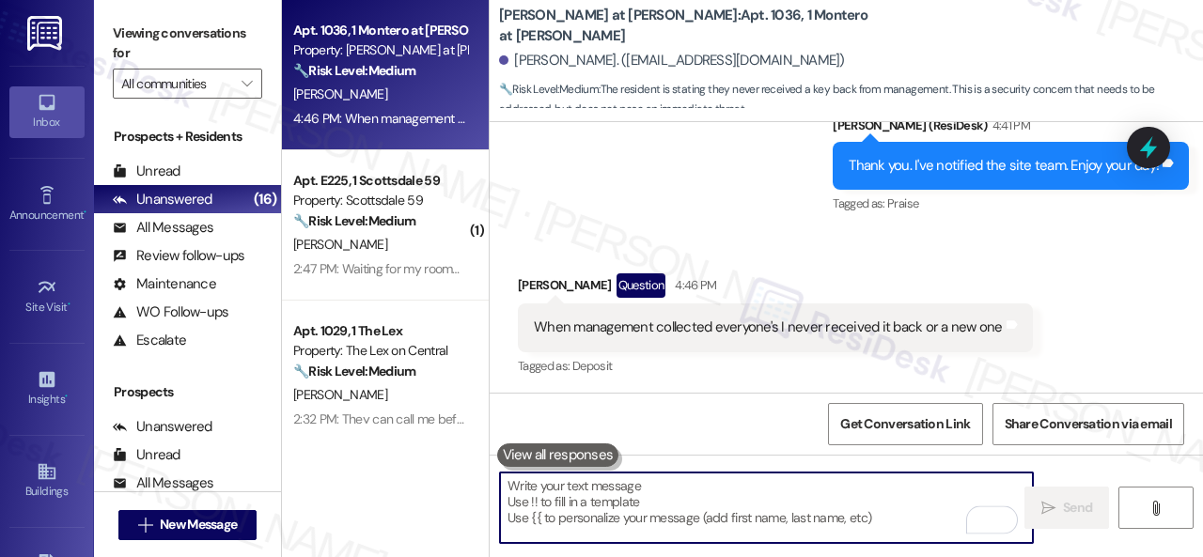
scroll to position [2526, 0]
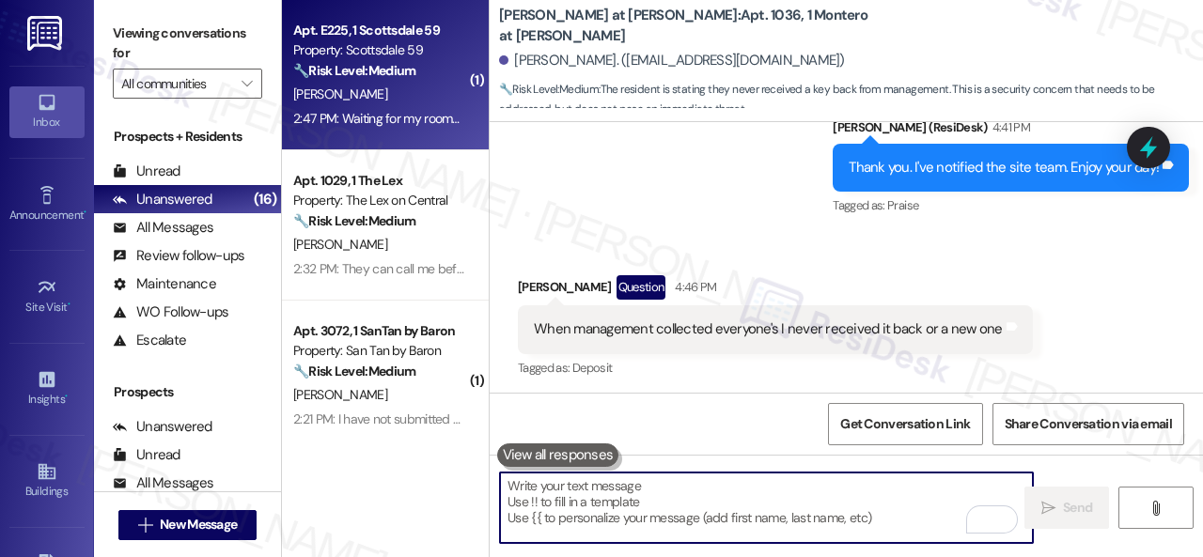
click at [381, 101] on div "K. Shahan" at bounding box center [380, 94] width 178 height 23
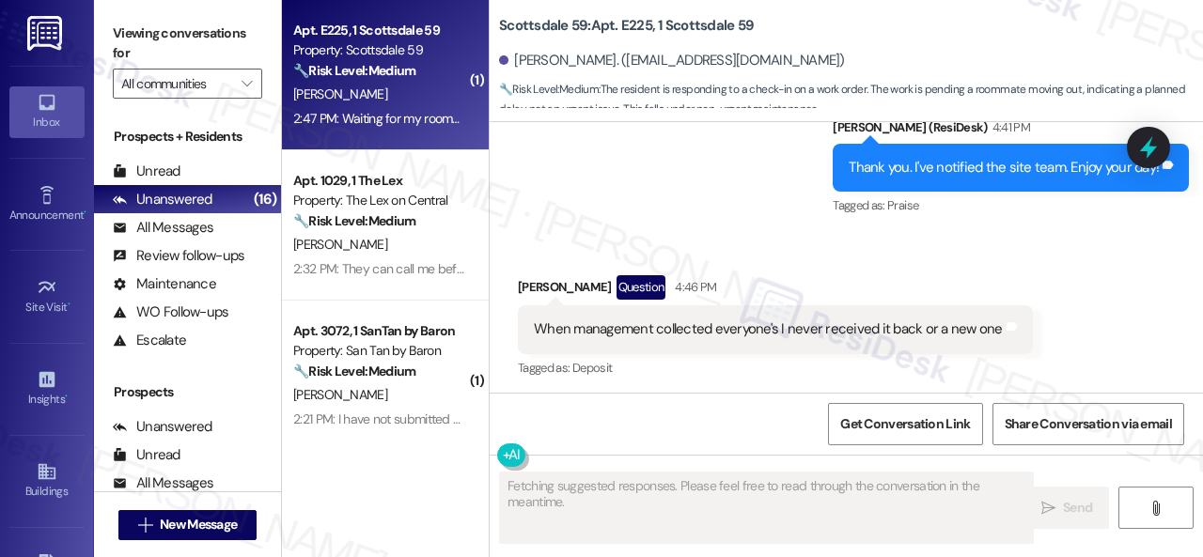
scroll to position [607, 0]
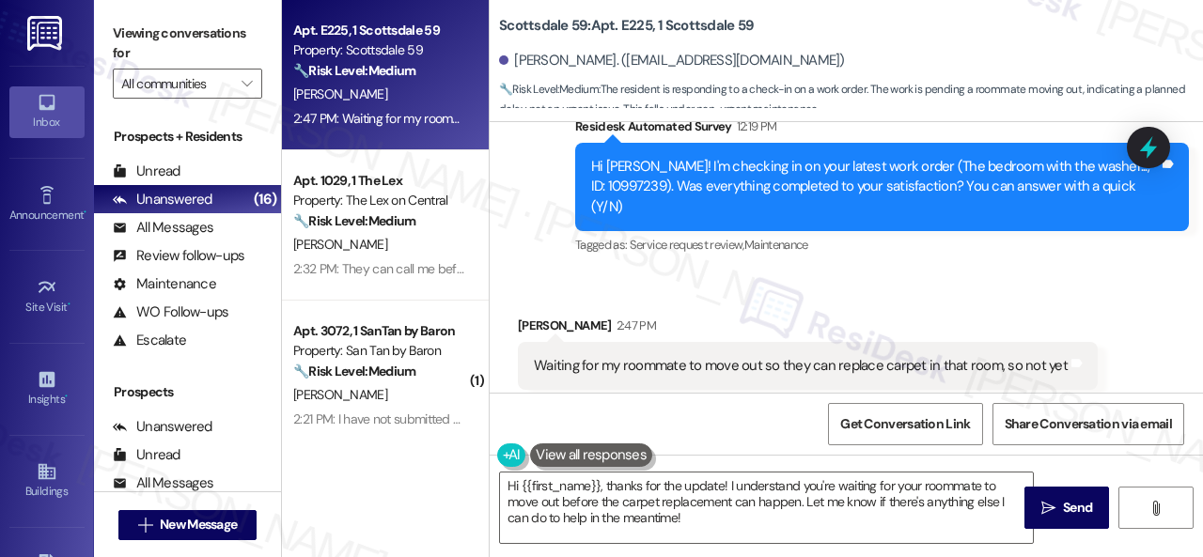
click at [612, 316] on div "2:47 PM" at bounding box center [634, 326] width 44 height 20
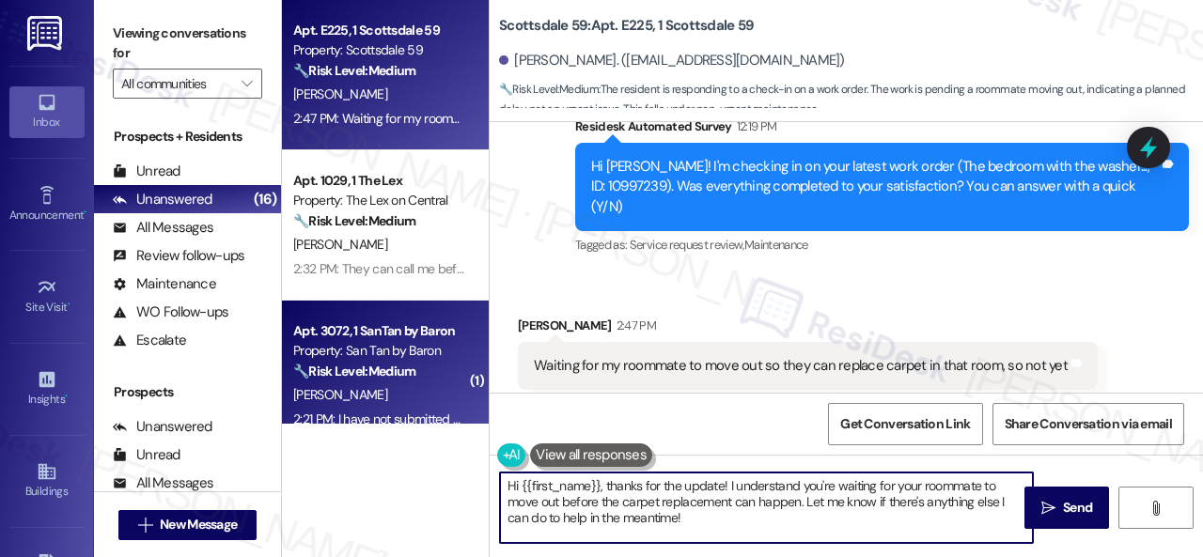
drag, startPoint x: 583, startPoint y: 490, endPoint x: 288, endPoint y: 349, distance: 327.0
click at [421, 428] on div "Apt. E225, 1 Scottsdale 59 Property: Scottsdale 59 🔧 Risk Level: Medium The res…" at bounding box center [742, 278] width 921 height 557
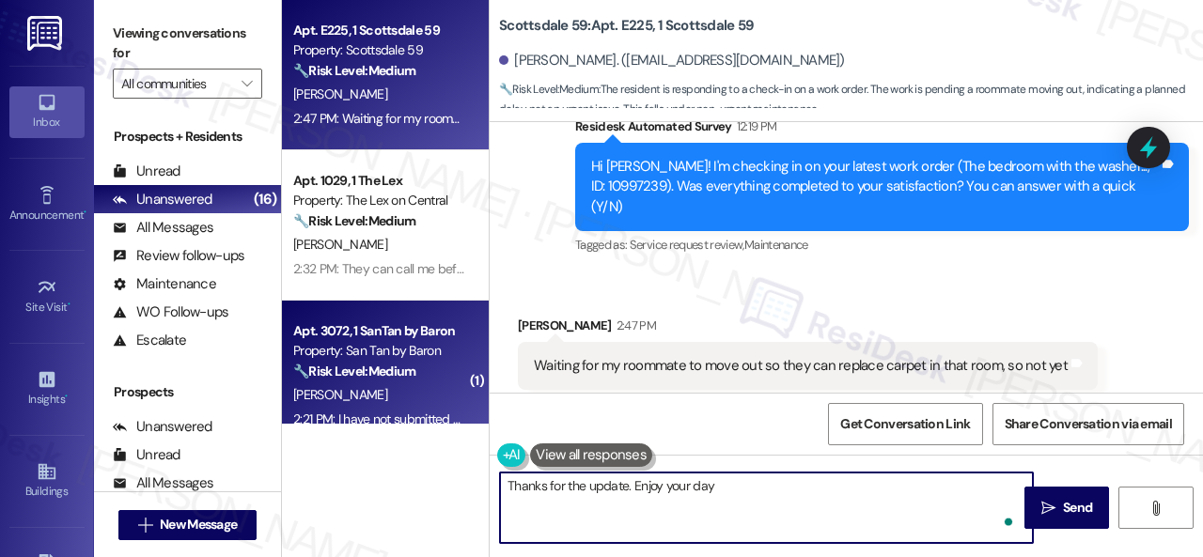
type textarea "Thanks for the update. Enjoy your day!"
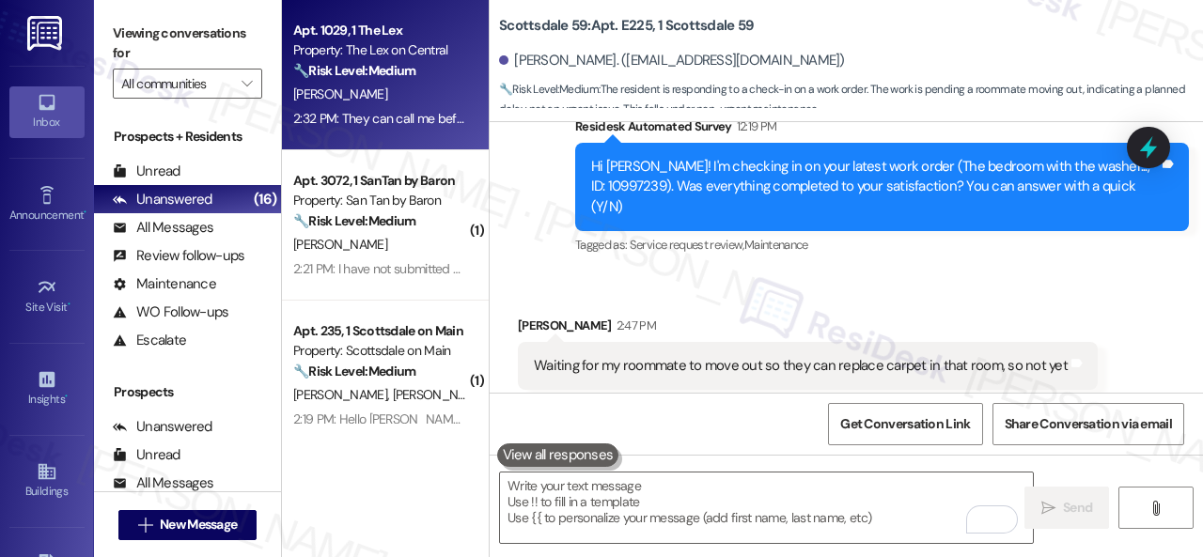
click at [440, 89] on div "W. Baker" at bounding box center [380, 94] width 178 height 23
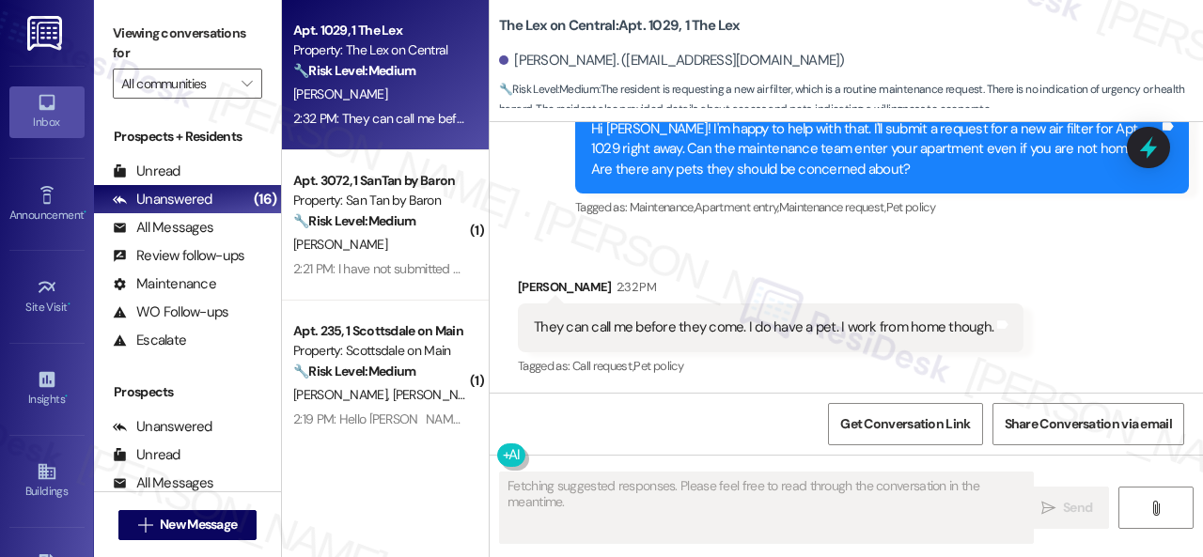
scroll to position [1133, 0]
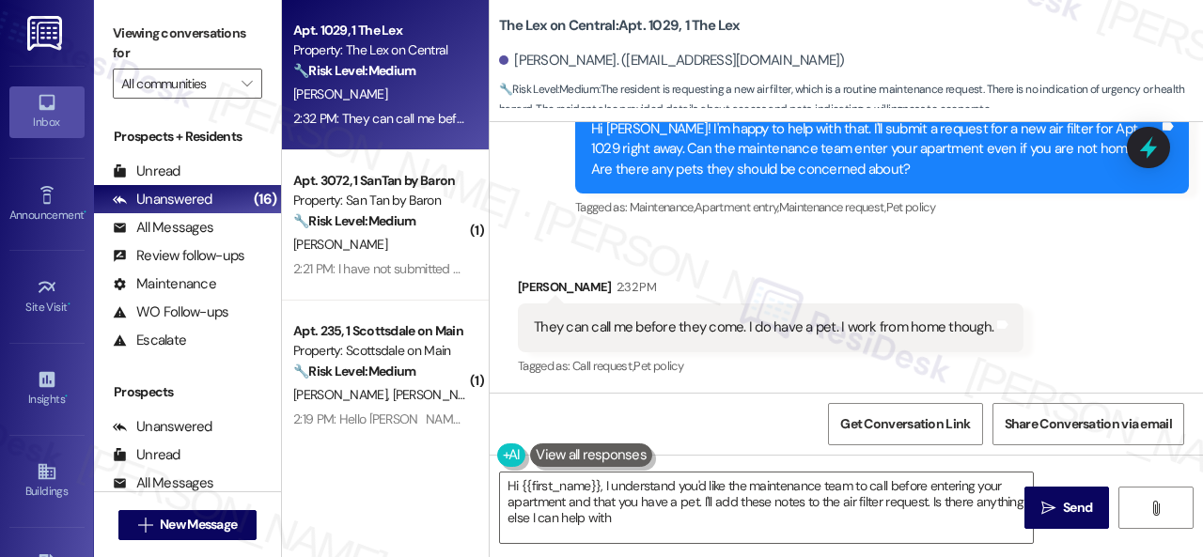
type textarea "Hi {{first_name}}, I understand you'd like the maintenance team to call before …"
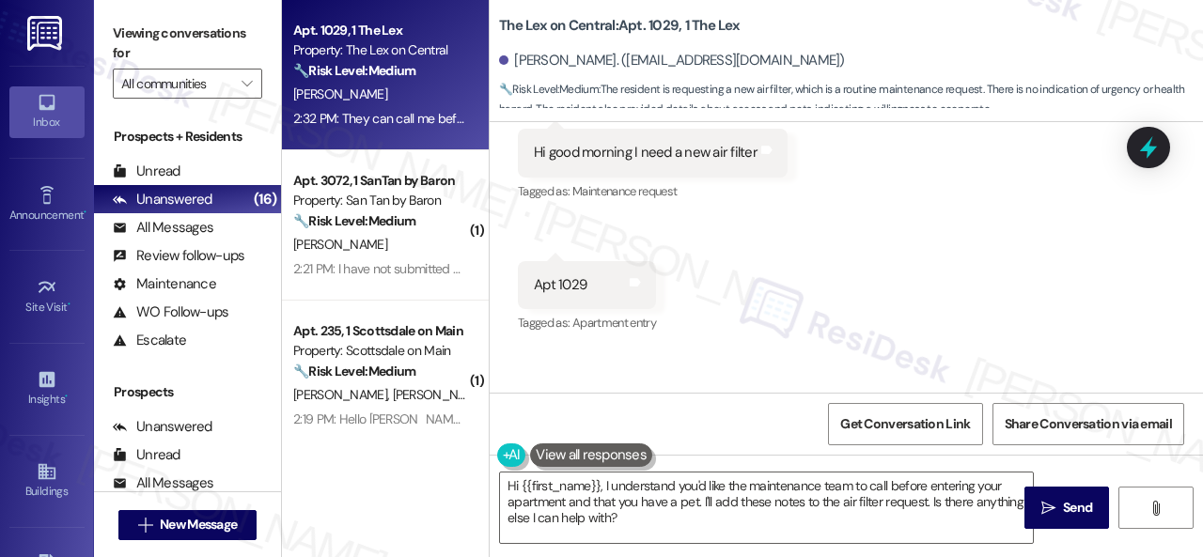
scroll to position [757, 0]
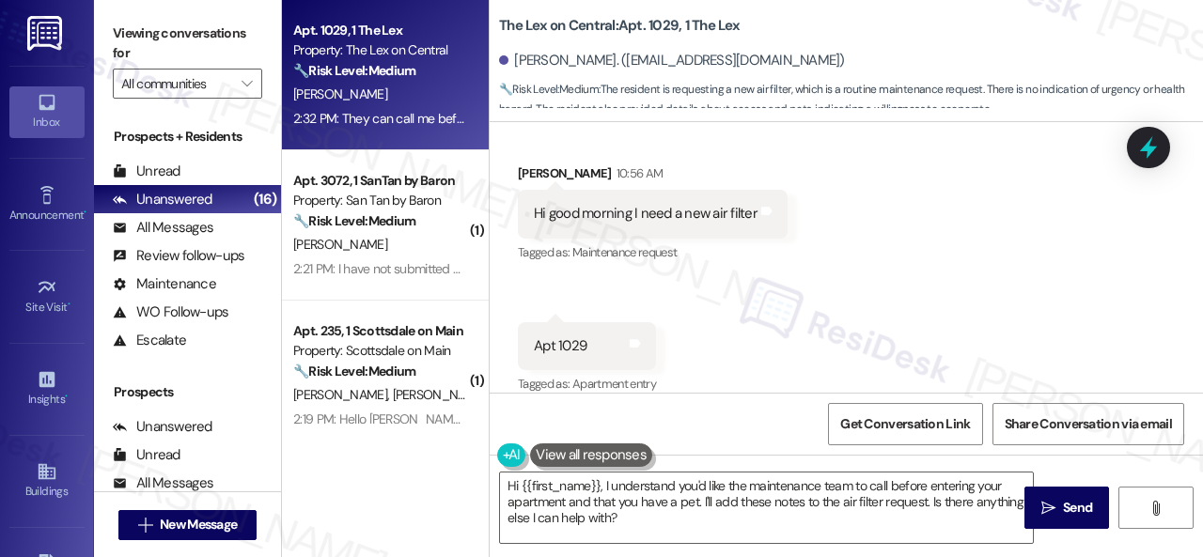
drag, startPoint x: 974, startPoint y: 324, endPoint x: 816, endPoint y: 456, distance: 206.2
click at [974, 324] on div "Received via SMS Wanda Baker 10:56 AM Hi good morning I need a new air filter T…" at bounding box center [846, 266] width 713 height 291
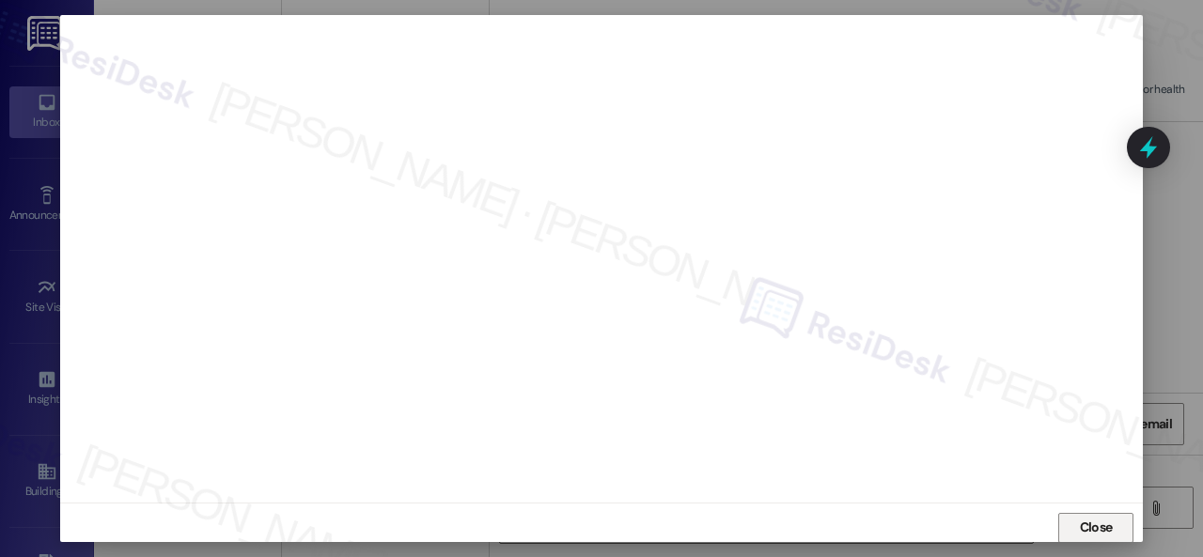
scroll to position [9, 0]
click at [1090, 529] on span "Close" at bounding box center [1096, 532] width 33 height 20
click at [1088, 516] on span "Close" at bounding box center [1096, 528] width 40 height 28
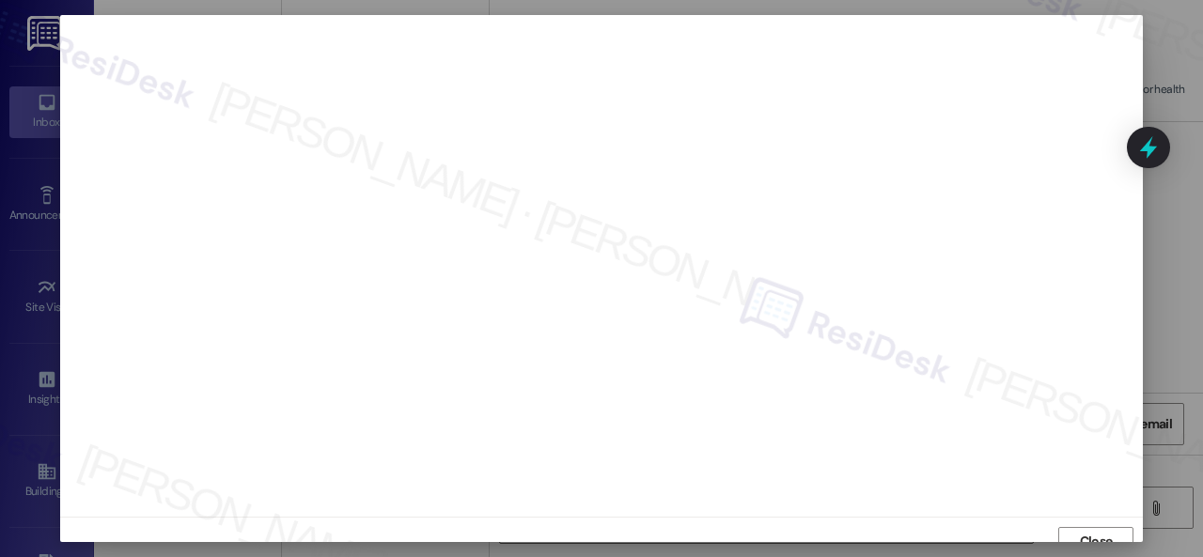
scroll to position [23, 0]
click at [1076, 518] on span "Close" at bounding box center [1096, 518] width 40 height 20
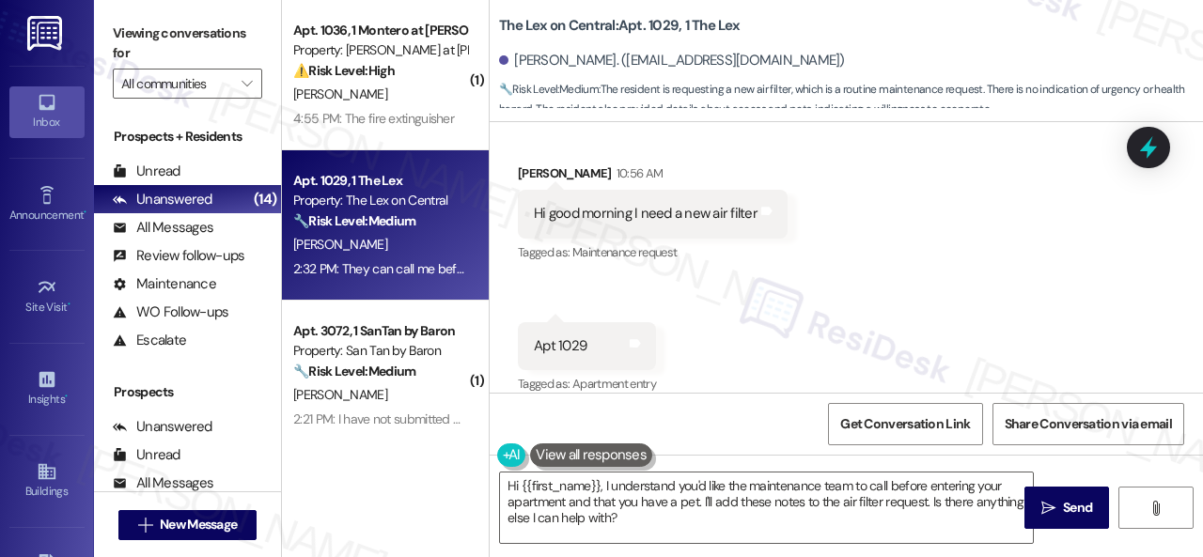
click at [925, 226] on div "Received via SMS [PERSON_NAME] 10:56 AM Hi good morning I need a new air filter…" at bounding box center [846, 266] width 713 height 291
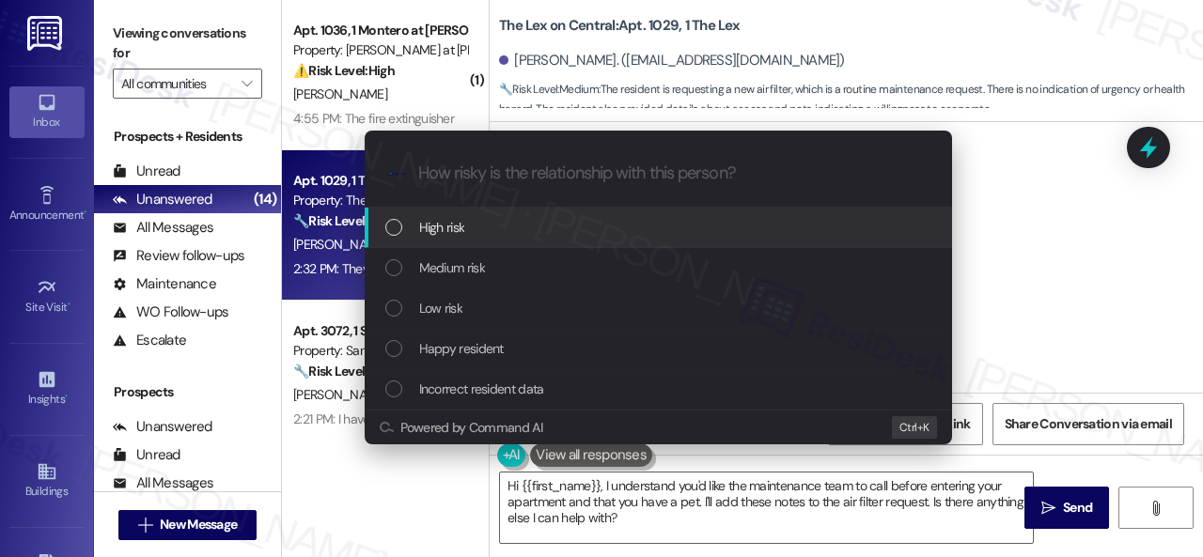
click at [436, 227] on span "High risk" at bounding box center [442, 227] width 46 height 21
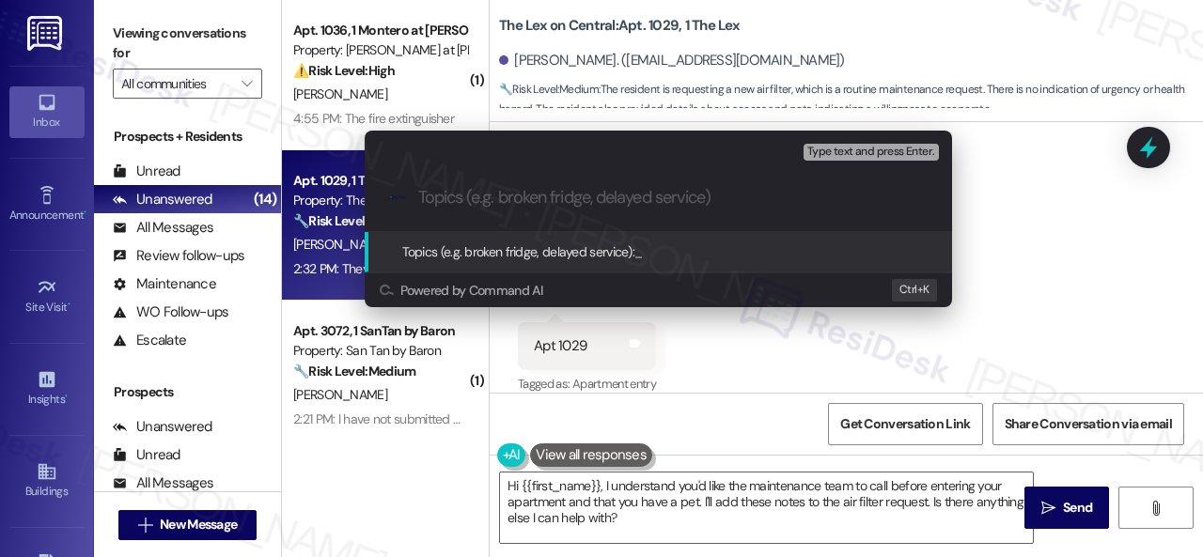
paste input "New work order/s submitted - Air filter replacement"
type input "New work order/s submitted - Air filter replacement"
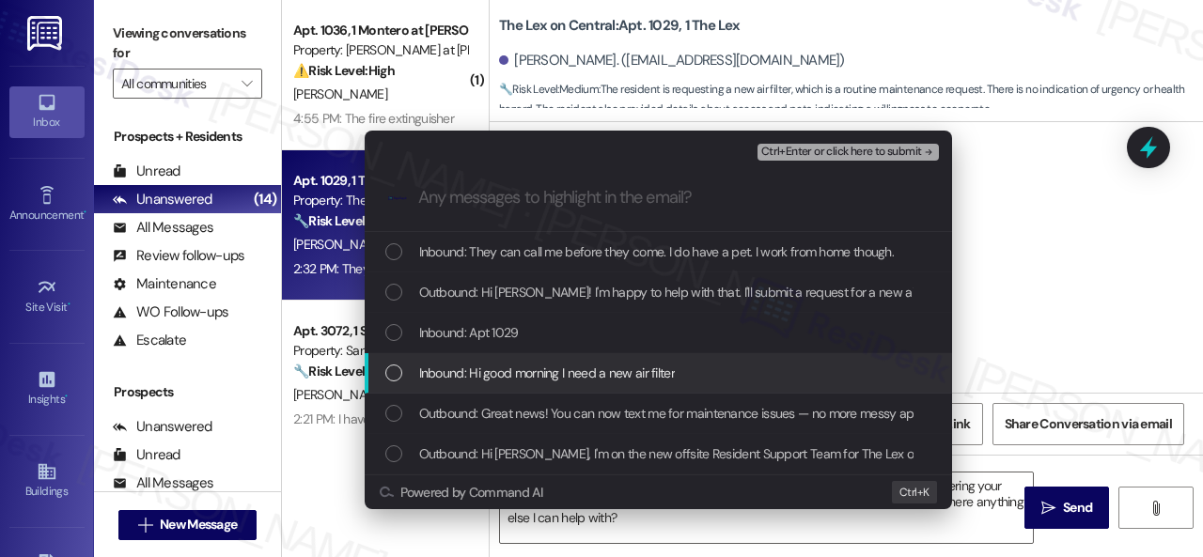
click at [476, 379] on span "Inbound: Hi good morning I need a new air filter" at bounding box center [547, 373] width 256 height 21
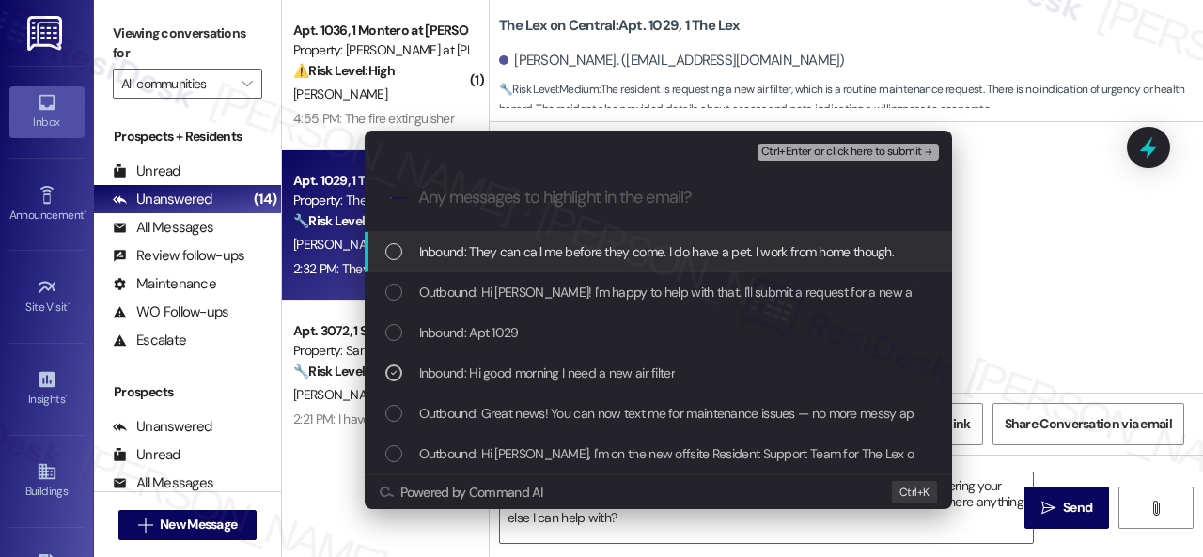
click at [812, 152] on span "Ctrl+Enter or click here to submit" at bounding box center [841, 152] width 161 height 13
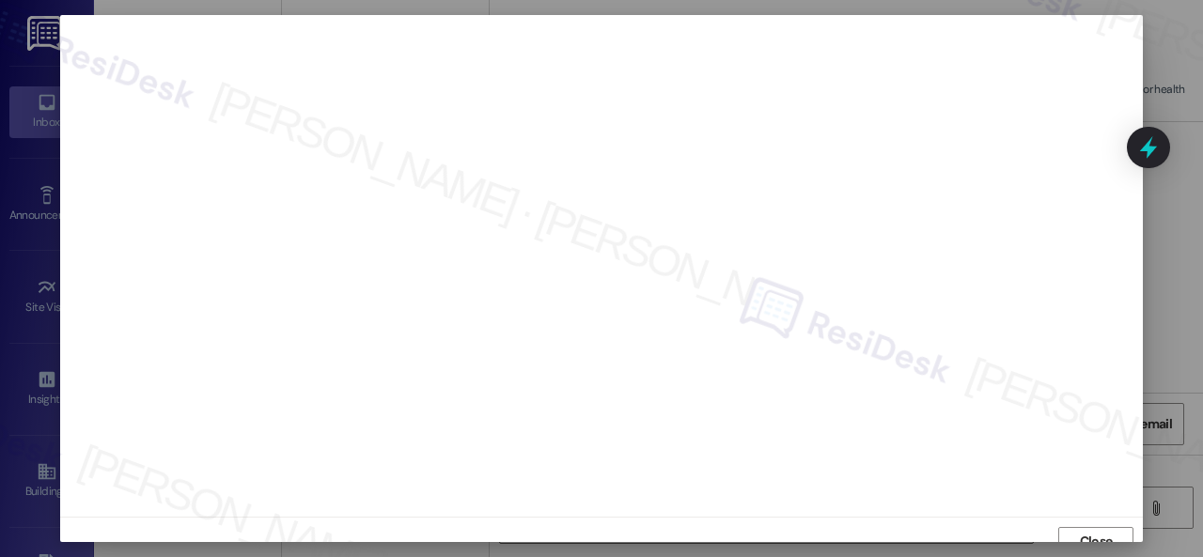
scroll to position [14, 0]
click at [1081, 531] on span "Close" at bounding box center [1096, 528] width 33 height 20
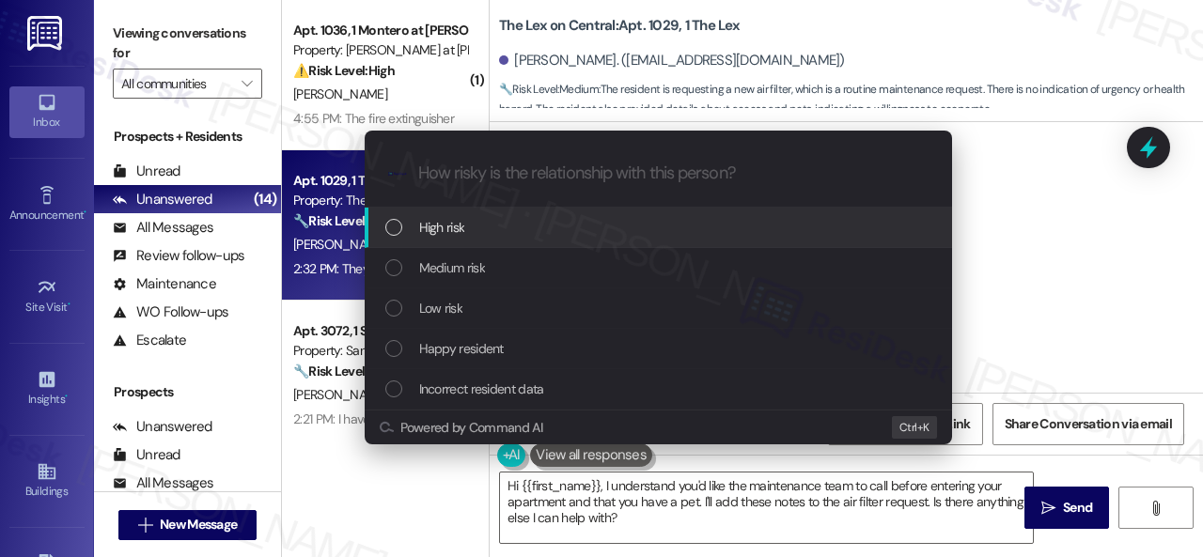
click at [437, 227] on span "High risk" at bounding box center [442, 227] width 46 height 21
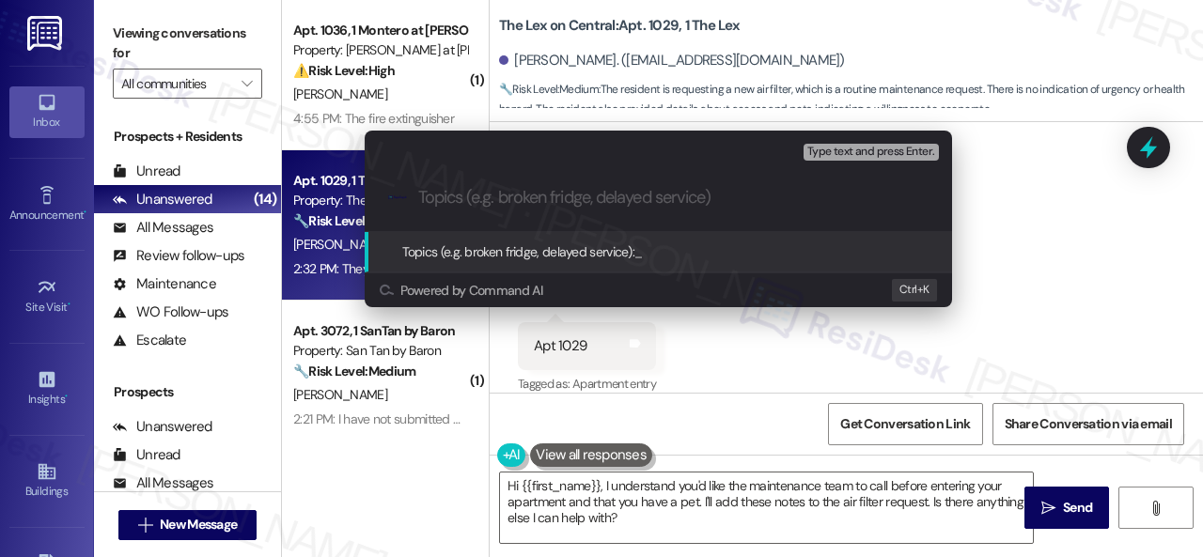
paste input "New work order/s submitted - Air filter replacement"
type input "New work order/s submitted - Air filter replacement"
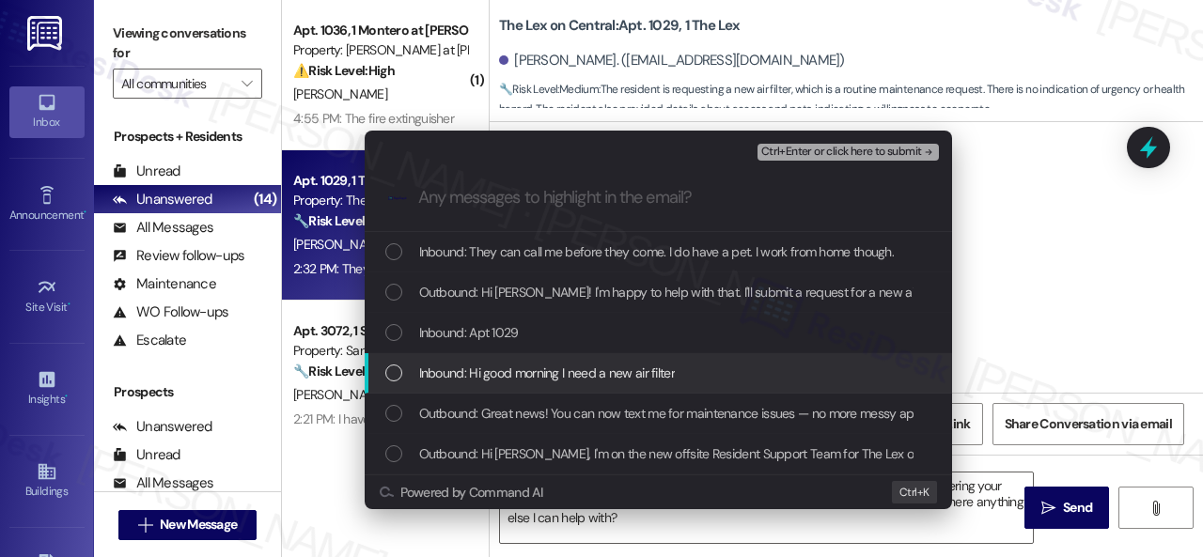
click at [438, 378] on span "Inbound: Hi good morning I need a new air filter" at bounding box center [547, 373] width 256 height 21
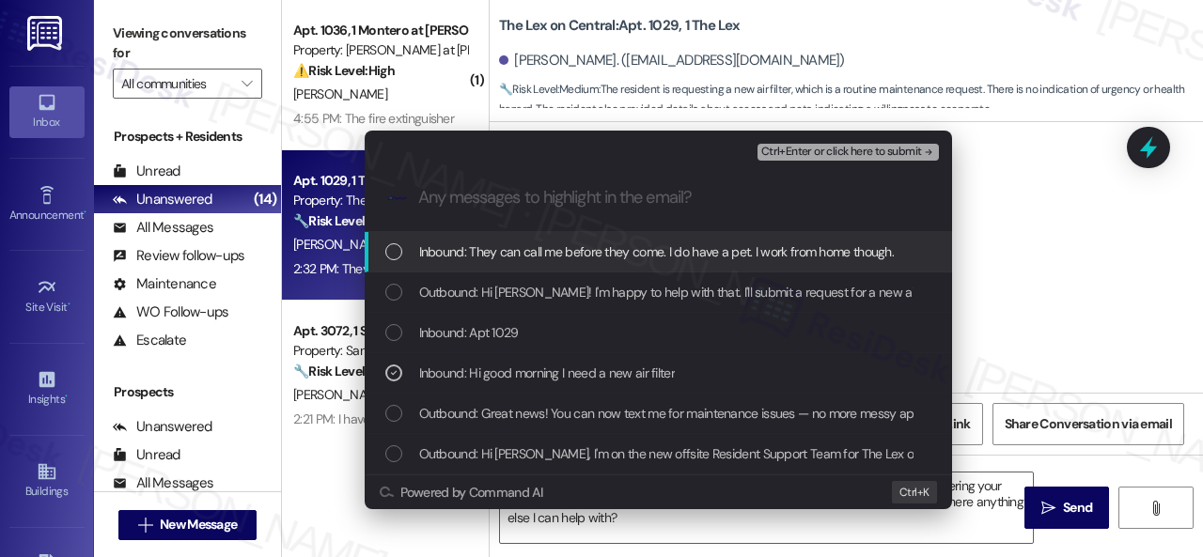
click at [790, 147] on span "Ctrl+Enter or click here to submit" at bounding box center [841, 152] width 161 height 13
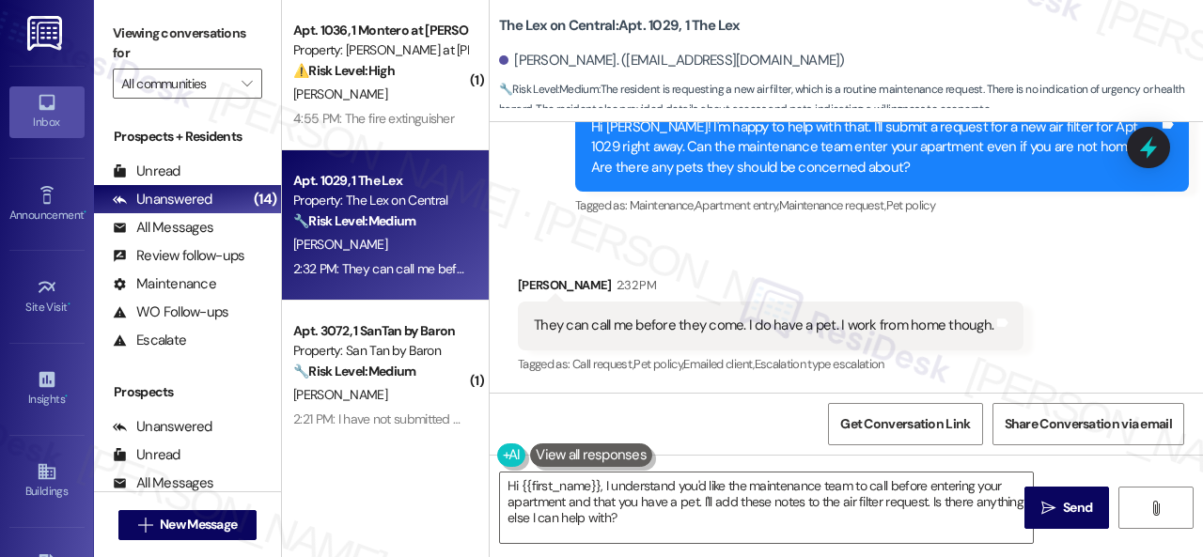
scroll to position [1133, 0]
click at [1092, 223] on div "Sent via SMS Sarah (ResiDesk) 2:29 PM Hi Wanda! I'm happy to help with that. I'…" at bounding box center [882, 150] width 642 height 171
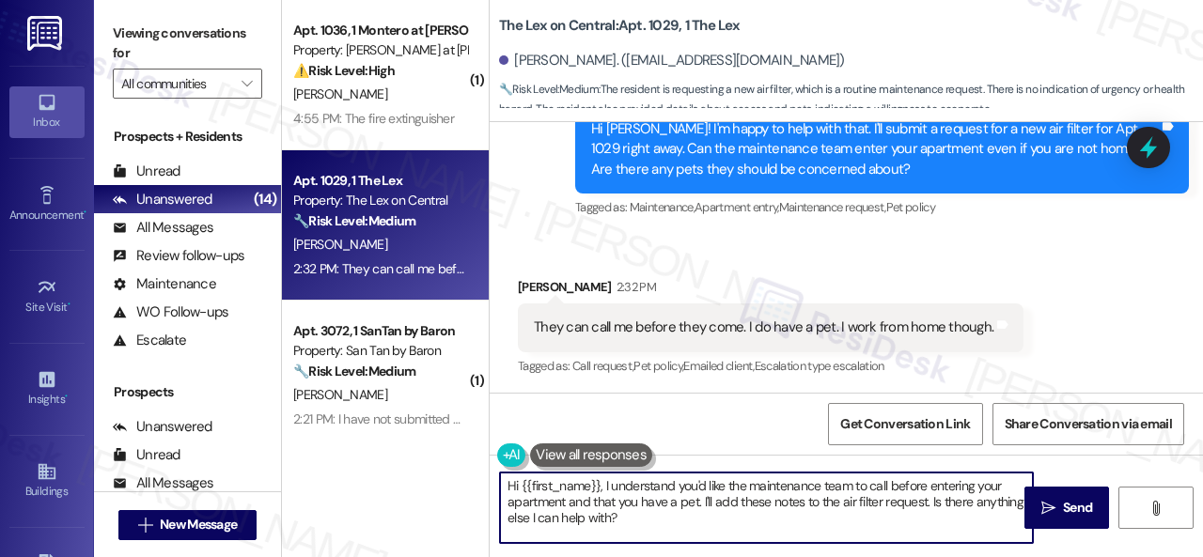
drag, startPoint x: 408, startPoint y: 459, endPoint x: 701, endPoint y: 469, distance: 293.3
click at [400, 459] on div "( 1 ) Apt. 1036, 1 Montero at Dana Park Property: Montero at Dana Park ⚠️ Risk …" at bounding box center [742, 278] width 921 height 557
paste textarea "Thank you. I've submitted a work order on your behalf and notified the site tea…"
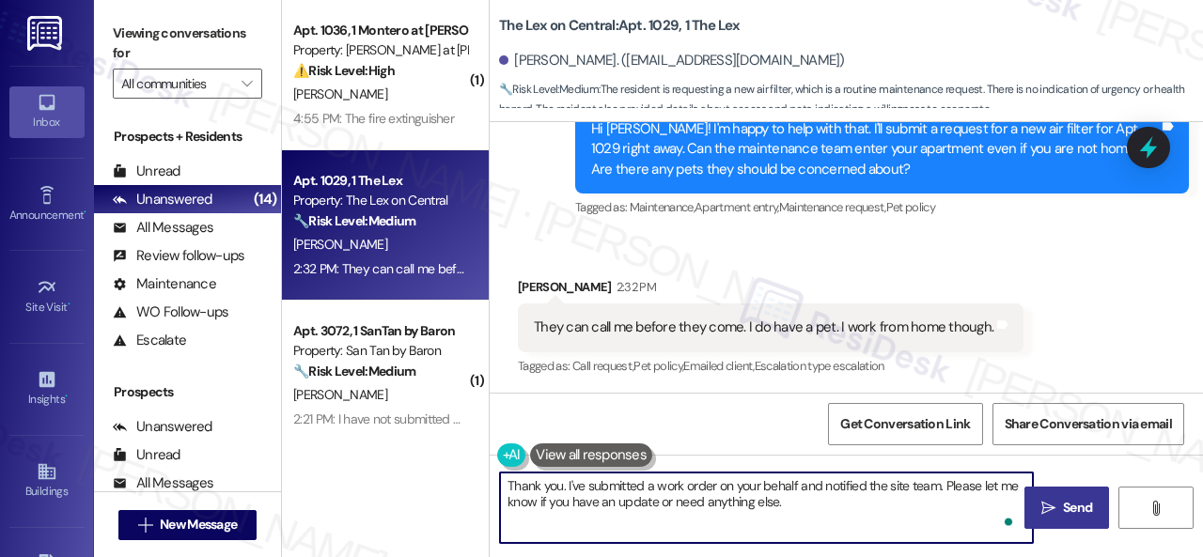
type textarea "Thank you. I've submitted a work order on your behalf and notified the site tea…"
click at [1050, 503] on span " Send" at bounding box center [1066, 508] width 59 height 20
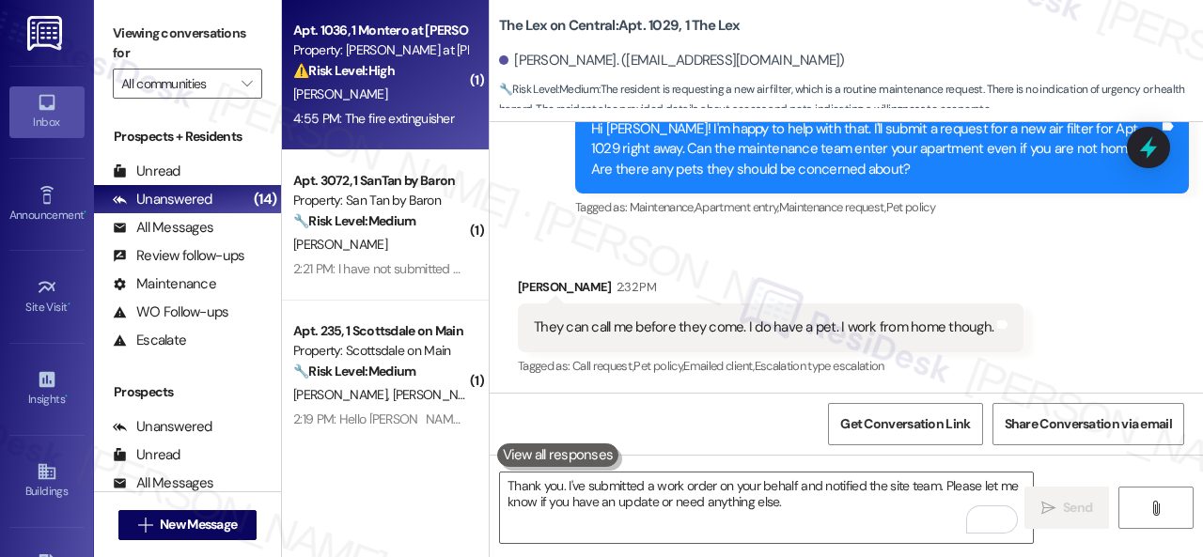
click at [404, 91] on div "D. Pennacchio" at bounding box center [380, 94] width 178 height 23
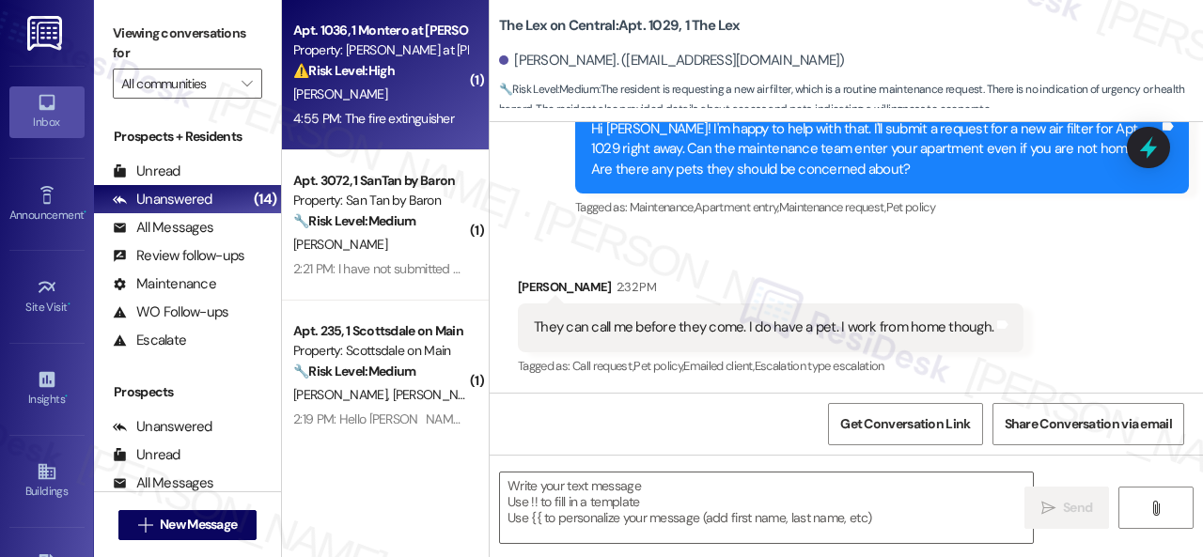
type textarea "Fetching suggested responses. Please feel free to read through the conversation…"
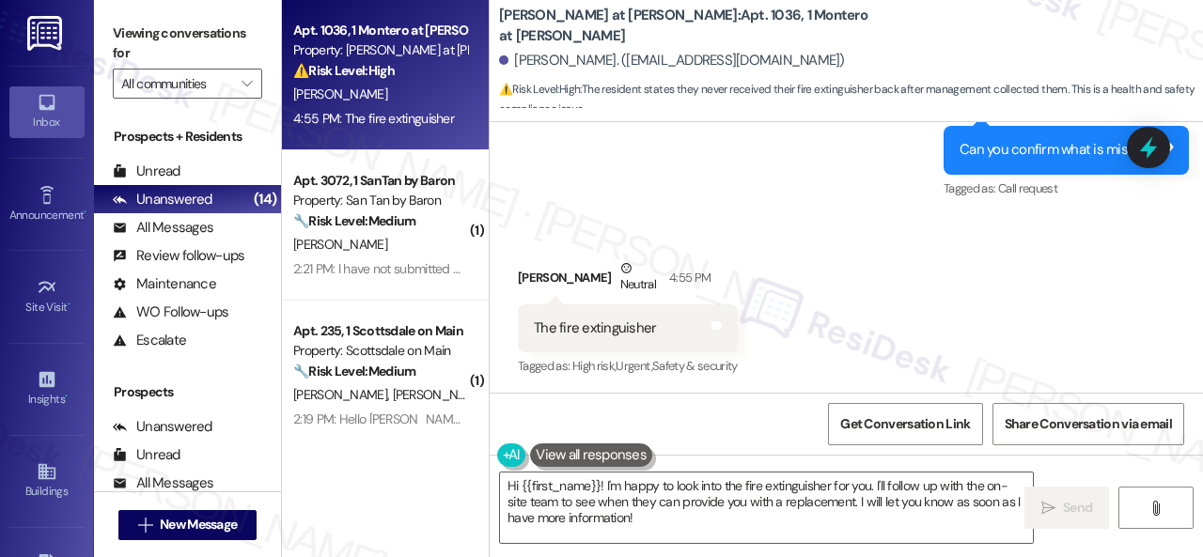
scroll to position [2676, 0]
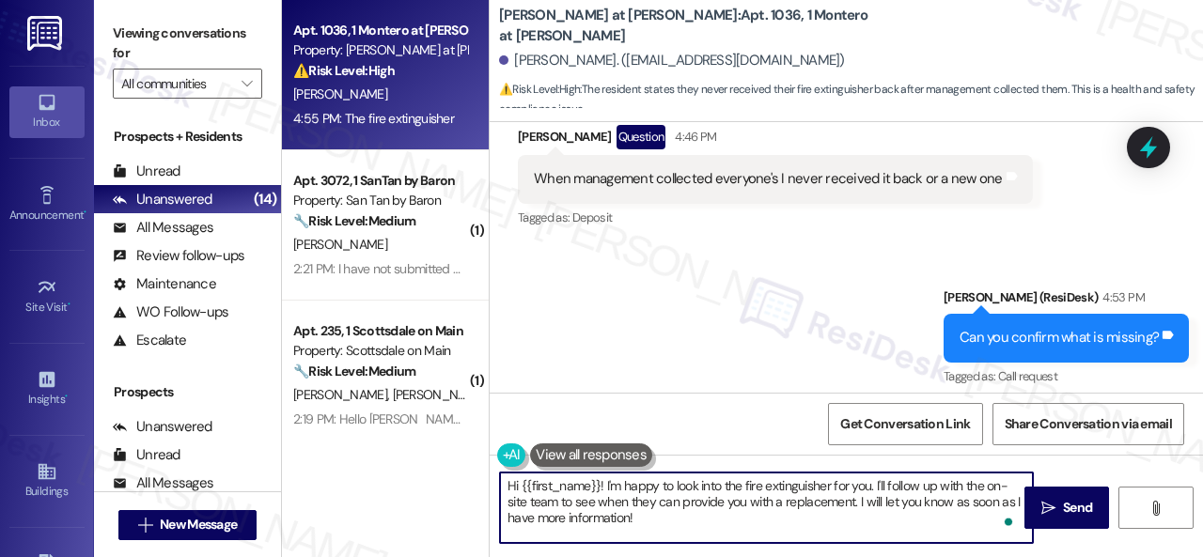
drag, startPoint x: 647, startPoint y: 524, endPoint x: 489, endPoint y: 474, distance: 166.4
click at [489, 474] on div "Montero at Dana Park: Apt. 1036, 1 Montero at Dana Park Domenique Pennacchio. (…" at bounding box center [846, 278] width 714 height 557
paste textarea "The site team stated that the fire extinguishers that were collected during the…"
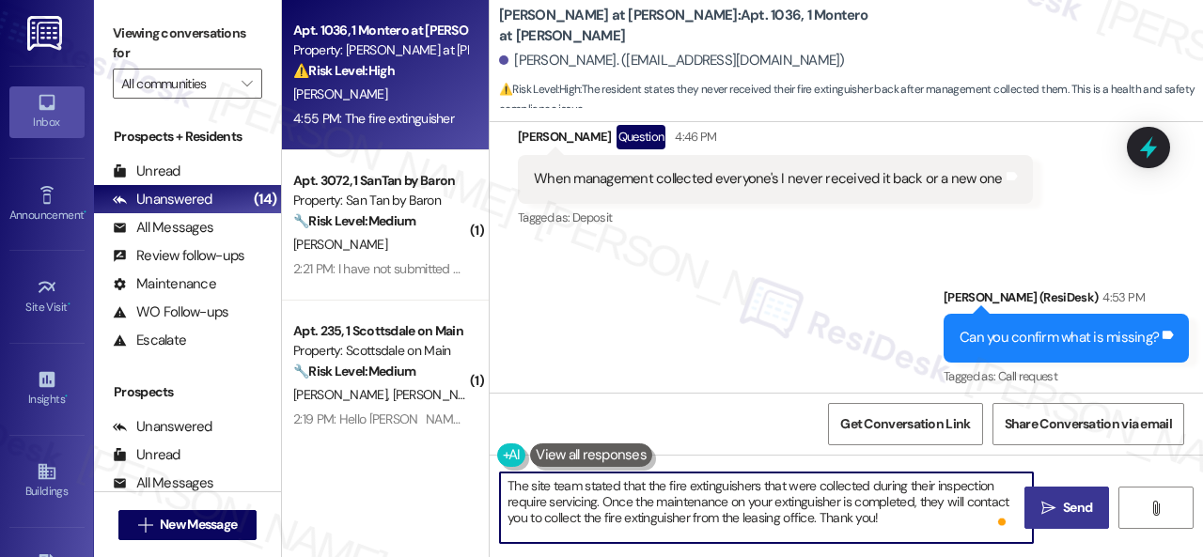
type textarea "The site team stated that the fire extinguishers that were collected during the…"
click at [1071, 506] on span "Send" at bounding box center [1077, 508] width 29 height 20
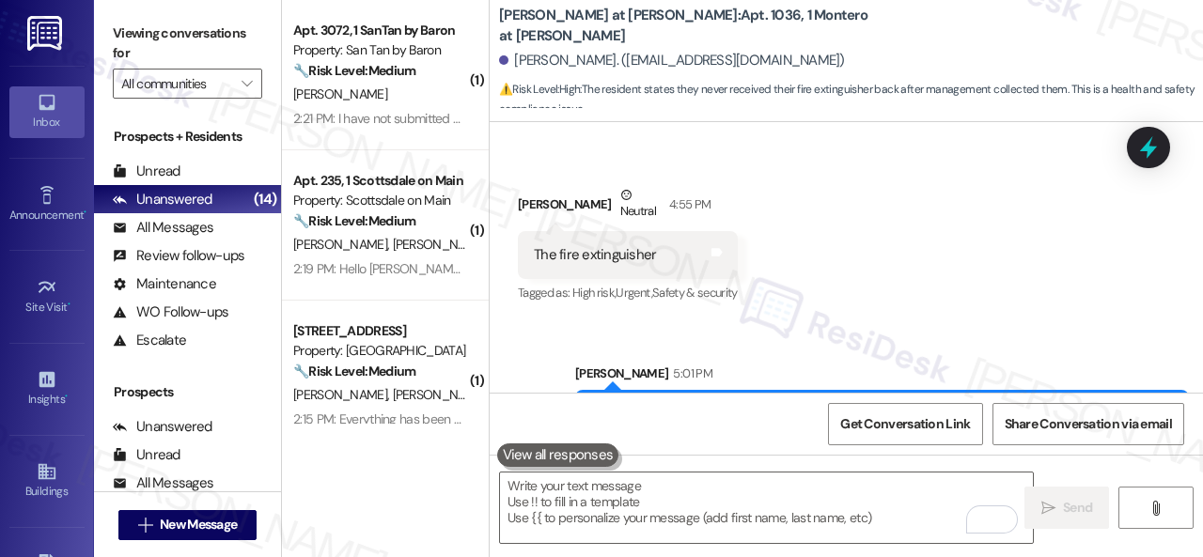
scroll to position [3035, 0]
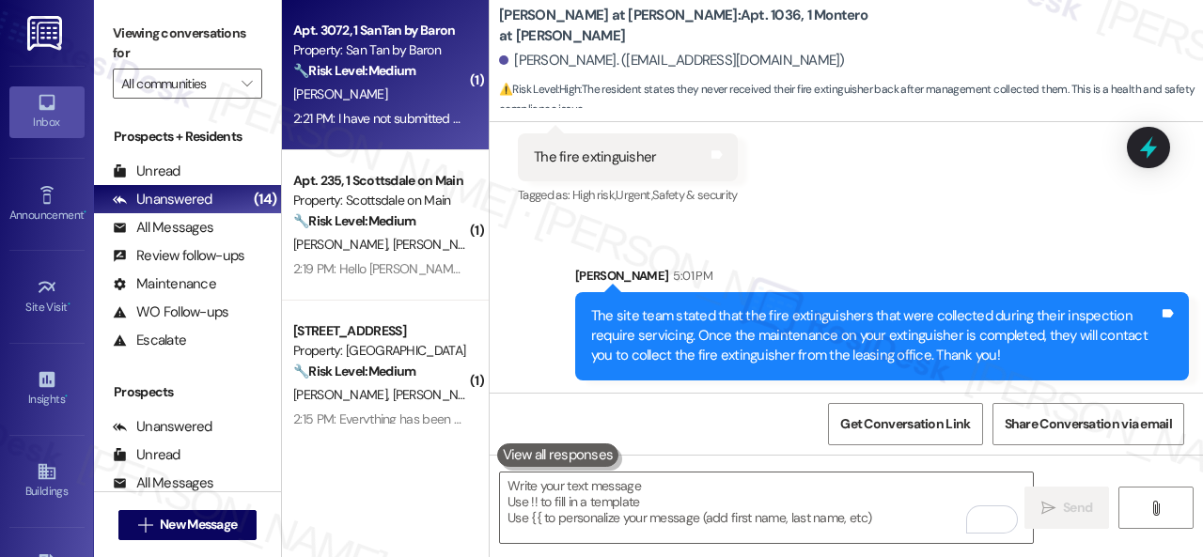
click at [408, 95] on div "K. Lauritzen" at bounding box center [380, 94] width 178 height 23
type textarea "Fetching suggested responses. Please feel free to read through the conversation…"
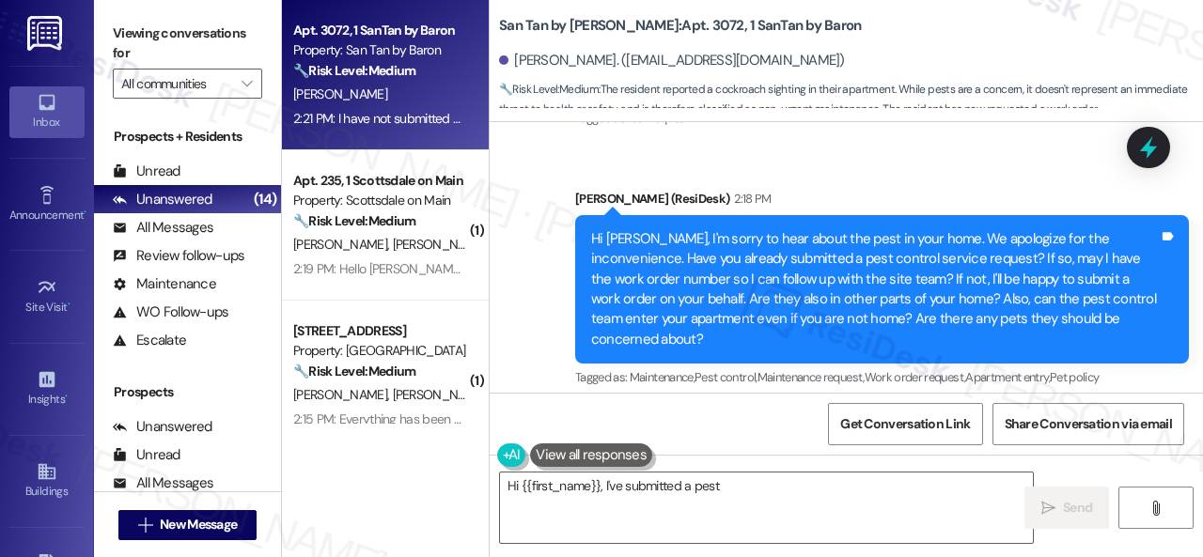
scroll to position [1881, 0]
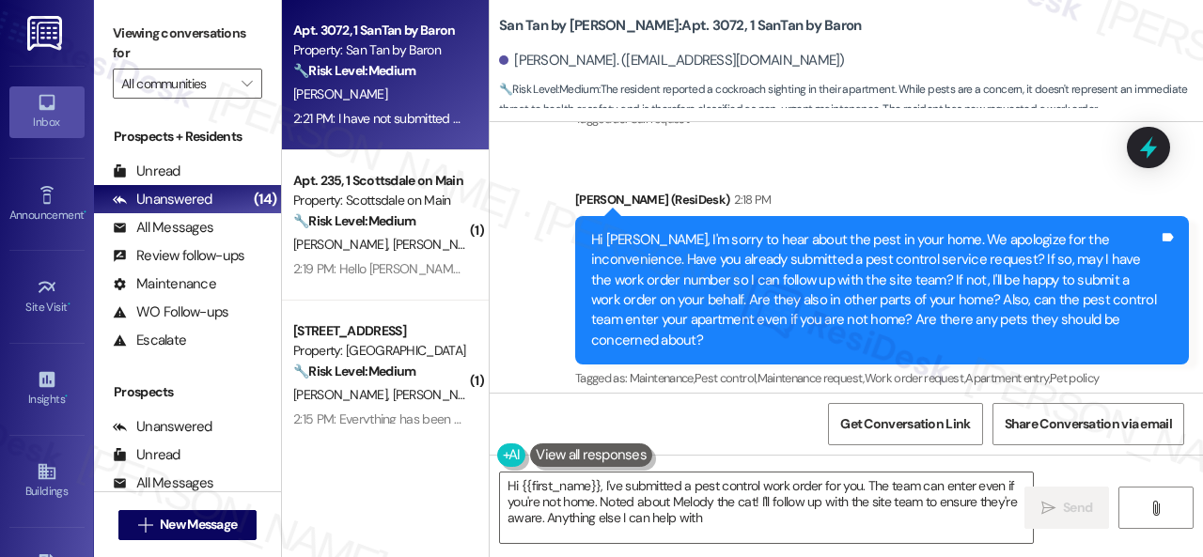
type textarea "Hi {{first_name}}, I've submitted a pest control work order for you. The team c…"
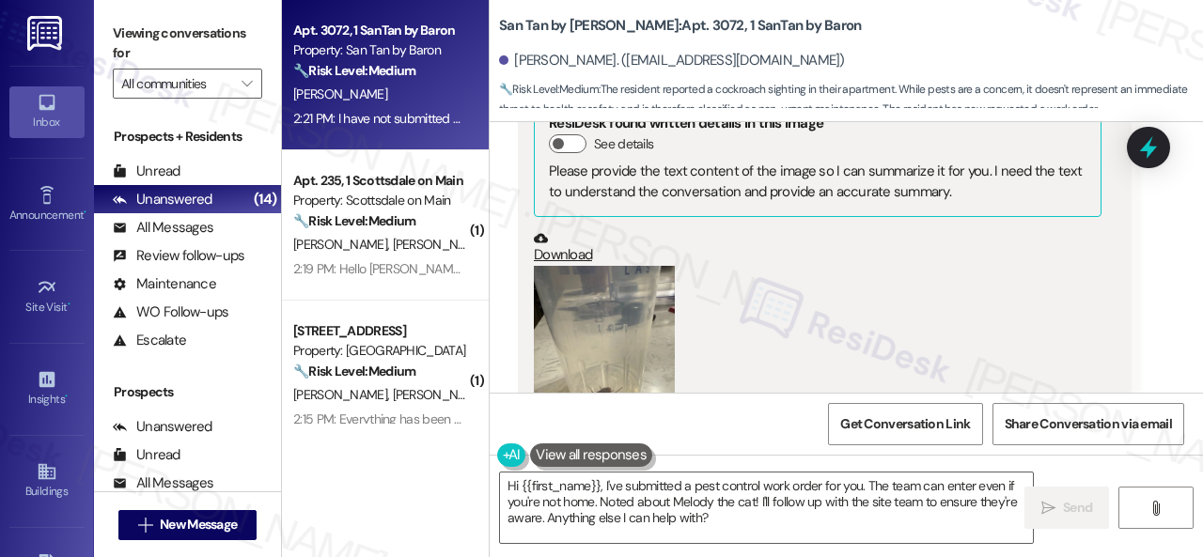
scroll to position [1035, 0]
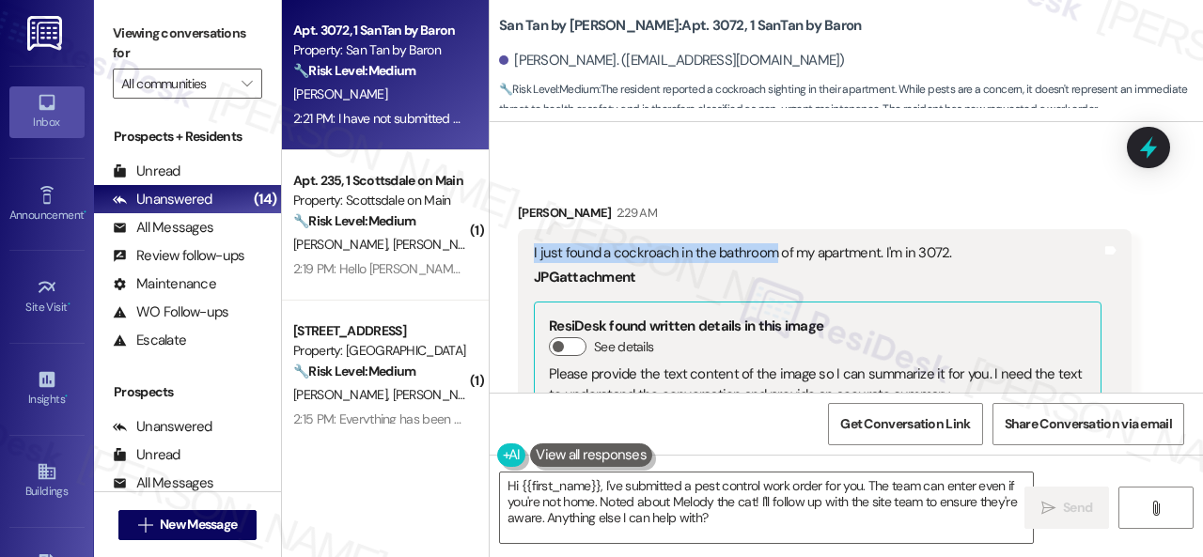
drag, startPoint x: 524, startPoint y: 251, endPoint x: 769, endPoint y: 257, distance: 244.4
click at [769, 257] on div "I just found a cockroach in the bathroom of my apartment. I'm in 3072. JPG atta…" at bounding box center [825, 463] width 614 height 468
copy div "I just found a cockroach in the bathroom"
click at [843, 187] on div "Received via SMS Kathryn Lauritzen 2:29 AM I just found a cockroach in the bath…" at bounding box center [846, 477] width 713 height 633
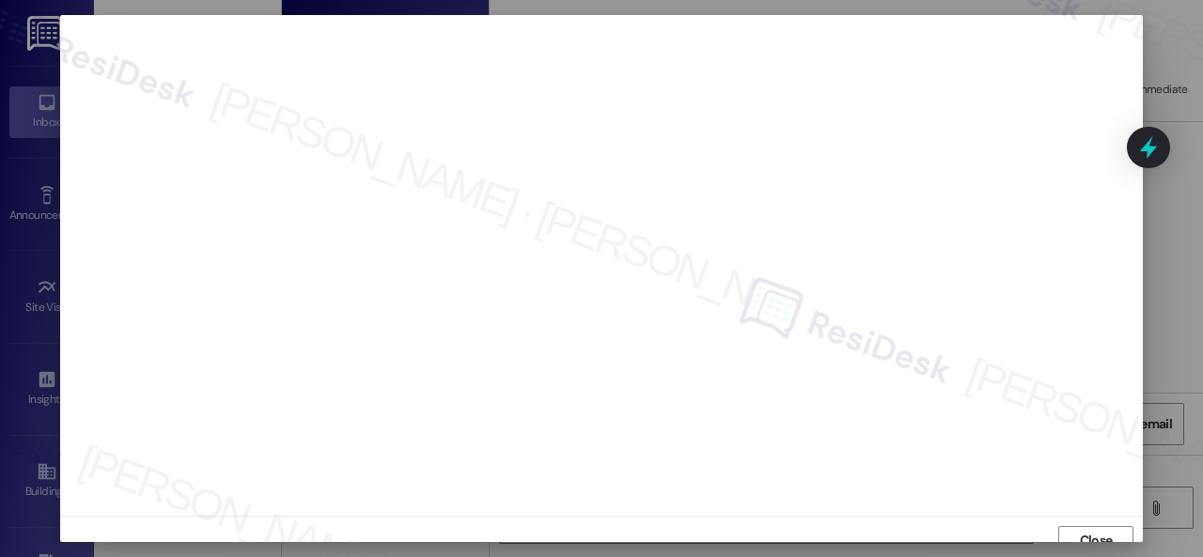
scroll to position [0, 0]
click at [1088, 537] on span "Close" at bounding box center [1096, 542] width 33 height 20
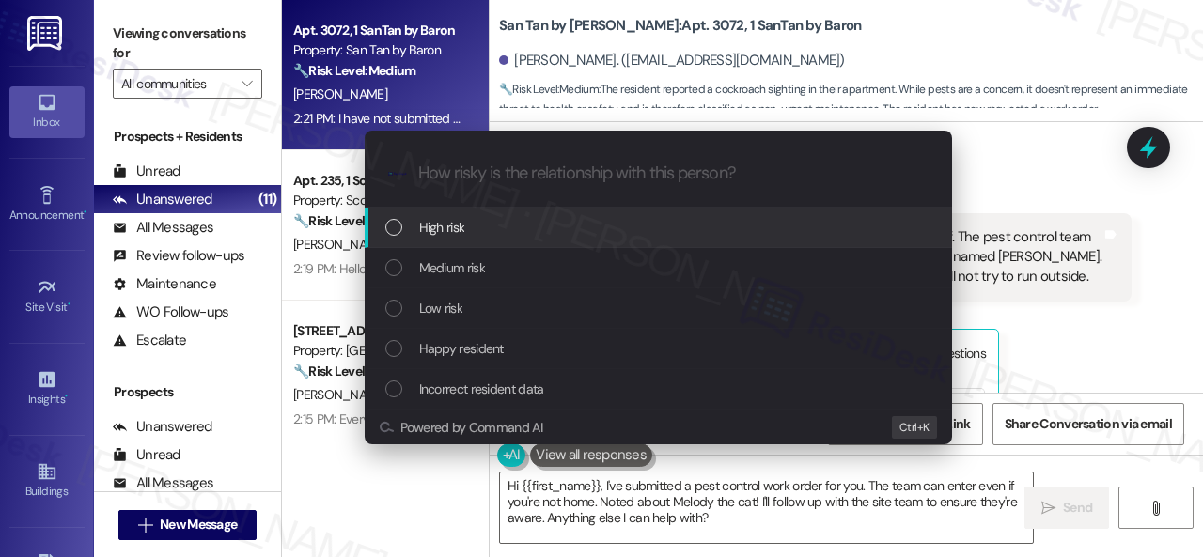
click at [438, 230] on span "High risk" at bounding box center [442, 227] width 46 height 21
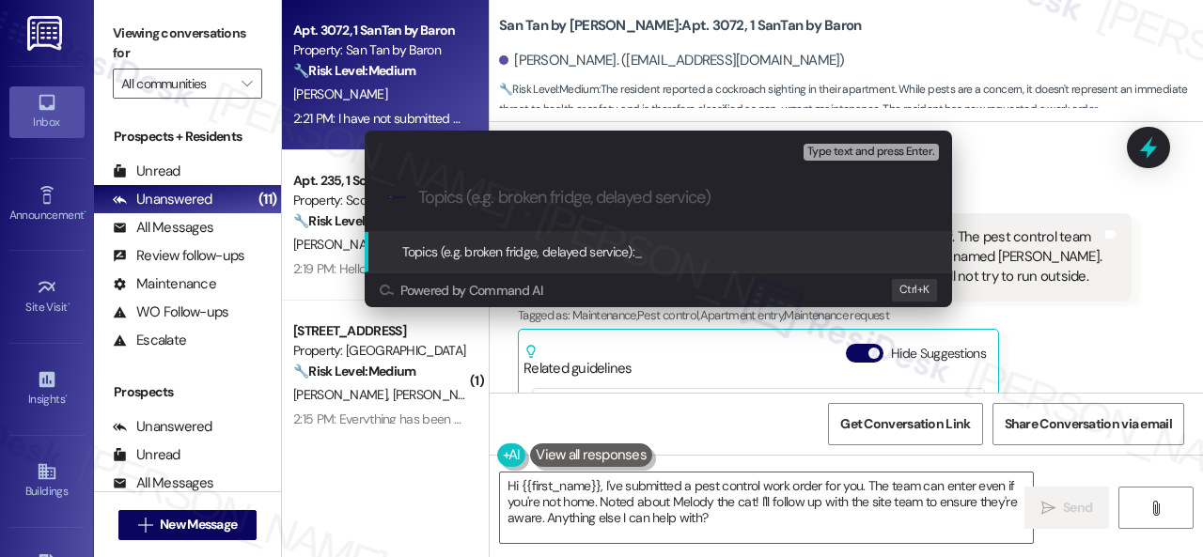
paste input "New work order/s submitted - Pest issue"
type input "New work order/s submitted - Pest issue"
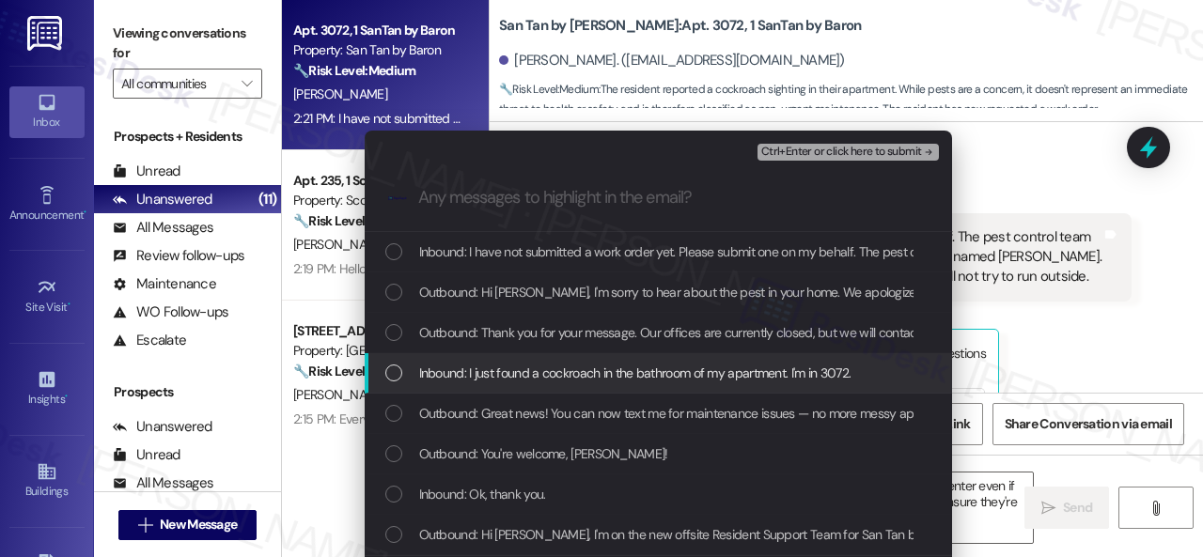
click at [552, 380] on span "Inbound: I just found a cockroach in the bathroom of my apartment. I'm in 3072." at bounding box center [635, 373] width 432 height 21
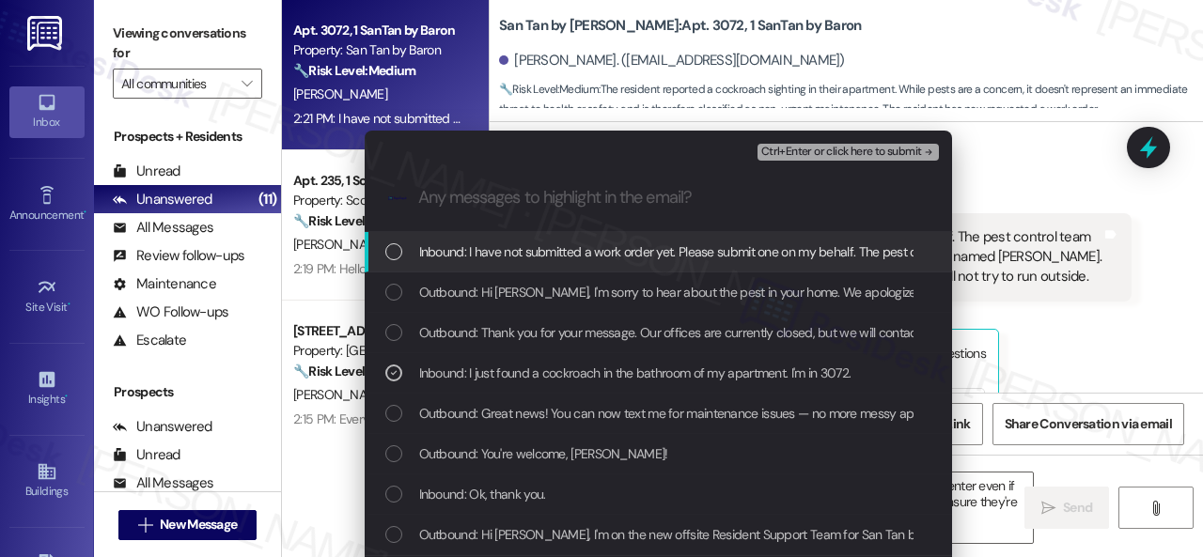
click at [778, 151] on span "Ctrl+Enter or click here to submit" at bounding box center [841, 152] width 161 height 13
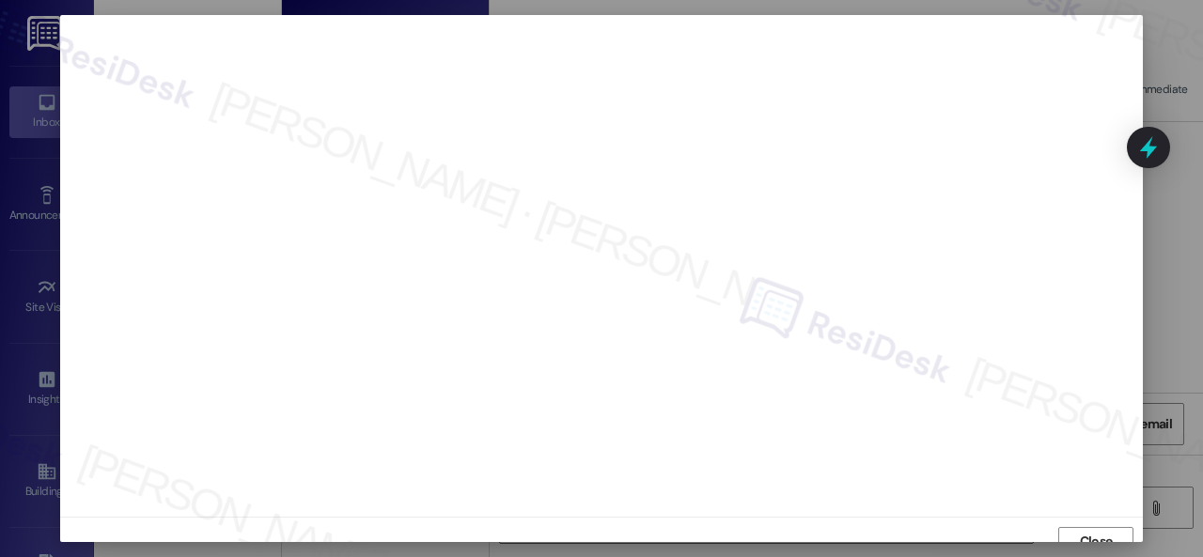
scroll to position [14, 0]
click at [1076, 519] on span "Close" at bounding box center [1096, 528] width 40 height 20
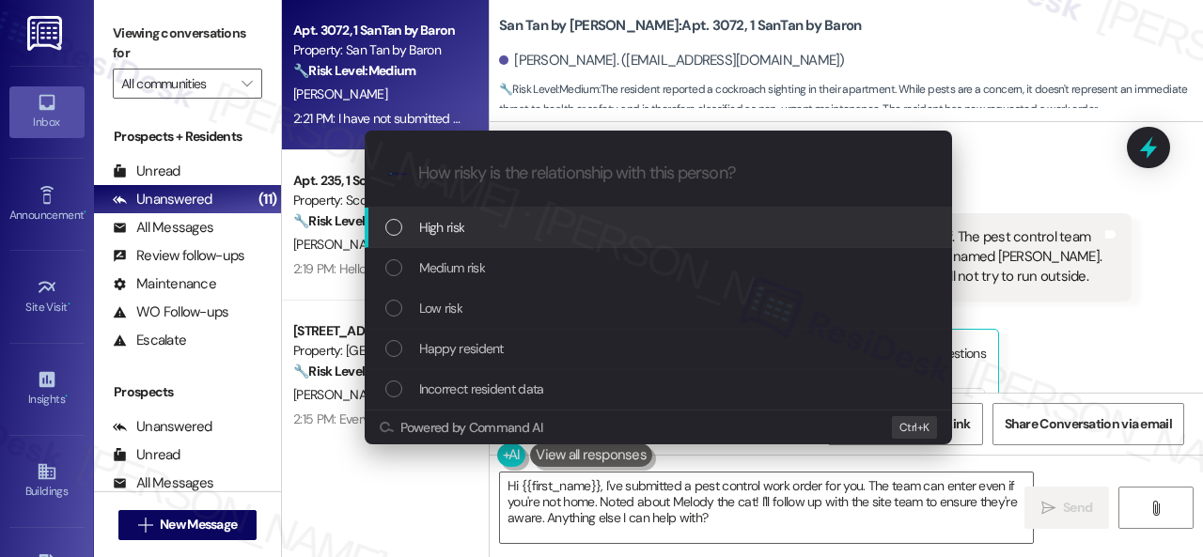
click at [434, 223] on span "High risk" at bounding box center [442, 227] width 46 height 21
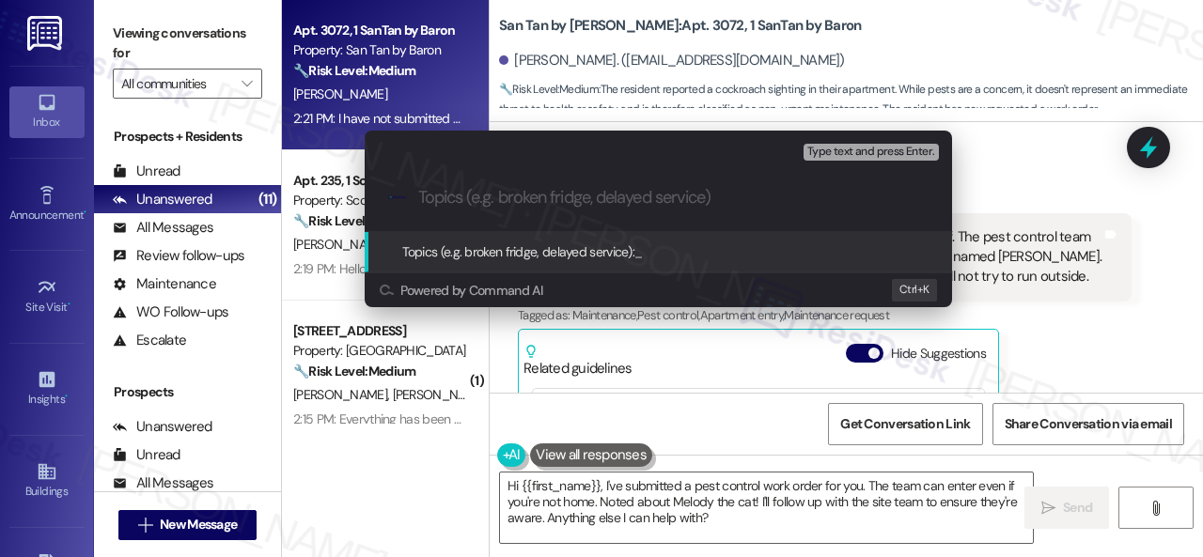
click at [526, 196] on input "Topics (e.g. broken fridge, delayed service)" at bounding box center [673, 198] width 510 height 20
paste input "New work order/s submitted - Pest issue"
type input "New work order/s submitted - Pest issue"
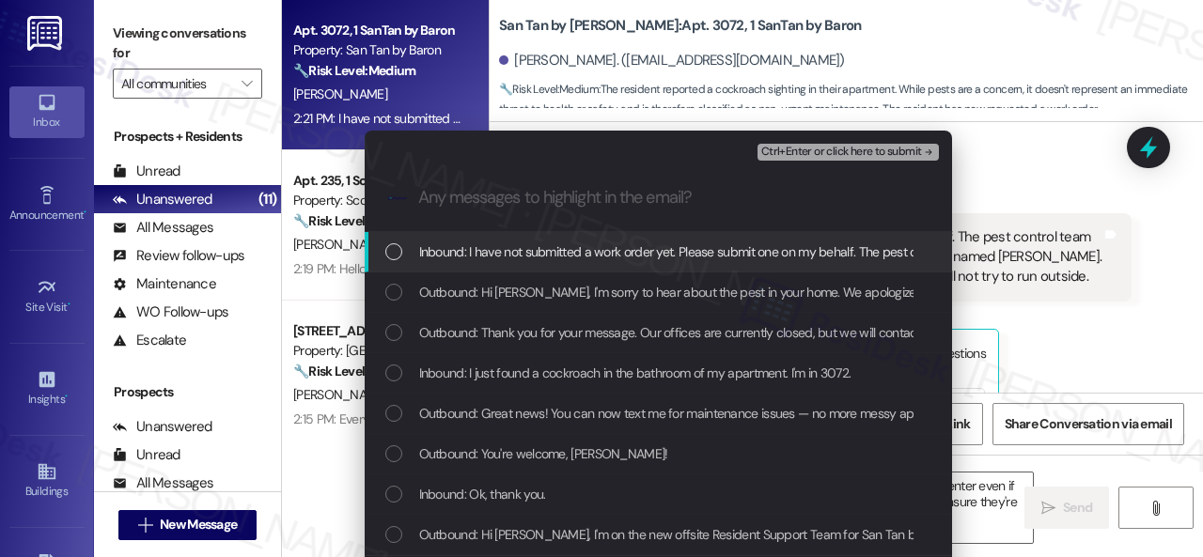
click at [509, 250] on span "Inbound: I have not submitted a work order yet. Please submit one on my behalf.…" at bounding box center [1216, 251] width 1595 height 21
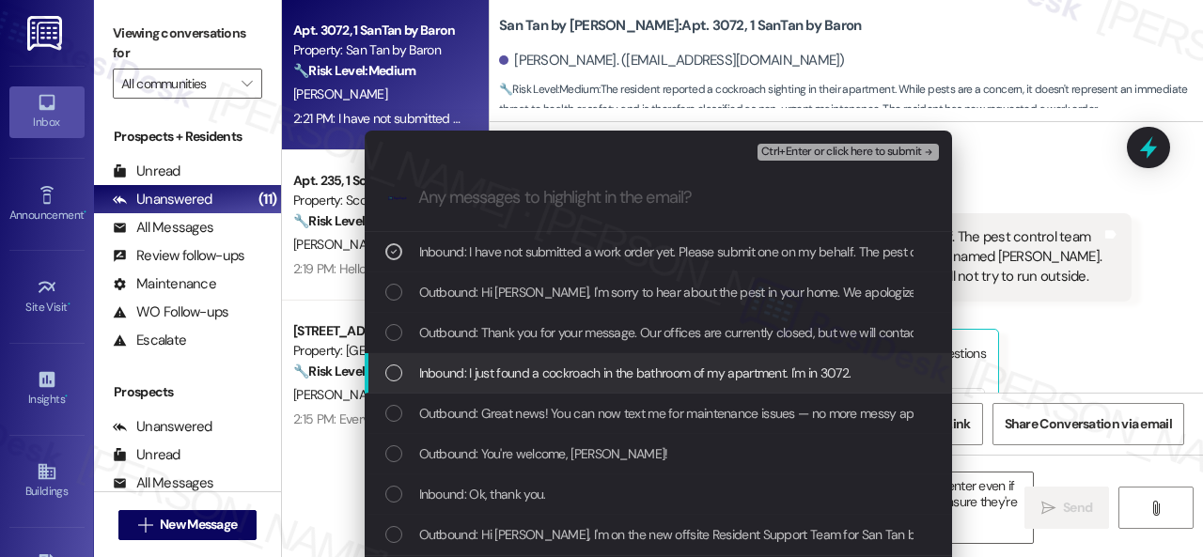
click at [536, 382] on span "Inbound: I just found a cockroach in the bathroom of my apartment. I'm in 3072." at bounding box center [635, 373] width 432 height 21
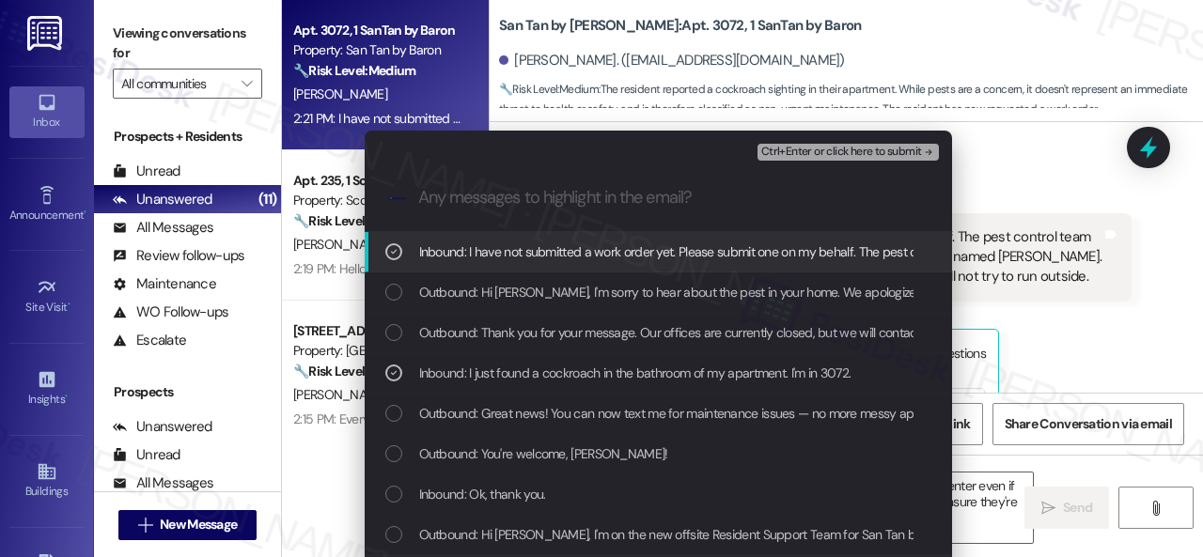
click at [387, 249] on icon "List of options" at bounding box center [393, 251] width 13 height 13
click at [823, 144] on button "Ctrl+Enter or click here to submit" at bounding box center [847, 152] width 181 height 17
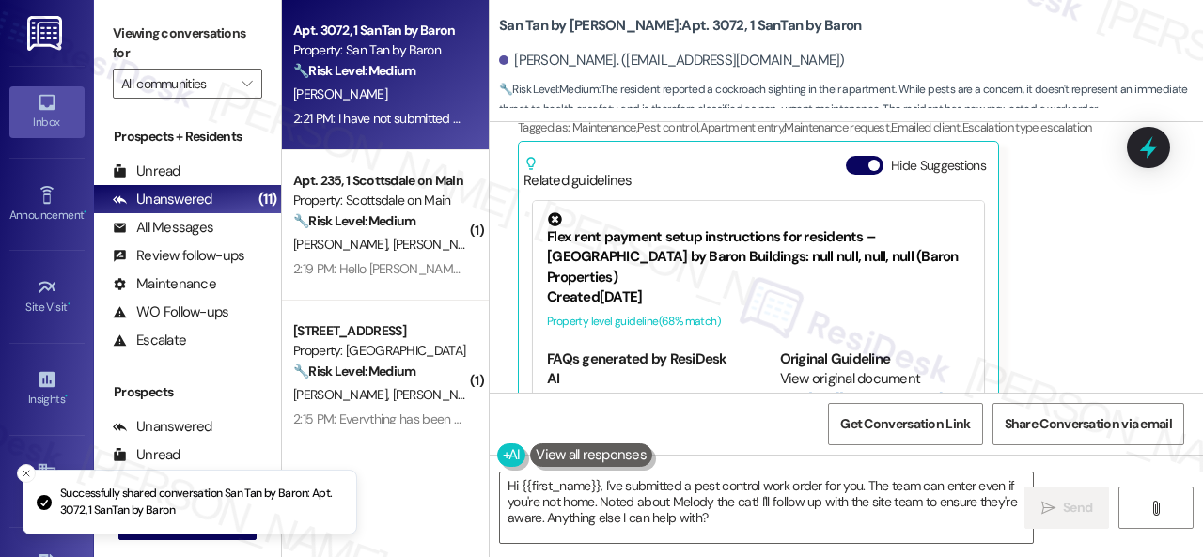
scroll to position [2349, 0]
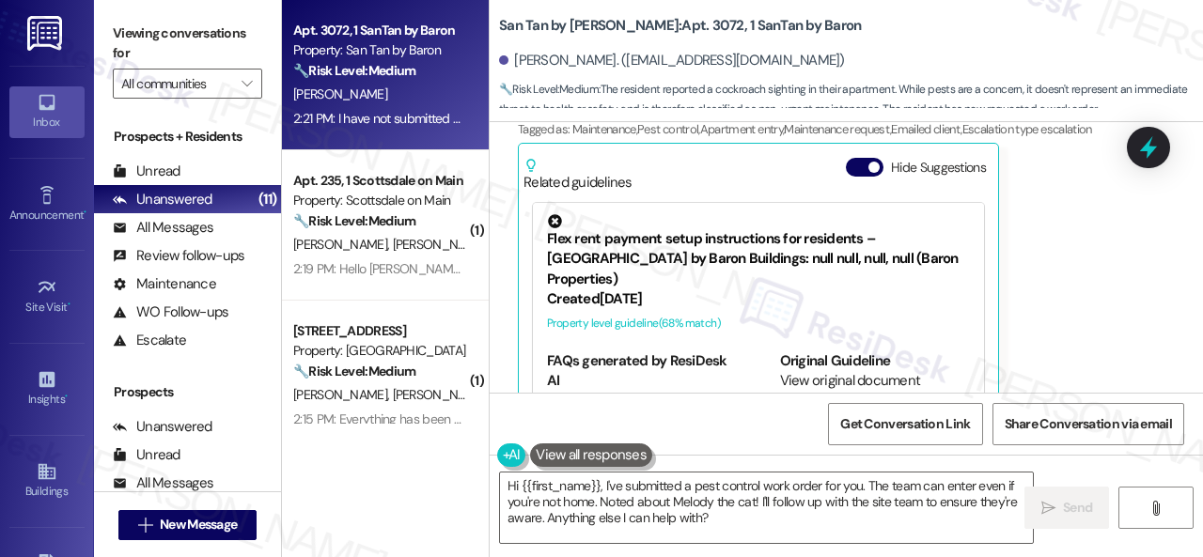
click at [1052, 247] on div "Kathryn Lauritzen Question Neutral 2:21 PM I have not submitted a work order ye…" at bounding box center [825, 201] width 614 height 441
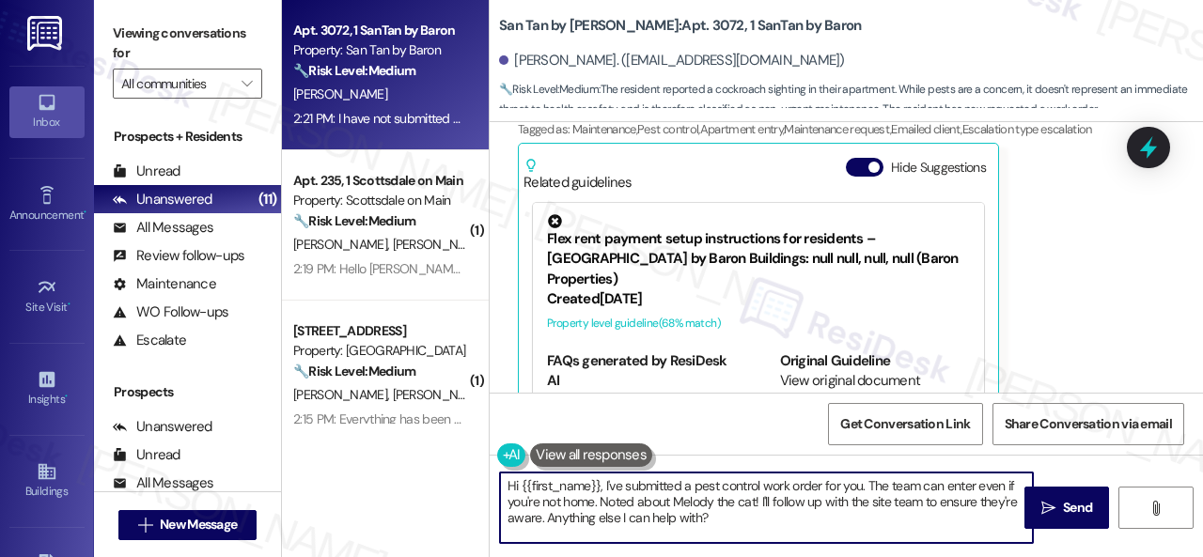
drag, startPoint x: 525, startPoint y: 473, endPoint x: 472, endPoint y: 473, distance: 53.6
click at [472, 473] on div "Apt. 3072, 1 SanTan by Baron Property: San Tan by Baron 🔧 Risk Level: Medium Th…" at bounding box center [742, 278] width 921 height 557
paste textarea "Thank you. I've submitted a work order on your behalf and notified the site tea…"
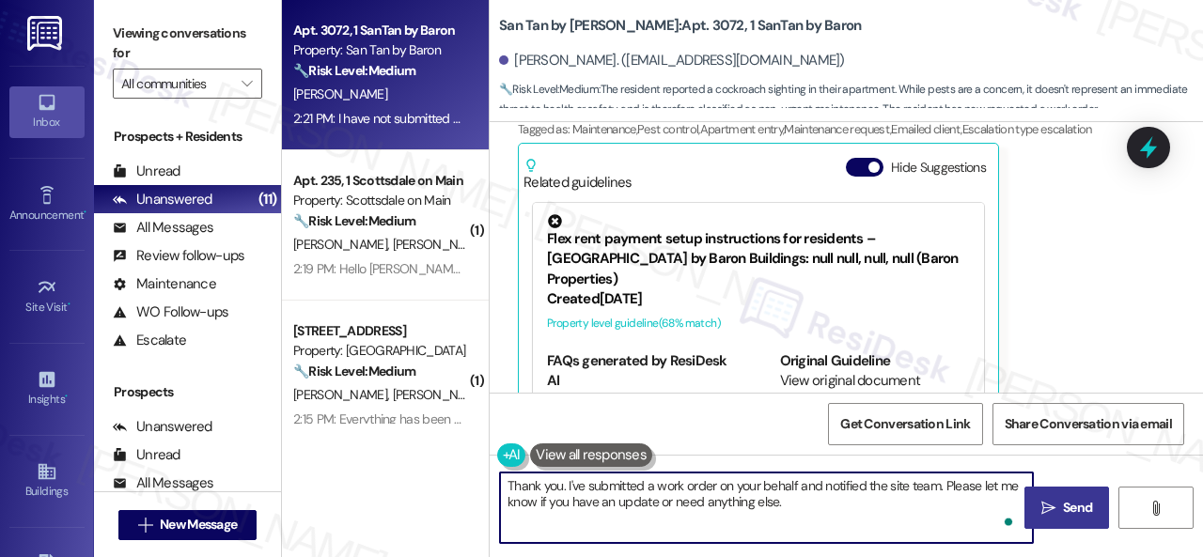
type textarea "Thank you. I've submitted a work order on your behalf and notified the site tea…"
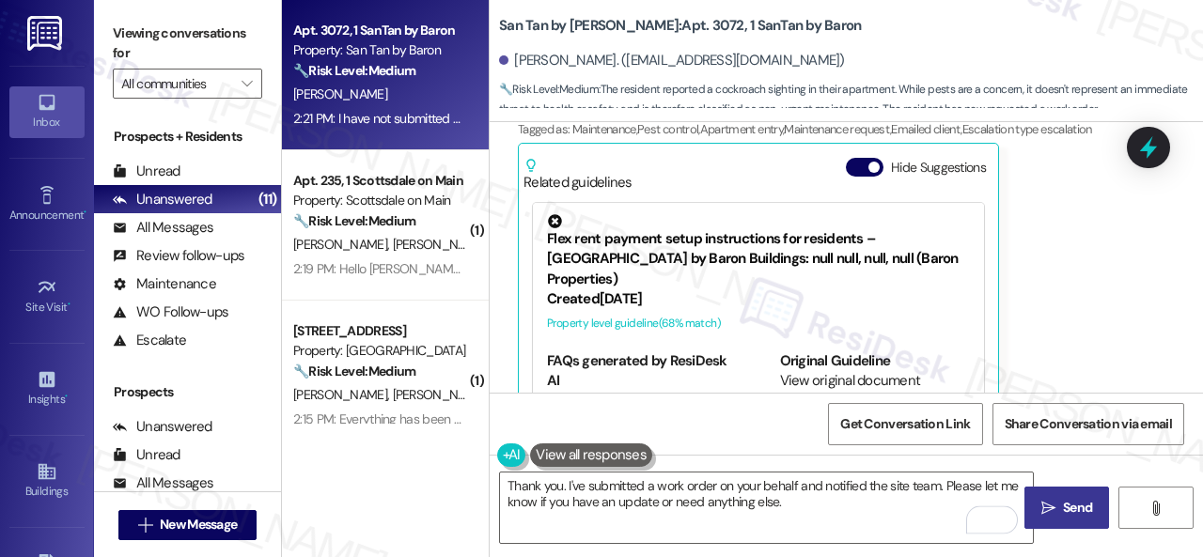
click at [1081, 508] on span "Send" at bounding box center [1077, 508] width 29 height 20
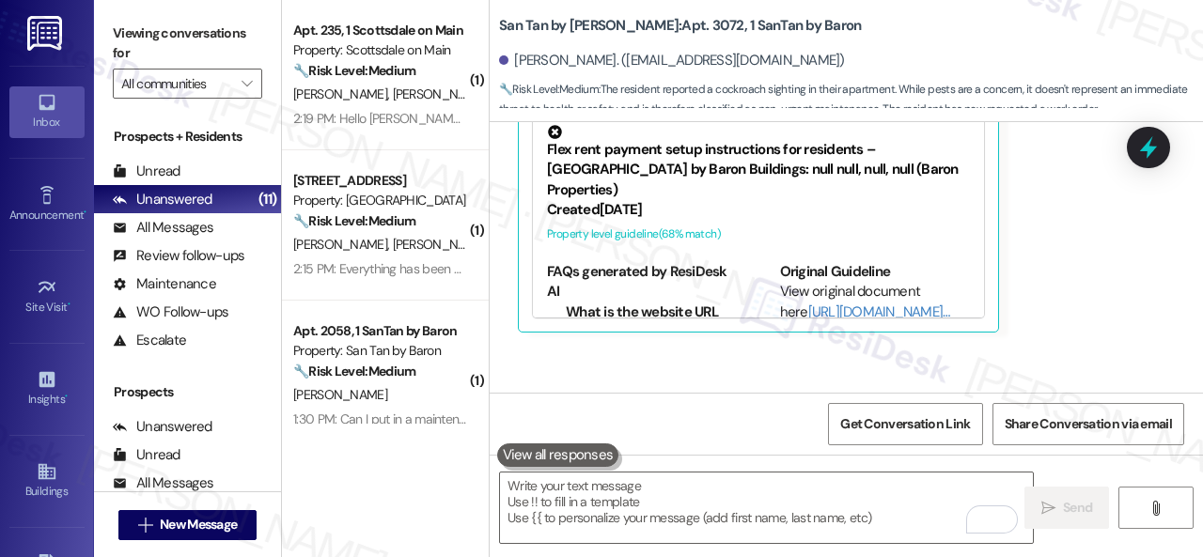
scroll to position [2501, 0]
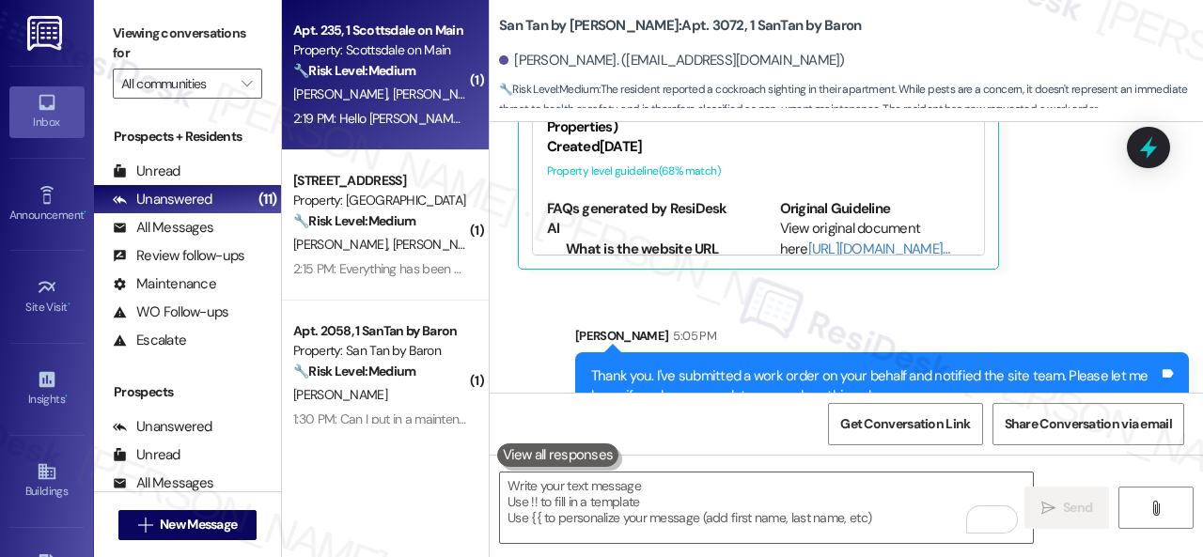
click at [445, 99] on div "Z. Randall R. Barraza" at bounding box center [380, 94] width 178 height 23
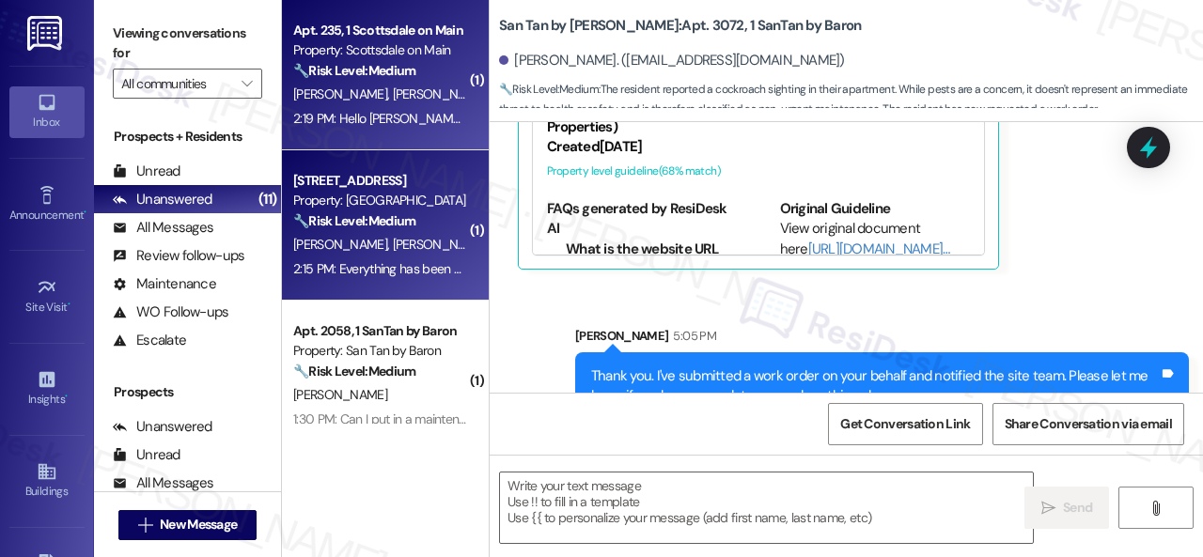
type textarea "Fetching suggested responses. Please feel free to read through the conversation…"
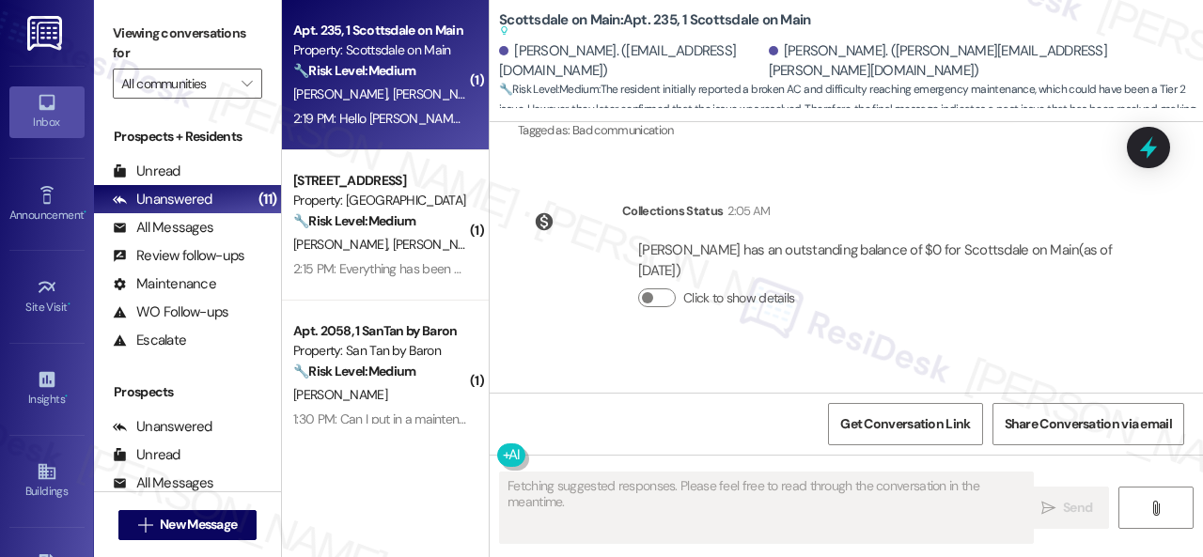
scroll to position [6249, 0]
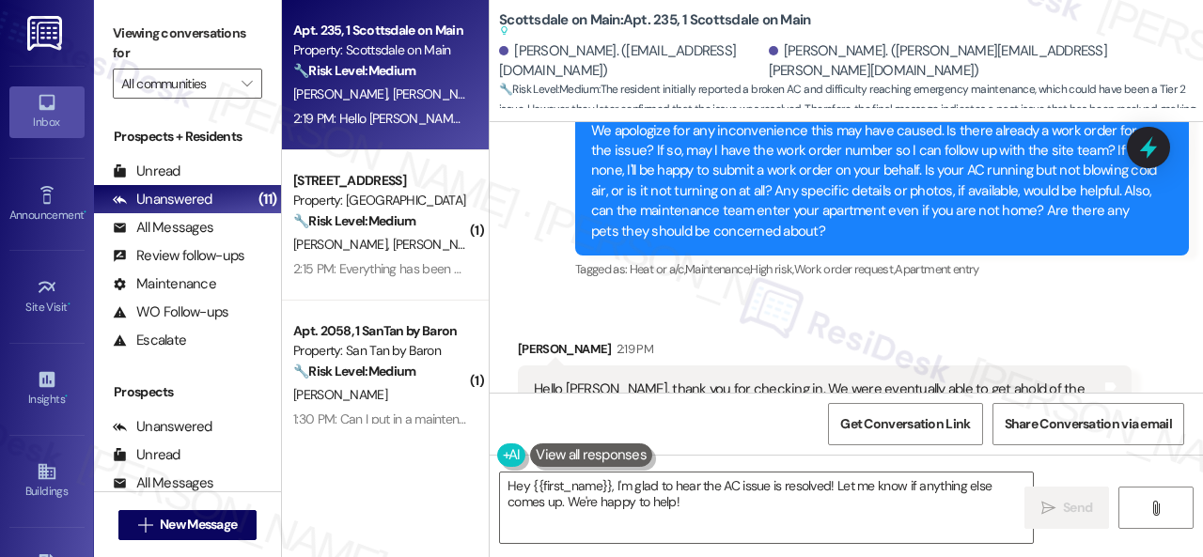
drag, startPoint x: 715, startPoint y: 509, endPoint x: 295, endPoint y: 458, distance: 423.2
click at [365, 456] on div "Apt. 235, 1 Scottsdale on Main Property: Scottsdale on Main 🔧 Risk Level: Mediu…" at bounding box center [742, 278] width 921 height 557
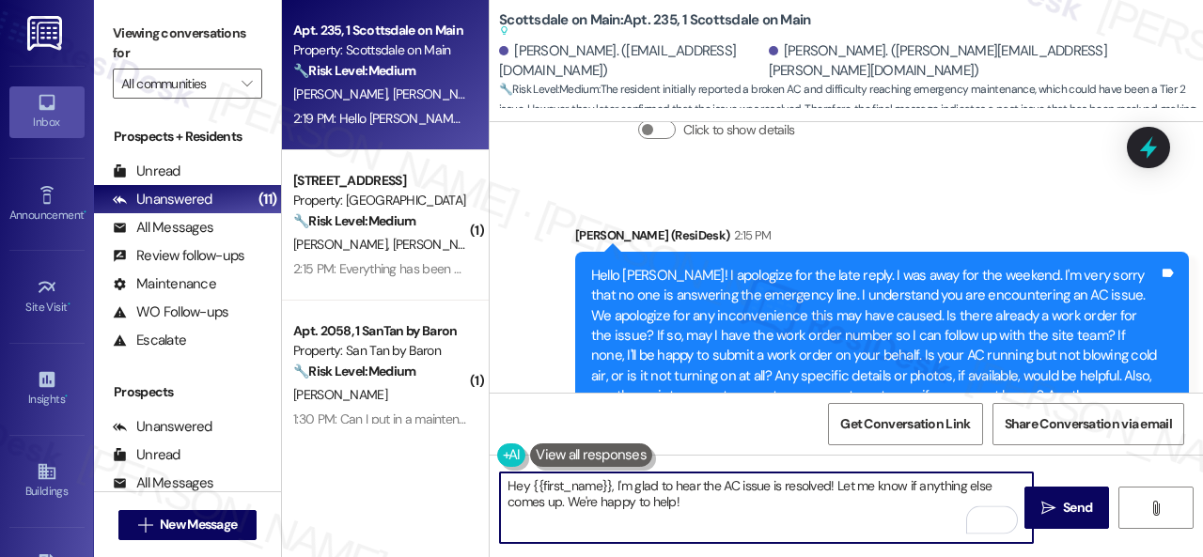
scroll to position [6061, 0]
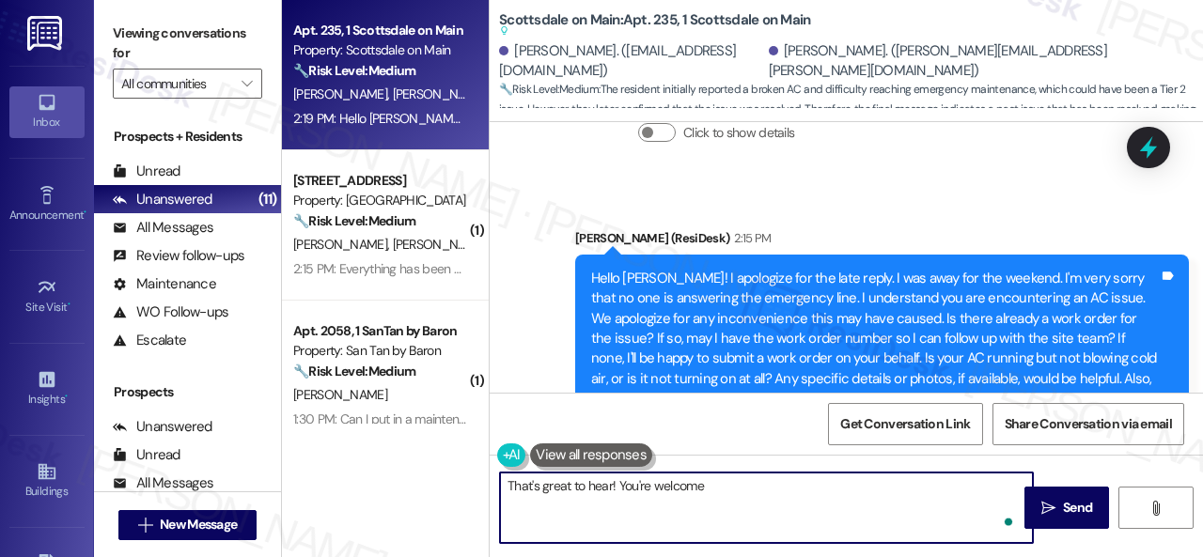
type textarea "That's great to hear! You're welcome!"
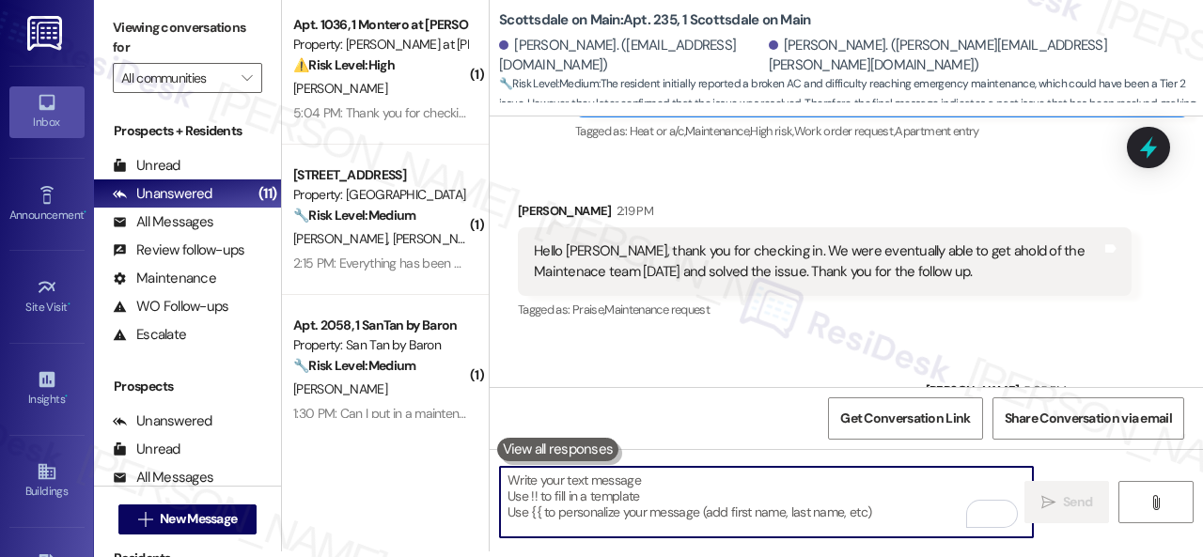
scroll to position [0, 0]
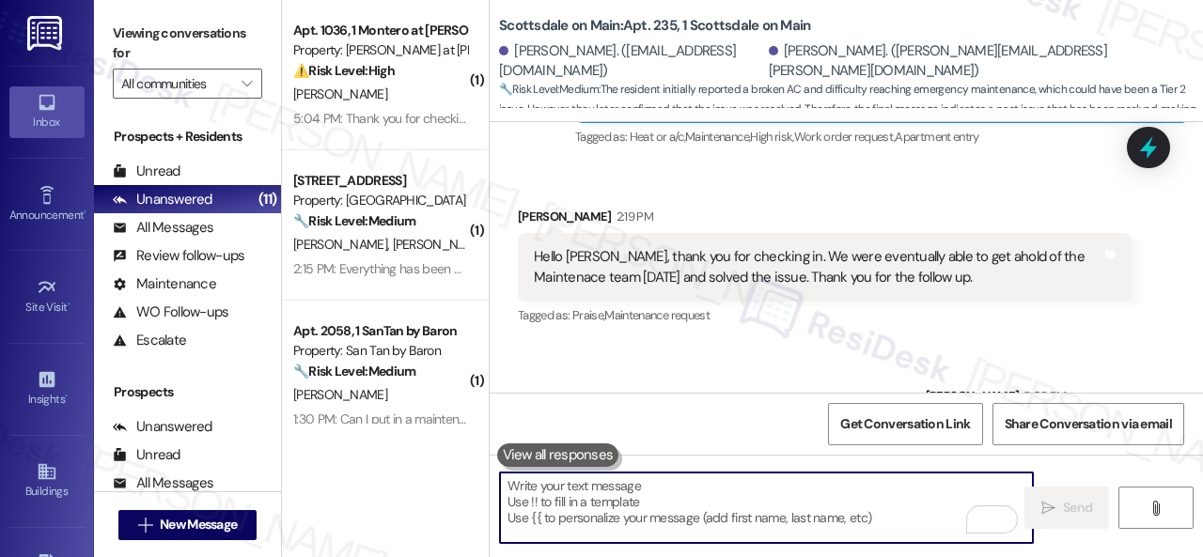
drag, startPoint x: 402, startPoint y: 89, endPoint x: 554, endPoint y: 128, distance: 157.0
click at [402, 89] on div "D. Pennacchio" at bounding box center [380, 94] width 178 height 23
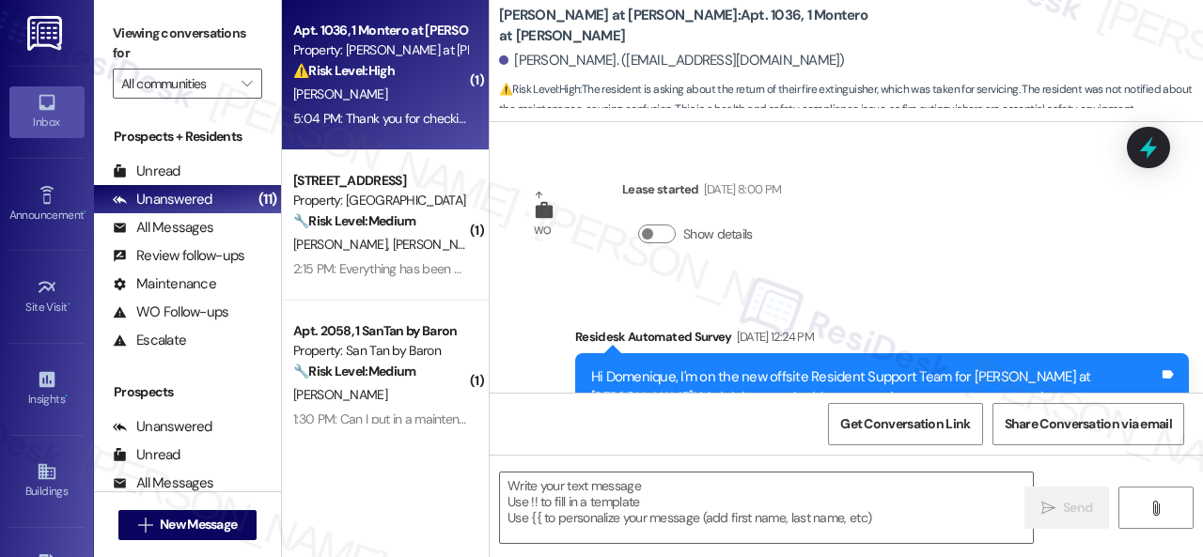
scroll to position [3260, 0]
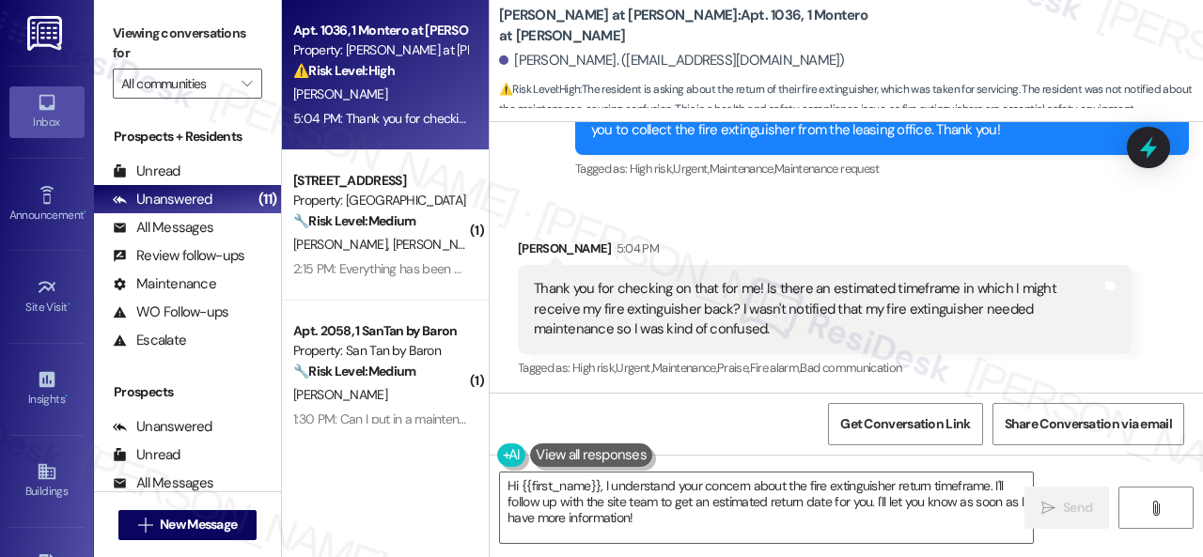
drag, startPoint x: 681, startPoint y: 520, endPoint x: 243, endPoint y: 388, distance: 457.2
click at [398, 435] on div "Apt. 1036, 1 Montero at Dana Park Property: Montero at Dana Park ⚠️ Risk Level:…" at bounding box center [742, 278] width 921 height 557
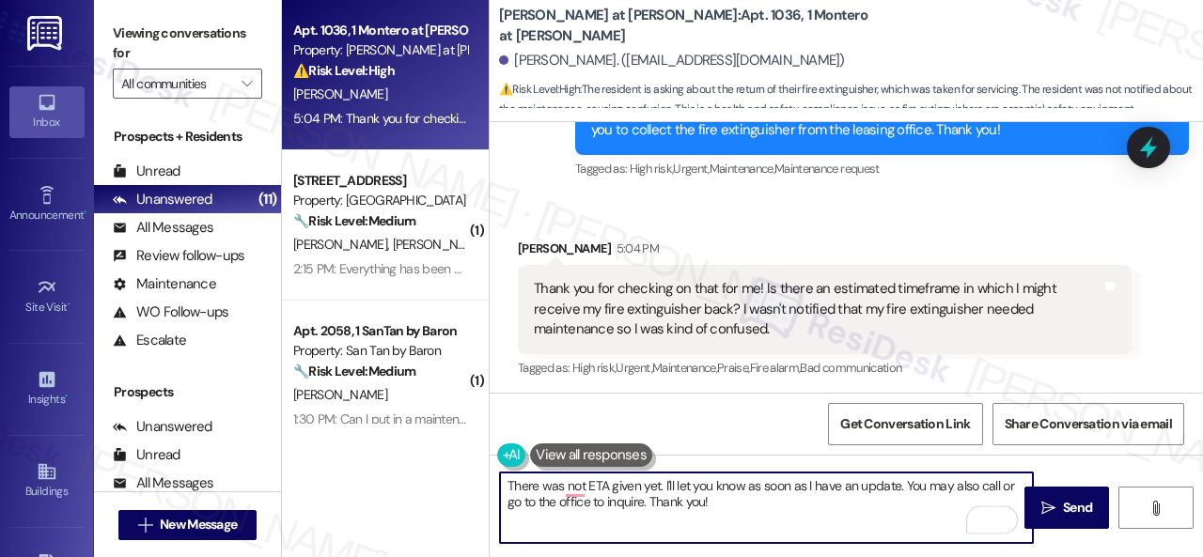
click at [571, 486] on textarea "There was not ETA given yet. I'll let you know as soon as I have an update. You…" at bounding box center [766, 508] width 533 height 70
click at [778, 505] on textarea "There was no ETA given yet. I'll let you know as soon as I have an update. You …" at bounding box center [766, 508] width 533 height 70
type textarea "There was no ETA given yet. I'll let you know as soon as I have an update. You …"
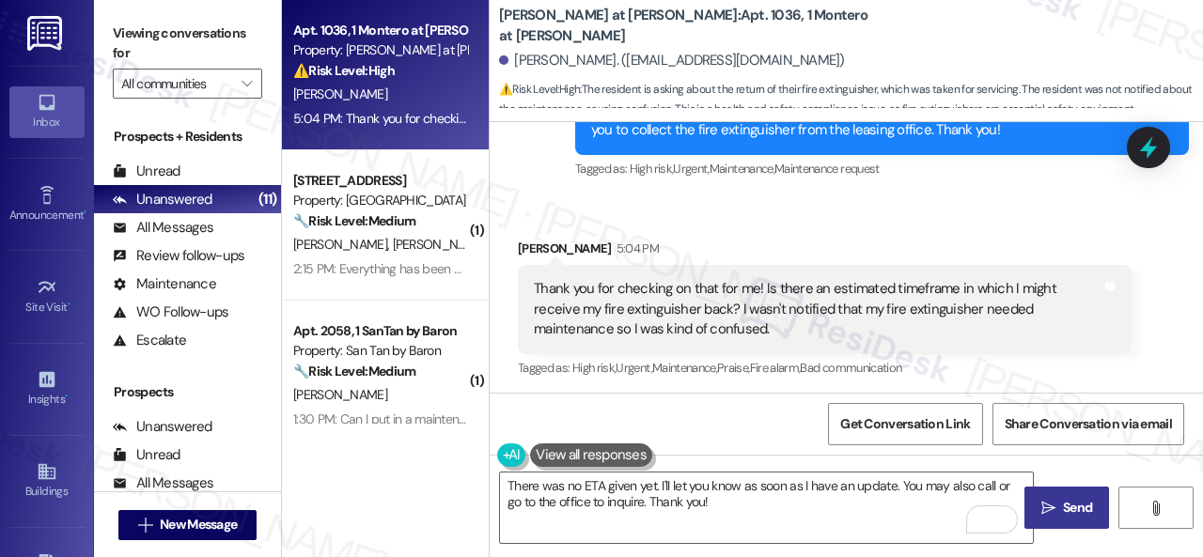
click at [1082, 499] on span "Send" at bounding box center [1077, 508] width 29 height 20
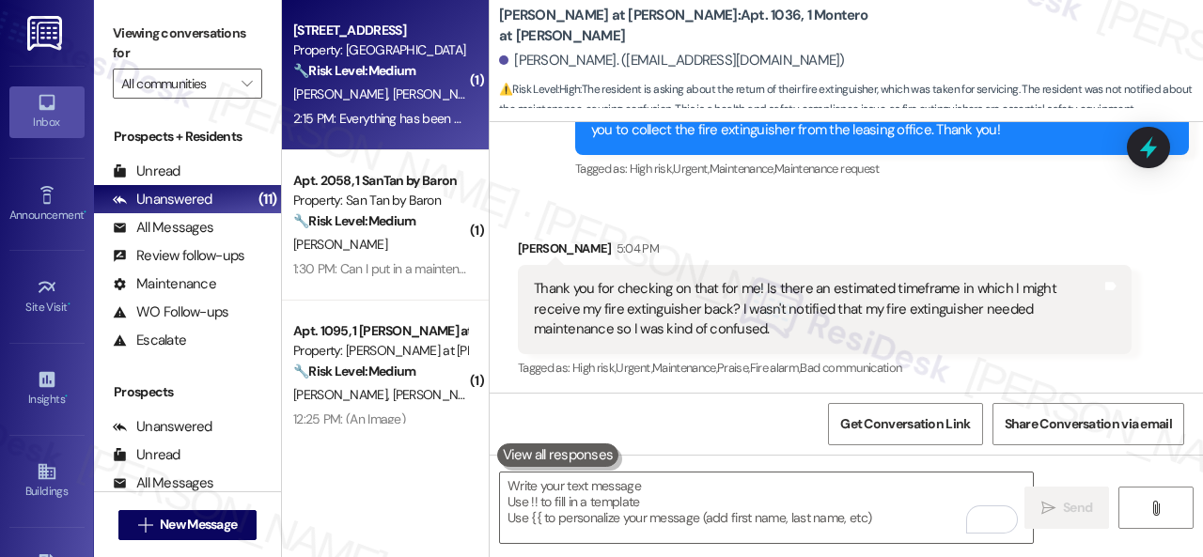
click at [452, 72] on div "🔧 Risk Level: Medium The resident reports a recurring pest issue (cockroaches, …" at bounding box center [380, 71] width 174 height 20
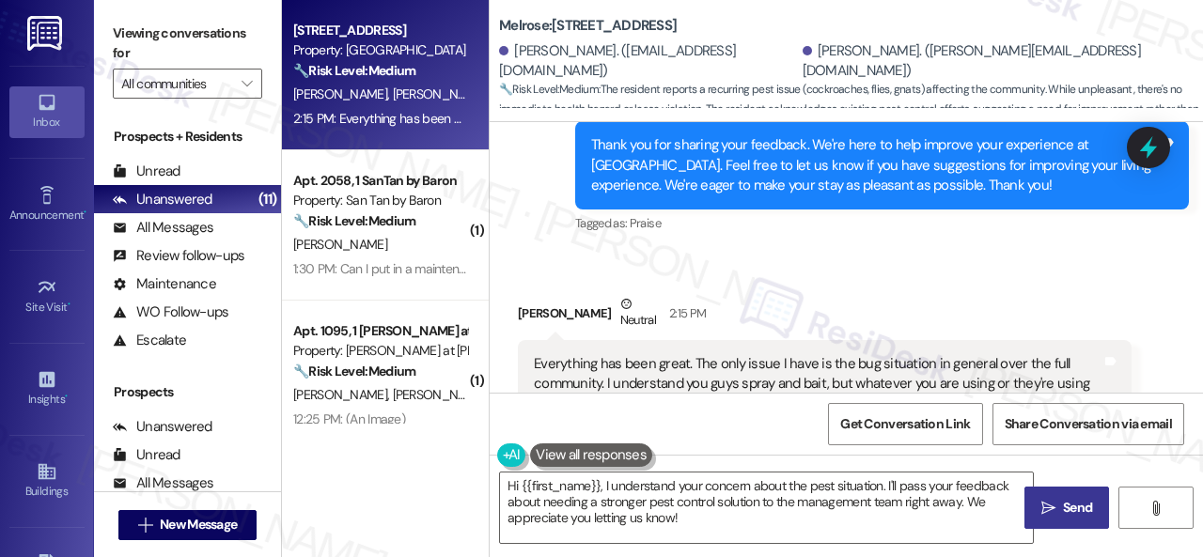
scroll to position [4316, 0]
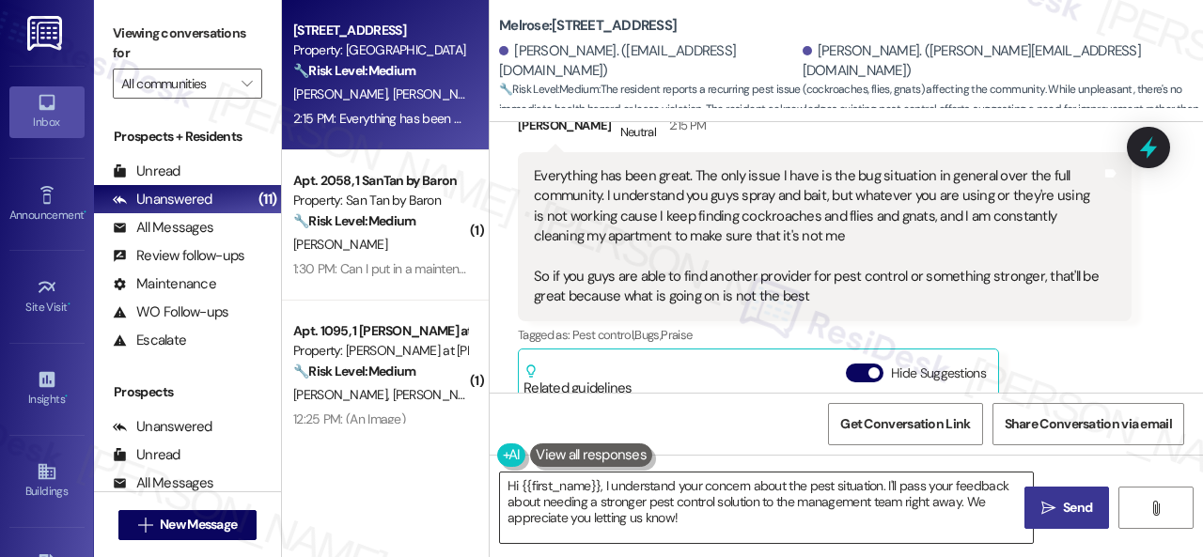
click at [733, 521] on textarea "Hi {{first_name}}, I understand your concern about the pest situation. I'll pas…" at bounding box center [766, 508] width 533 height 70
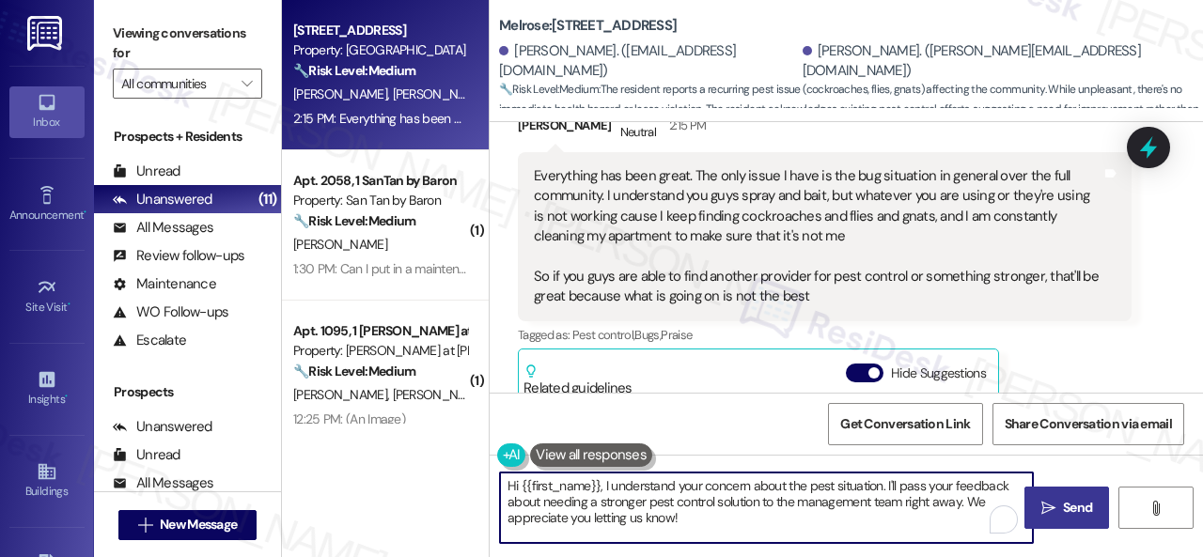
drag, startPoint x: 603, startPoint y: 486, endPoint x: 459, endPoint y: 489, distance: 144.7
click at [459, 489] on div "Apt. 146, 1 Melrose 3130 Apts LLLP Property: Melrose 🔧 Risk Level: Medium The r…" at bounding box center [742, 278] width 921 height 557
type textarea "I understand your concern about the pest situation. I'll pass your feedback abo…"
click at [1071, 499] on span "Send" at bounding box center [1077, 508] width 29 height 20
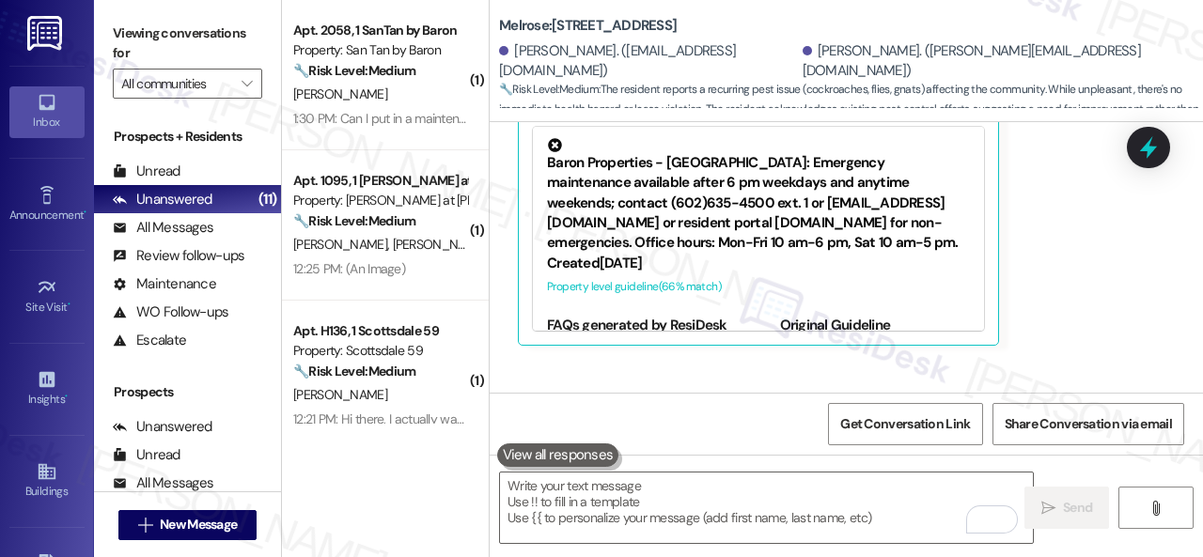
scroll to position [4677, 0]
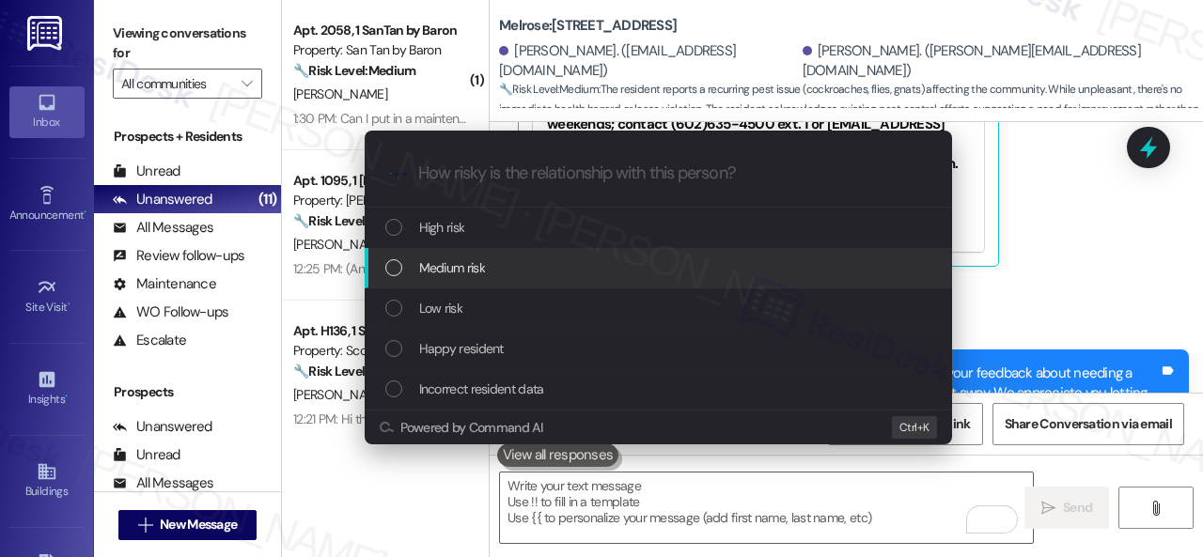
click at [453, 265] on span "Medium risk" at bounding box center [452, 267] width 66 height 21
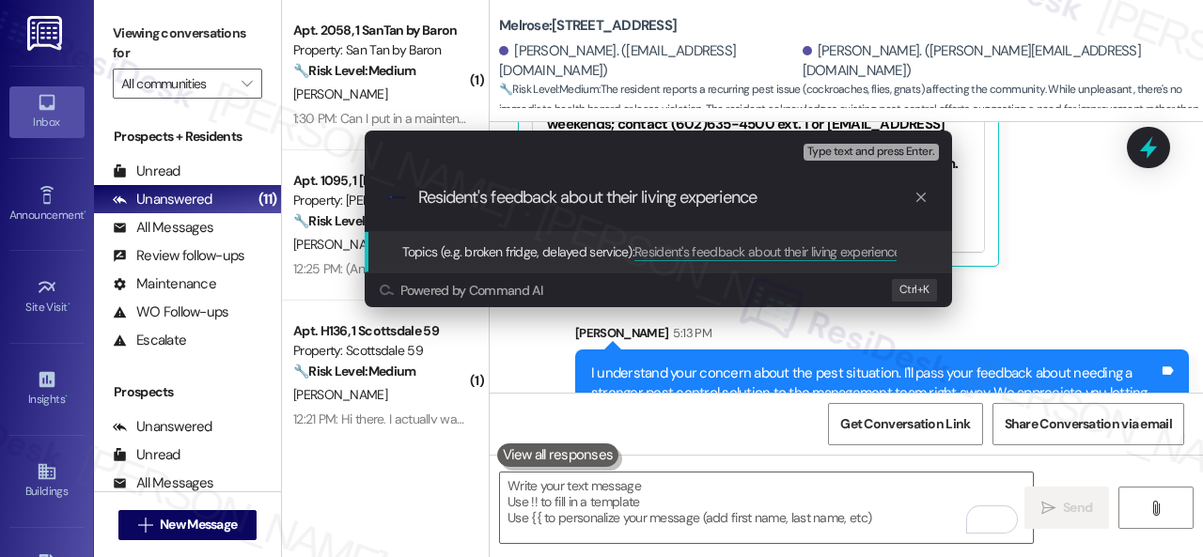
type input "Resident's feedback about their living experience."
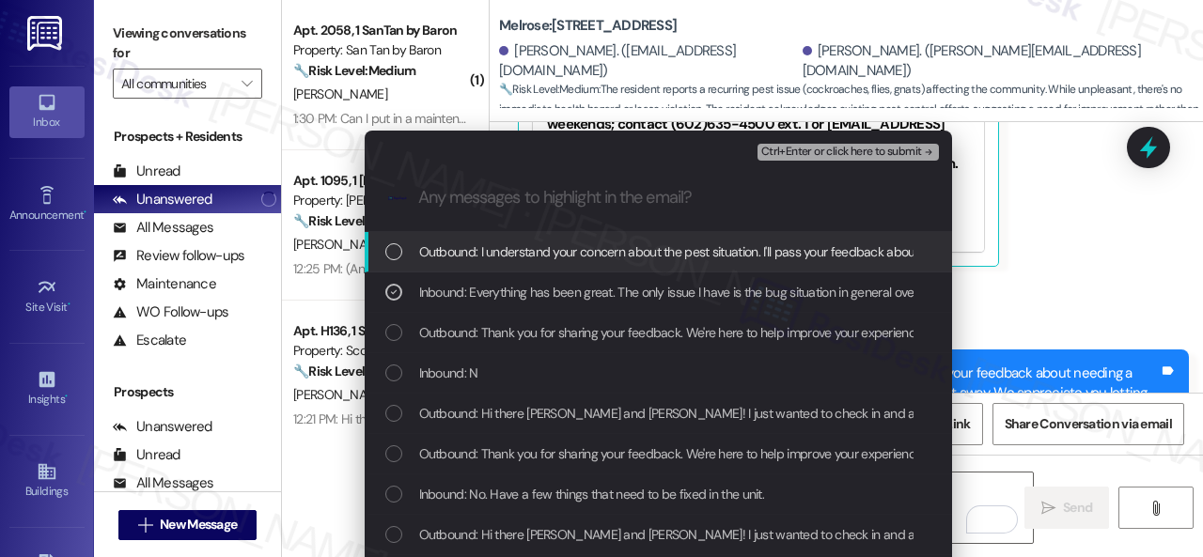
click at [816, 151] on span "Ctrl+Enter or click here to submit" at bounding box center [841, 152] width 161 height 13
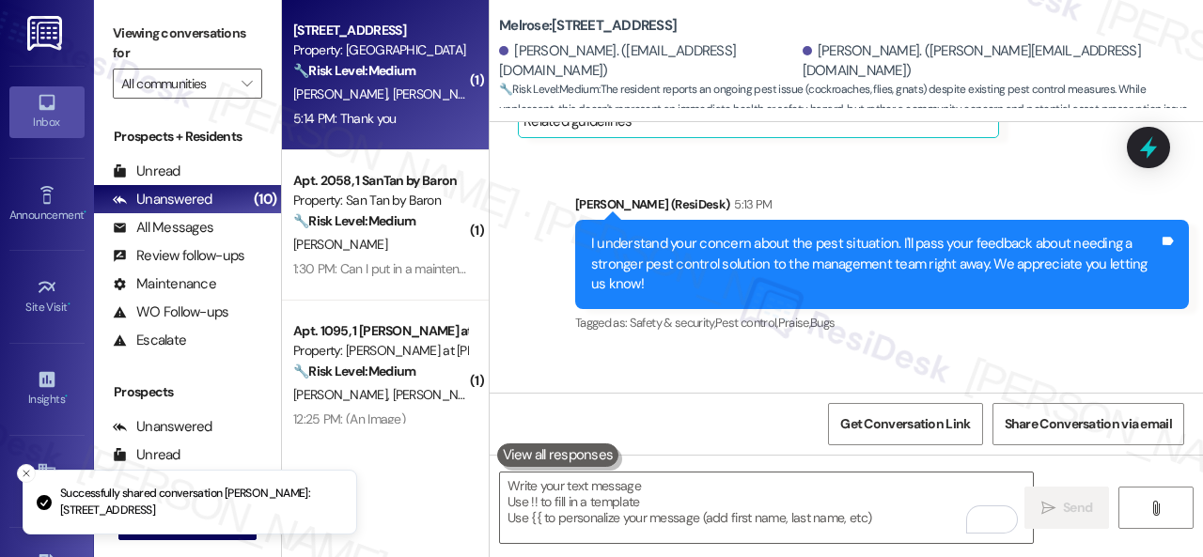
scroll to position [4583, 0]
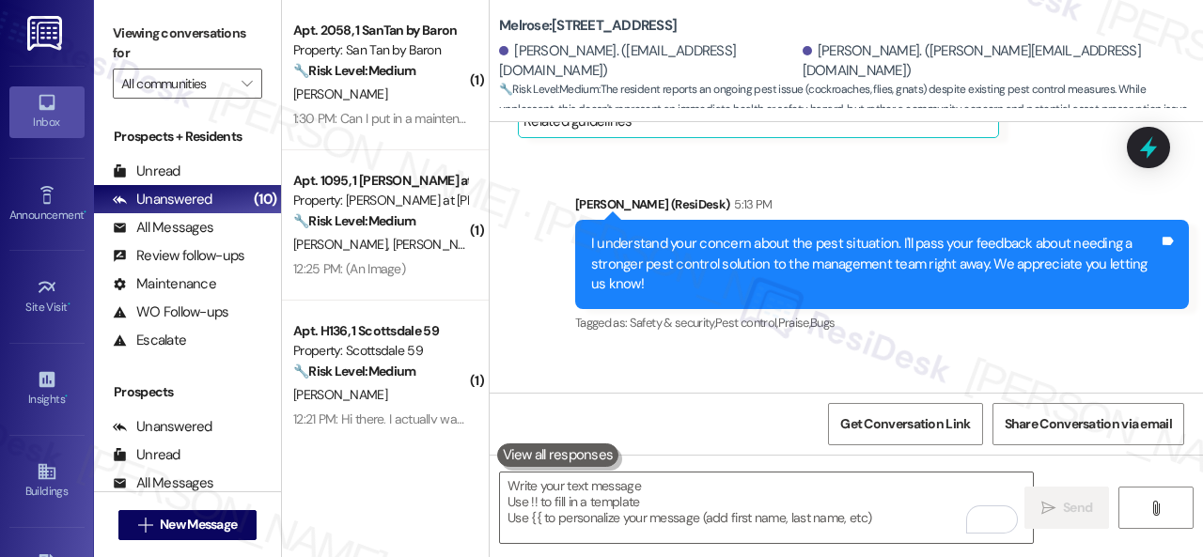
scroll to position [4640, 0]
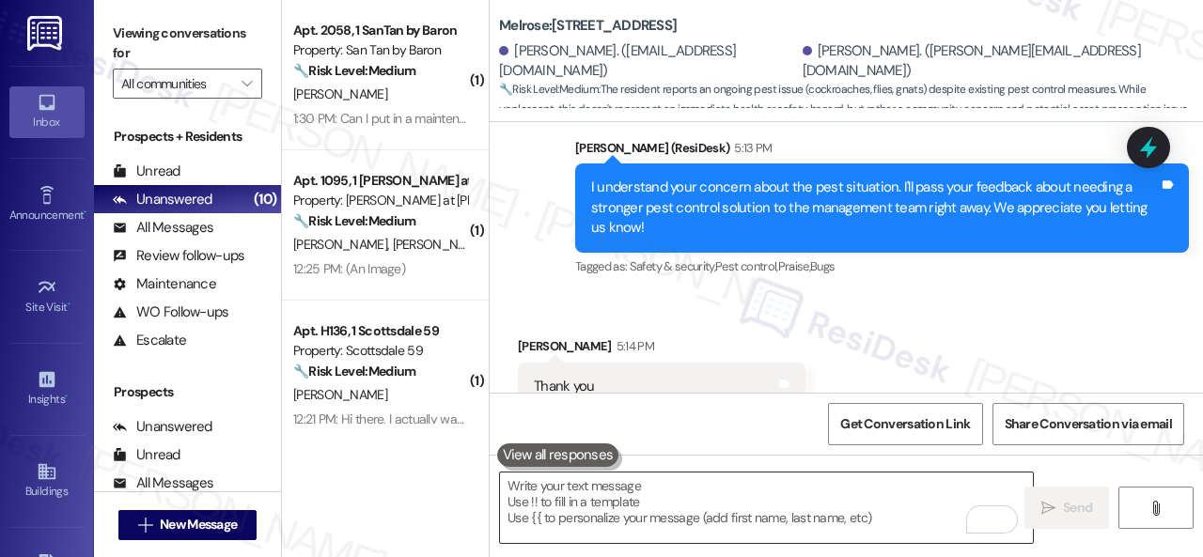
click at [715, 518] on textarea "To enrich screen reader interactions, please activate Accessibility in Grammarl…" at bounding box center [766, 508] width 533 height 70
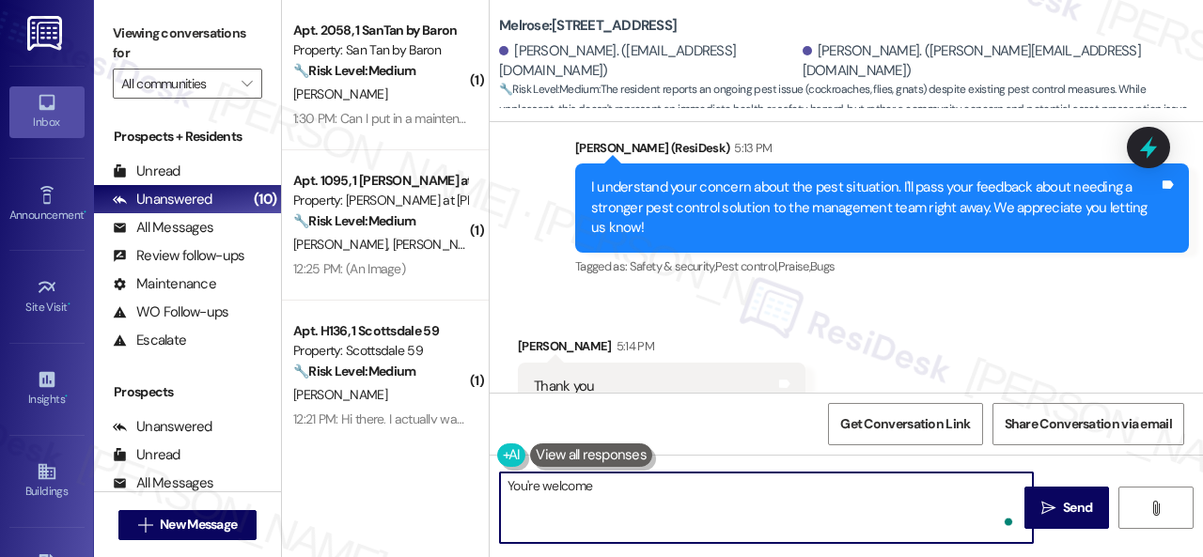
type textarea "You're welcome!"
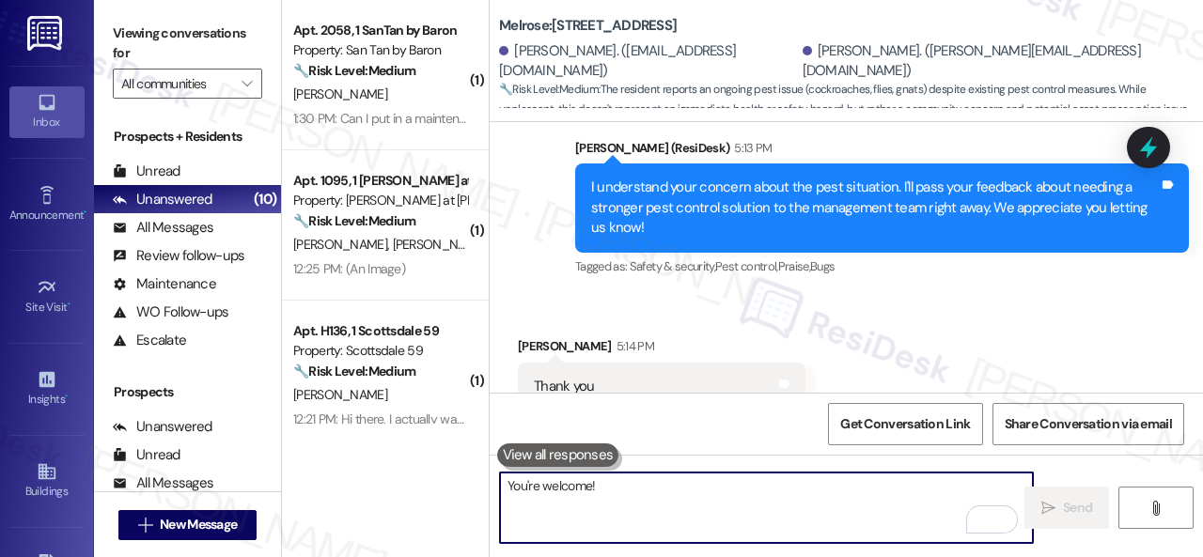
scroll to position [4639, 0]
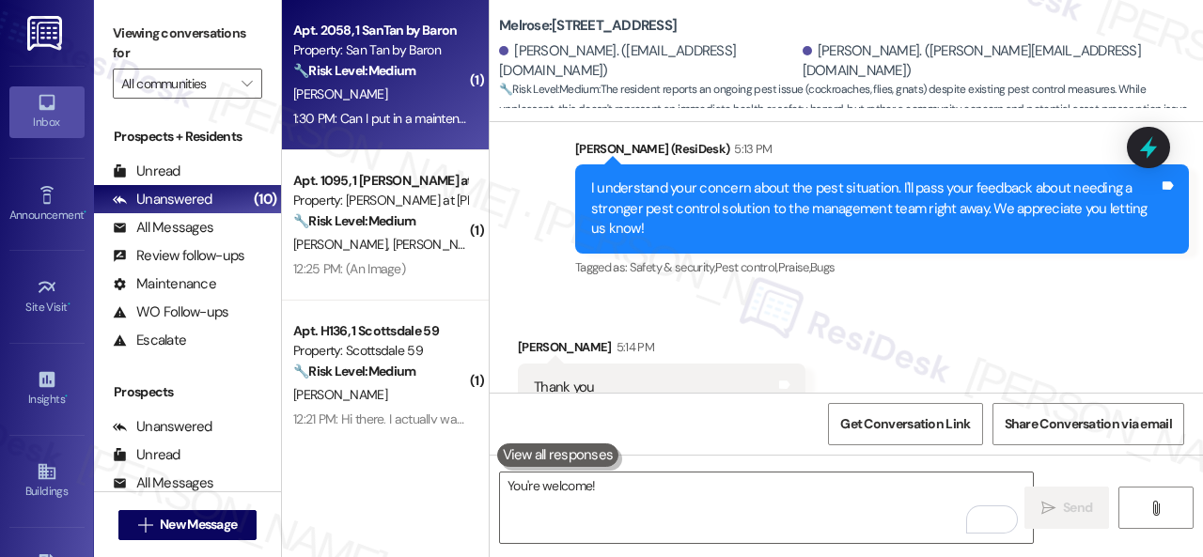
click at [408, 95] on div "[PERSON_NAME]" at bounding box center [380, 94] width 178 height 23
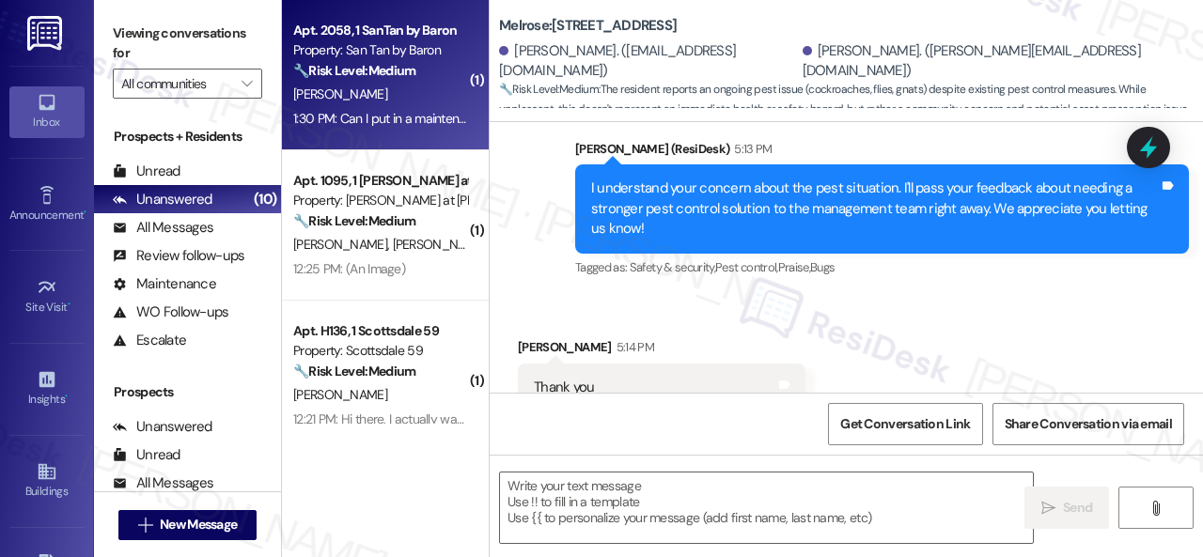
type textarea "Fetching suggested responses. Please feel free to read through the conversation…"
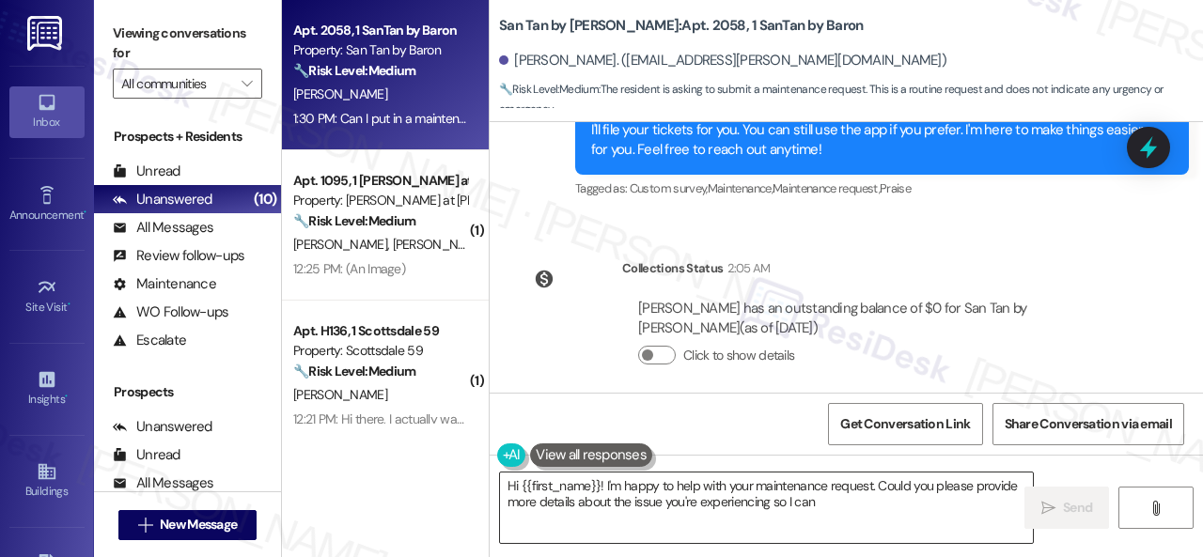
scroll to position [649, 0]
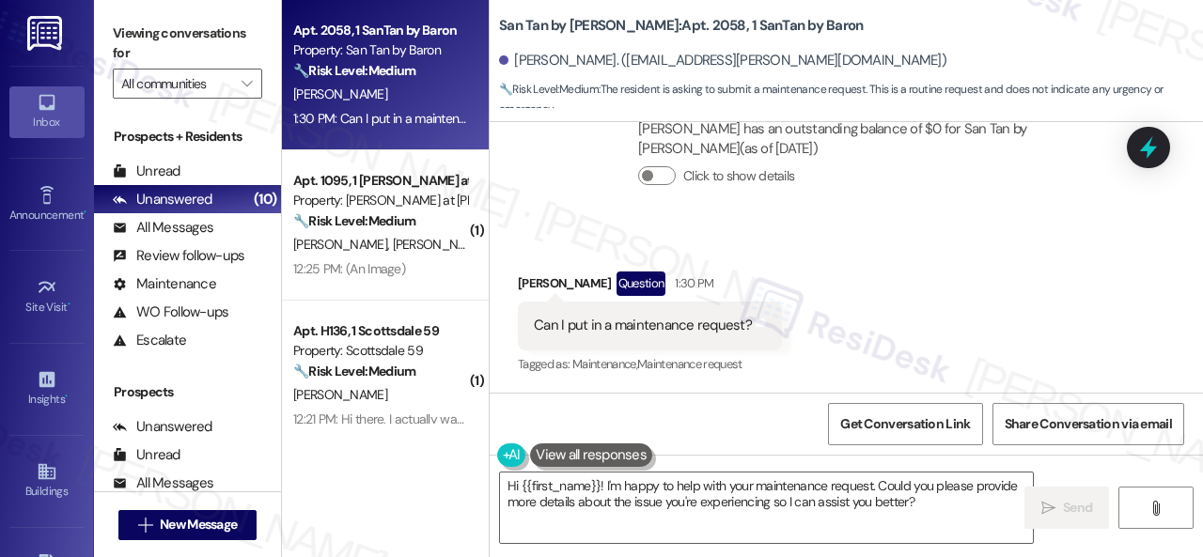
drag, startPoint x: 1062, startPoint y: 278, endPoint x: 994, endPoint y: 328, distance: 84.0
click at [1062, 278] on div "Received via SMS [PERSON_NAME] Question 1:30 PM Can I put in a maintenance requ…" at bounding box center [846, 310] width 713 height 163
click at [1030, 307] on div "Received via SMS [PERSON_NAME] Question 1:30 PM Can I put in a maintenance requ…" at bounding box center [846, 310] width 713 height 163
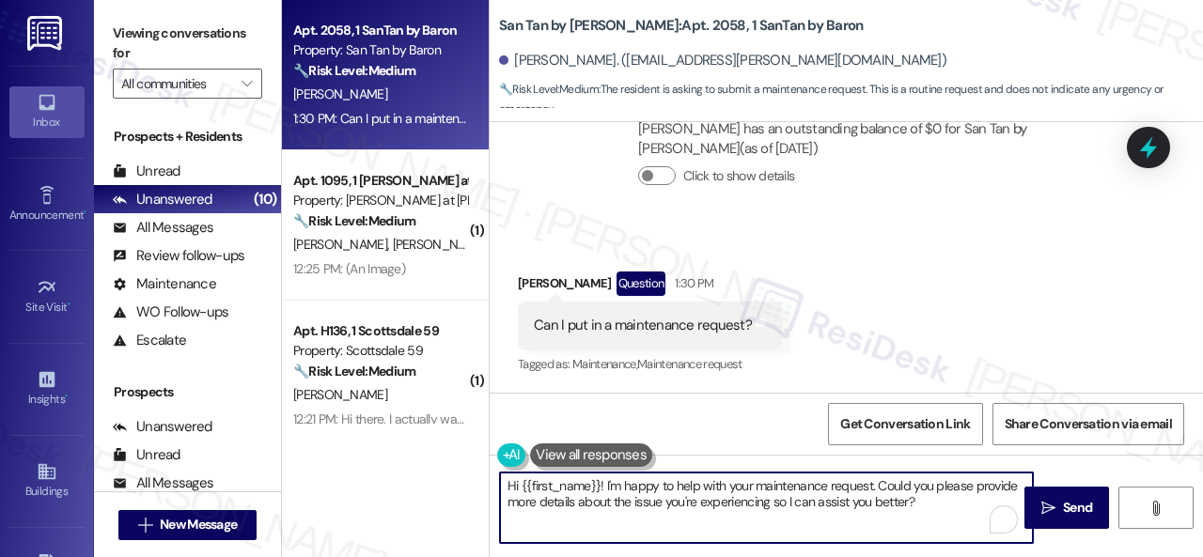
drag, startPoint x: 876, startPoint y: 483, endPoint x: 943, endPoint y: 504, distance: 70.7
click at [943, 504] on textarea "Hi {{first_name}}! I'm happy to help with your maintenance request. Could you p…" at bounding box center [766, 508] width 533 height 70
paste textarea "Please provide as much detail as possible and include photos if available. Also…"
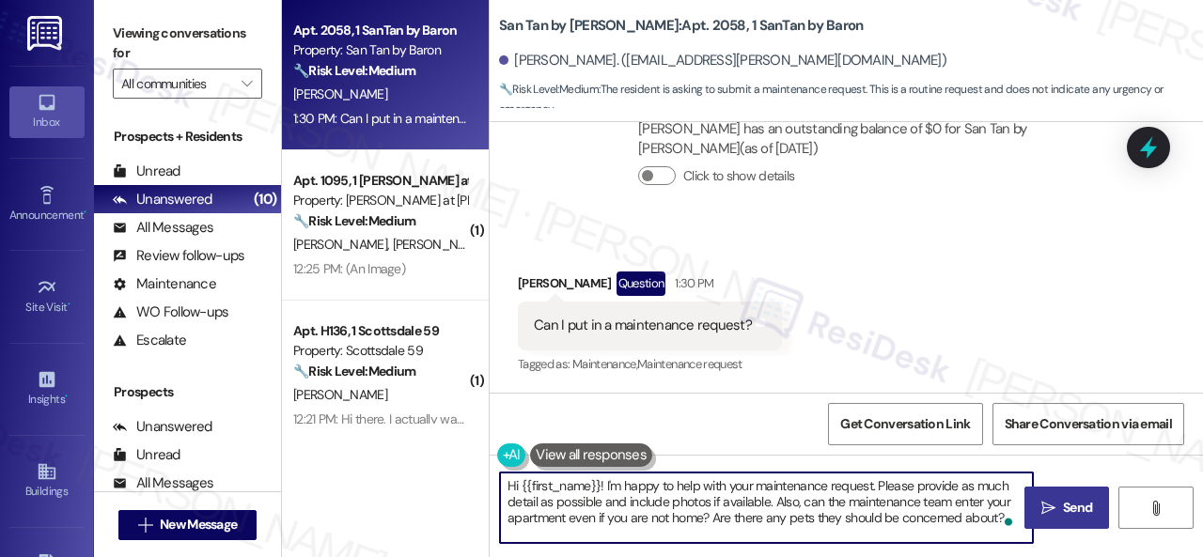
type textarea "Hi {{first_name}}! I'm happy to help with your maintenance request. Please prov…"
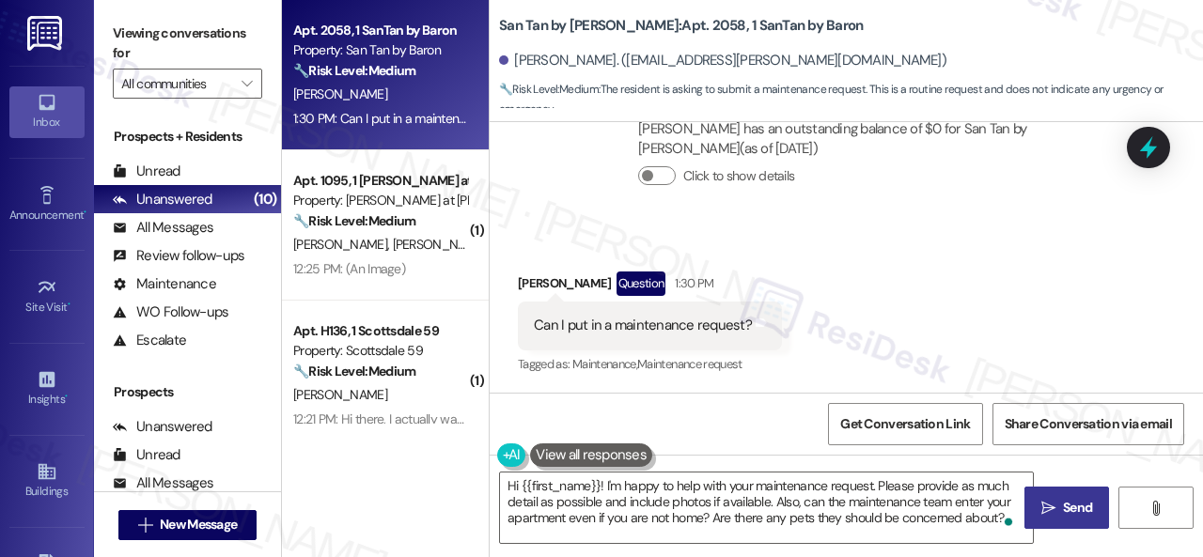
click at [1064, 512] on span "Send" at bounding box center [1077, 508] width 29 height 20
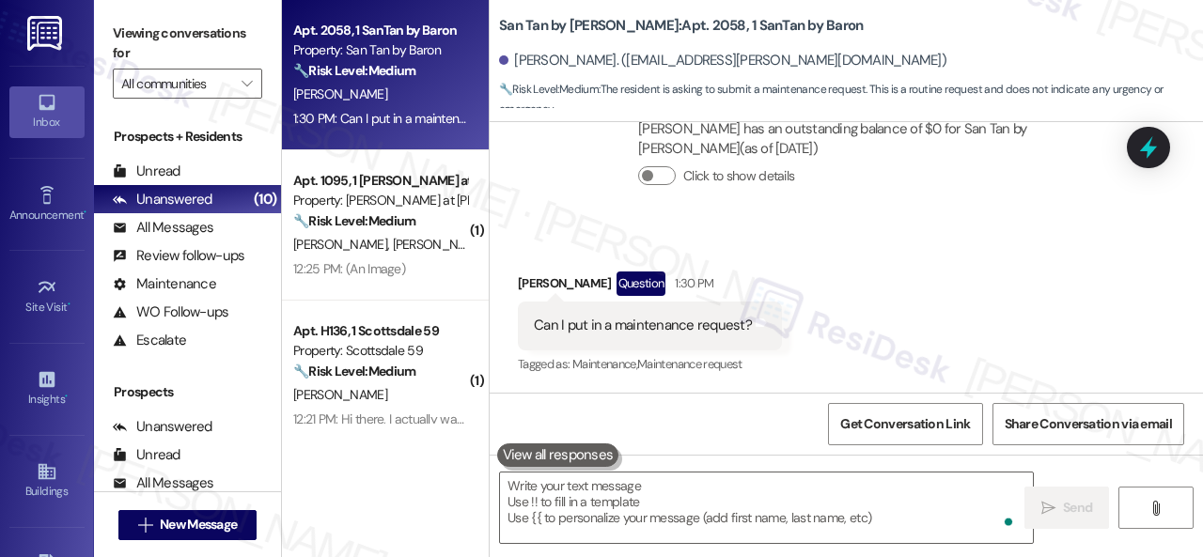
scroll to position [648, 0]
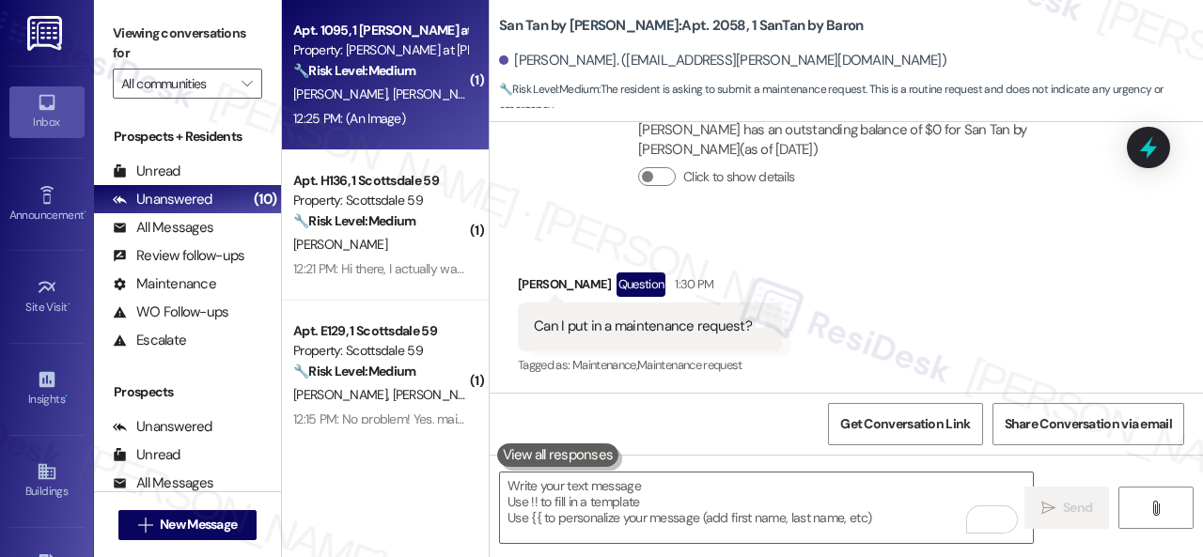
click at [433, 102] on div "A. Stant K. Stant" at bounding box center [380, 94] width 178 height 23
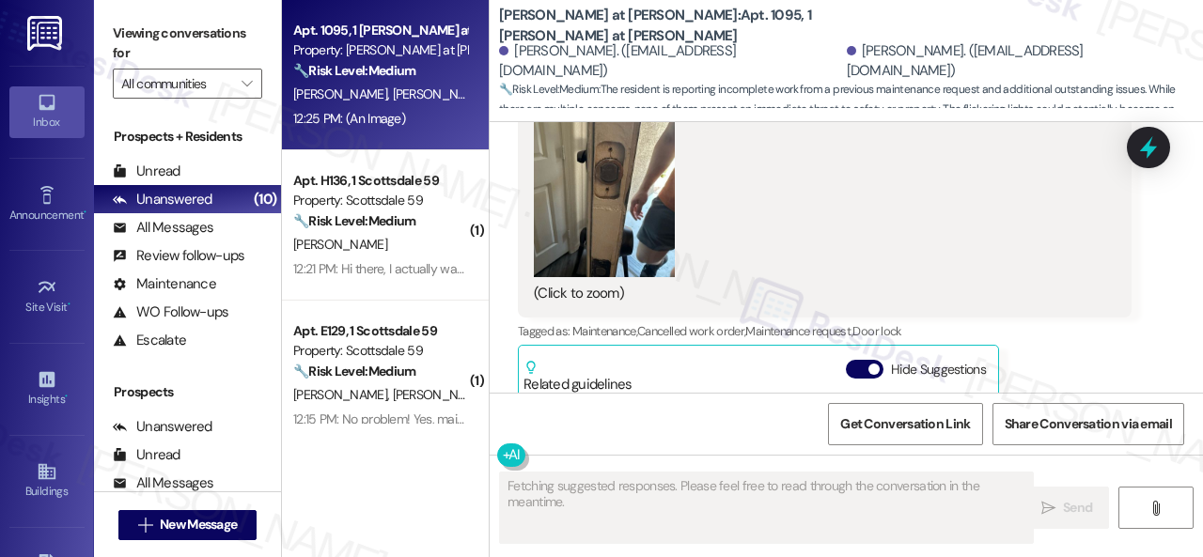
scroll to position [1296, 0]
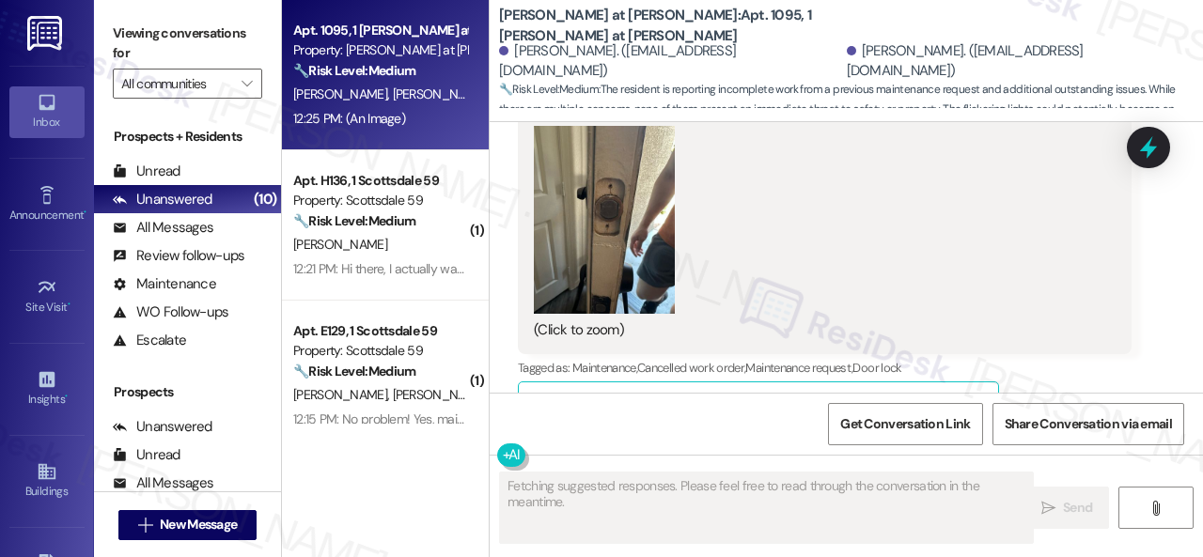
click at [614, 260] on button "Zoom image" at bounding box center [604, 220] width 141 height 188
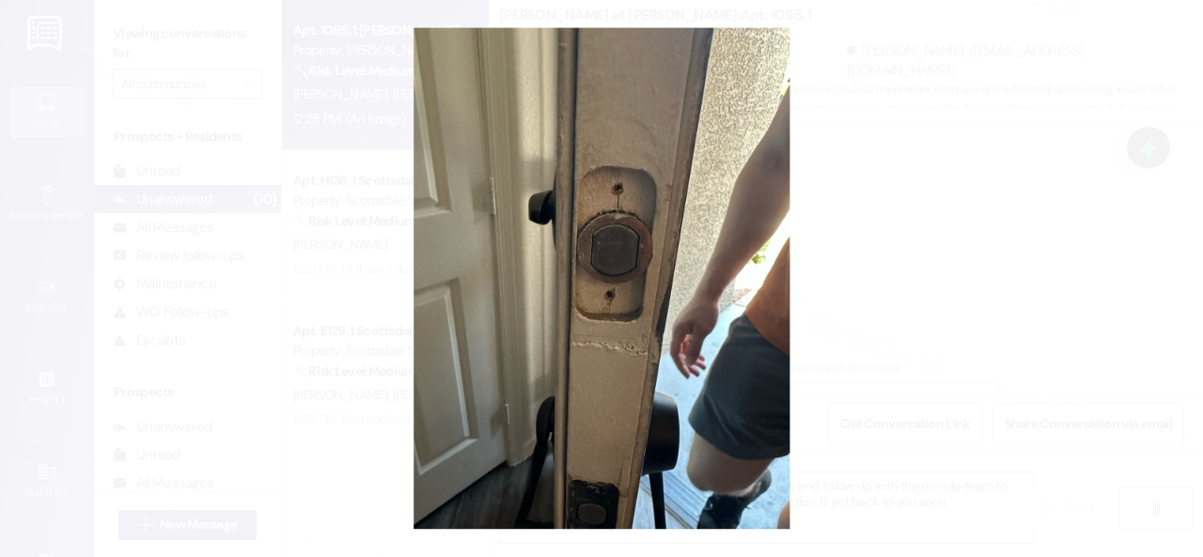
type textarea "Hi {{first_name}}! Thanks for the photo. I'll take a look and follow up with th…"
click at [743, 258] on button "Unzoom image" at bounding box center [601, 278] width 1203 height 557
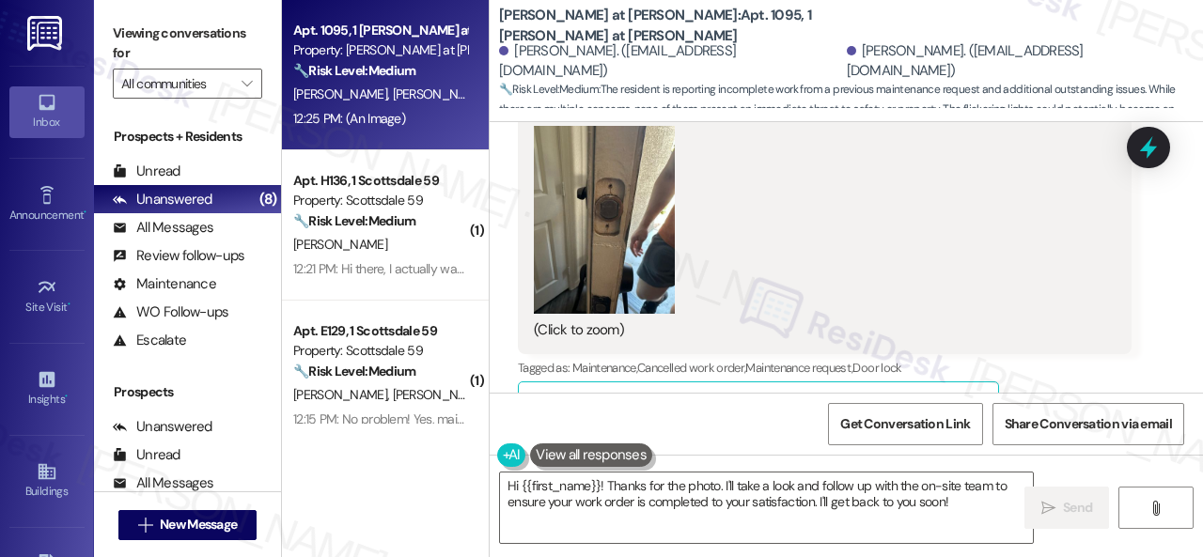
click at [600, 232] on button "Zoom image" at bounding box center [604, 220] width 141 height 188
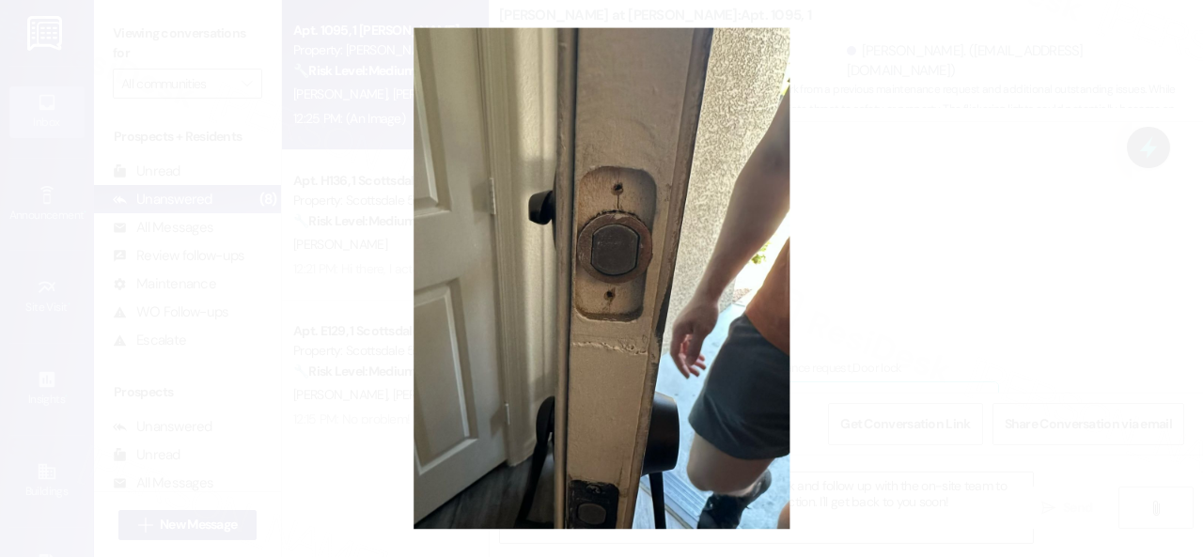
drag, startPoint x: 684, startPoint y: 365, endPoint x: 729, endPoint y: 362, distance: 45.2
click at [684, 365] on button "Unzoom image" at bounding box center [601, 278] width 1203 height 557
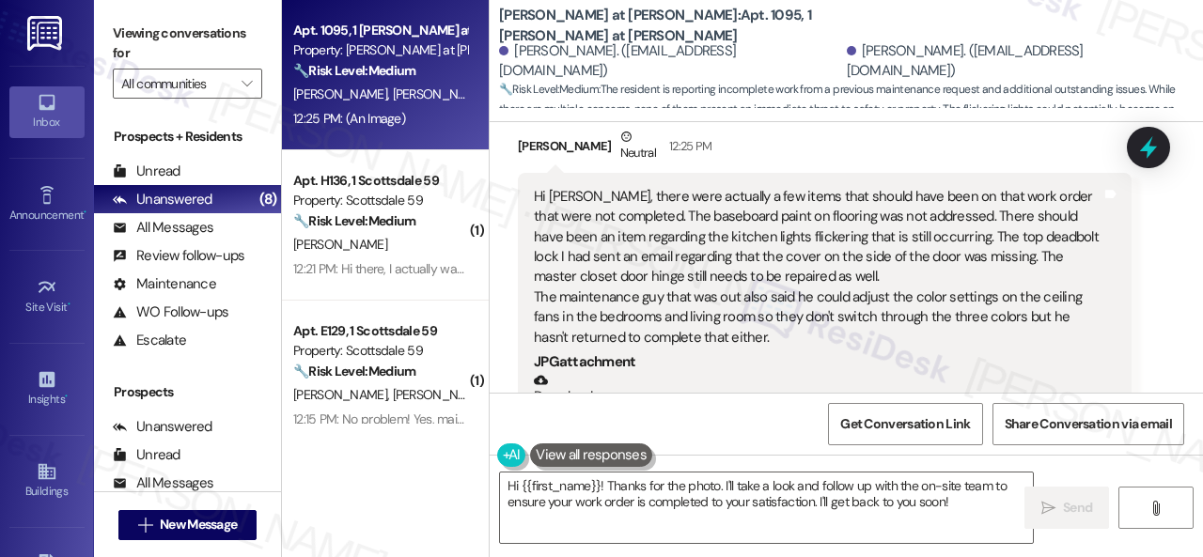
scroll to position [1014, 0]
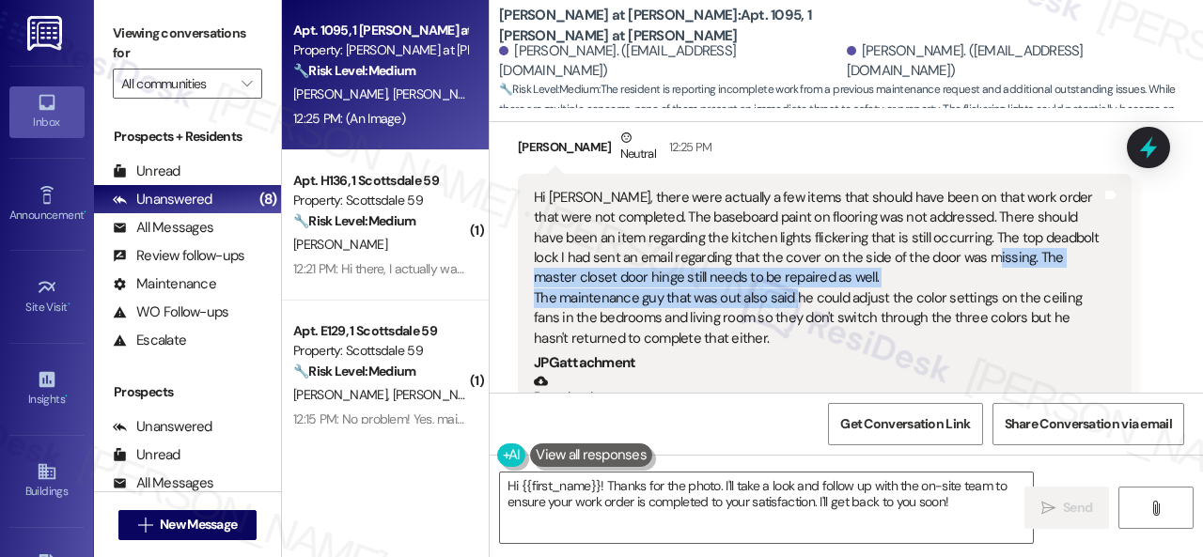
drag, startPoint x: 972, startPoint y: 261, endPoint x: 795, endPoint y: 288, distance: 179.7
click at [795, 288] on div "Hi Sarah, there were actually a few items that should have been on that work or…" at bounding box center [818, 268] width 568 height 161
click at [795, 292] on div "Hi Sarah, there were actually a few items that should have been on that work or…" at bounding box center [818, 268] width 568 height 161
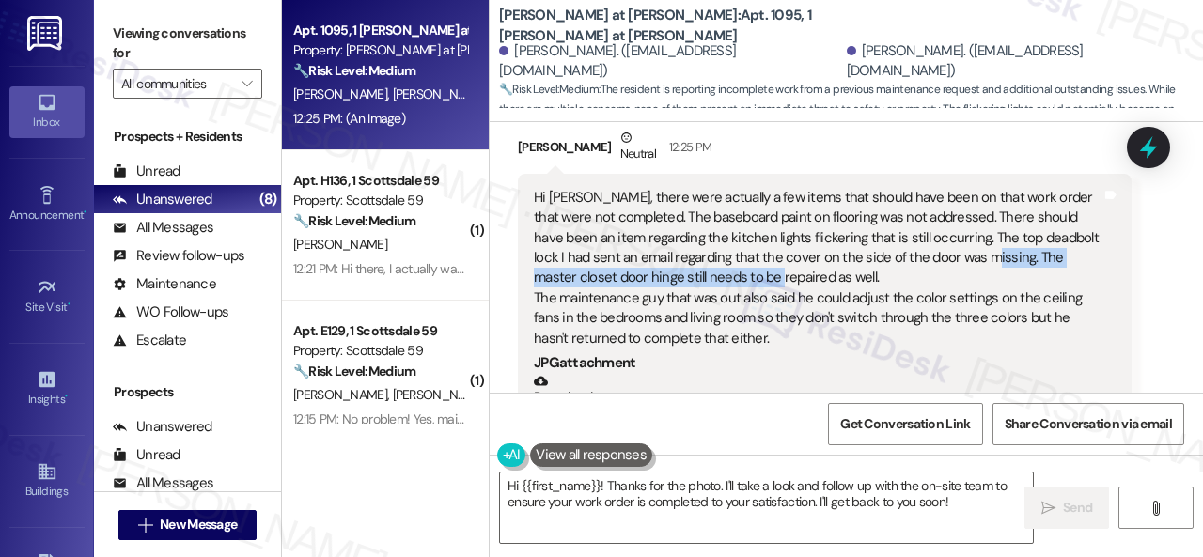
drag, startPoint x: 972, startPoint y: 257, endPoint x: 740, endPoint y: 276, distance: 232.0
click at [740, 276] on div "Hi Sarah, there were actually a few items that should have been on that work or…" at bounding box center [818, 268] width 568 height 161
copy div "The master closet door hinge still needs to be repaired"
click at [1067, 320] on div "Hi Sarah, there were actually a few items that should have been on that work or…" at bounding box center [818, 268] width 568 height 161
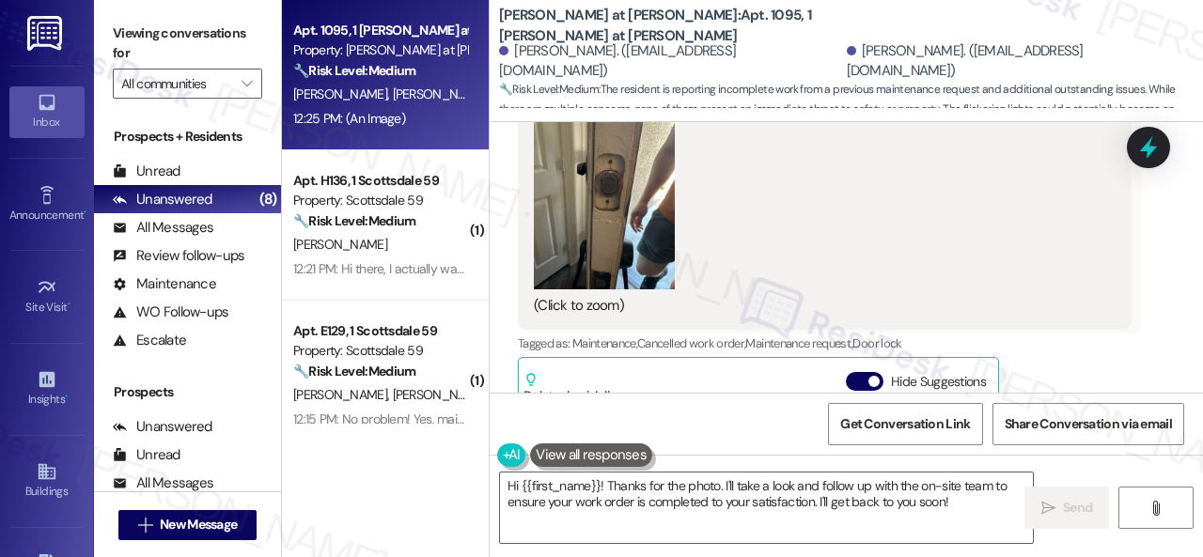
scroll to position [1390, 0]
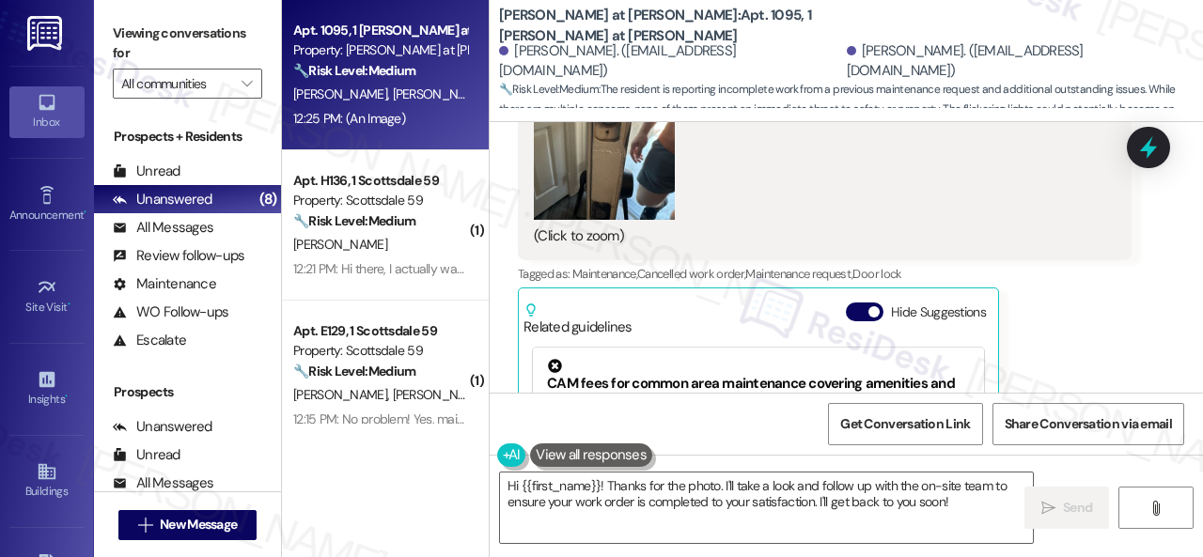
click at [1129, 318] on div "Received via SMS Amberlin Stant Neutral 12:25 PM Hi Sarah, there were actually …" at bounding box center [825, 159] width 642 height 843
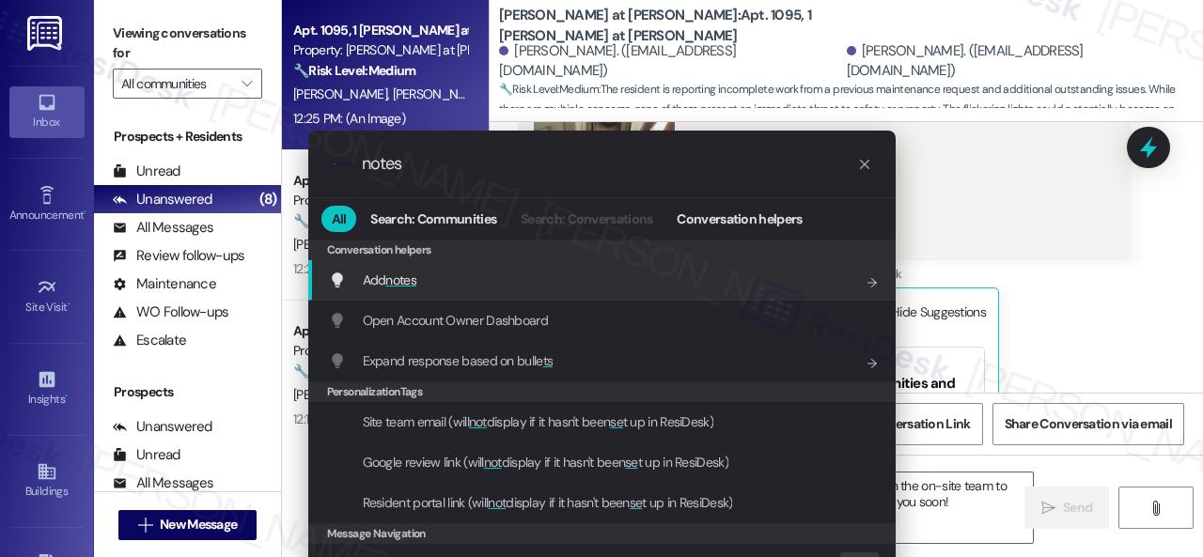
type input "notes"
click at [398, 283] on span "notes" at bounding box center [400, 280] width 31 height 17
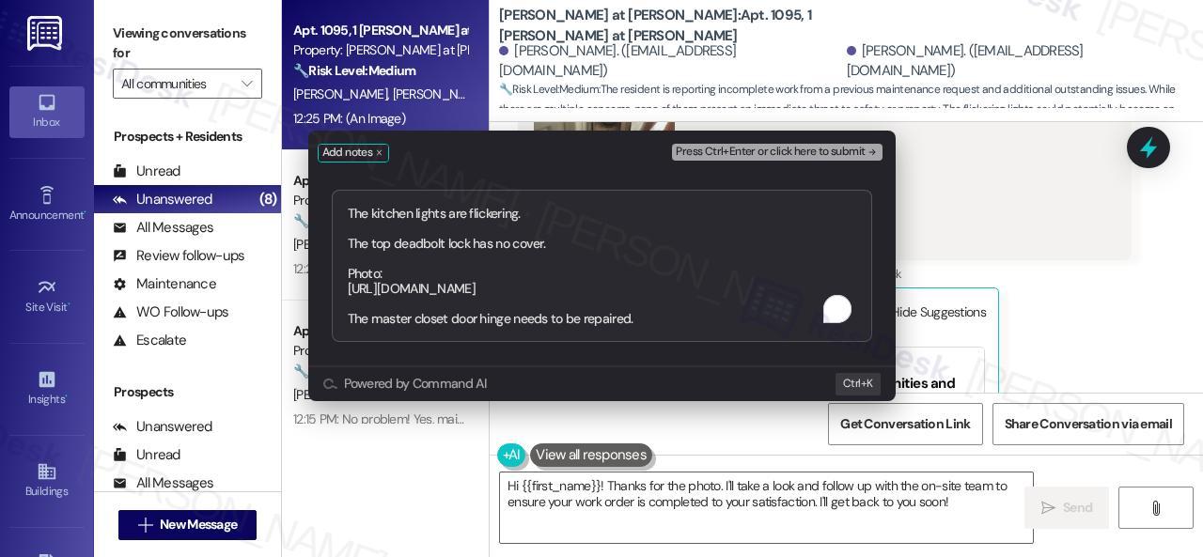
type textarea "The kitchen lights are flickering. The top deadbolt lock has no cover. Photo: h…"
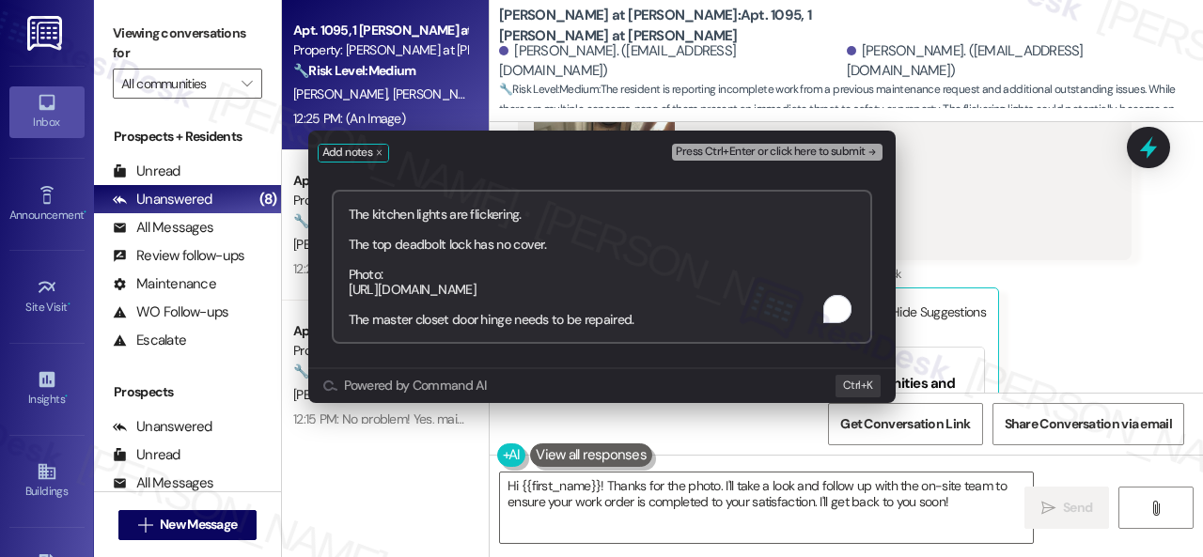
drag, startPoint x: 836, startPoint y: 153, endPoint x: 840, endPoint y: 165, distance: 12.8
click at [836, 156] on span "Press Ctrl+Enter or click here to submit" at bounding box center [770, 152] width 189 height 13
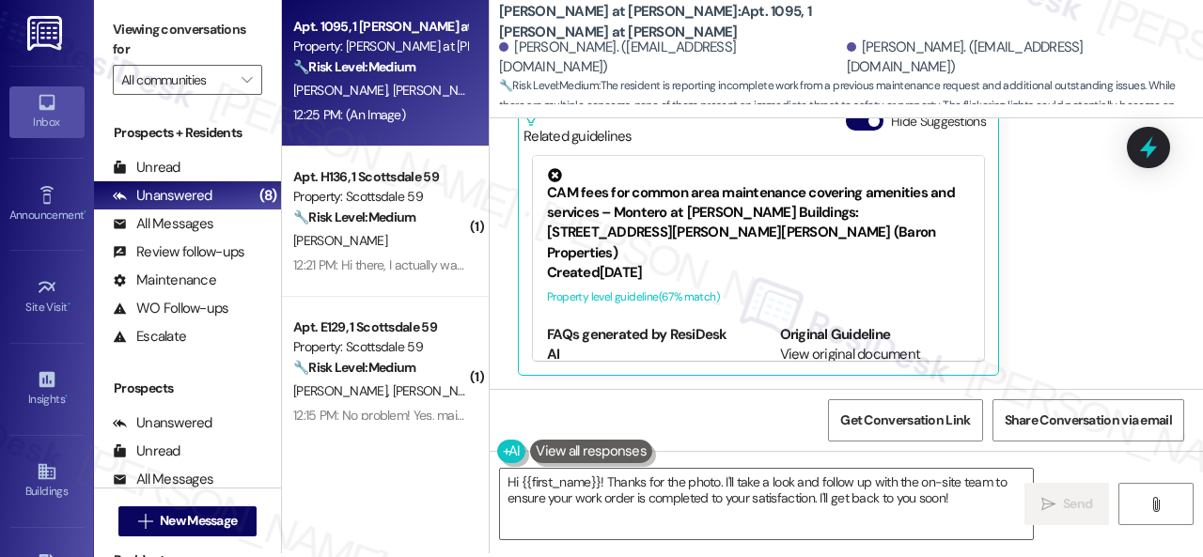
scroll to position [6, 0]
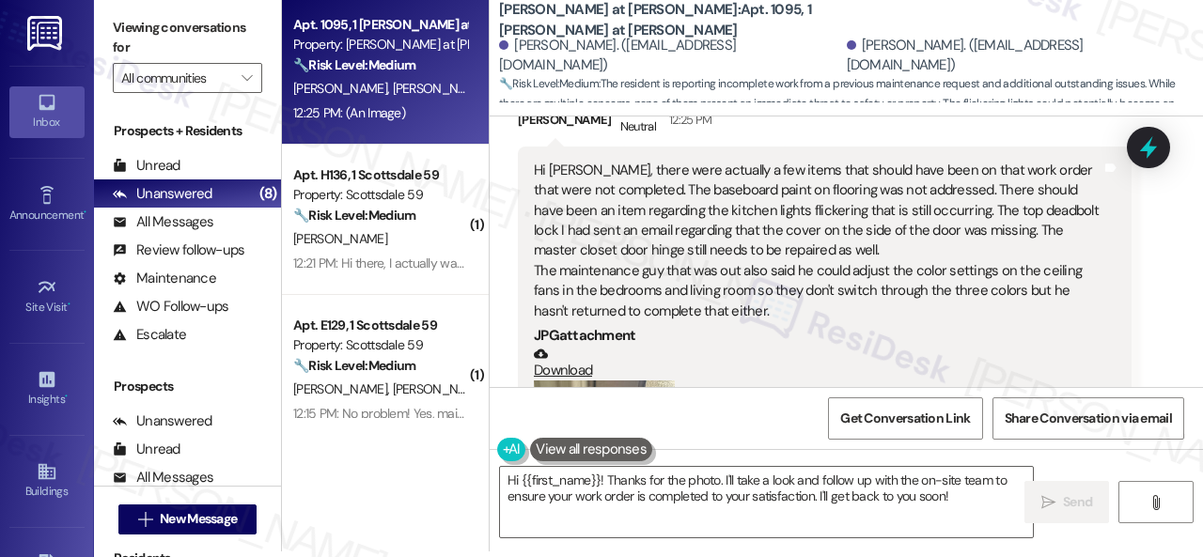
scroll to position [863, 0]
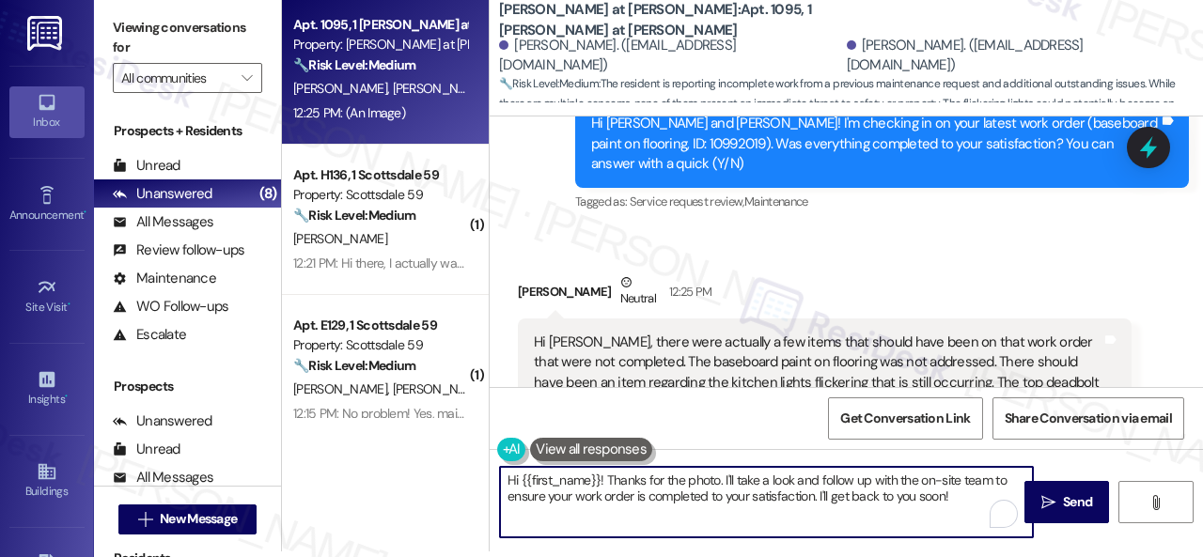
drag, startPoint x: 521, startPoint y: 477, endPoint x: 964, endPoint y: 505, distance: 444.3
click at [964, 505] on textarea "Hi {{first_name}}! Thanks for the photo. I'll take a look and follow up with th…" at bounding box center [766, 502] width 533 height 70
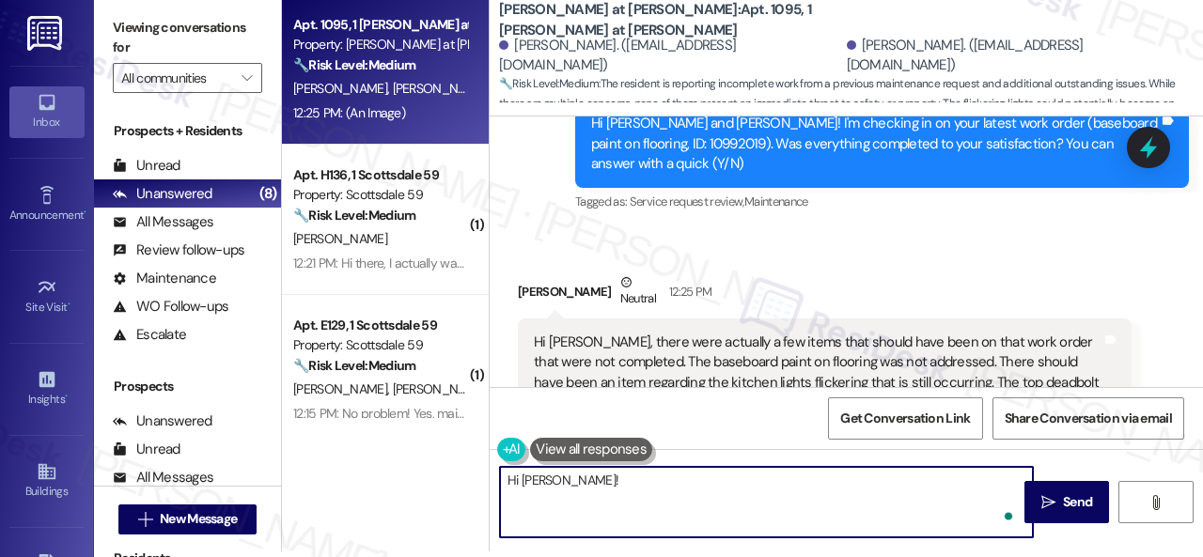
paste textarea "I'm sorry to hear about the issues in your apartment that still need to be addr…"
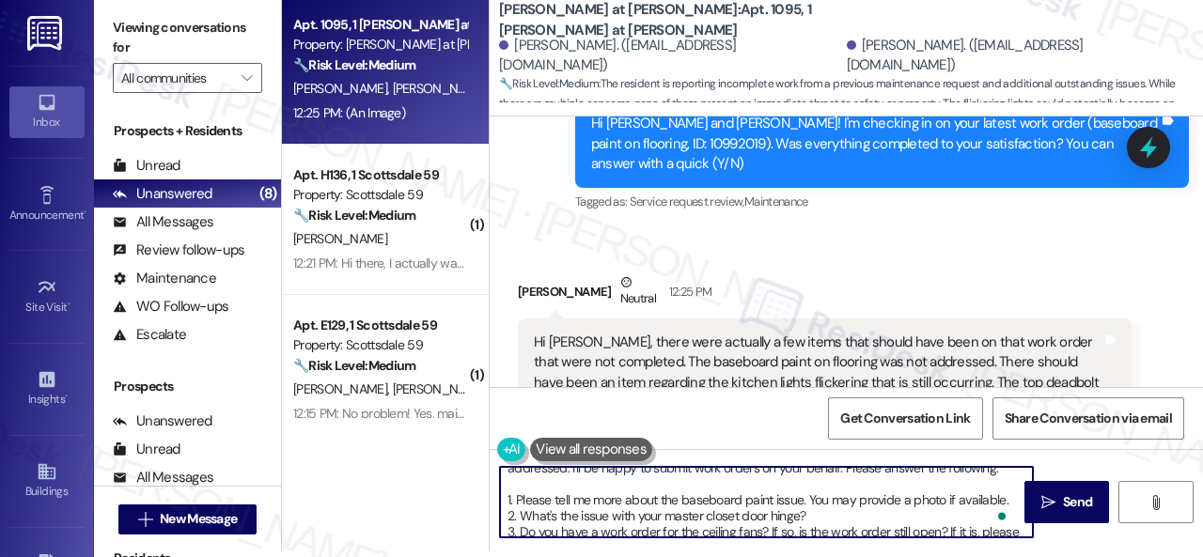
scroll to position [28, 0]
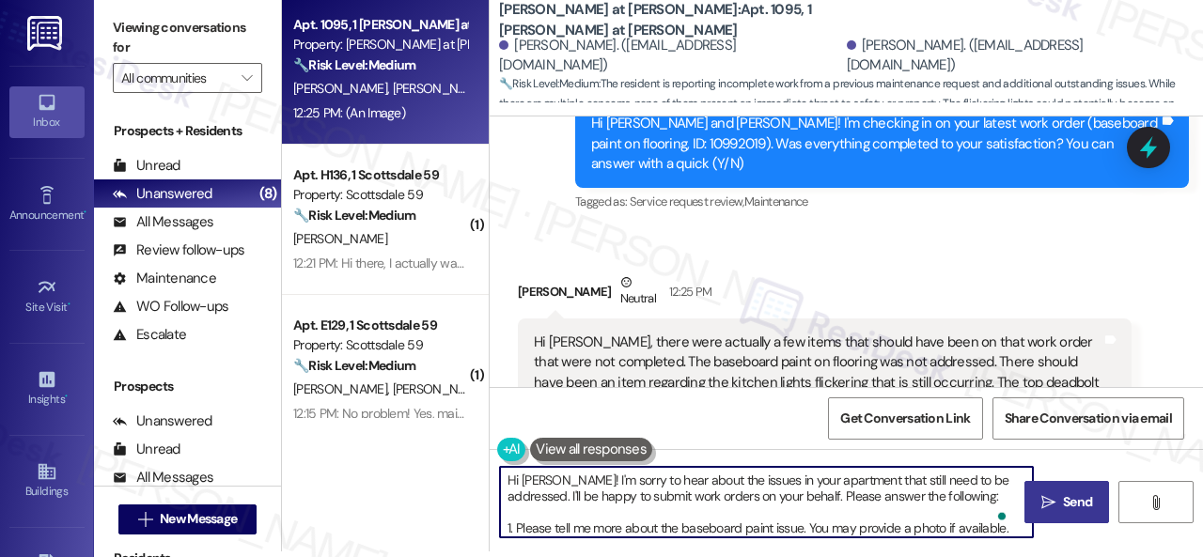
type textarea "Hi Amberlin! I'm sorry to hear about the issues in your apartment that still ne…"
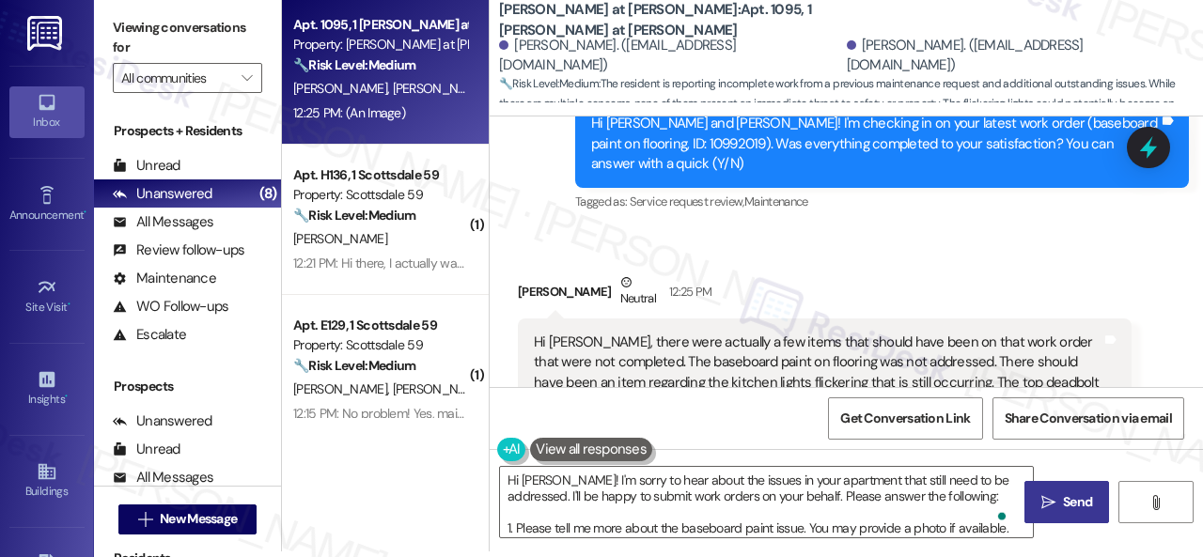
click at [1059, 496] on span "Send" at bounding box center [1077, 502] width 37 height 20
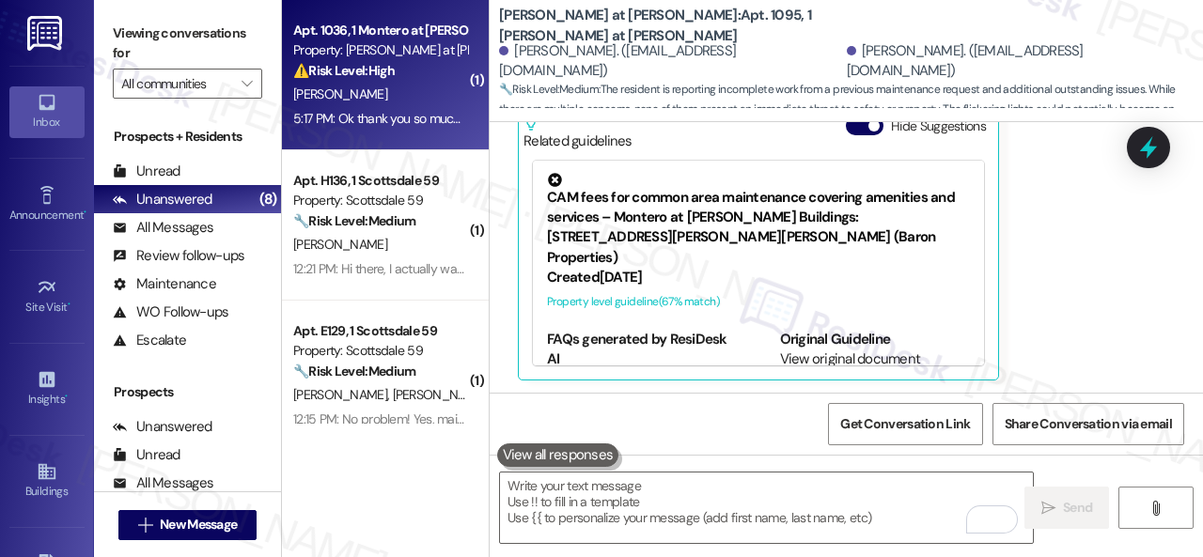
click at [414, 107] on div "5:17 PM: Ok thank you so much for your help!! 5:17 PM: Ok thank you so much for…" at bounding box center [380, 118] width 178 height 23
type textarea "Fetching suggested responses. Please feel free to read through the conversation…"
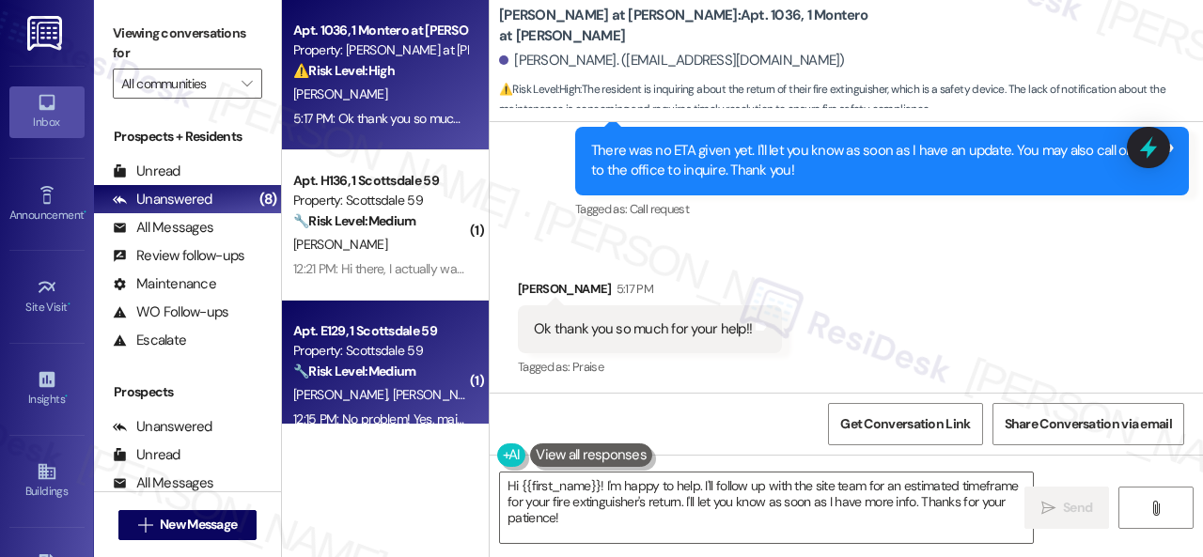
drag, startPoint x: 586, startPoint y: 521, endPoint x: 365, endPoint y: 418, distance: 244.2
click at [397, 437] on div "Apt. 1036, 1 Montero at Dana Park Property: Montero at Dana Park ⚠️ Risk Level:…" at bounding box center [742, 278] width 921 height 557
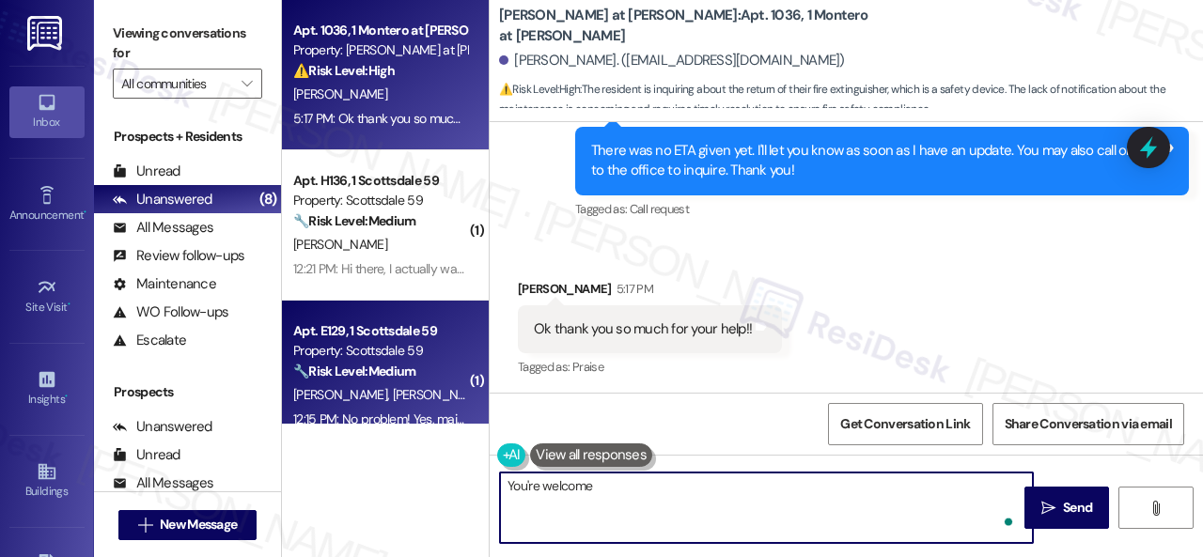
type textarea "You're welcome!"
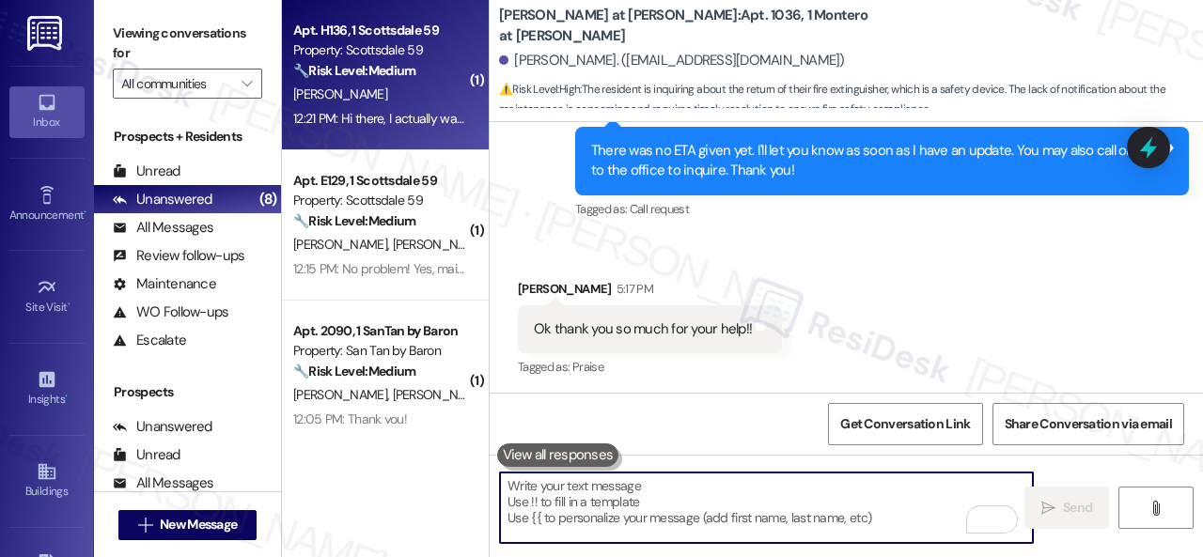
click at [420, 99] on div "A. Armstrong" at bounding box center [380, 94] width 178 height 23
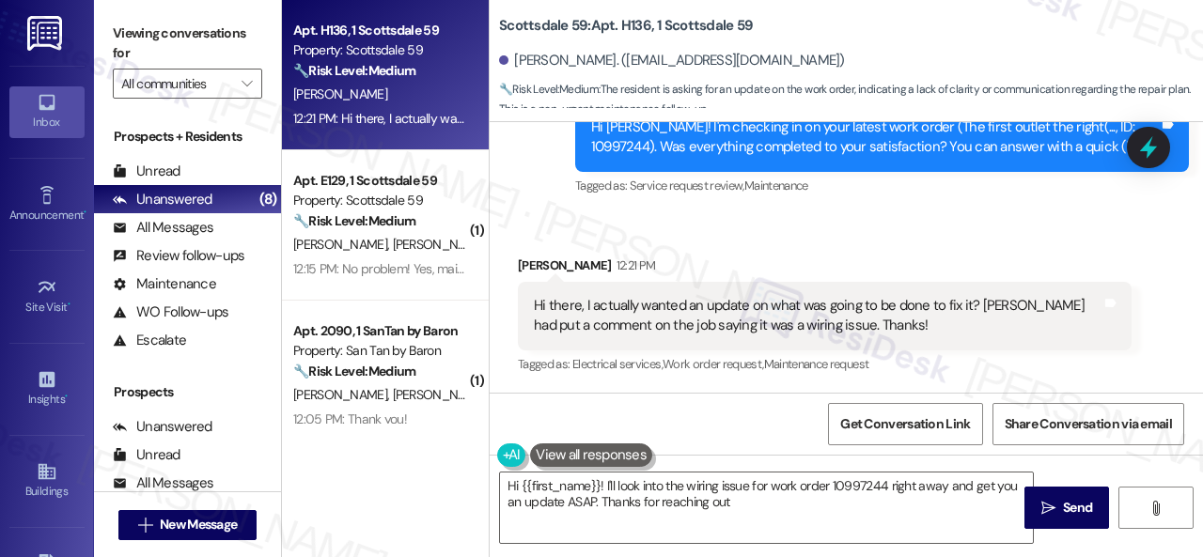
type textarea "Hi {{first_name}}! I'll look into the wiring issue for work order 10997244 righ…"
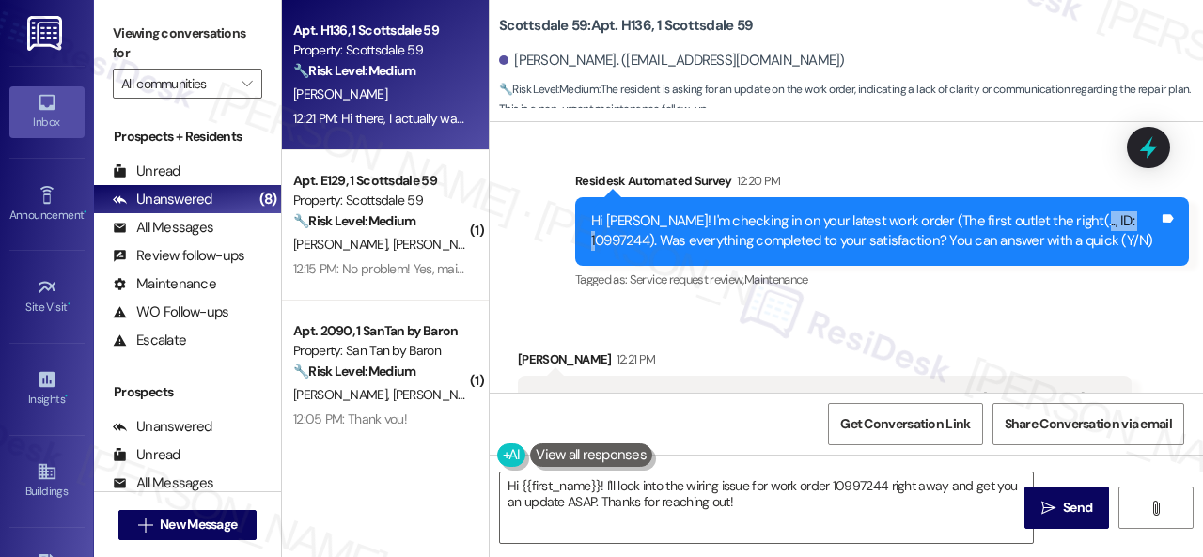
drag, startPoint x: 1057, startPoint y: 222, endPoint x: 1116, endPoint y: 219, distance: 59.3
click at [1116, 219] on div "Hi Ashley! I'm checking in on your latest work order (The first outlet the righ…" at bounding box center [875, 231] width 568 height 40
copy div "10997244"
click at [949, 152] on div "Survey, sent via SMS Residesk Automated Survey 12:20 PM Hi Ashley! I'm checking…" at bounding box center [846, 218] width 713 height 179
drag, startPoint x: 1057, startPoint y: 215, endPoint x: 1105, endPoint y: 215, distance: 47.9
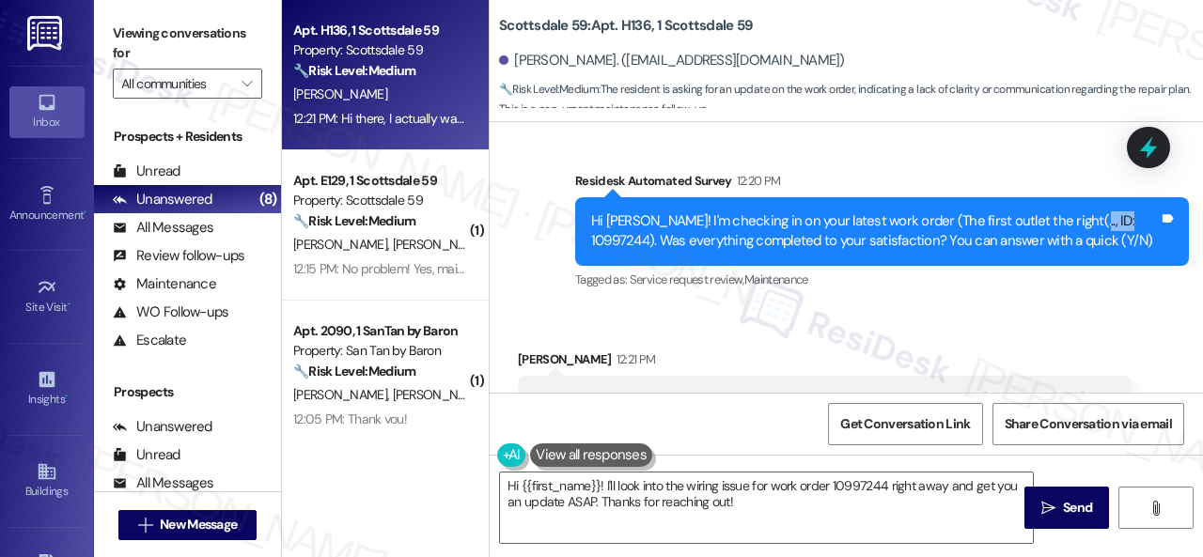
click at [1105, 215] on div "Hi Ashley! I'm checking in on your latest work order (The first outlet the righ…" at bounding box center [875, 231] width 568 height 40
drag, startPoint x: 1058, startPoint y: 221, endPoint x: 1114, endPoint y: 221, distance: 56.4
click at [1114, 221] on div "Hi Ashley! I'm checking in on your latest work order (The first outlet the righ…" at bounding box center [875, 231] width 568 height 40
copy div "10997244"
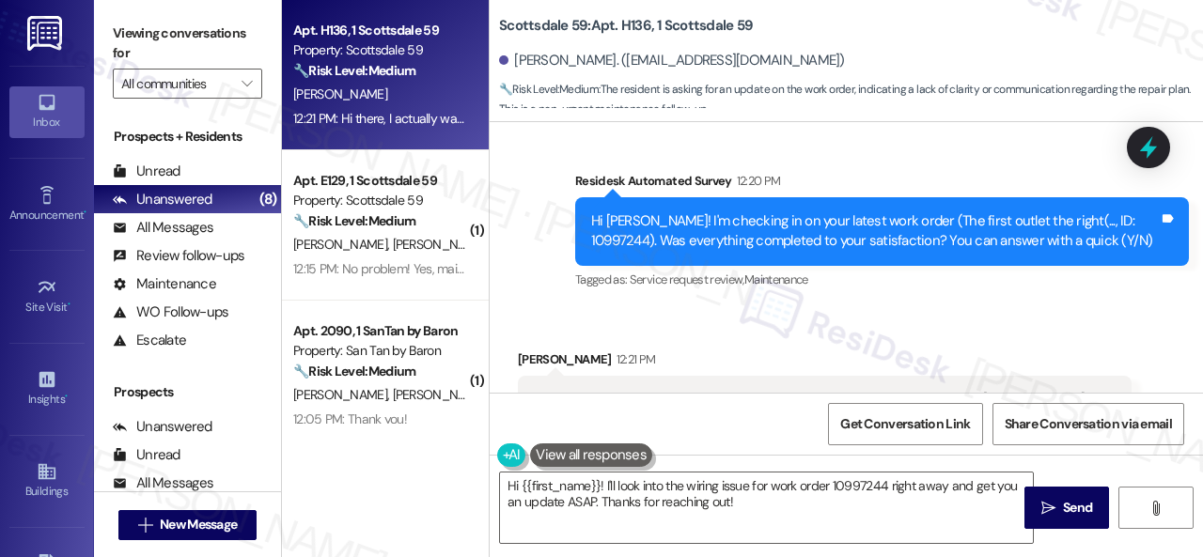
click at [959, 316] on div "Received via SMS Ashley Armstrong 12:21 PM Hi there, I actually wanted an updat…" at bounding box center [846, 396] width 713 height 179
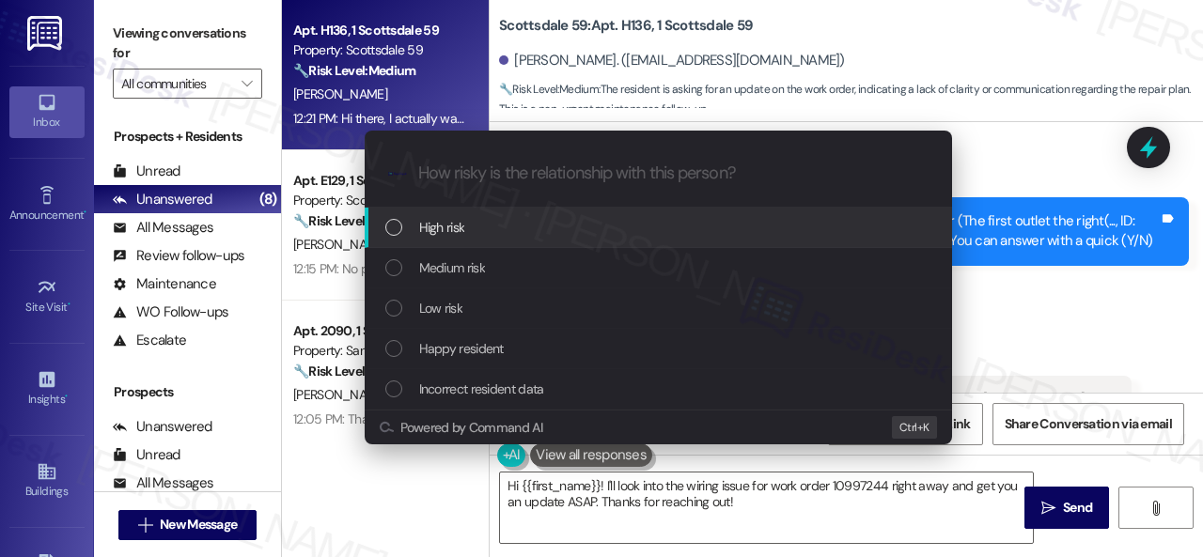
click at [448, 230] on span "High risk" at bounding box center [442, 227] width 46 height 21
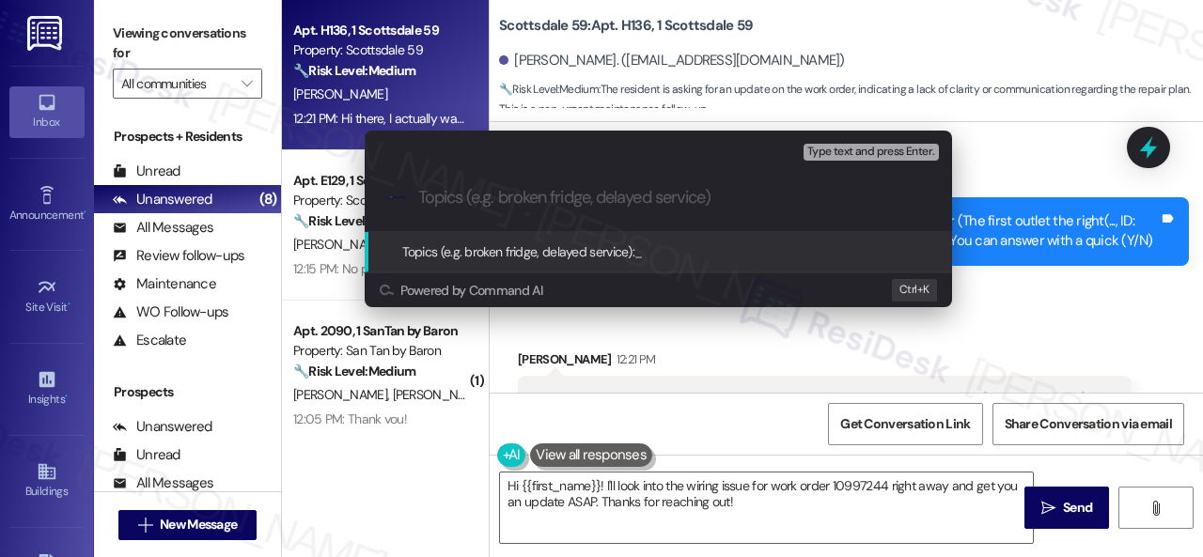
paste input "Follow-up on the unresolved work order 10997244"
type input "Follow-up on the unresolved work order 10997244"
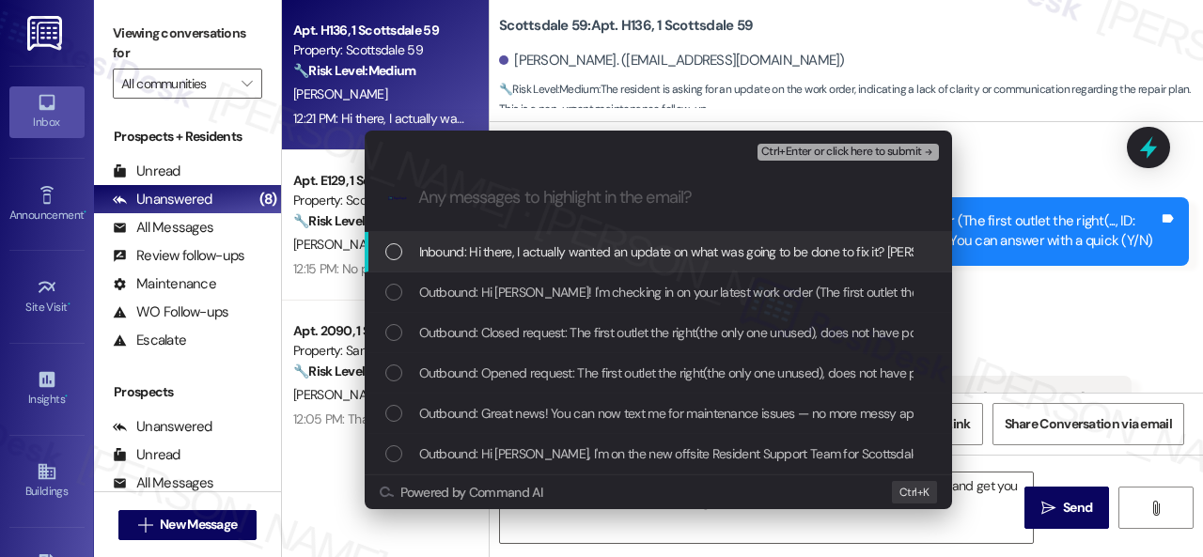
click at [500, 247] on span "Inbound: Hi there, I actually wanted an update on what was going to be done to …" at bounding box center [883, 251] width 928 height 21
click at [836, 151] on span "Ctrl+Enter or click here to submit" at bounding box center [841, 152] width 161 height 13
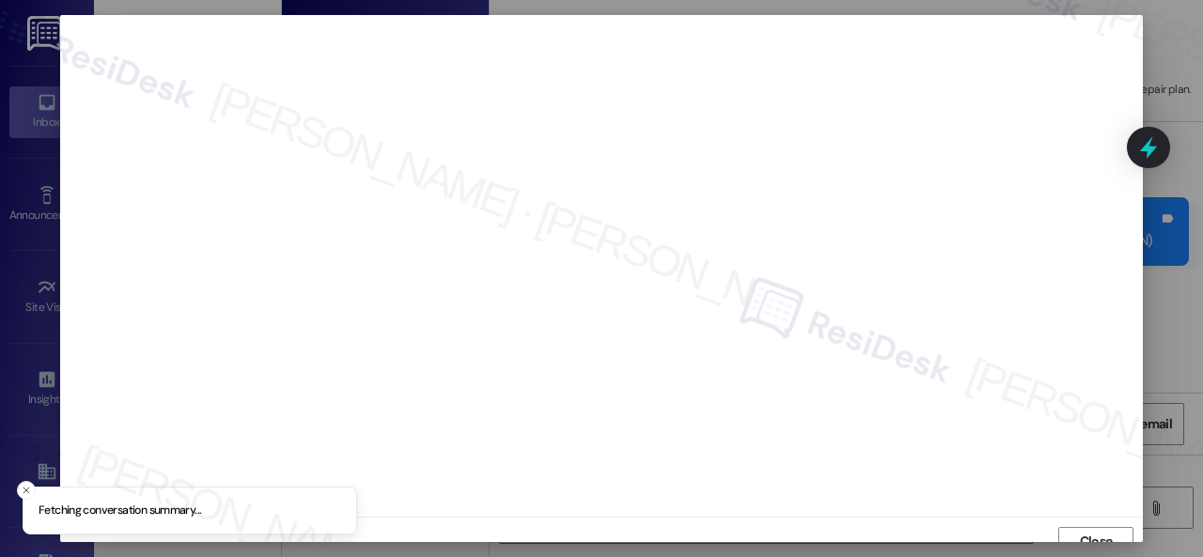
scroll to position [14, 0]
click at [1080, 536] on span "Close" at bounding box center [1096, 528] width 33 height 20
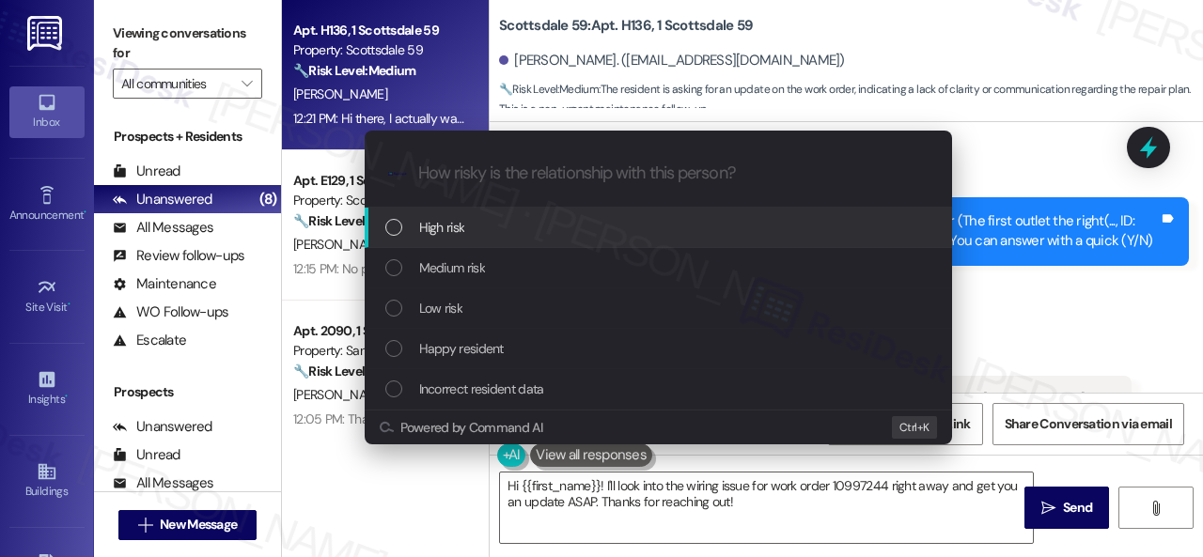
click at [438, 228] on span "High risk" at bounding box center [442, 227] width 46 height 21
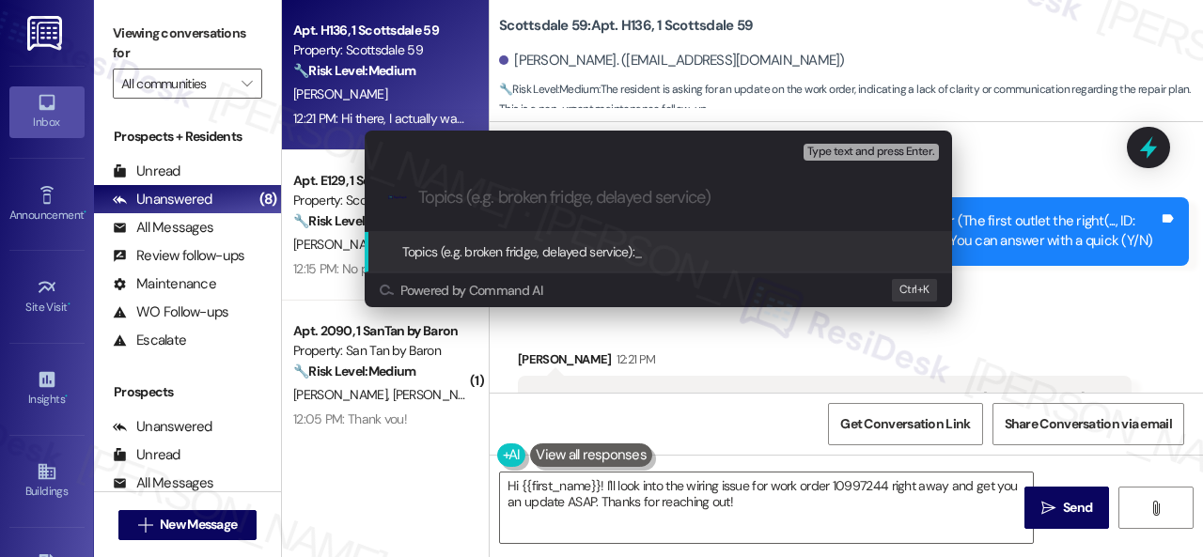
click at [490, 198] on input "Topics (e.g. broken fridge, delayed service)" at bounding box center [673, 198] width 510 height 20
paste input "Follow-up on the unresolved work order 10997244"
type input "Follow-up on the unresolved work order 10997244"
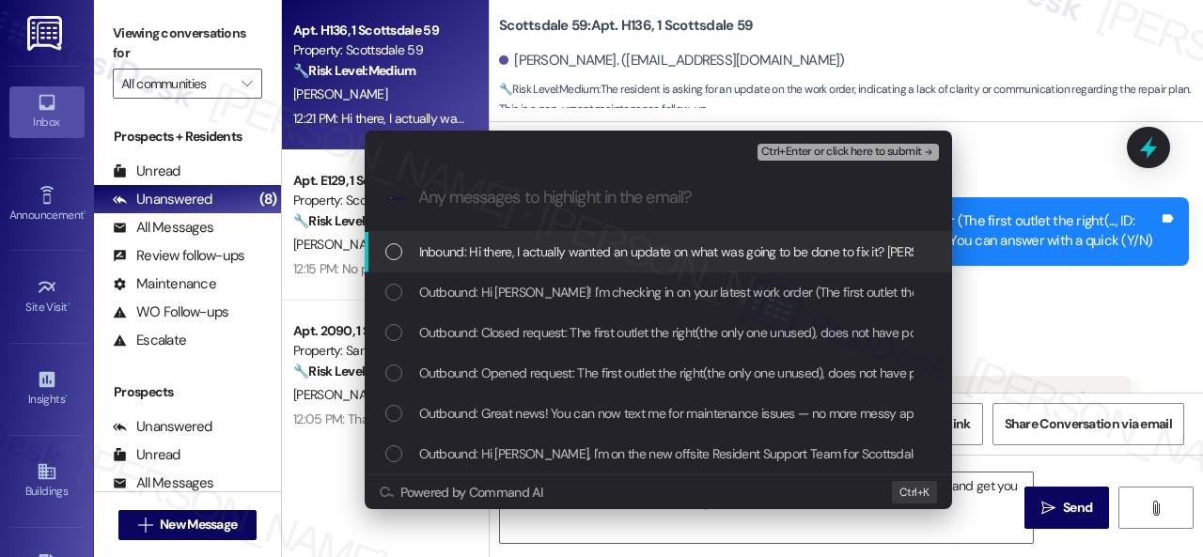
click at [562, 261] on span "Inbound: Hi there, I actually wanted an update on what was going to be done to …" at bounding box center [883, 251] width 928 height 21
click at [804, 149] on span "Ctrl+Enter or click here to submit" at bounding box center [841, 152] width 161 height 13
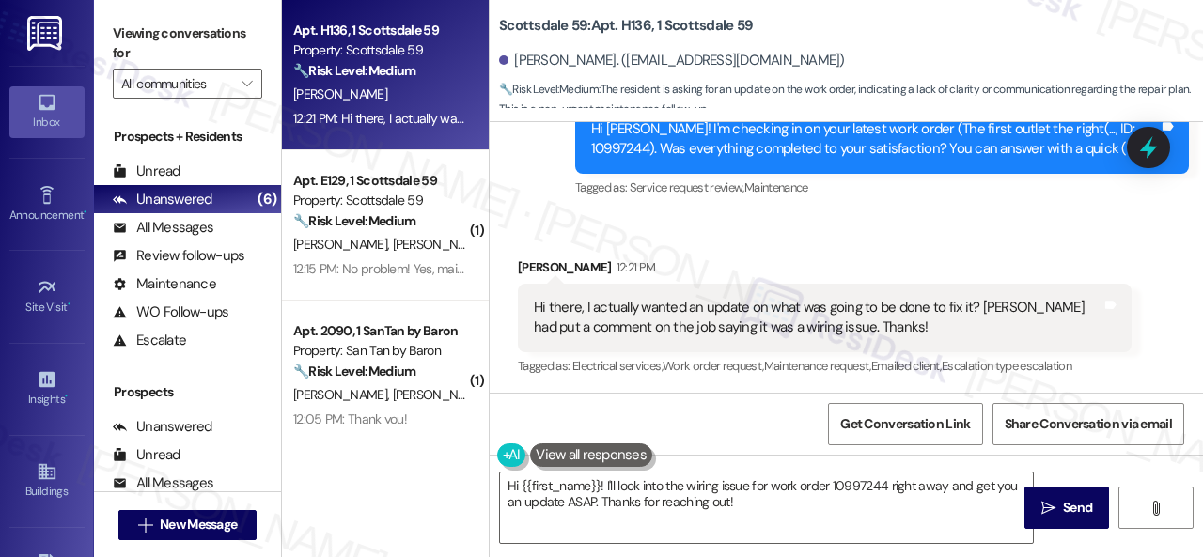
scroll to position [829, 0]
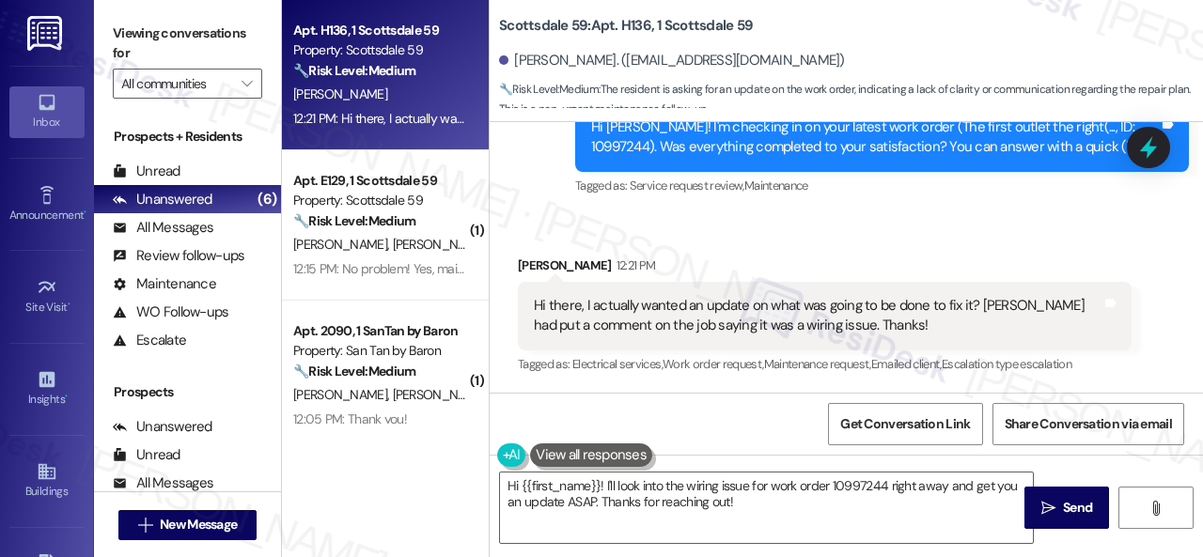
click at [998, 216] on div "Received via SMS Ashley Armstrong 12:21 PM Hi there, I actually wanted an updat…" at bounding box center [846, 302] width 713 height 179
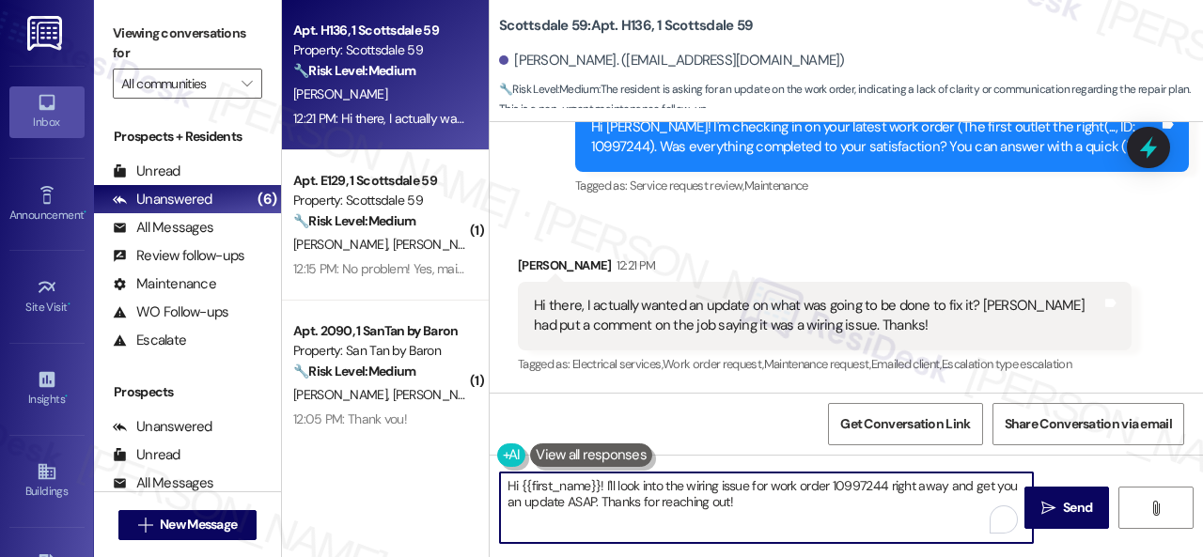
drag, startPoint x: 763, startPoint y: 508, endPoint x: 404, endPoint y: 453, distance: 363.2
click at [410, 449] on div "Apt. H136, 1 Scottsdale 59 Property: Scottsdale 59 🔧 Risk Level: Medium The res…" at bounding box center [742, 278] width 921 height 557
paste textarea "I'm sorry to hear the issue hasn't been resolved yet. We apologize for the dela…"
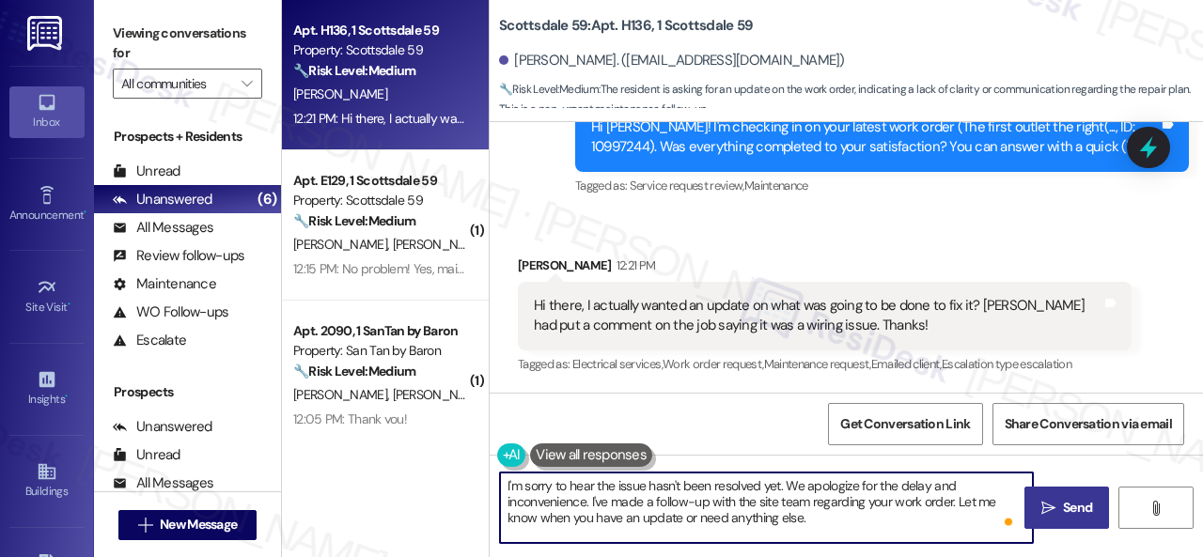
type textarea "I'm sorry to hear the issue hasn't been resolved yet. We apologize for the dela…"
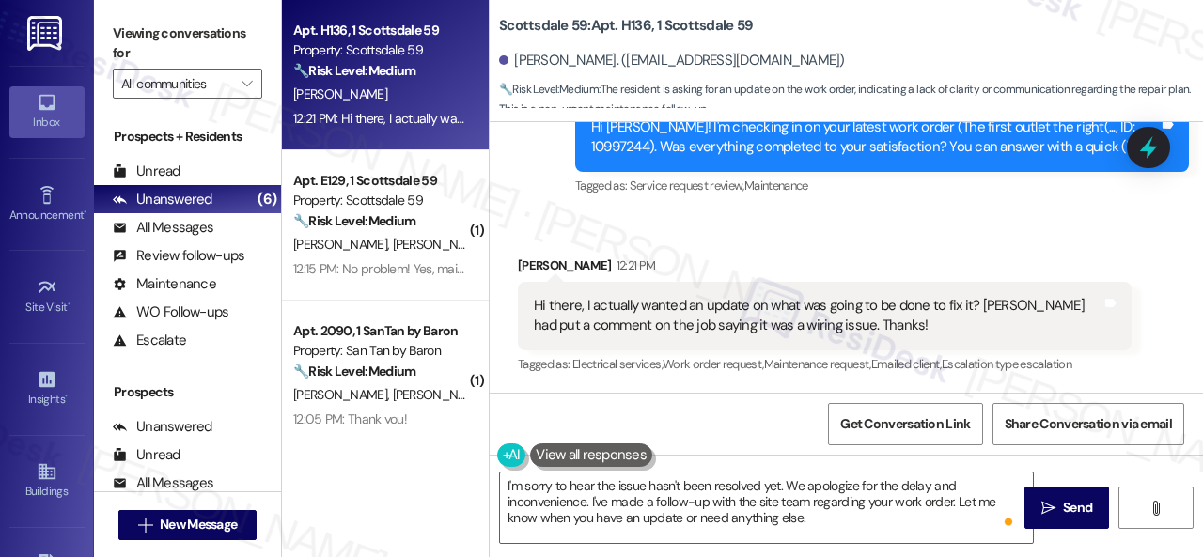
drag, startPoint x: 1049, startPoint y: 504, endPoint x: 1062, endPoint y: 481, distance: 26.1
click at [1049, 504] on span " Send" at bounding box center [1066, 508] width 59 height 20
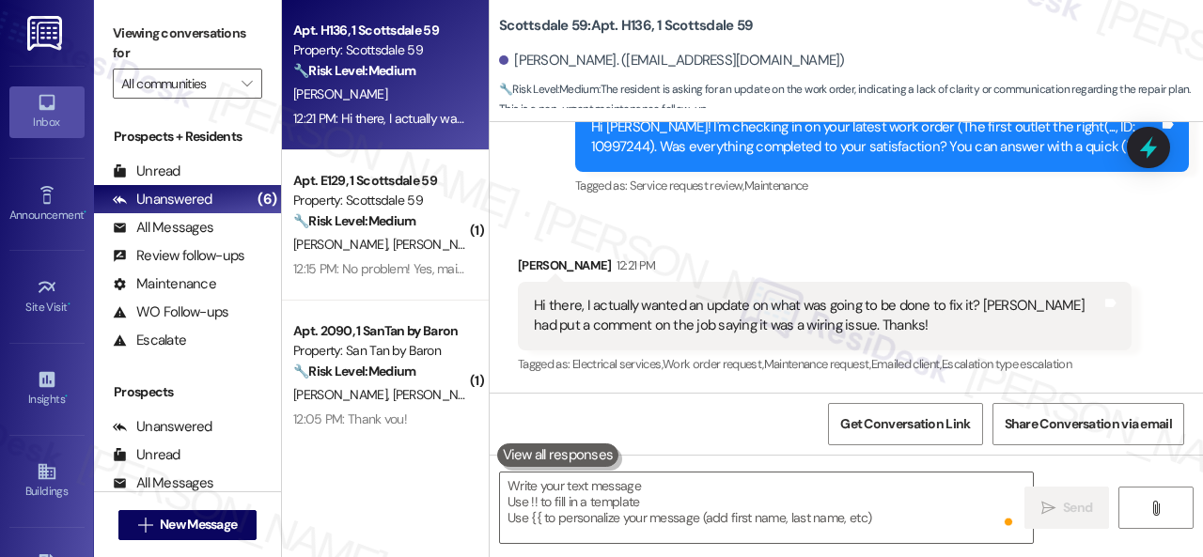
scroll to position [827, 0]
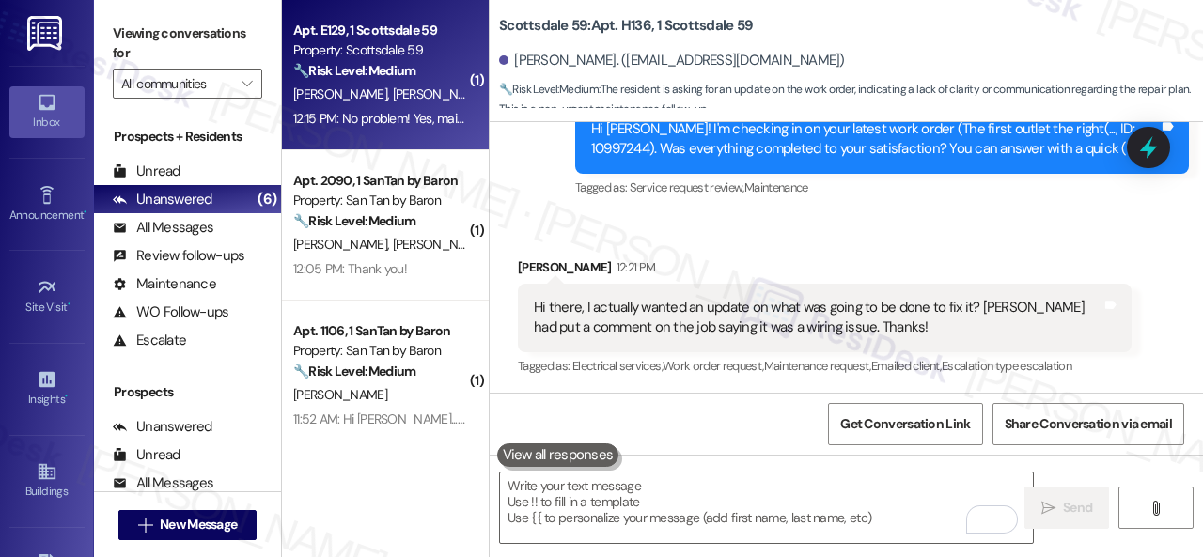
click at [450, 72] on div "🔧 Risk Level: Medium The resident is reporting a lightbulb outage. While inconv…" at bounding box center [380, 71] width 174 height 20
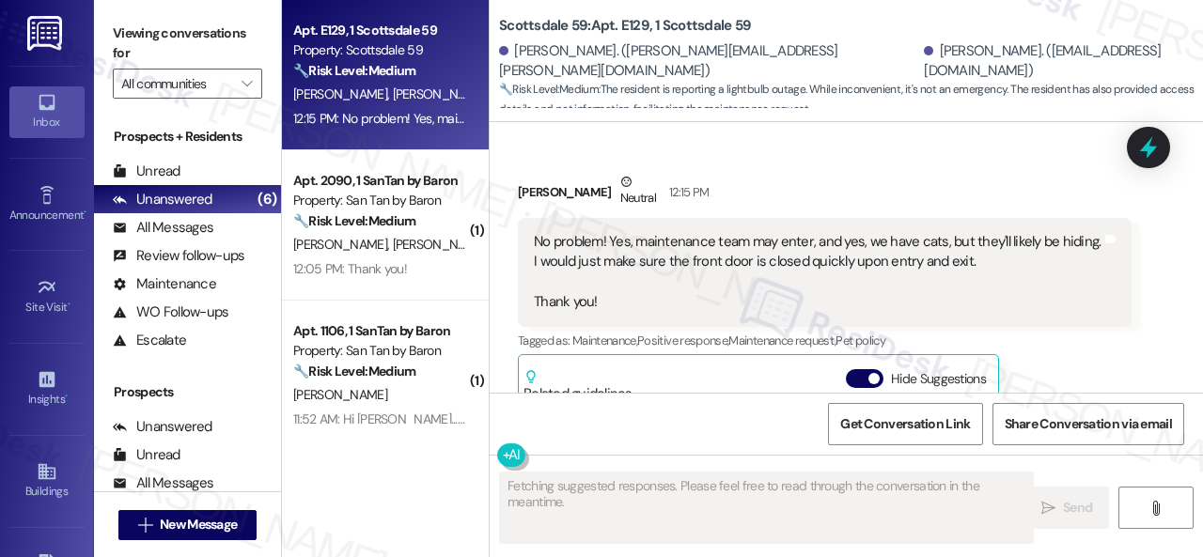
scroll to position [1300, 0]
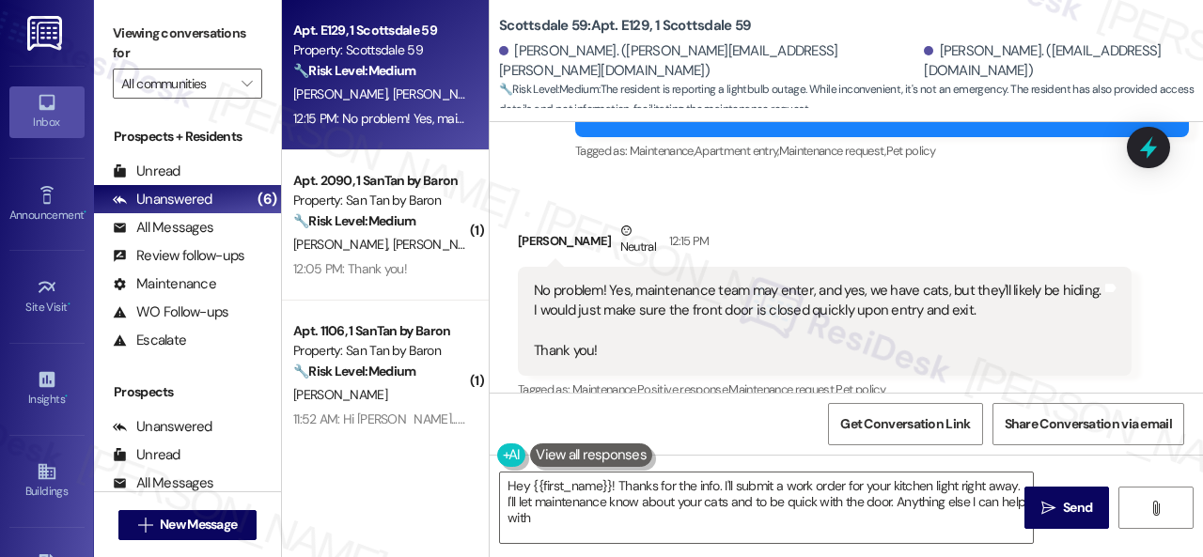
type textarea "Hey {{first_name}}! Thanks for the info. I'll submit a work order for your kitc…"
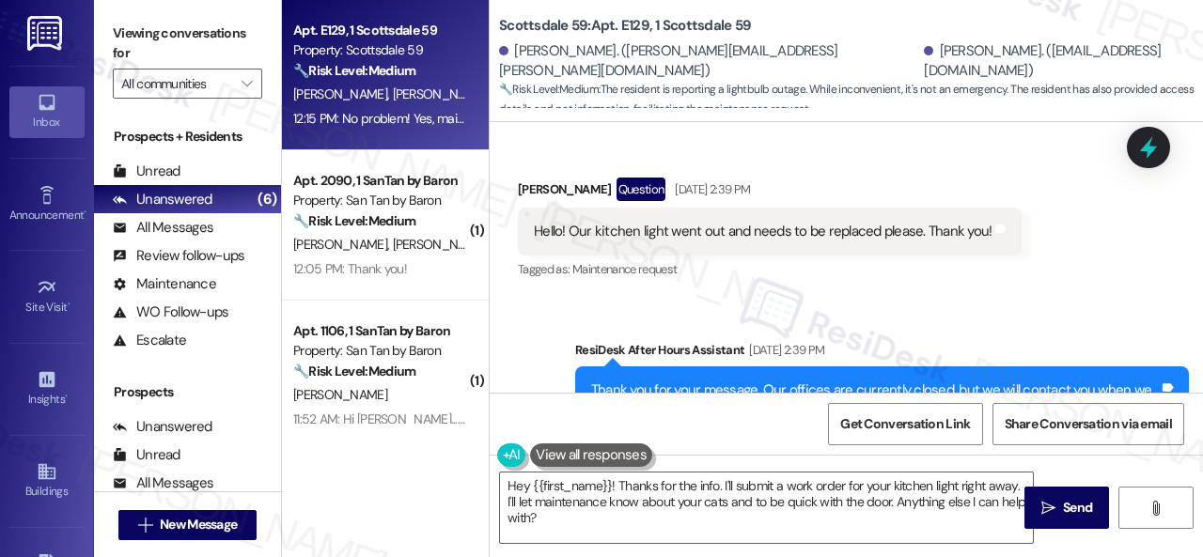
scroll to position [549, 0]
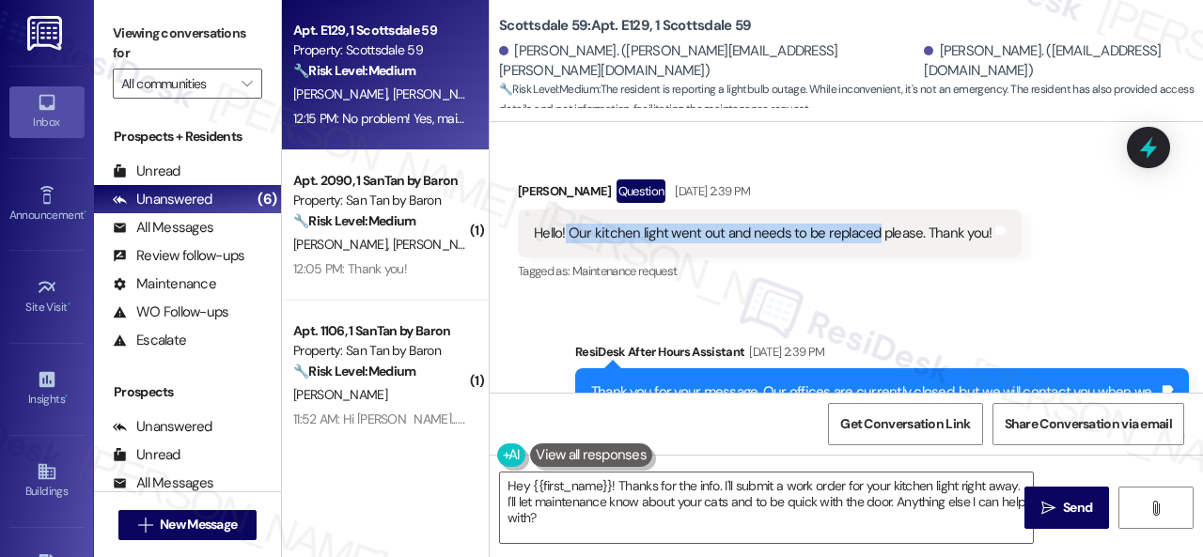
drag, startPoint x: 566, startPoint y: 234, endPoint x: 869, endPoint y: 237, distance: 303.5
click at [869, 237] on div "Hello! Our kitchen light went out and needs to be replaced please. Thank you!" at bounding box center [763, 234] width 458 height 20
drag, startPoint x: 569, startPoint y: 228, endPoint x: 870, endPoint y: 237, distance: 300.8
click at [870, 237] on div "Hello! Our kitchen light went out and needs to be replaced please. Thank you!" at bounding box center [763, 234] width 458 height 20
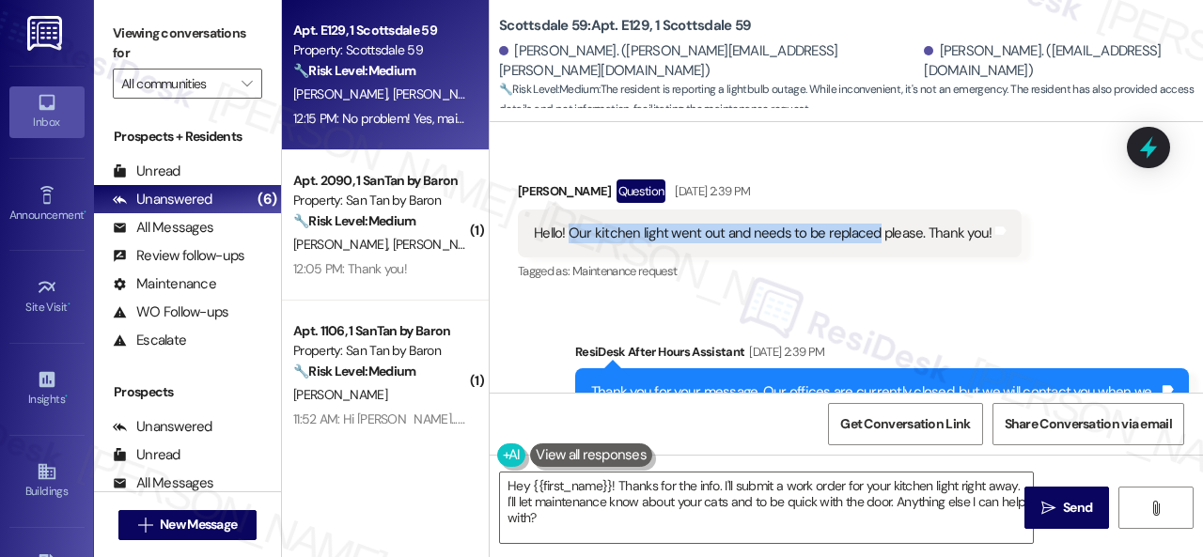
copy div "Our kitchen light went out and needs to be replaced"
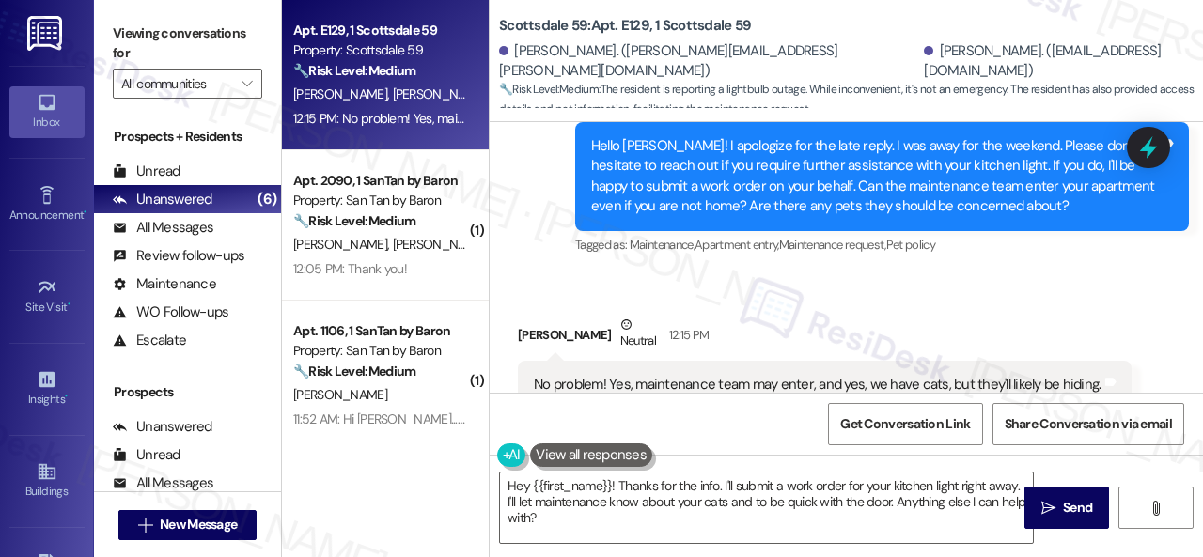
scroll to position [1300, 0]
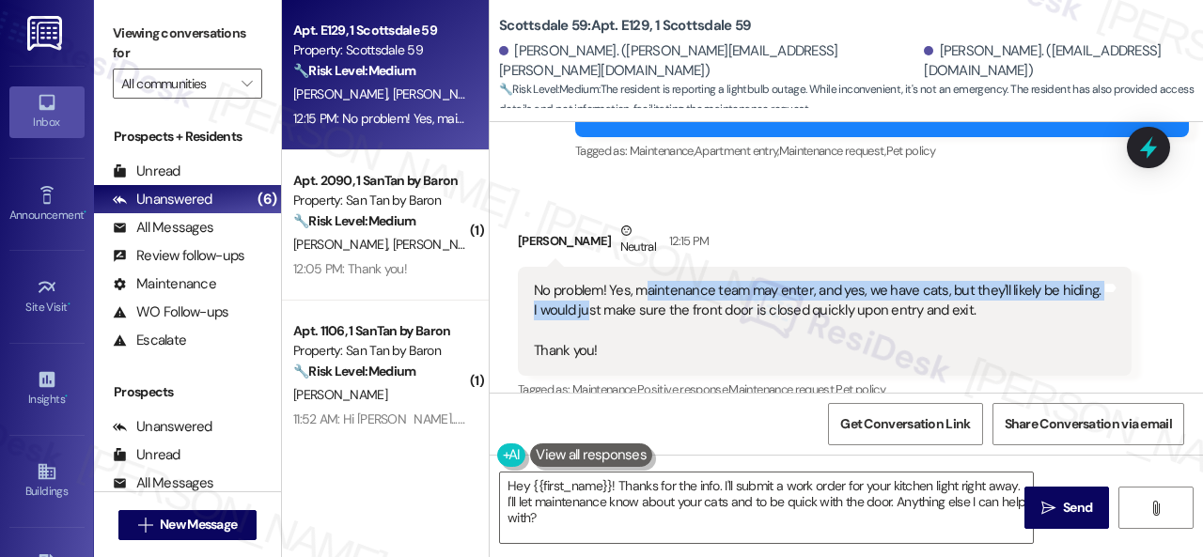
drag, startPoint x: 645, startPoint y: 265, endPoint x: 624, endPoint y: 289, distance: 32.0
click at [624, 289] on div "No problem! Yes, maintenance team may enter, and yes, we have cats, but they'll…" at bounding box center [818, 321] width 568 height 81
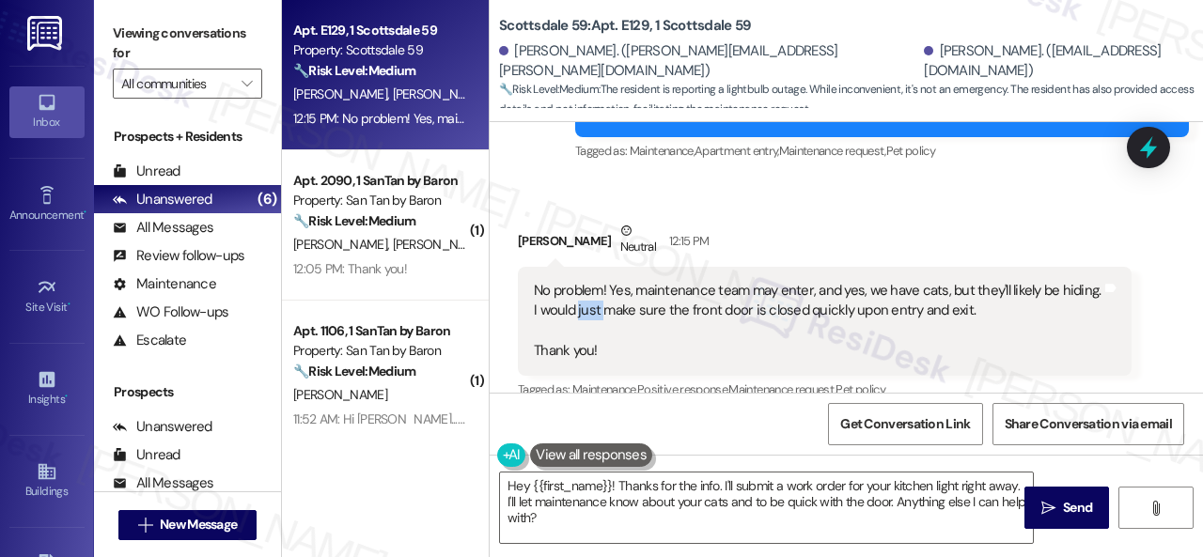
click at [624, 289] on div "No problem! Yes, maintenance team may enter, and yes, we have cats, but they'll…" at bounding box center [818, 321] width 568 height 81
drag, startPoint x: 645, startPoint y: 269, endPoint x: 806, endPoint y: 270, distance: 161.6
click at [806, 281] on div "No problem! Yes, maintenance team may enter, and yes, we have cats, but they'll…" at bounding box center [818, 321] width 568 height 81
copy div "aintenance team may enter"
click at [1017, 306] on div "No problem! Yes, maintenance team may enter, and yes, we have cats, but they'll…" at bounding box center [818, 321] width 568 height 81
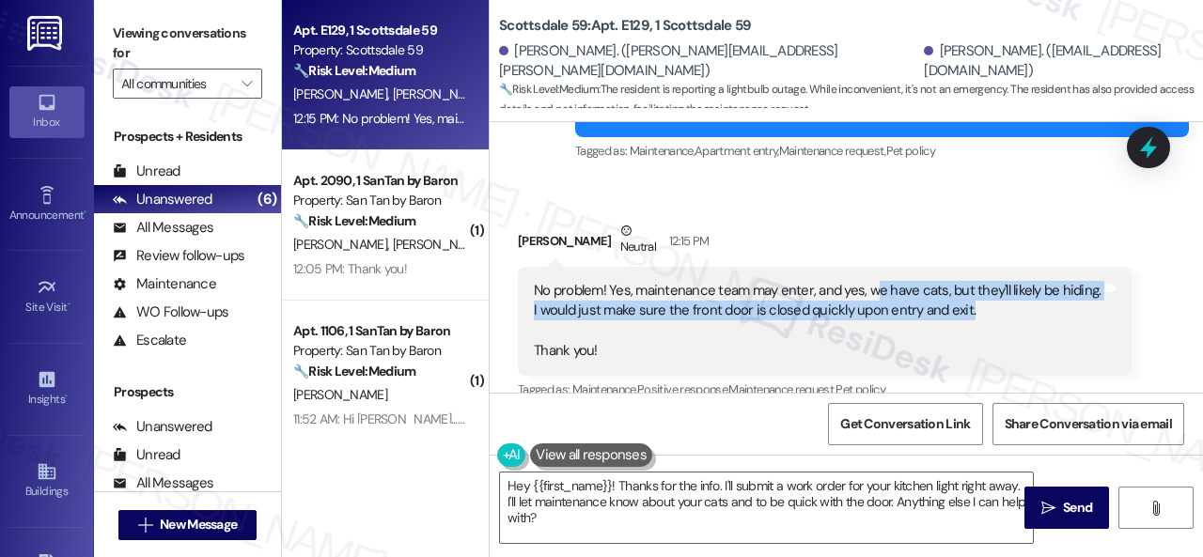
drag, startPoint x: 872, startPoint y: 275, endPoint x: 1007, endPoint y: 294, distance: 136.6
click at [1007, 294] on div "No problem! Yes, maintenance team may enter, and yes, we have cats, but they'll…" at bounding box center [818, 321] width 568 height 81
copy div "e have cats, but they'll likely be hiding. I would just make sure the front doo…"
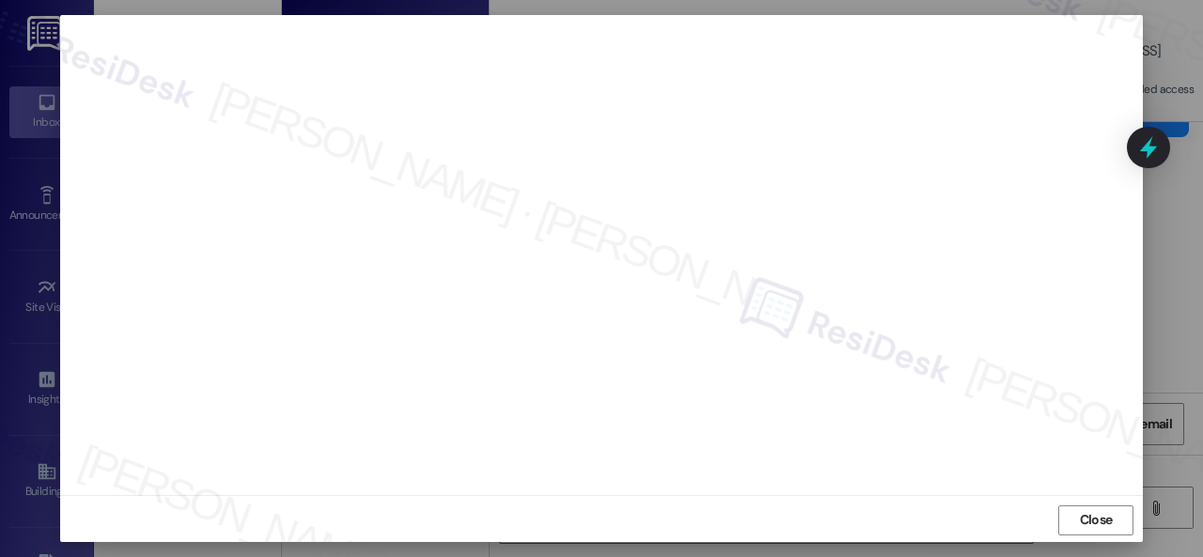
scroll to position [23, 0]
click at [1084, 517] on span "Close" at bounding box center [1096, 518] width 33 height 20
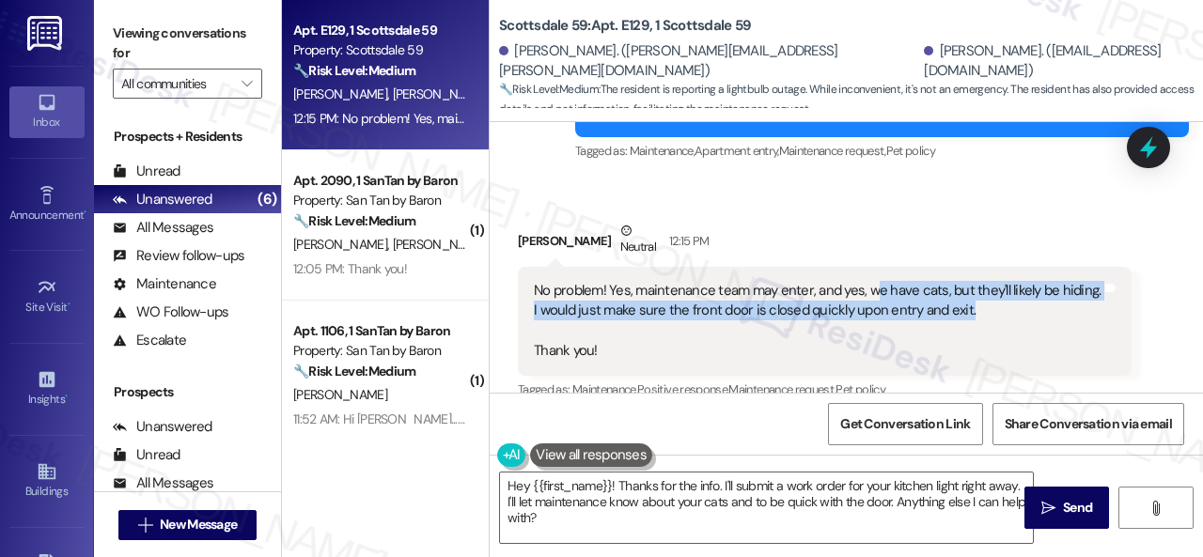
click at [1084, 517] on span "Send" at bounding box center [1077, 508] width 29 height 20
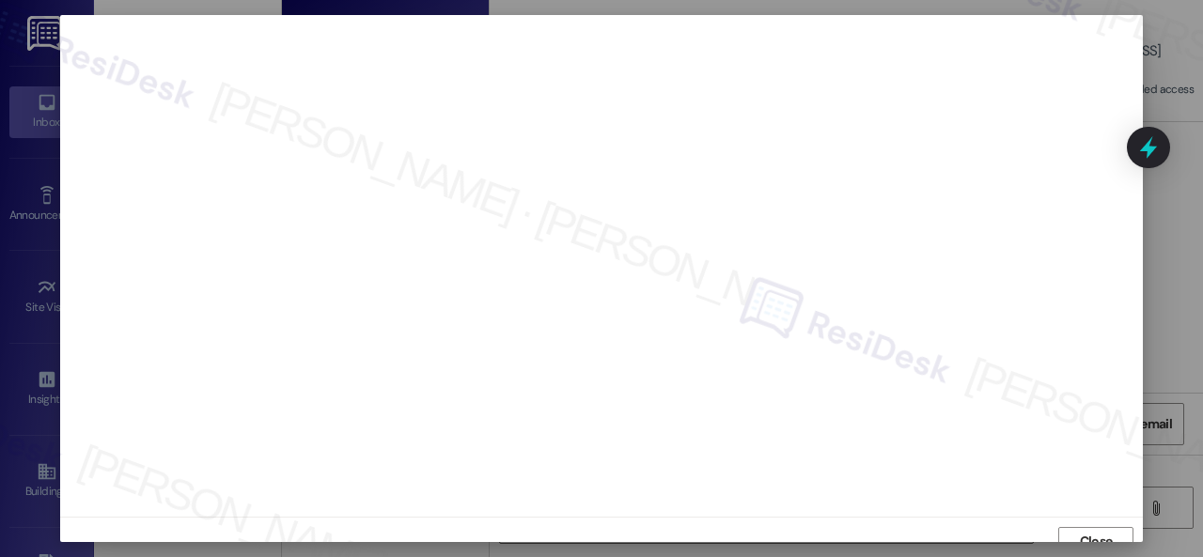
scroll to position [1885, 0]
click at [1105, 537] on span "Close" at bounding box center [1096, 542] width 33 height 20
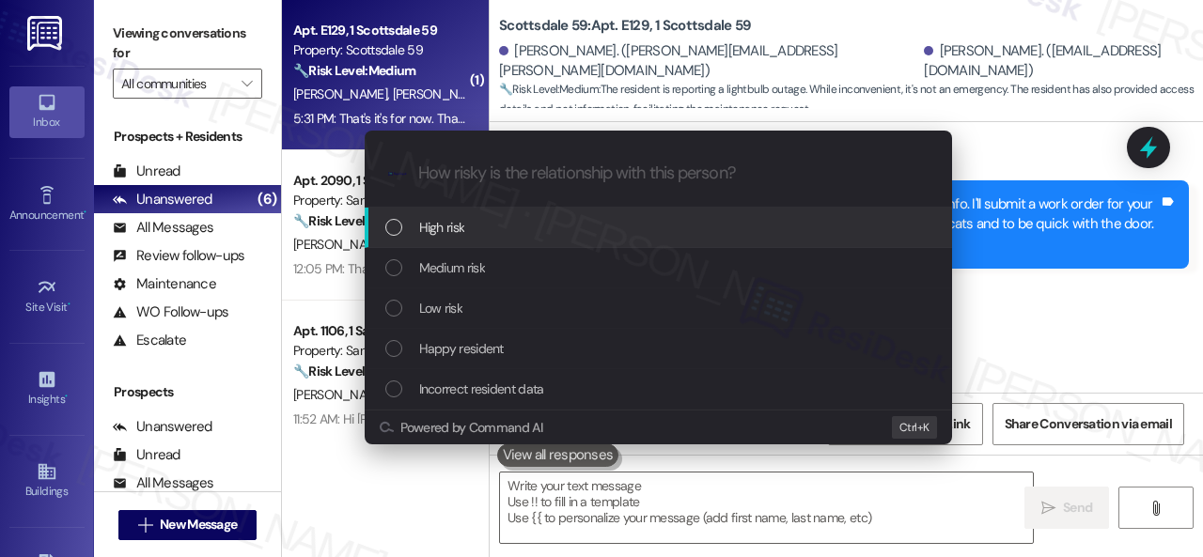
click at [435, 220] on span "High risk" at bounding box center [442, 227] width 46 height 21
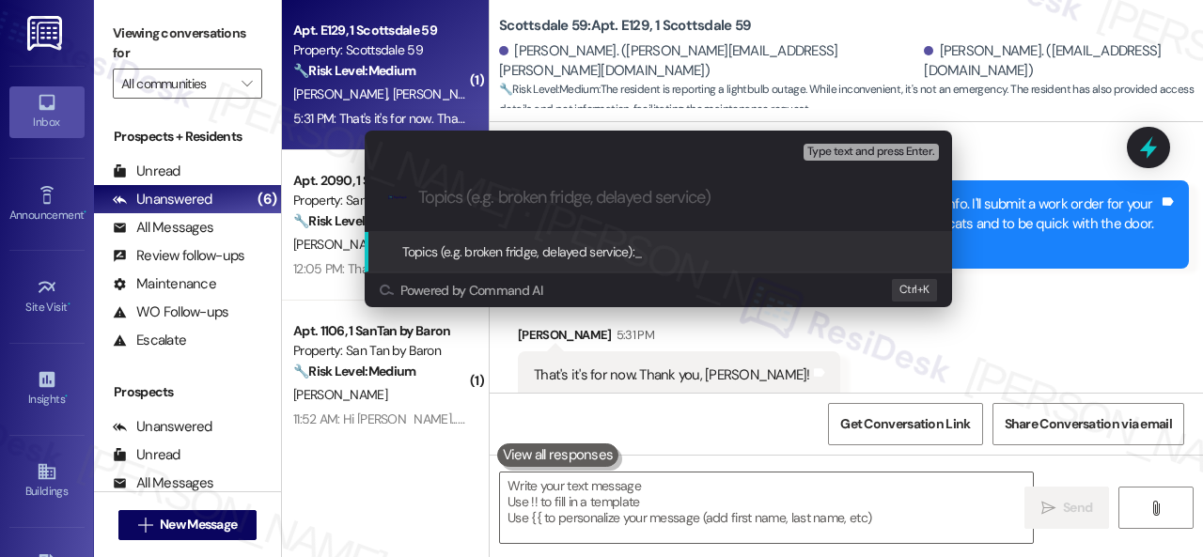
paste input "New work order/s submitted - Kitchen light issue"
type input "New work order/s submitted - Kitchen light issue"
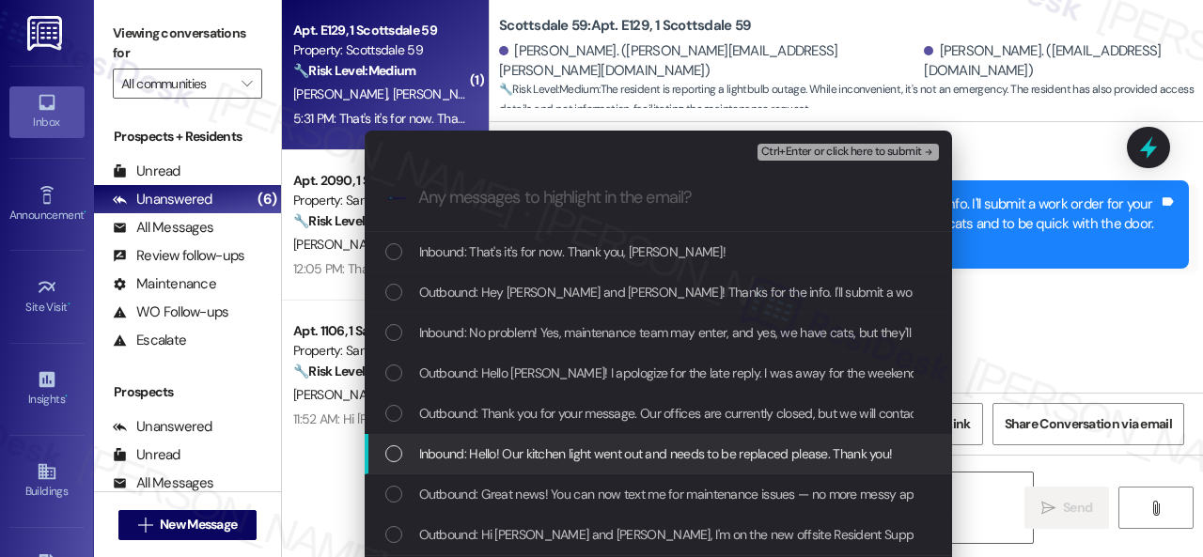
click at [564, 452] on span "Inbound: Hello! Our kitchen light went out and needs to be replaced please. Tha…" at bounding box center [656, 453] width 474 height 21
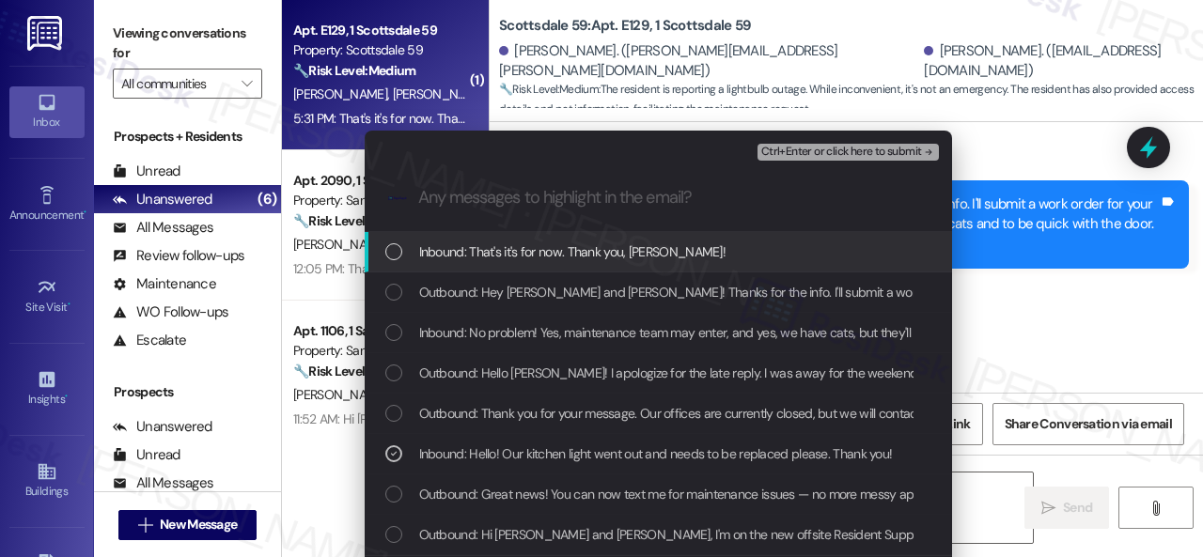
click at [797, 148] on span "Ctrl+Enter or click here to submit" at bounding box center [841, 152] width 161 height 13
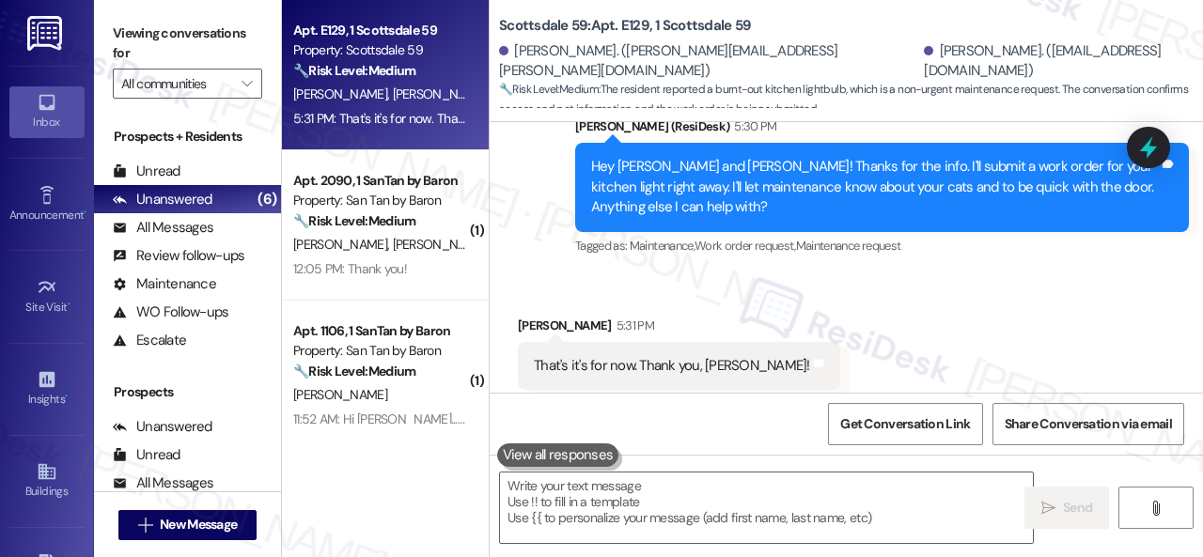
scroll to position [1718, 0]
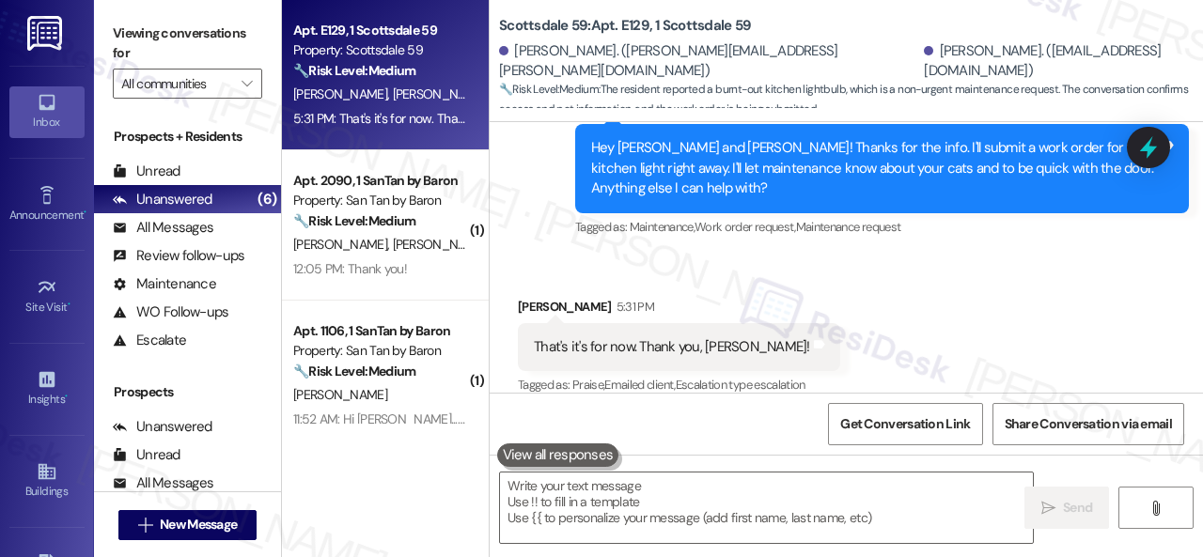
click at [1015, 271] on div "Received via SMS Evan Sakrison 5:31 PM That's it's for now. Thank you, Sarah! T…" at bounding box center [846, 334] width 713 height 159
drag, startPoint x: 766, startPoint y: 507, endPoint x: 831, endPoint y: 505, distance: 64.9
click at [766, 506] on textarea at bounding box center [766, 508] width 533 height 70
paste textarea "Thank you. I've notified the site team about your work order. Let me know when …"
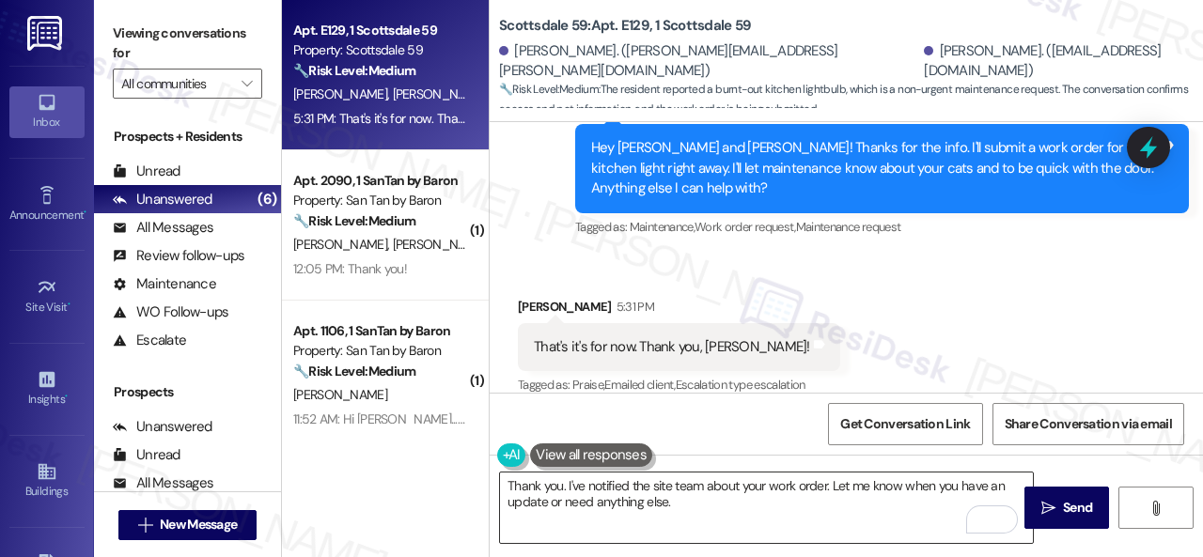
drag, startPoint x: 1052, startPoint y: 505, endPoint x: 567, endPoint y: 523, distance: 486.1
click at [573, 527] on div "Thank you. I've notified the site team about your work order. Let me know when …" at bounding box center [846, 525] width 713 height 141
drag, startPoint x: 1009, startPoint y: 309, endPoint x: 962, endPoint y: 349, distance: 61.4
click at [1005, 312] on div "Received via SMS Evan Sakrison 5:31 PM That's it's for now. Thank you, Sarah! T…" at bounding box center [846, 334] width 713 height 159
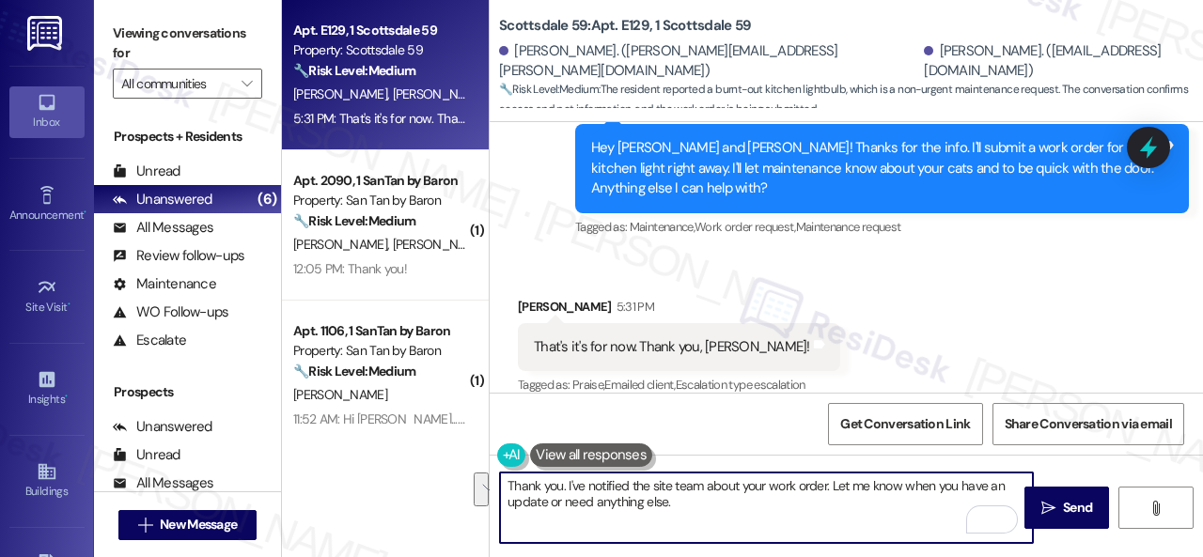
drag, startPoint x: 675, startPoint y: 510, endPoint x: 678, endPoint y: 484, distance: 26.6
click at [389, 443] on div "Apt. E129, 1 Scottsdale 59 Property: Scottsdale 59 🔧 Risk Level: Medium The res…" at bounding box center [742, 278] width 921 height 557
paste textarea "submitted a work order on your behalf and notified the site team. Please let me…"
type textarea "Thank you. I've submitted a work order on your behalf and notified the site tea…"
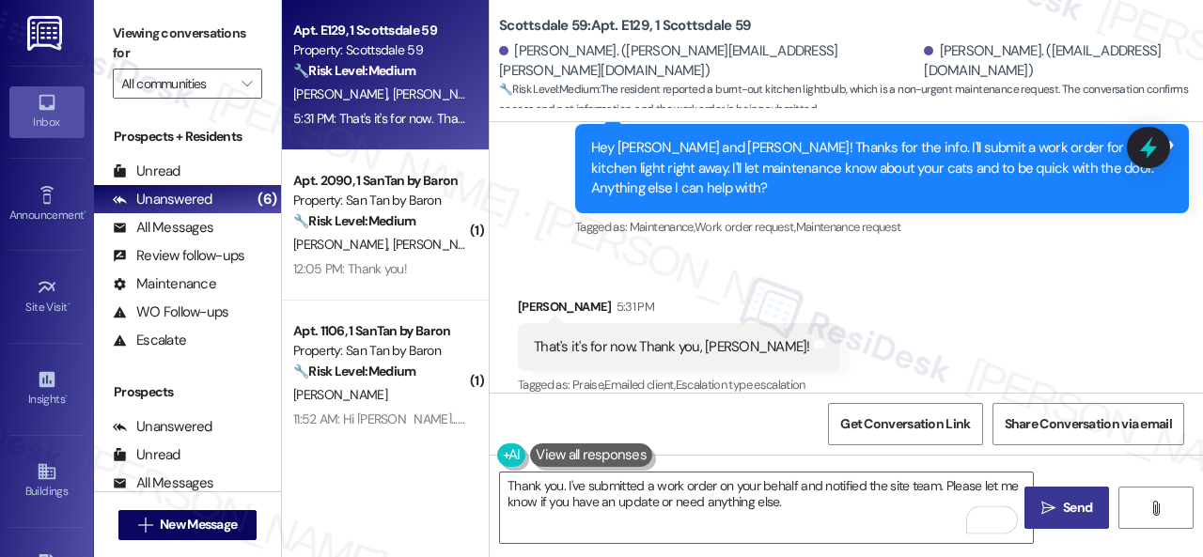
click at [1041, 505] on icon "" at bounding box center [1048, 508] width 14 height 15
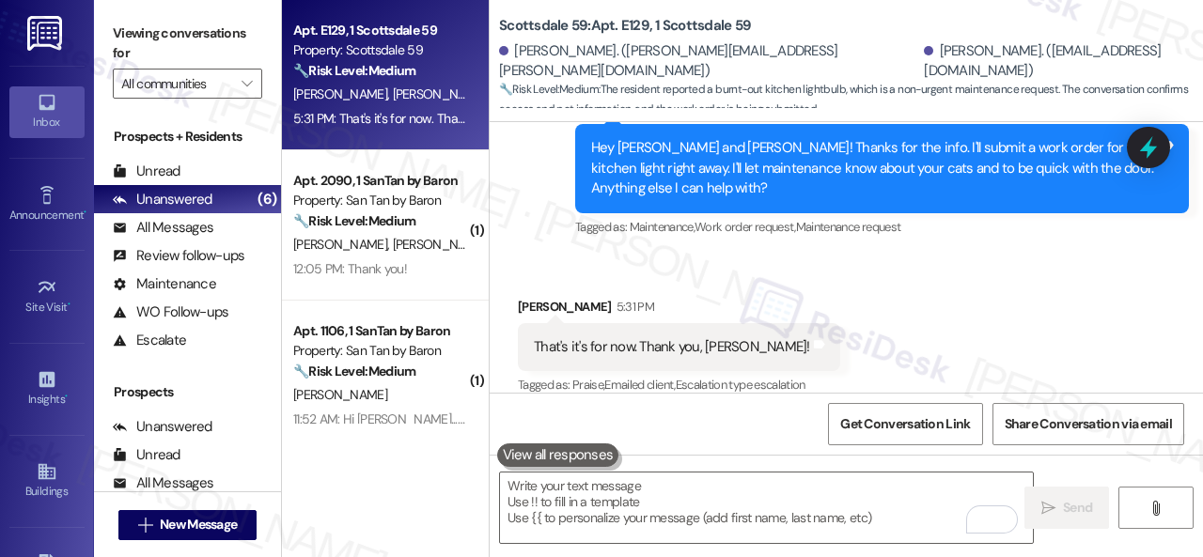
scroll to position [1717, 0]
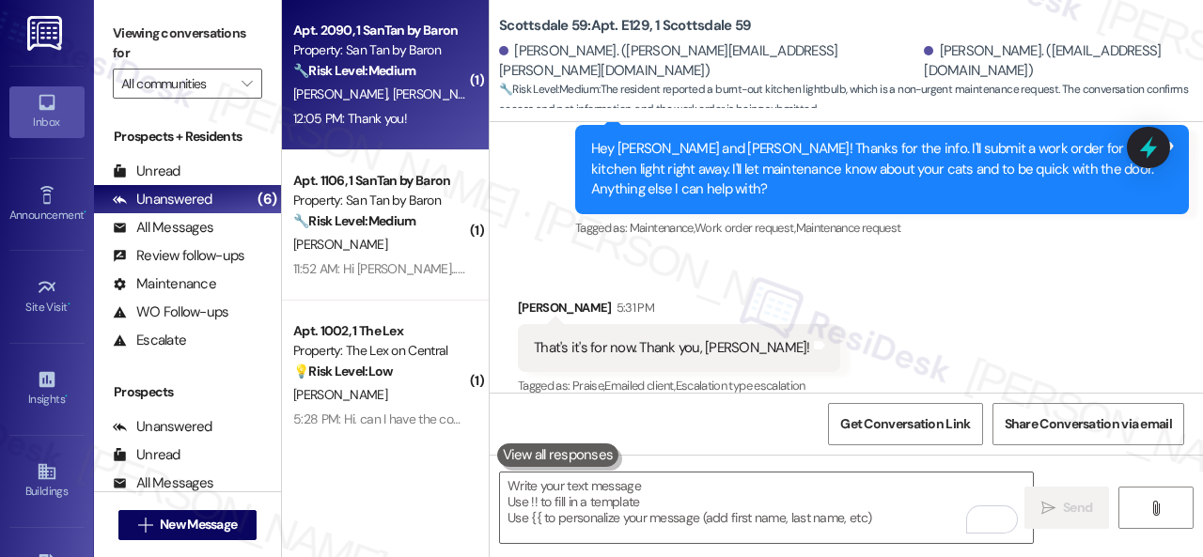
click at [448, 87] on div "J. Nabrotzky T. Nabrotzky" at bounding box center [380, 94] width 178 height 23
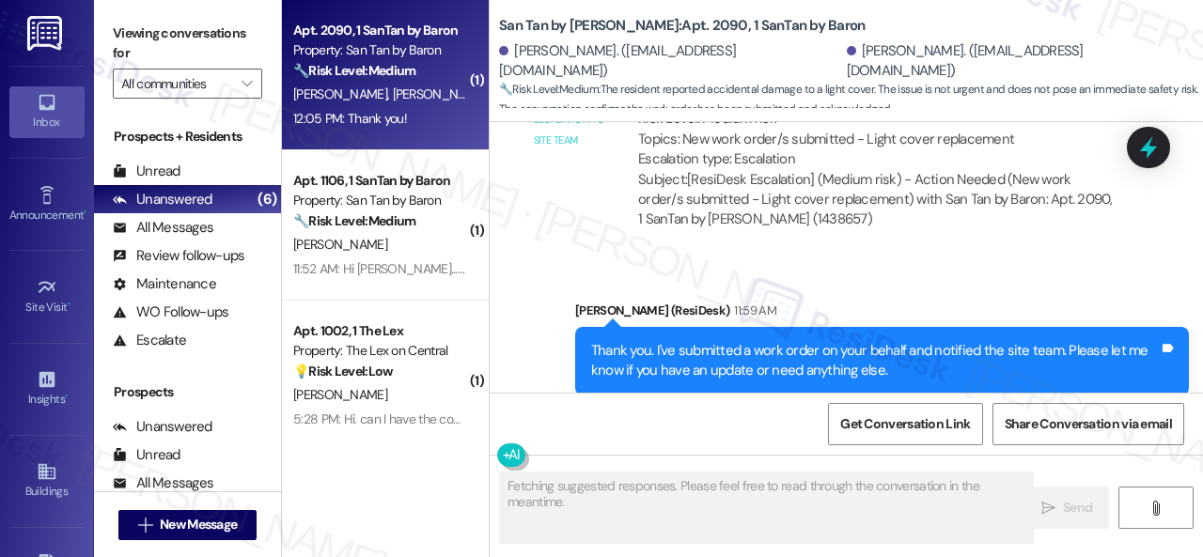
scroll to position [2061, 0]
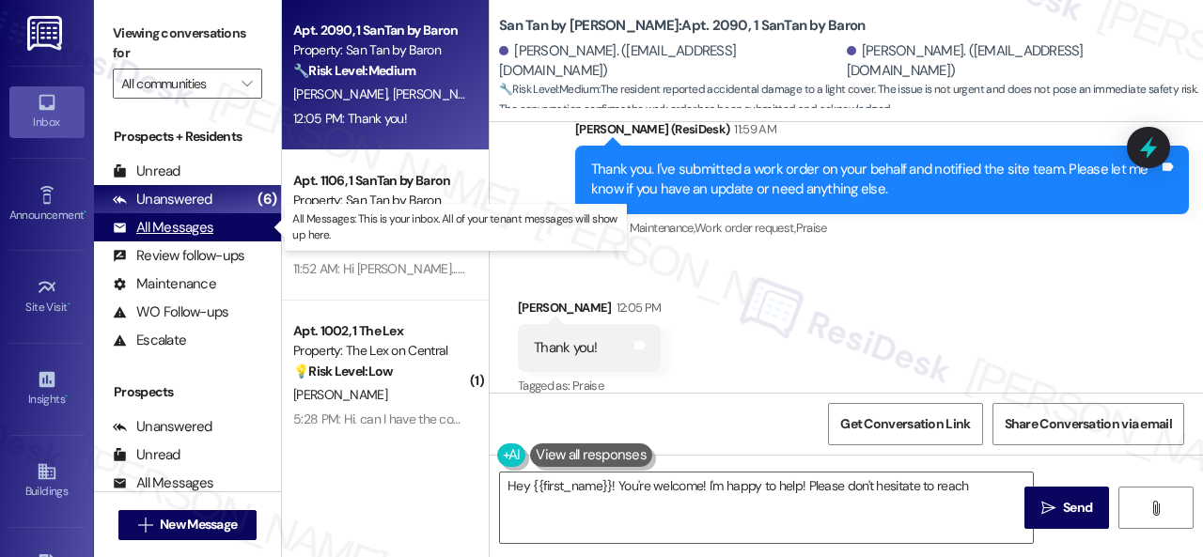
click at [173, 228] on div "All Messages" at bounding box center [163, 228] width 101 height 20
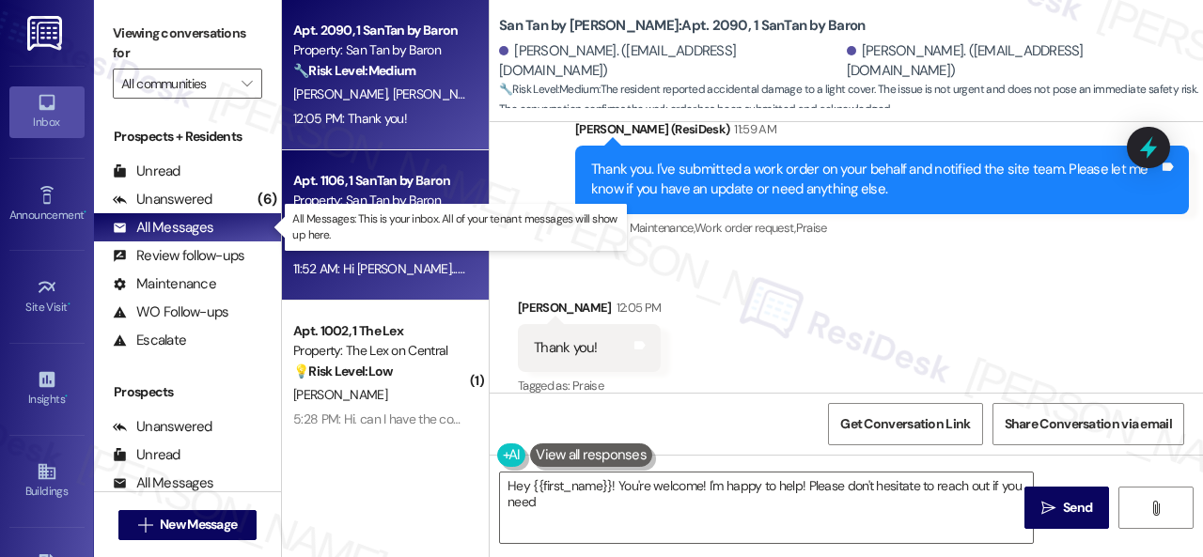
type textarea "Hey {{first_name}}! You're welcome! I'm happy to help! Please don't hesitate to…"
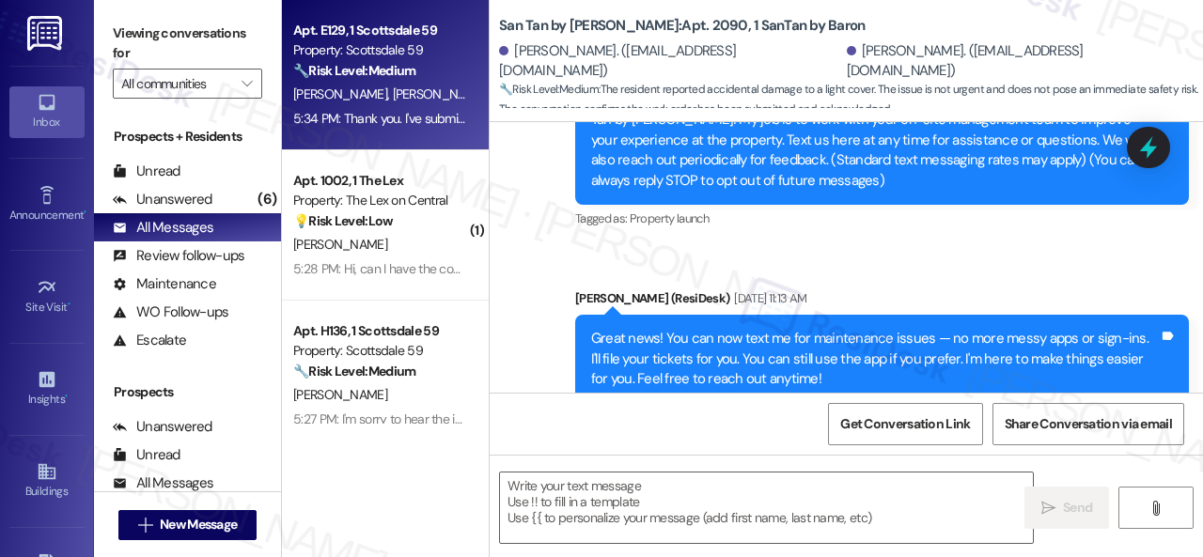
type textarea "Fetching suggested responses. Please feel free to read through the conversation…"
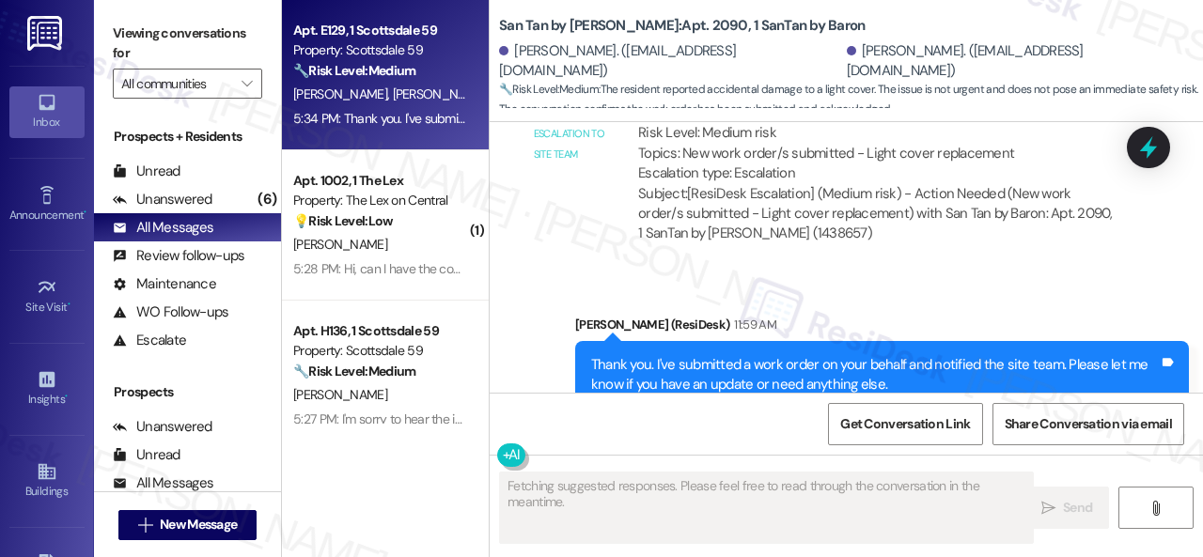
click at [400, 81] on div "🔧 Risk Level: Medium The resident reported a burnt-out kitchen lightbulb, which…" at bounding box center [380, 71] width 174 height 20
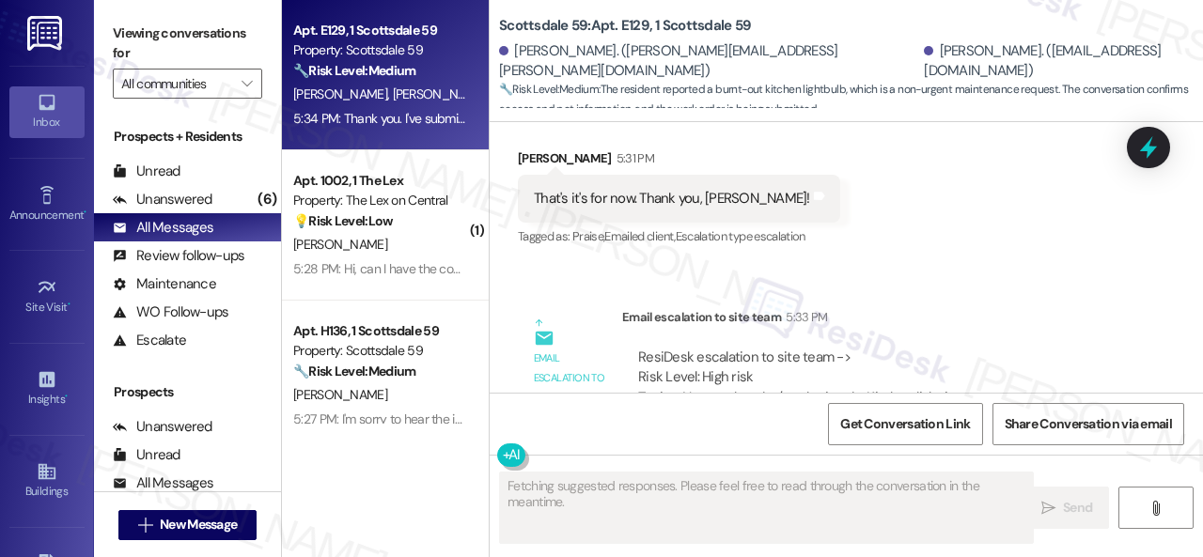
scroll to position [1905, 0]
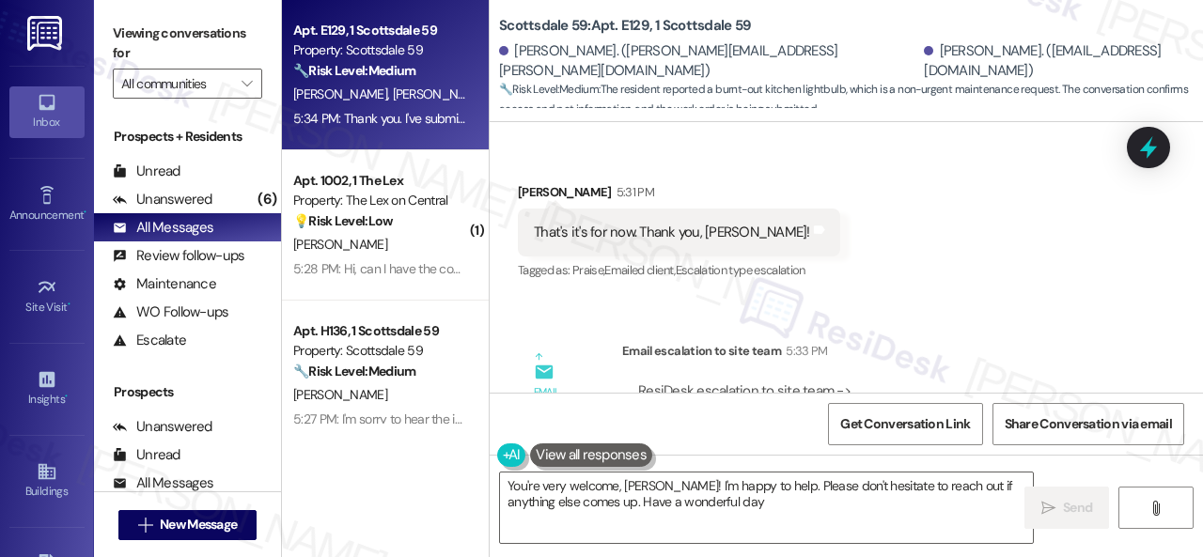
type textarea "You're very welcome, Evan! I'm happy to help. Please don't hesitate to reach ou…"
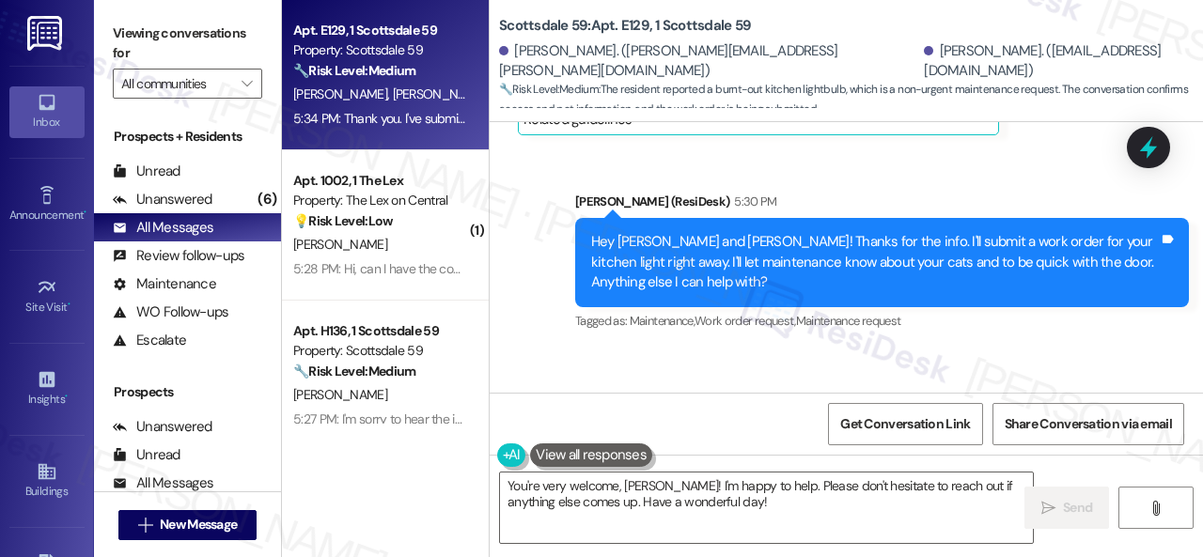
scroll to position [1623, 0]
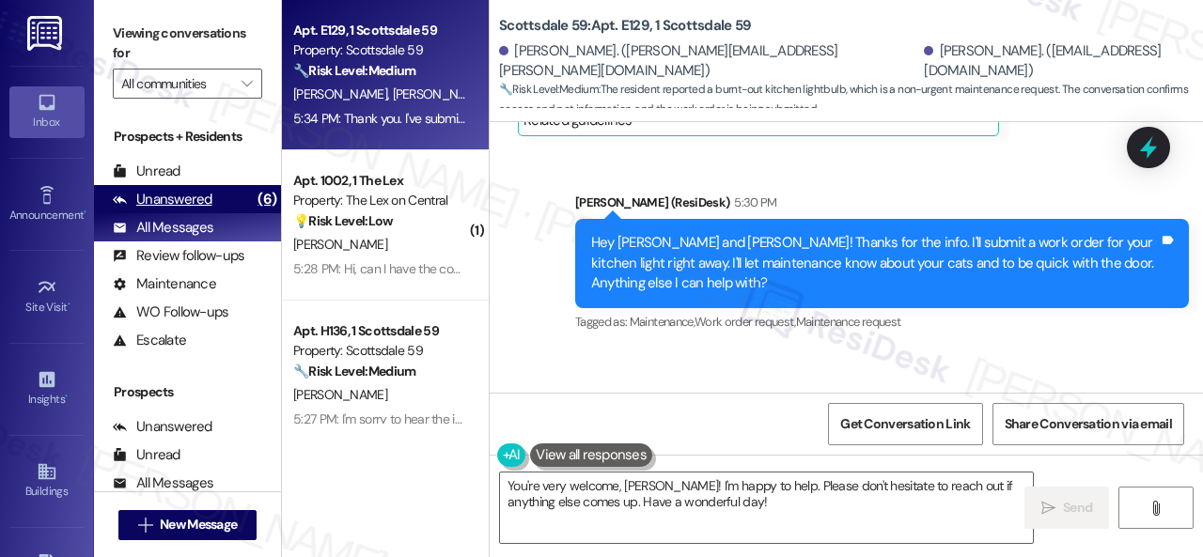
click at [172, 208] on div "Unanswered" at bounding box center [163, 200] width 100 height 20
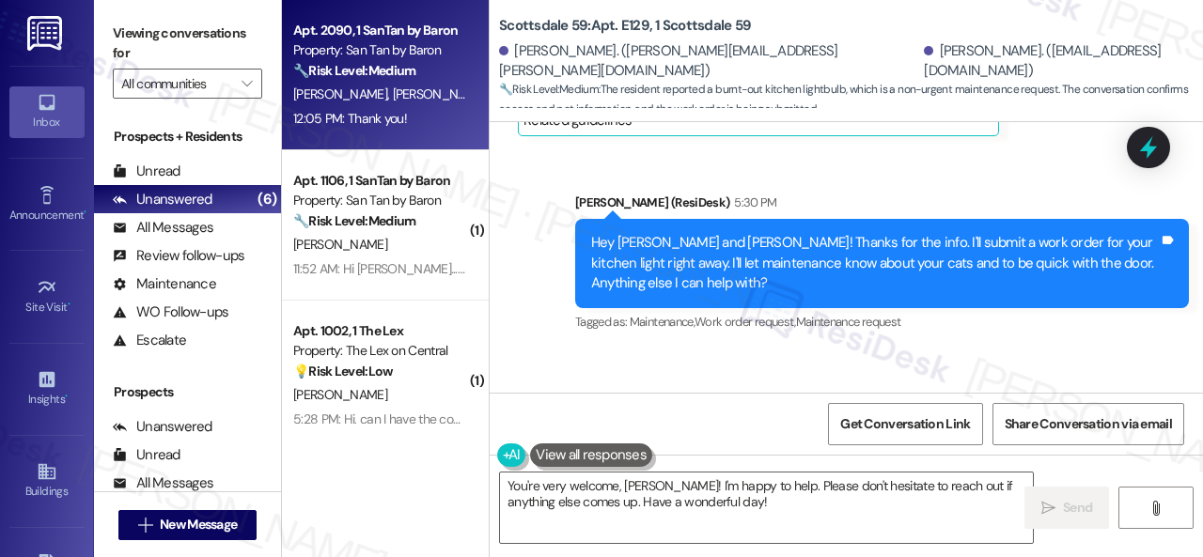
click at [413, 86] on span "T. Nabrotzky" at bounding box center [440, 94] width 94 height 17
type textarea "Fetching suggested responses. Please feel free to read through the conversation…"
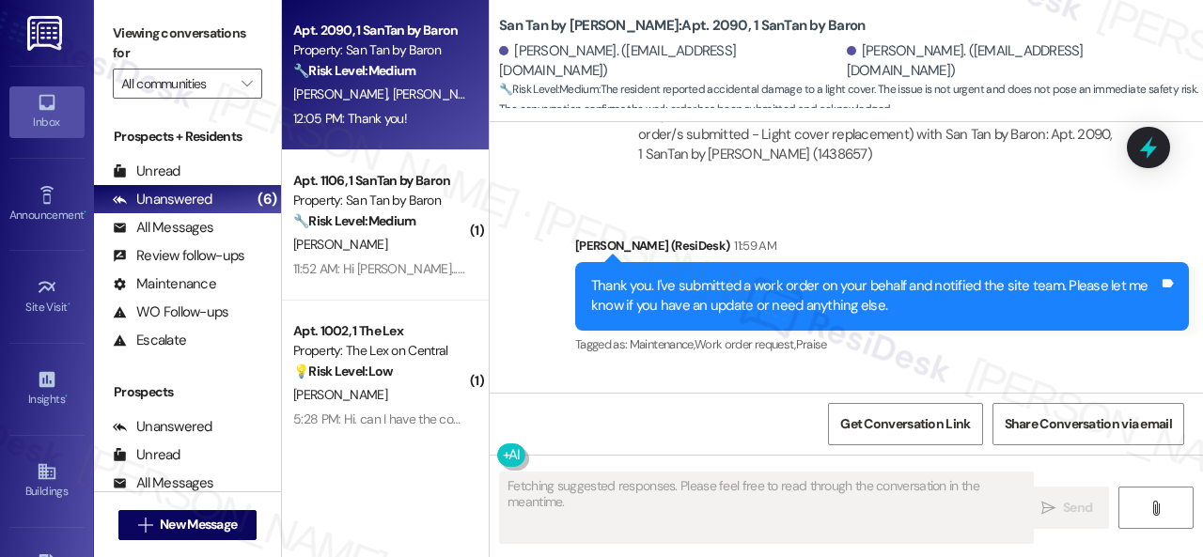
scroll to position [2061, 0]
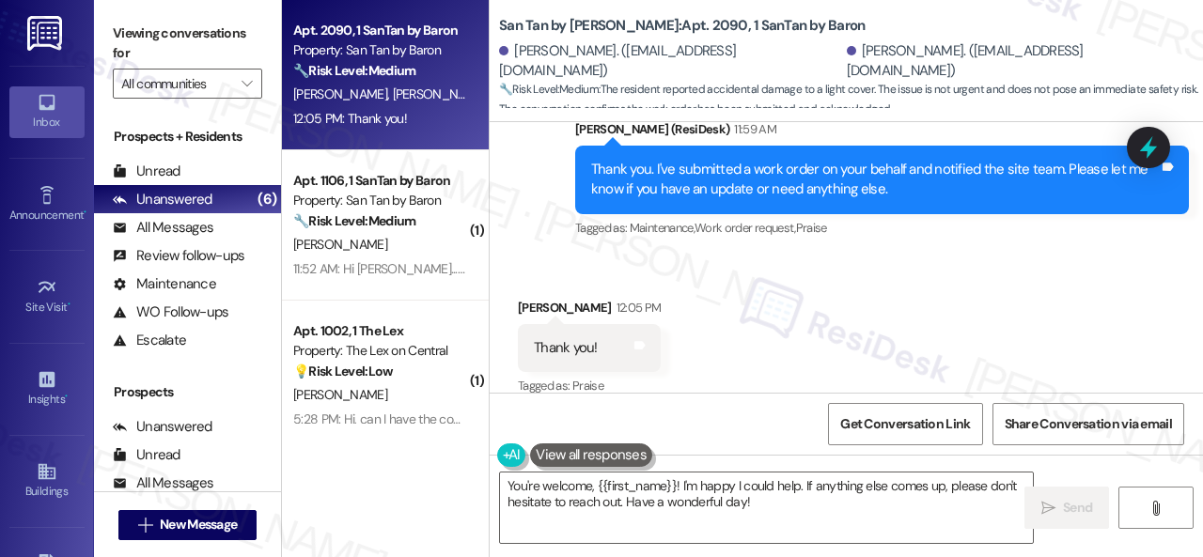
drag, startPoint x: 780, startPoint y: 506, endPoint x: 279, endPoint y: 376, distance: 517.5
click at [381, 437] on div "Apt. 2090, 1 SanTan by Baron Property: San Tan by Baron 🔧 Risk Level: Medium Th…" at bounding box center [742, 278] width 921 height 557
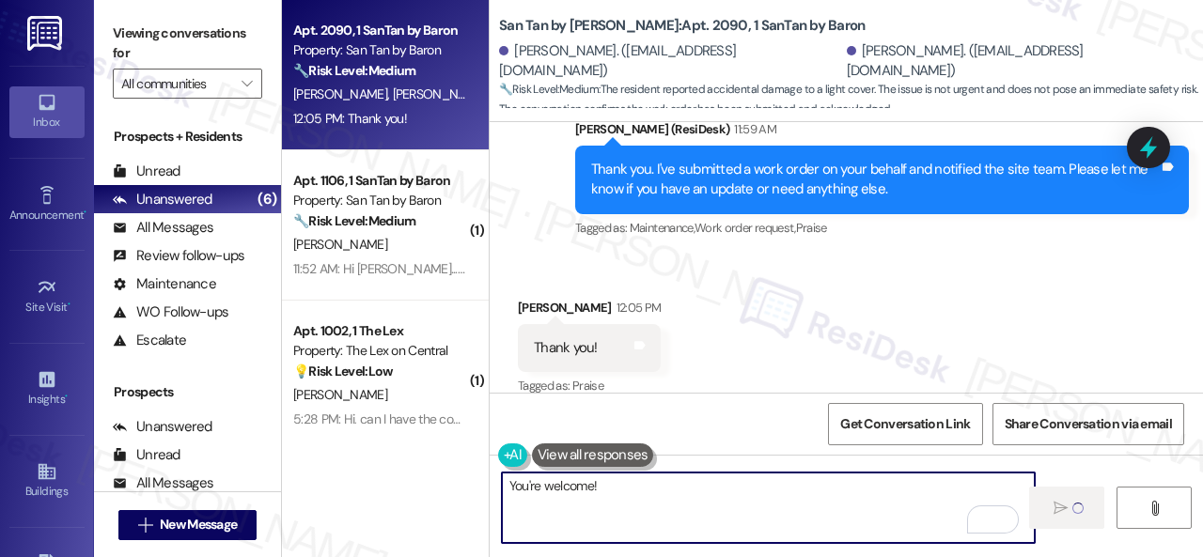
type textarea "You're welcome!"
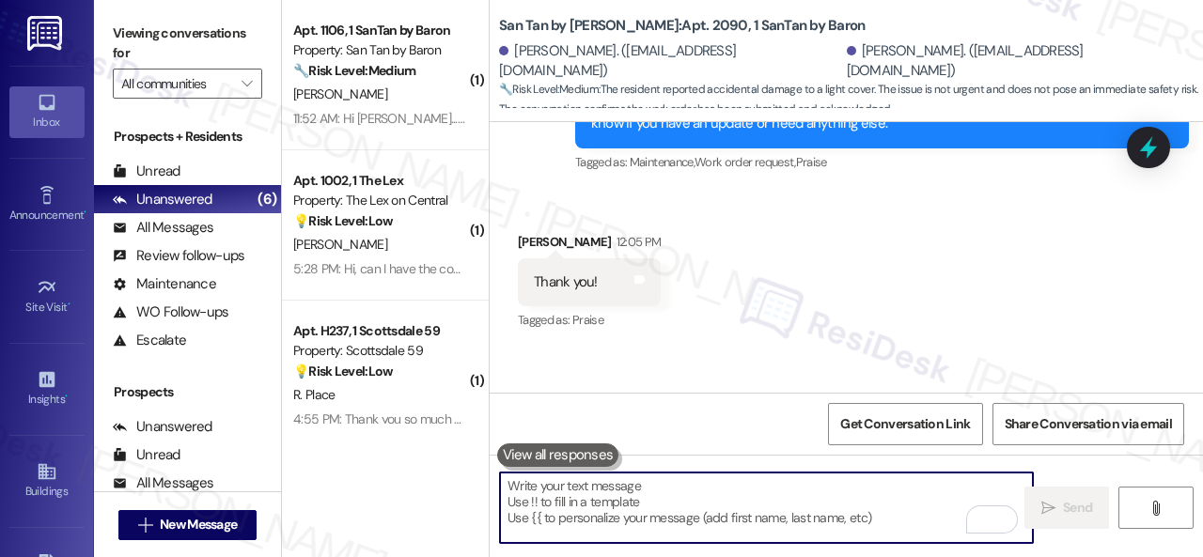
scroll to position [2194, 0]
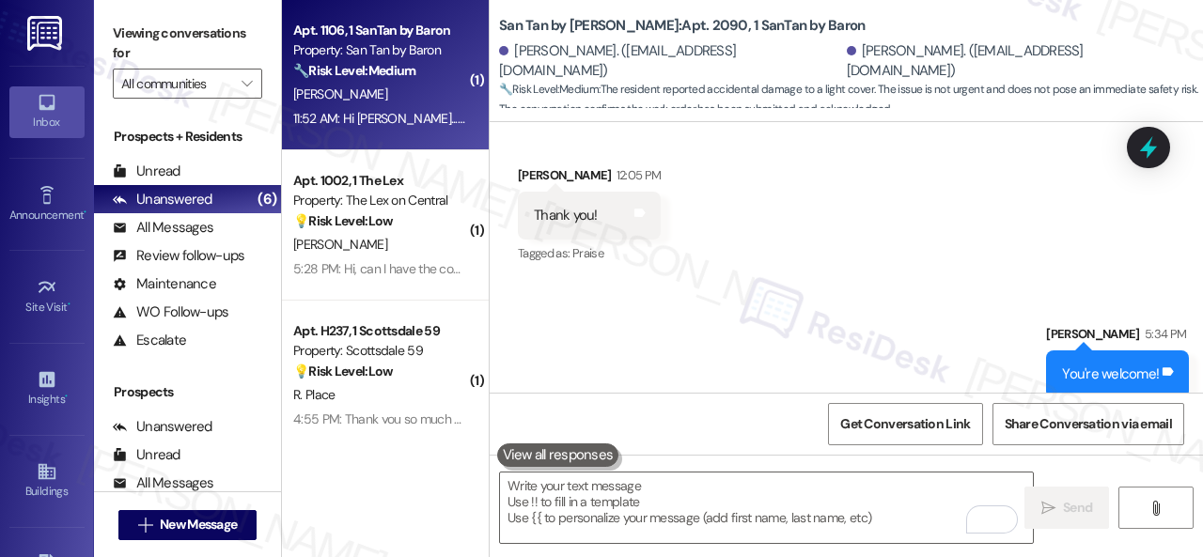
click at [401, 91] on div "[PERSON_NAME]" at bounding box center [380, 94] width 178 height 23
type textarea "Fetching suggested responses. Please feel free to read through the conversation…"
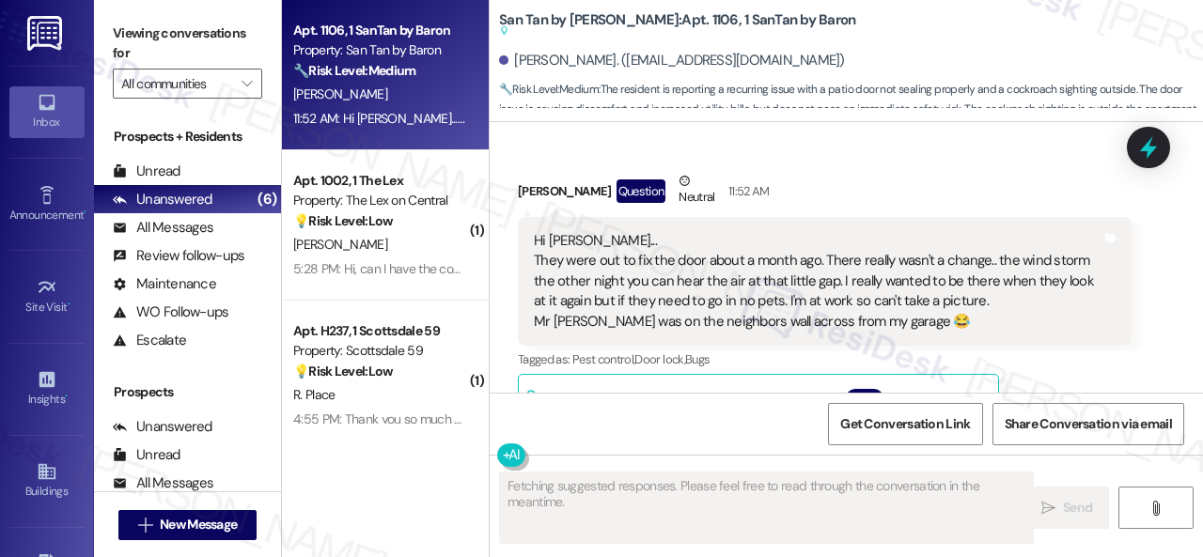
scroll to position [1594, 0]
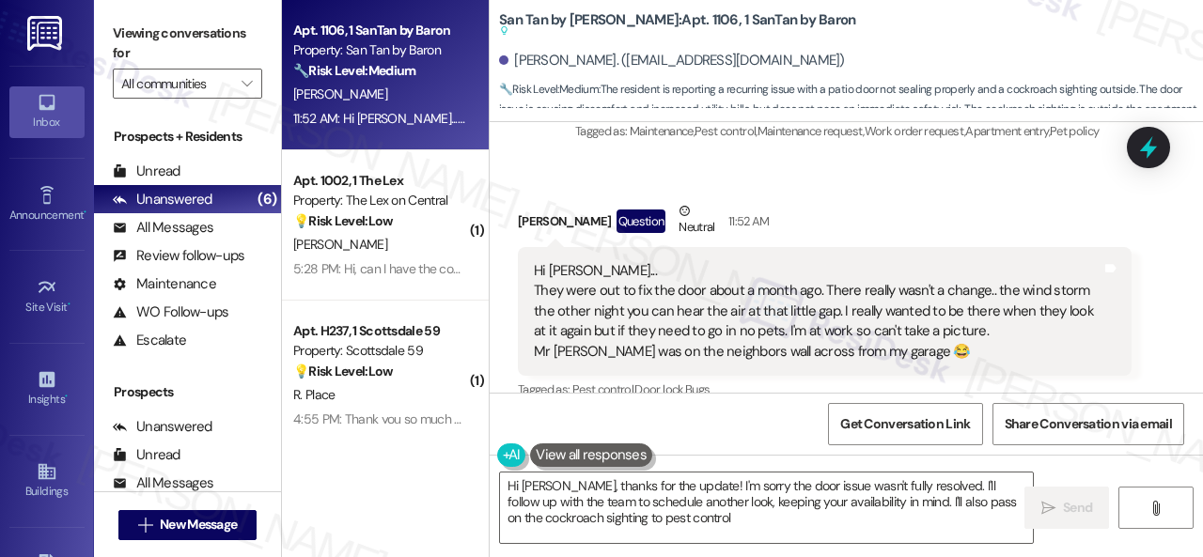
type textarea "Hi Sue, thanks for the update! I'm sorry the door issue wasn't fully resolved. …"
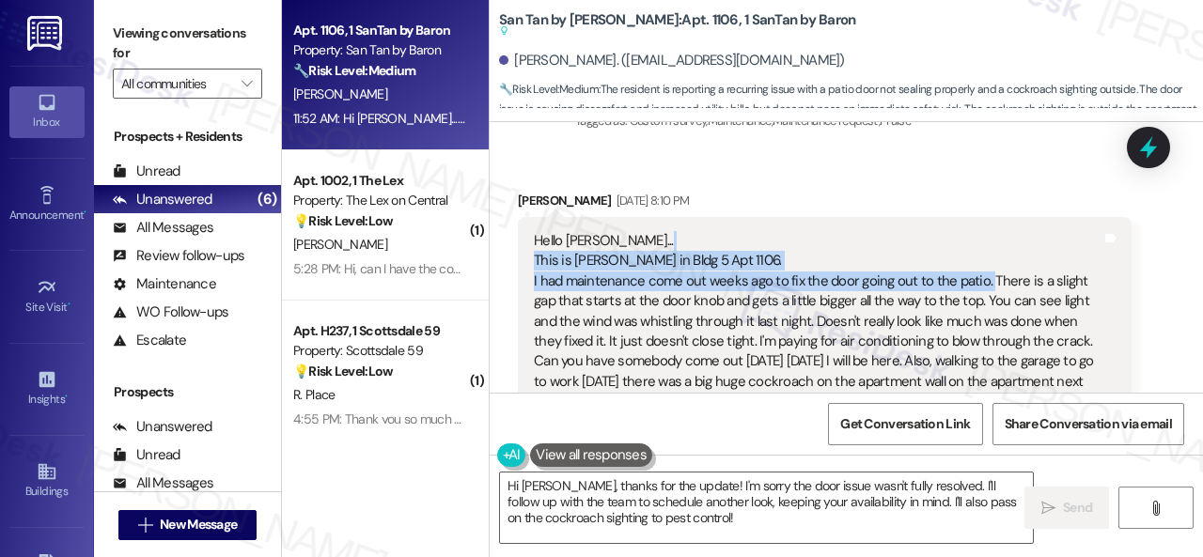
scroll to position [562, 0]
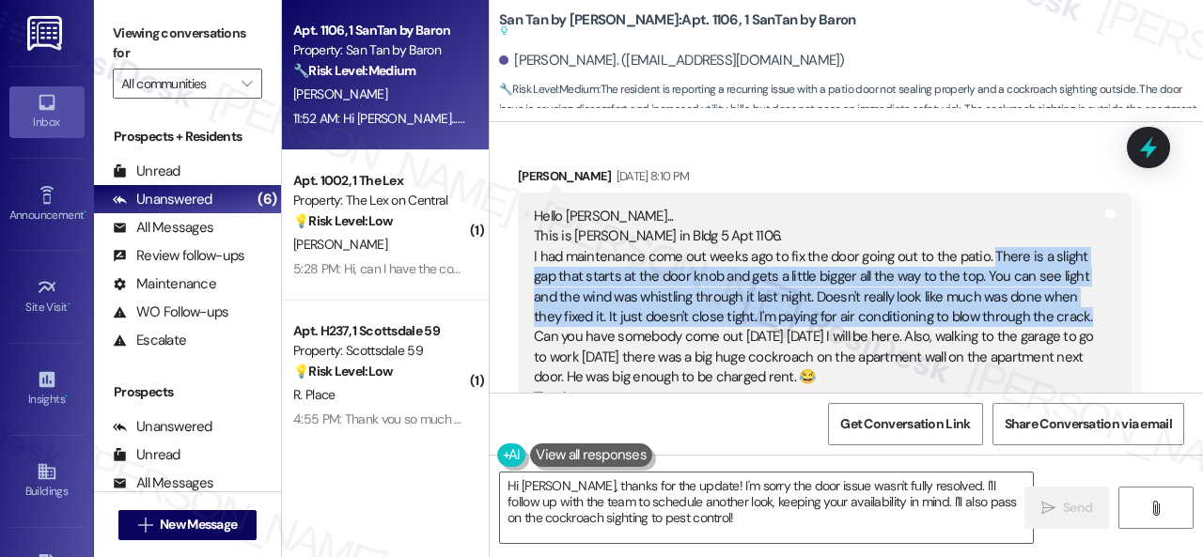
drag, startPoint x: 985, startPoint y: 163, endPoint x: 1081, endPoint y: 320, distance: 184.7
click at [1081, 320] on div "Hello Sarah... This is Sue Sabatini in Bldg 5 Apt 1106. I had maintenance come …" at bounding box center [818, 318] width 568 height 222
copy div "There is a slight gap that starts at the door knob and gets a little bigger all…"
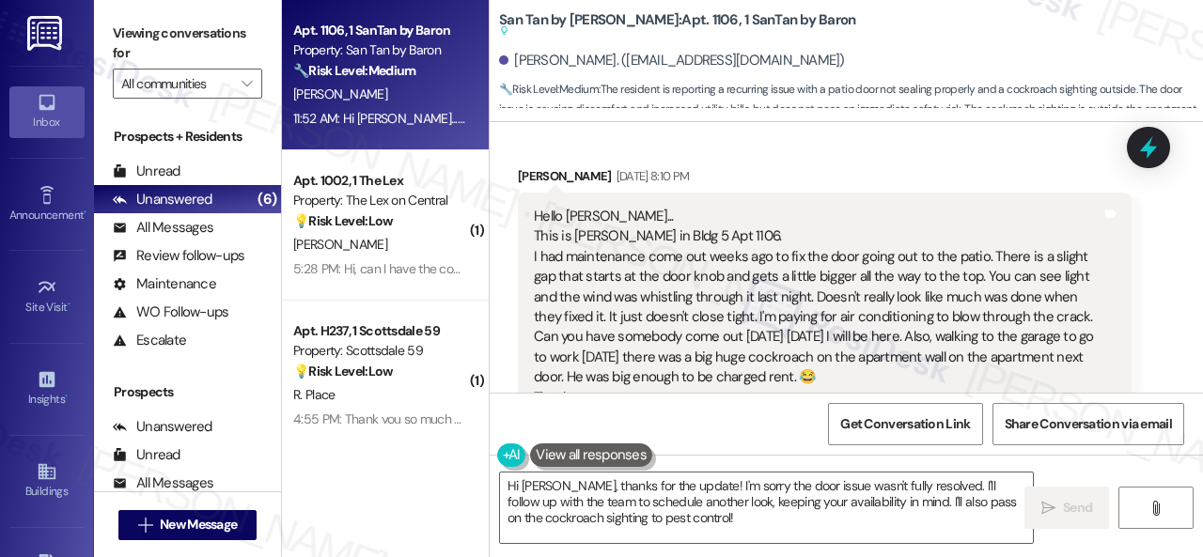
click at [1154, 322] on div "Received via SMS Susan Sabatini Aug 22, 2025 at 8:10 PM Hello Sarah... This is …" at bounding box center [846, 331] width 713 height 415
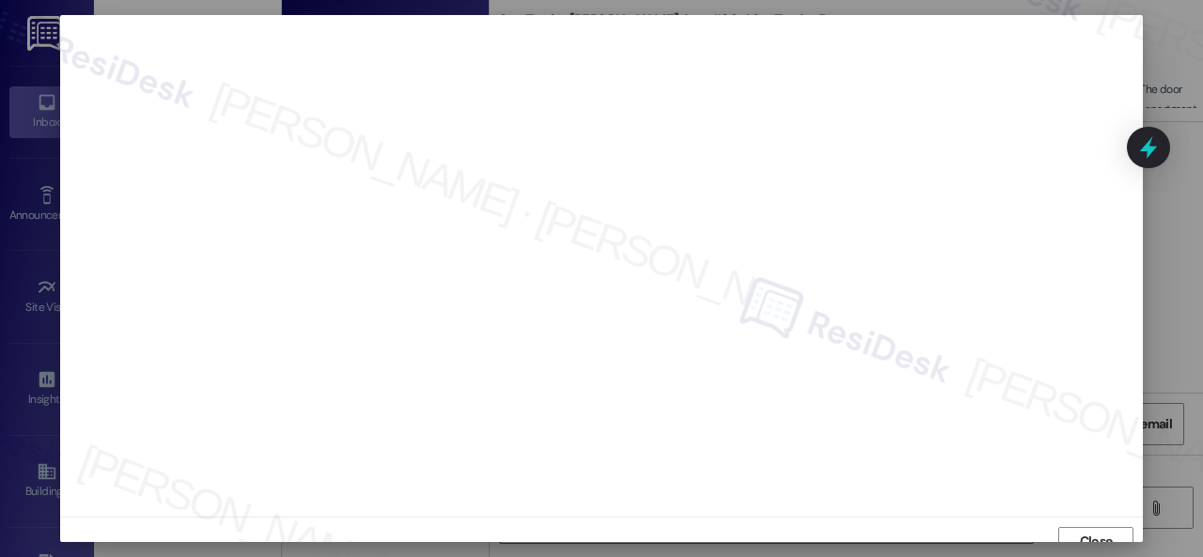
scroll to position [14, 0]
click at [1120, 525] on button "Close" at bounding box center [1095, 528] width 75 height 30
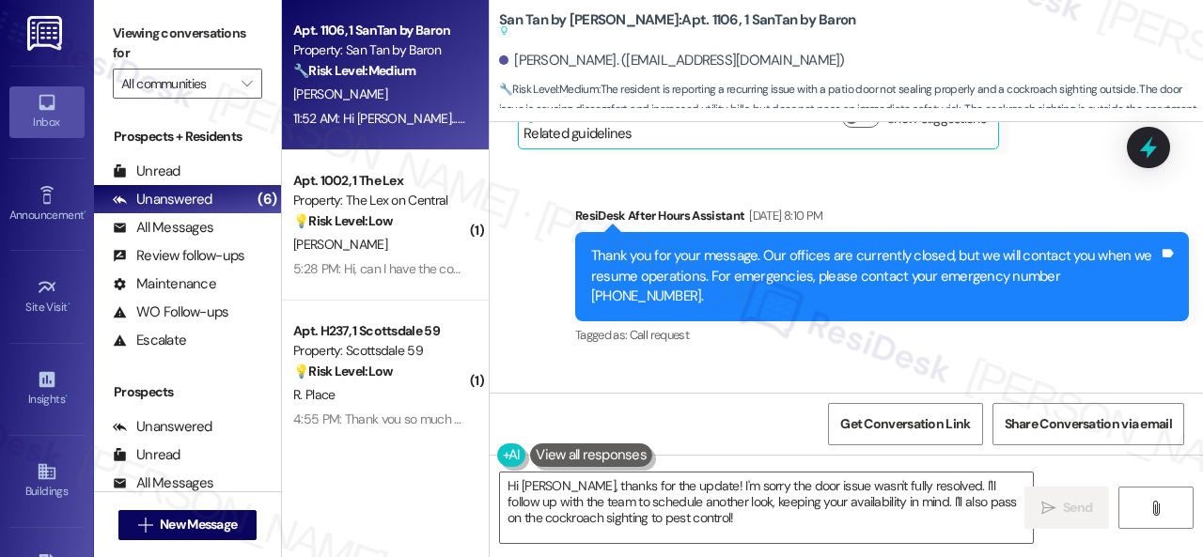
scroll to position [656, 0]
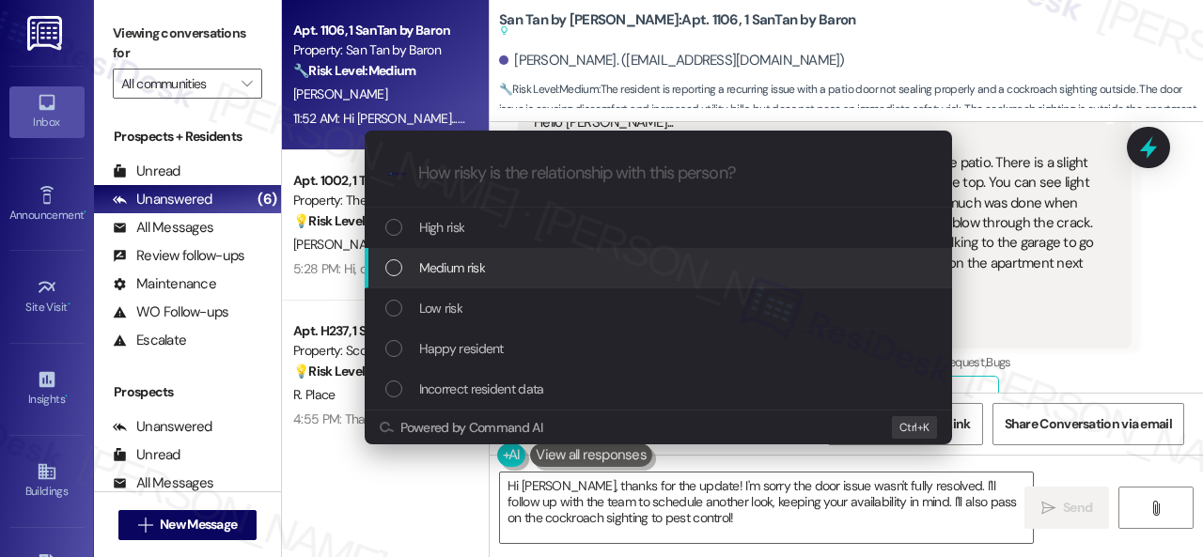
click at [438, 263] on span "Medium risk" at bounding box center [452, 267] width 66 height 21
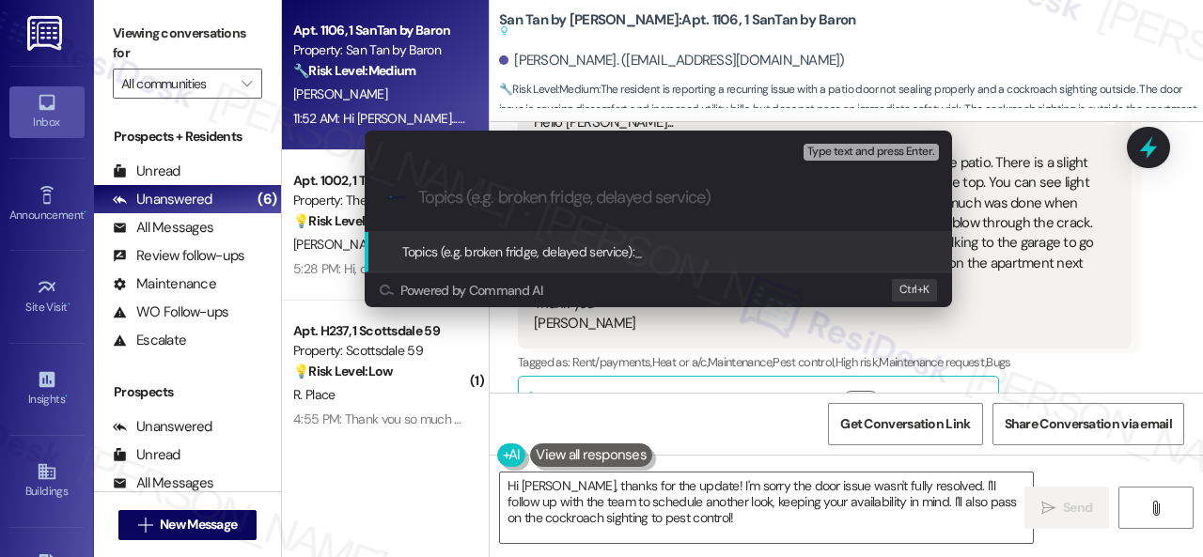
paste input "New work order/s submitted - Door issue"
type input "New work order/s submitted - Door issue"
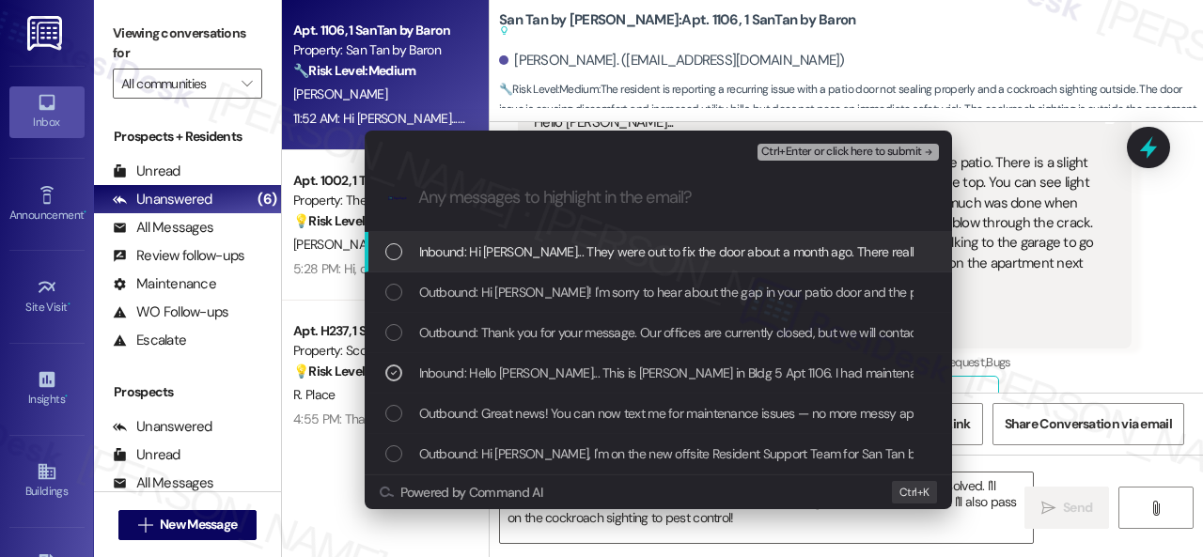
click at [774, 153] on span "Ctrl+Enter or click here to submit" at bounding box center [841, 152] width 161 height 13
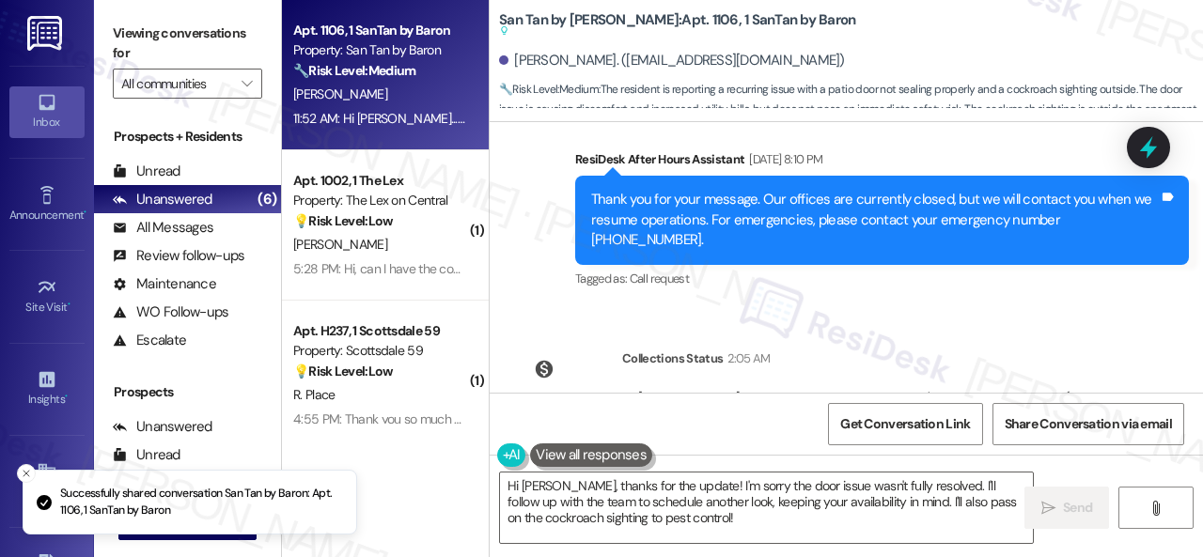
scroll to position [1875, 0]
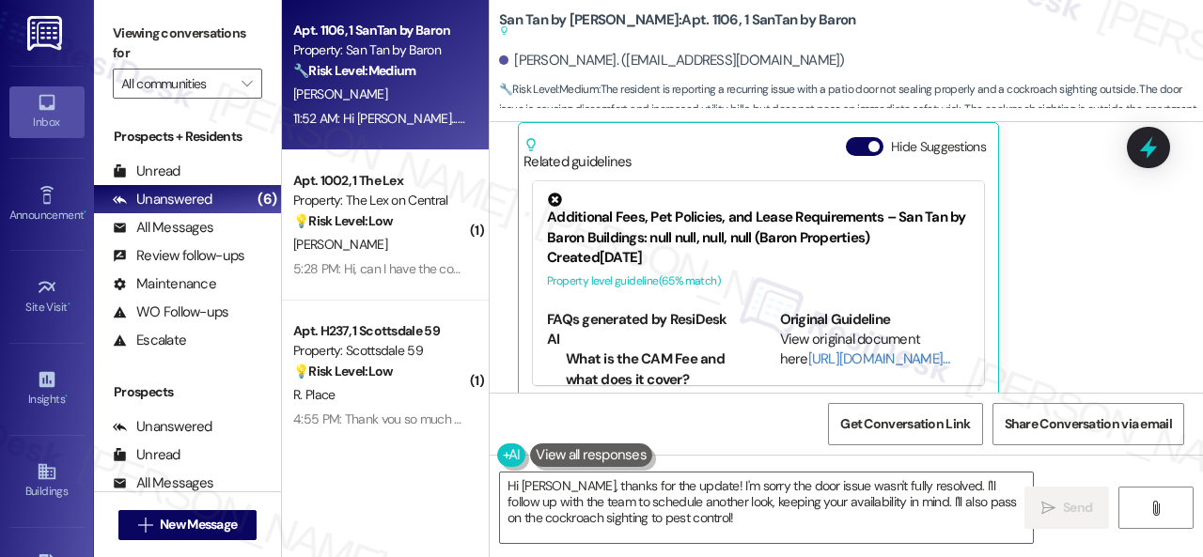
click at [1030, 288] on div "Susan Sabatini Question Neutral 11:52 AM Hi Sarah... They were out to fix the d…" at bounding box center [825, 159] width 614 height 481
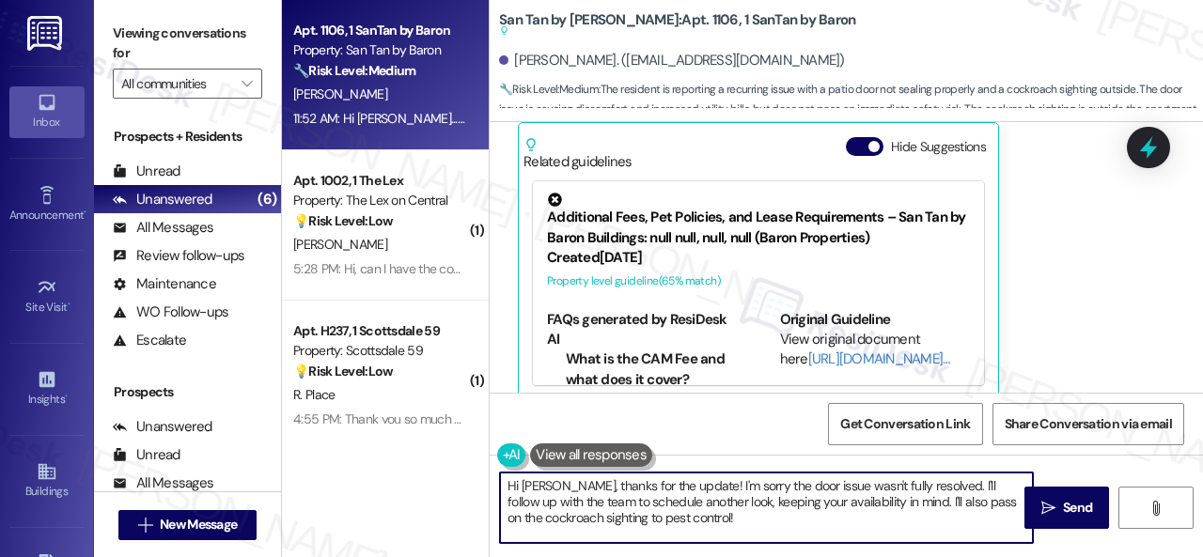
drag, startPoint x: 487, startPoint y: 473, endPoint x: 467, endPoint y: 467, distance: 20.5
click at [467, 467] on div "Apt. 1106, 1 SanTan by Baron Property: San Tan by Baron 🔧 Risk Level: Medium Th…" at bounding box center [742, 278] width 921 height 557
paste textarea "Thank you. I've submitted a work order on your behalf and notified the site tea…"
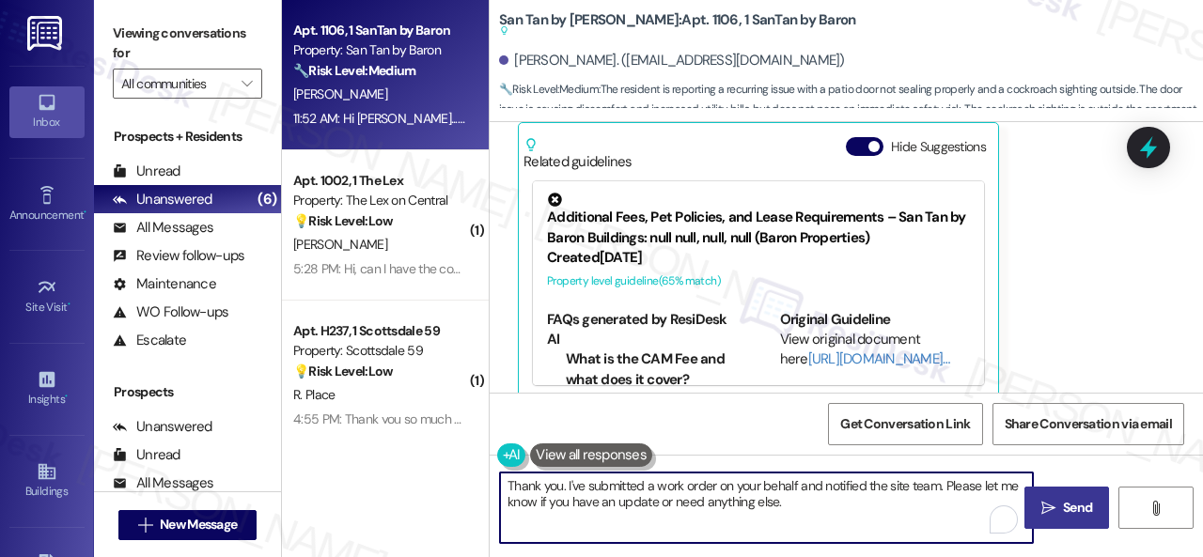
type textarea "Thank you. I've submitted a work order on your behalf and notified the site tea…"
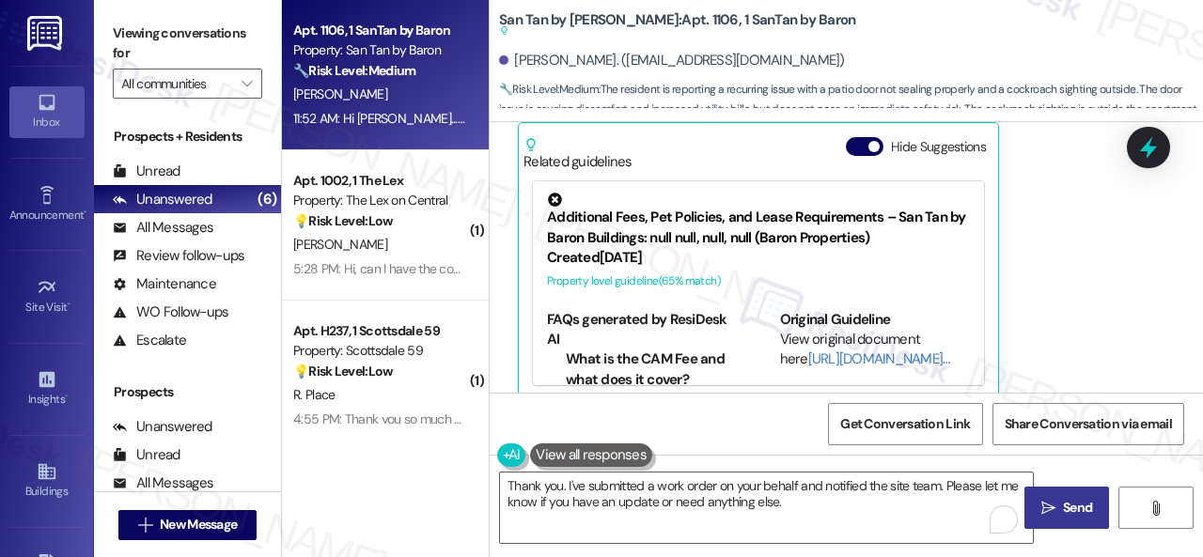
click at [1041, 505] on icon "" at bounding box center [1048, 508] width 14 height 15
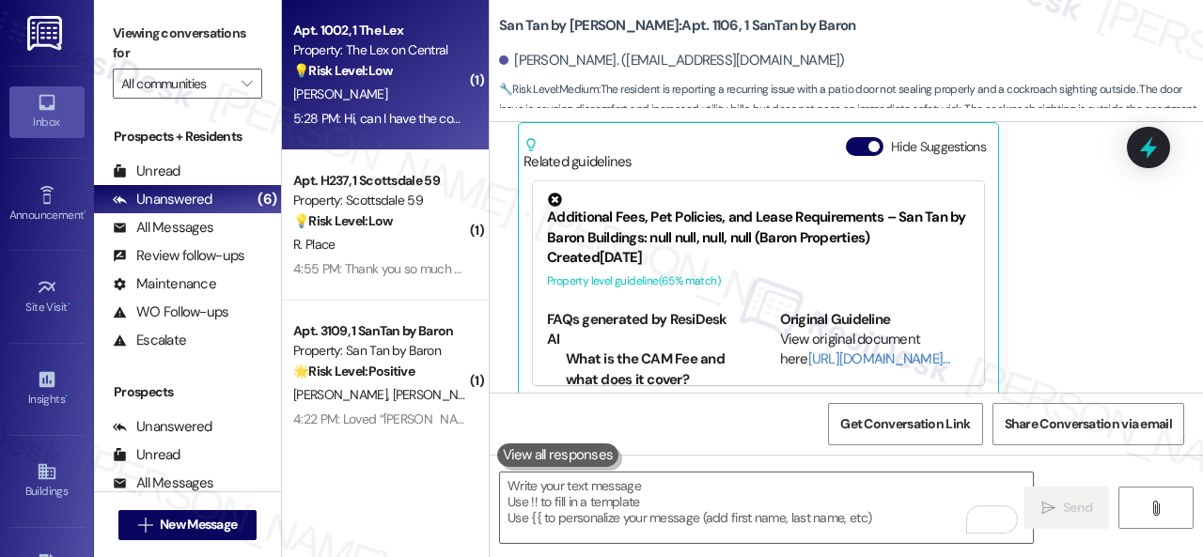
click at [422, 87] on div "[PERSON_NAME]" at bounding box center [380, 94] width 178 height 23
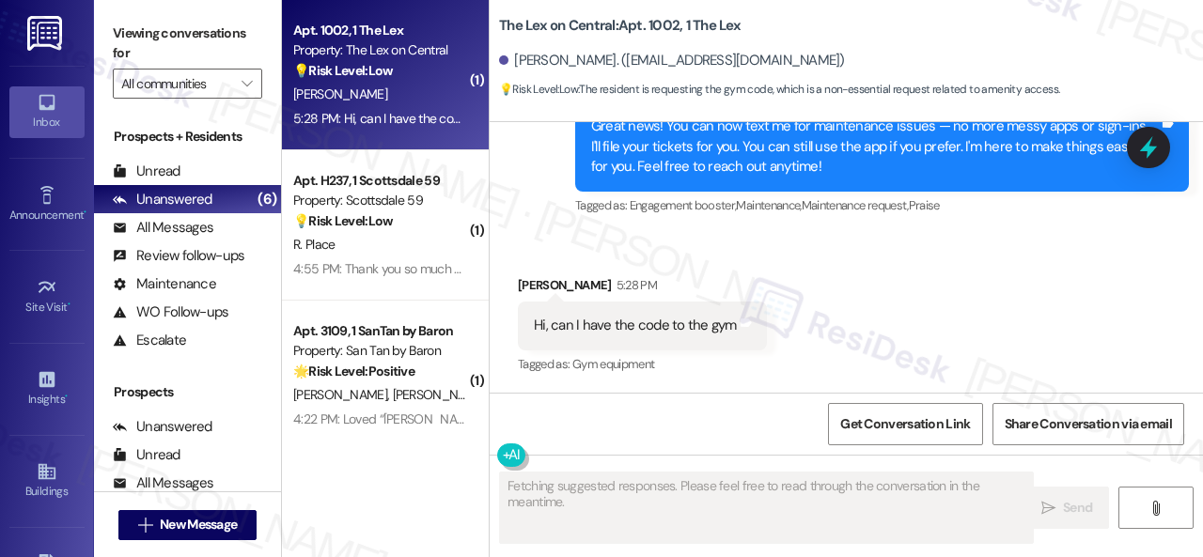
scroll to position [645, 0]
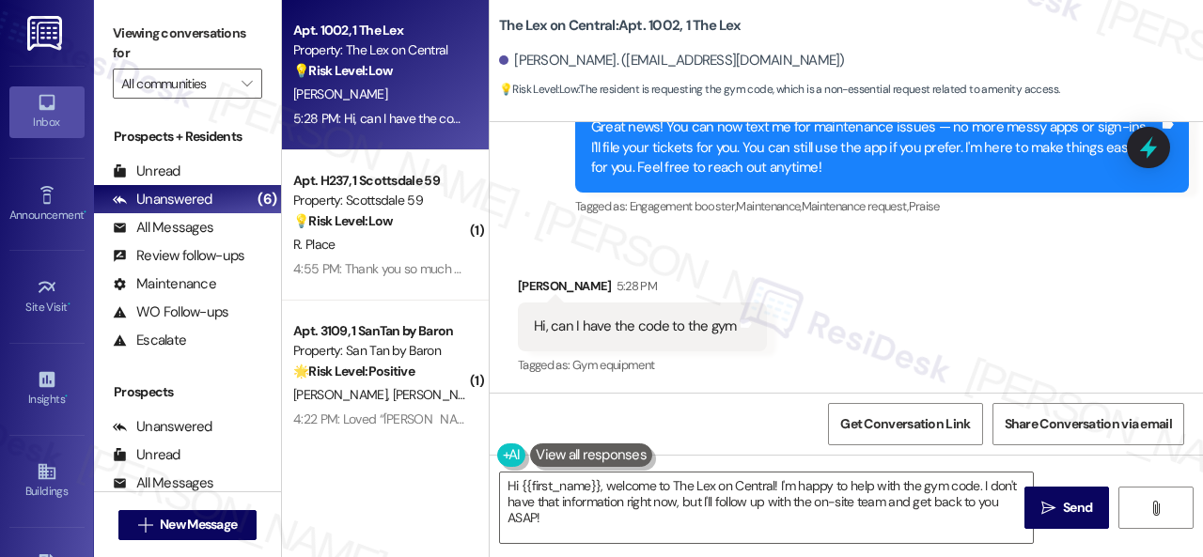
click at [1007, 352] on div "Received via SMS Analiyah Martinez 5:28 PM Hi, can I have the code to the gym T…" at bounding box center [846, 313] width 713 height 159
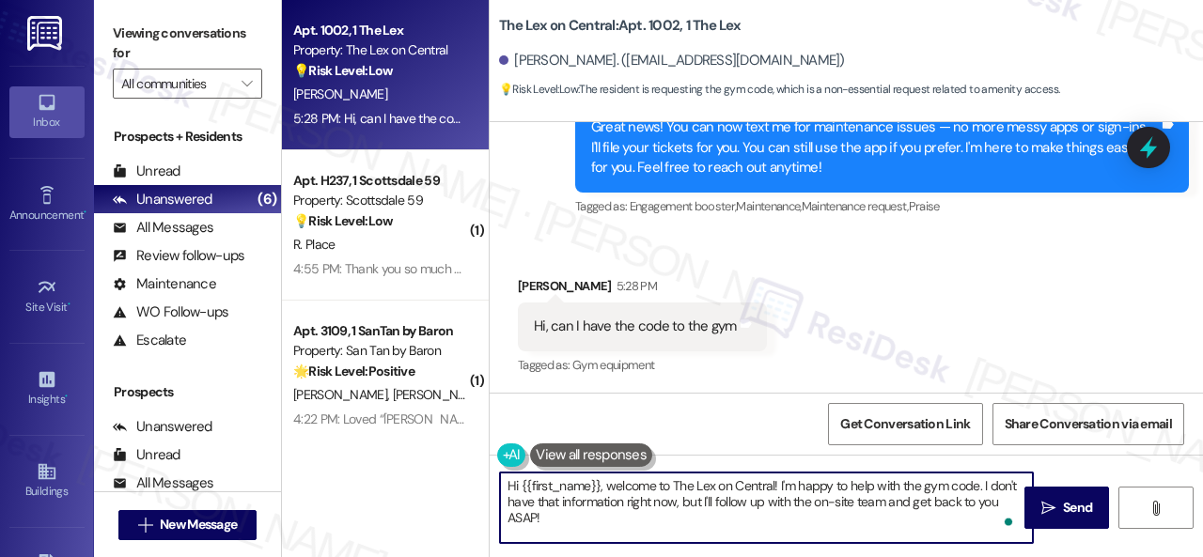
drag, startPoint x: 606, startPoint y: 484, endPoint x: 643, endPoint y: 535, distance: 62.6
click at [643, 535] on textarea "Hi {{first_name}}, welcome to The Lex on Central! I'm happy to help with the gy…" at bounding box center [766, 508] width 533 height 70
paste textarea "I will forward your inquiry to the site team and get back to you as soon as I r…"
click at [701, 484] on textarea "Hi {{first_name}}, I will forward your inquiry to the site team and get back to…" at bounding box center [766, 508] width 533 height 70
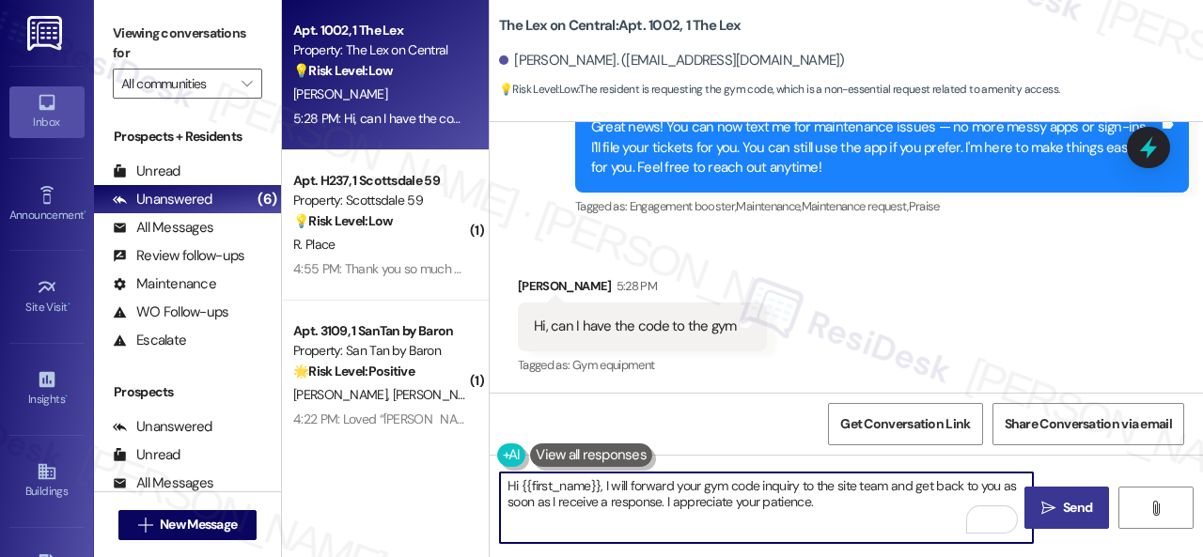
type textarea "Hi {{first_name}}, I will forward your gym code inquiry to the site team and ge…"
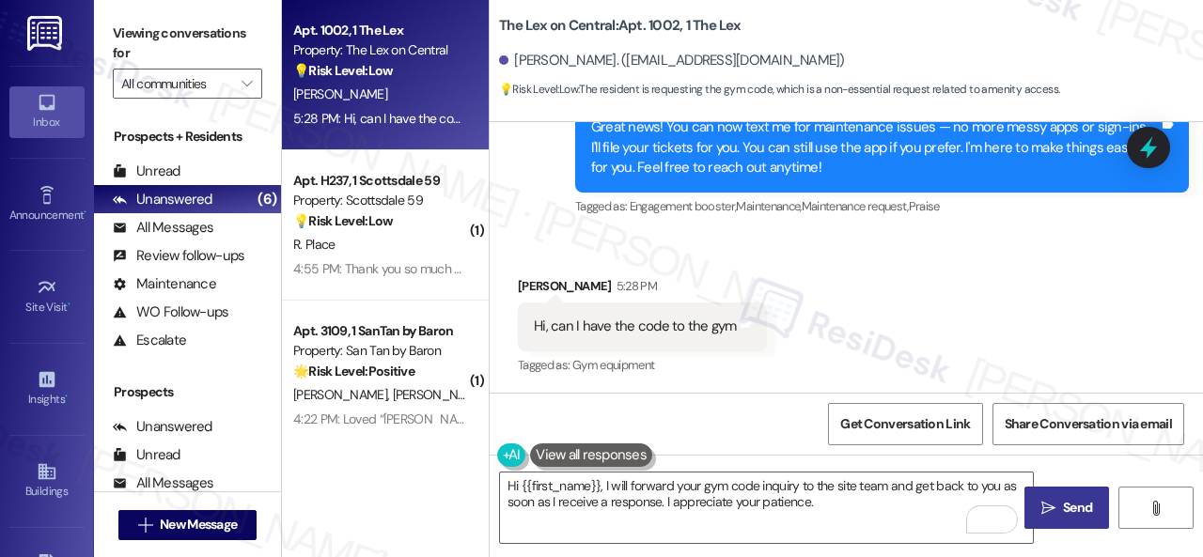
click at [1077, 520] on button " Send" at bounding box center [1066, 508] width 85 height 42
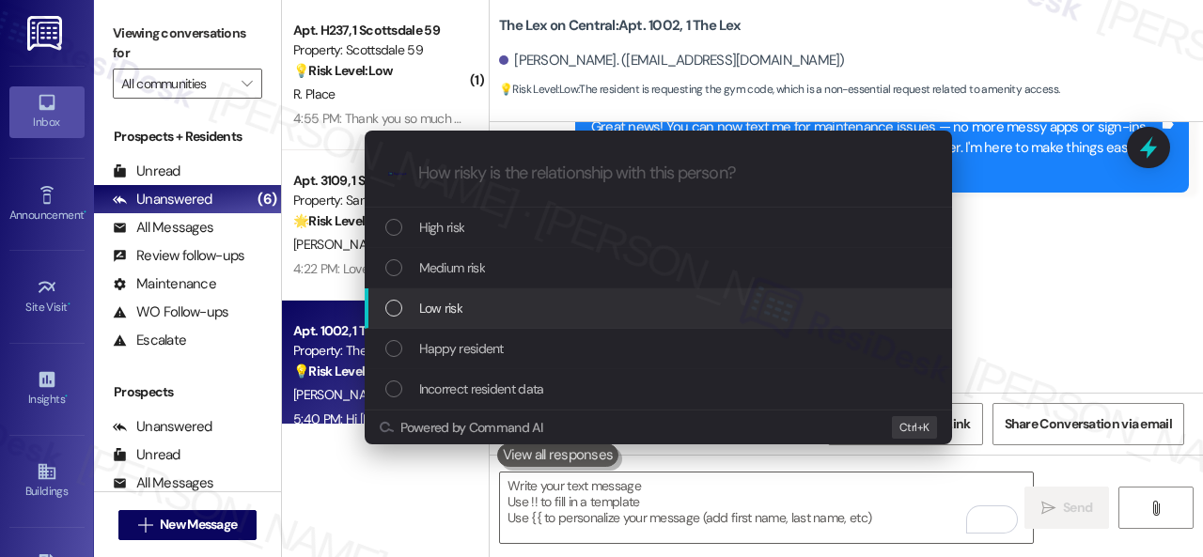
click at [435, 313] on span "Low risk" at bounding box center [440, 308] width 43 height 21
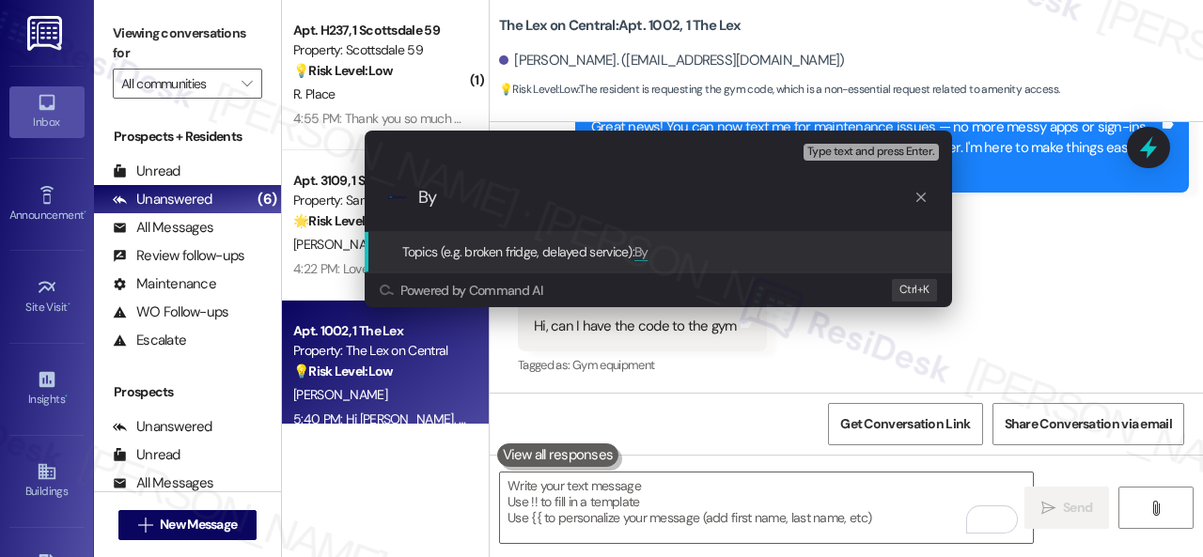
type input "B"
type input "Gym code inquiry."
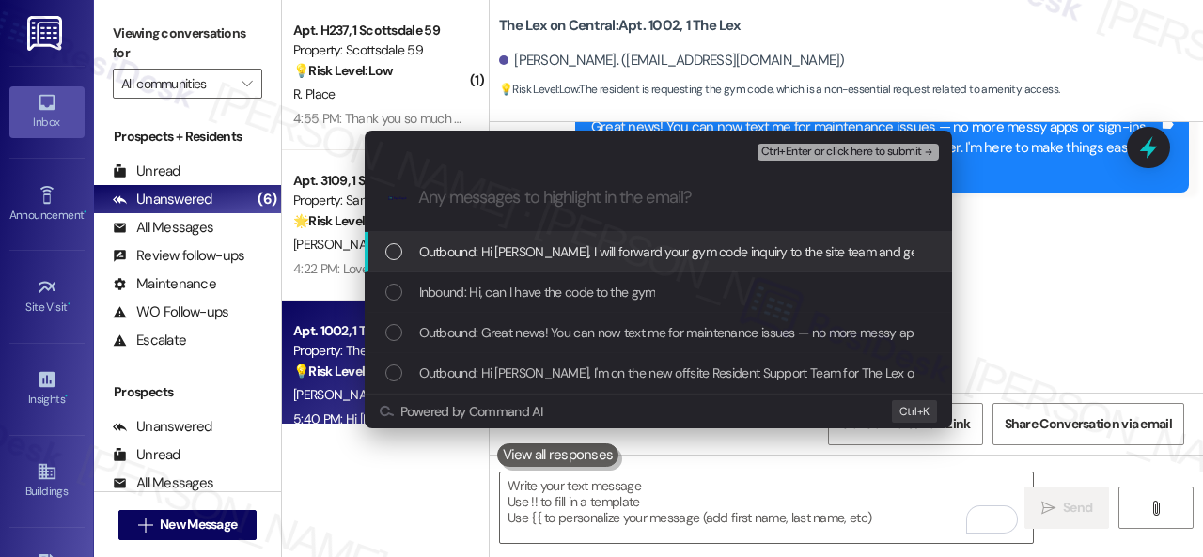
click at [568, 285] on span "Inbound: Hi, can I have the code to the gym" at bounding box center [537, 292] width 237 height 21
click at [799, 153] on span "Ctrl+Enter or click here to submit" at bounding box center [841, 152] width 161 height 13
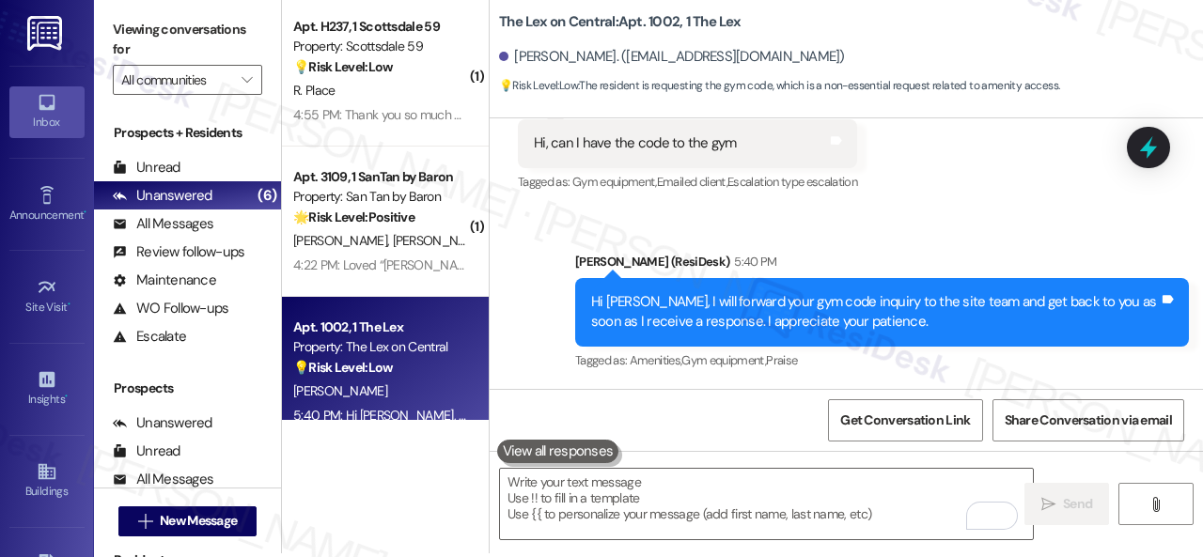
scroll to position [6, 0]
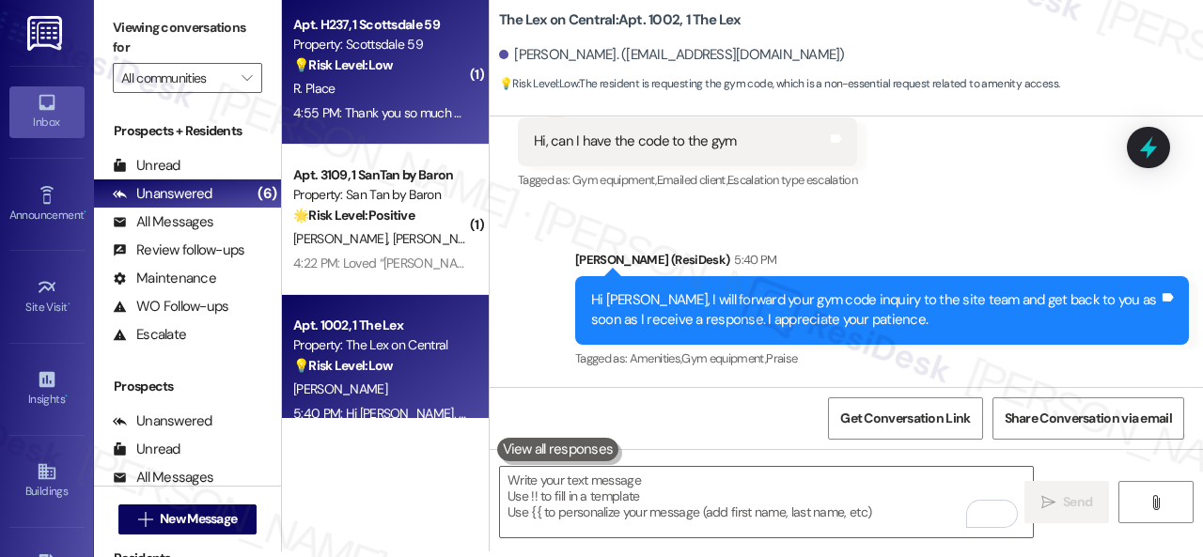
click at [399, 87] on div "R. Place" at bounding box center [380, 88] width 178 height 23
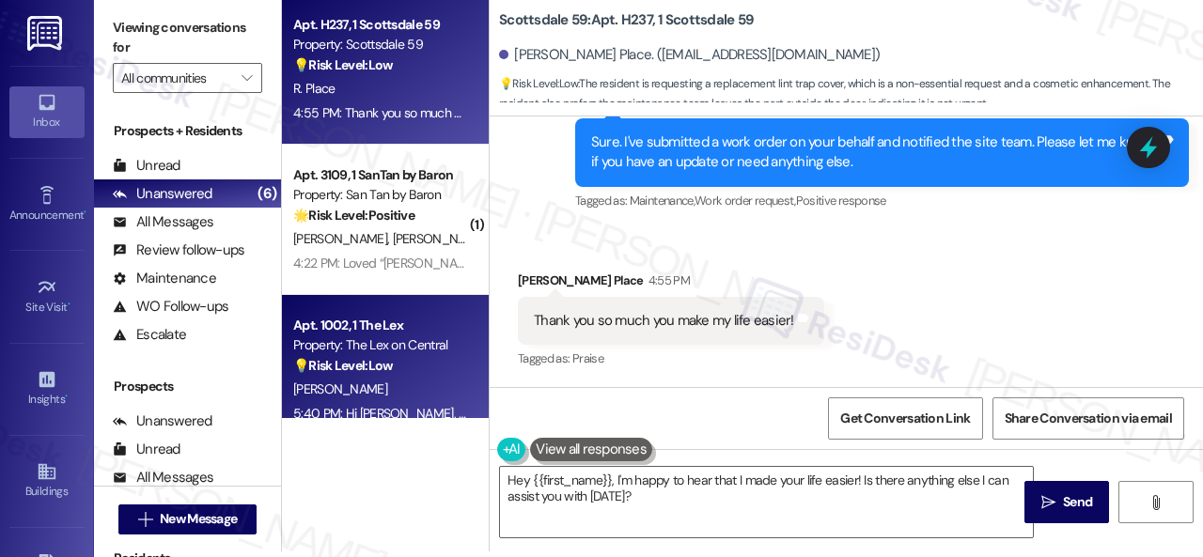
click at [481, 471] on div "Apt. H237, 1 Scottsdale 59 Property: Scottsdale 59 💡 Risk Level: Low The reside…" at bounding box center [742, 272] width 921 height 557
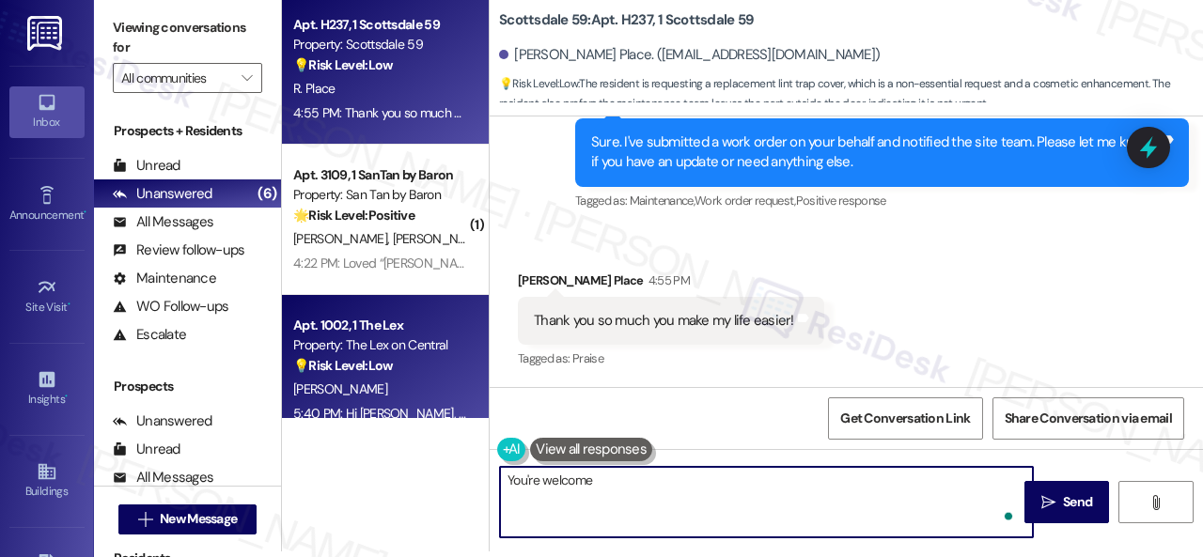
type textarea "You're welcome!"
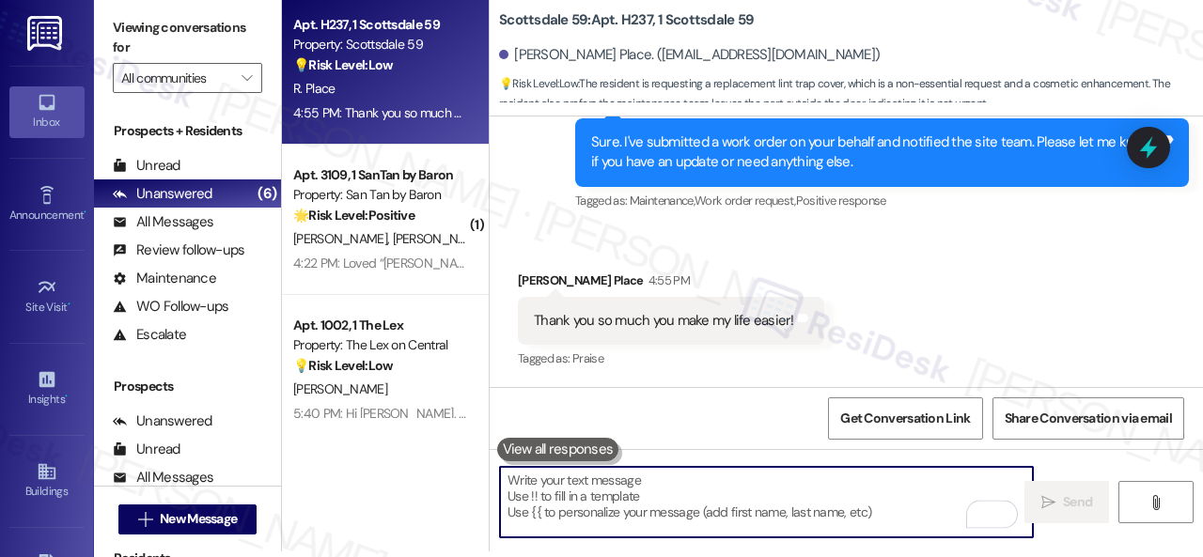
scroll to position [3586, 0]
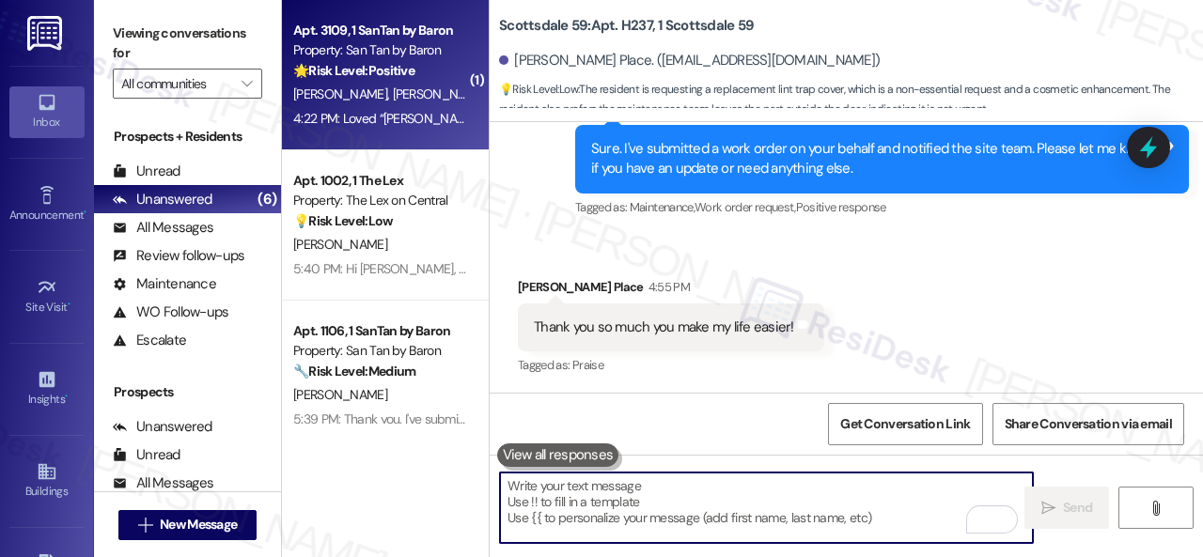
click at [432, 108] on div "4:22 PM: Loved “Sarah (San Tan by Baron): Hi Jillian! Yes, I am a real person. …" at bounding box center [380, 118] width 178 height 23
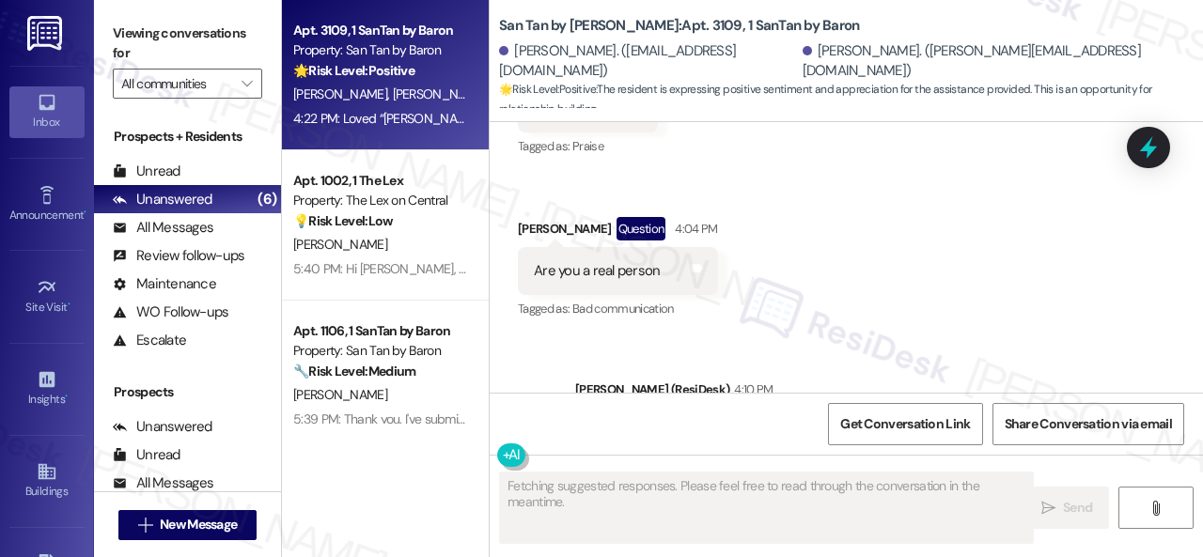
scroll to position [3617, 0]
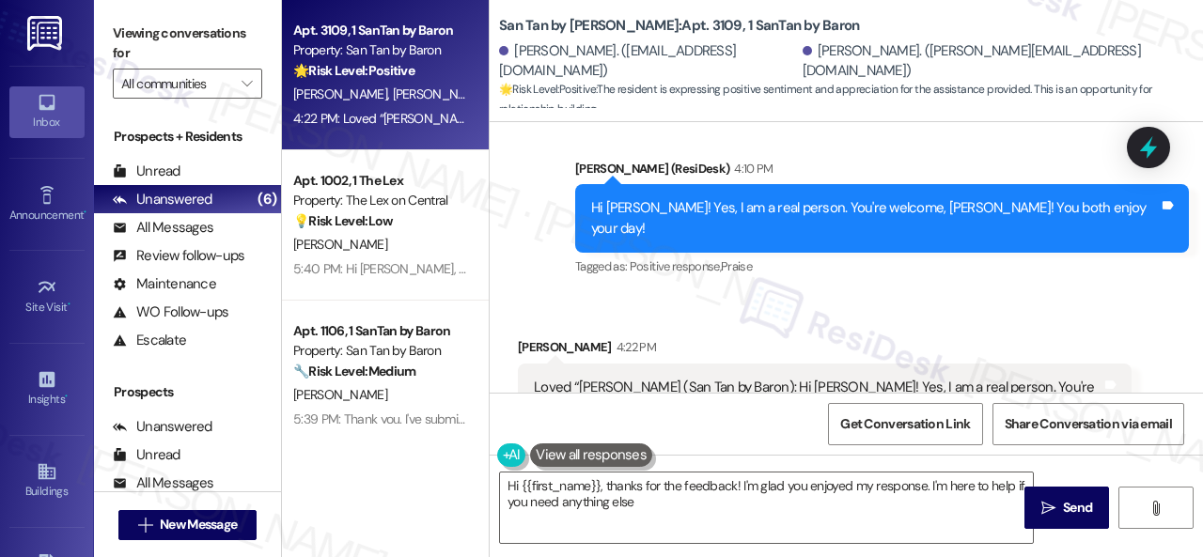
type textarea "Hi {{first_name}}, thanks for the feedback! I'm glad you enjoyed my response. I…"
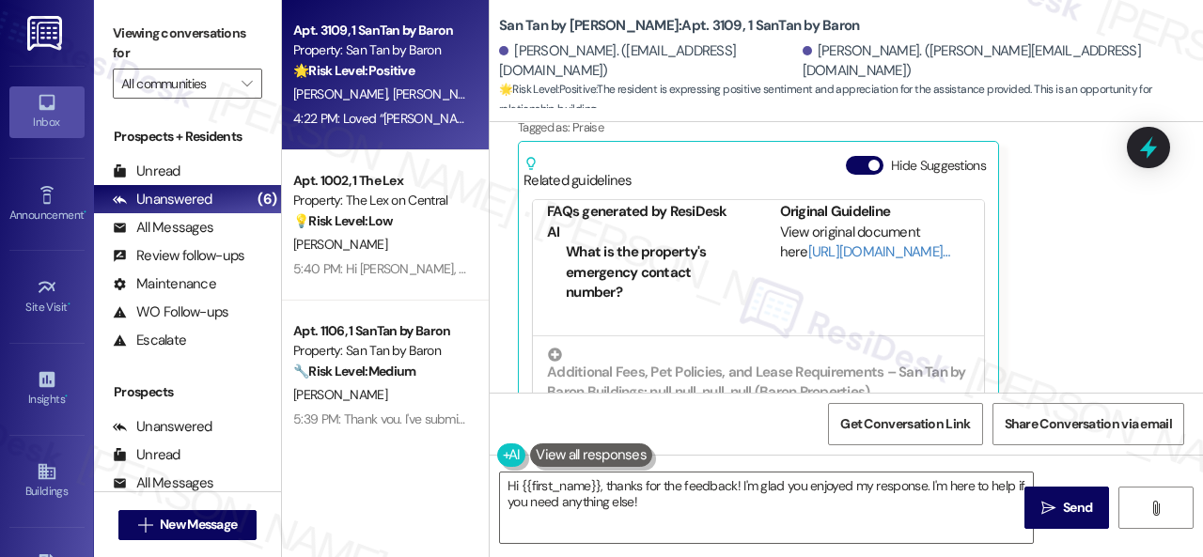
scroll to position [188, 0]
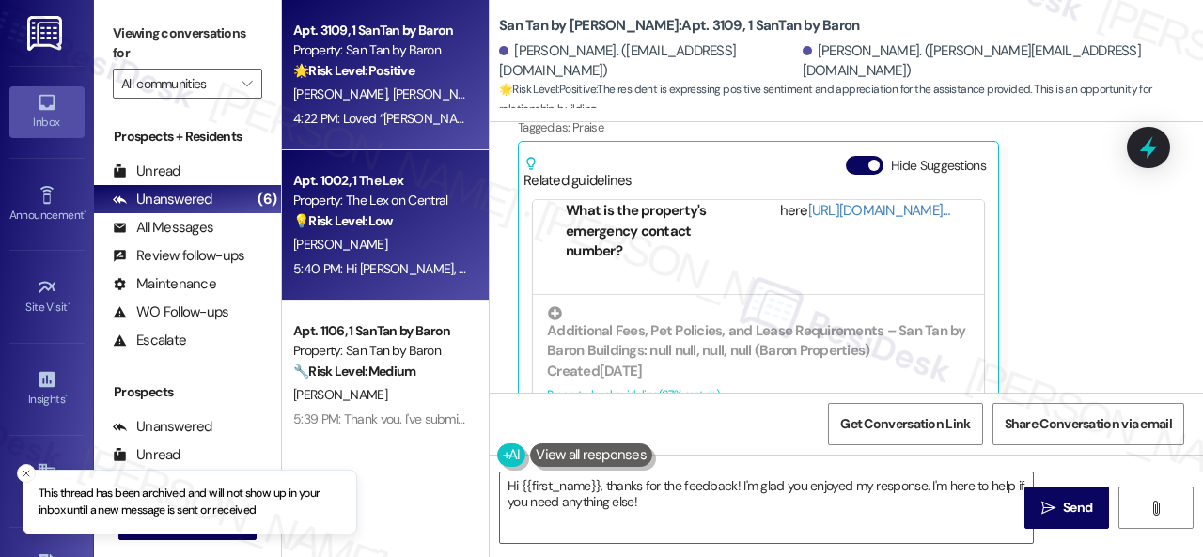
click at [416, 253] on div "[PERSON_NAME]" at bounding box center [380, 244] width 178 height 23
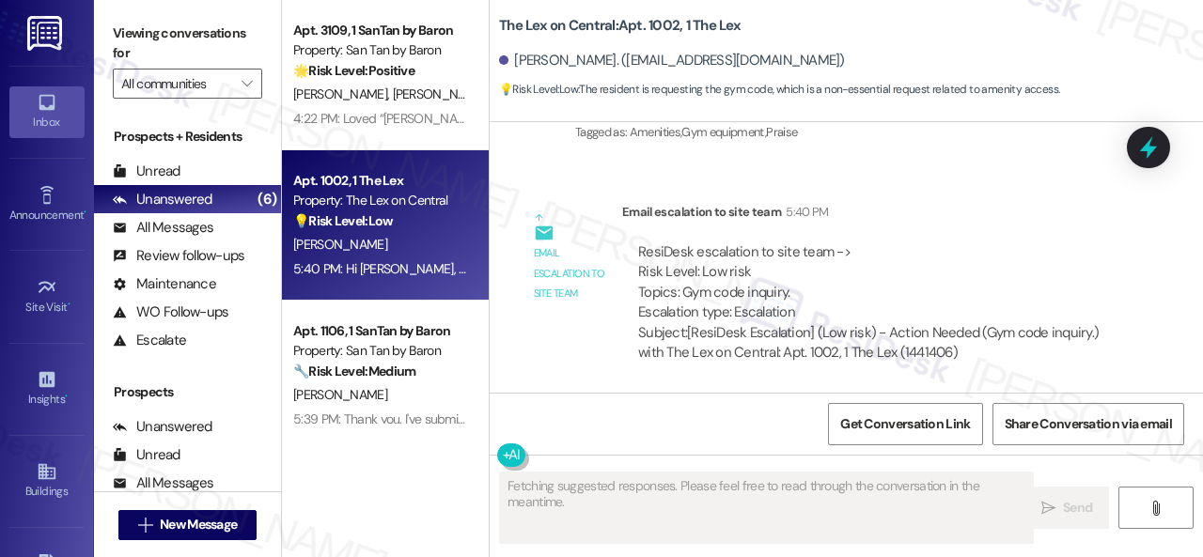
scroll to position [1054, 0]
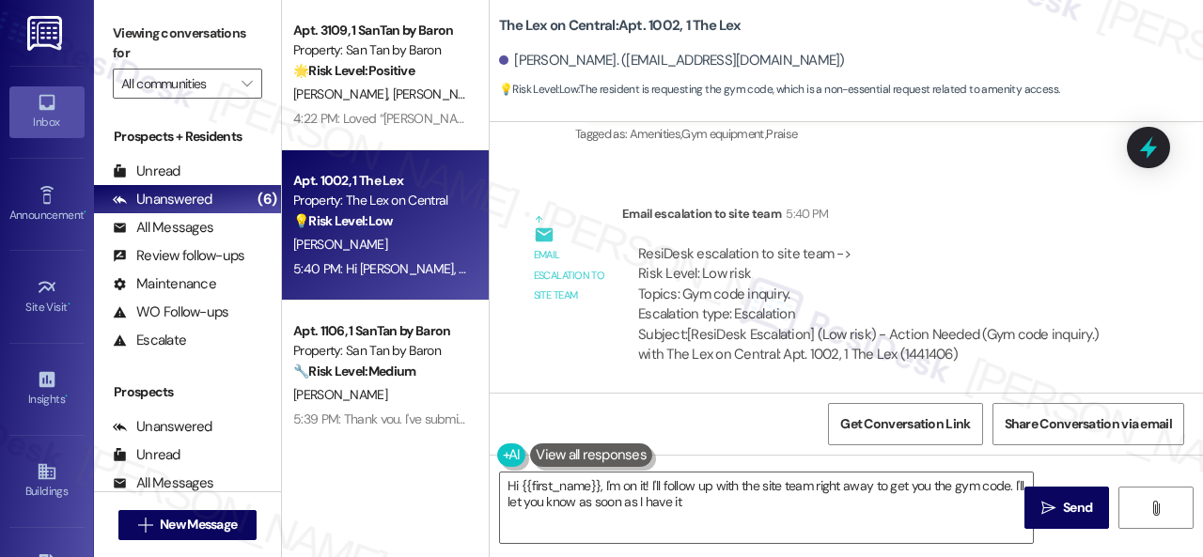
type textarea "Hi {{first_name}}, I'm on it! I'll follow up with the site team right away to g…"
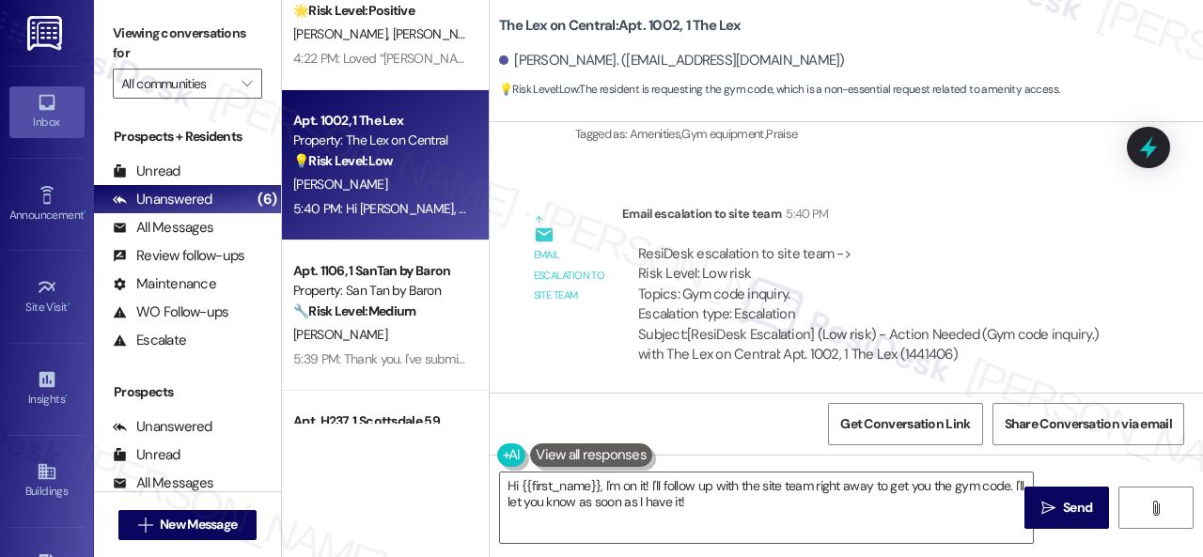
scroll to position [0, 0]
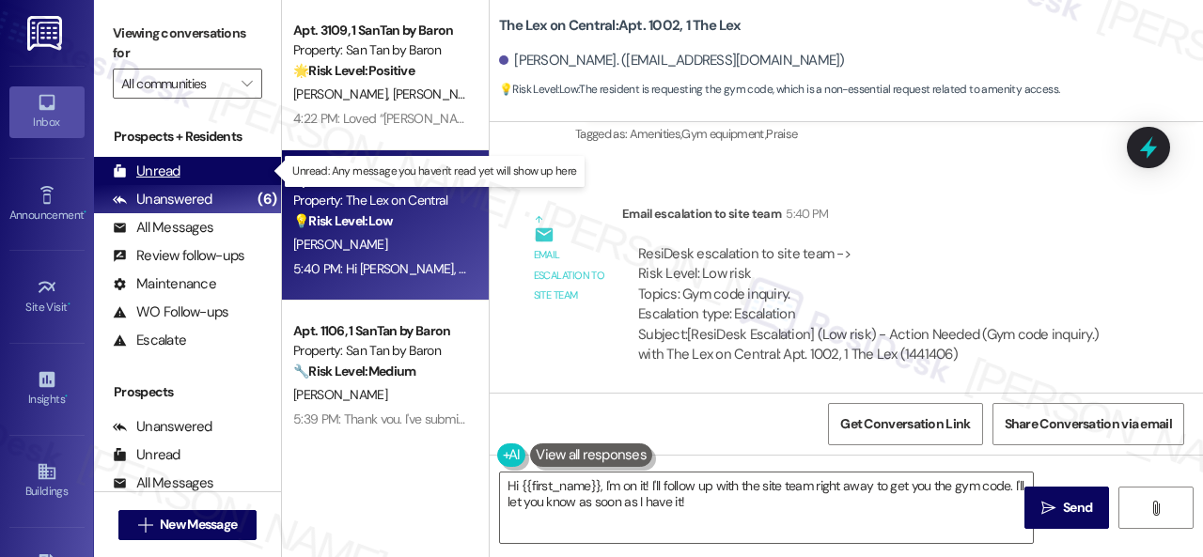
click at [167, 178] on div "Unread" at bounding box center [147, 172] width 68 height 20
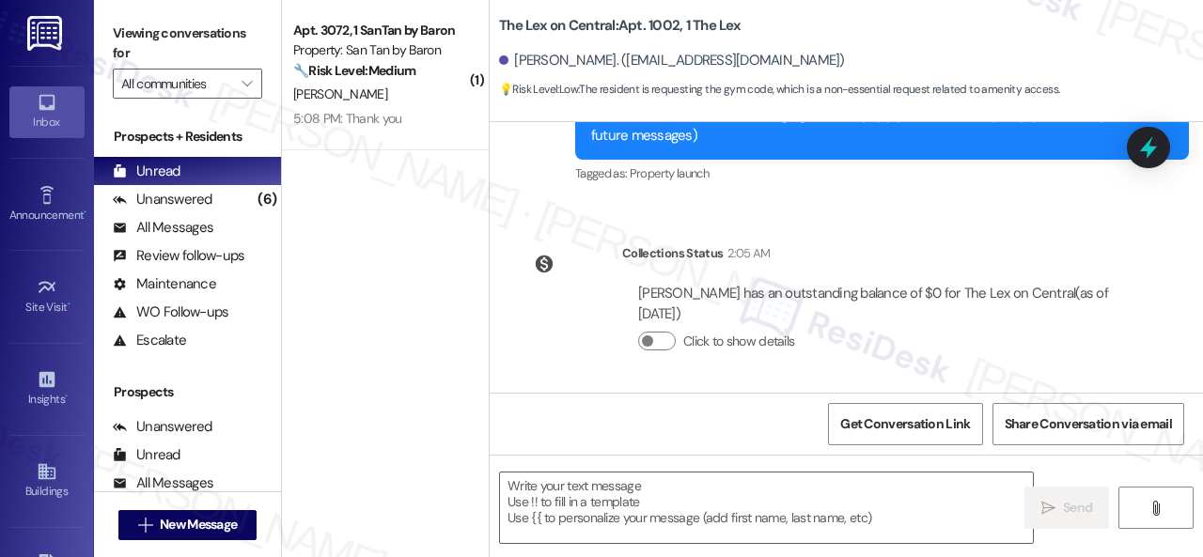
type textarea "Fetching suggested responses. Please feel free to read through the conversation…"
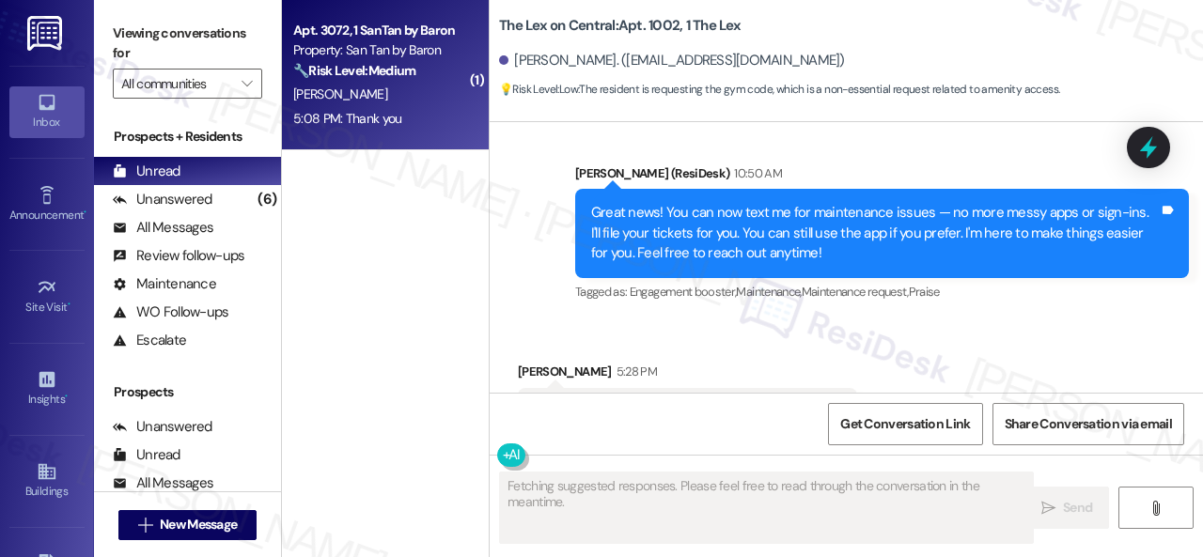
scroll to position [645, 0]
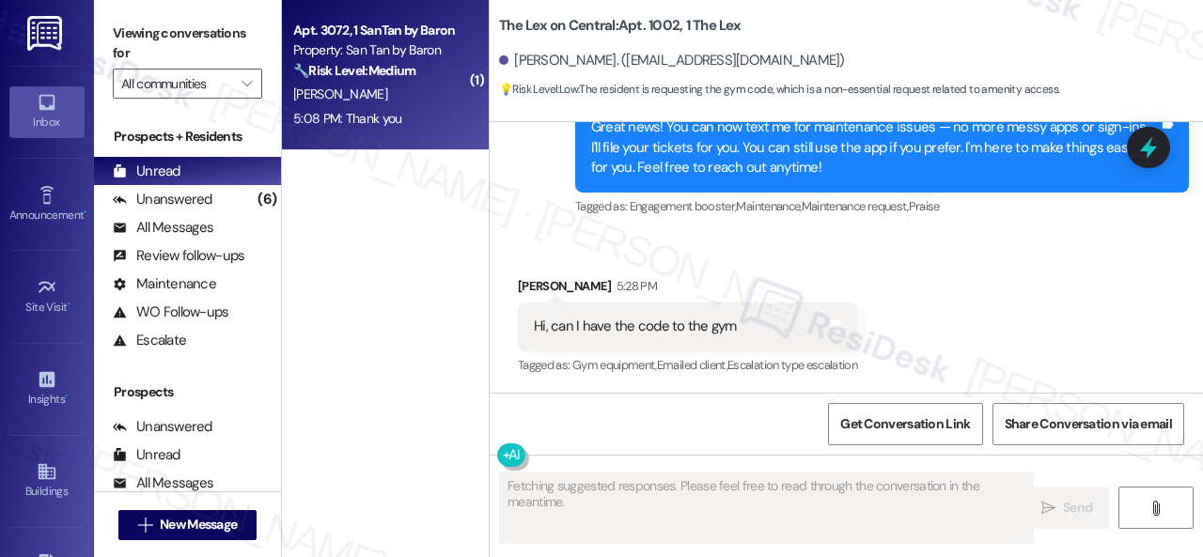
click at [425, 108] on div "5:08 PM: Thank you 5:08 PM: Thank you" at bounding box center [380, 118] width 178 height 23
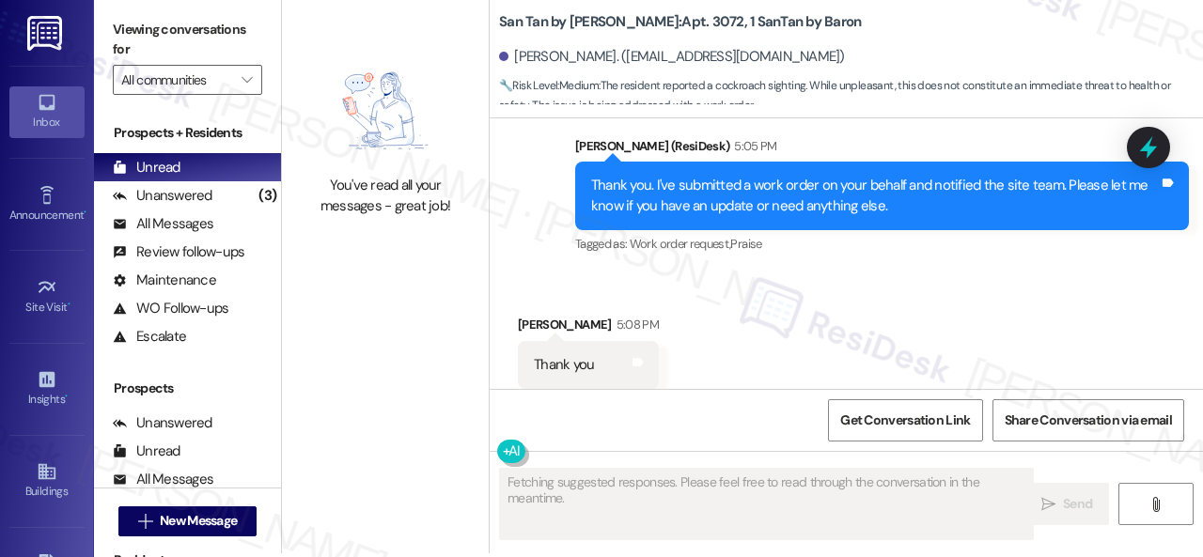
scroll to position [6, 0]
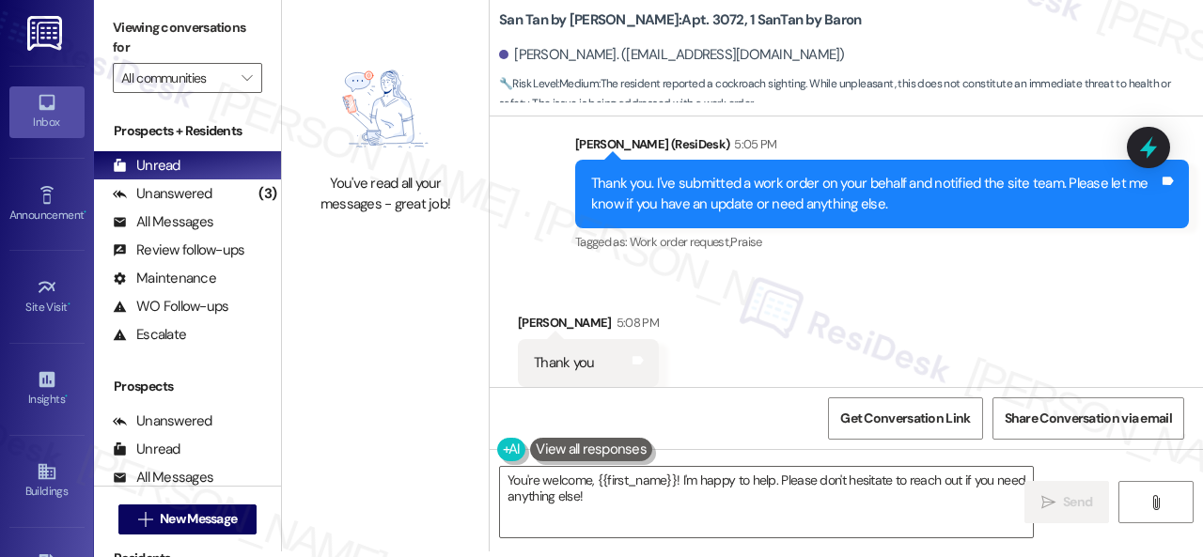
click at [388, 441] on div "You've read all your messages - great job! San Tan by Baron: Apt. 3072, 1 SanTa…" at bounding box center [742, 272] width 921 height 557
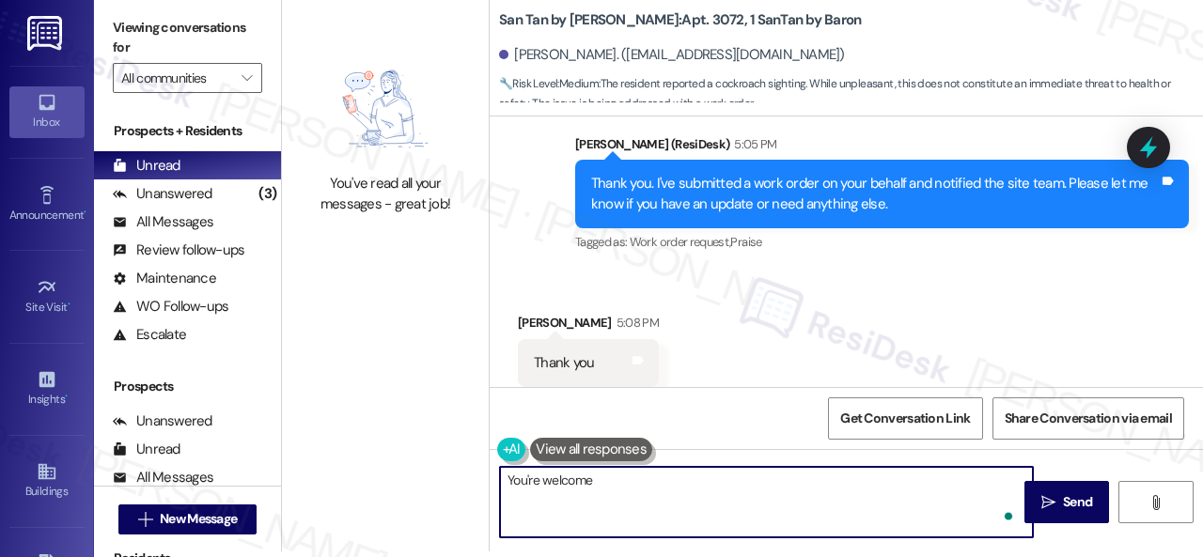
type textarea "You're welcome!"
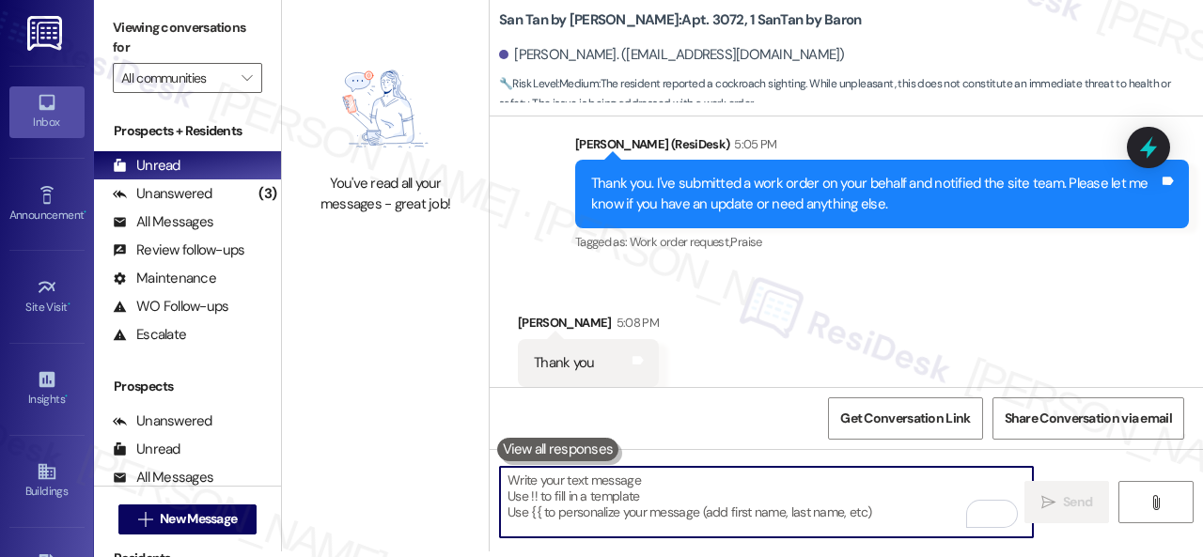
scroll to position [2715, 0]
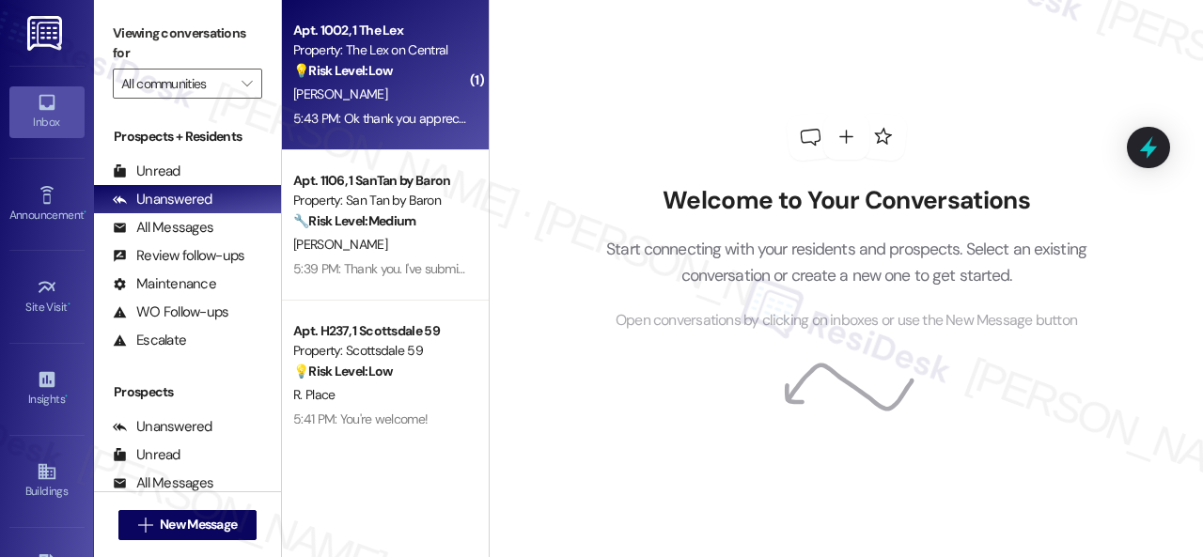
click at [415, 97] on div "[PERSON_NAME]" at bounding box center [380, 94] width 178 height 23
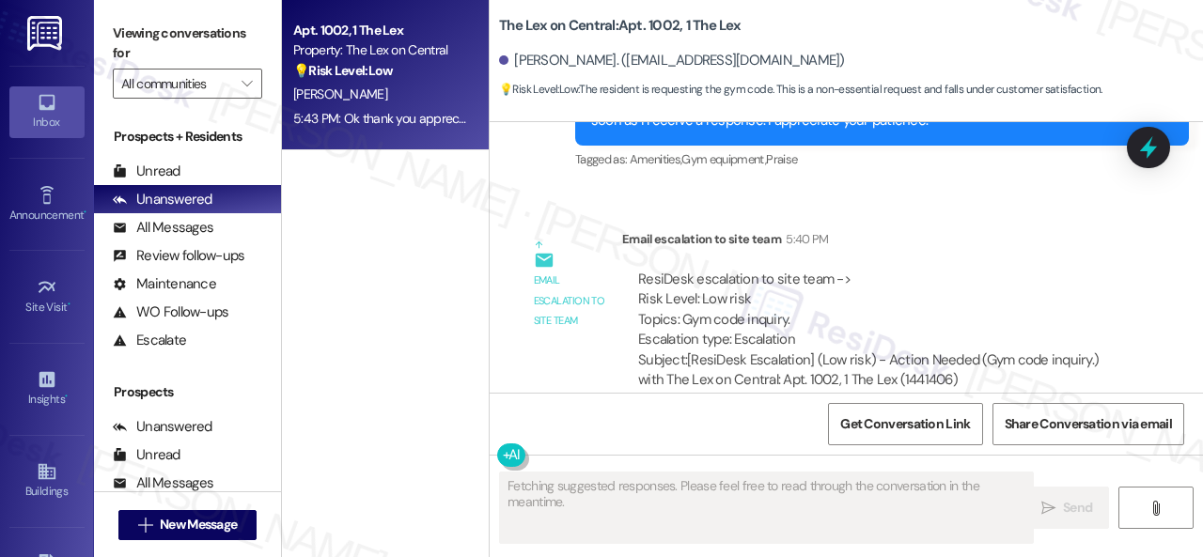
scroll to position [1025, 0]
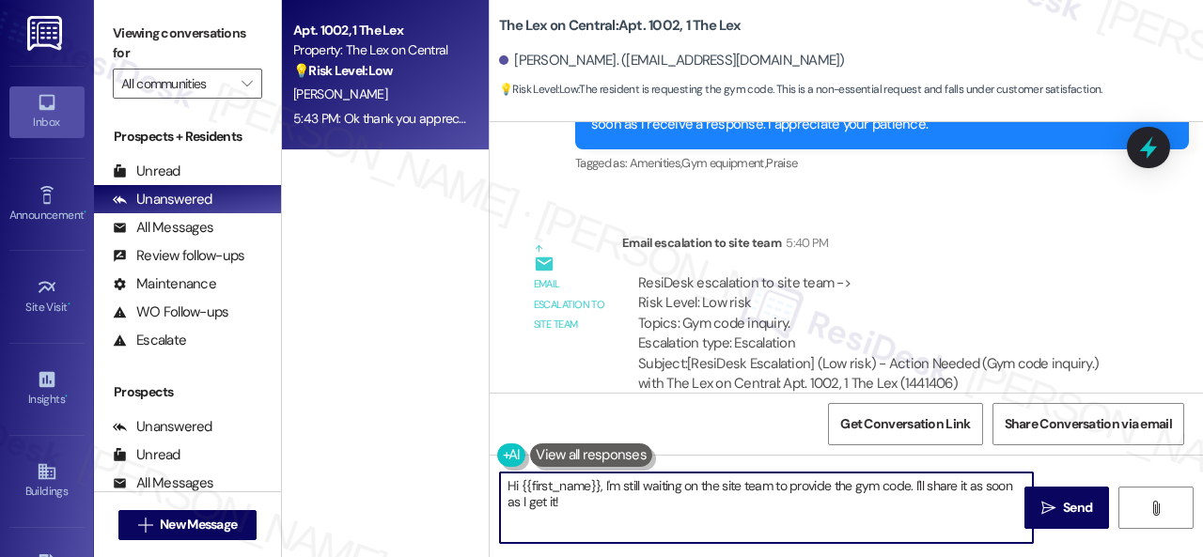
drag, startPoint x: 613, startPoint y: 501, endPoint x: 271, endPoint y: 407, distance: 354.7
click at [342, 446] on div "Apt. 1002, 1 The Lex Property: The Lex on Central 💡 Risk Level: Low The residen…" at bounding box center [742, 278] width 921 height 557
type textarea "You're welcome!"
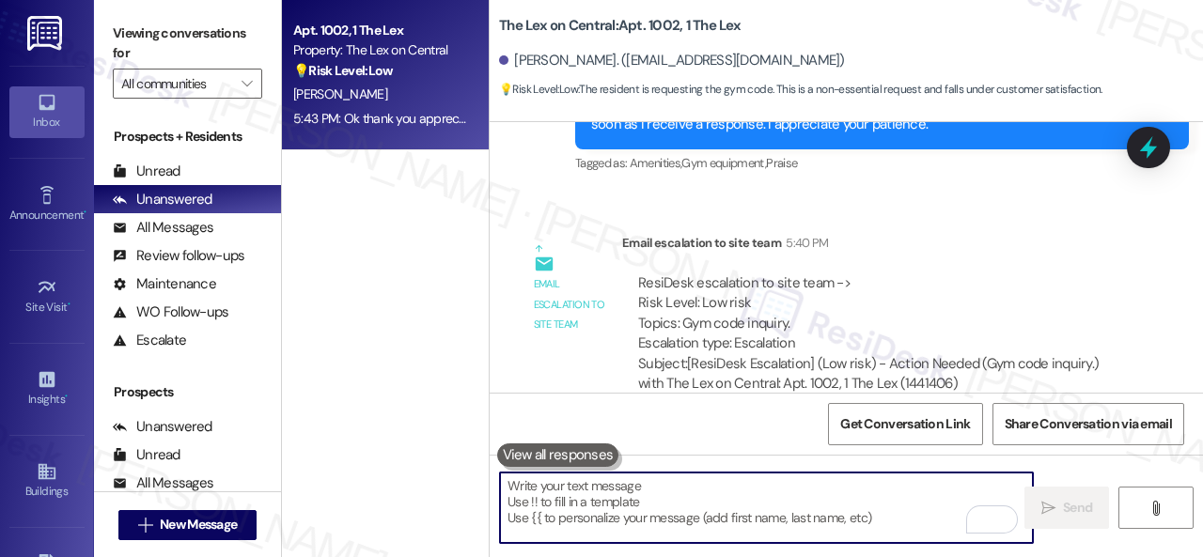
scroll to position [1213, 0]
